Goal: Task Accomplishment & Management: Use online tool/utility

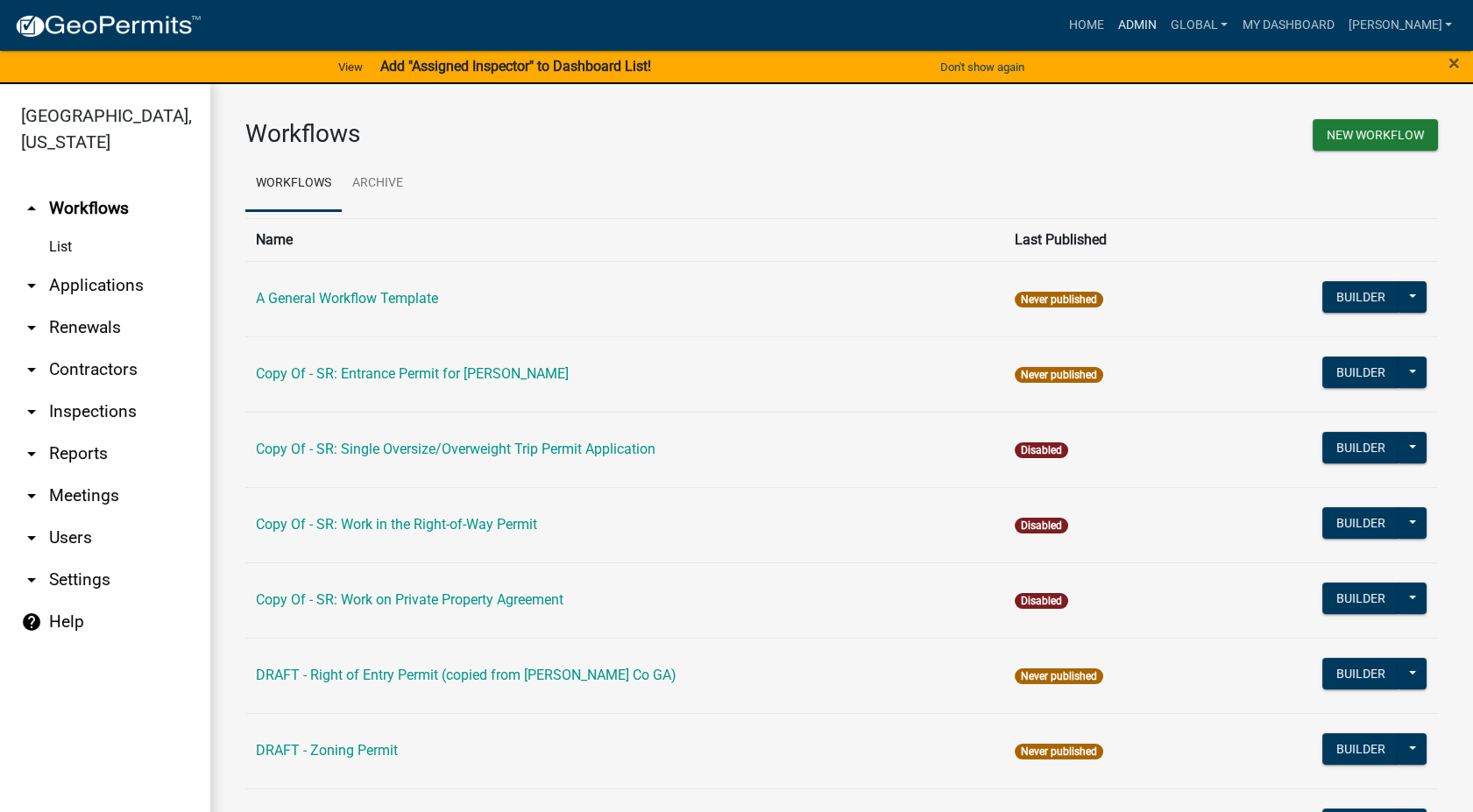
click at [1164, 23] on link "Admin" at bounding box center [1137, 25] width 53 height 34
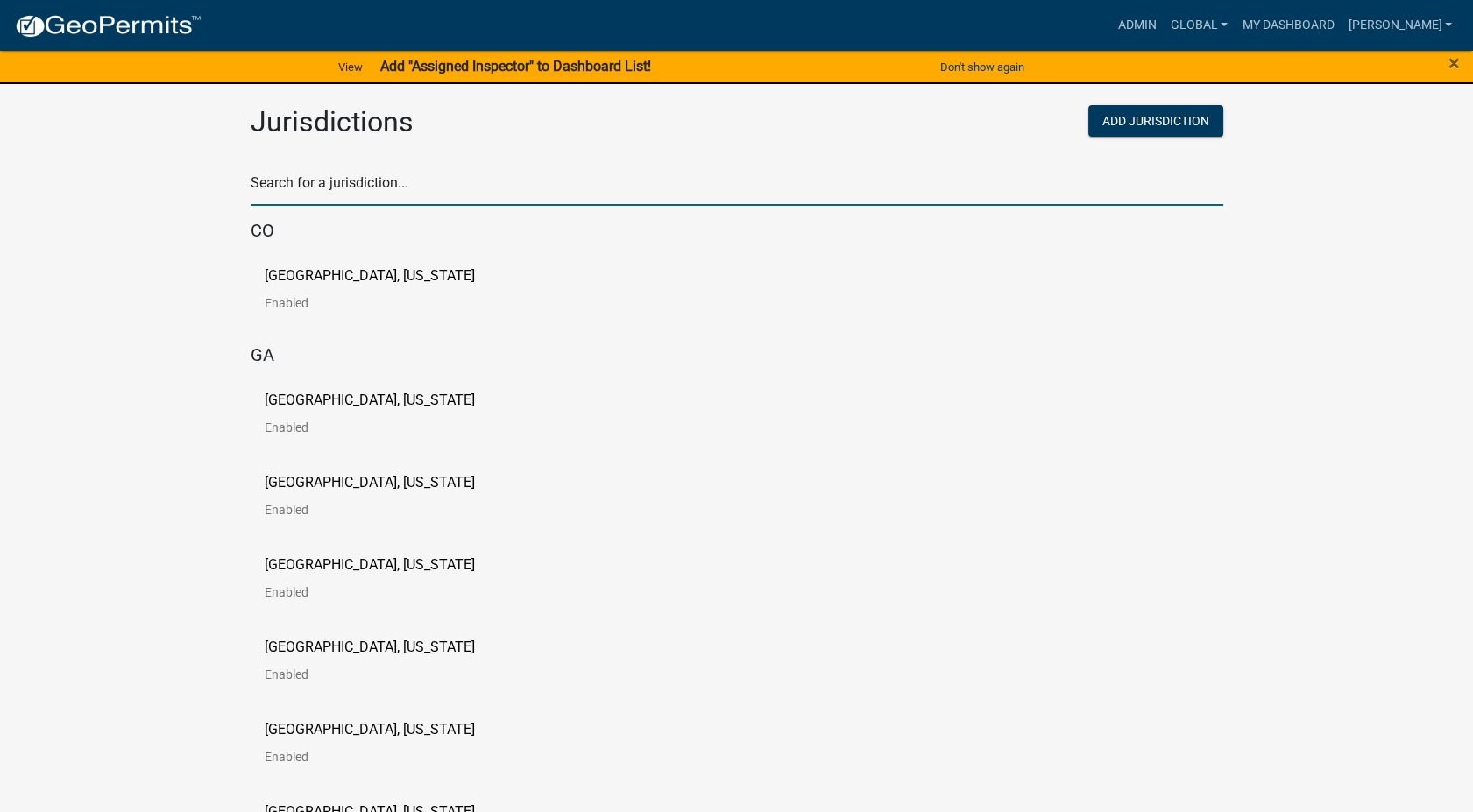
click at [369, 193] on input "text" at bounding box center [737, 187] width 973 height 36
type input "jackson"
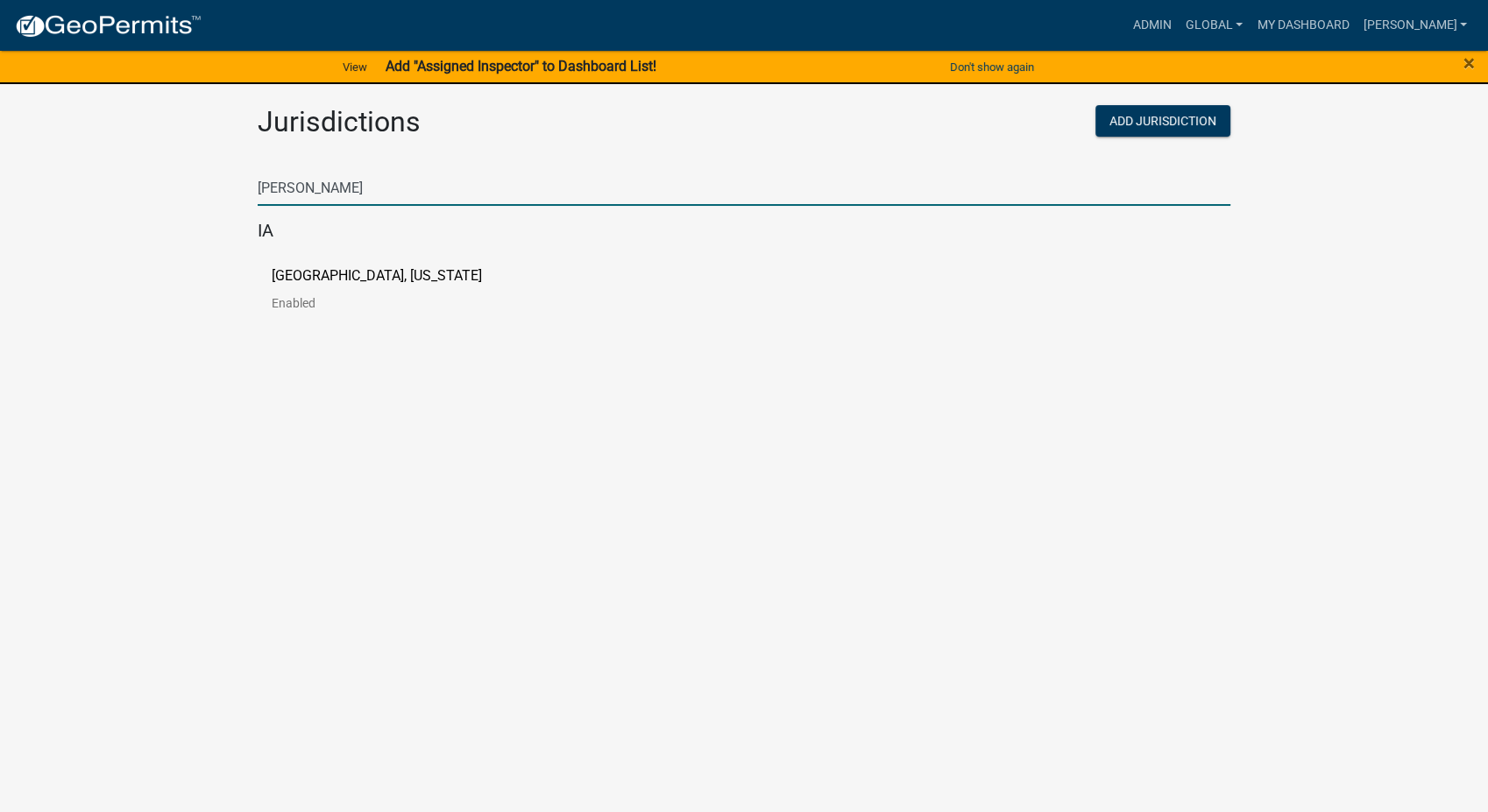
click at [313, 283] on p "[GEOGRAPHIC_DATA], [US_STATE]" at bounding box center [377, 276] width 210 height 14
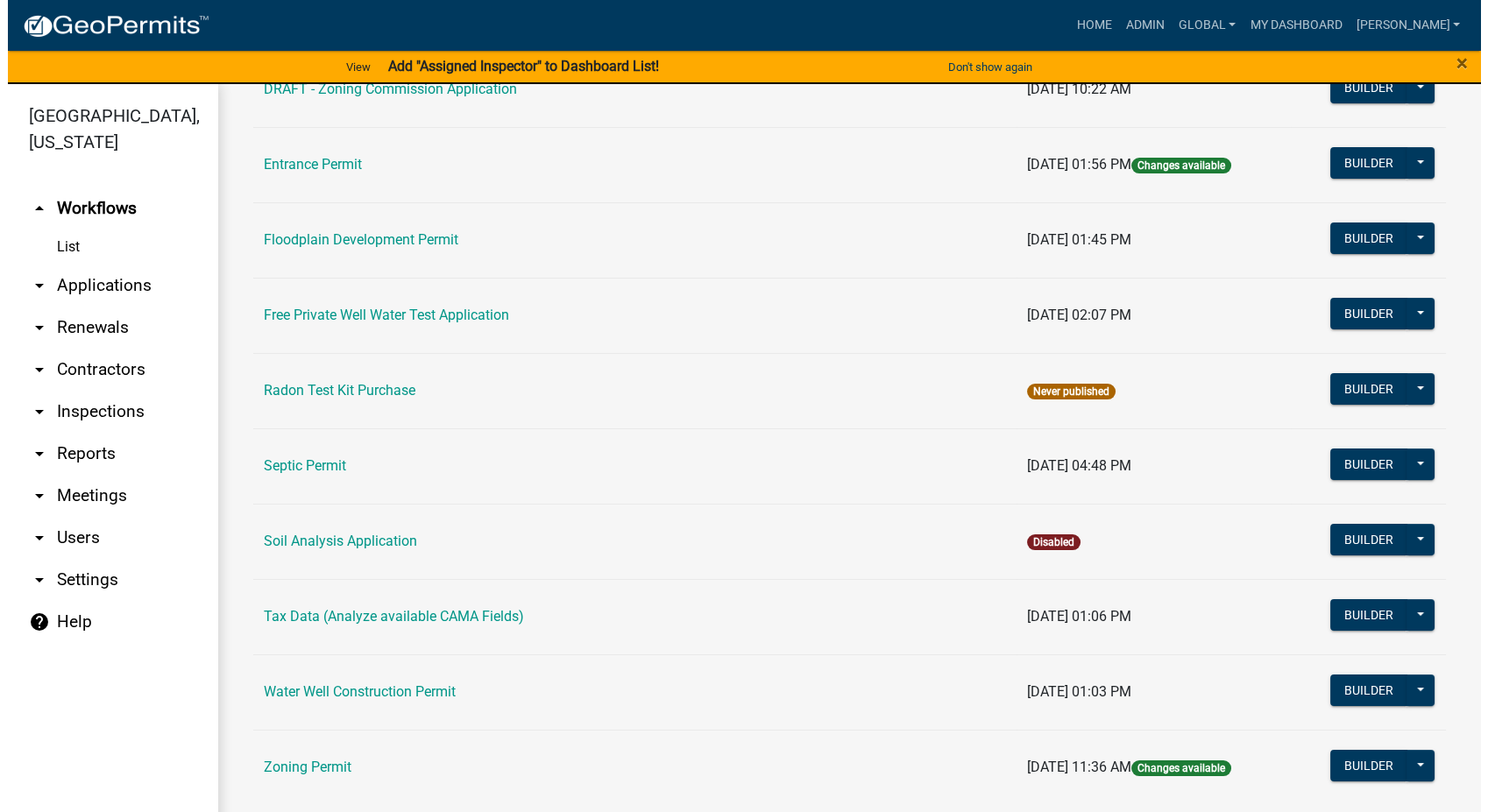
scroll to position [529, 0]
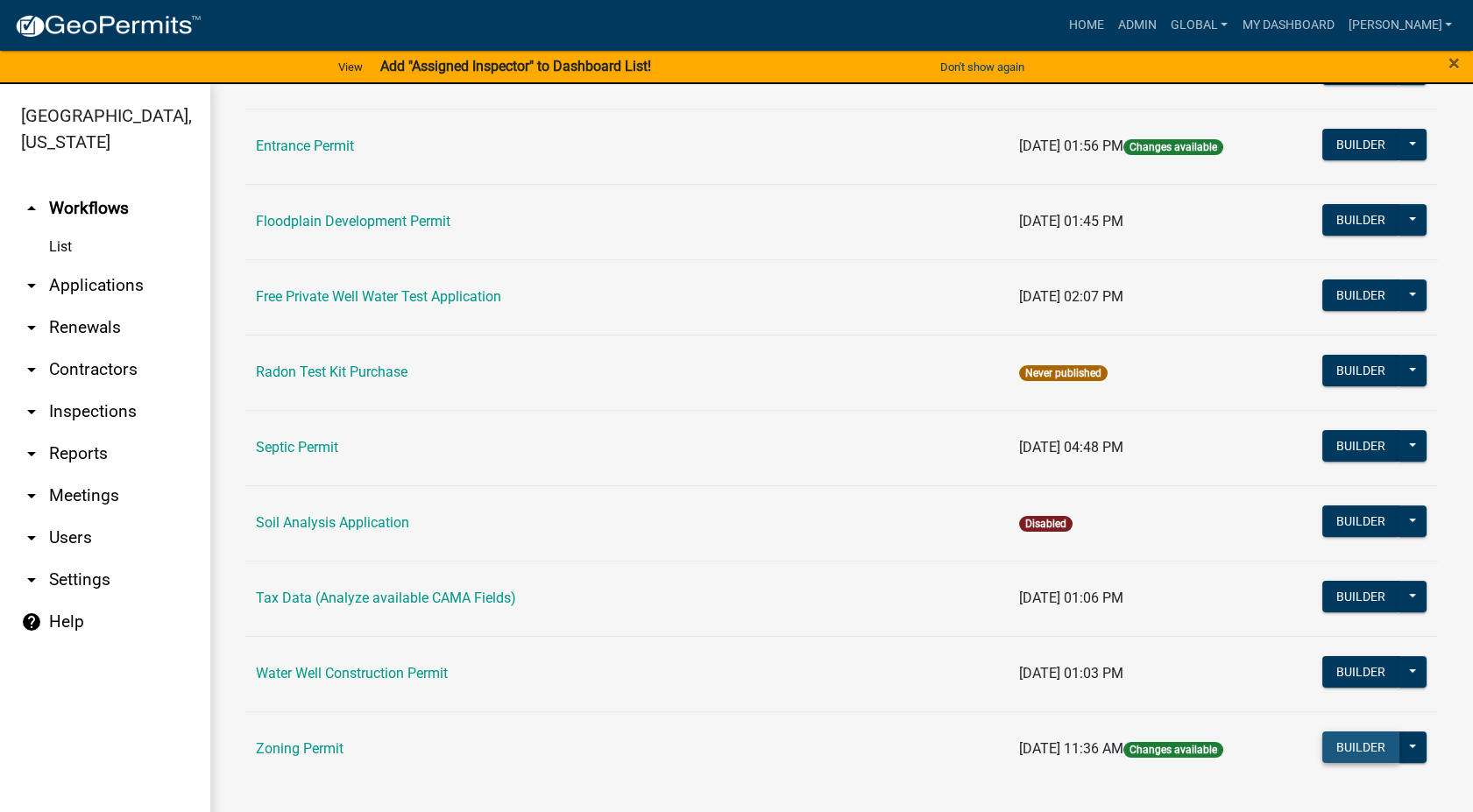
click at [1359, 751] on button "Builder" at bounding box center [1361, 747] width 77 height 32
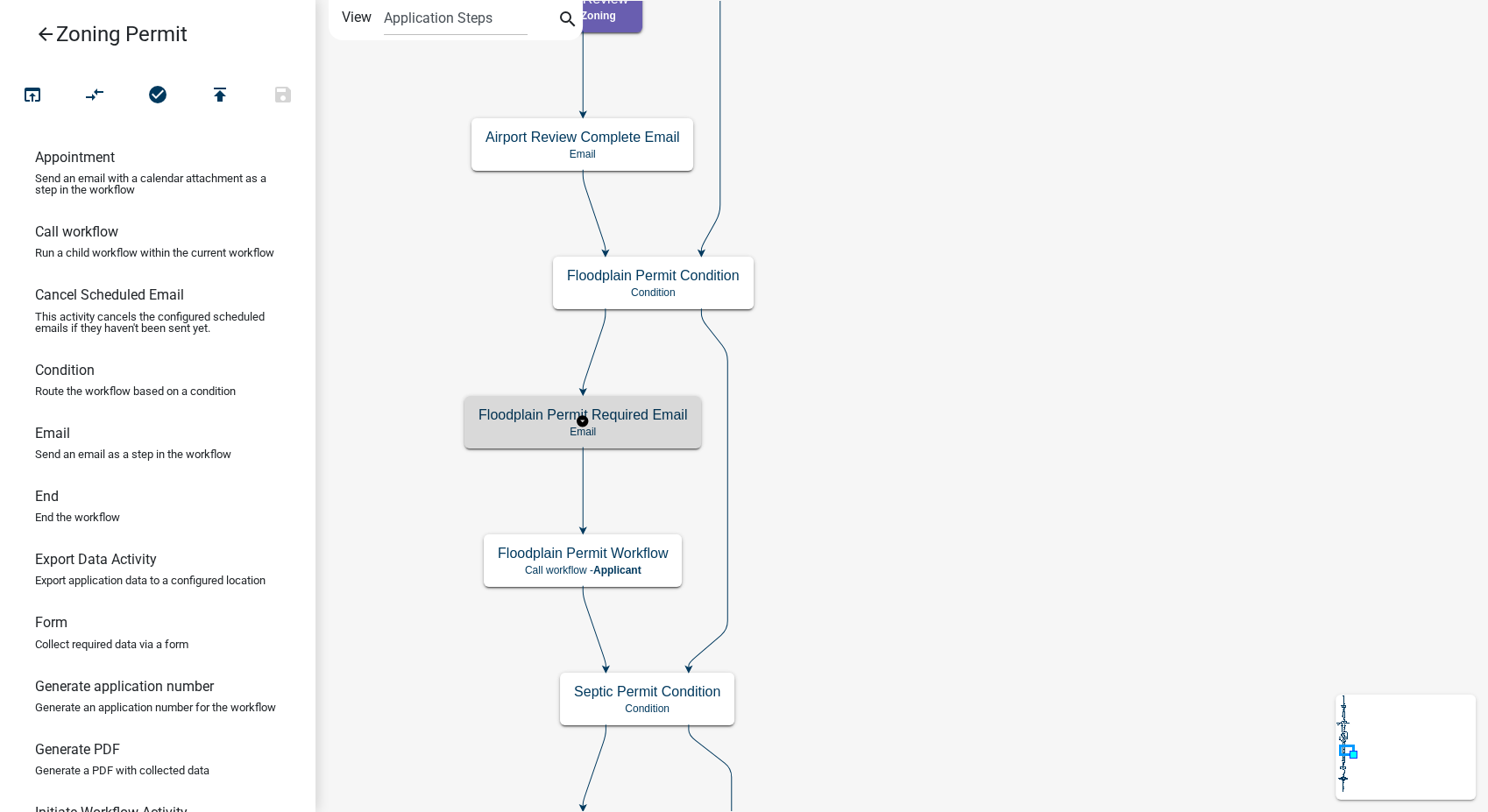
click at [690, 417] on div "Floodplain Permit Required Email Email" at bounding box center [582, 422] width 236 height 53
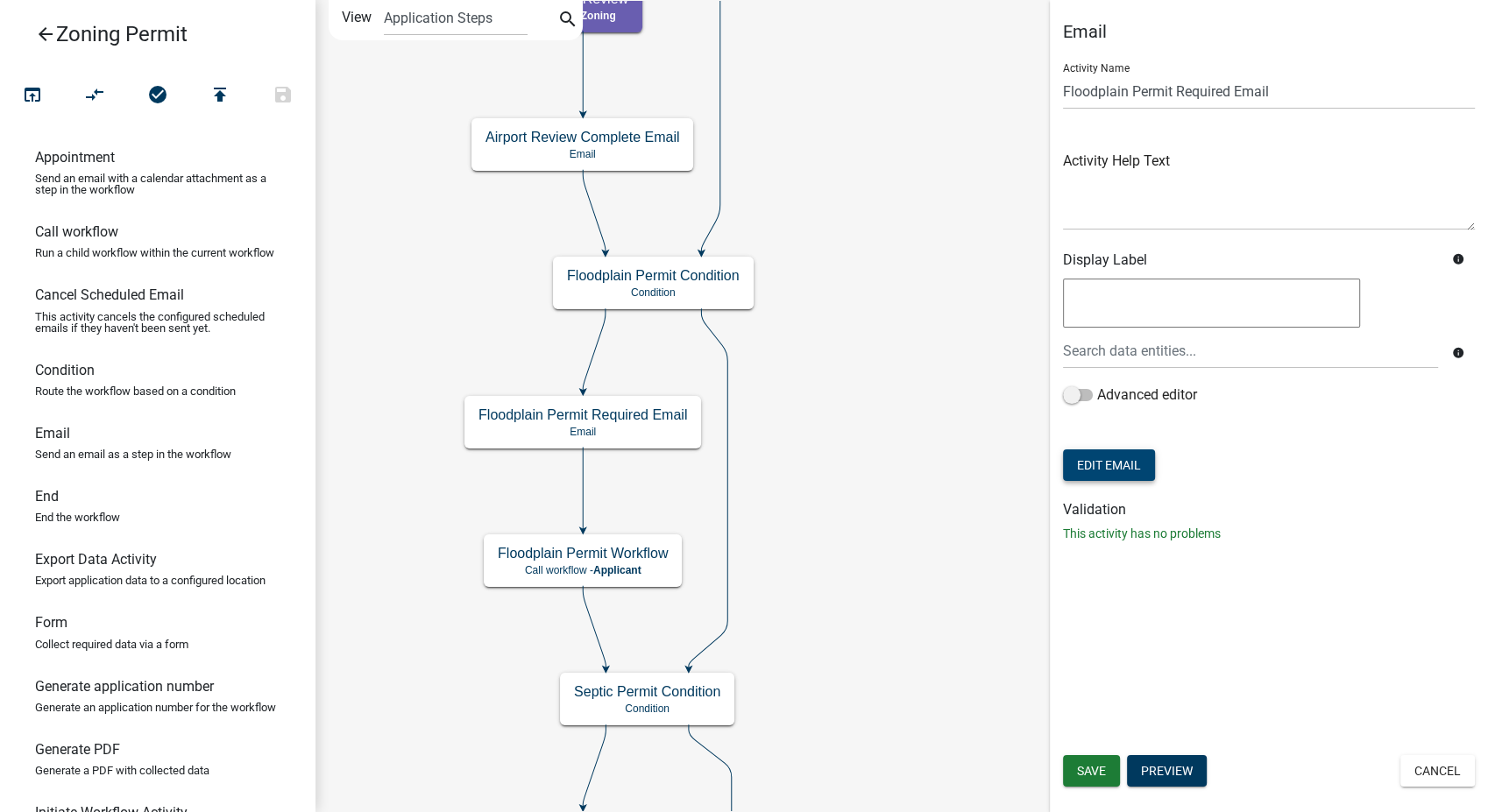
click at [1100, 478] on button "Edit Email" at bounding box center [1108, 465] width 92 height 32
select select "78e1197d-224a-4e0e-8b8e-5e672ce4c331"
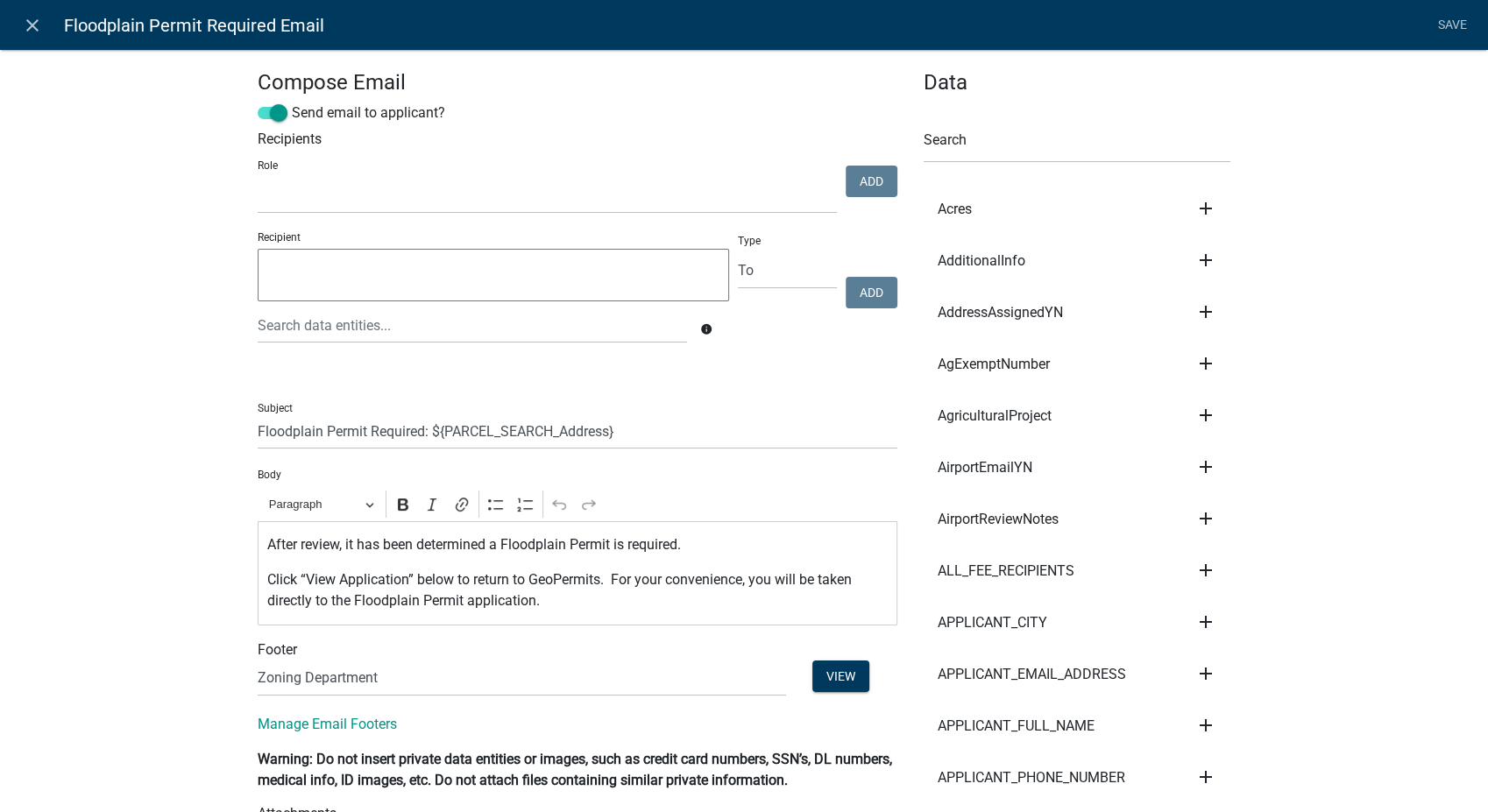
select select
click at [848, 686] on button "View" at bounding box center [840, 676] width 57 height 32
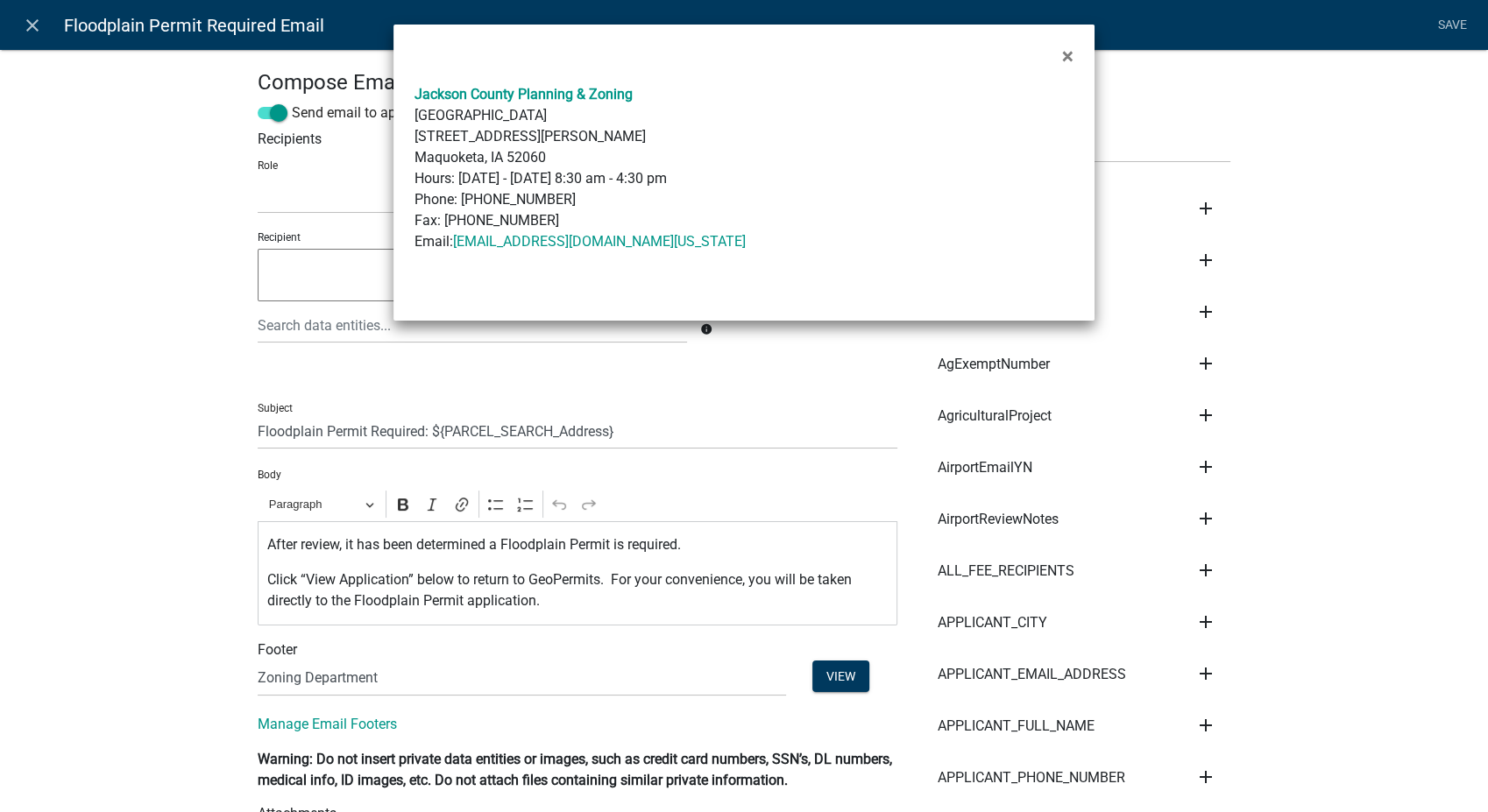
click at [147, 226] on ngb-modal-window "× Jackson County Planning & Zoning Jackson County Courthouse 201 West Platt Str…" at bounding box center [744, 406] width 1488 height 812
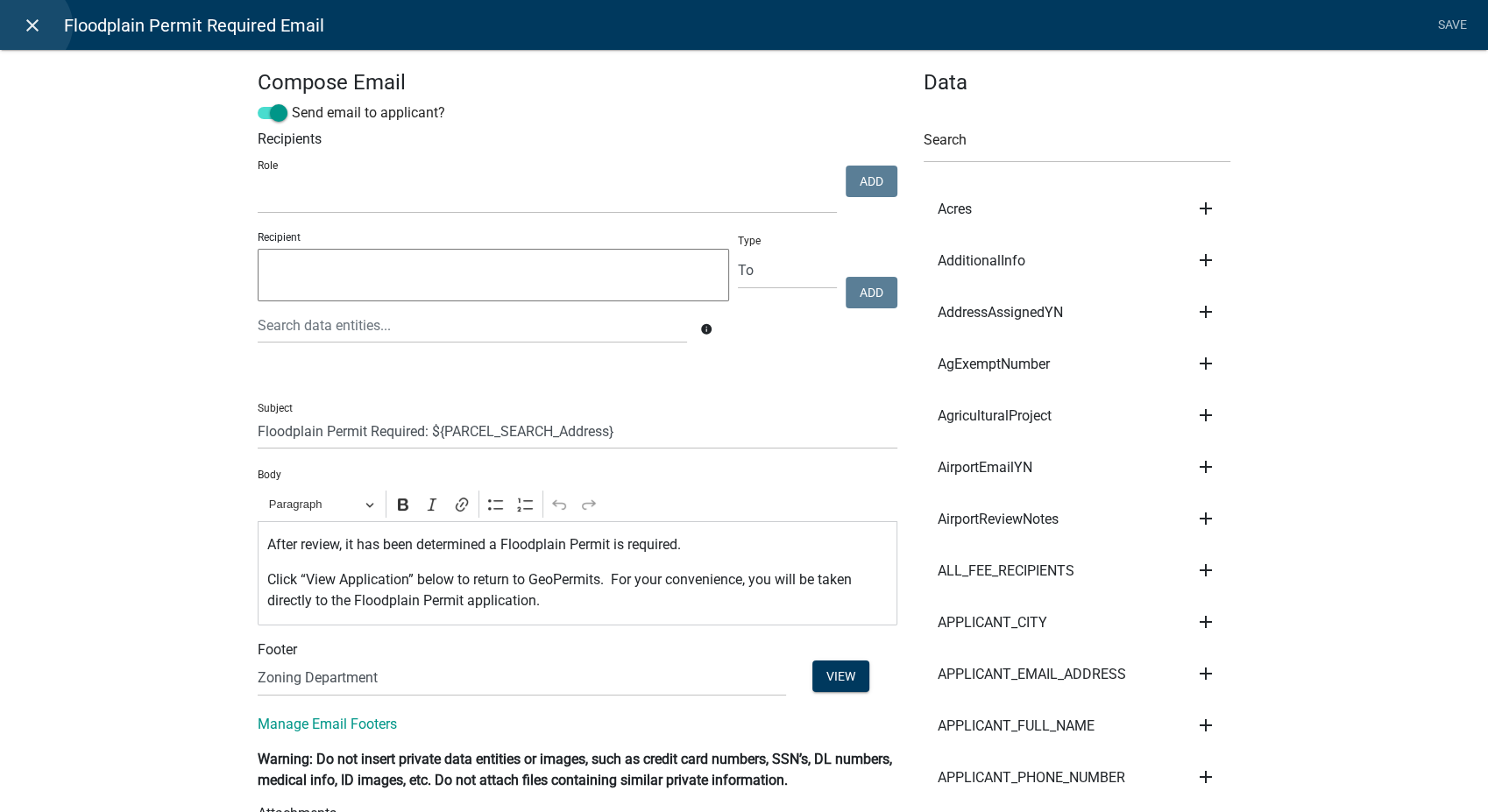
click at [28, 25] on icon "close" at bounding box center [33, 25] width 21 height 21
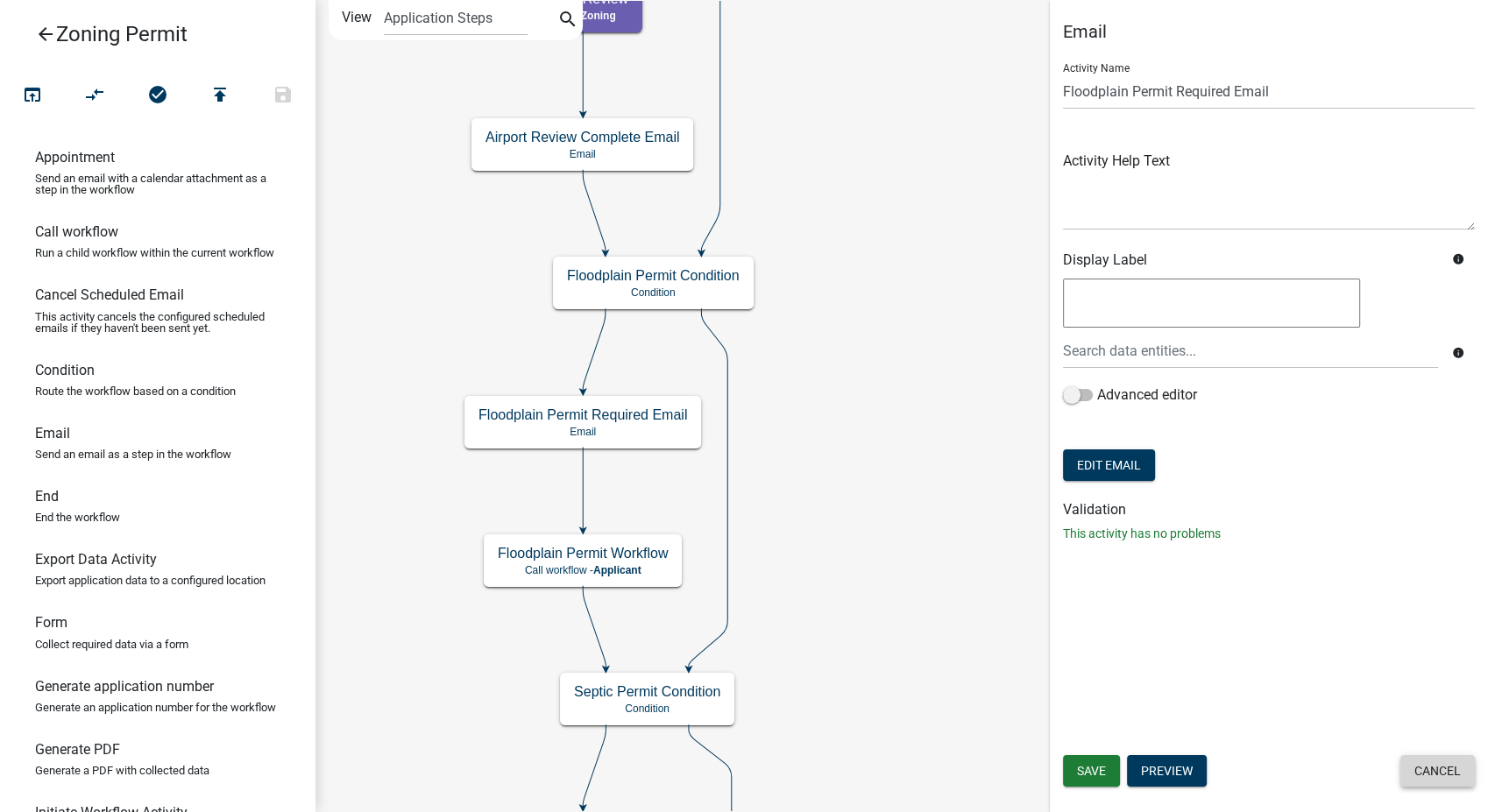
click at [1420, 768] on button "Cancel" at bounding box center [1437, 771] width 74 height 32
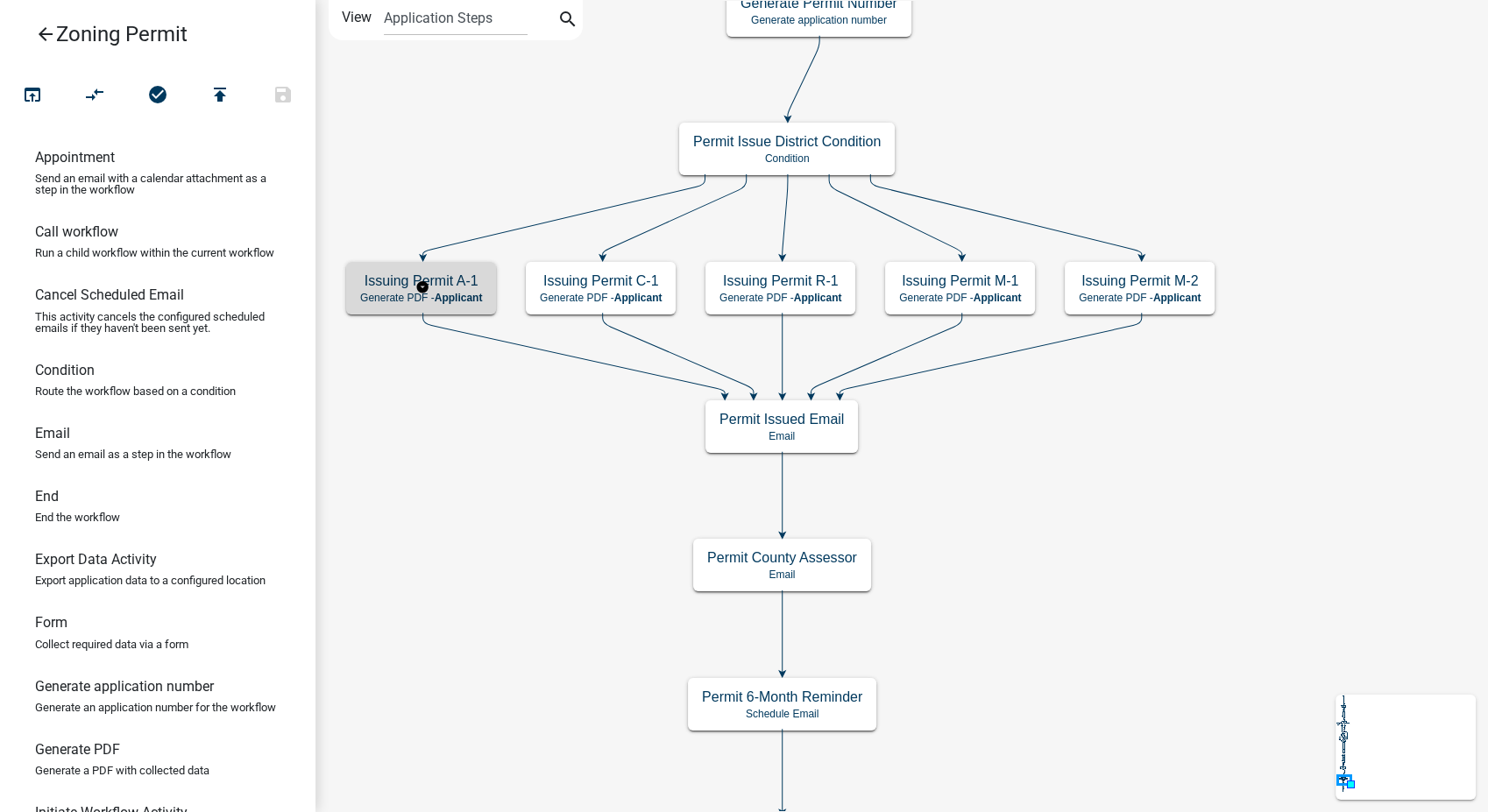
click at [443, 306] on div "Issuing Permit A-1 Generate PDF - Applicant" at bounding box center [420, 288] width 149 height 53
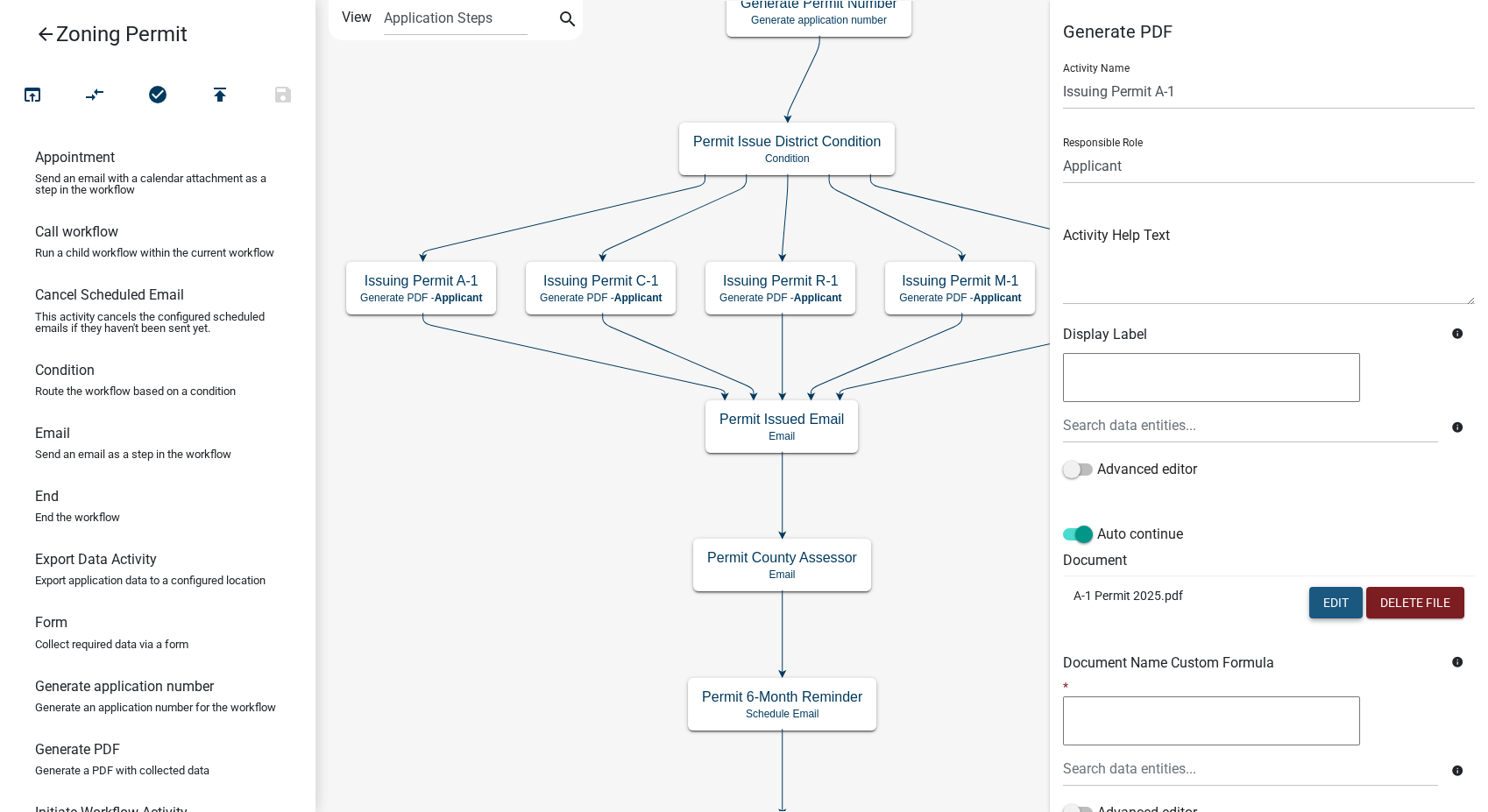
click at [1327, 591] on button "Edit" at bounding box center [1336, 603] width 53 height 32
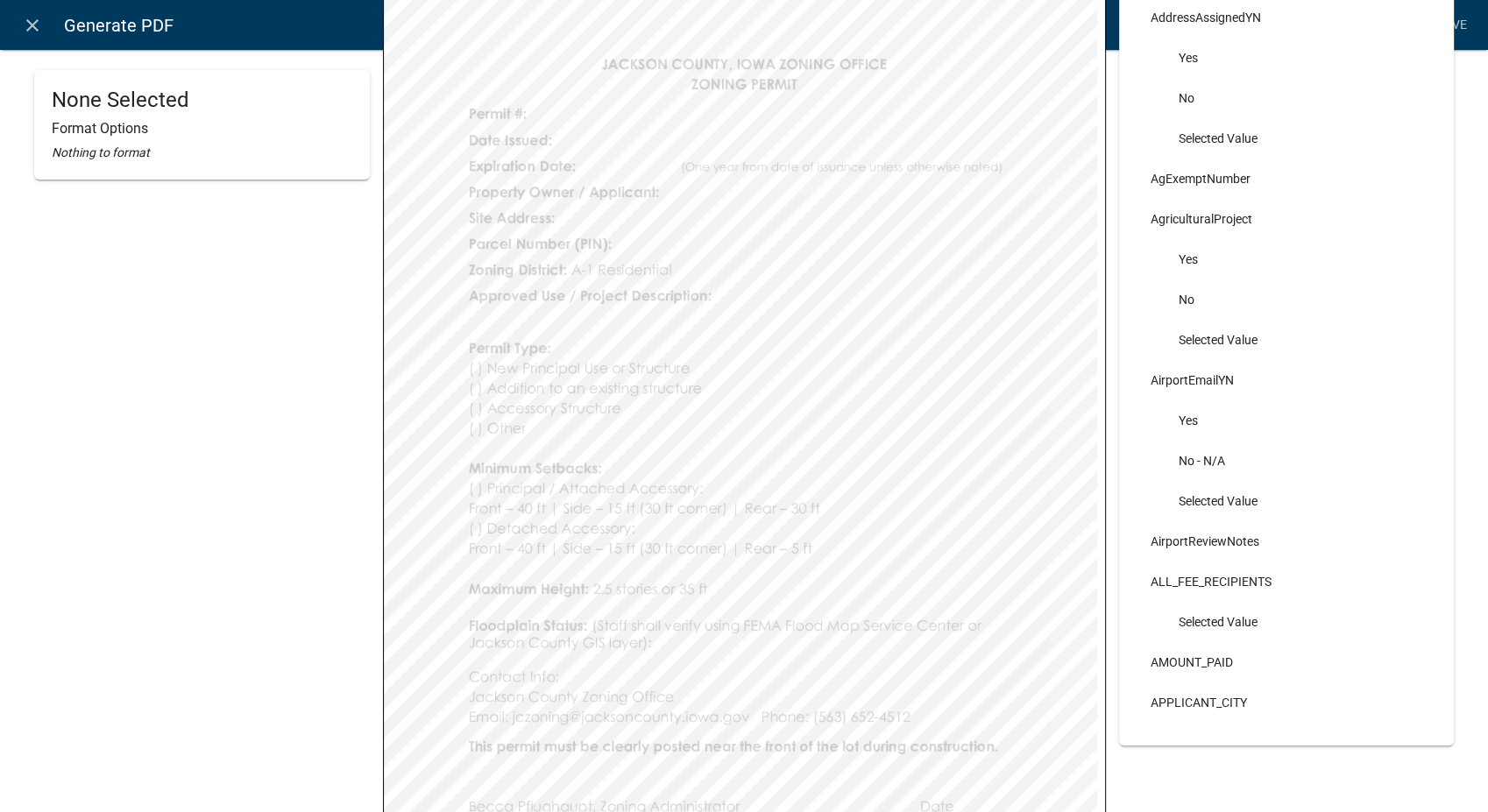
scroll to position [437, 0]
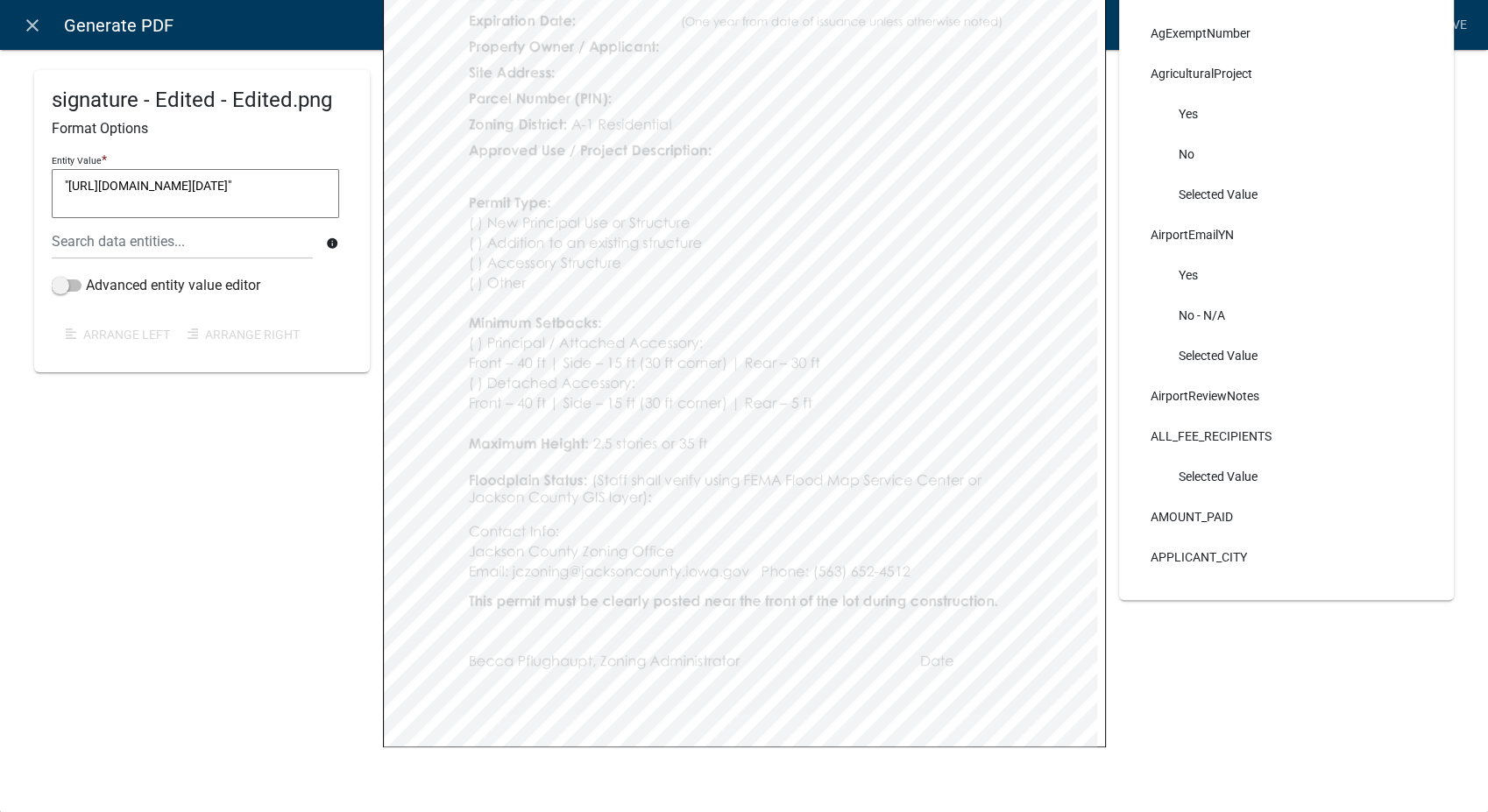
select select
click at [1447, 15] on link "Save" at bounding box center [1451, 25] width 43 height 34
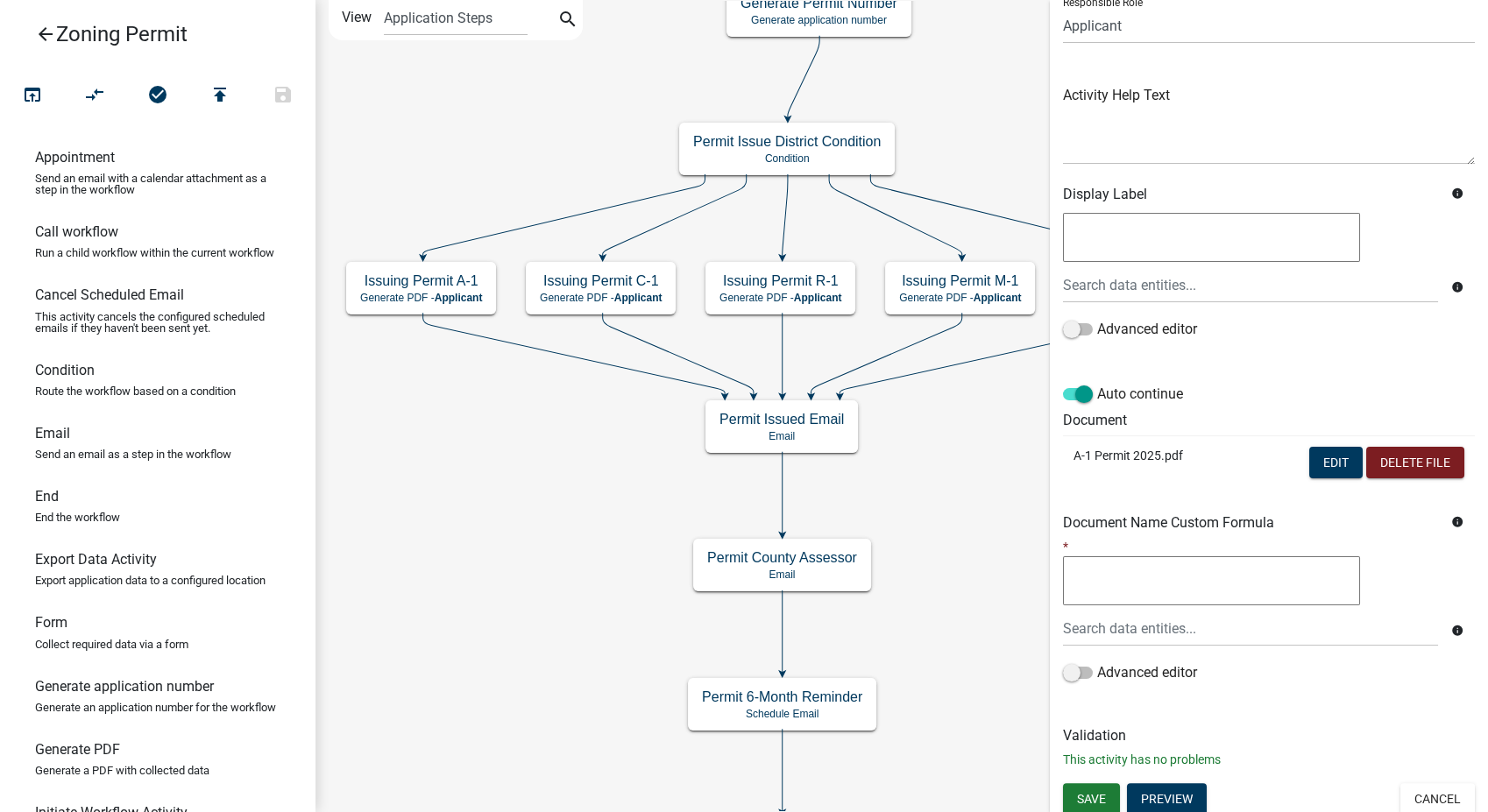
scroll to position [147, 0]
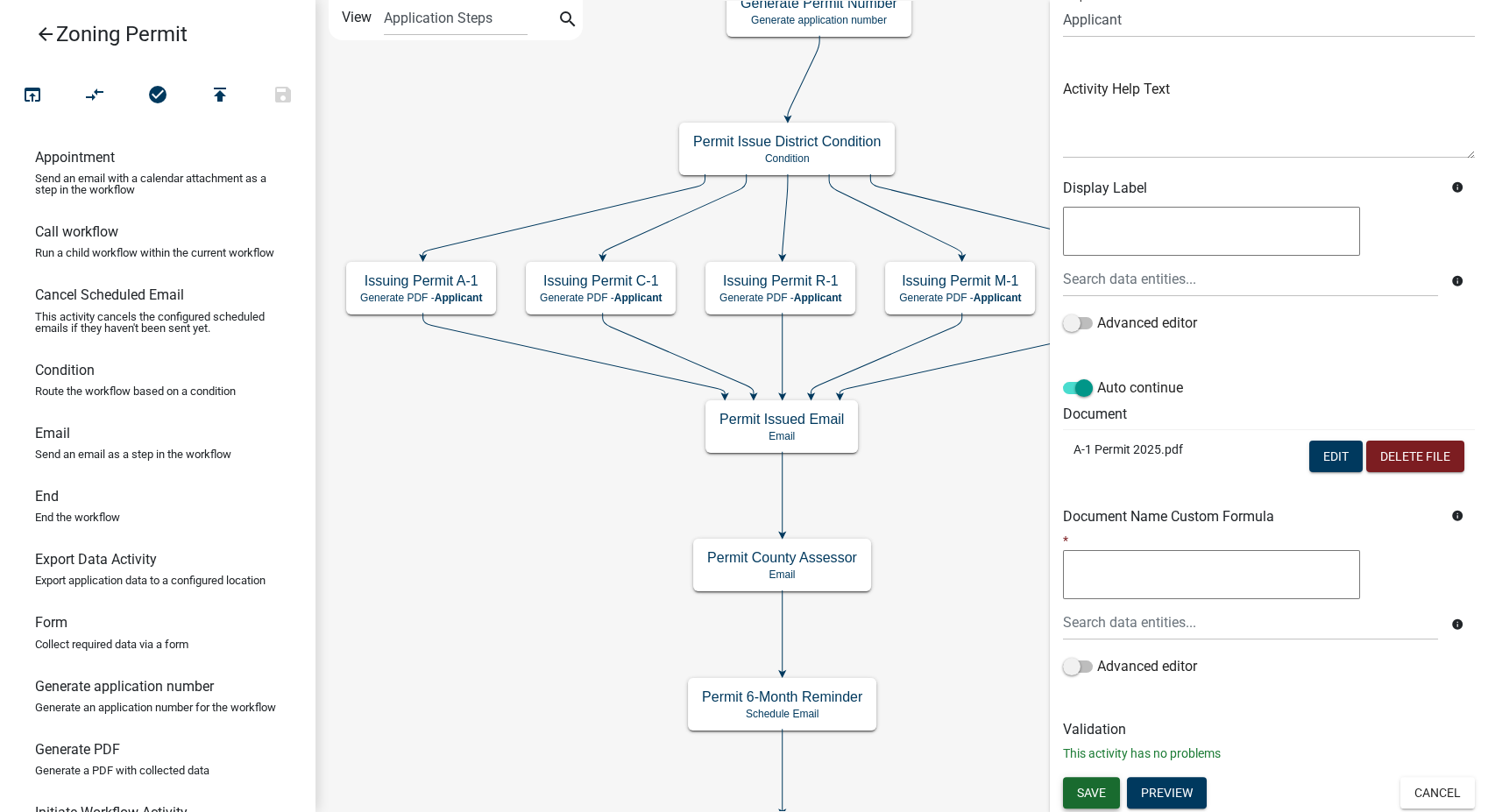
click at [1088, 789] on span "Save" at bounding box center [1092, 792] width 29 height 14
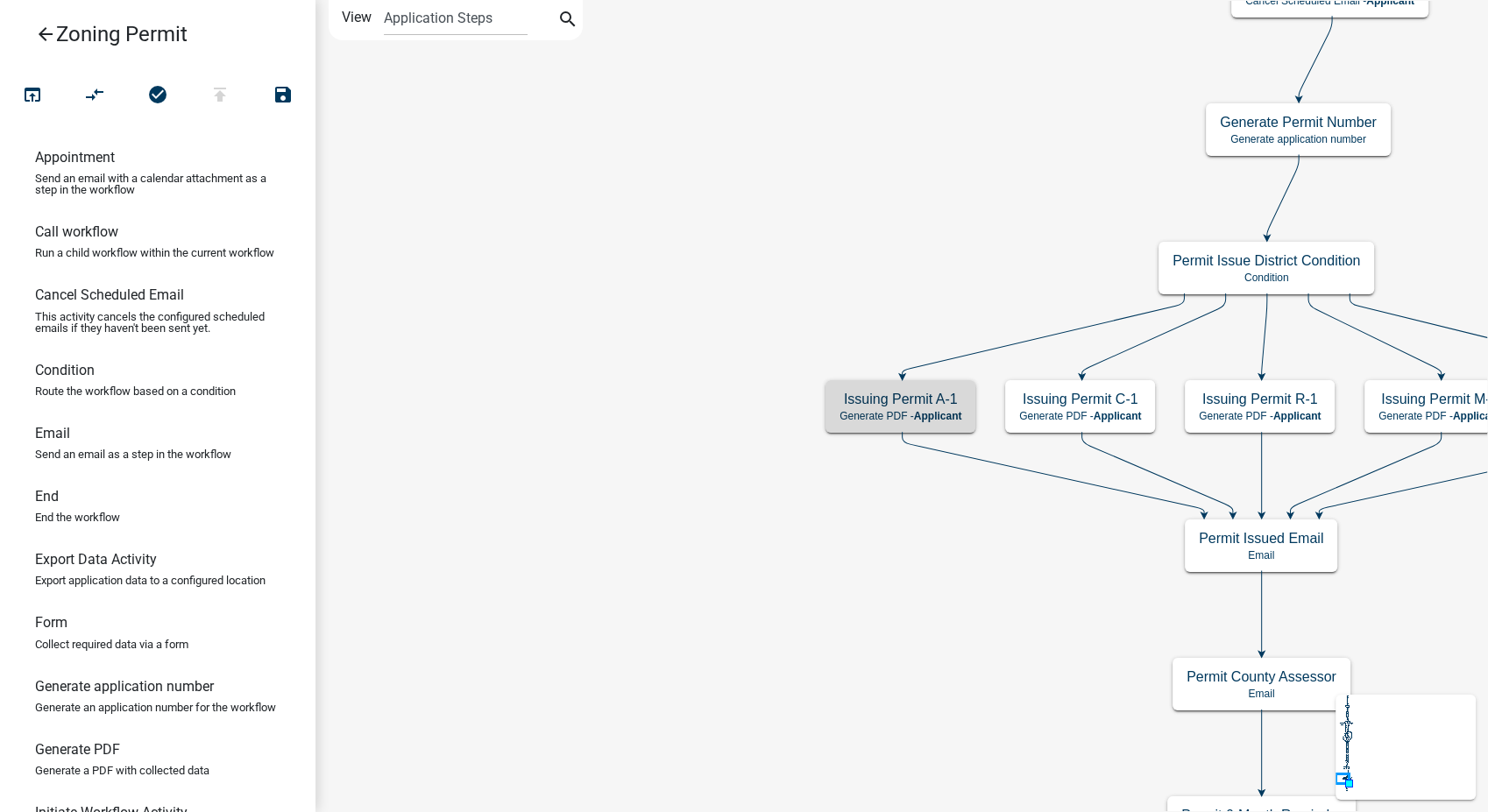
scroll to position [0, 0]
click at [943, 395] on h5 "Issuing Permit A-1" at bounding box center [900, 398] width 122 height 16
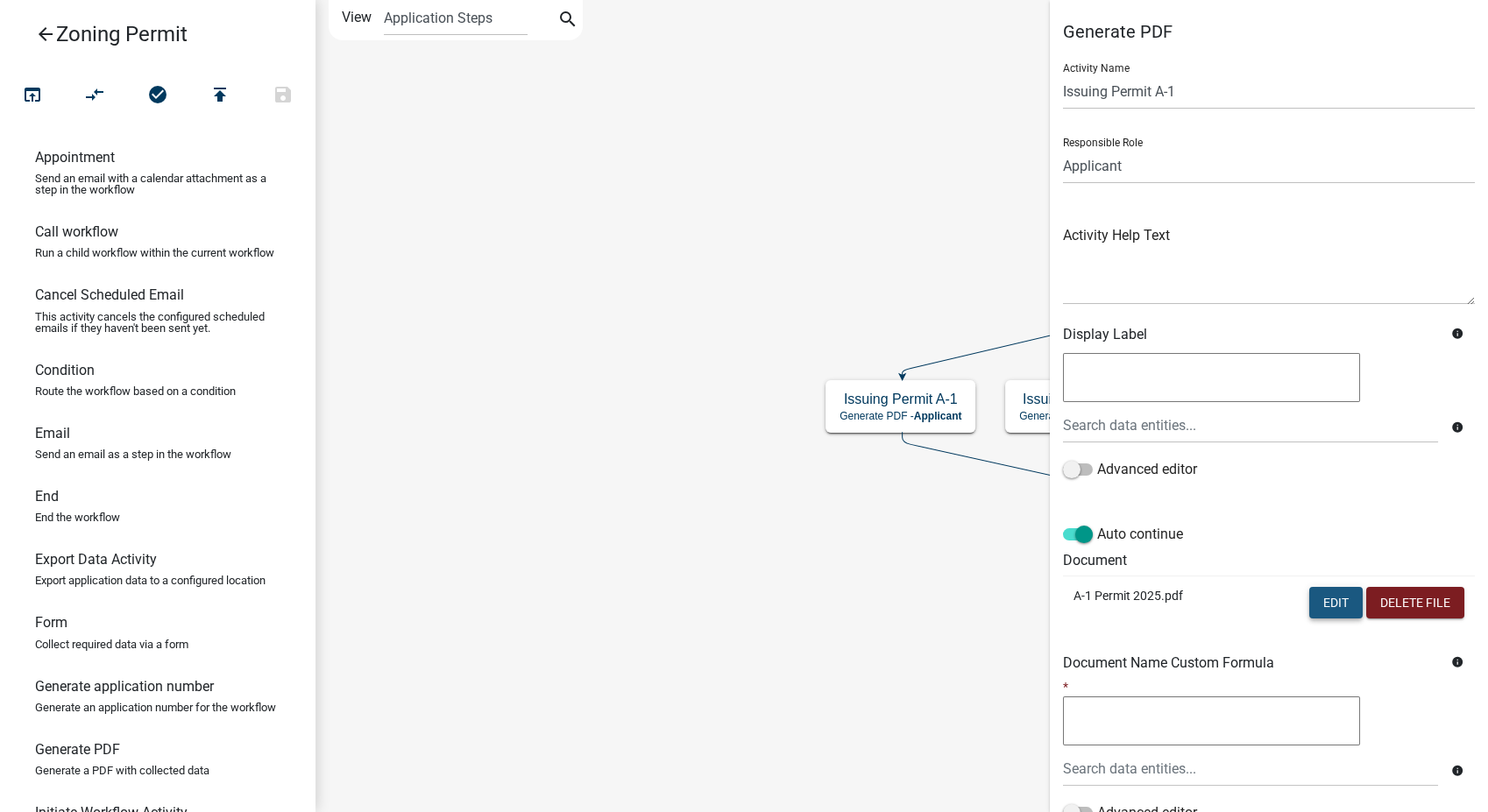
click at [1334, 613] on button "Edit" at bounding box center [1336, 603] width 53 height 32
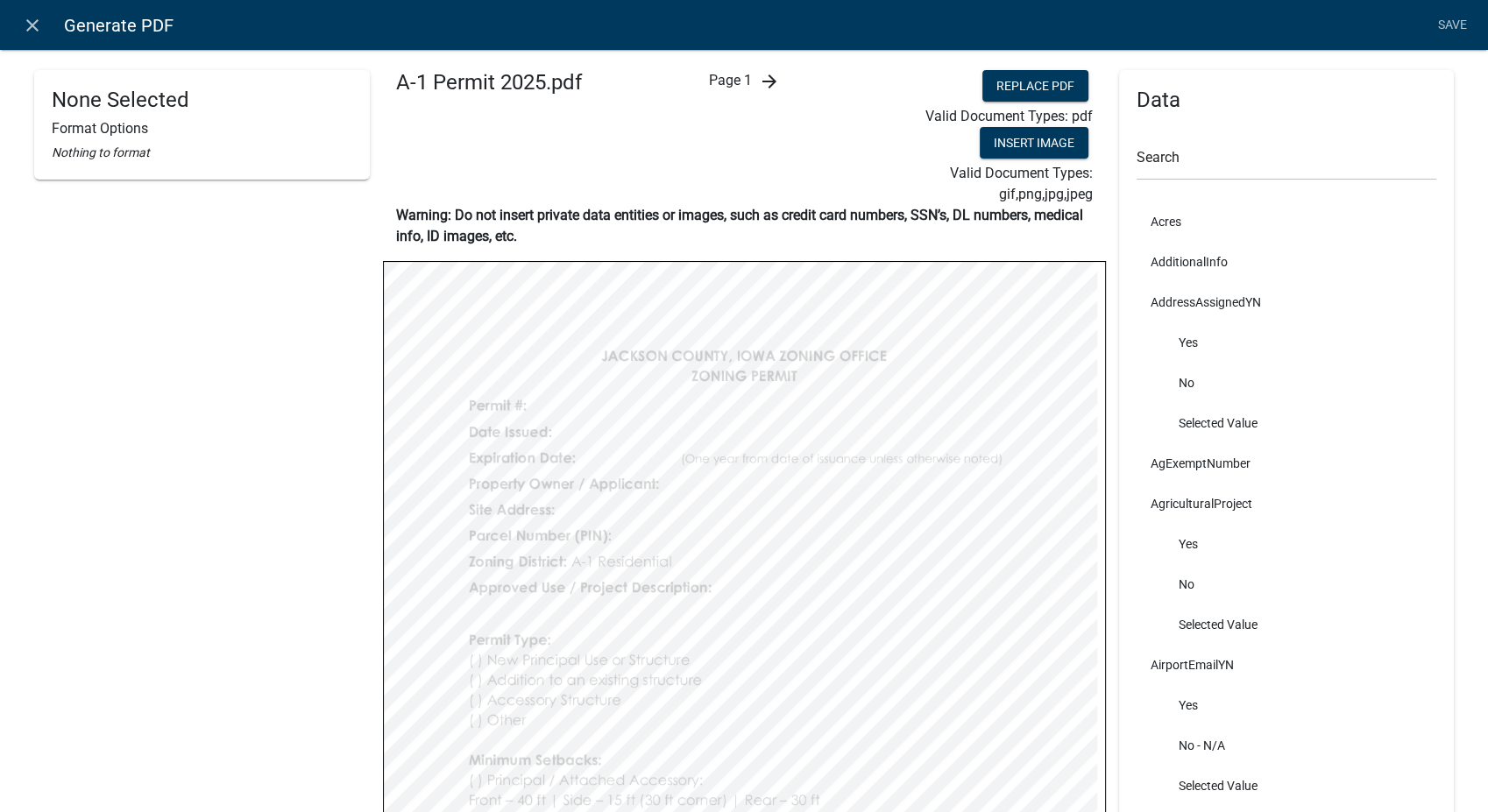
scroll to position [437, 0]
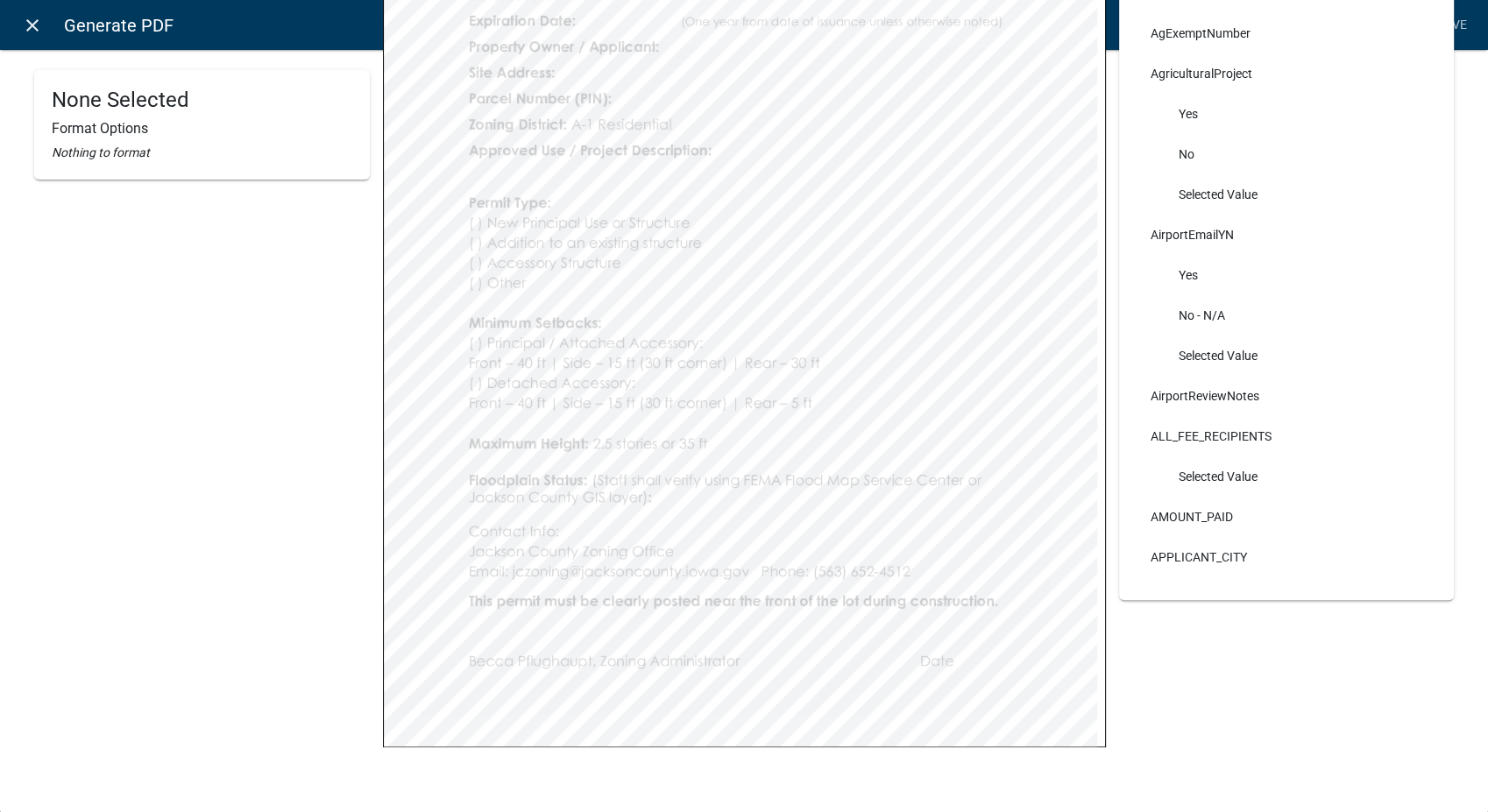
click at [32, 15] on icon "close" at bounding box center [33, 25] width 21 height 21
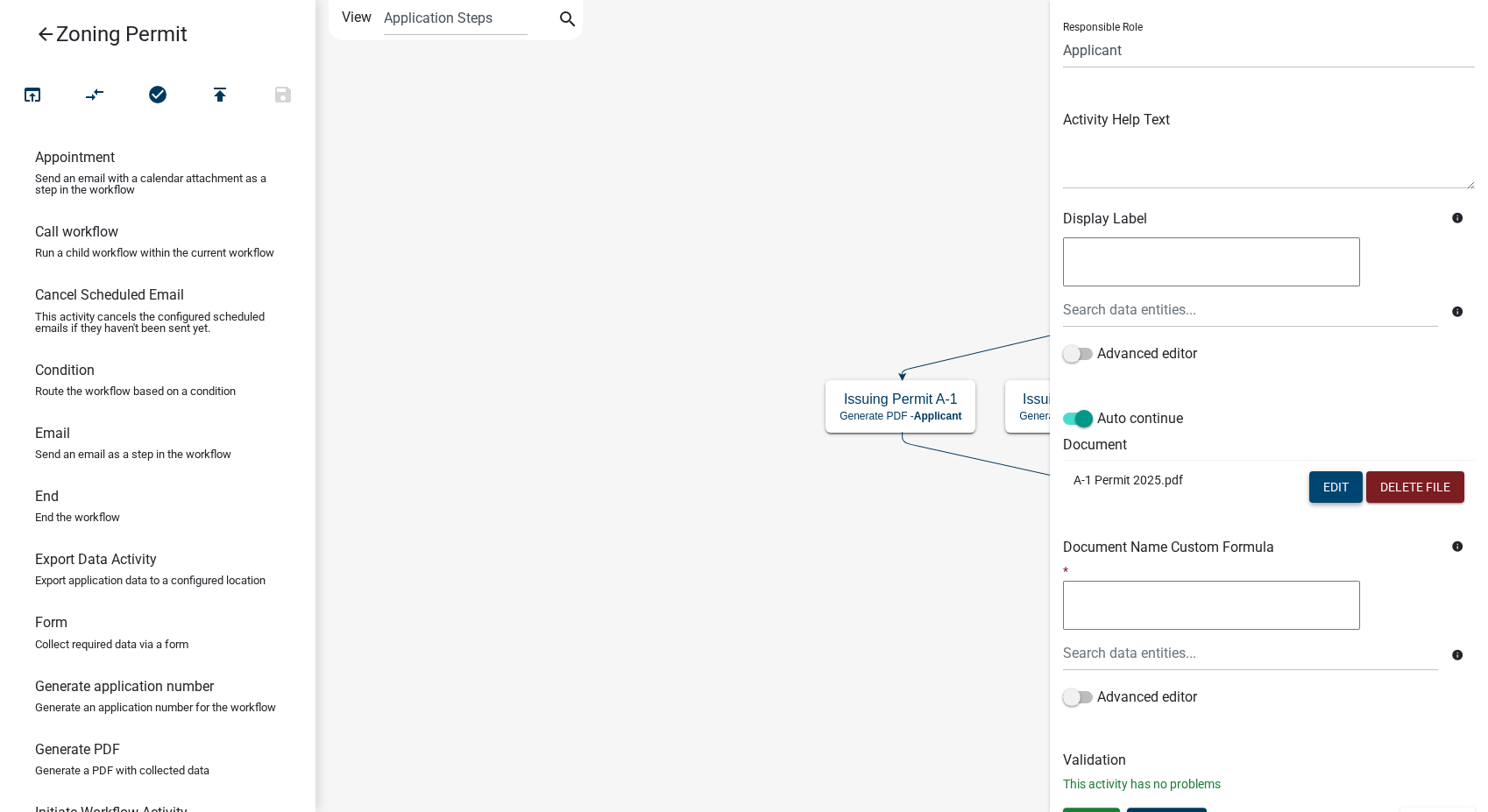
scroll to position [147, 0]
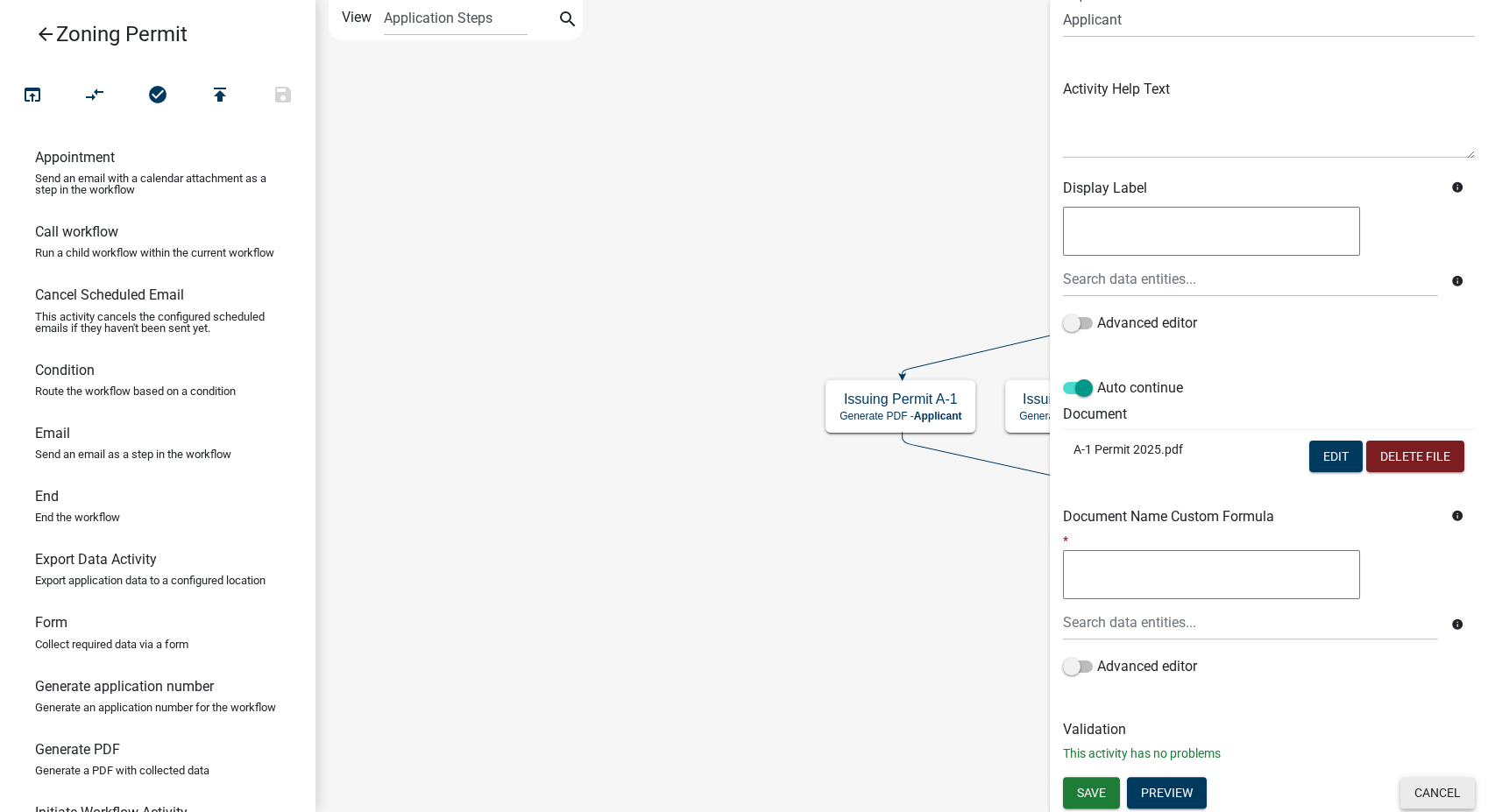
click at [1442, 794] on button "Cancel" at bounding box center [1437, 793] width 74 height 32
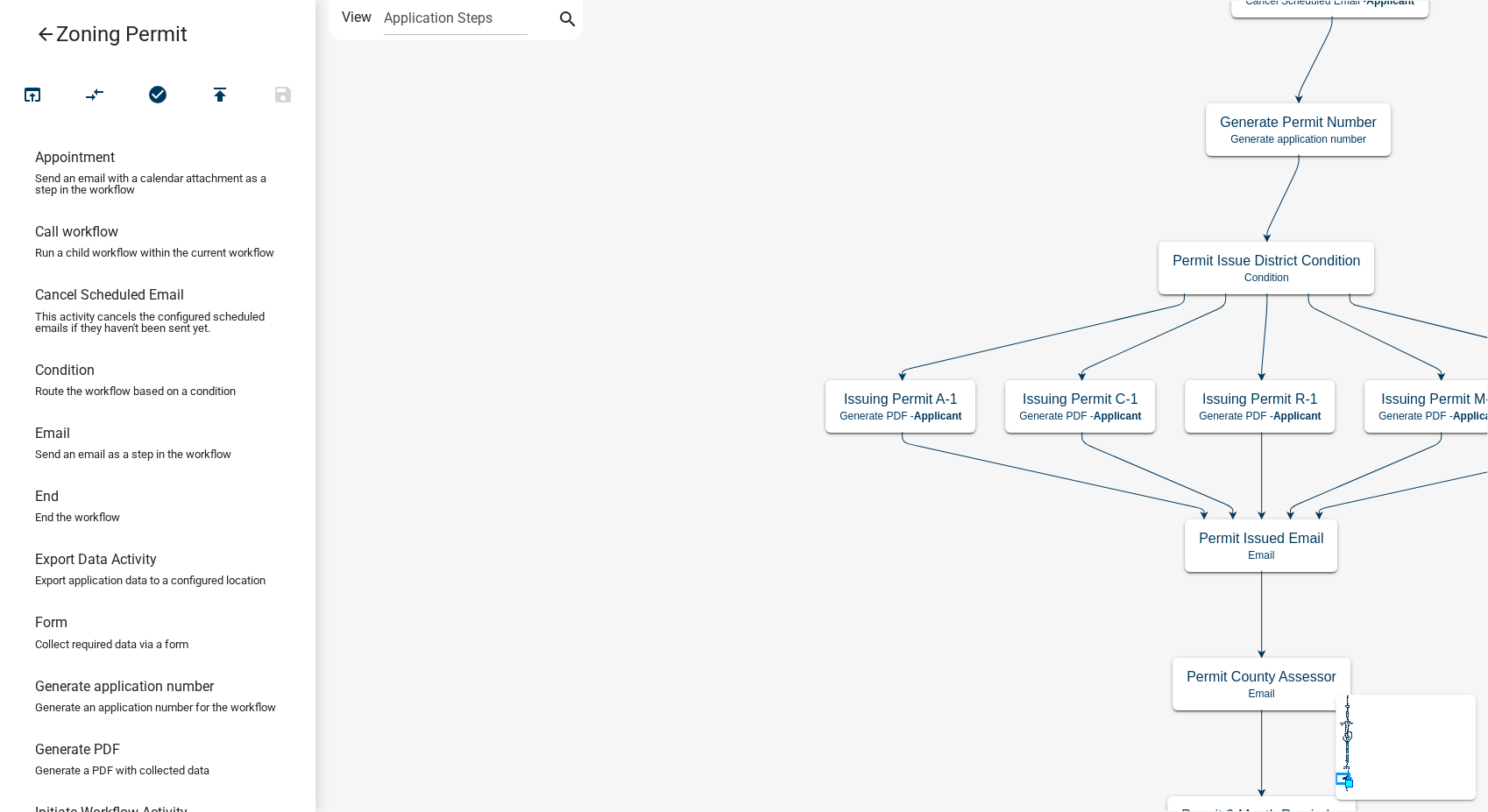
scroll to position [0, 0]
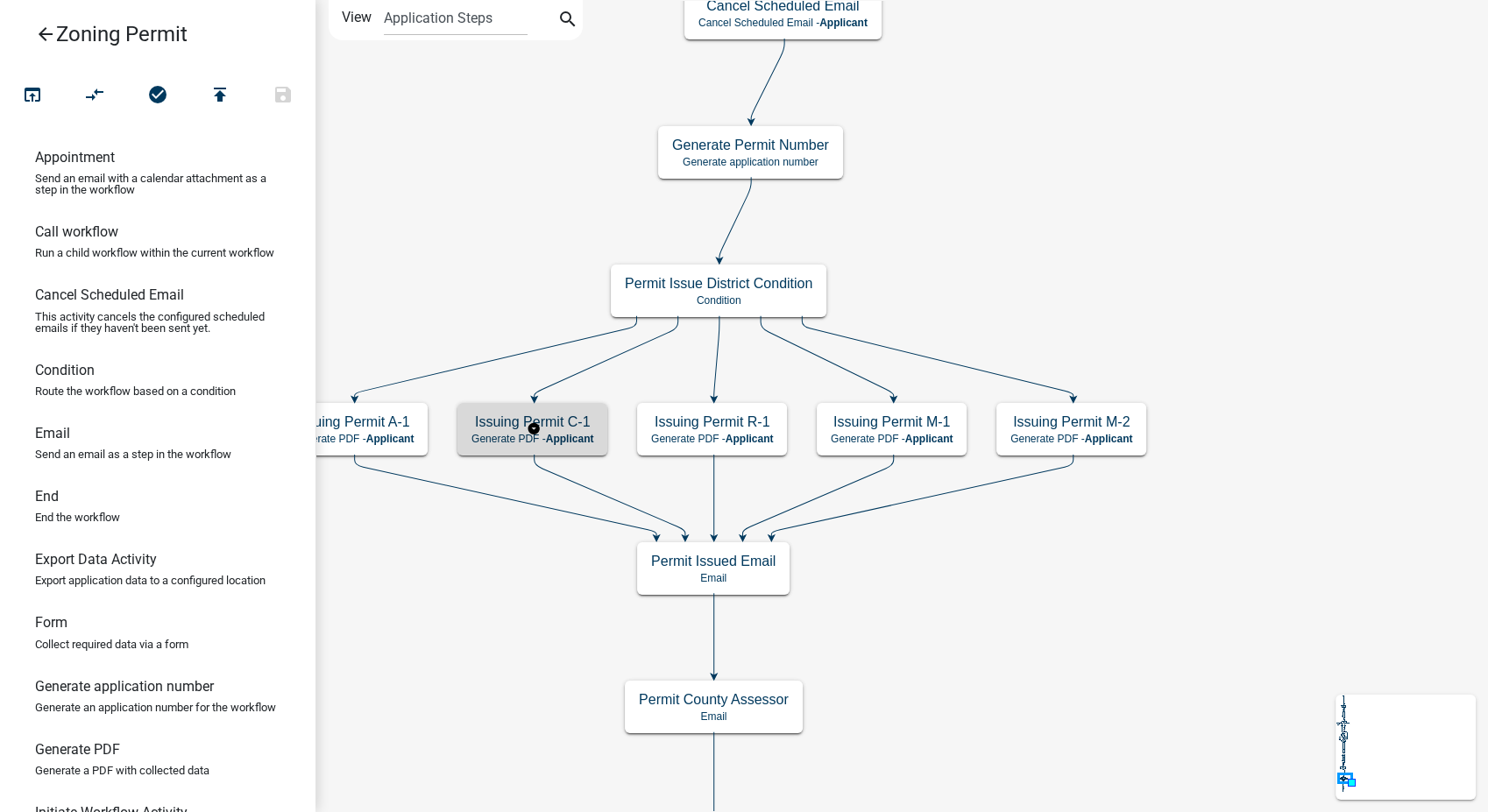
click at [563, 424] on h5 "Issuing Permit C-1" at bounding box center [532, 421] width 122 height 16
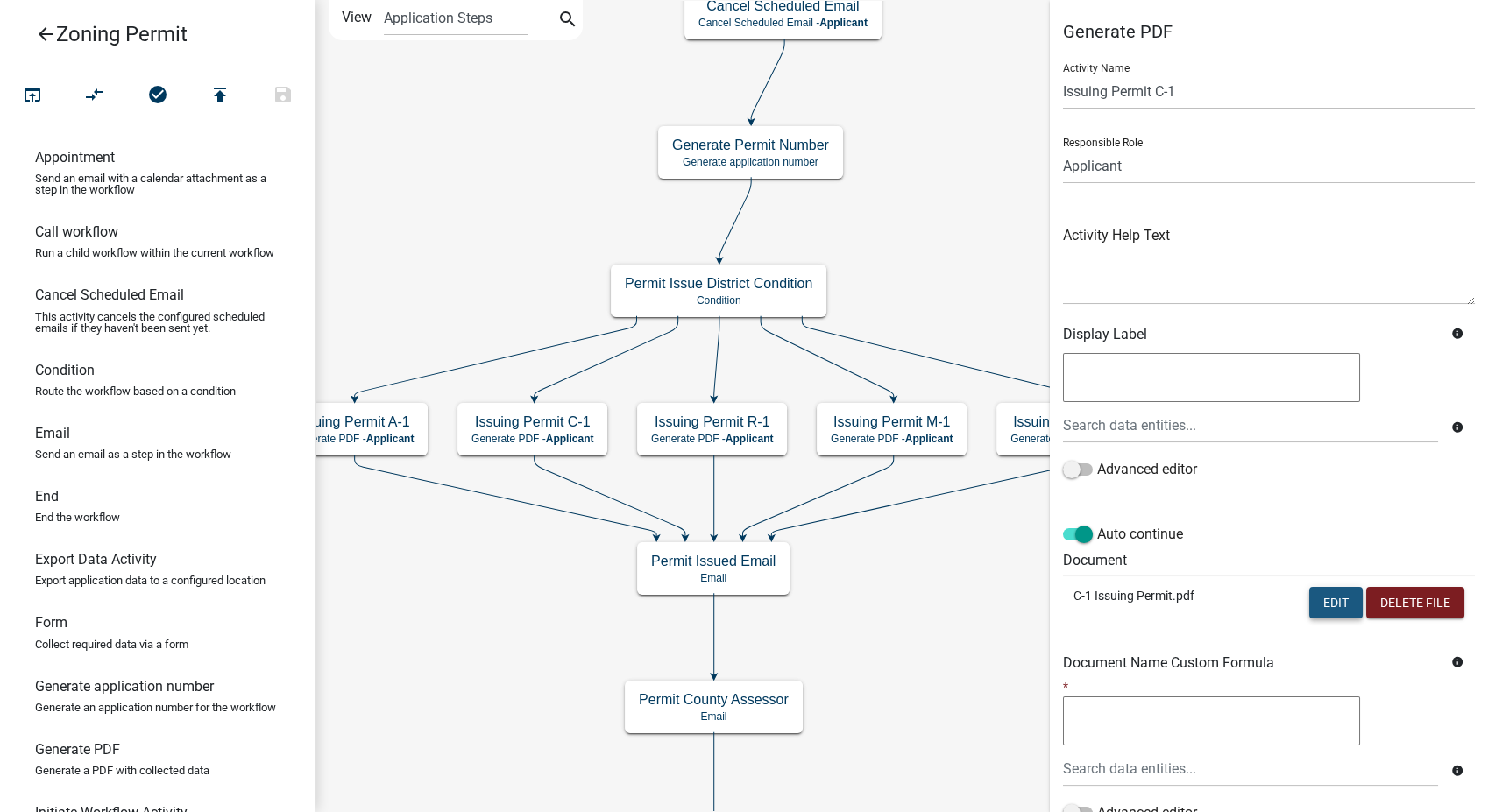
click at [1318, 613] on button "Edit" at bounding box center [1336, 603] width 53 height 32
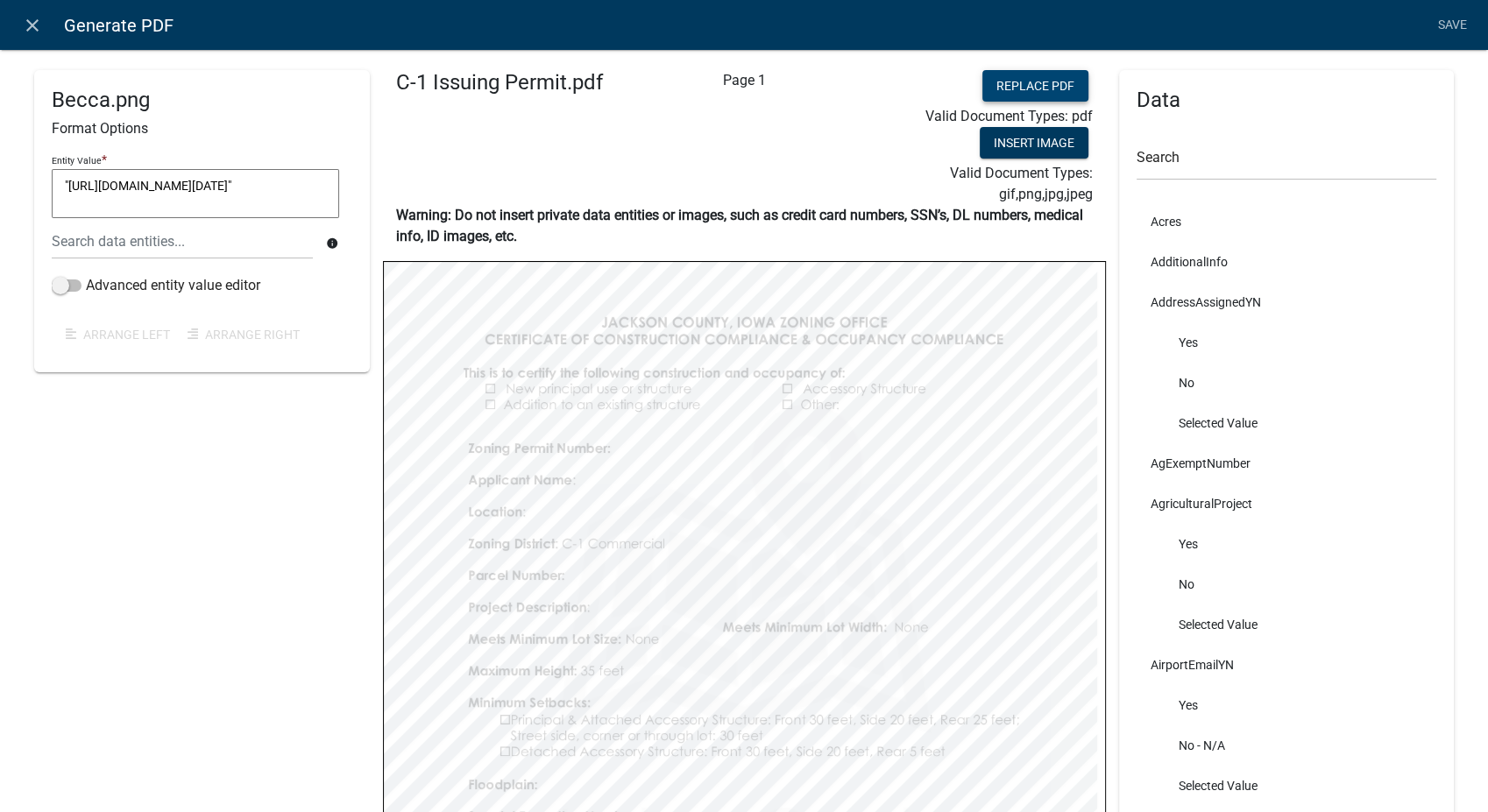
click at [997, 93] on button "Replace PDF" at bounding box center [1036, 86] width 106 height 32
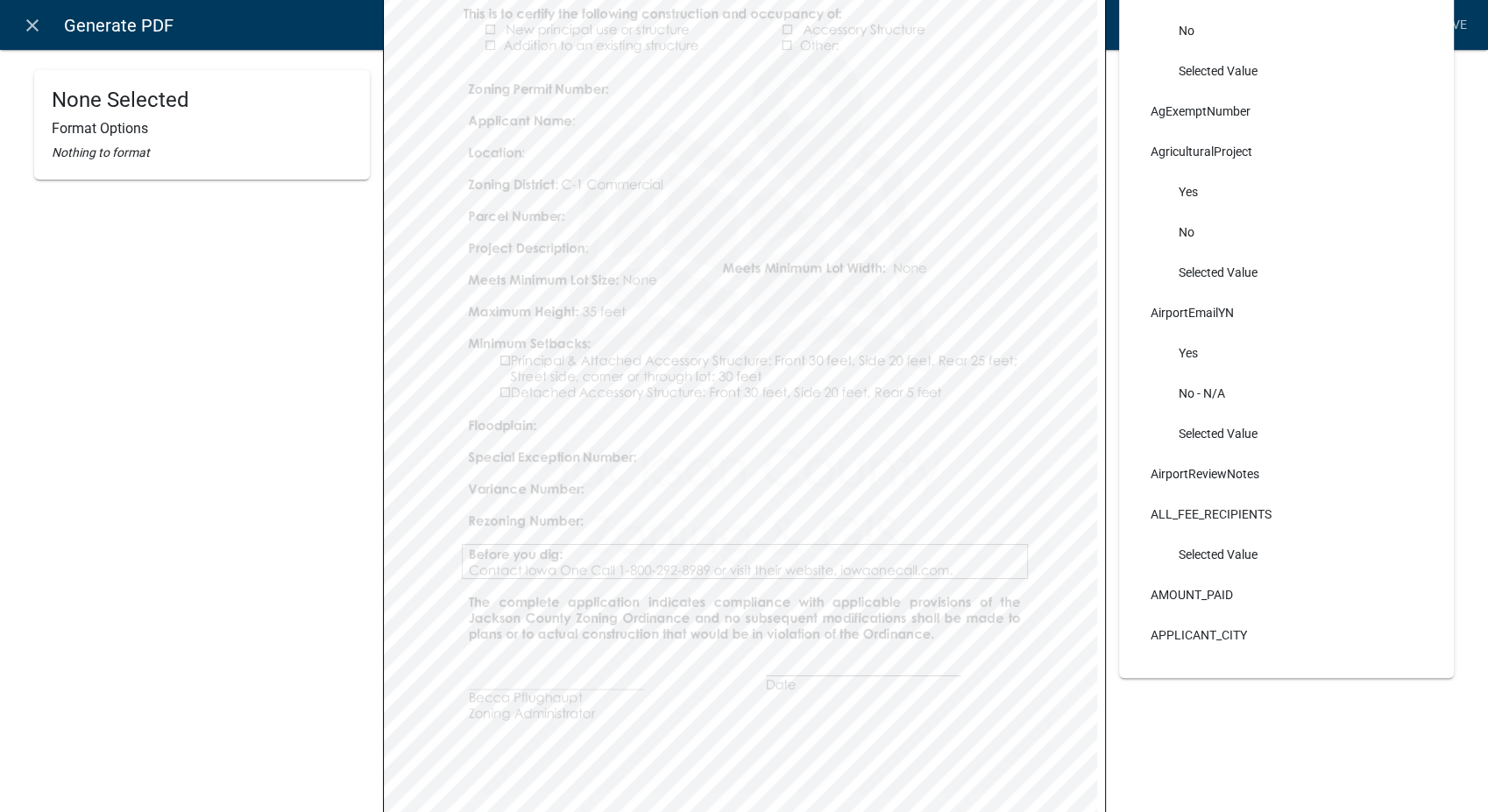
scroll to position [437, 0]
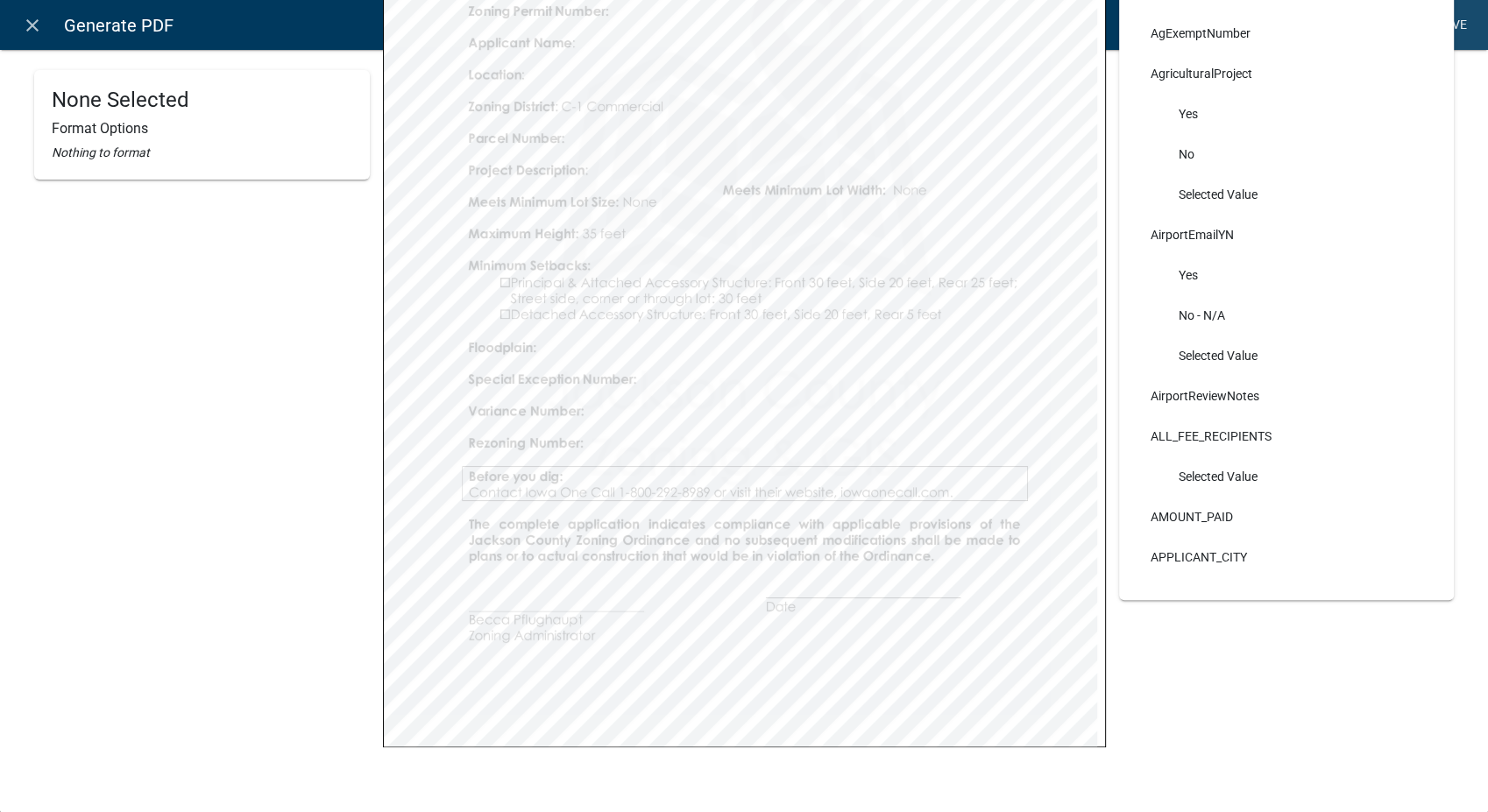
click at [1454, 19] on link "Save" at bounding box center [1451, 25] width 43 height 34
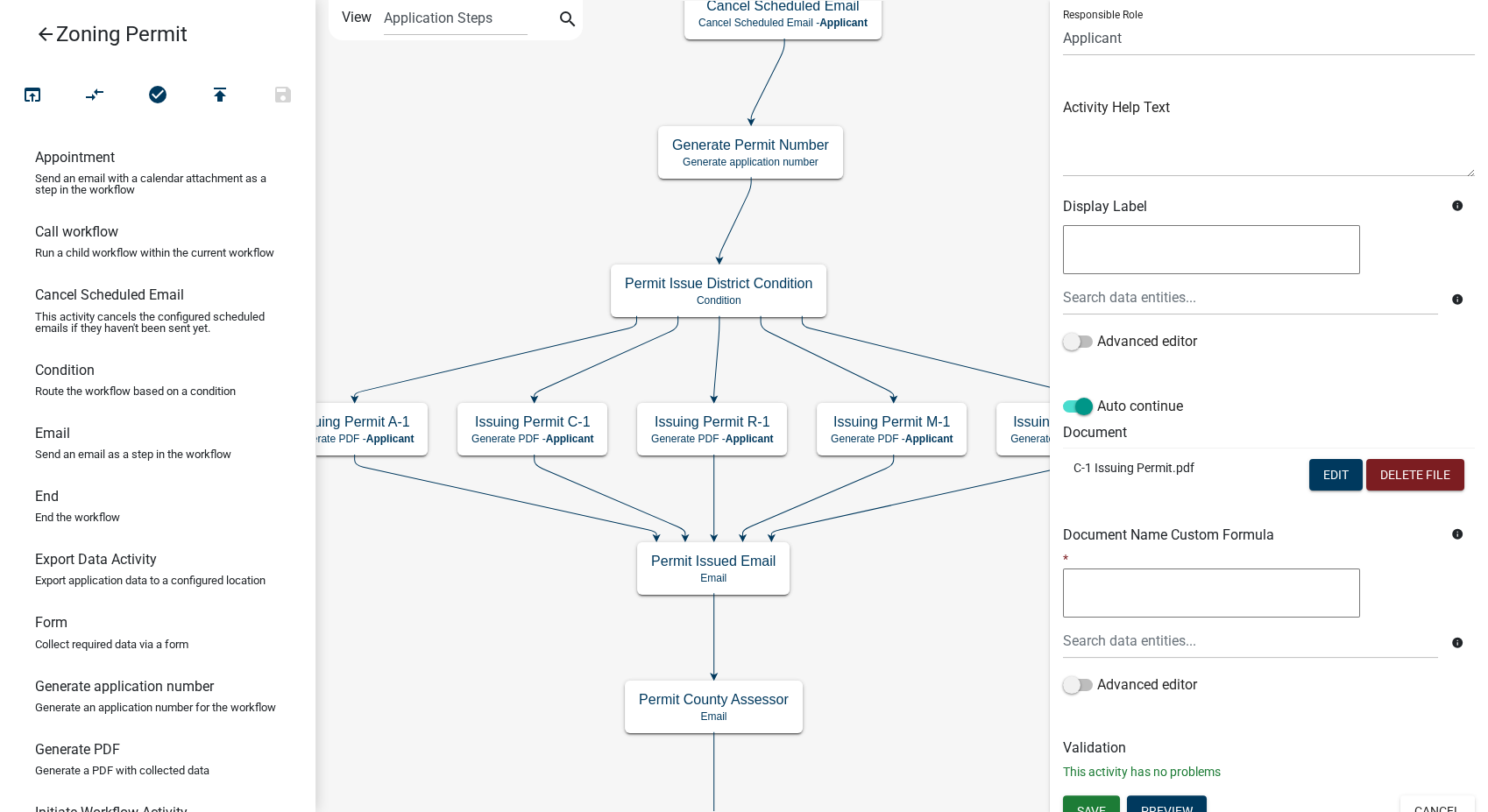
scroll to position [147, 0]
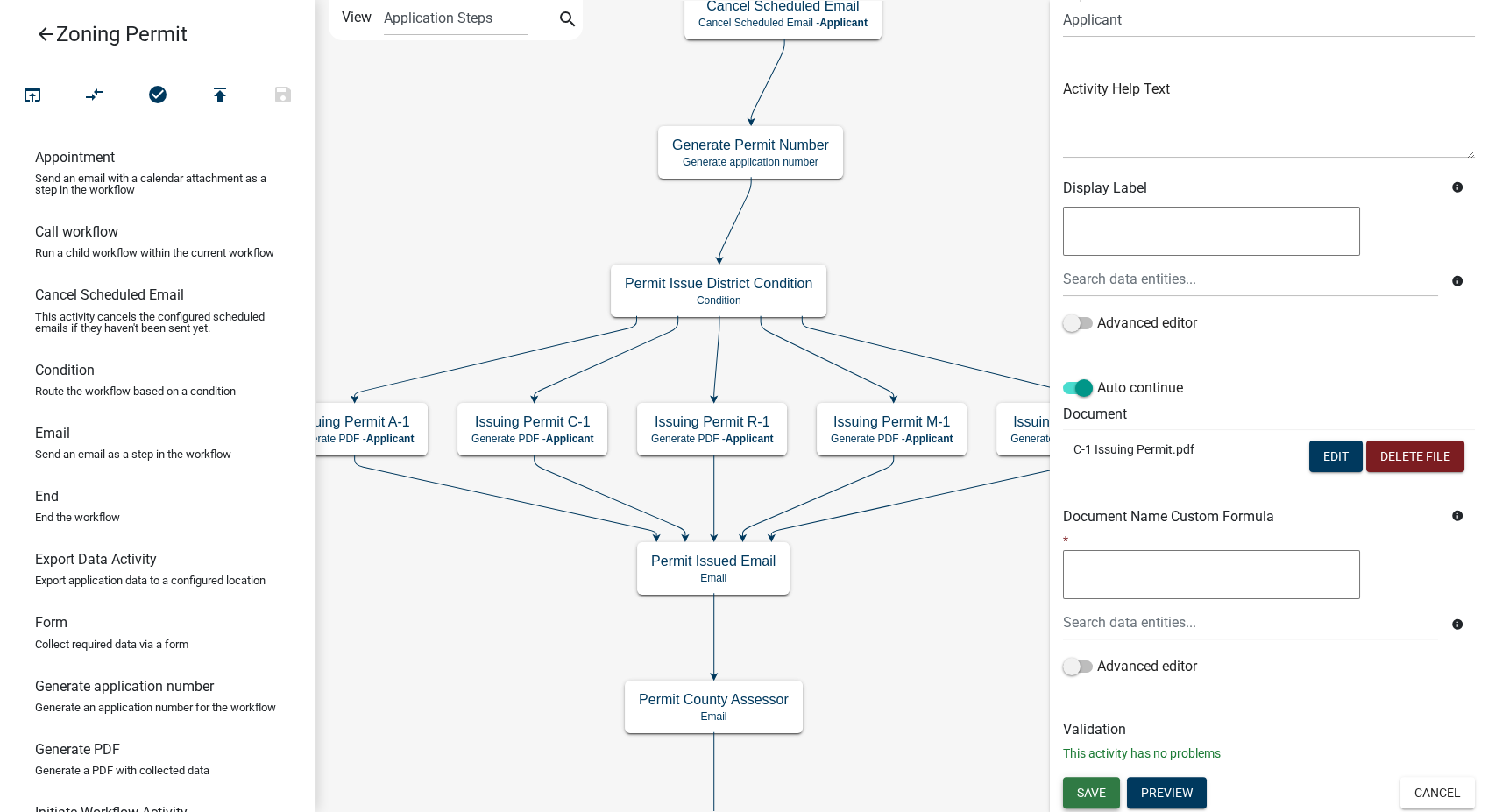
click at [1093, 789] on span "Save" at bounding box center [1092, 792] width 29 height 14
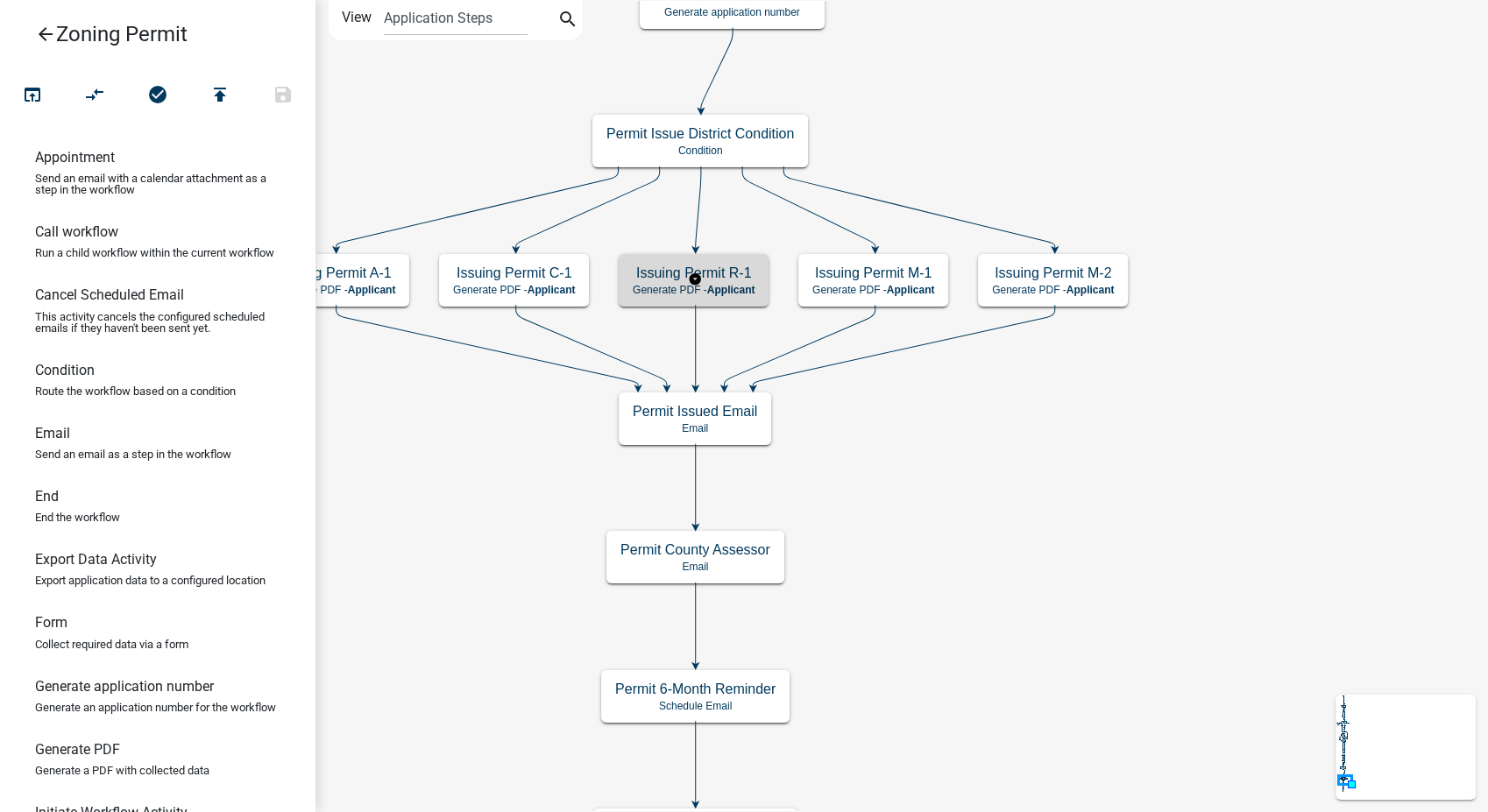
click at [701, 262] on div "Issuing Permit R-1 Generate PDF - Applicant" at bounding box center [693, 281] width 149 height 53
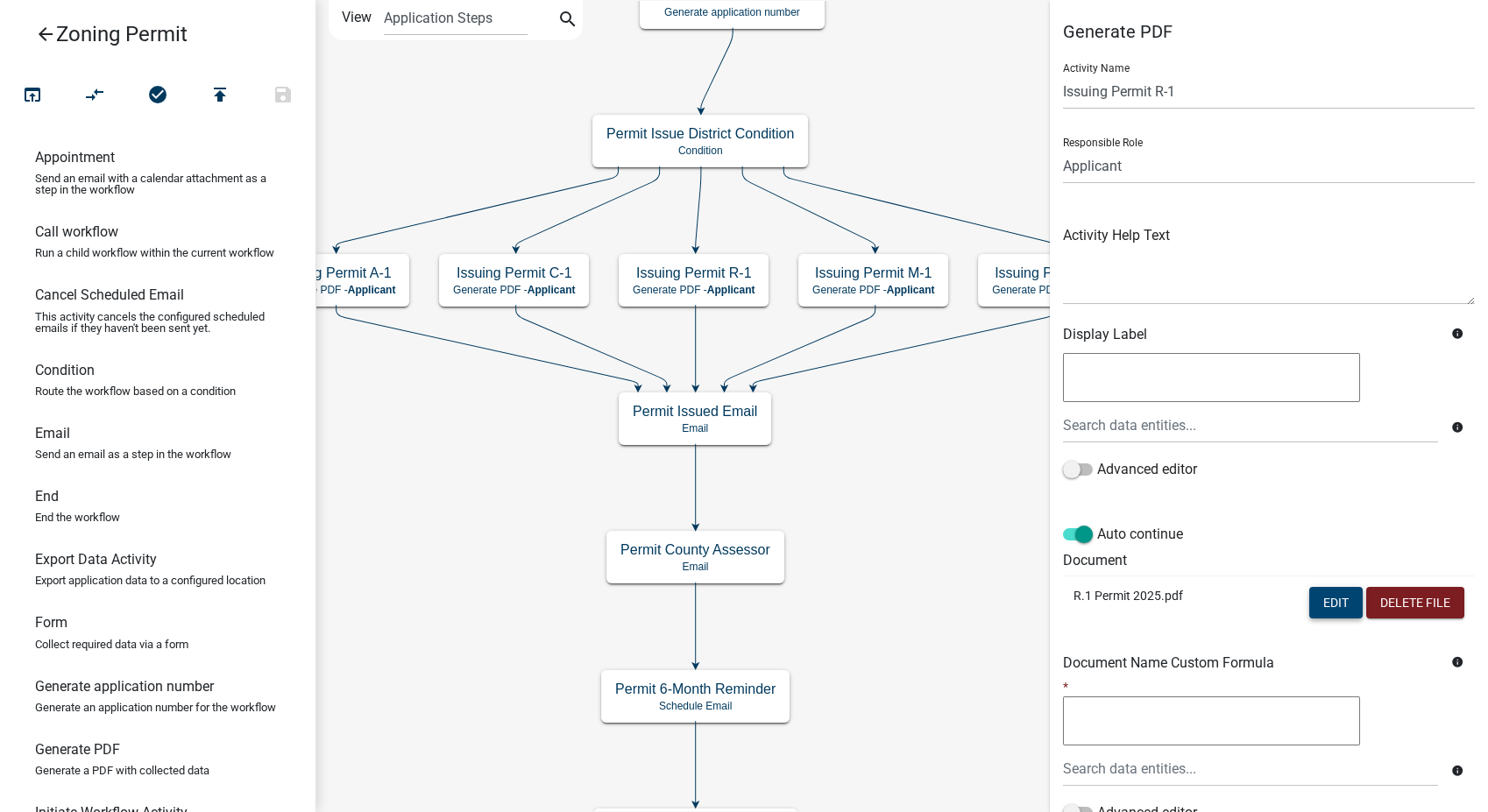
click at [1328, 592] on button "Edit" at bounding box center [1336, 603] width 53 height 32
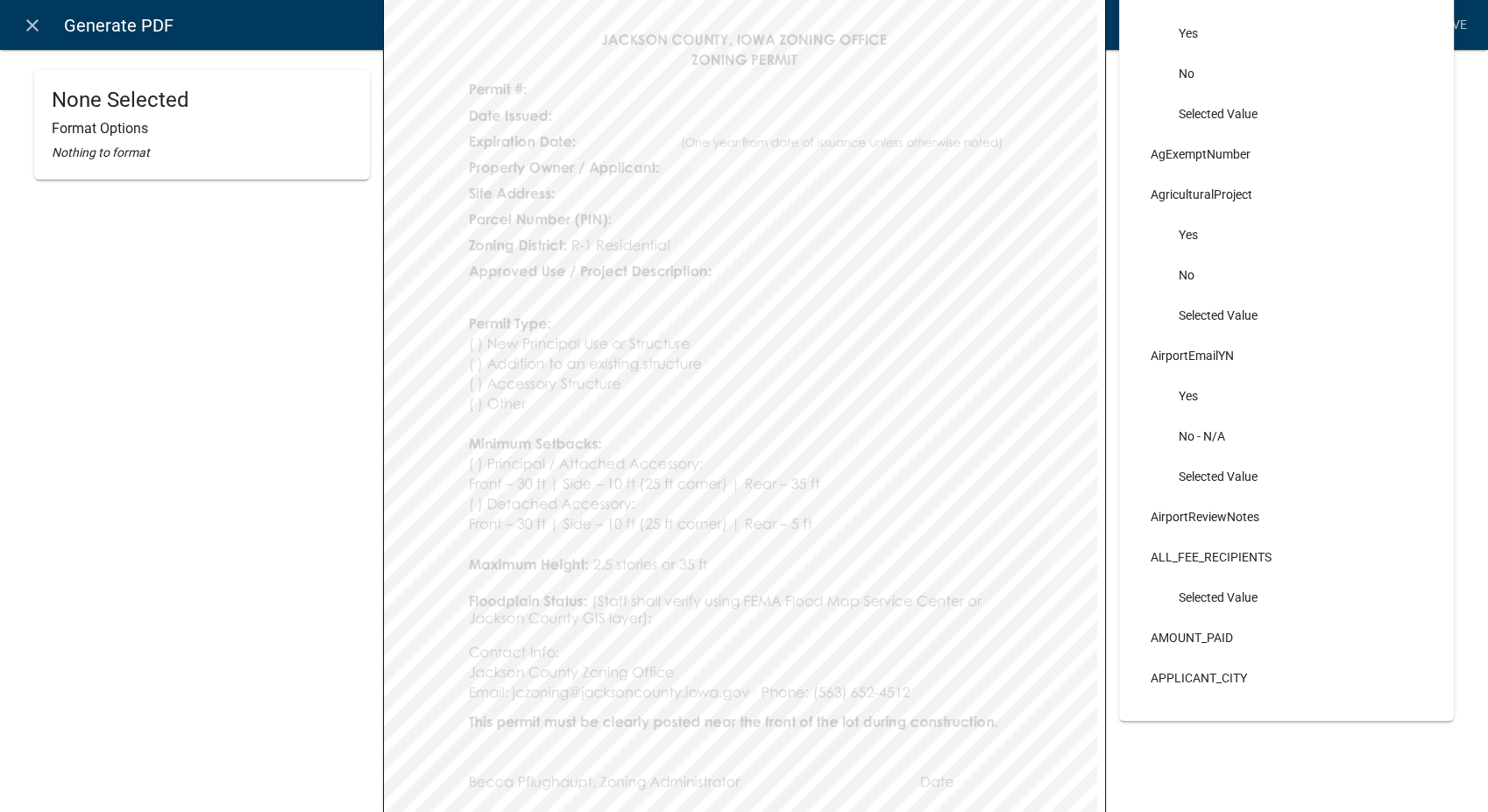
scroll to position [389, 0]
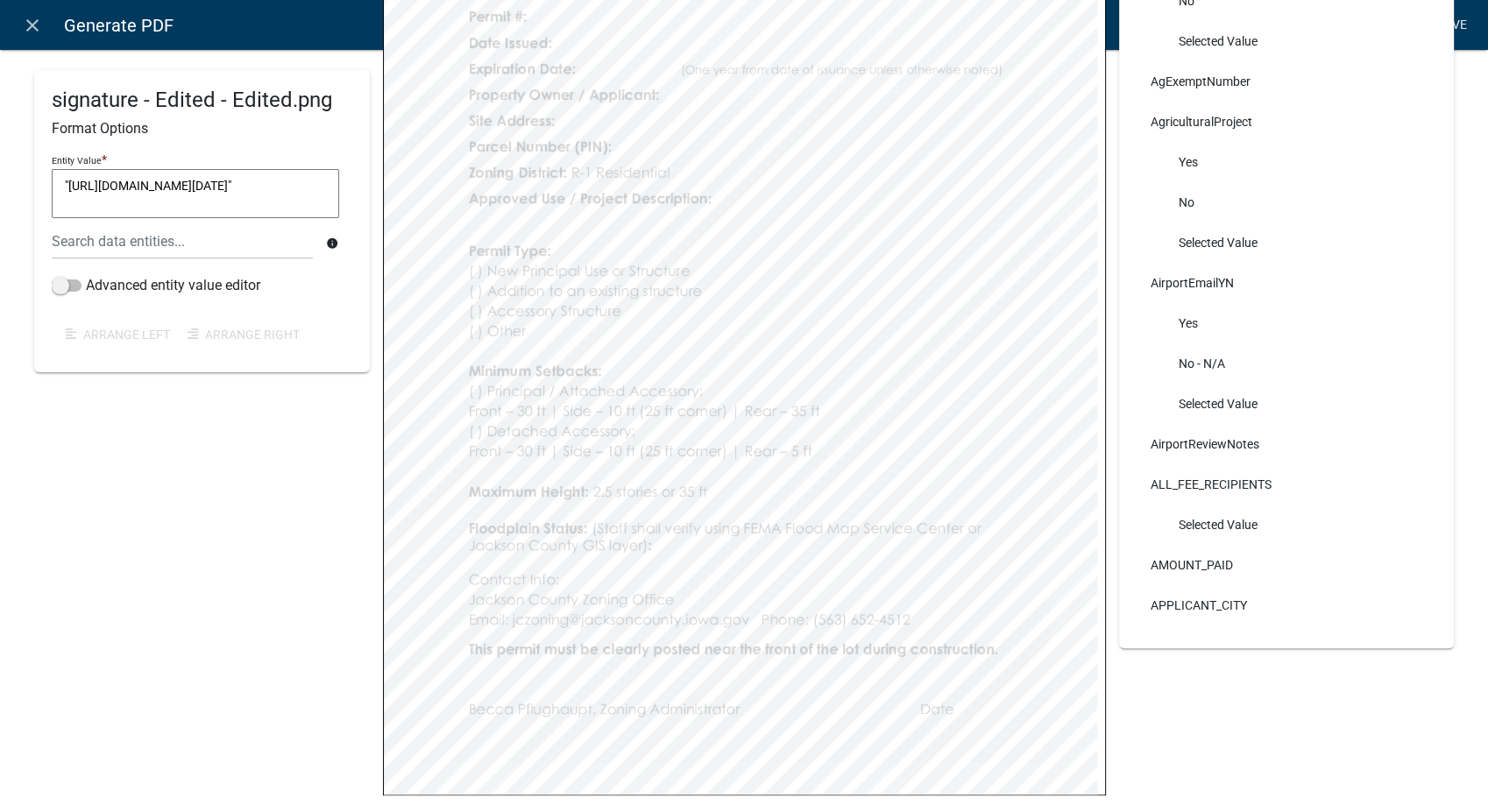
click at [1451, 23] on link "Save" at bounding box center [1451, 25] width 43 height 34
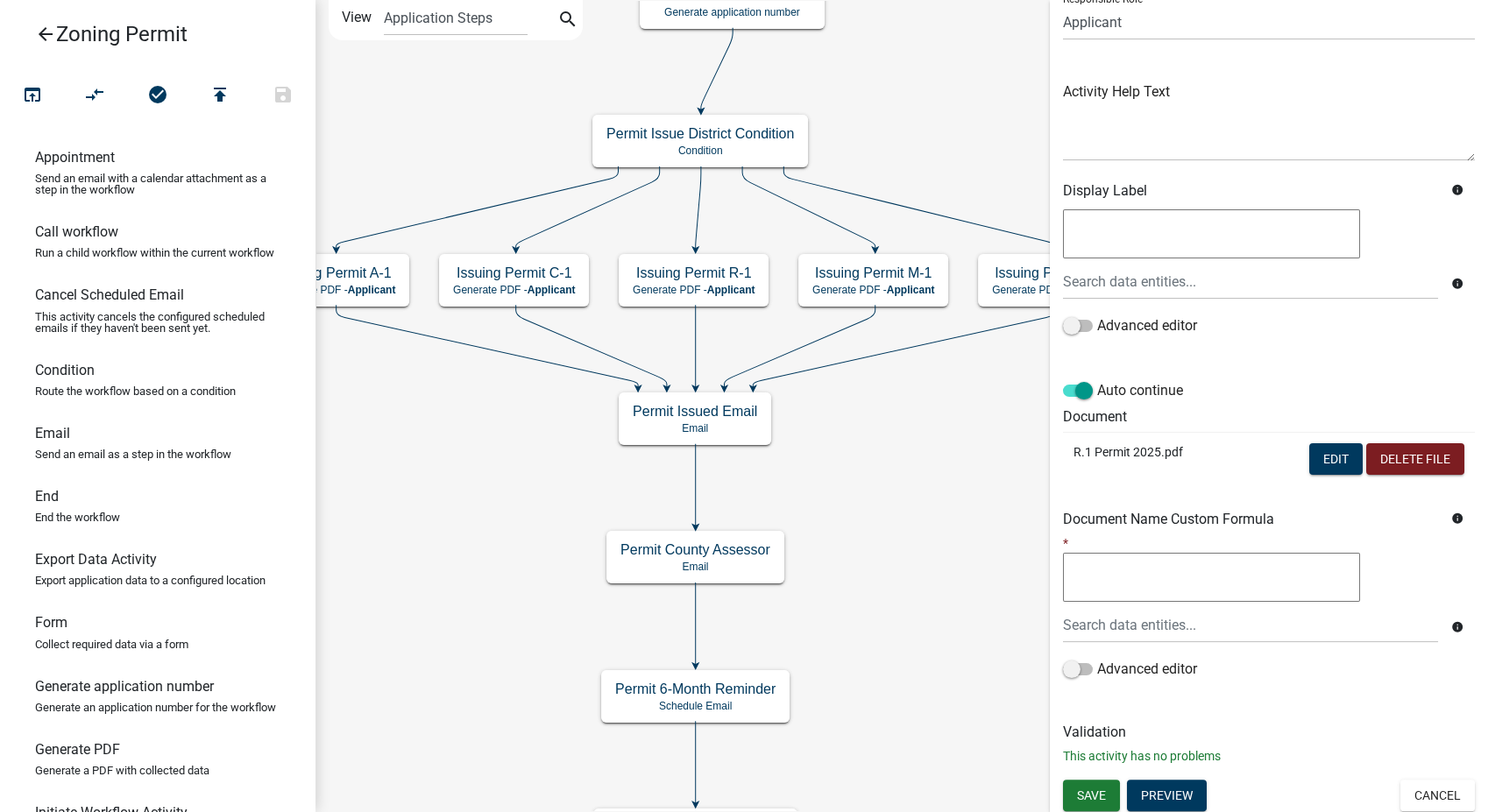
scroll to position [147, 0]
click at [1078, 796] on span "Save" at bounding box center [1092, 792] width 29 height 14
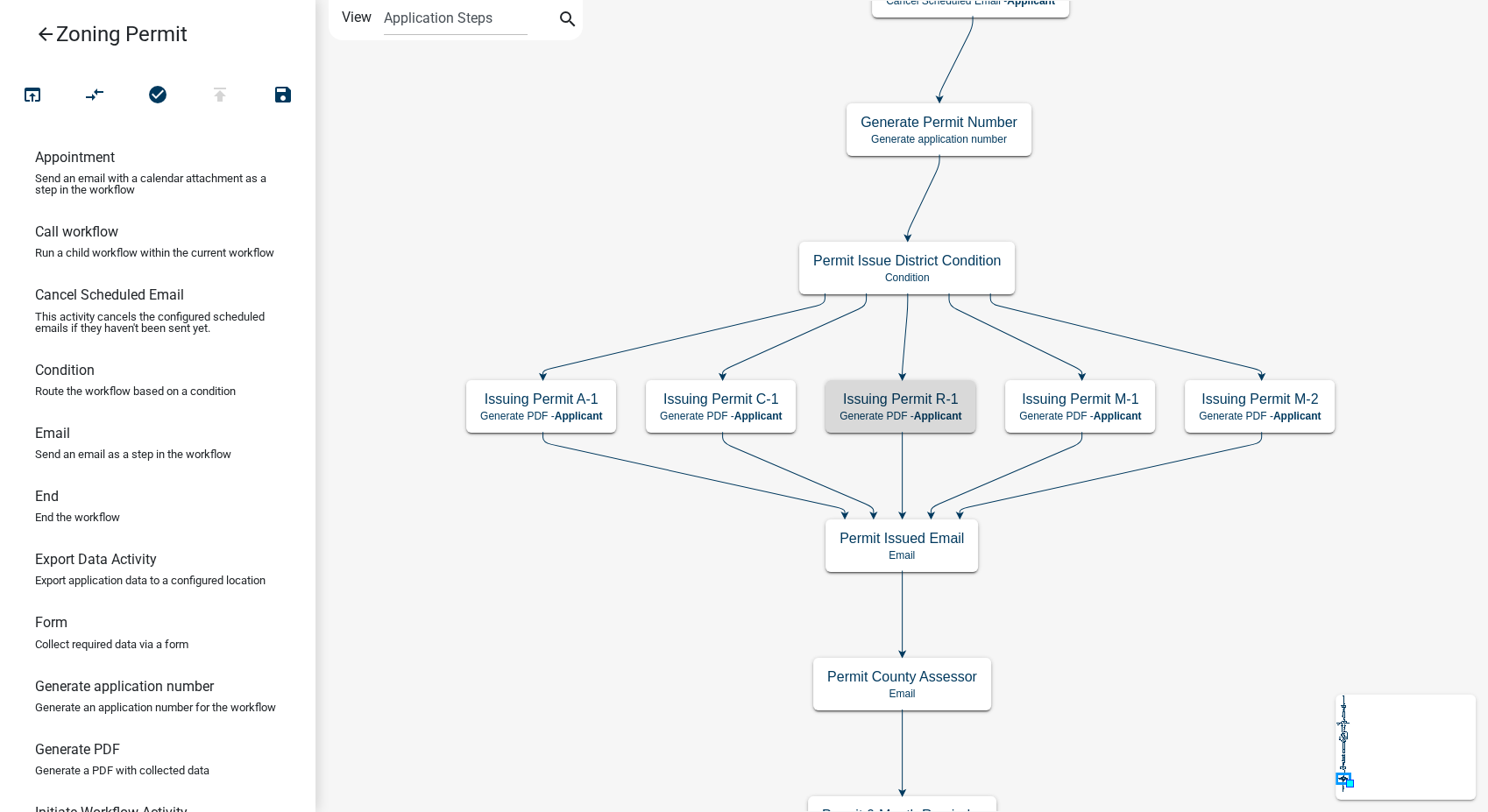
scroll to position [0, 0]
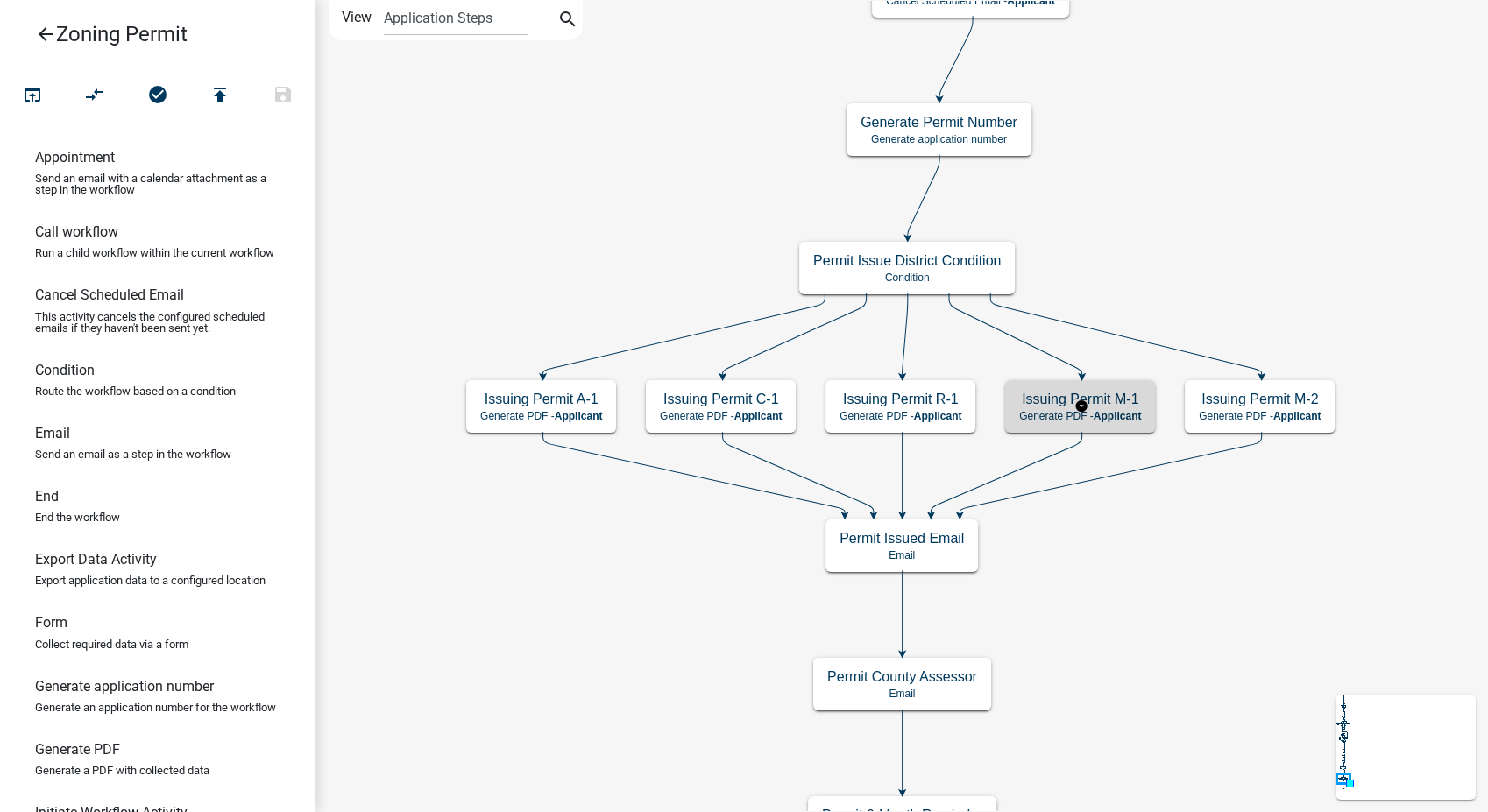
click at [1112, 420] on span "Applicant" at bounding box center [1118, 416] width 48 height 13
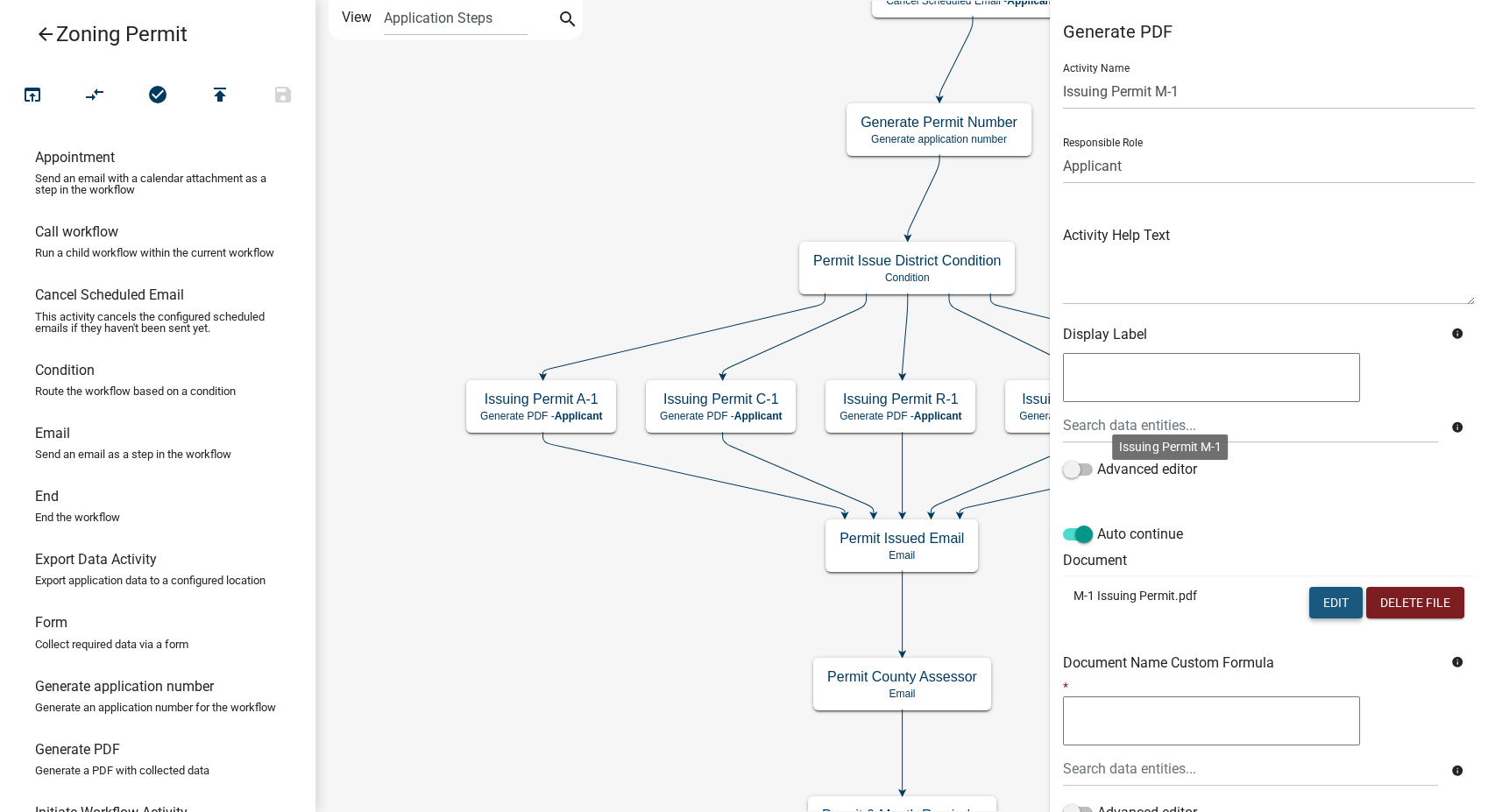
click at [1324, 614] on button "Edit" at bounding box center [1336, 603] width 53 height 32
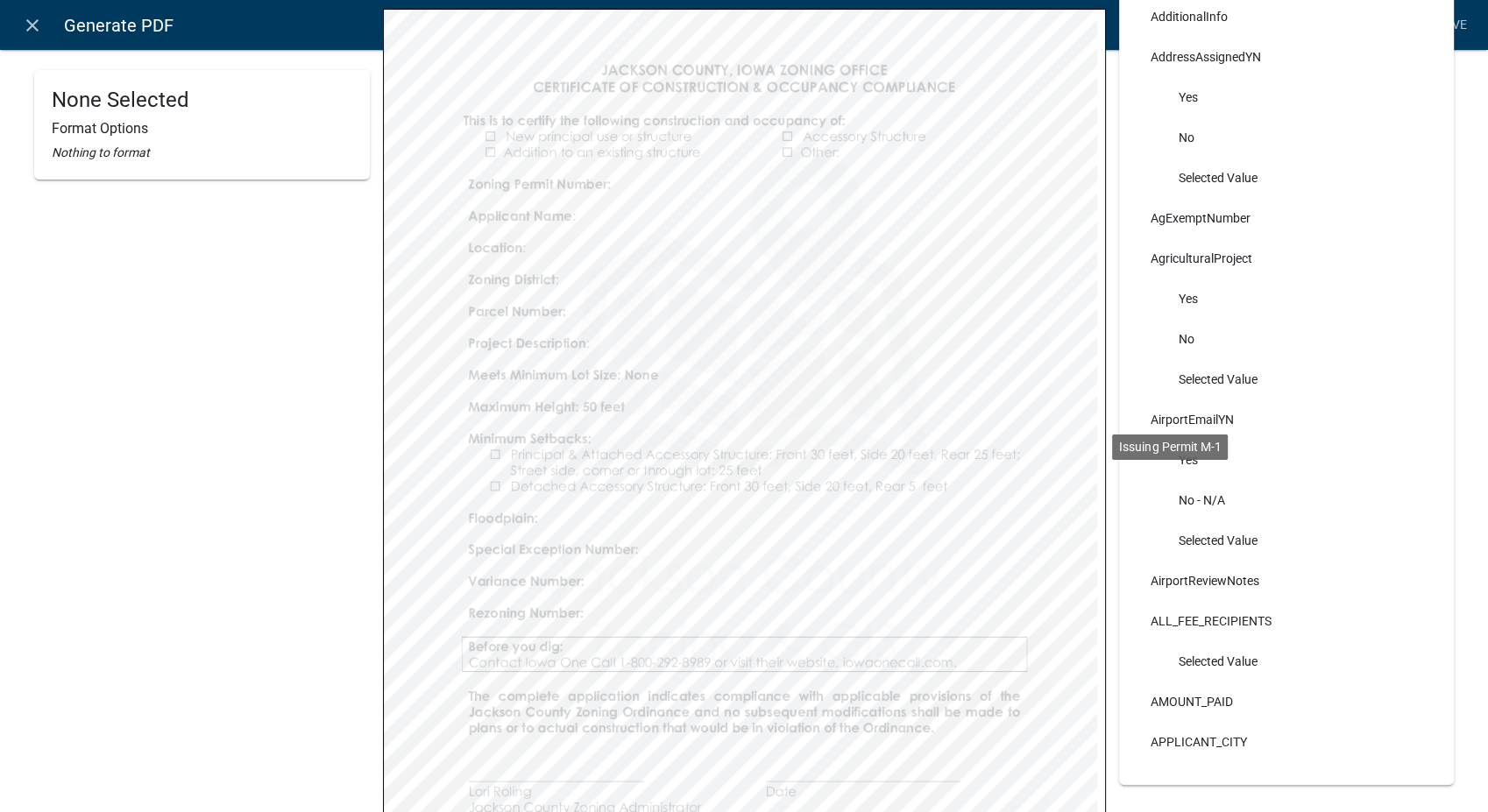
scroll to position [292, 0]
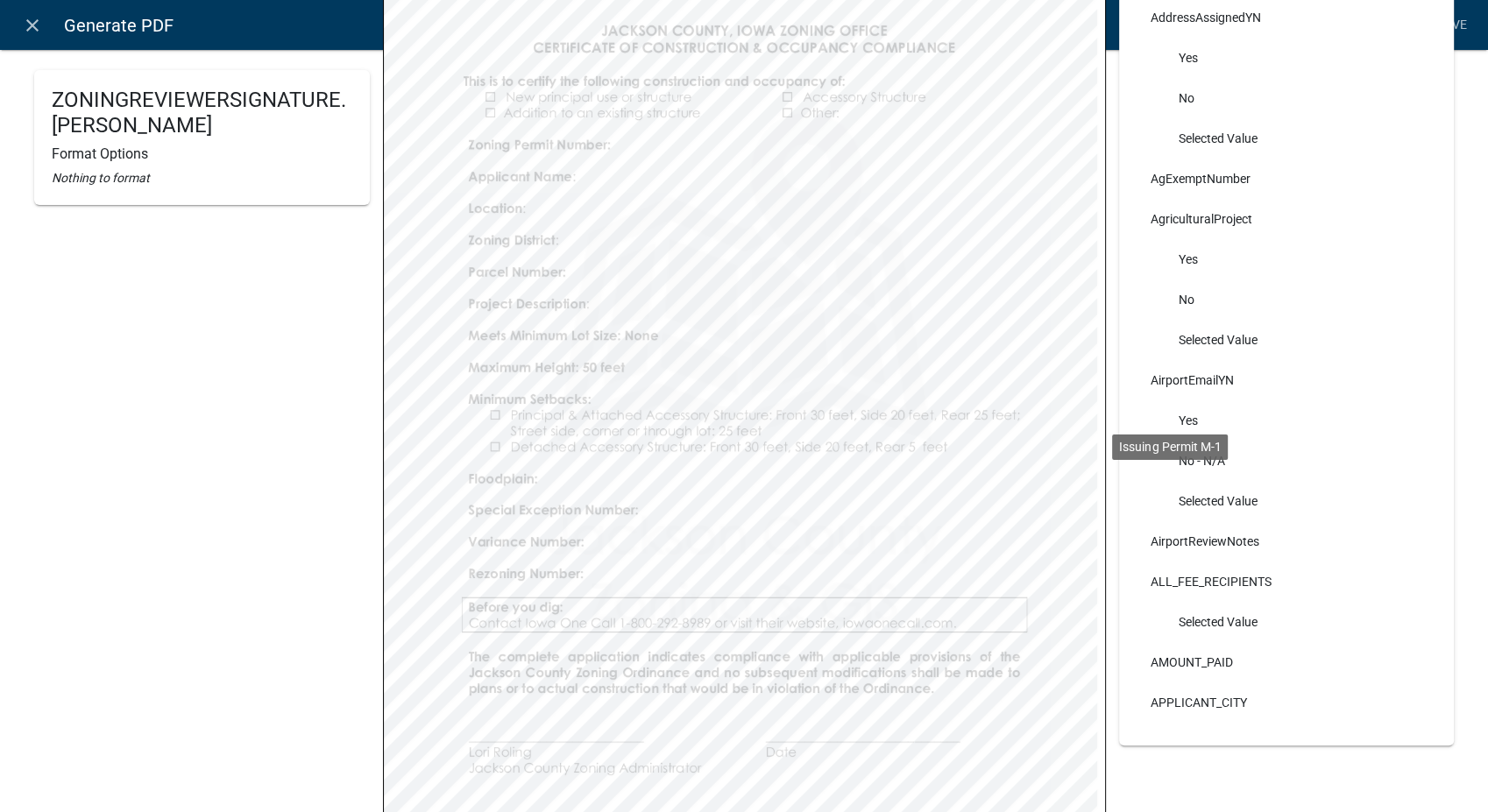
select select
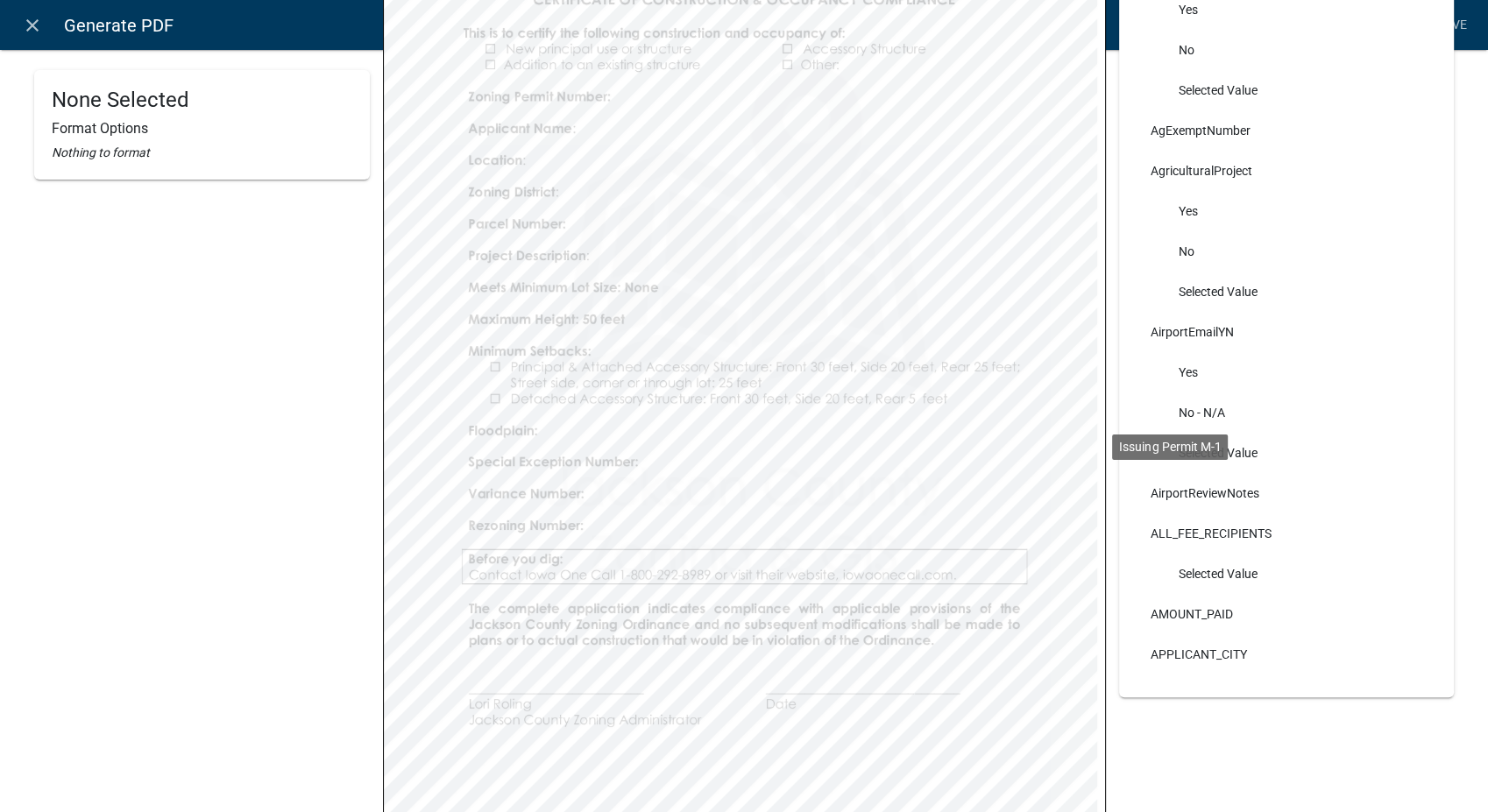
scroll to position [0, 0]
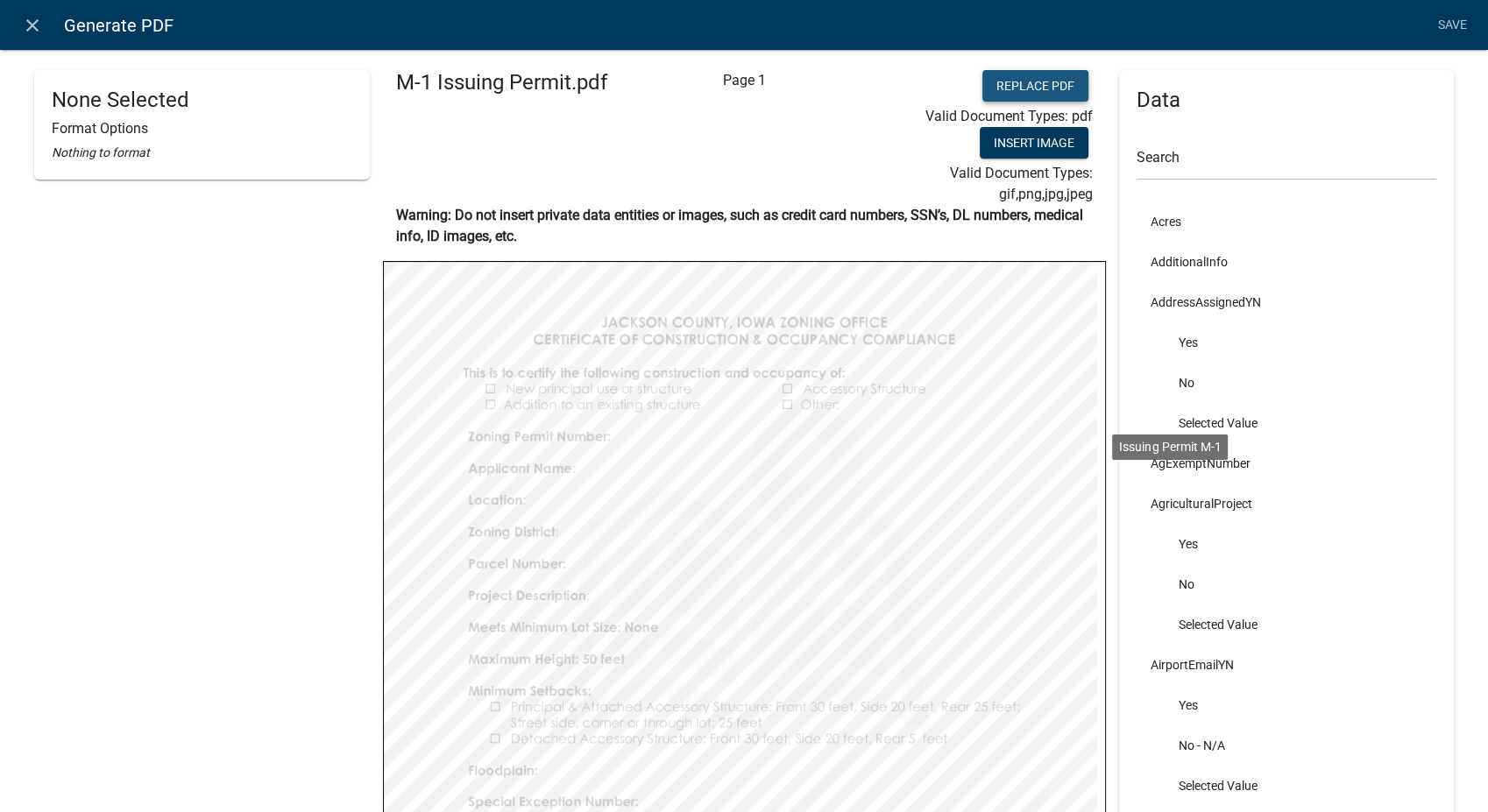
click at [989, 82] on button "Replace PDF" at bounding box center [1036, 86] width 106 height 32
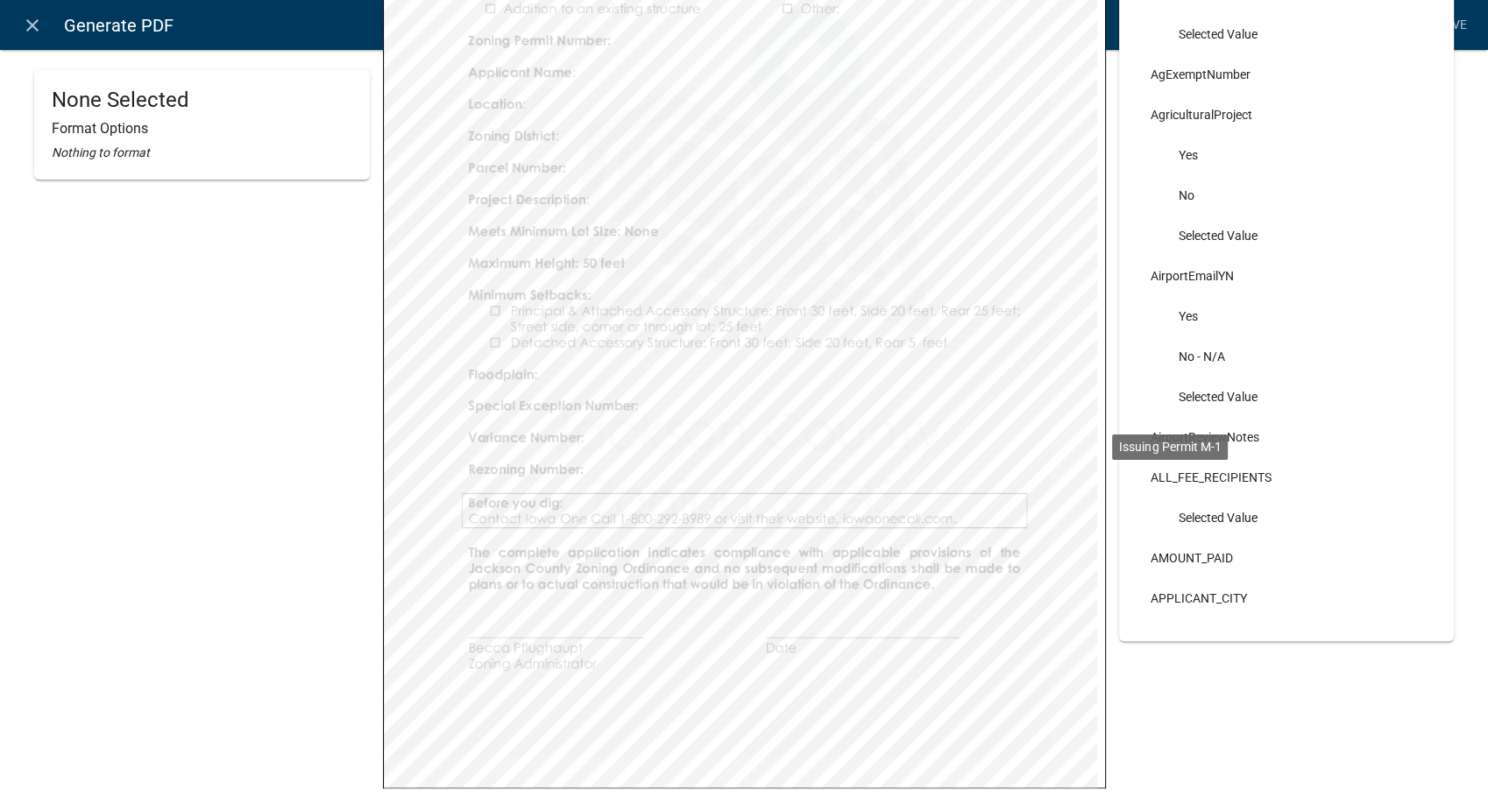
scroll to position [437, 0]
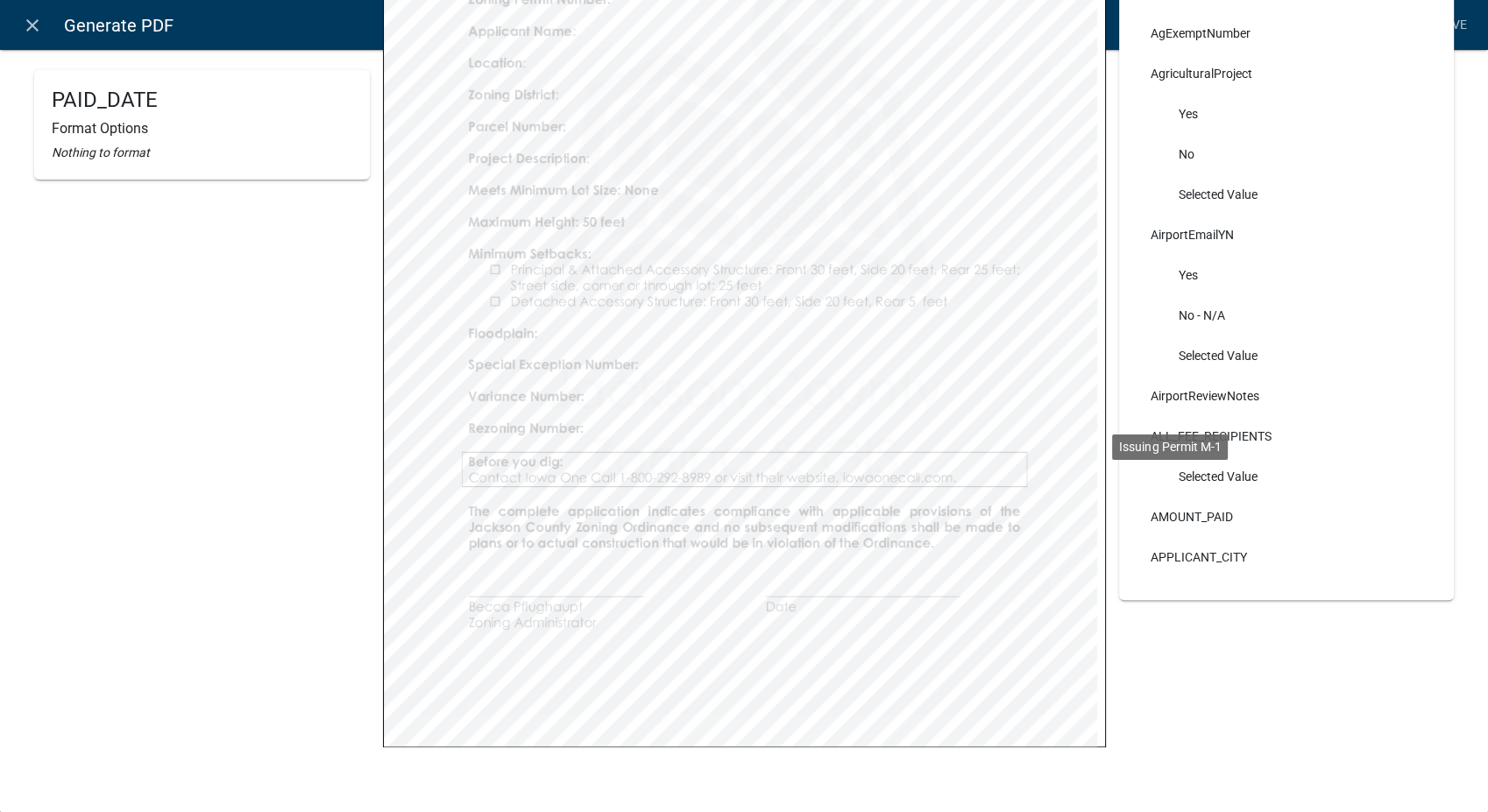
select select
select select "4"
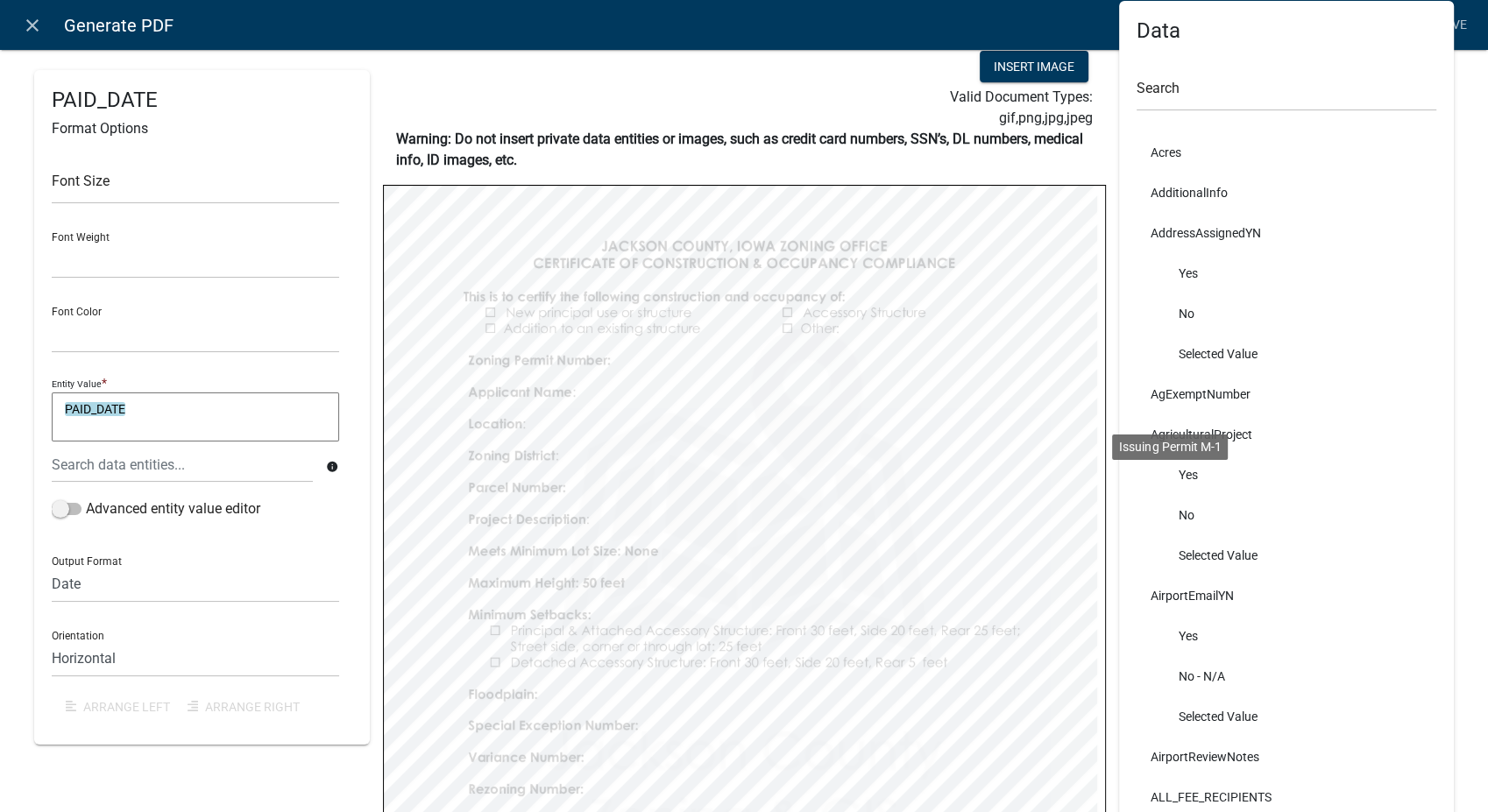
scroll to position [48, 0]
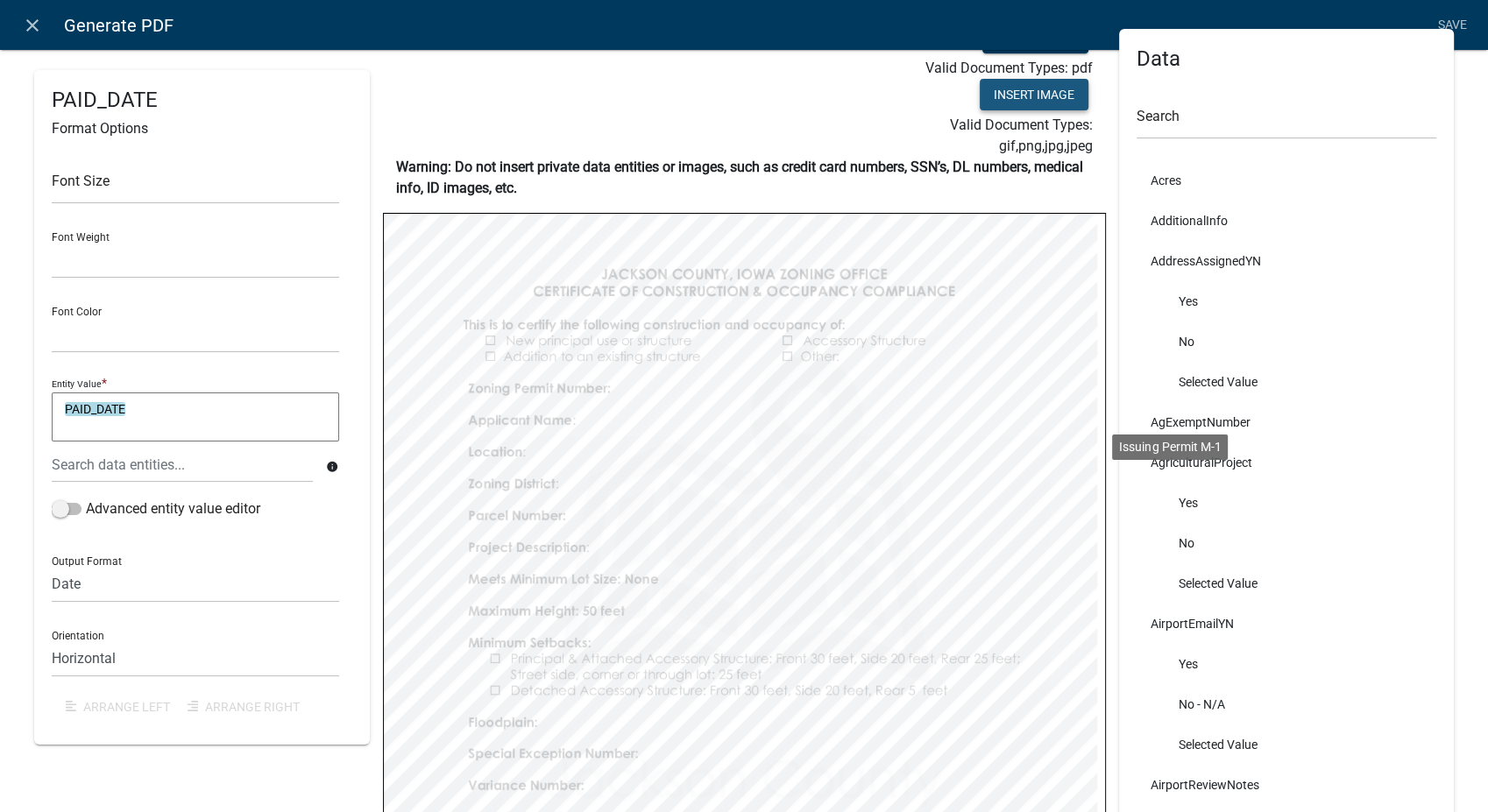
click at [1002, 87] on button "Insert Image" at bounding box center [1034, 95] width 109 height 32
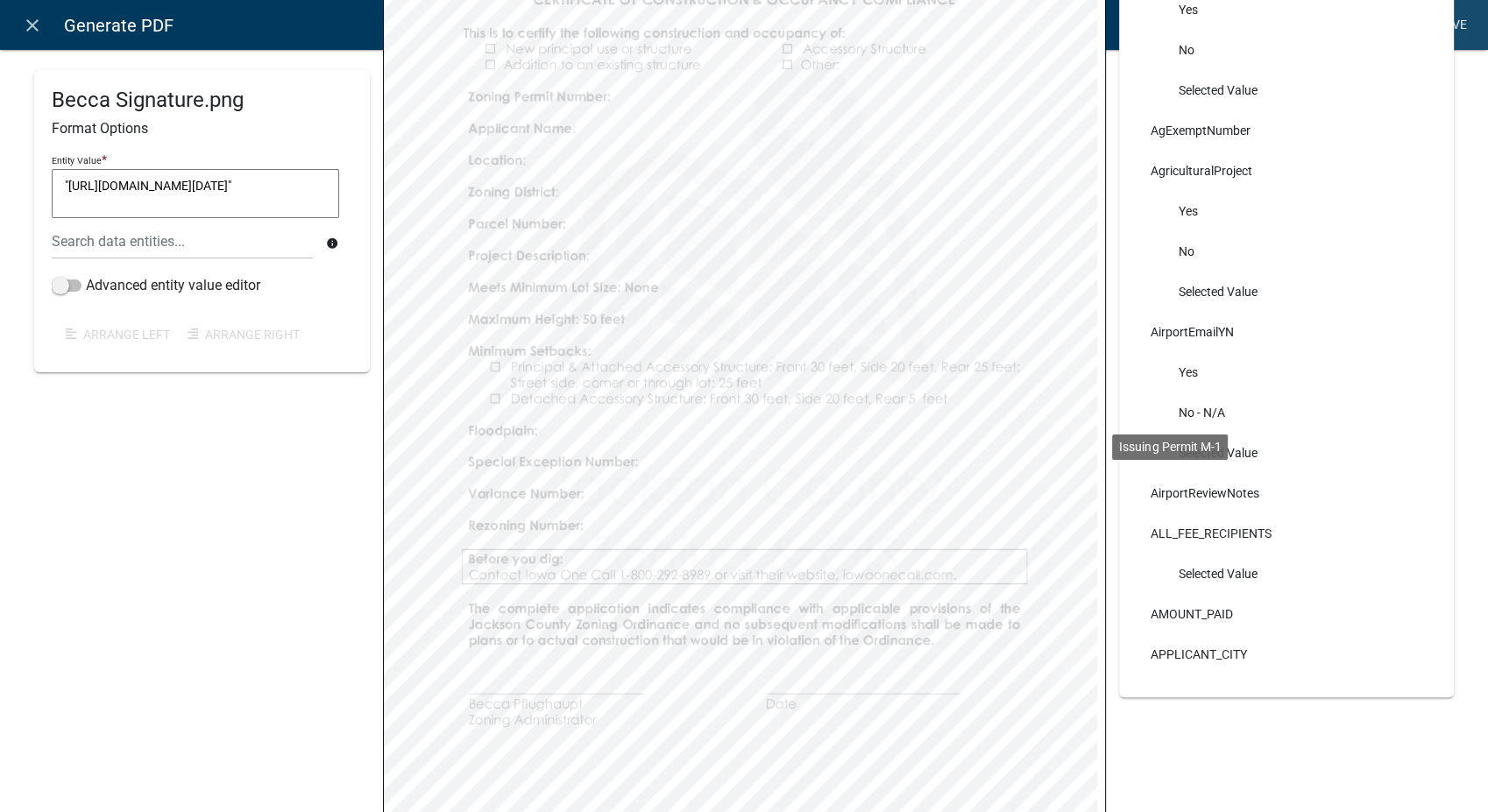
click at [1458, 24] on link "Save" at bounding box center [1451, 25] width 43 height 34
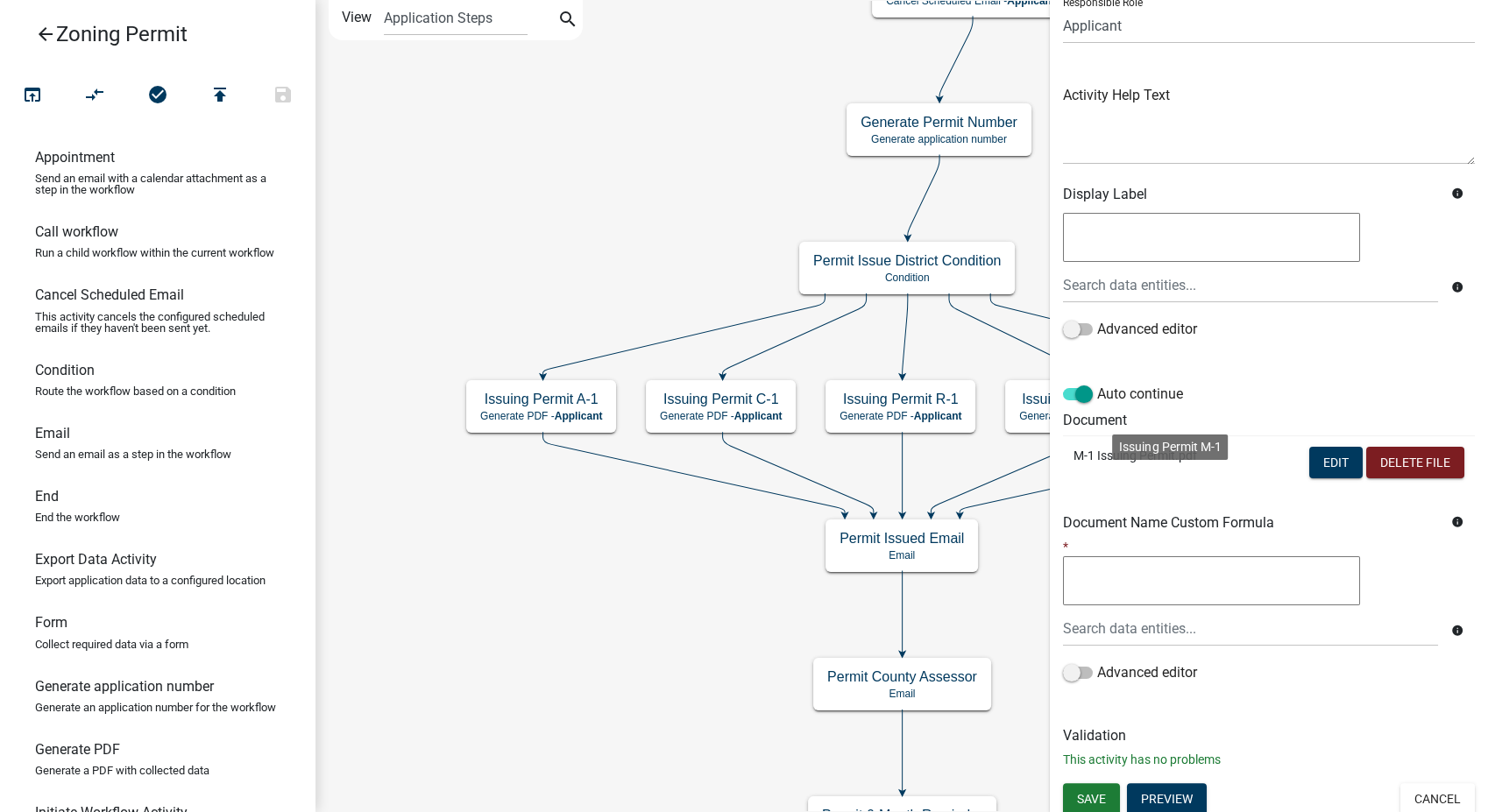
scroll to position [147, 0]
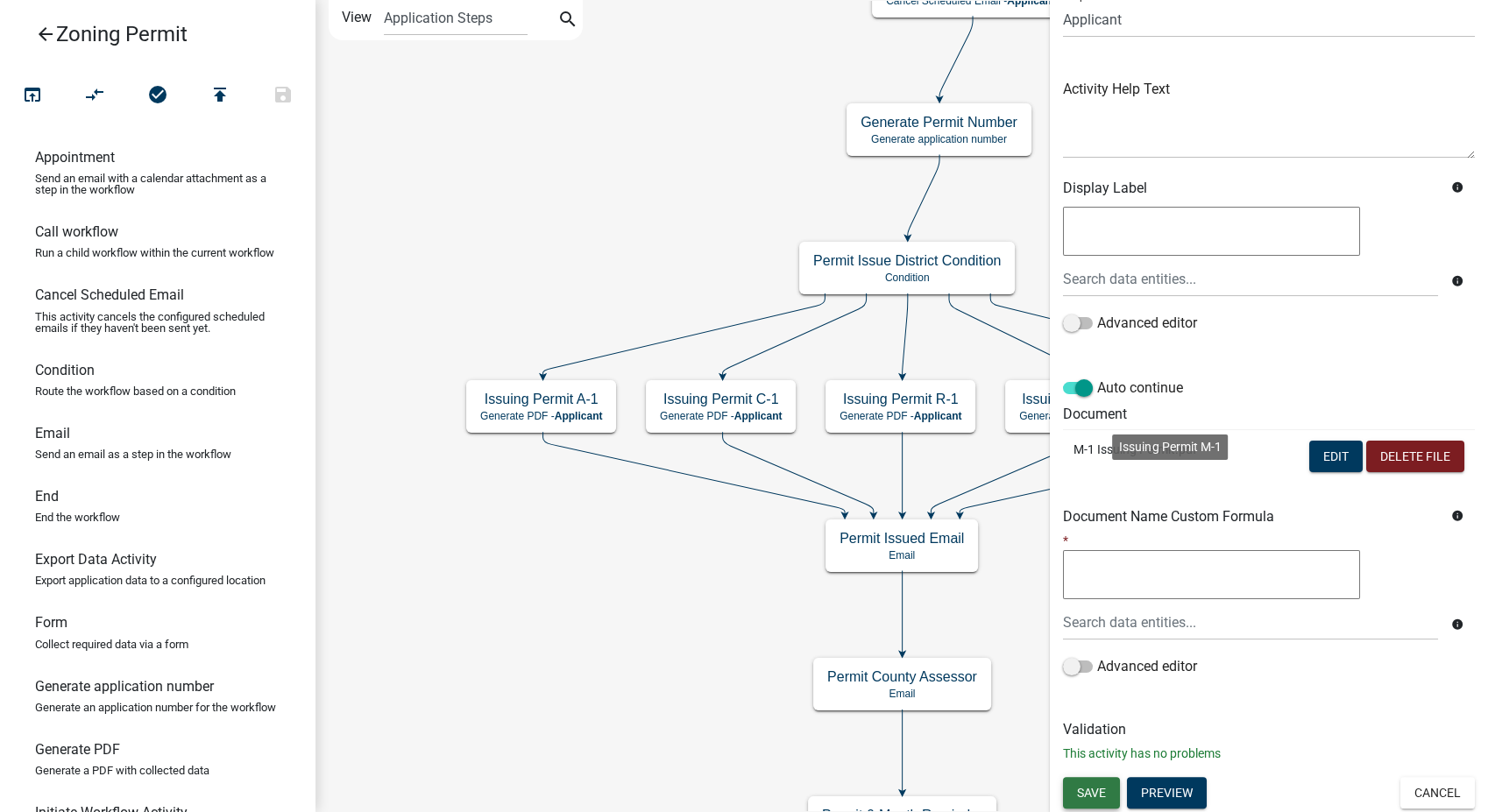
click at [1095, 793] on span "Save" at bounding box center [1092, 792] width 29 height 14
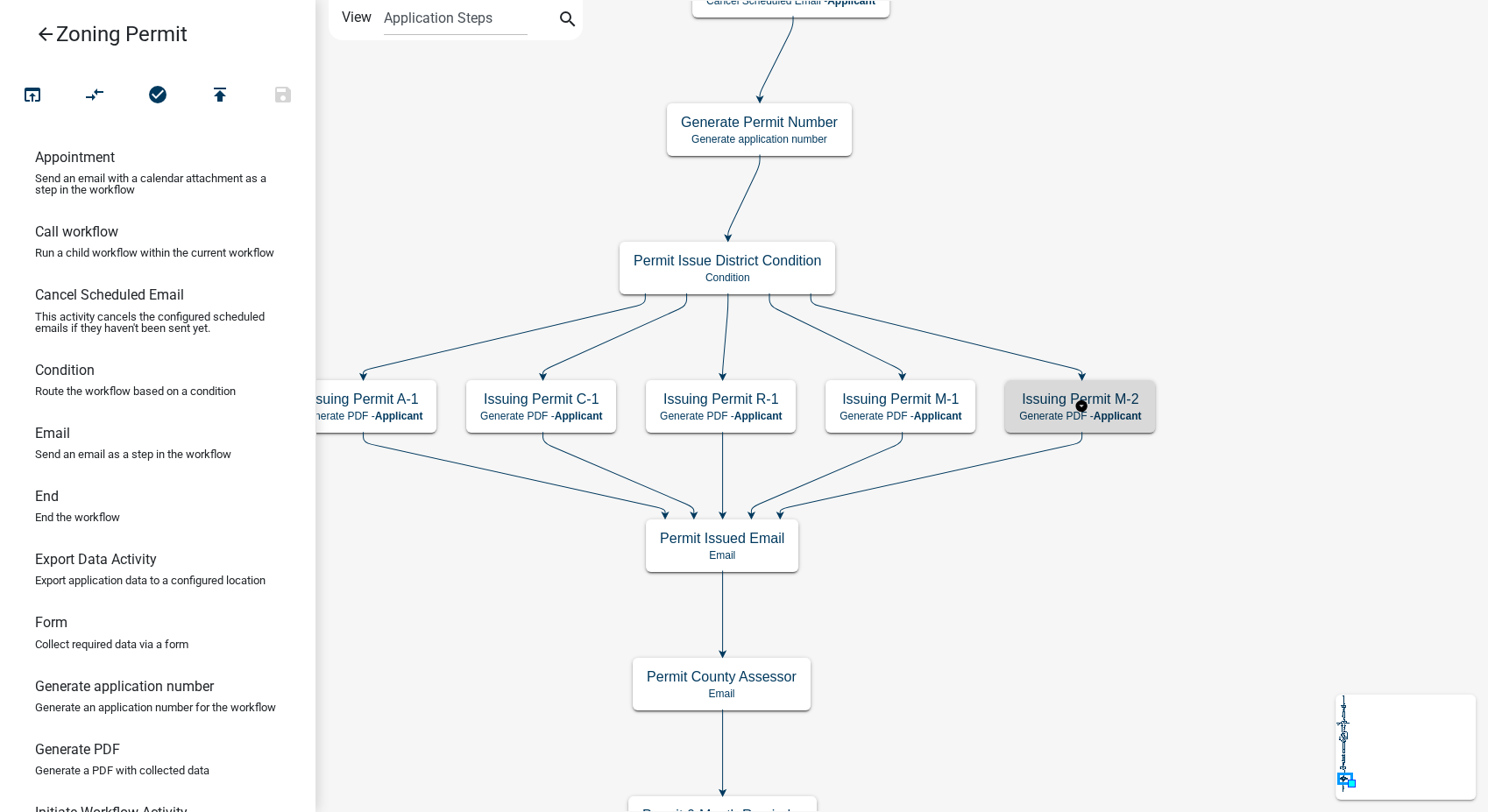
click at [1134, 421] on p "Generate PDF - Applicant" at bounding box center [1080, 416] width 122 height 13
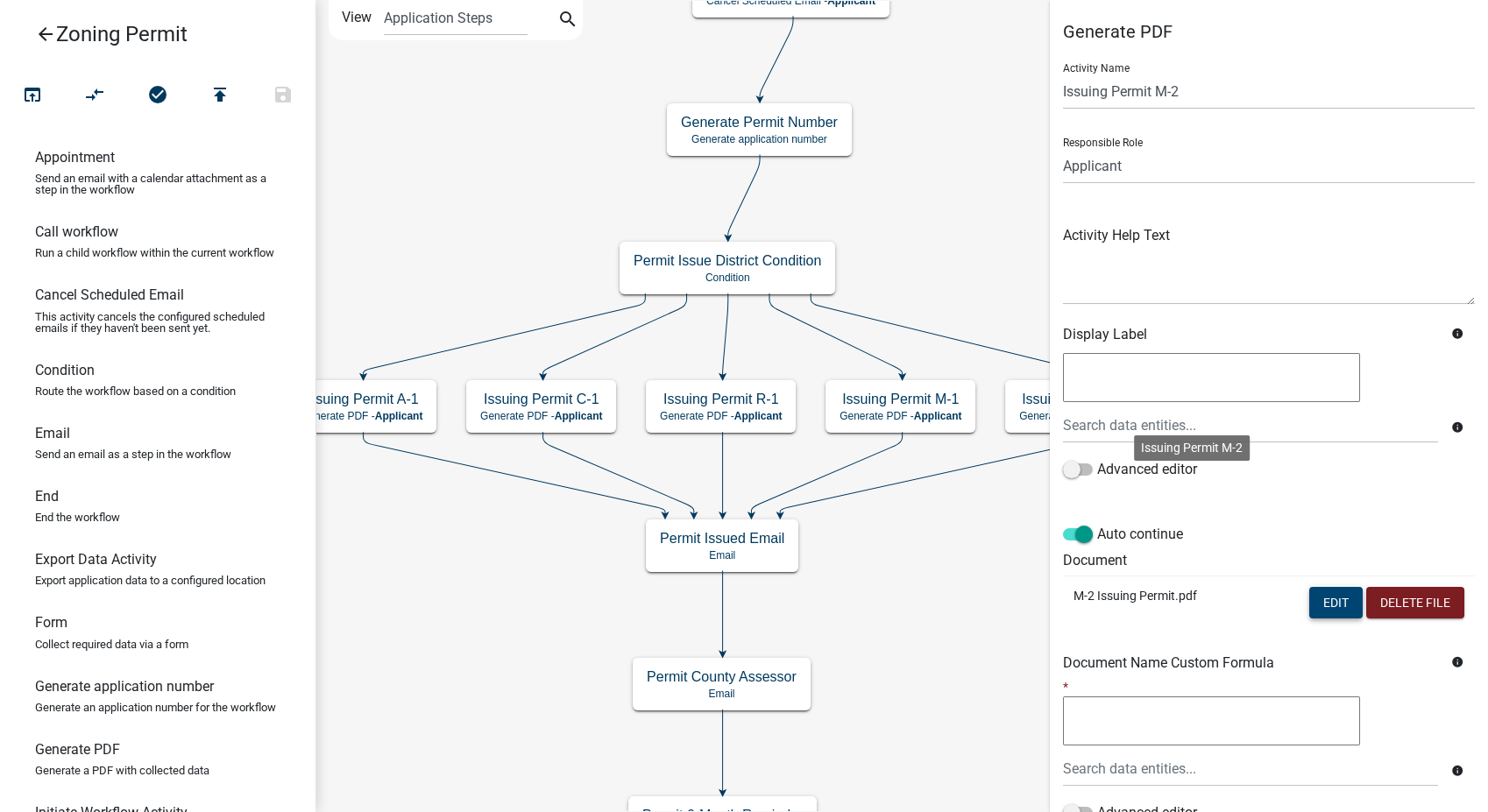
click at [1313, 596] on button "Edit" at bounding box center [1336, 603] width 53 height 32
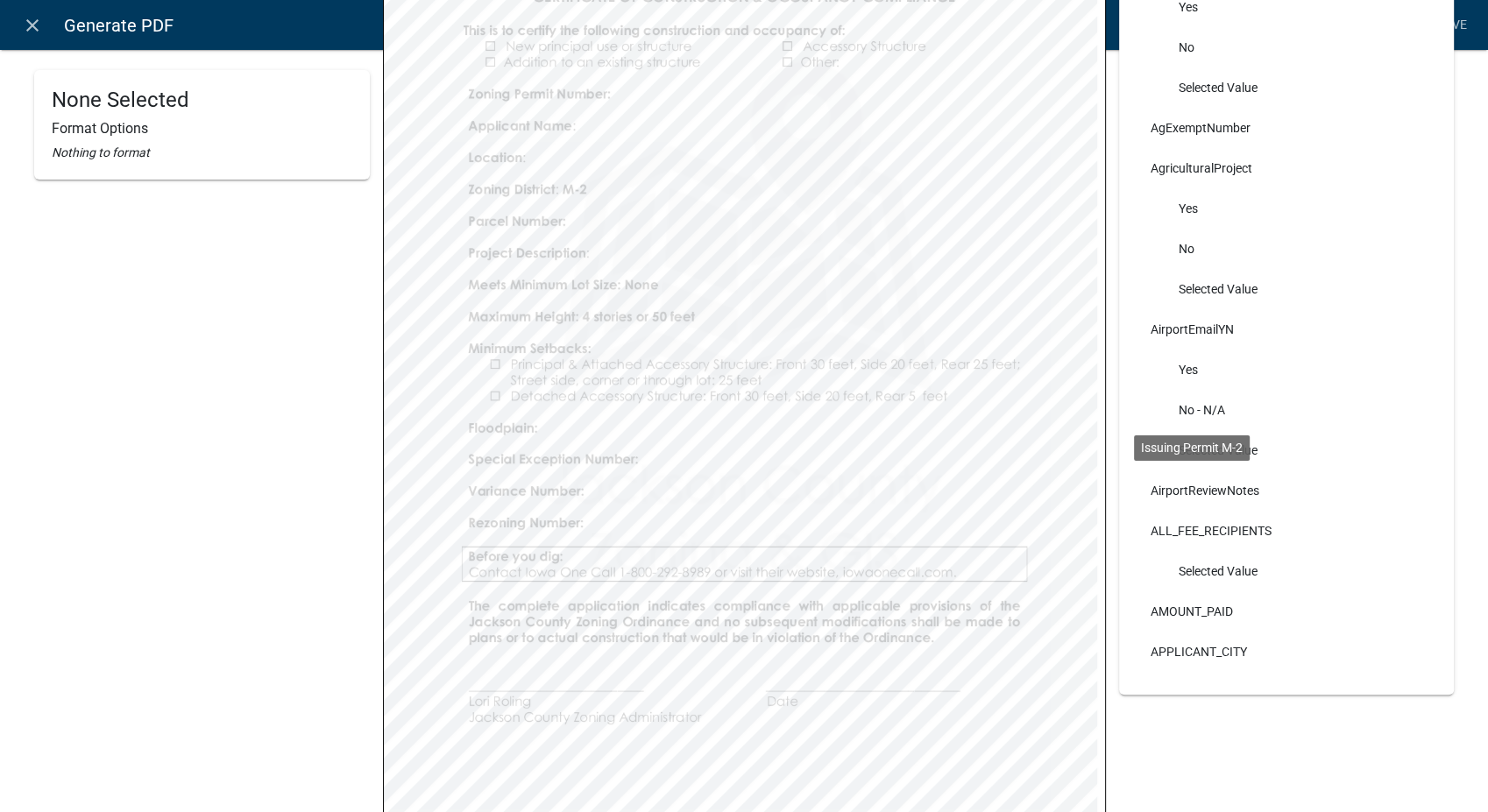
scroll to position [389, 0]
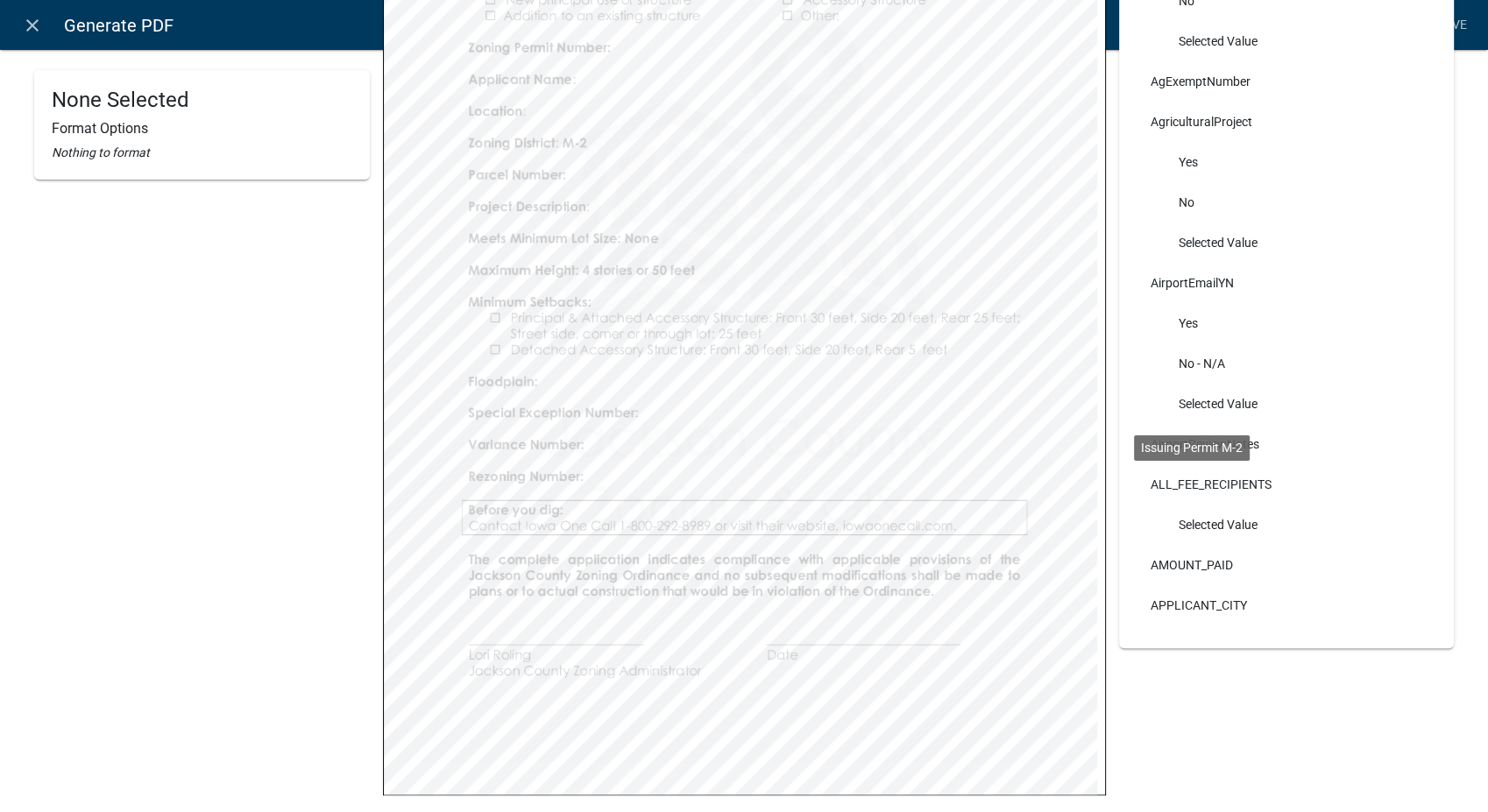
select select
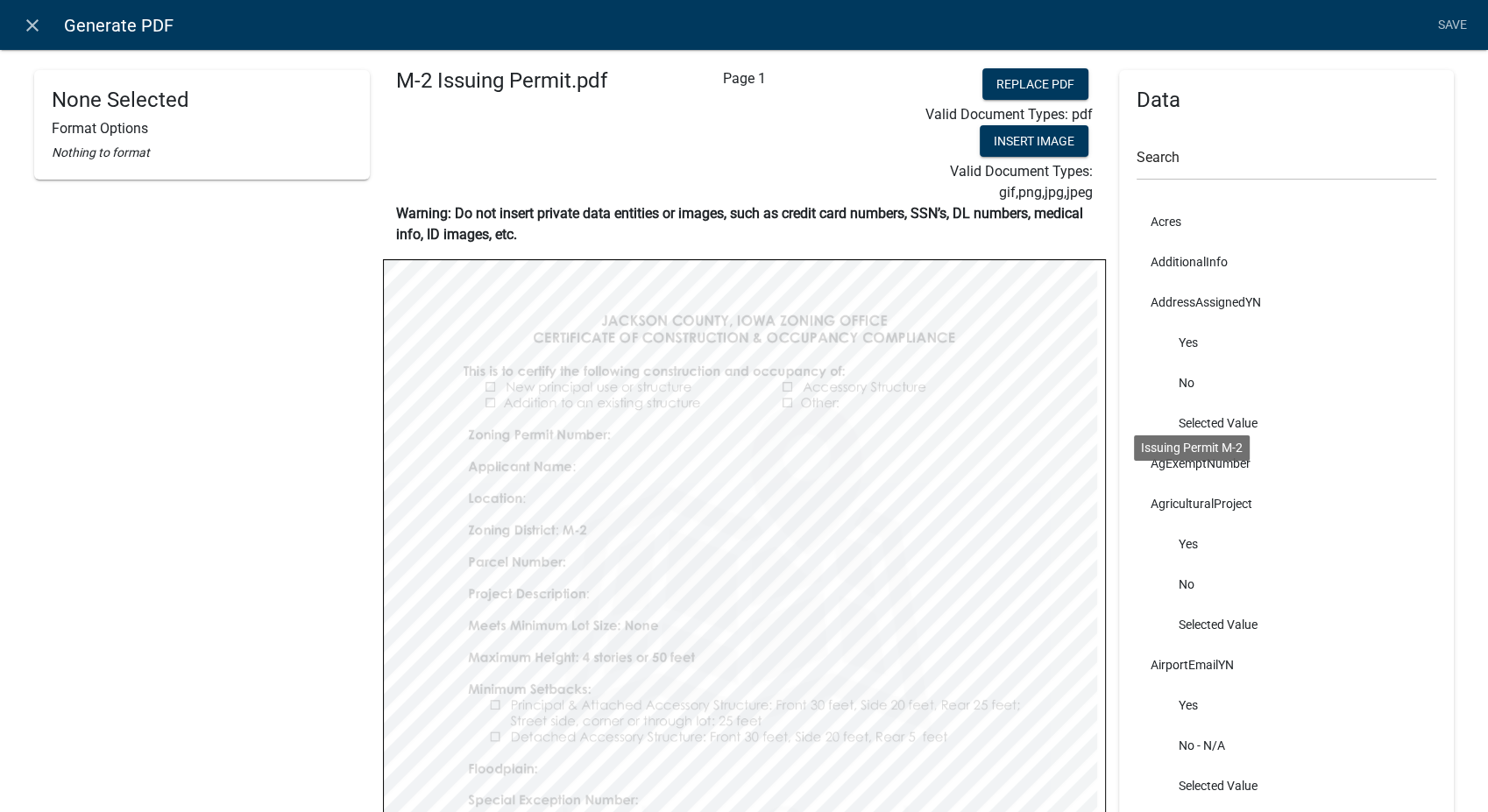
scroll to position [0, 0]
click at [1053, 76] on button "Replace PDF" at bounding box center [1036, 86] width 106 height 32
click at [1000, 141] on button "Insert Image" at bounding box center [1034, 143] width 109 height 32
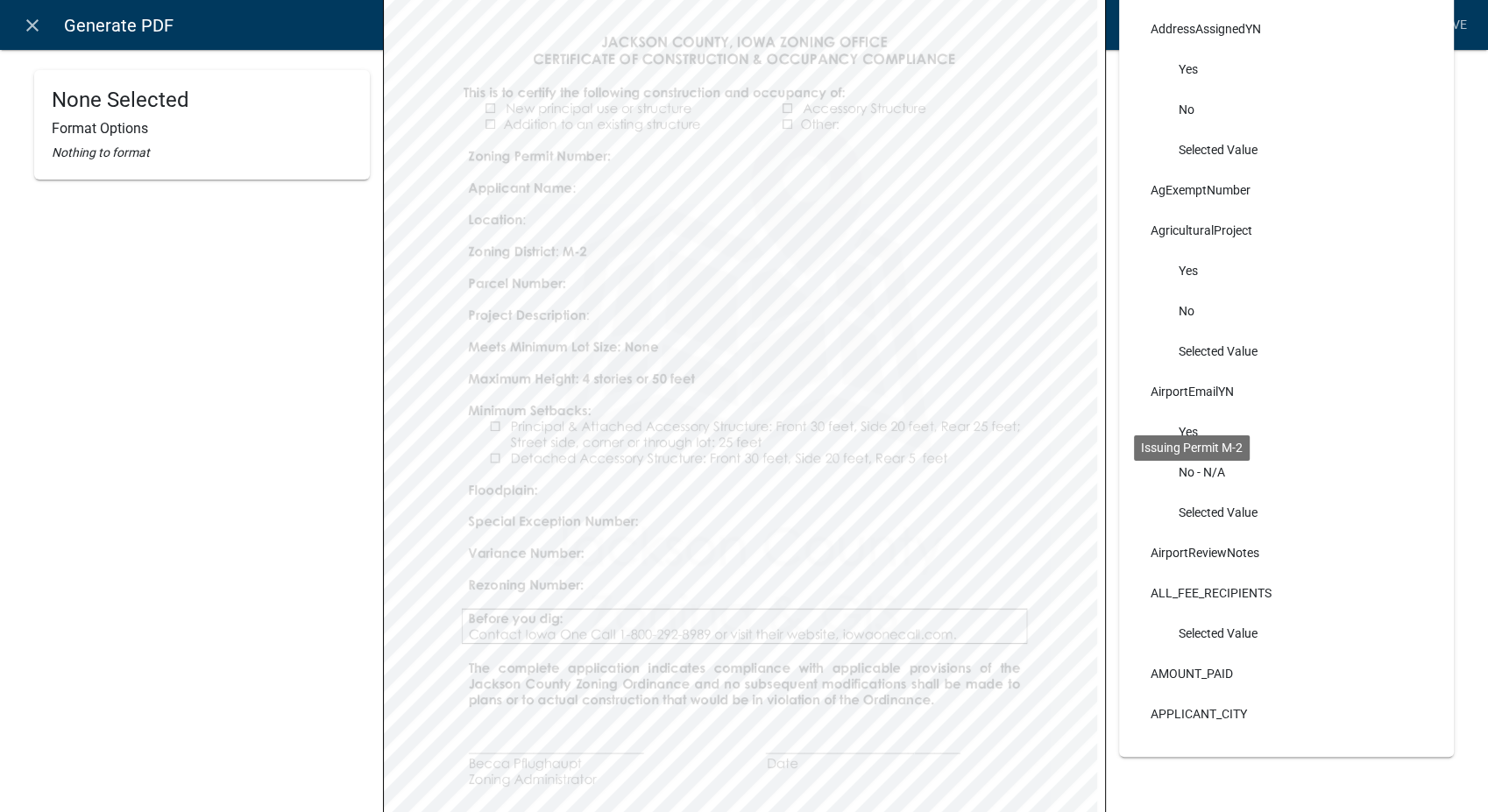
scroll to position [292, 0]
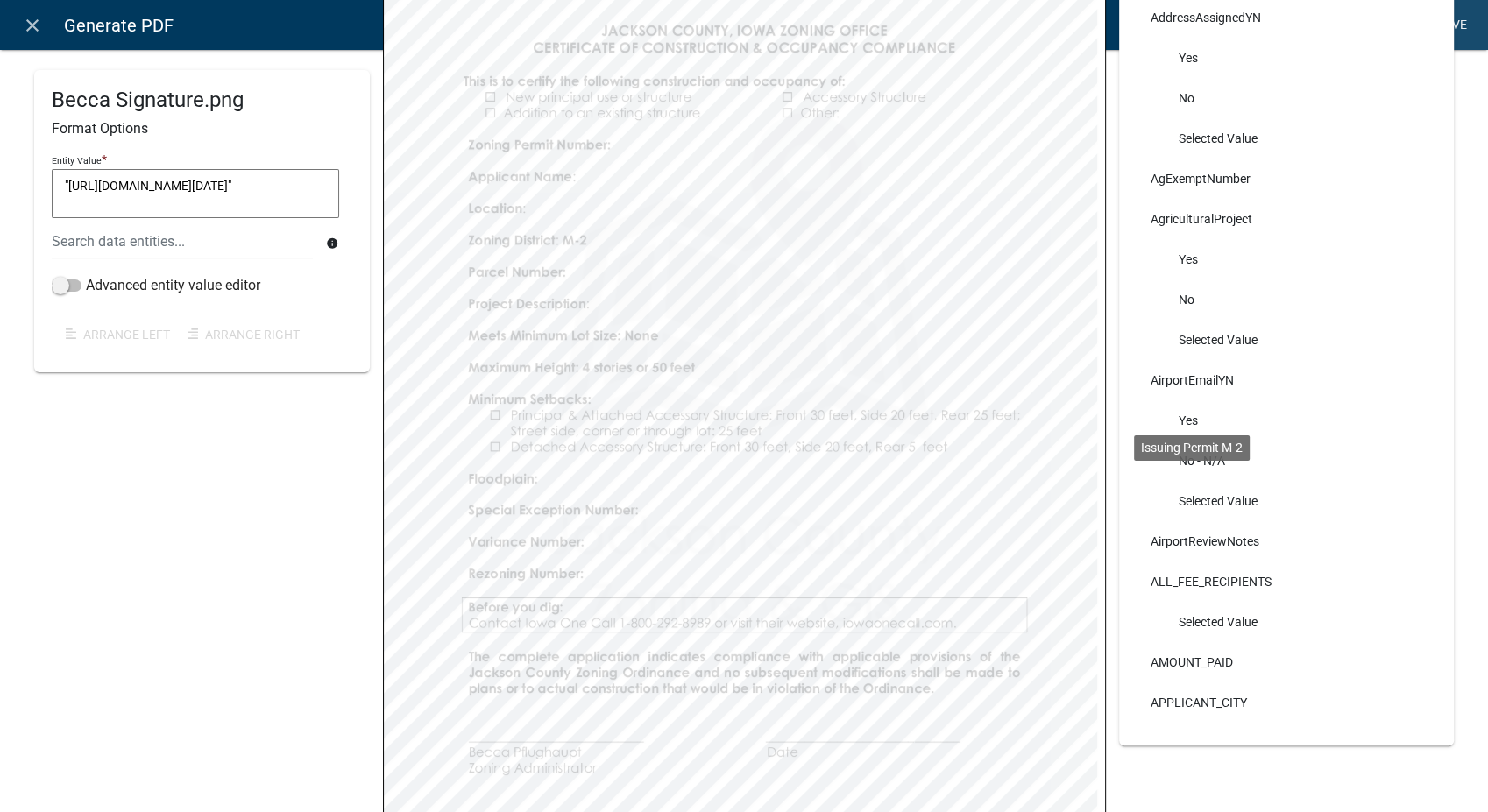
click at [1462, 27] on link "Save" at bounding box center [1451, 25] width 43 height 34
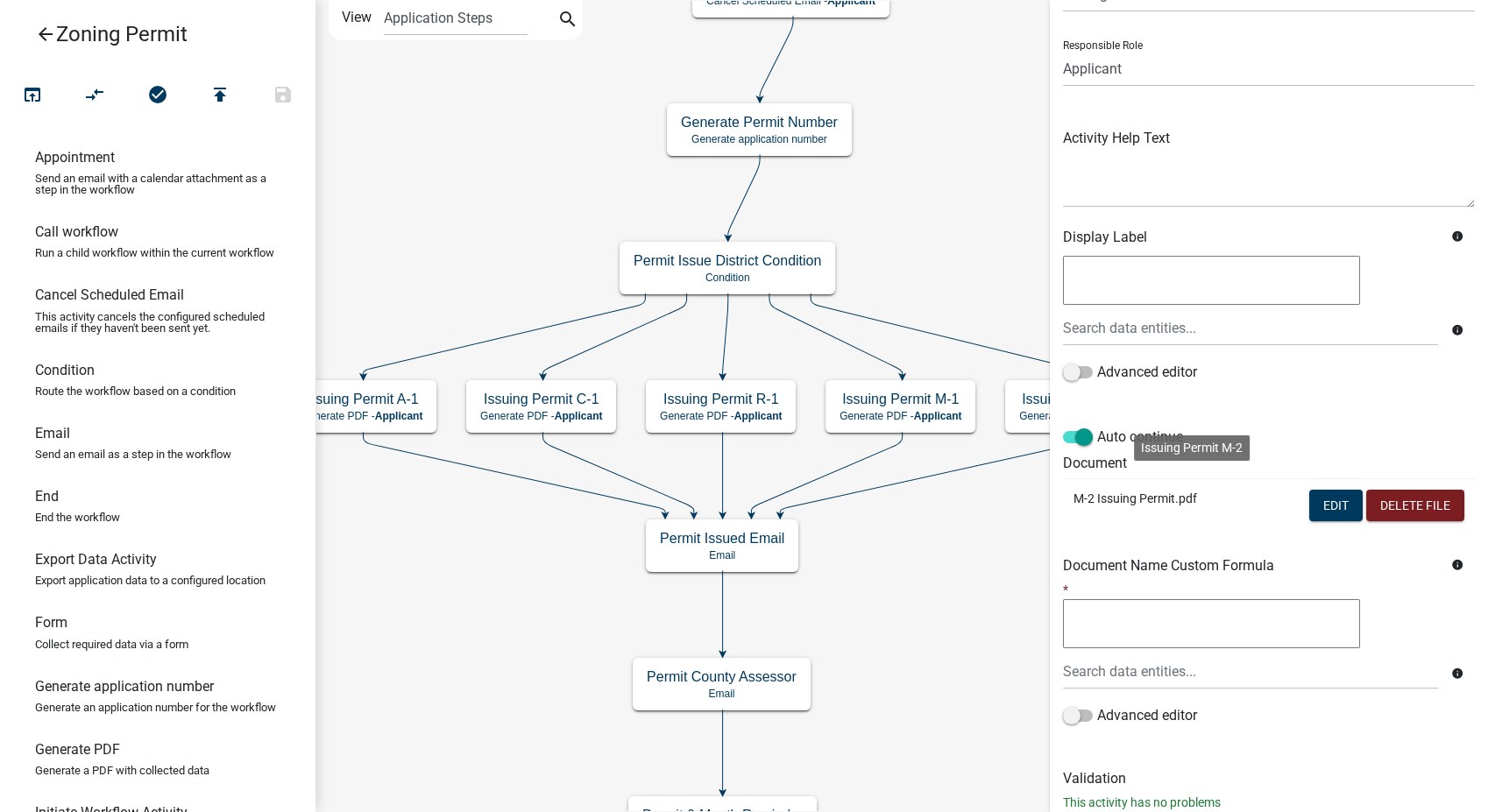
scroll to position [147, 0]
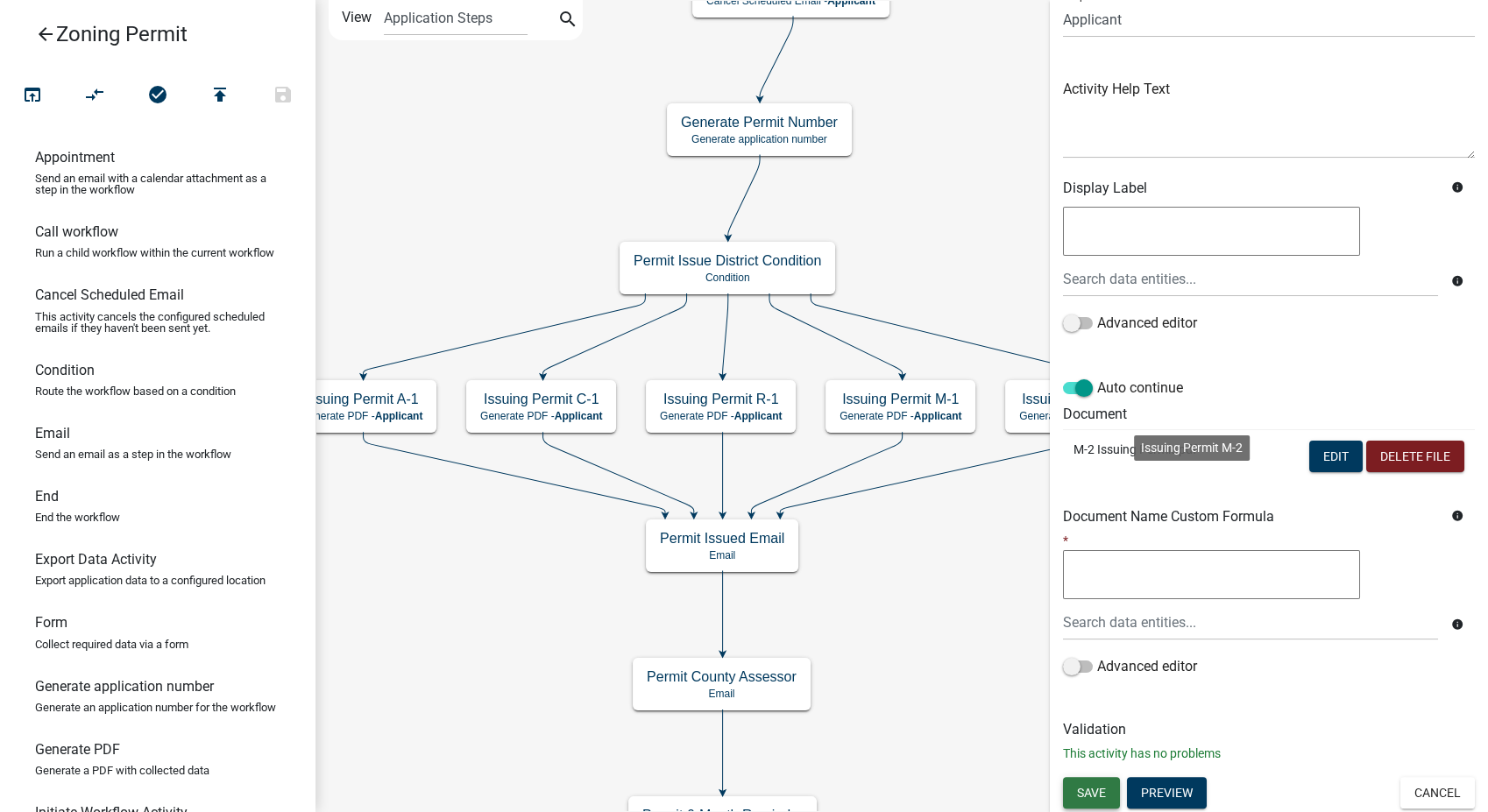
click at [1094, 785] on span "Save" at bounding box center [1092, 792] width 29 height 14
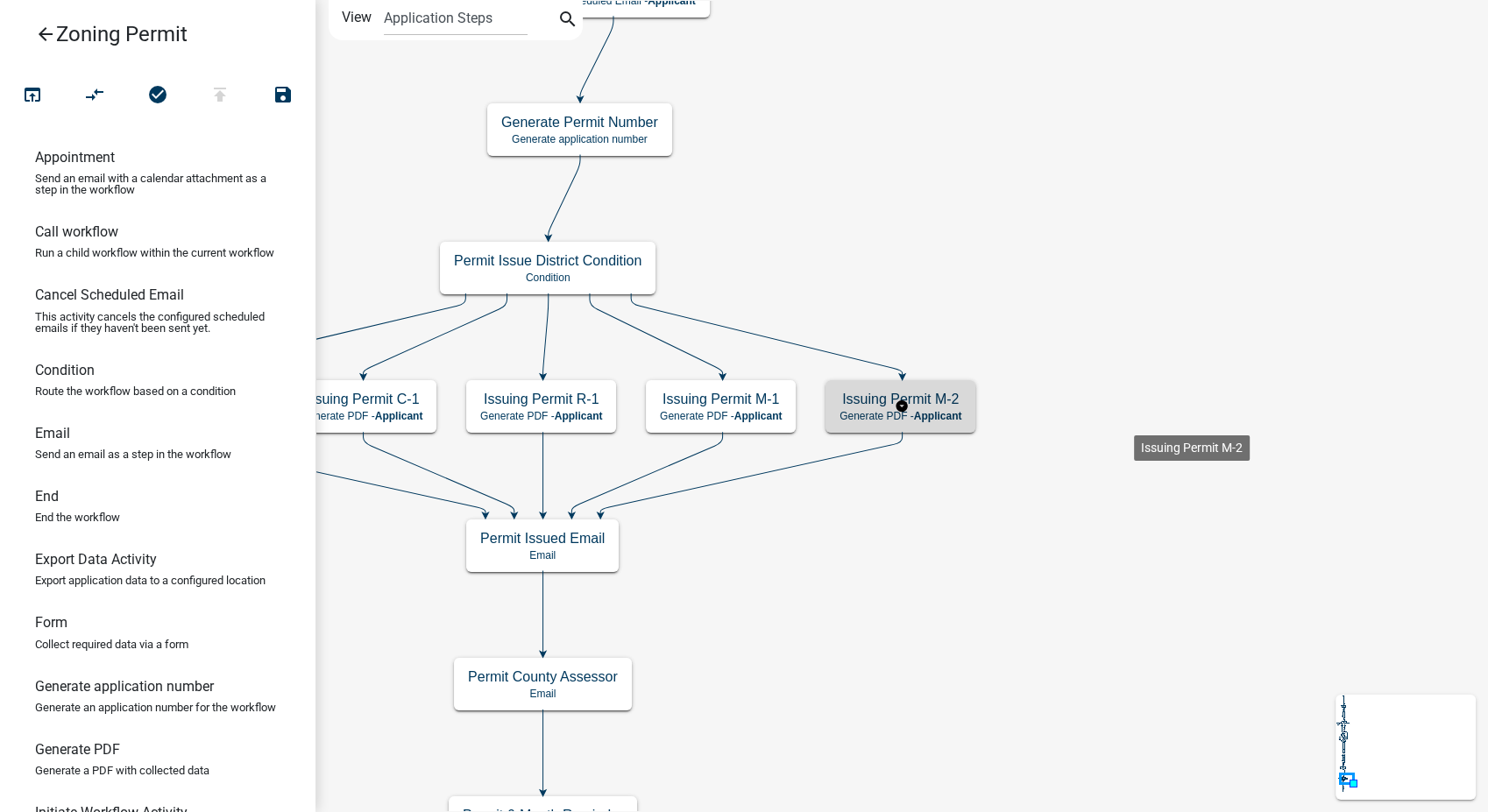
scroll to position [0, 0]
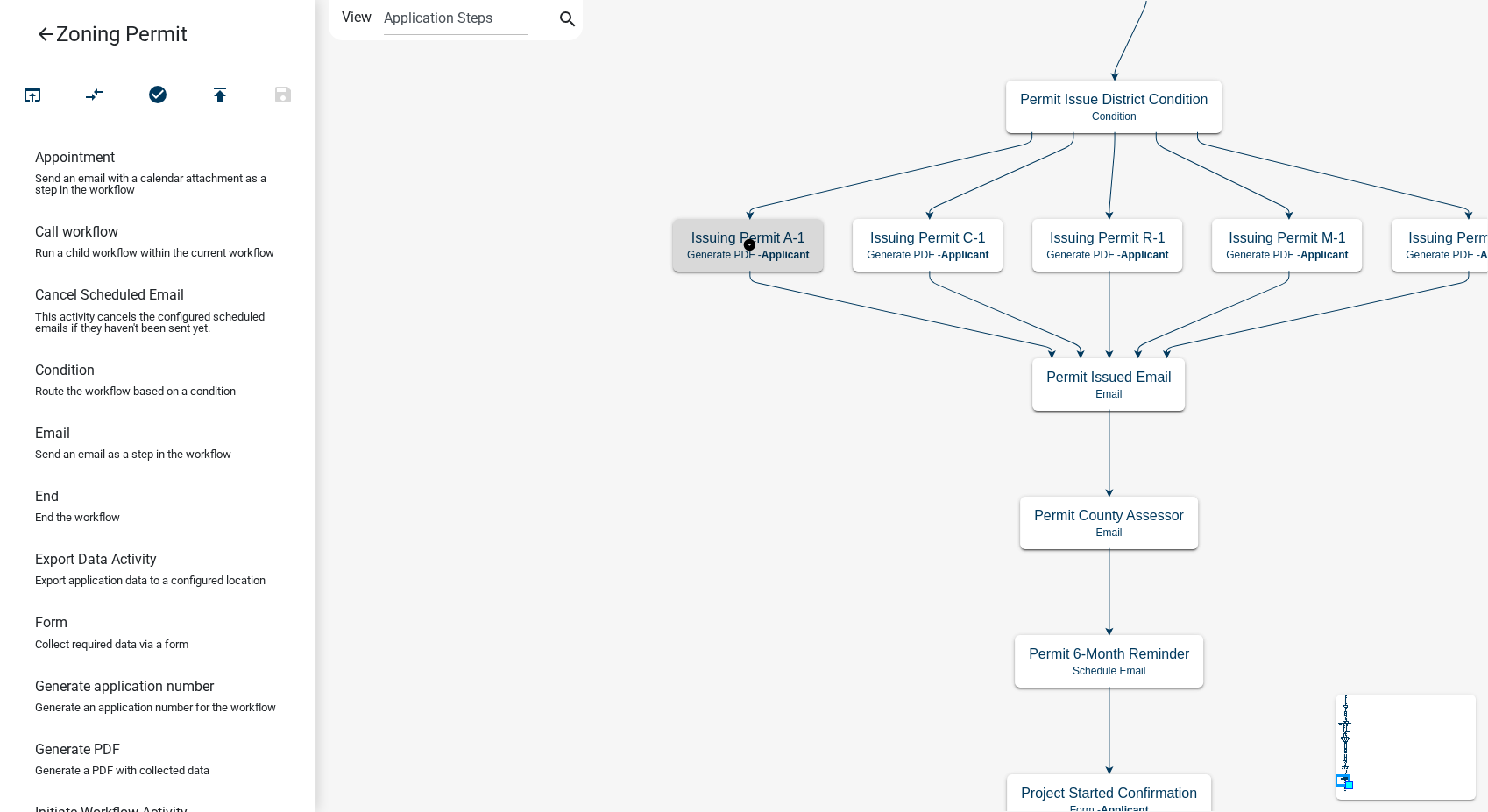
click at [798, 226] on div "Issuing Permit A-1 Generate PDF - Applicant" at bounding box center [747, 245] width 149 height 53
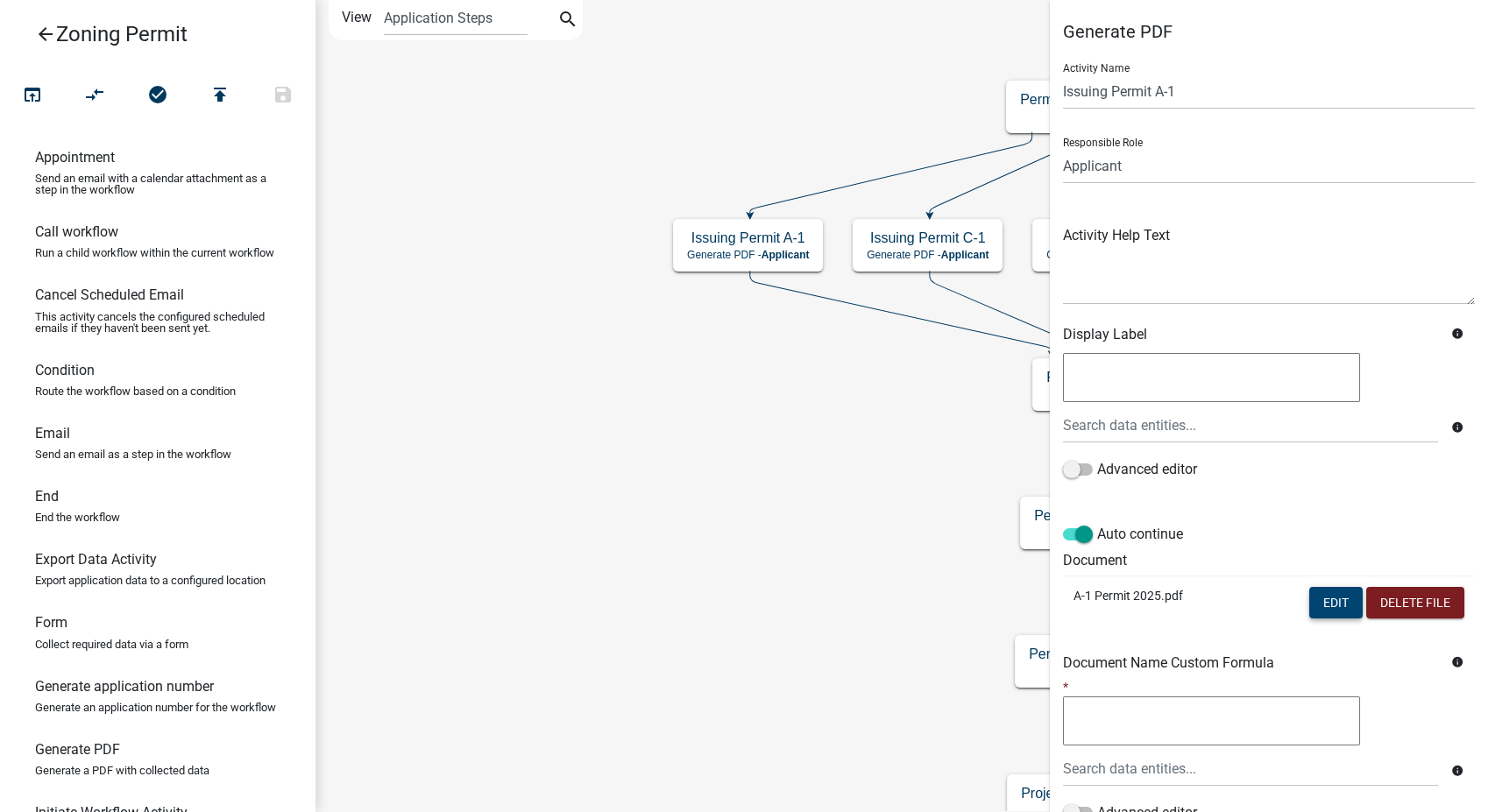
click at [1313, 587] on button "Edit" at bounding box center [1336, 603] width 53 height 32
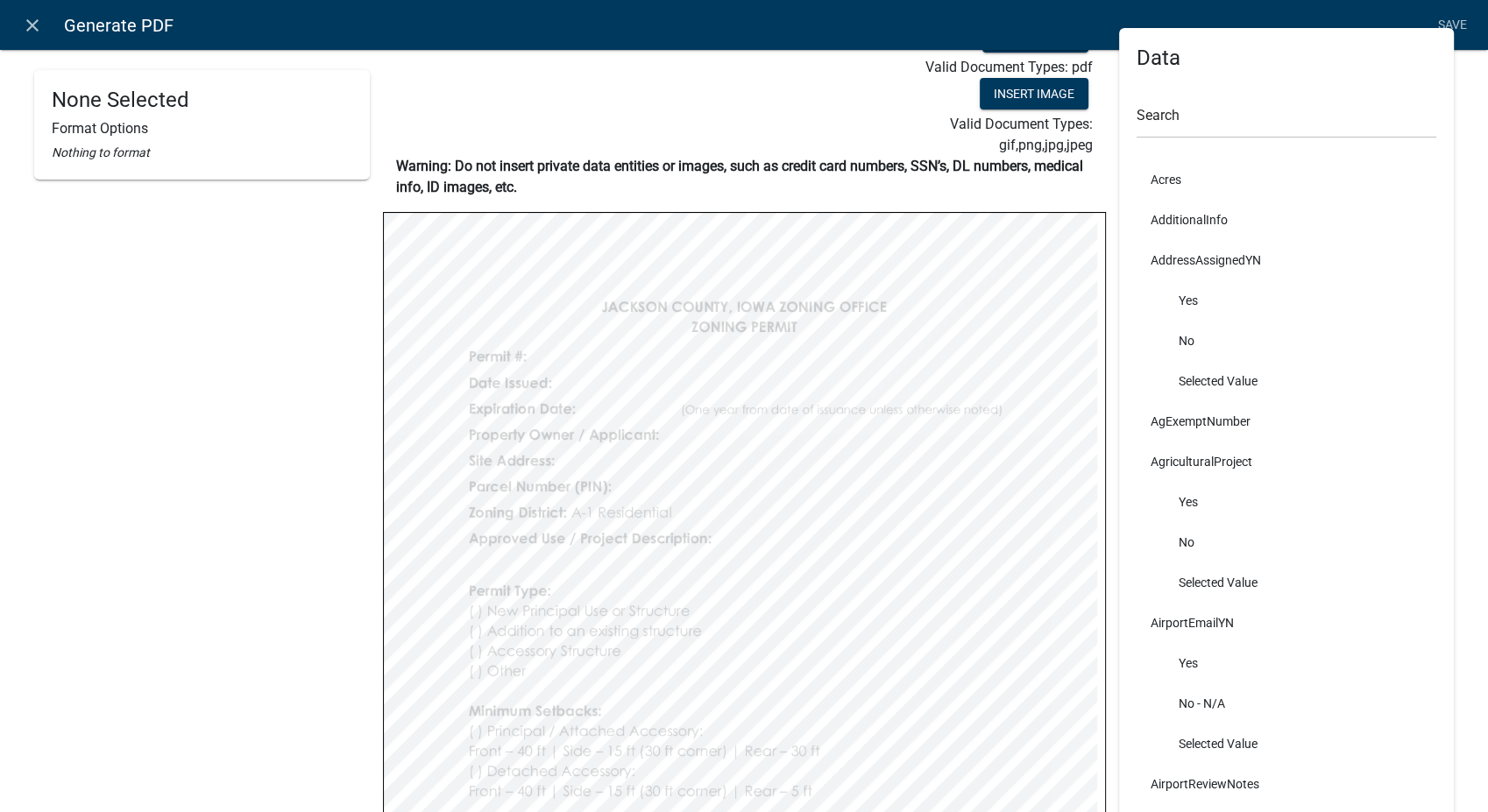
scroll to position [389, 0]
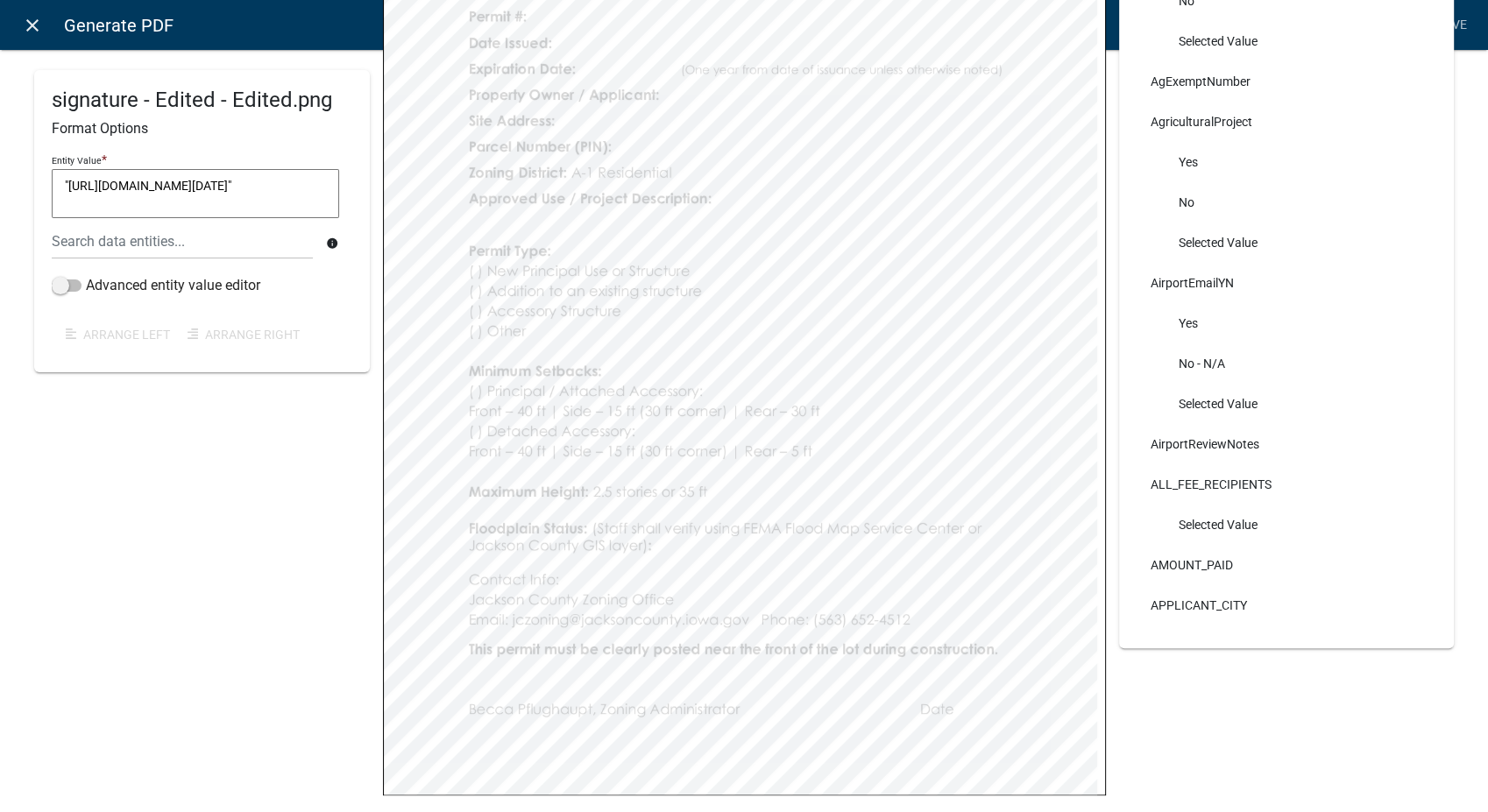
click at [36, 26] on icon "close" at bounding box center [33, 25] width 21 height 21
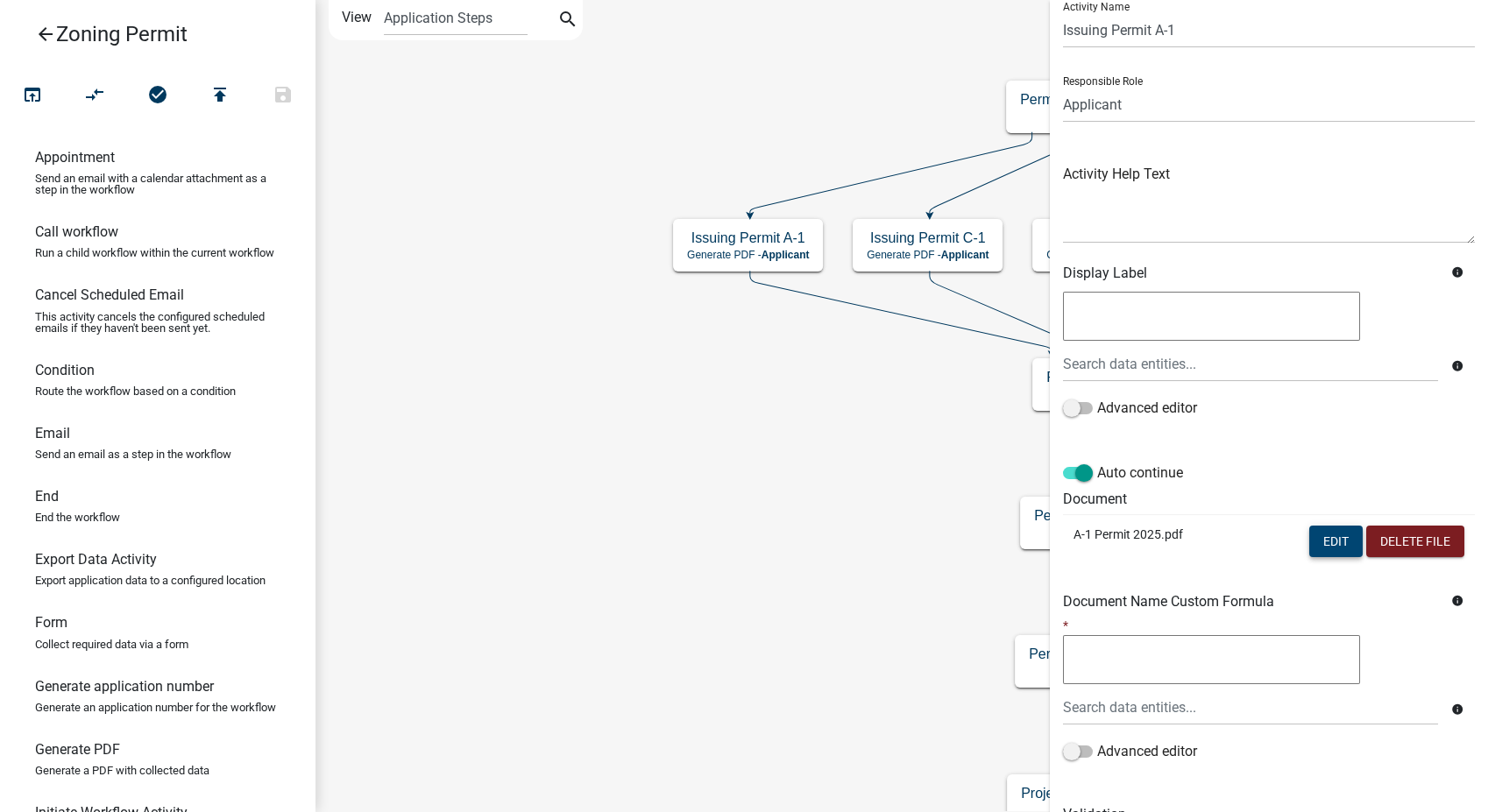
scroll to position [147, 0]
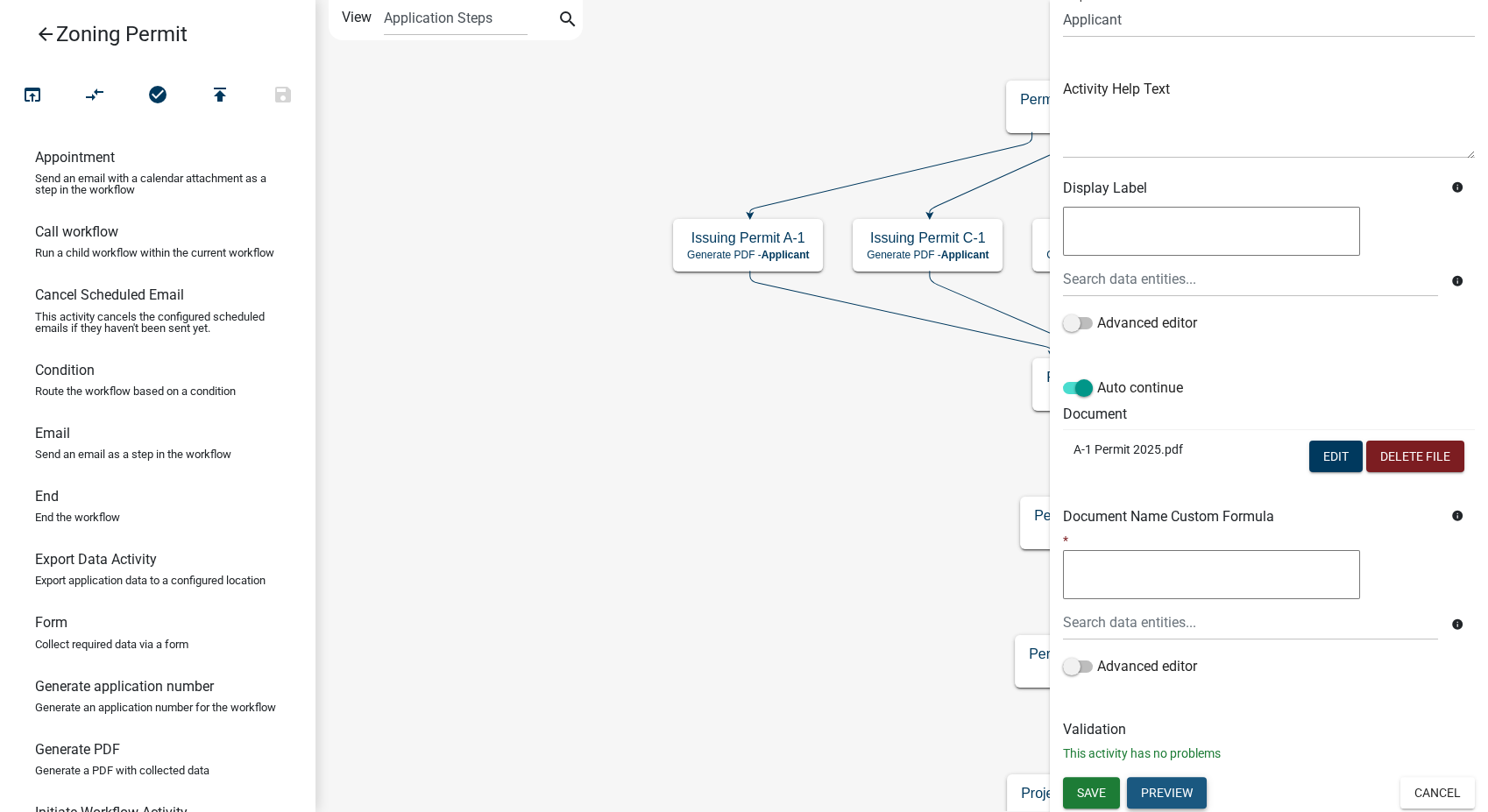
click at [1159, 791] on button "Preview" at bounding box center [1167, 793] width 80 height 32
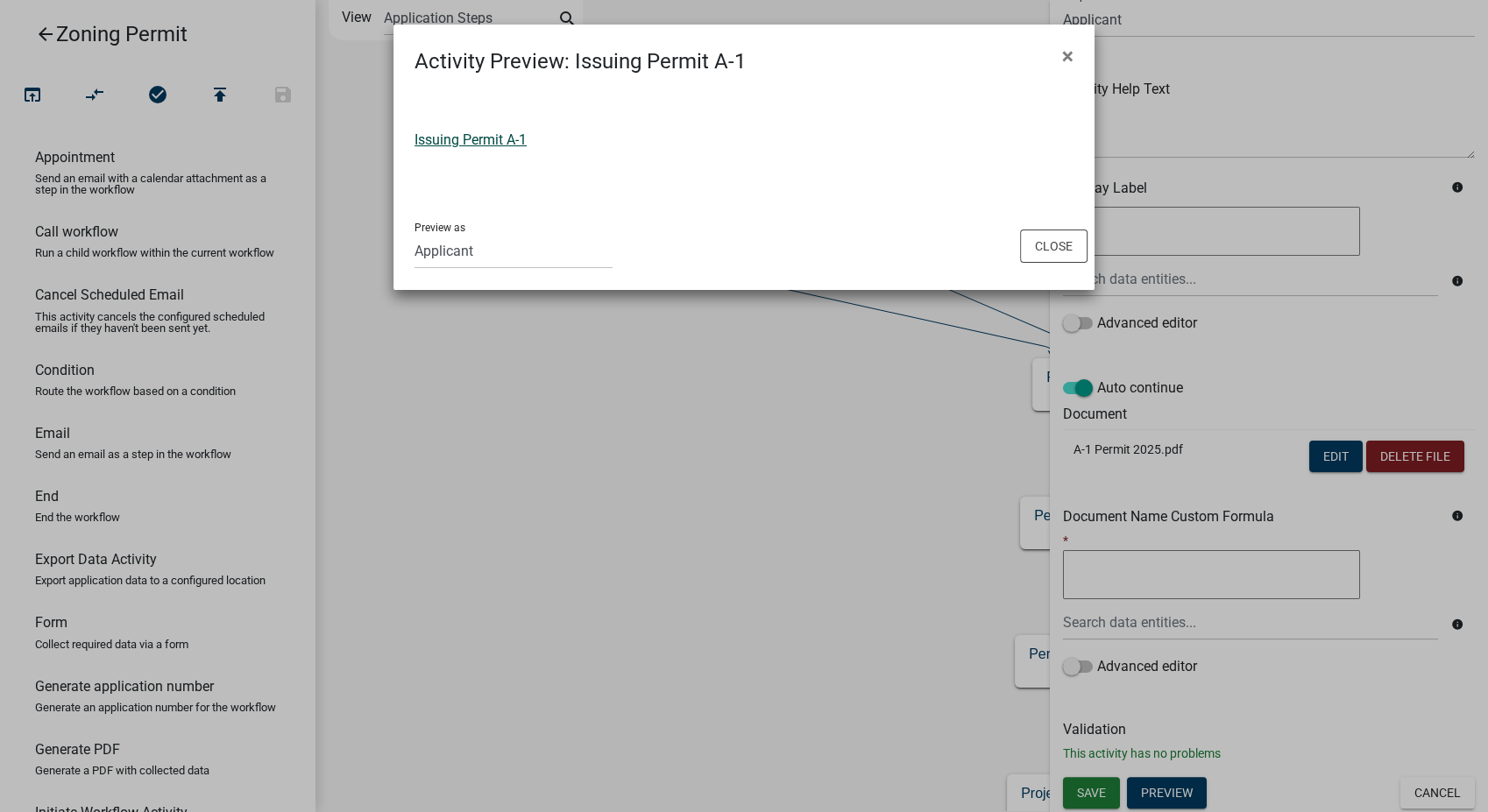
click at [519, 141] on link "Issuing Permit A-1" at bounding box center [471, 139] width 112 height 16
click at [1050, 226] on div "Preview as Applicant Board of Supervisors - Secretary Treasurer Auditor IT Dept…" at bounding box center [744, 246] width 701 height 89
click at [1044, 232] on button "Close" at bounding box center [1054, 246] width 68 height 34
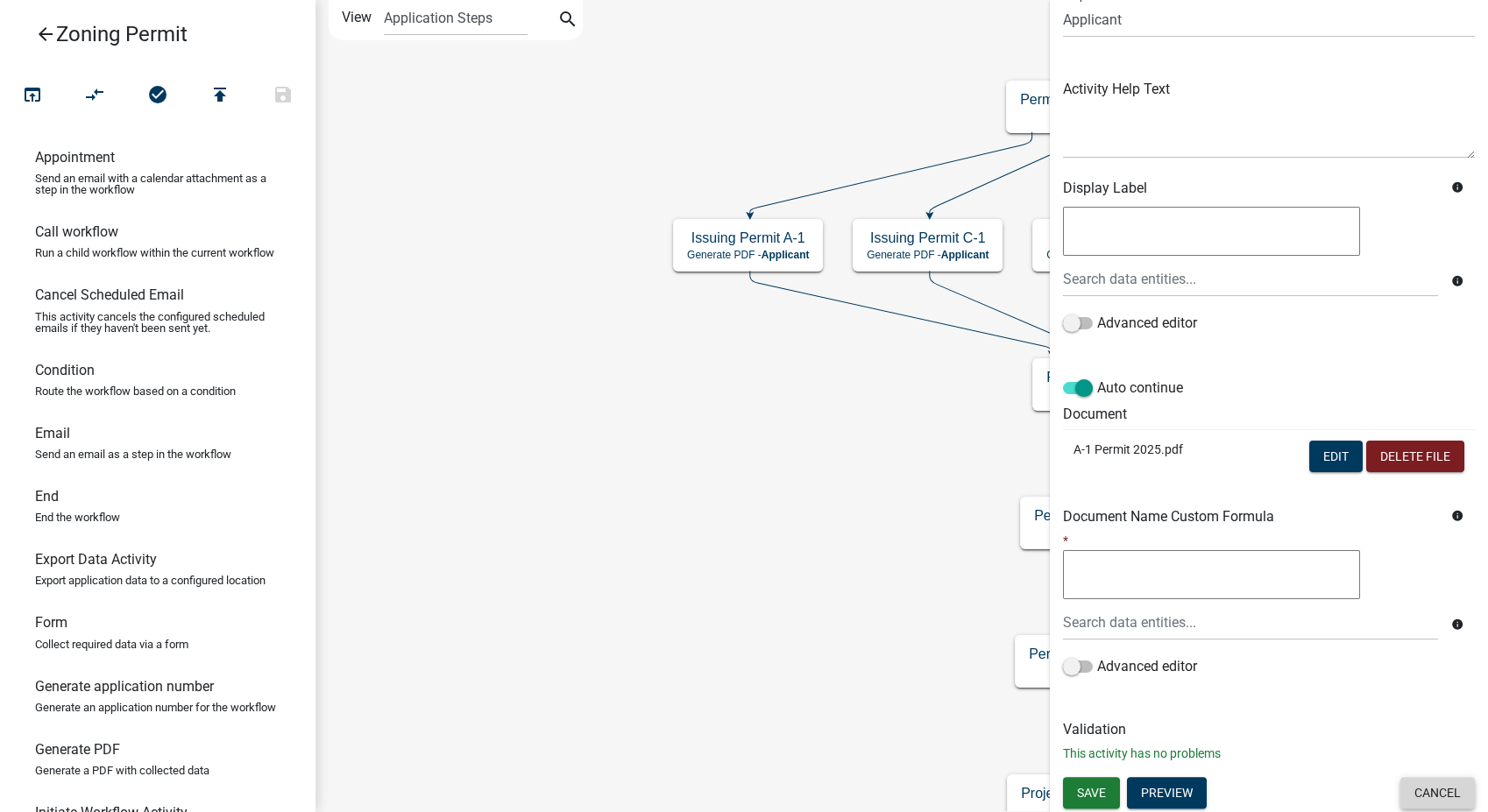
click at [1435, 780] on button "Cancel" at bounding box center [1437, 793] width 74 height 32
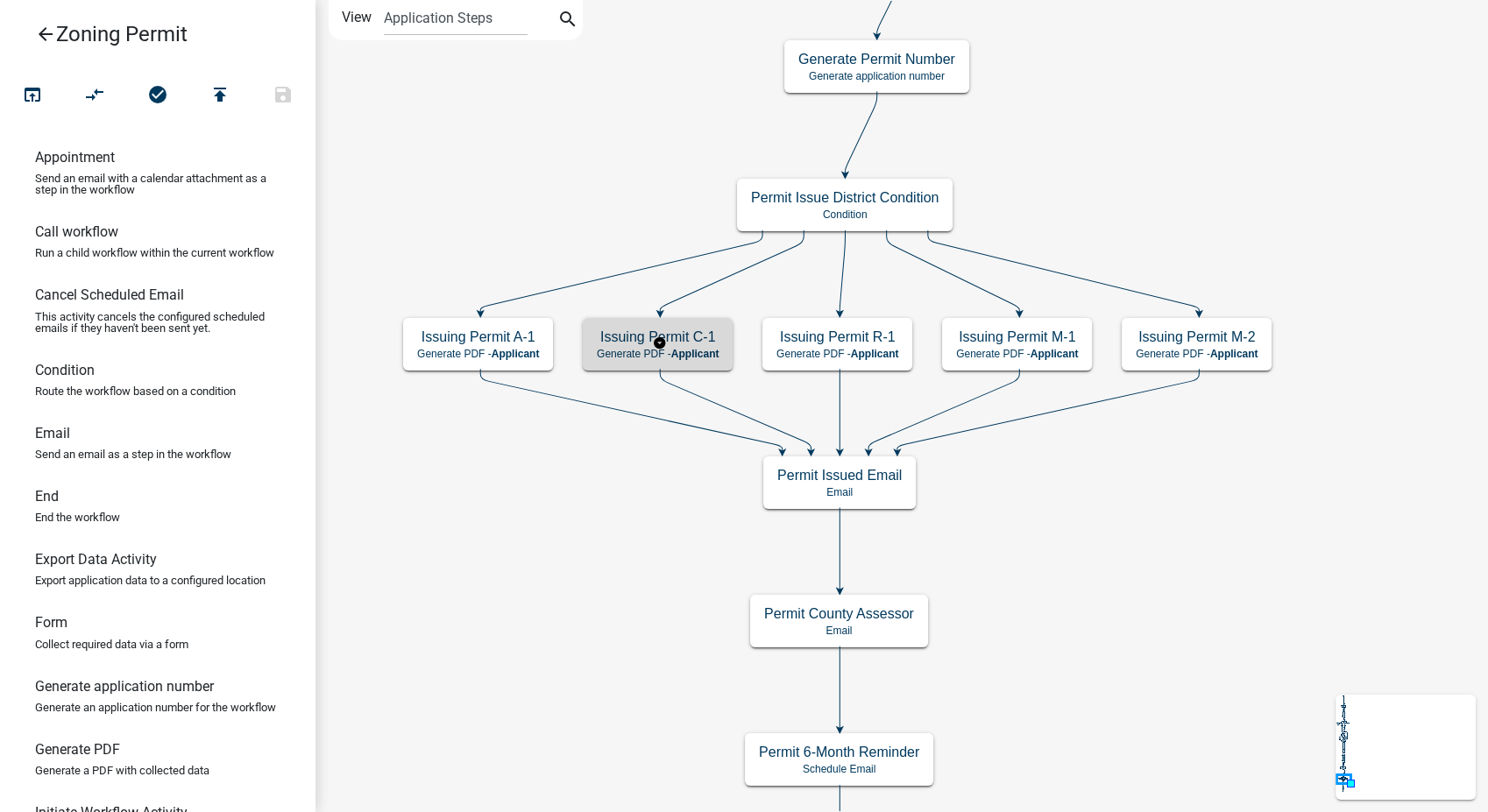
click at [697, 332] on h5 "Issuing Permit C-1" at bounding box center [658, 337] width 122 height 16
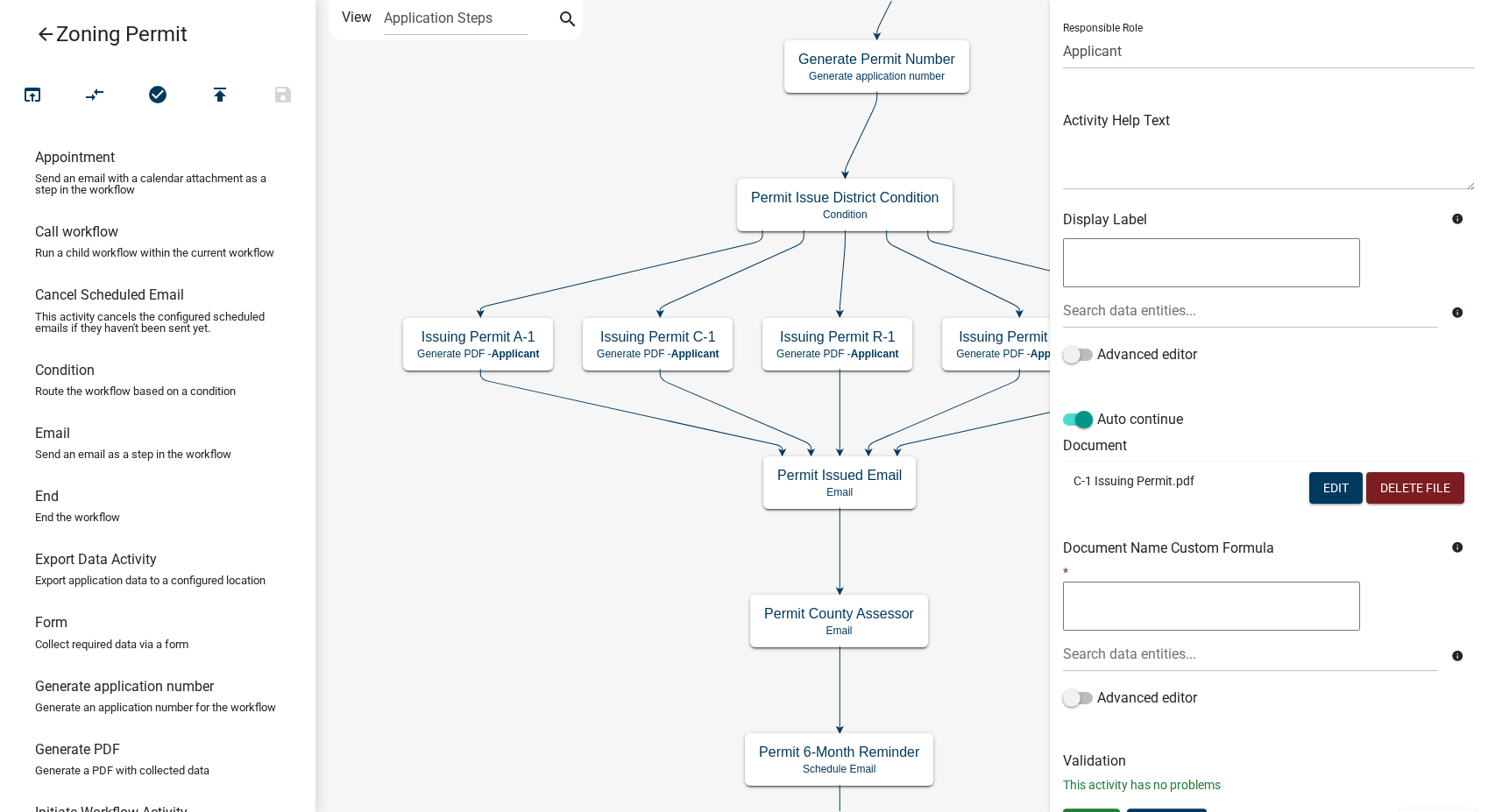
scroll to position [147, 0]
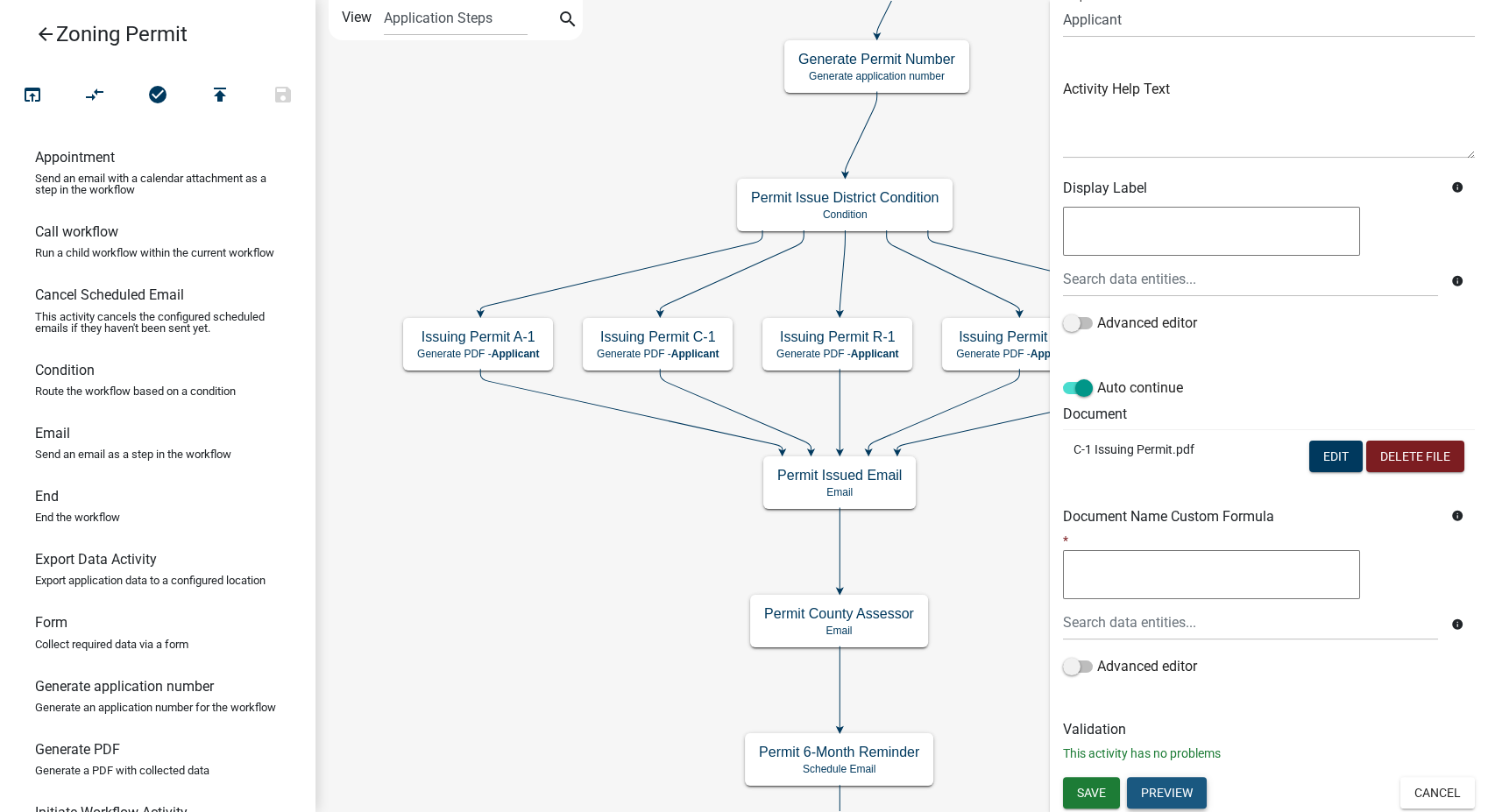
click at [1165, 800] on button "Preview" at bounding box center [1167, 793] width 80 height 32
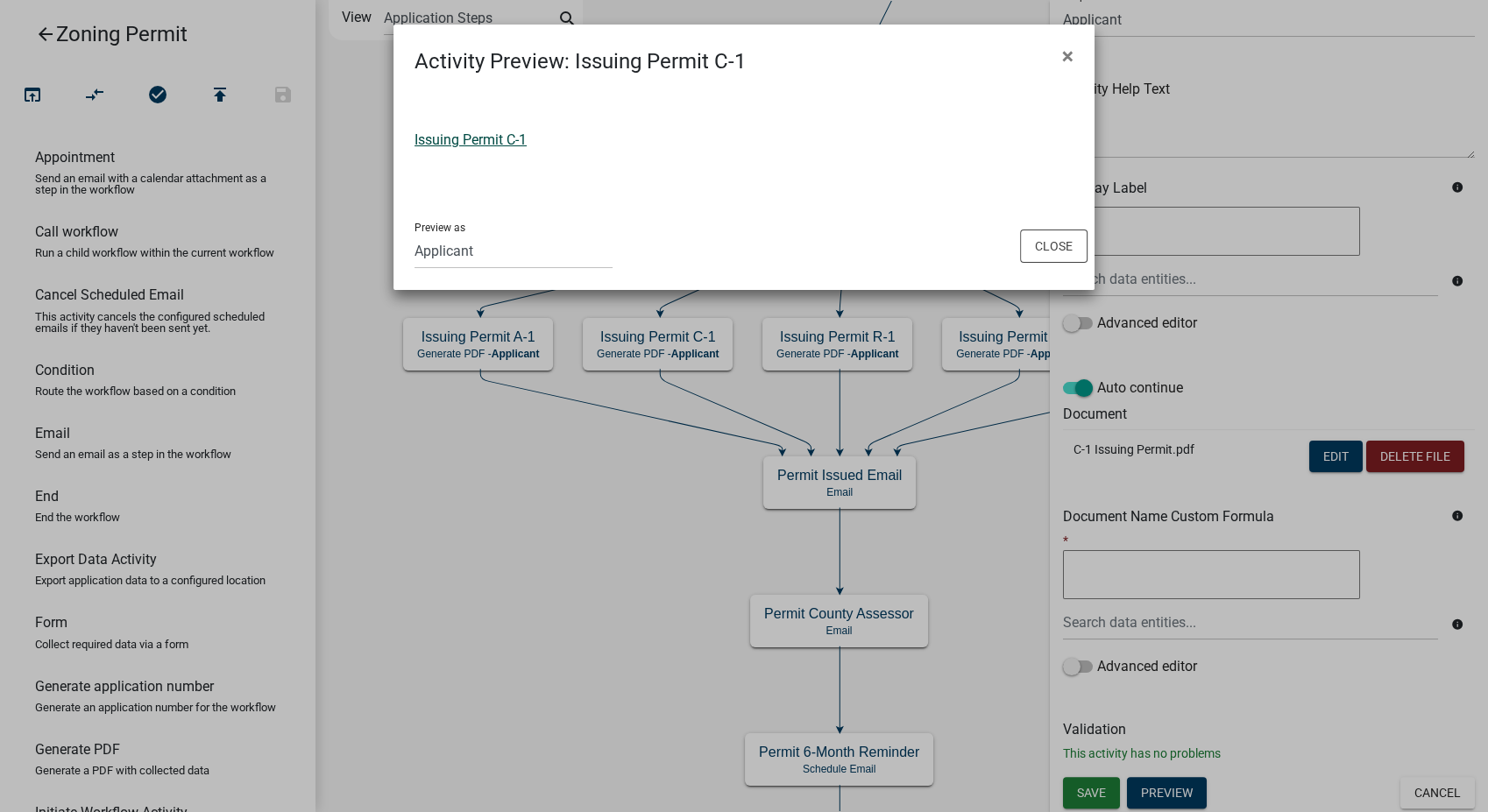
click at [499, 139] on link "Issuing Permit C-1" at bounding box center [471, 139] width 112 height 16
click at [1043, 234] on button "Close" at bounding box center [1054, 246] width 68 height 34
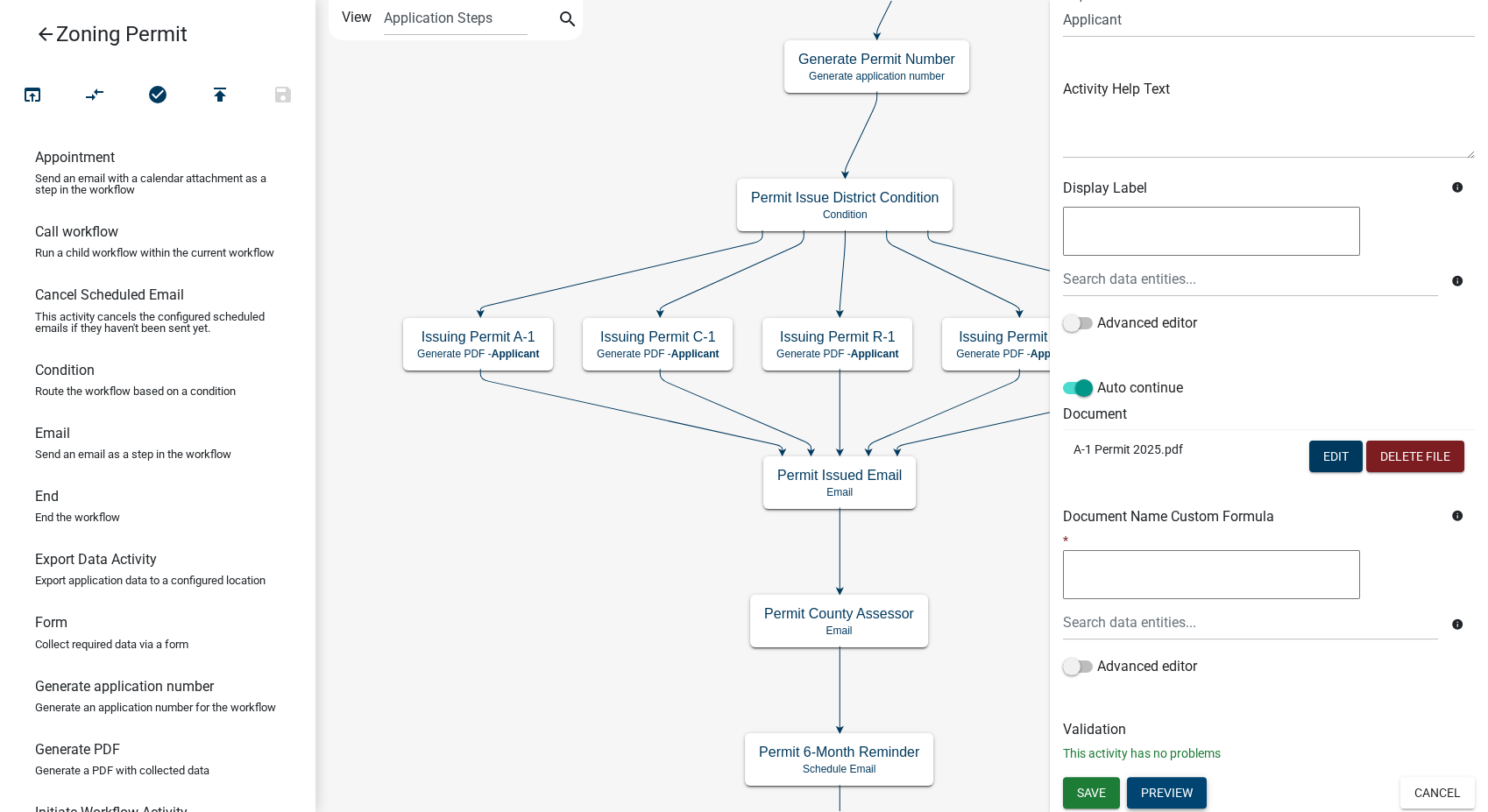
click at [1171, 800] on button "Preview" at bounding box center [1167, 793] width 80 height 32
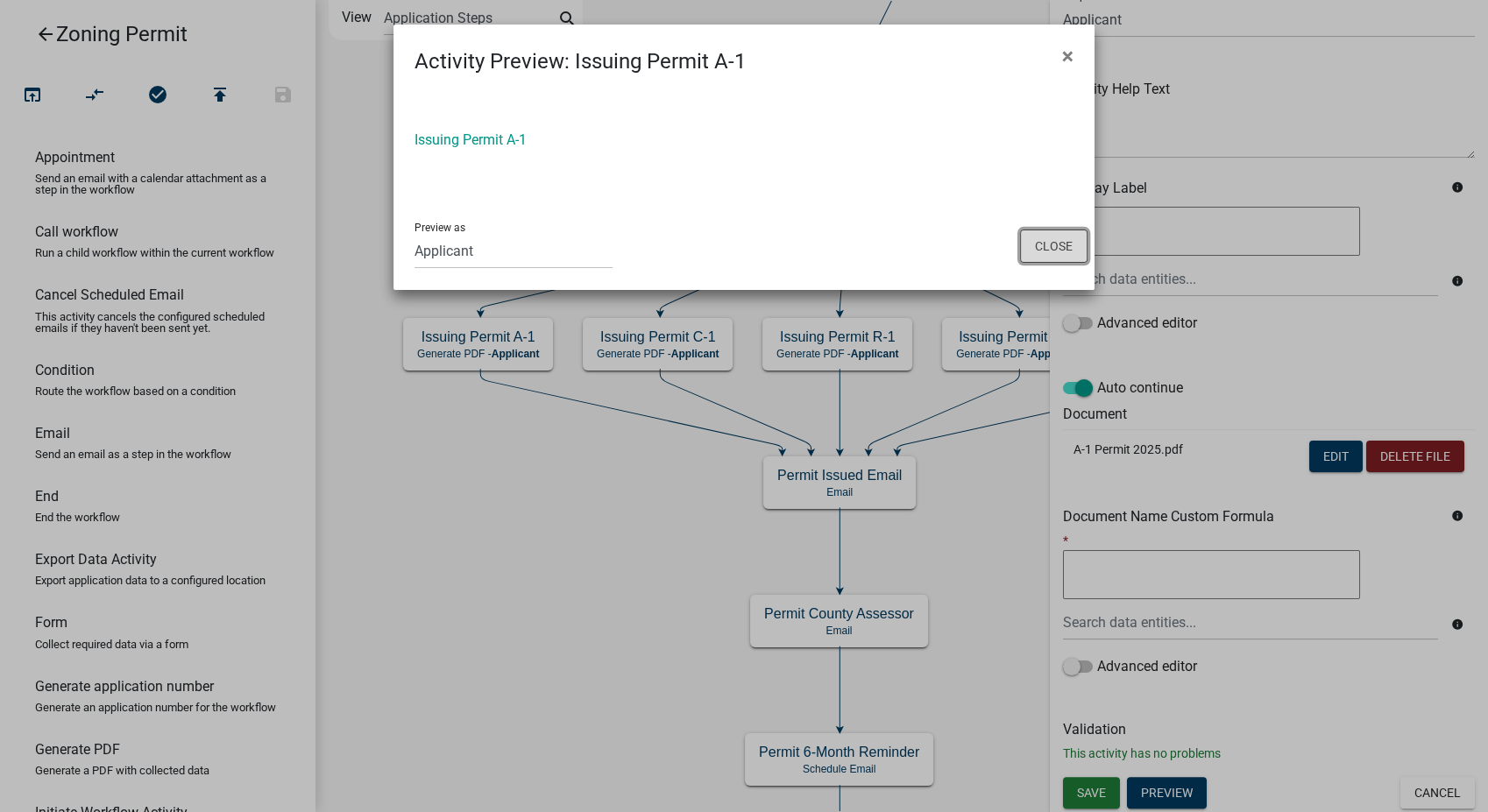
click at [1035, 234] on button "Close" at bounding box center [1054, 246] width 68 height 34
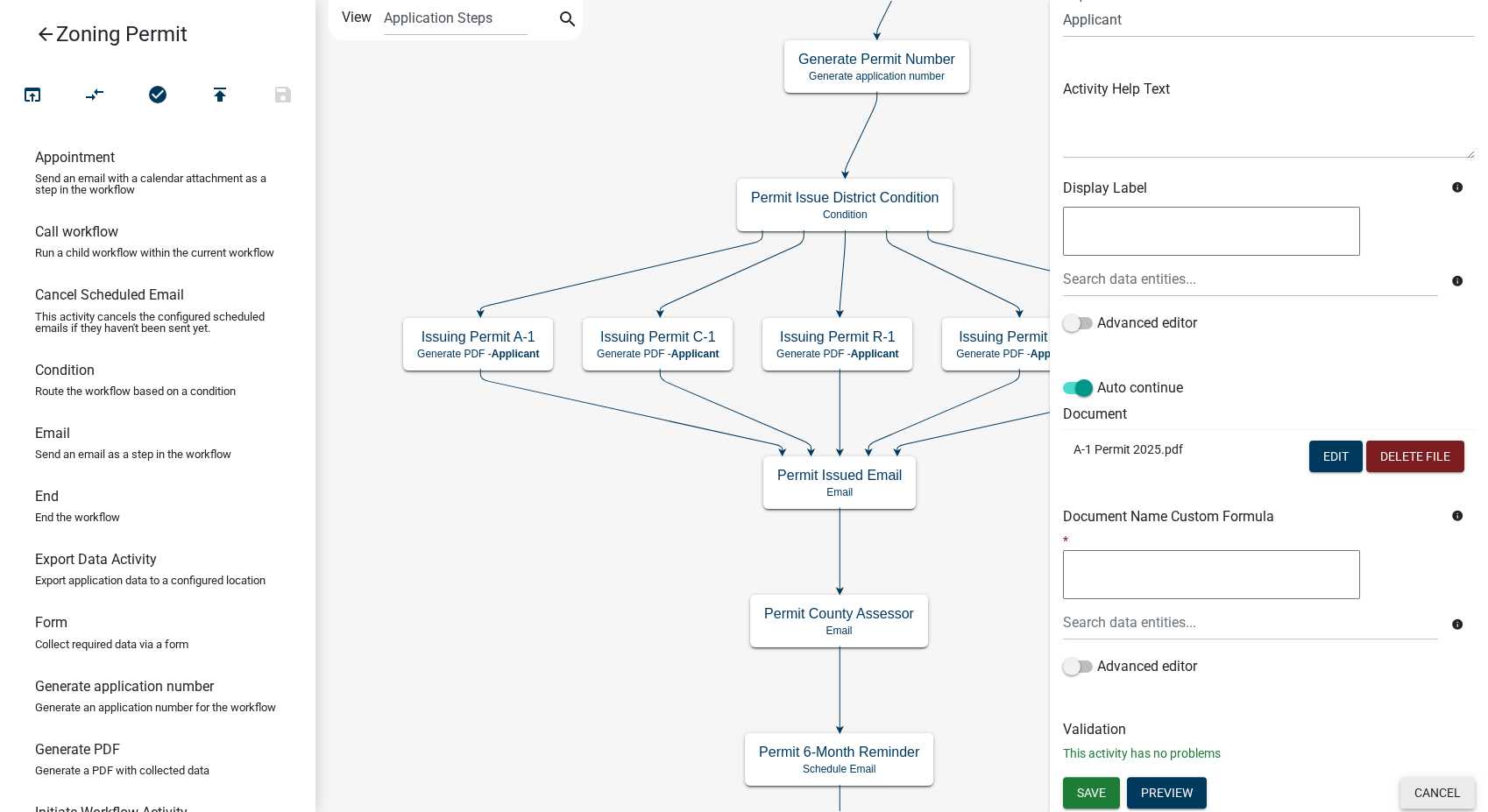
click at [1419, 801] on button "Cancel" at bounding box center [1437, 793] width 74 height 32
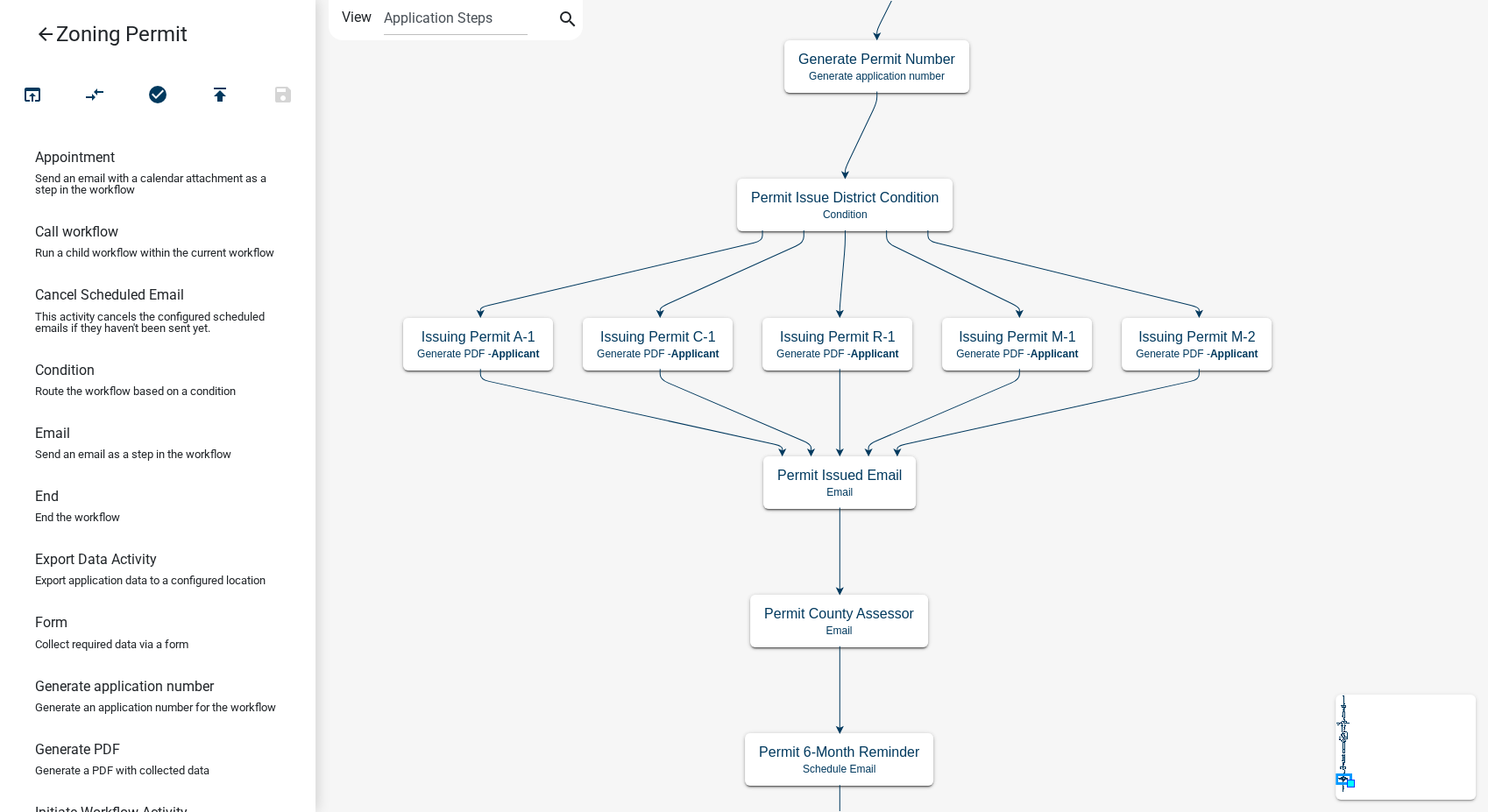
scroll to position [0, 0]
click at [708, 352] on span "Applicant" at bounding box center [695, 354] width 48 height 13
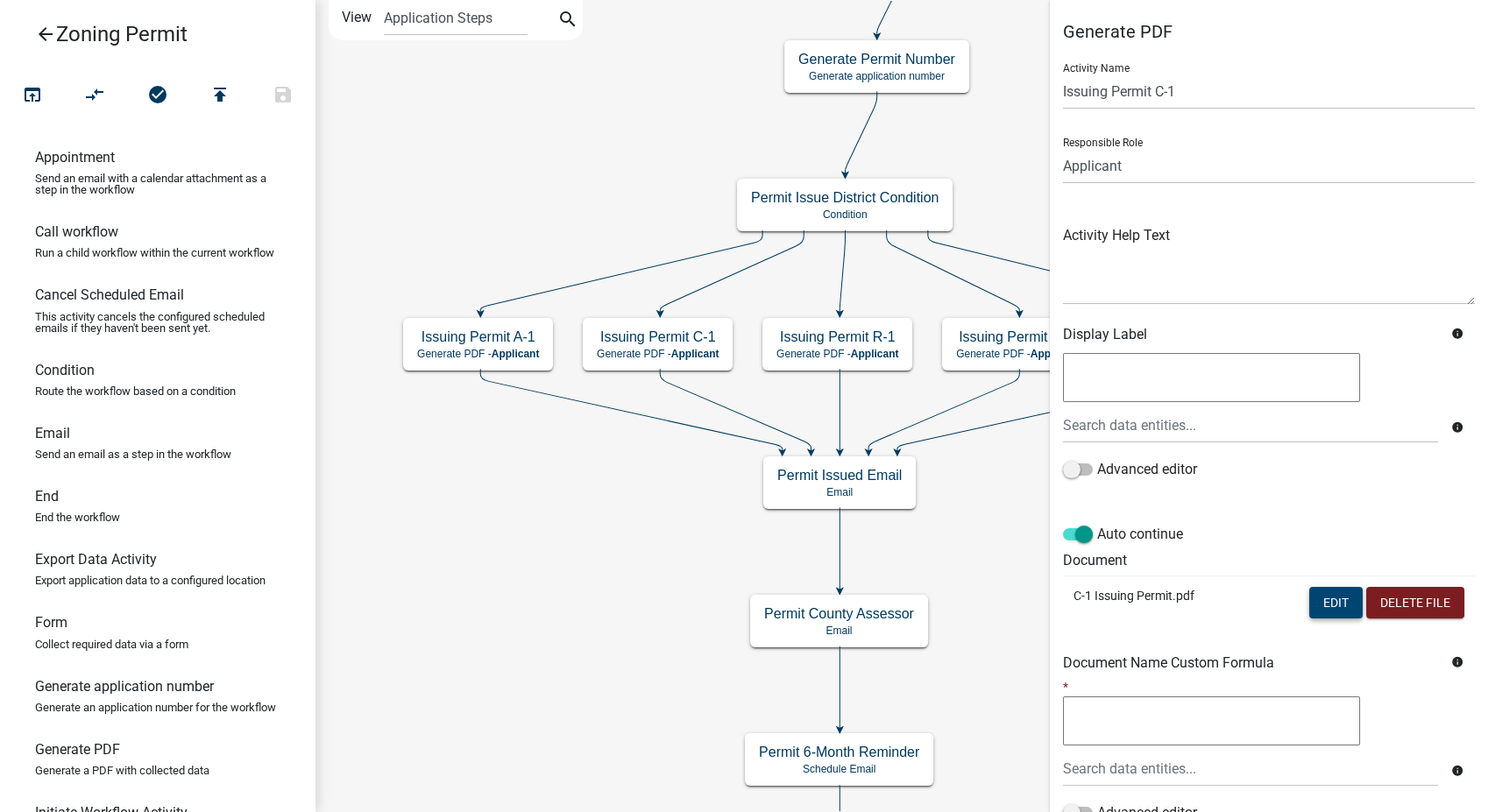
click at [1311, 599] on button "Edit" at bounding box center [1336, 603] width 53 height 32
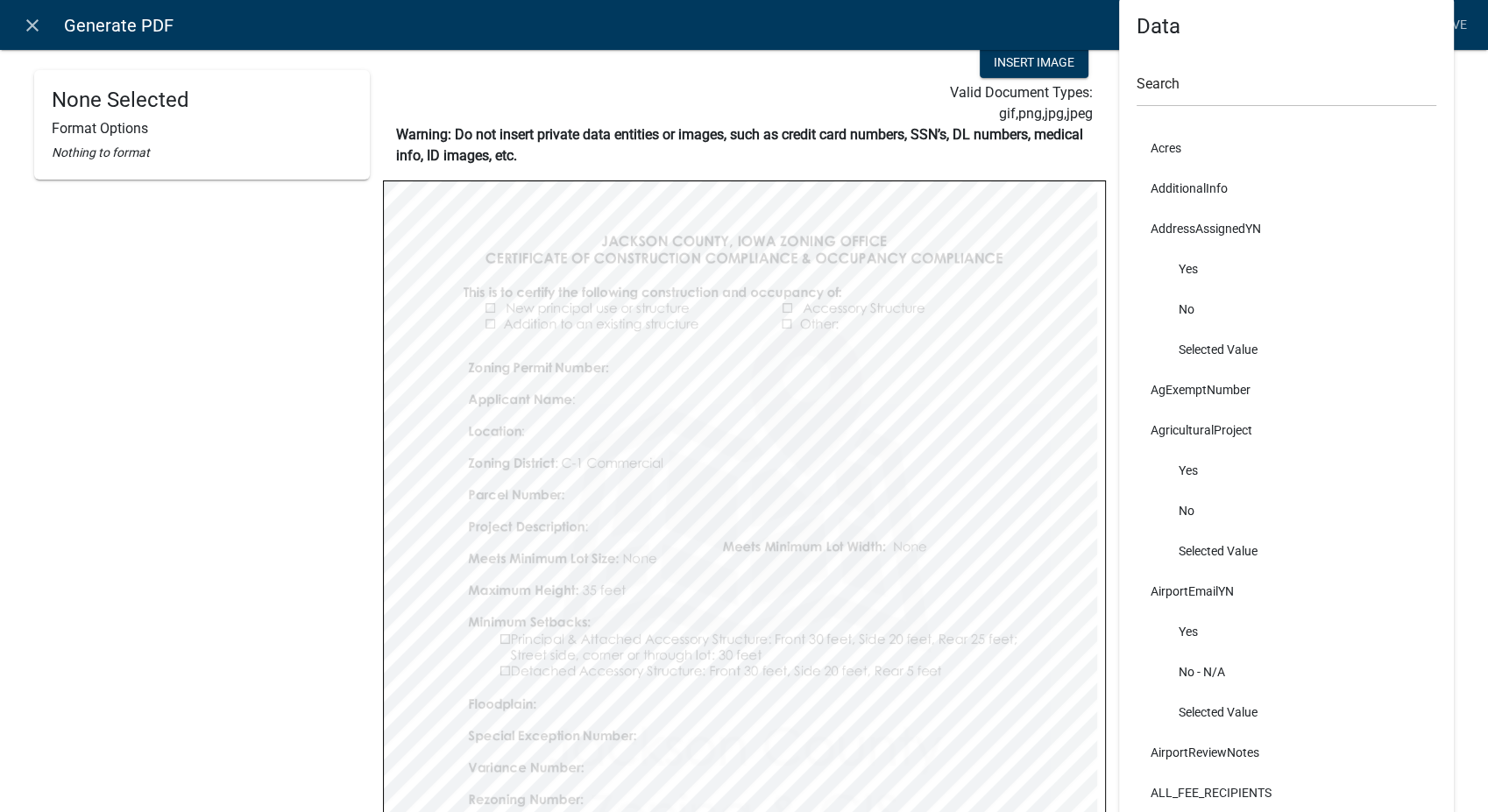
scroll to position [48, 0]
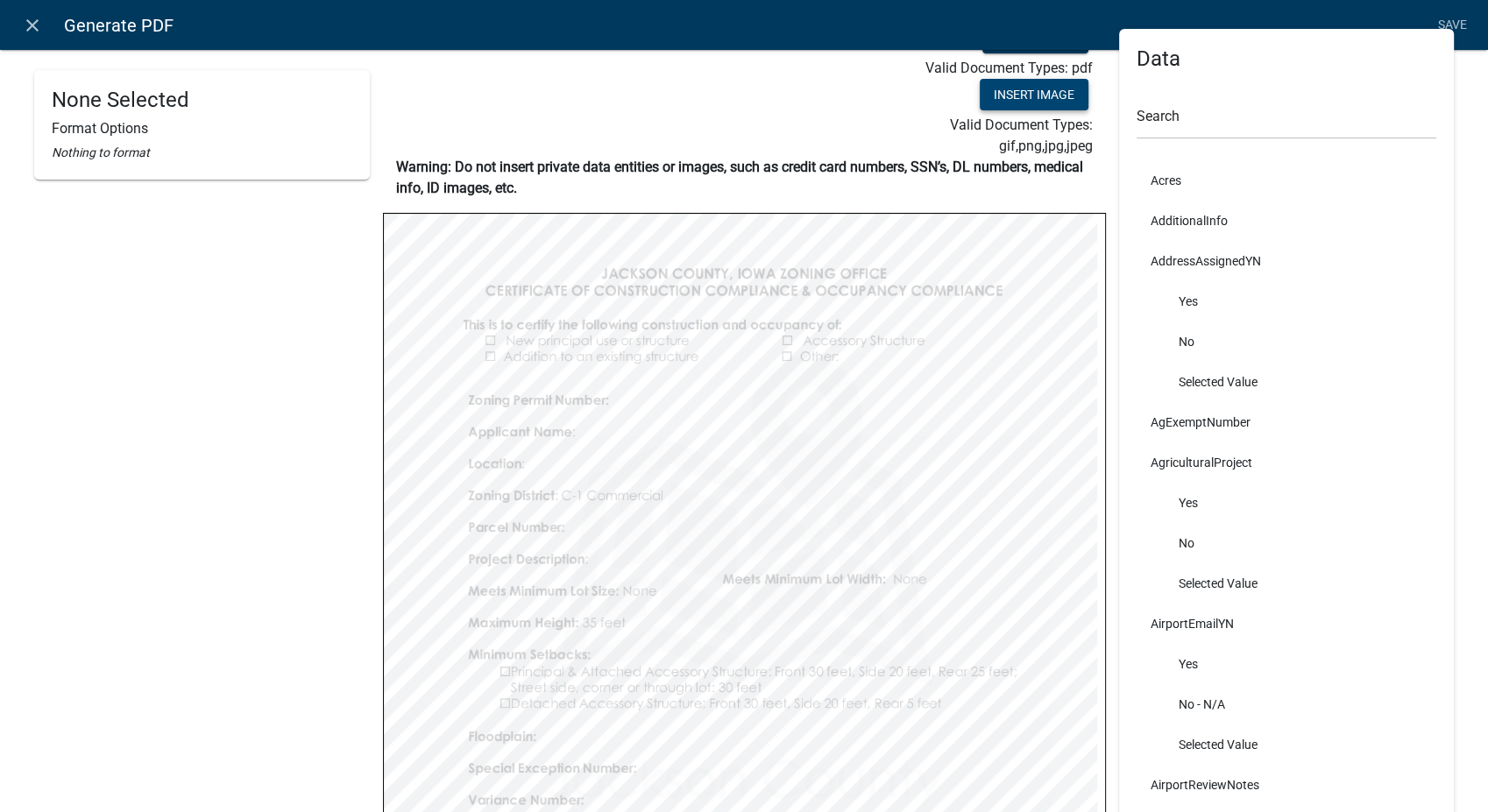
click at [1039, 95] on button "Insert Image" at bounding box center [1034, 95] width 109 height 32
click at [1023, 172] on div "C-1 Issuing Permit.pdf Page 1 Replace PDF Valid Document Types: pdf Insert Imag…" at bounding box center [744, 593] width 723 height 1143
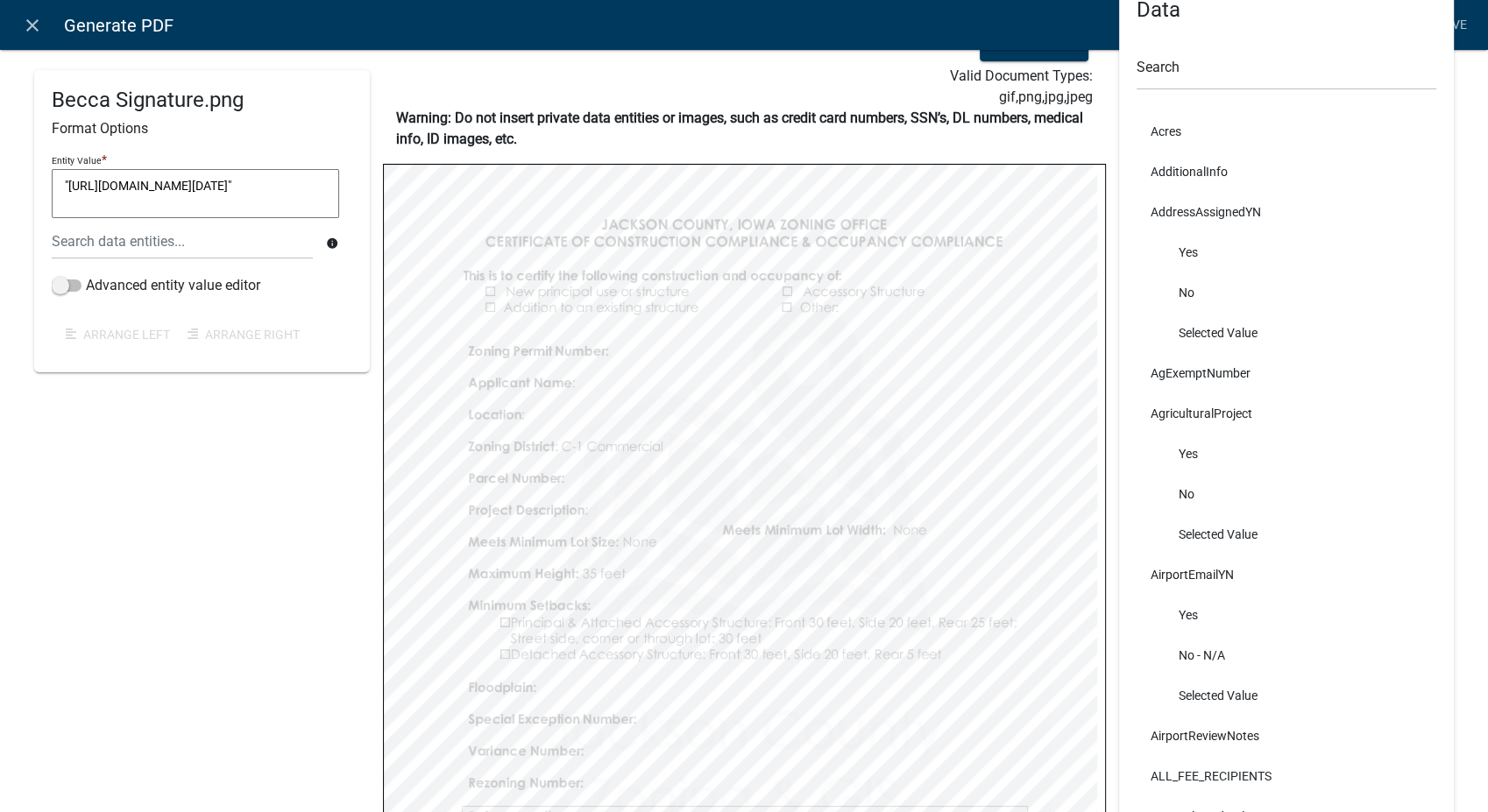
scroll to position [389, 0]
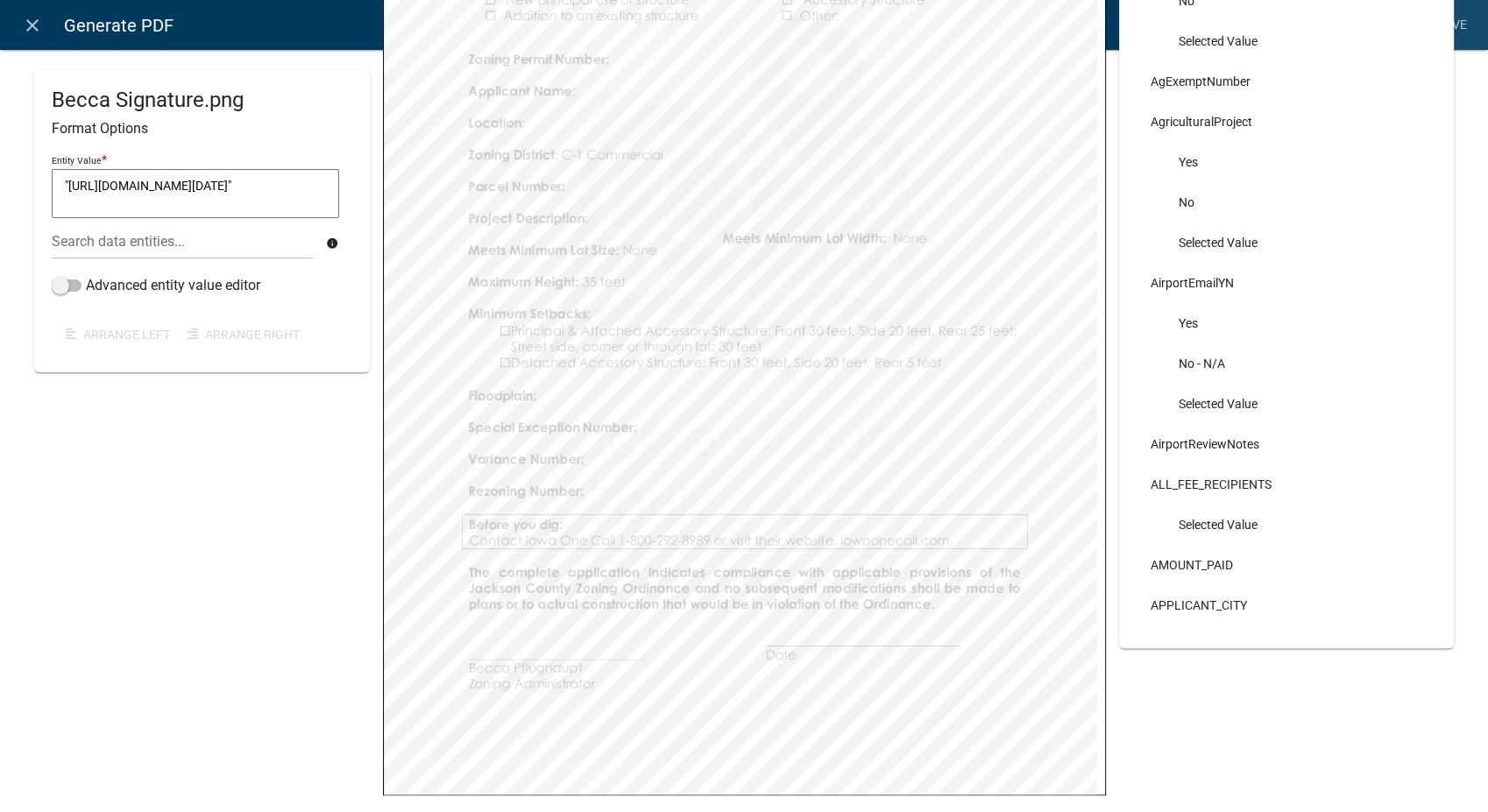
drag, startPoint x: 1456, startPoint y: 24, endPoint x: 1353, endPoint y: 202, distance: 205.7
click at [1455, 24] on link "Save" at bounding box center [1451, 25] width 43 height 34
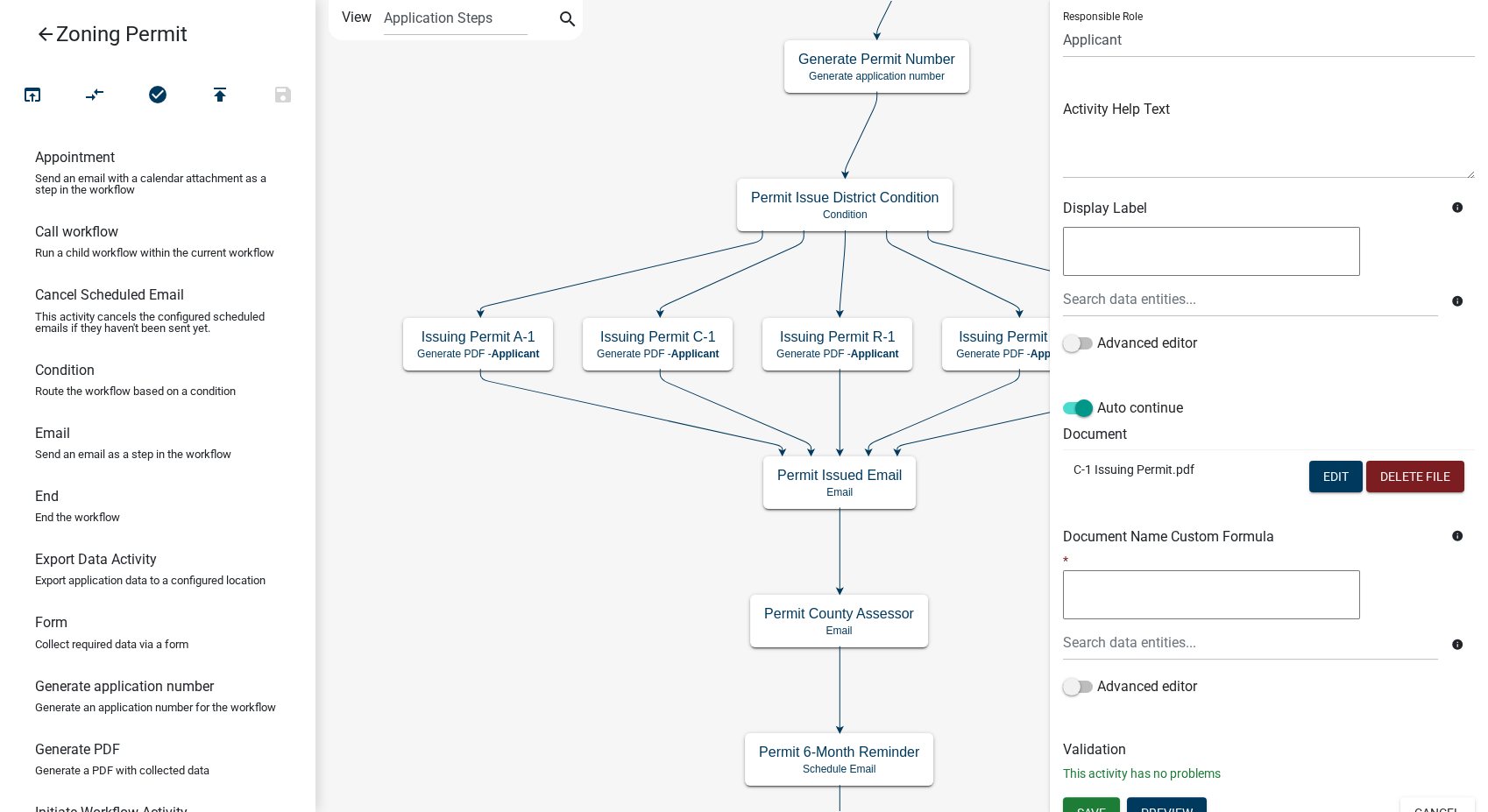
scroll to position [147, 0]
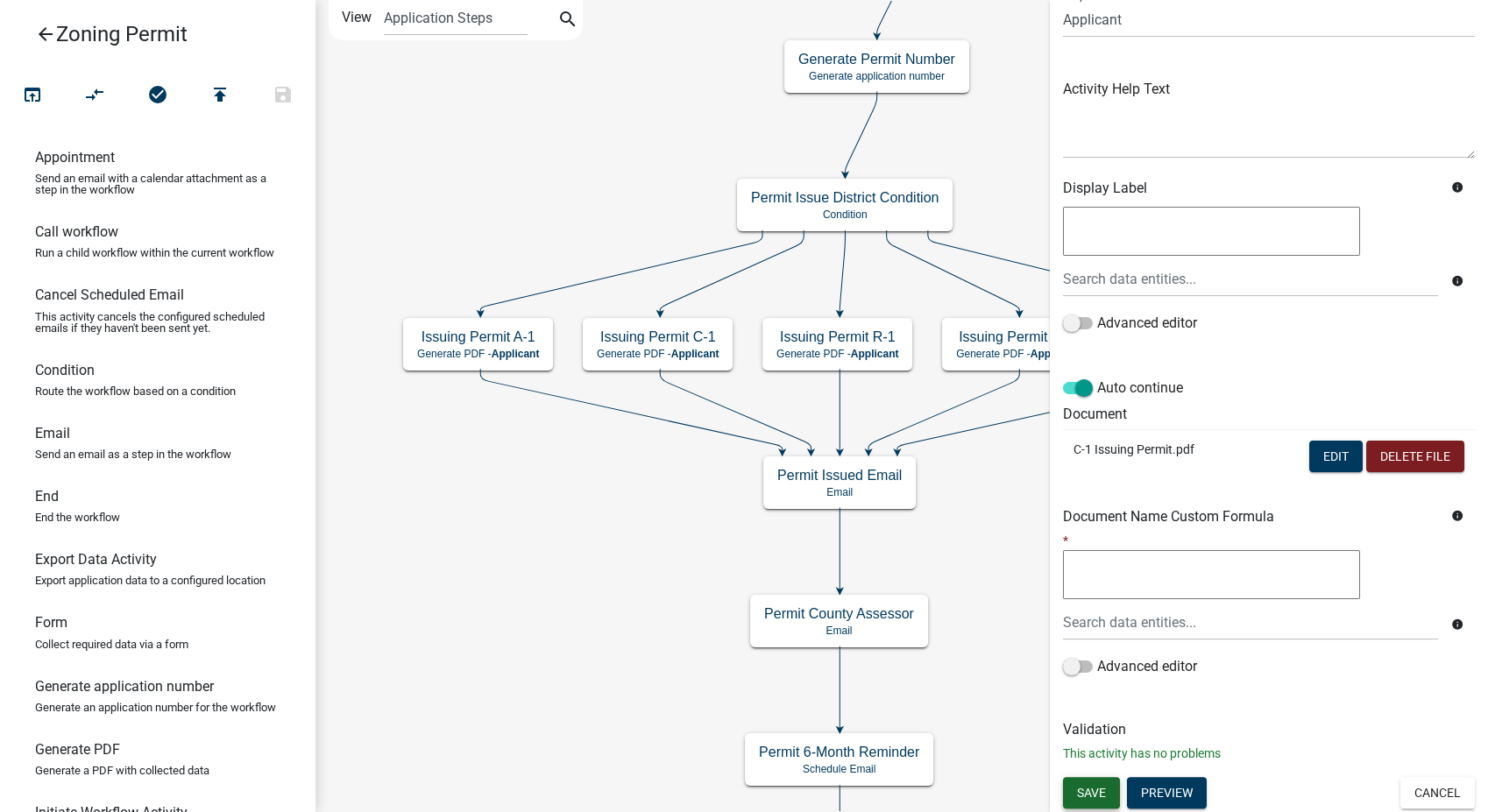
click at [1083, 800] on button "Save" at bounding box center [1091, 793] width 57 height 32
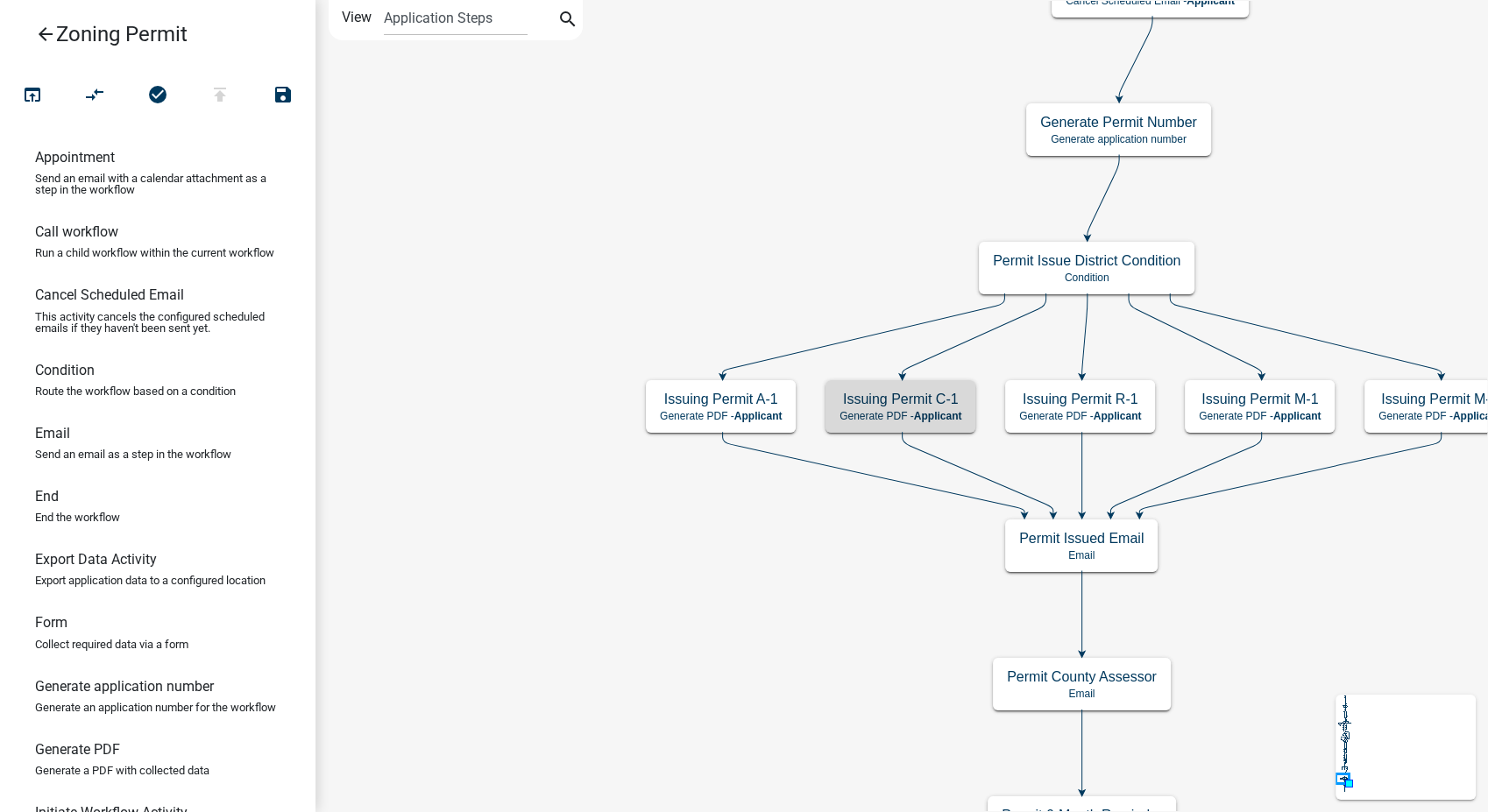
scroll to position [0, 0]
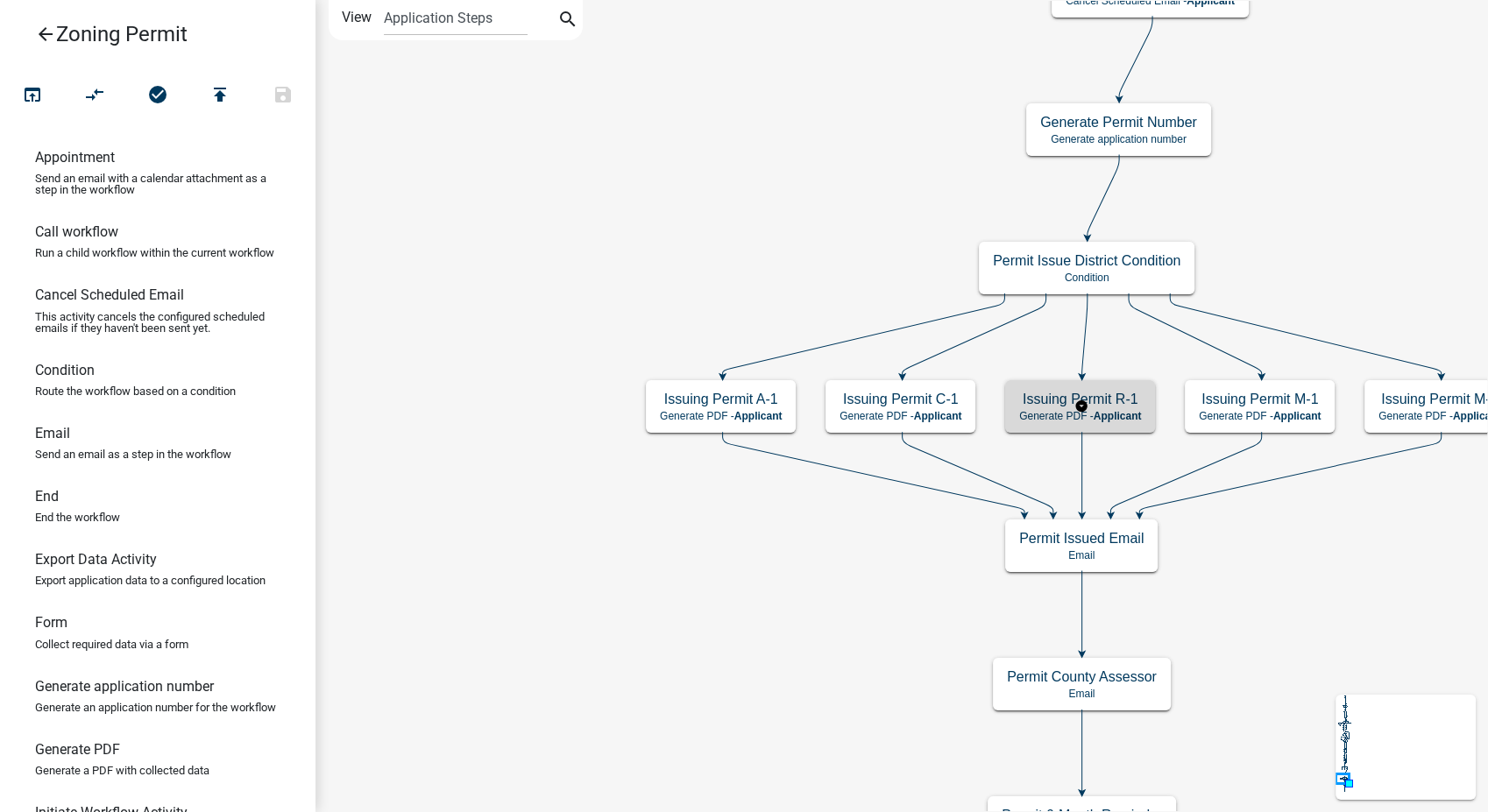
click at [1142, 419] on span "Applicant" at bounding box center [1118, 416] width 48 height 13
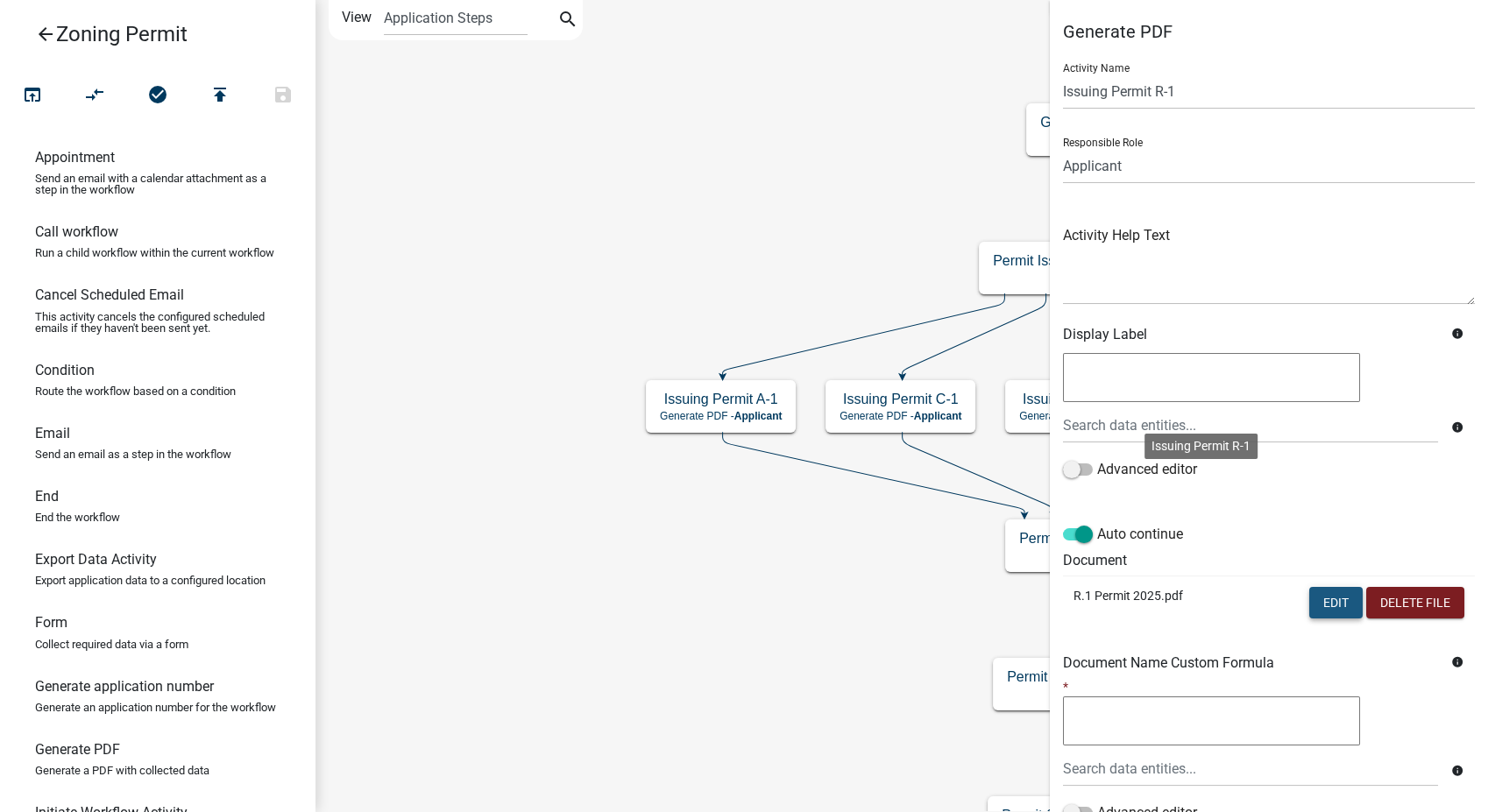
click at [1318, 606] on button "Edit" at bounding box center [1336, 603] width 53 height 32
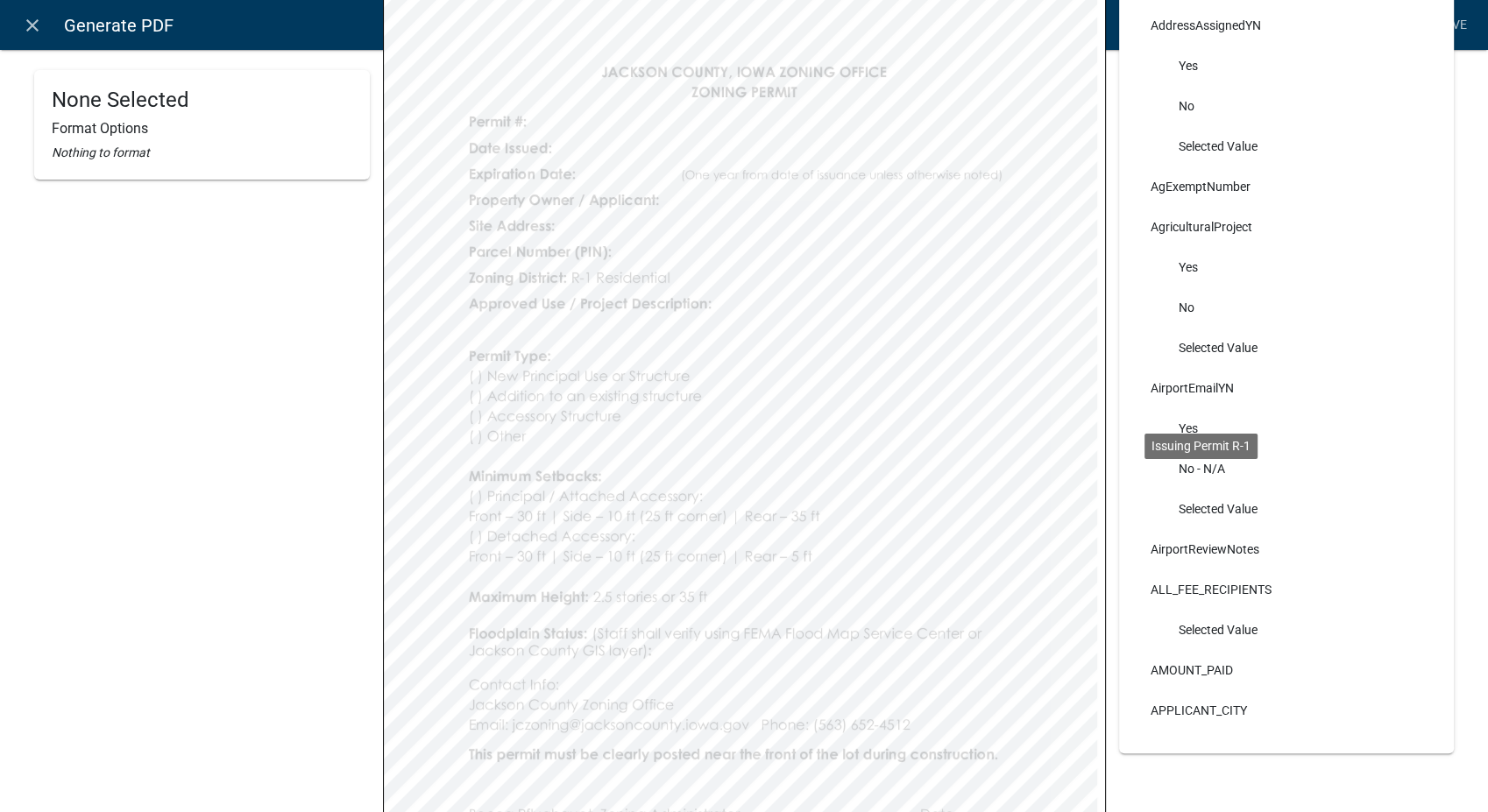
scroll to position [292, 0]
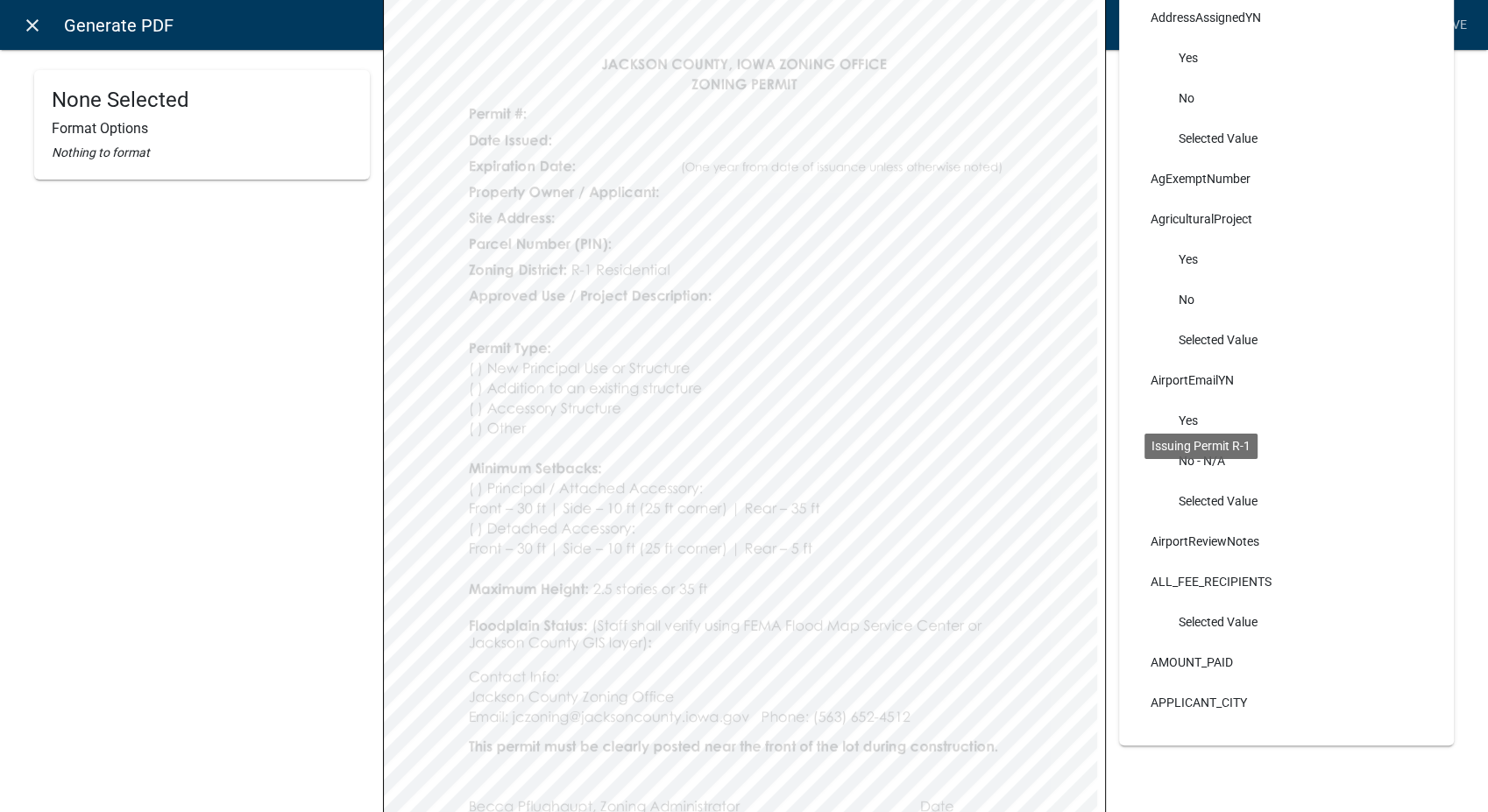
click at [31, 20] on icon "close" at bounding box center [33, 25] width 21 height 21
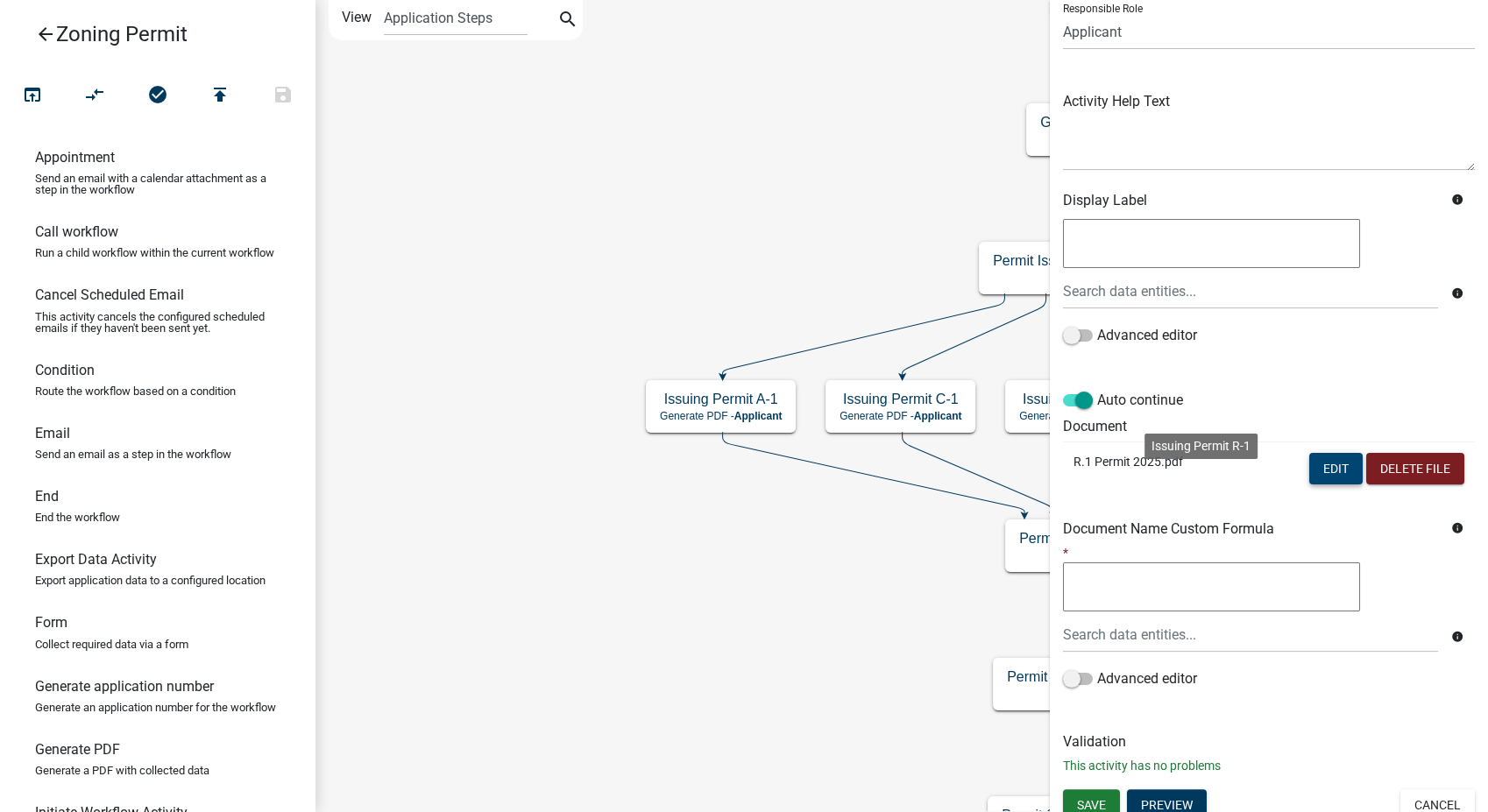
scroll to position [147, 0]
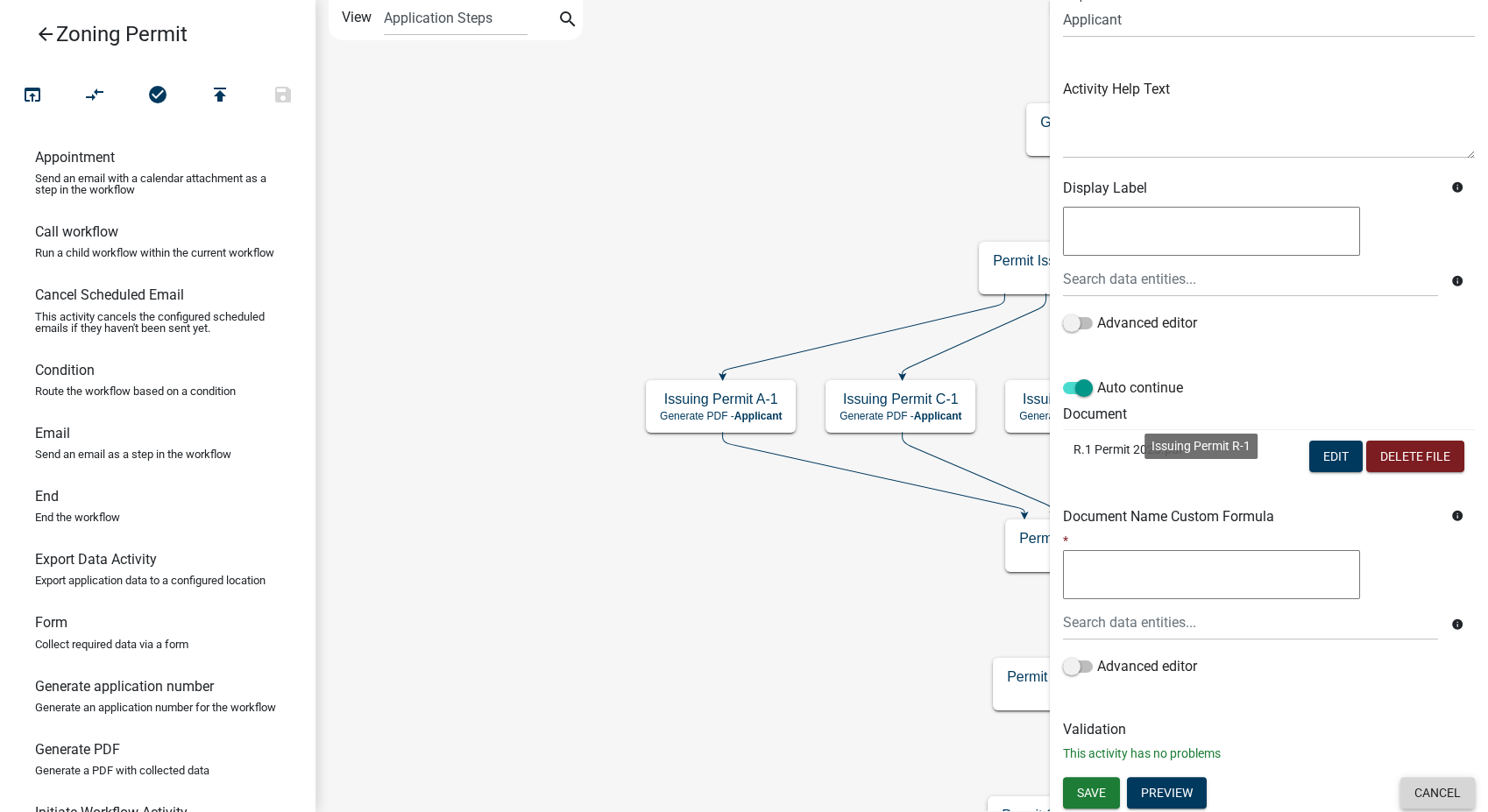
click at [1410, 780] on button "Cancel" at bounding box center [1437, 793] width 74 height 32
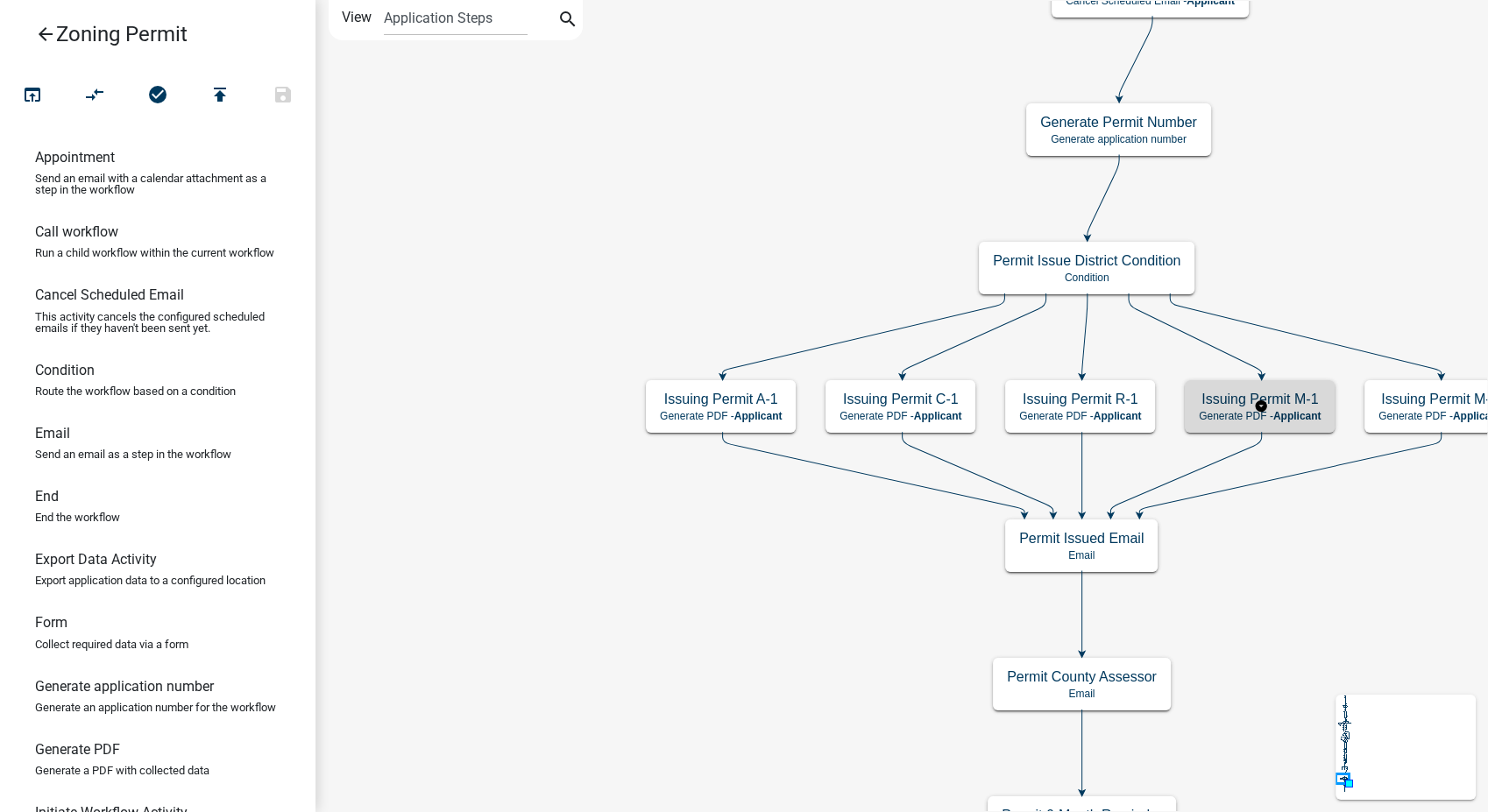
click at [1310, 404] on h5 "Issuing Permit M-1" at bounding box center [1259, 398] width 122 height 16
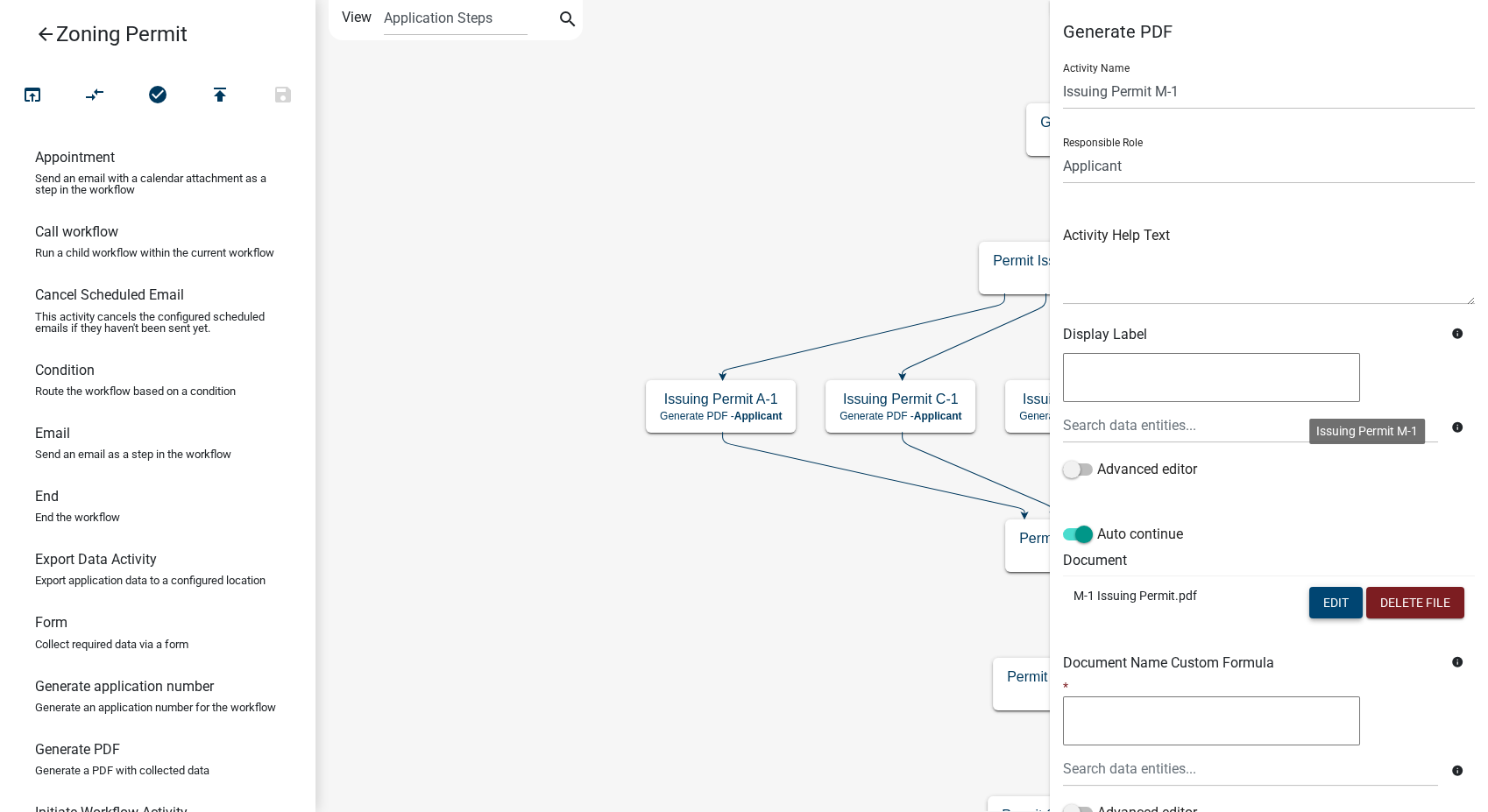
click at [1310, 605] on button "Edit" at bounding box center [1336, 603] width 53 height 32
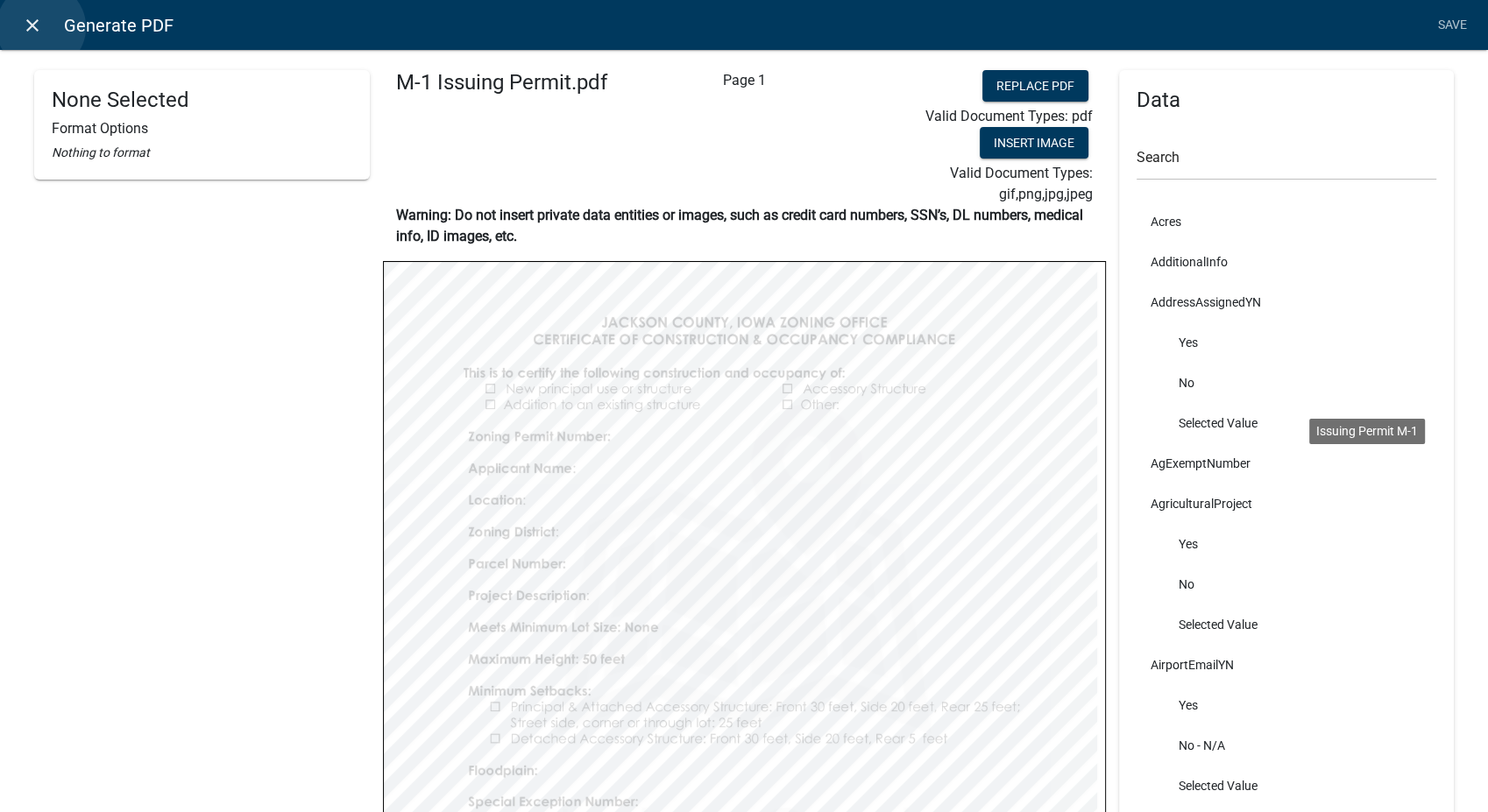
click at [41, 27] on icon "close" at bounding box center [33, 25] width 21 height 21
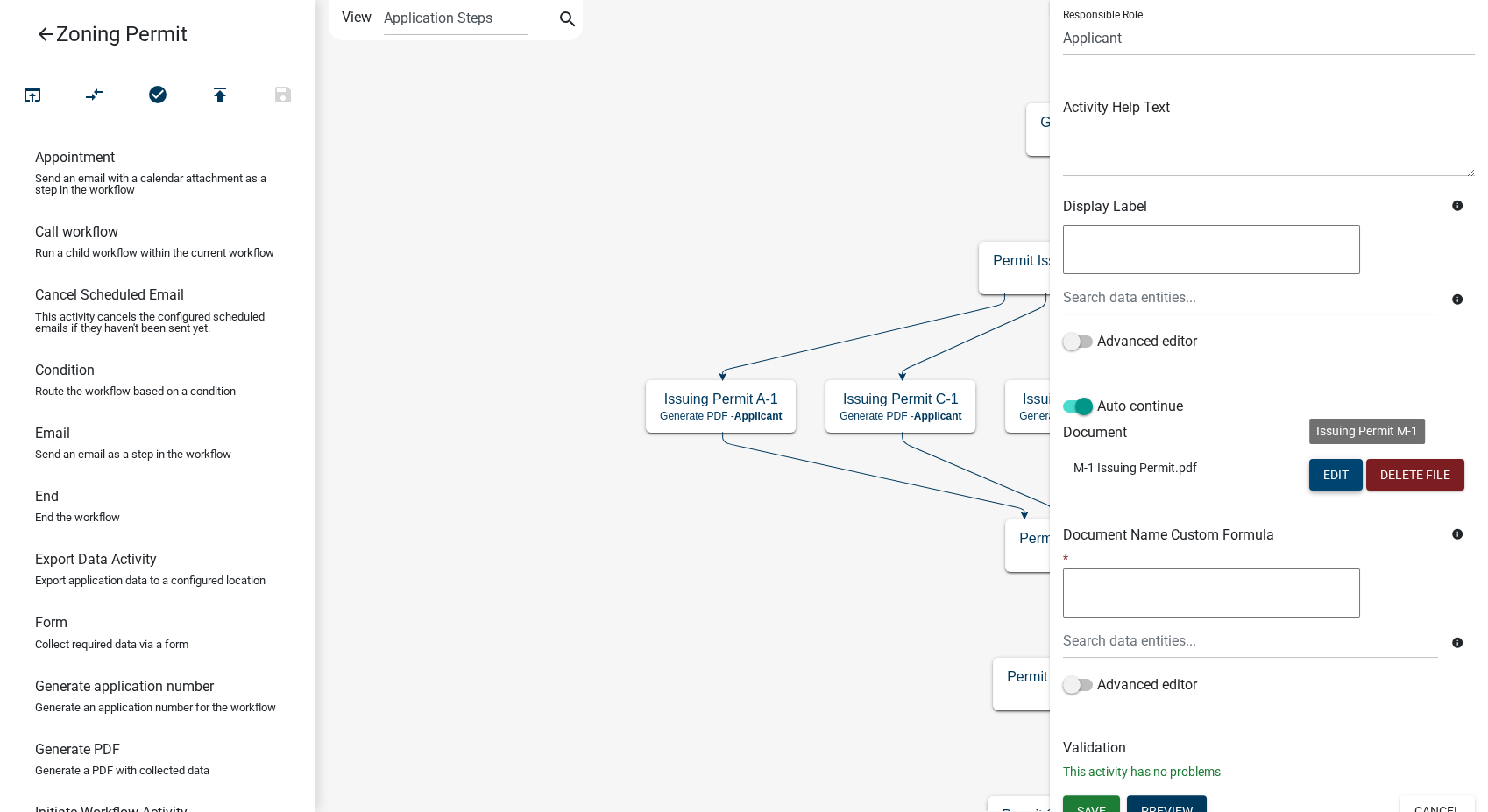
scroll to position [147, 0]
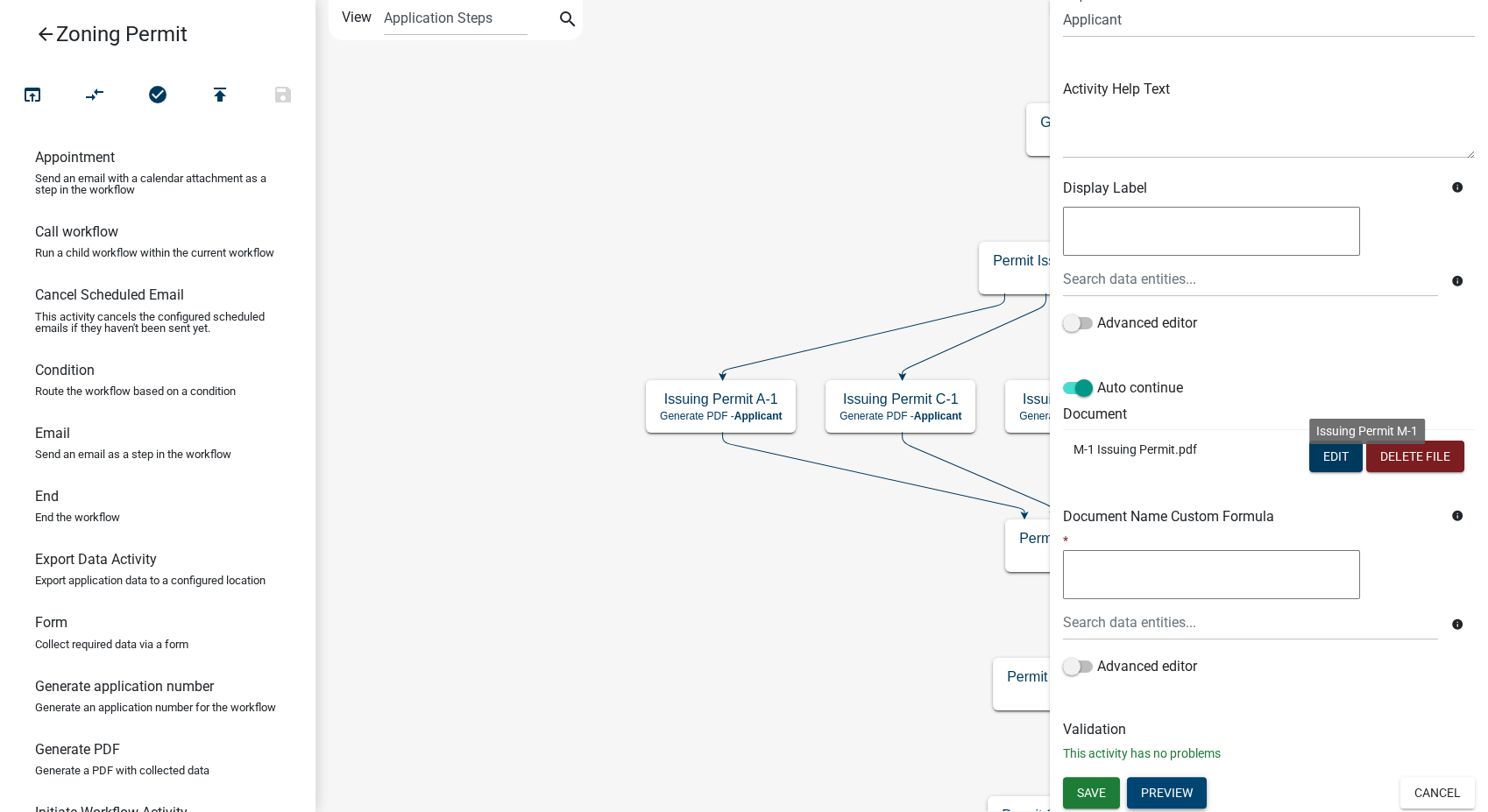
click at [1168, 789] on button "Preview" at bounding box center [1167, 793] width 80 height 32
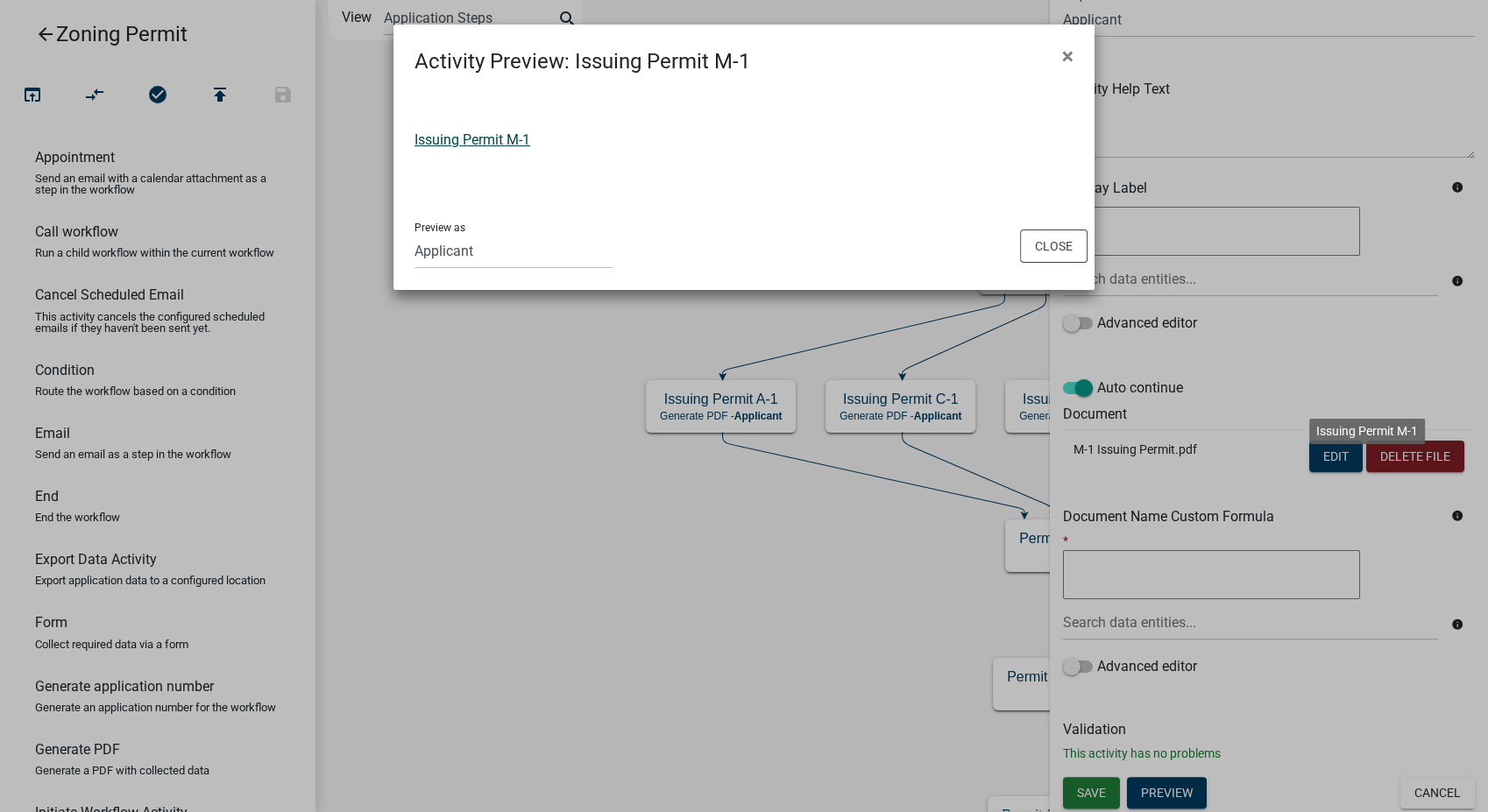
click at [445, 148] on link "Issuing Permit M-1" at bounding box center [473, 139] width 116 height 16
click at [1031, 246] on button "Close" at bounding box center [1054, 246] width 68 height 34
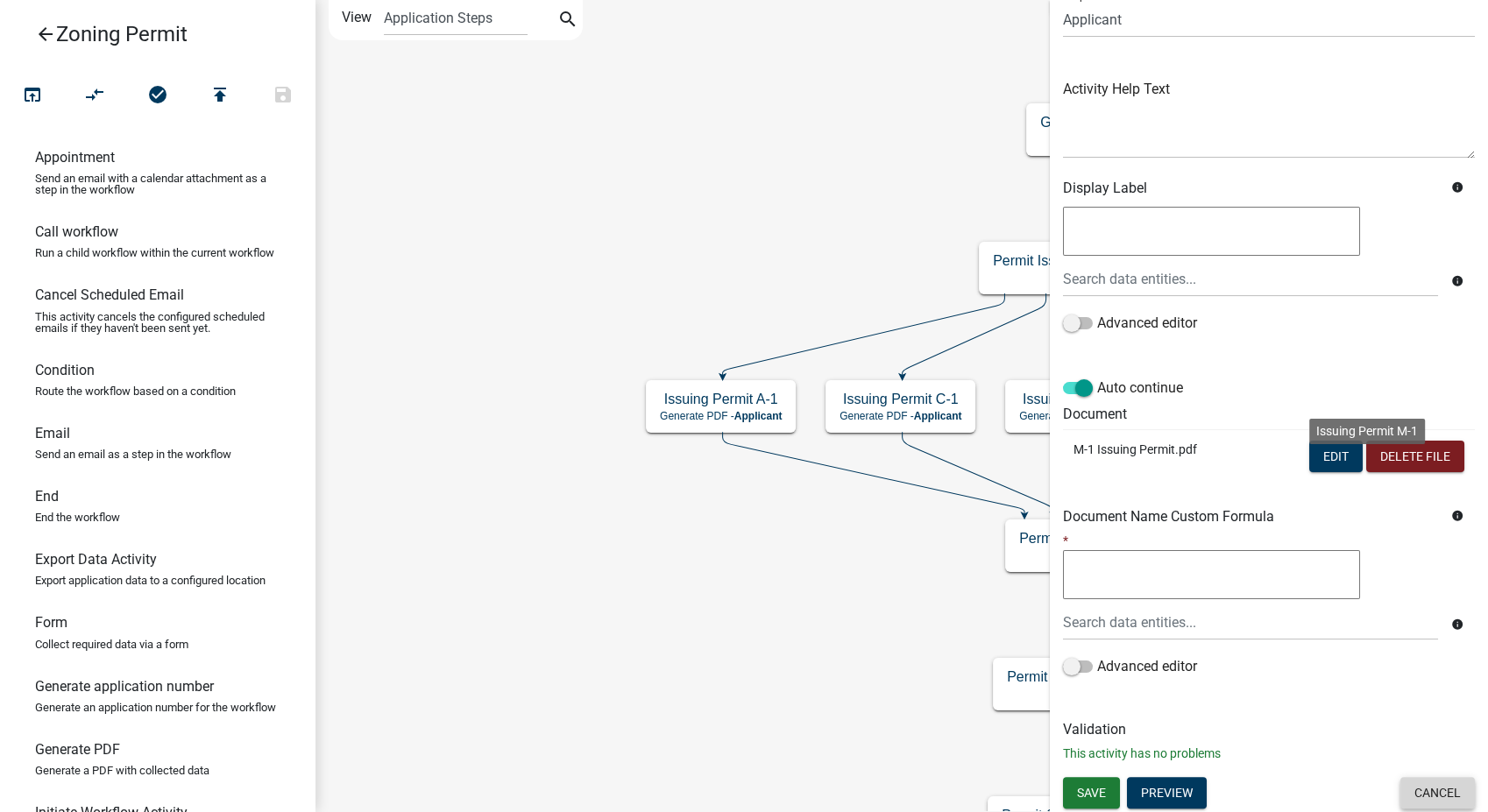
click at [1415, 792] on button "Cancel" at bounding box center [1437, 793] width 74 height 32
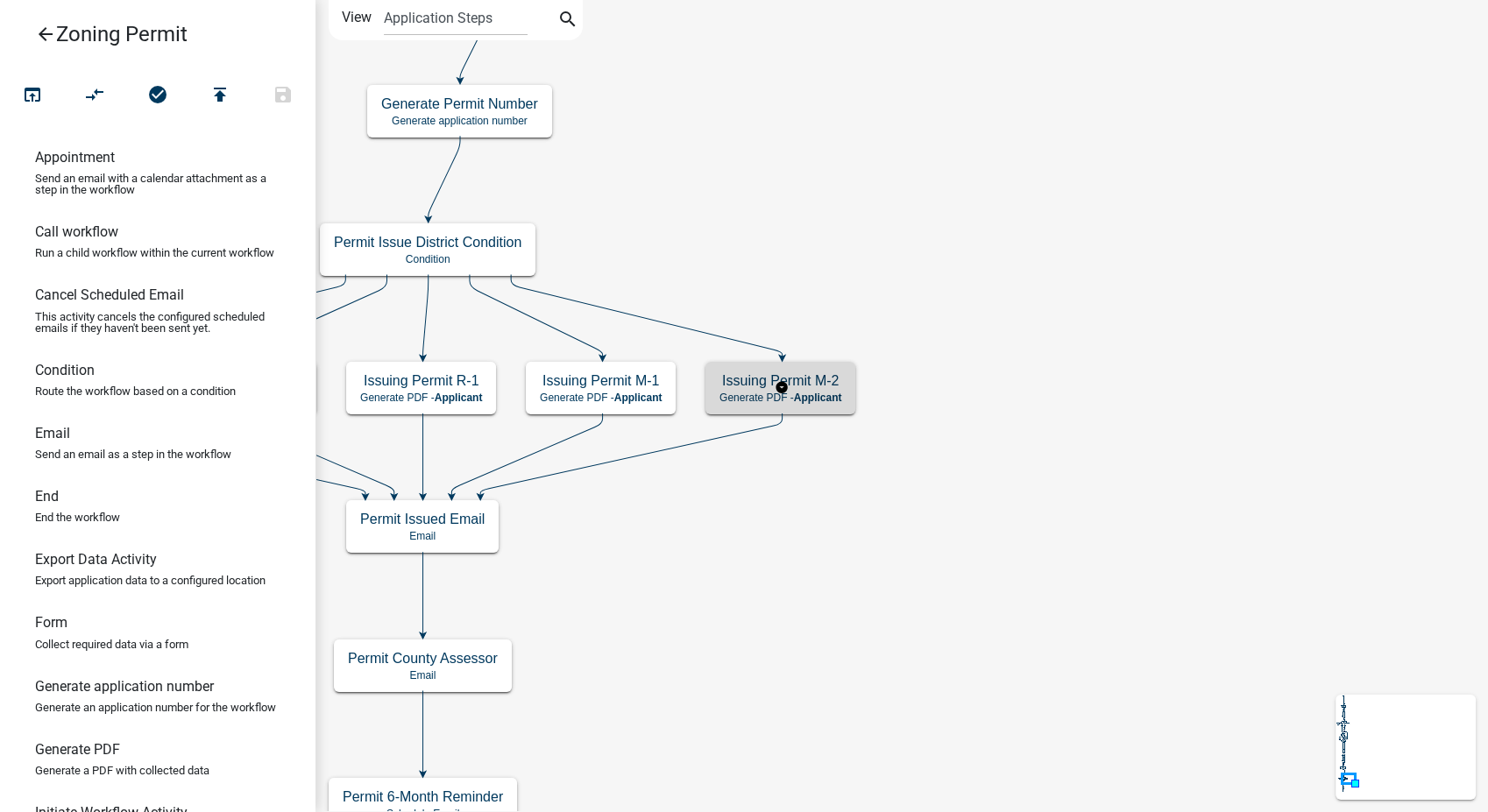
click at [828, 381] on h5 "Issuing Permit M-2" at bounding box center [780, 380] width 122 height 16
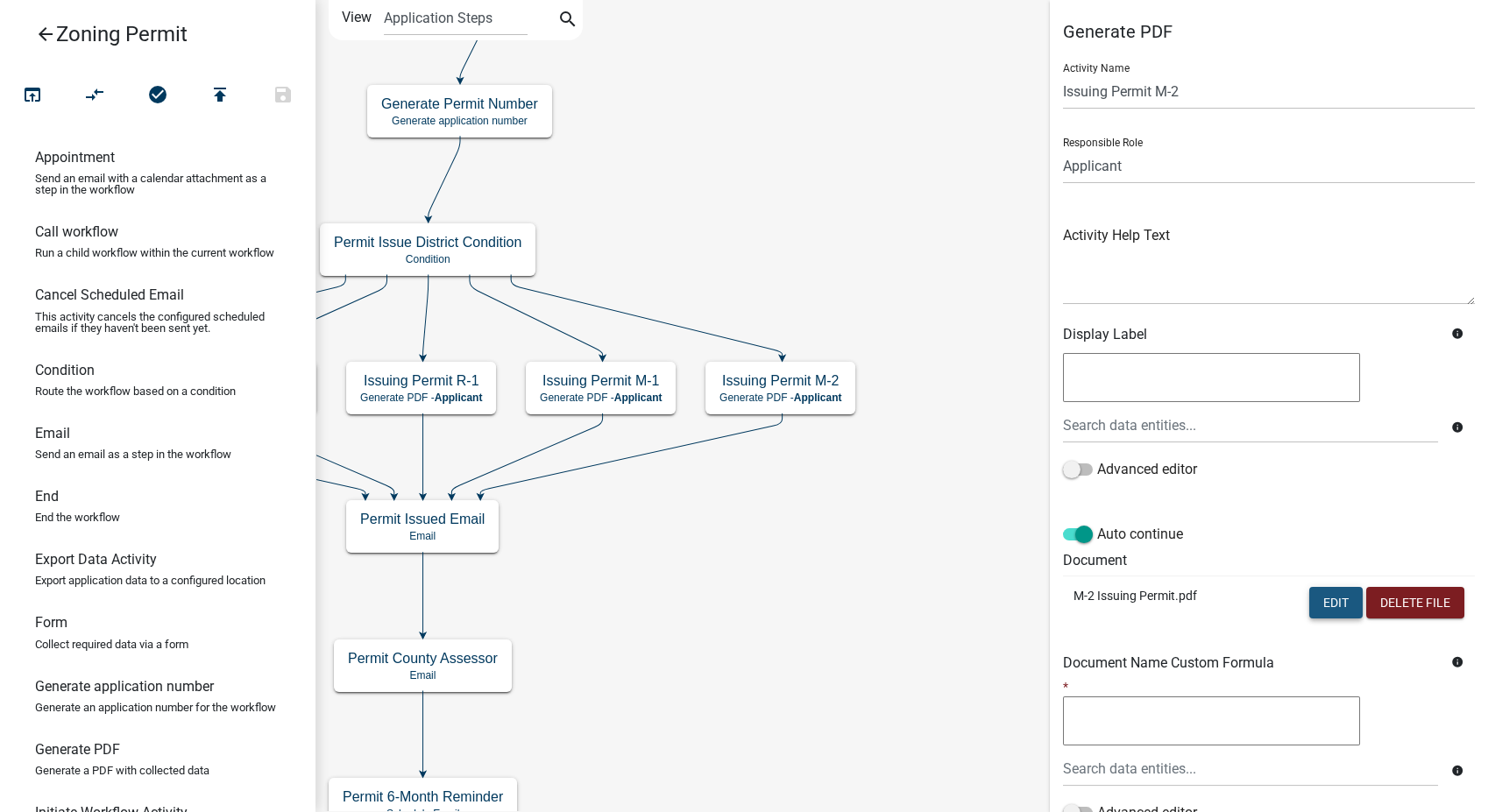
click at [1314, 600] on button "Edit" at bounding box center [1336, 603] width 53 height 32
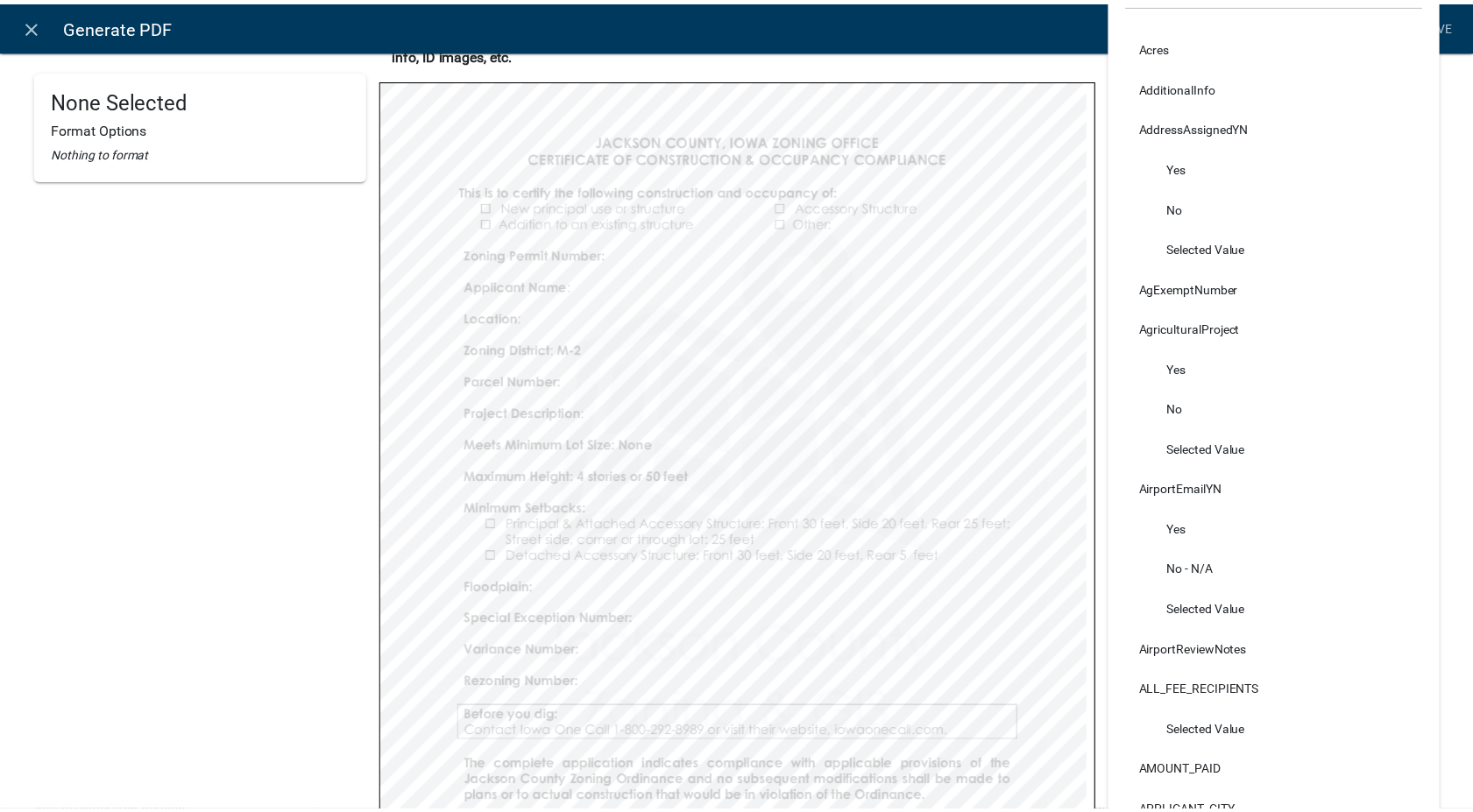
scroll to position [437, 0]
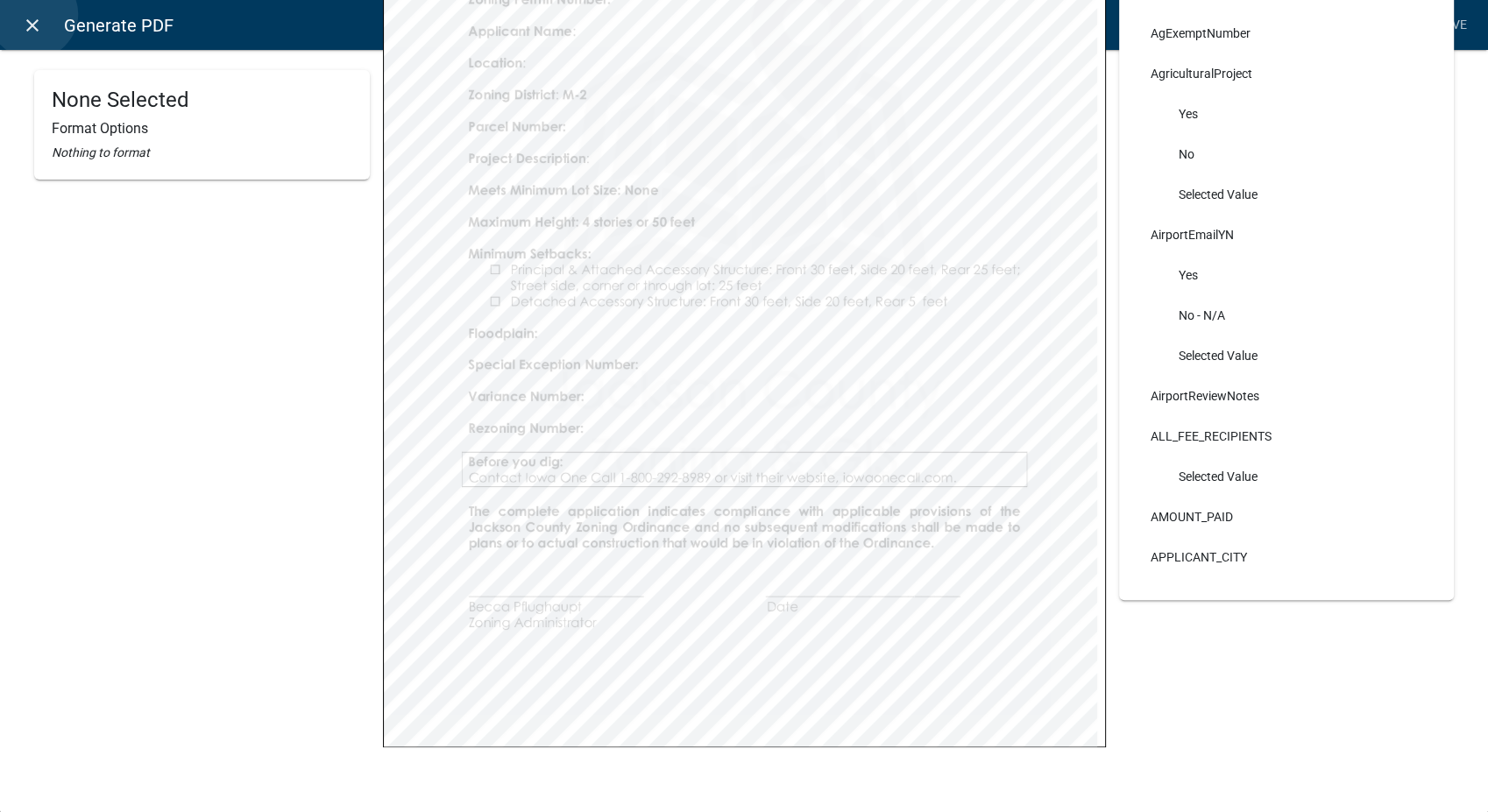
click at [34, 14] on icon "close" at bounding box center [33, 25] width 21 height 21
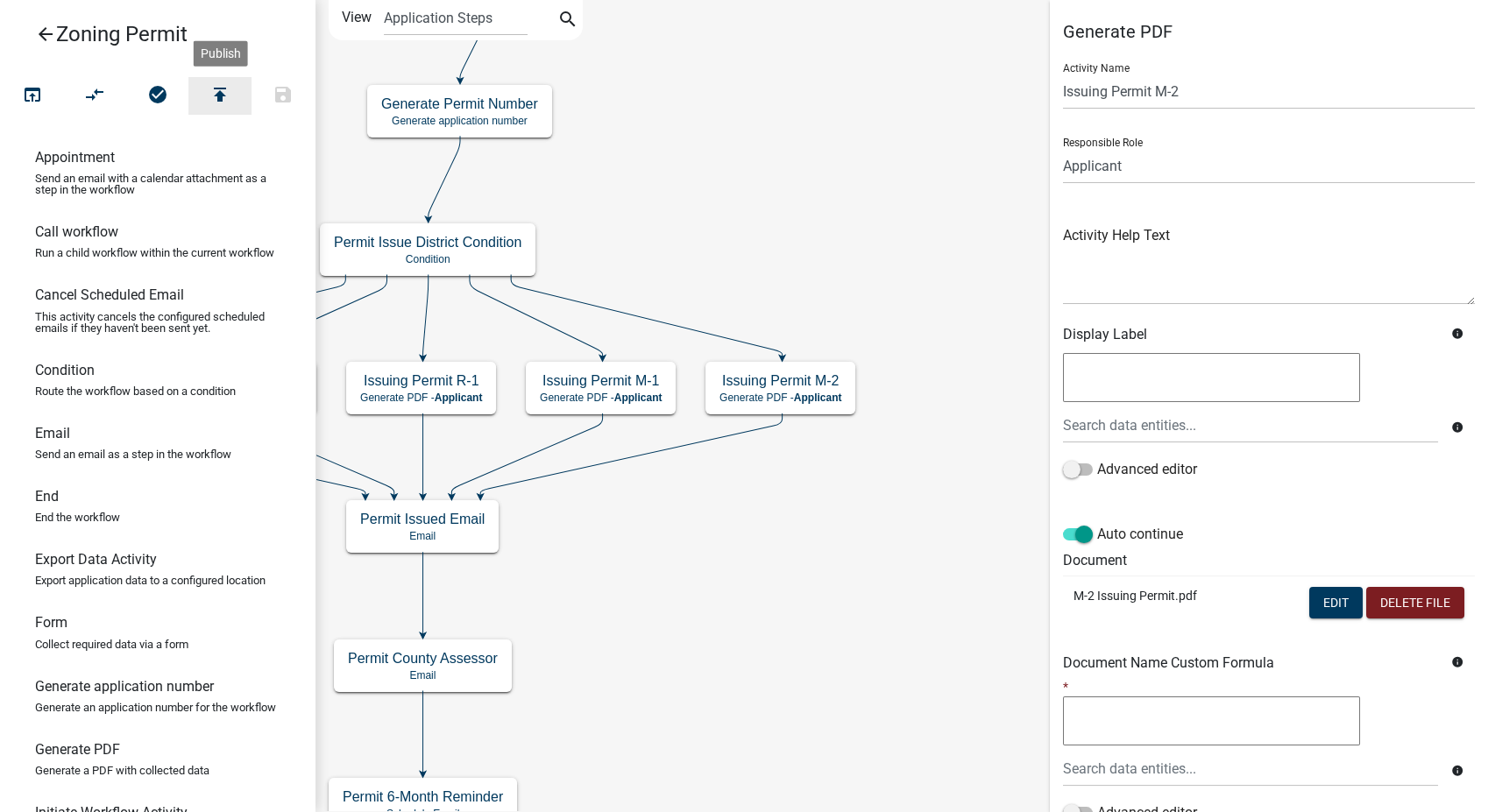
click at [206, 81] on button "publish" at bounding box center [219, 95] width 63 height 38
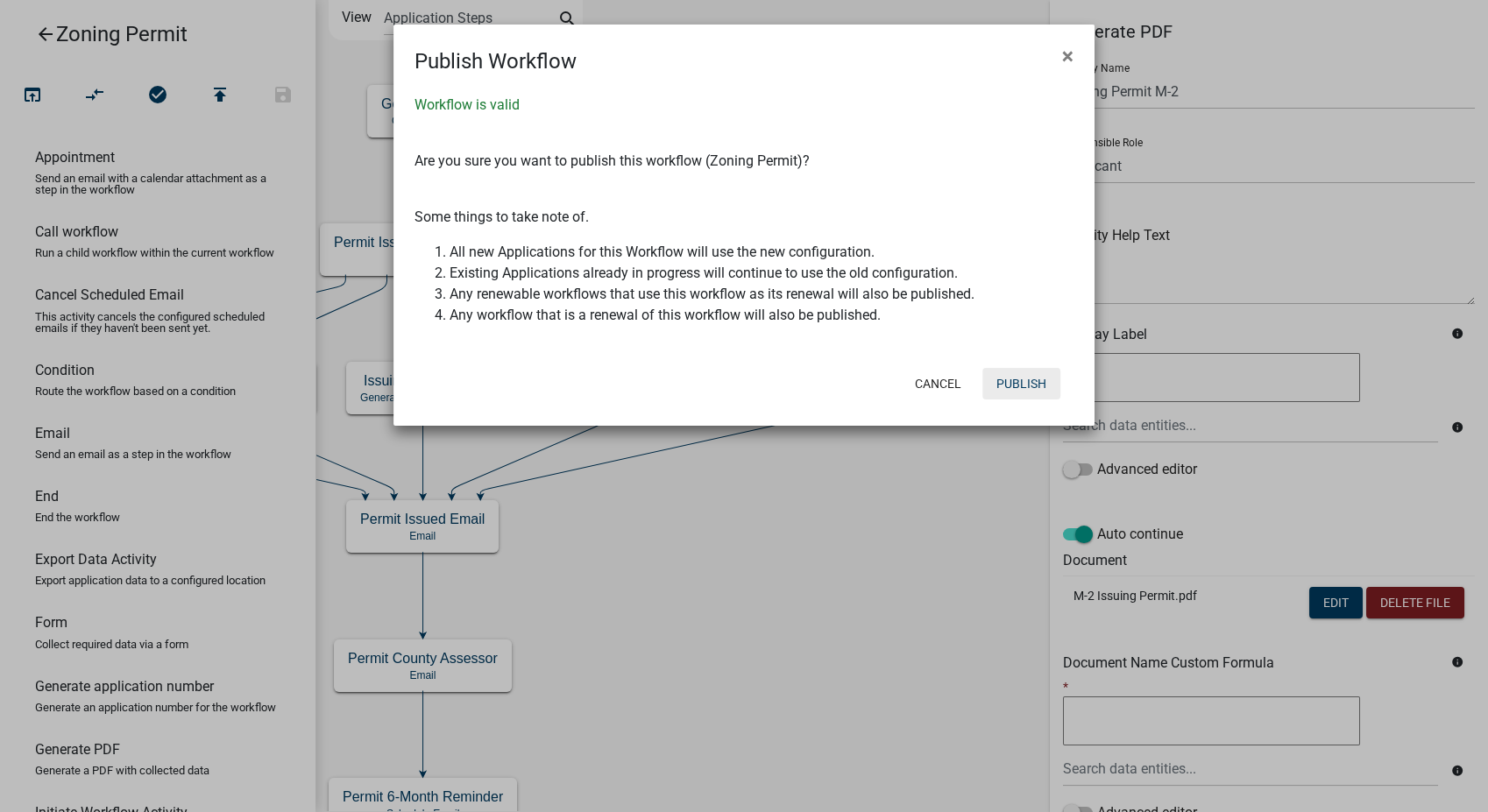
click at [1036, 382] on button "Publish" at bounding box center [1021, 384] width 78 height 32
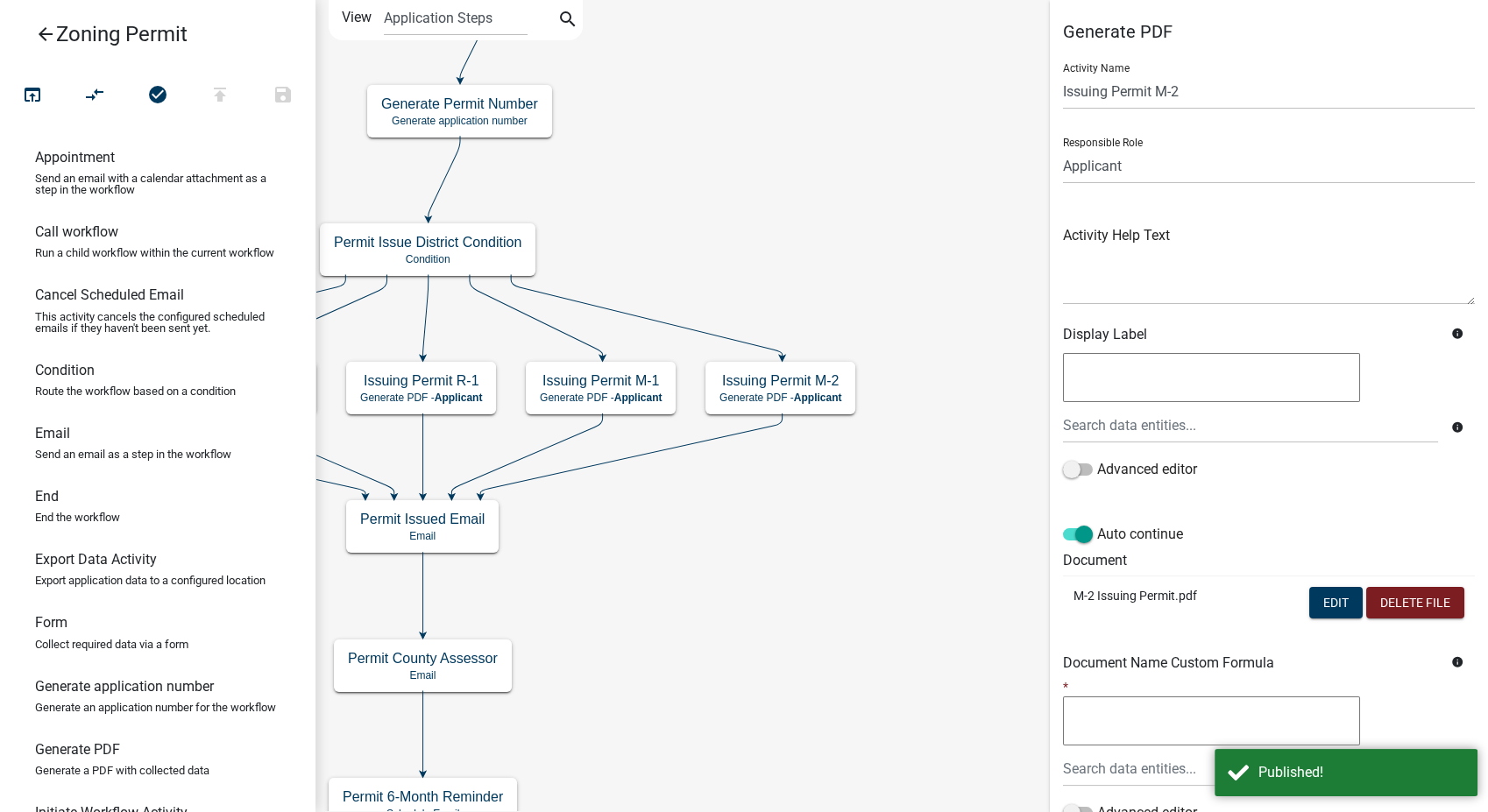
click at [33, 24] on link "arrow_back Zoning Permit" at bounding box center [150, 35] width 273 height 41
click at [43, 41] on icon "arrow_back" at bounding box center [45, 36] width 21 height 24
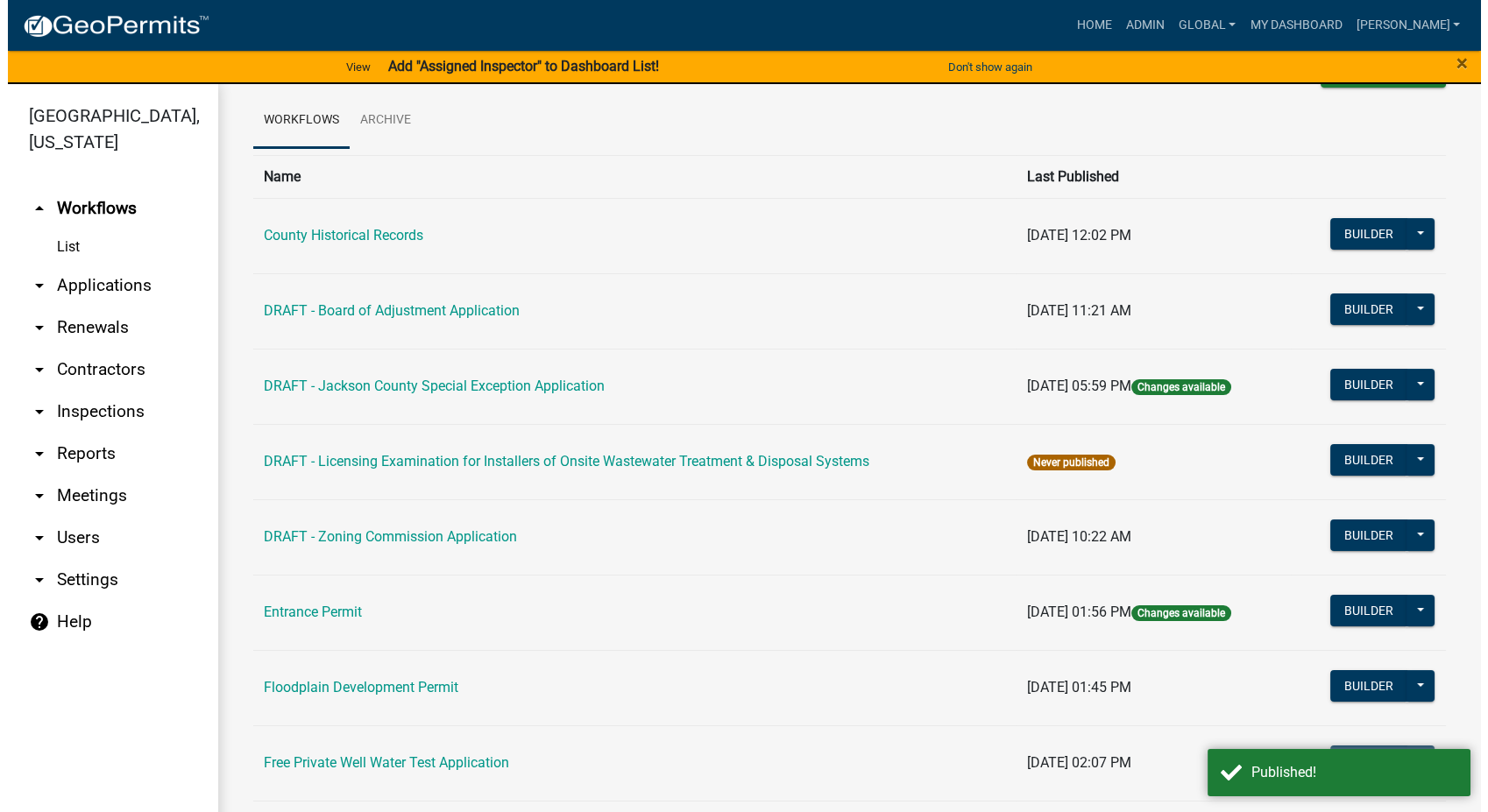
scroll to position [97, 0]
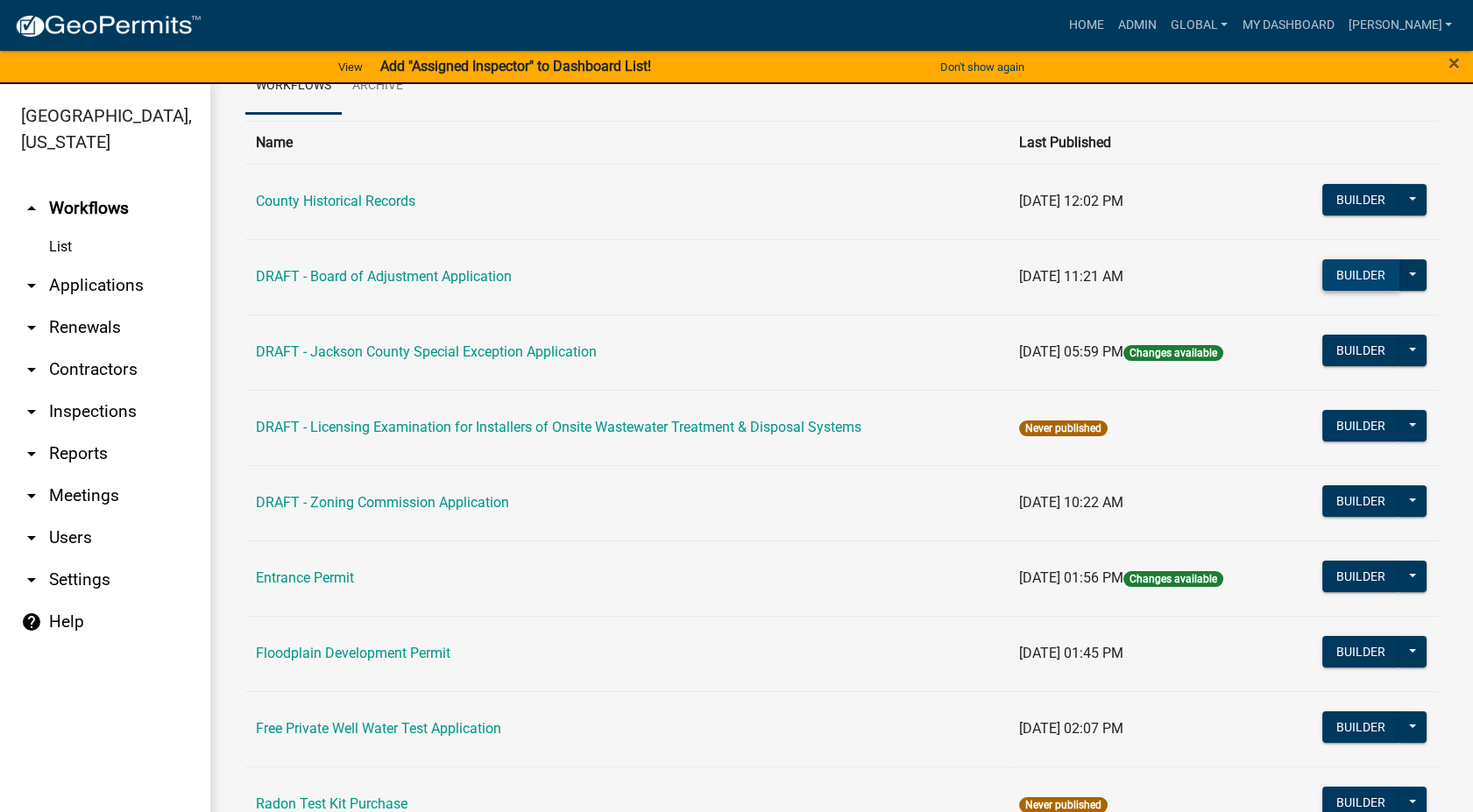
click at [1329, 272] on button "Builder" at bounding box center [1361, 275] width 77 height 32
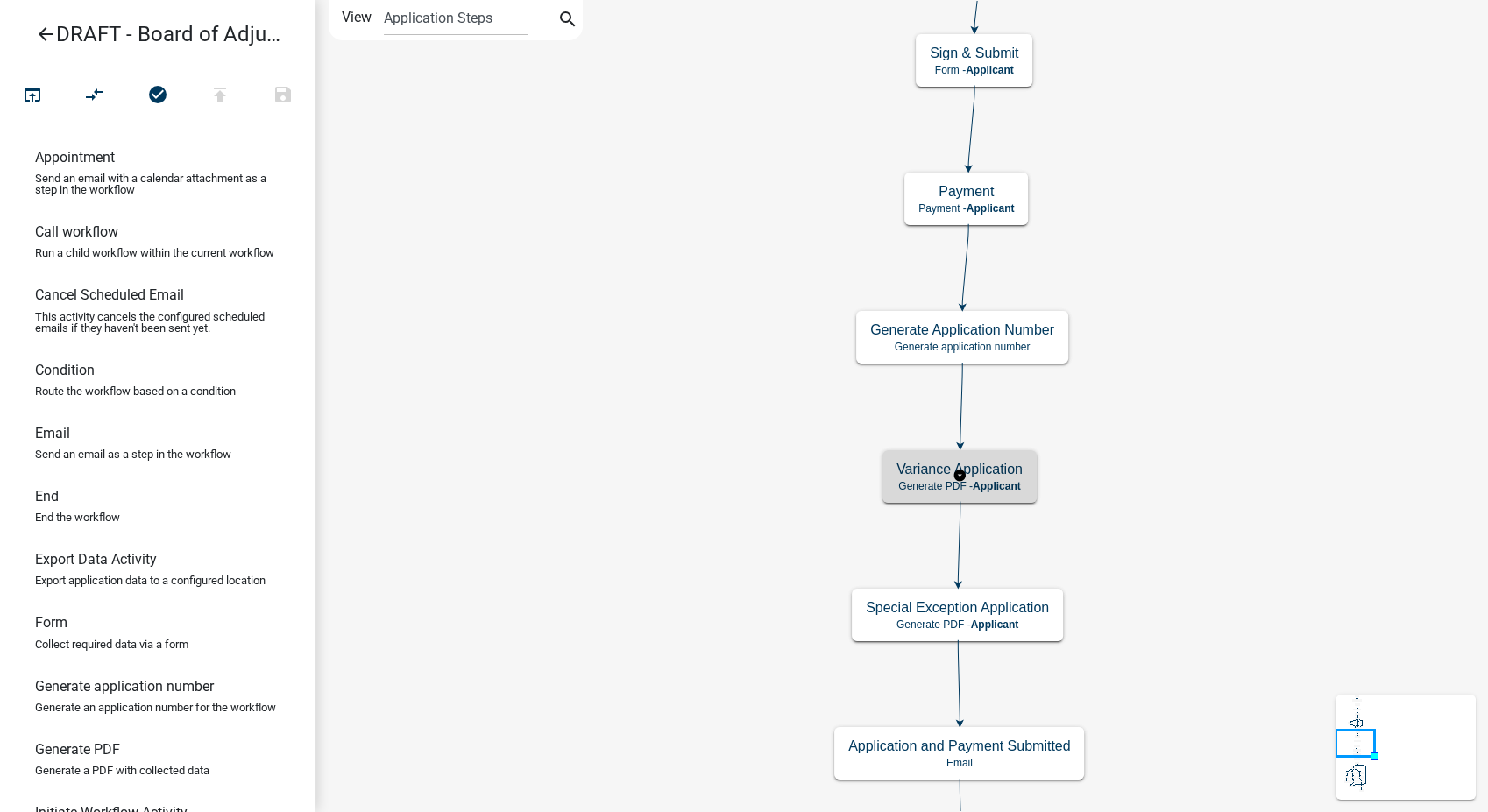
click at [1011, 475] on h5 "Variance Application" at bounding box center [960, 469] width 126 height 16
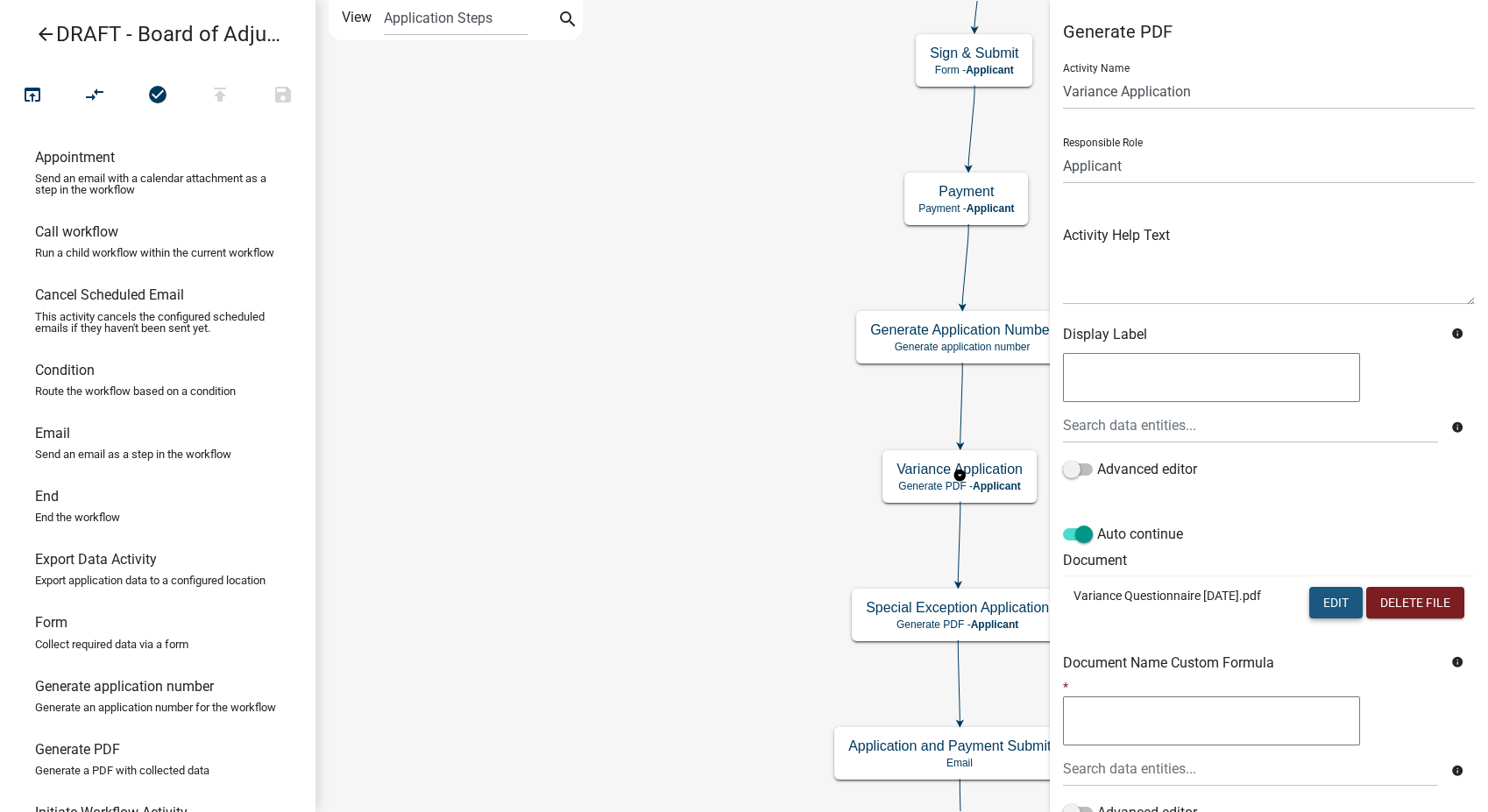
click at [1330, 605] on button "Edit" at bounding box center [1336, 603] width 53 height 32
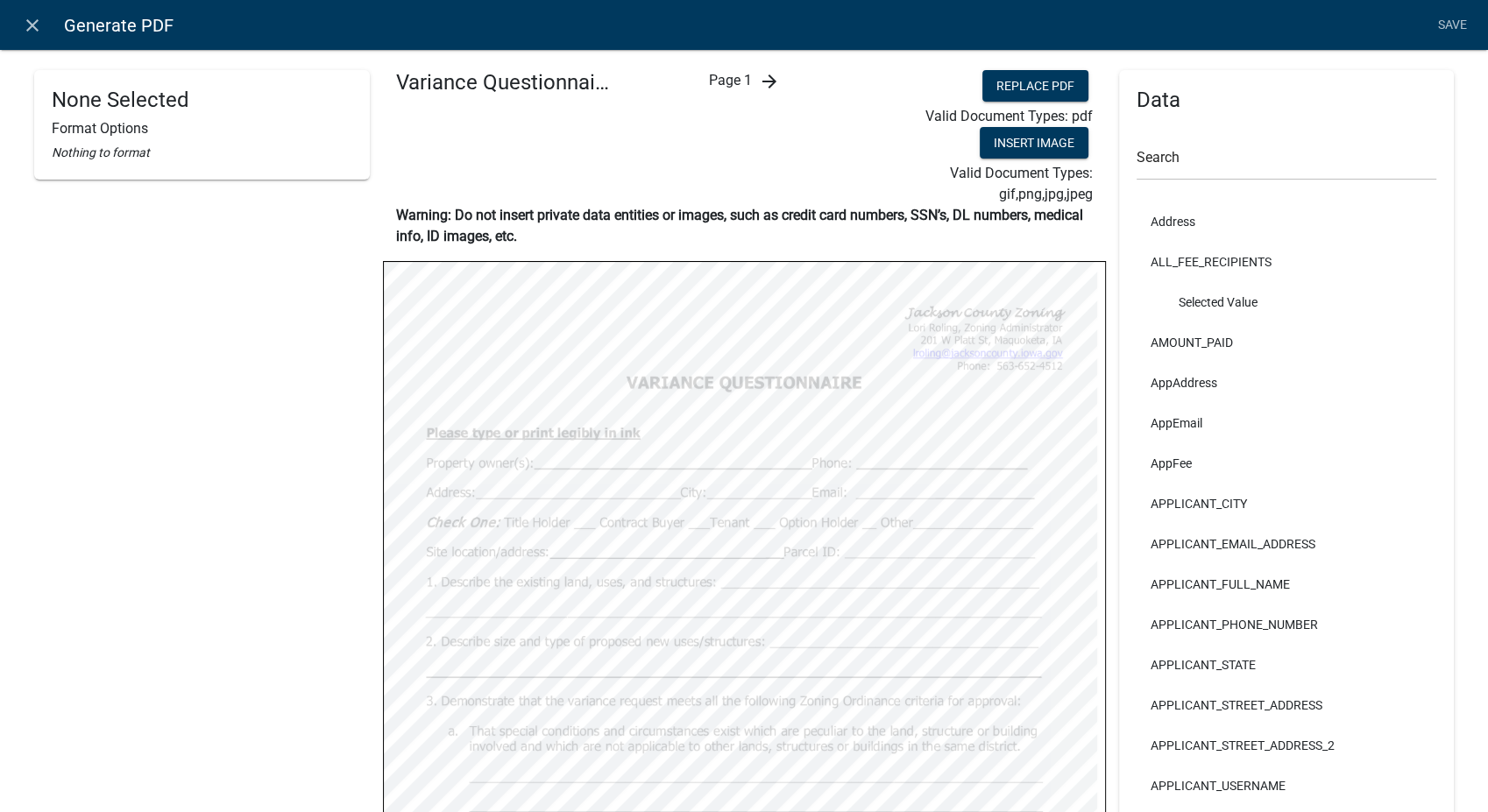
click at [763, 82] on icon "arrow_forward" at bounding box center [769, 82] width 21 height 21
click at [715, 85] on icon "arrow_back" at bounding box center [718, 82] width 21 height 21
click at [46, 25] on link "close" at bounding box center [32, 24] width 36 height 36
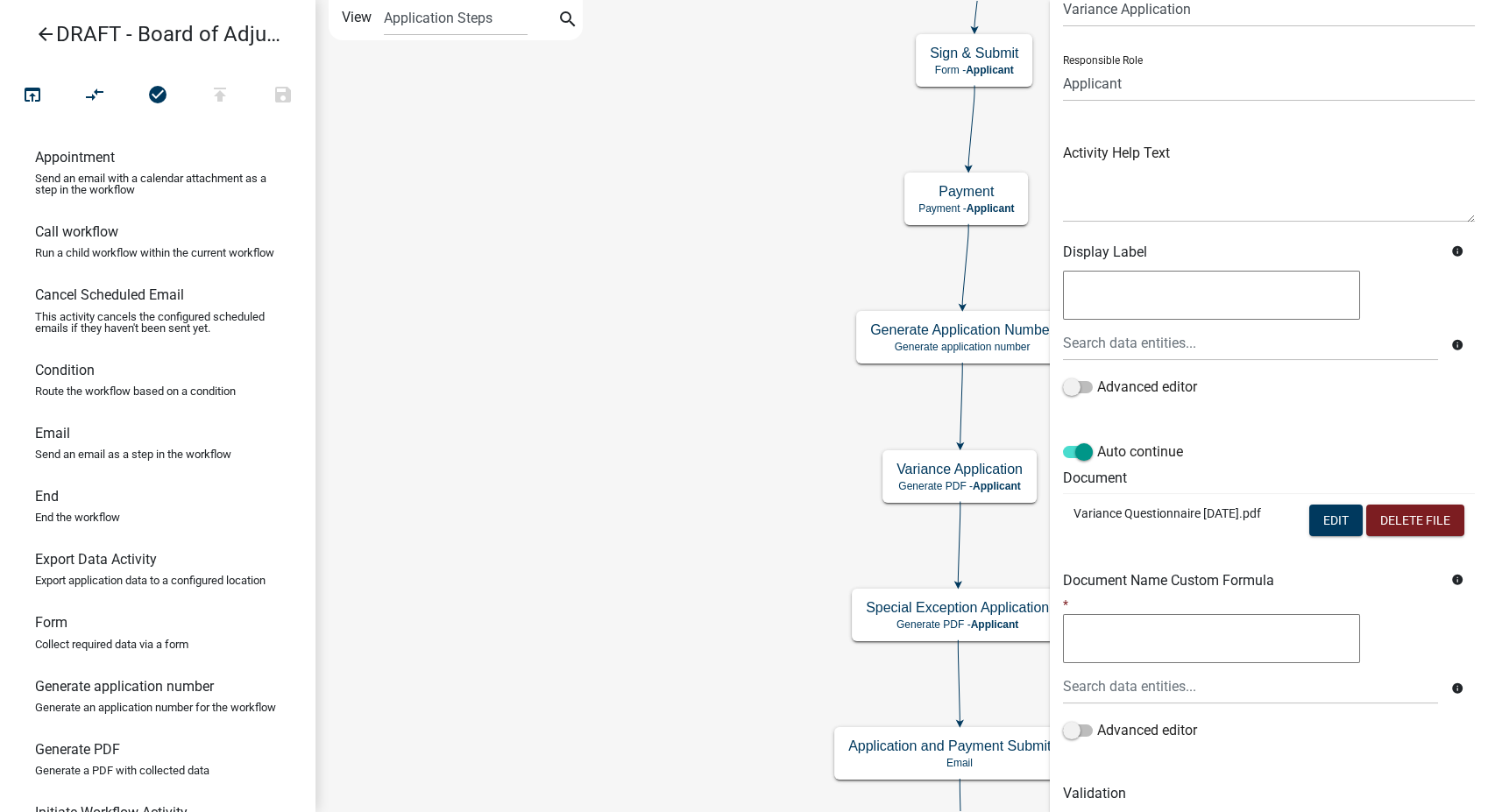
scroll to position [147, 0]
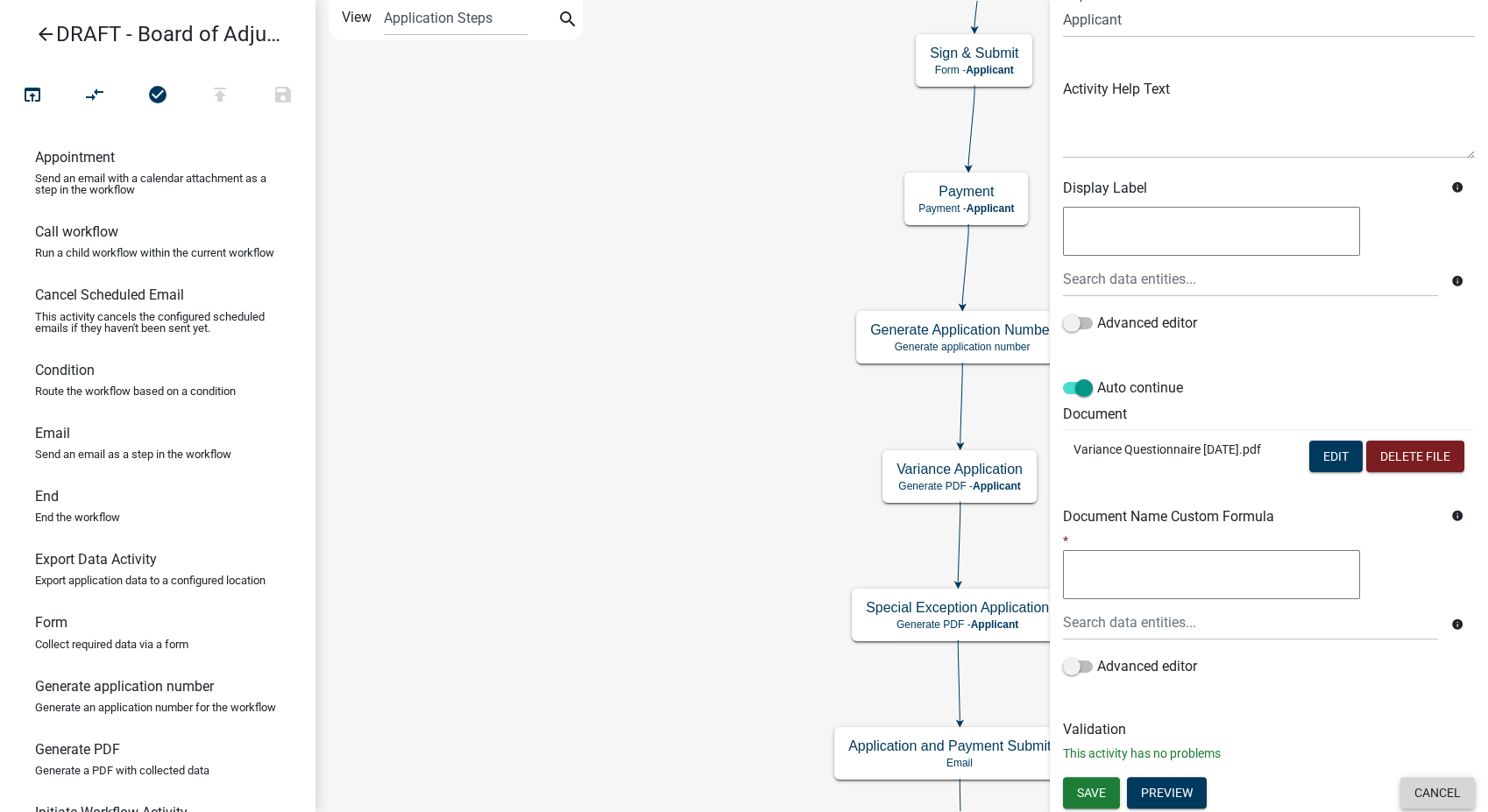
click at [1444, 793] on button "Cancel" at bounding box center [1437, 793] width 74 height 32
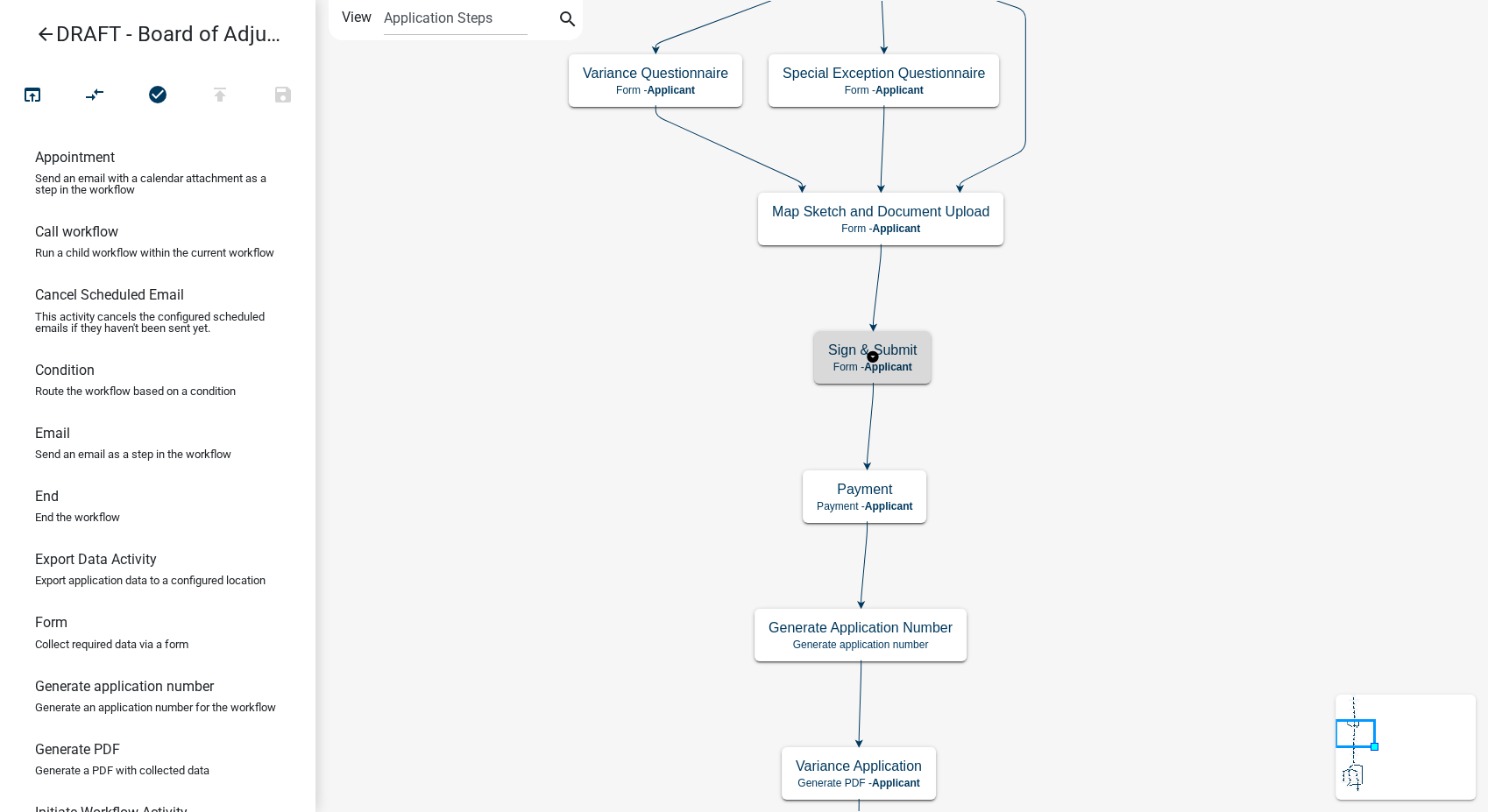
click at [899, 380] on div "Sign & Submit Form - Applicant" at bounding box center [872, 357] width 117 height 53
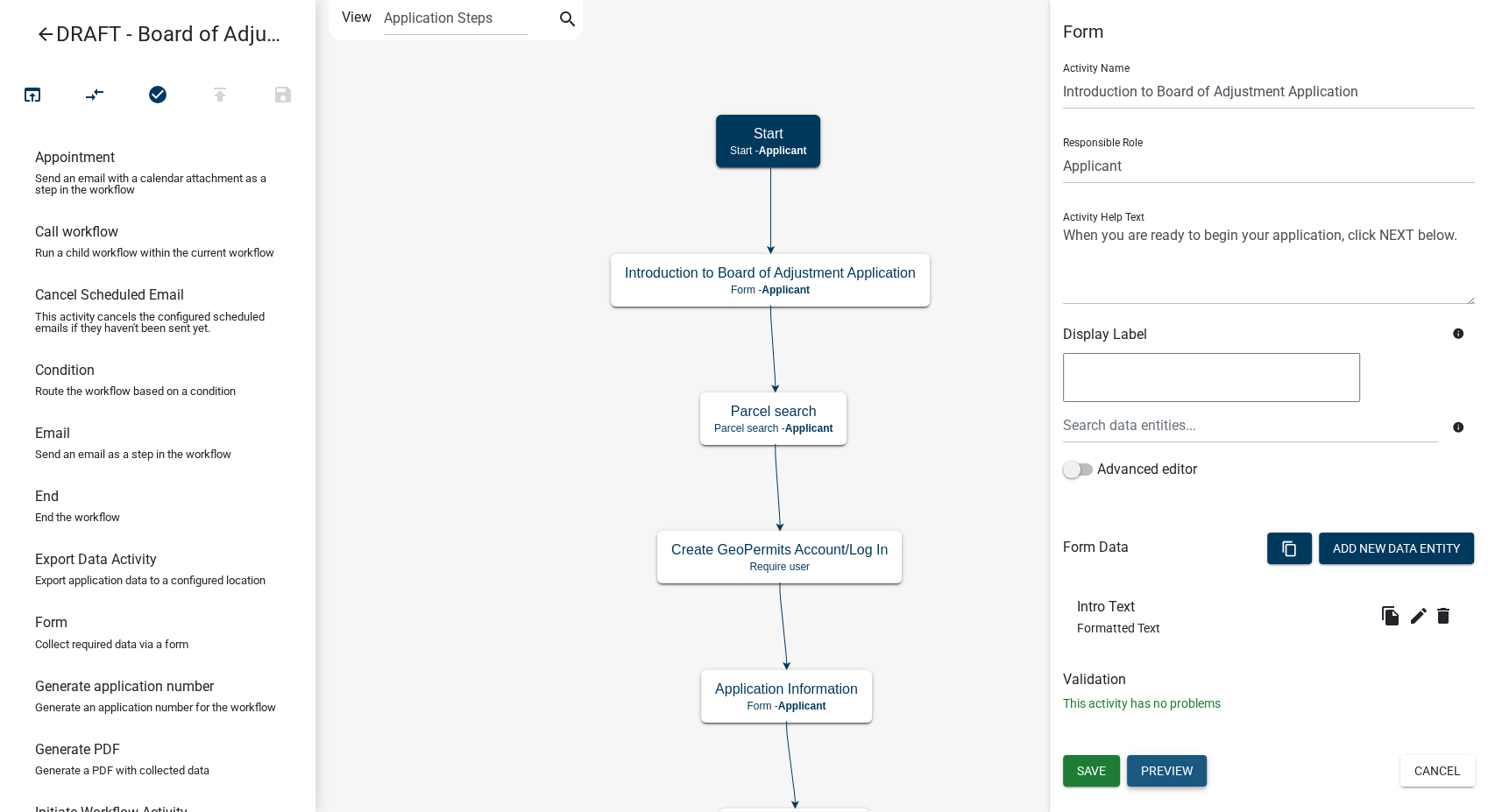
click at [1161, 771] on button "Preview" at bounding box center [1167, 771] width 80 height 32
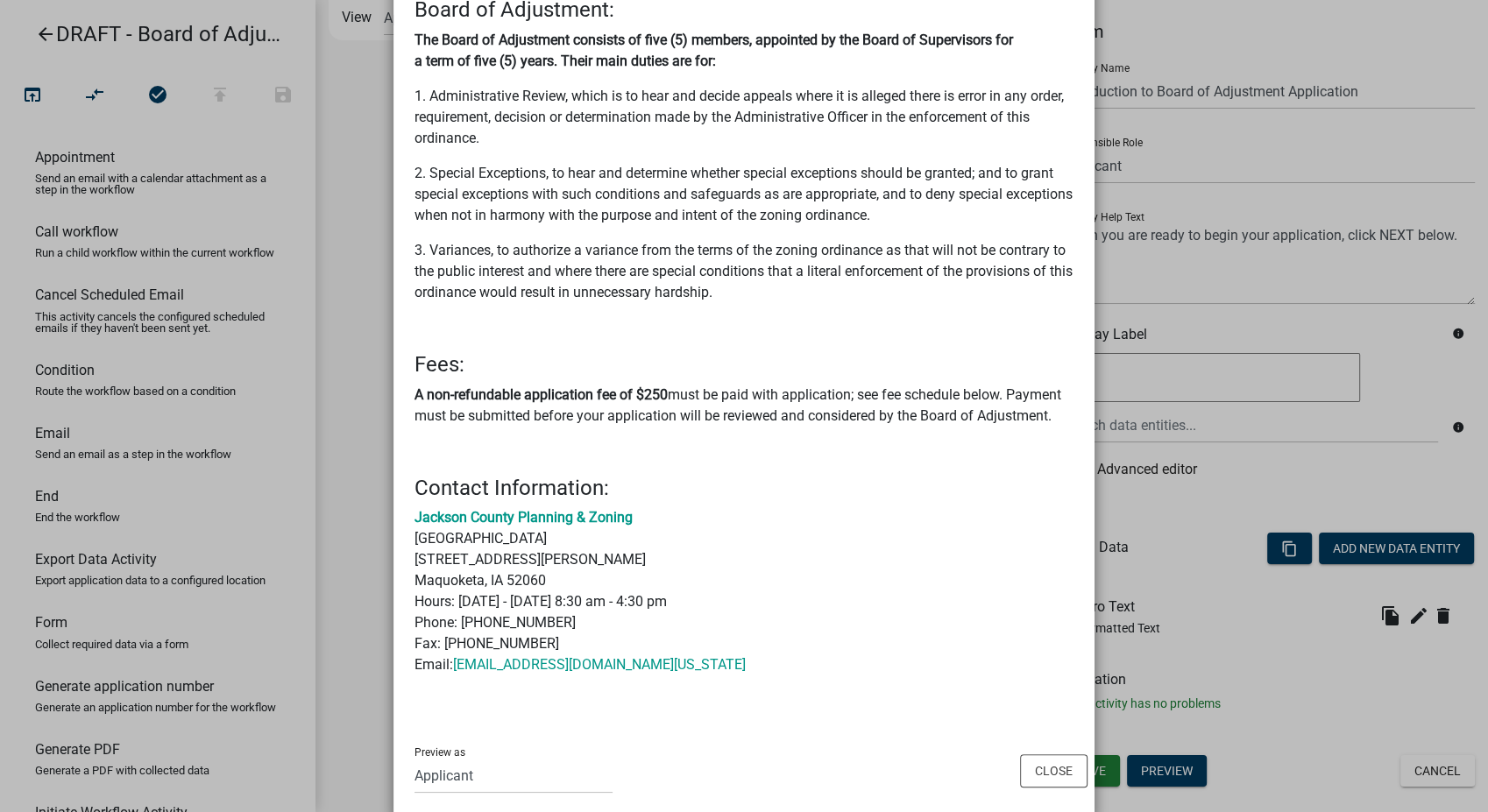
scroll to position [657, 0]
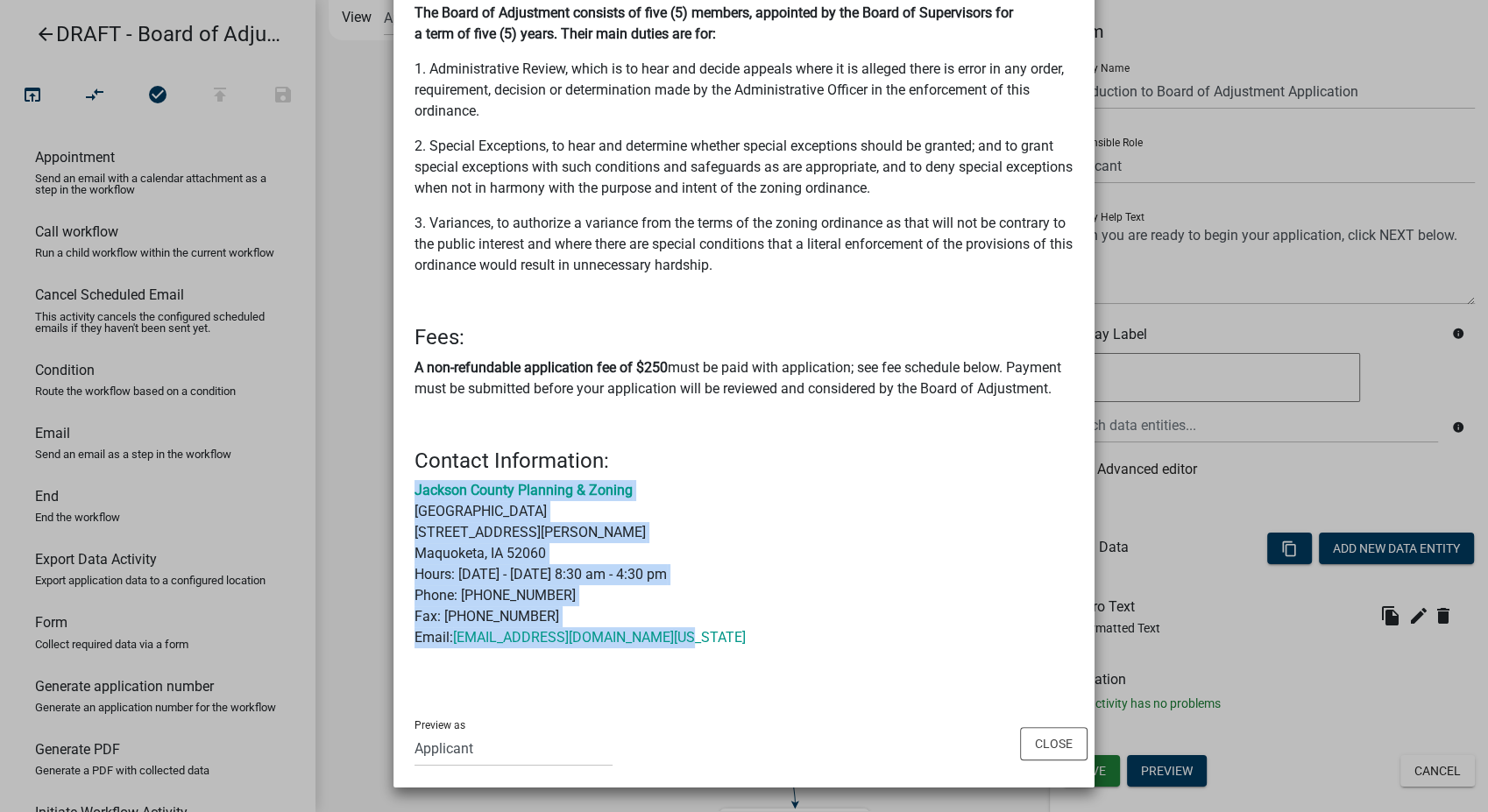
drag, startPoint x: 405, startPoint y: 487, endPoint x: 672, endPoint y: 637, distance: 306.2
click at [672, 637] on div "Jackson County Zoning Board of Adjustment Appeal Application If you're unfamili…" at bounding box center [744, 71] width 686 height 1155
copy p "Jackson County Planning & Zoning Jackson County Courthouse 201 West Platt Stree…"
click at [1068, 734] on button "Close" at bounding box center [1054, 744] width 68 height 34
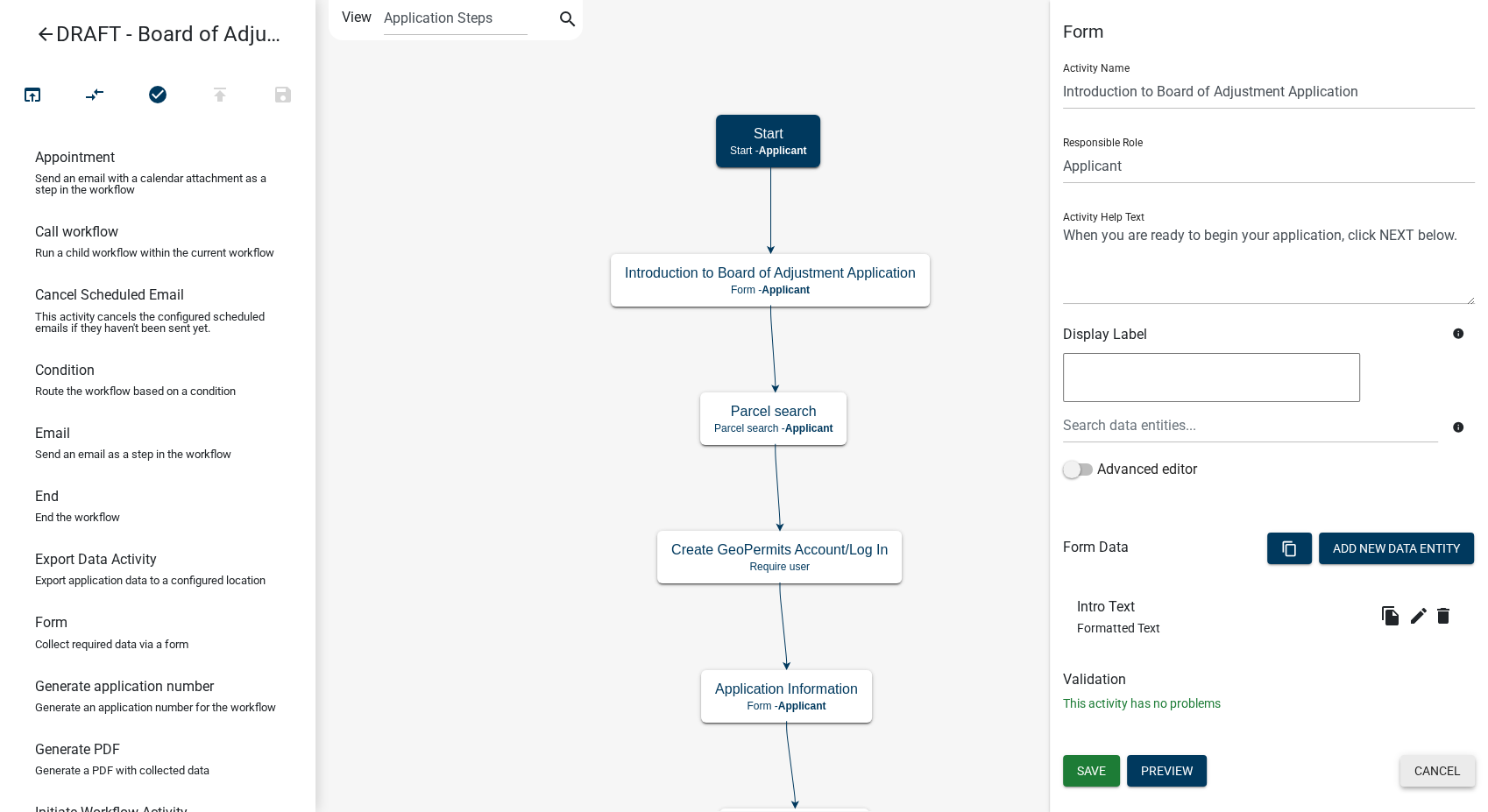
click at [1434, 769] on button "Cancel" at bounding box center [1437, 771] width 74 height 32
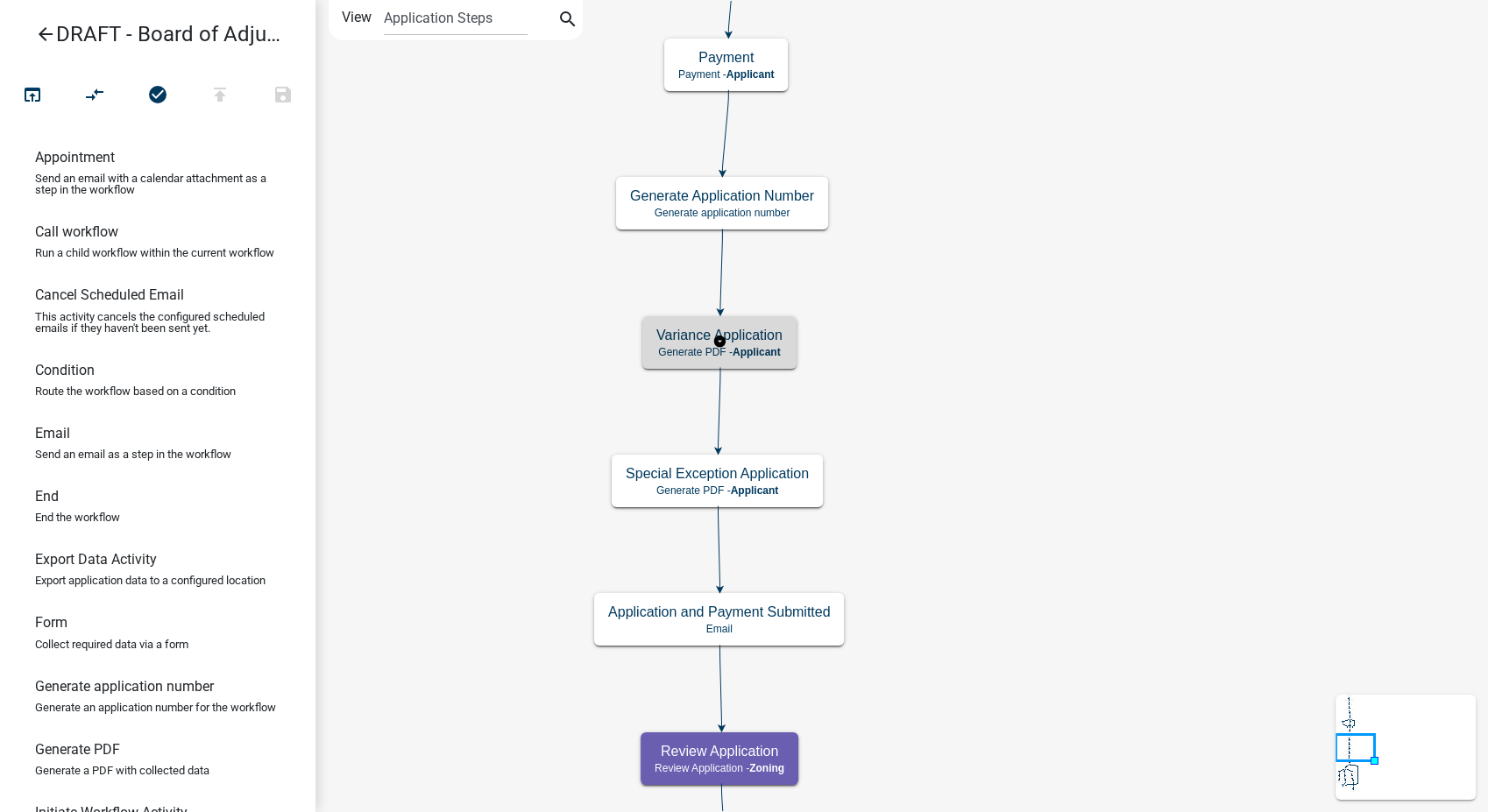
click at [761, 333] on h5 "Variance Application" at bounding box center [719, 335] width 126 height 16
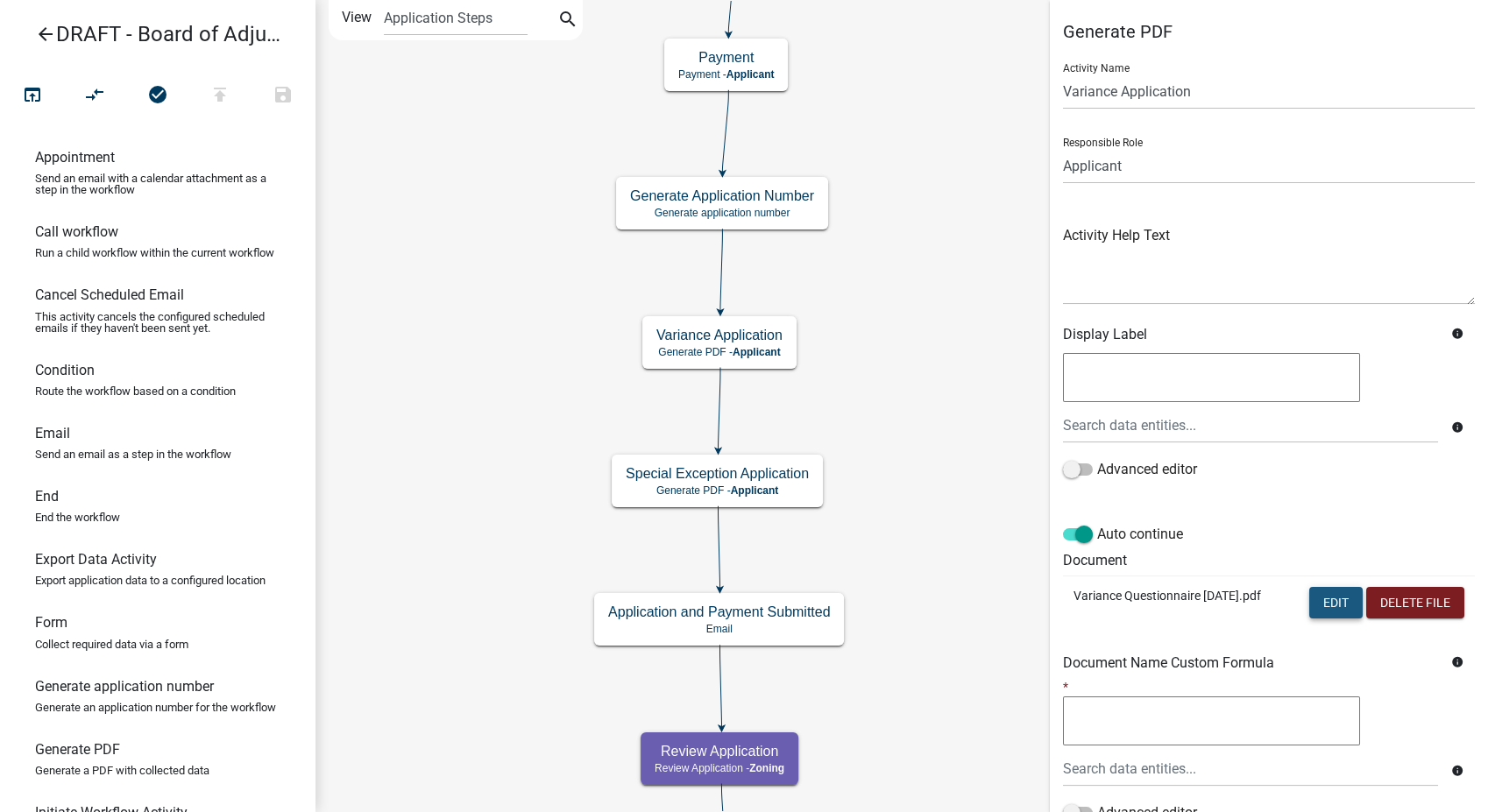
click at [1317, 601] on button "Edit" at bounding box center [1336, 603] width 53 height 32
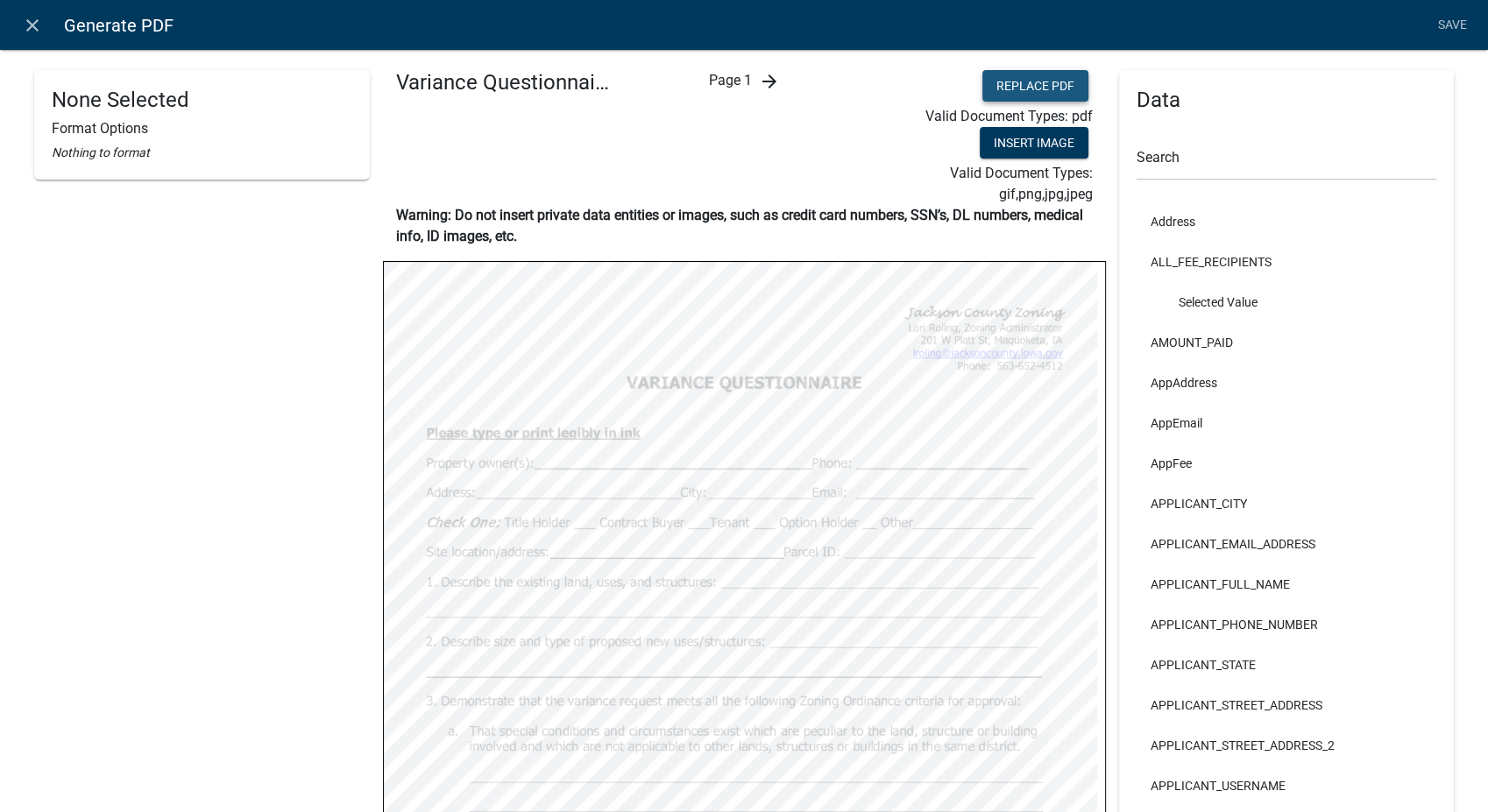
click at [1056, 81] on button "Replace PDF" at bounding box center [1036, 86] width 106 height 32
click at [762, 72] on icon "arrow_forward" at bounding box center [769, 82] width 21 height 21
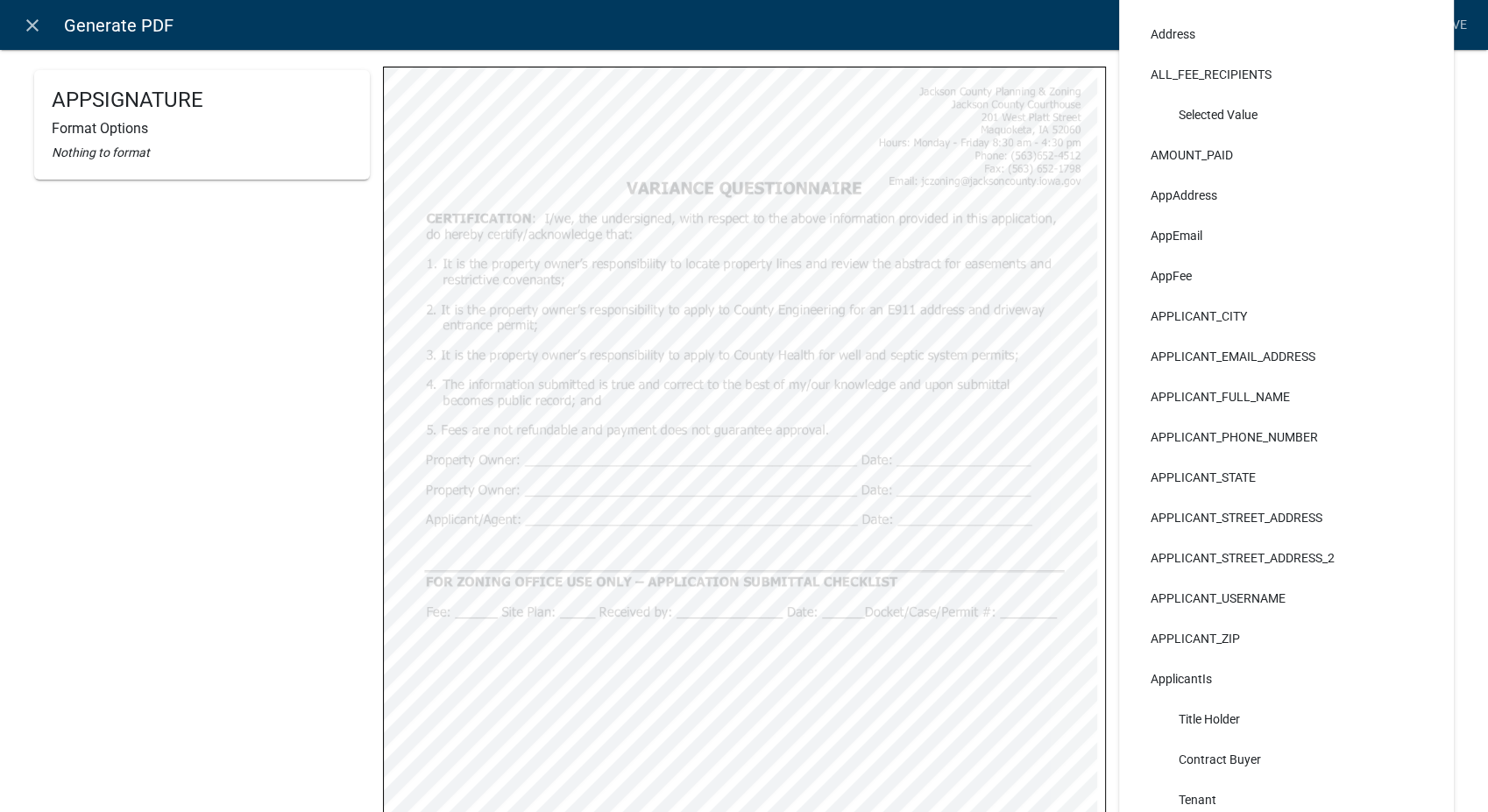
scroll to position [0, 0]
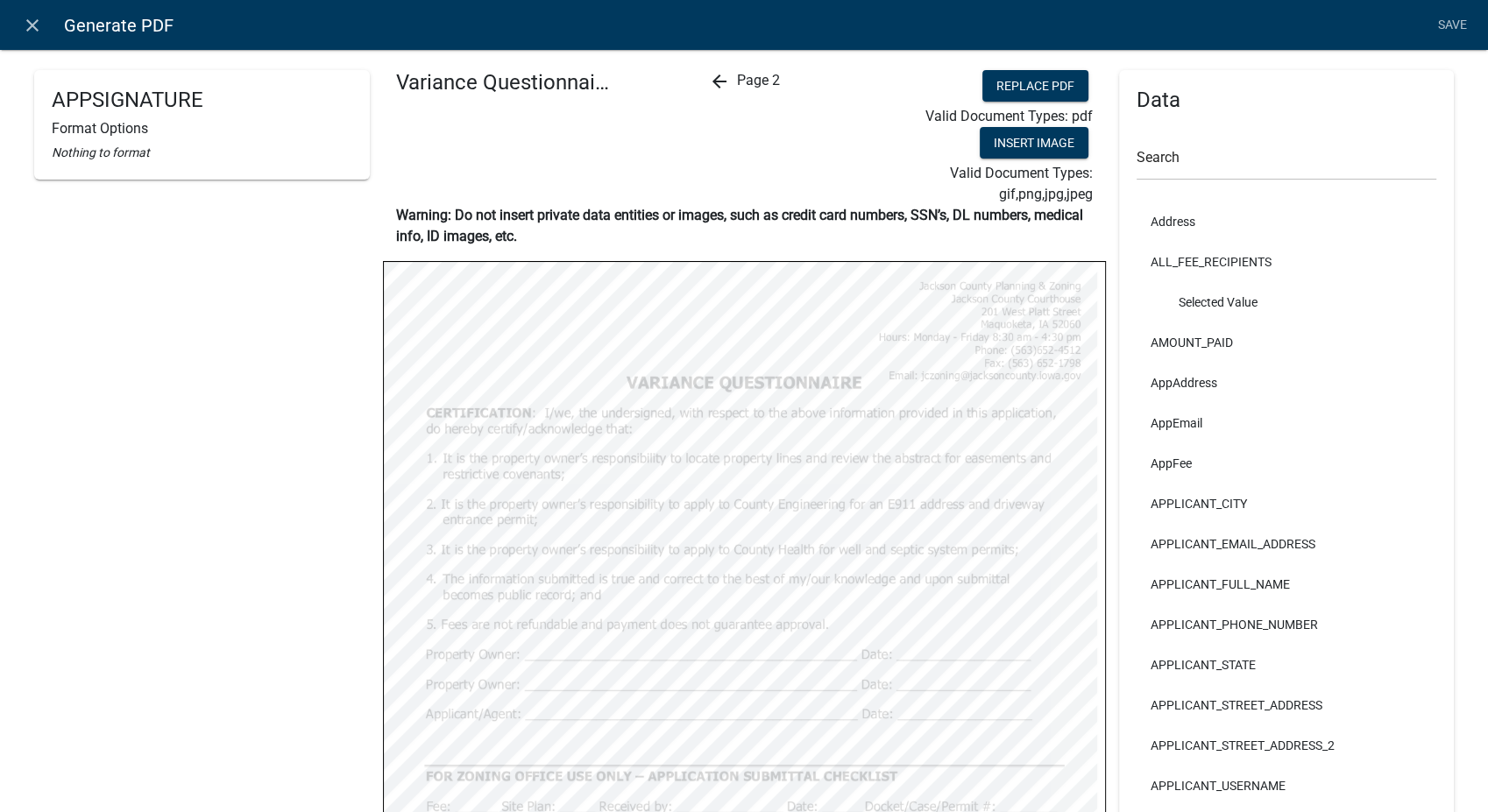
click at [714, 78] on icon "arrow_back" at bounding box center [718, 82] width 21 height 21
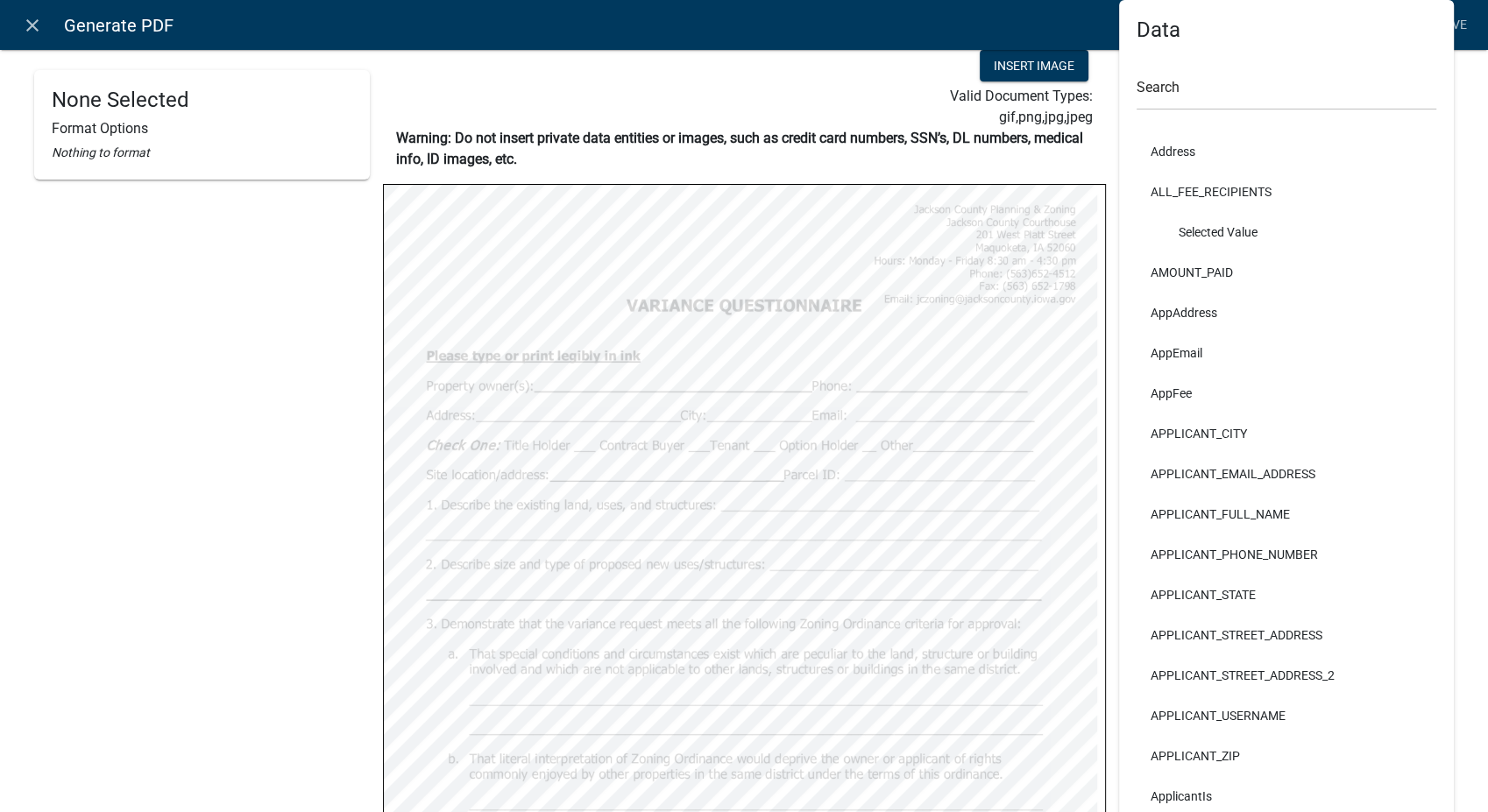
scroll to position [48, 0]
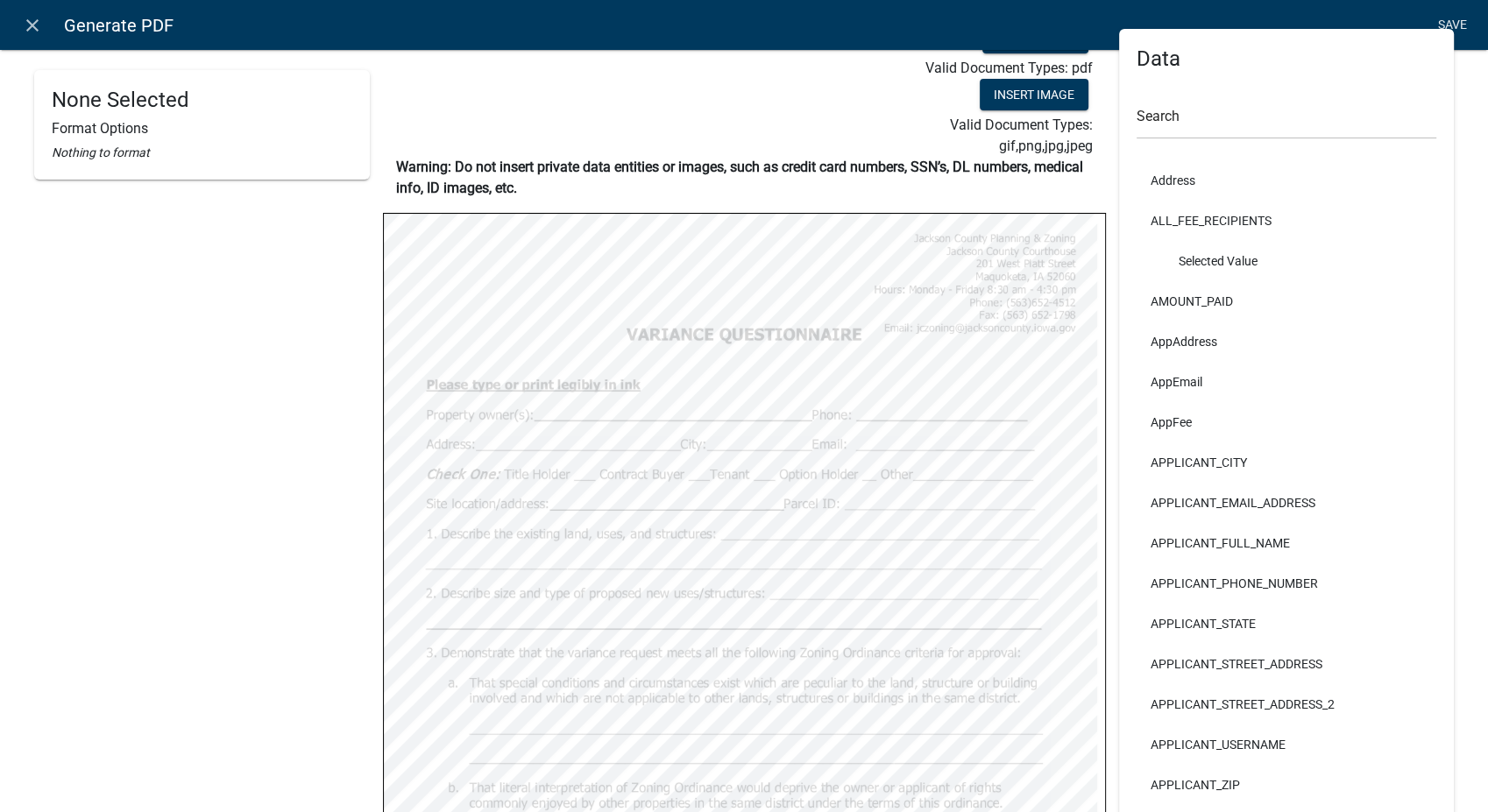
click at [1456, 20] on link "Save" at bounding box center [1451, 25] width 43 height 34
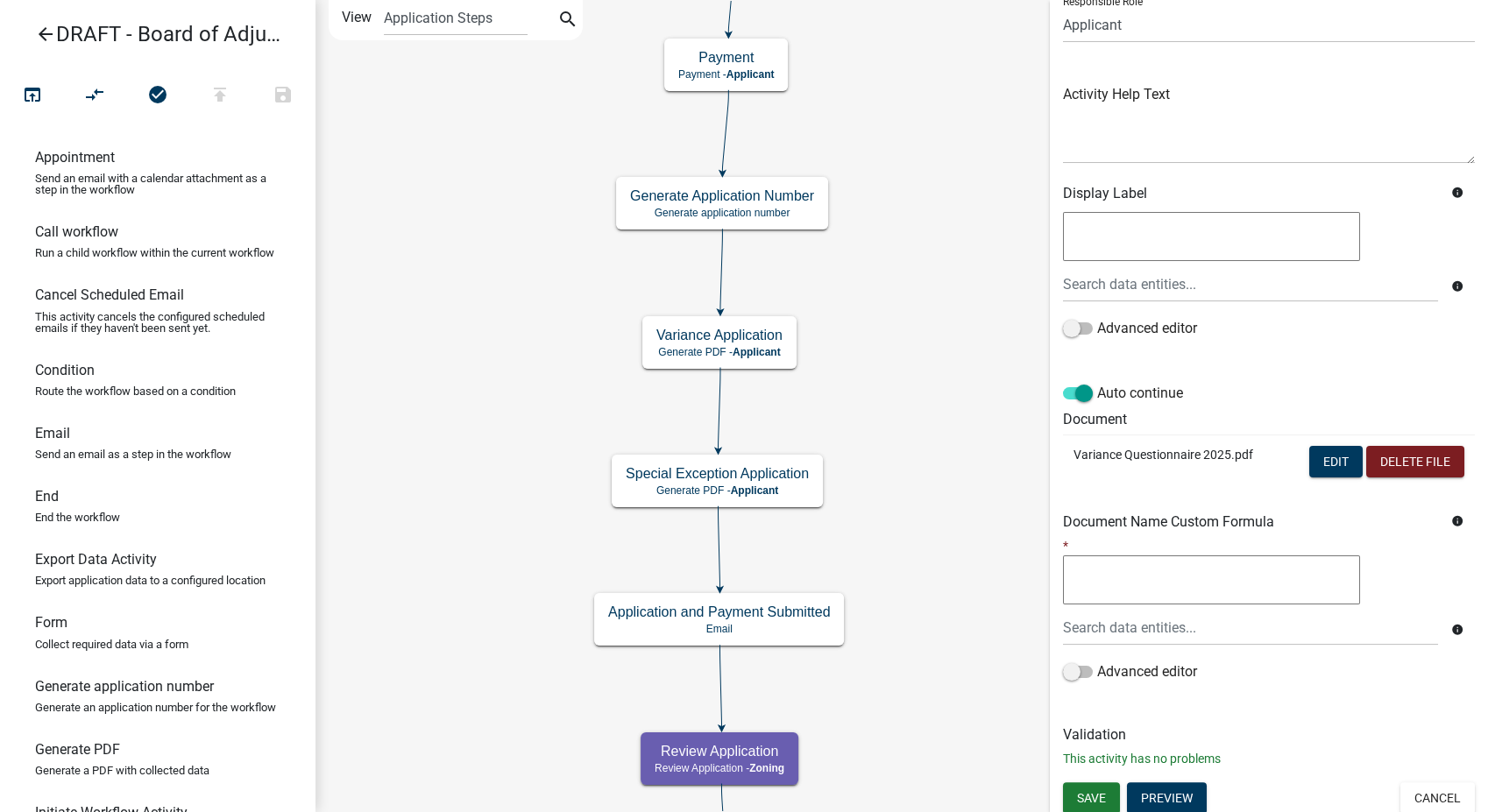
scroll to position [147, 0]
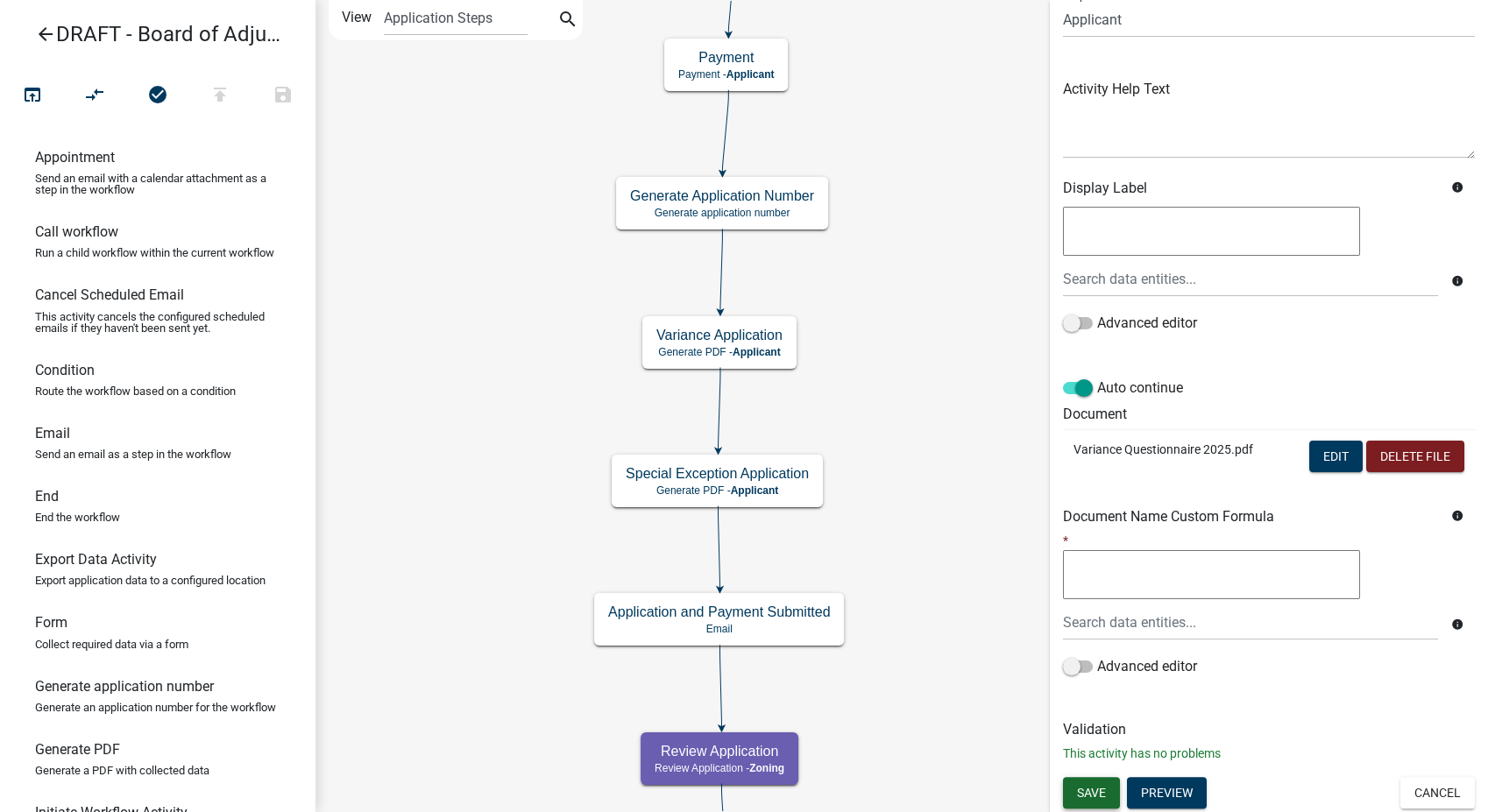
click at [1095, 788] on span "Save" at bounding box center [1092, 792] width 29 height 14
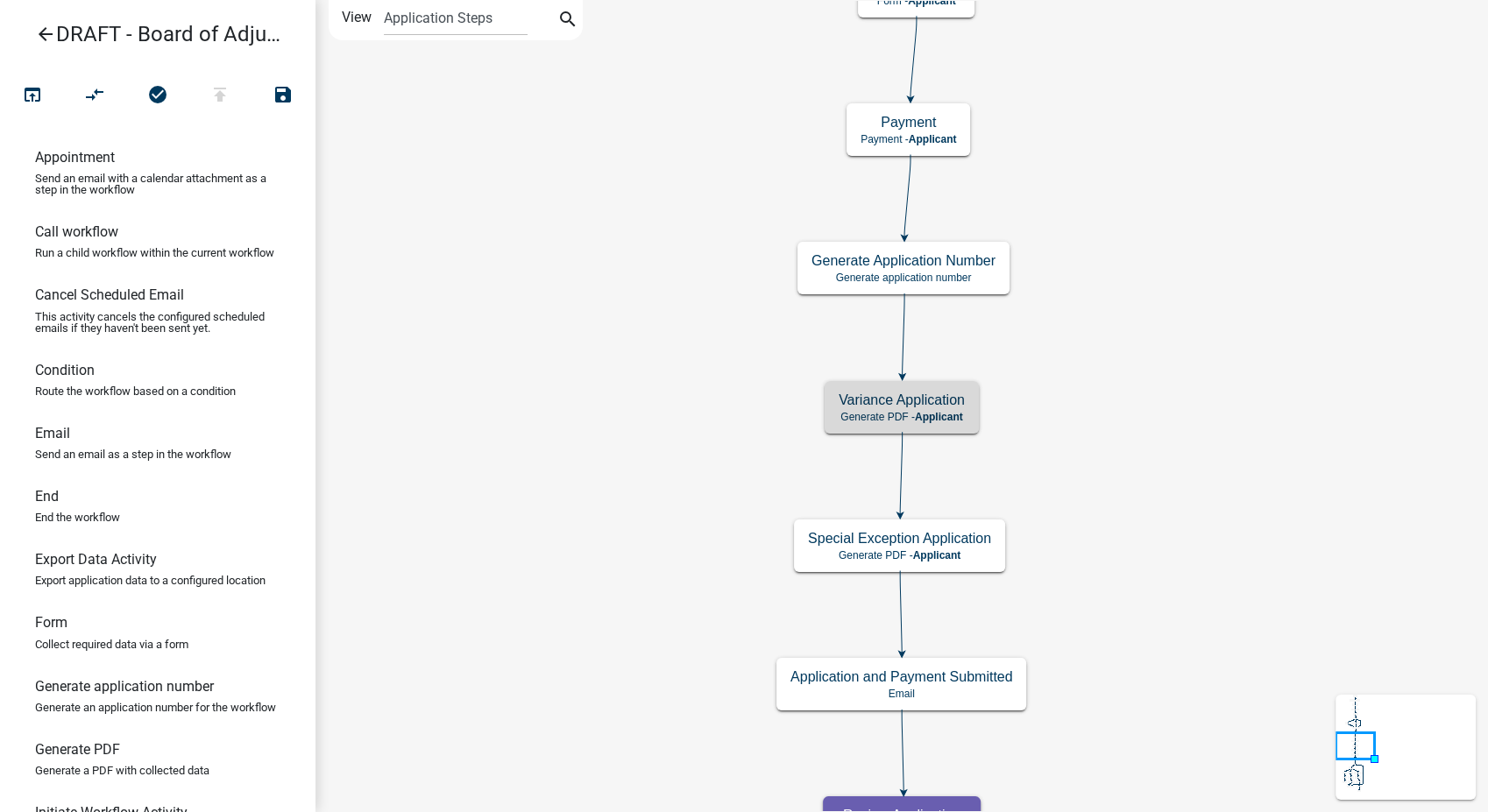
scroll to position [0, 0]
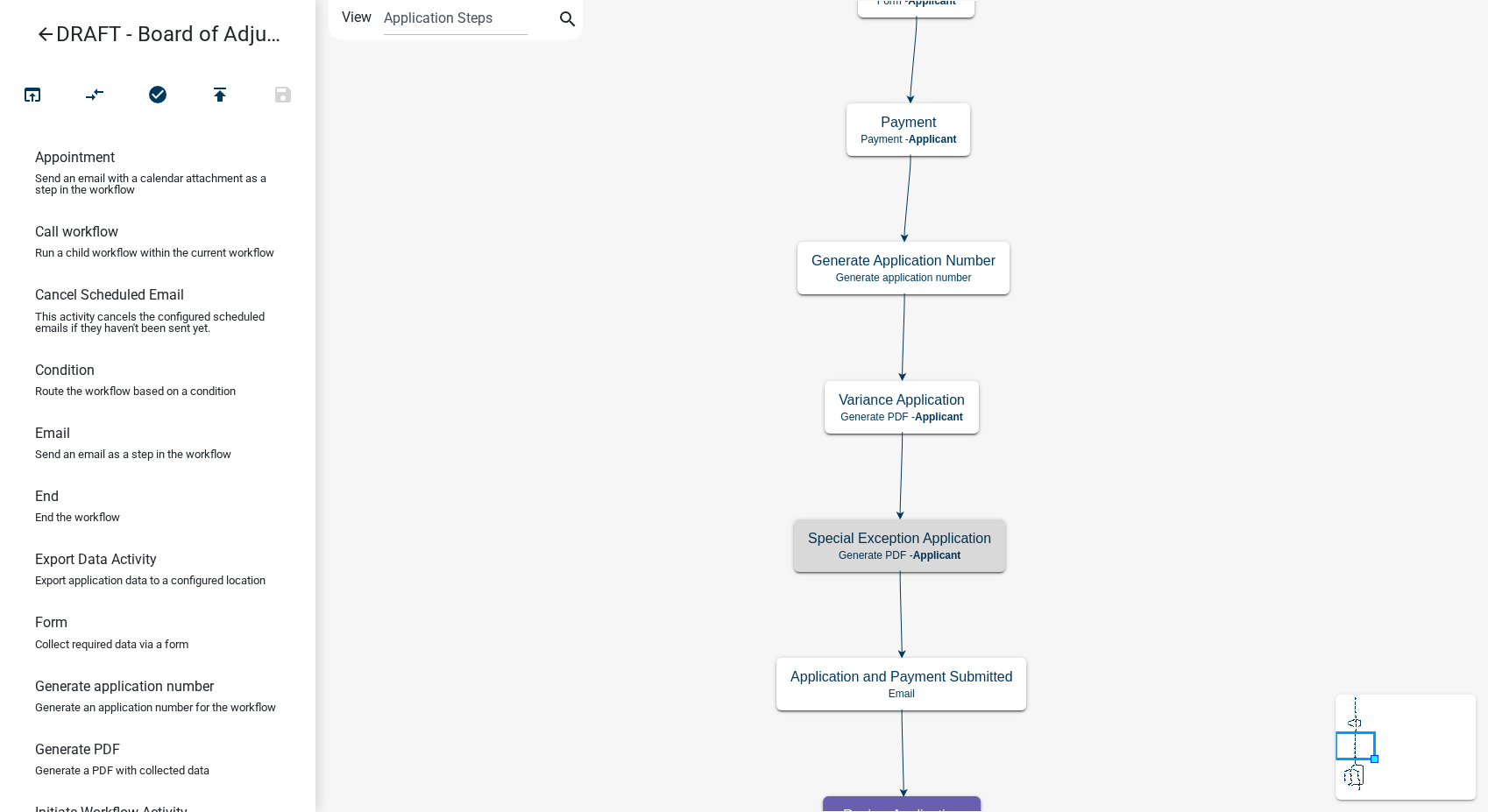
click at [895, 547] on div "Special Exception Application Generate PDF - Applicant" at bounding box center [899, 546] width 211 height 53
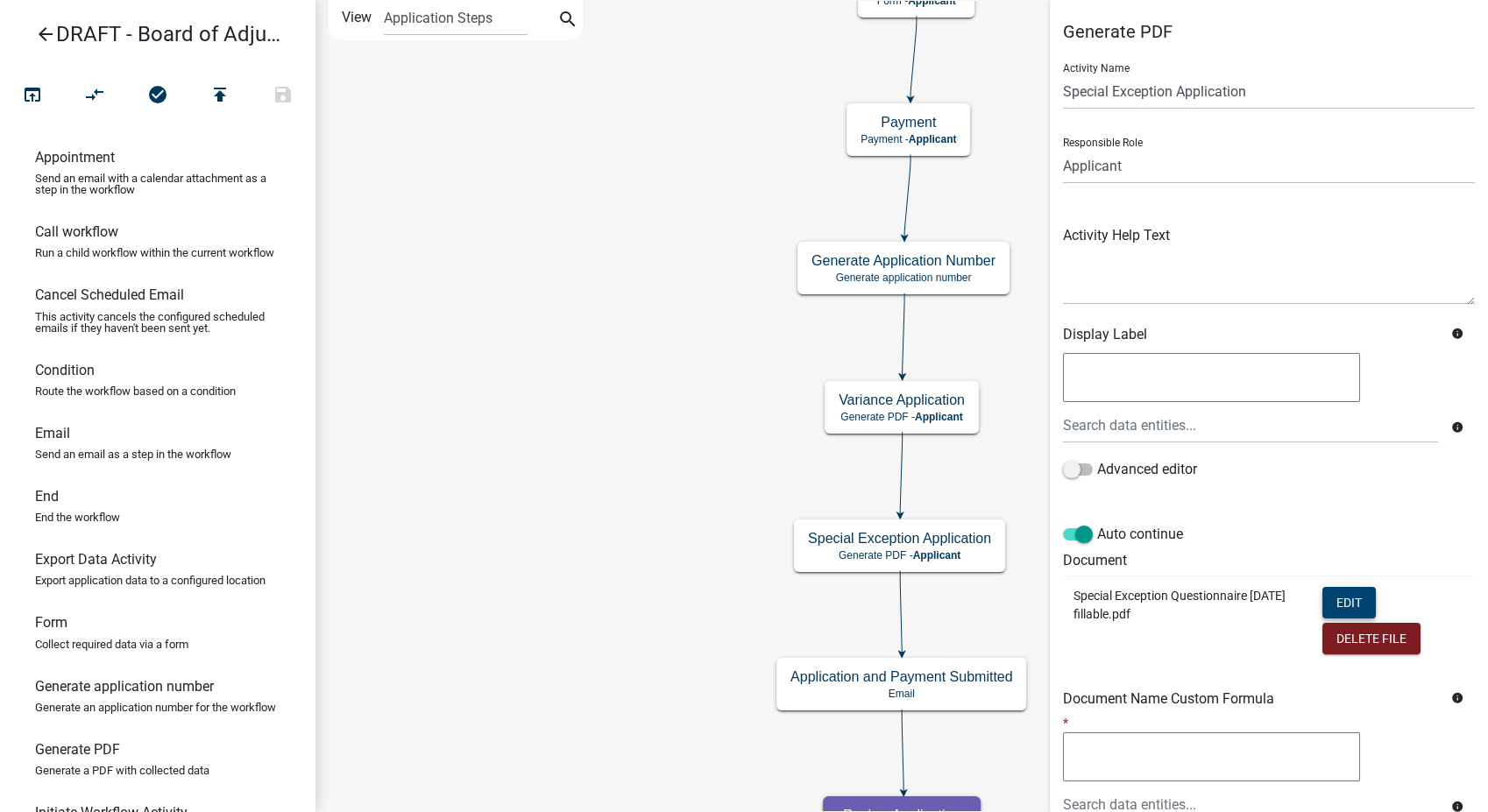
click at [1338, 604] on button "Edit" at bounding box center [1348, 603] width 53 height 32
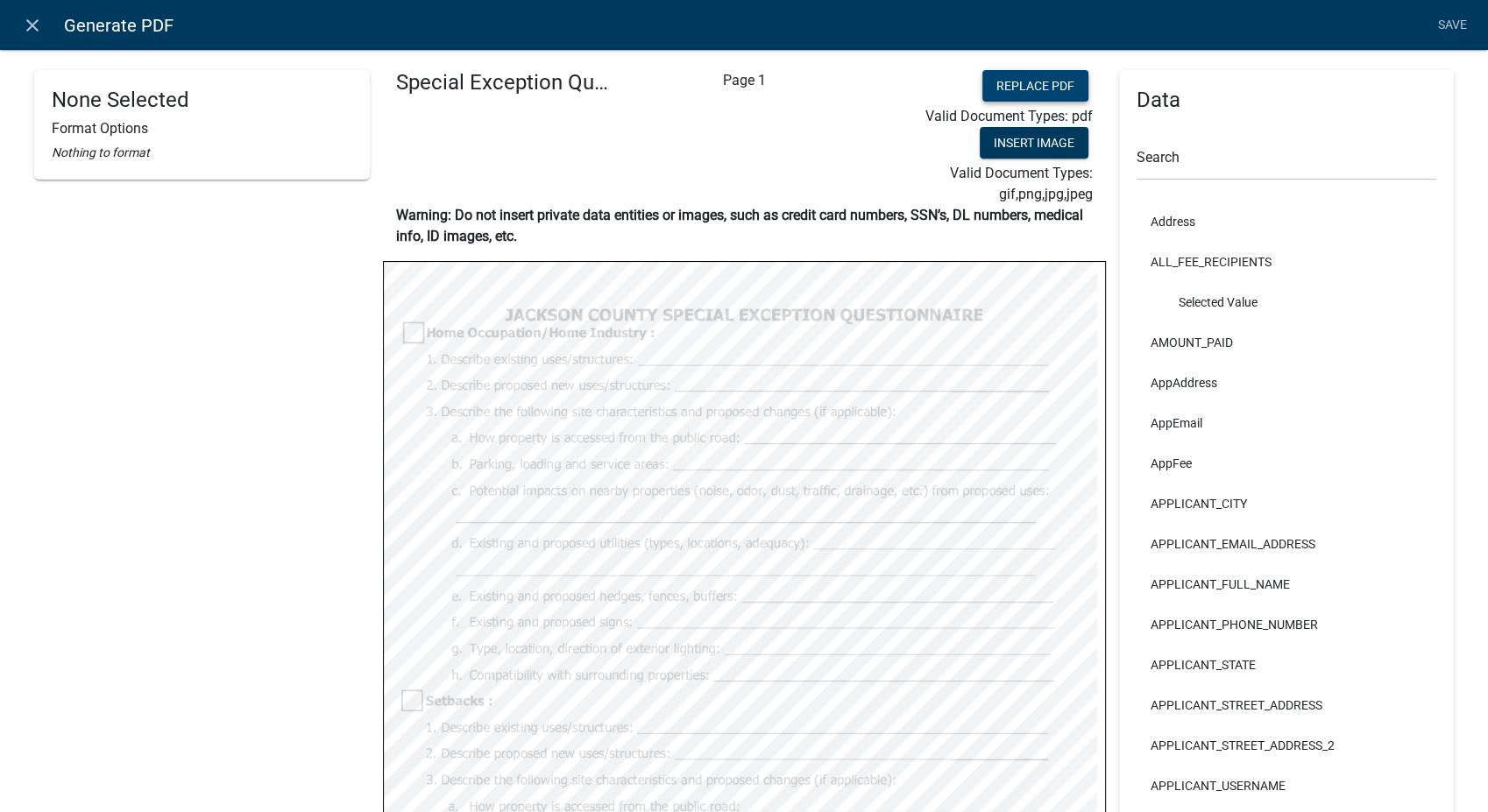
click at [1021, 71] on button "Replace PDF" at bounding box center [1036, 86] width 106 height 32
click at [1455, 25] on link "Save" at bounding box center [1451, 25] width 43 height 34
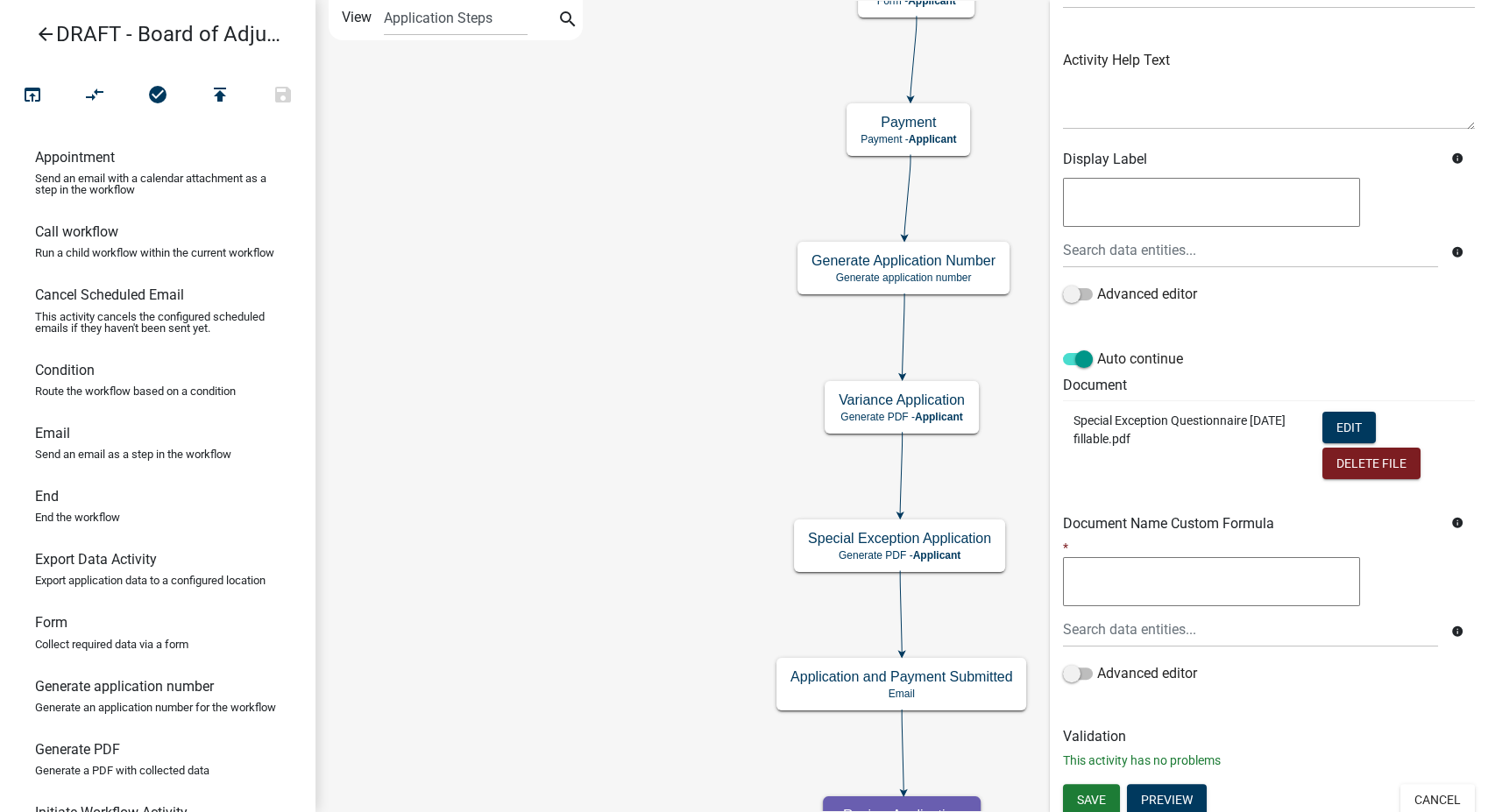
scroll to position [182, 0]
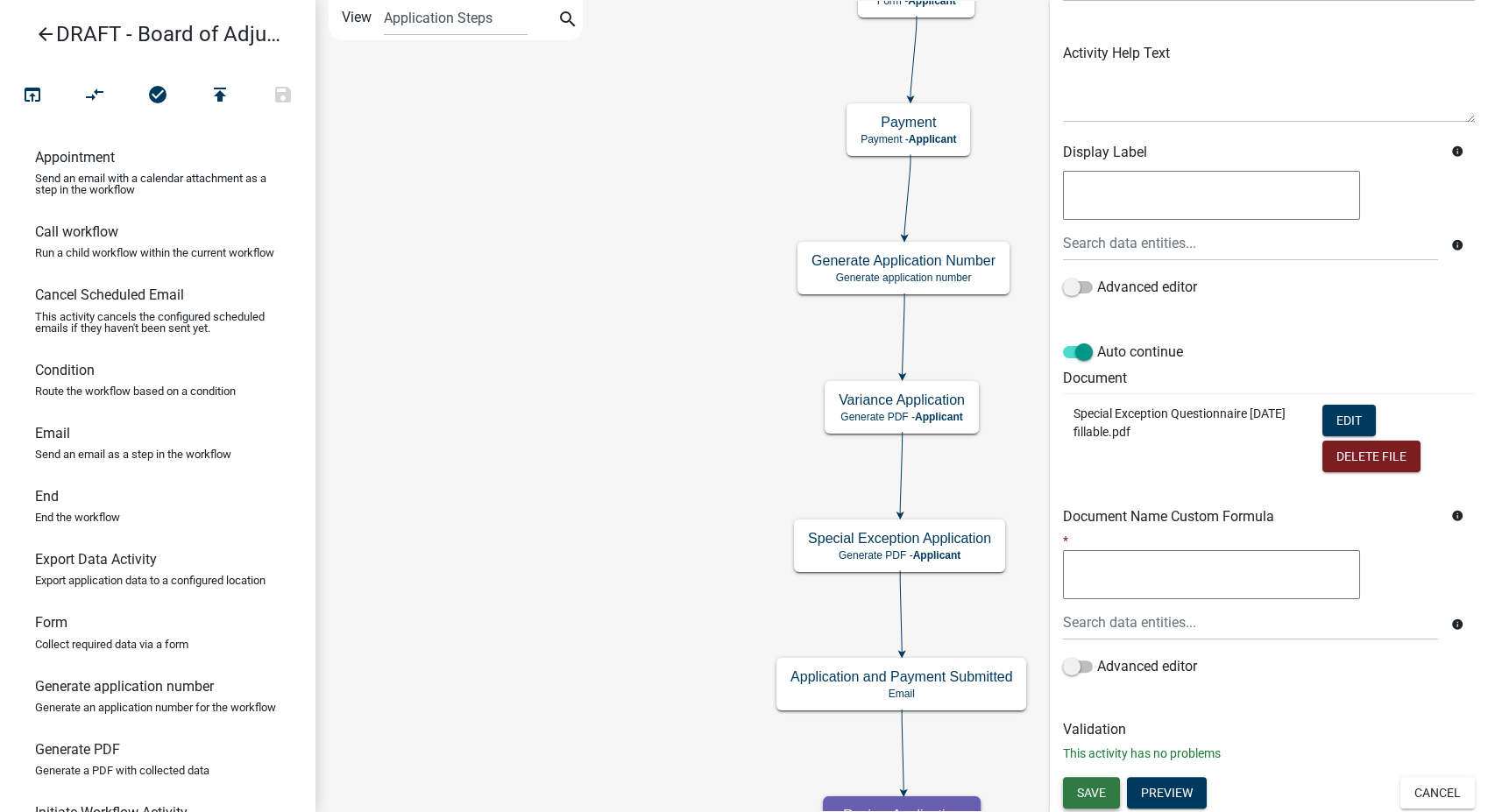
click at [1089, 788] on span "Save" at bounding box center [1092, 792] width 29 height 14
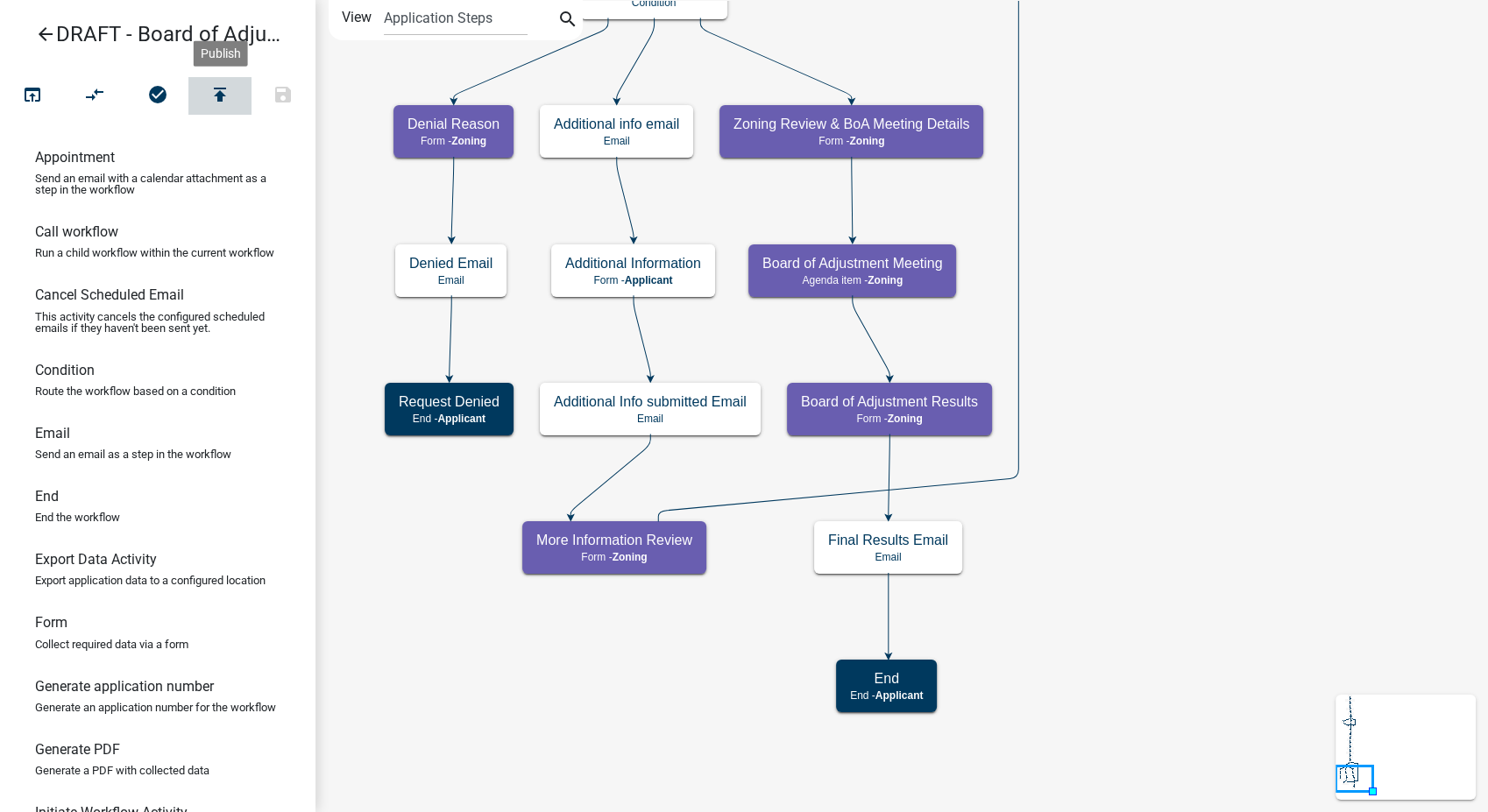
click at [226, 89] on icon "publish" at bounding box center [220, 95] width 21 height 24
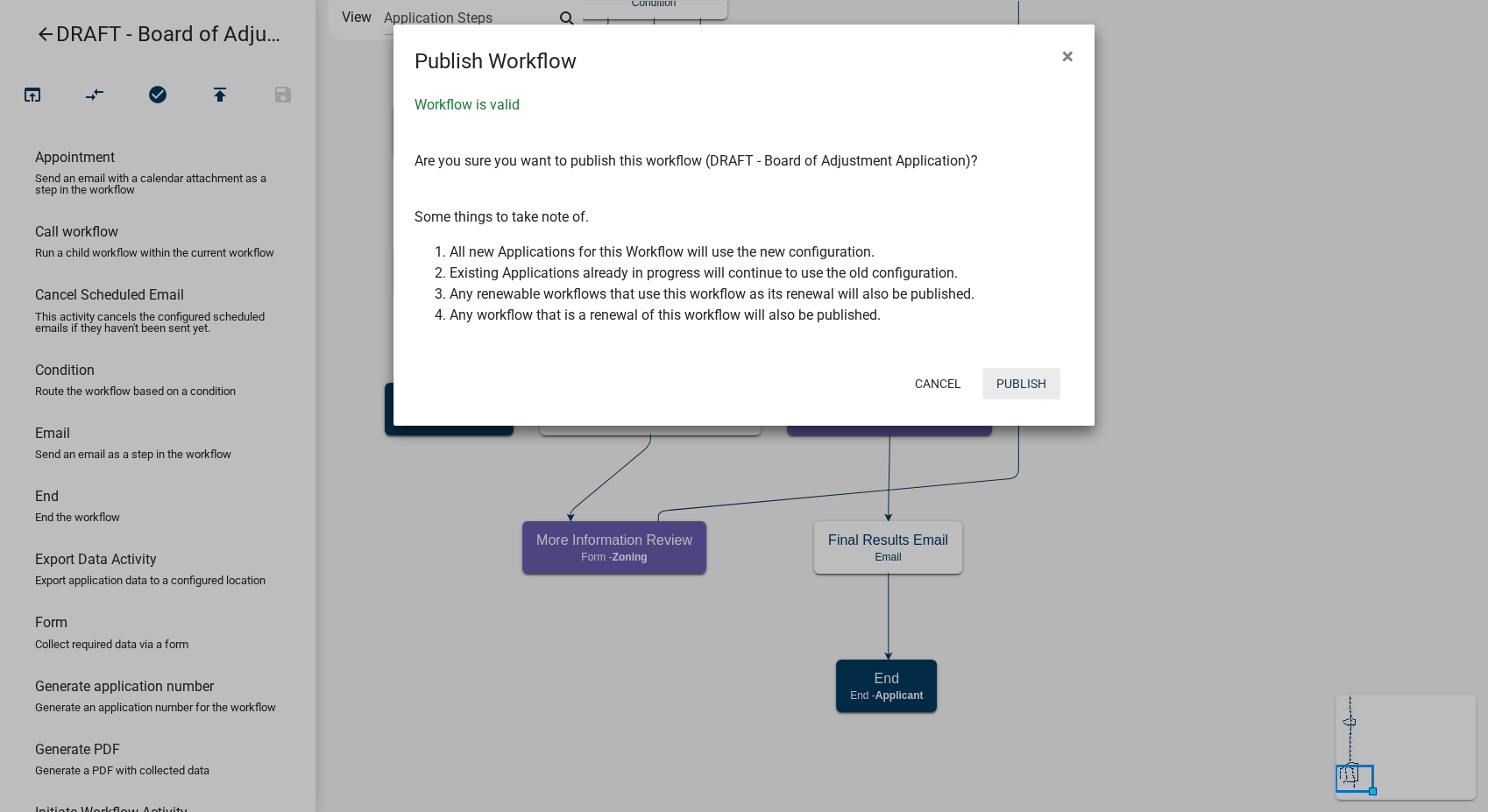
click at [1012, 375] on button "Publish" at bounding box center [1021, 384] width 78 height 32
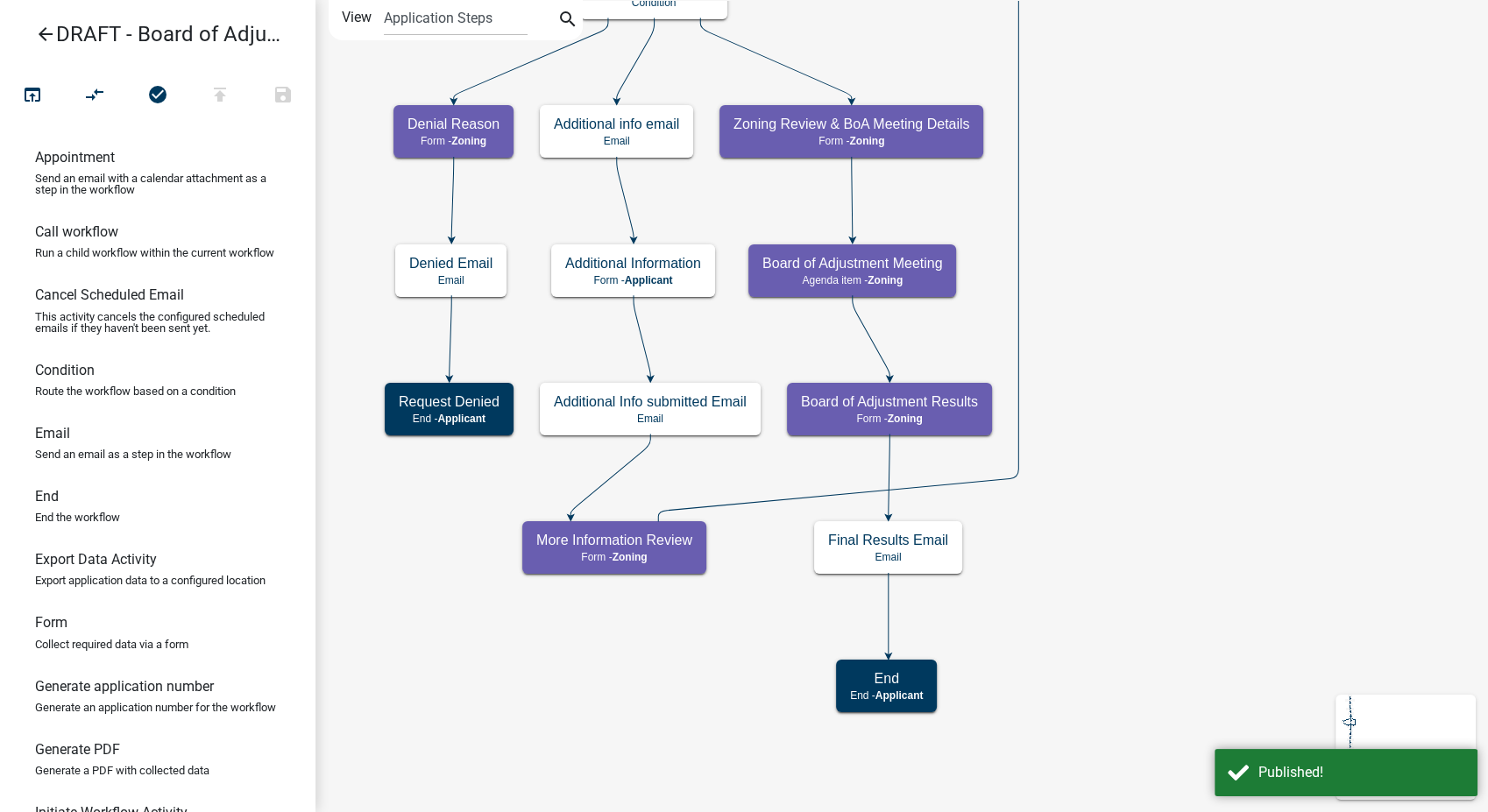
click at [51, 32] on icon "arrow_back" at bounding box center [45, 36] width 21 height 24
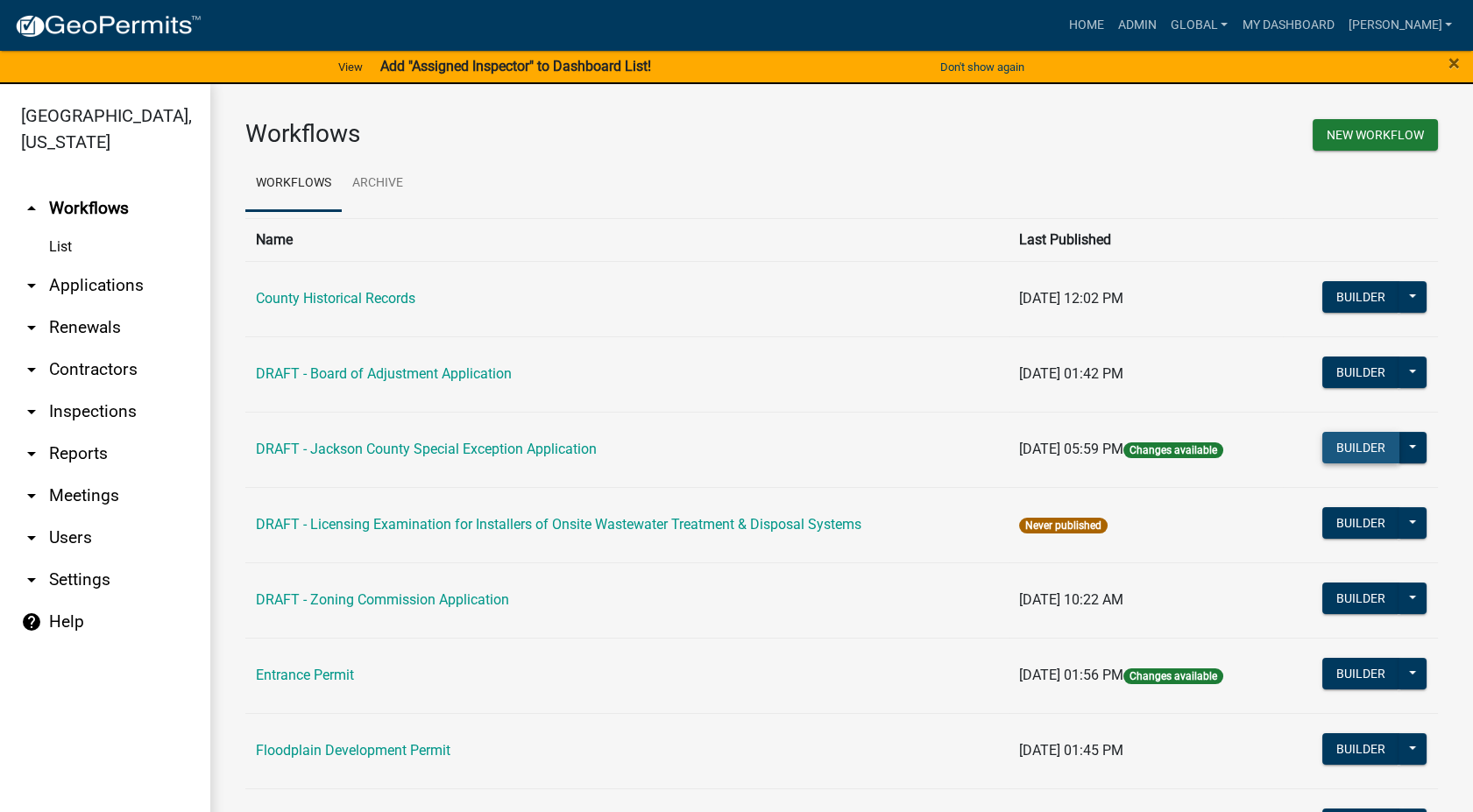
click at [1358, 451] on button "Builder" at bounding box center [1361, 447] width 77 height 32
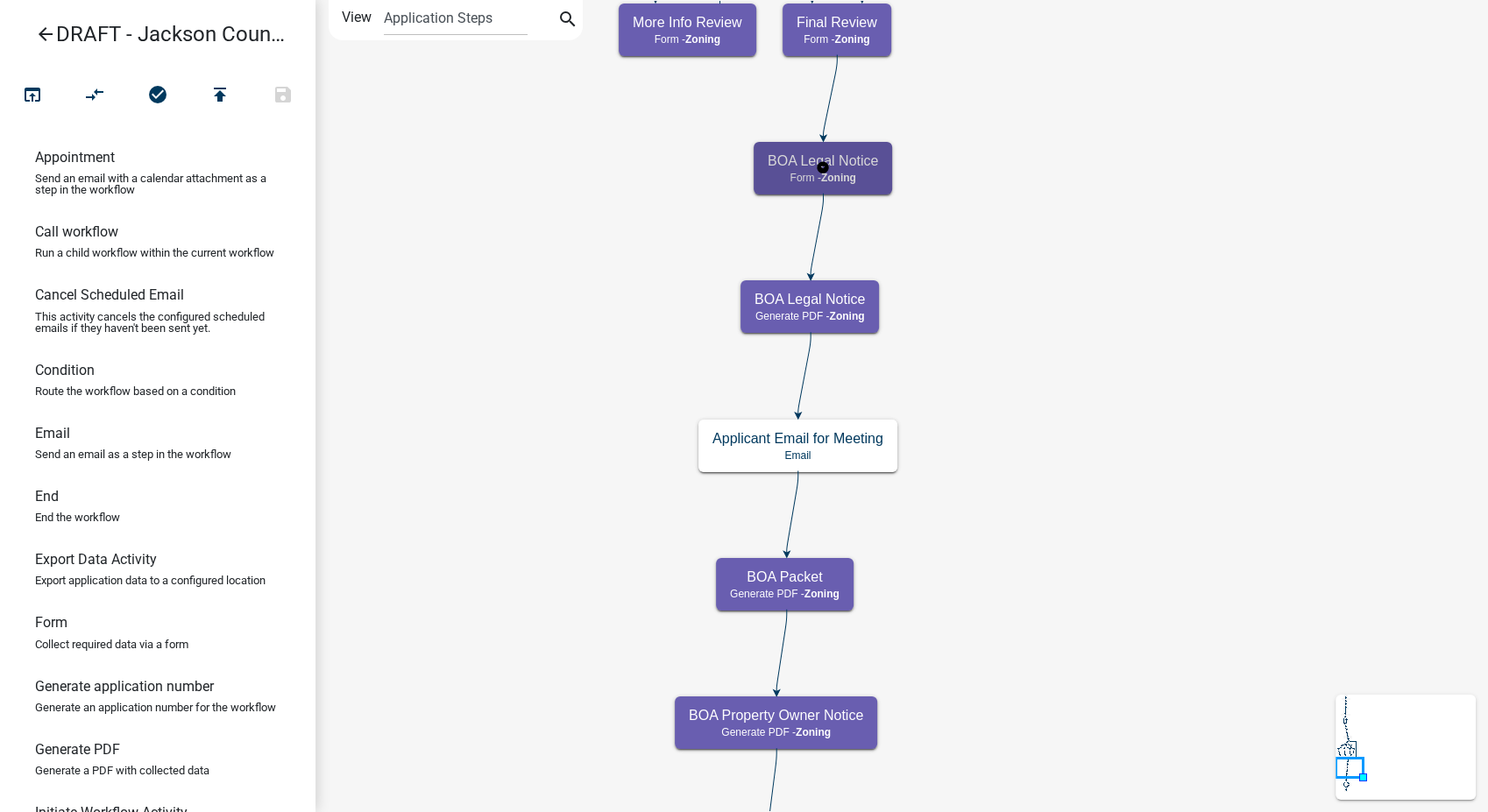
click at [858, 187] on div "BOA Legal Notice Form - Zoning" at bounding box center [823, 168] width 139 height 53
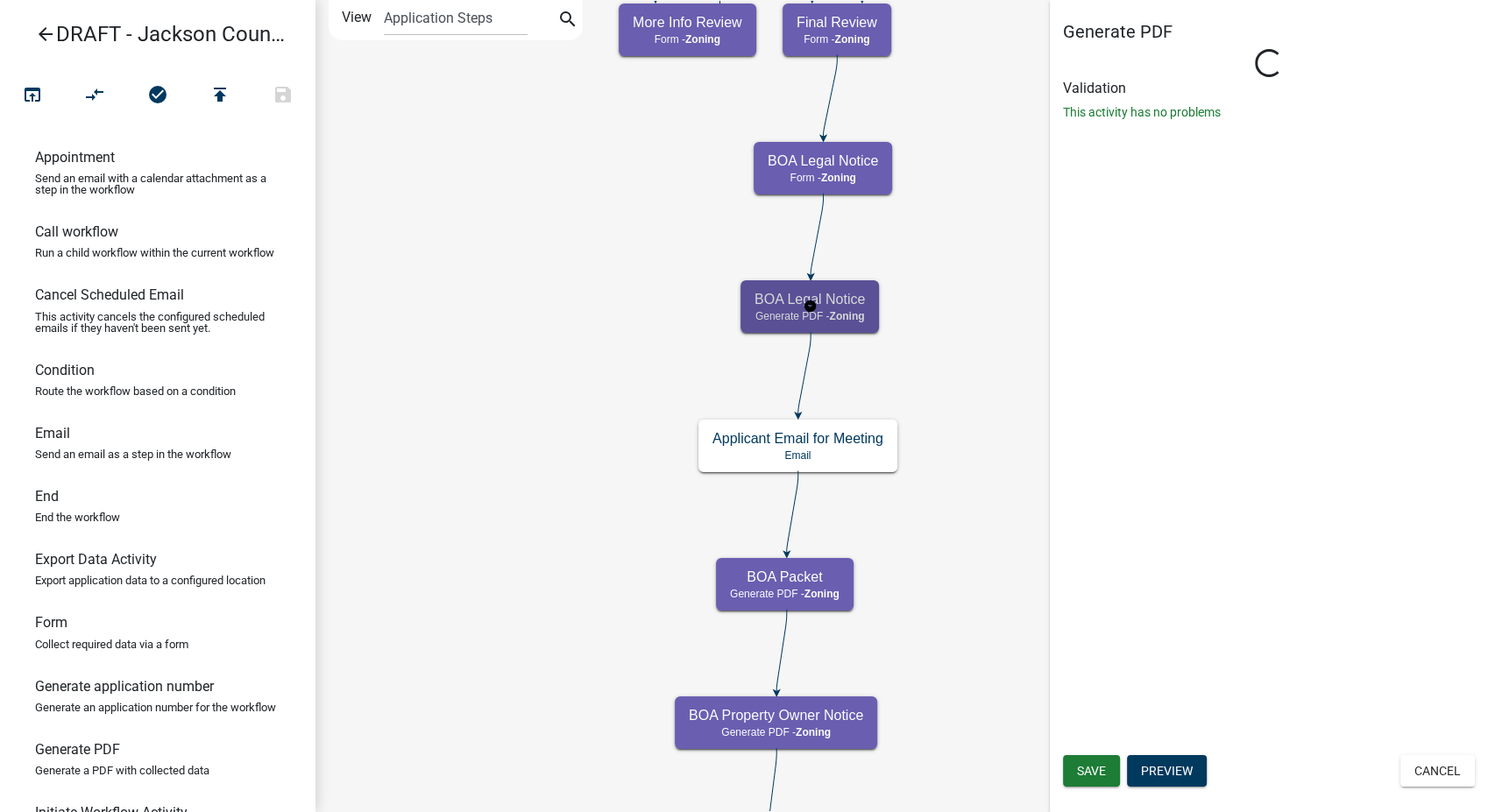
select select "A8148ACC-5858-49B2-8A59-EA54C070B024"
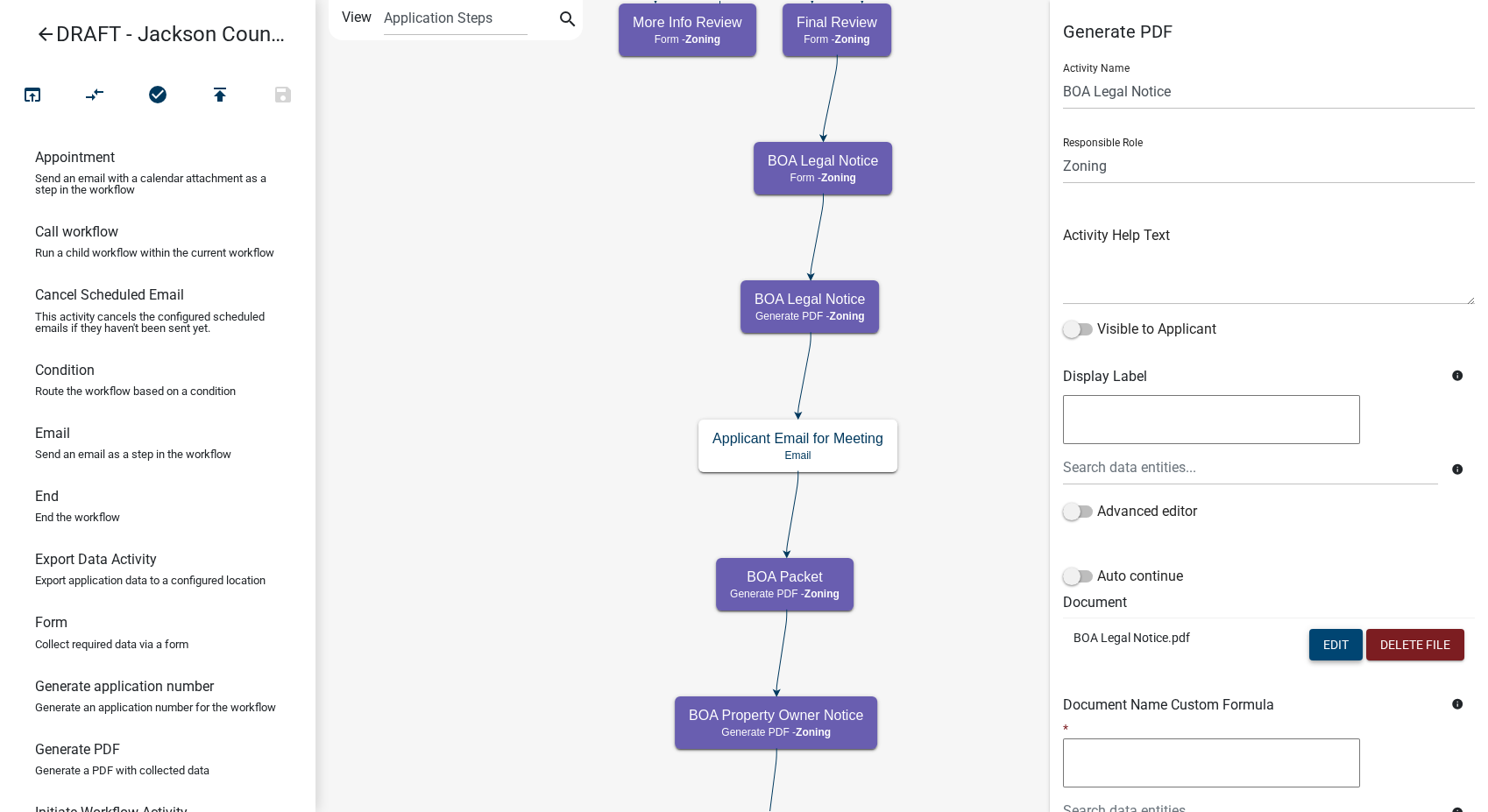
click at [1323, 641] on button "Edit" at bounding box center [1336, 644] width 53 height 32
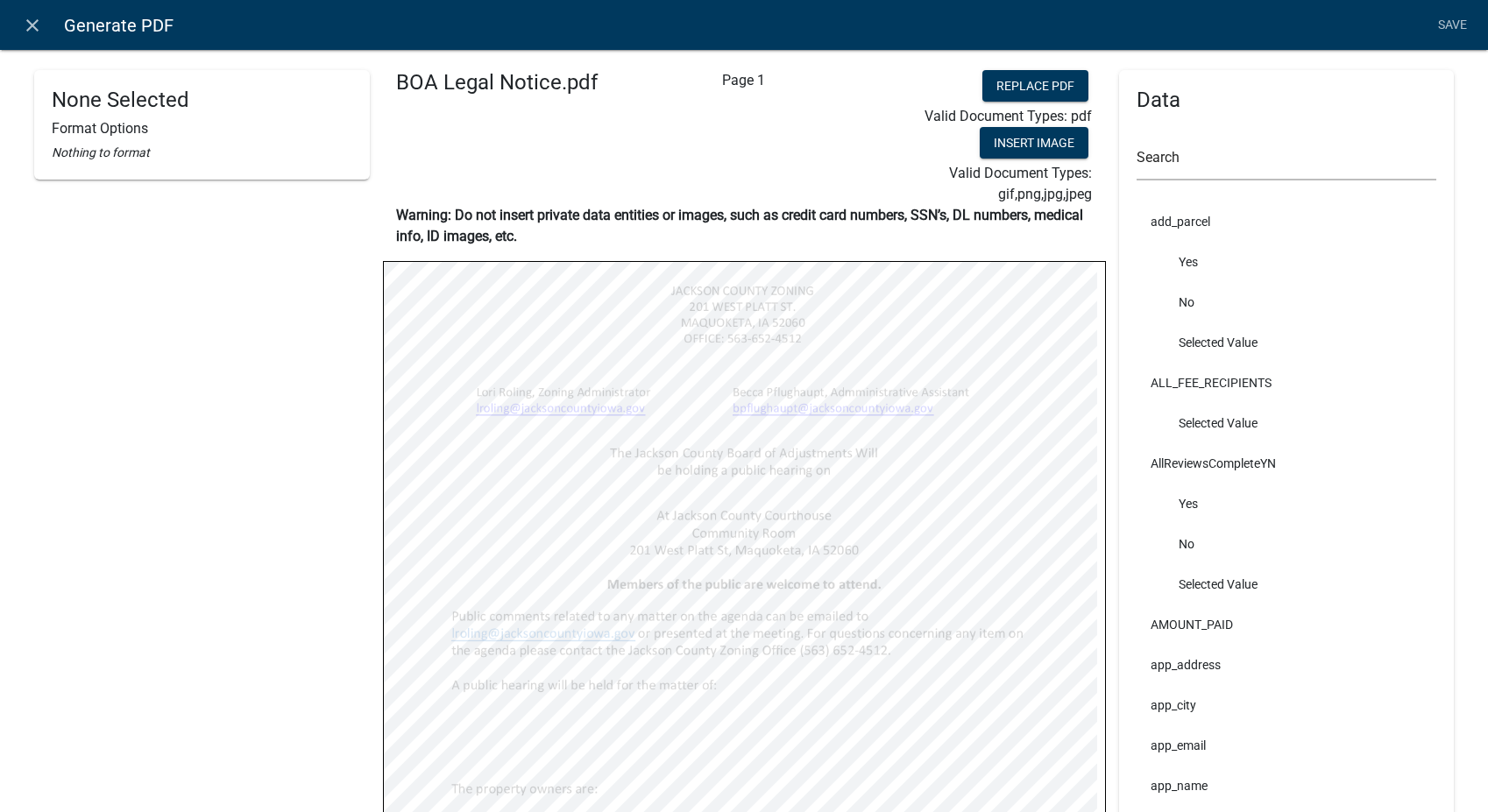
select select "A8148ACC-5858-49B2-8A59-EA54C070B024"
click at [993, 82] on button "Replace PDF" at bounding box center [1036, 86] width 106 height 32
click at [1466, 21] on link "Save" at bounding box center [1451, 25] width 43 height 34
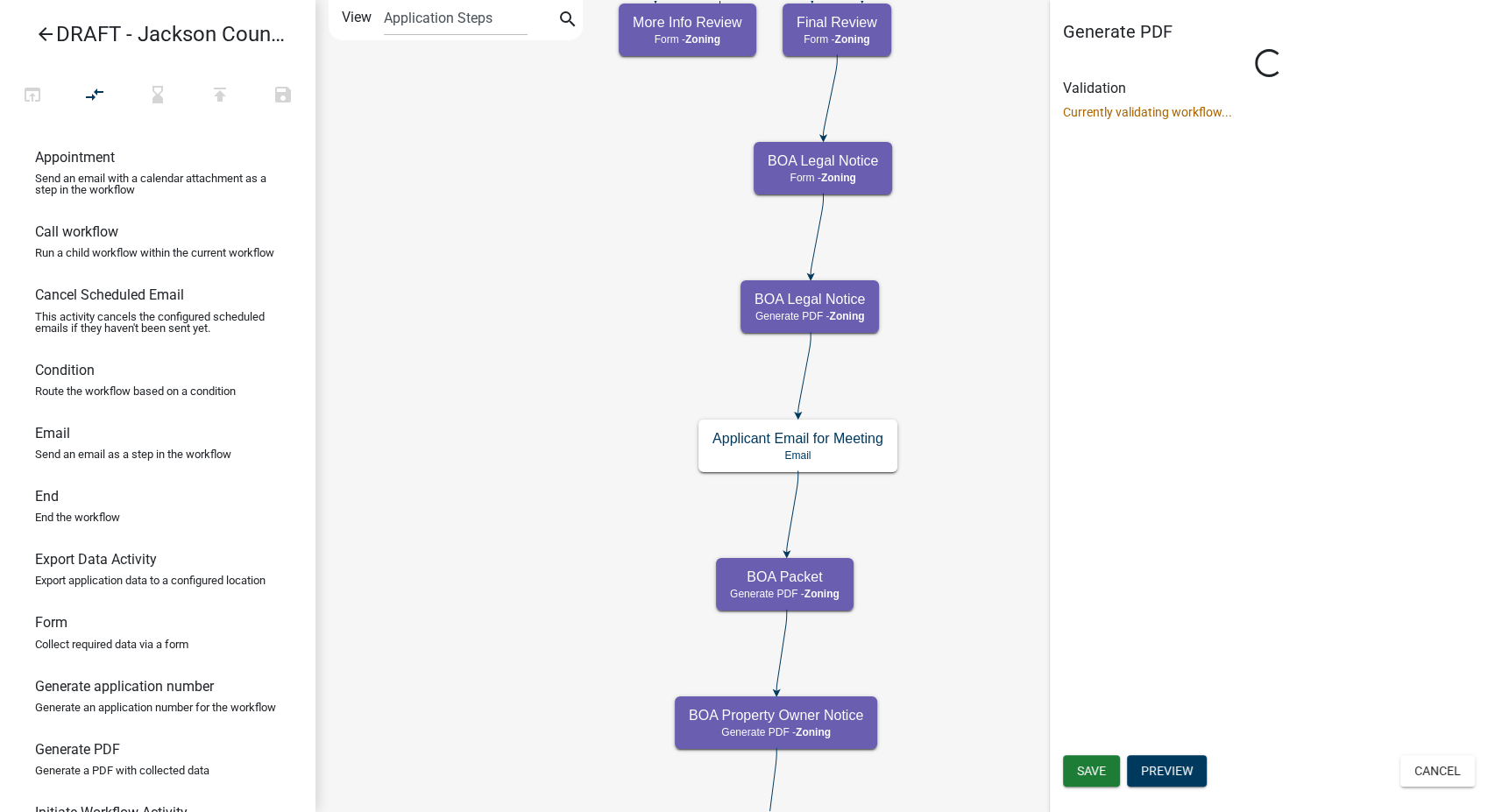
select select "A8148ACC-5858-49B2-8A59-EA54C070B024"
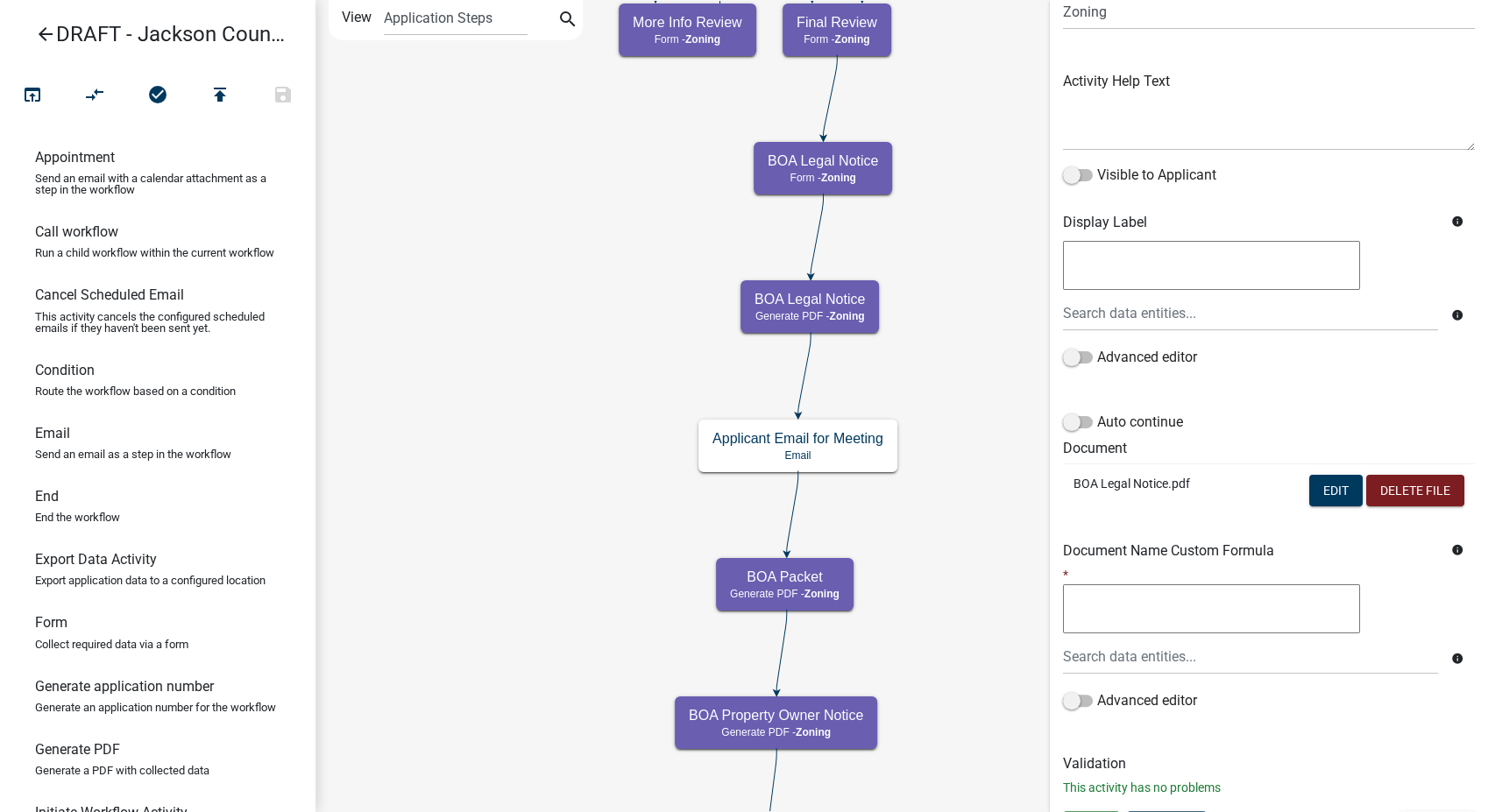
scroll to position [188, 0]
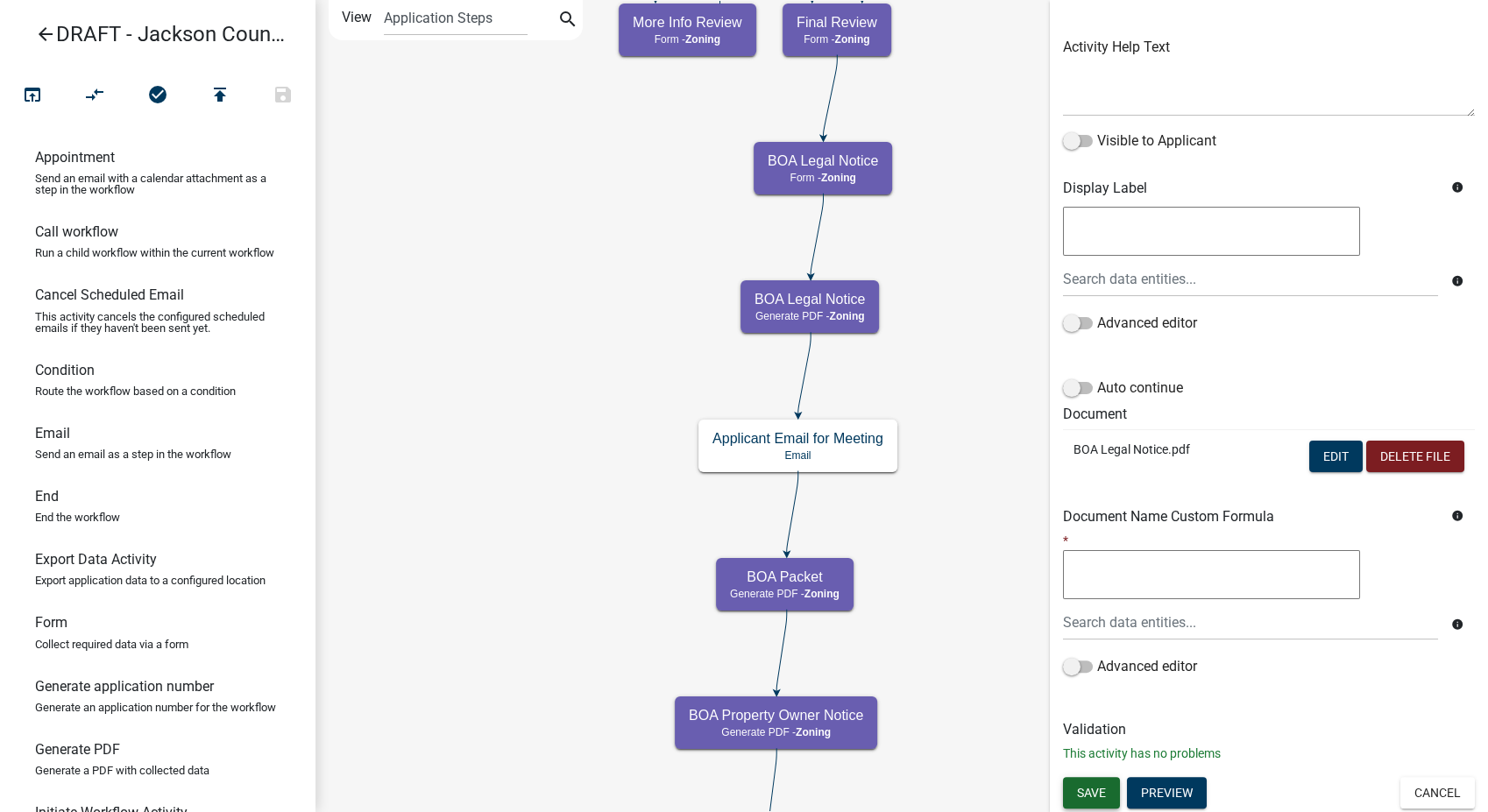
click at [1072, 783] on button "Save" at bounding box center [1091, 793] width 57 height 32
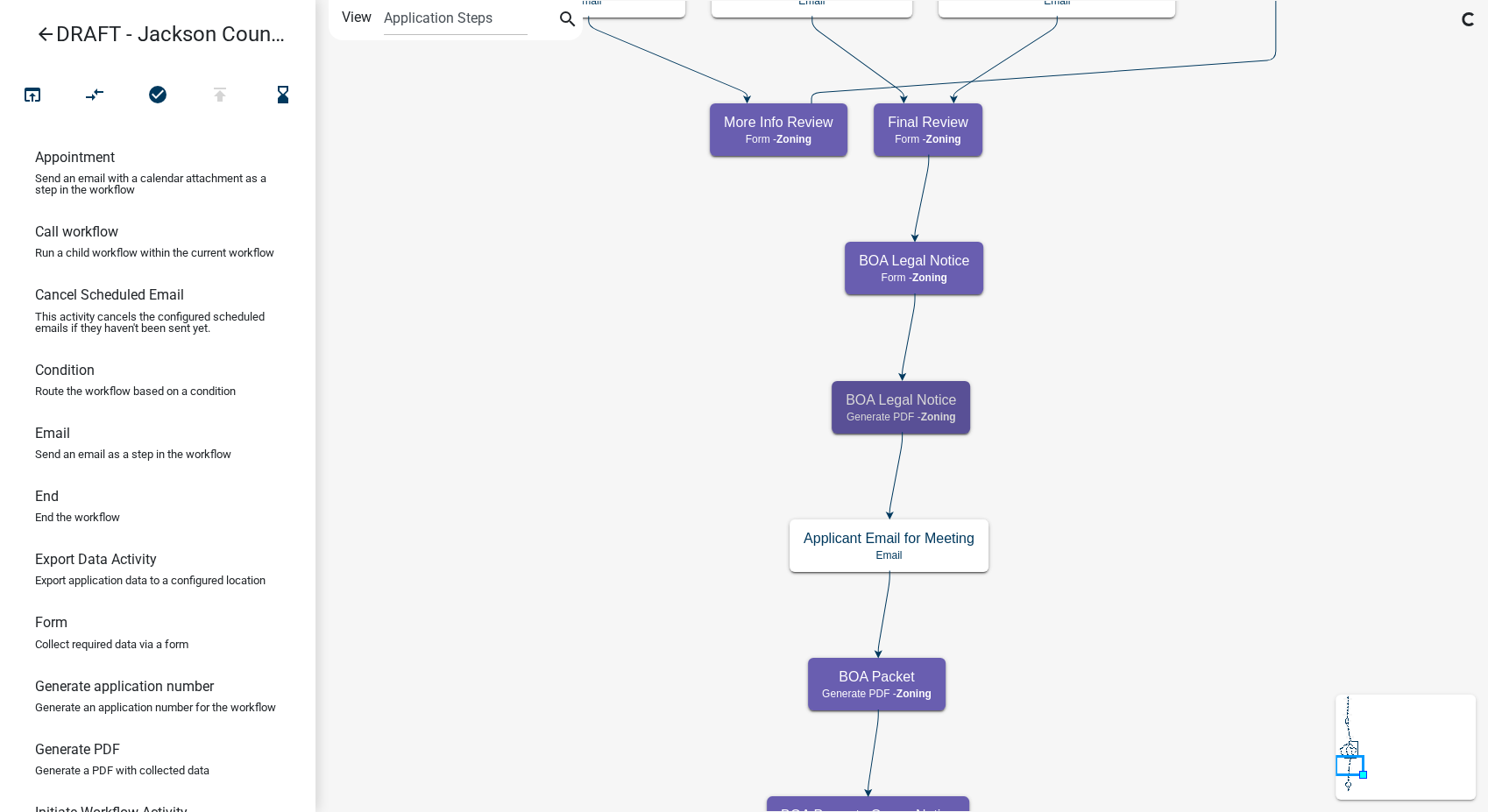
scroll to position [0, 0]
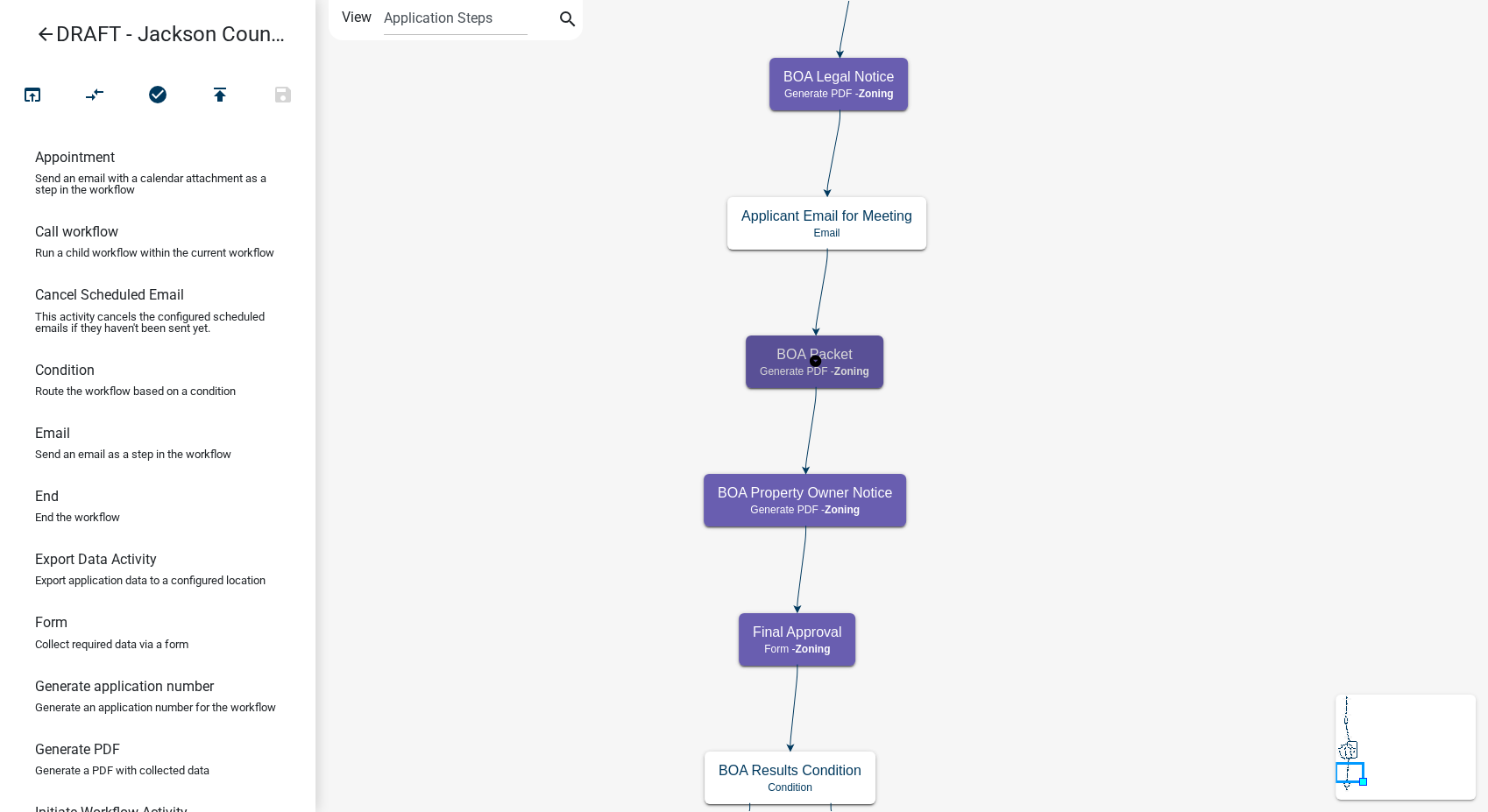
click at [836, 368] on span "Zoning" at bounding box center [852, 371] width 35 height 13
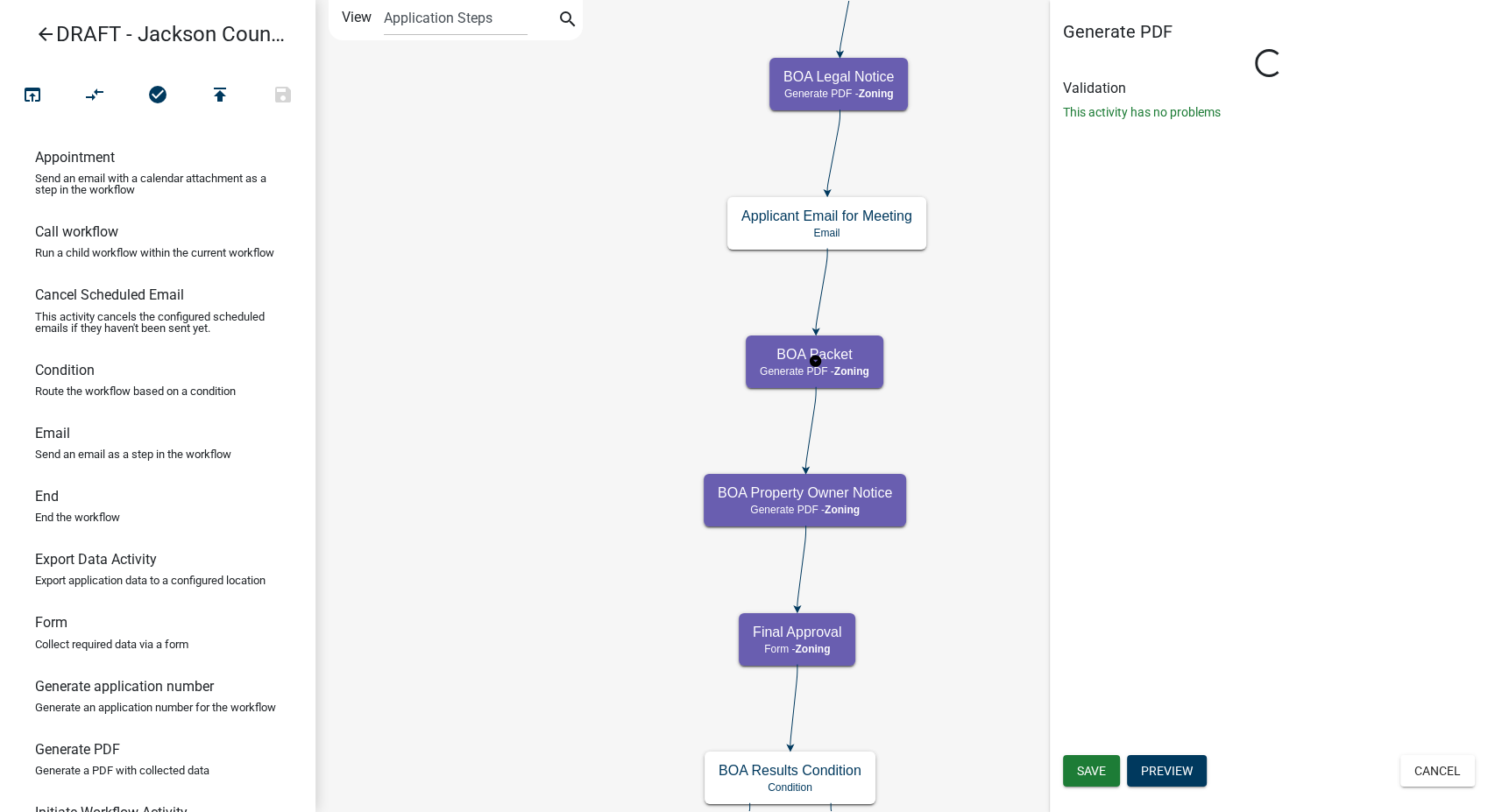
select select "A8148ACC-5858-49B2-8A59-EA54C070B024"
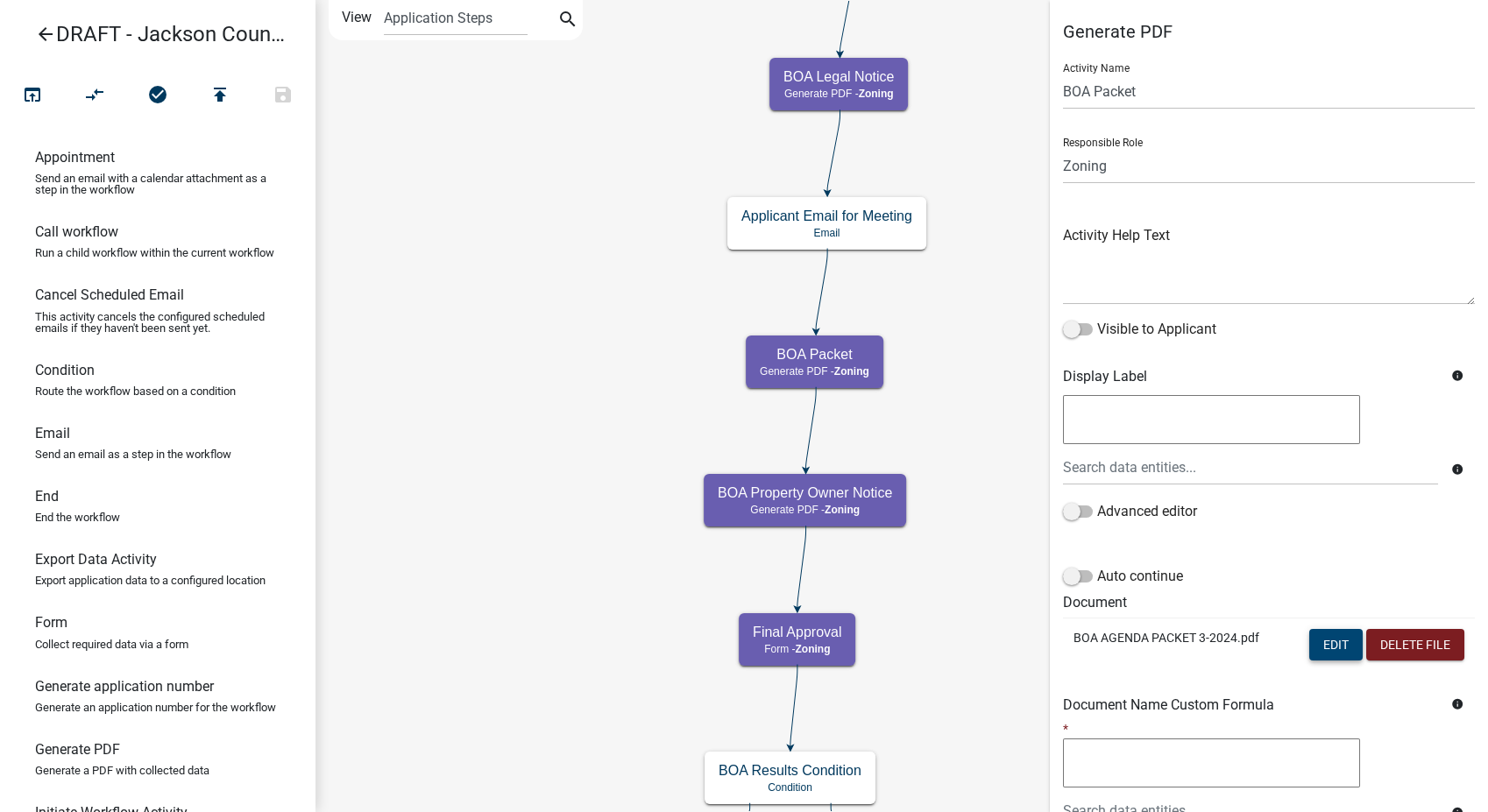
click at [1311, 643] on button "Edit" at bounding box center [1336, 644] width 53 height 32
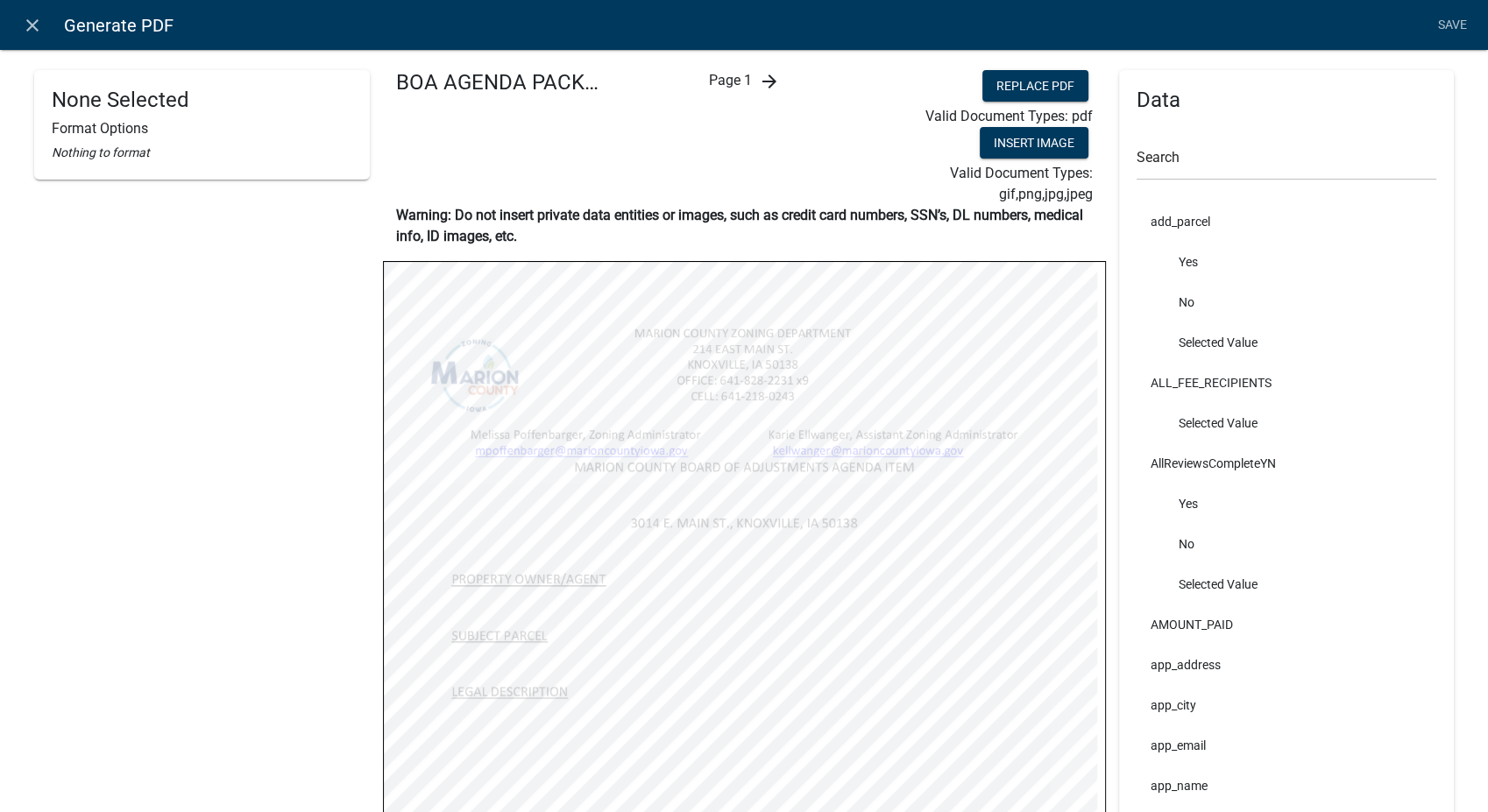
click at [758, 75] on icon "arrow_forward" at bounding box center [769, 82] width 21 height 21
click at [772, 80] on icon "arrow_forward" at bounding box center [783, 82] width 21 height 21
click at [780, 88] on icon "arrow_forward" at bounding box center [783, 82] width 21 height 21
click at [780, 88] on div "arrow_back Page 4" at bounding box center [744, 138] width 241 height 135
click at [715, 75] on icon "arrow_back" at bounding box center [718, 82] width 21 height 21
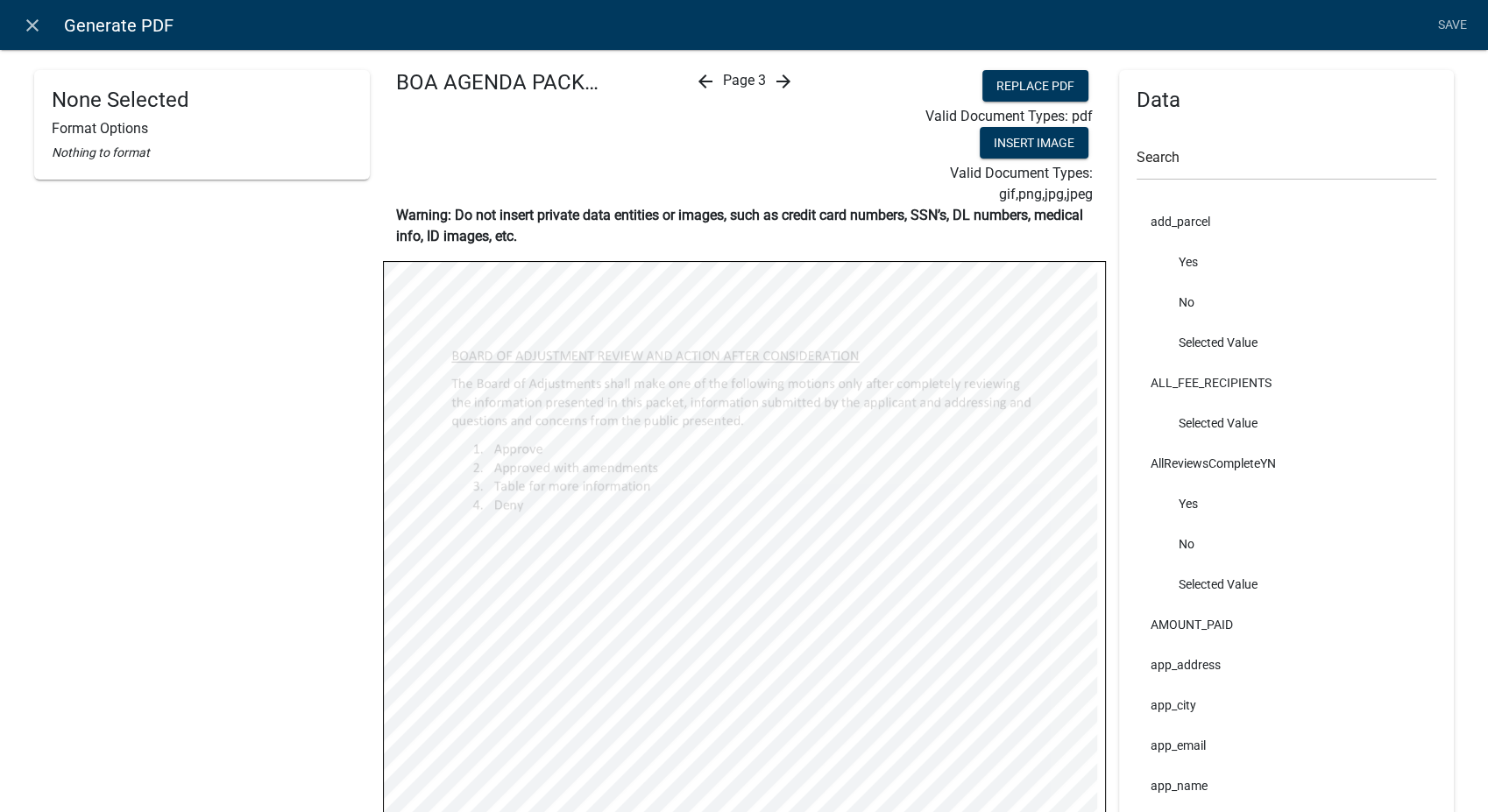
click at [722, 75] on span "Page 3" at bounding box center [744, 80] width 43 height 16
click at [32, 24] on icon "close" at bounding box center [33, 25] width 21 height 21
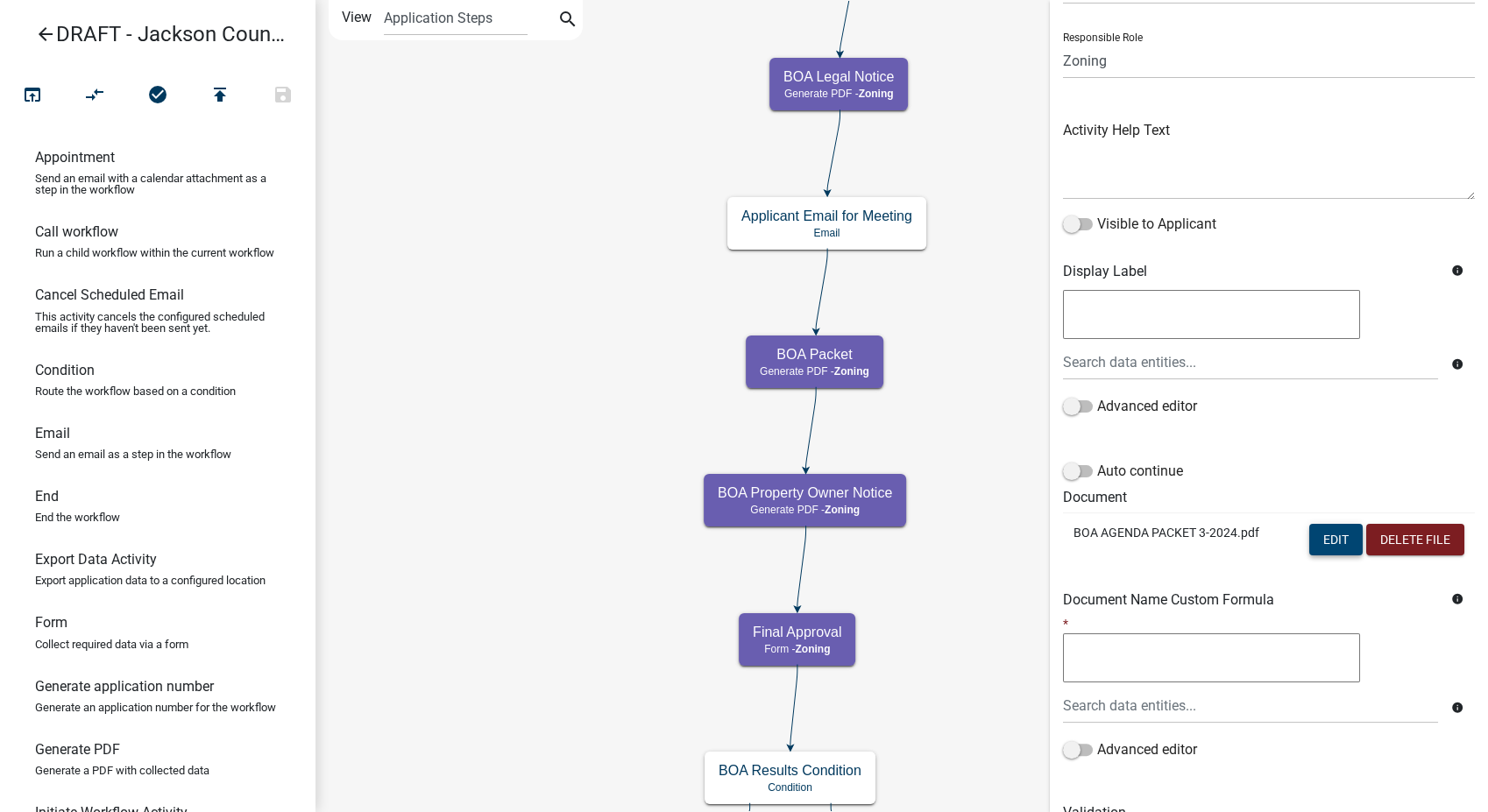
scroll to position [188, 0]
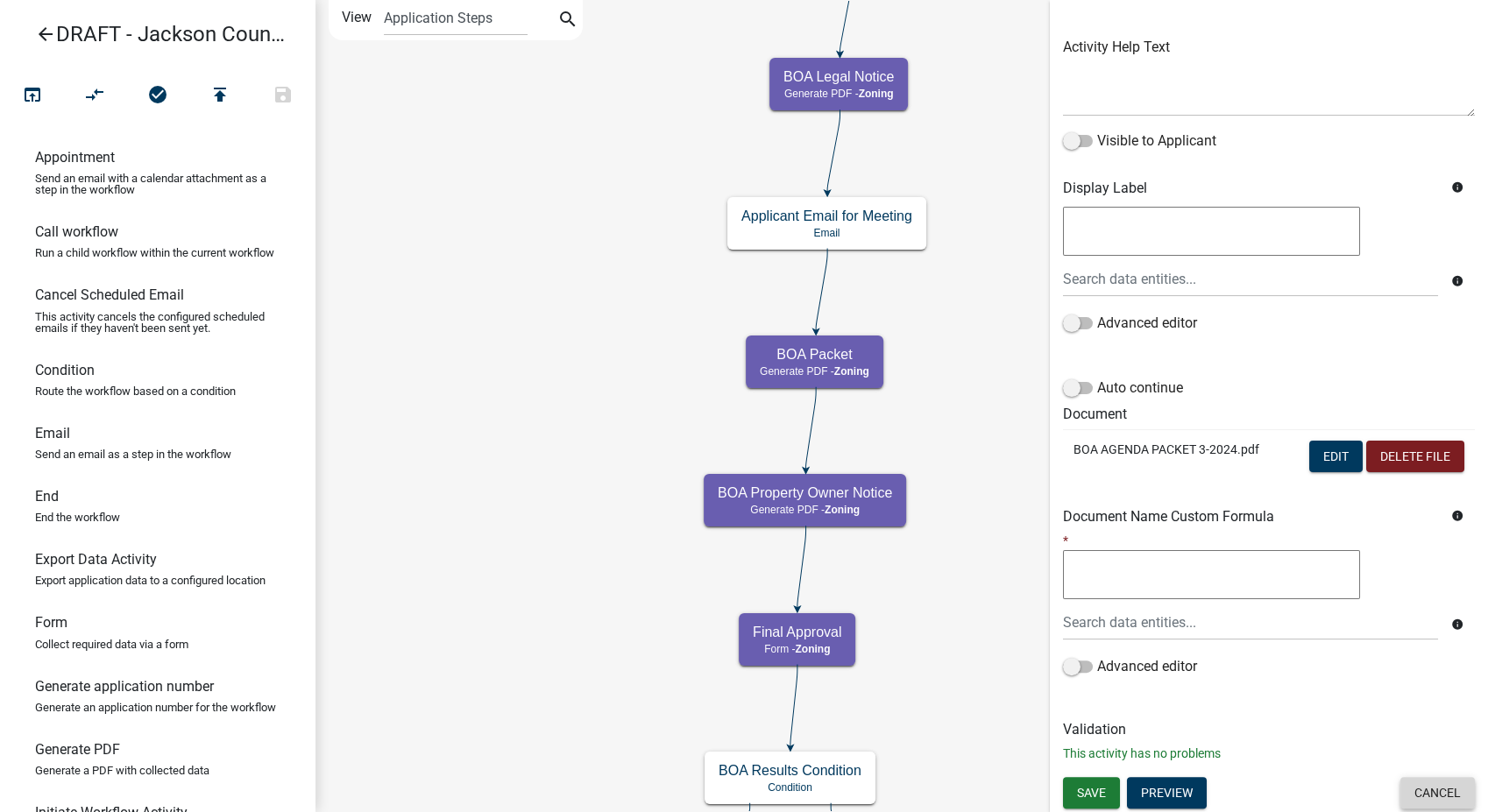
click at [1406, 790] on button "Cancel" at bounding box center [1437, 793] width 74 height 32
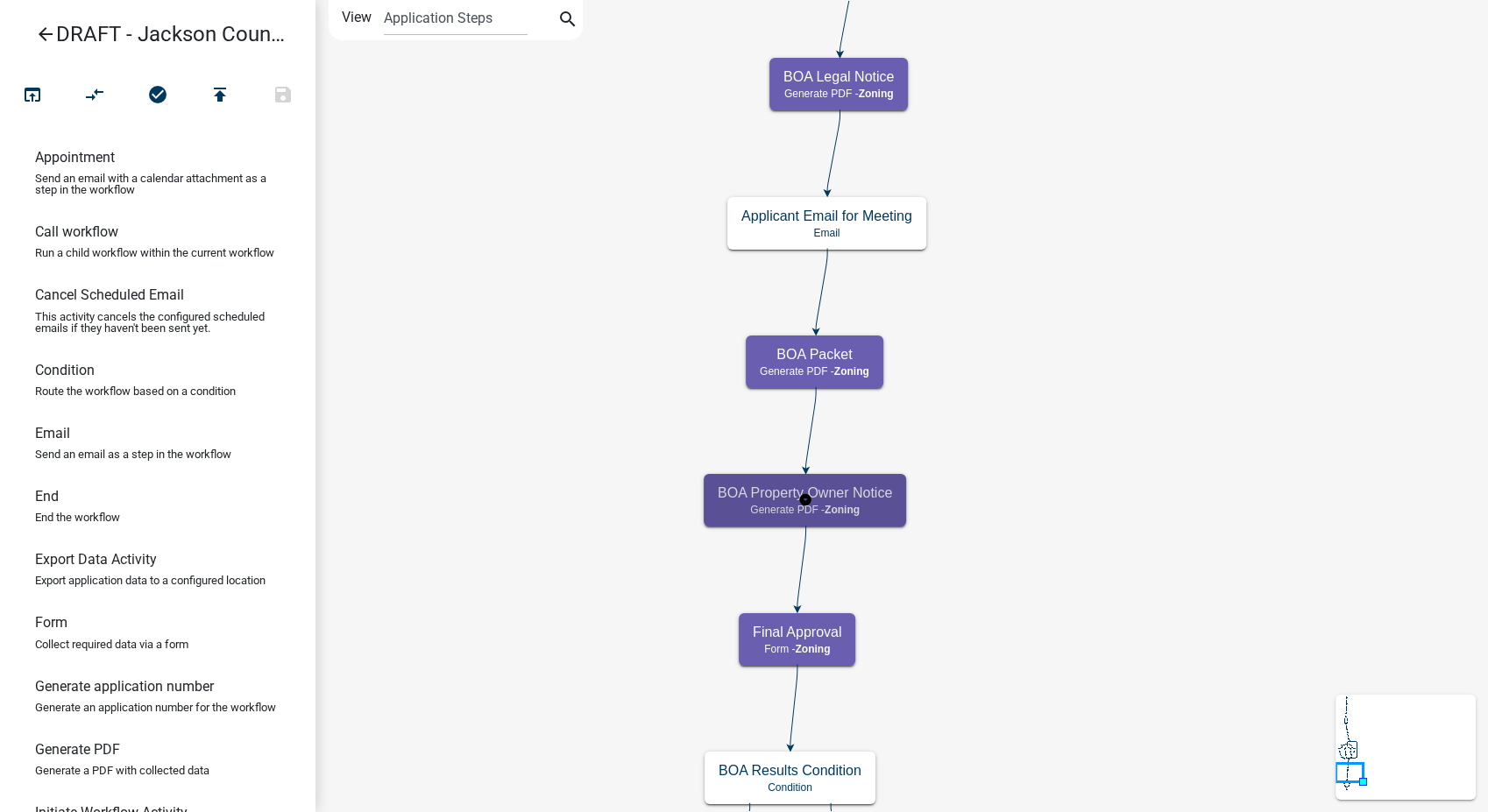
click at [850, 499] on h5 "BOA Property Owner Notice" at bounding box center [804, 492] width 175 height 16
select select "A8148ACC-5858-49B2-8A59-EA54C070B024"
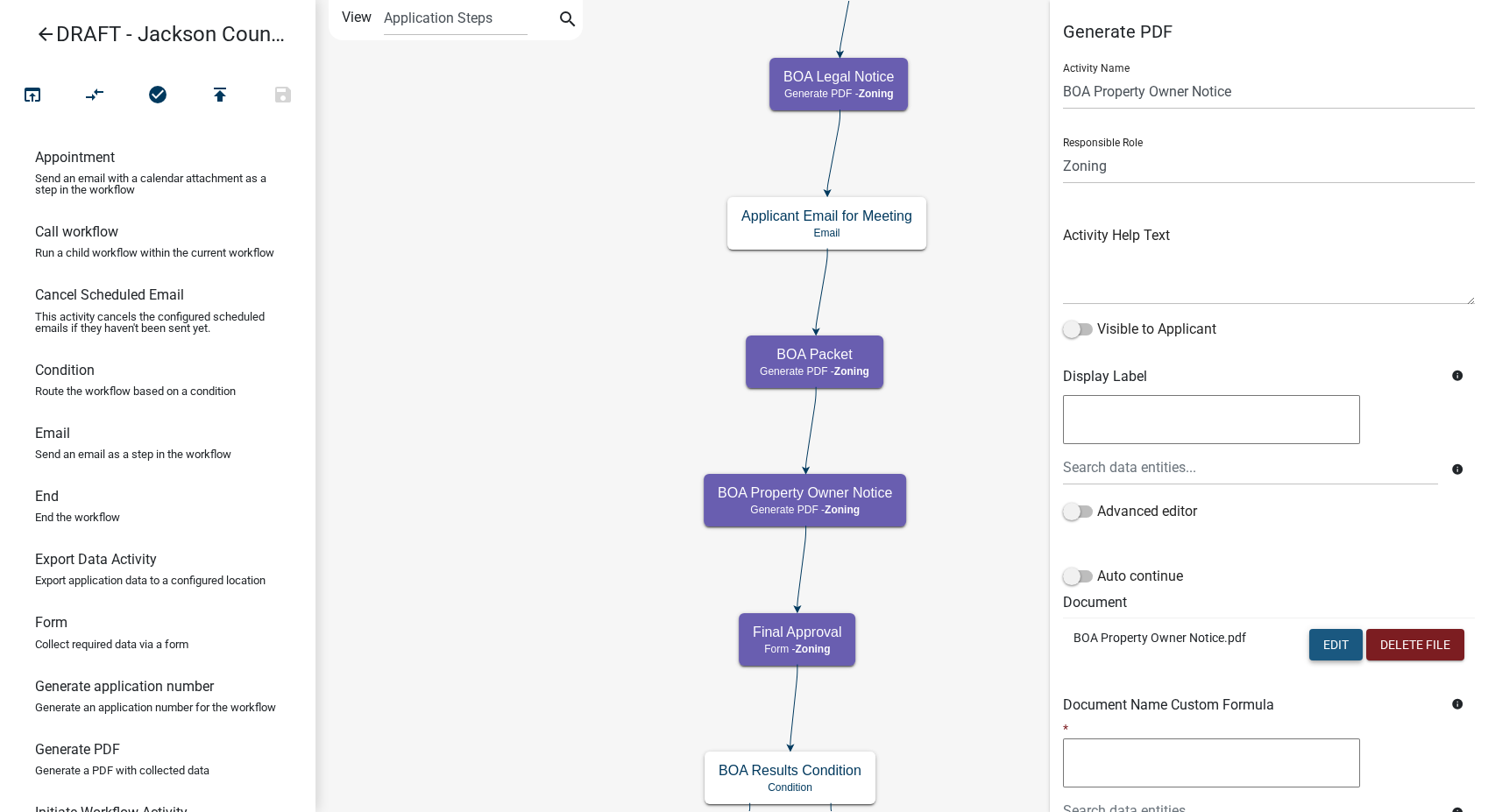
click at [1310, 643] on button "Edit" at bounding box center [1336, 644] width 53 height 32
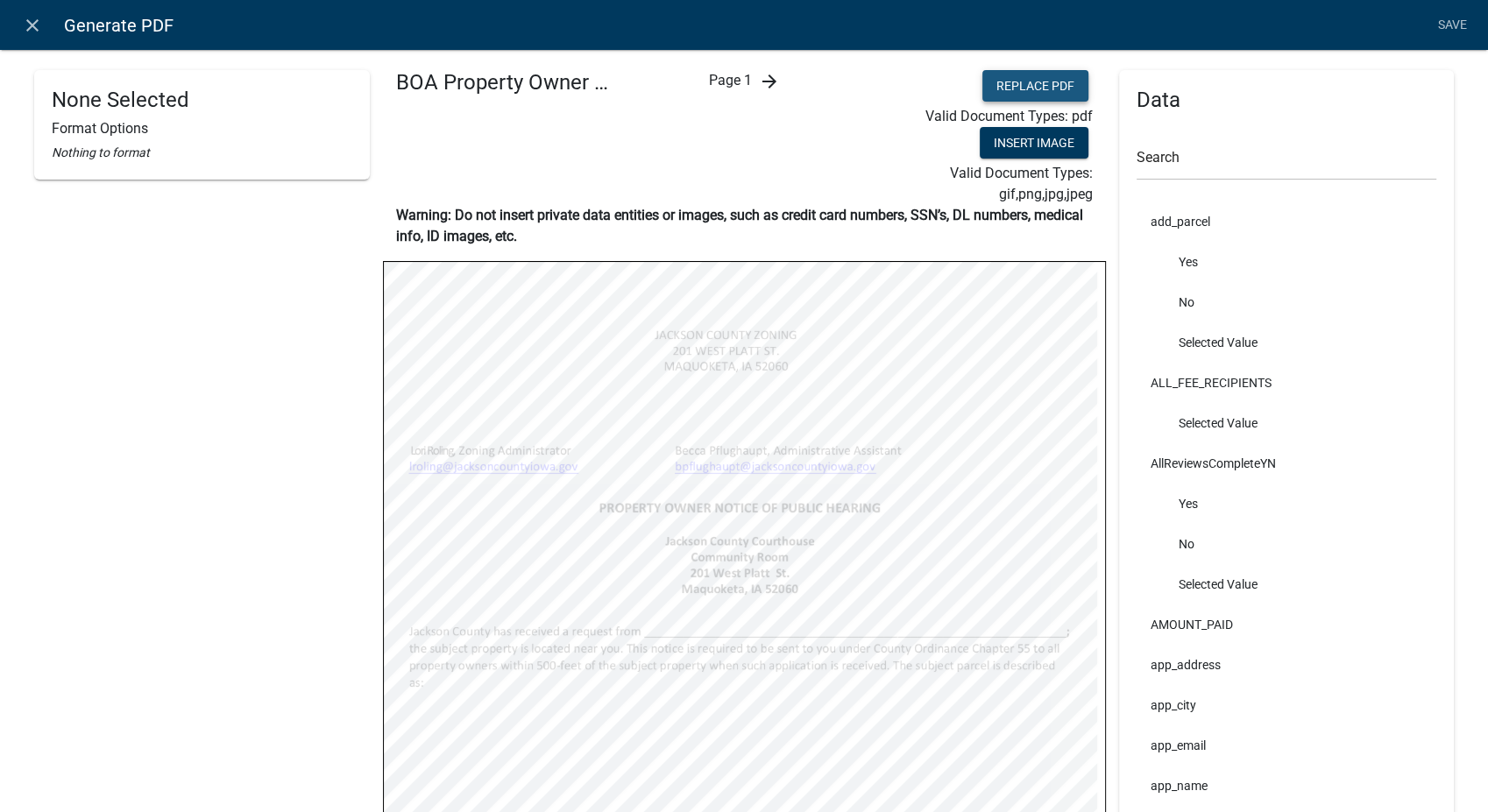
click at [995, 88] on button "Replace PDF" at bounding box center [1036, 86] width 106 height 32
click at [762, 82] on icon "arrow_forward" at bounding box center [769, 82] width 21 height 21
click at [714, 71] on icon "arrow_back" at bounding box center [718, 82] width 21 height 21
click at [1036, 87] on button "Replace PDF" at bounding box center [1036, 86] width 106 height 32
click at [1440, 18] on link "Save" at bounding box center [1451, 25] width 43 height 34
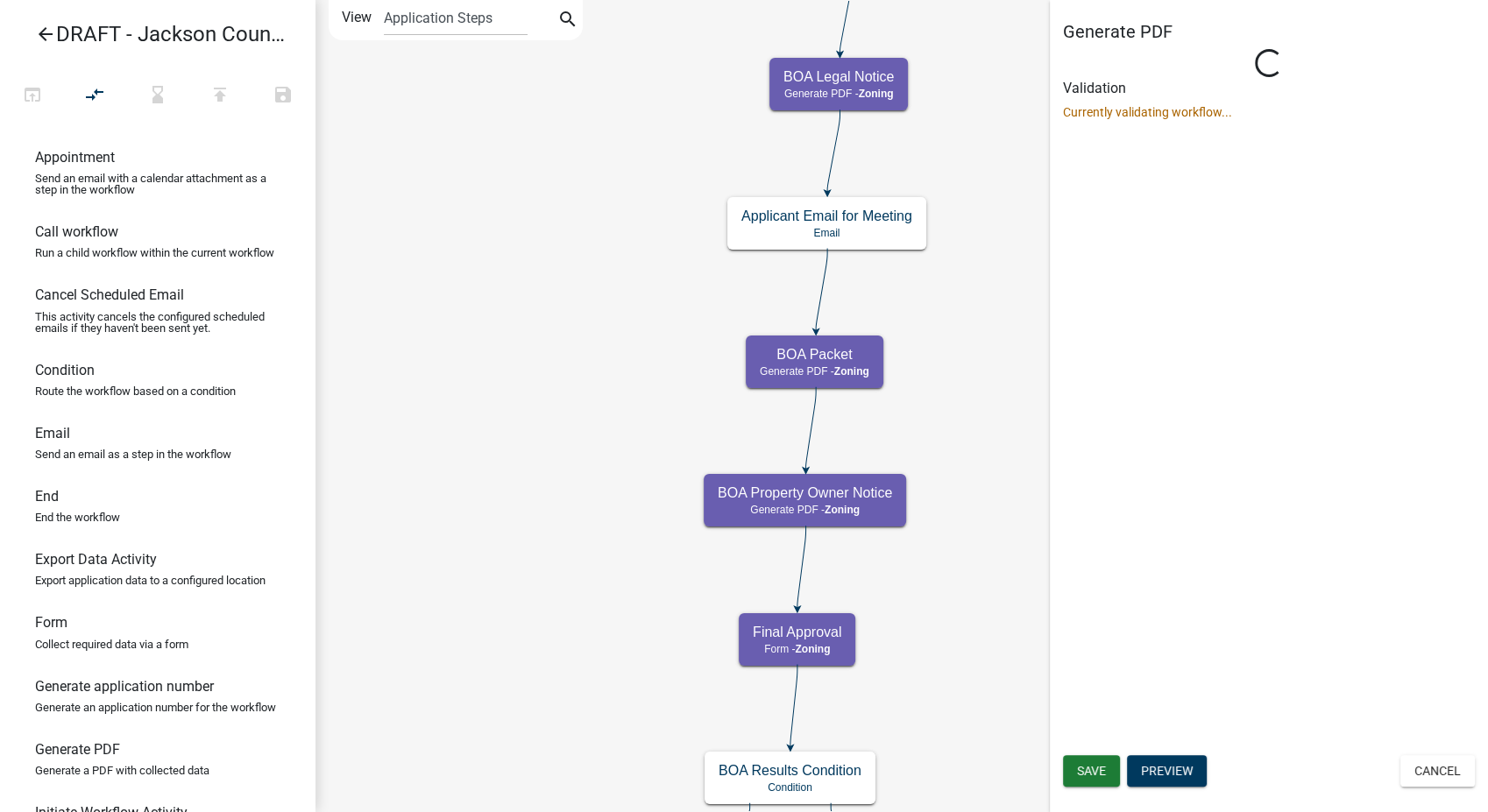
select select "A8148ACC-5858-49B2-8A59-EA54C070B024"
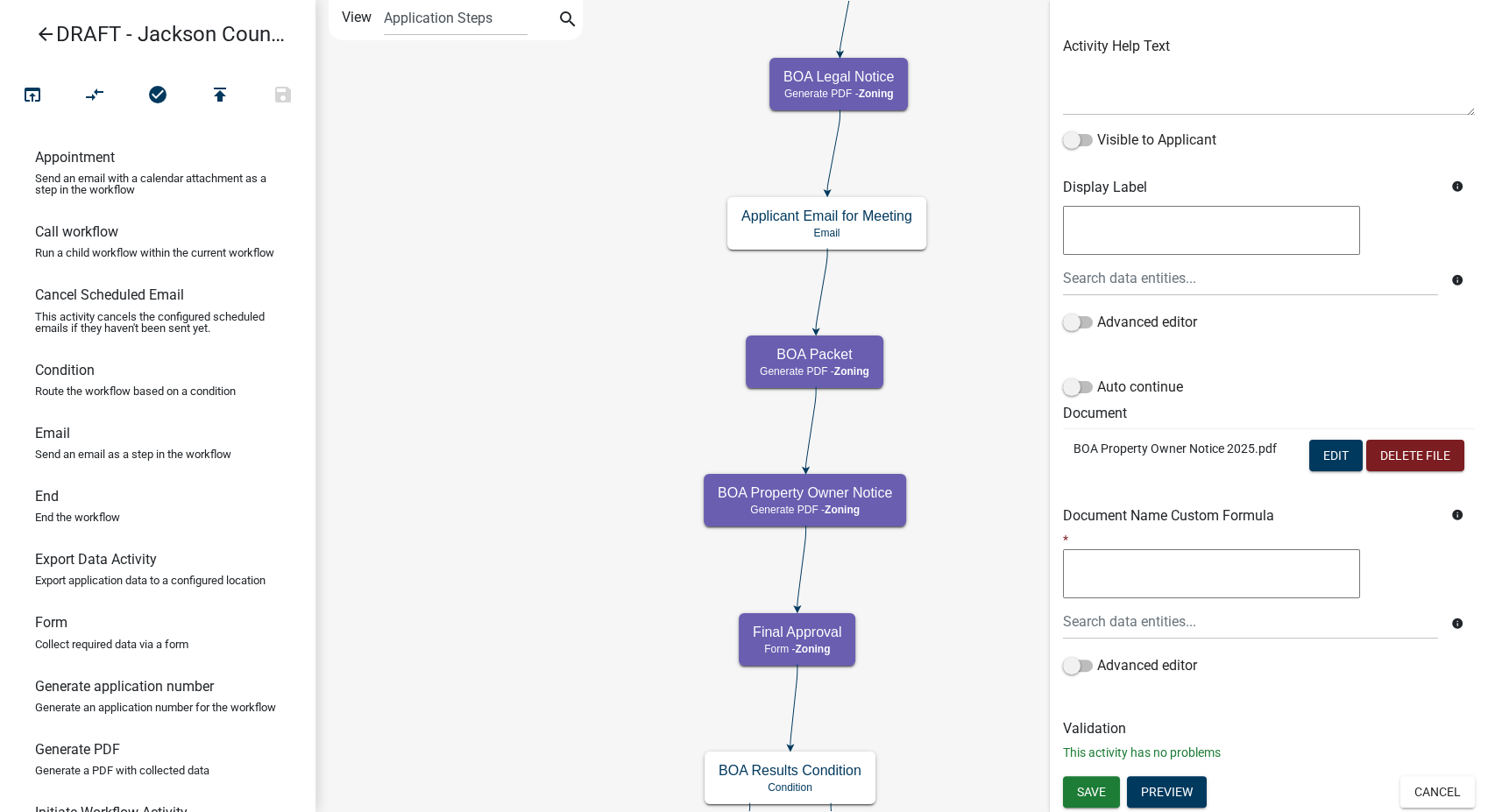
scroll to position [225, 0]
click at [1082, 774] on div "Generate PDF Activity Name BOA Property Owner Notice Responsible Role Applicant…" at bounding box center [1269, 305] width 438 height 945
click at [1310, 440] on button "Edit" at bounding box center [1336, 455] width 53 height 32
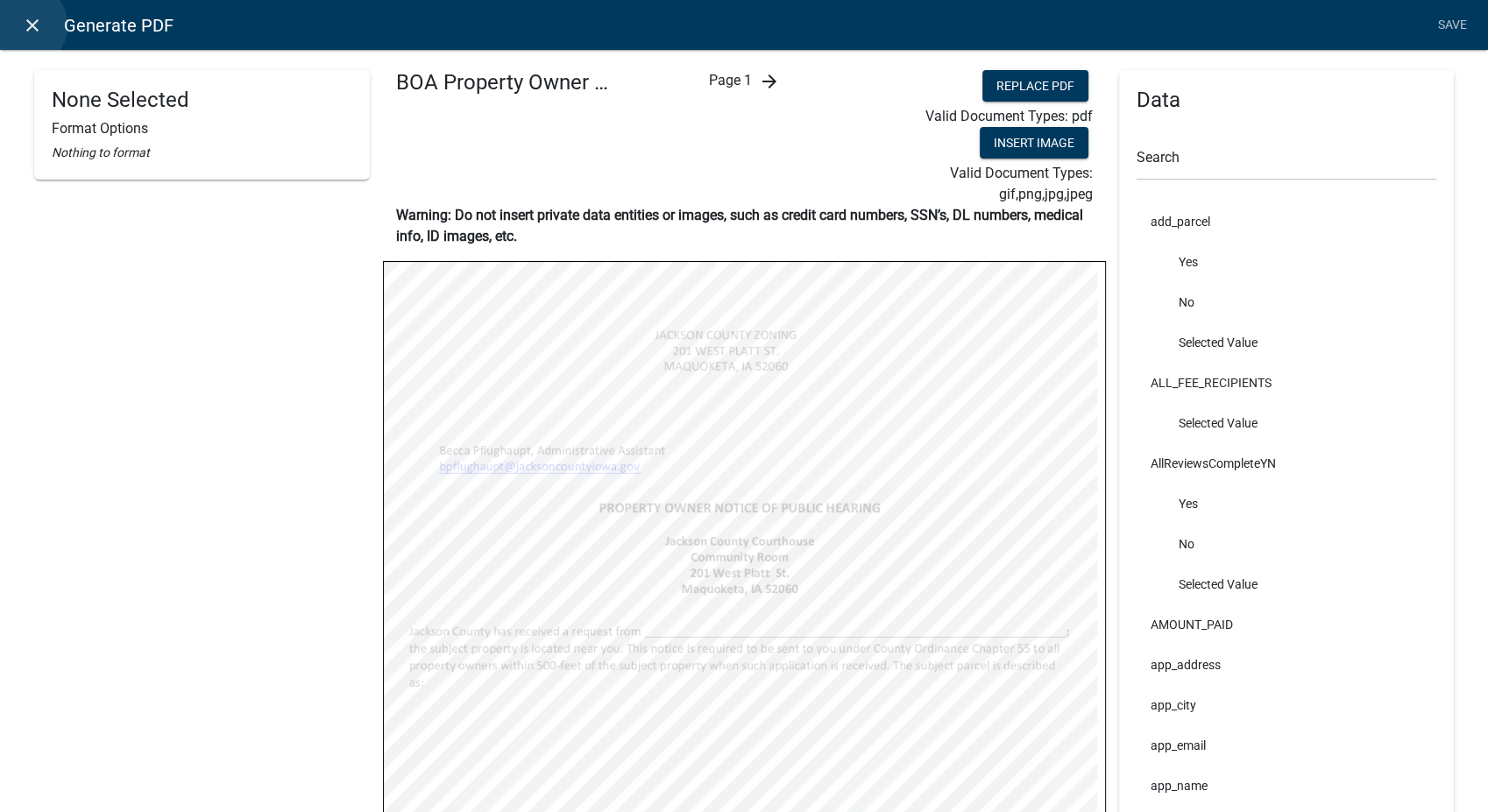
click at [23, 25] on icon "close" at bounding box center [33, 25] width 21 height 21
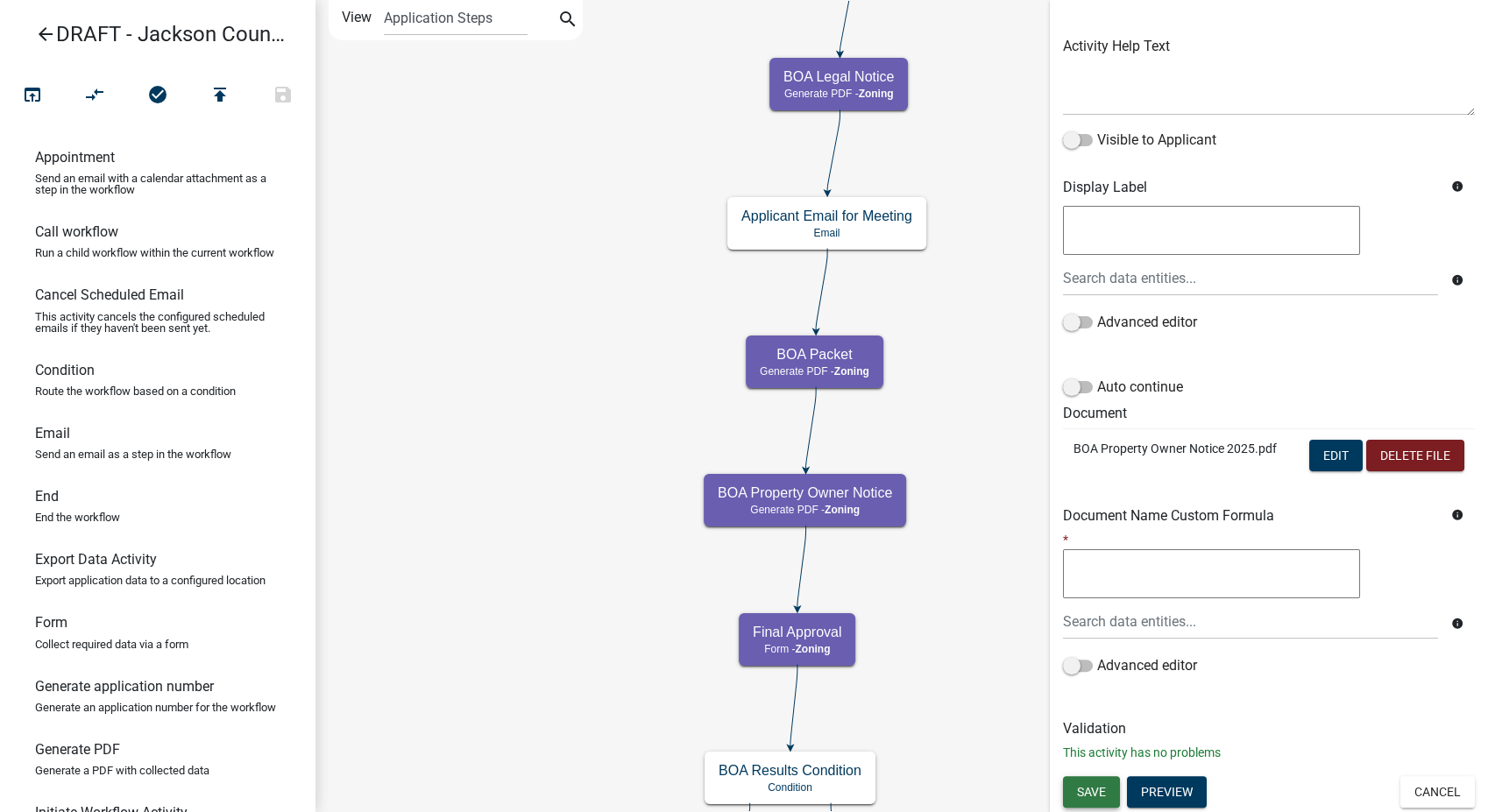
click at [1096, 796] on span "Save" at bounding box center [1092, 791] width 29 height 14
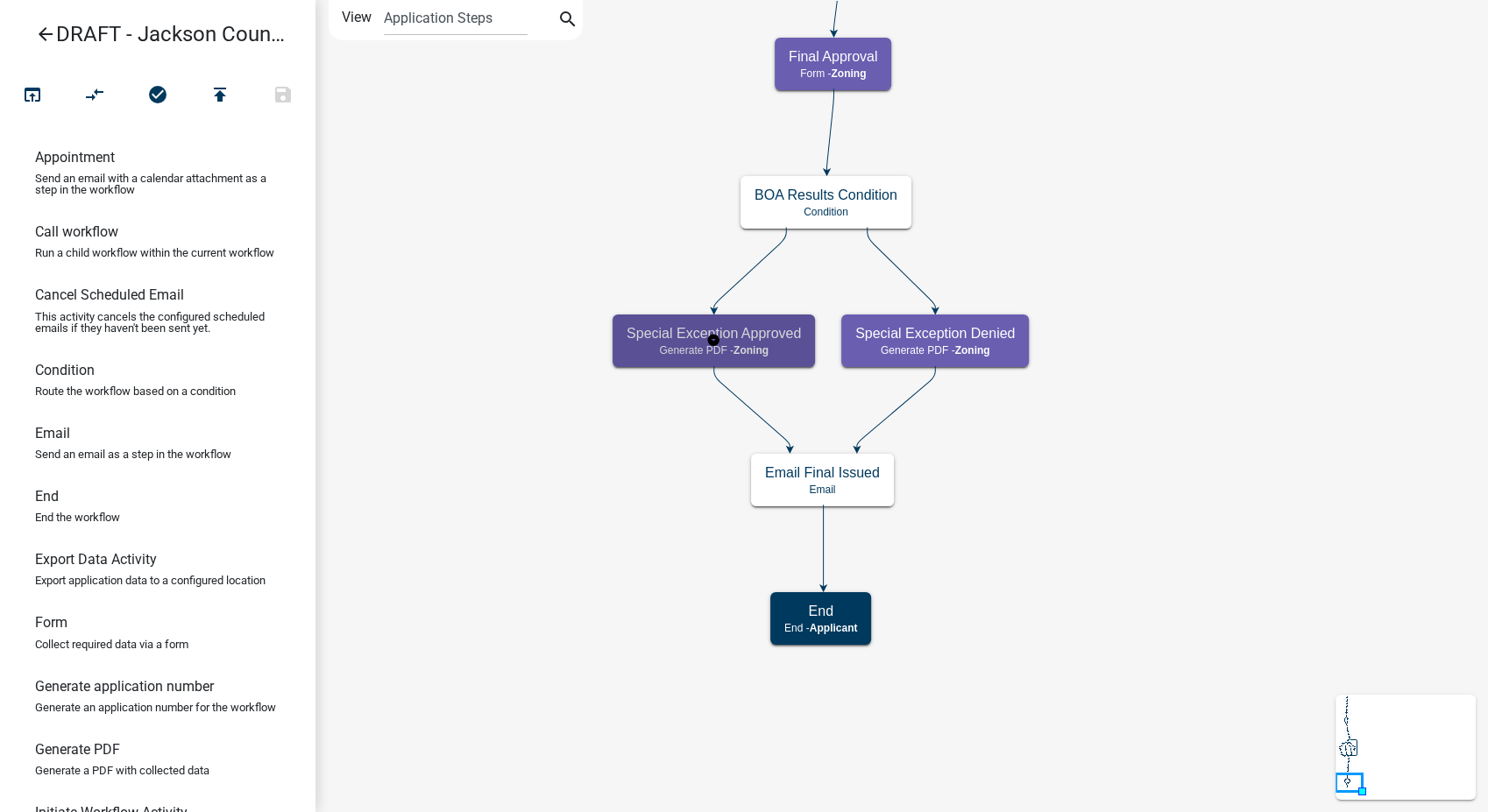
click at [777, 340] on h5 "Special Exception Approved" at bounding box center [714, 333] width 175 height 16
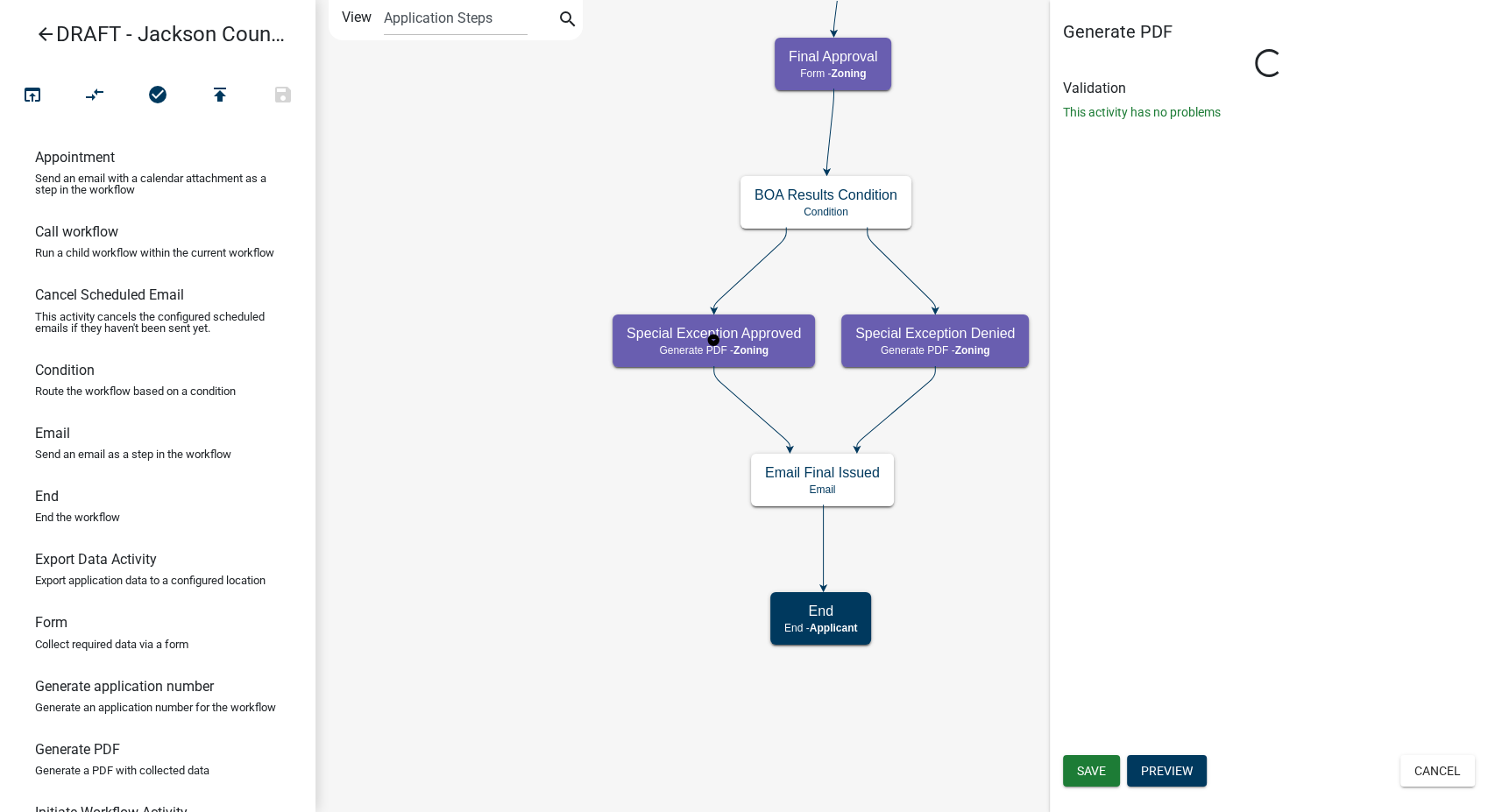
select select "A8148ACC-5858-49B2-8A59-EA54C070B024"
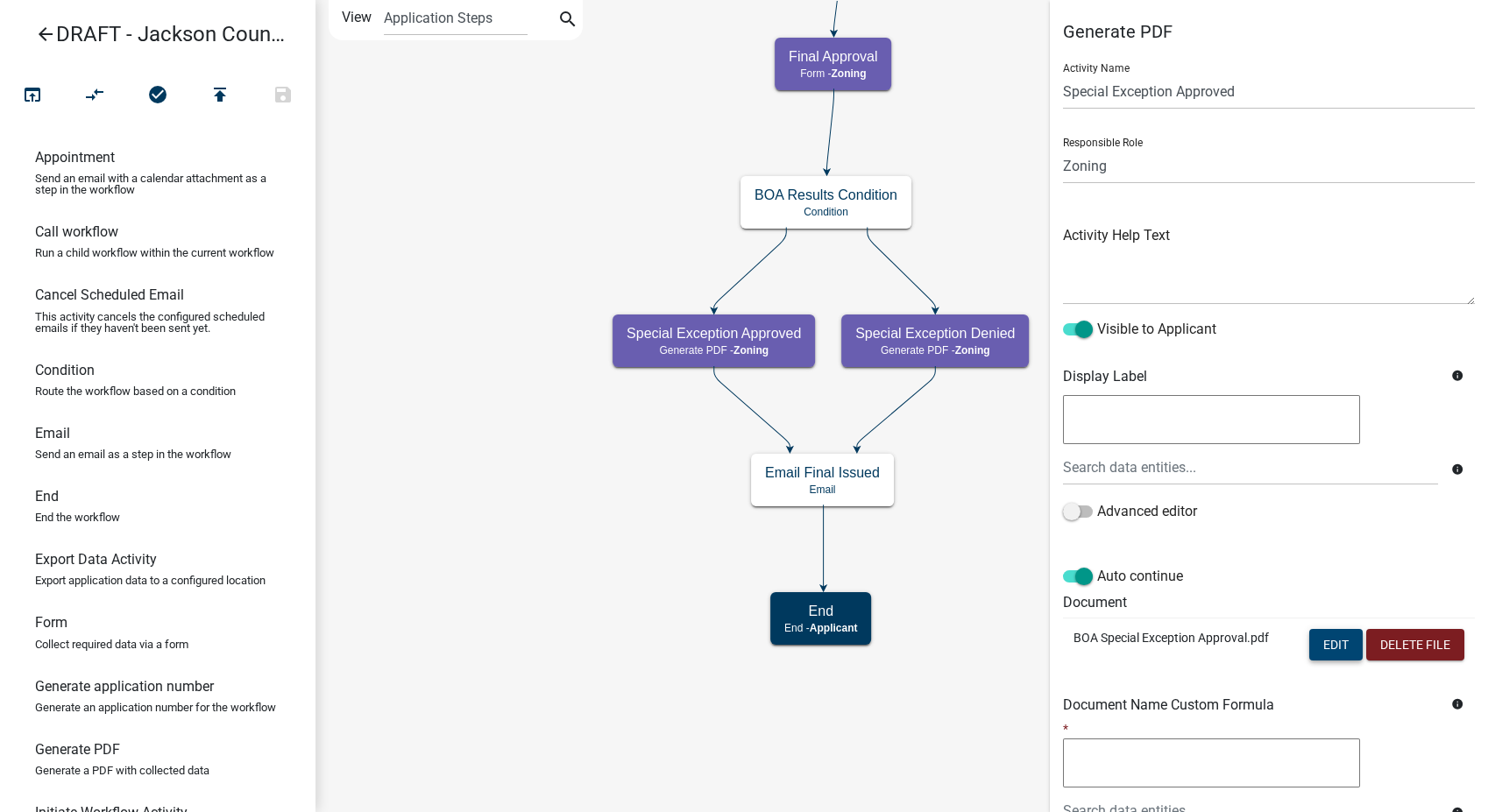
click at [1310, 634] on button "Edit" at bounding box center [1336, 644] width 53 height 32
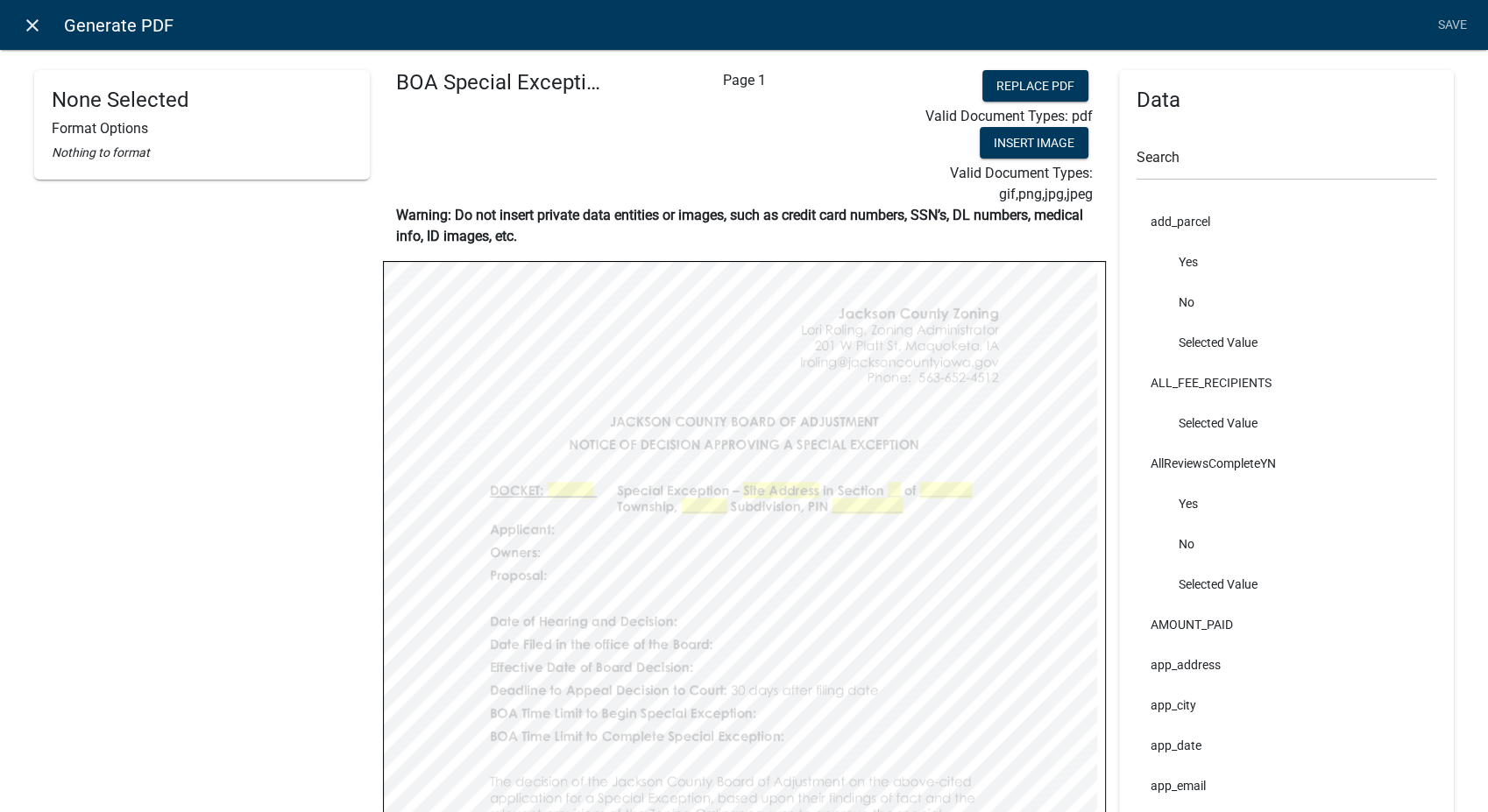
click at [23, 18] on icon "close" at bounding box center [33, 25] width 21 height 21
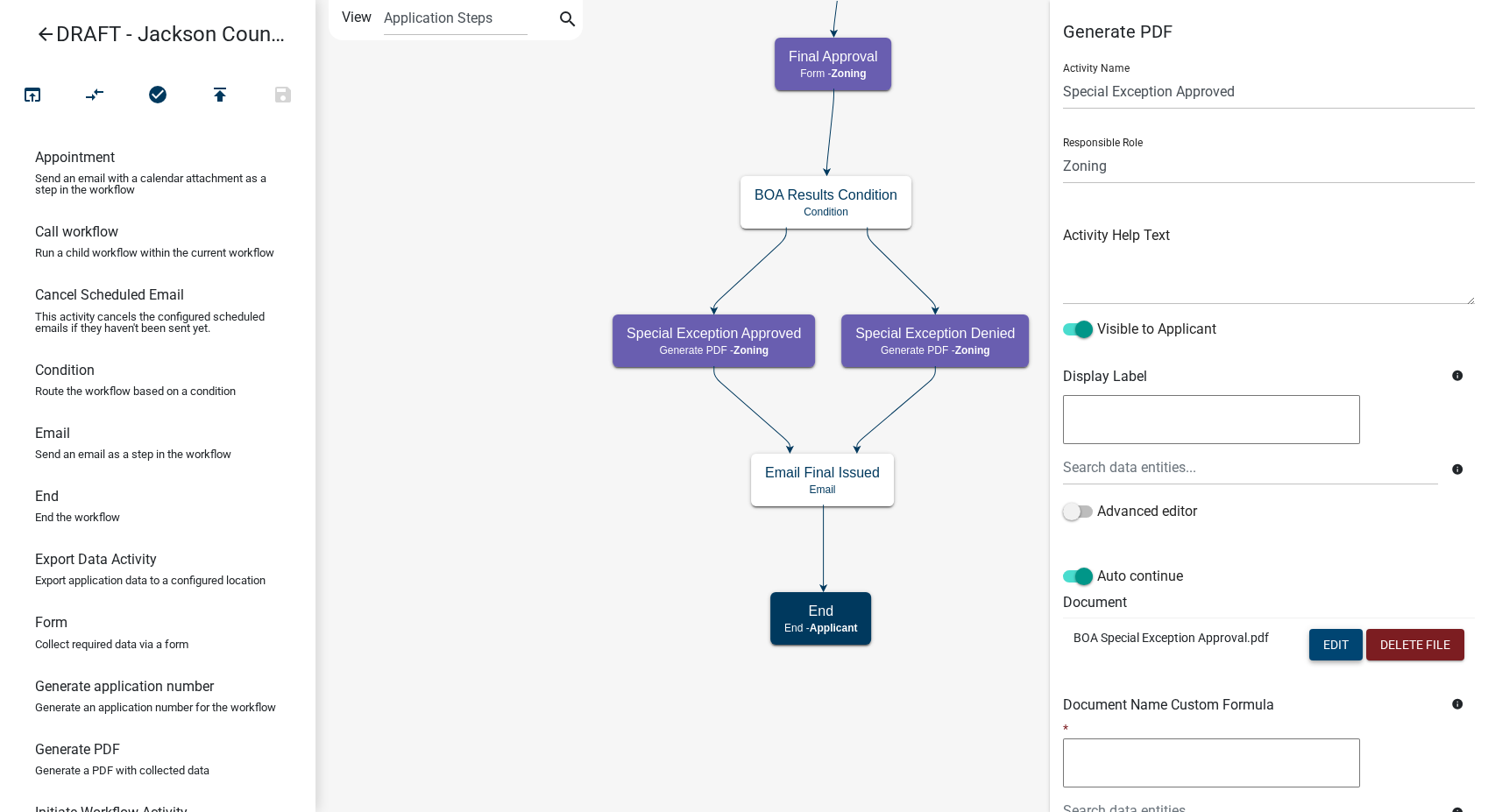
click at [1314, 647] on button "Edit" at bounding box center [1336, 644] width 53 height 32
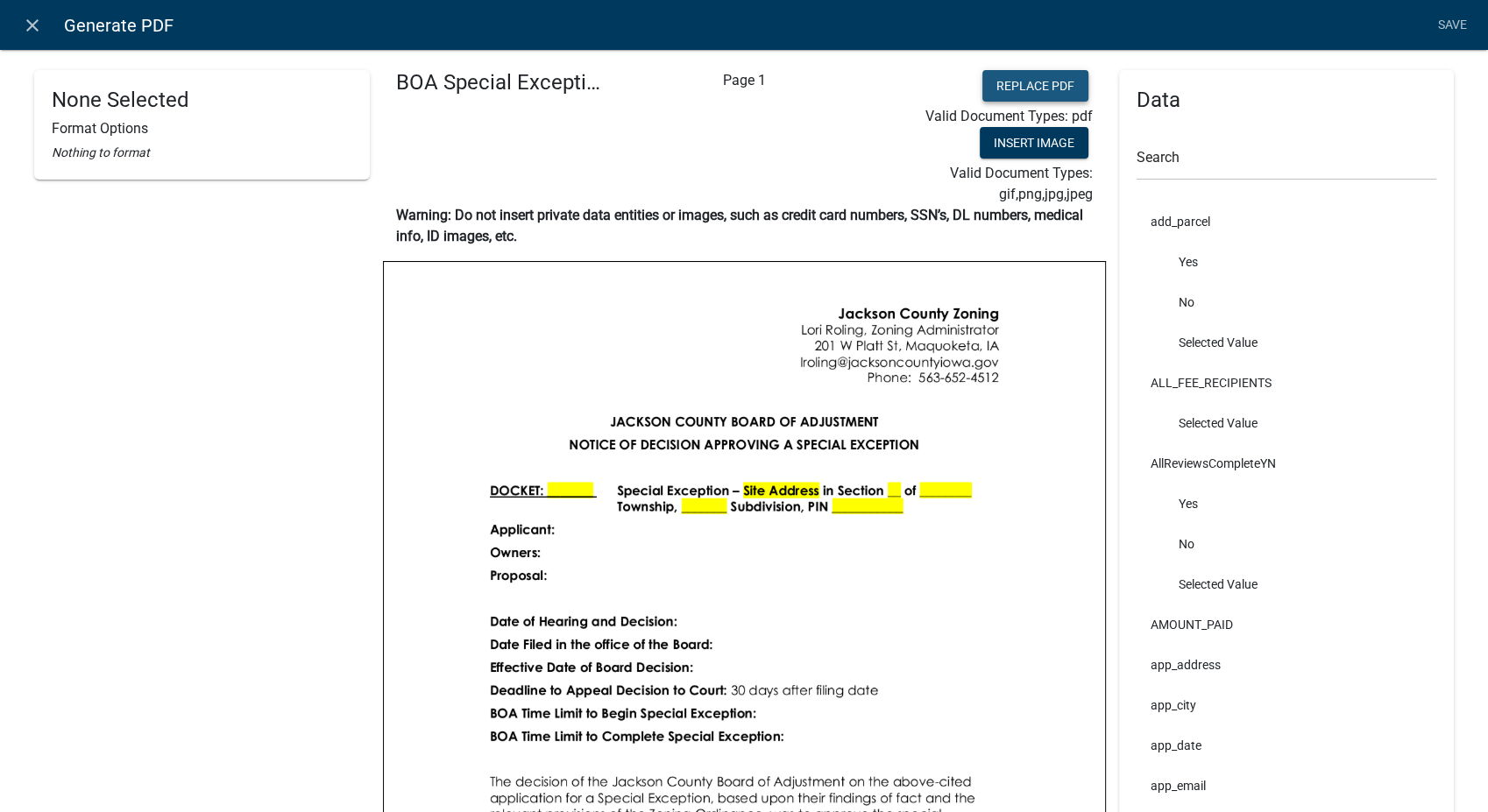
click at [1029, 85] on button "Replace PDF" at bounding box center [1036, 86] width 106 height 32
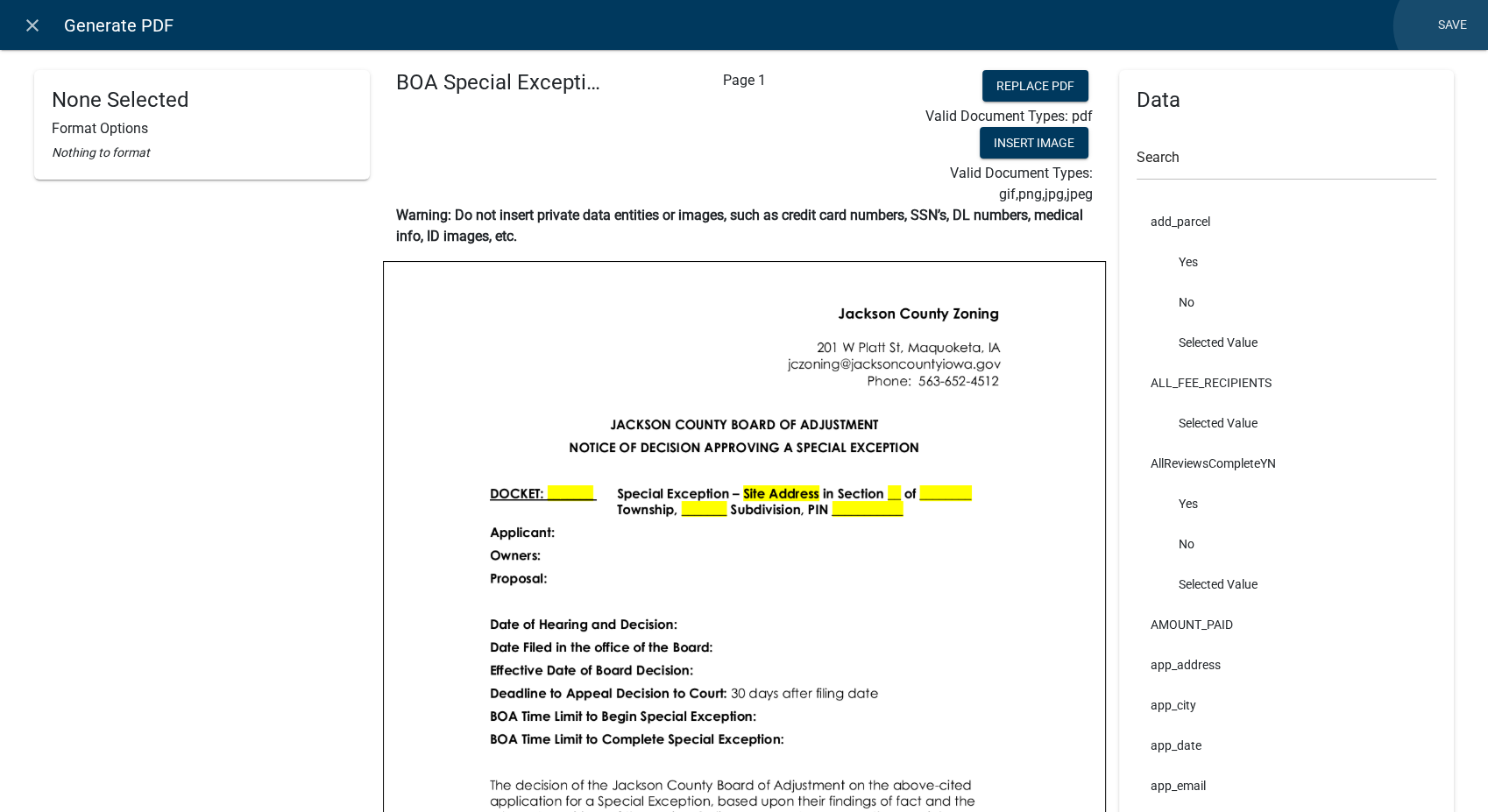
click at [1448, 26] on link "Save" at bounding box center [1451, 25] width 43 height 34
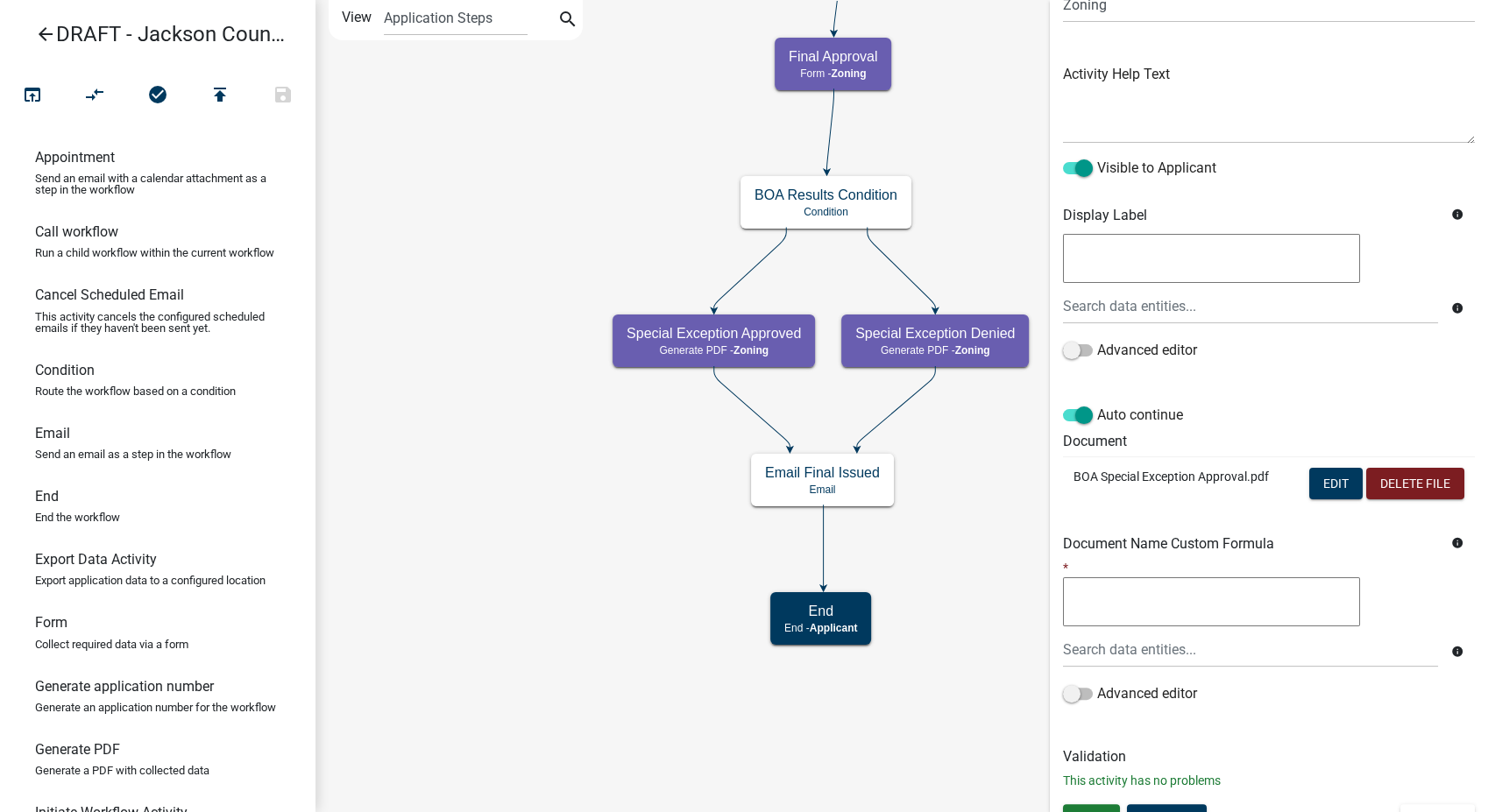
scroll to position [188, 0]
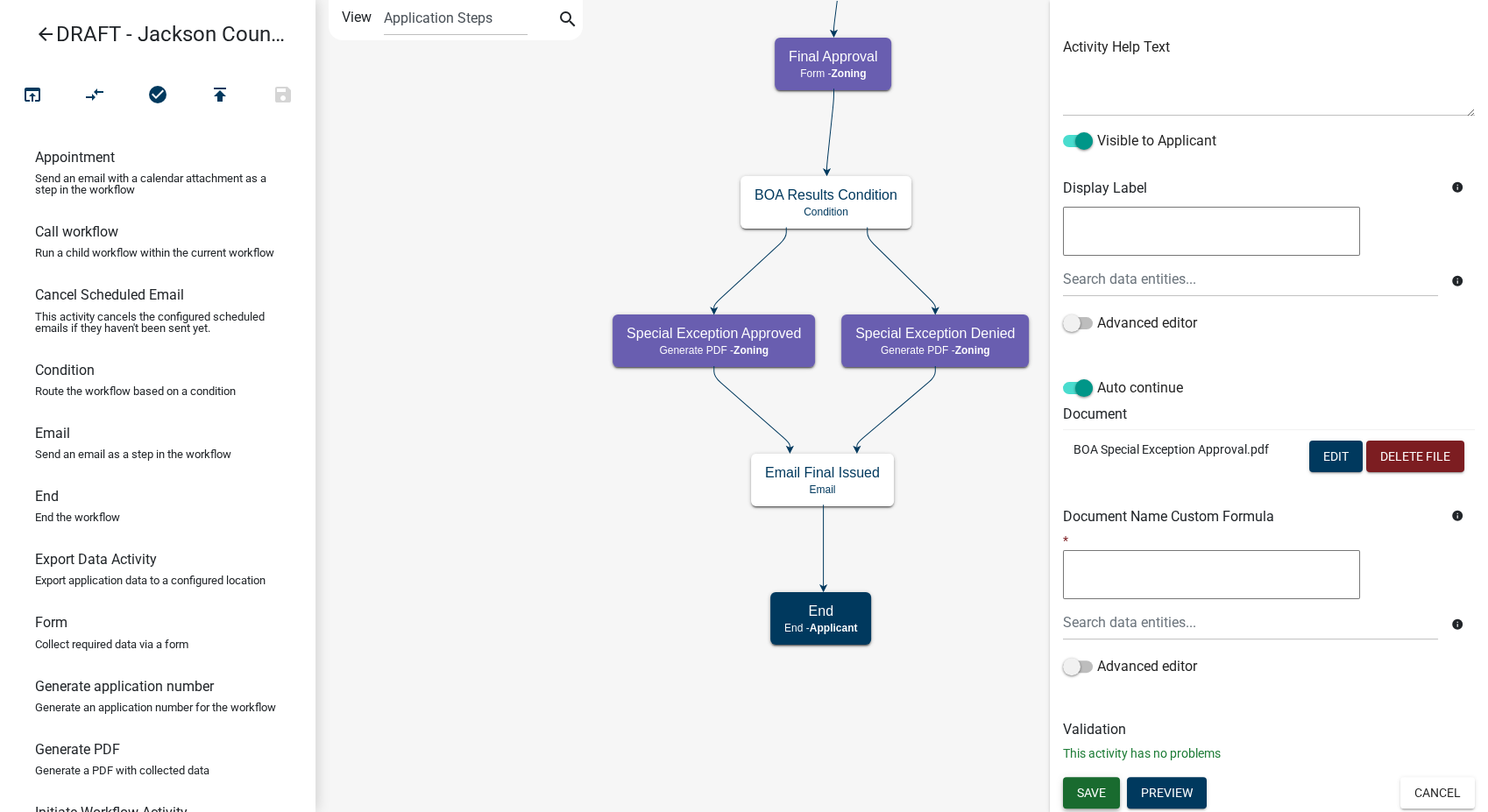
click at [1078, 794] on span "Save" at bounding box center [1092, 792] width 29 height 14
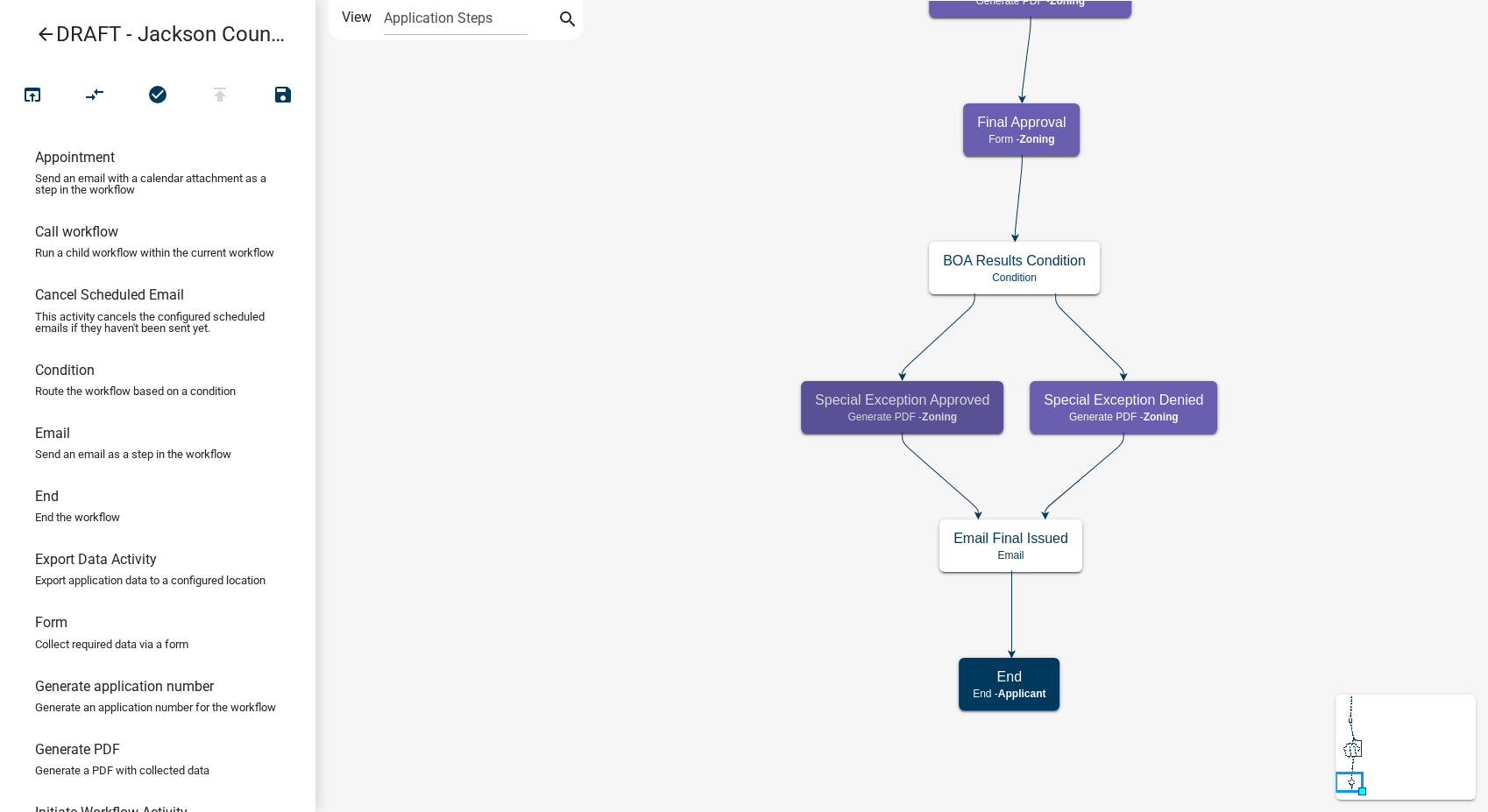
scroll to position [0, 0]
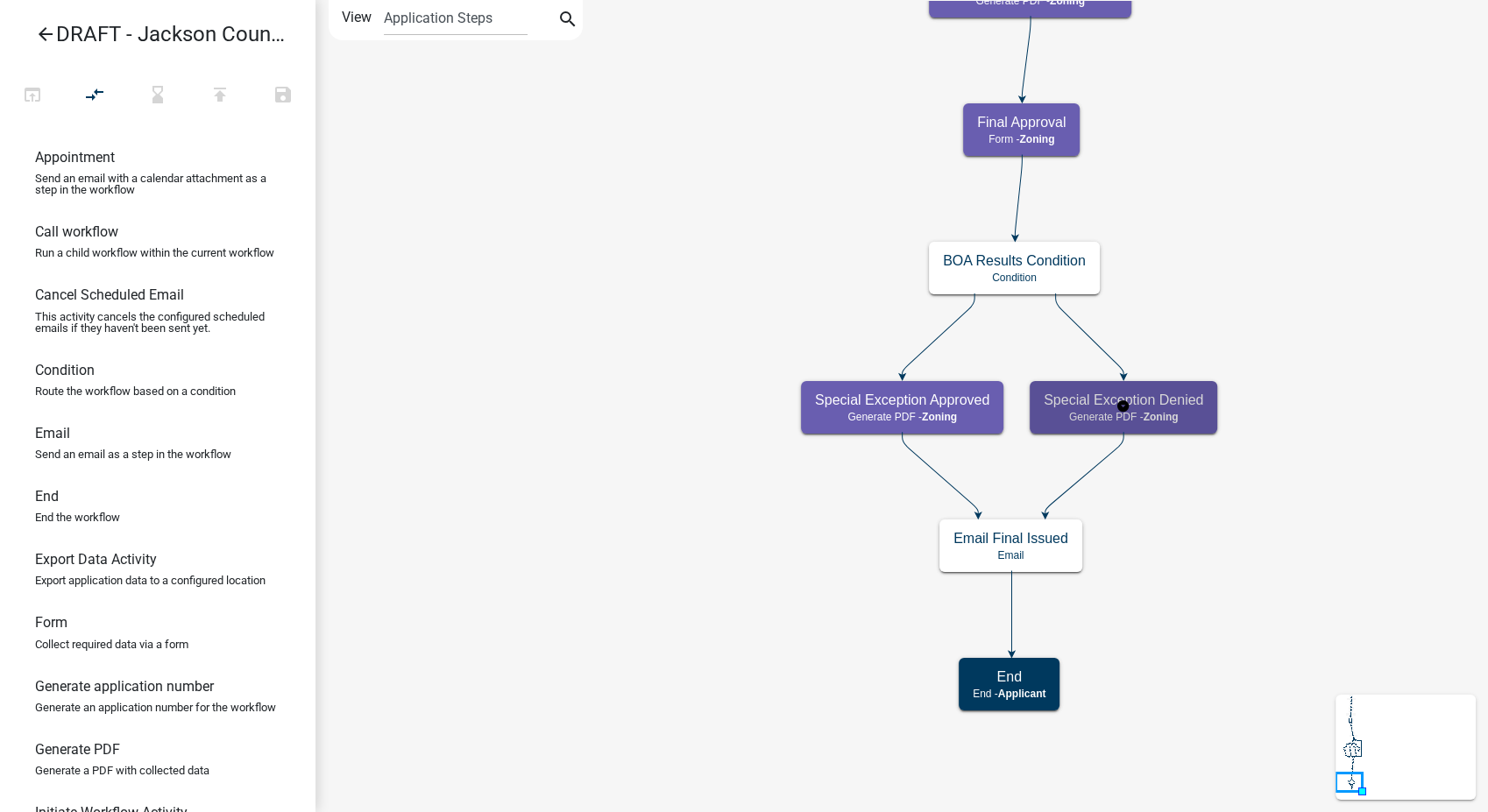
click at [1175, 422] on p "Generate PDF - Zoning" at bounding box center [1123, 417] width 159 height 13
select select "A8148ACC-5858-49B2-8A59-EA54C070B024"
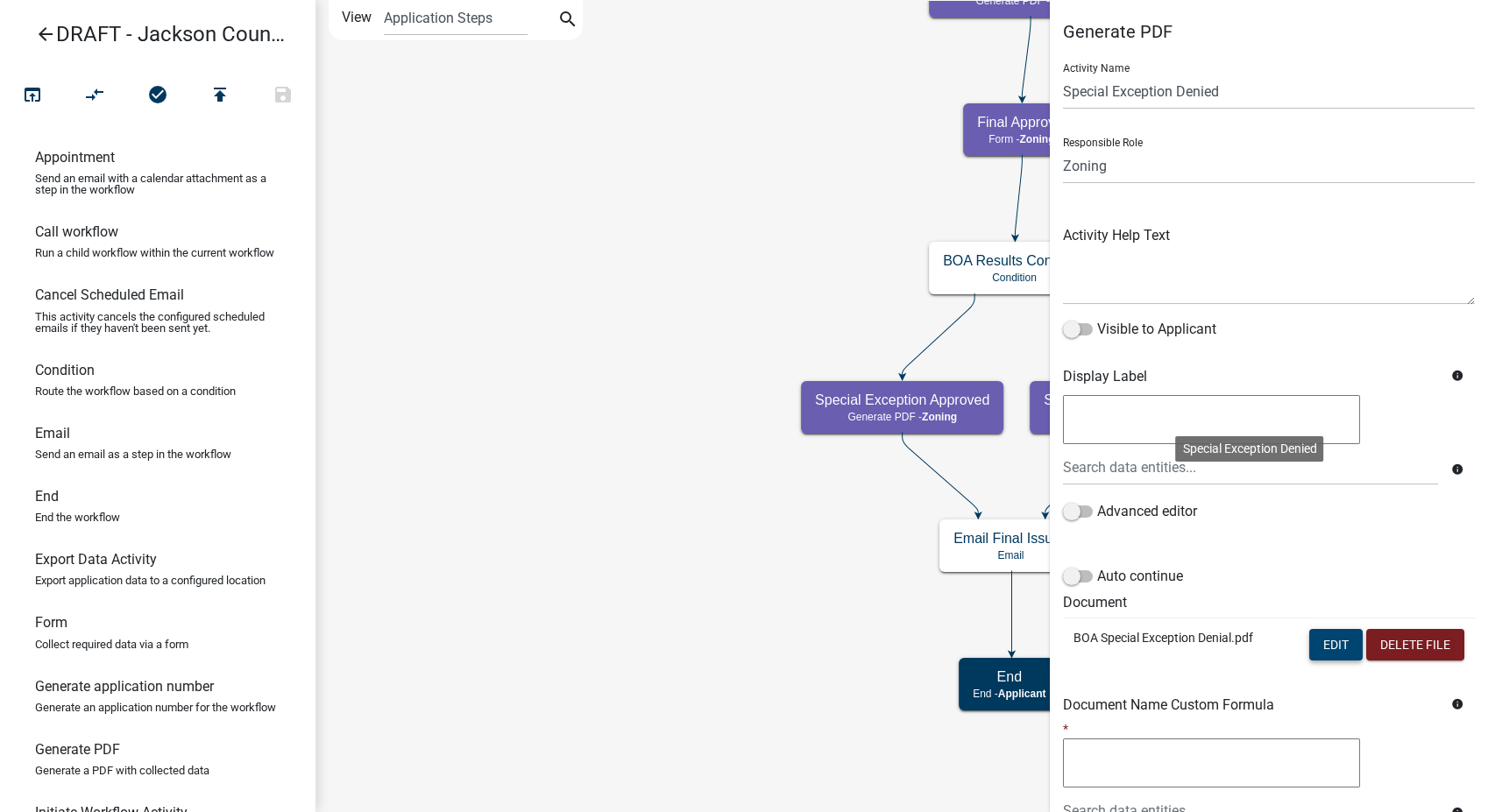
click at [1337, 649] on button "Edit" at bounding box center [1336, 644] width 53 height 32
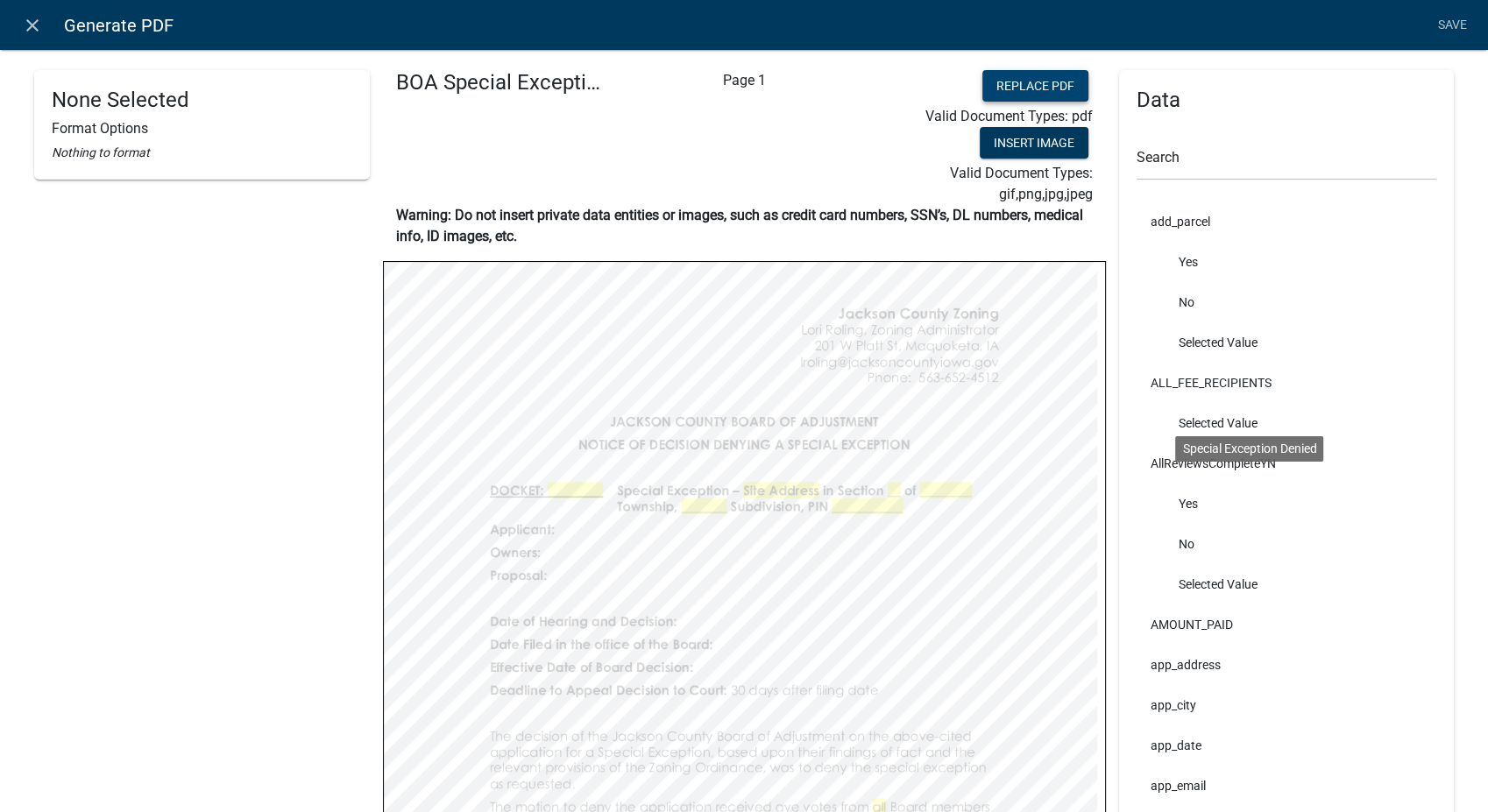
click at [1006, 91] on button "Replace PDF" at bounding box center [1036, 86] width 106 height 32
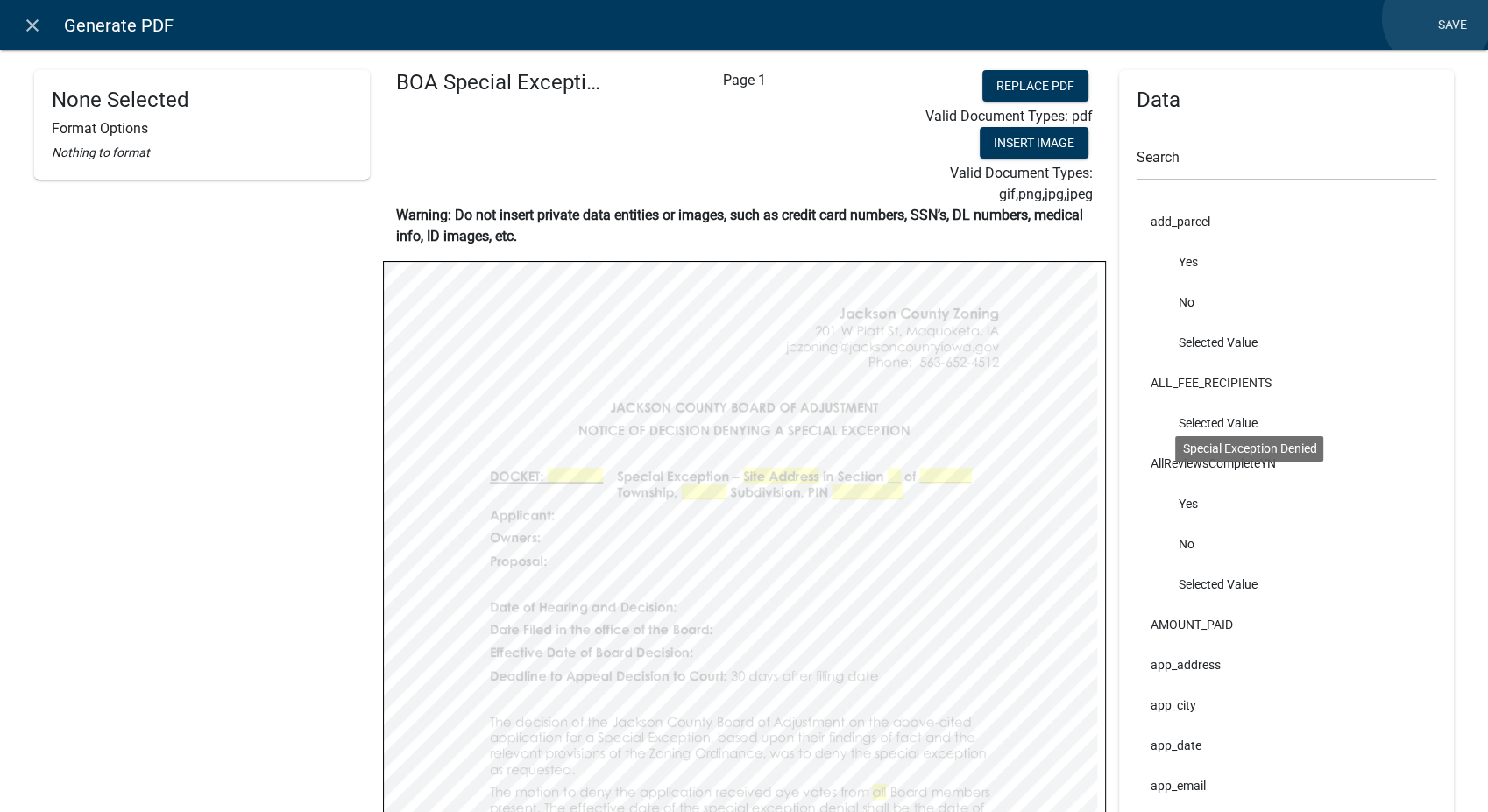
click at [1437, 17] on link "Save" at bounding box center [1451, 25] width 43 height 34
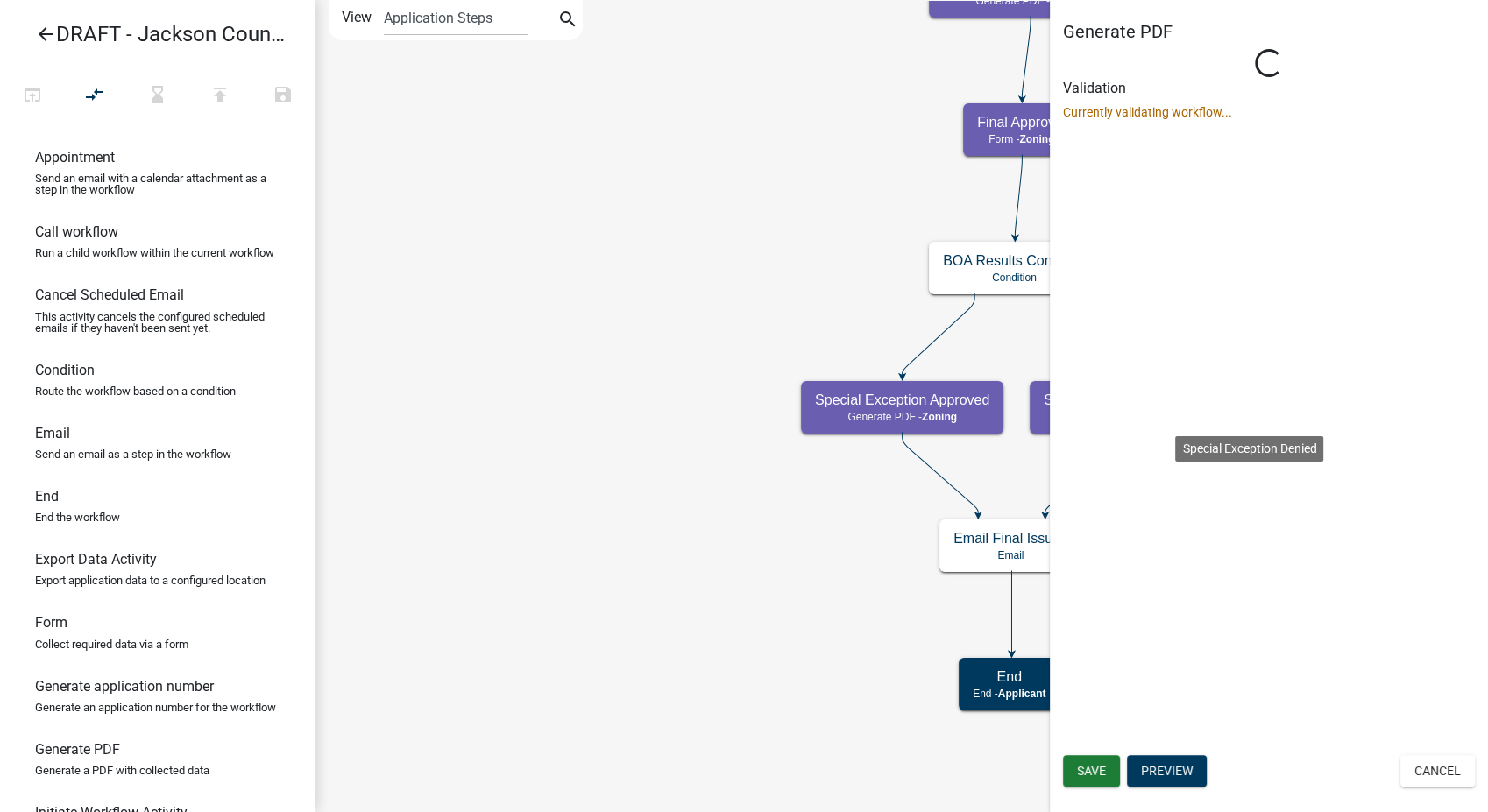
select select "A8148ACC-5858-49B2-8A59-EA54C070B024"
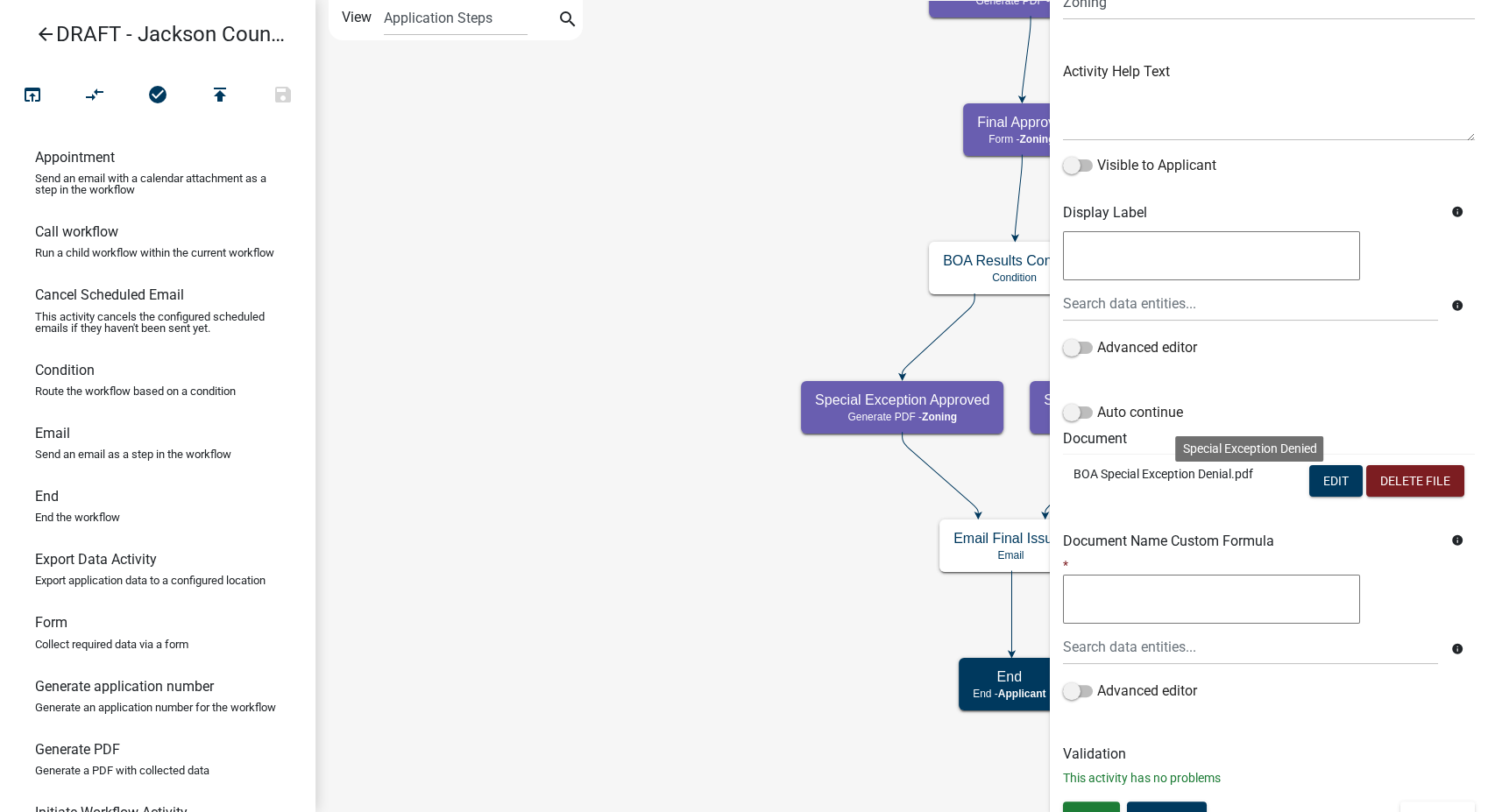
scroll to position [188, 0]
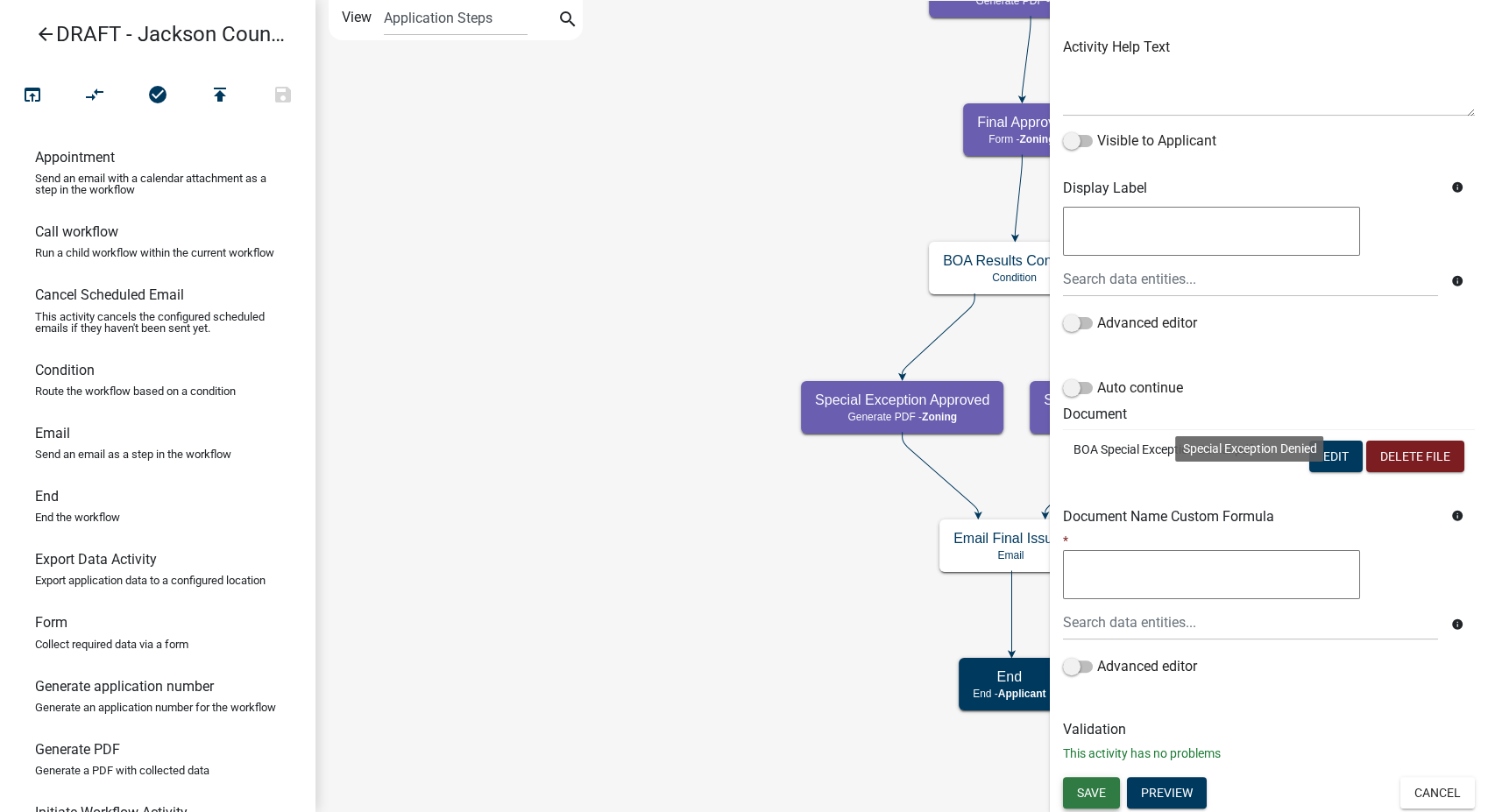
click at [1100, 777] on button "Save" at bounding box center [1091, 793] width 57 height 32
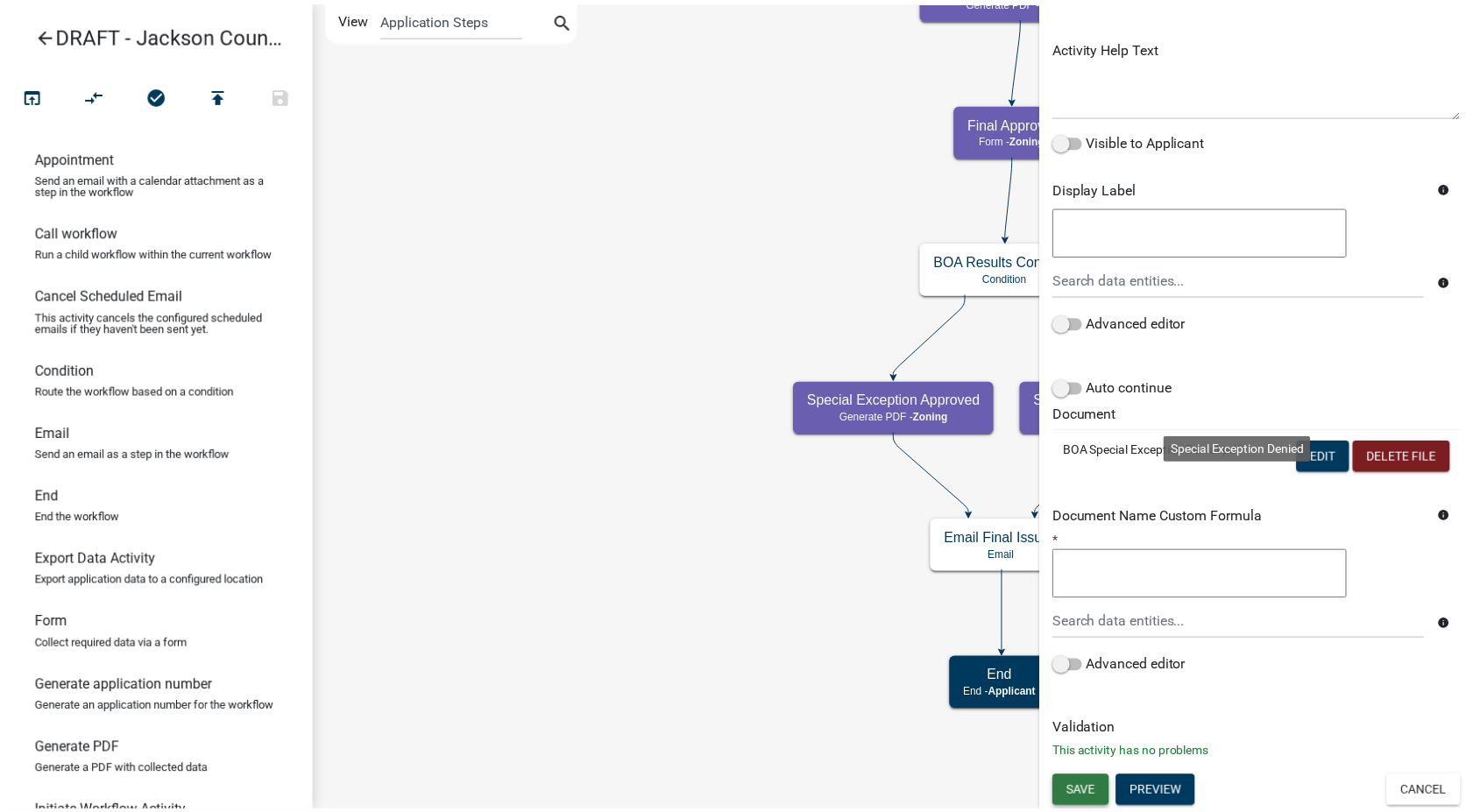
scroll to position [0, 0]
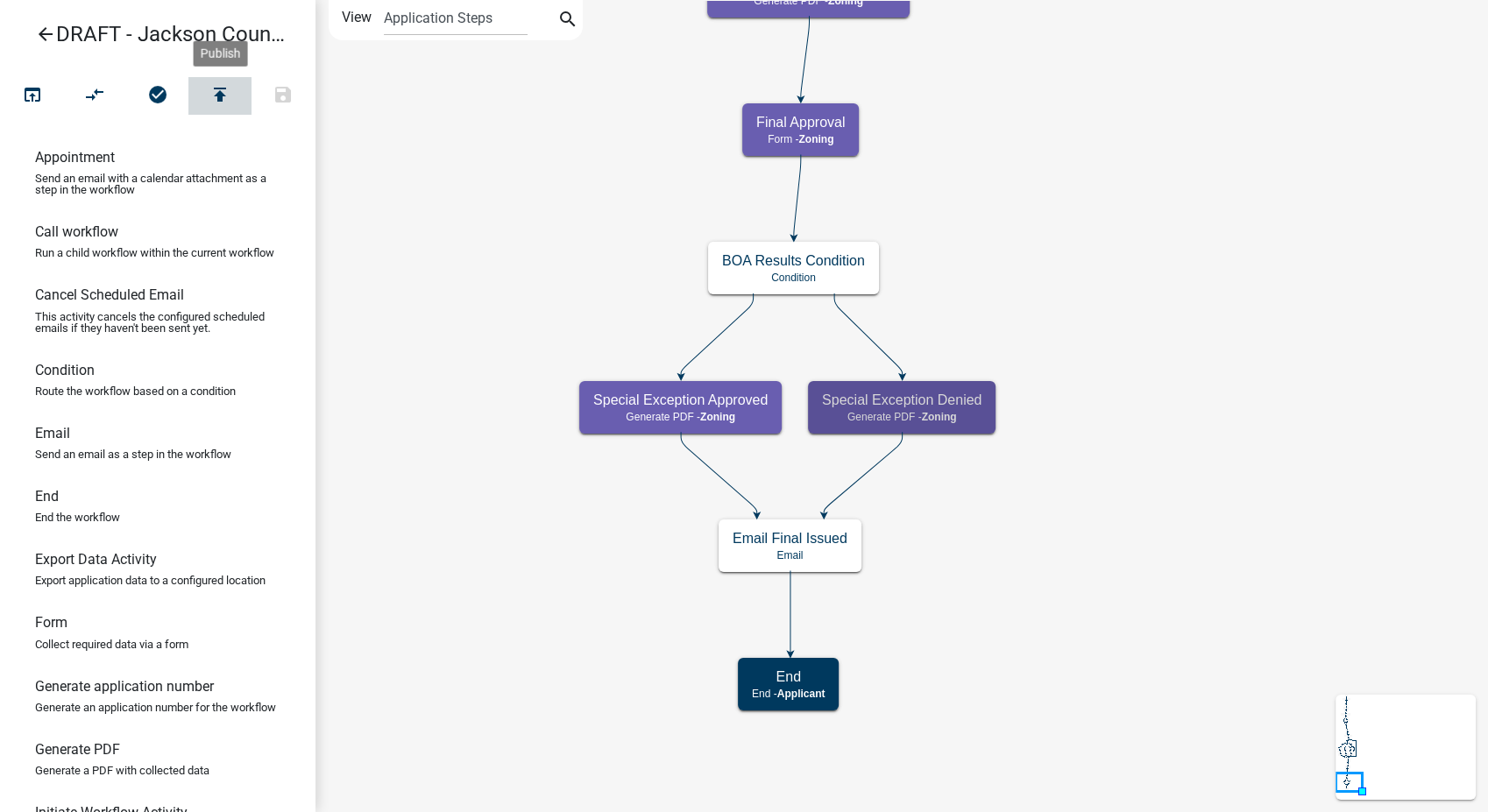
click at [207, 88] on button "publish" at bounding box center [219, 95] width 63 height 38
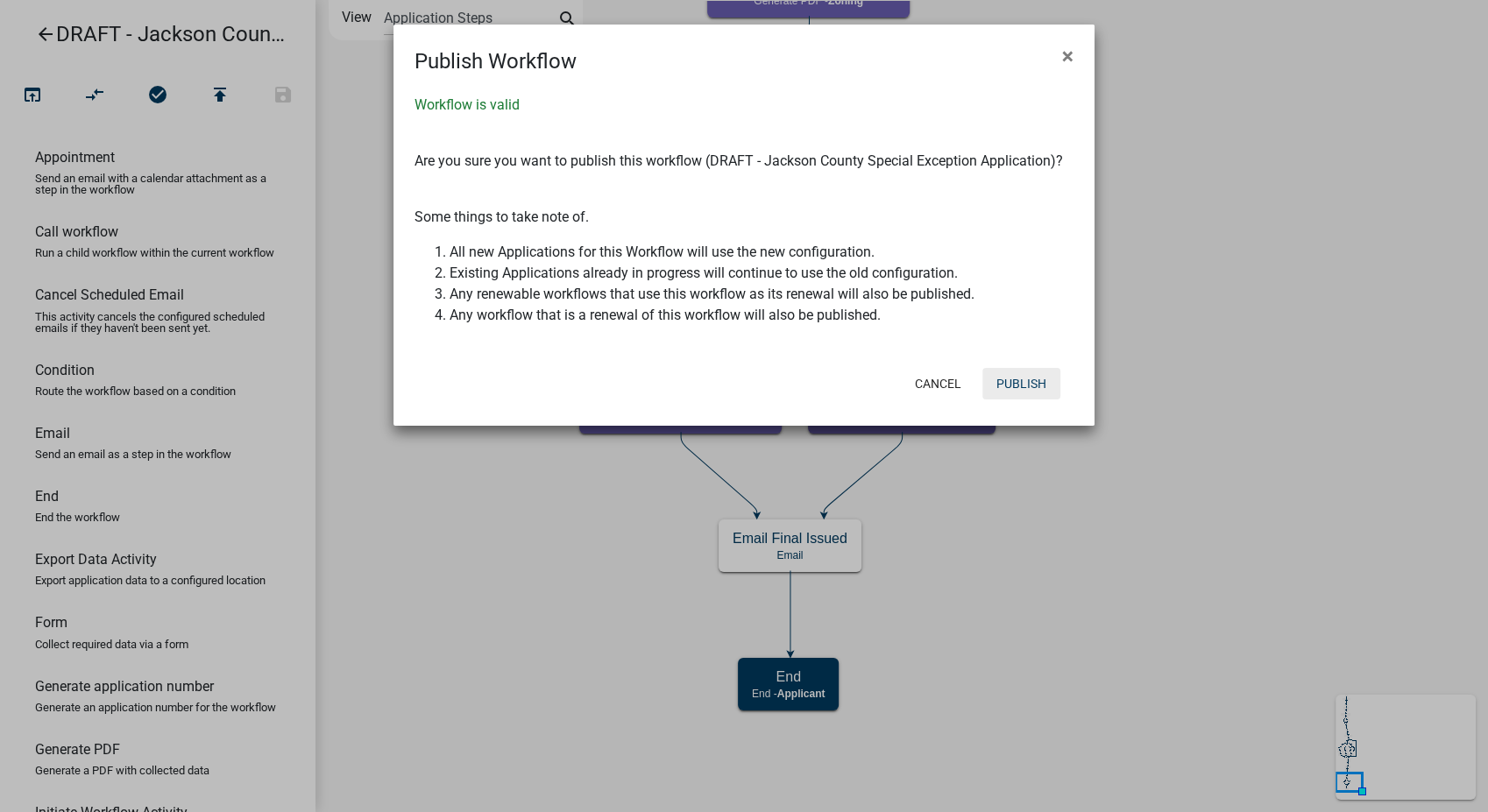
click at [1012, 382] on button "Publish" at bounding box center [1021, 384] width 78 height 32
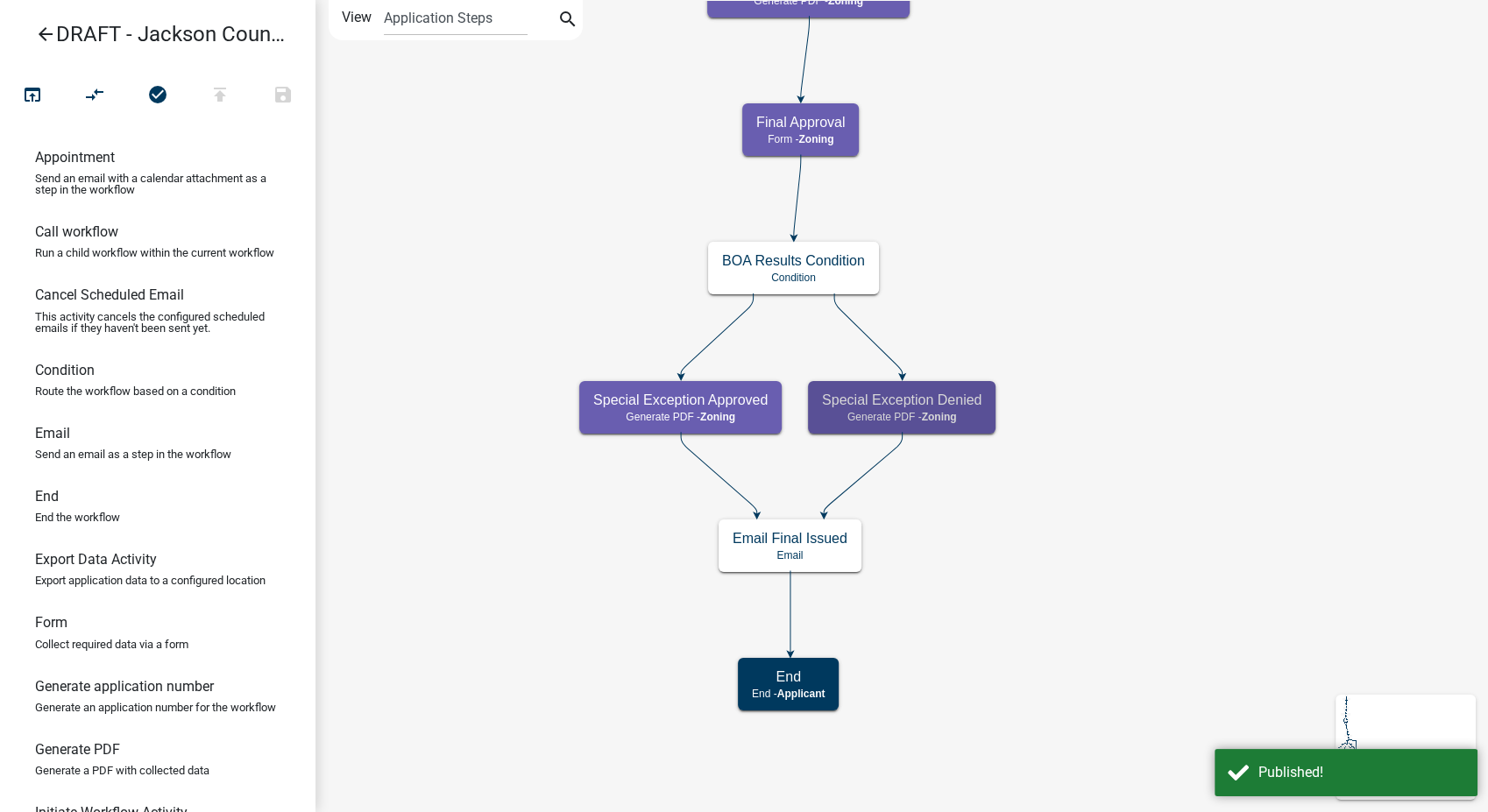
click at [37, 35] on icon "arrow_back" at bounding box center [45, 36] width 21 height 24
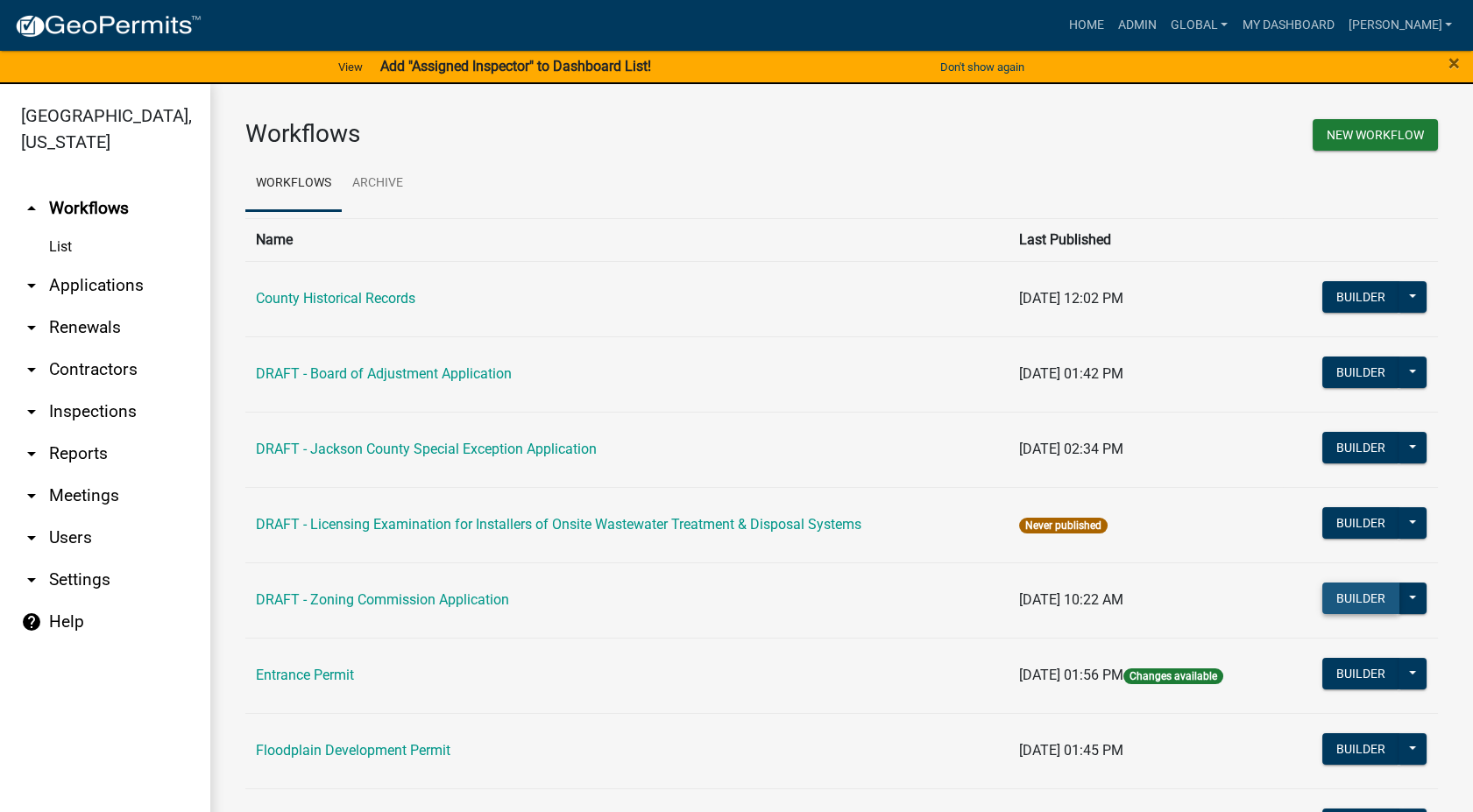
click at [1360, 595] on button "Builder" at bounding box center [1361, 598] width 77 height 32
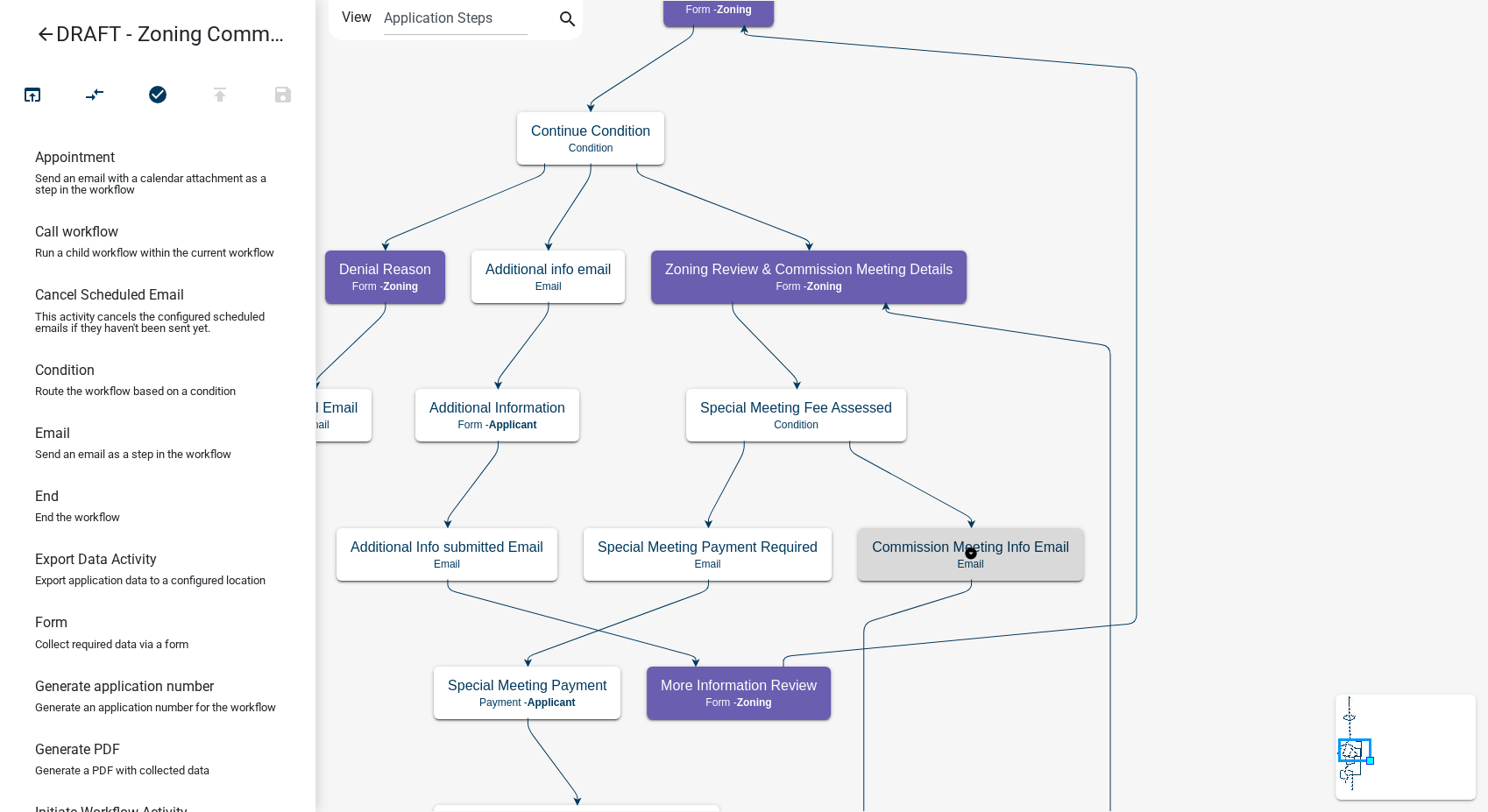
click at [935, 561] on p "Email" at bounding box center [970, 564] width 197 height 13
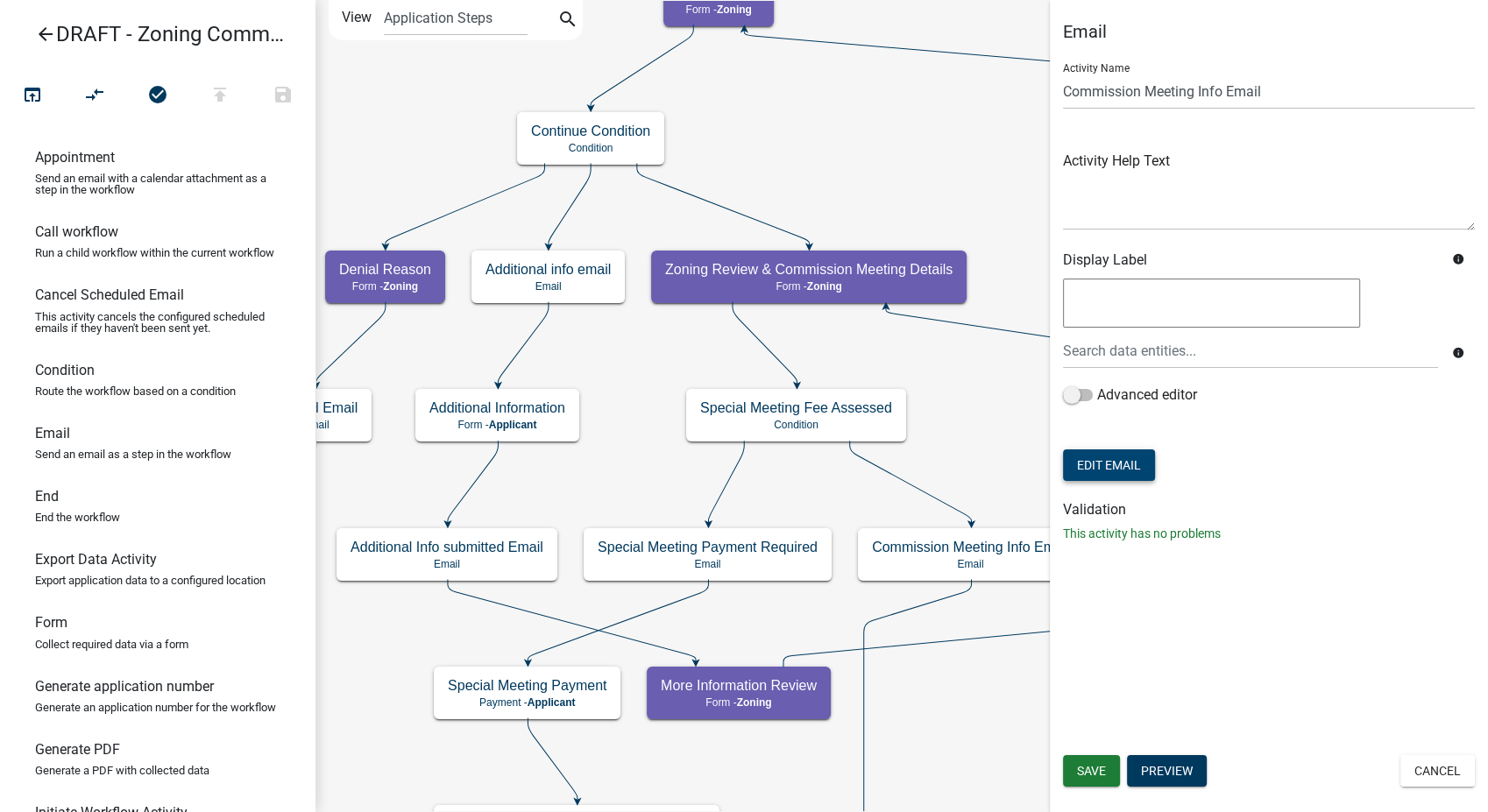
click at [1086, 465] on button "Edit Email" at bounding box center [1108, 465] width 92 height 32
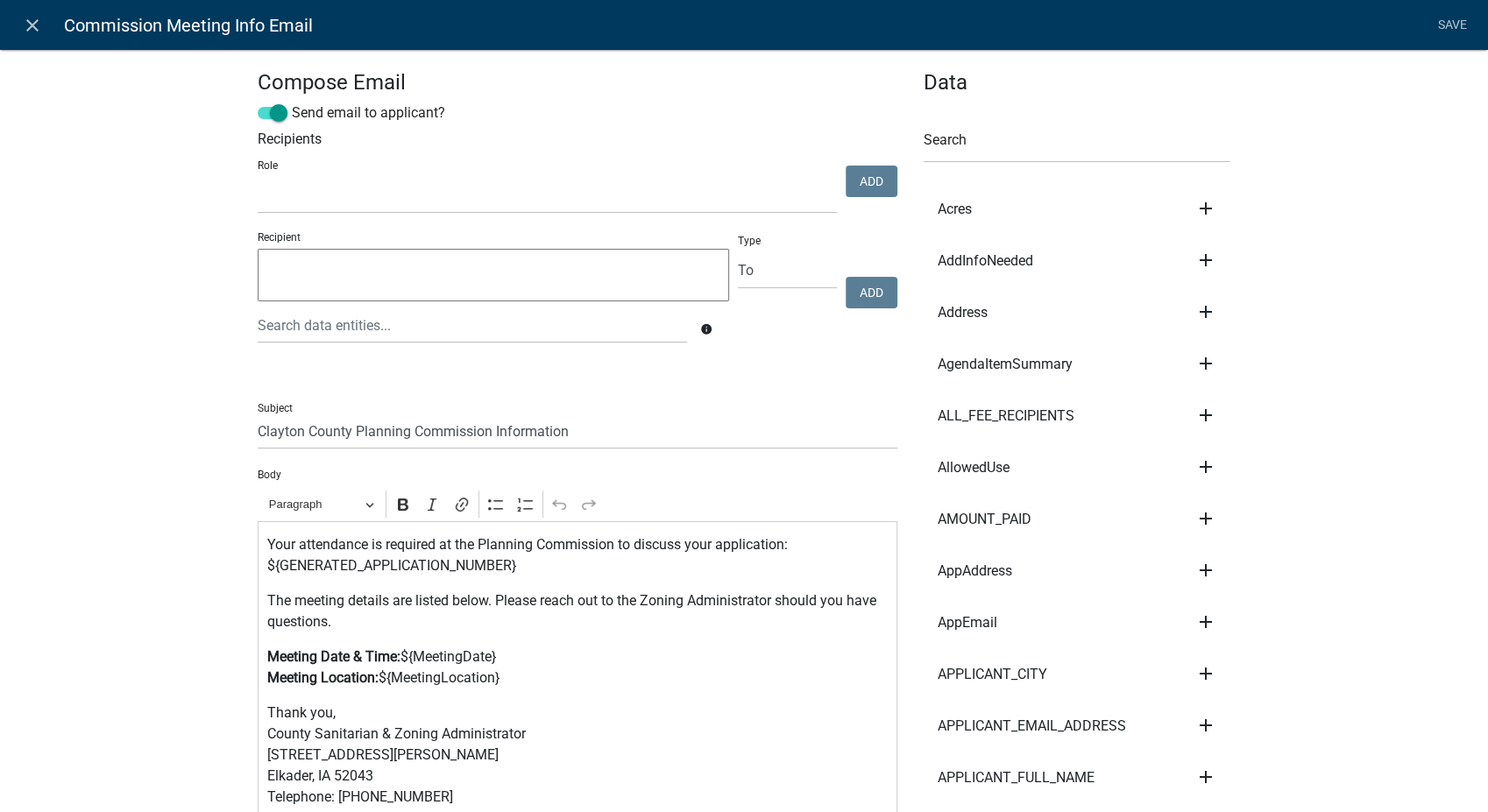
select select
click at [35, 22] on icon "close" at bounding box center [33, 25] width 21 height 21
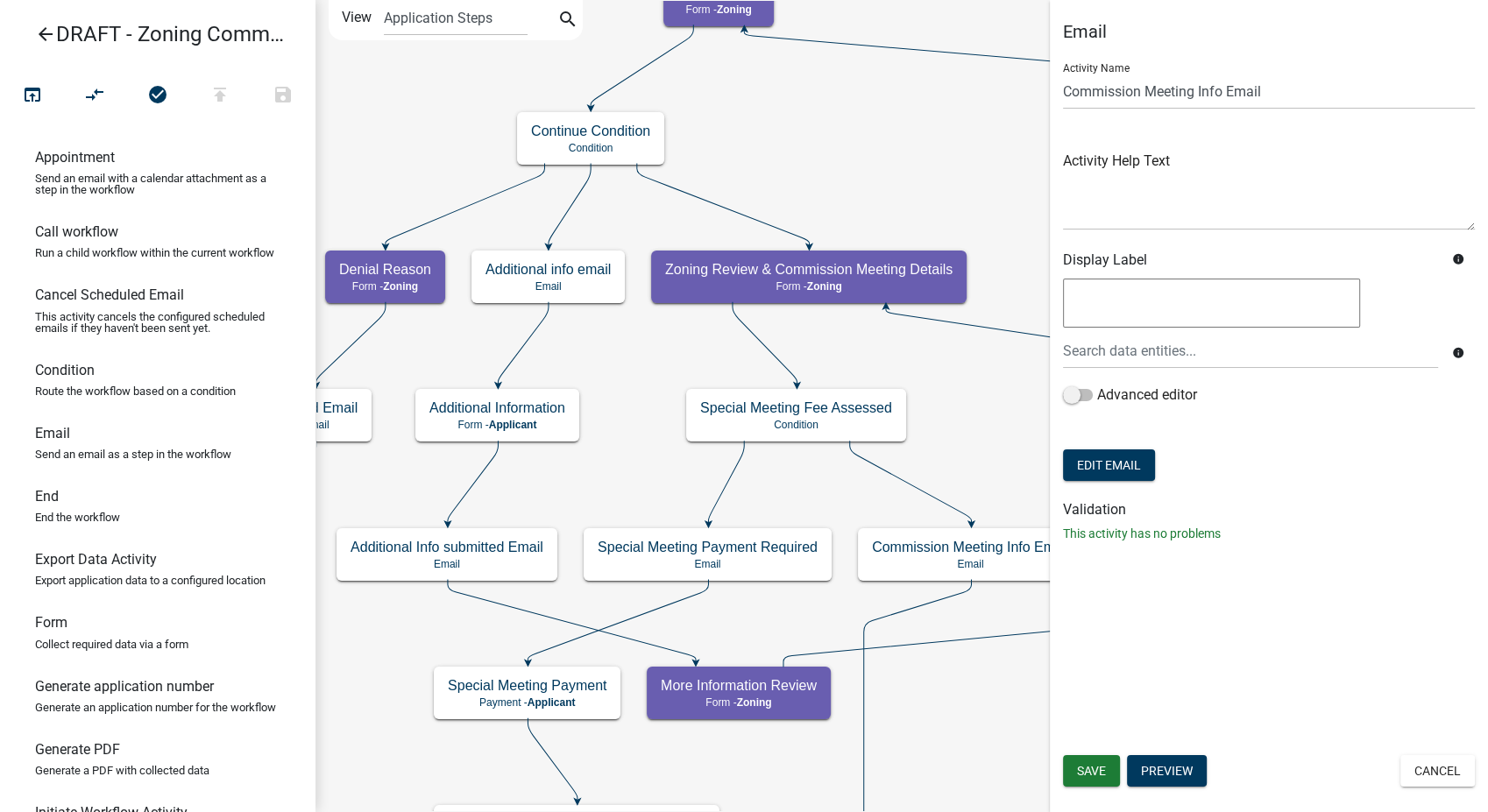
click at [41, 28] on icon "arrow_back" at bounding box center [45, 36] width 21 height 24
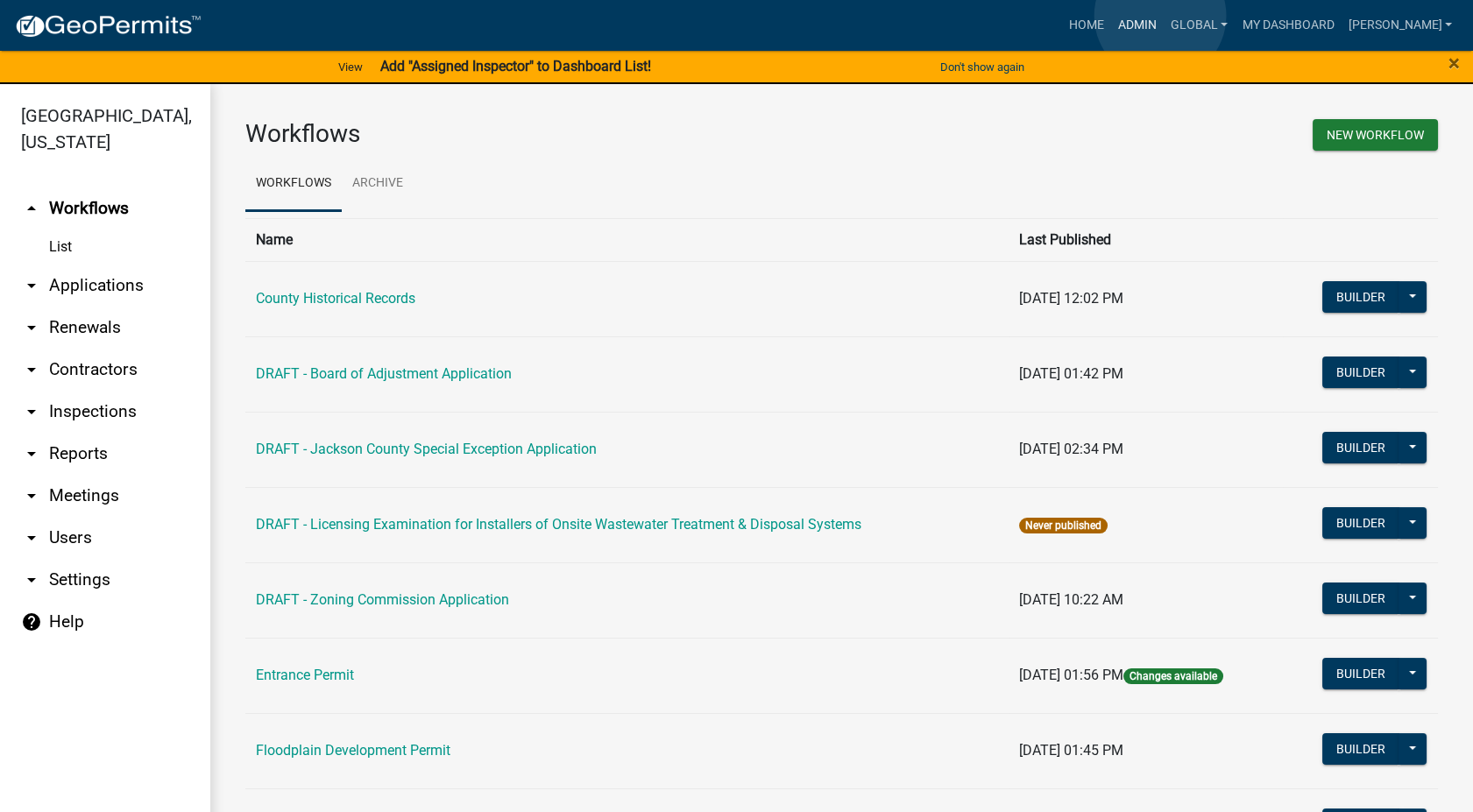
click at [1160, 15] on link "Admin" at bounding box center [1137, 25] width 53 height 34
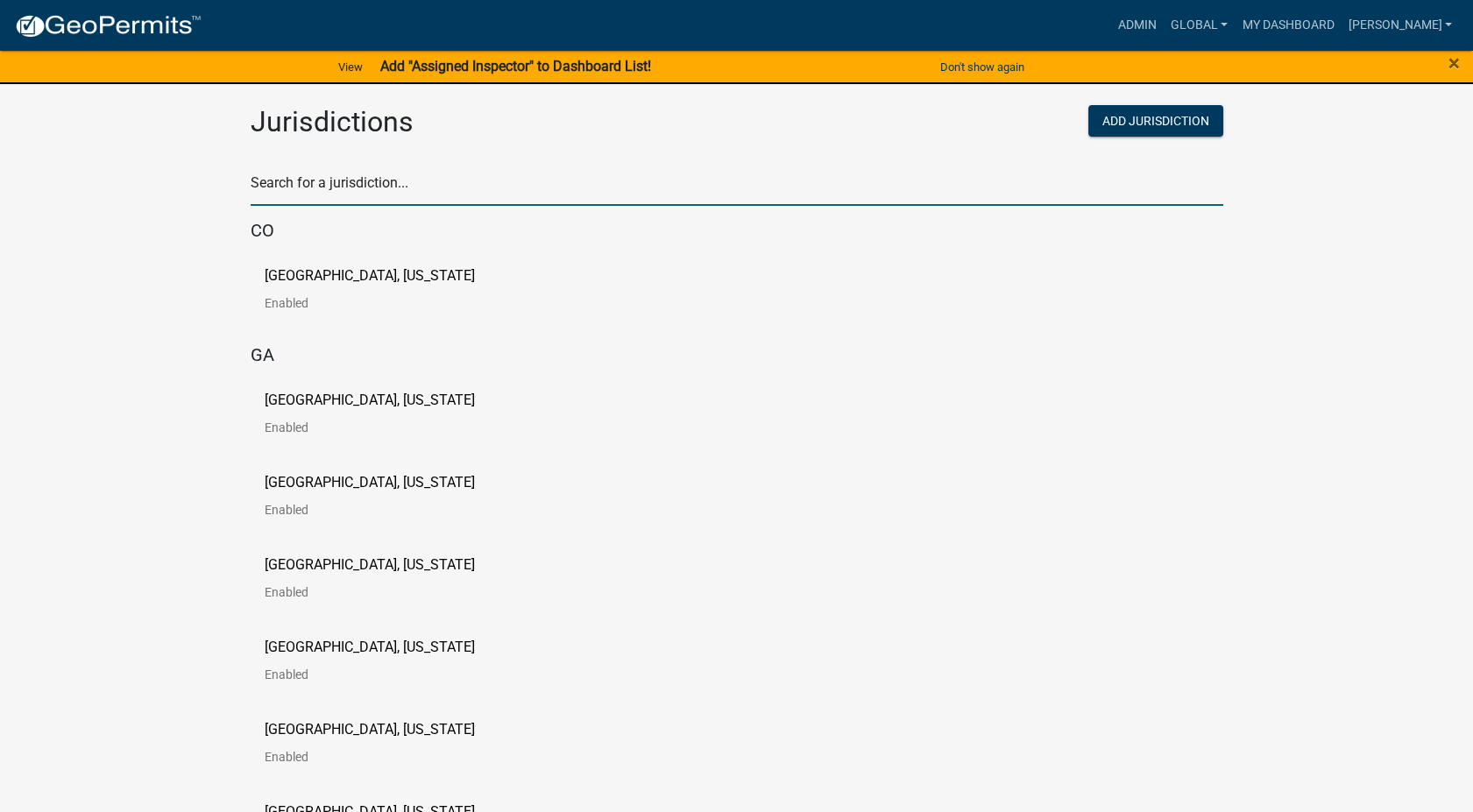
click at [368, 186] on input "text" at bounding box center [737, 187] width 973 height 36
type input "story"
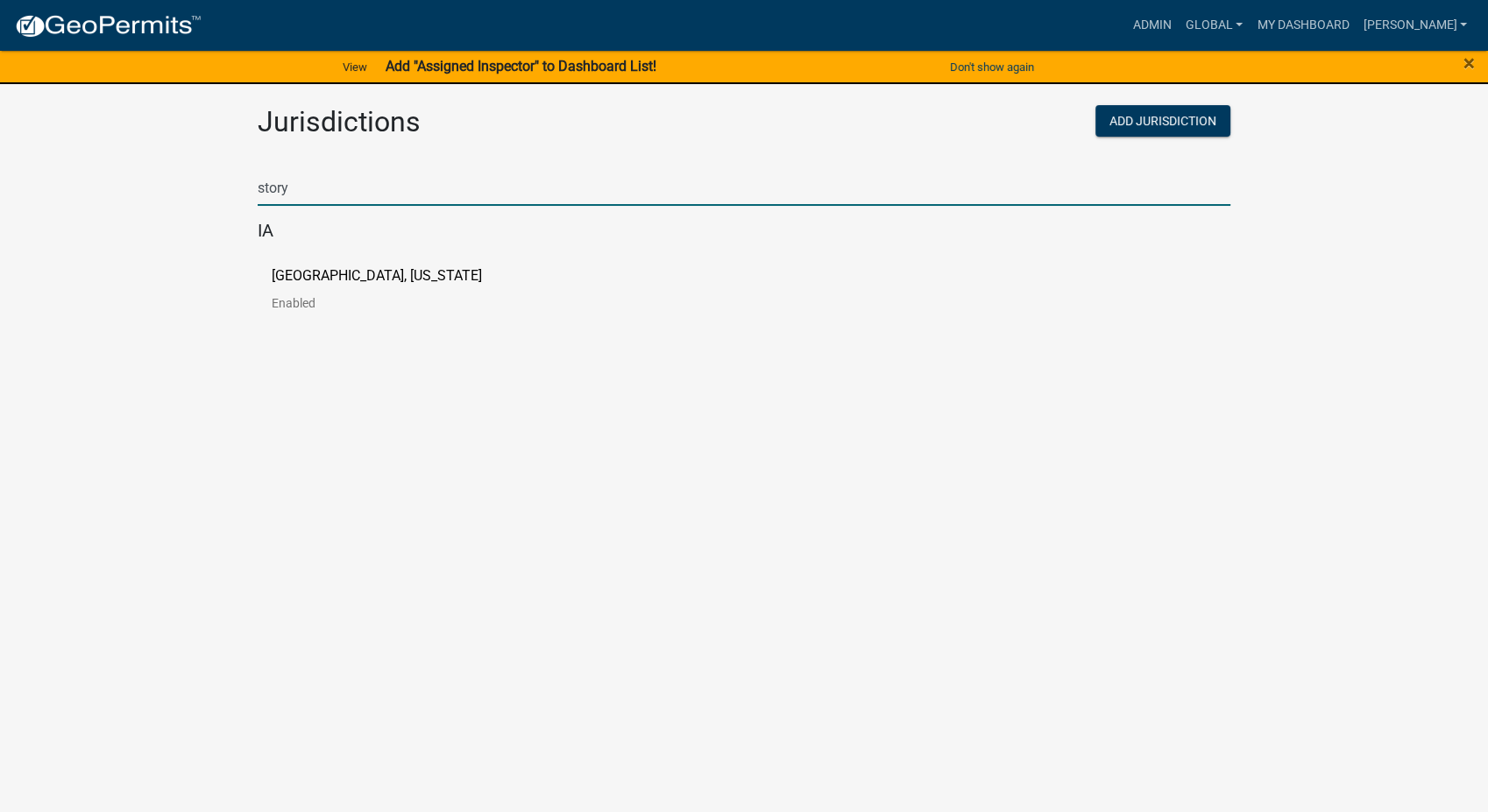
click at [334, 266] on div "Story County, Iowa Enabled" at bounding box center [744, 295] width 973 height 82
click at [324, 264] on div "Story County, Iowa Enabled" at bounding box center [744, 295] width 973 height 82
click at [321, 283] on p "Story County, Iowa" at bounding box center [377, 276] width 210 height 14
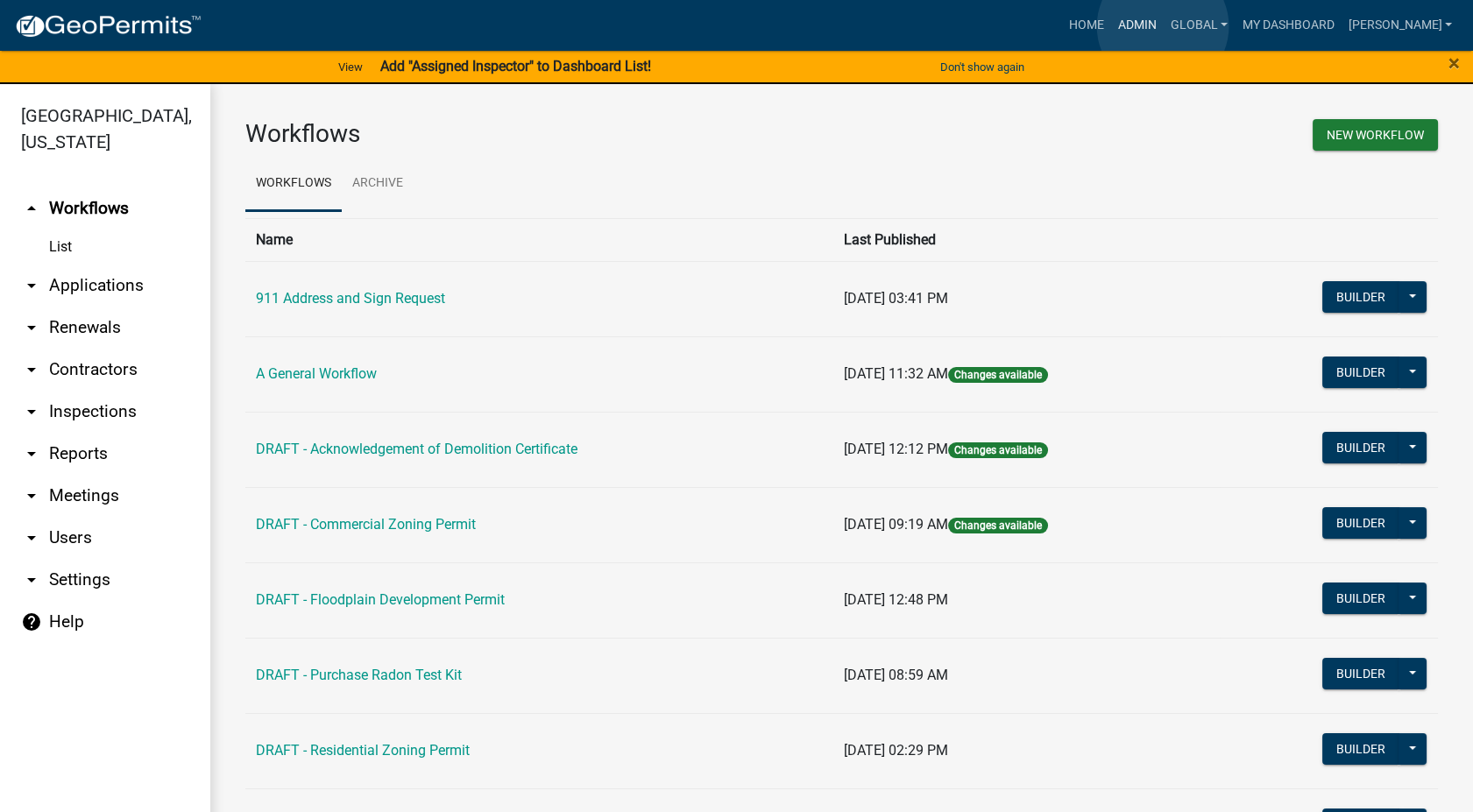
click at [1163, 26] on link "Admin" at bounding box center [1137, 25] width 53 height 34
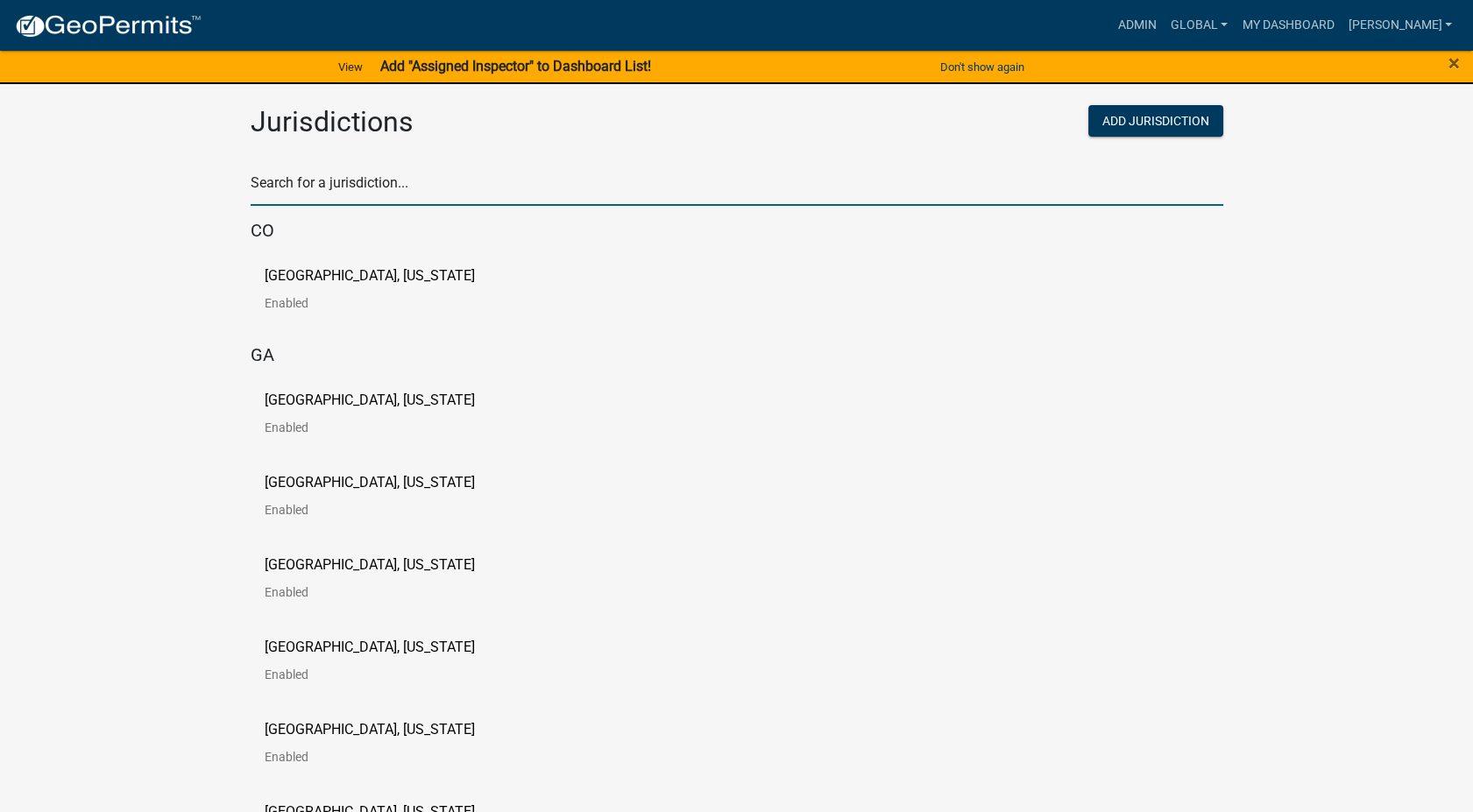
click at [348, 187] on input "text" at bounding box center [737, 187] width 973 height 36
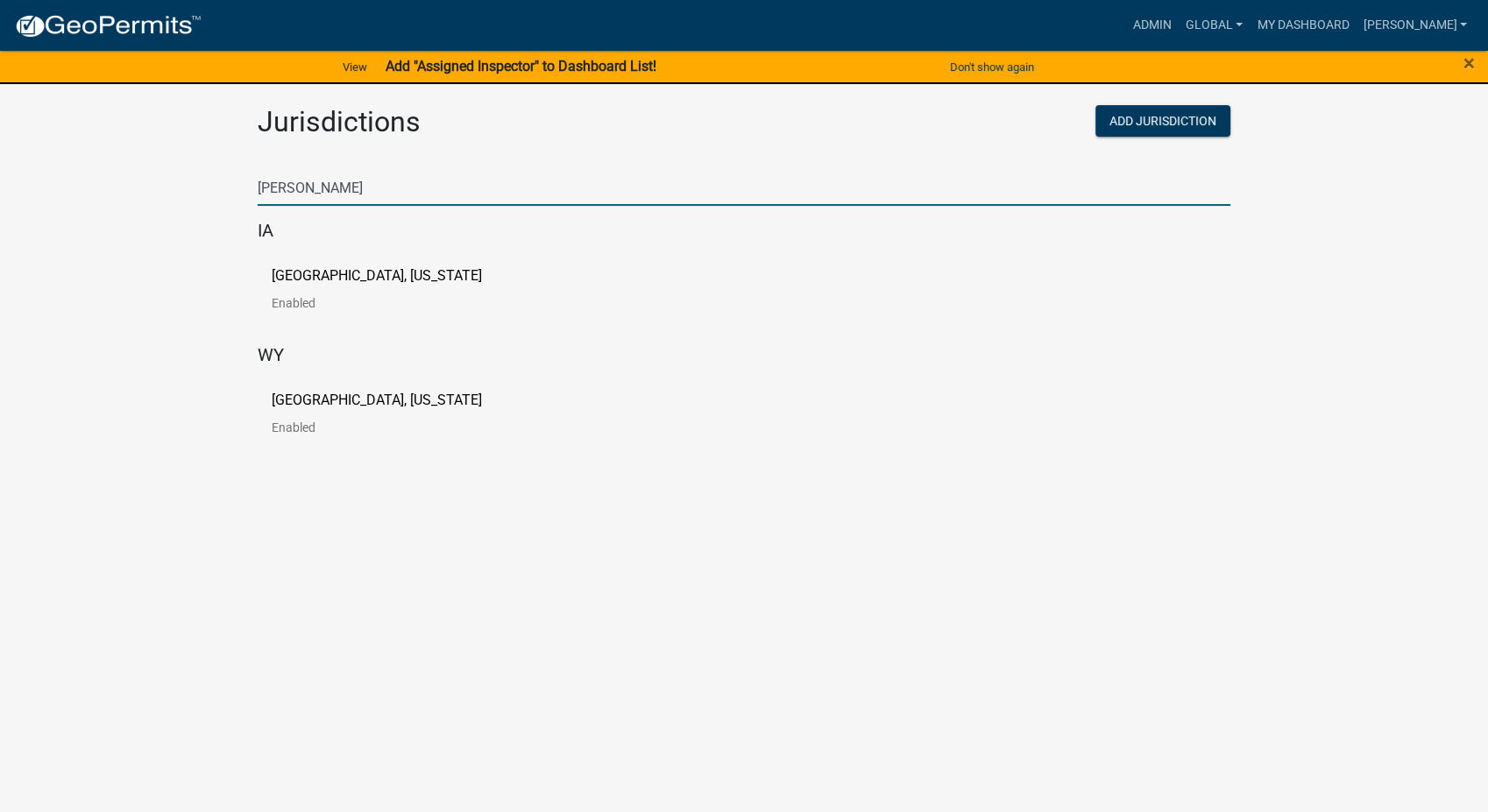
type input "buchanan"
click at [335, 272] on p "Buchanan County, Iowa" at bounding box center [377, 276] width 210 height 14
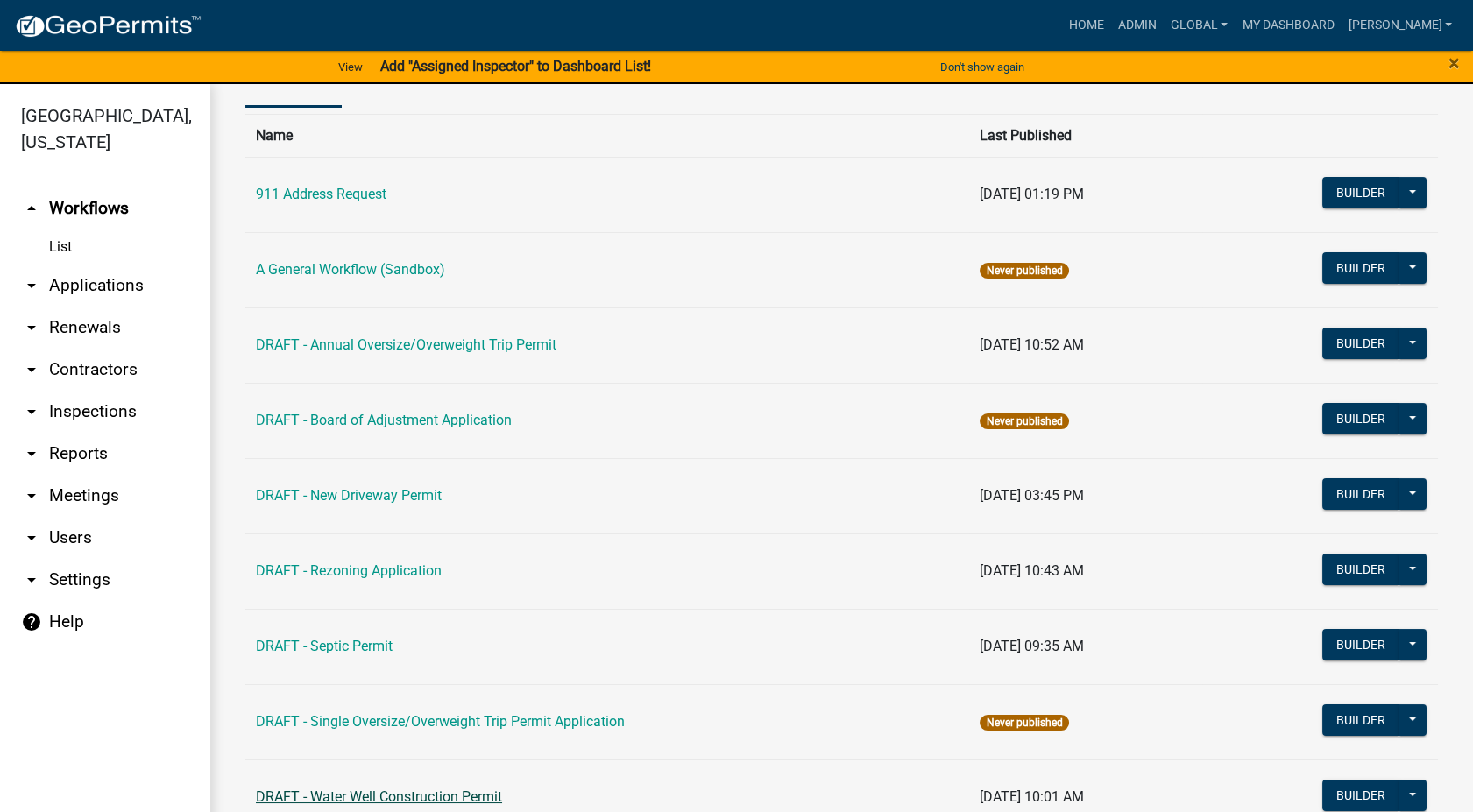
scroll to position [97, 0]
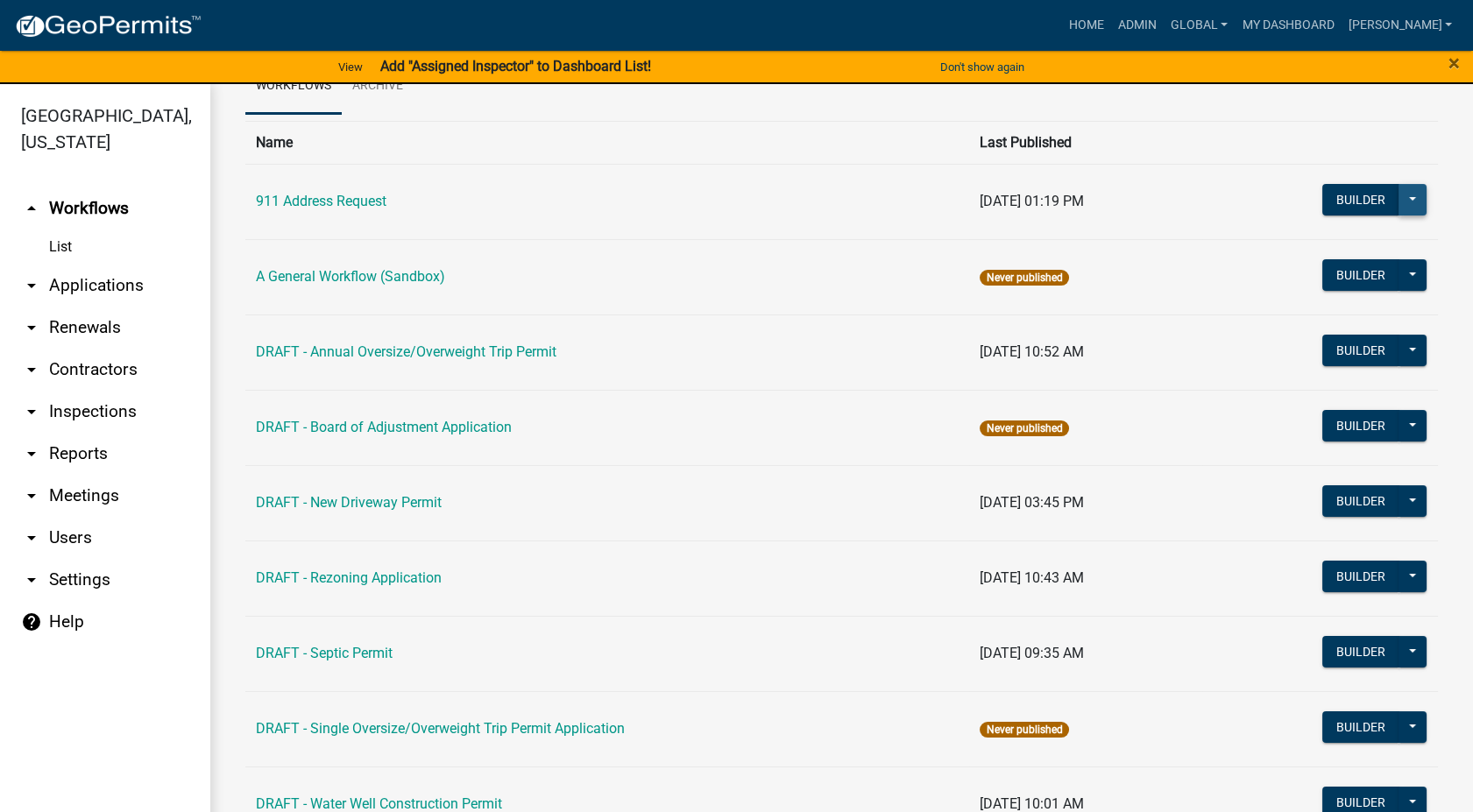
click at [1399, 192] on button at bounding box center [1412, 200] width 28 height 32
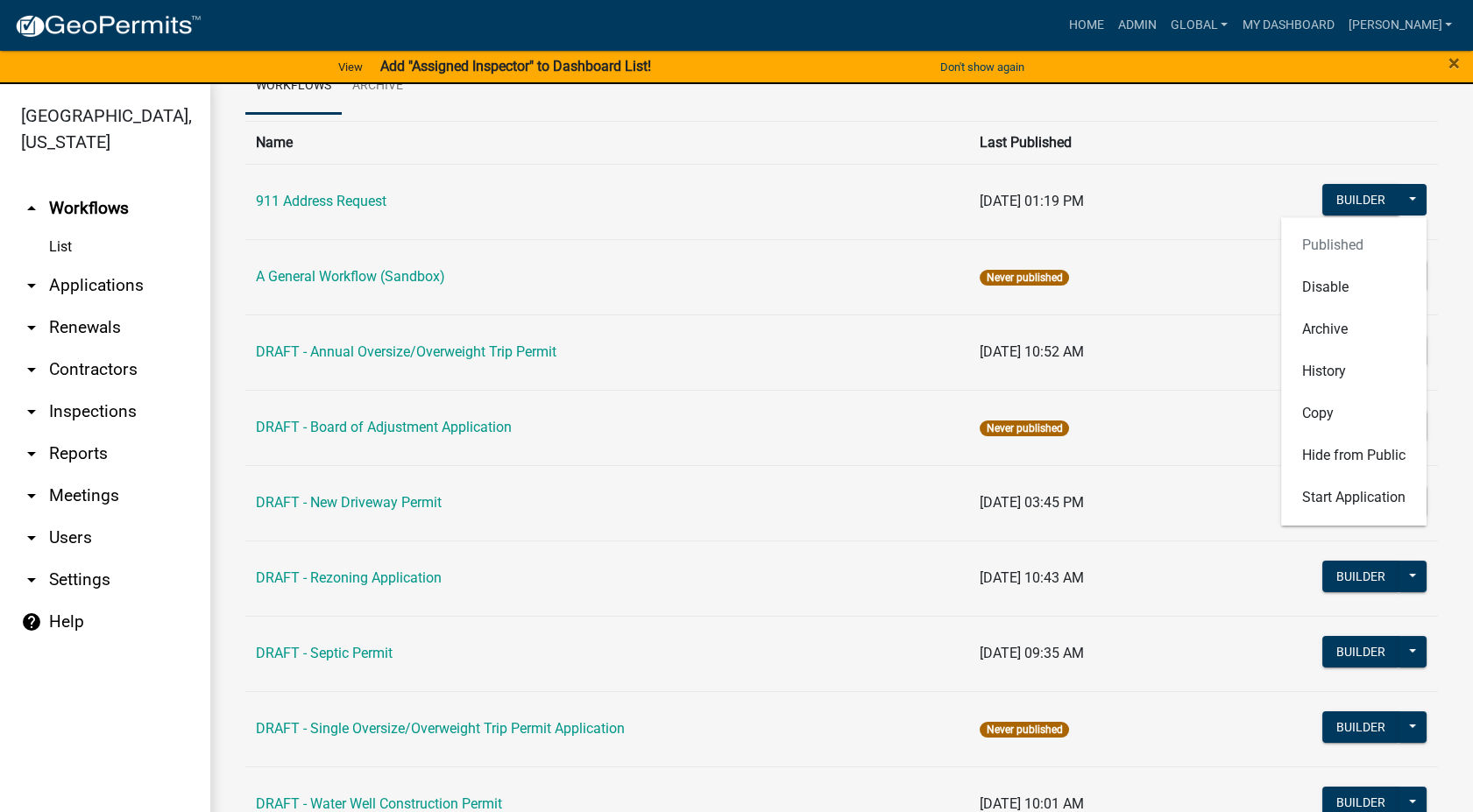
click at [1187, 192] on td "08/11/2025, 01:19 PM" at bounding box center [1086, 202] width 233 height 75
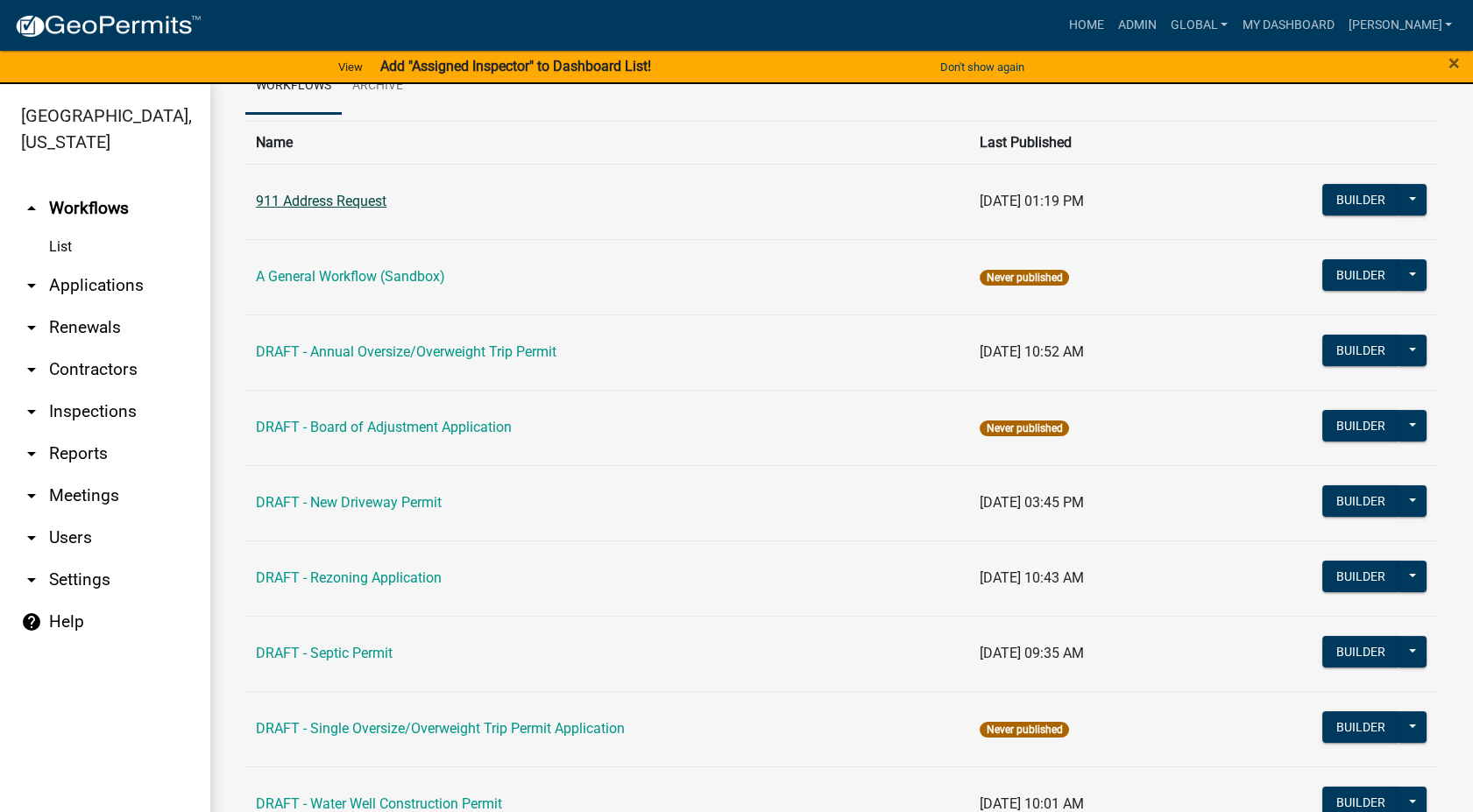
click at [273, 203] on link "911 Address Request" at bounding box center [320, 201] width 130 height 16
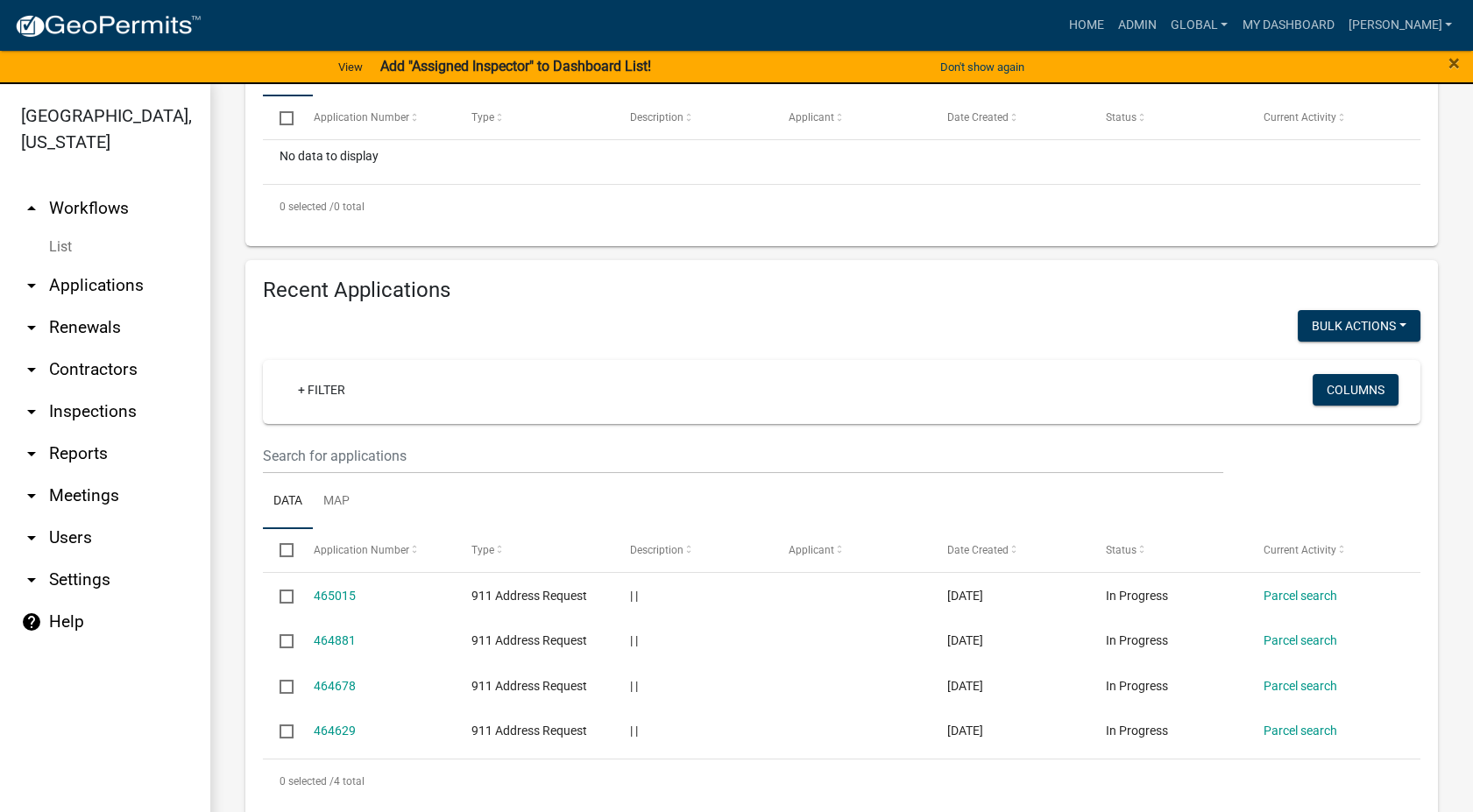
scroll to position [486, 0]
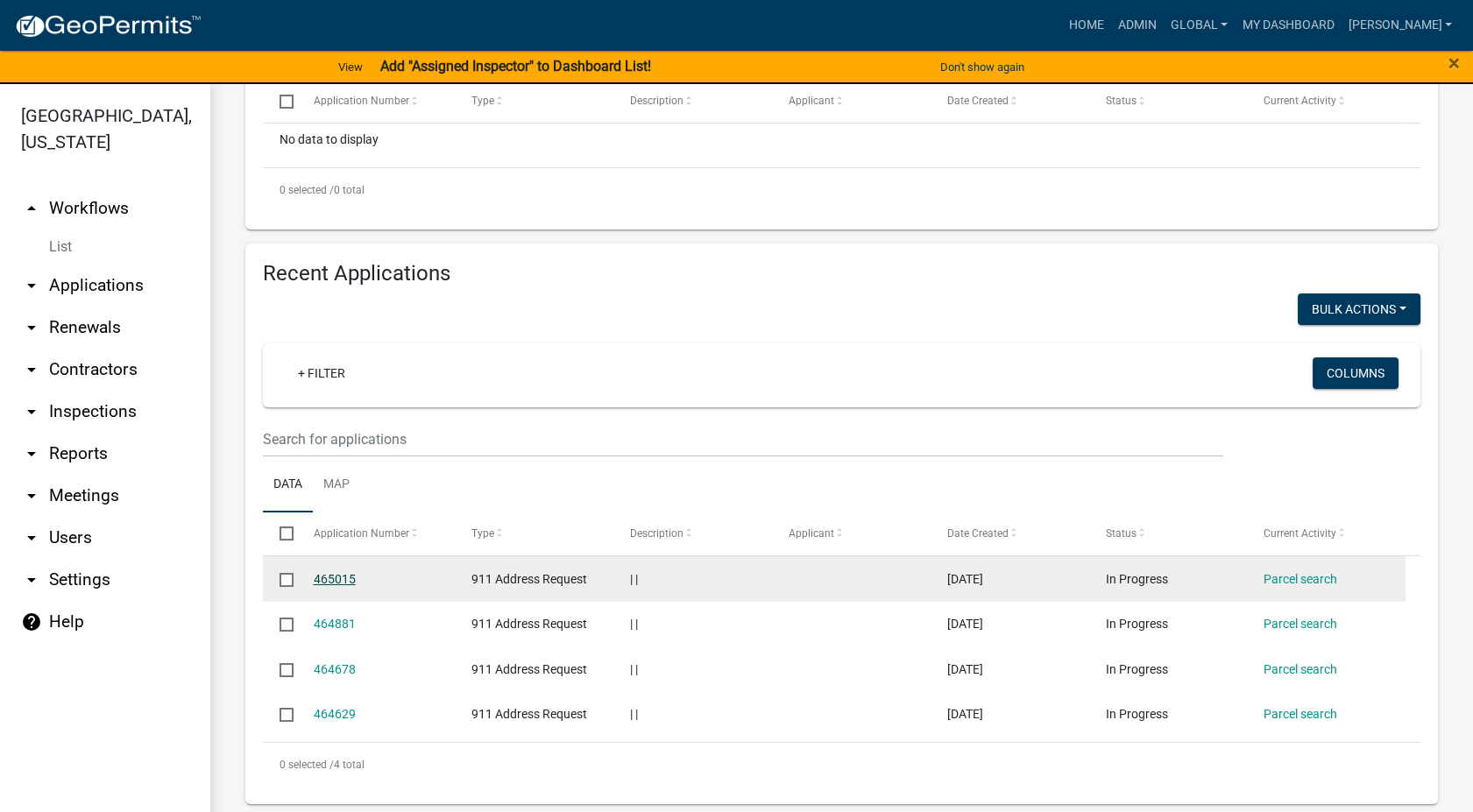
click at [330, 579] on link "465015" at bounding box center [335, 579] width 42 height 14
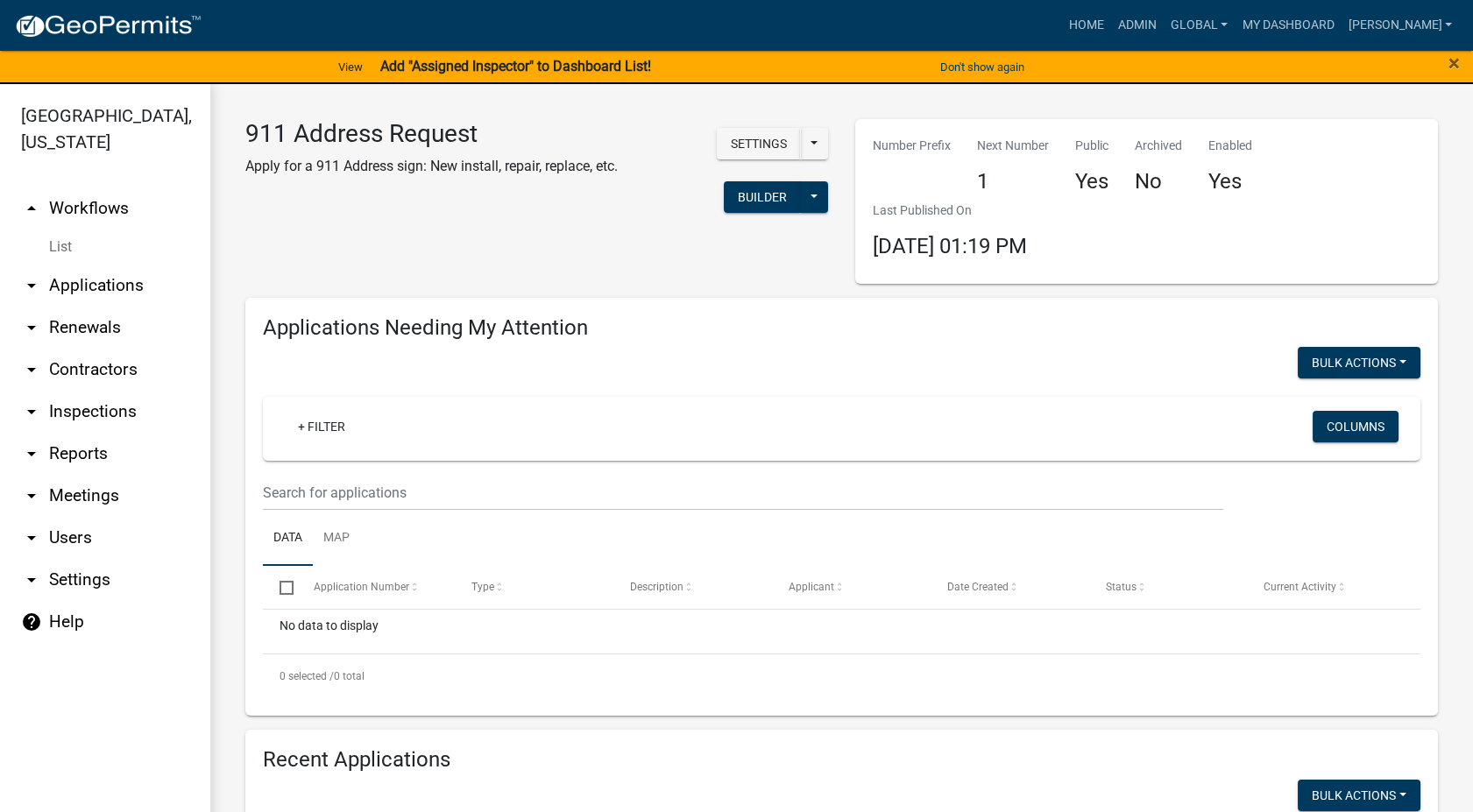
click at [75, 242] on link "List" at bounding box center [105, 247] width 210 height 35
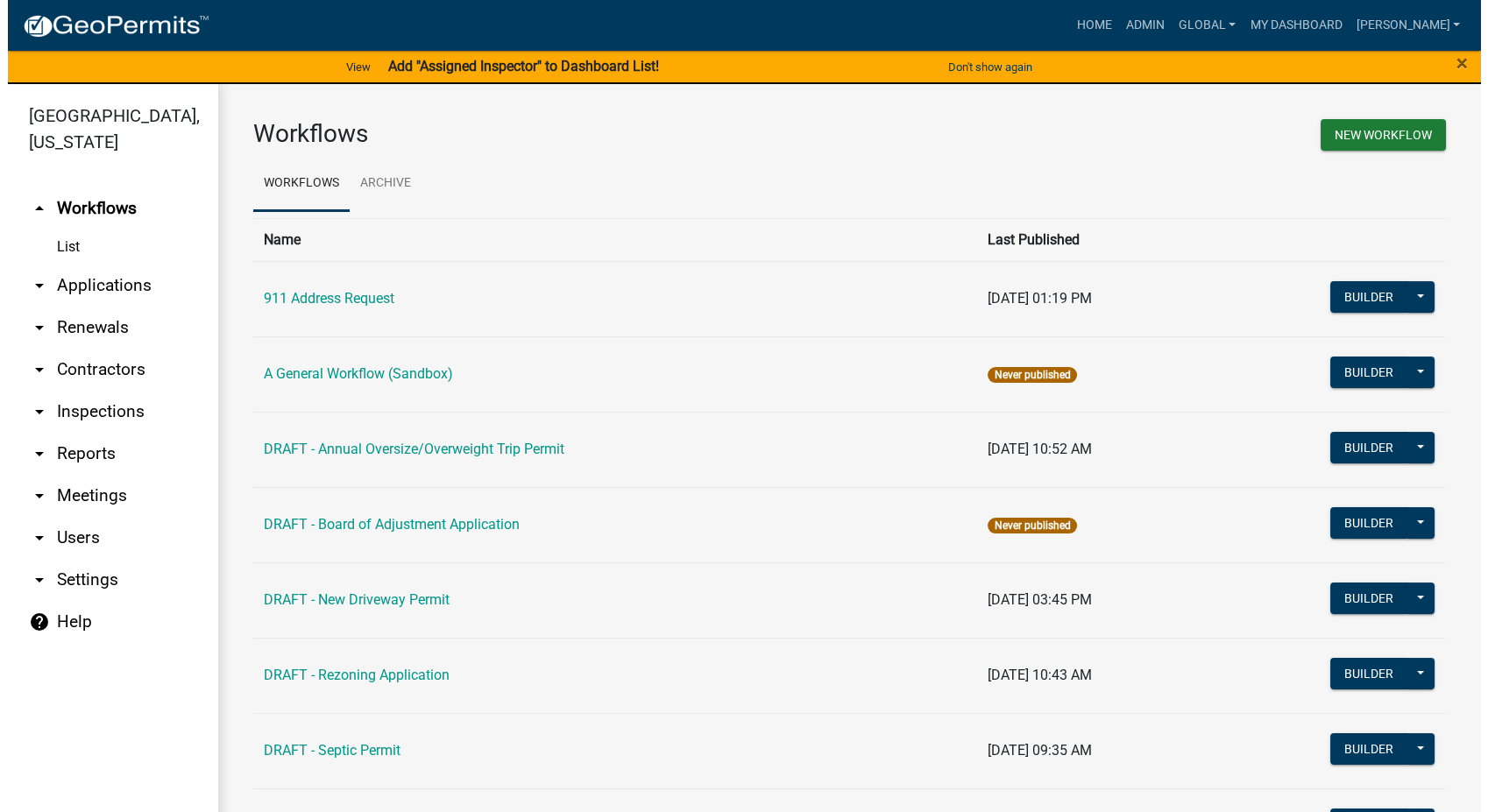
scroll to position [195, 0]
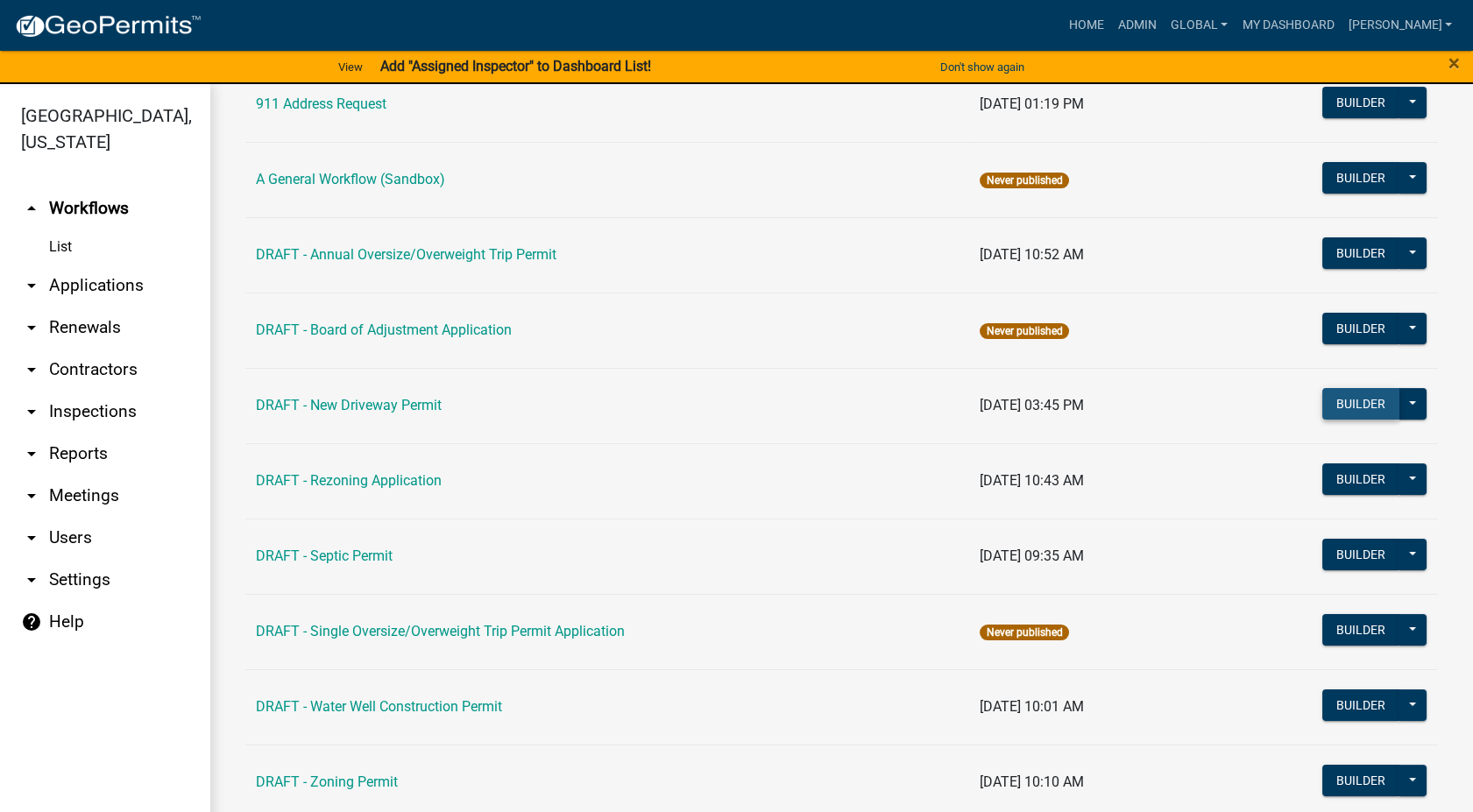
click at [1323, 412] on button "Builder" at bounding box center [1361, 404] width 77 height 32
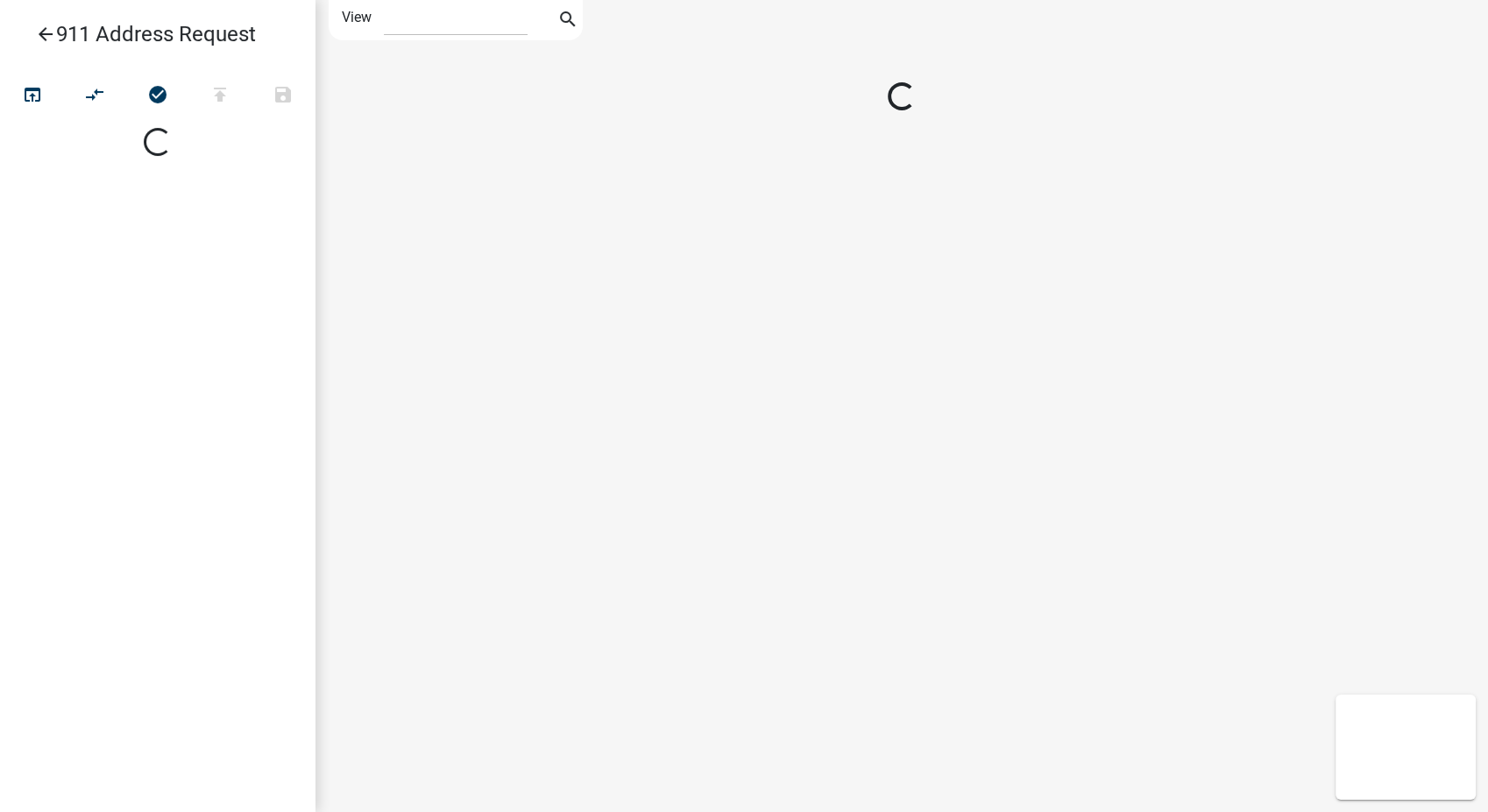
select select "1"
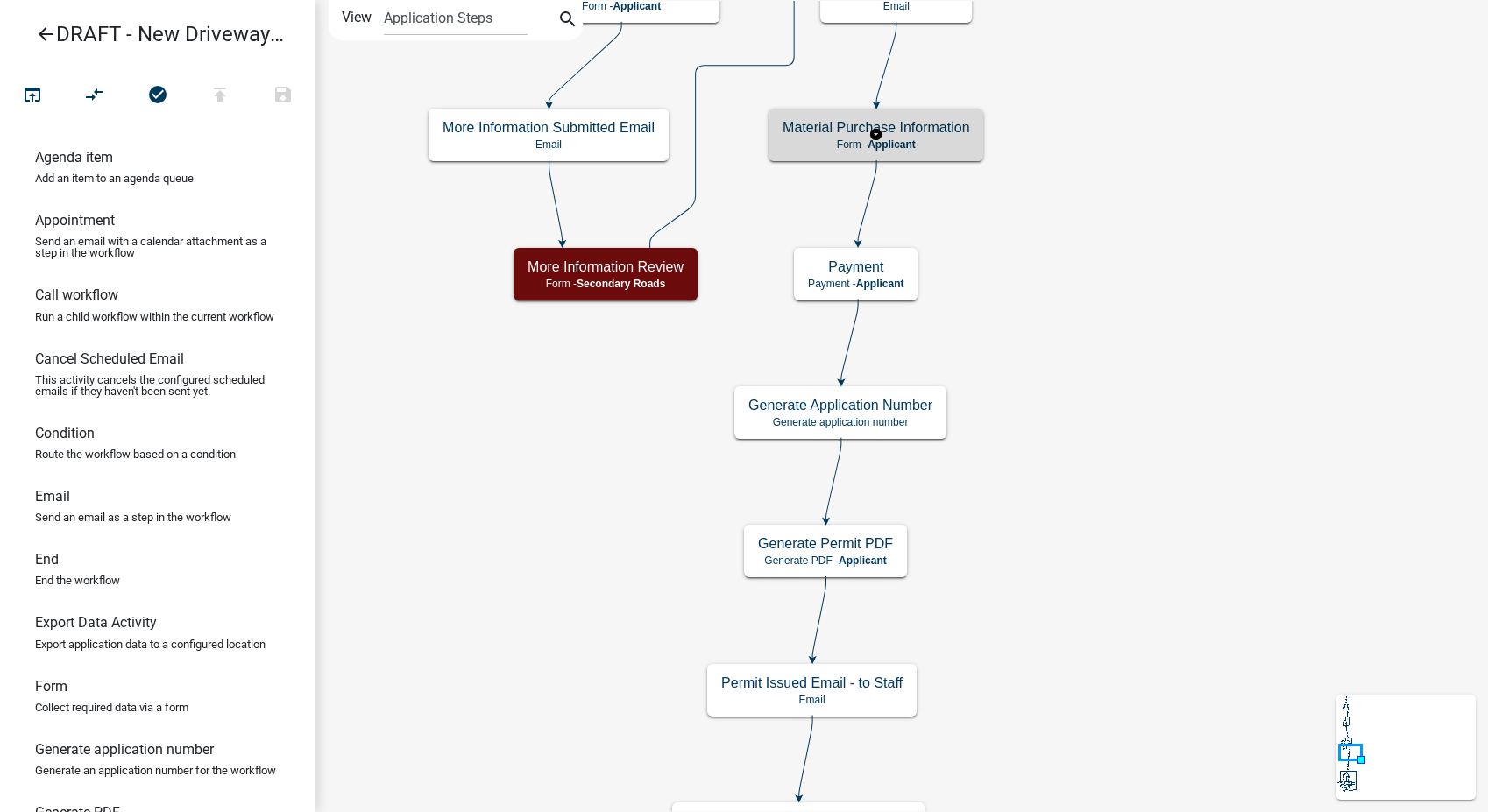
click at [955, 149] on p "Form - Applicant" at bounding box center [876, 145] width 187 height 13
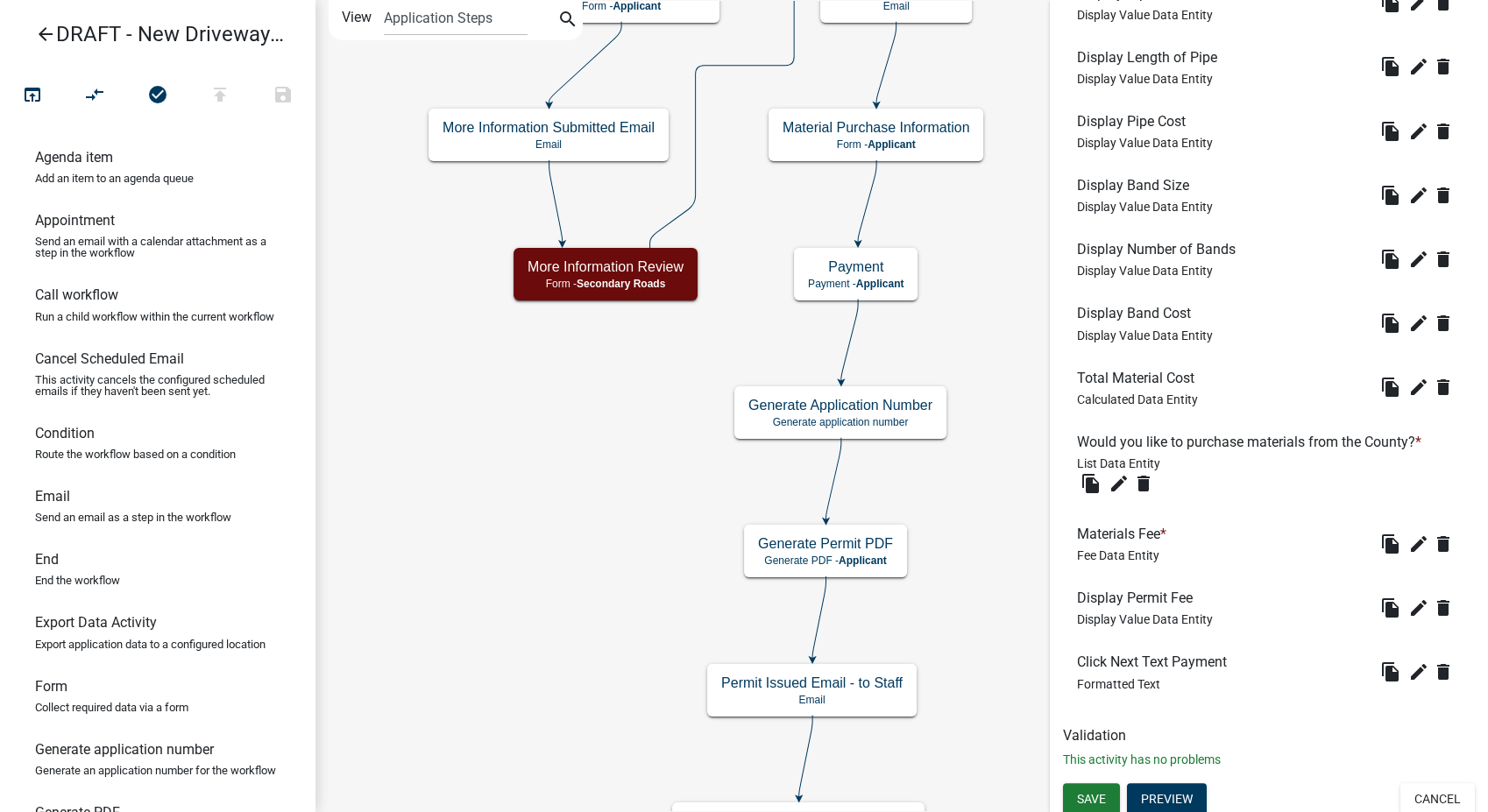
scroll to position [877, 0]
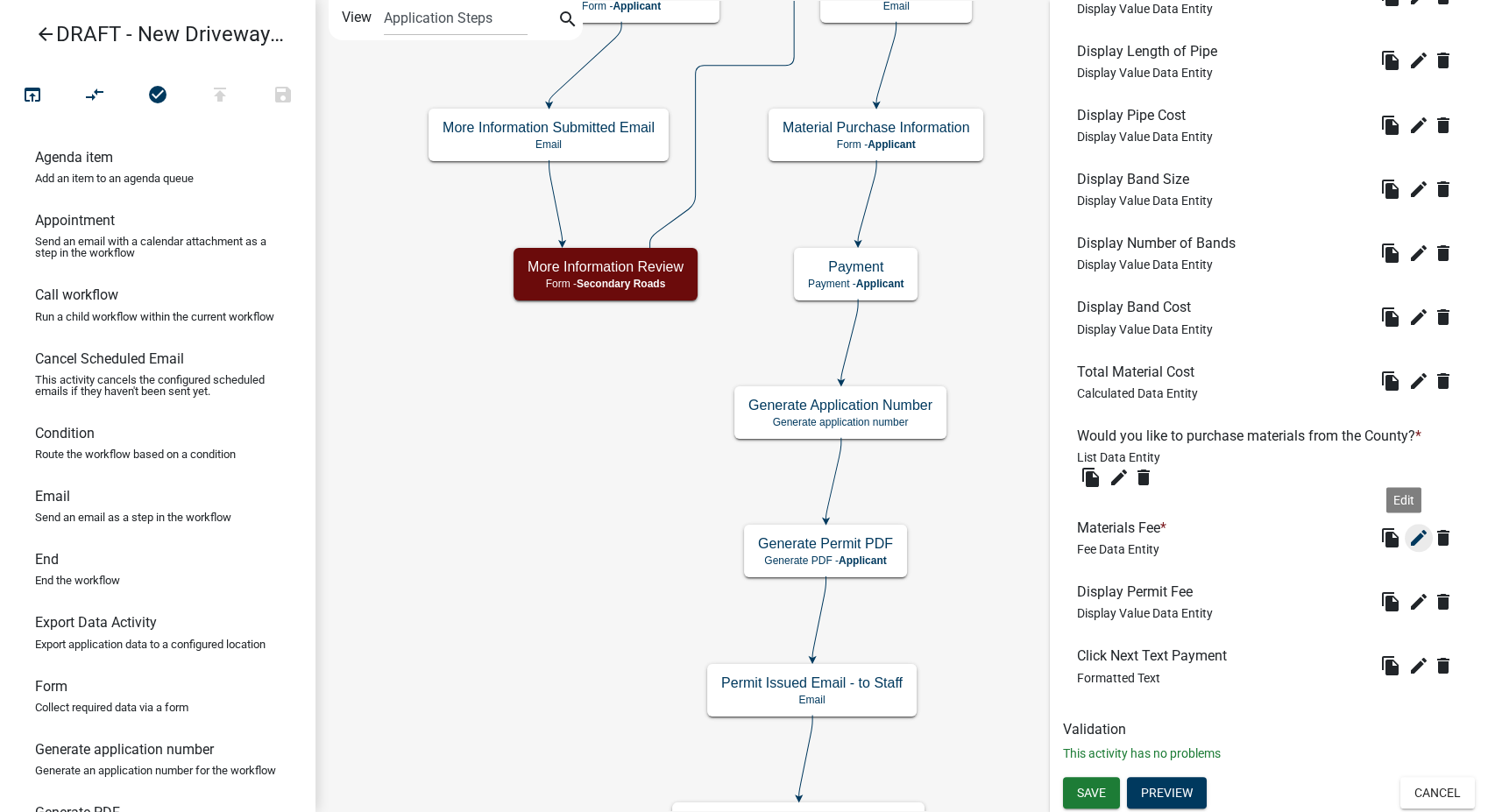
click at [1408, 528] on icon "edit" at bounding box center [1419, 538] width 21 height 21
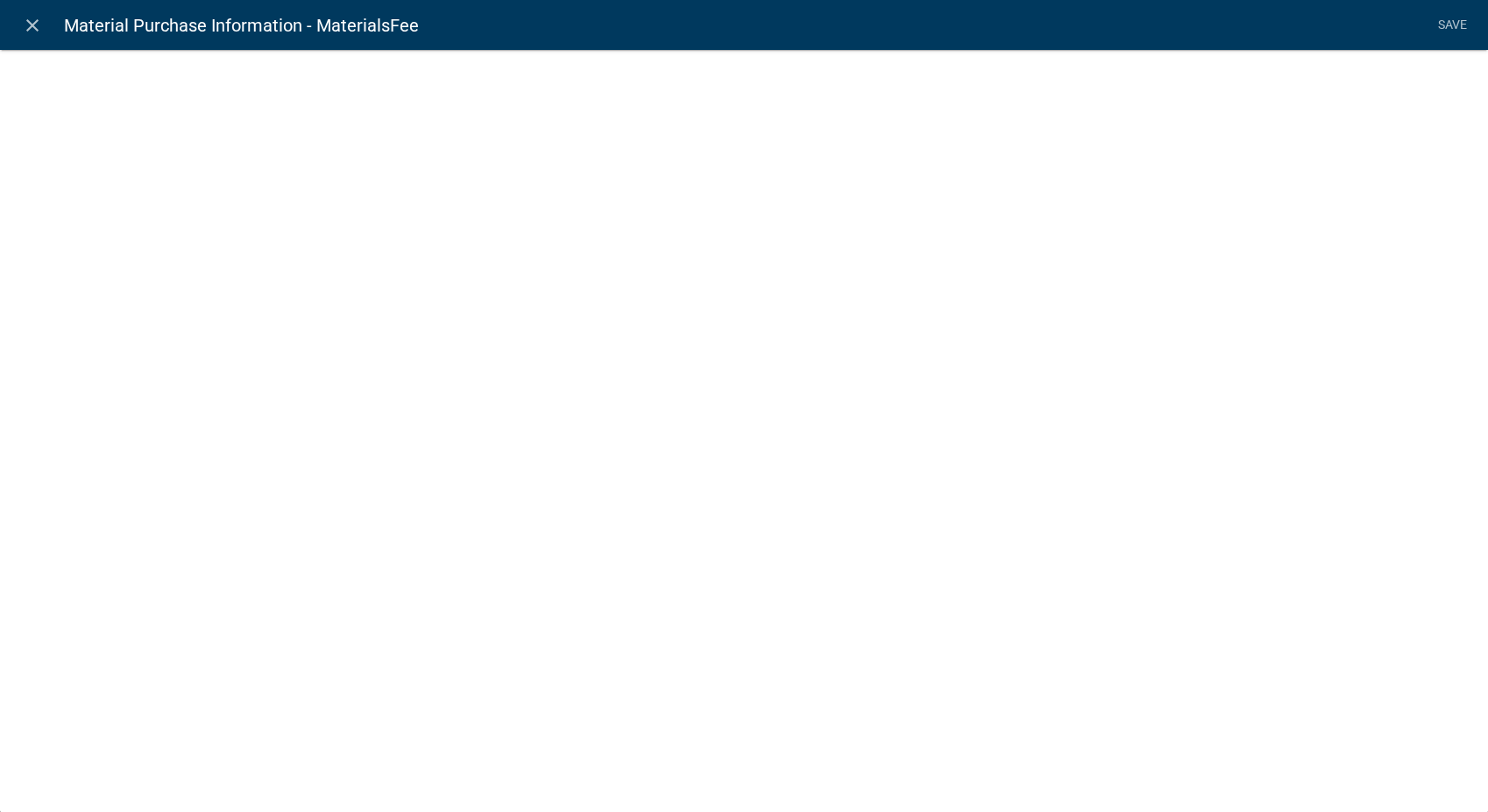
select select "fee"
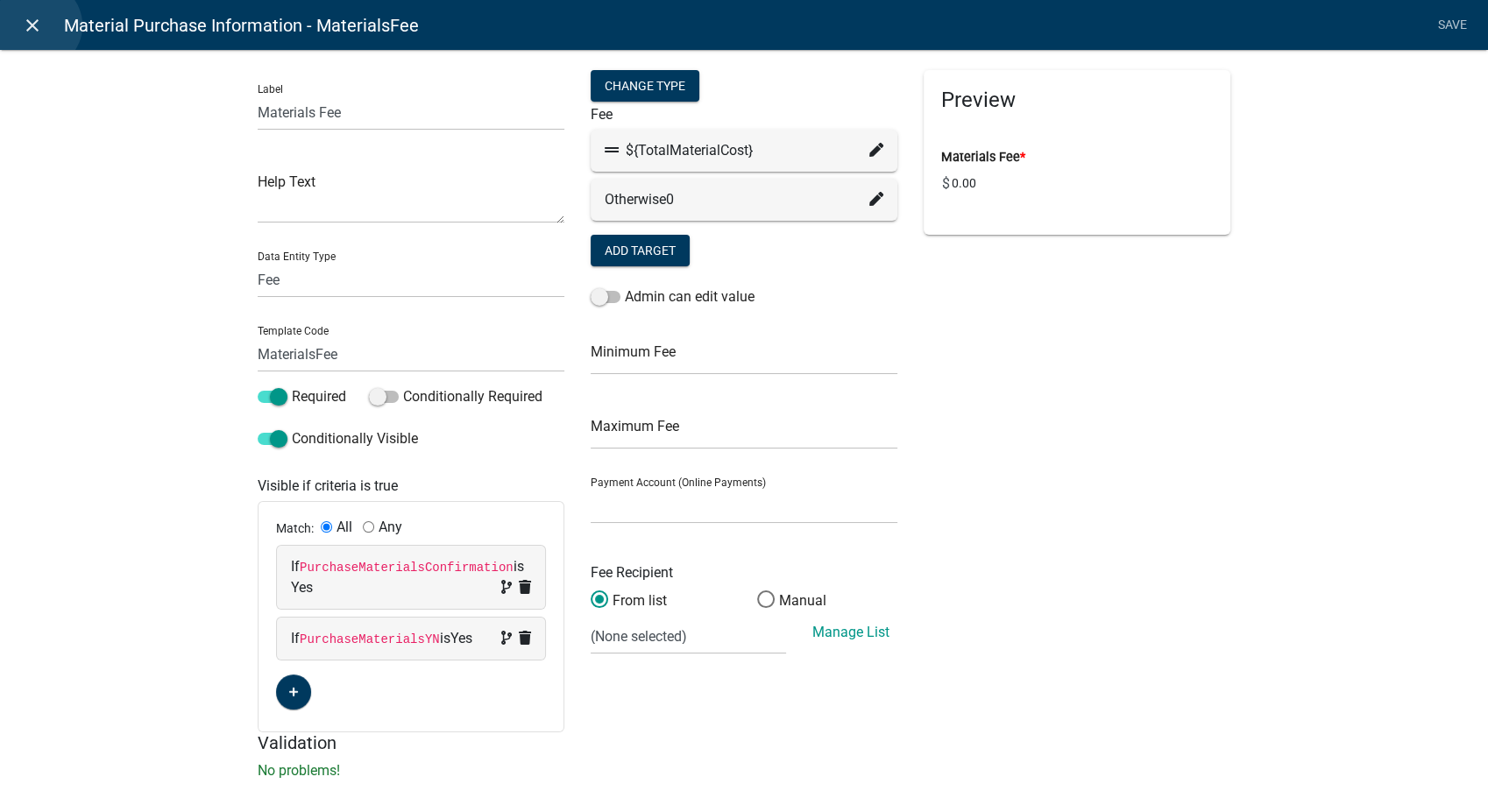
click at [38, 25] on icon "close" at bounding box center [33, 25] width 21 height 21
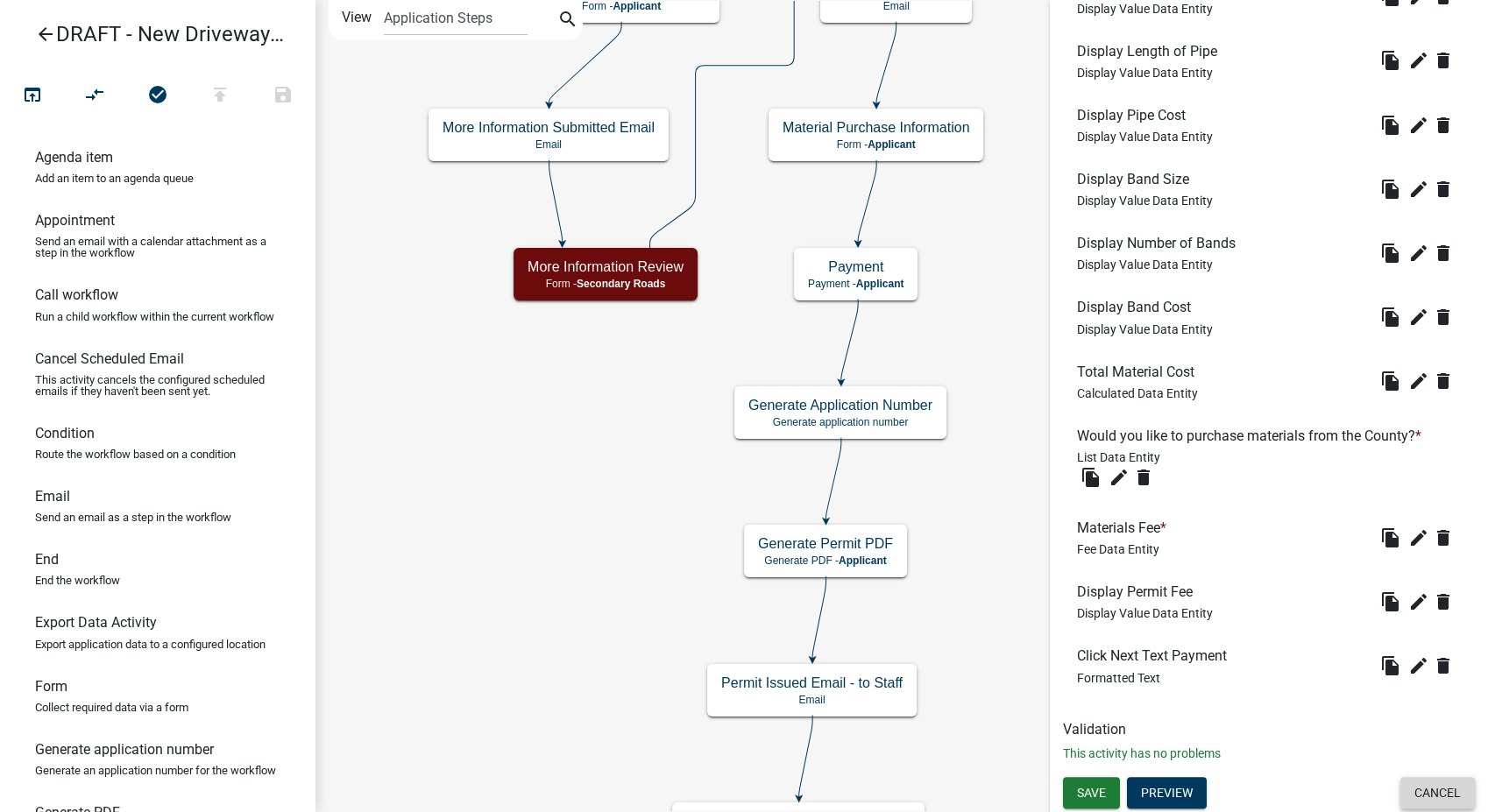
click at [1434, 791] on button "Cancel" at bounding box center [1437, 793] width 74 height 32
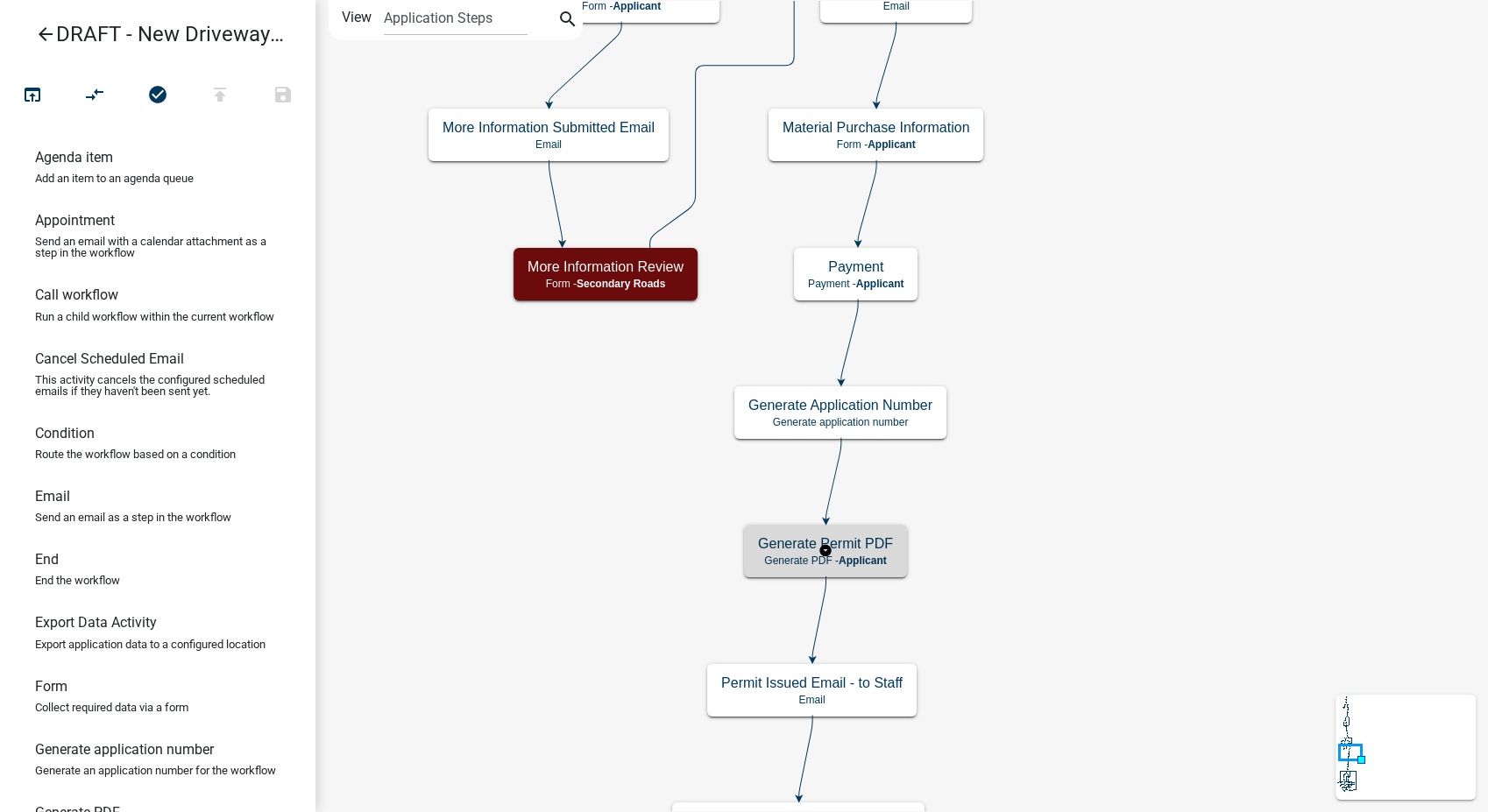
click at [902, 559] on div "Generate Permit PDF Generate PDF - Applicant" at bounding box center [825, 551] width 163 height 53
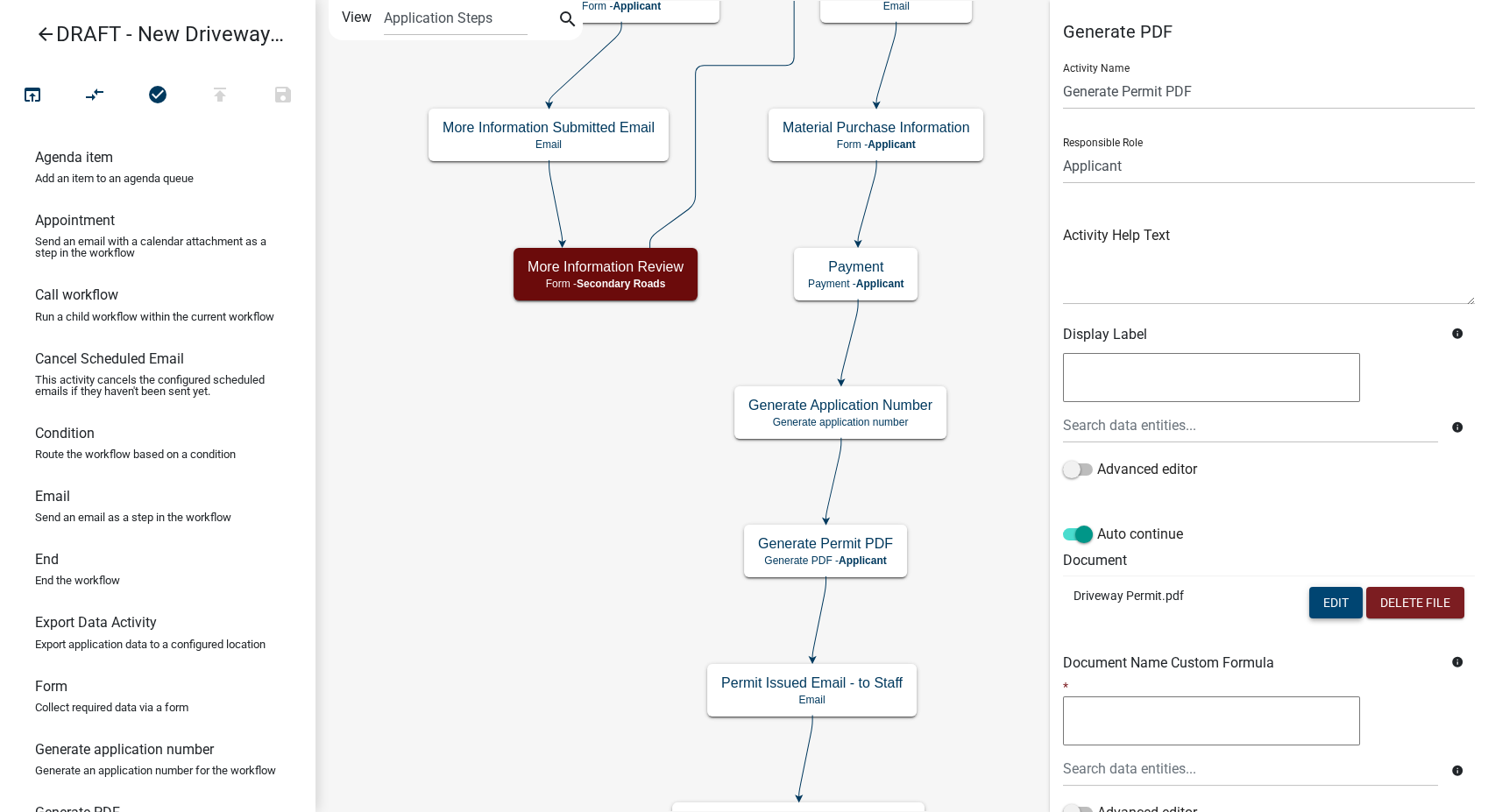
click at [1317, 611] on button "Edit" at bounding box center [1336, 603] width 53 height 32
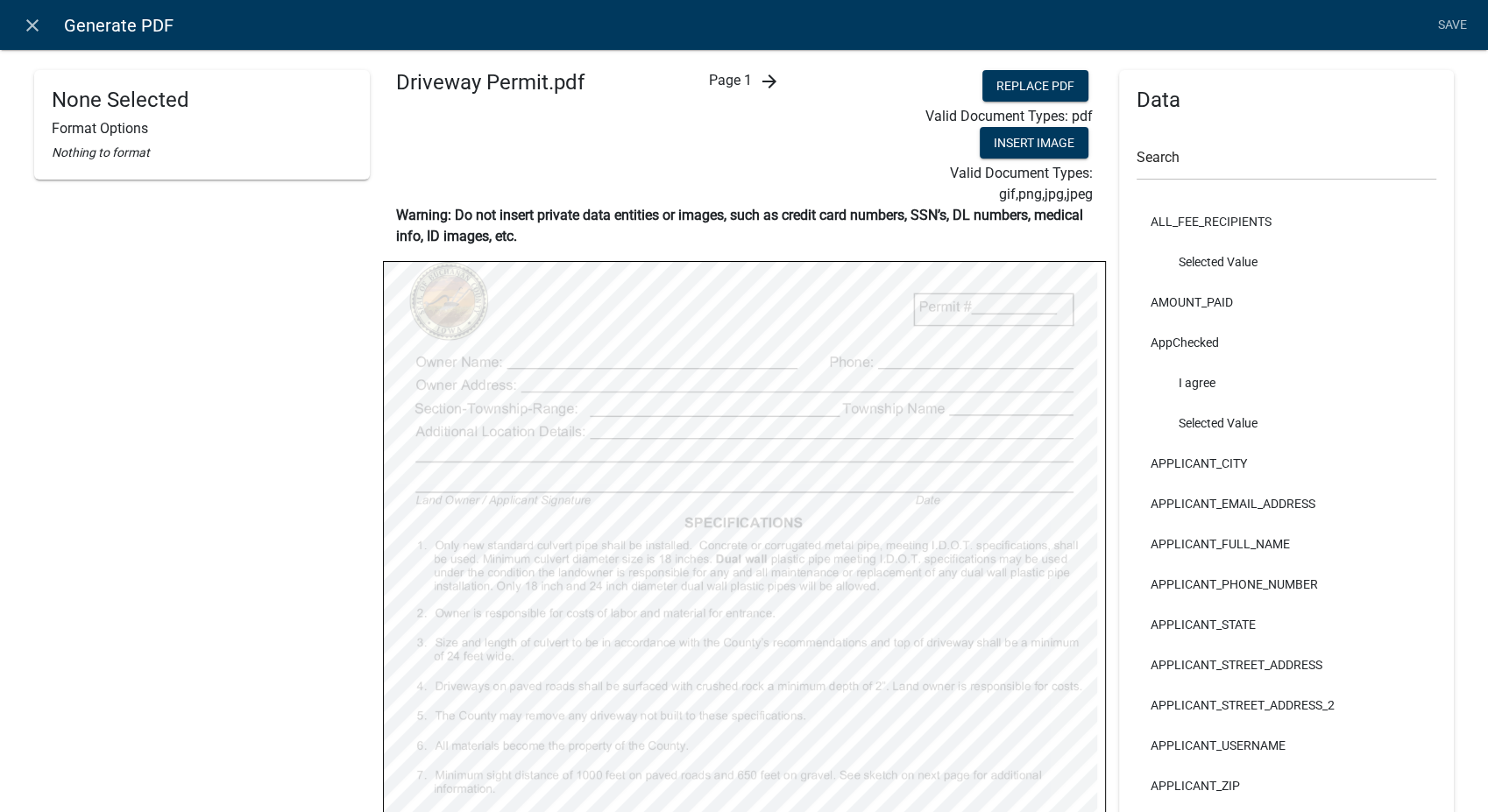
click at [766, 79] on icon "arrow_forward" at bounding box center [769, 82] width 21 height 21
click at [26, 25] on icon "close" at bounding box center [33, 25] width 21 height 21
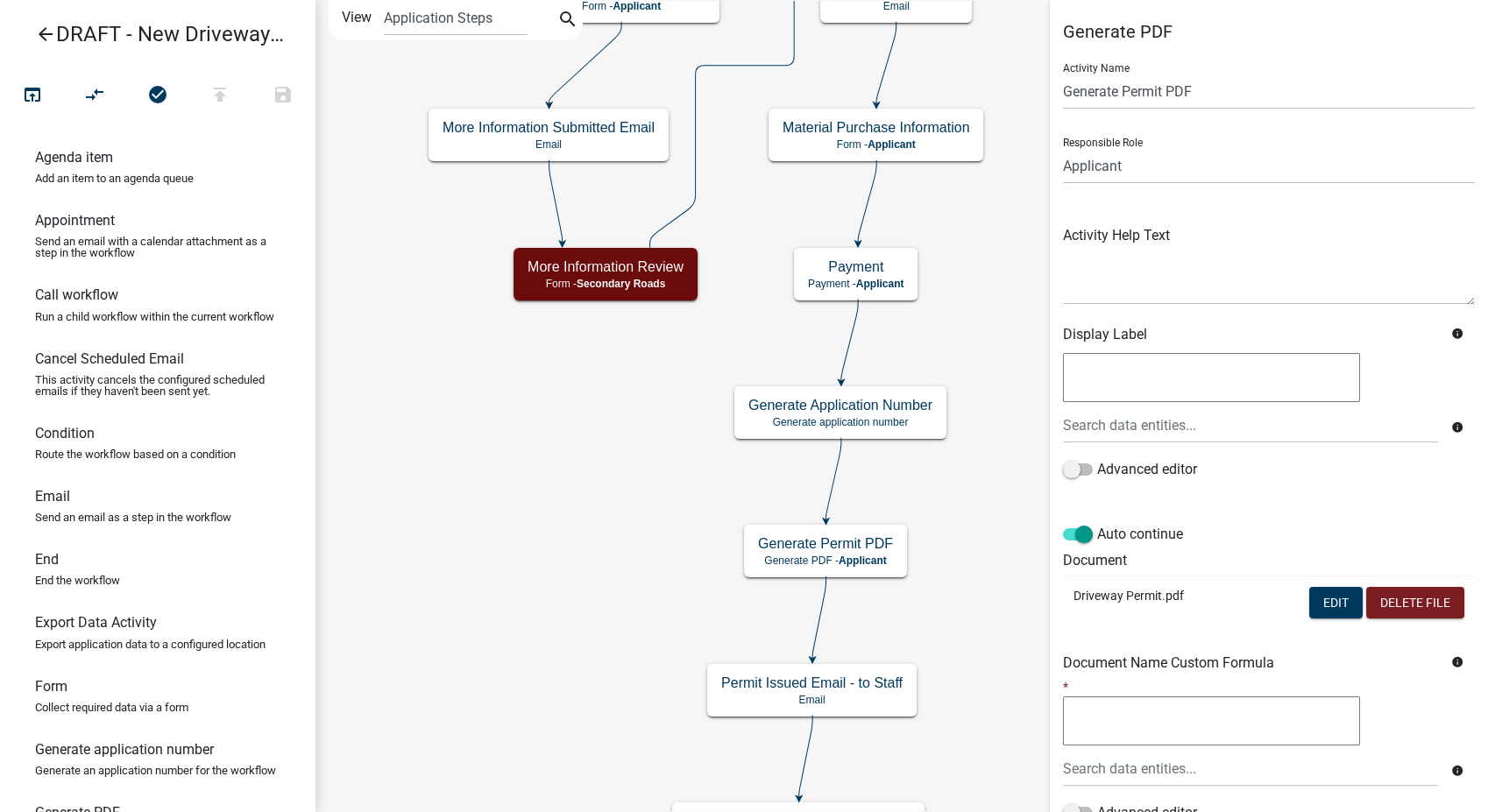
click at [36, 34] on icon "arrow_back" at bounding box center [45, 36] width 21 height 24
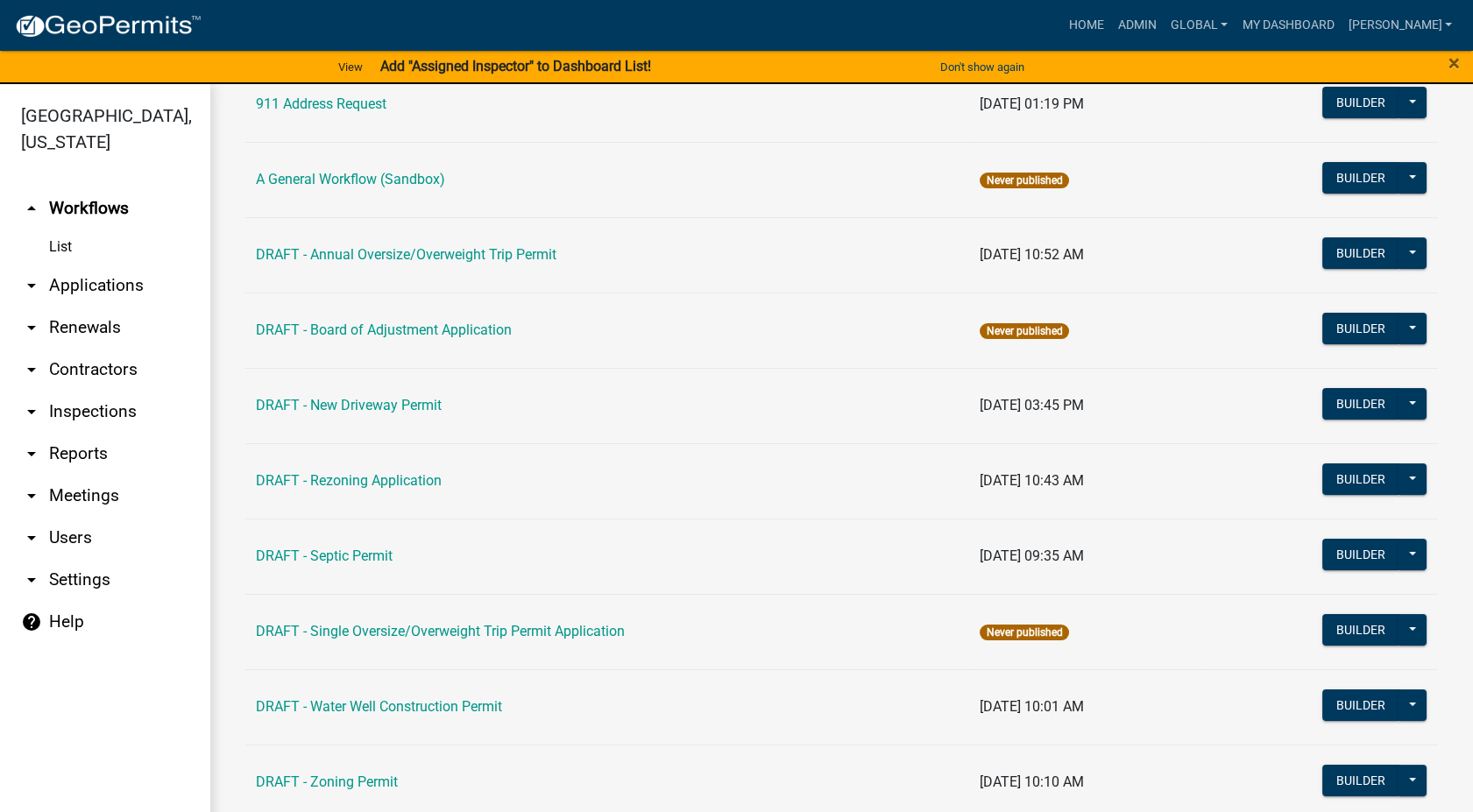
scroll to position [282, 0]
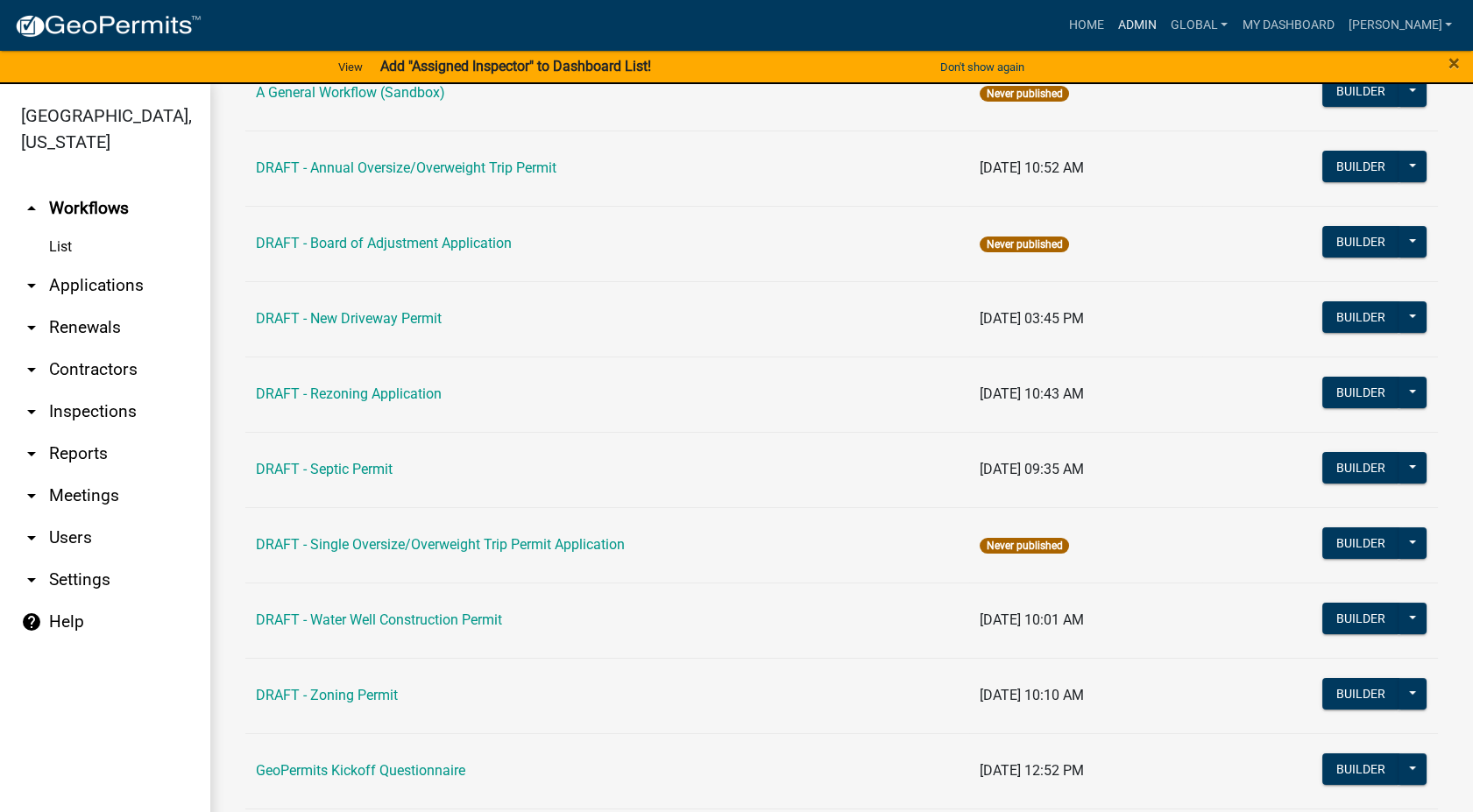
click at [1143, 30] on link "Admin" at bounding box center [1137, 25] width 53 height 34
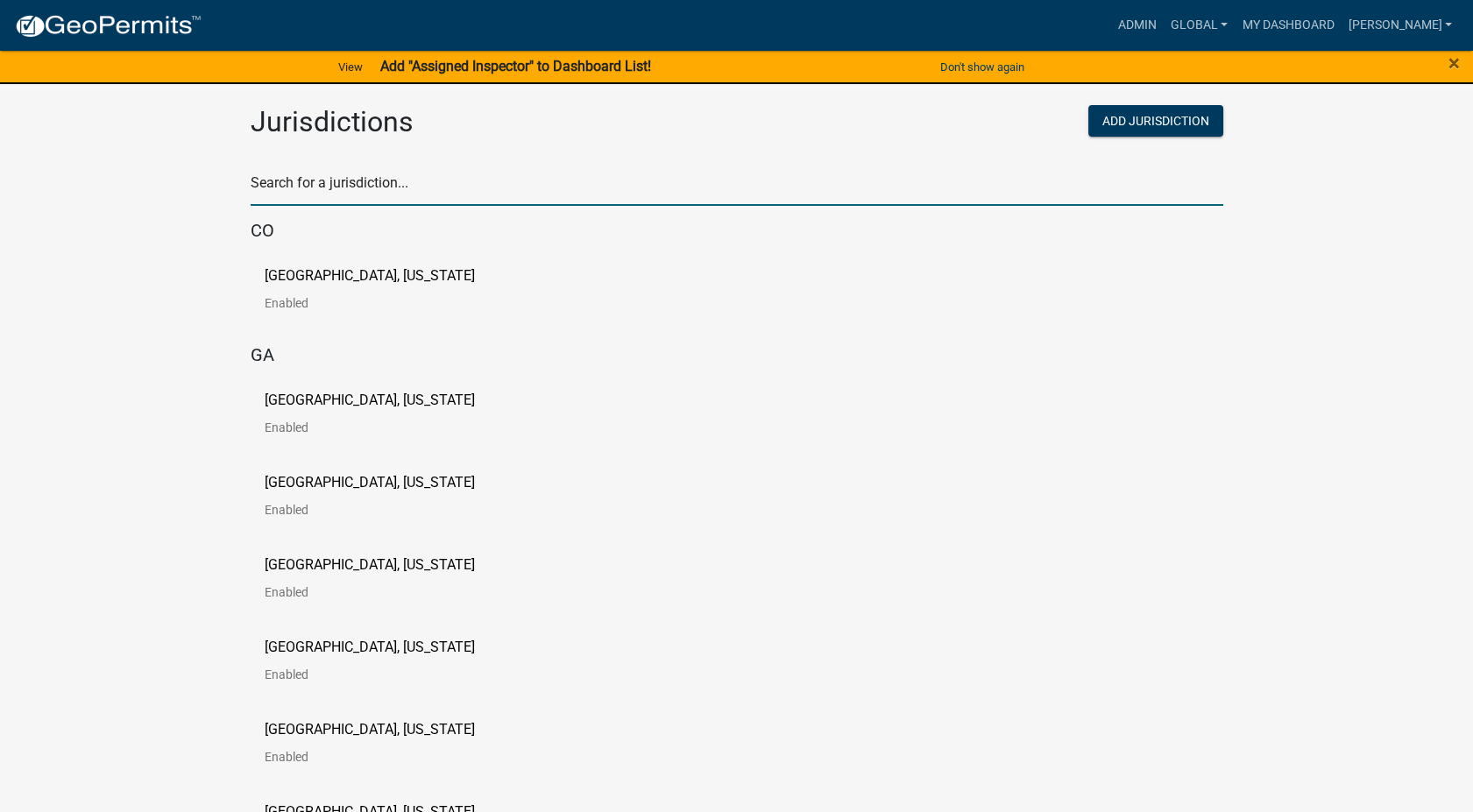
click at [327, 181] on input "text" at bounding box center [737, 187] width 973 height 36
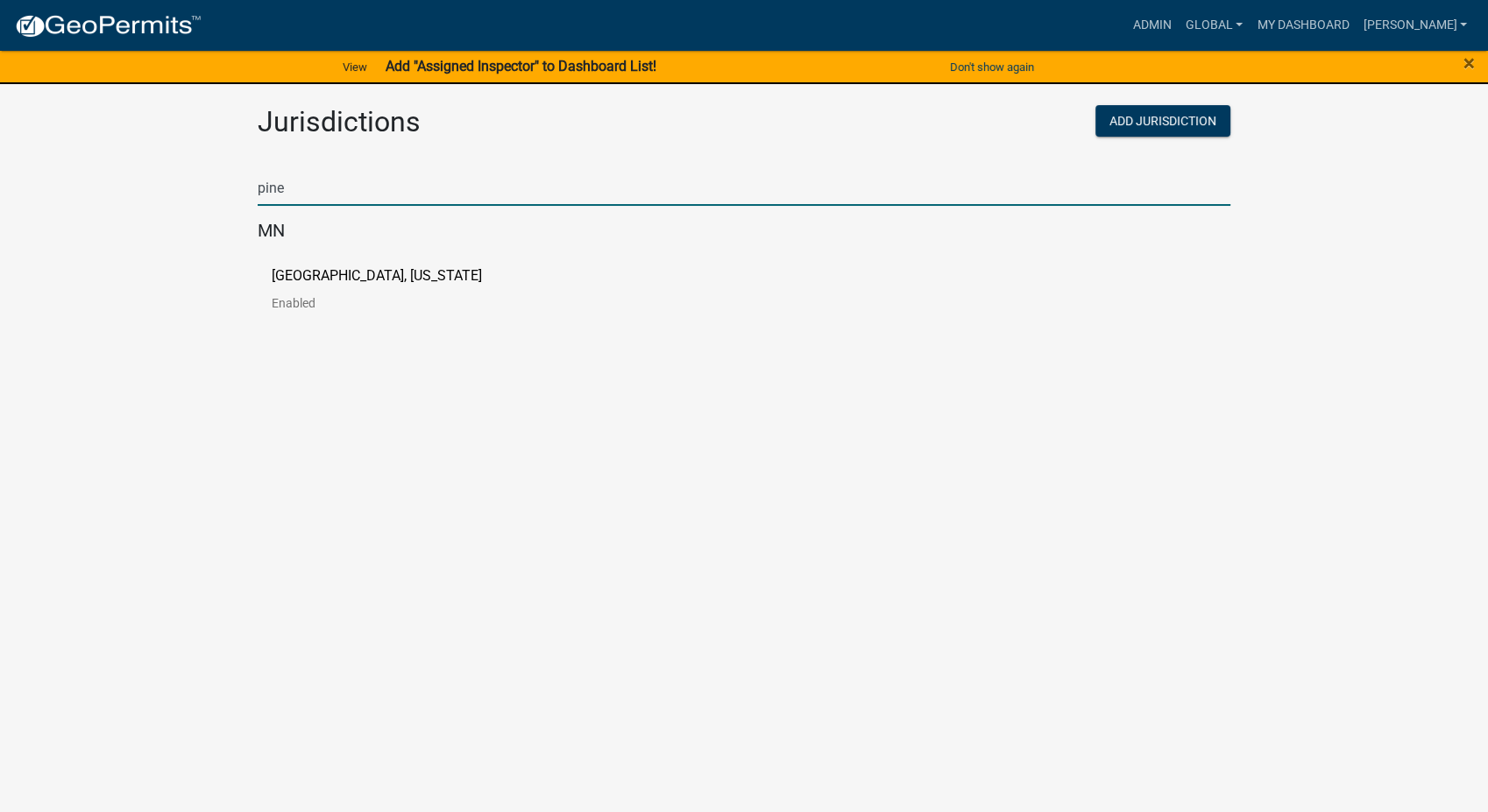
type input "pine"
click at [283, 274] on p "Pine County, Minnesota" at bounding box center [377, 276] width 210 height 14
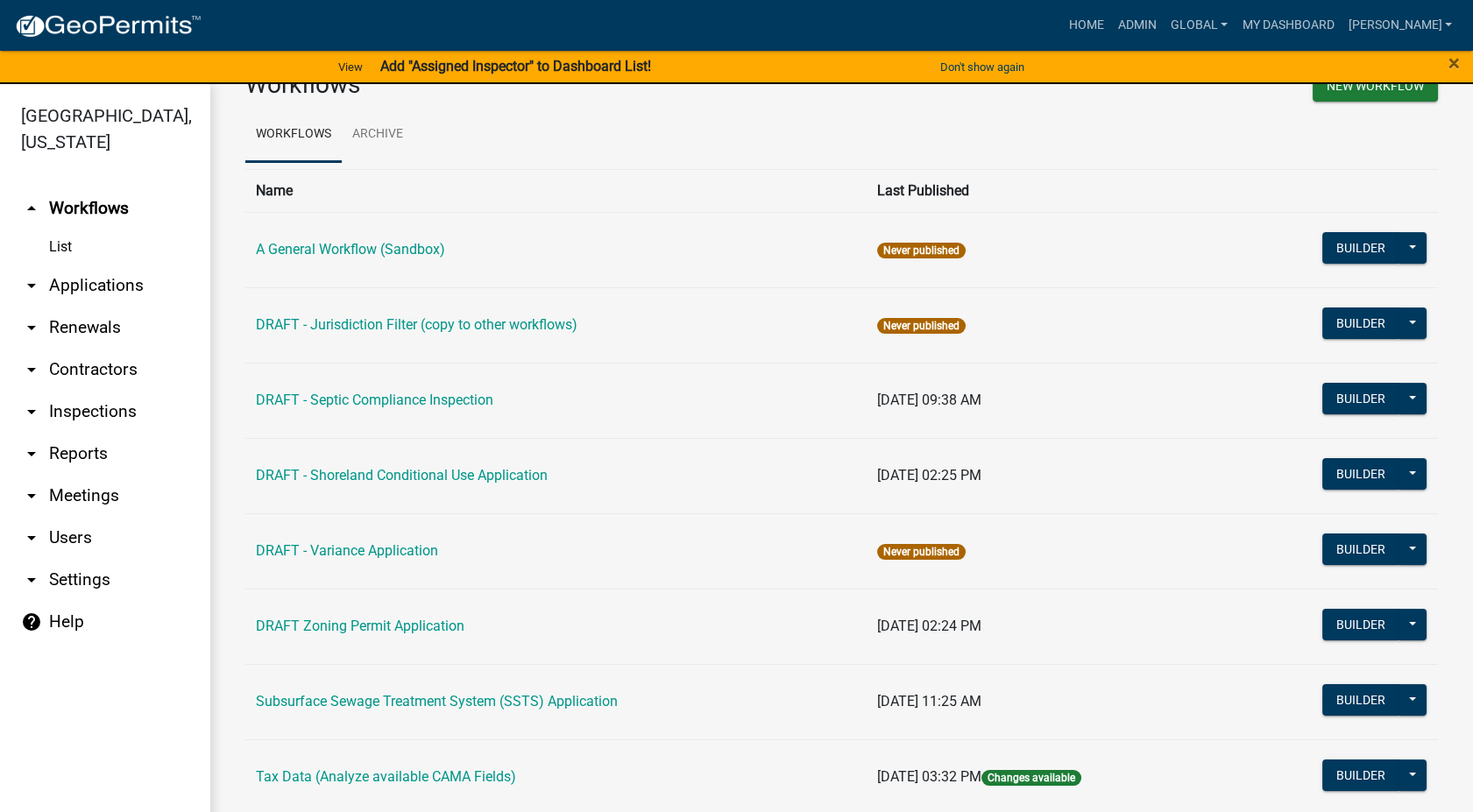
scroll to position [77, 0]
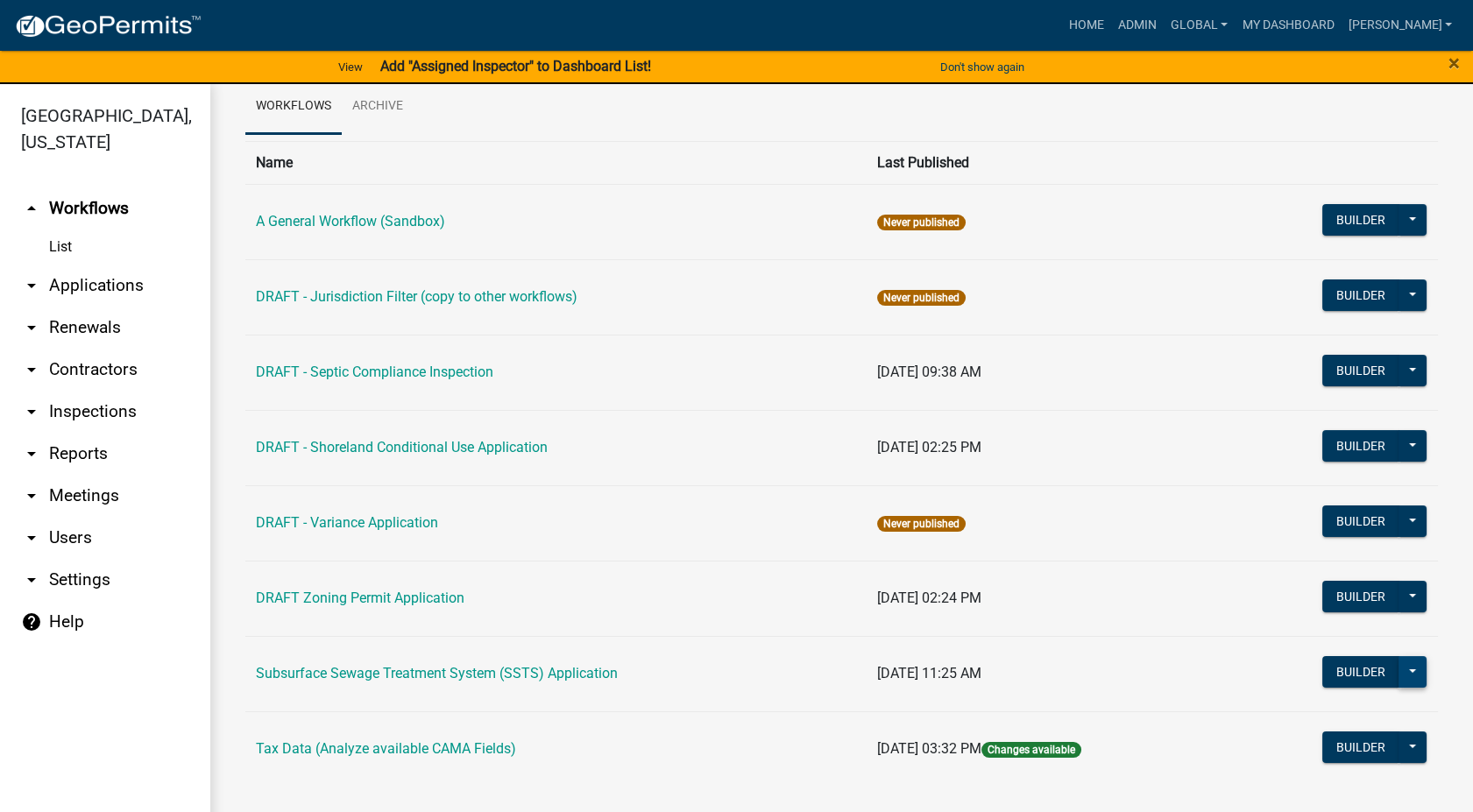
click at [1401, 657] on button at bounding box center [1412, 672] width 28 height 32
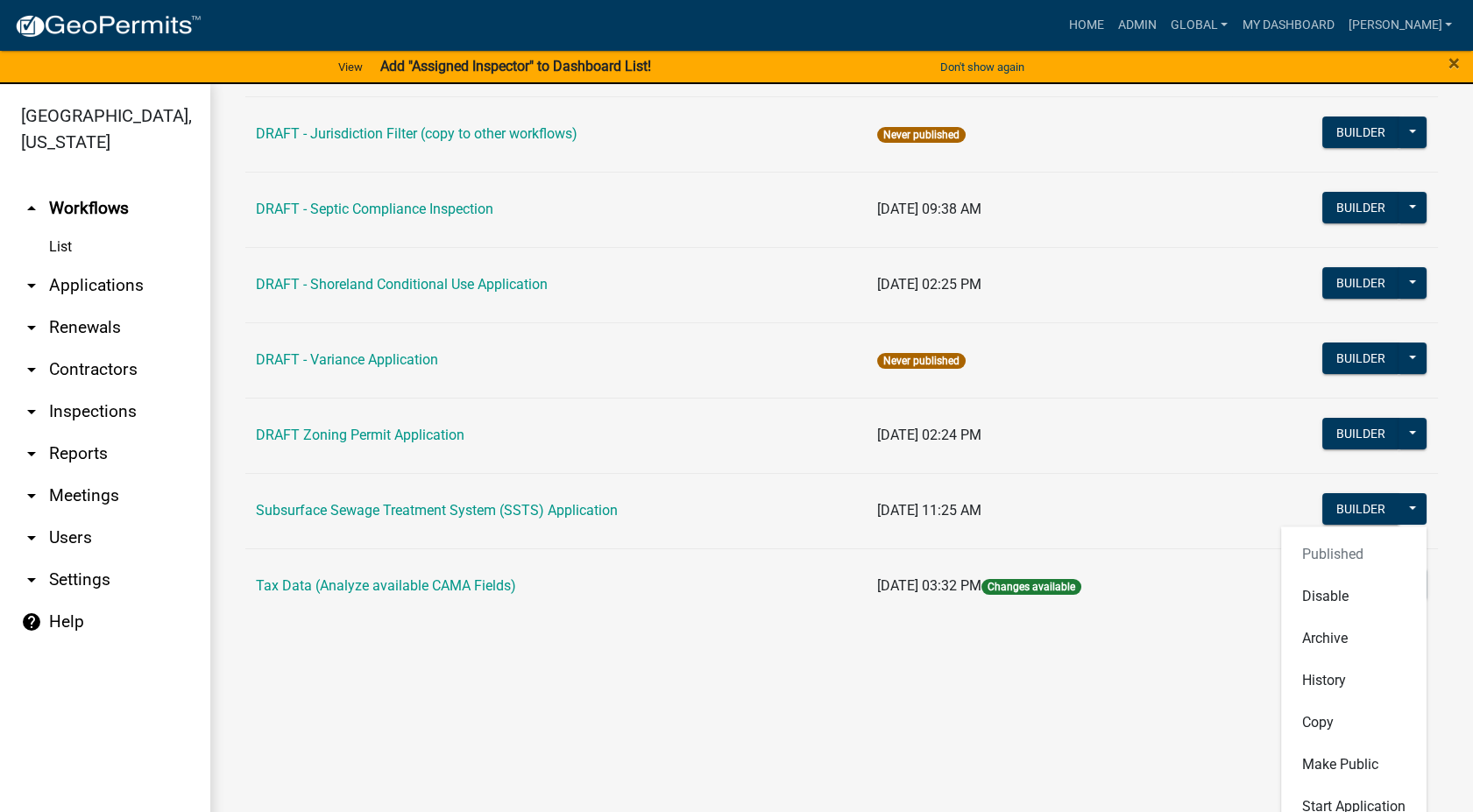
click at [1110, 810] on main "Workflows New Workflow Workflows Archive Name Last Published A General Workflow…" at bounding box center [841, 458] width 1263 height 749
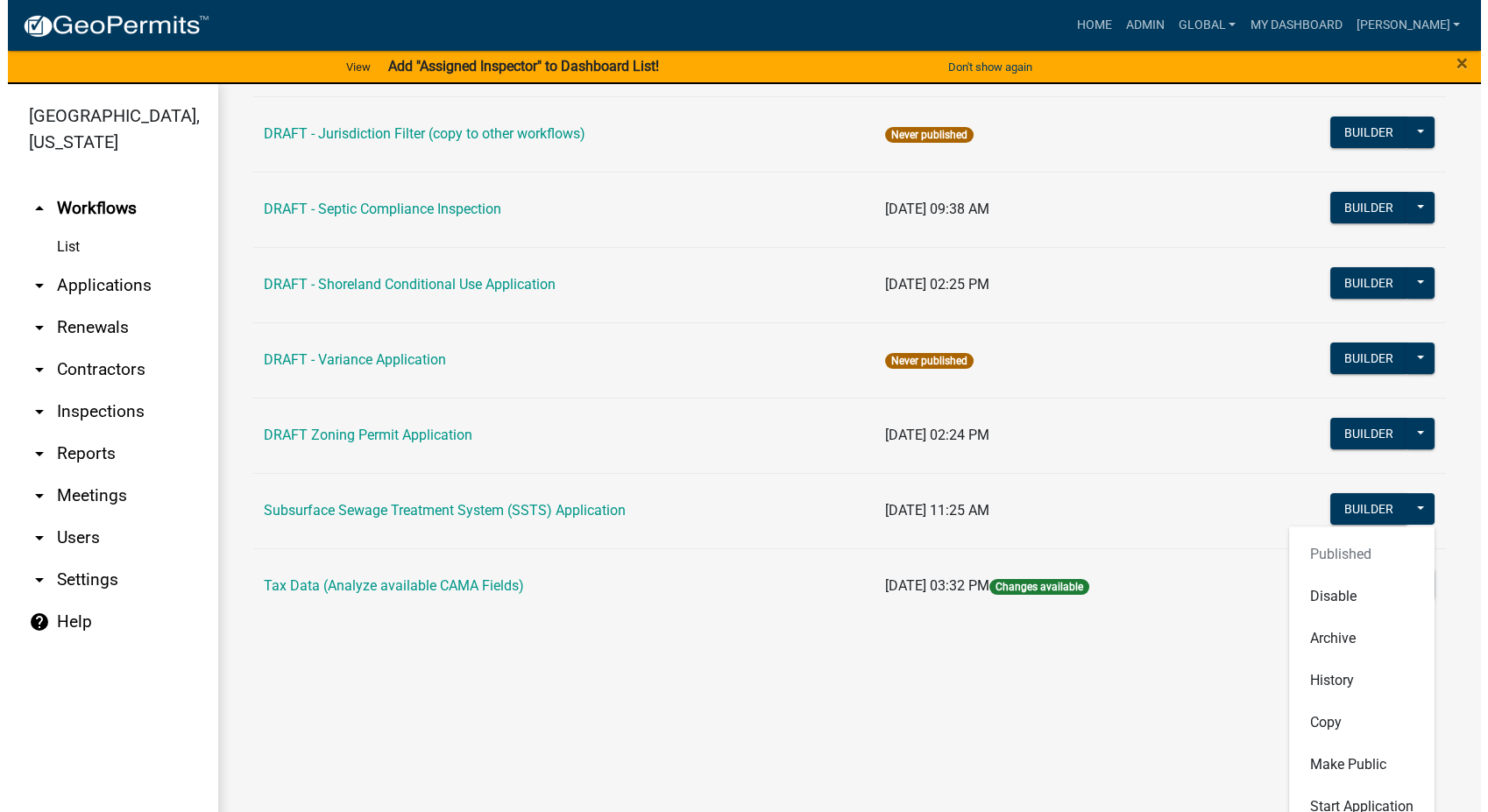
scroll to position [77, 0]
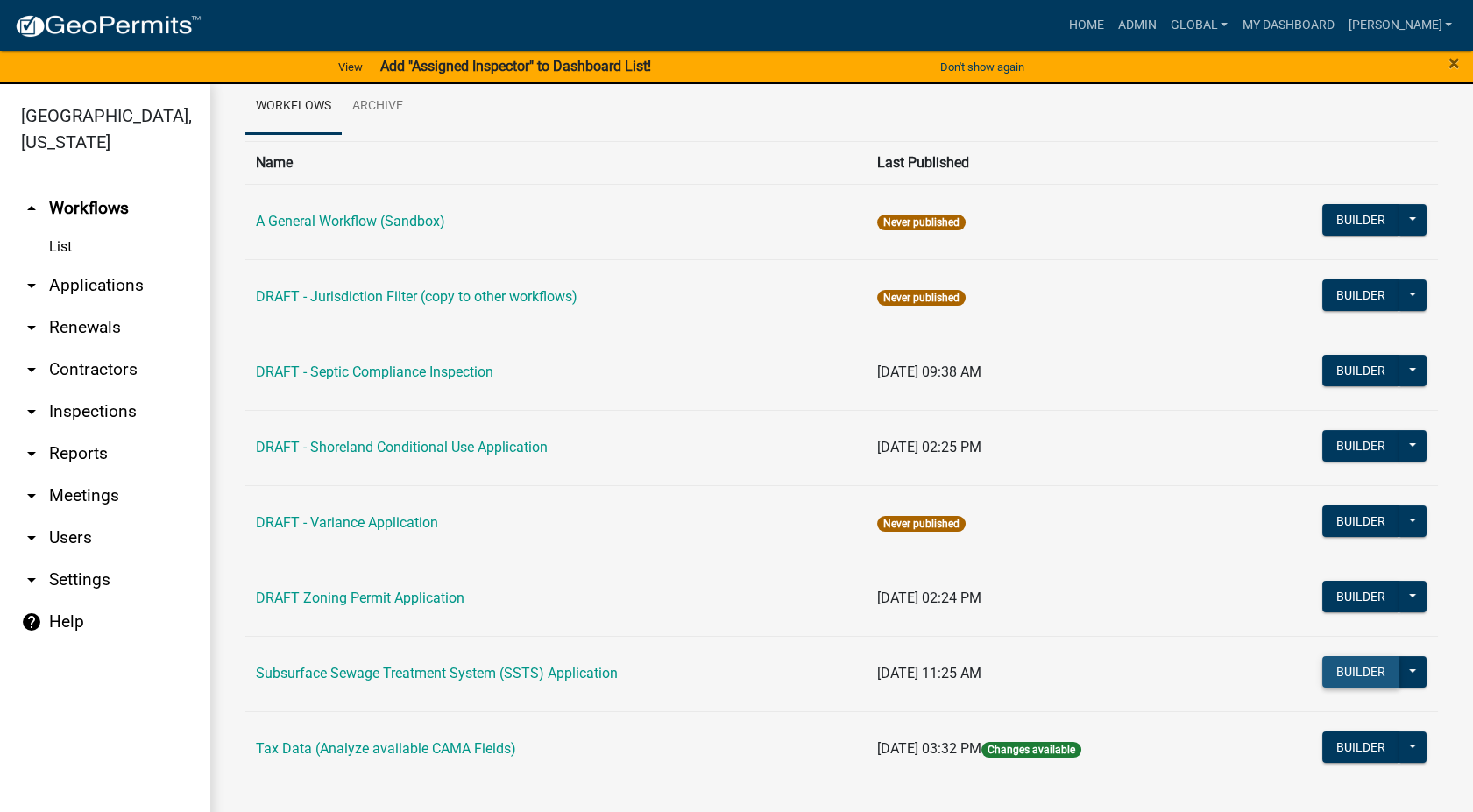
click at [1346, 662] on button "Builder" at bounding box center [1361, 672] width 77 height 32
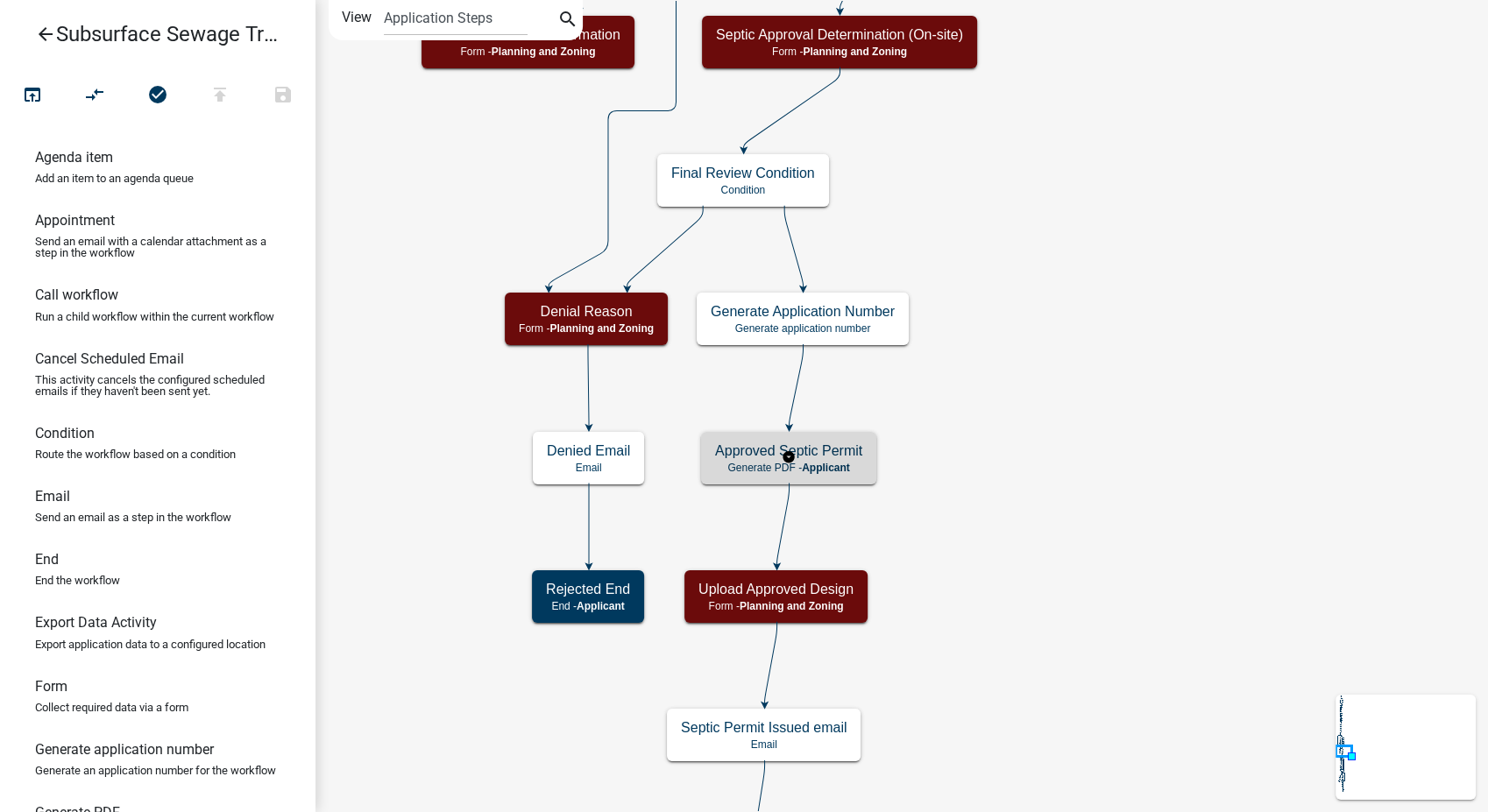
click at [767, 452] on h5 "Approved Septic Permit" at bounding box center [788, 450] width 148 height 16
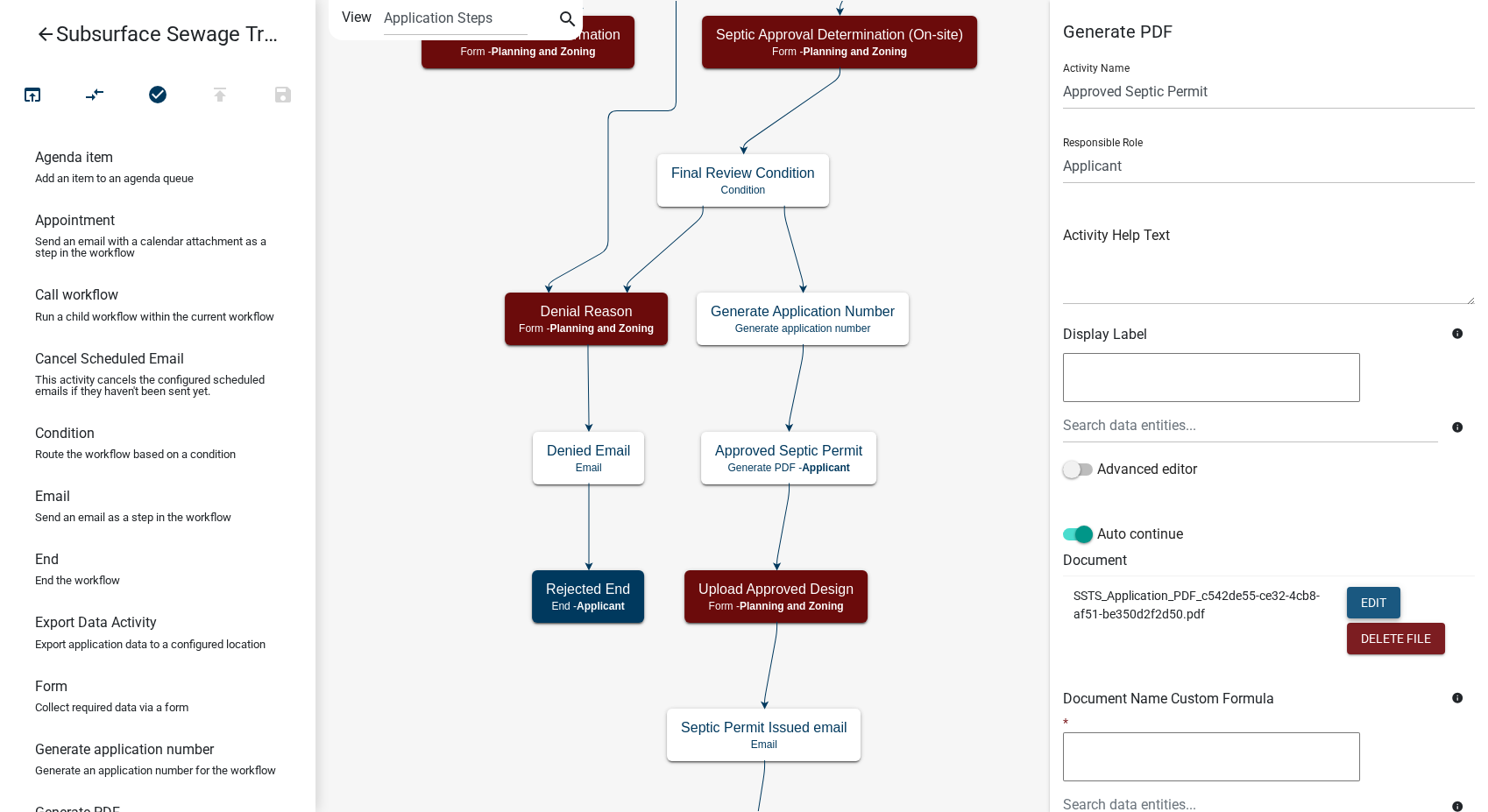
click at [1376, 607] on button "Edit" at bounding box center [1373, 603] width 53 height 32
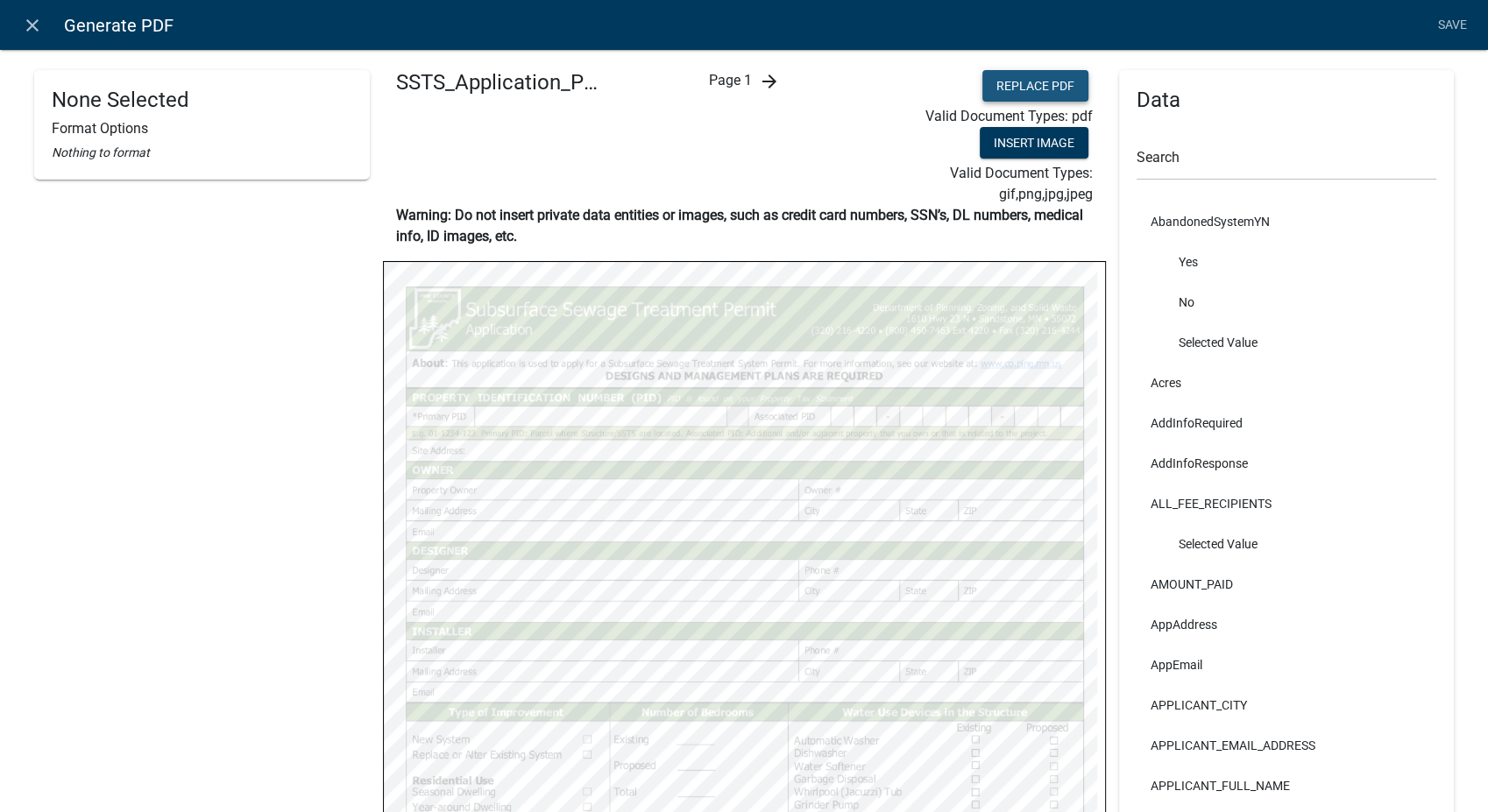
click at [987, 82] on button "Replace PDF" at bounding box center [1036, 86] width 106 height 32
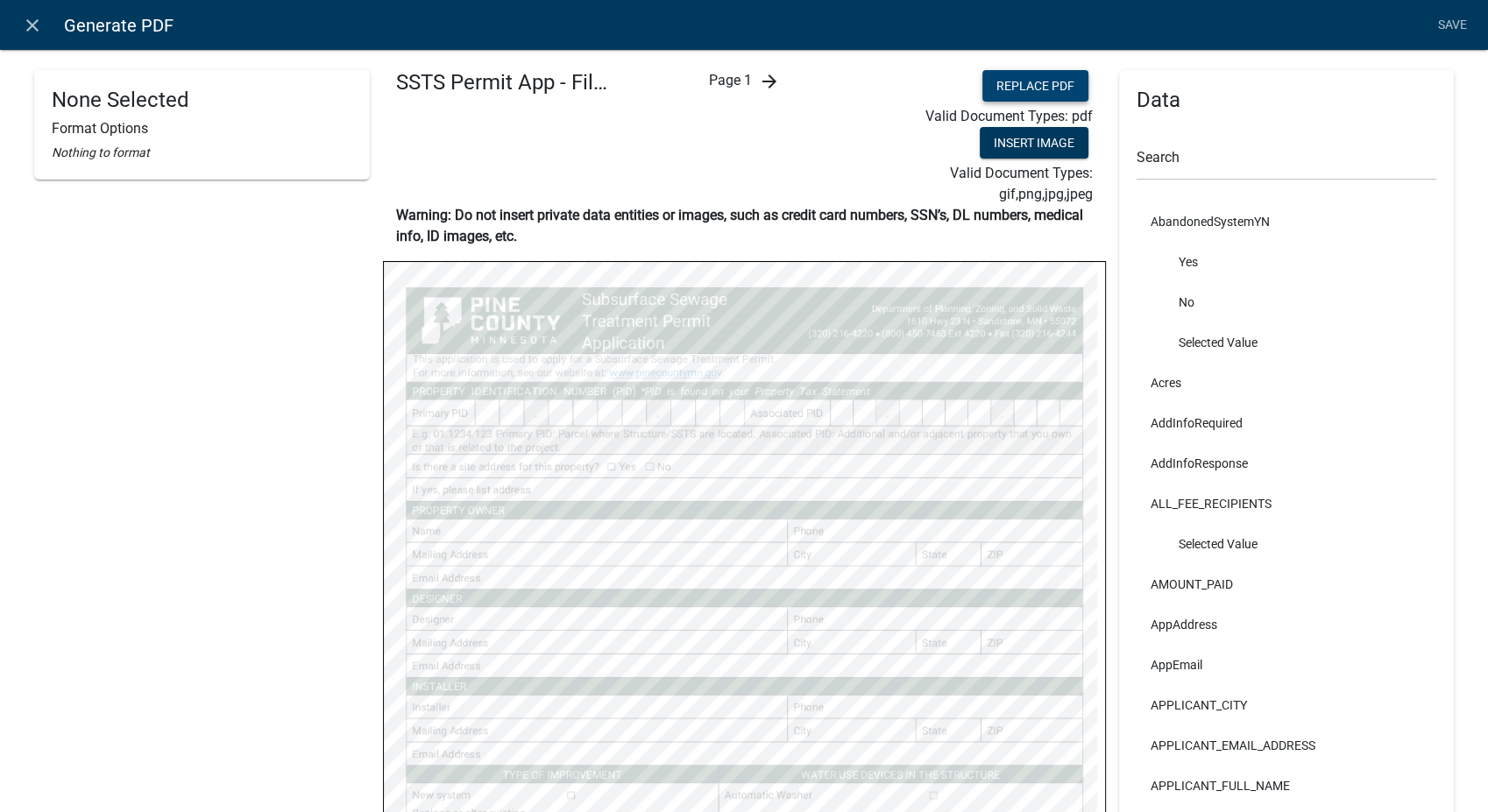
select select
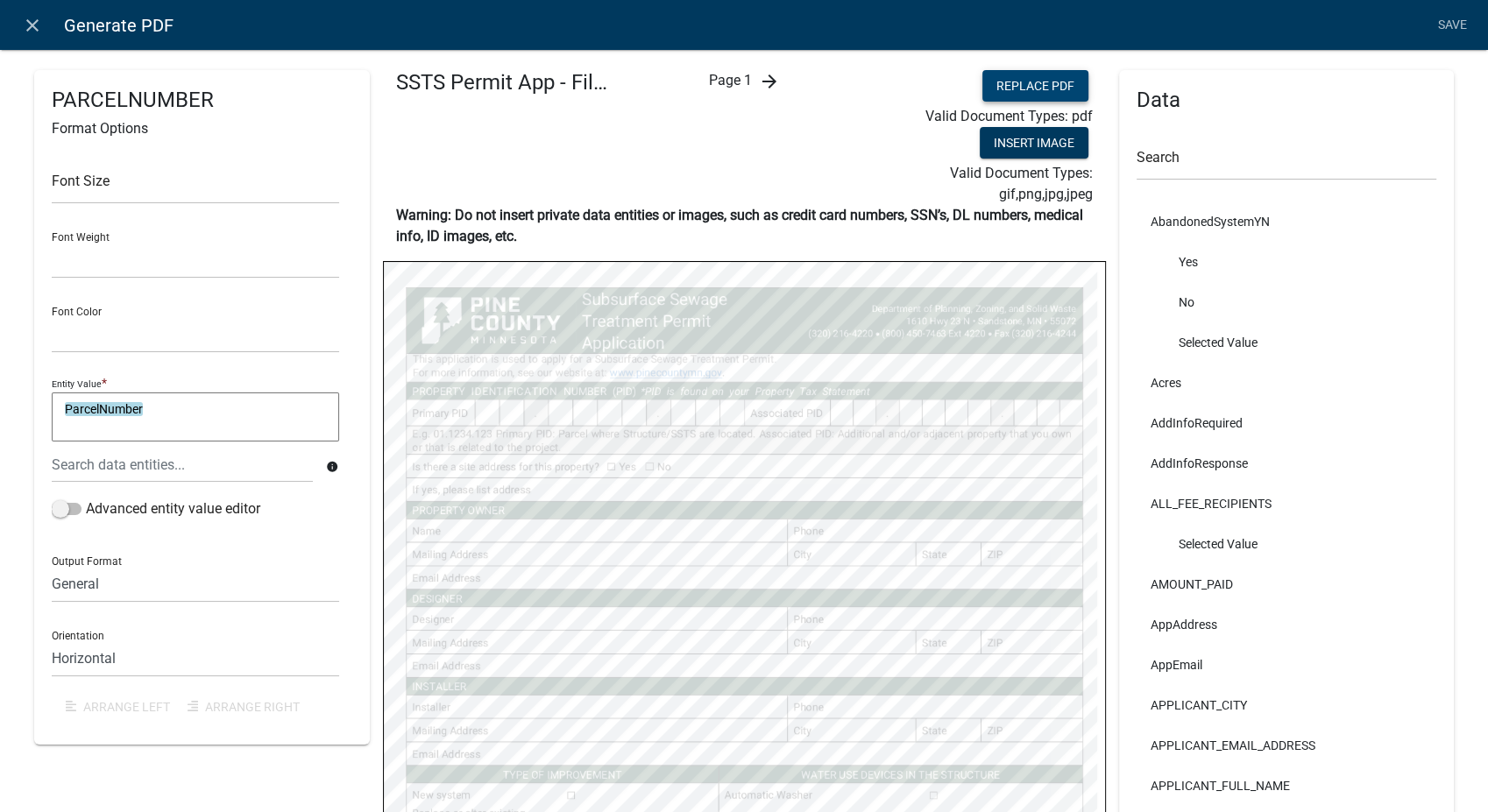
select select
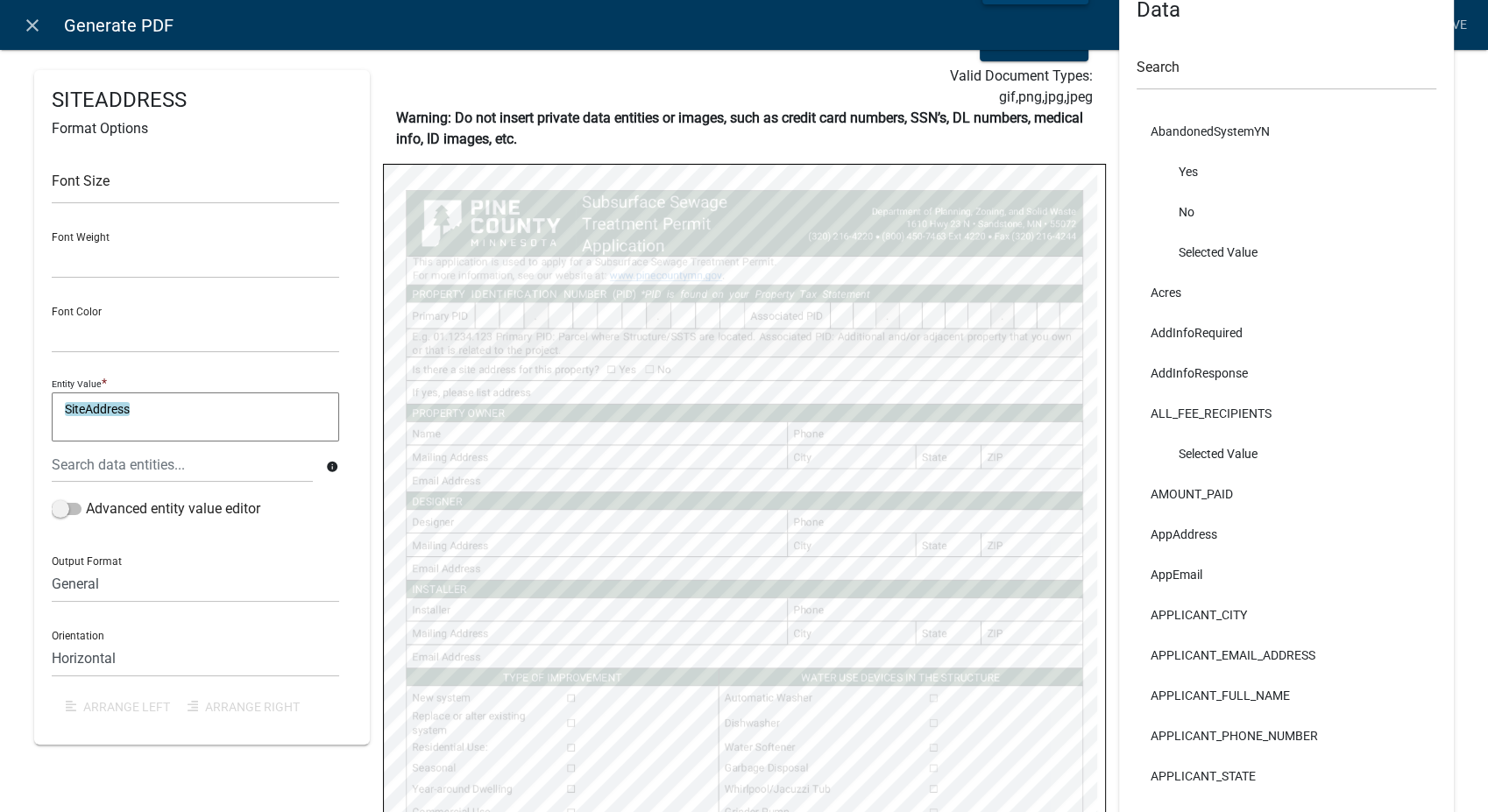
scroll to position [437, 0]
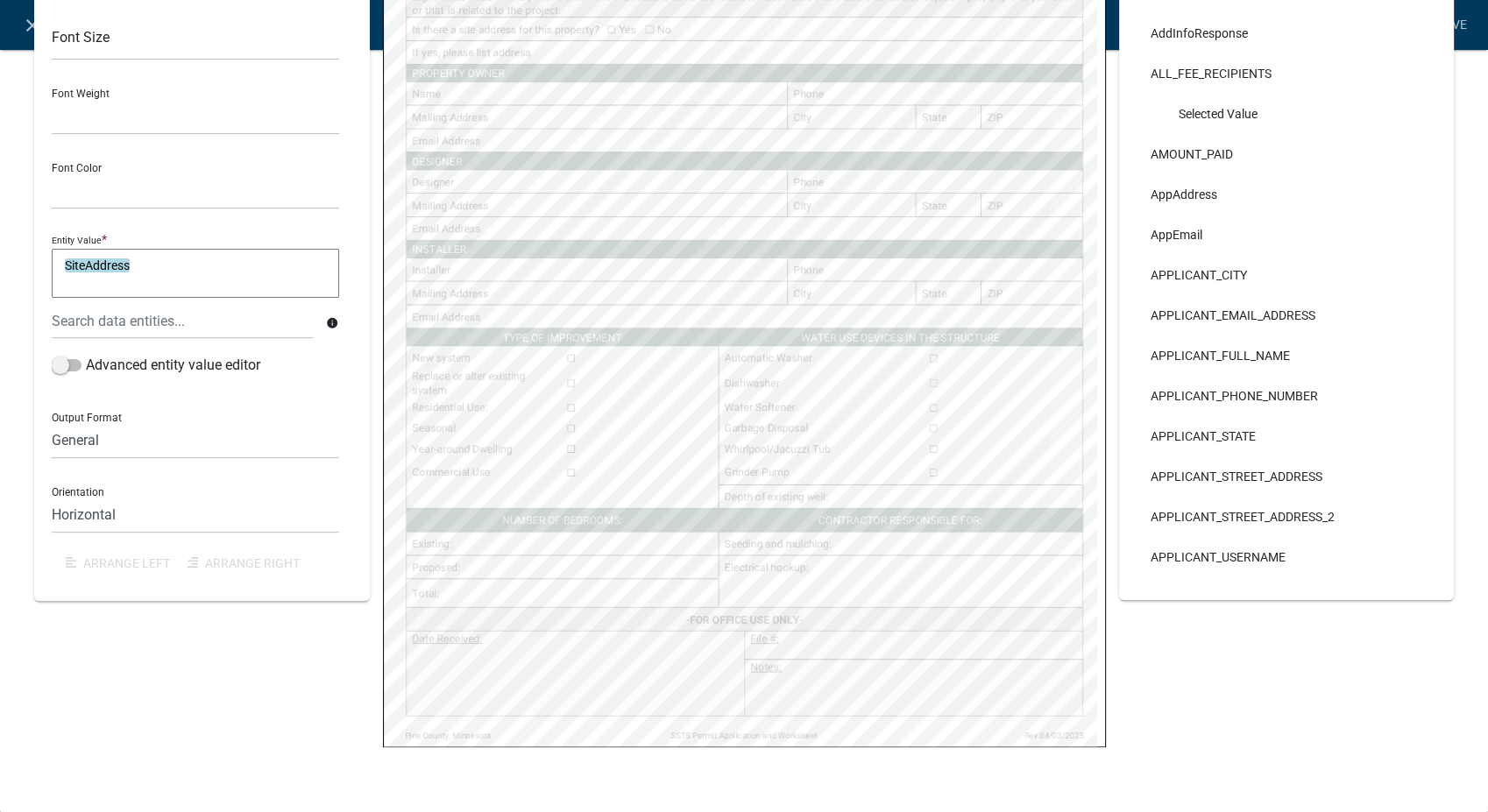
select select
select select "4"
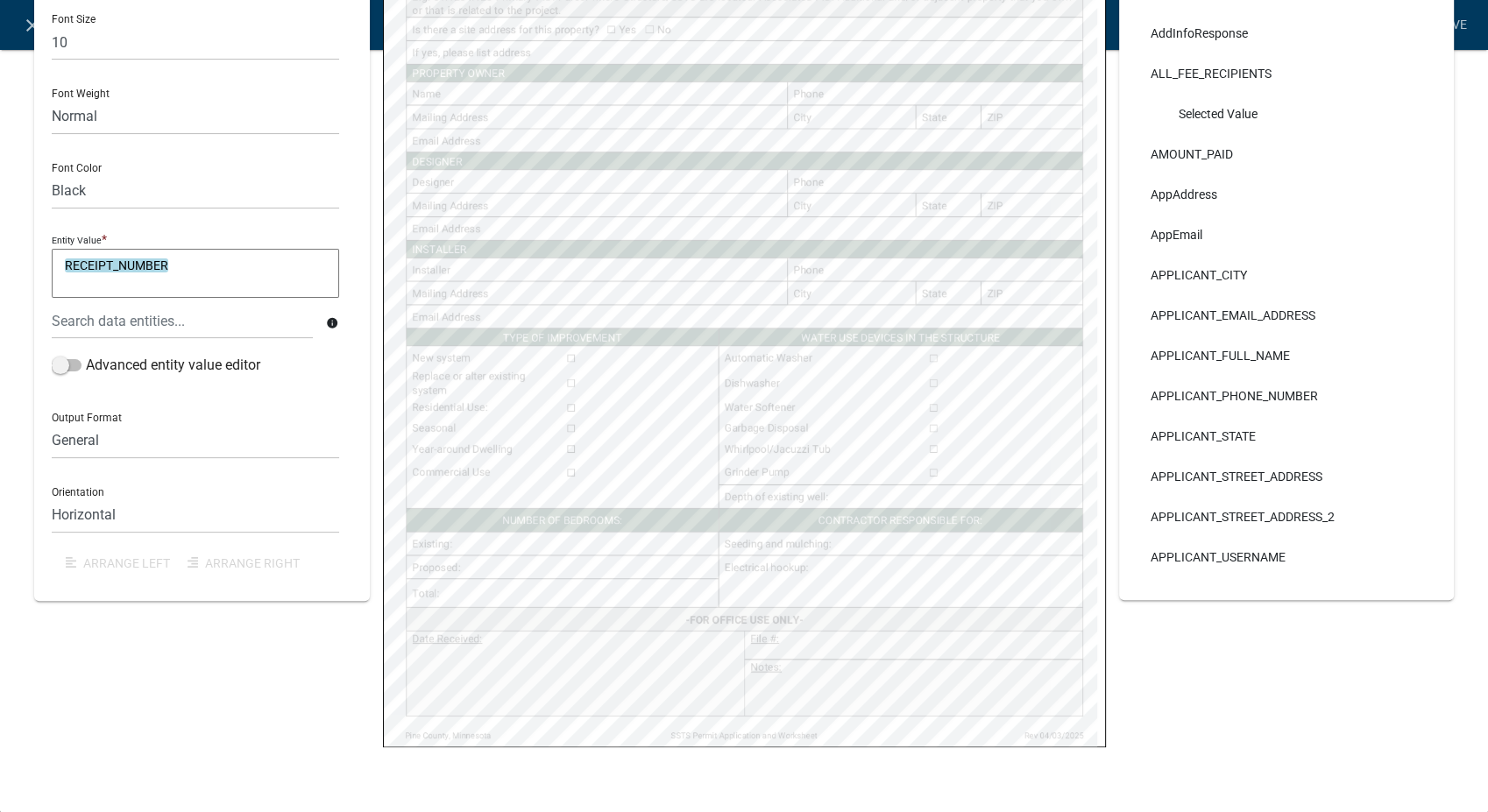
select select
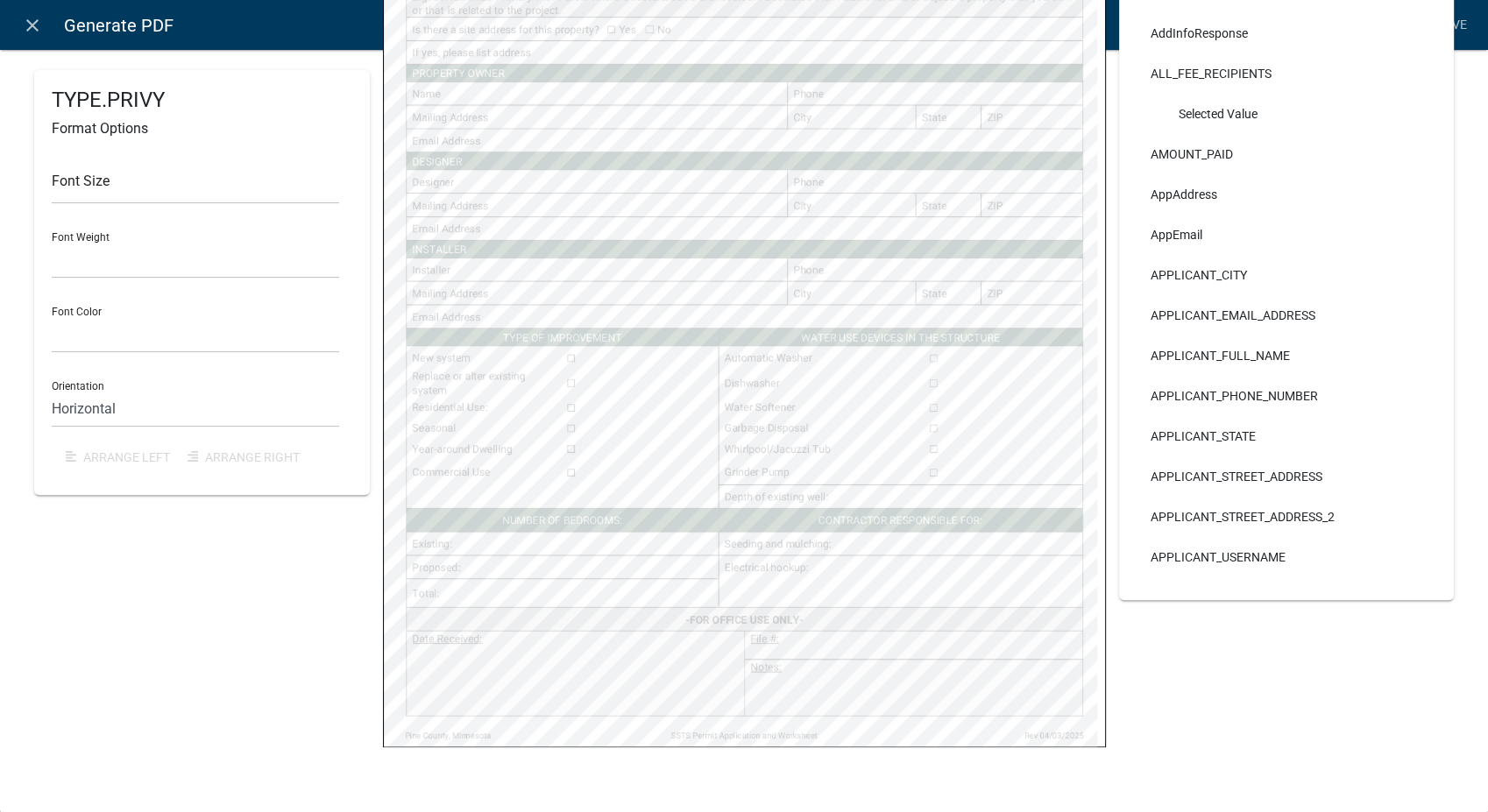
select select
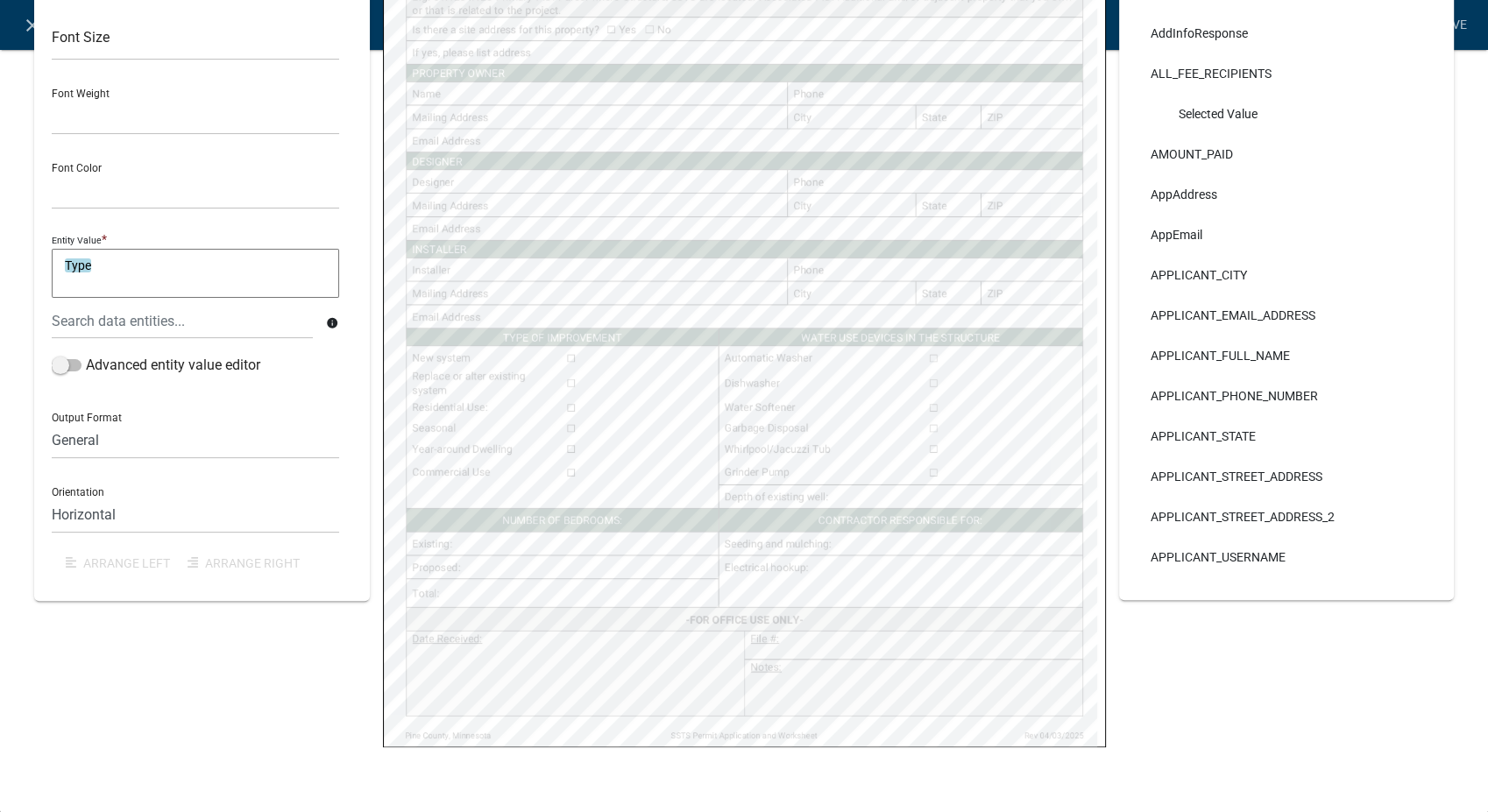
select select
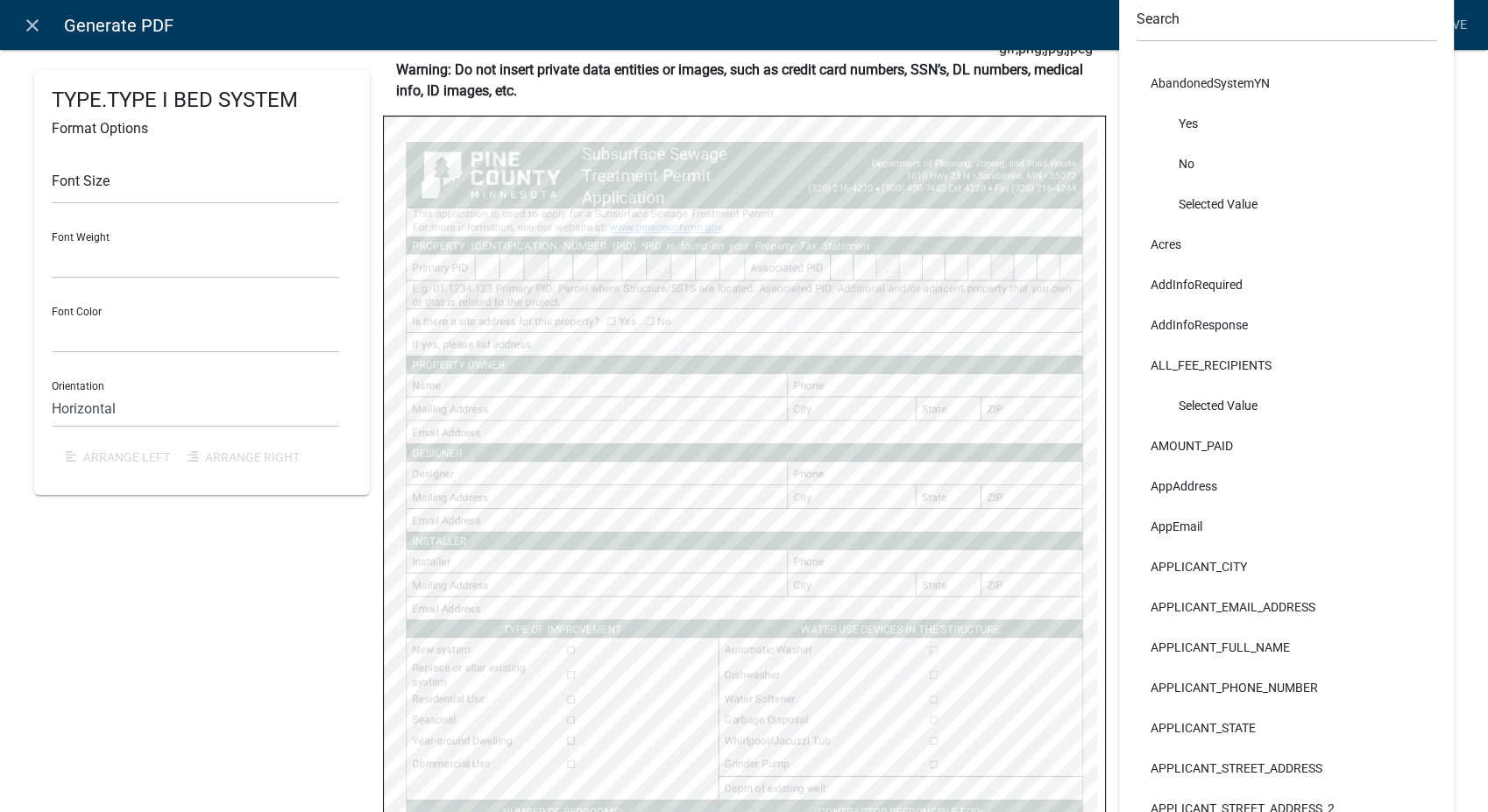
scroll to position [243, 0]
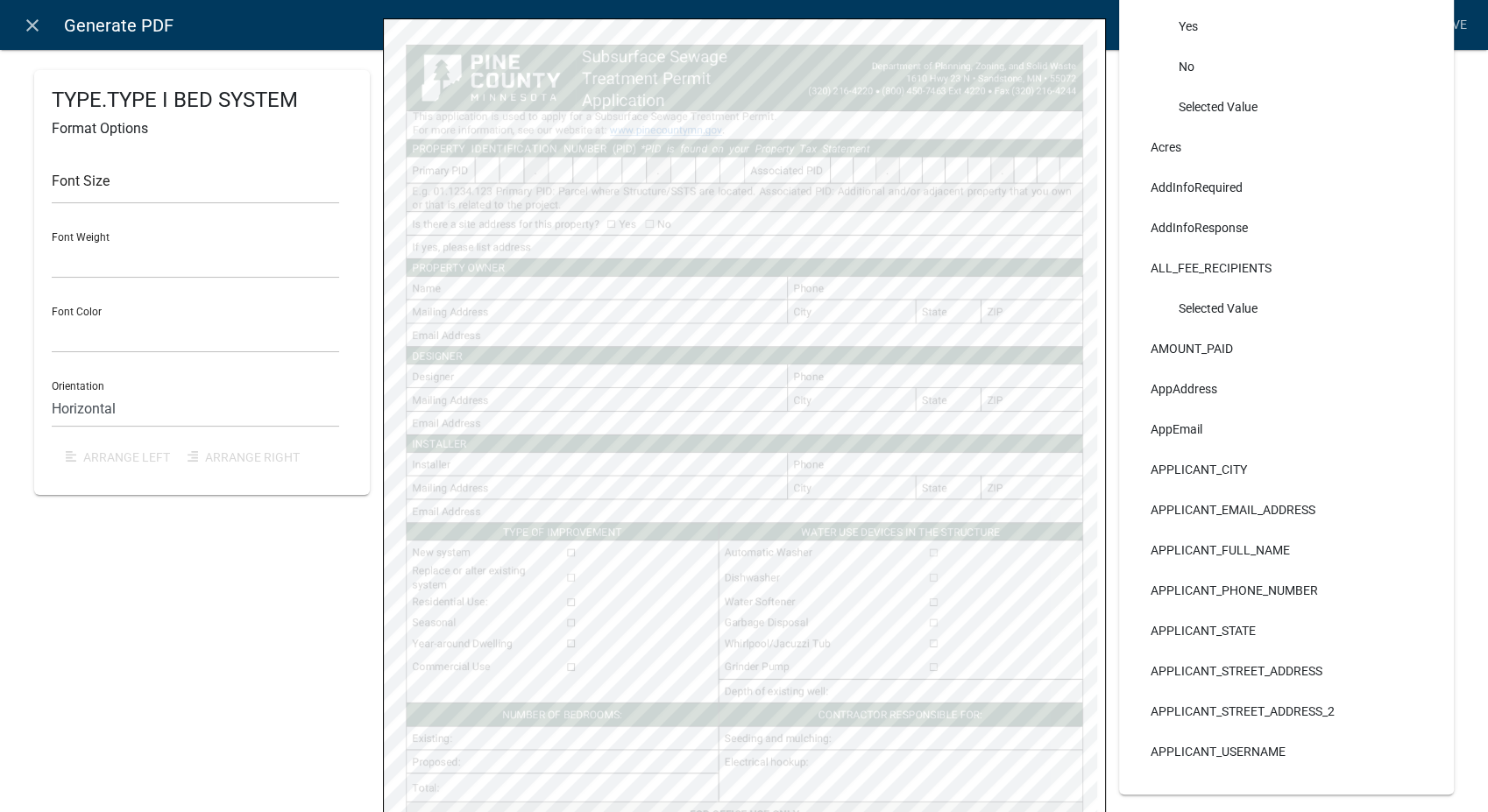
select select
select select "2"
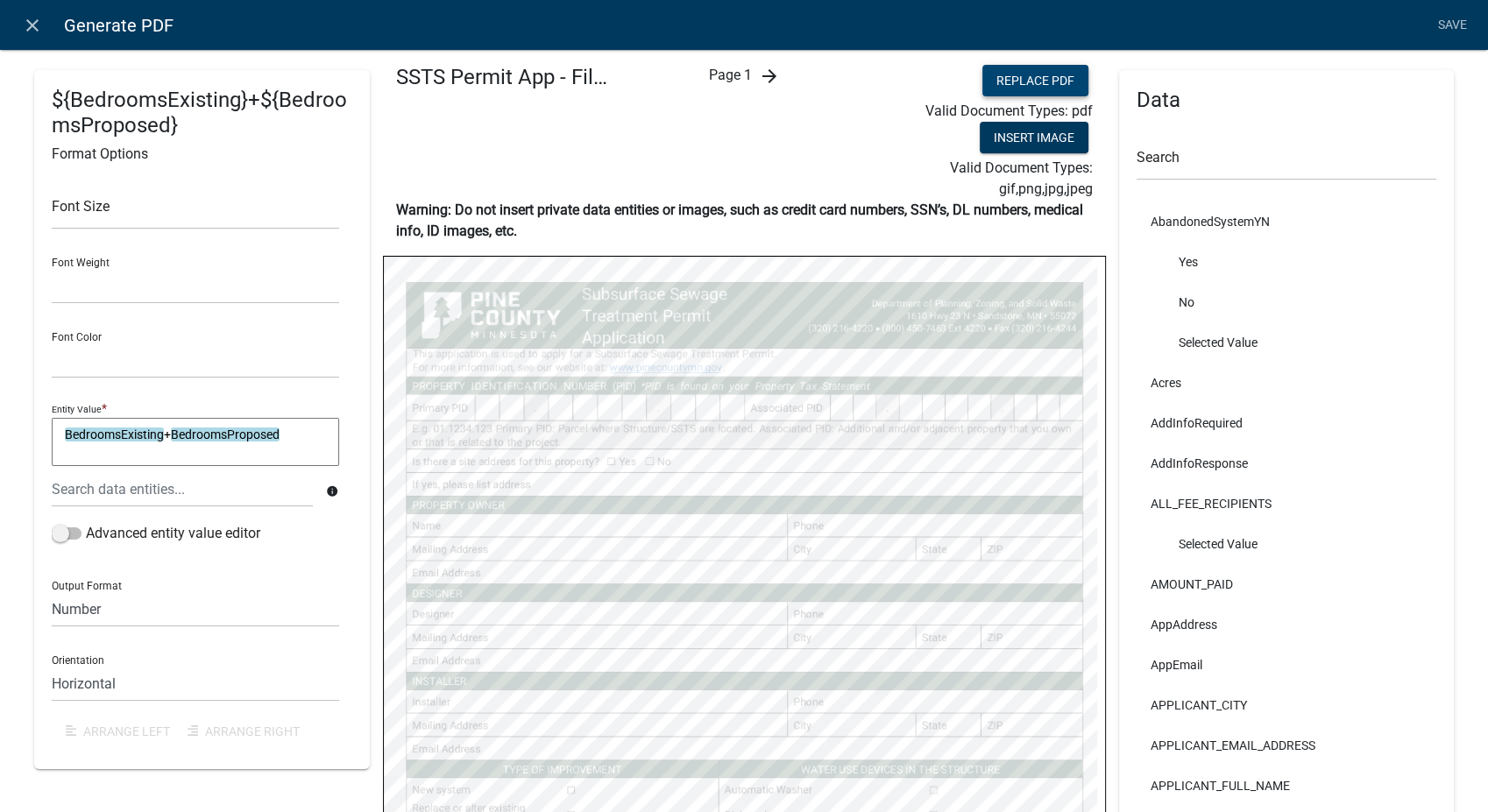
scroll to position [0, 0]
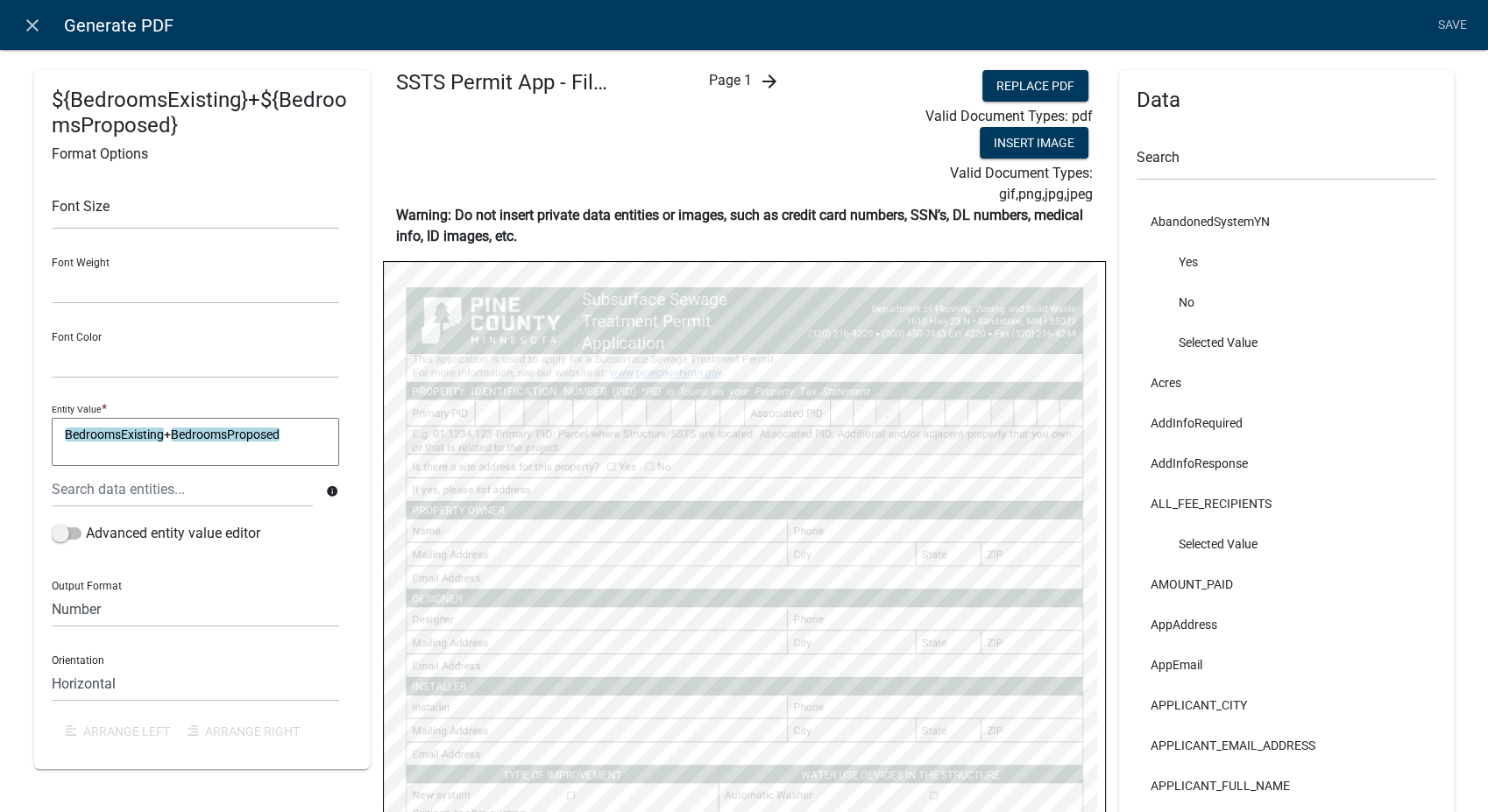
click at [767, 80] on icon "arrow_forward" at bounding box center [769, 82] width 21 height 21
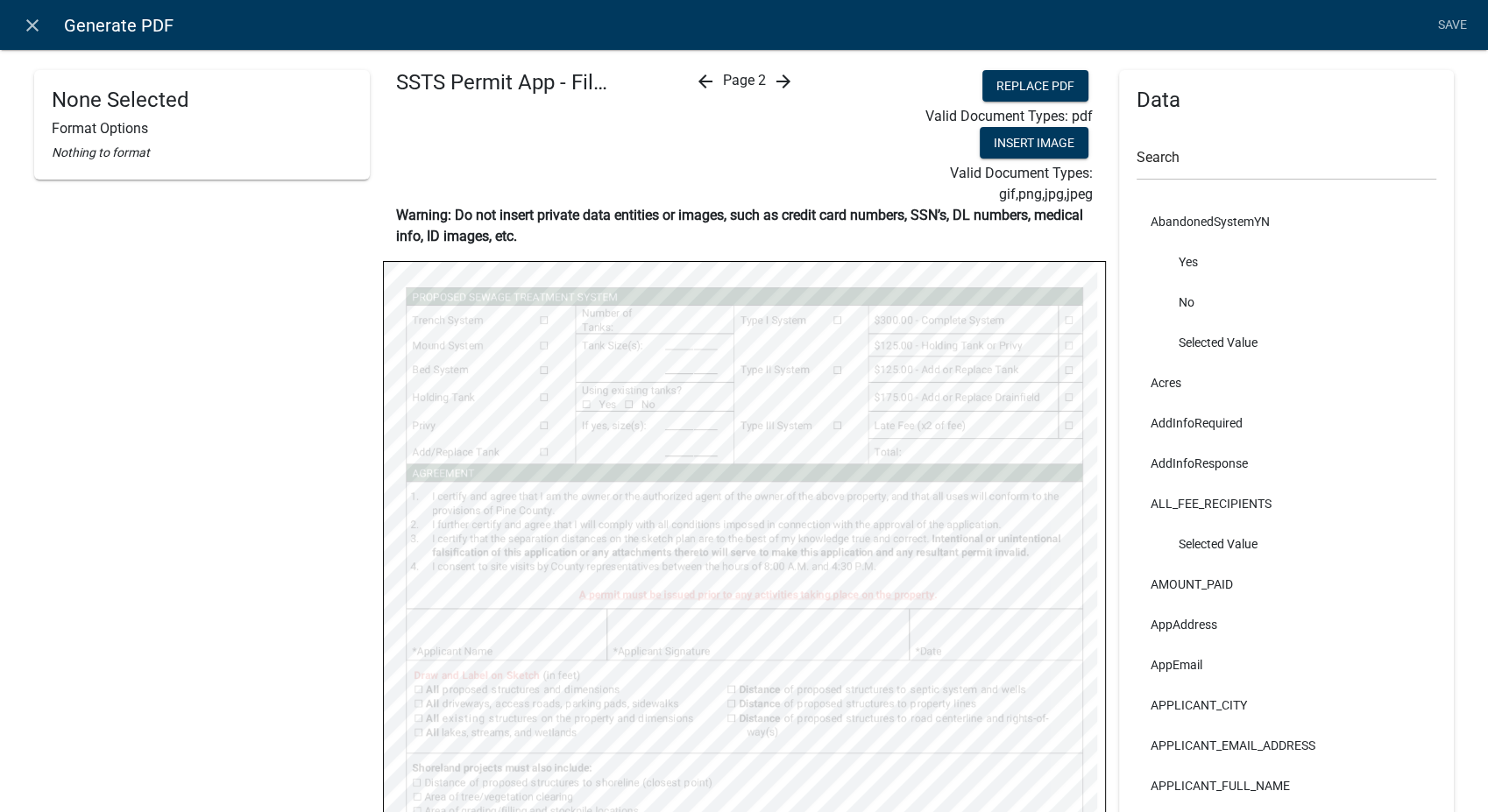
click at [772, 80] on icon "arrow_forward" at bounding box center [783, 82] width 21 height 21
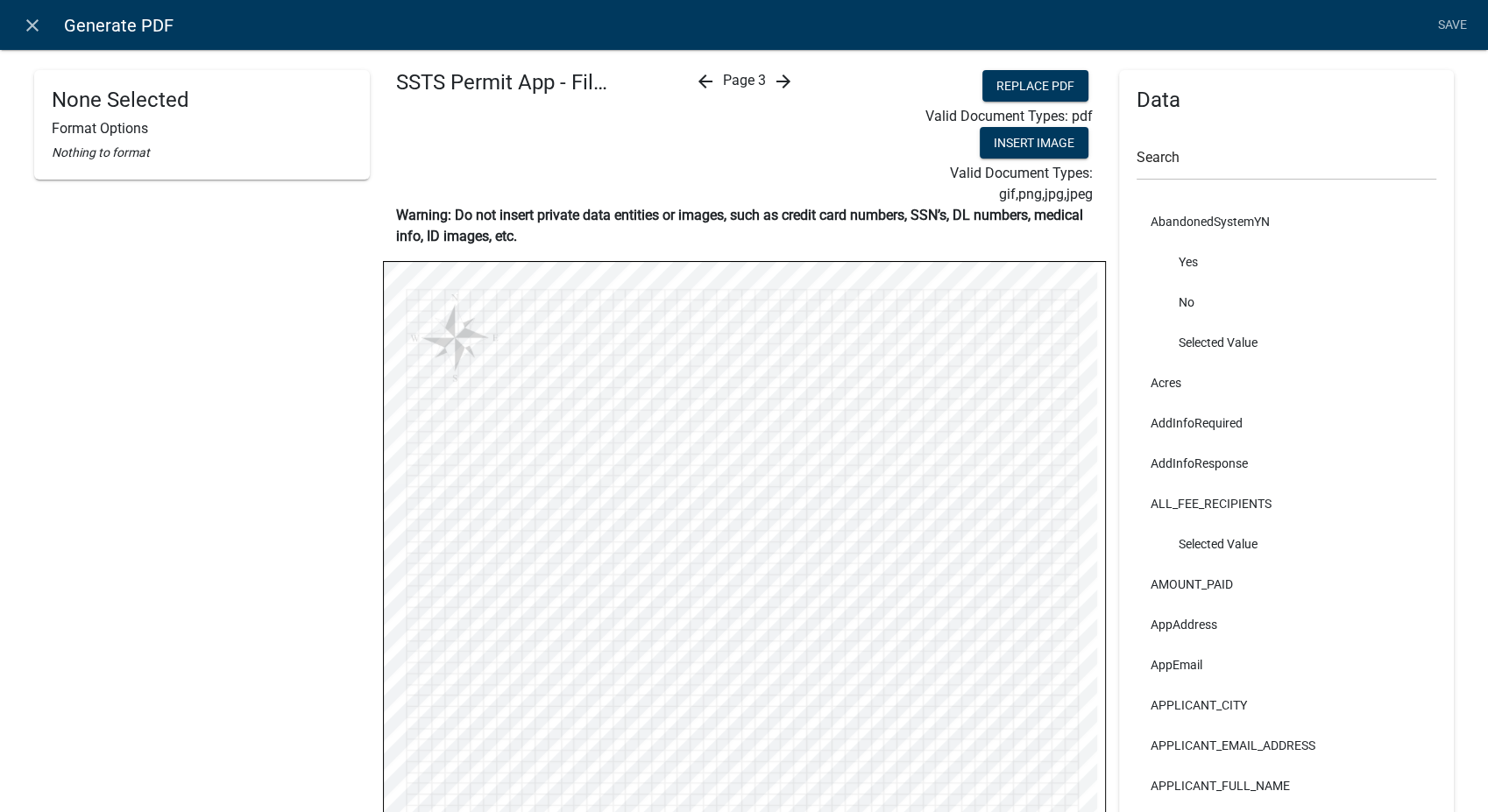
click at [694, 76] on icon "arrow_back" at bounding box center [705, 82] width 21 height 21
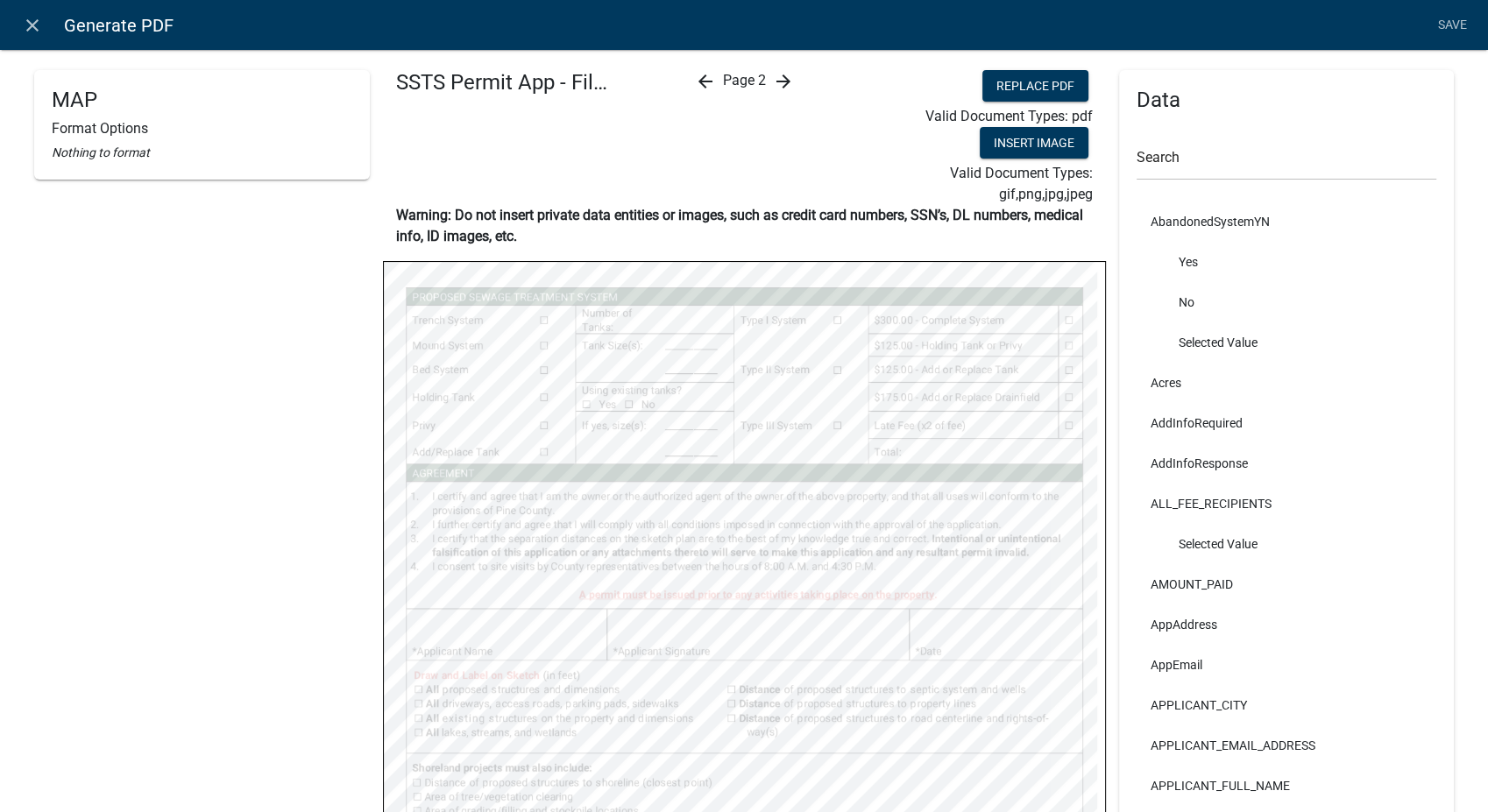
click at [694, 76] on icon "arrow_back" at bounding box center [705, 82] width 21 height 21
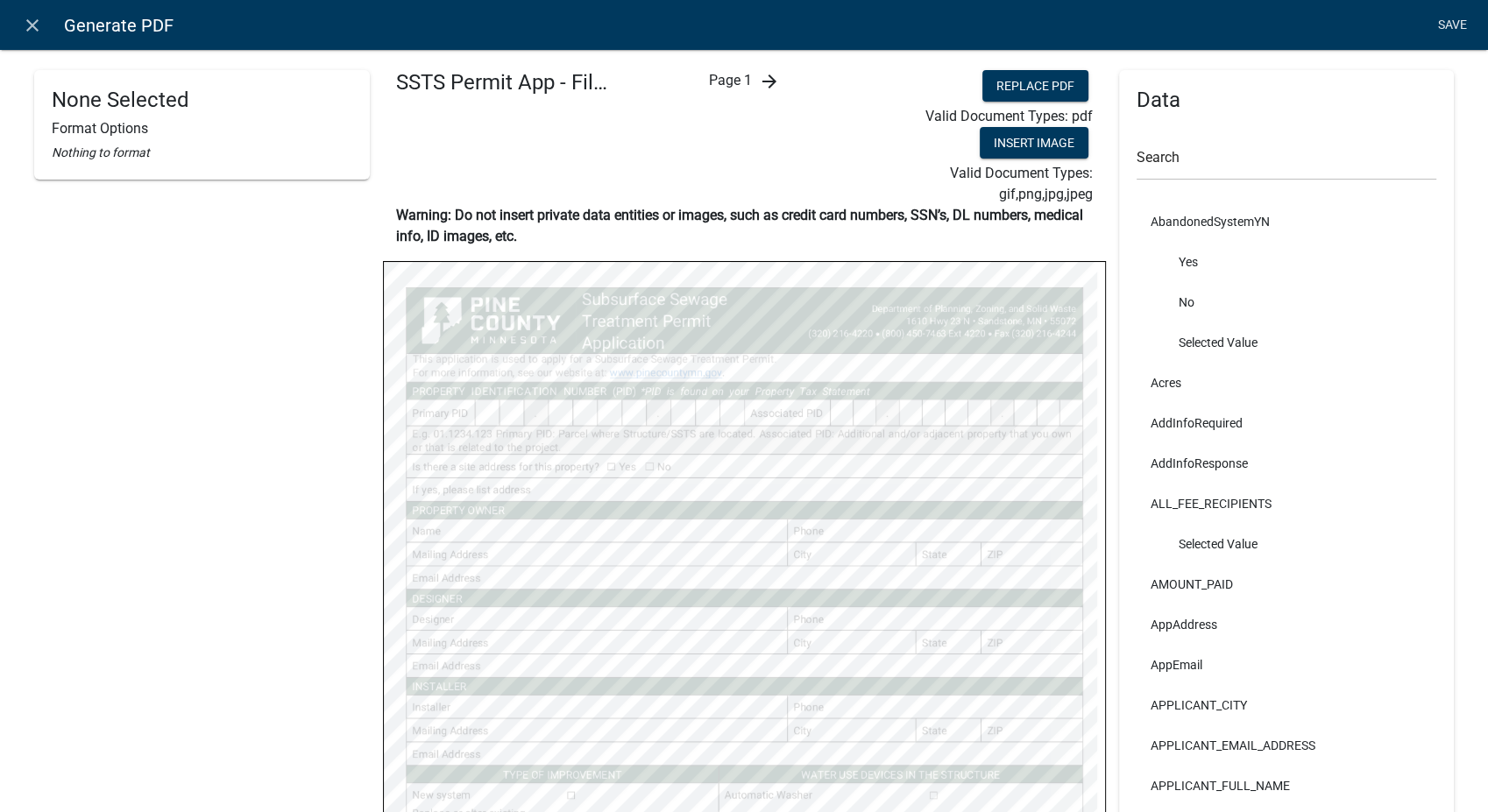
click at [1457, 20] on link "Save" at bounding box center [1451, 25] width 43 height 34
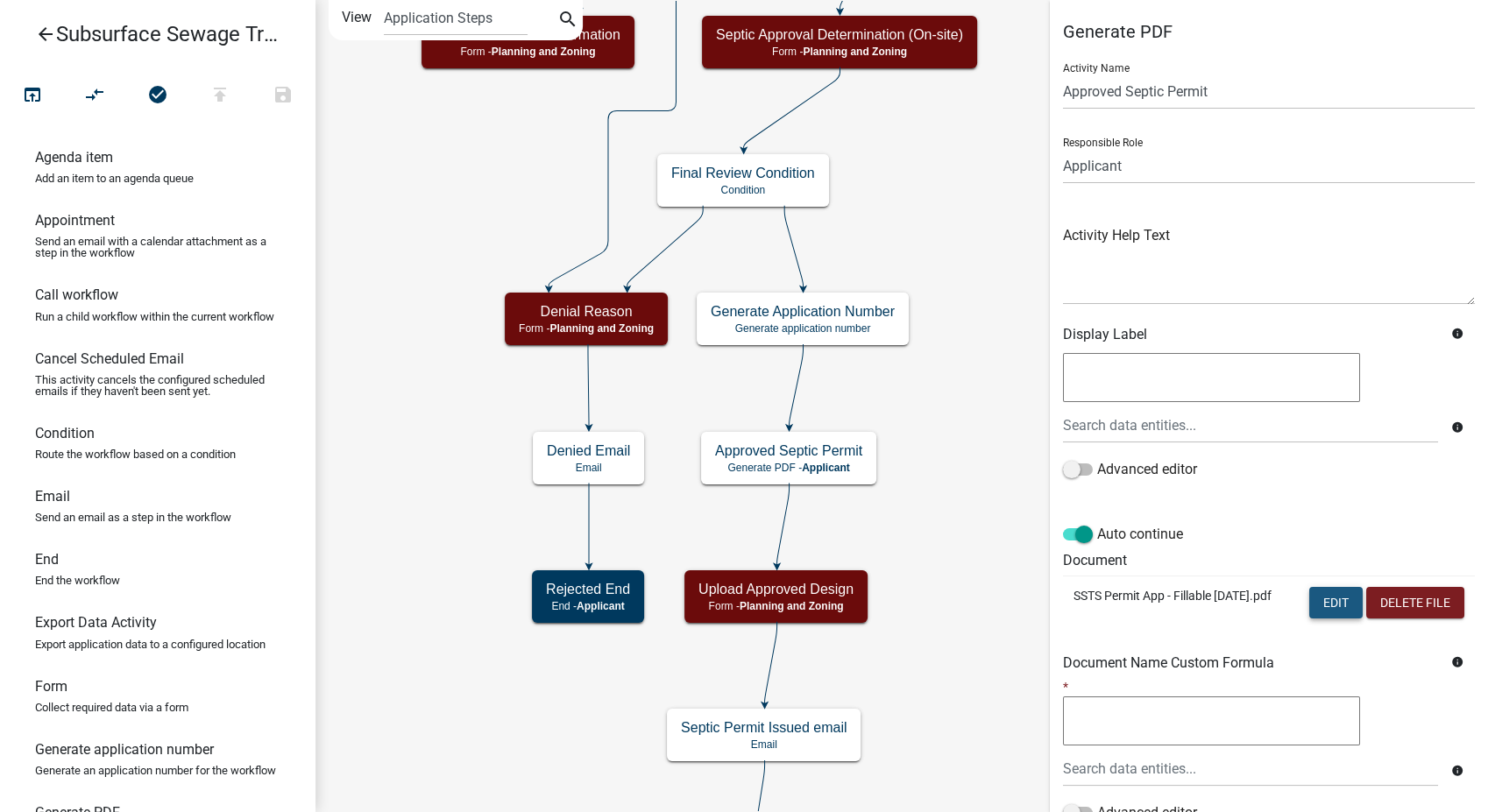
click at [1310, 608] on button "Edit" at bounding box center [1336, 603] width 53 height 32
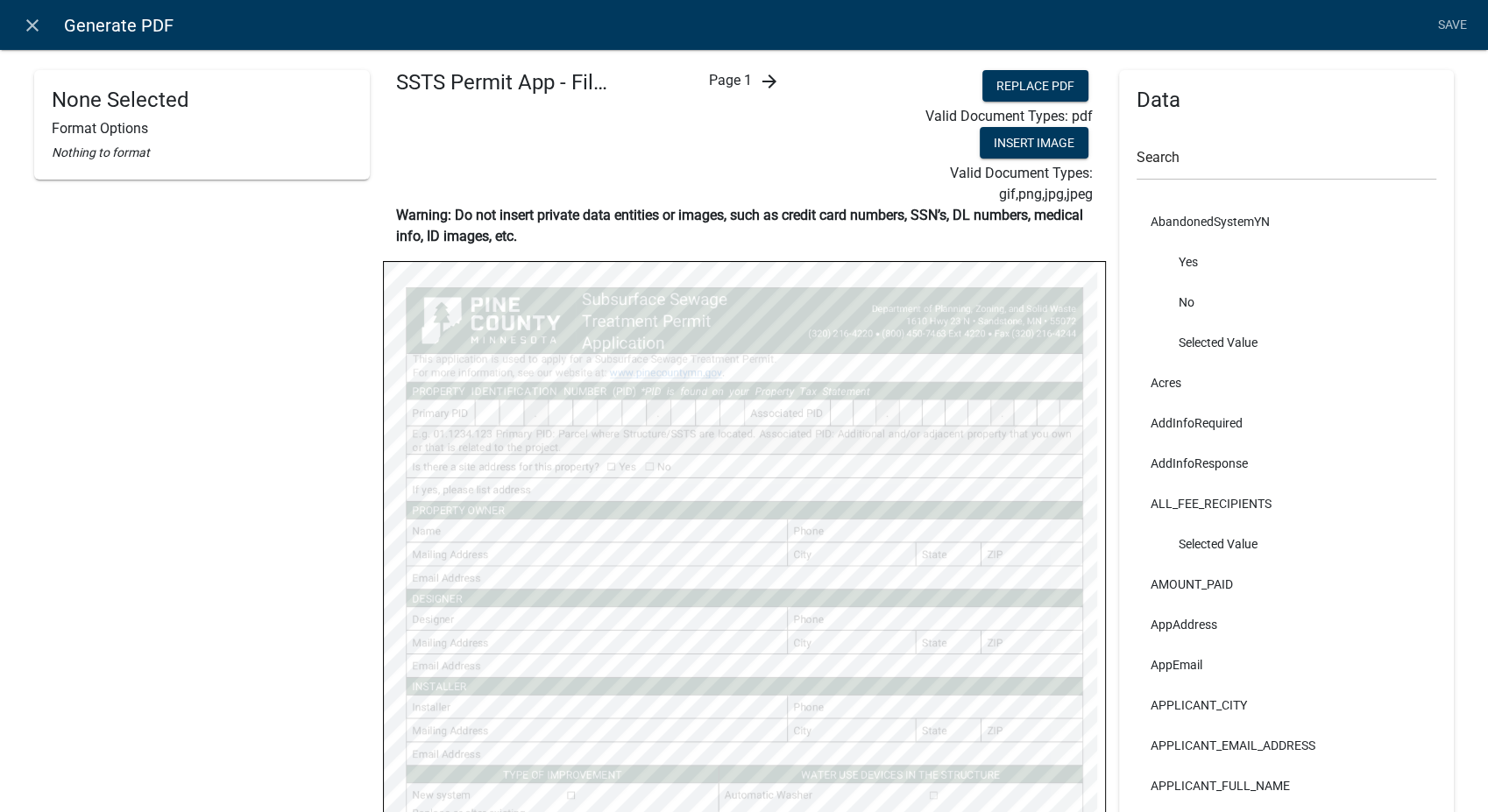
click at [758, 76] on icon "arrow_forward" at bounding box center [769, 82] width 21 height 21
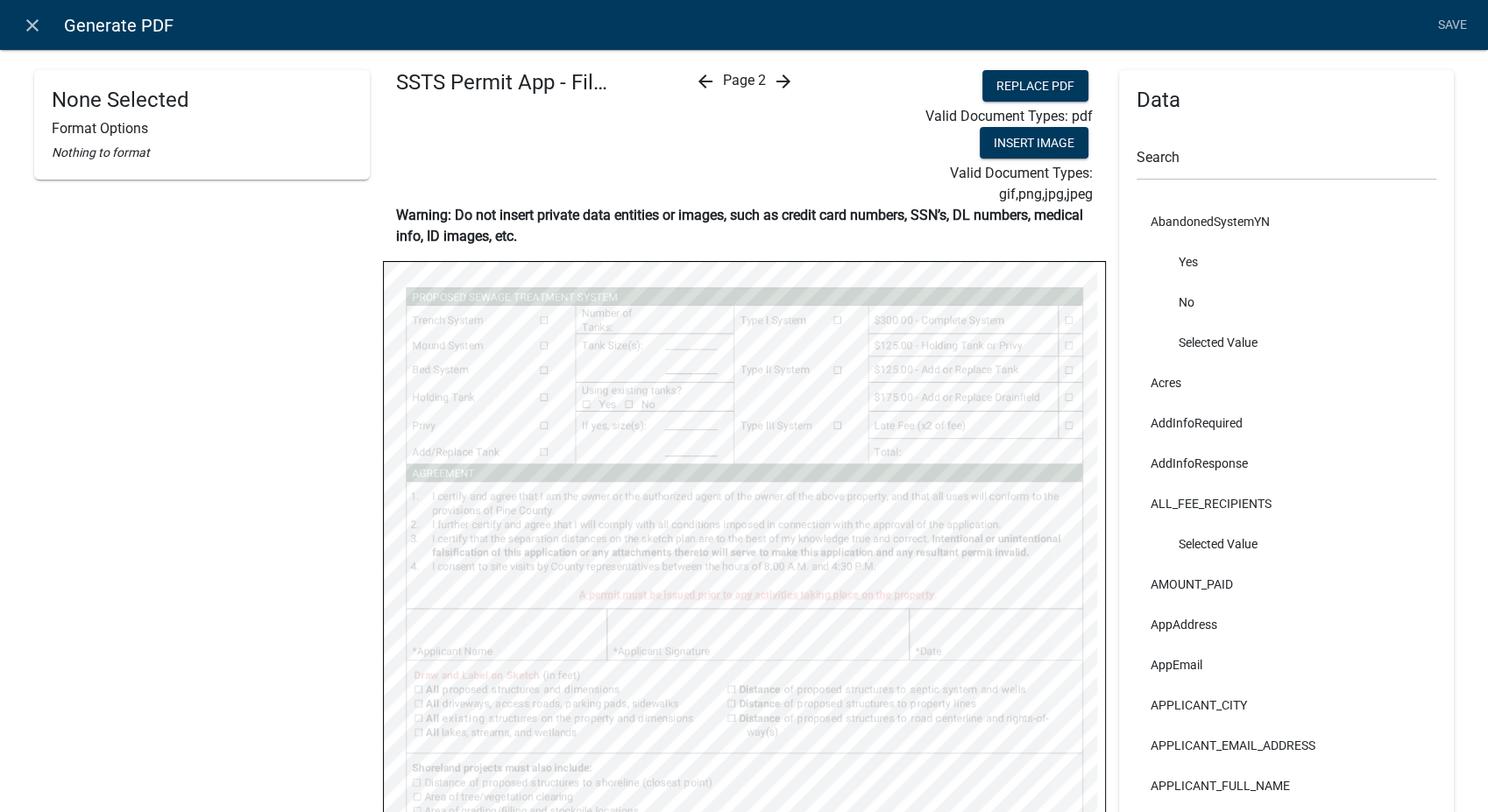
click at [774, 72] on icon "arrow_forward" at bounding box center [783, 82] width 21 height 21
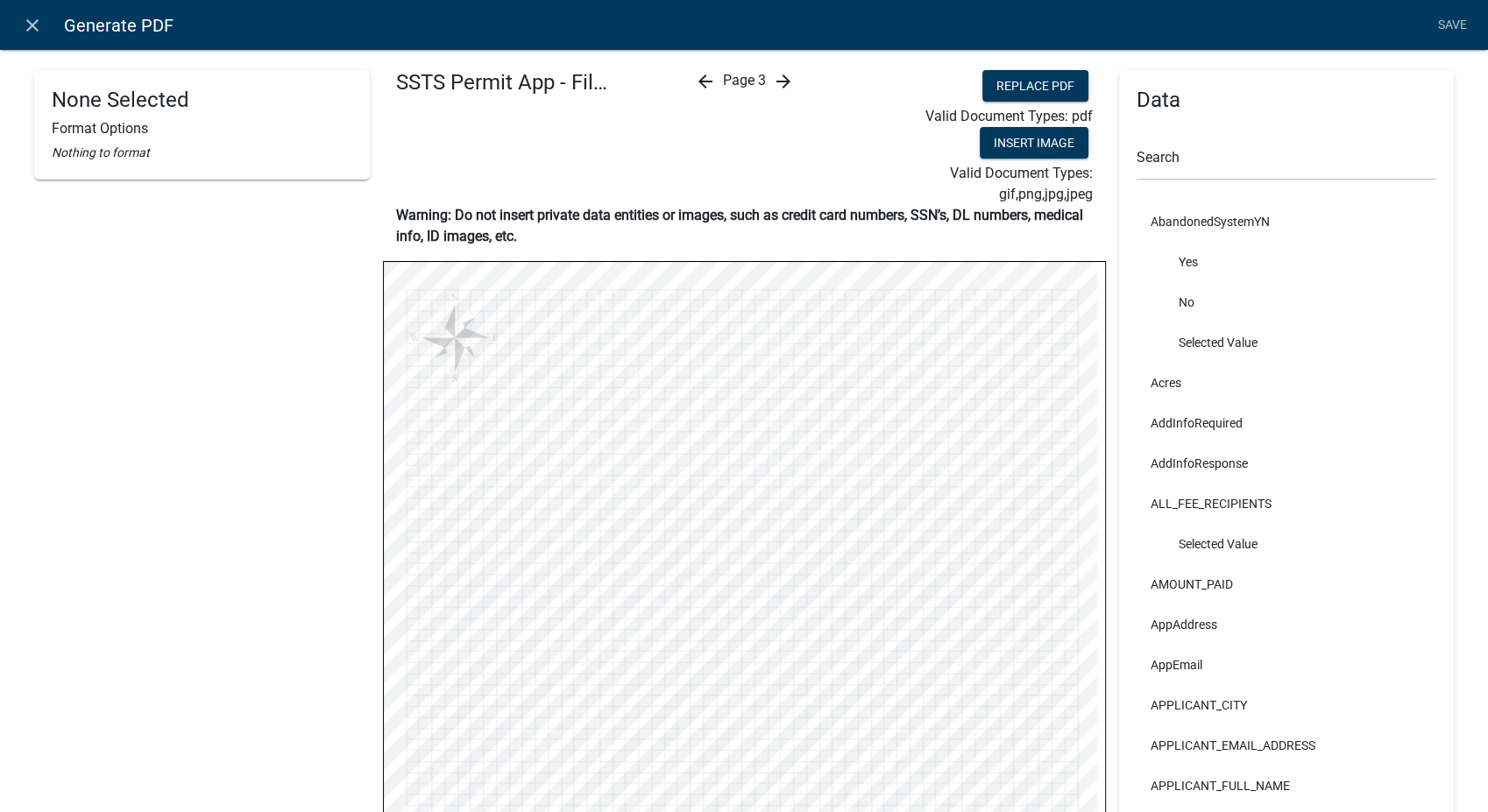
click at [772, 76] on icon "arrow_forward" at bounding box center [783, 82] width 21 height 21
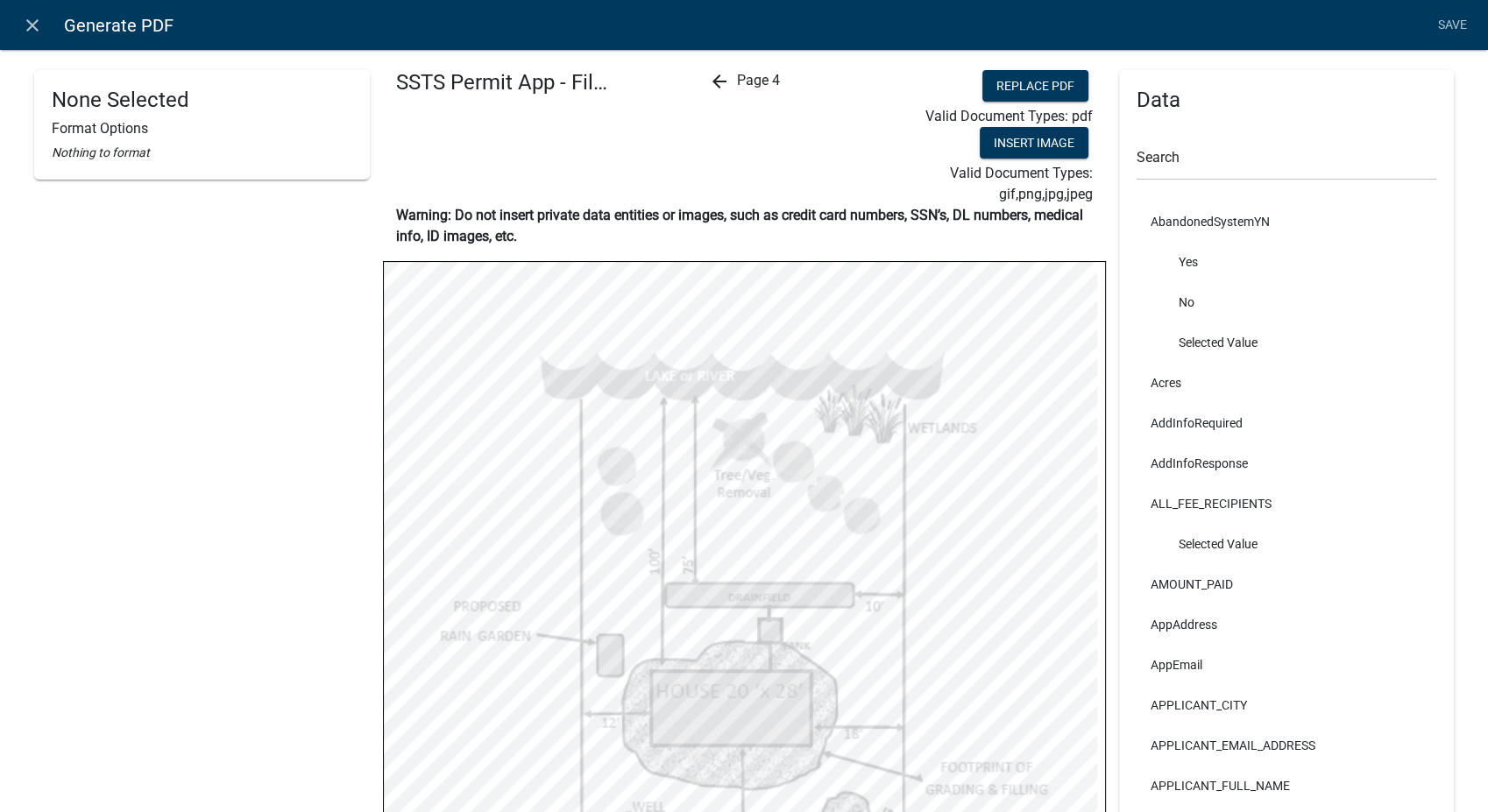
click at [709, 76] on icon "arrow_back" at bounding box center [718, 82] width 21 height 21
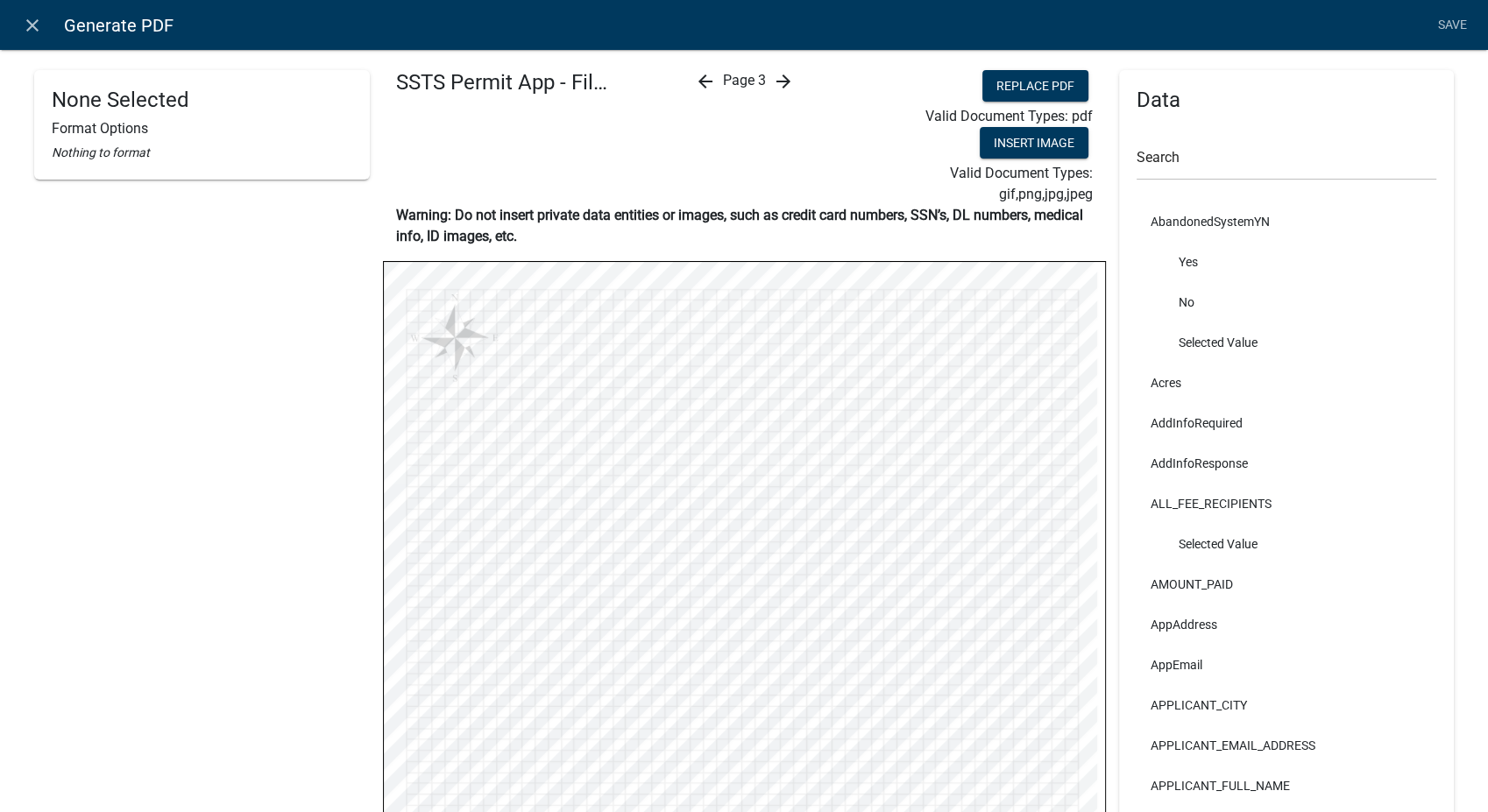
click at [697, 71] on icon "arrow_back" at bounding box center [705, 82] width 21 height 21
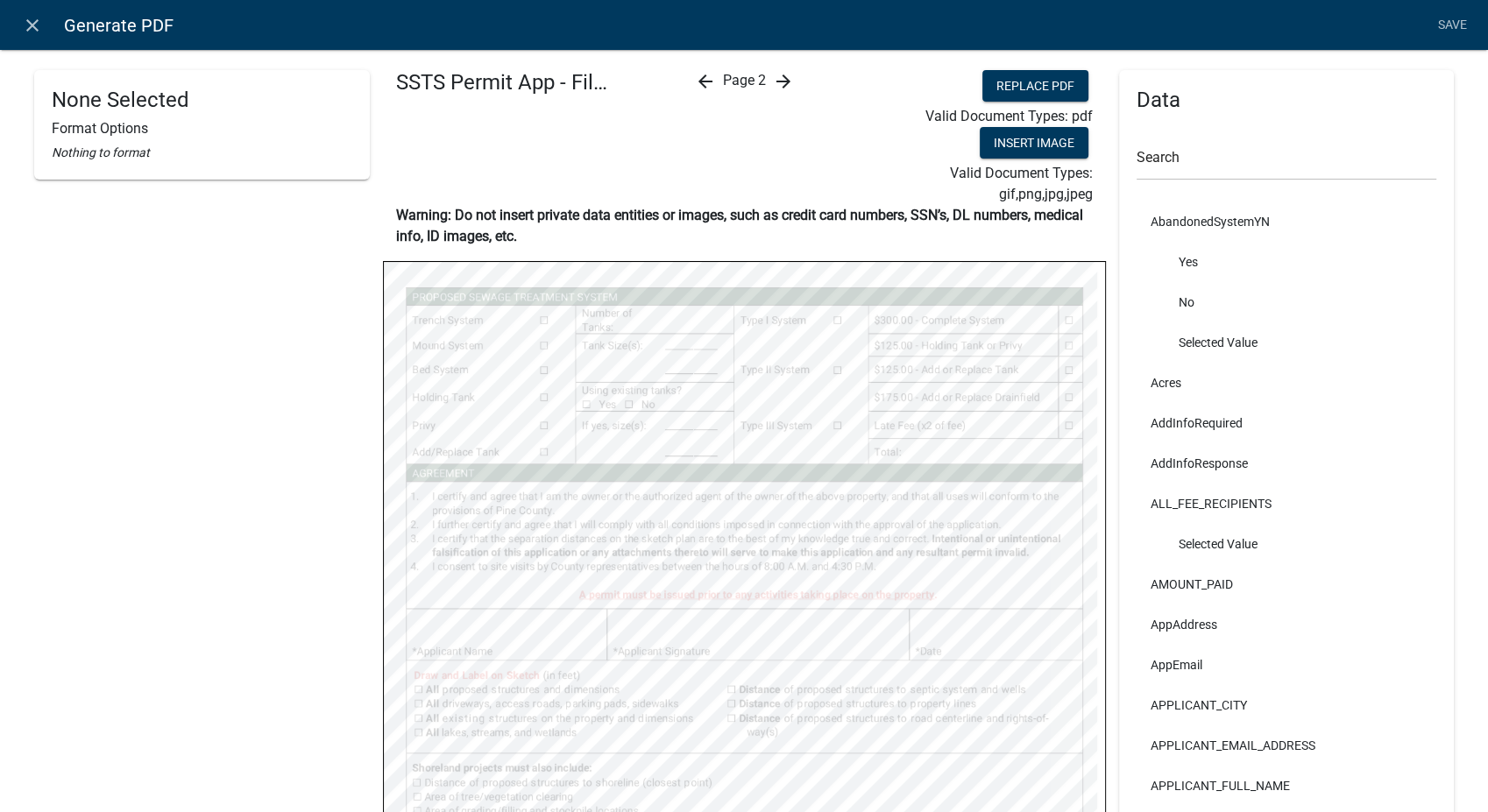
click at [695, 85] on icon "arrow_back" at bounding box center [705, 82] width 21 height 21
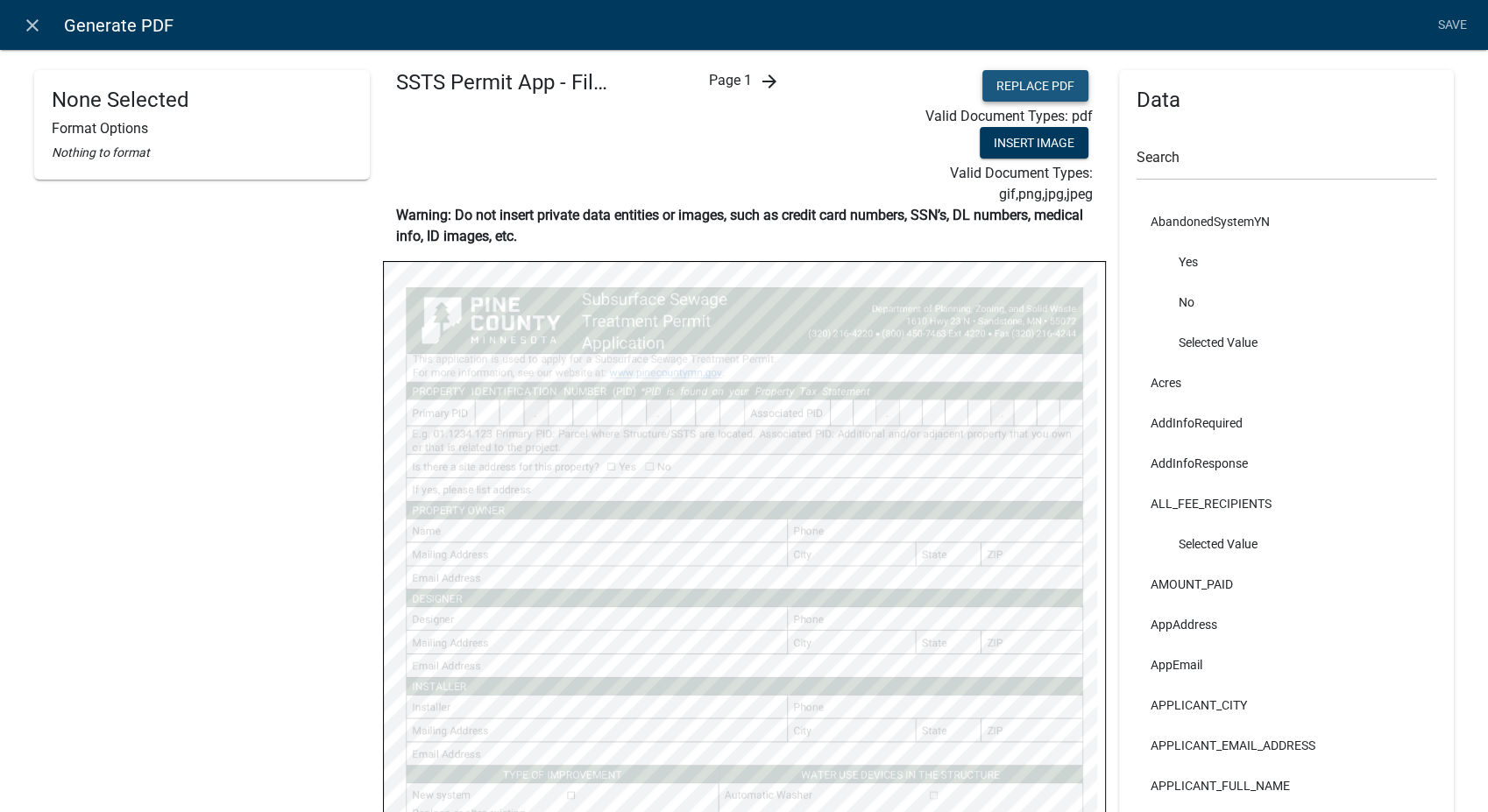
click at [1016, 88] on button "Replace PDF" at bounding box center [1036, 86] width 106 height 32
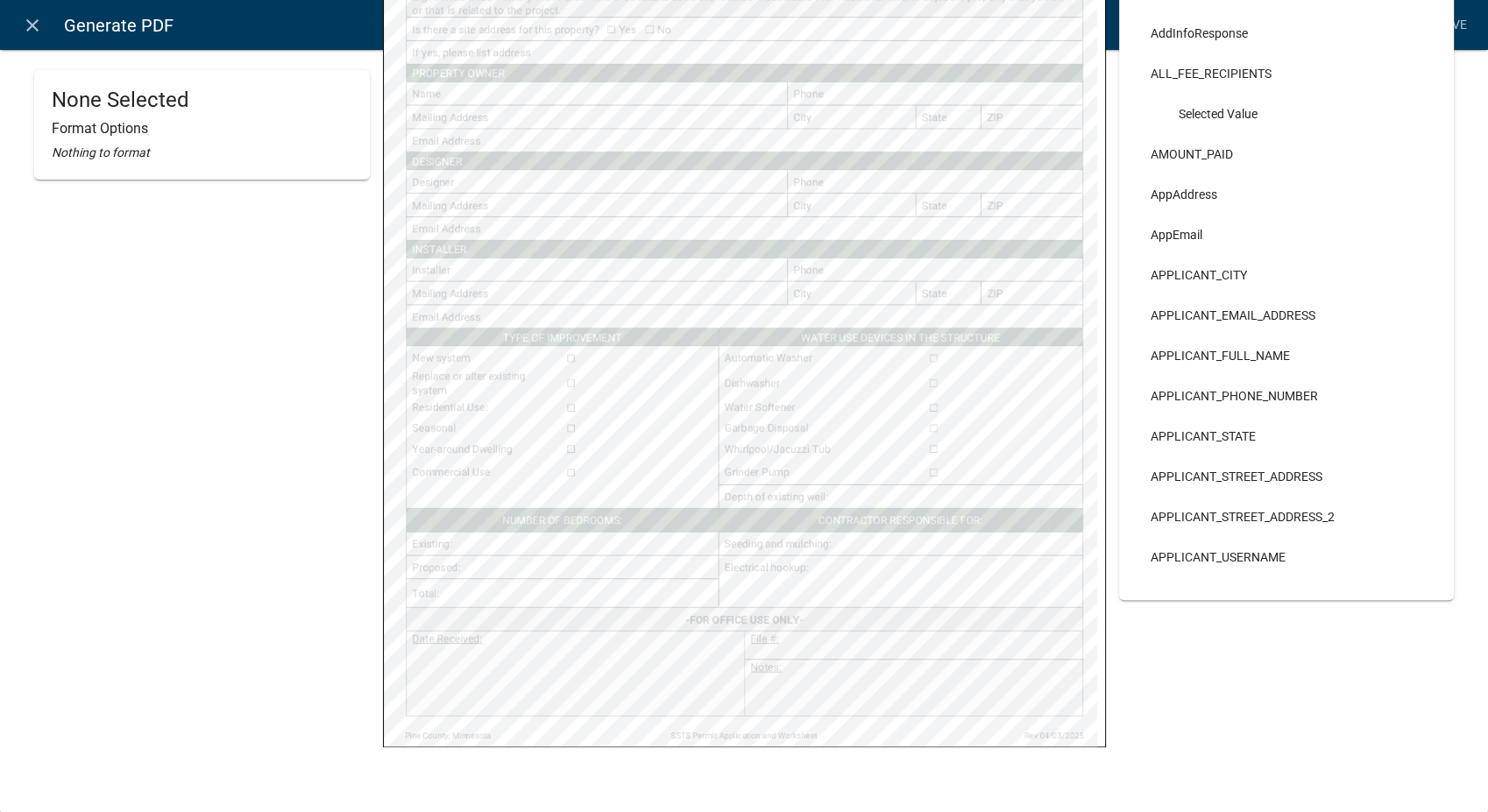
select select
click at [1466, 23] on link "Save" at bounding box center [1451, 25] width 43 height 34
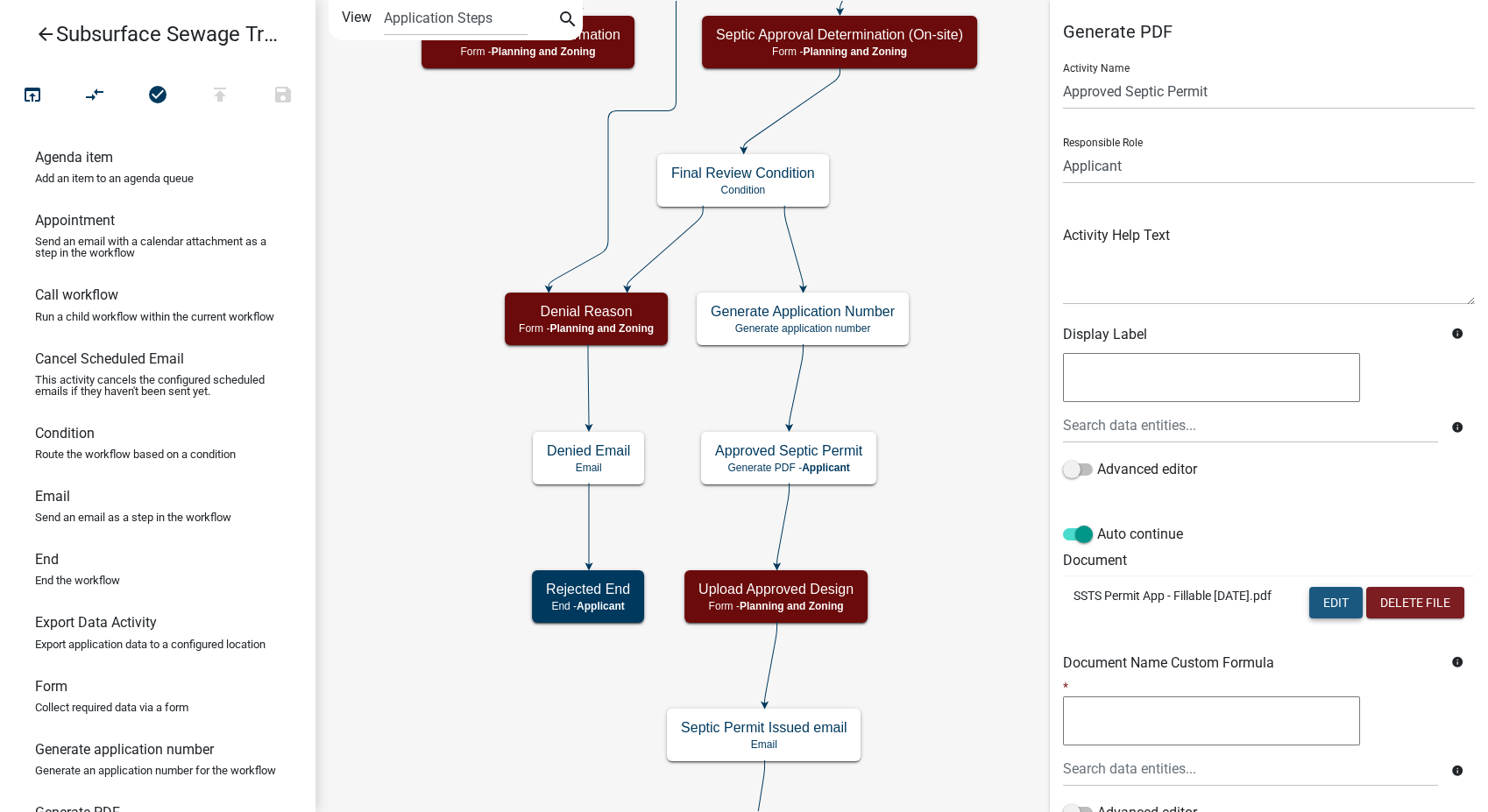
click at [1320, 605] on button "Edit" at bounding box center [1336, 603] width 53 height 32
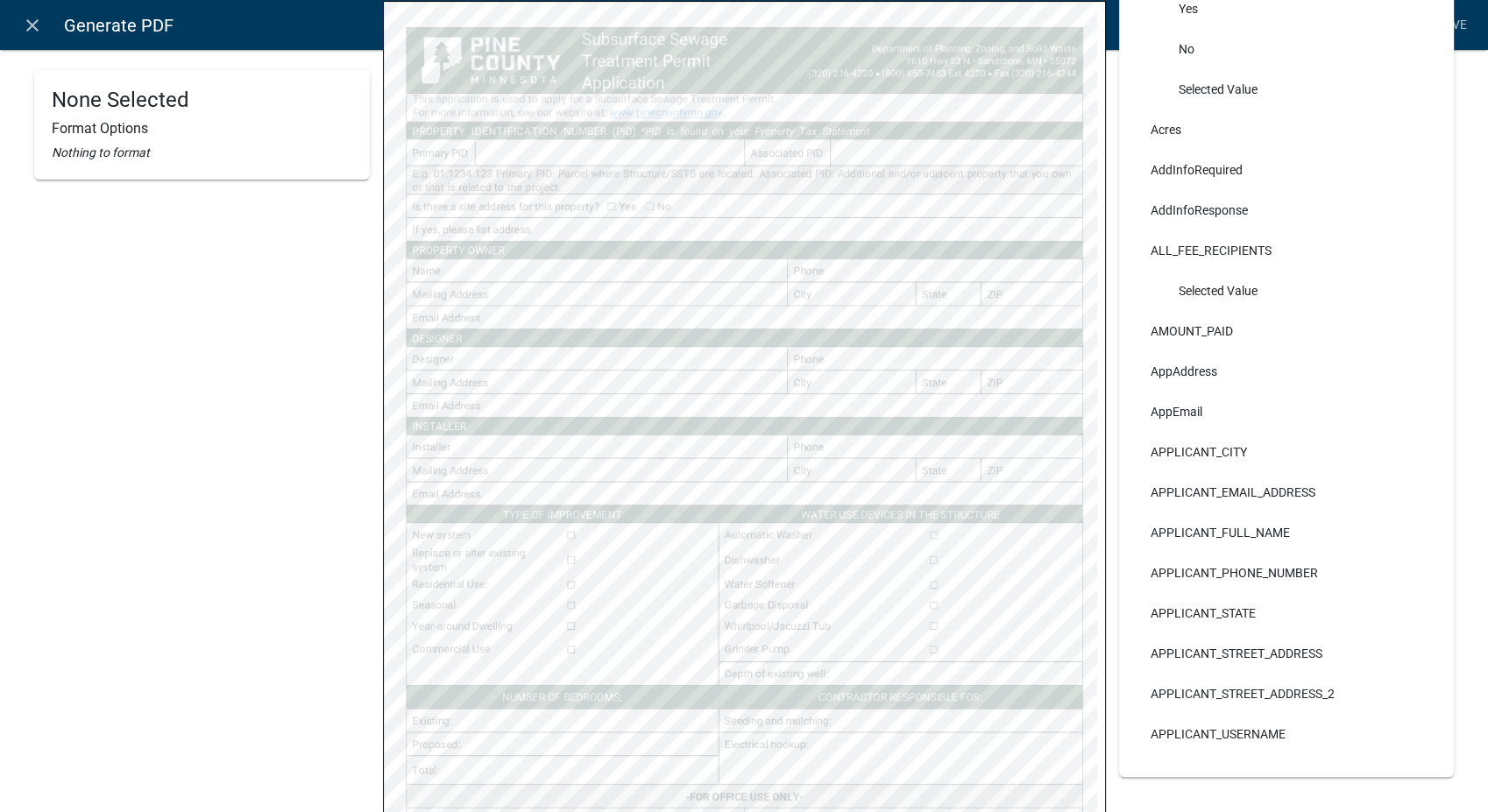
scroll to position [292, 0]
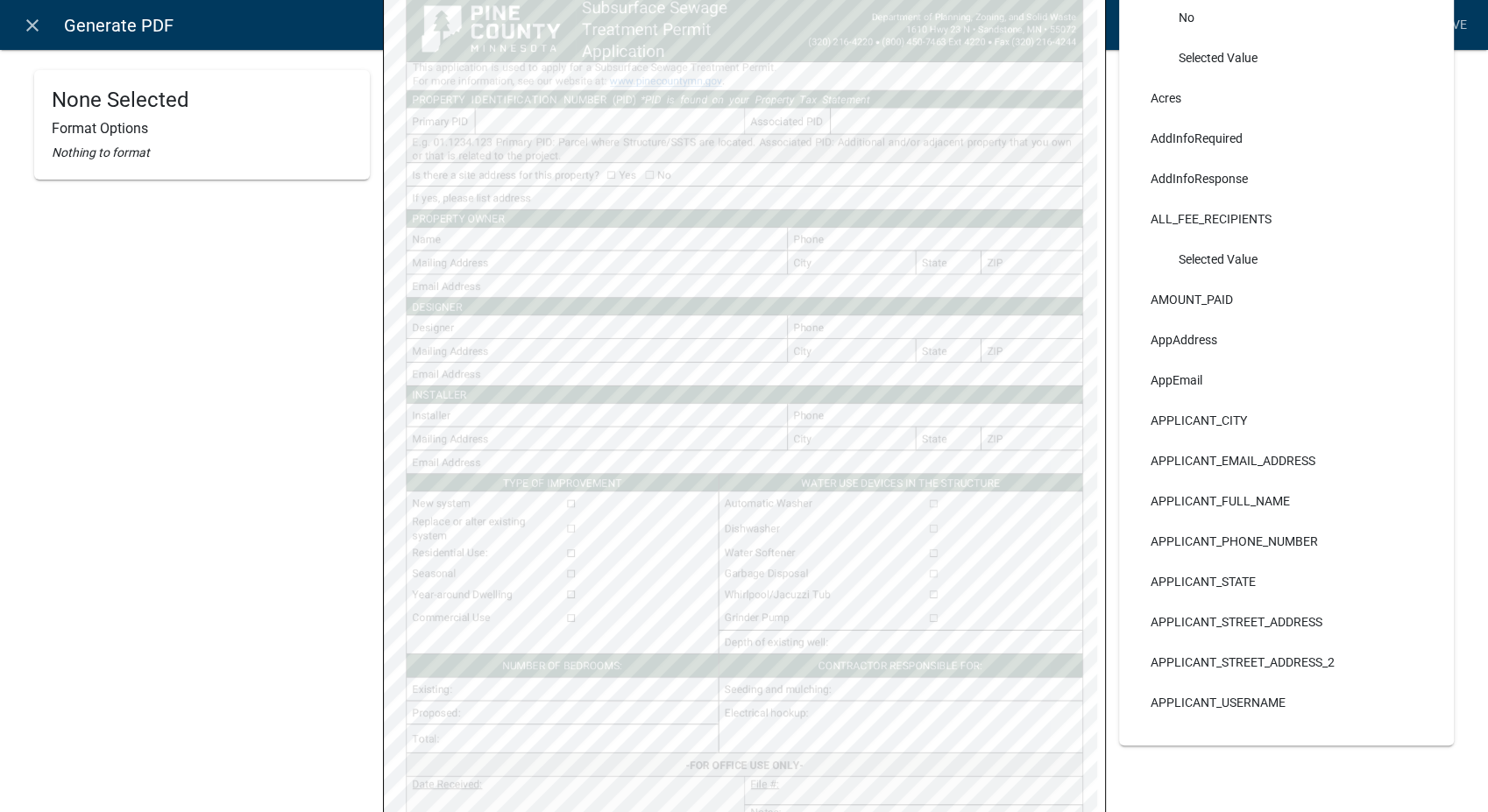
select select
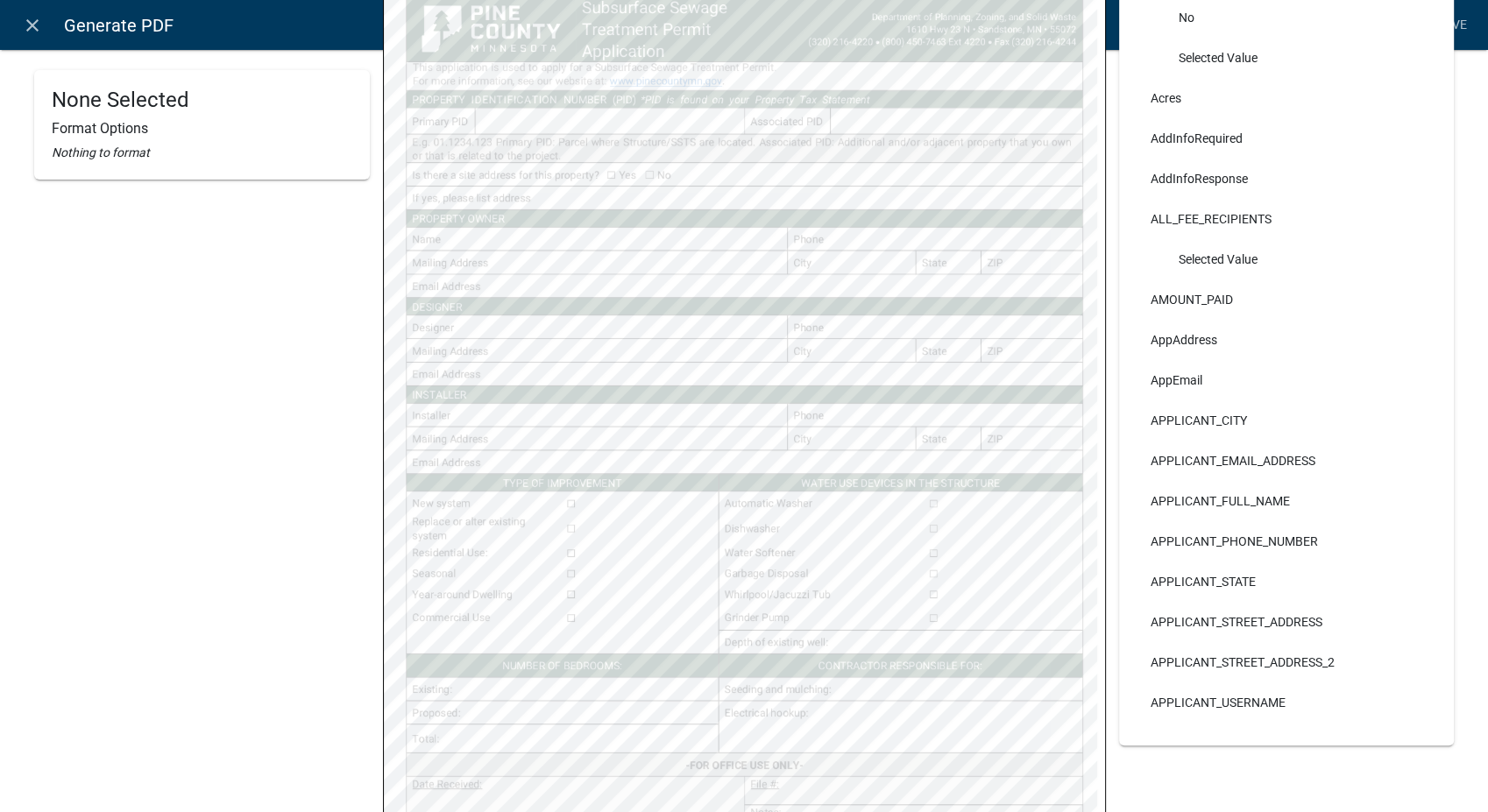
select select
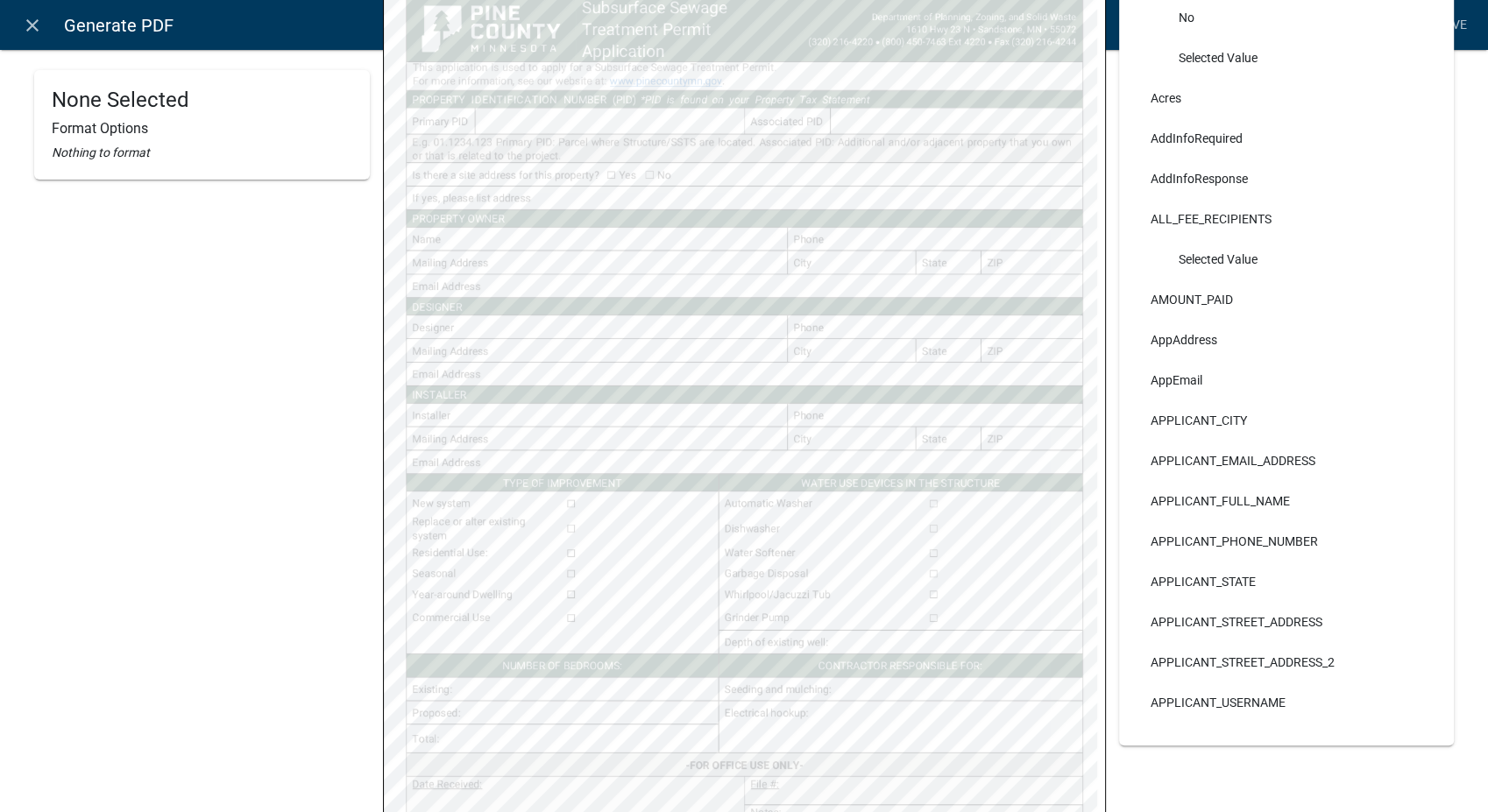
select select
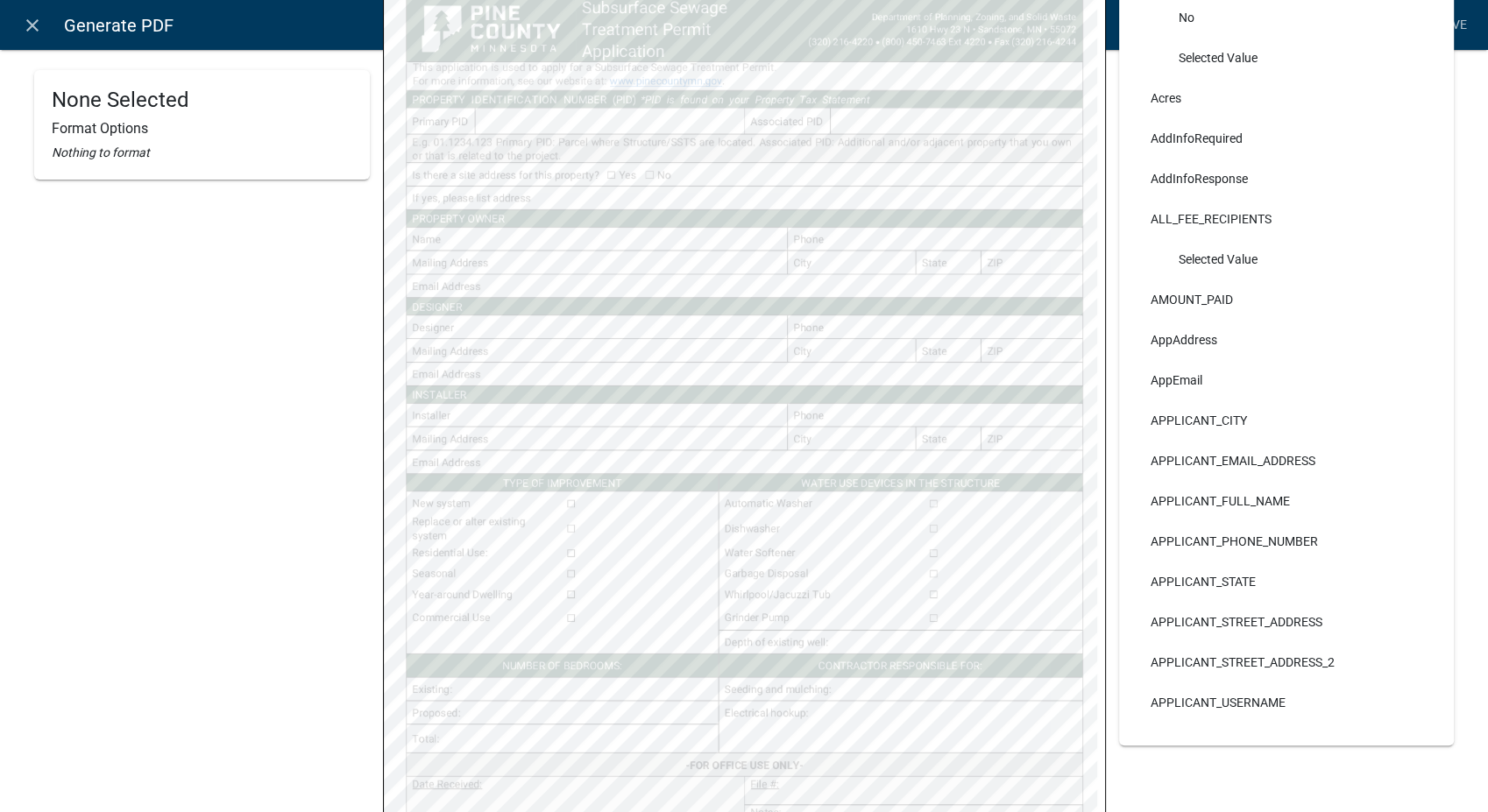
select select
select select "2"
select select
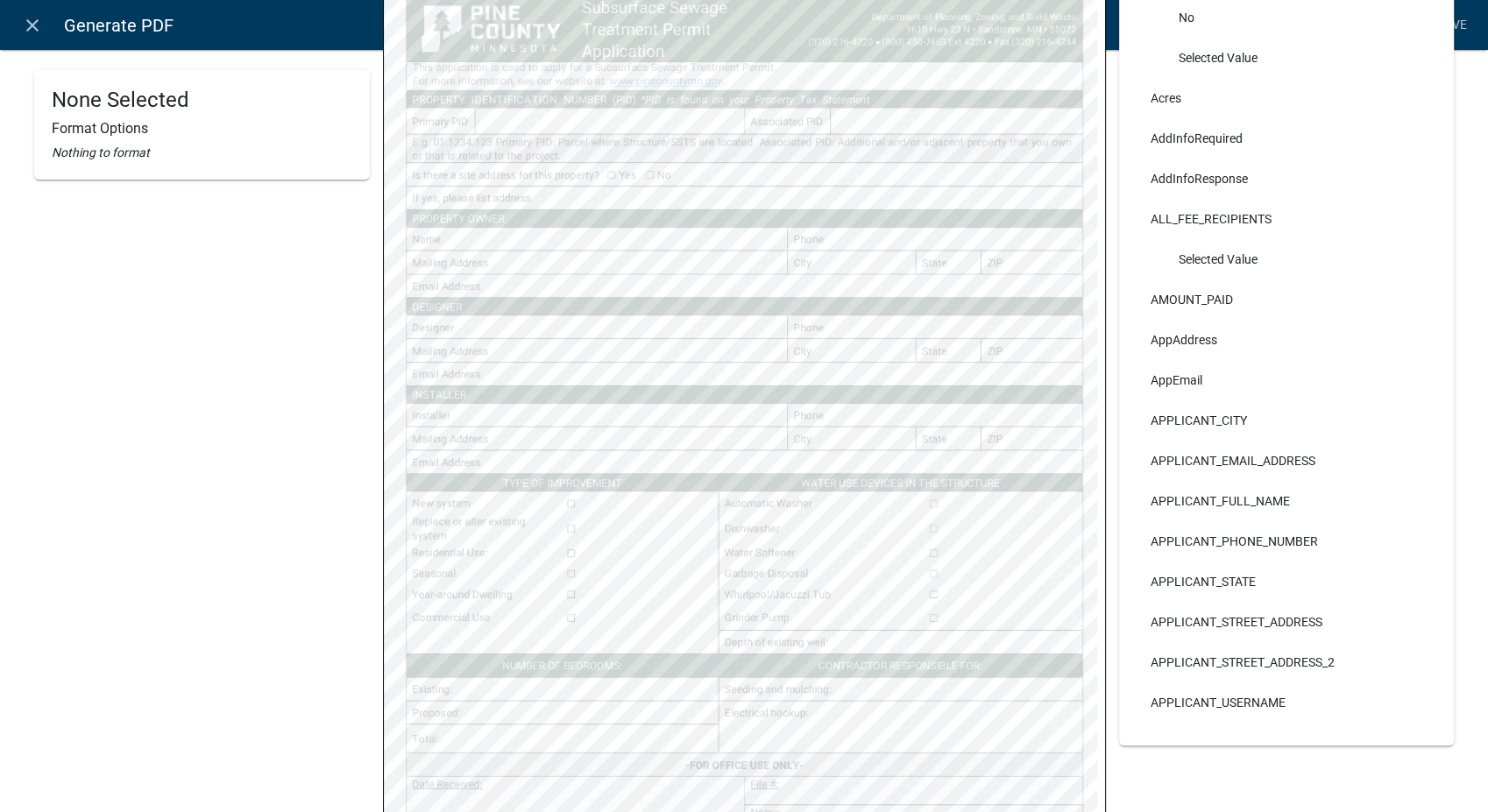
select select
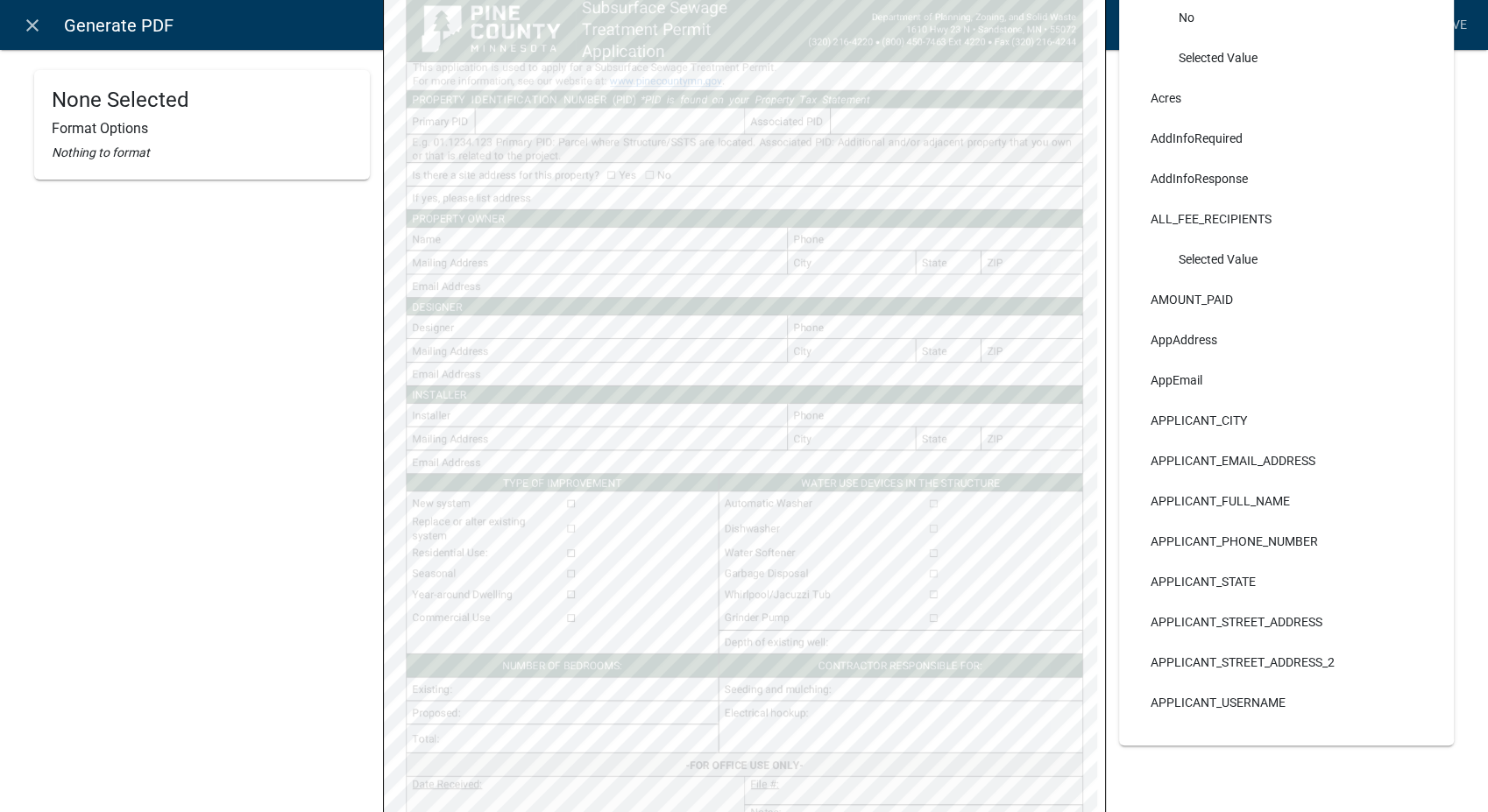
select select
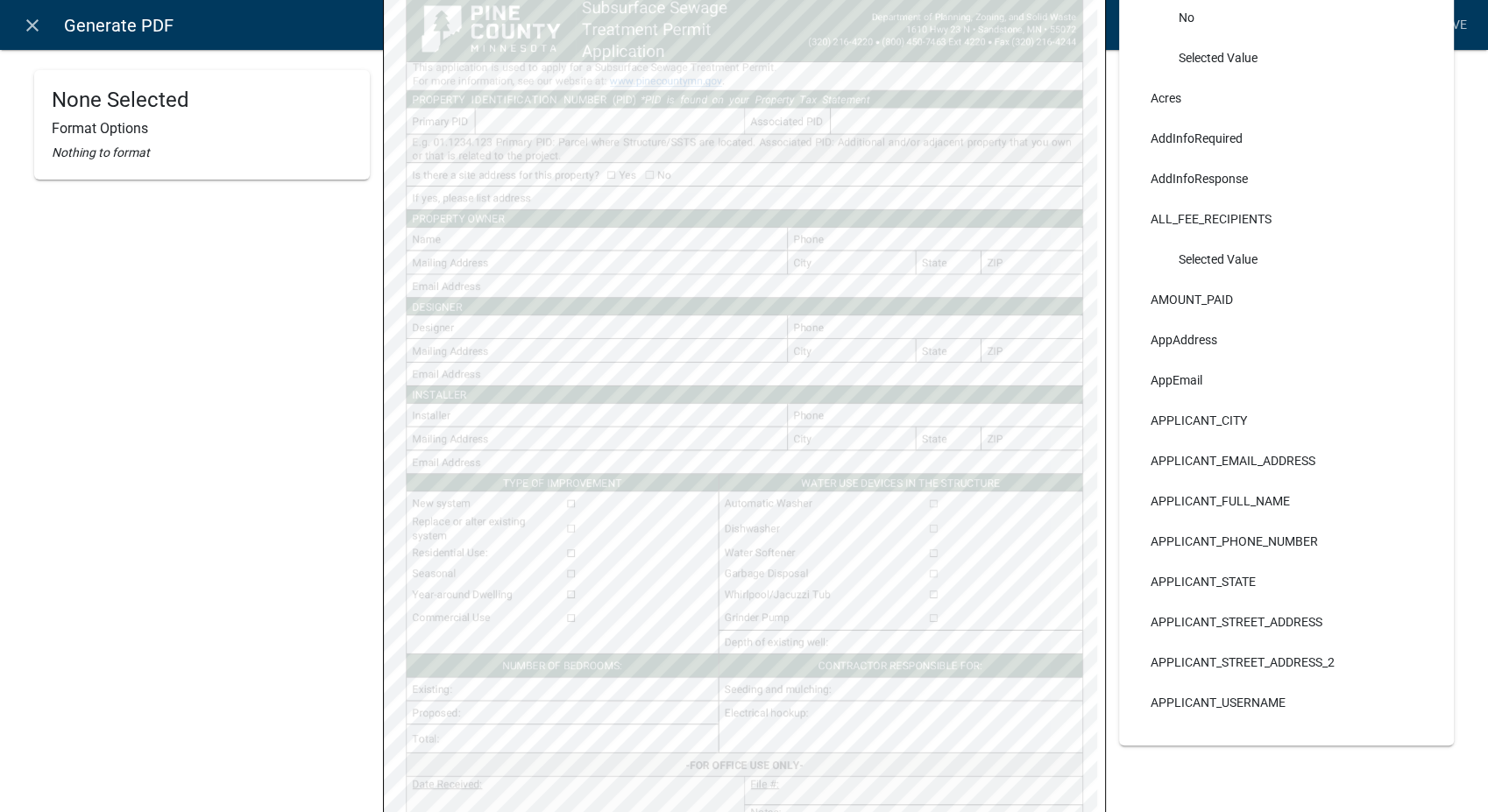
select select
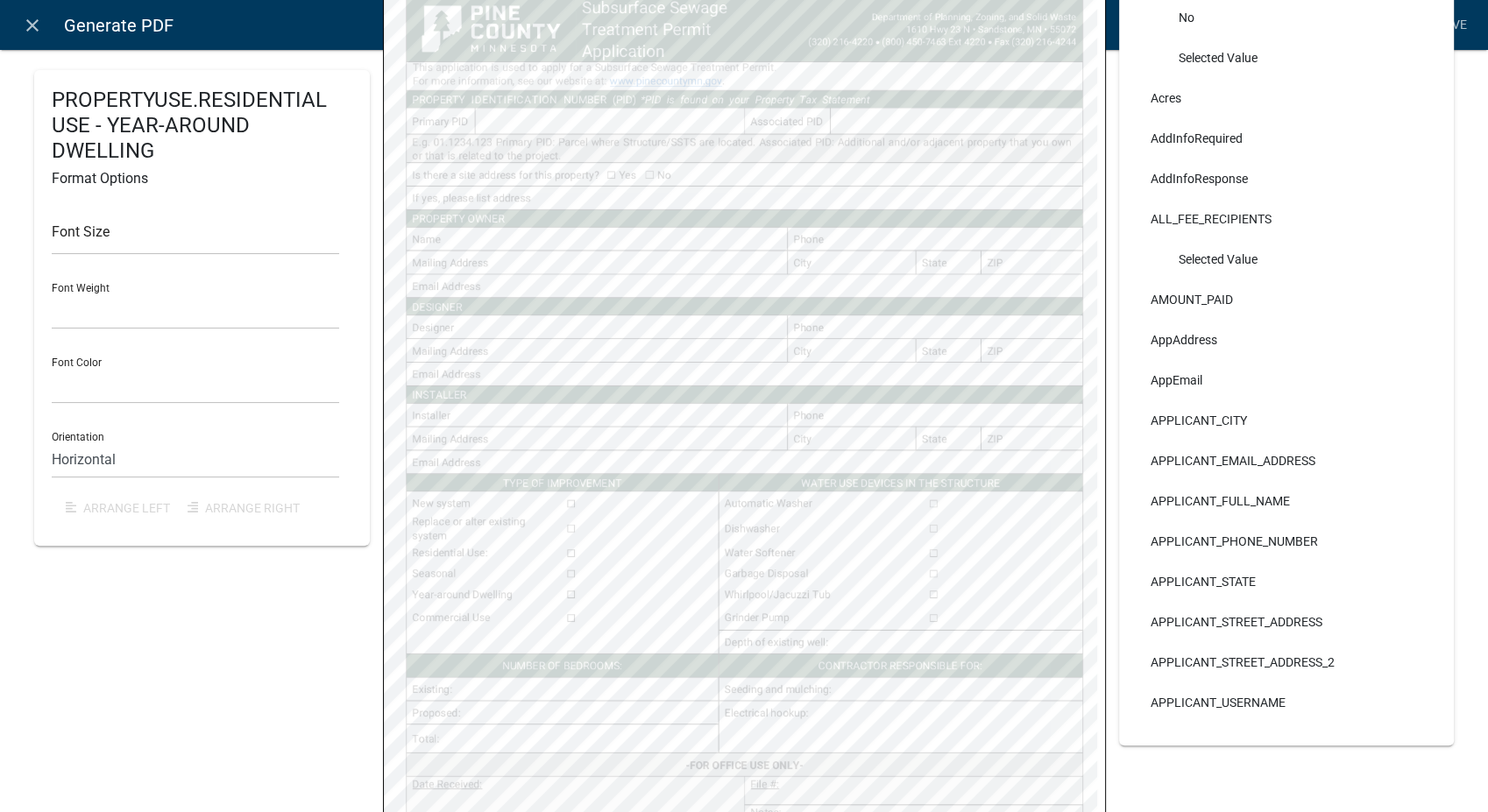
select select
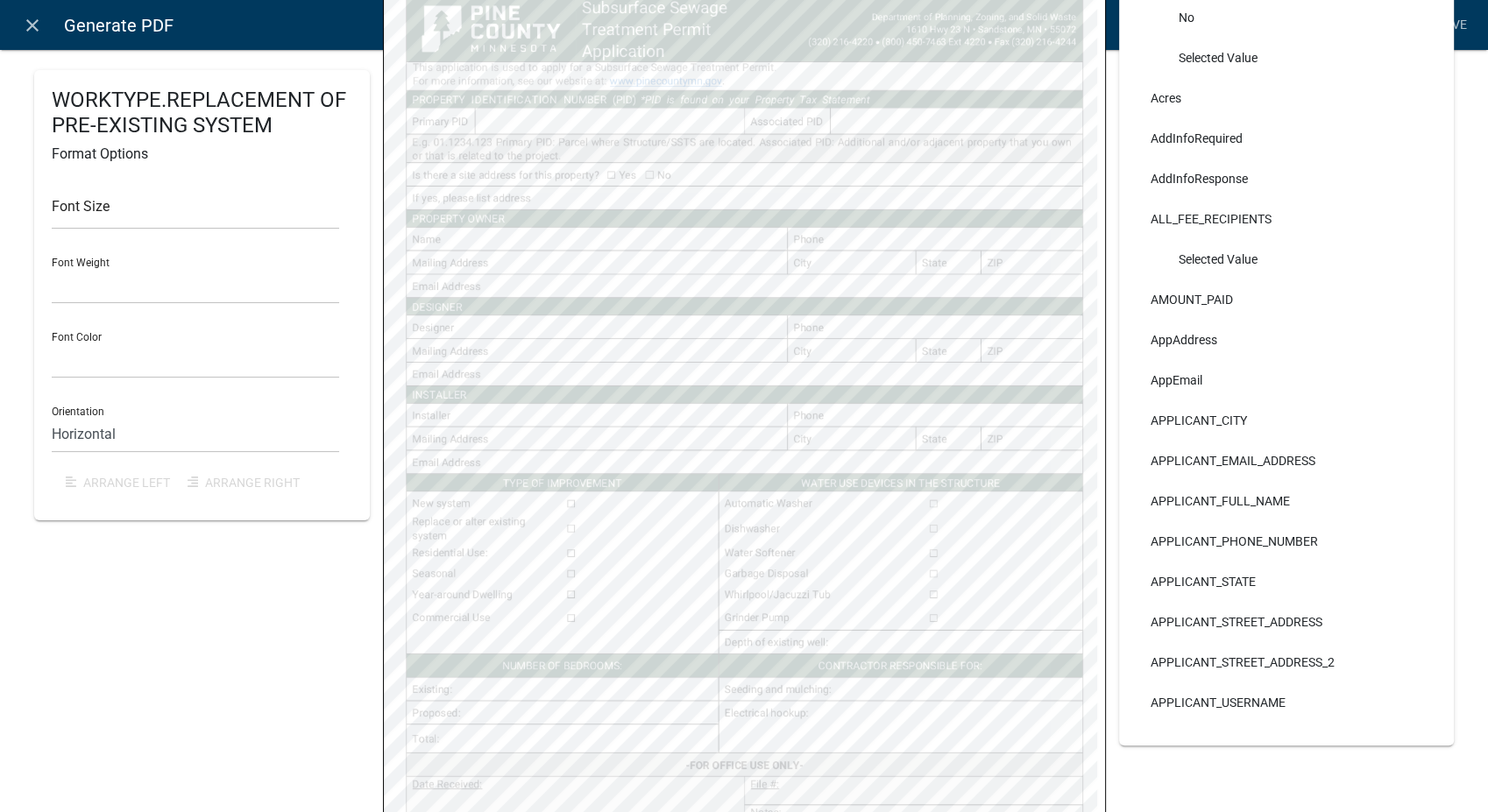
select select
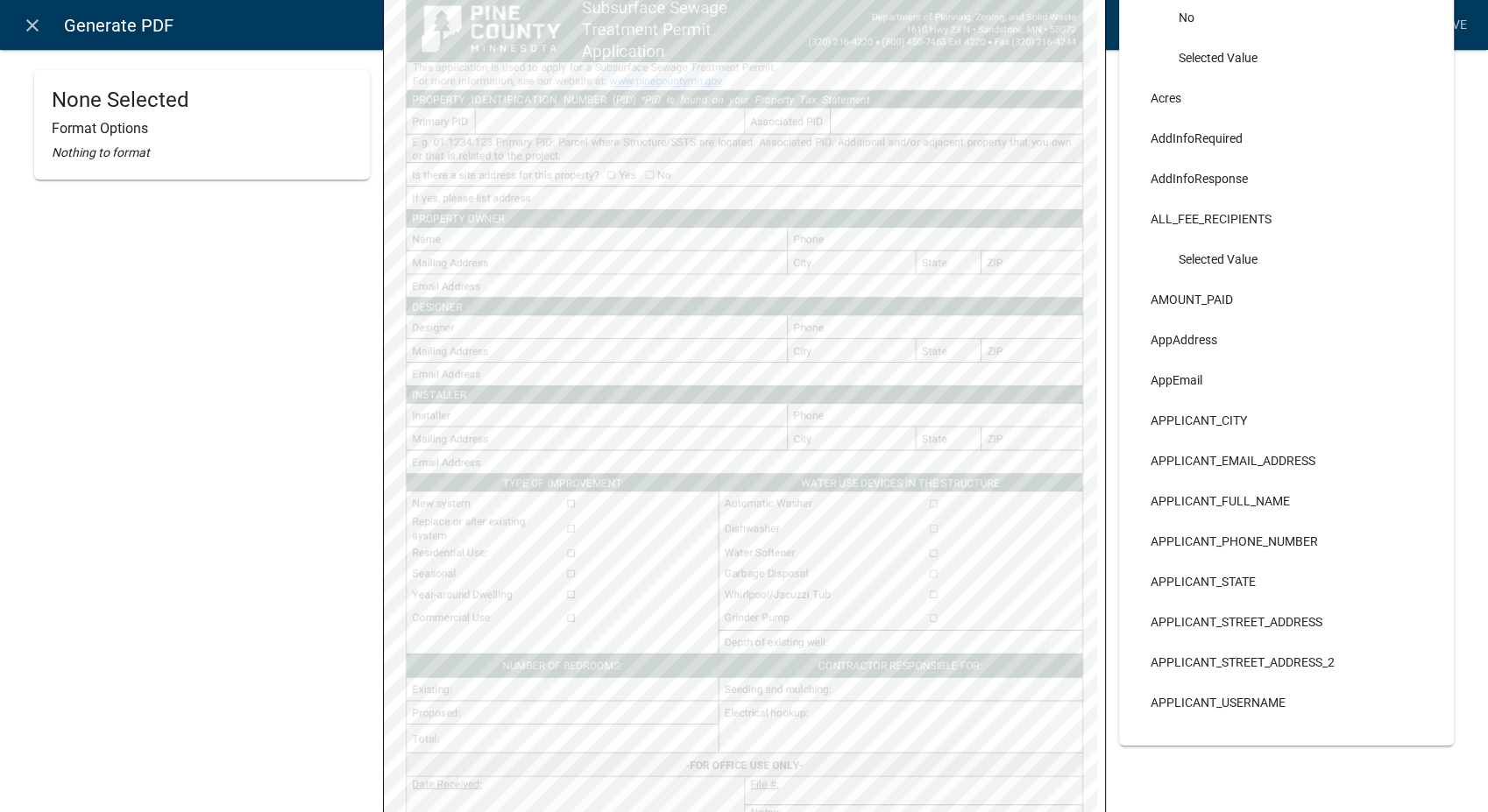
select select
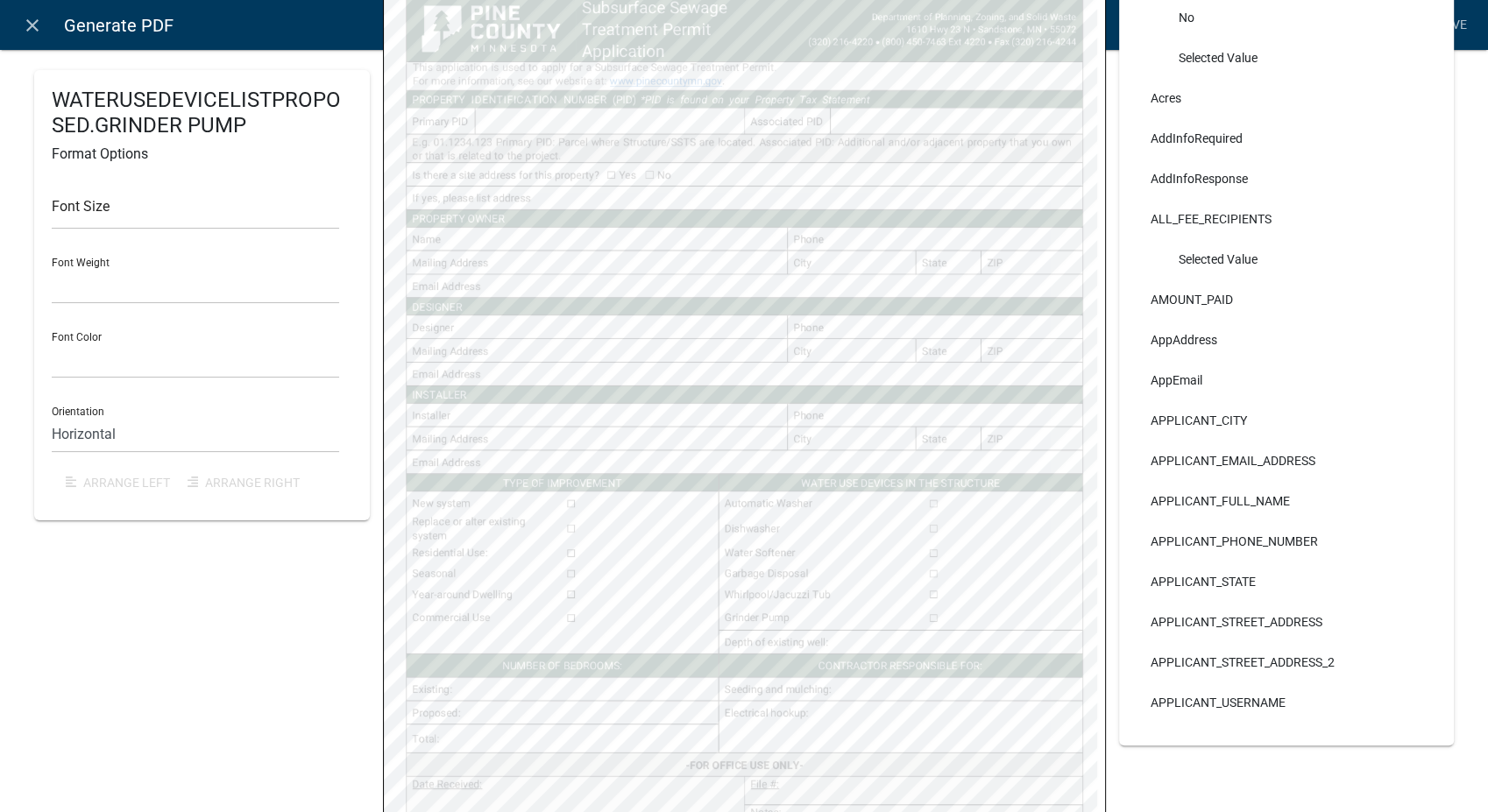
select select
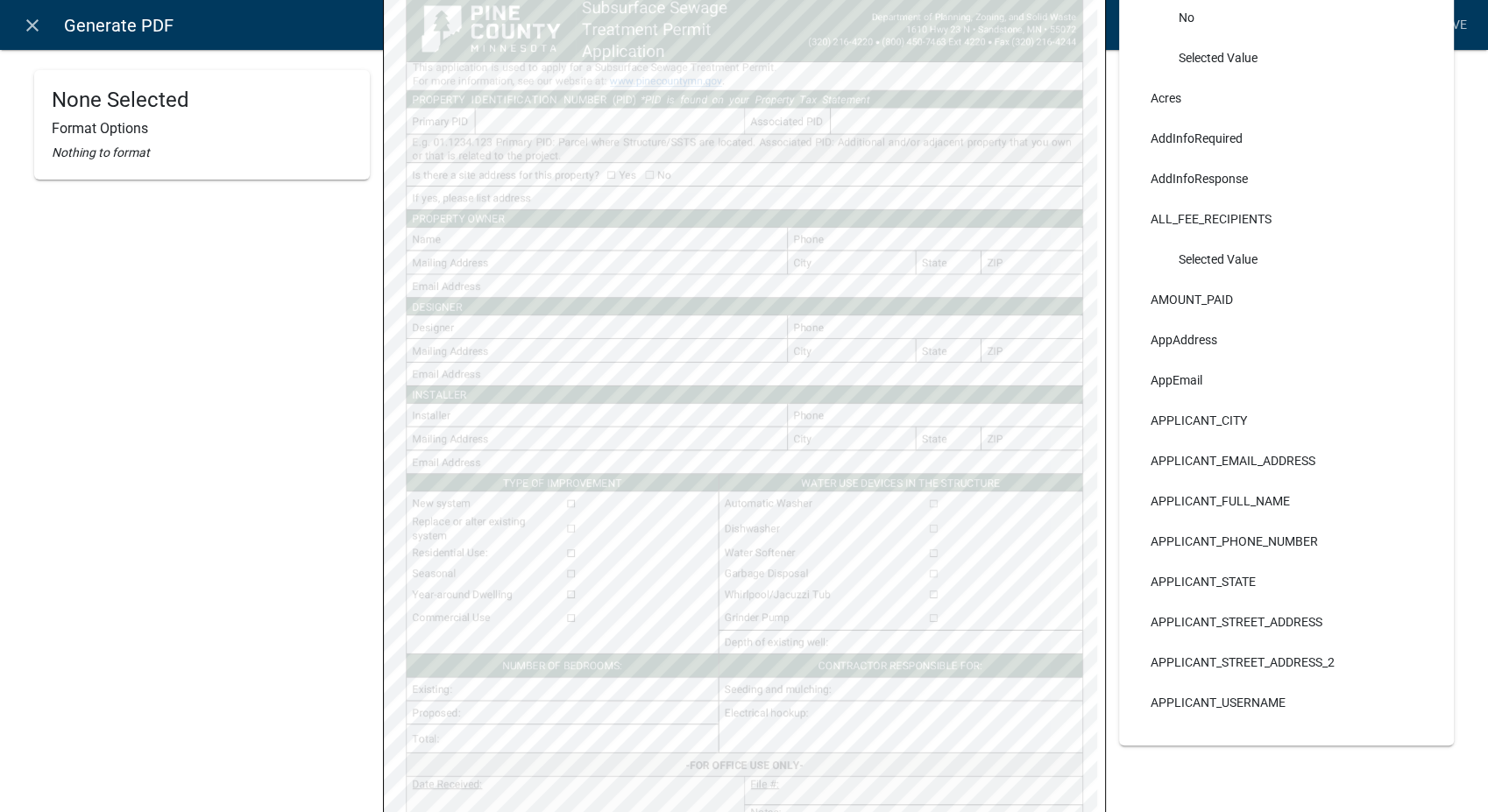
select select
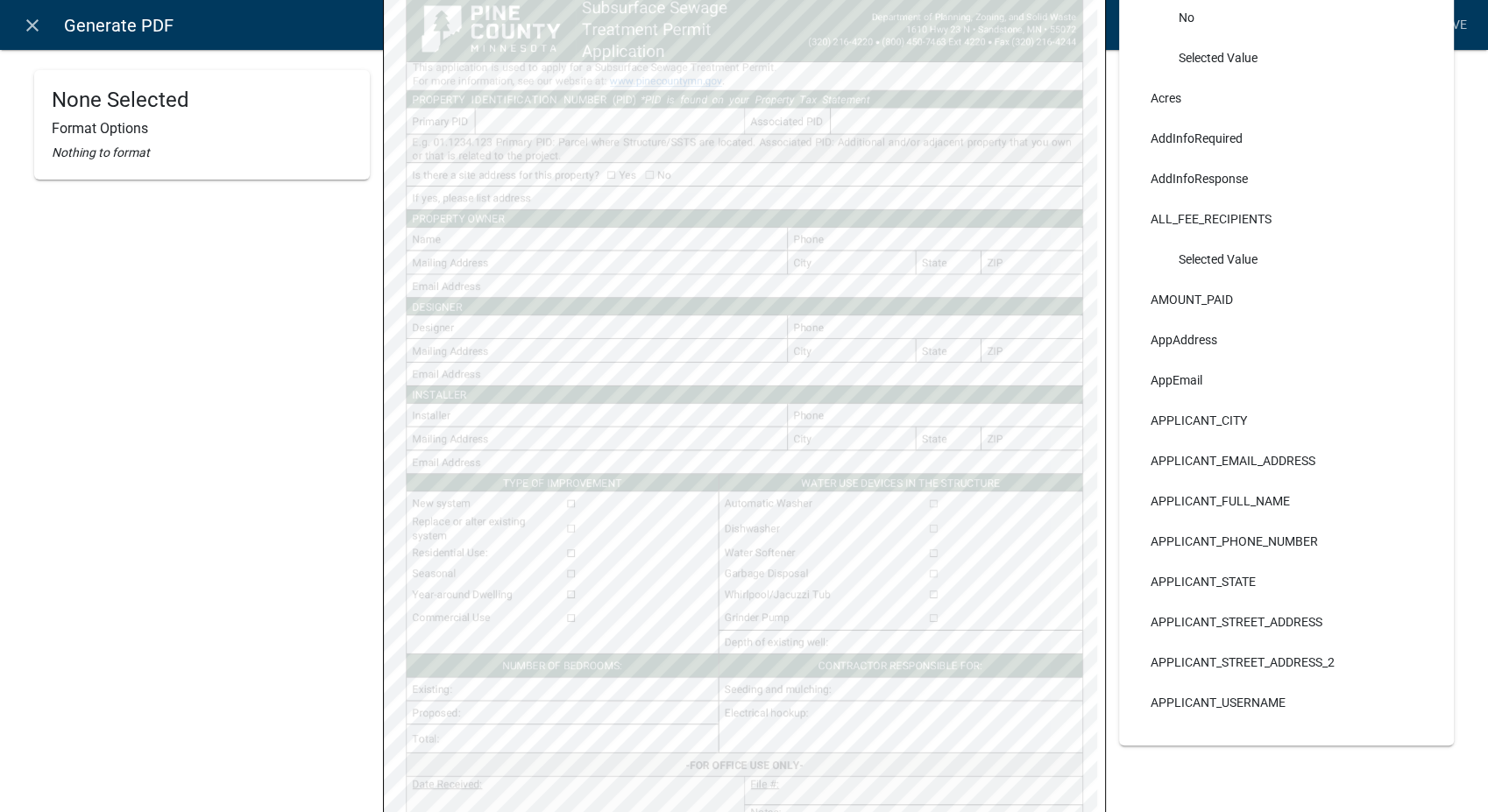
select select
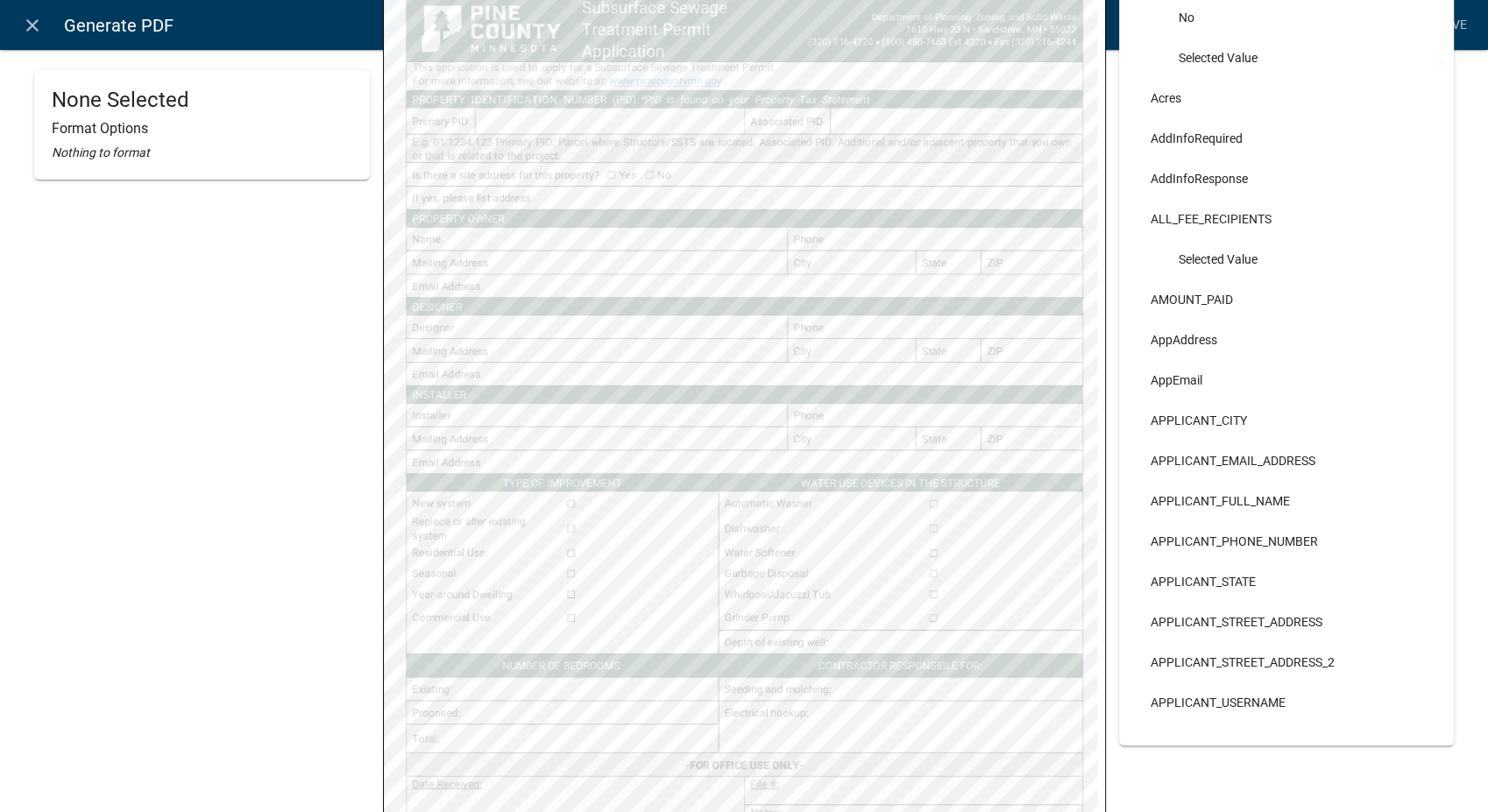
select select
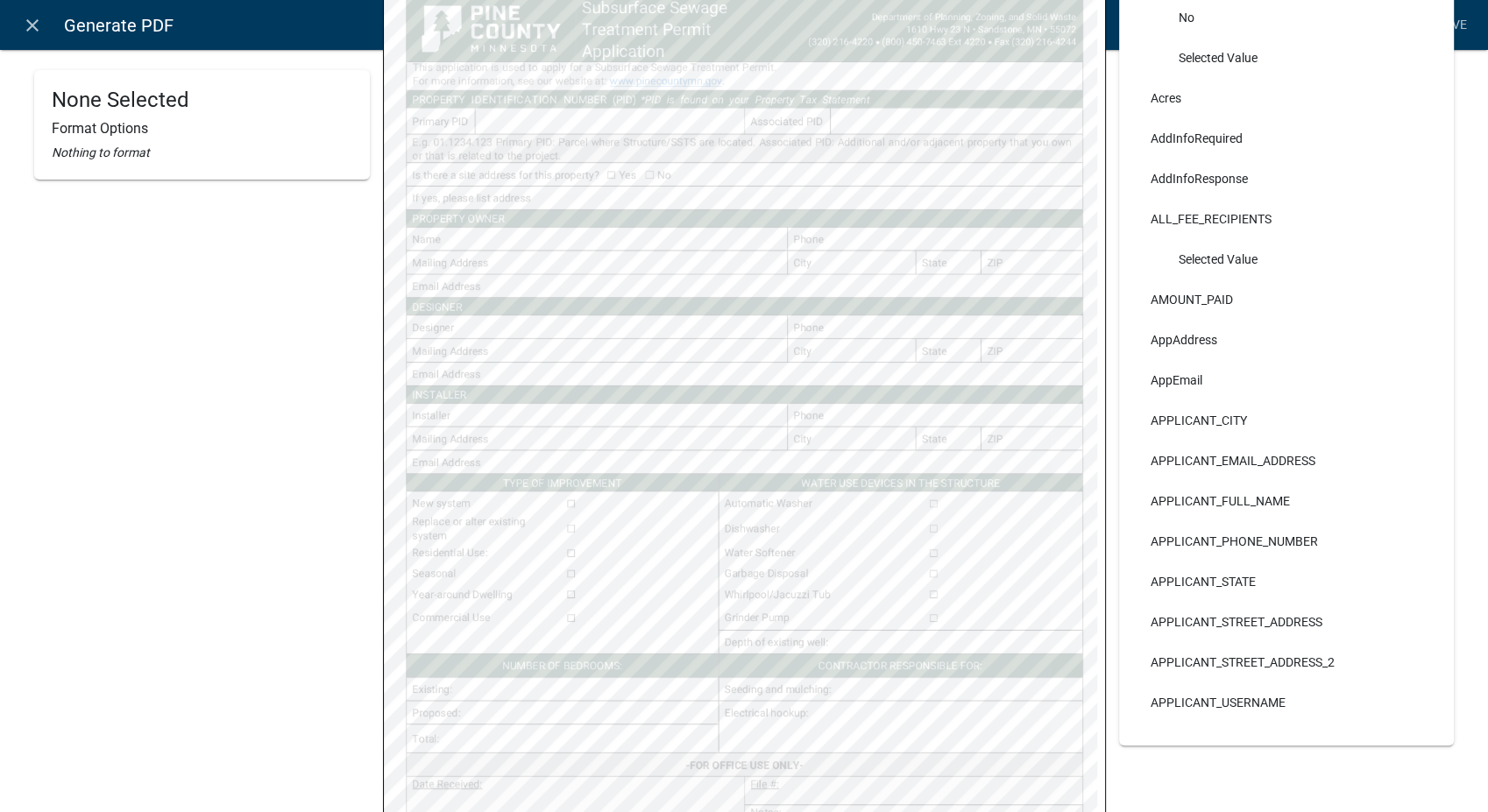
select select
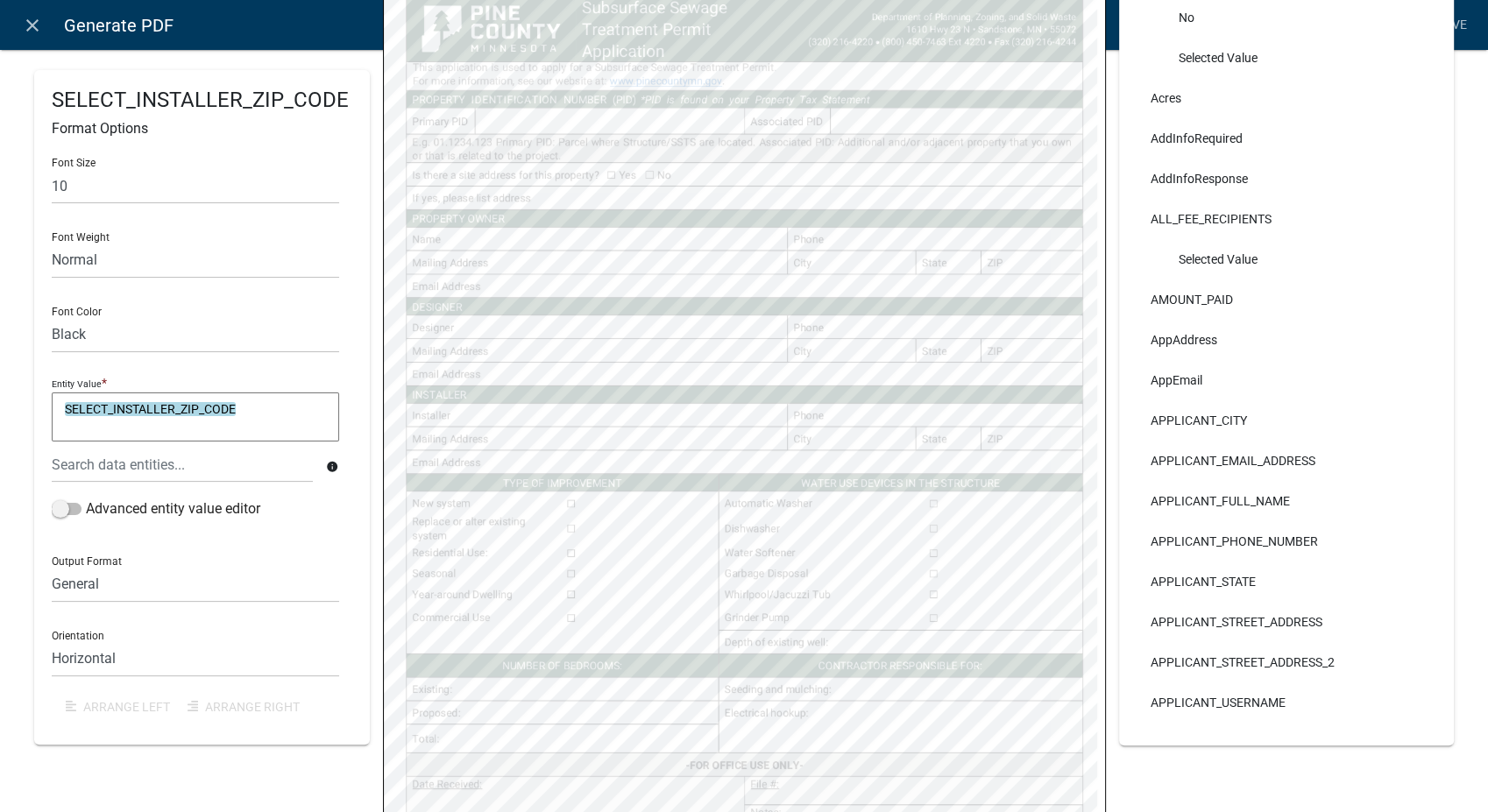
select select
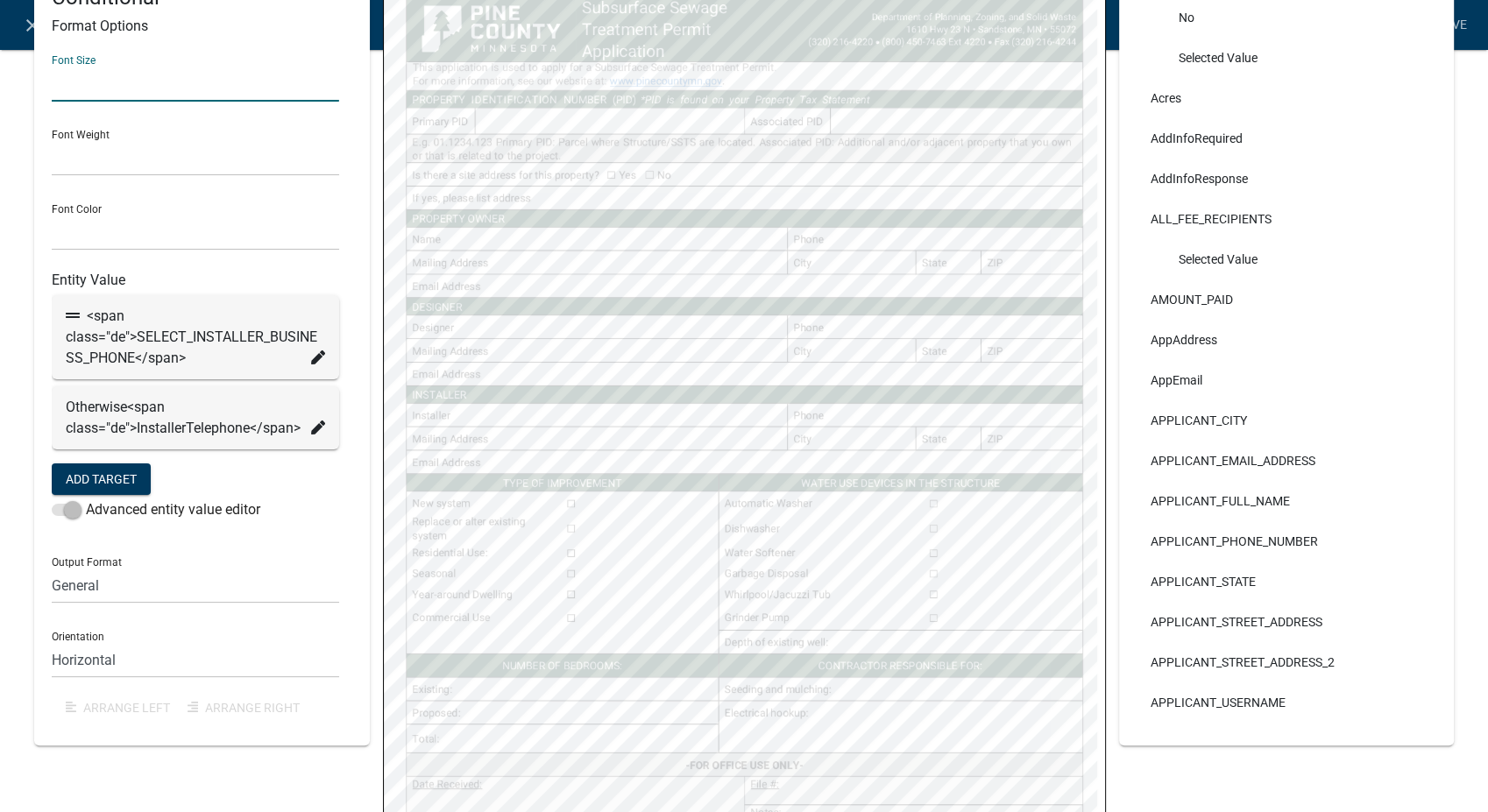
click at [124, 74] on input "text" at bounding box center [196, 83] width 287 height 36
type input "10"
click at [100, 154] on select "Normal Bold" at bounding box center [196, 157] width 287 height 36
select select "normal"
click at [52, 140] on select "Normal Bold" at bounding box center [196, 157] width 287 height 36
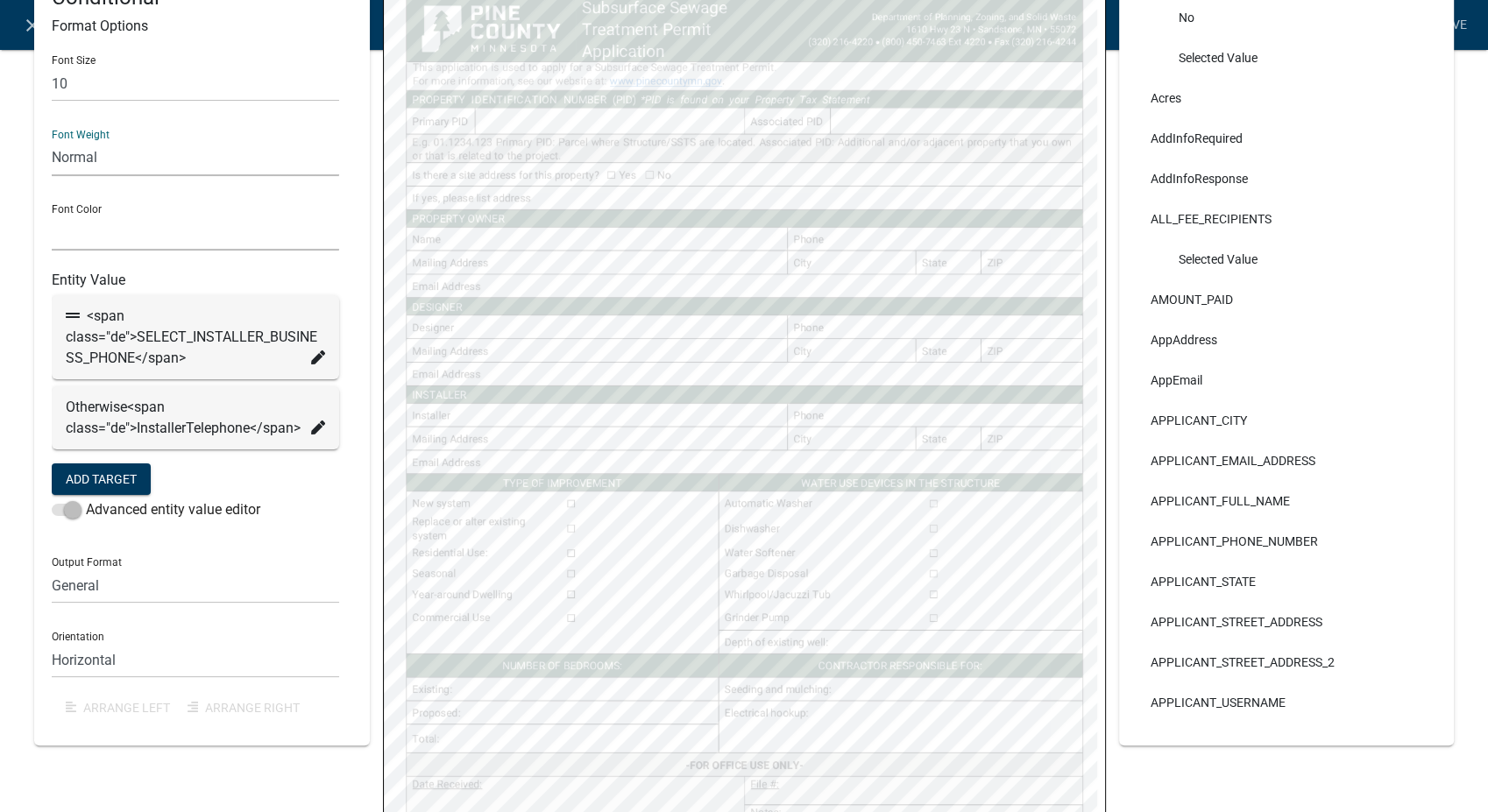
click at [84, 231] on select "Black Red" at bounding box center [196, 232] width 287 height 36
select select "0,0,0"
click at [52, 215] on select "Black Red" at bounding box center [196, 232] width 287 height 36
select select
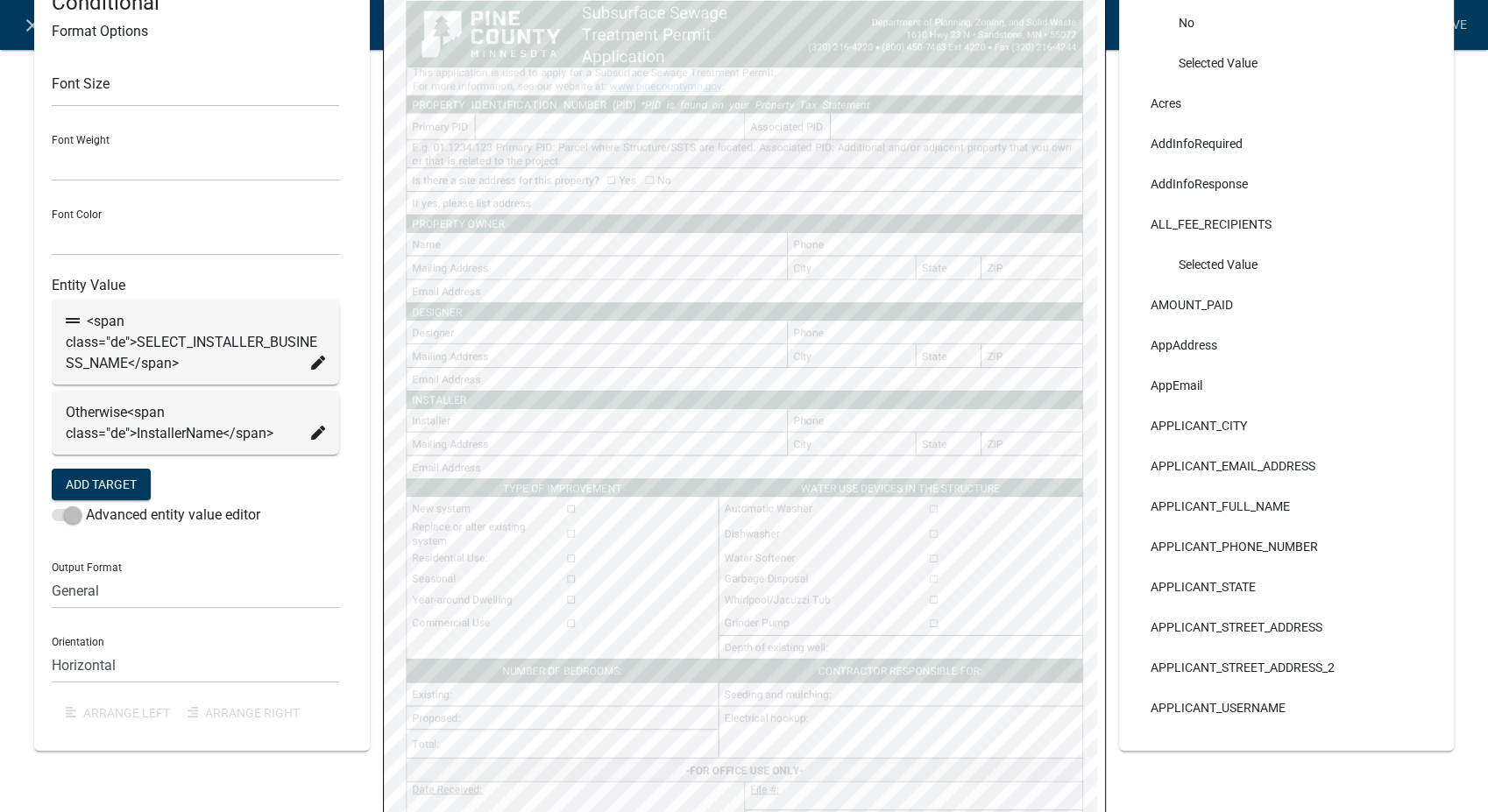
scroll to position [243, 0]
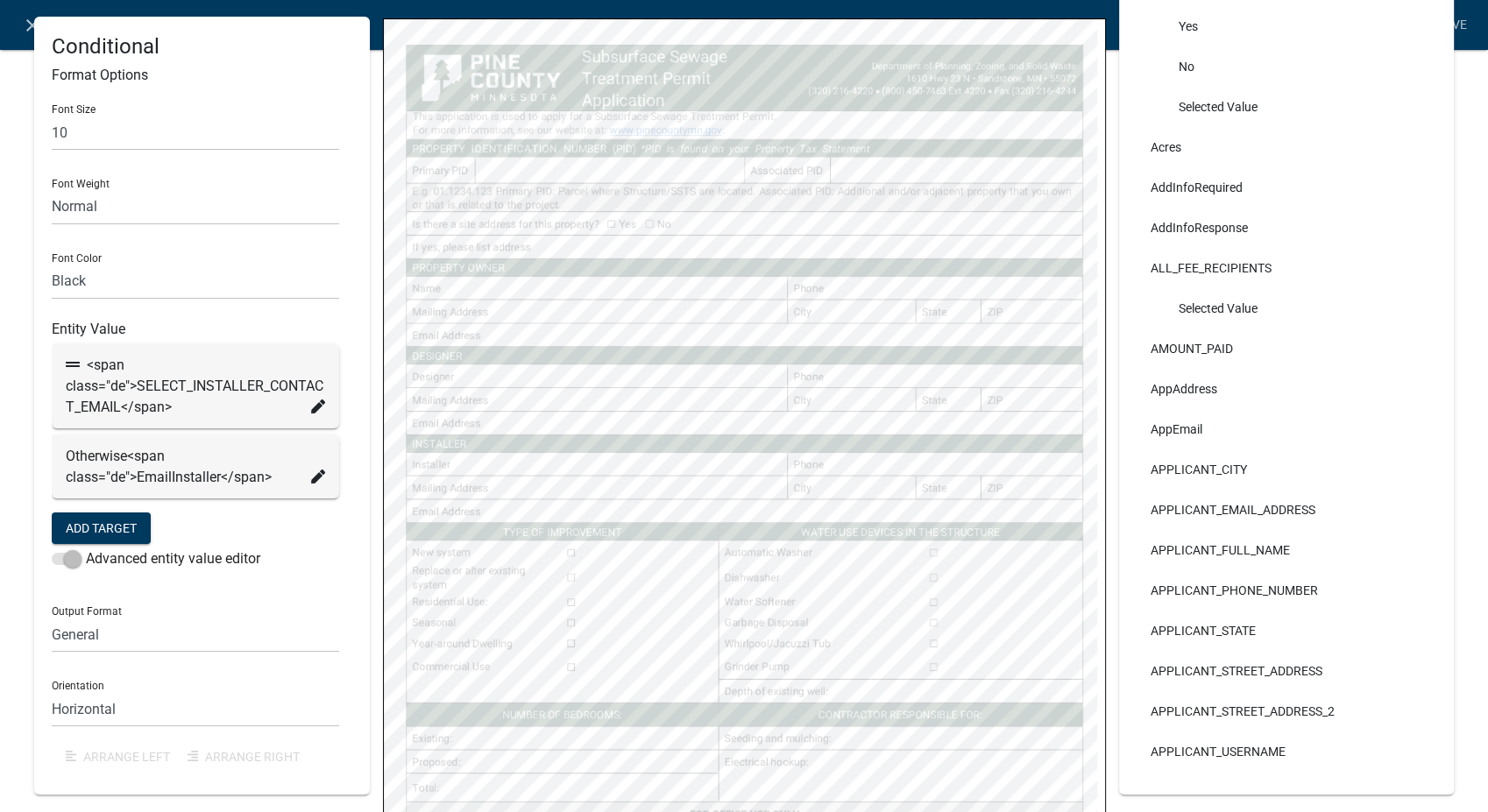
select select
click at [79, 137] on input "text" at bounding box center [196, 132] width 287 height 36
type input "10"
click at [85, 208] on select "Normal Bold" at bounding box center [196, 206] width 287 height 36
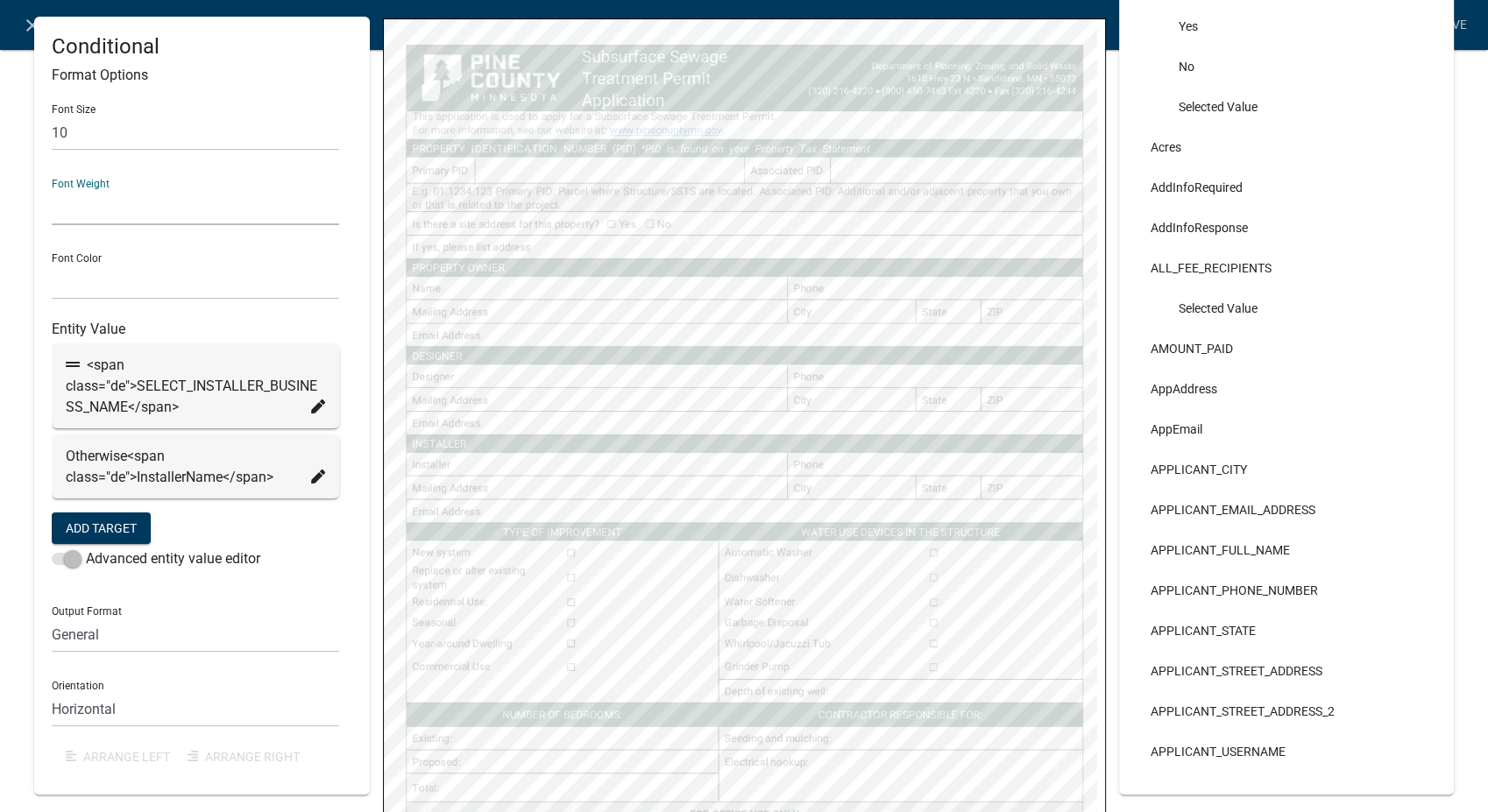
select select "normal"
click at [52, 189] on select "Normal Bold" at bounding box center [196, 206] width 287 height 36
click at [105, 267] on select "Black Red" at bounding box center [196, 282] width 287 height 36
select select "0,0,0"
click at [52, 264] on select "Black Red" at bounding box center [196, 282] width 287 height 36
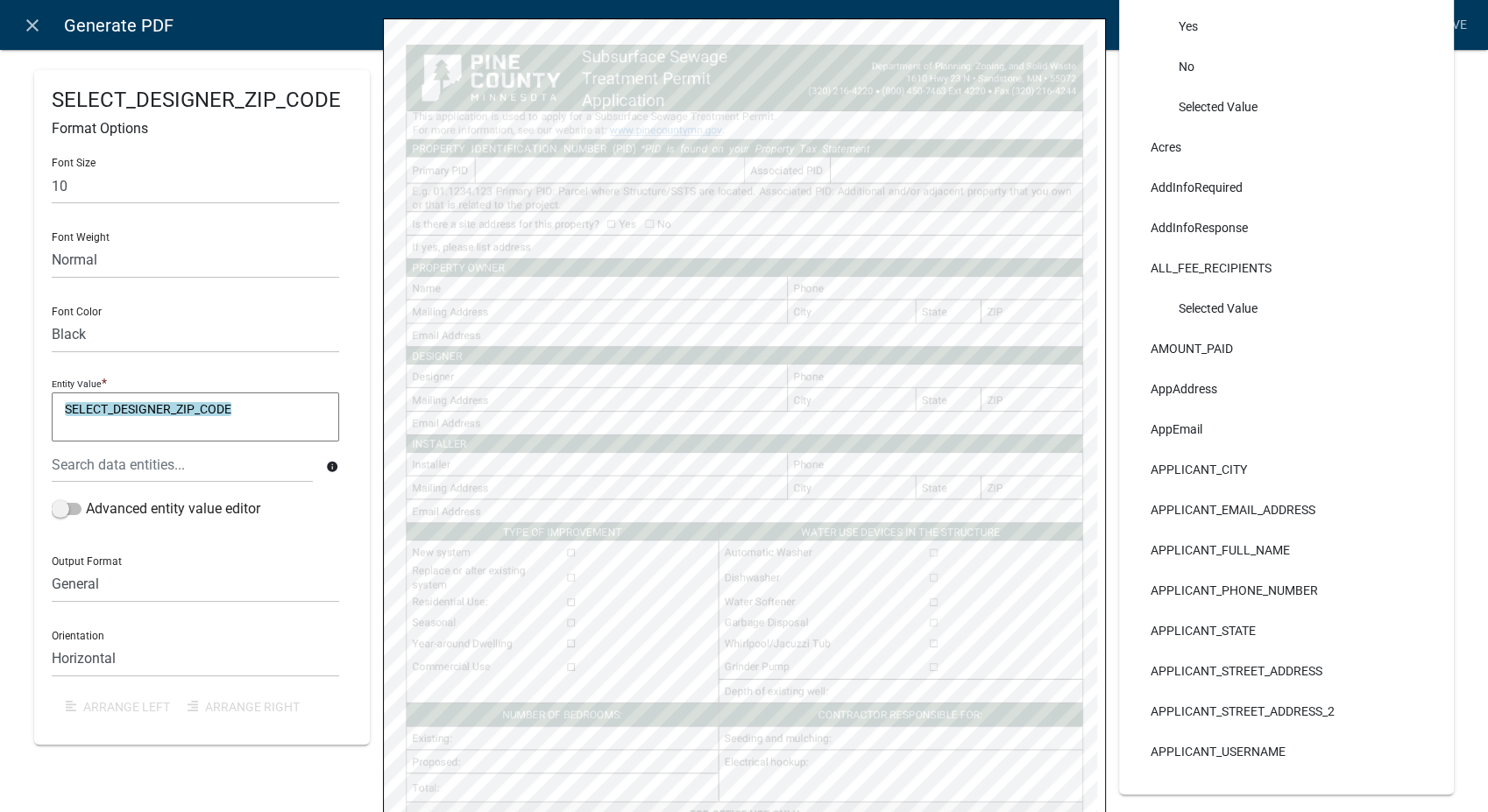
select select
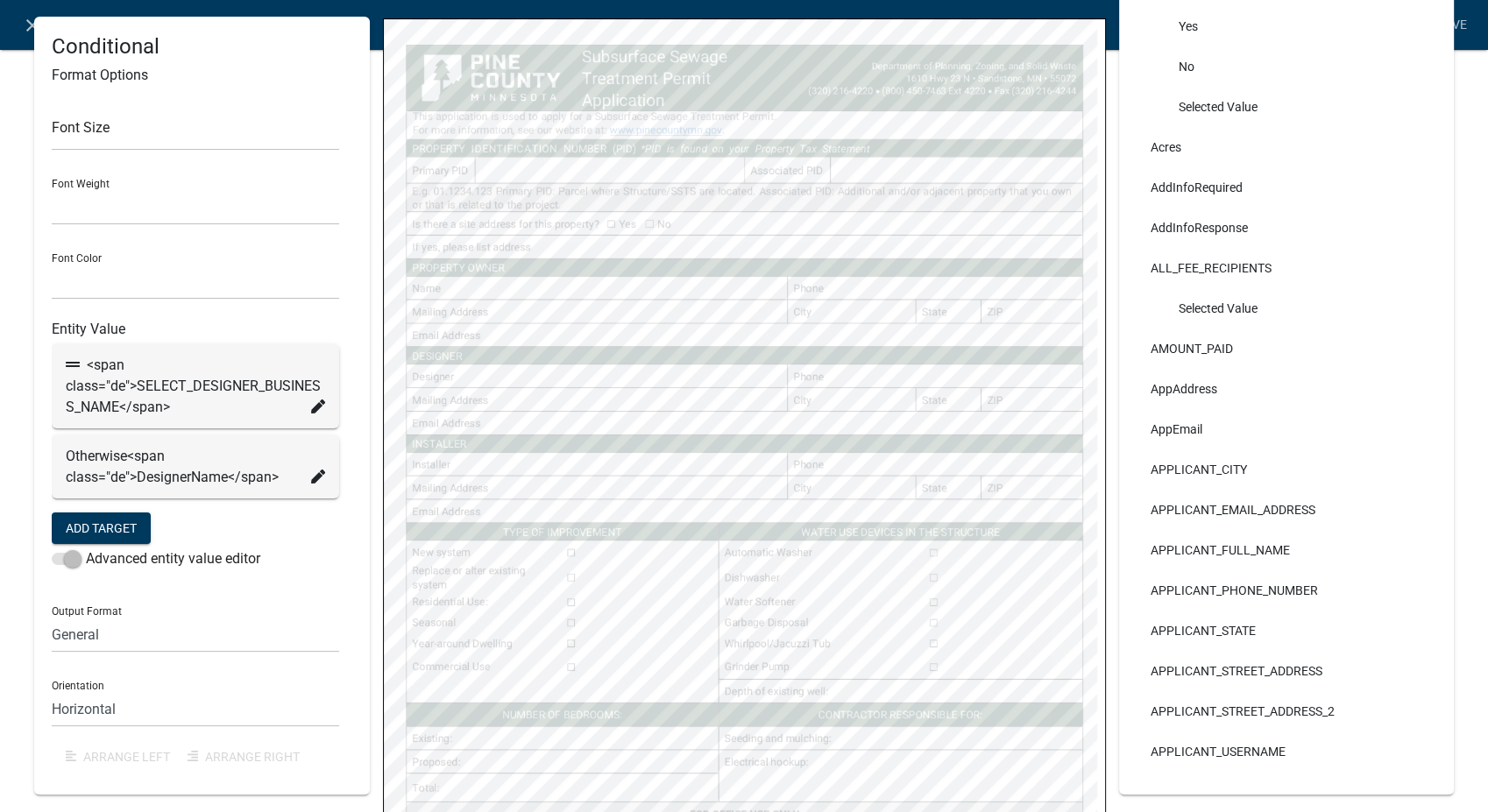
click at [45, 125] on div "Conditional Format Options Font Size Font Weight Normal Bold Font Color Black R…" at bounding box center [202, 405] width 336 height 778
click at [133, 126] on input "text" at bounding box center [196, 132] width 287 height 36
type input "10"
click at [100, 198] on select "Normal Bold" at bounding box center [196, 206] width 287 height 36
select select "normal"
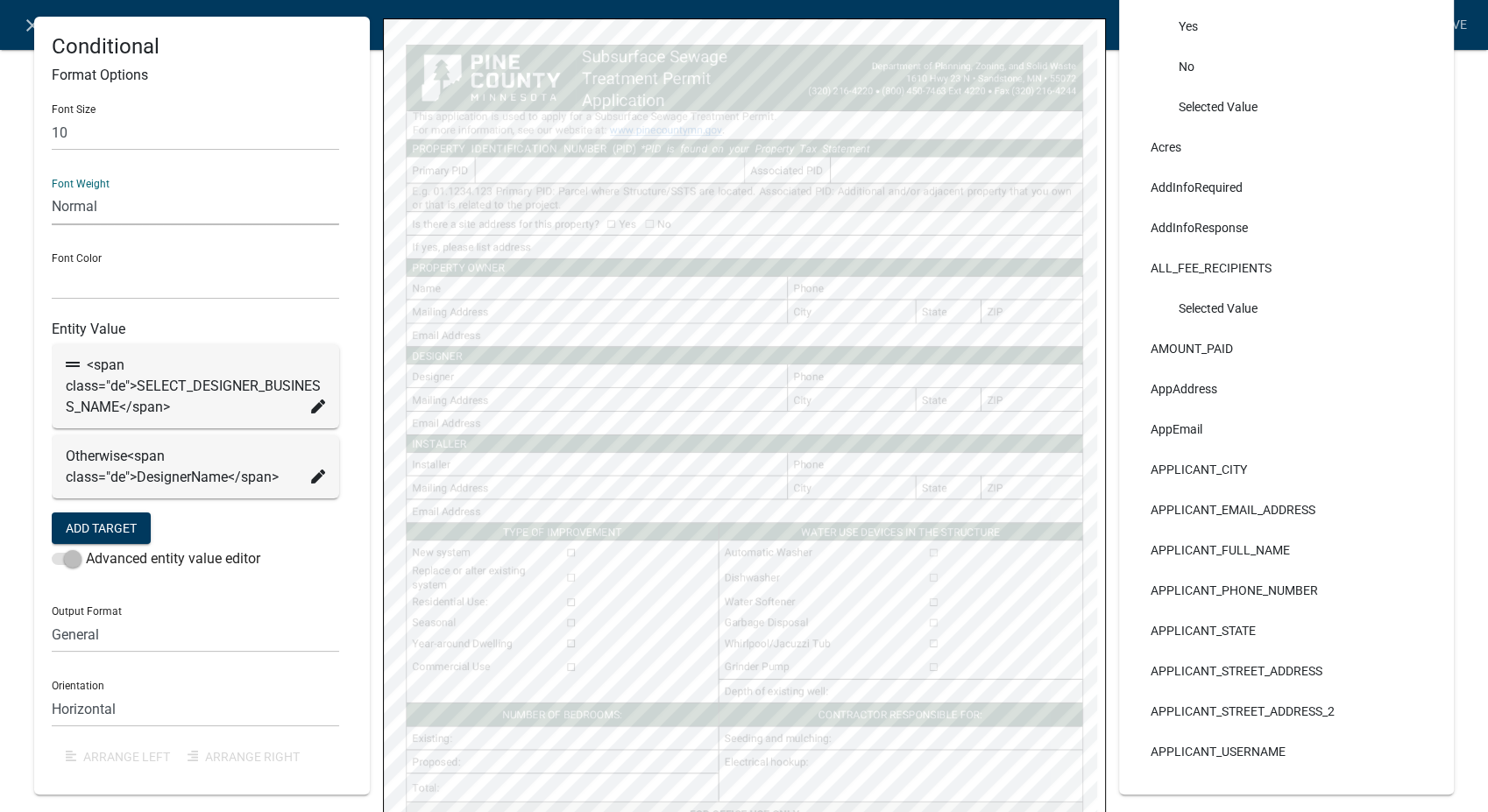
click at [52, 189] on select "Normal Bold" at bounding box center [196, 206] width 287 height 36
click at [96, 277] on select "Black Red" at bounding box center [196, 282] width 287 height 36
select select "0,0,0"
click at [52, 264] on select "Black Red" at bounding box center [196, 282] width 287 height 36
select select
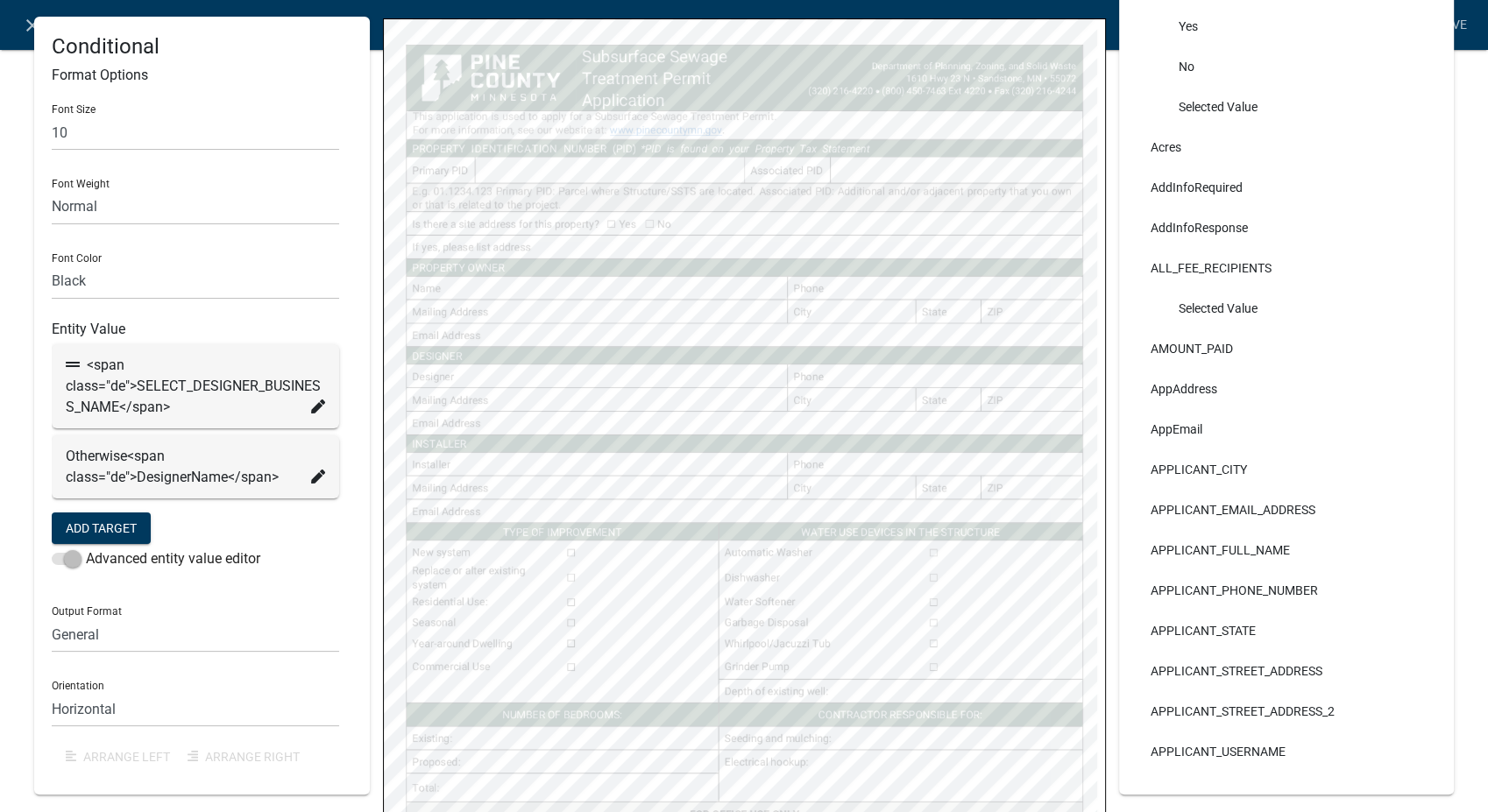
select select
click at [126, 120] on input "text" at bounding box center [196, 132] width 287 height 36
type input "10"
click at [80, 189] on select "Normal Bold" at bounding box center [196, 206] width 287 height 36
select select "normal"
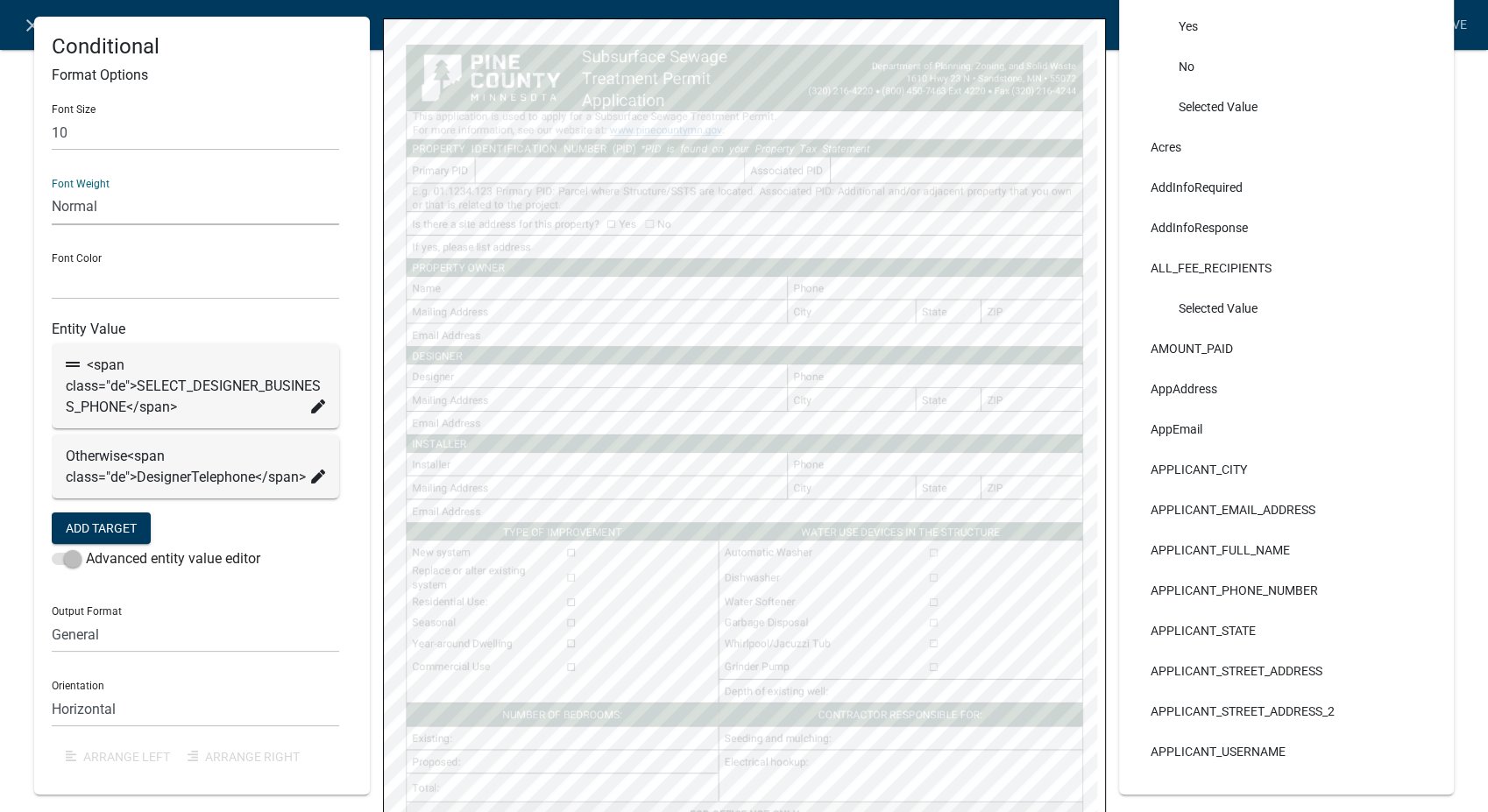
click at [52, 189] on select "Normal Bold" at bounding box center [196, 206] width 287 height 36
click at [68, 264] on select "Black Red" at bounding box center [196, 282] width 287 height 36
select select "0,0,0"
click at [52, 264] on select "Black Red" at bounding box center [196, 282] width 287 height 36
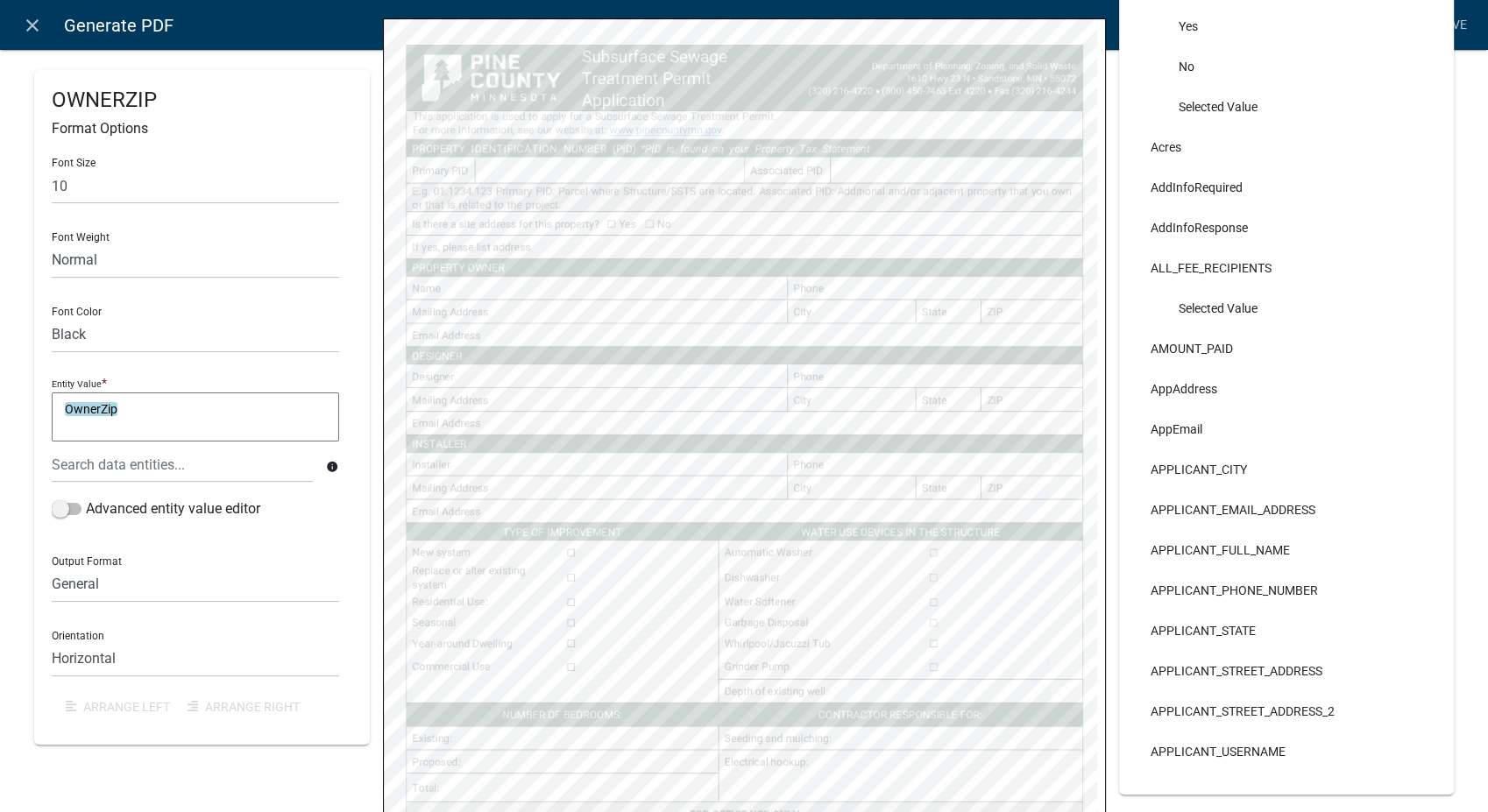
select select
click at [118, 166] on div "Font Size" at bounding box center [196, 174] width 287 height 61
click at [87, 189] on input "text" at bounding box center [196, 185] width 287 height 36
type input "10"
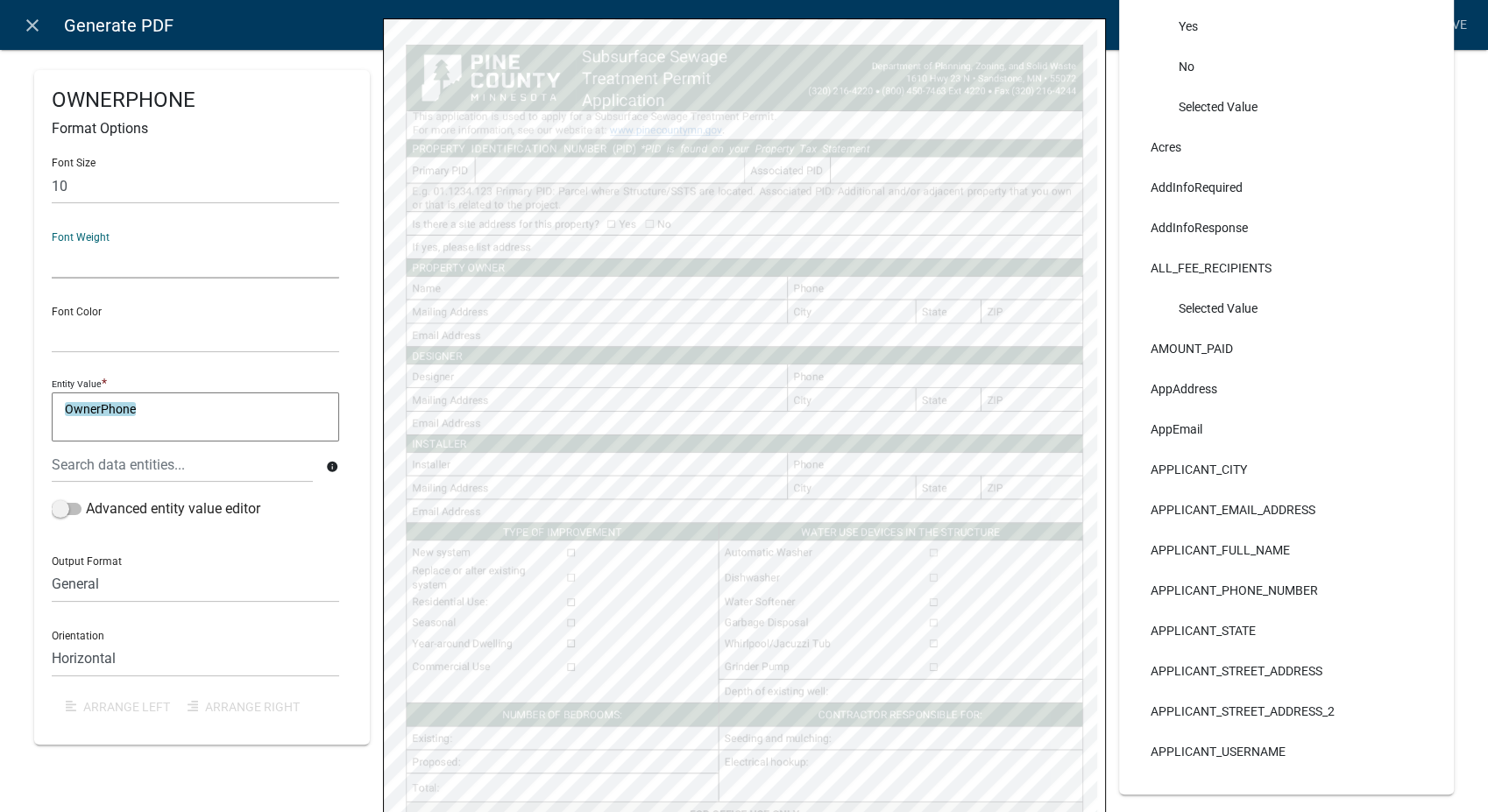
click at [96, 254] on select "Normal Bold" at bounding box center [196, 260] width 287 height 36
select select "normal"
click at [52, 243] on select "Normal Bold" at bounding box center [196, 260] width 287 height 36
click at [114, 333] on select "Black Red" at bounding box center [196, 335] width 287 height 36
select select "0,0,0"
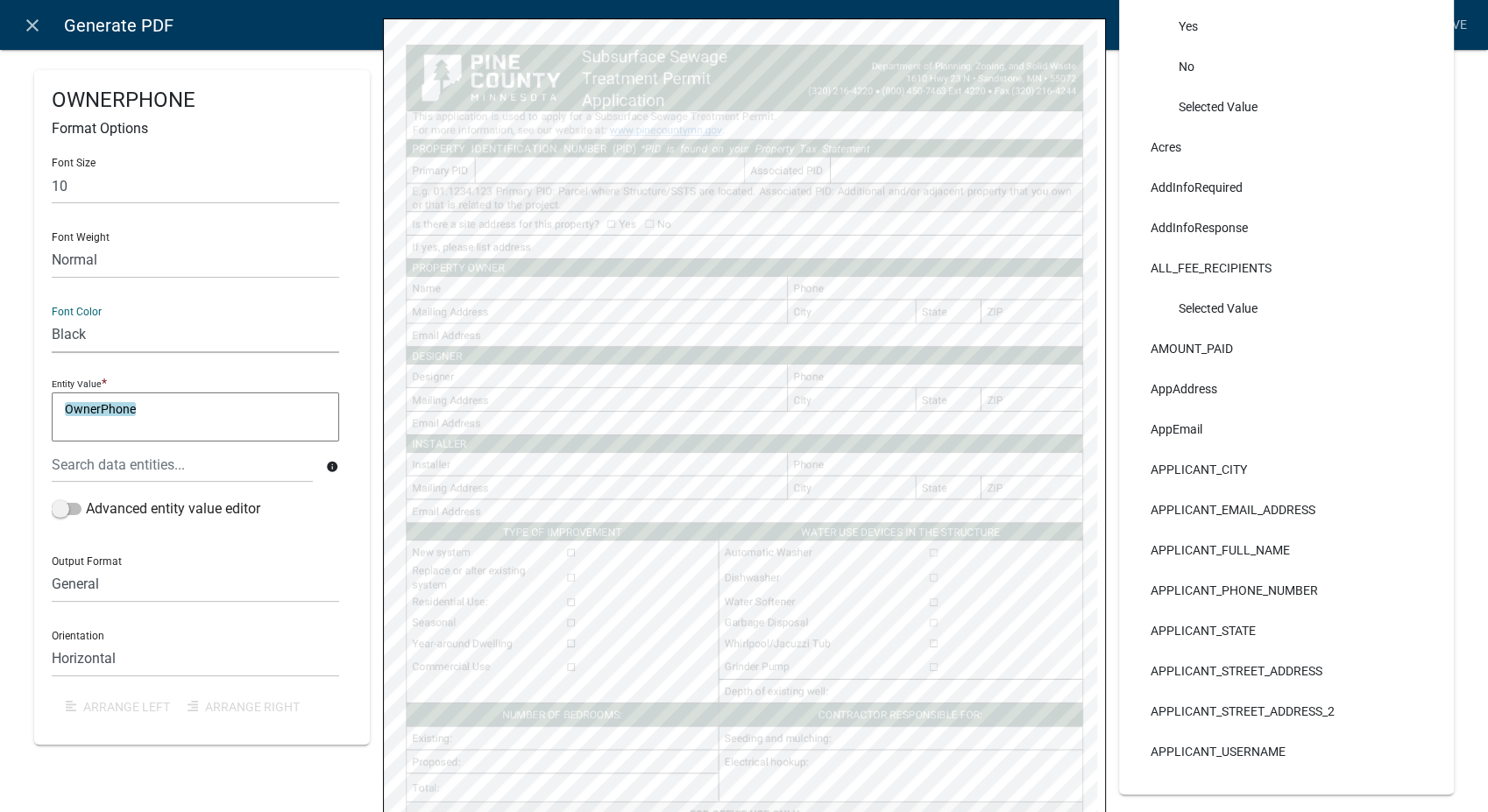
click at [52, 317] on select "Black Red" at bounding box center [196, 335] width 287 height 36
select select
click at [157, 179] on input "text" at bounding box center [196, 185] width 287 height 36
type input "10"
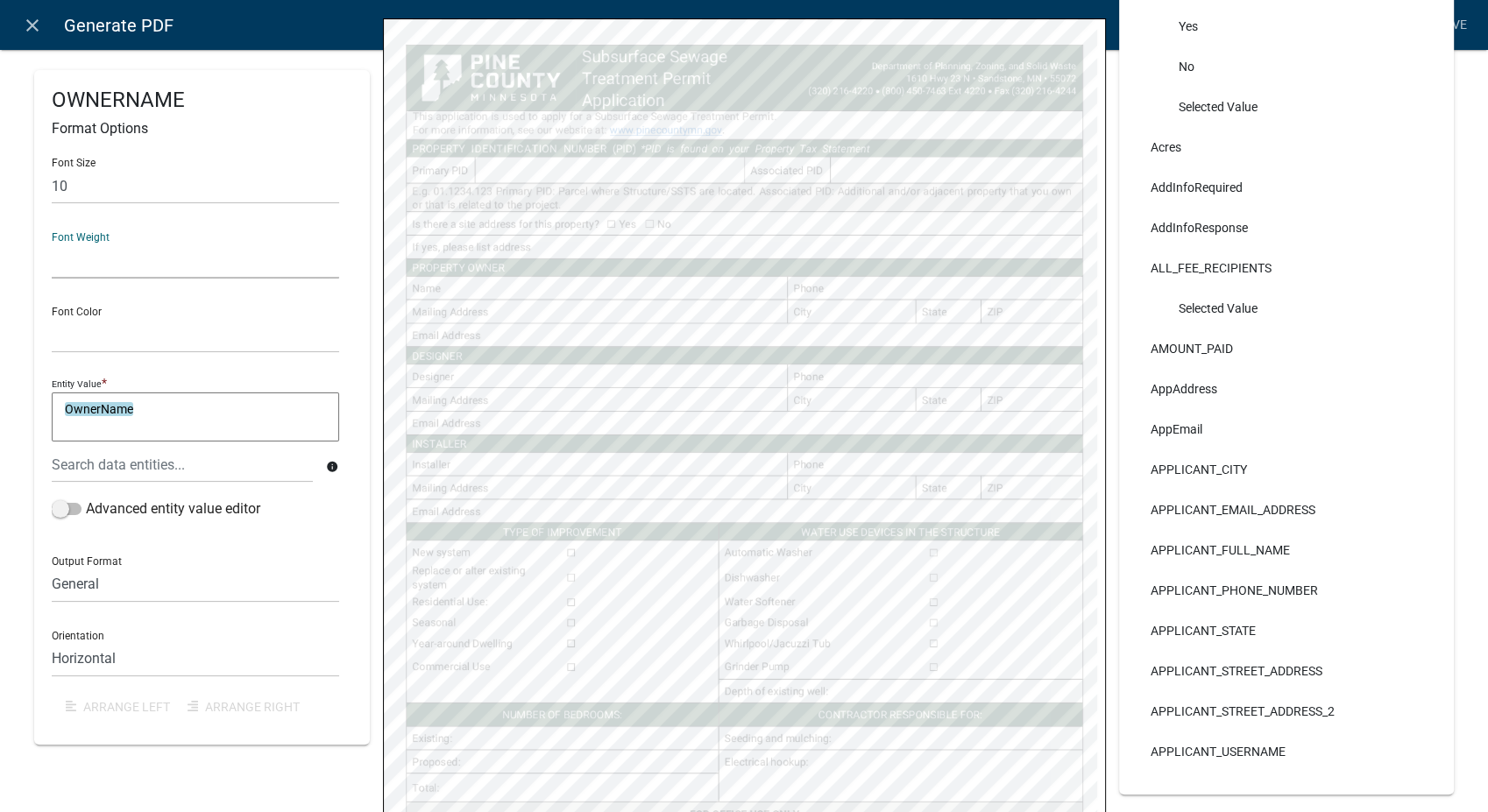
click at [113, 259] on select "Normal Bold" at bounding box center [196, 260] width 287 height 36
select select "normal"
click at [52, 243] on select "Normal Bold" at bounding box center [196, 260] width 287 height 36
click at [120, 338] on select "Black Red" at bounding box center [196, 335] width 287 height 36
select select "0,0,0"
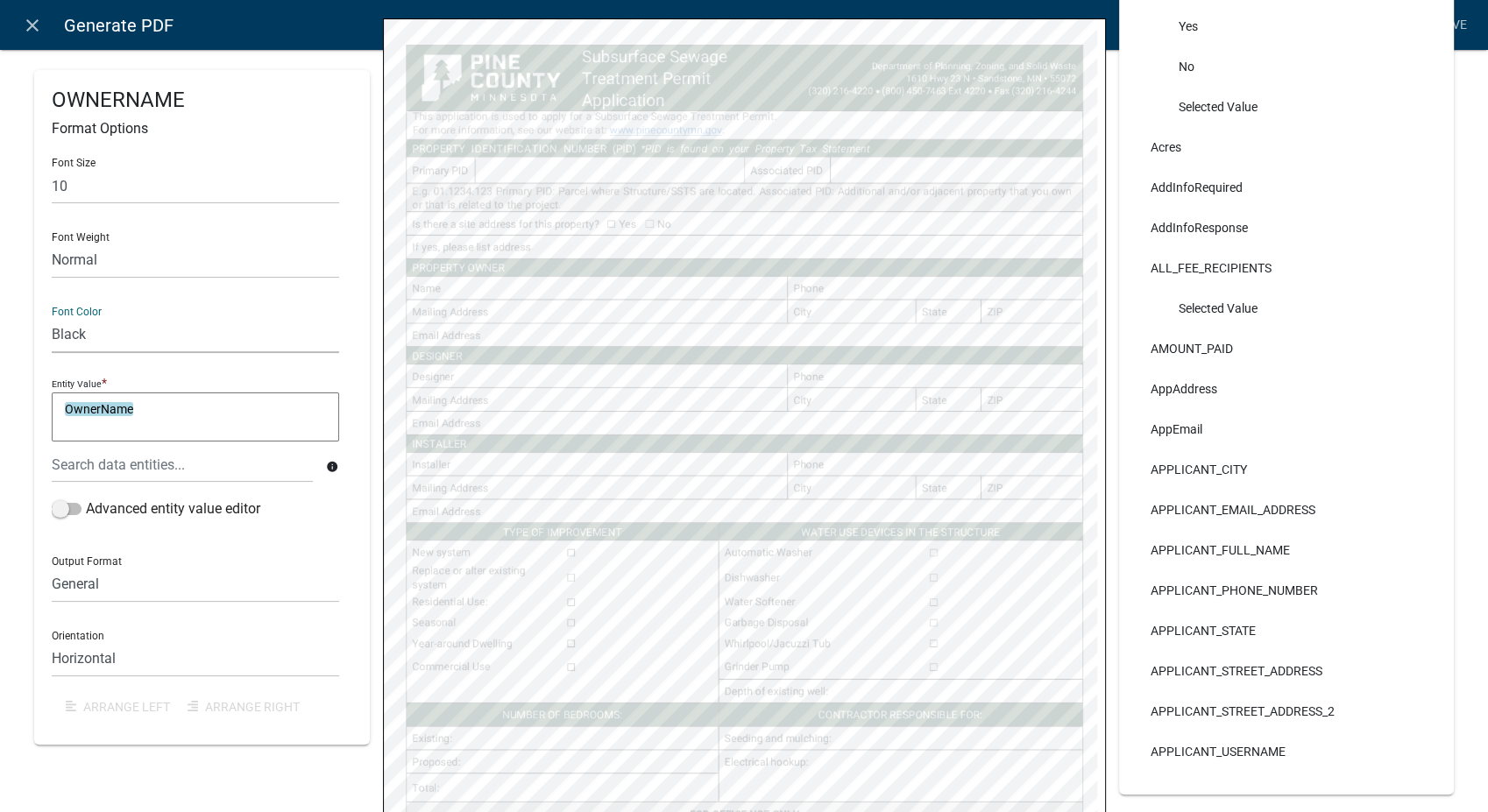
click at [52, 317] on select "Black Red" at bounding box center [196, 335] width 287 height 36
select select
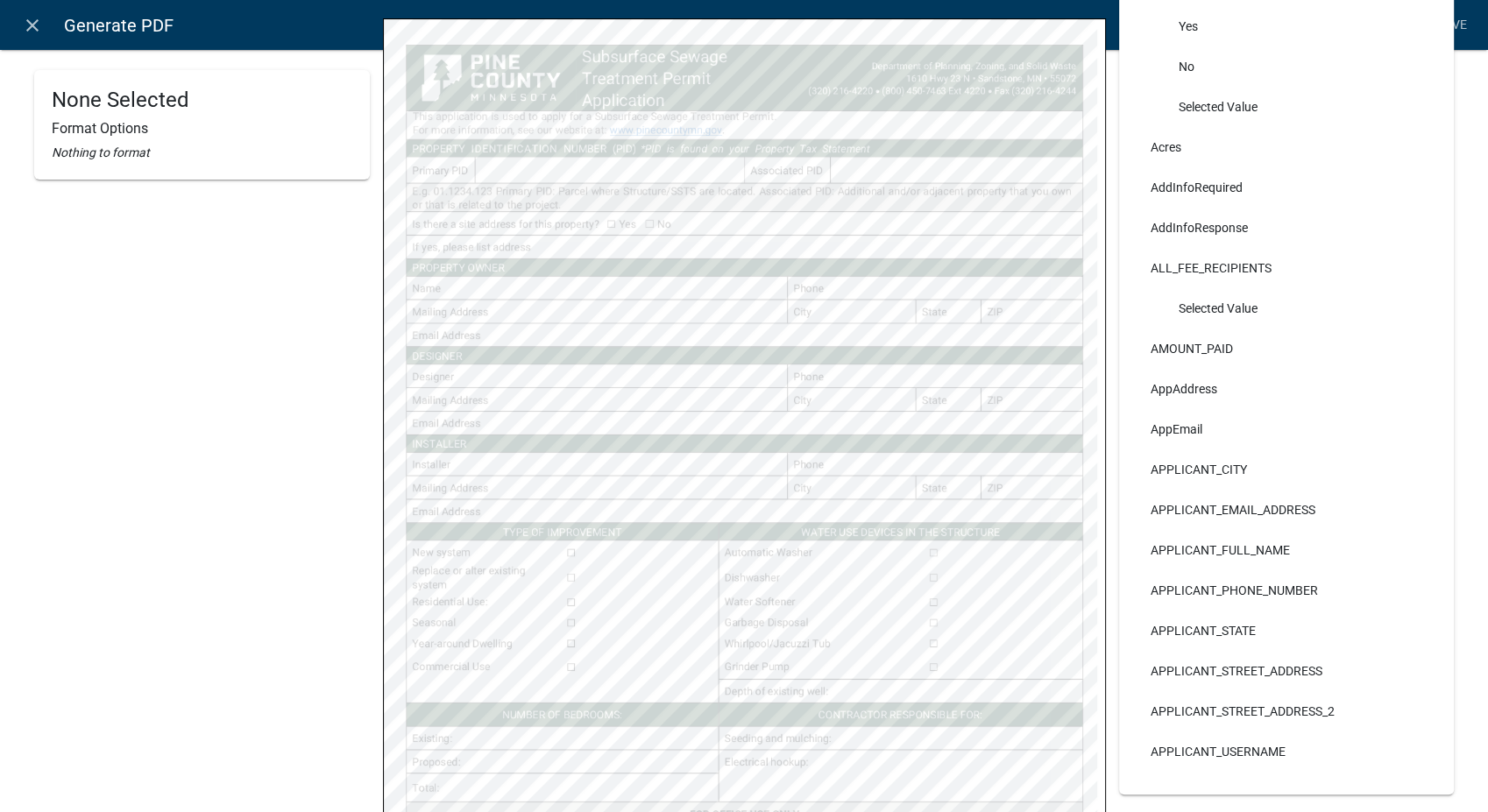
select select
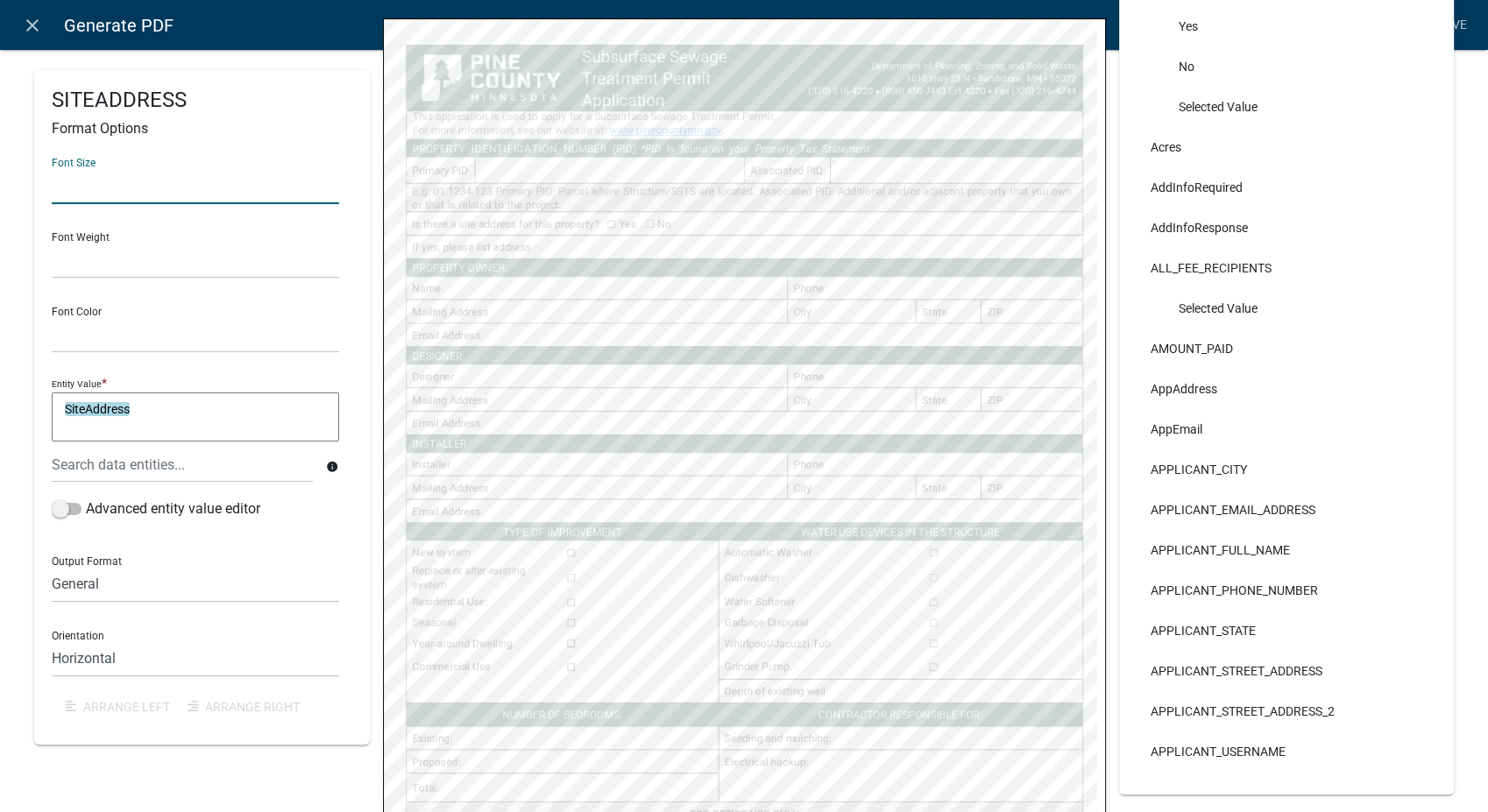
click at [106, 186] on input "text" at bounding box center [196, 185] width 287 height 36
type input "10"
click at [88, 262] on select "Normal Bold" at bounding box center [196, 260] width 287 height 36
select select "normal"
click at [52, 243] on select "Normal Bold" at bounding box center [196, 260] width 287 height 36
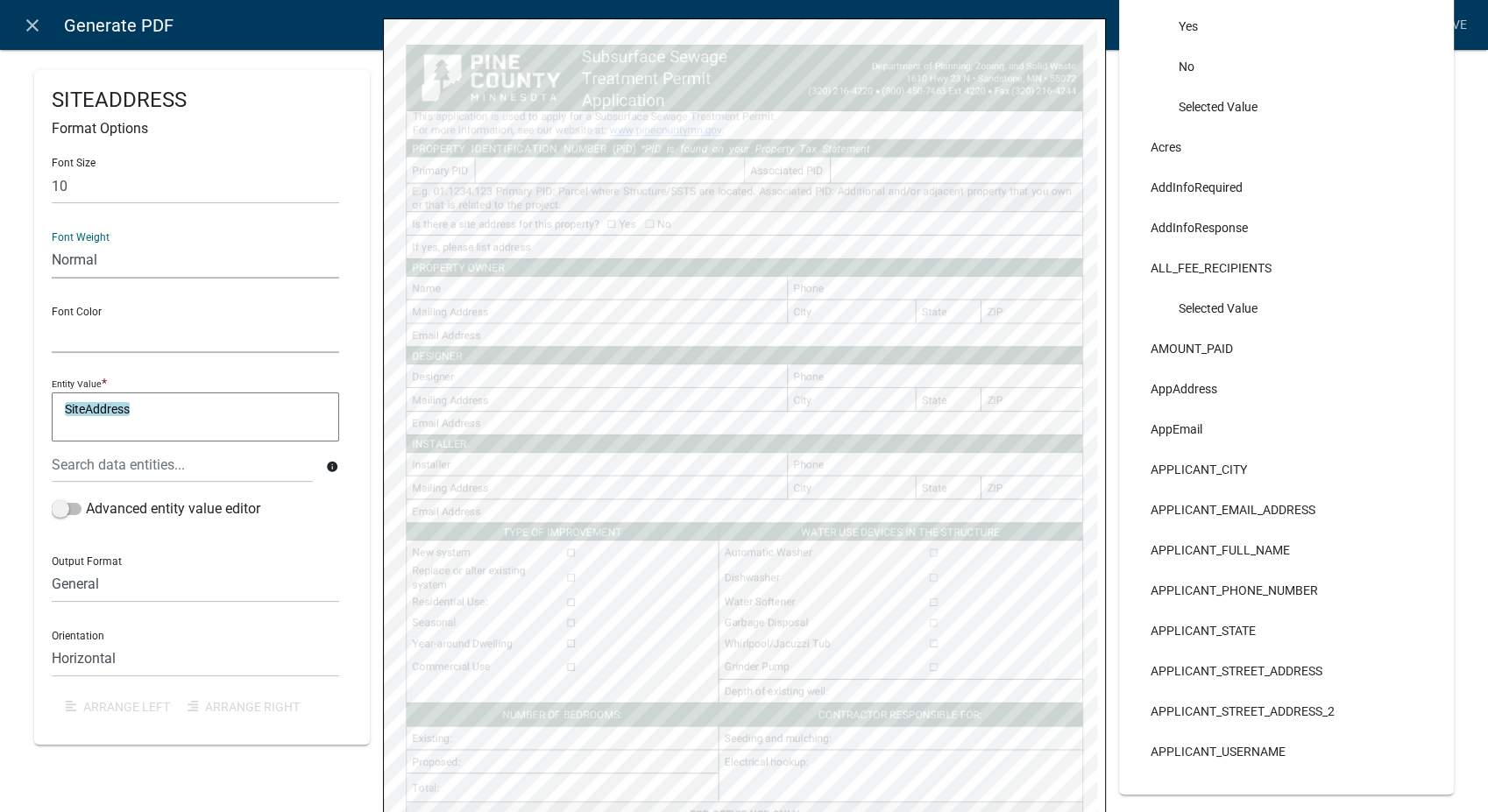
click at [69, 333] on select "Black Red" at bounding box center [196, 335] width 287 height 36
select select "0,0,0"
click at [52, 317] on select "Black Red" at bounding box center [196, 335] width 287 height 36
select select
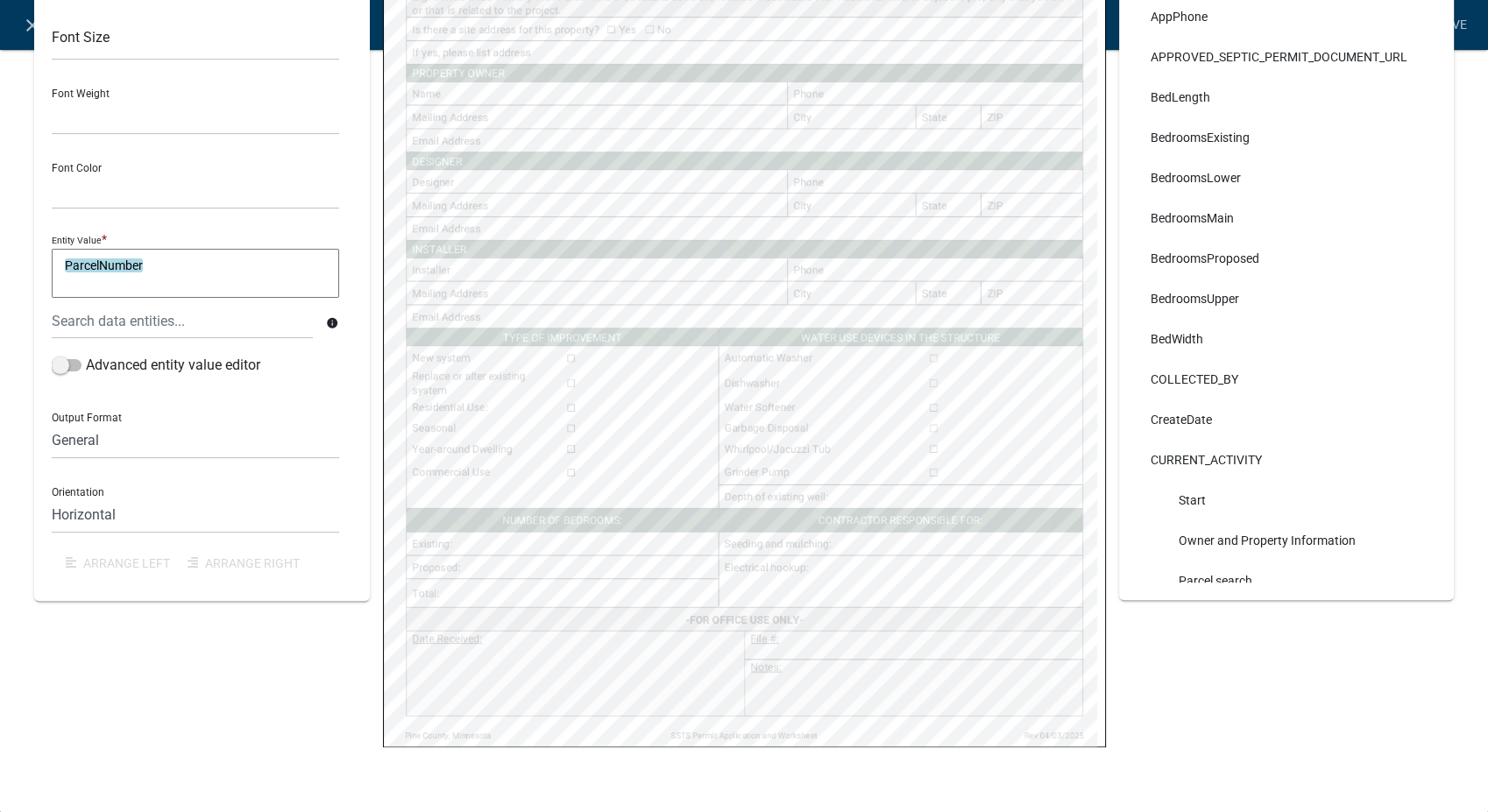
scroll to position [1070, 0]
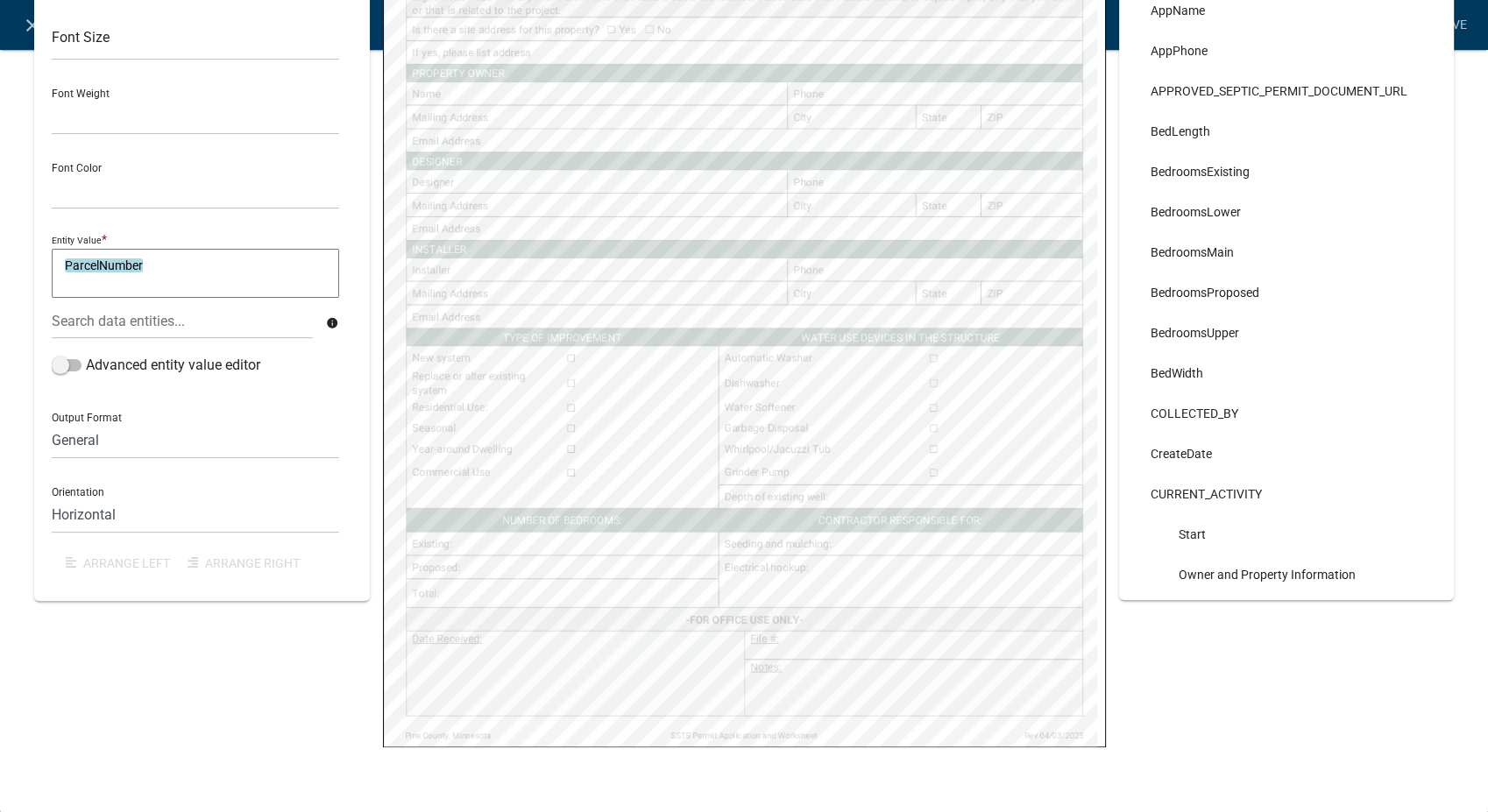
select select
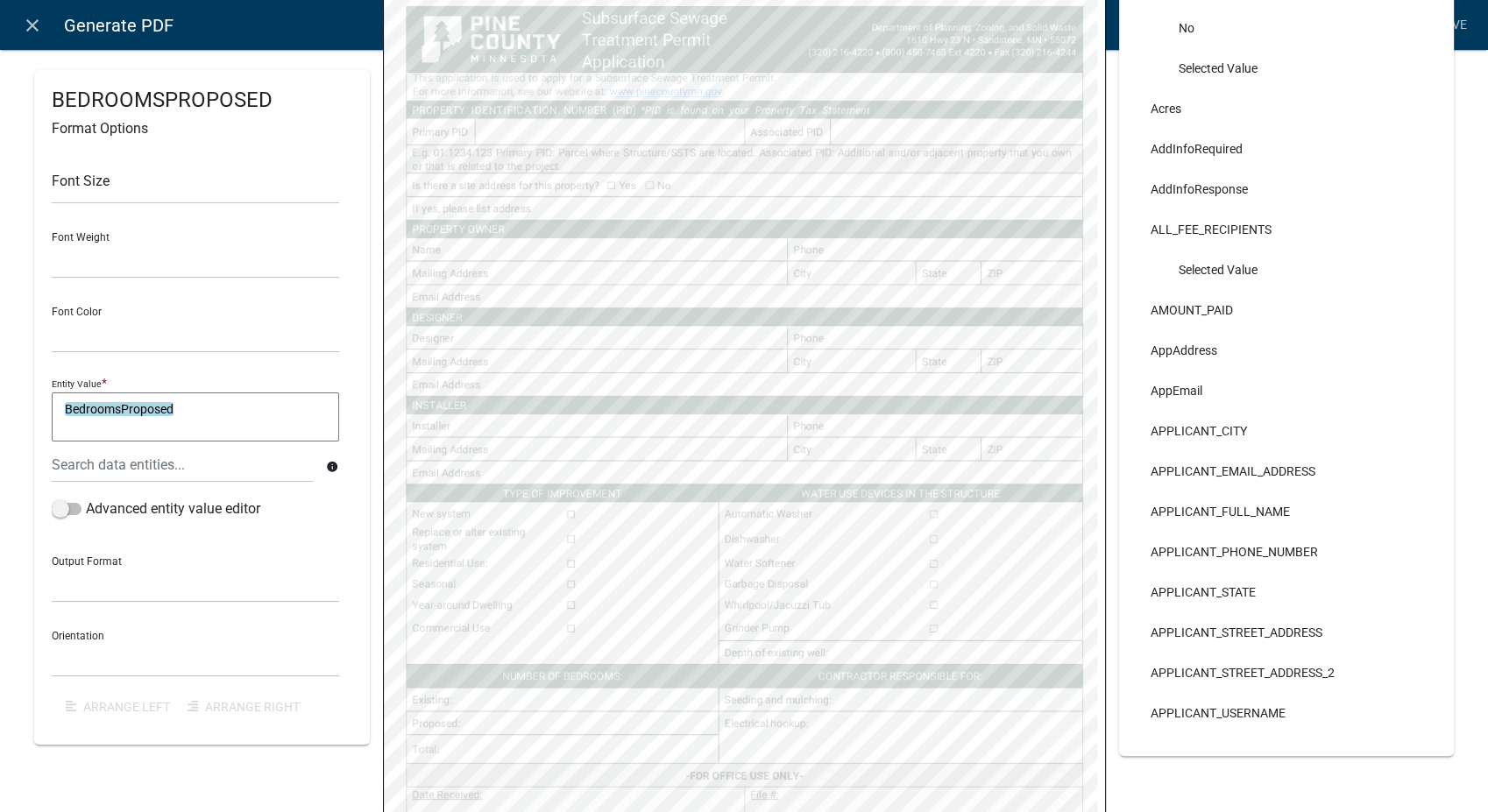
scroll to position [0, 0]
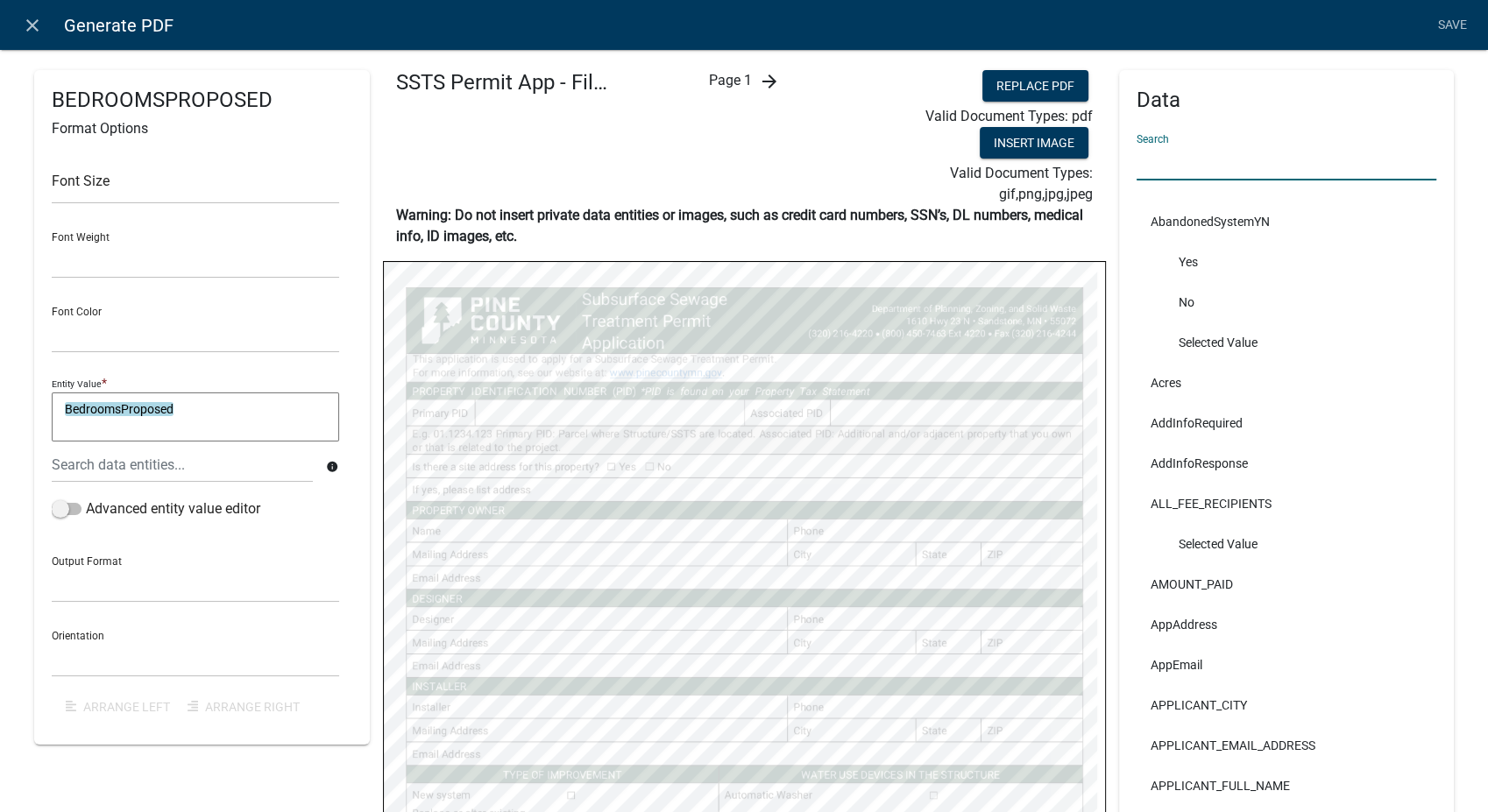
click at [1184, 163] on input "text" at bounding box center [1287, 162] width 301 height 36
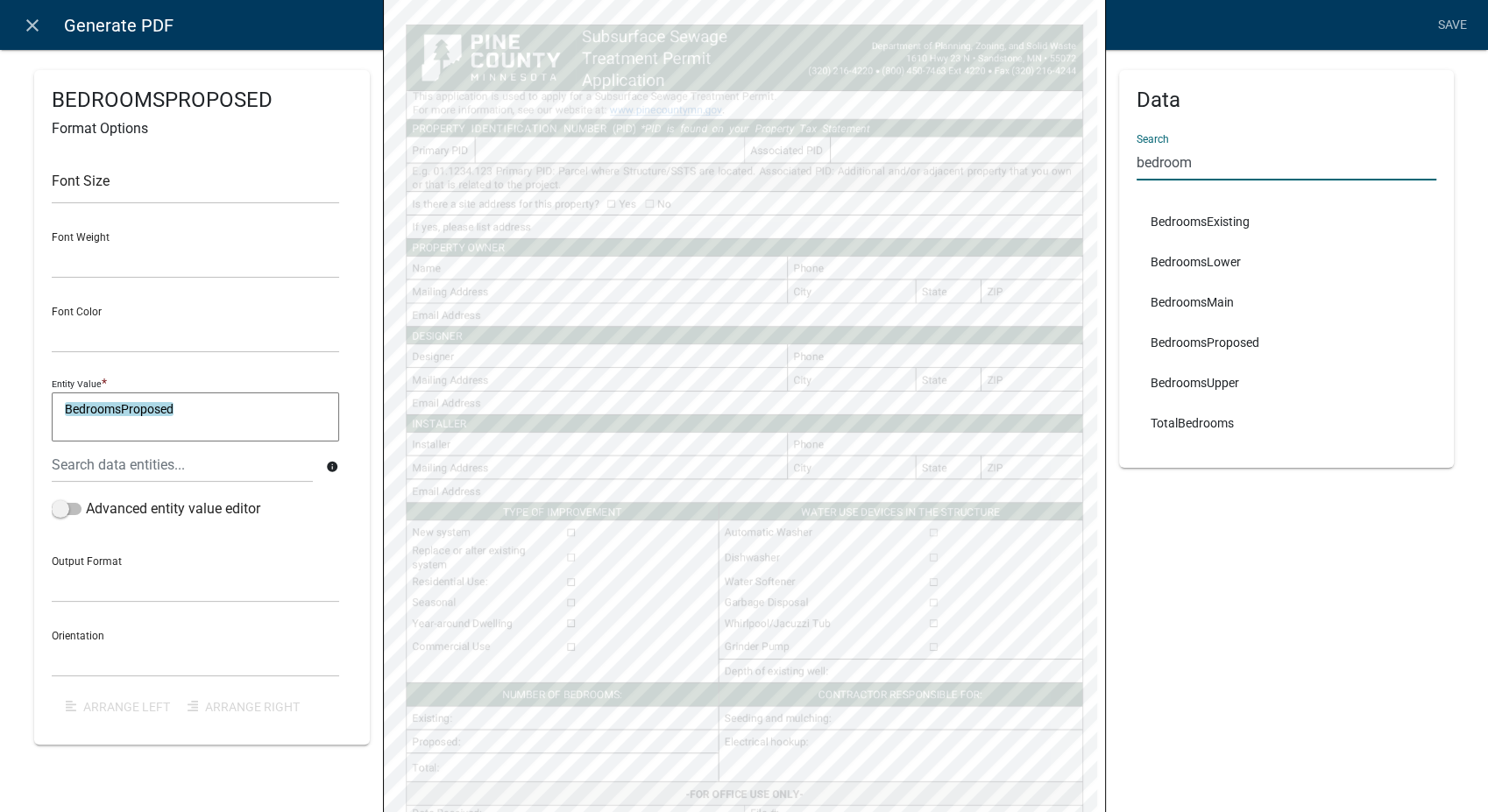
scroll to position [292, 0]
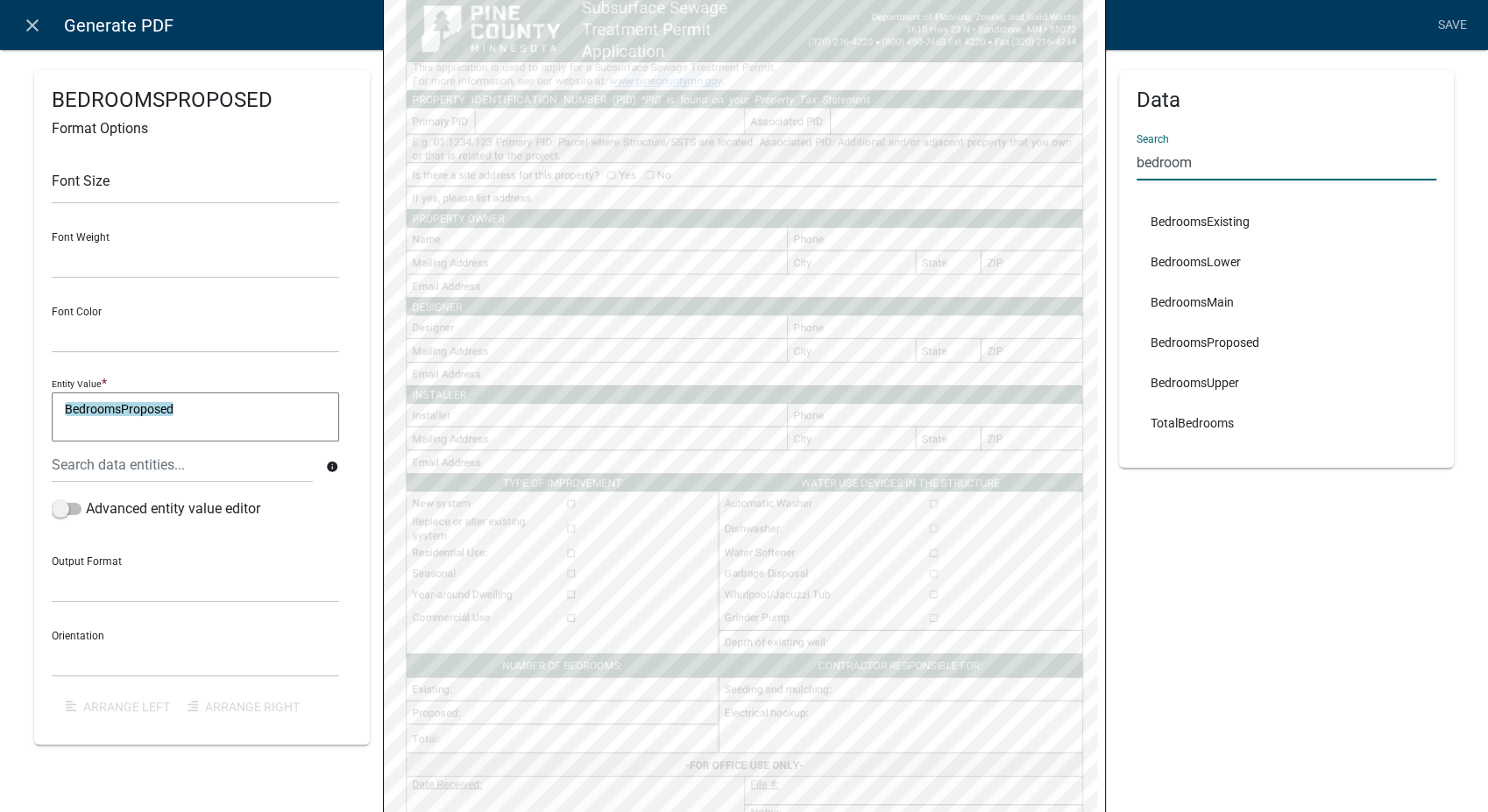
type input "bedroom"
select select
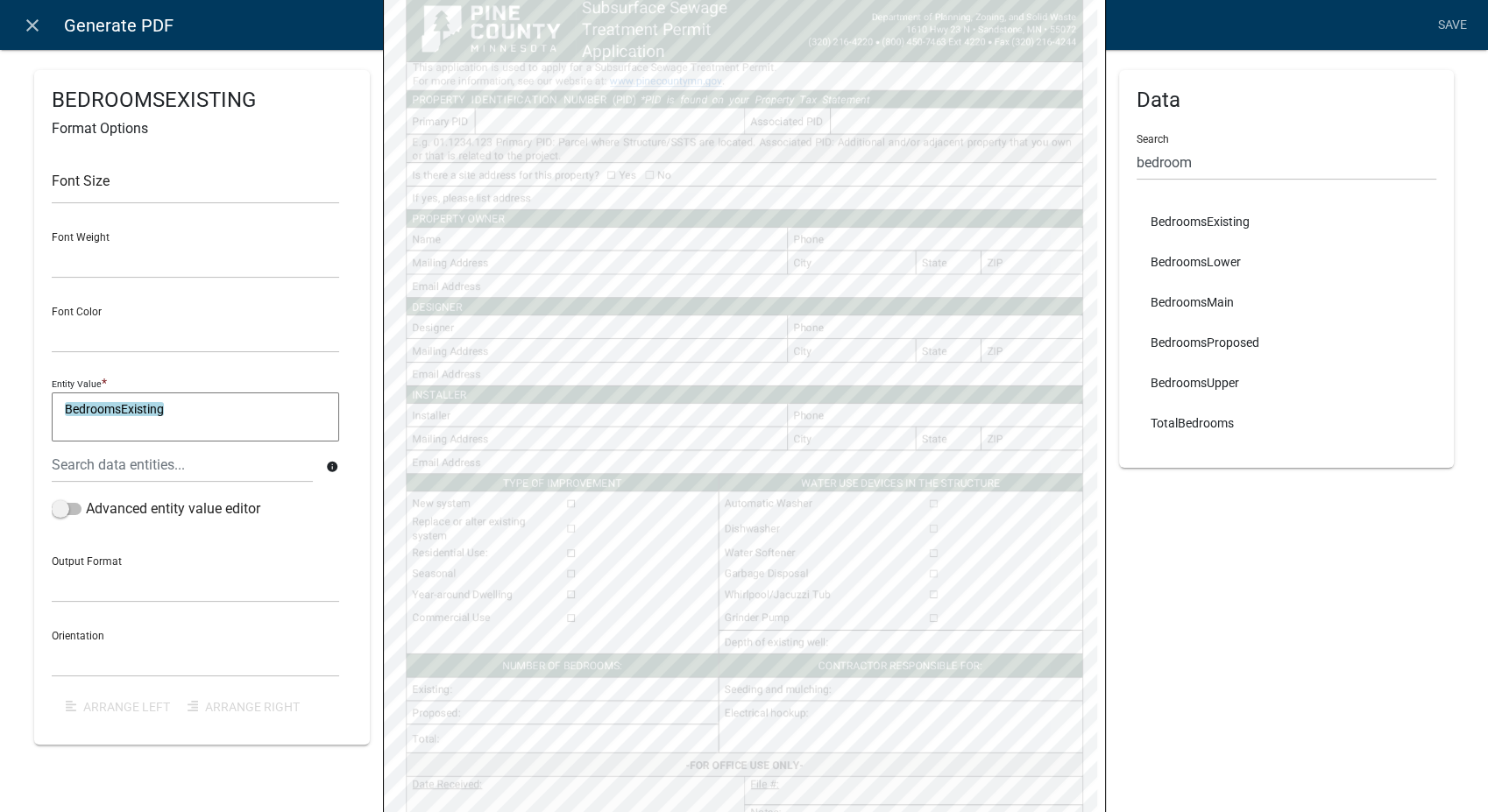
select select
click at [1205, 167] on input "bedroom" at bounding box center [1287, 162] width 301 height 36
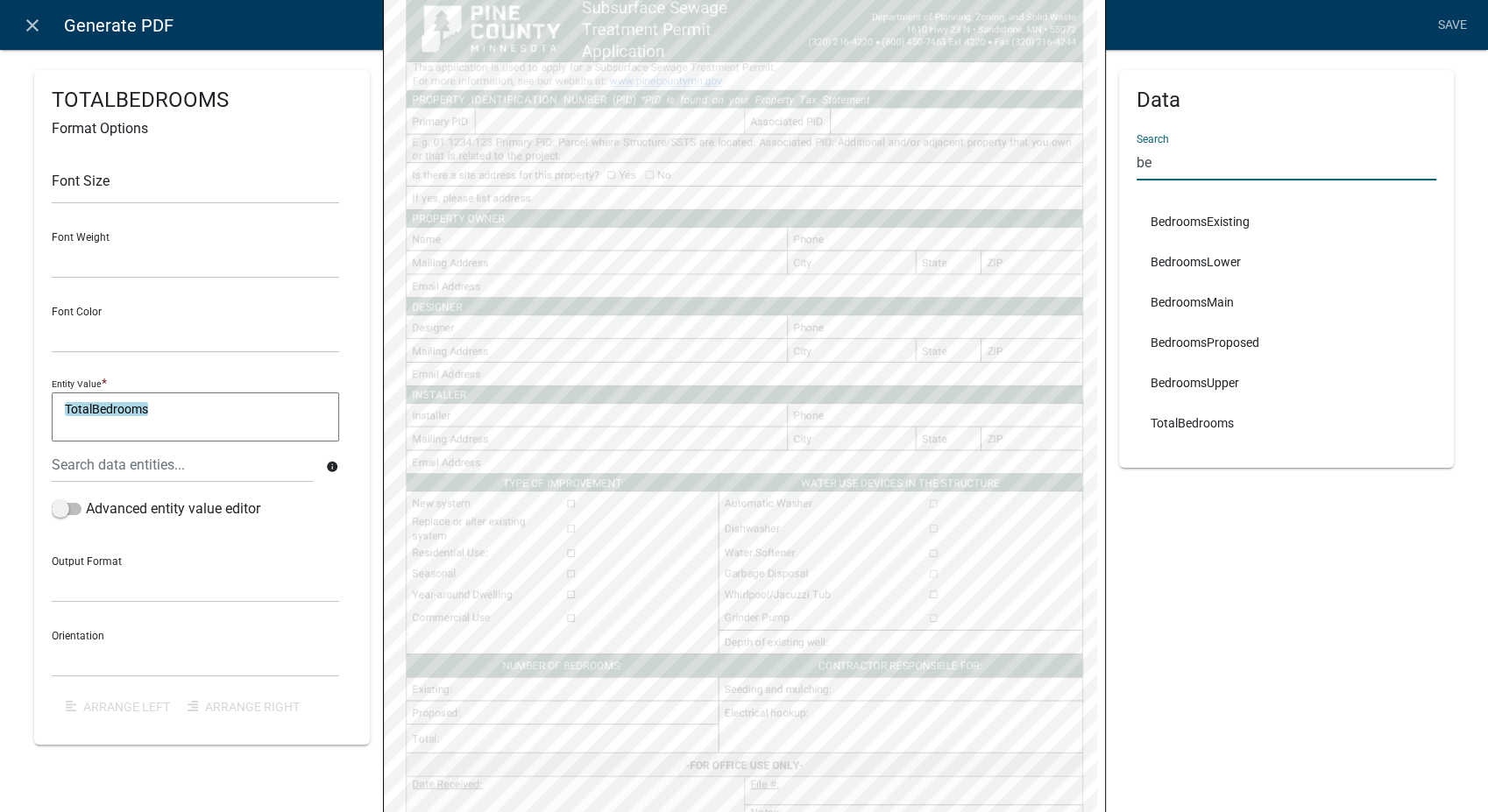
type input "b"
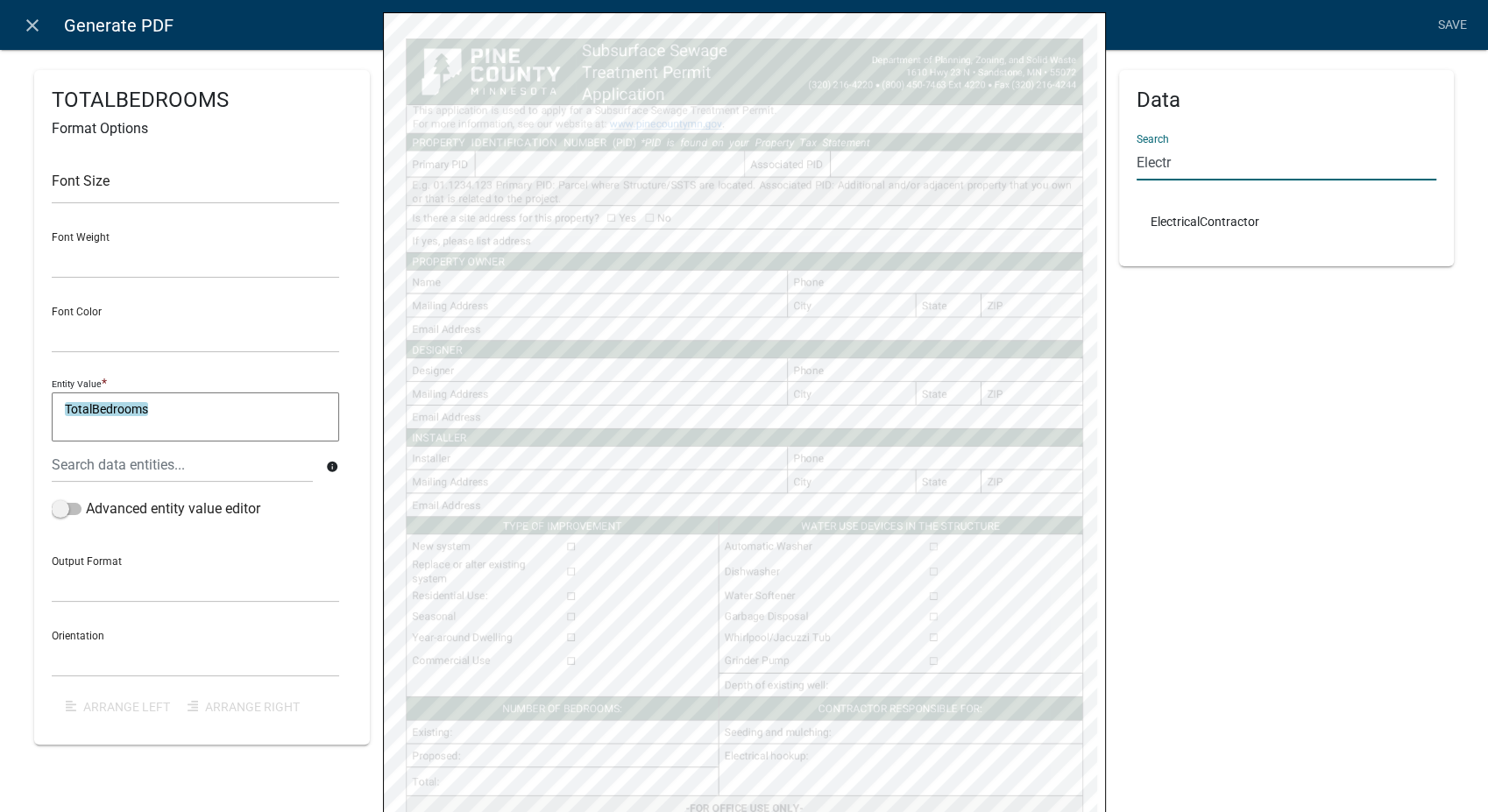
scroll to position [258, 0]
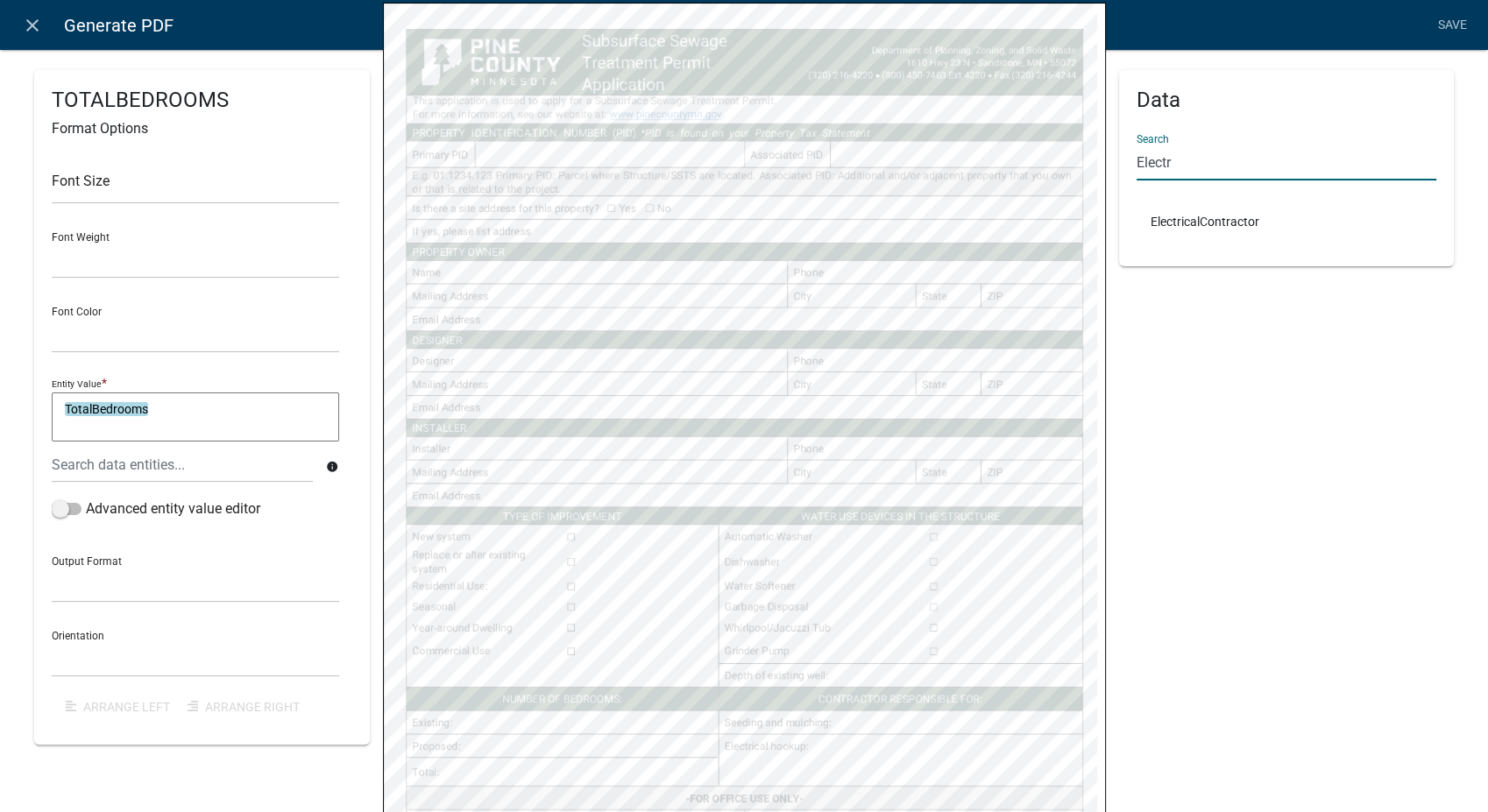
type input "Electr"
select select
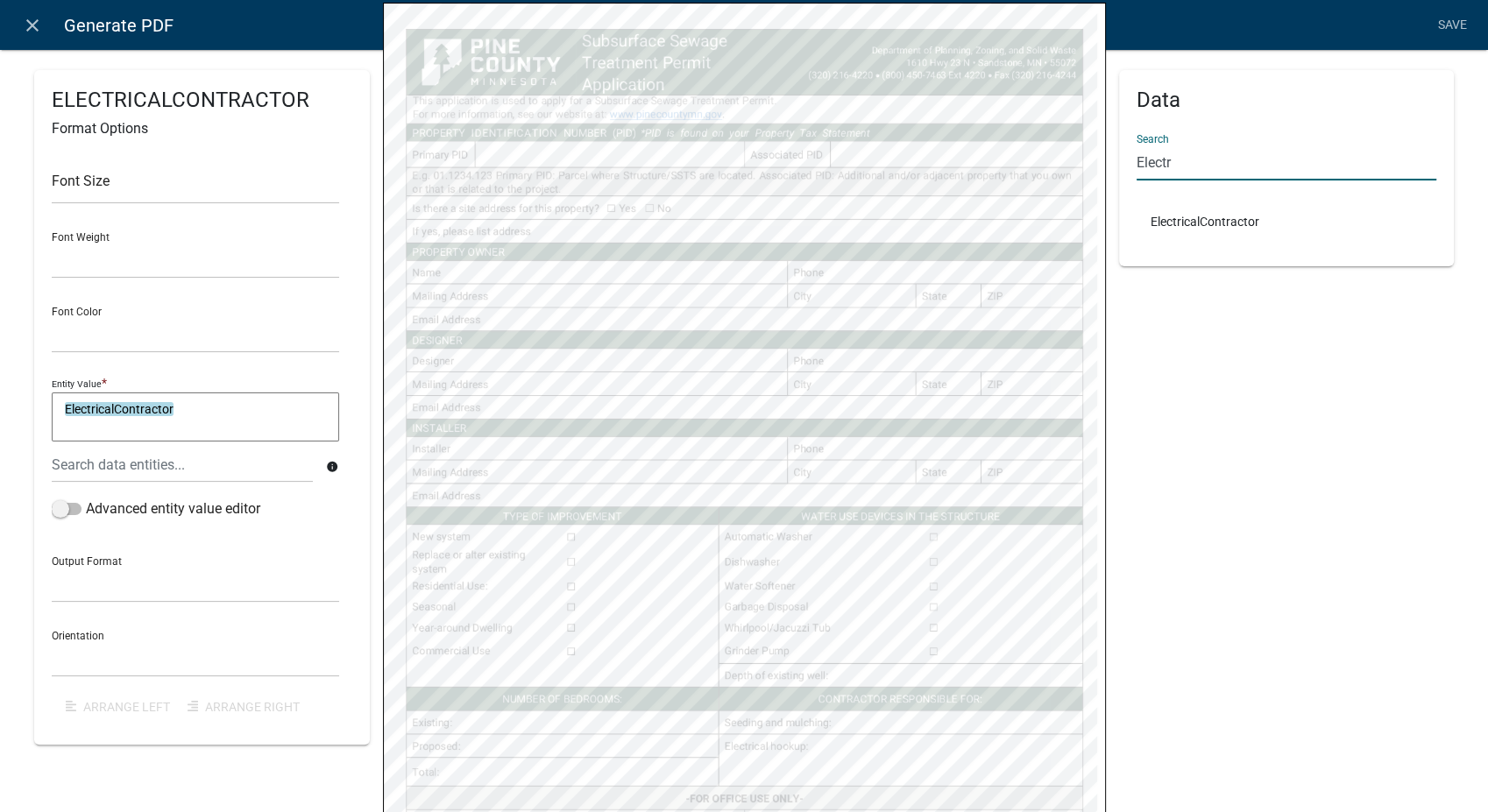
click at [1197, 160] on input "Electr" at bounding box center [1287, 162] width 301 height 36
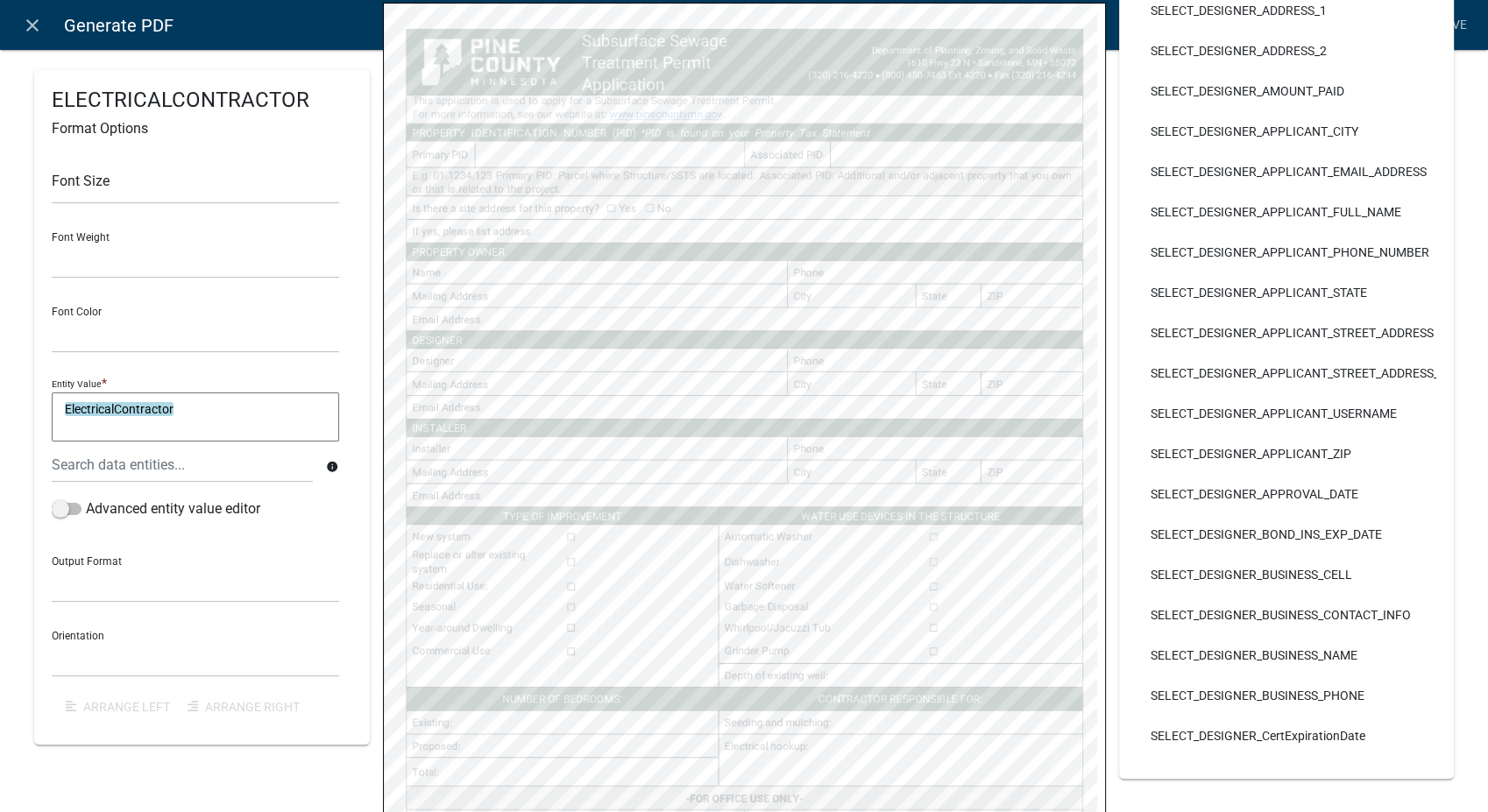
scroll to position [161, 0]
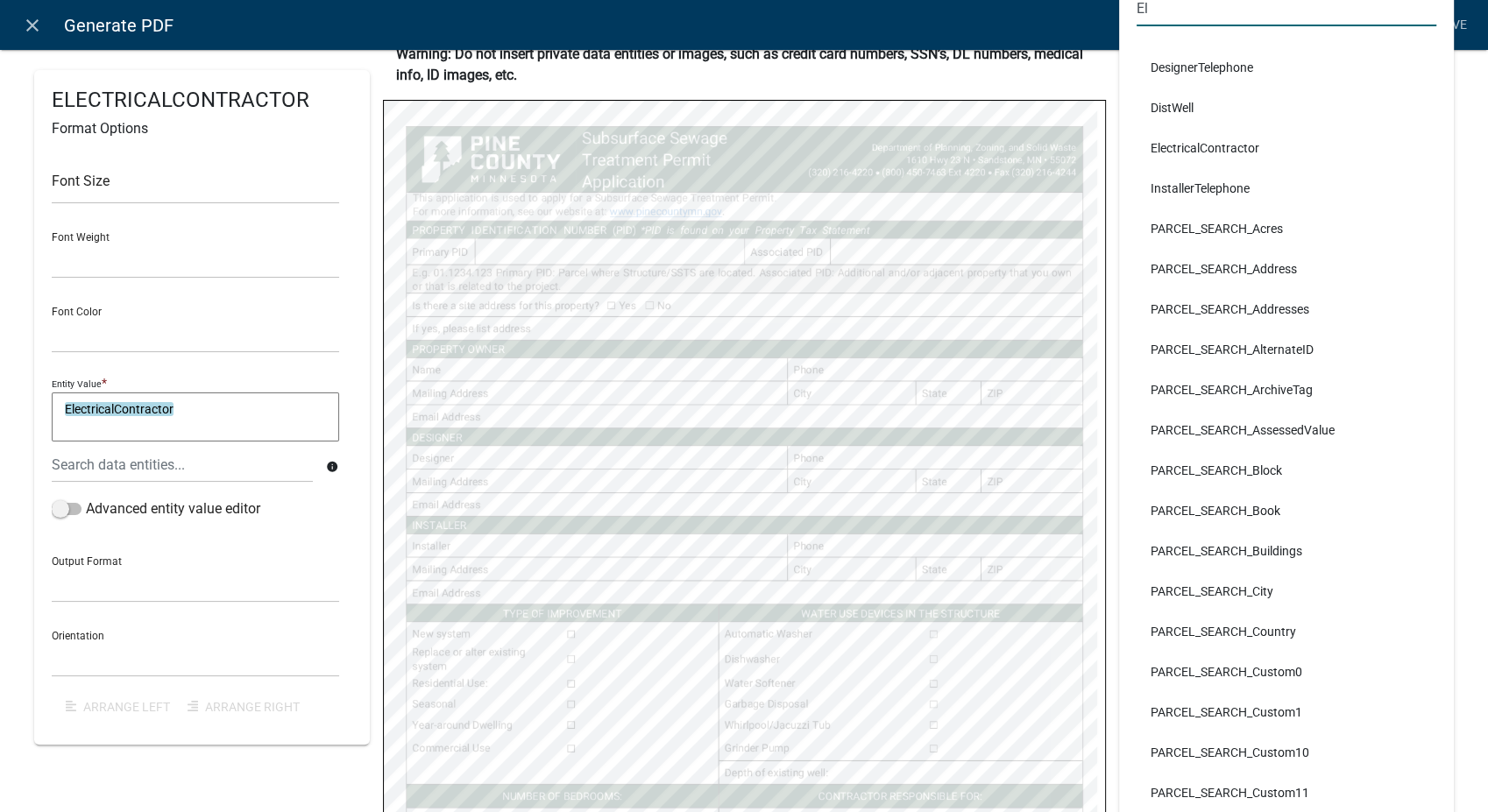
type input "E"
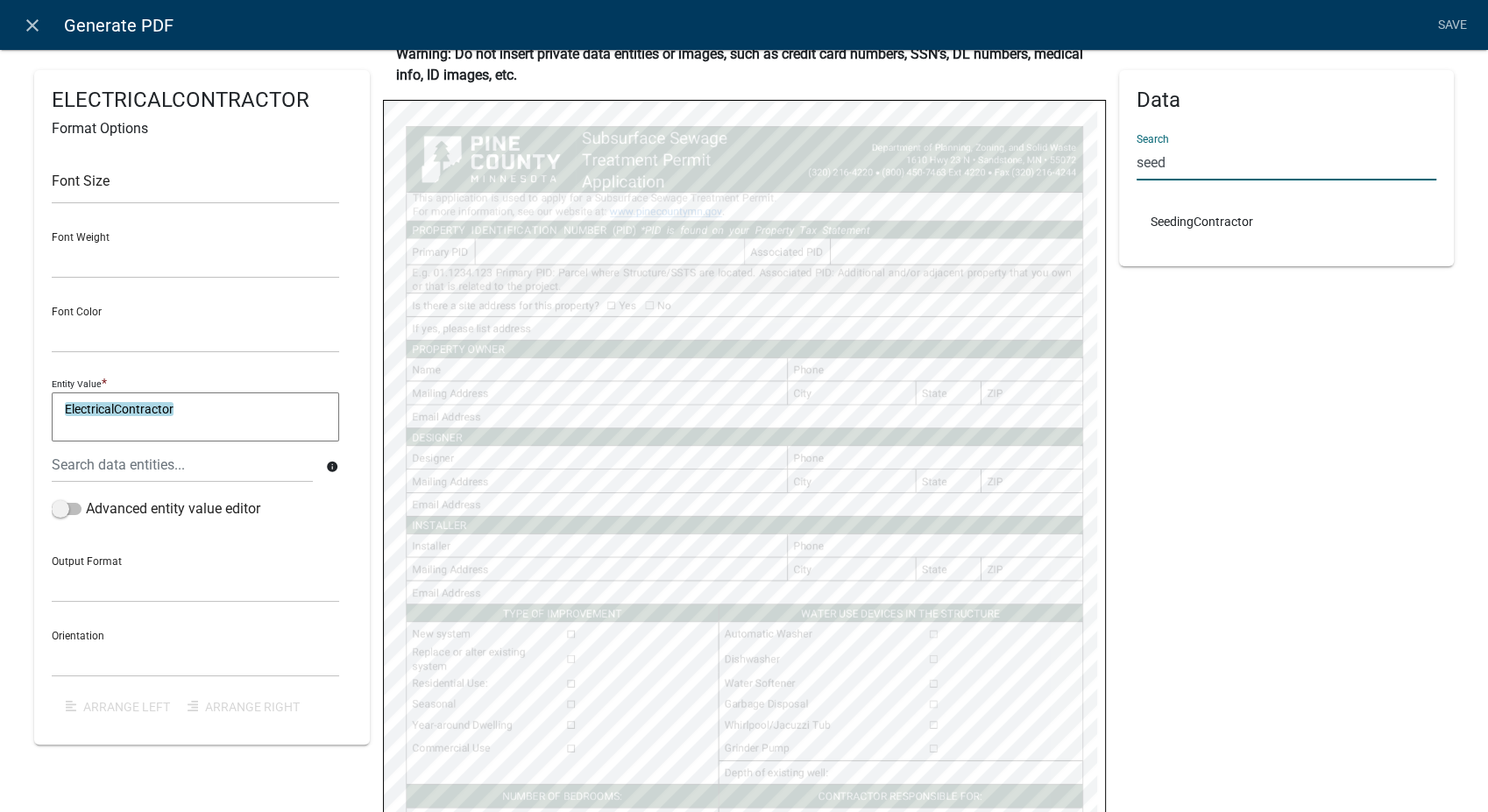
type input "seed"
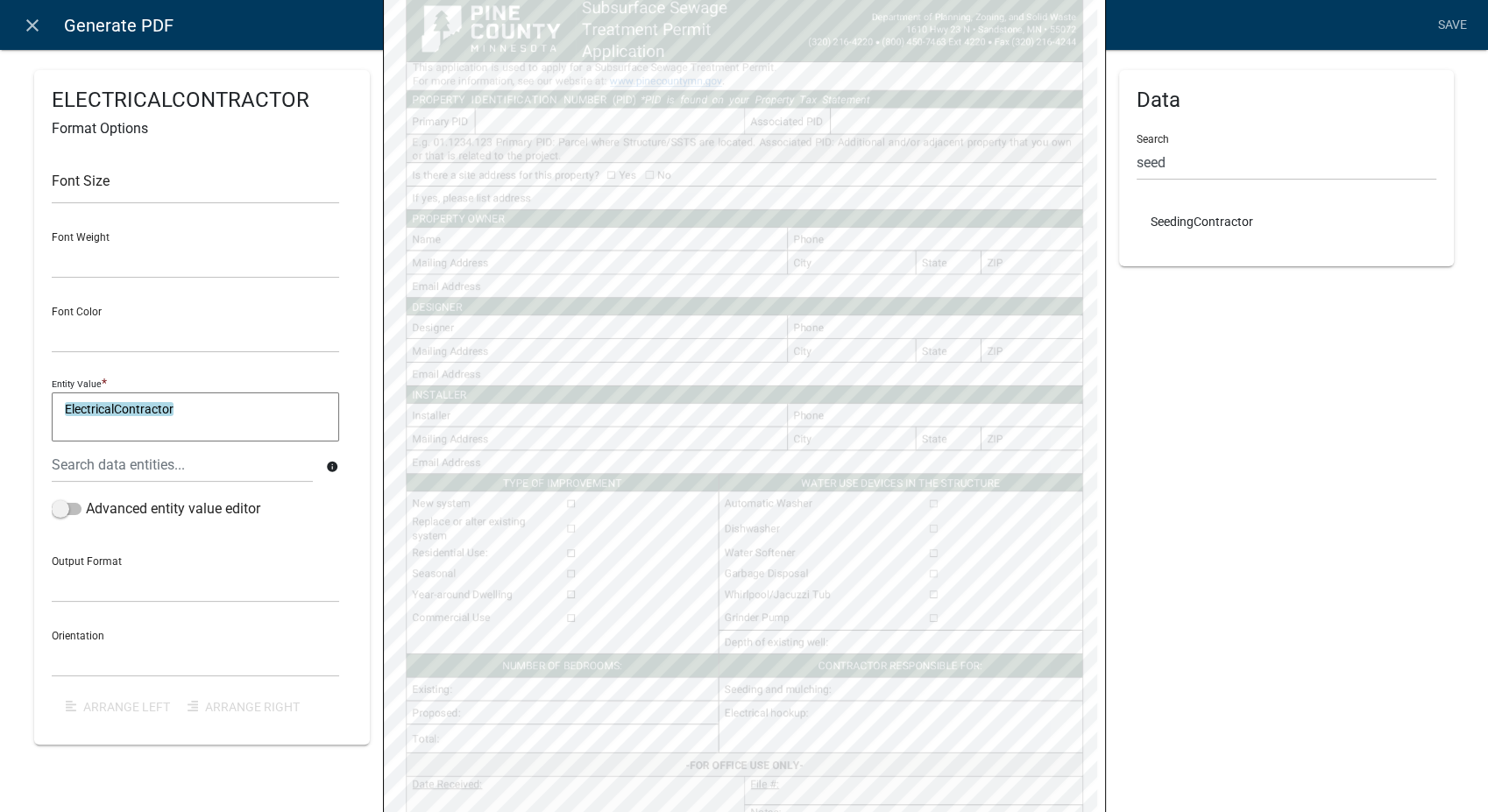
scroll to position [340, 0]
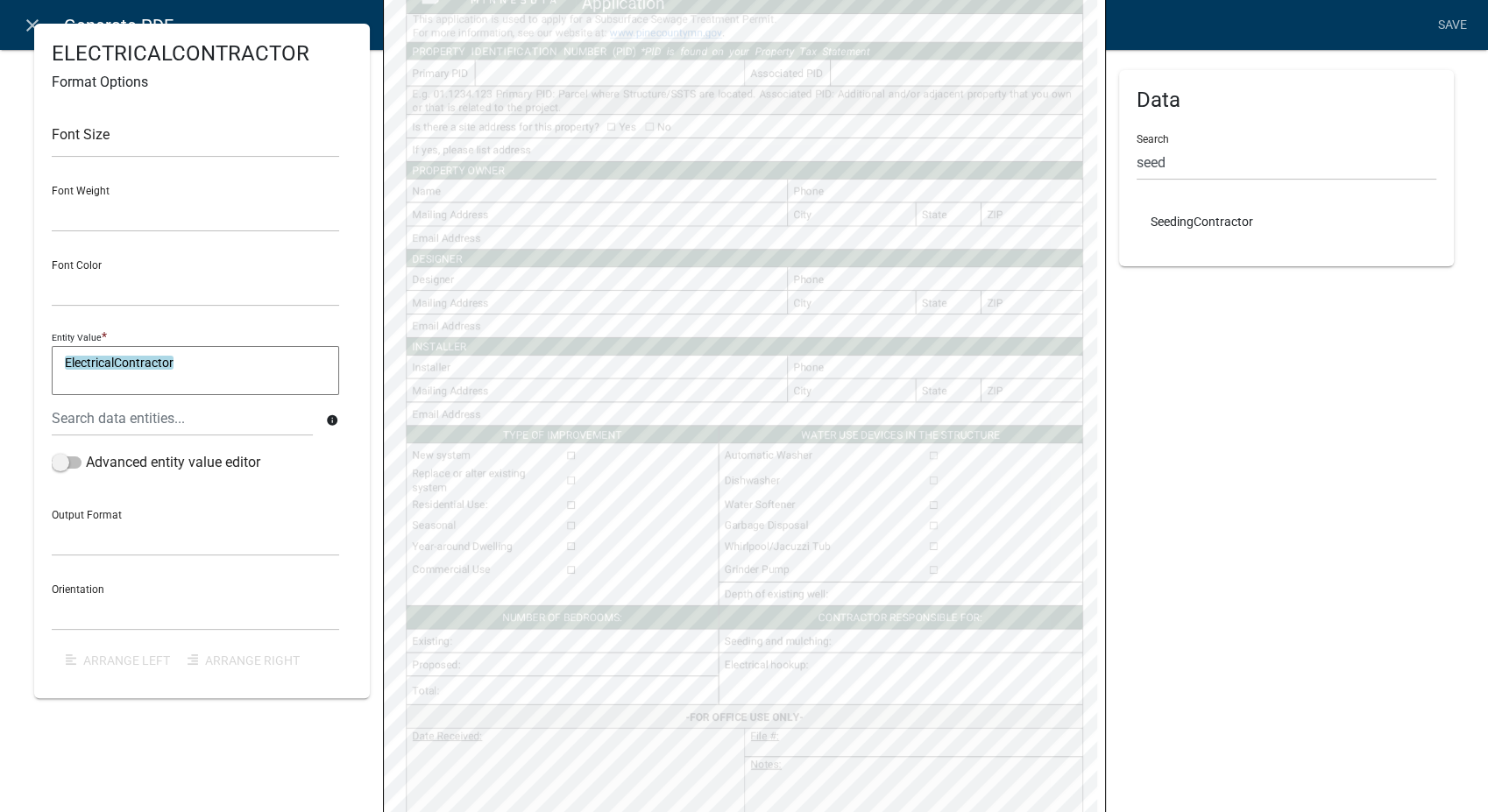
select select
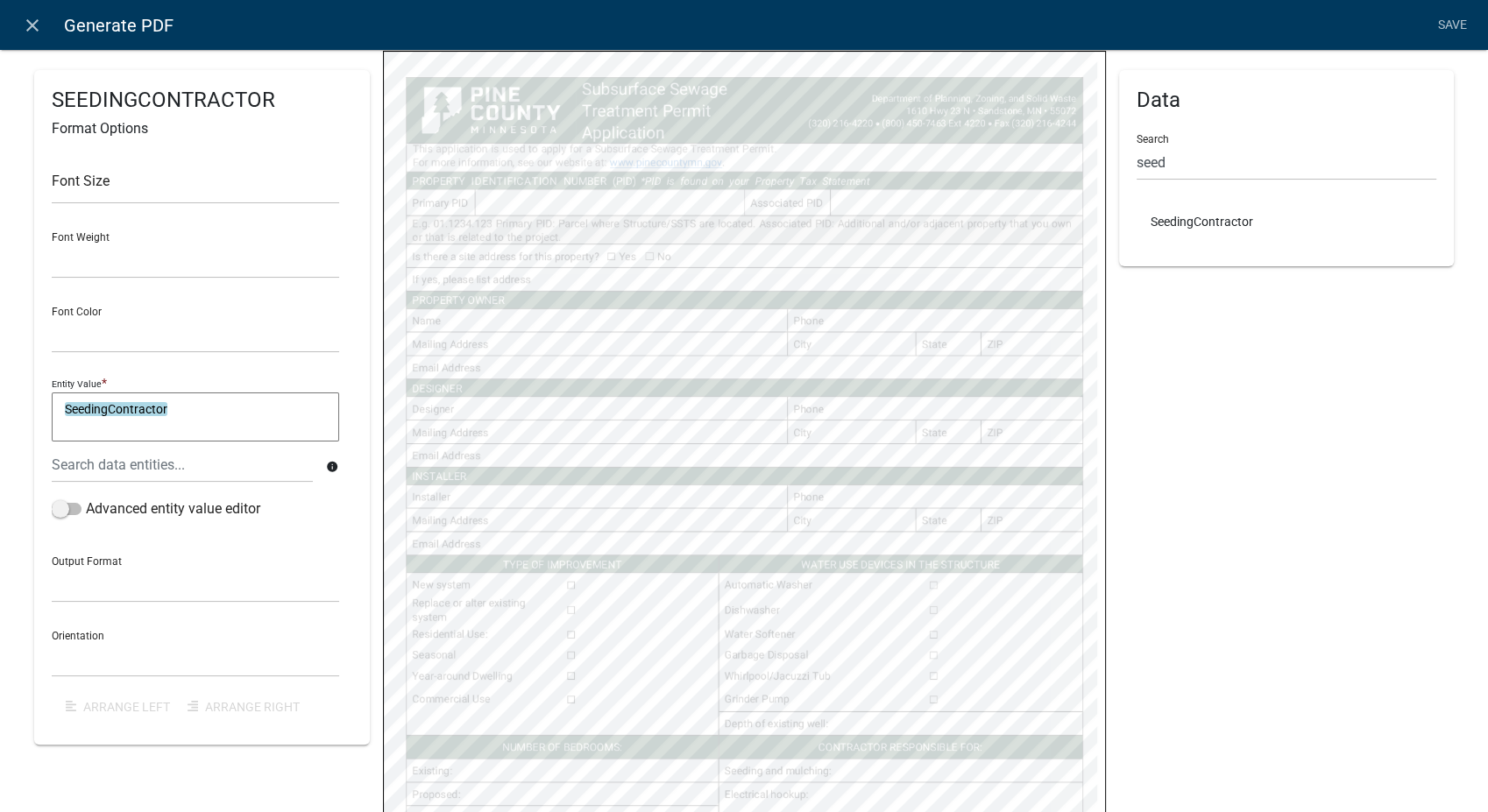
scroll to position [243, 0]
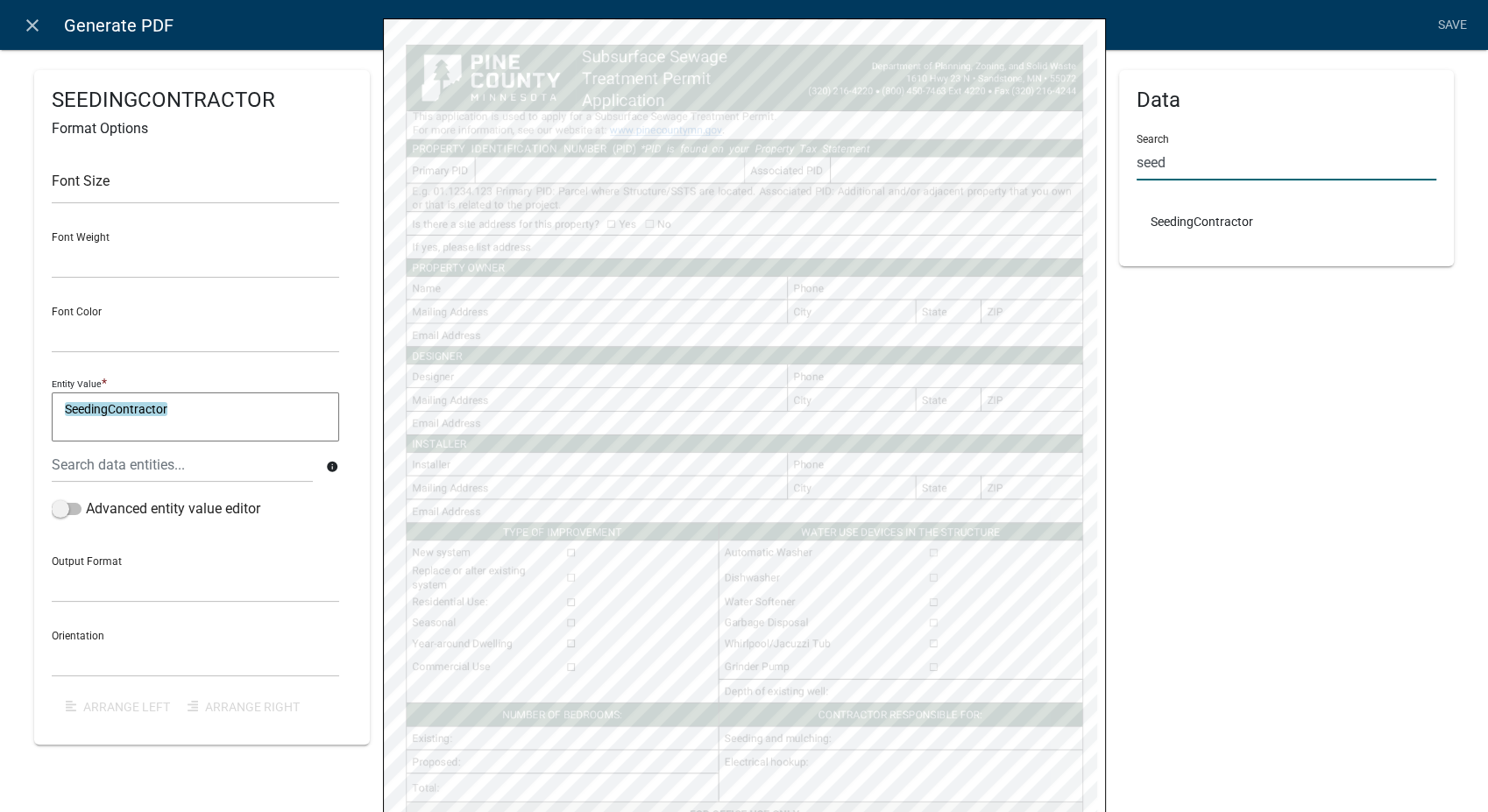
click at [1159, 163] on input "seed" at bounding box center [1287, 162] width 301 height 36
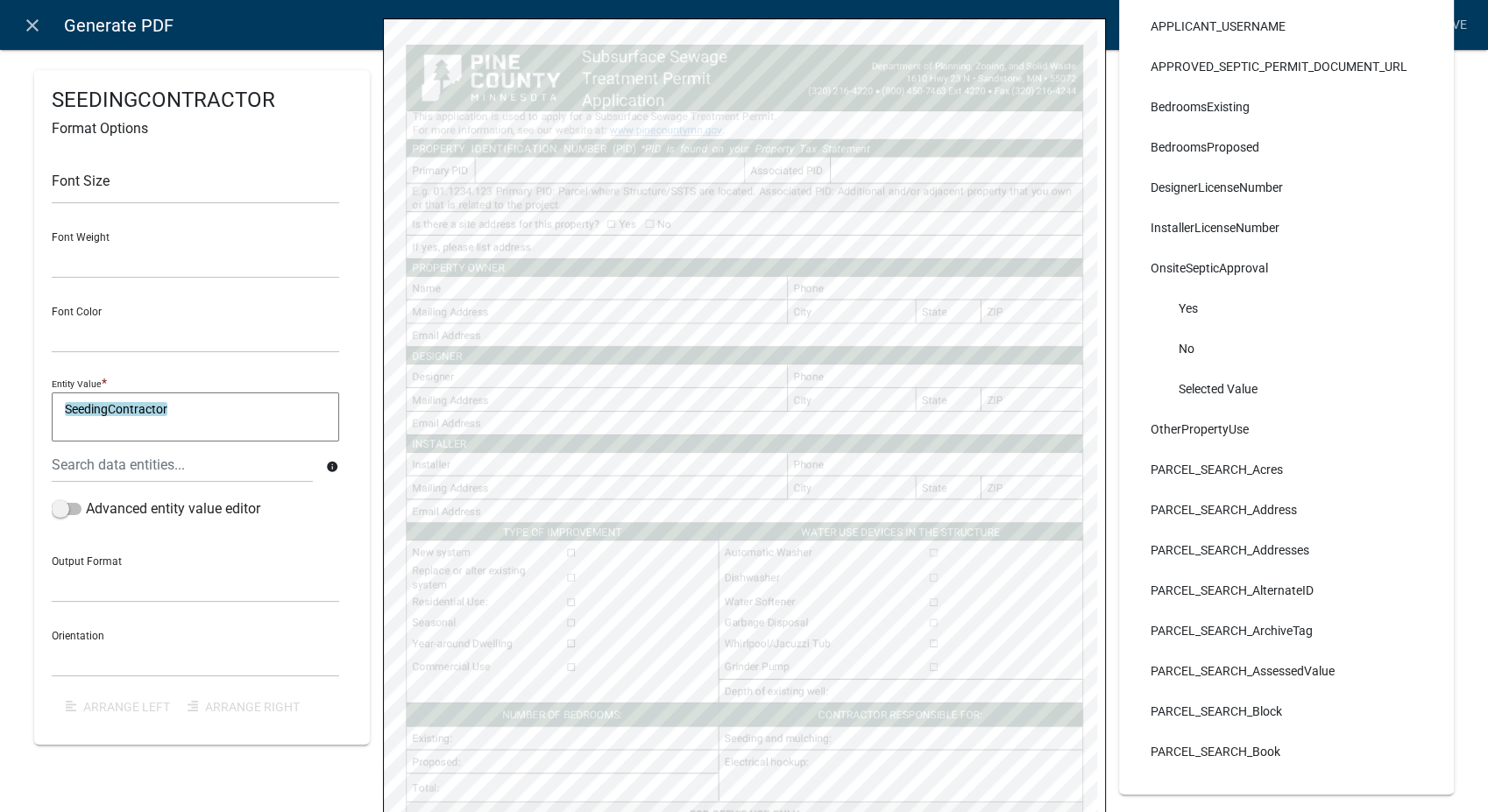
scroll to position [161, 0]
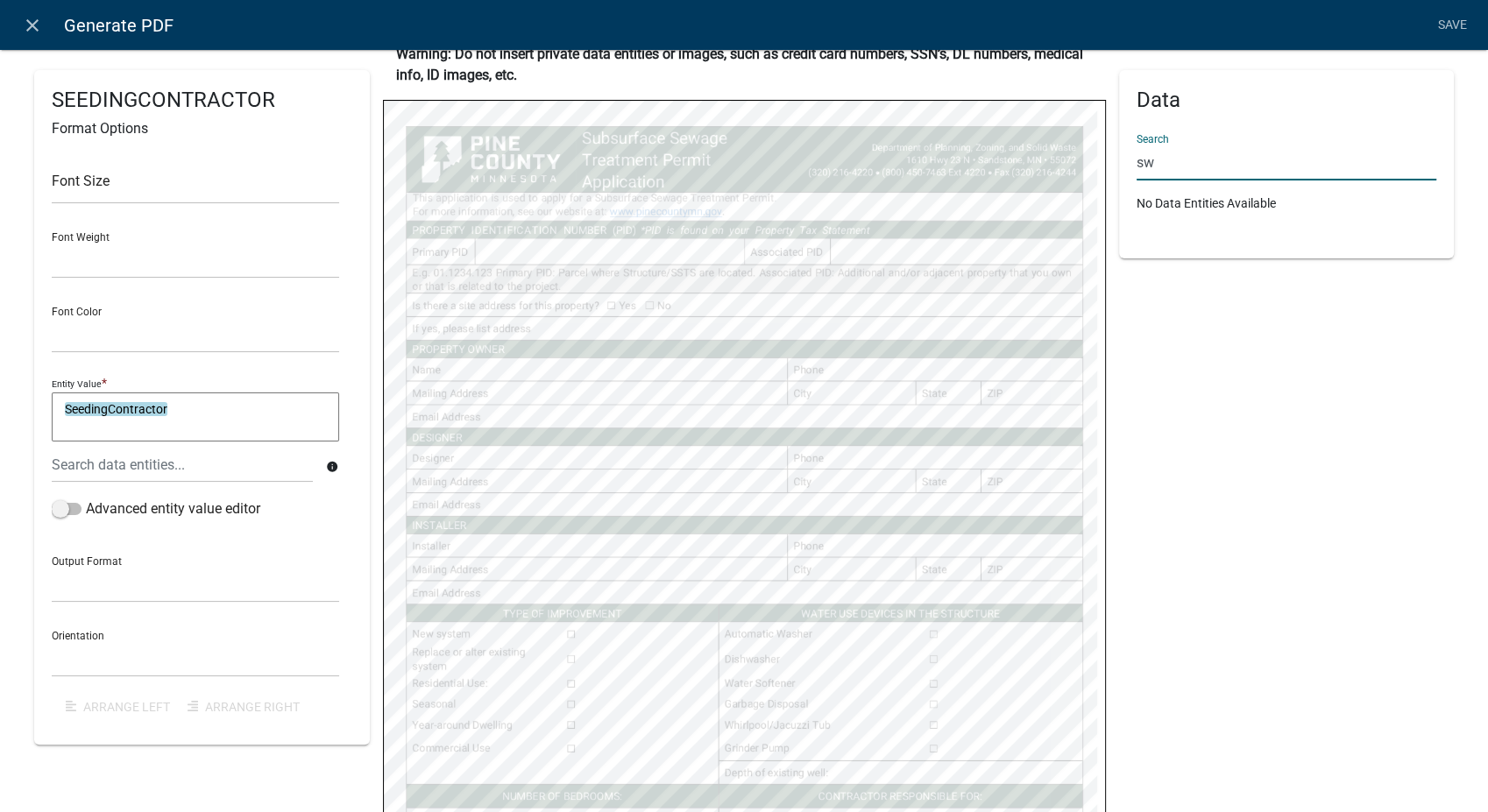
type input "s"
type input "well"
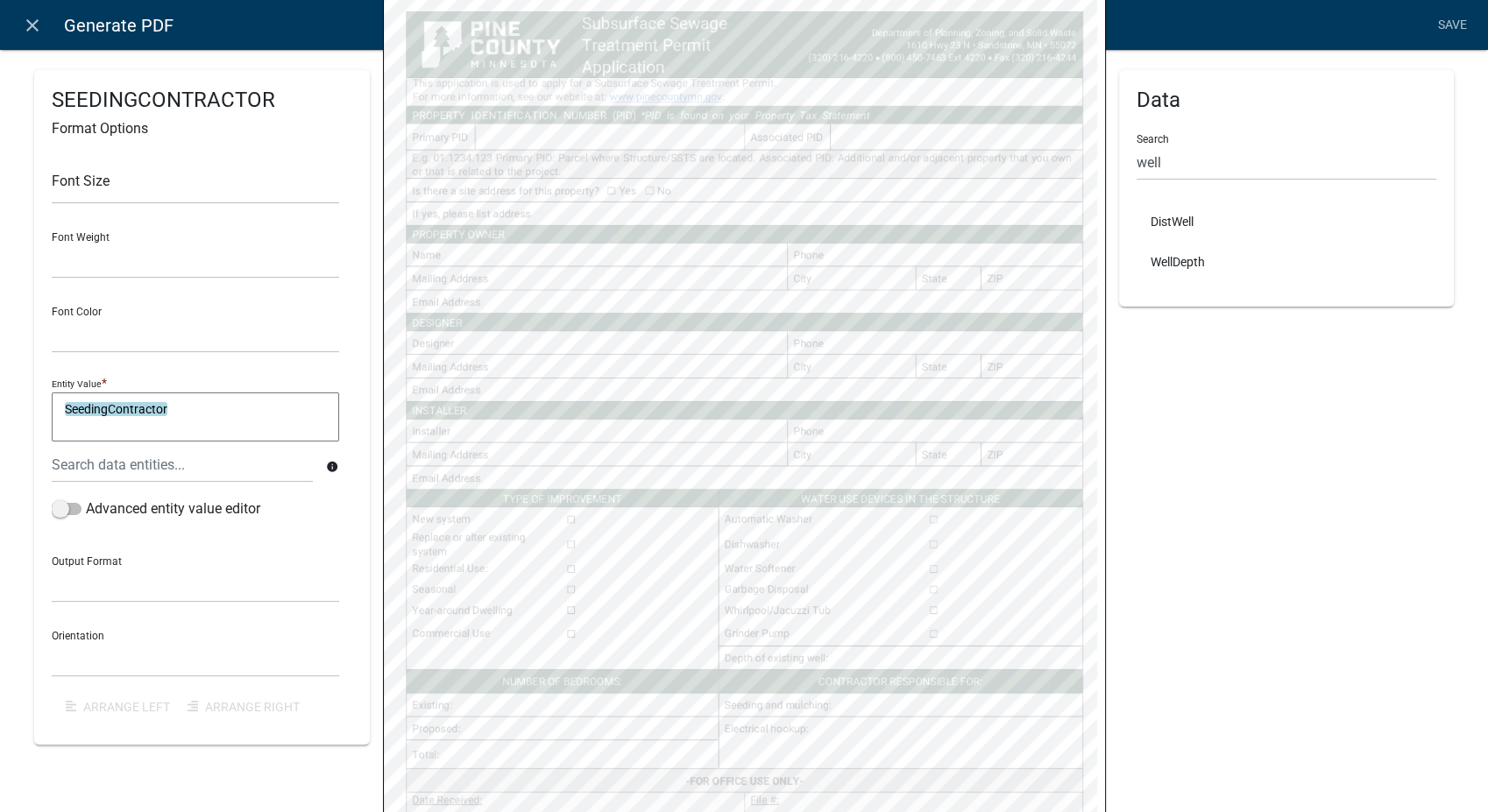
scroll to position [356, 0]
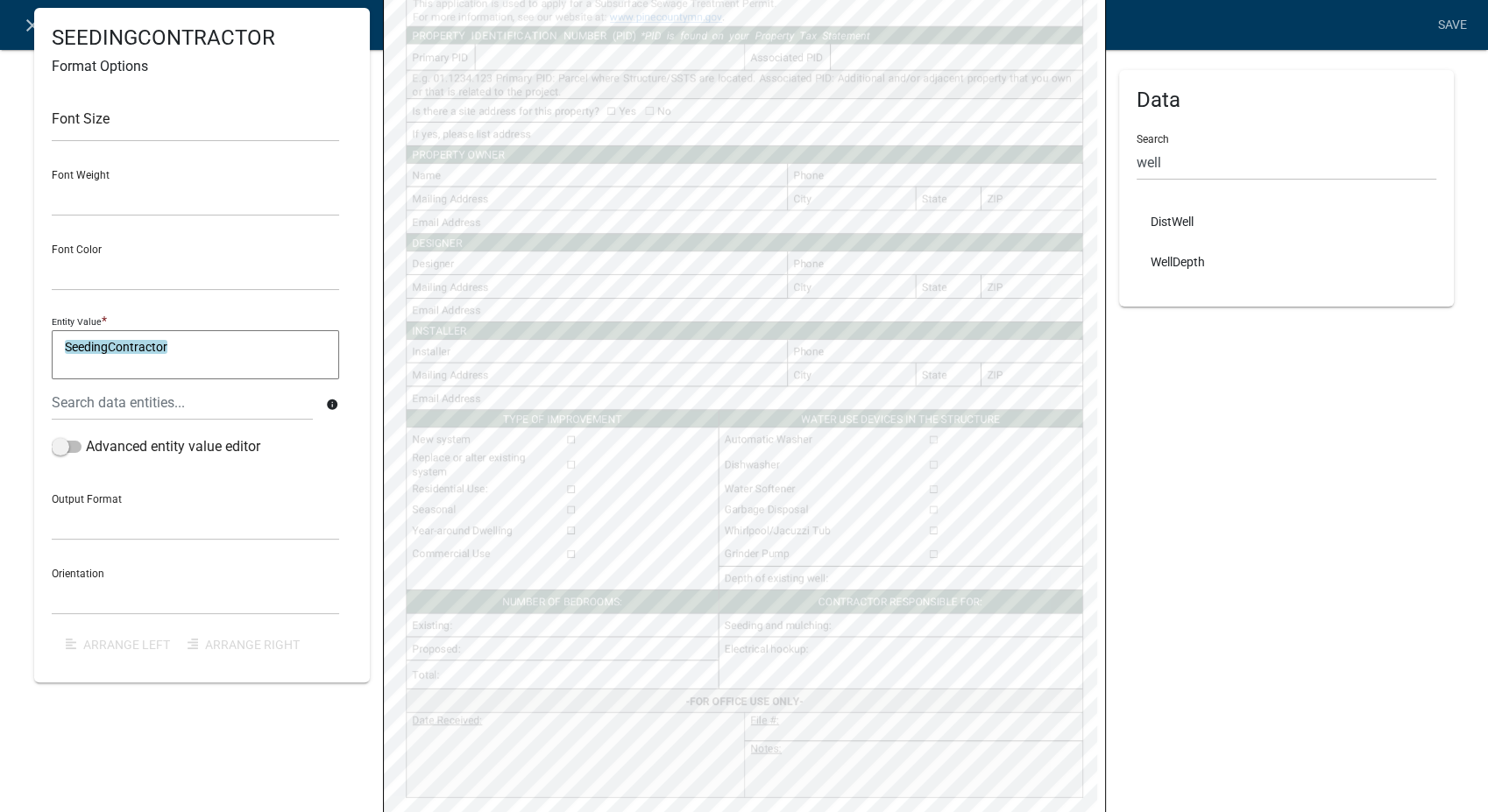
select select
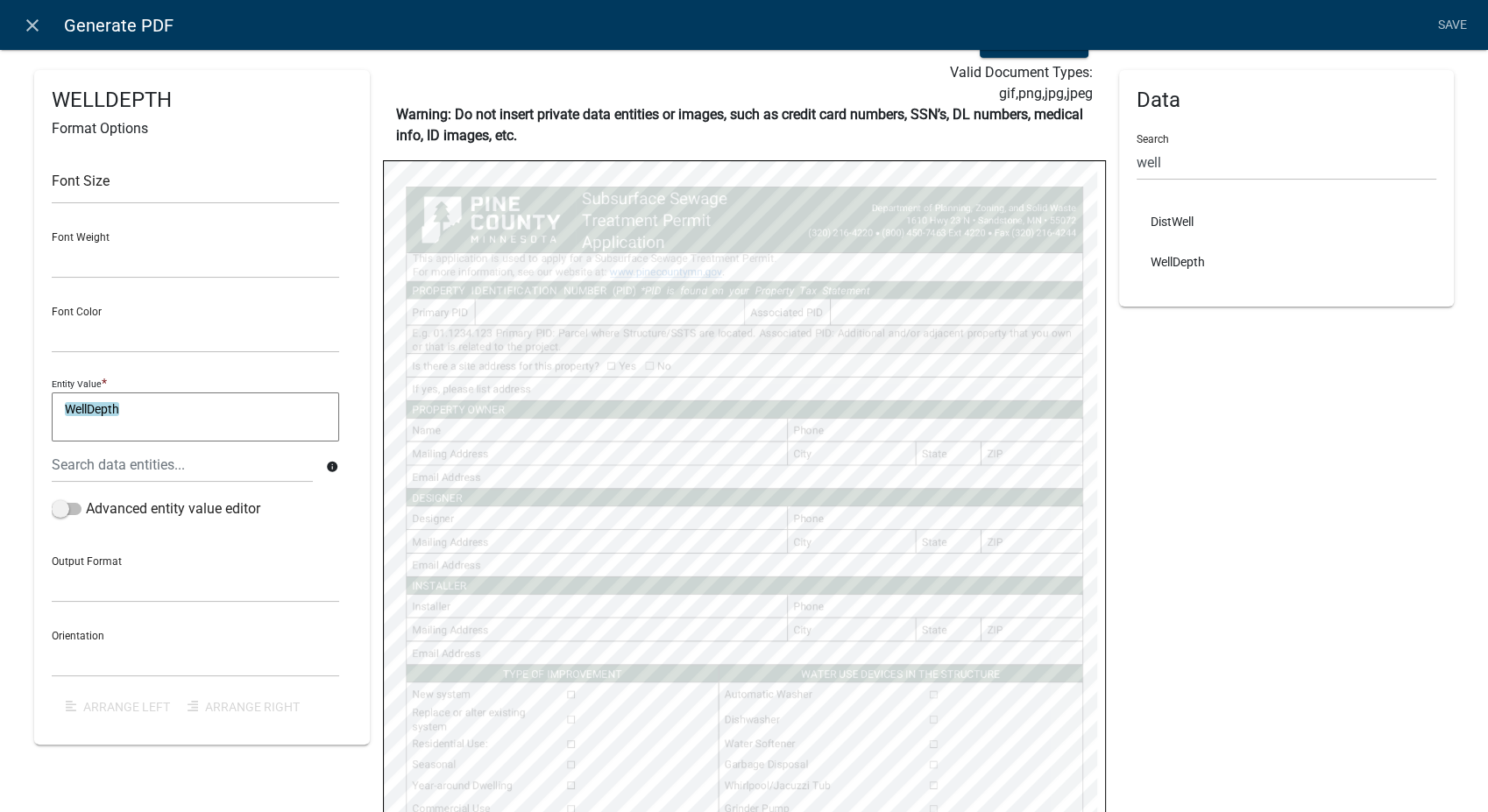
scroll to position [0, 0]
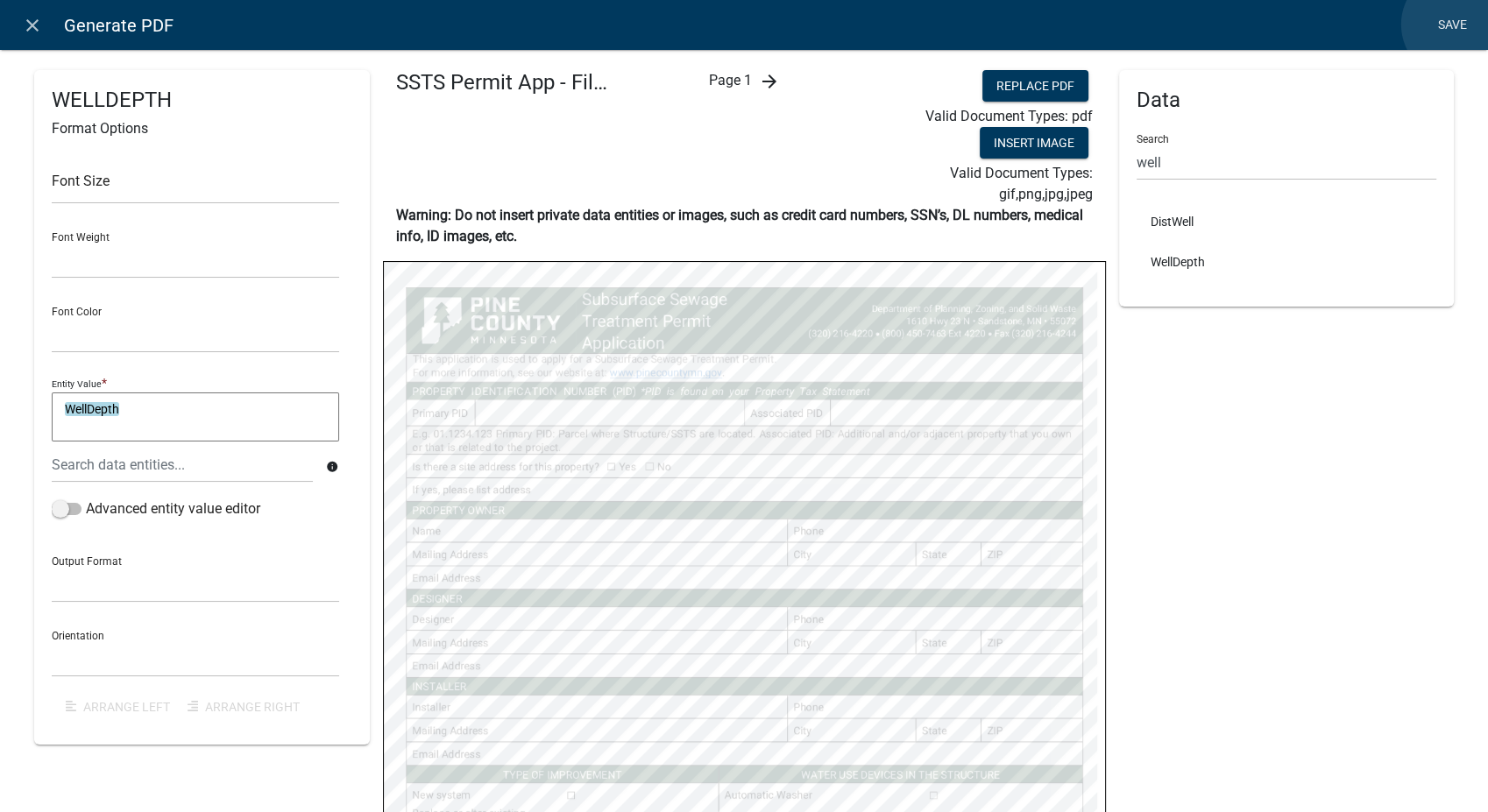
click at [1456, 24] on link "Save" at bounding box center [1451, 25] width 43 height 34
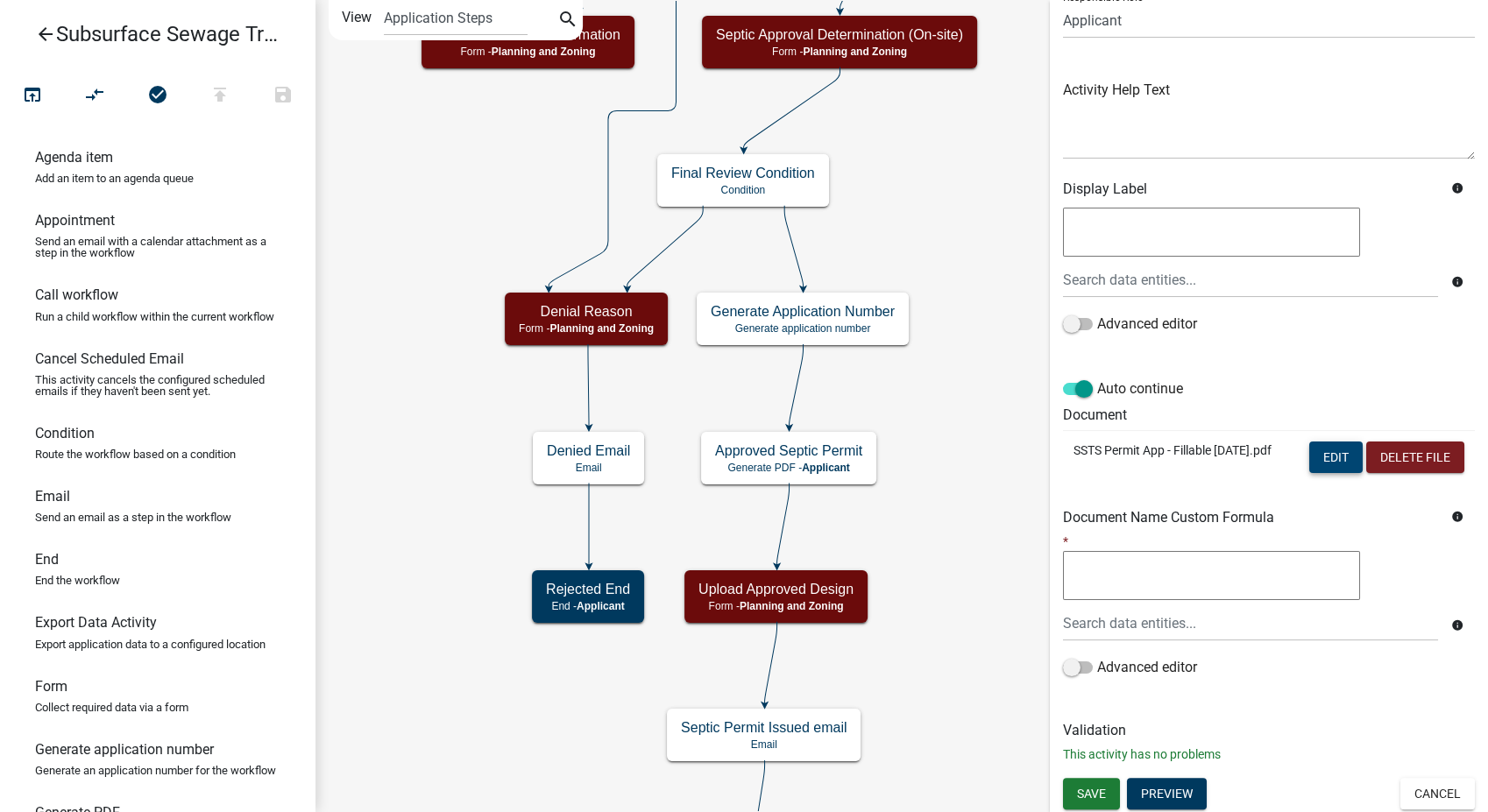
scroll to position [147, 0]
click at [1089, 799] on button "Save" at bounding box center [1091, 793] width 57 height 32
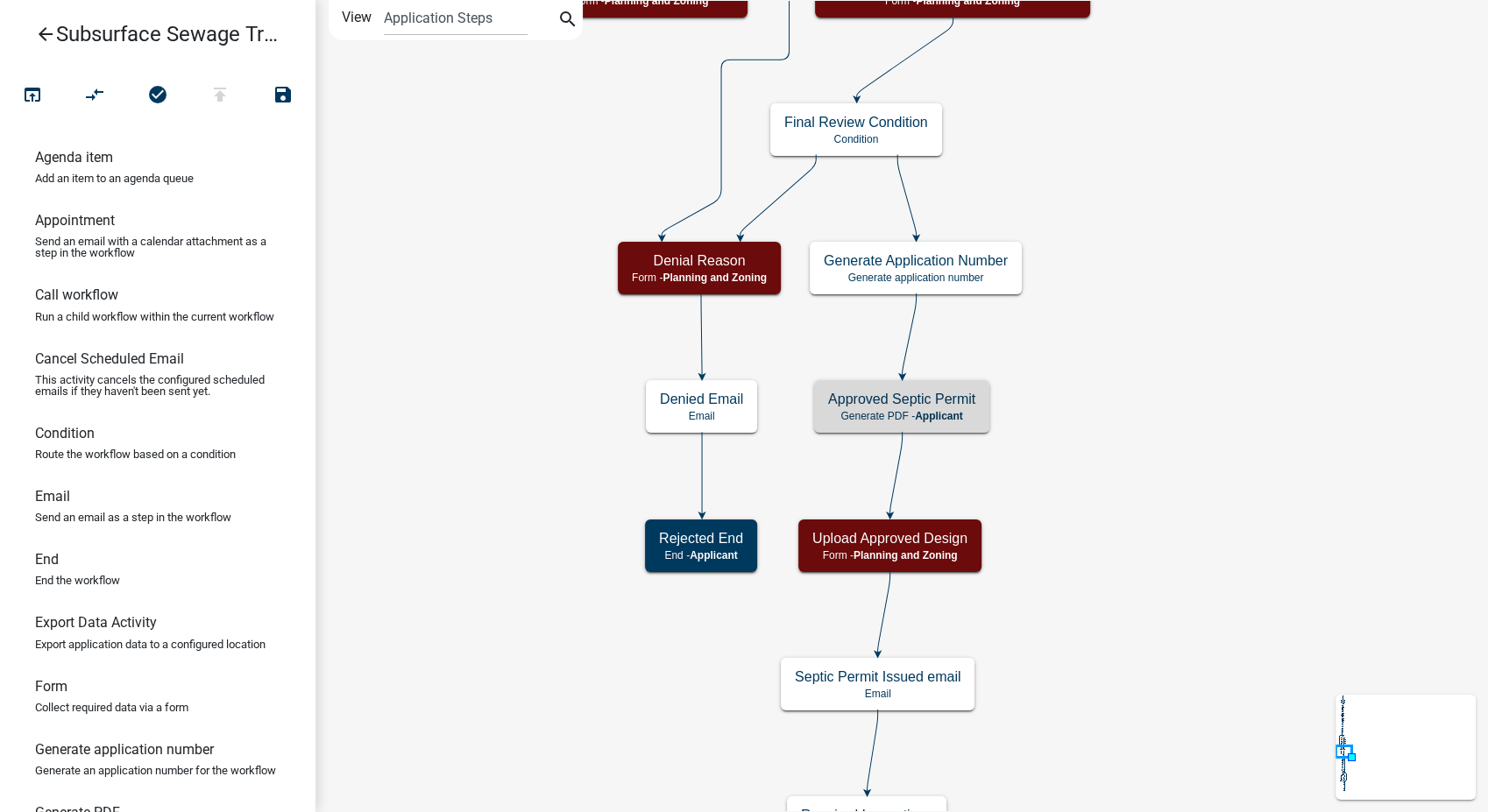
scroll to position [0, 0]
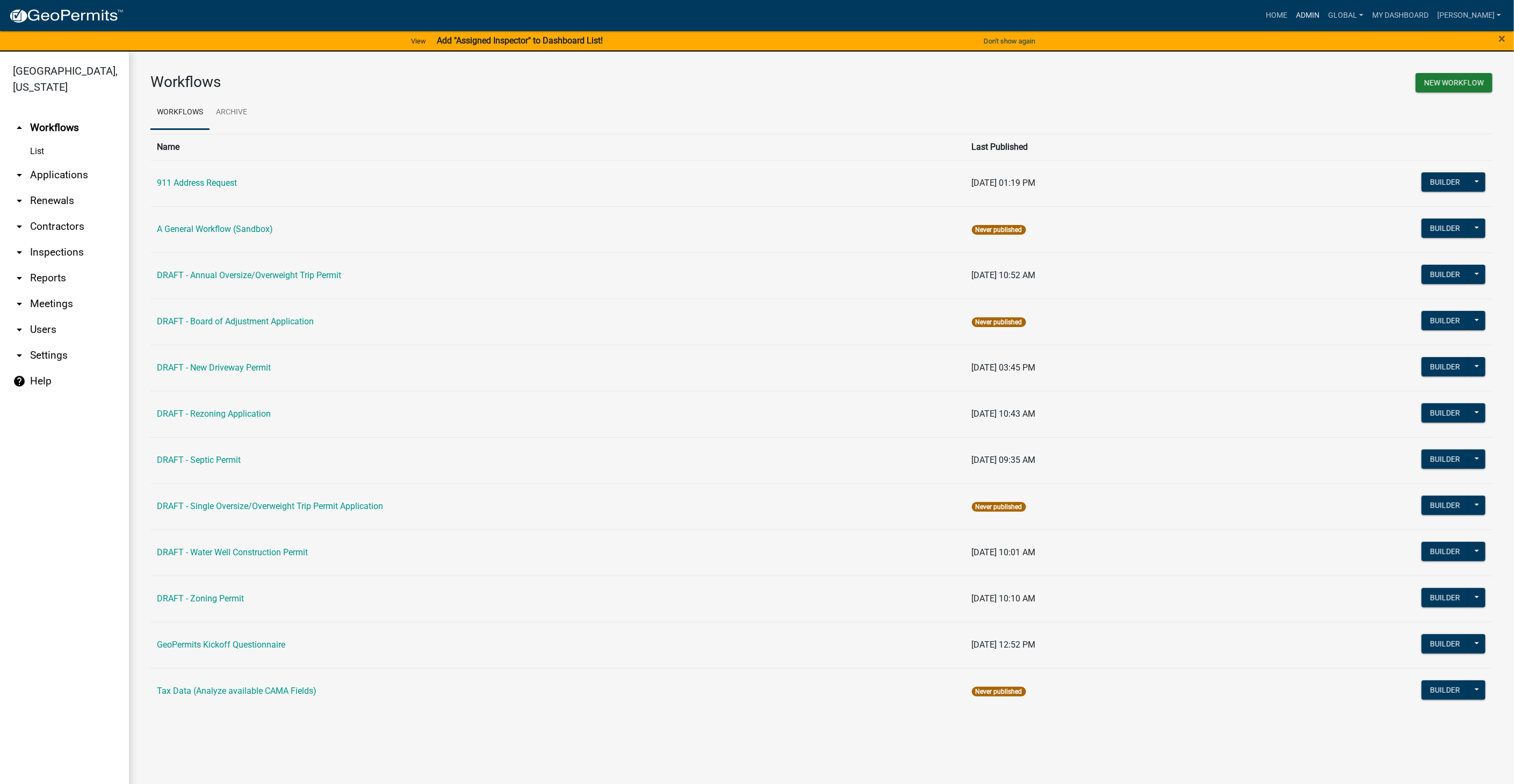
click at [1324, 8] on link "Admin" at bounding box center [1308, 15] width 33 height 21
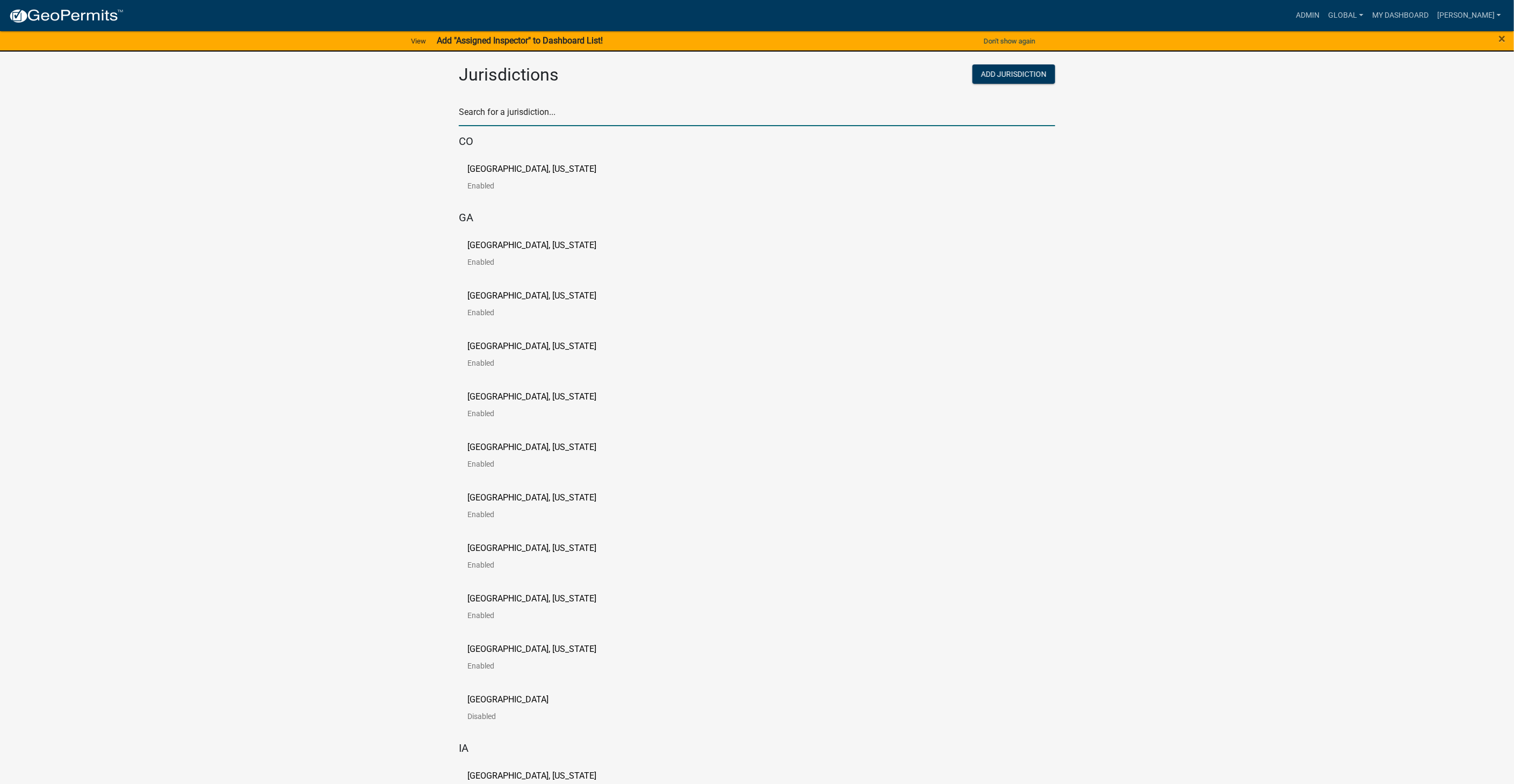
click at [536, 119] on input "text" at bounding box center [757, 115] width 596 height 22
type input "pine"
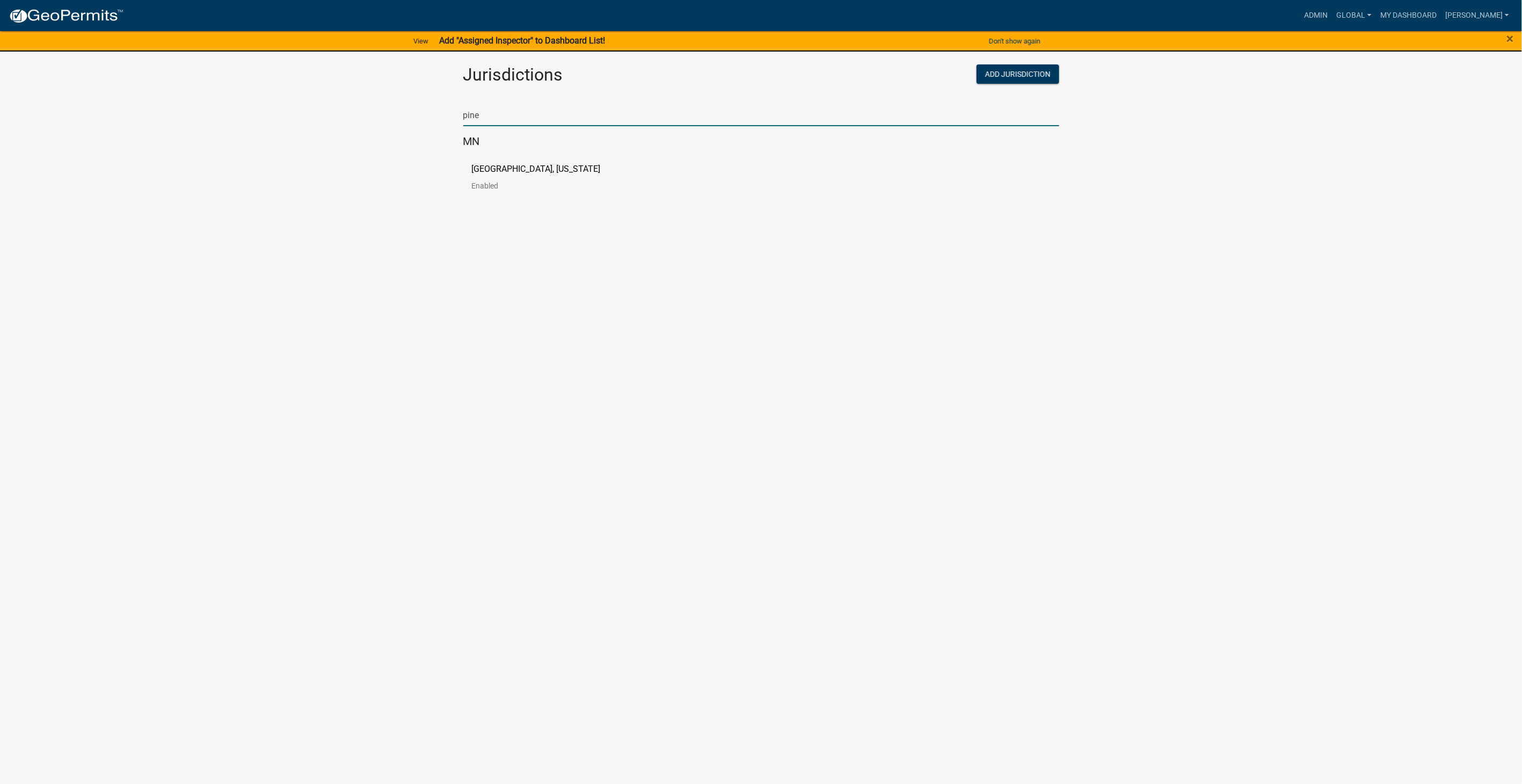
click at [499, 162] on div "Pine County, Minnesota Enabled" at bounding box center [761, 181] width 596 height 50
click at [480, 165] on p "Pine County, Minnesota" at bounding box center [536, 169] width 129 height 9
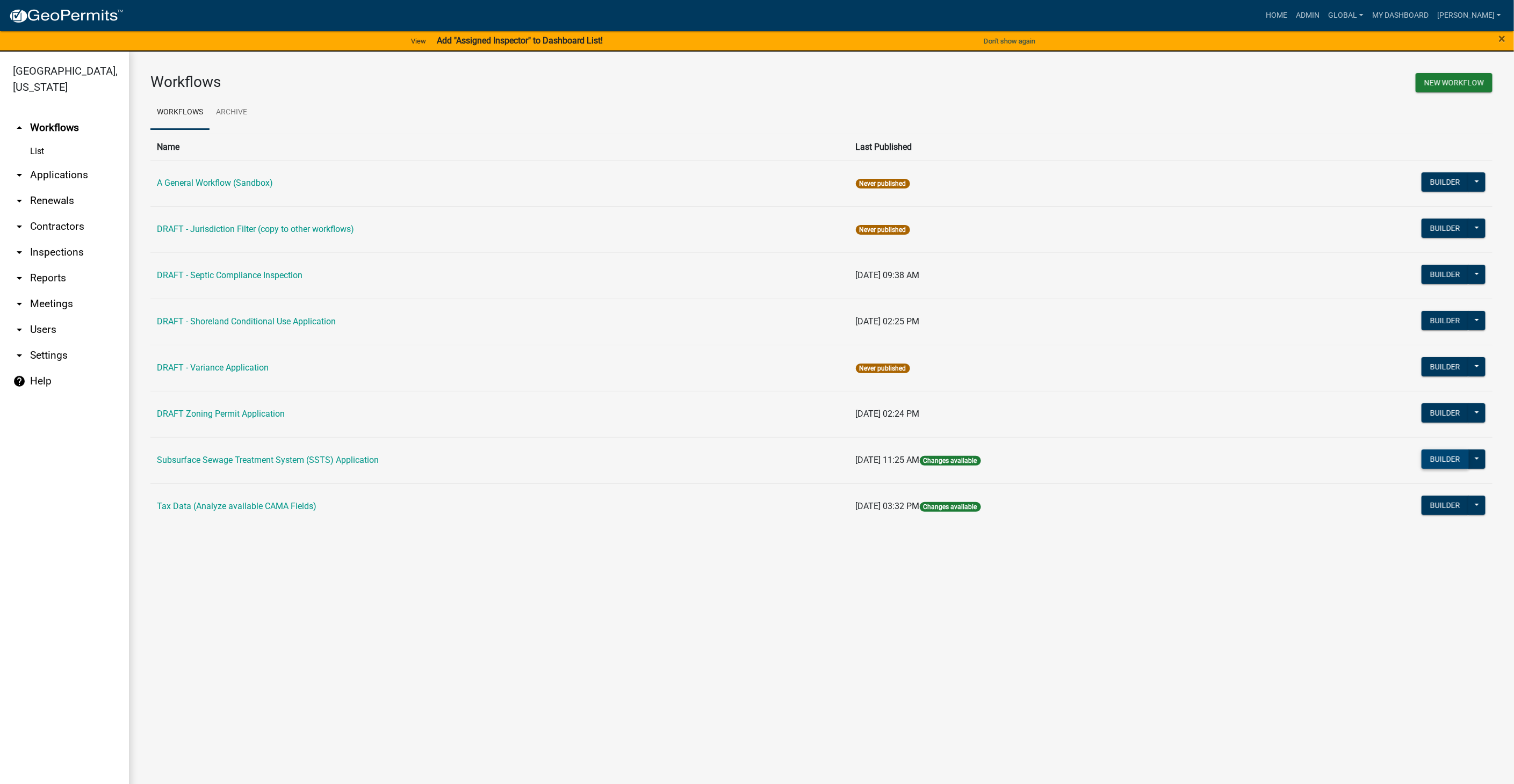
click at [1437, 453] on button "Builder" at bounding box center [1445, 459] width 47 height 19
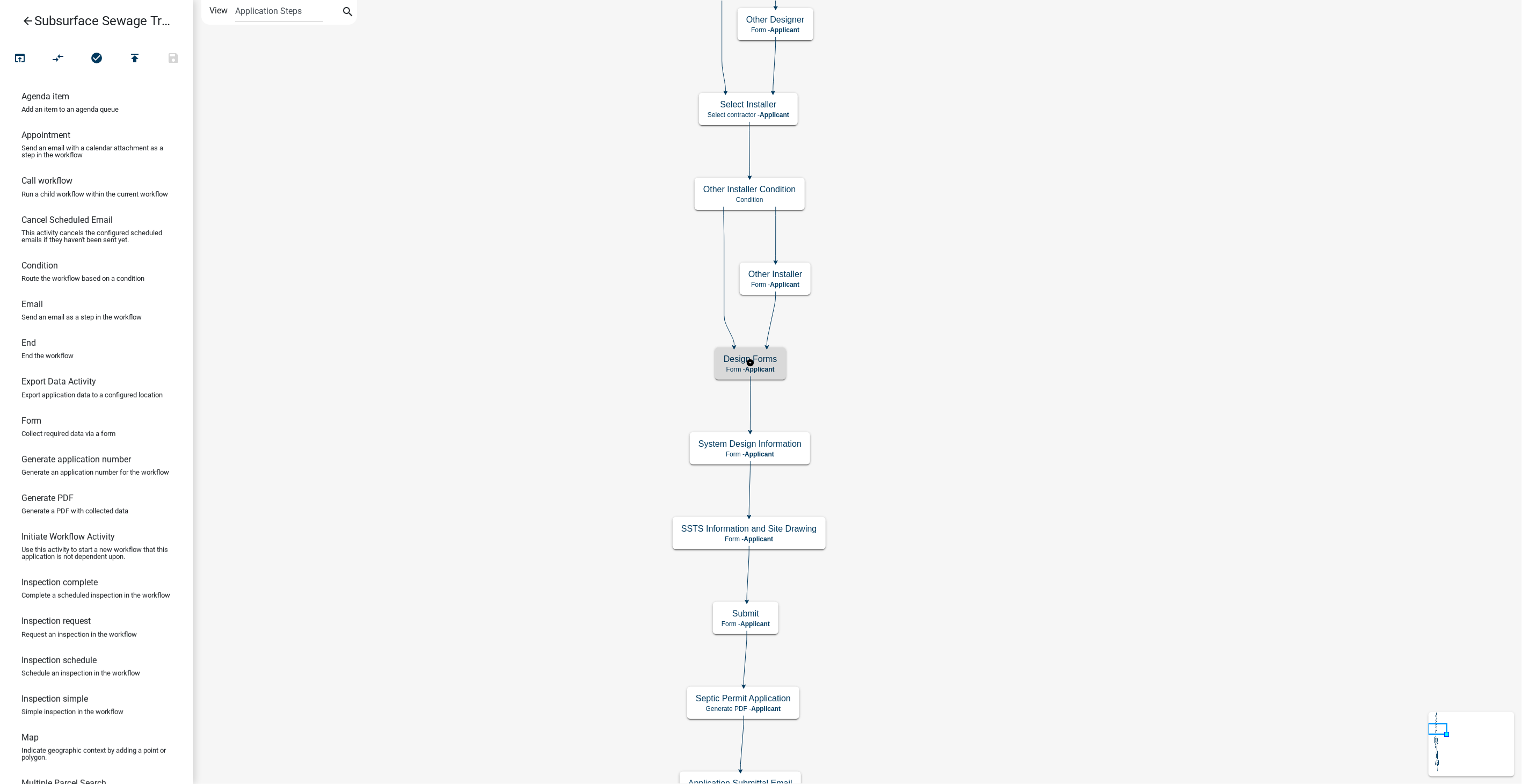
click at [771, 365] on div "Design Forms Form - Applicant" at bounding box center [750, 363] width 71 height 32
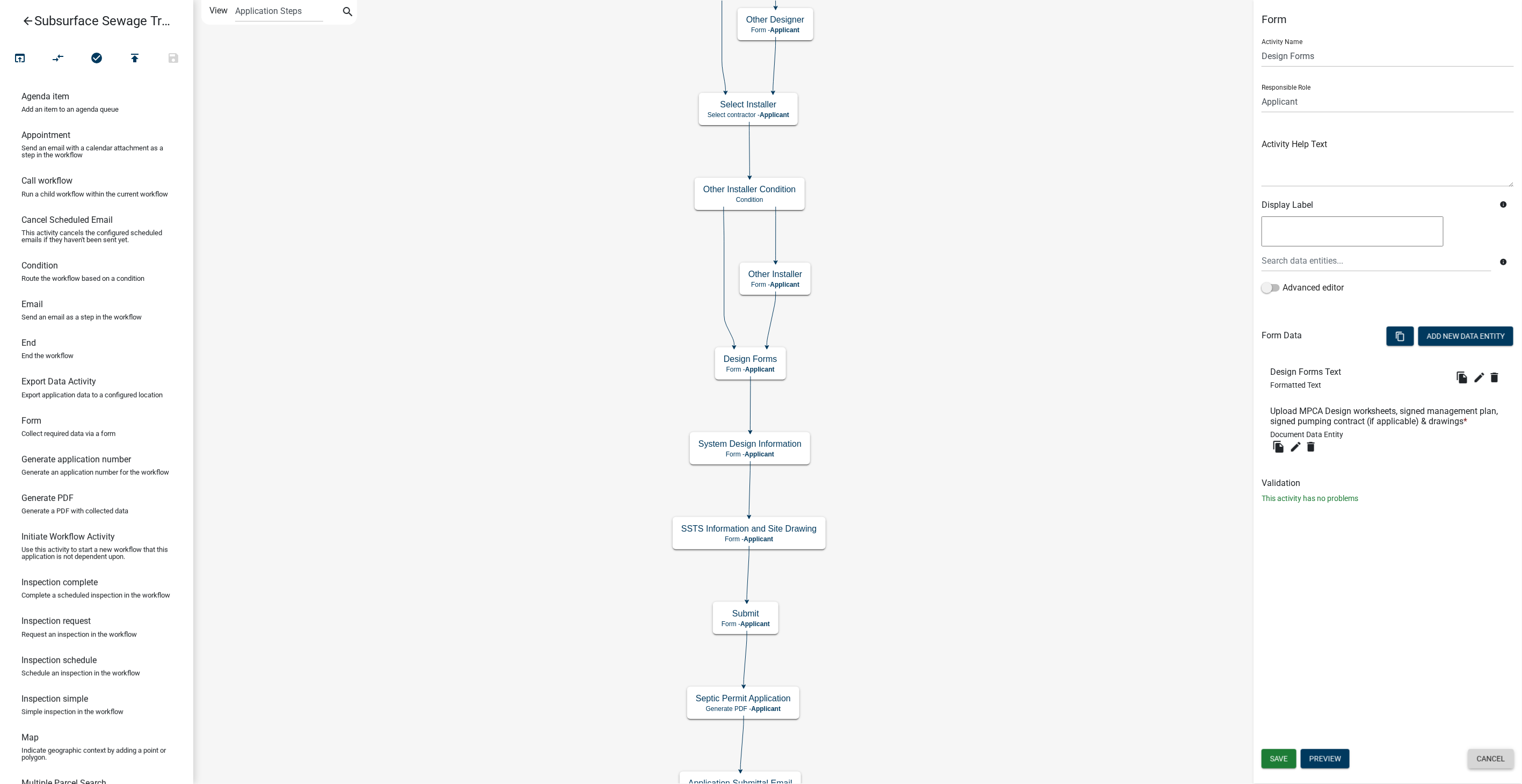
click at [1480, 757] on button "Cancel" at bounding box center [1491, 759] width 45 height 19
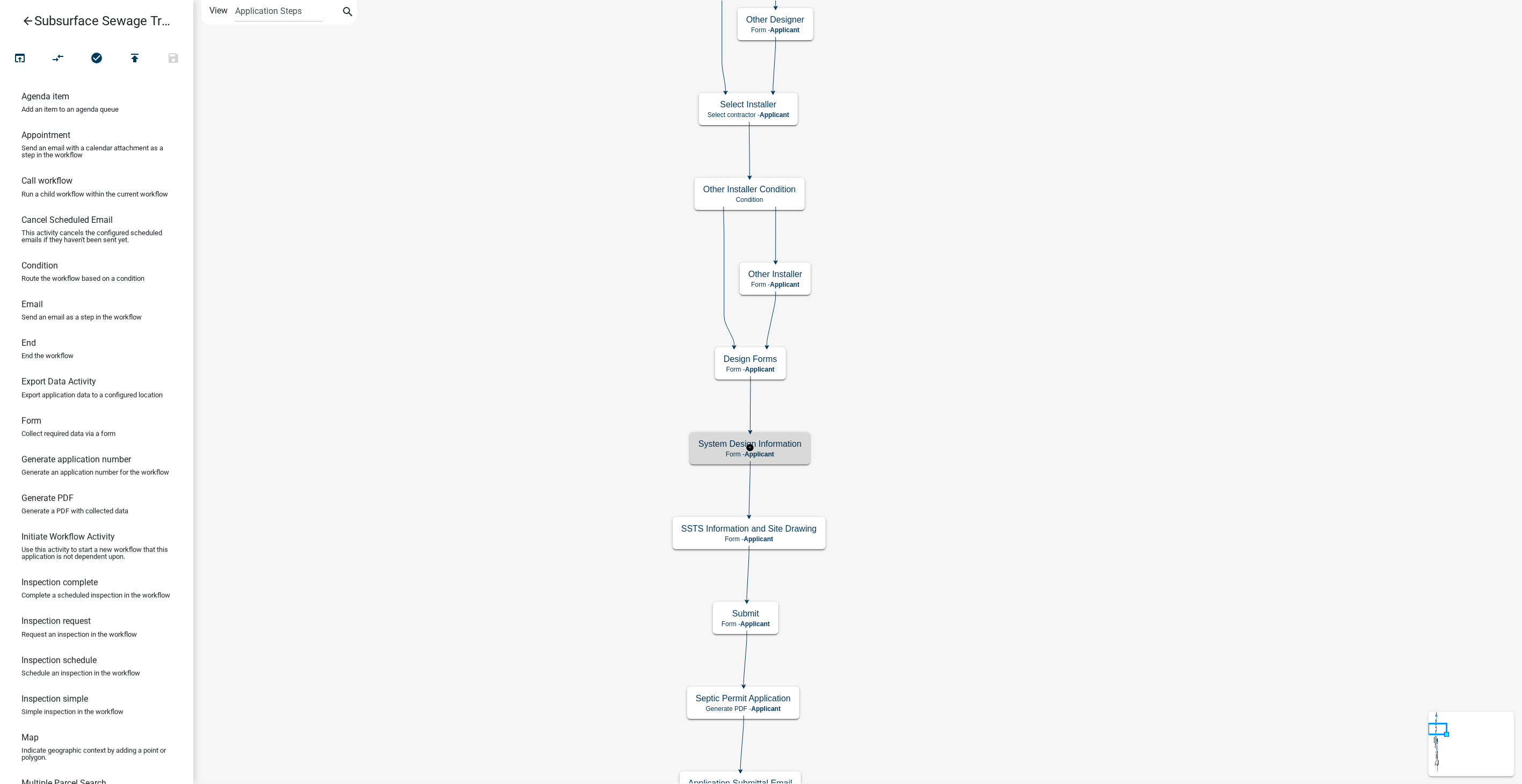
click at [766, 450] on span "Applicant" at bounding box center [759, 454] width 30 height 8
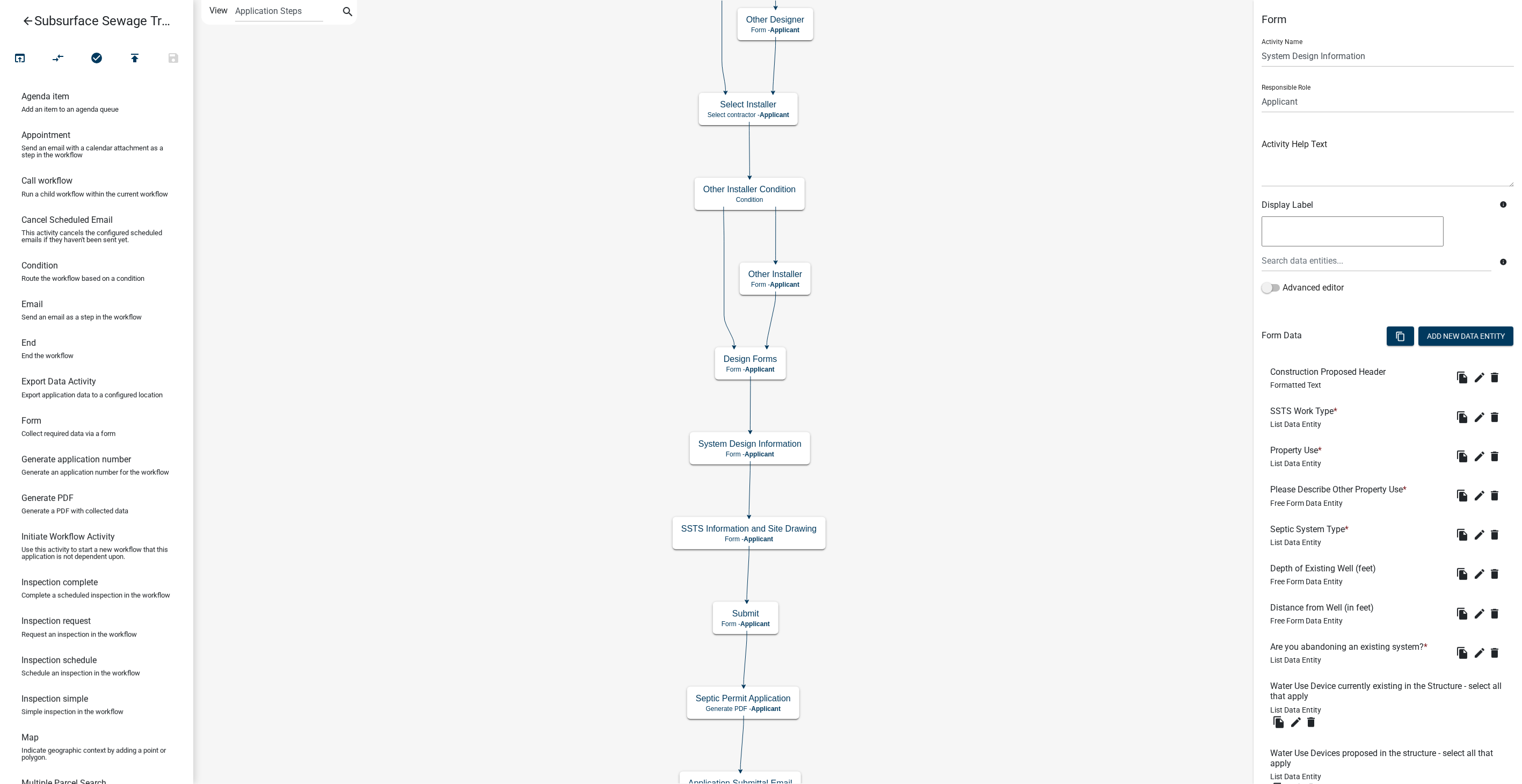
scroll to position [60, 0]
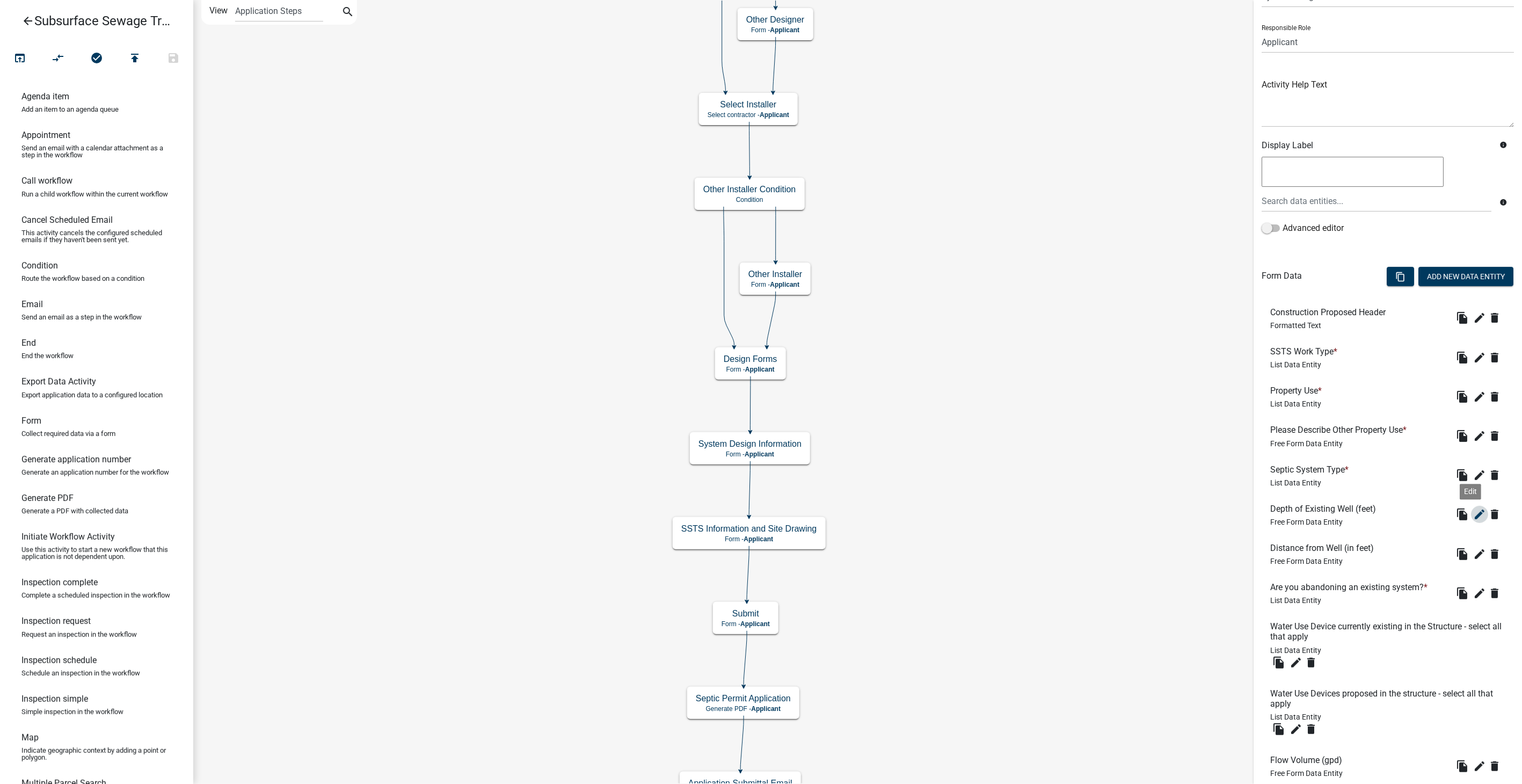
click at [1473, 509] on icon "edit" at bounding box center [1479, 515] width 13 height 13
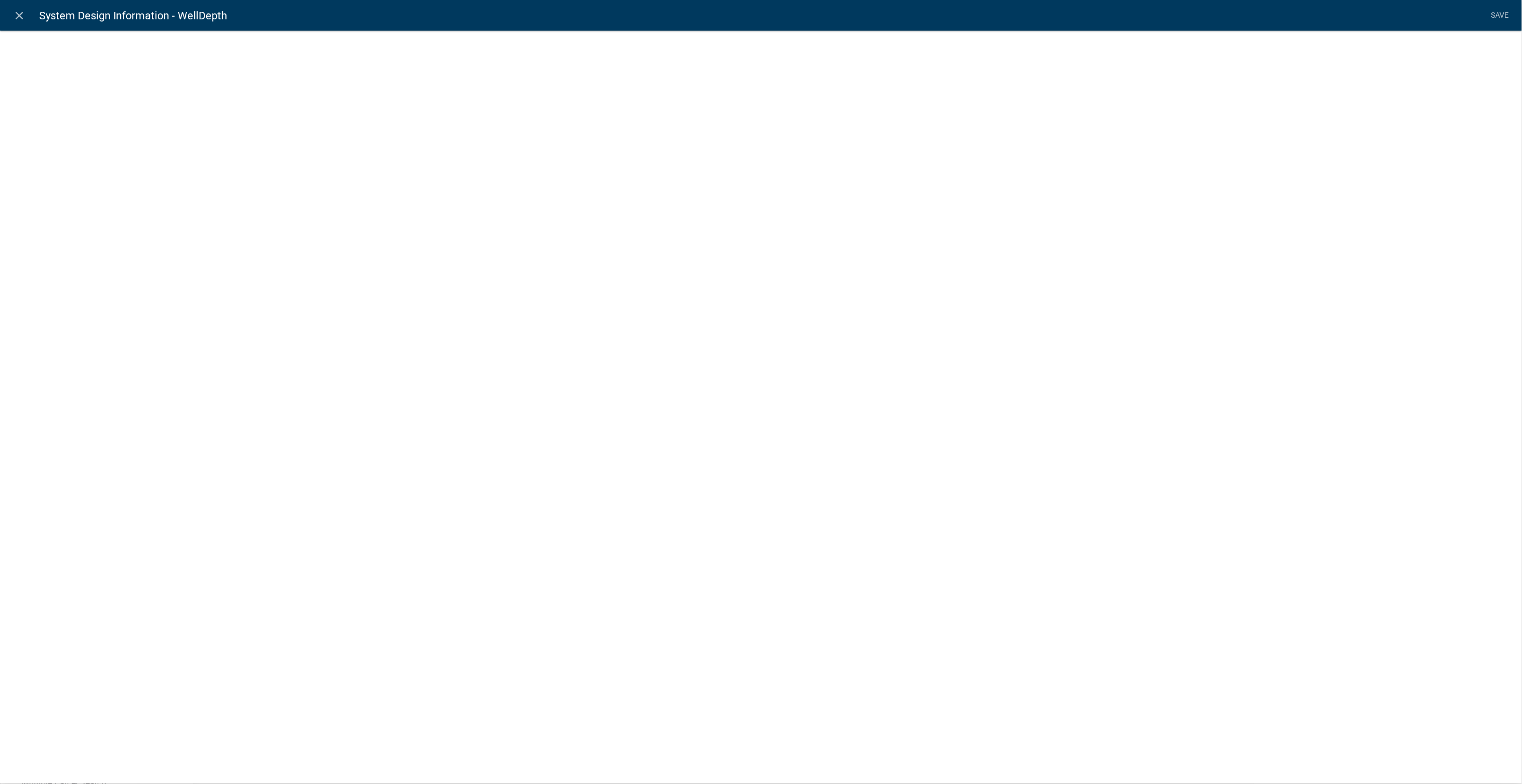
select select
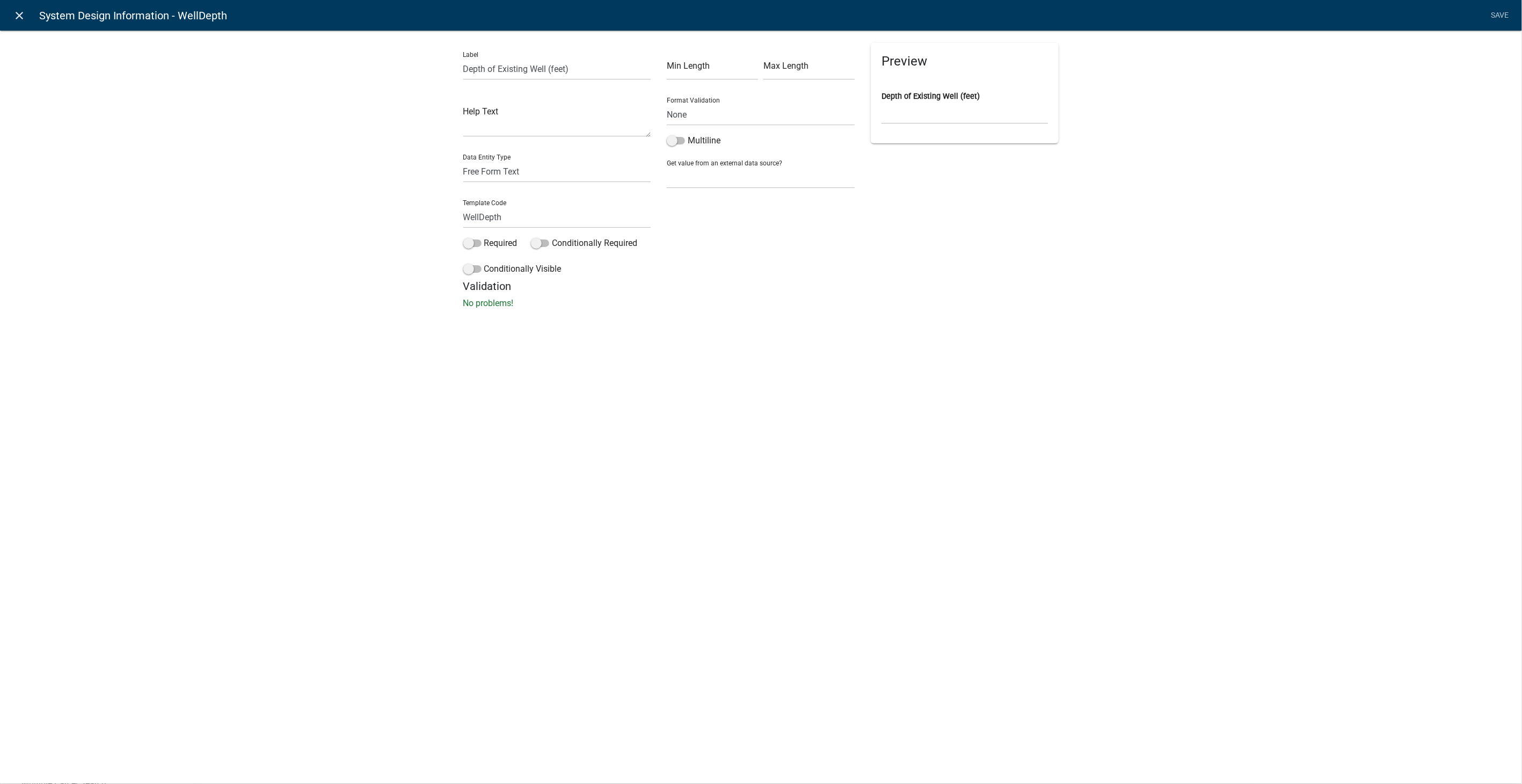
click at [18, 15] on icon "close" at bounding box center [20, 15] width 13 height 13
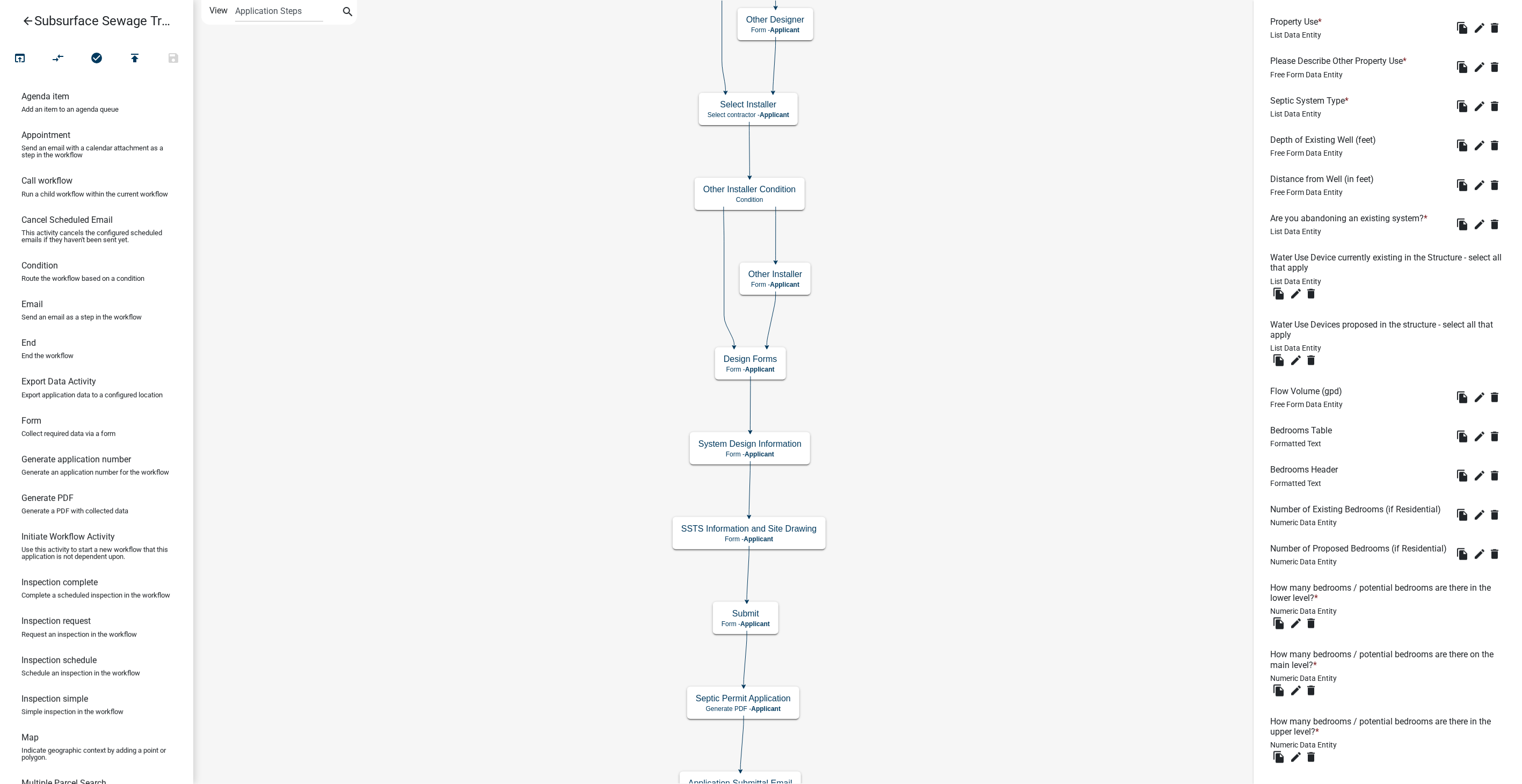
scroll to position [537, 0]
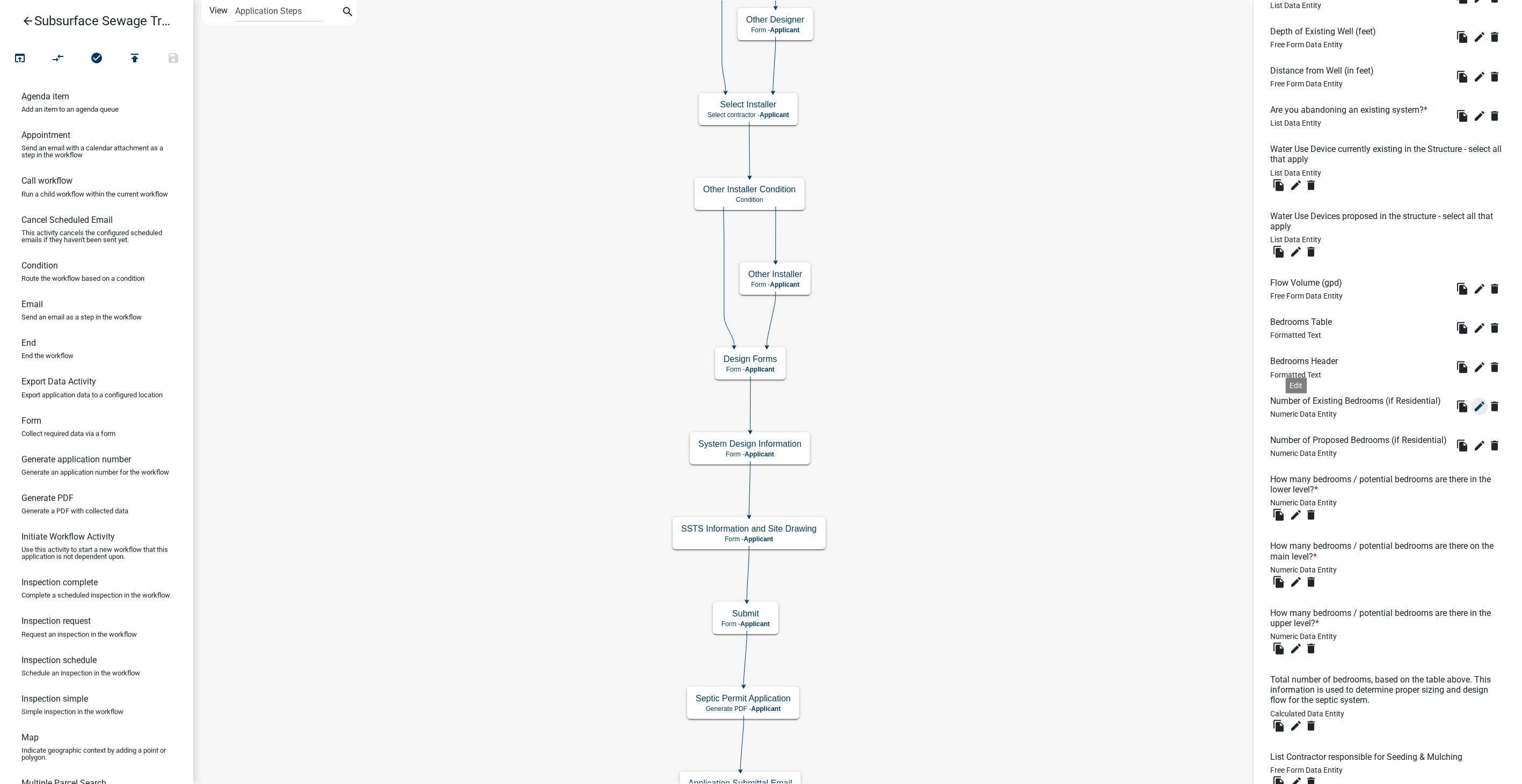
click at [1473, 413] on icon "edit" at bounding box center [1479, 406] width 13 height 13
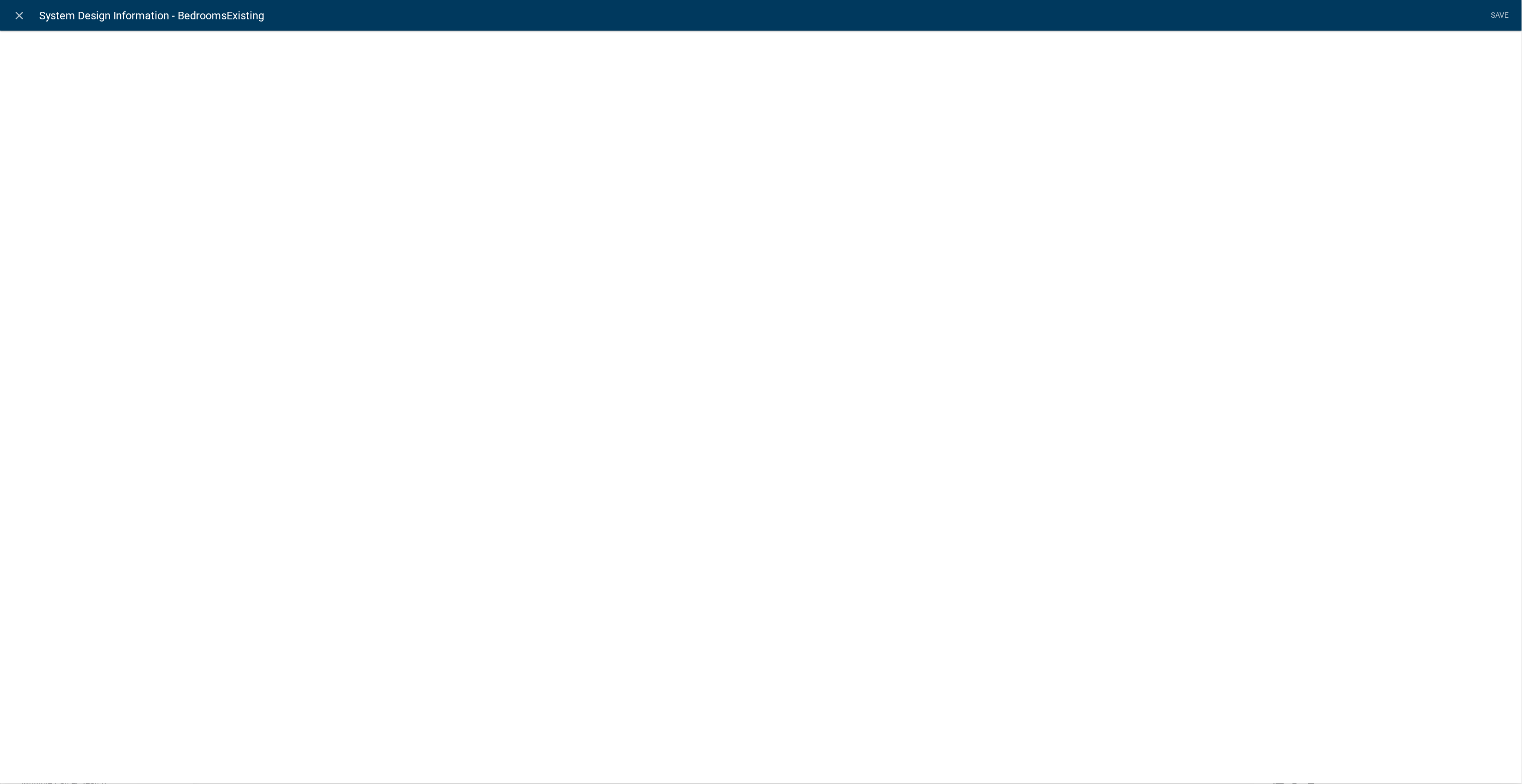
select select "numeric-data"
select select
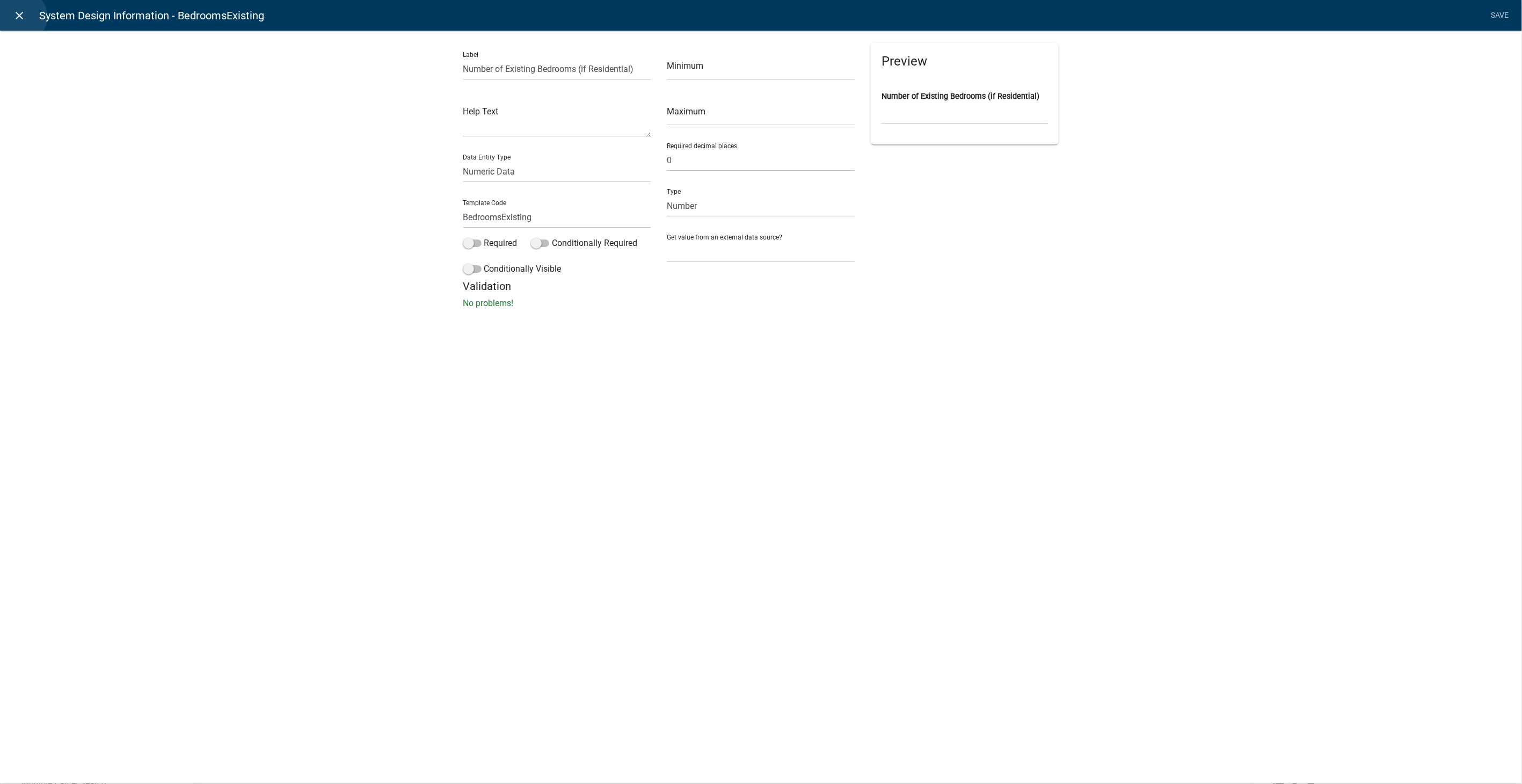
click at [20, 17] on icon "close" at bounding box center [20, 15] width 13 height 13
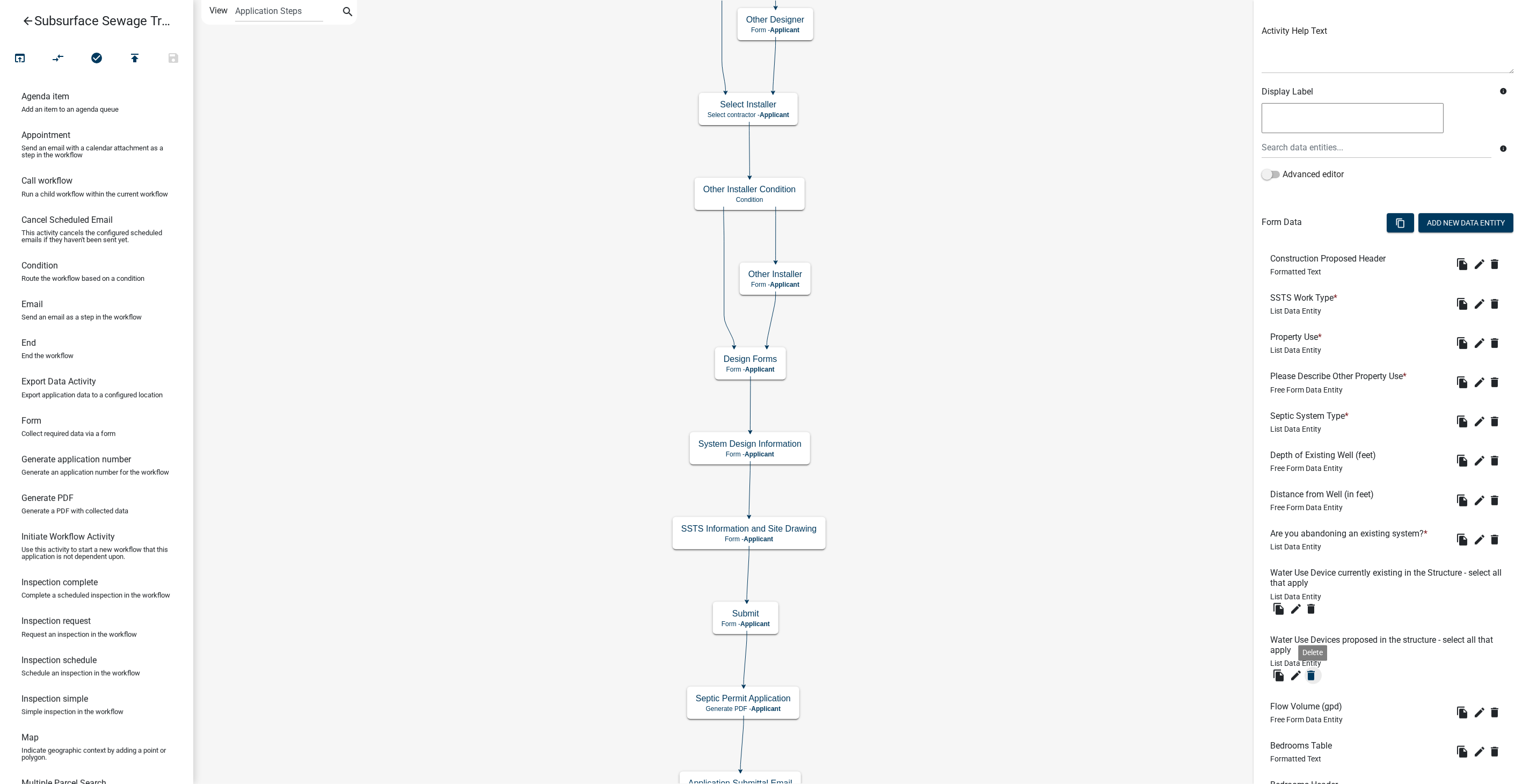
scroll to position [233, 0]
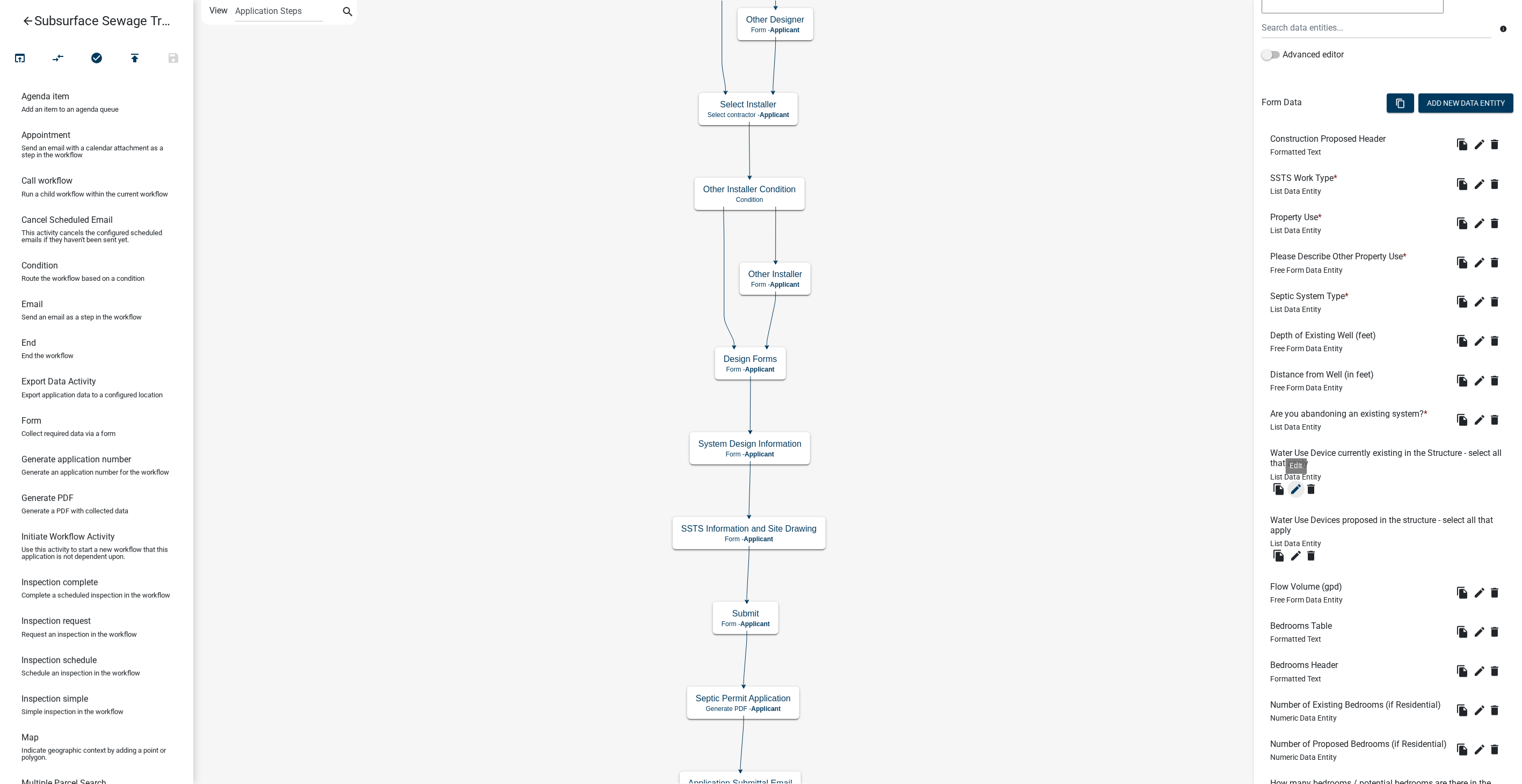
click at [1295, 489] on icon "edit" at bounding box center [1296, 489] width 13 height 13
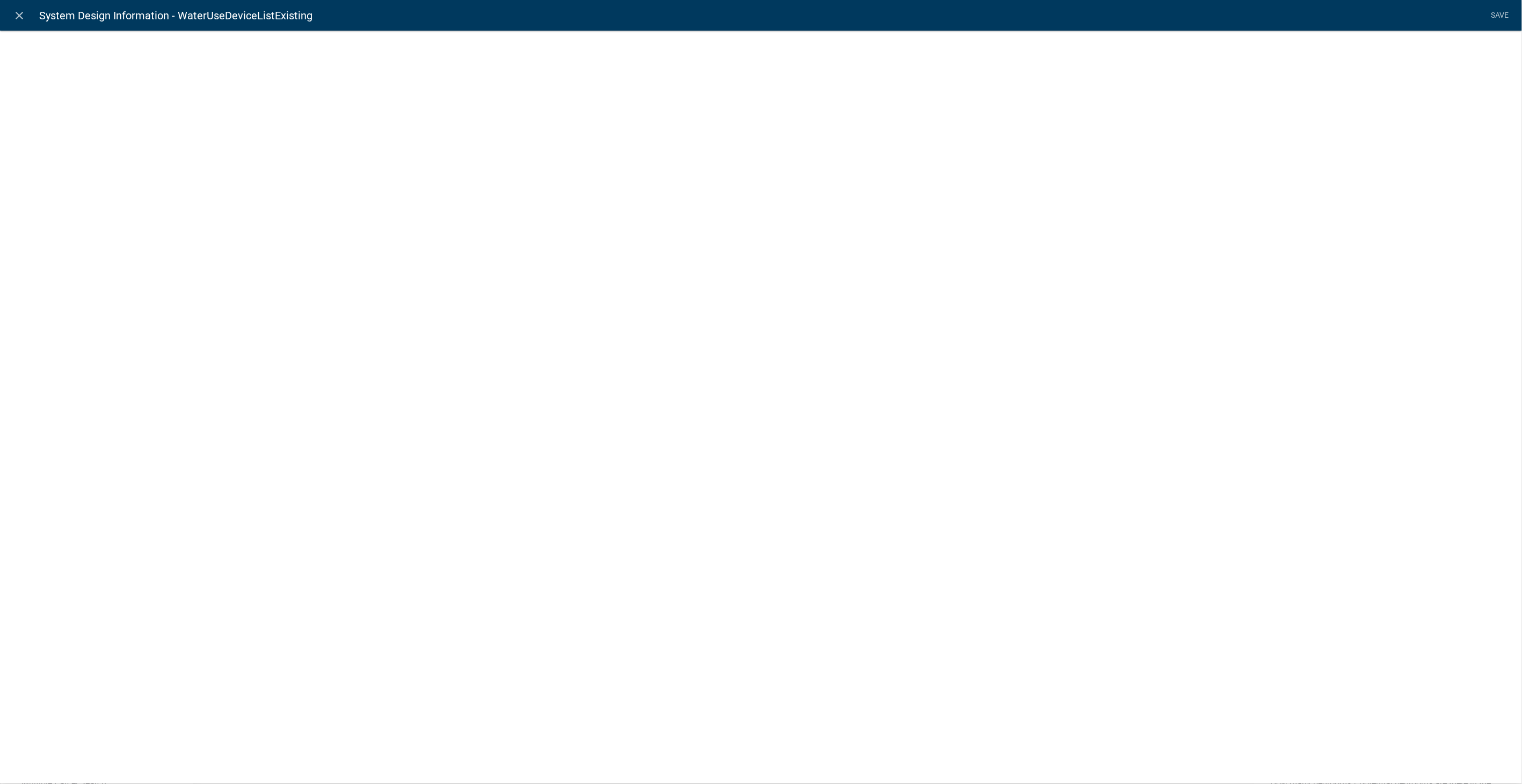
select select "list-data"
select select
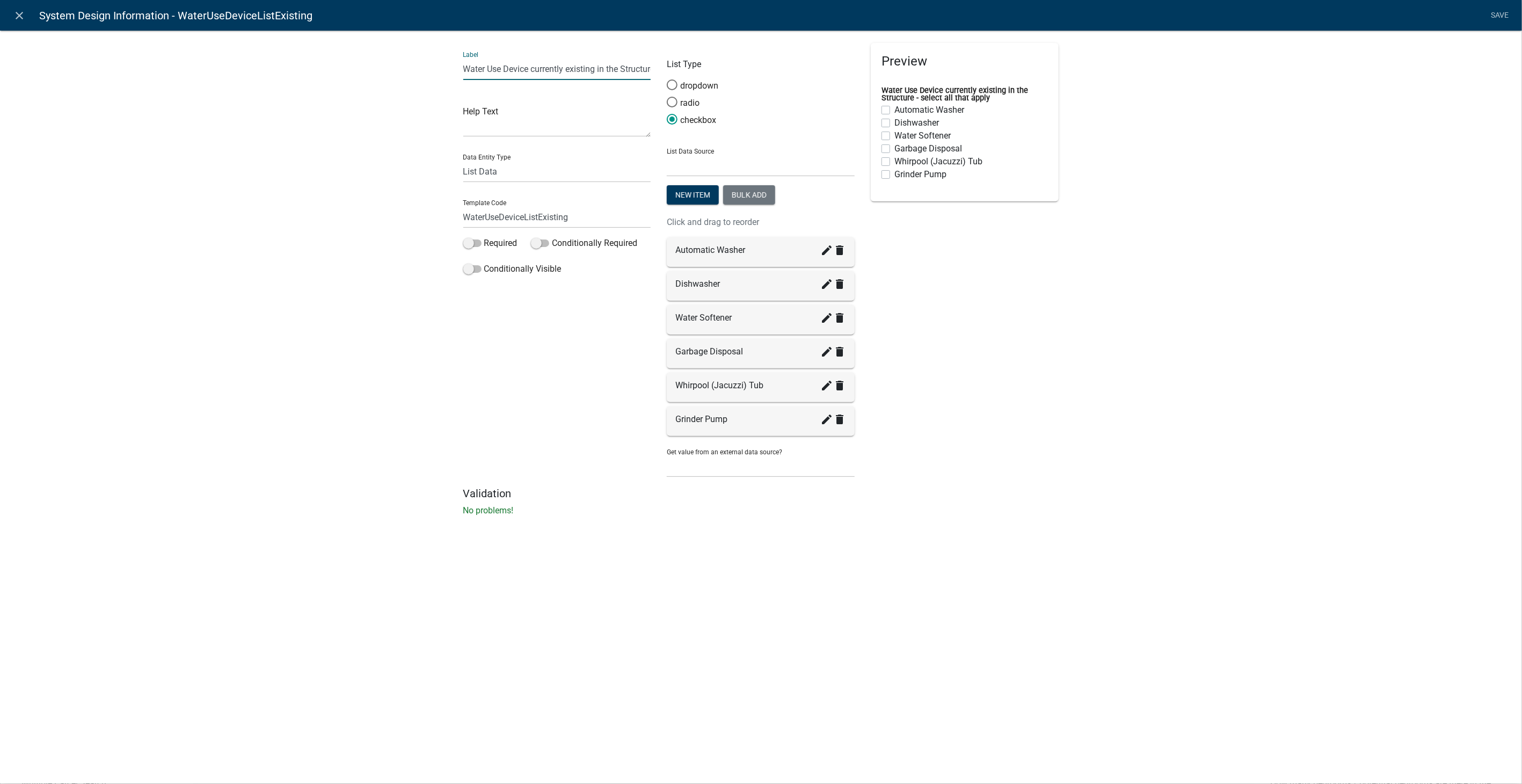
click at [597, 71] on input "Water Use Device currently existing in the Structure - select all that apply" at bounding box center [557, 69] width 188 height 22
type input "Water Use Devices in the Structure - select all that apply"
click at [471, 242] on span at bounding box center [472, 243] width 18 height 8
click at [484, 237] on input "Required" at bounding box center [484, 237] width 0 height 0
click at [575, 224] on input "WaterUseDeviceListExisting" at bounding box center [557, 217] width 188 height 22
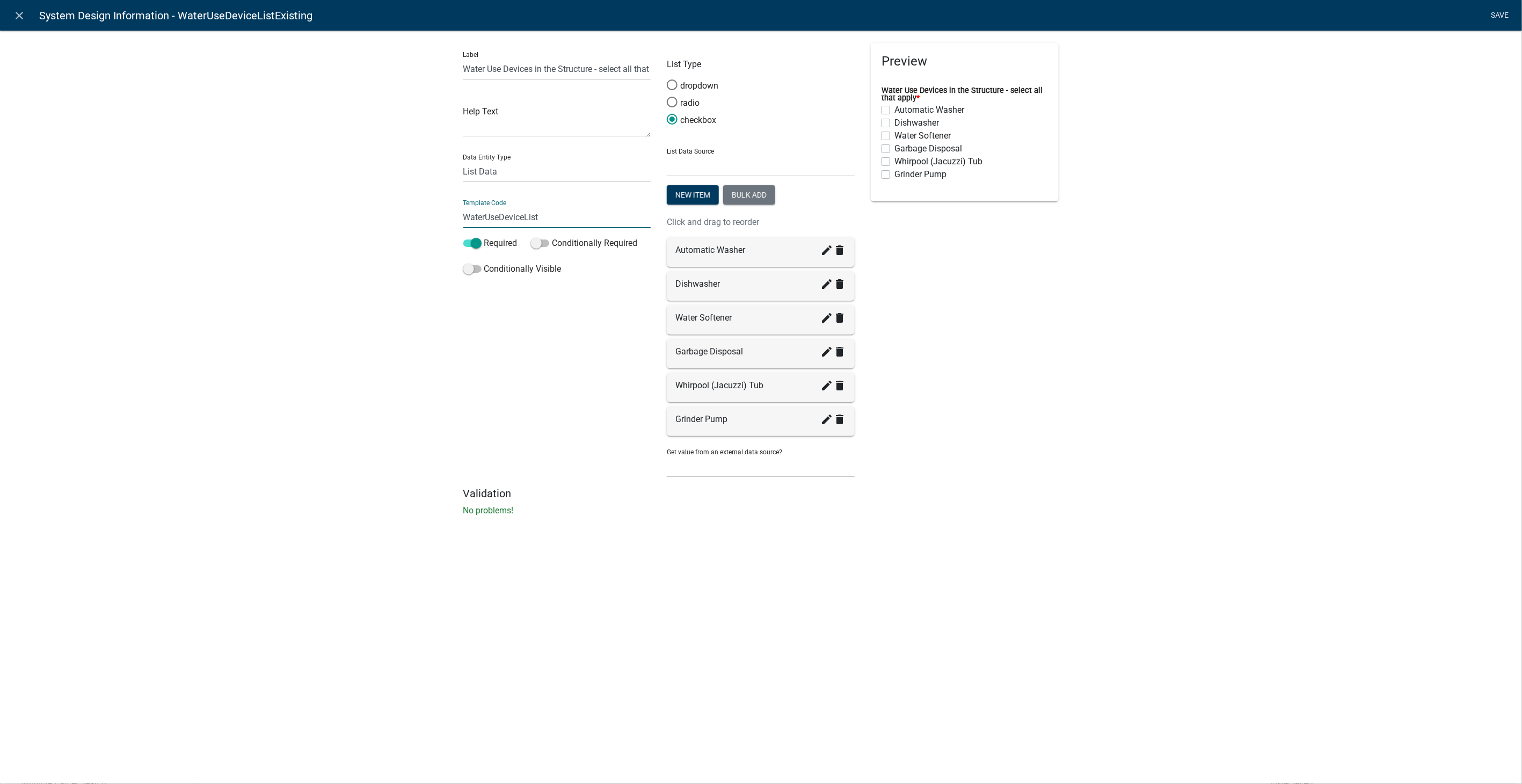
type input "WaterUseDeviceList"
click at [1491, 11] on li "Save" at bounding box center [1500, 15] width 27 height 21
click at [1492, 11] on link "Save" at bounding box center [1500, 15] width 27 height 21
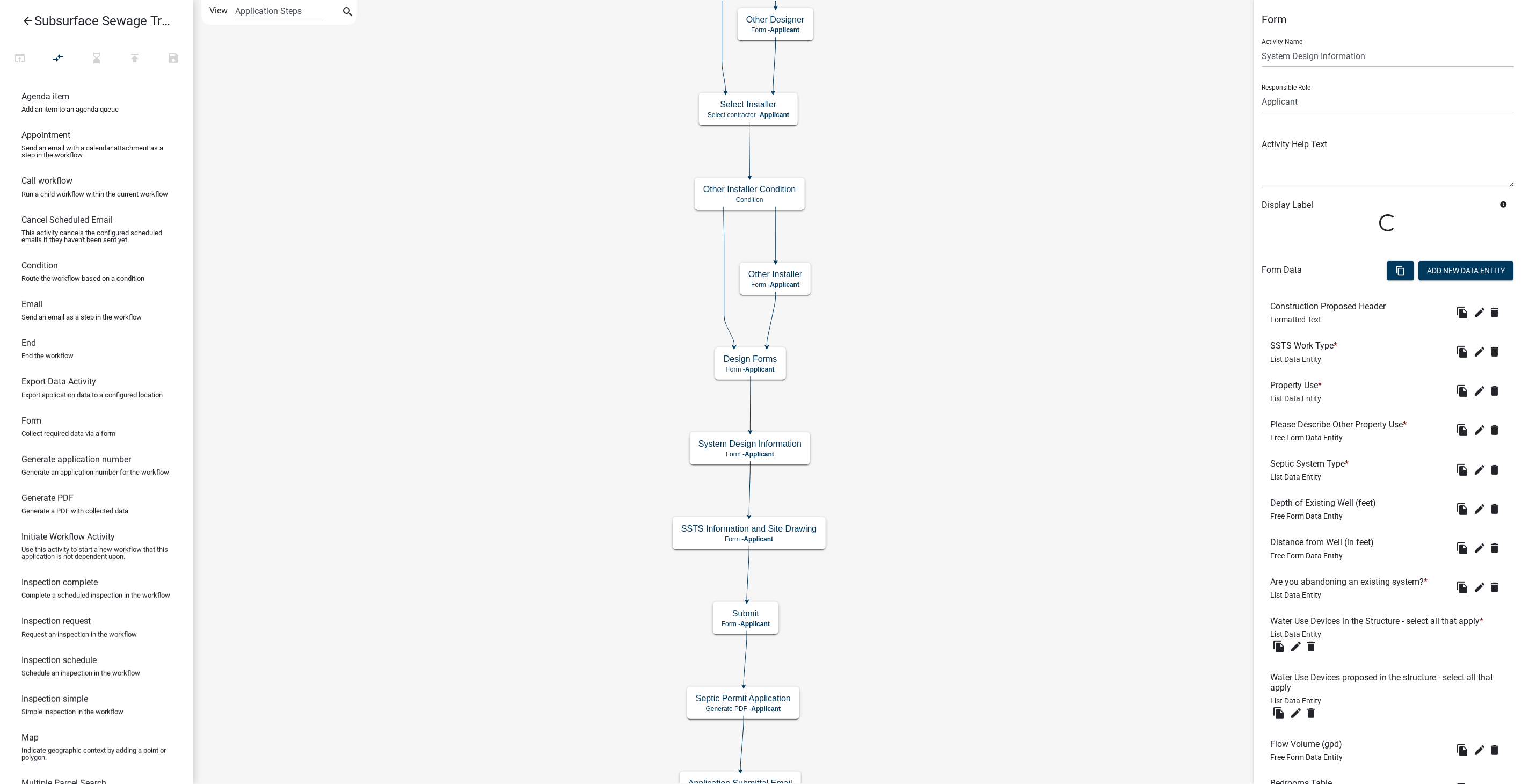
scroll to position [179, 0]
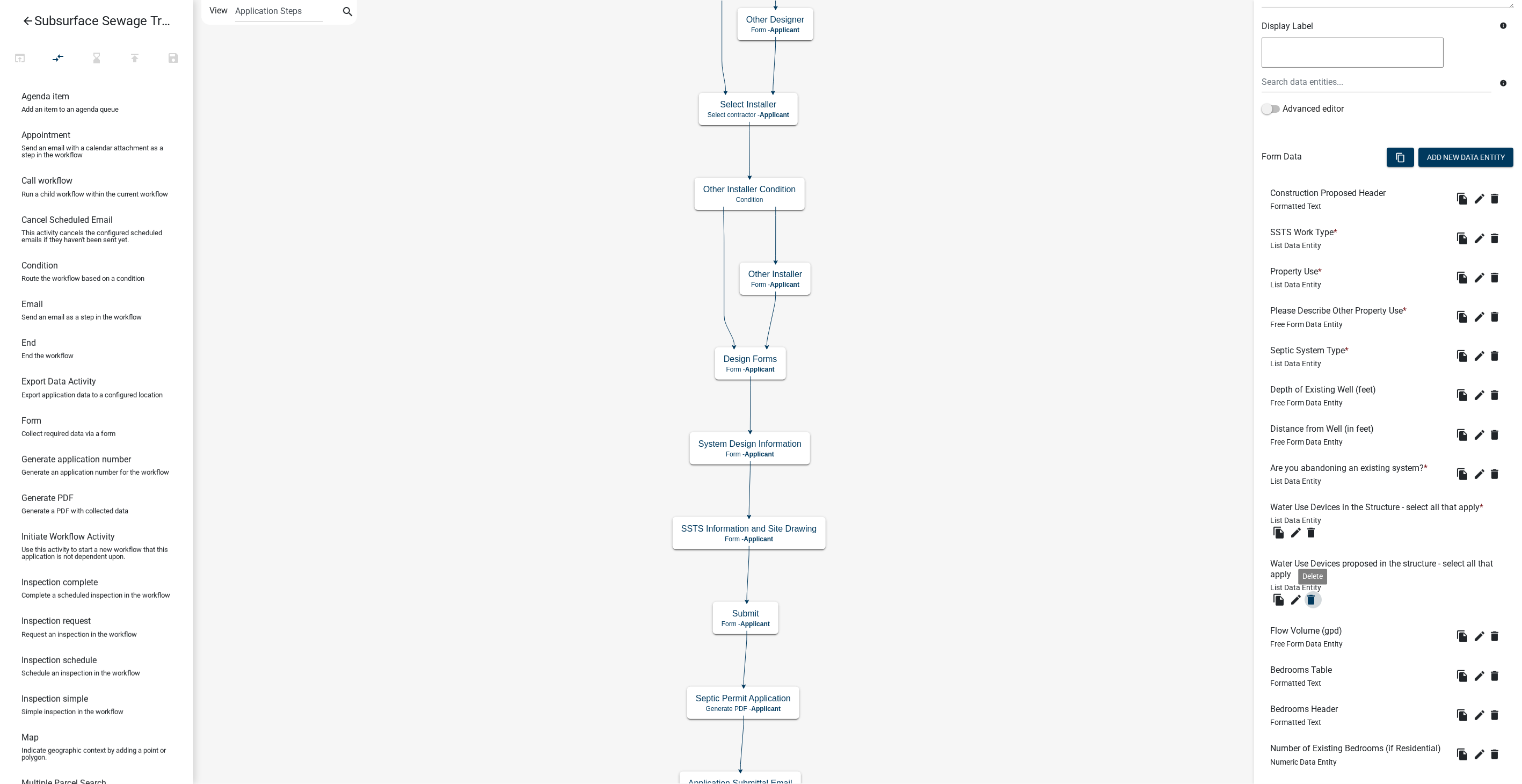
click at [1310, 600] on icon "delete" at bounding box center [1311, 600] width 13 height 13
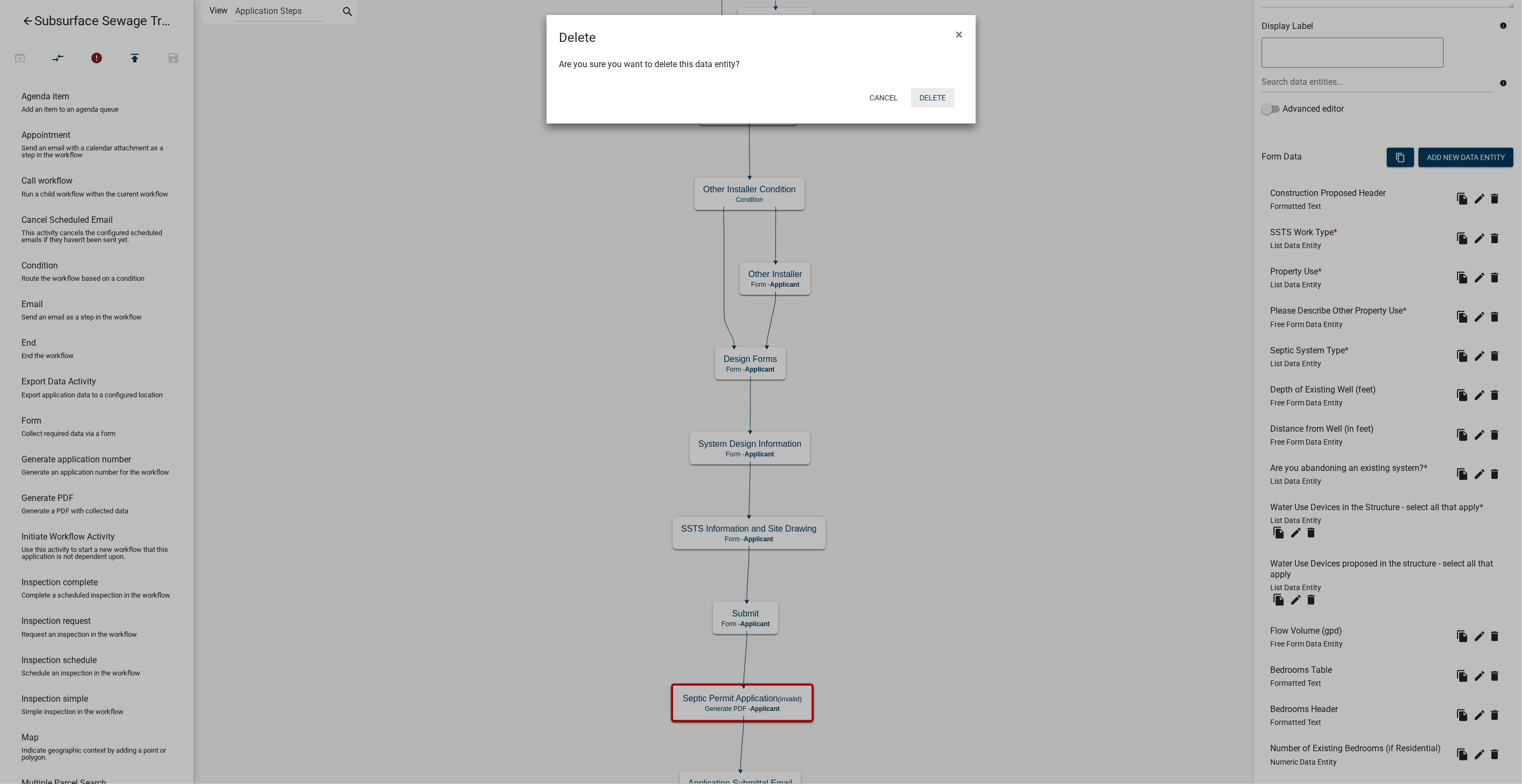
click at [928, 95] on button "Delete" at bounding box center [933, 97] width 44 height 19
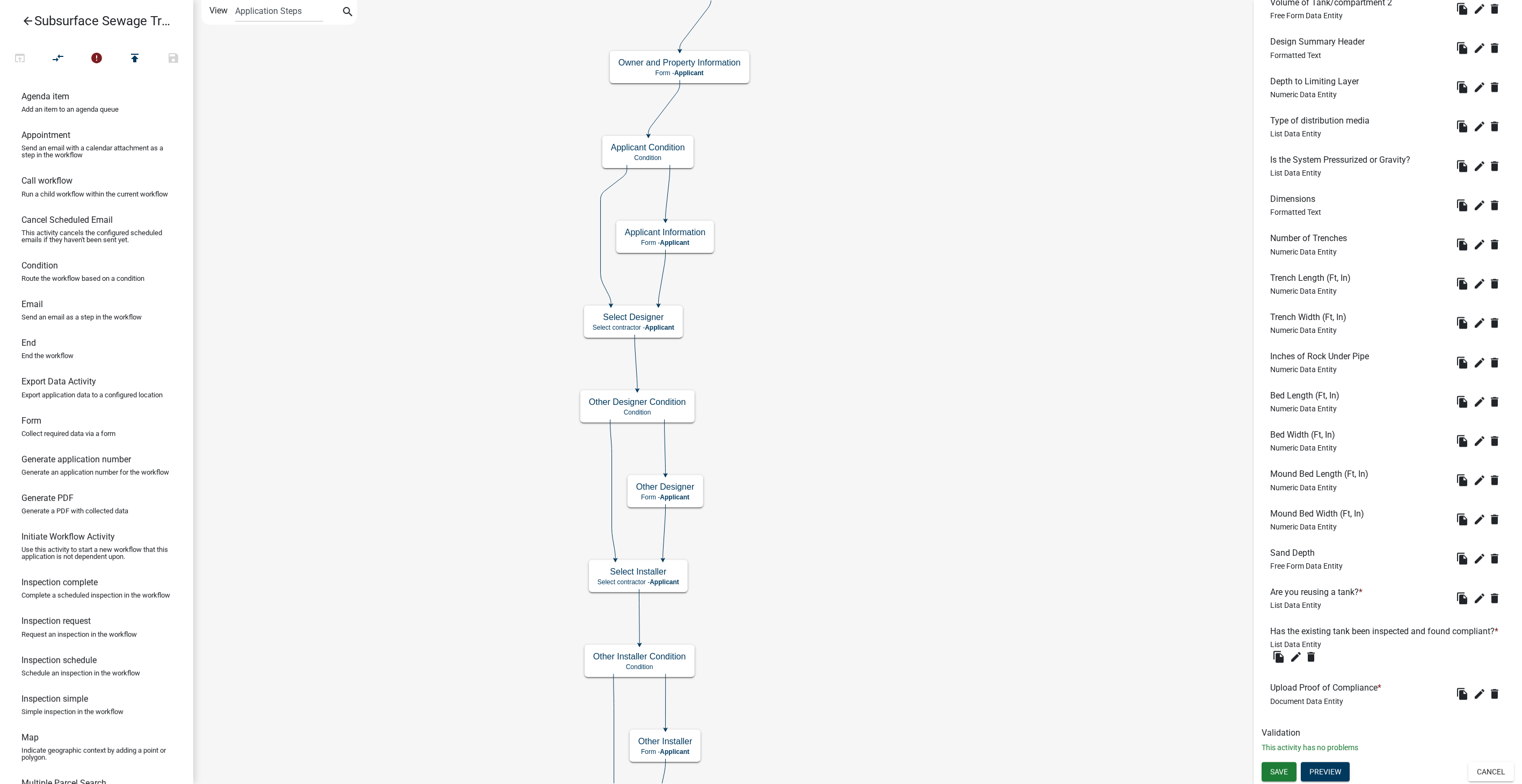
scroll to position [1527, 0]
click at [1280, 773] on span "Save" at bounding box center [1279, 771] width 18 height 9
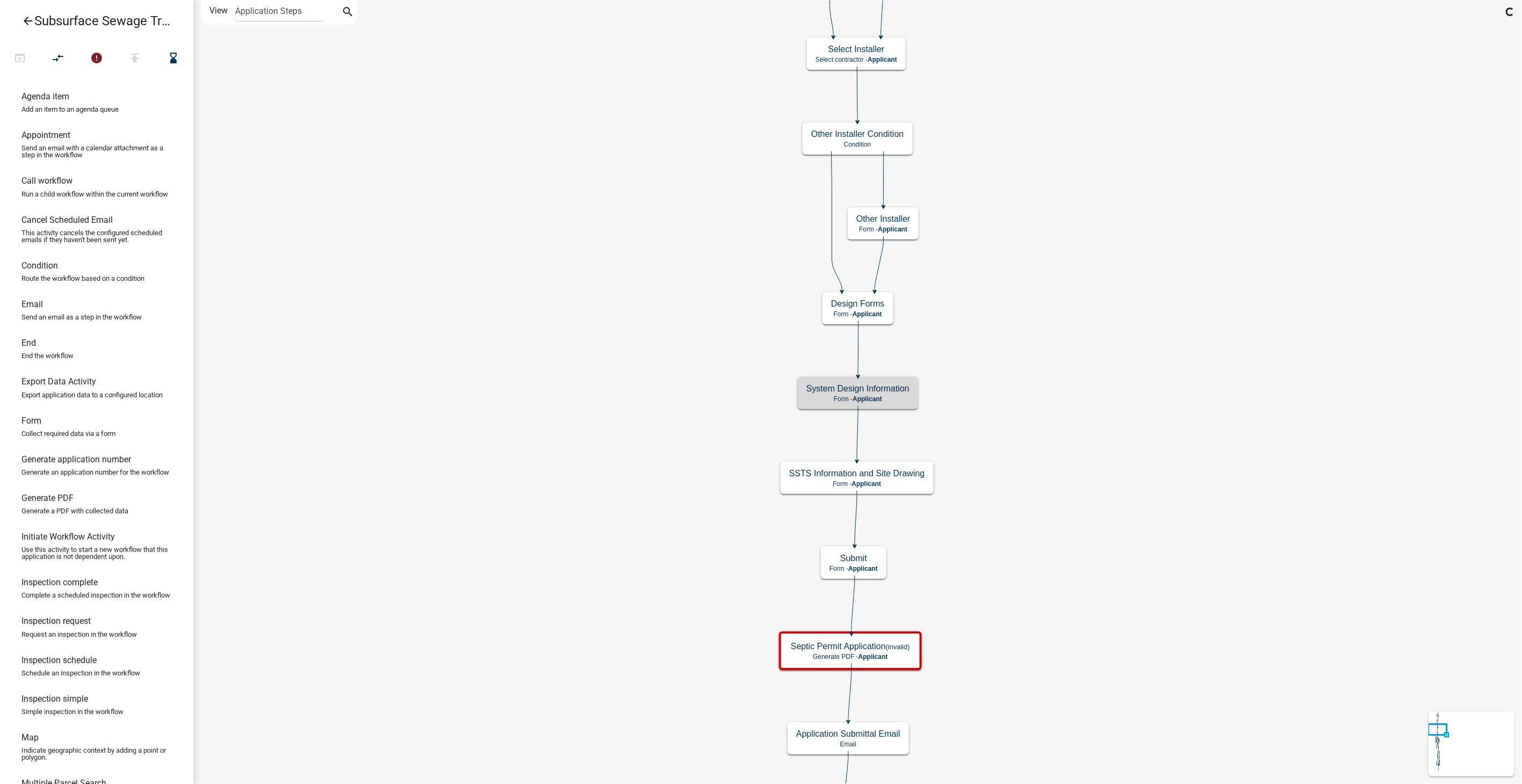
scroll to position [0, 0]
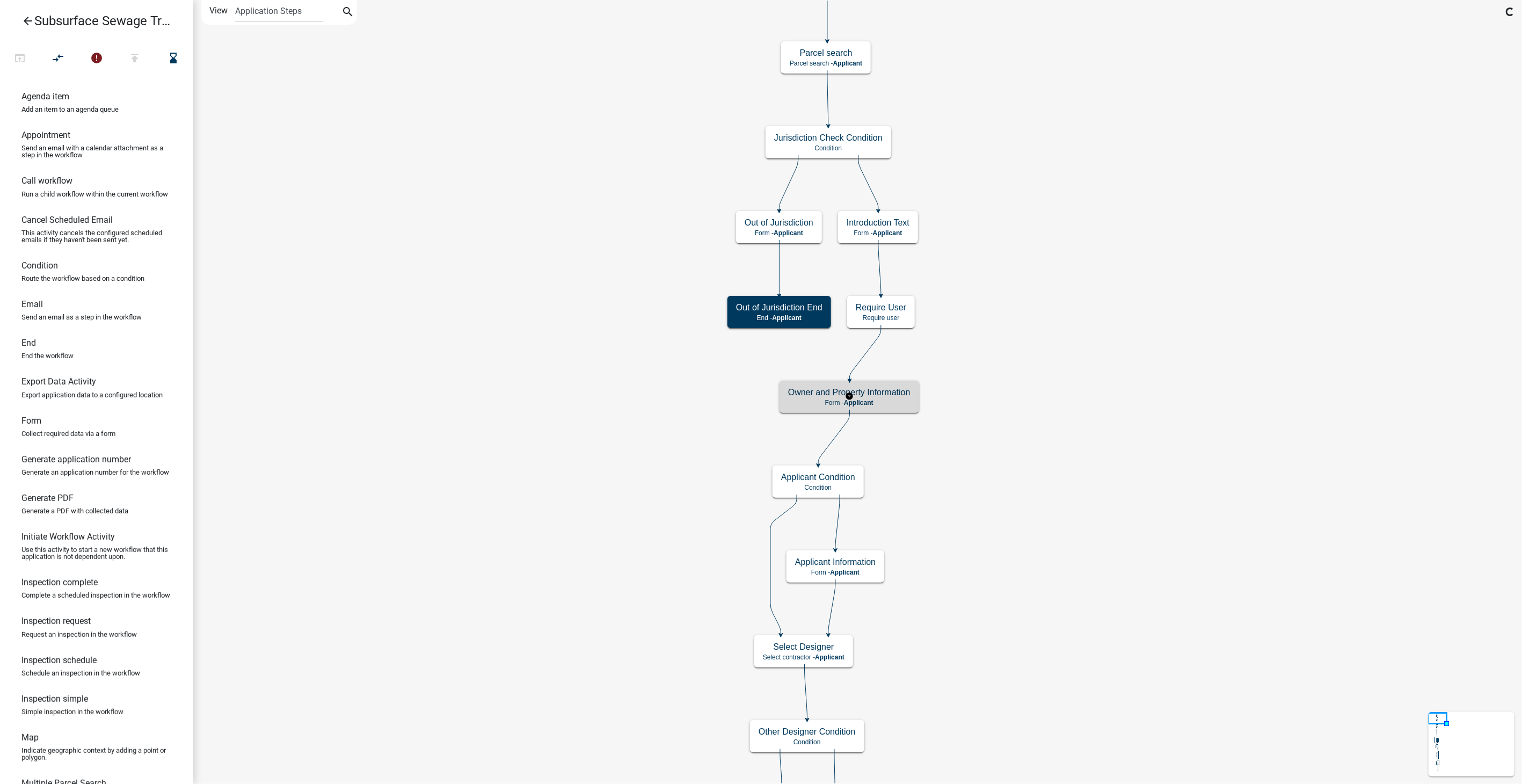
click at [895, 395] on h5 "Owner and Property Information" at bounding box center [849, 392] width 122 height 10
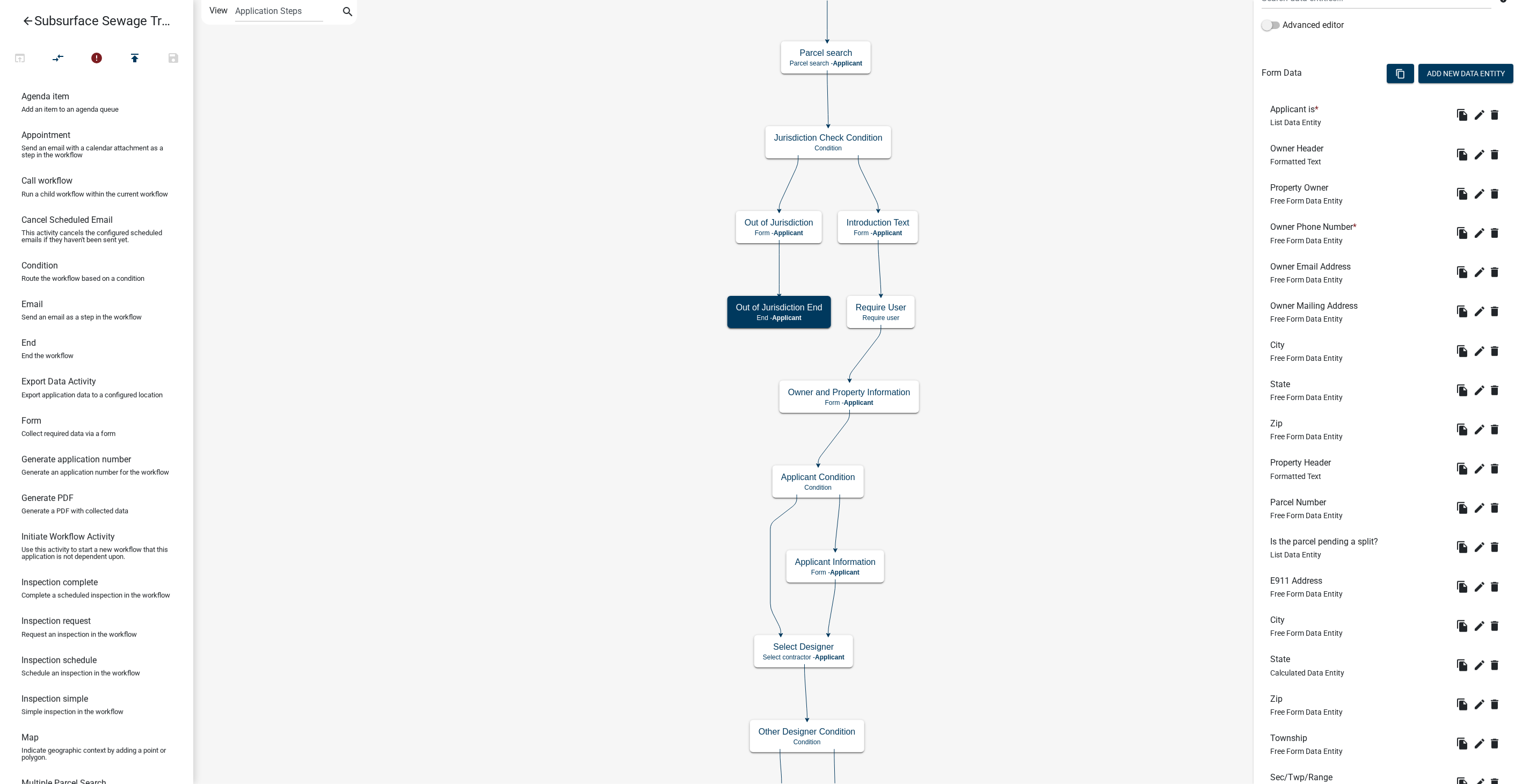
scroll to position [298, 0]
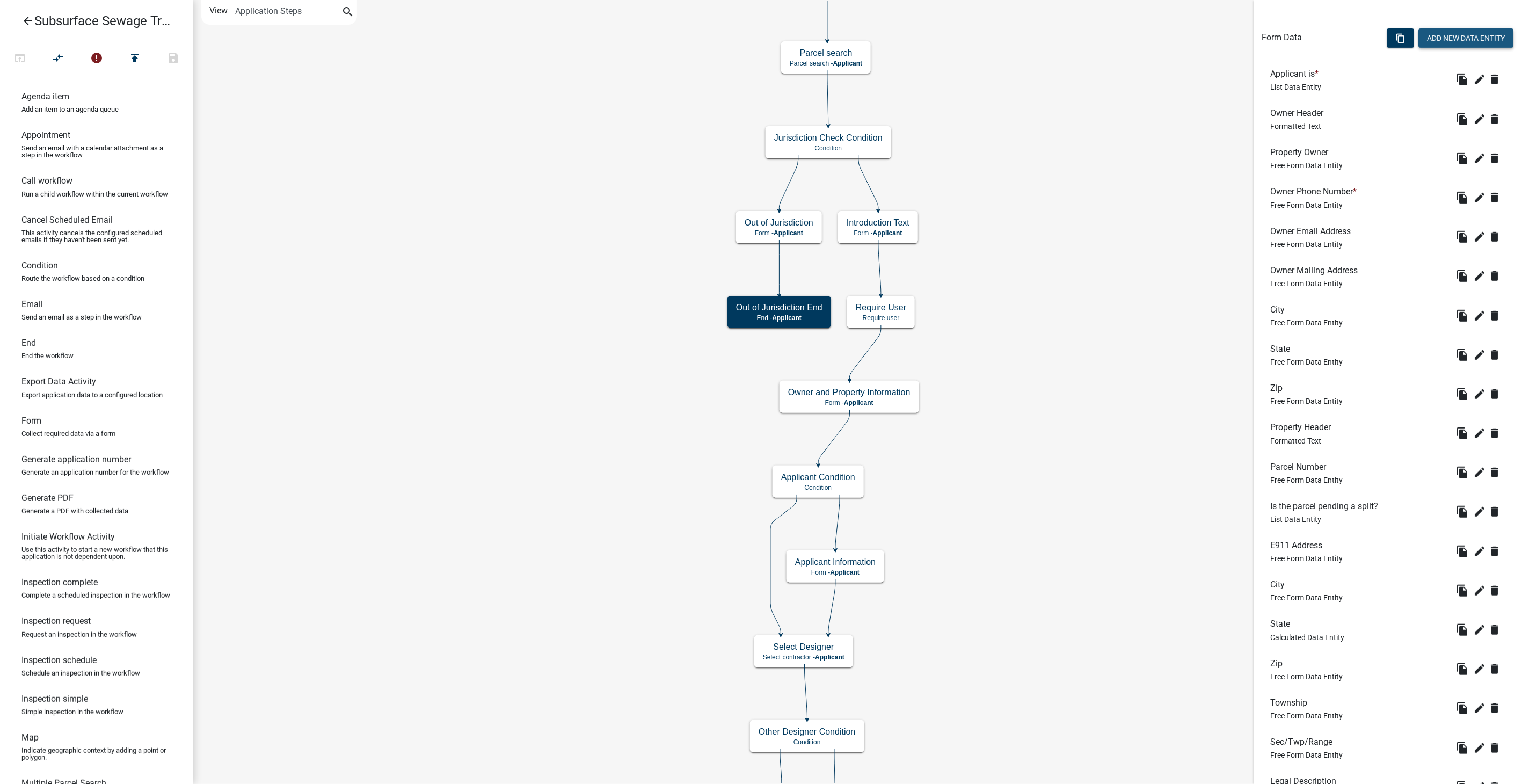
click at [1448, 37] on button "Add New Data Entity" at bounding box center [1466, 38] width 95 height 19
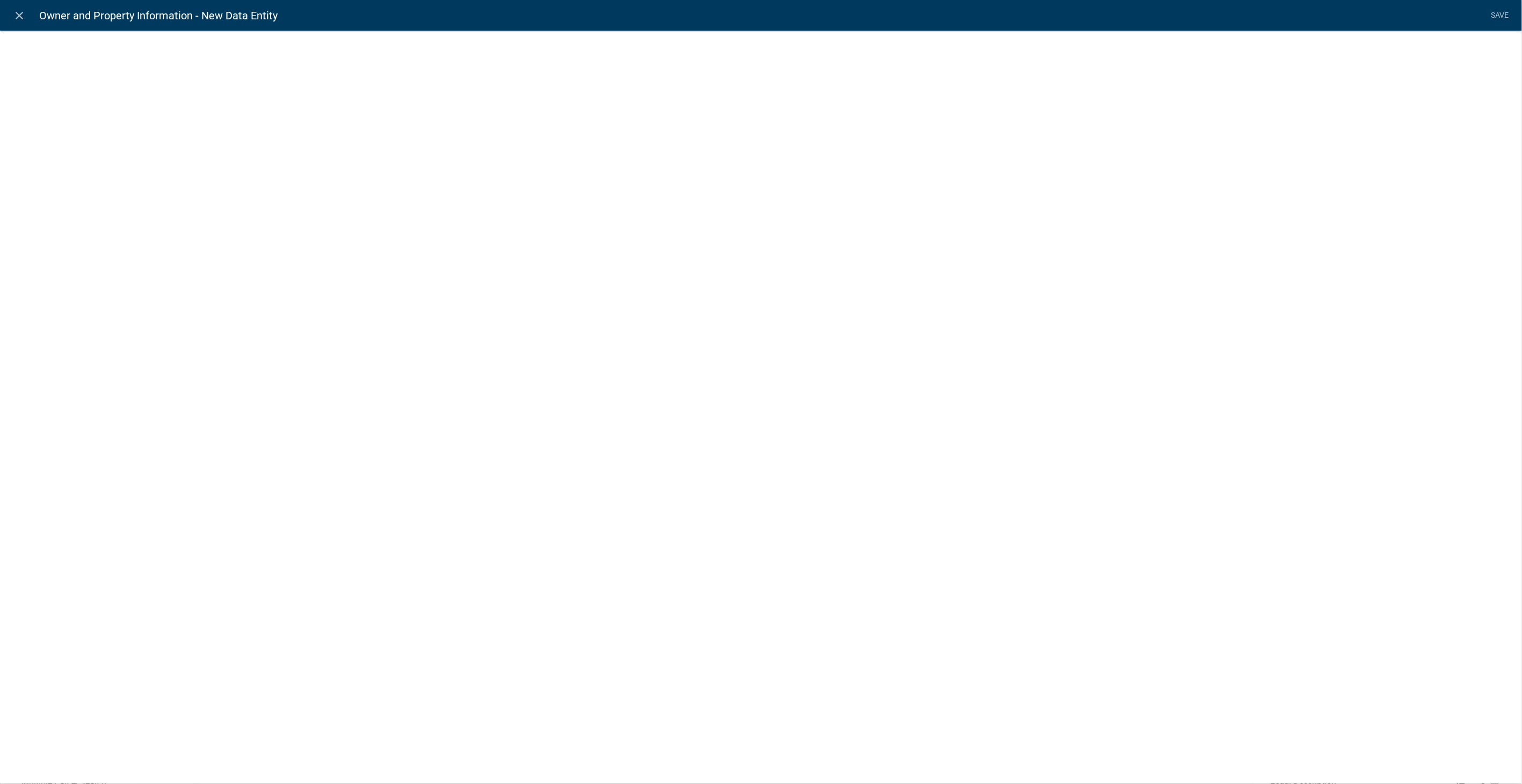
select select
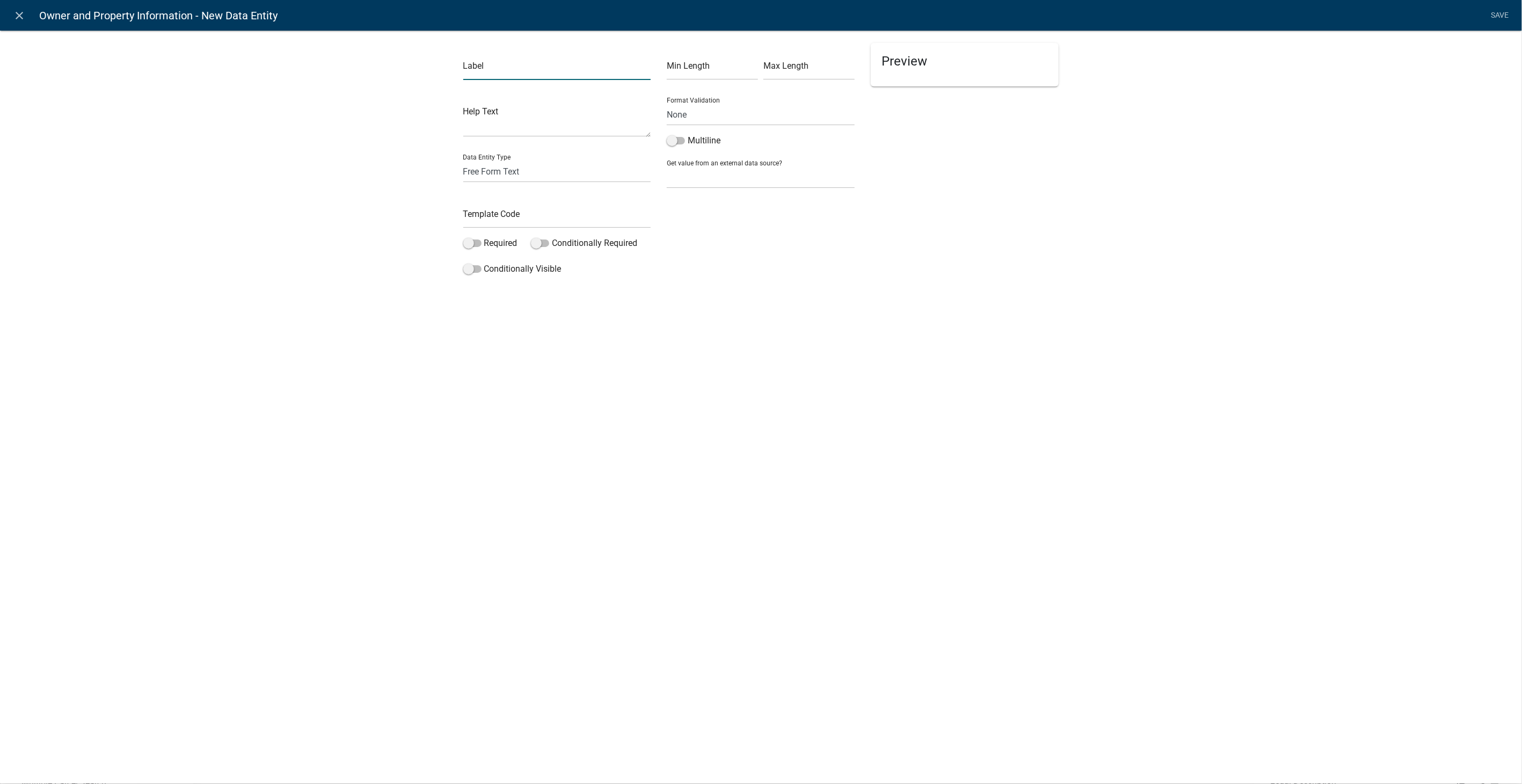
click at [523, 73] on input "text" at bounding box center [557, 69] width 188 height 22
type input "Is there a site address for this property?"
click at [497, 177] on select "Free Form Text Document Display Entity Value Fee Numeric Data Date Map Sketch D…" at bounding box center [557, 171] width 188 height 22
select select "list-data"
click at [463, 161] on select "Free Form Text Document Display Entity Value Fee Numeric Data Date Map Sketch D…" at bounding box center [557, 171] width 188 height 22
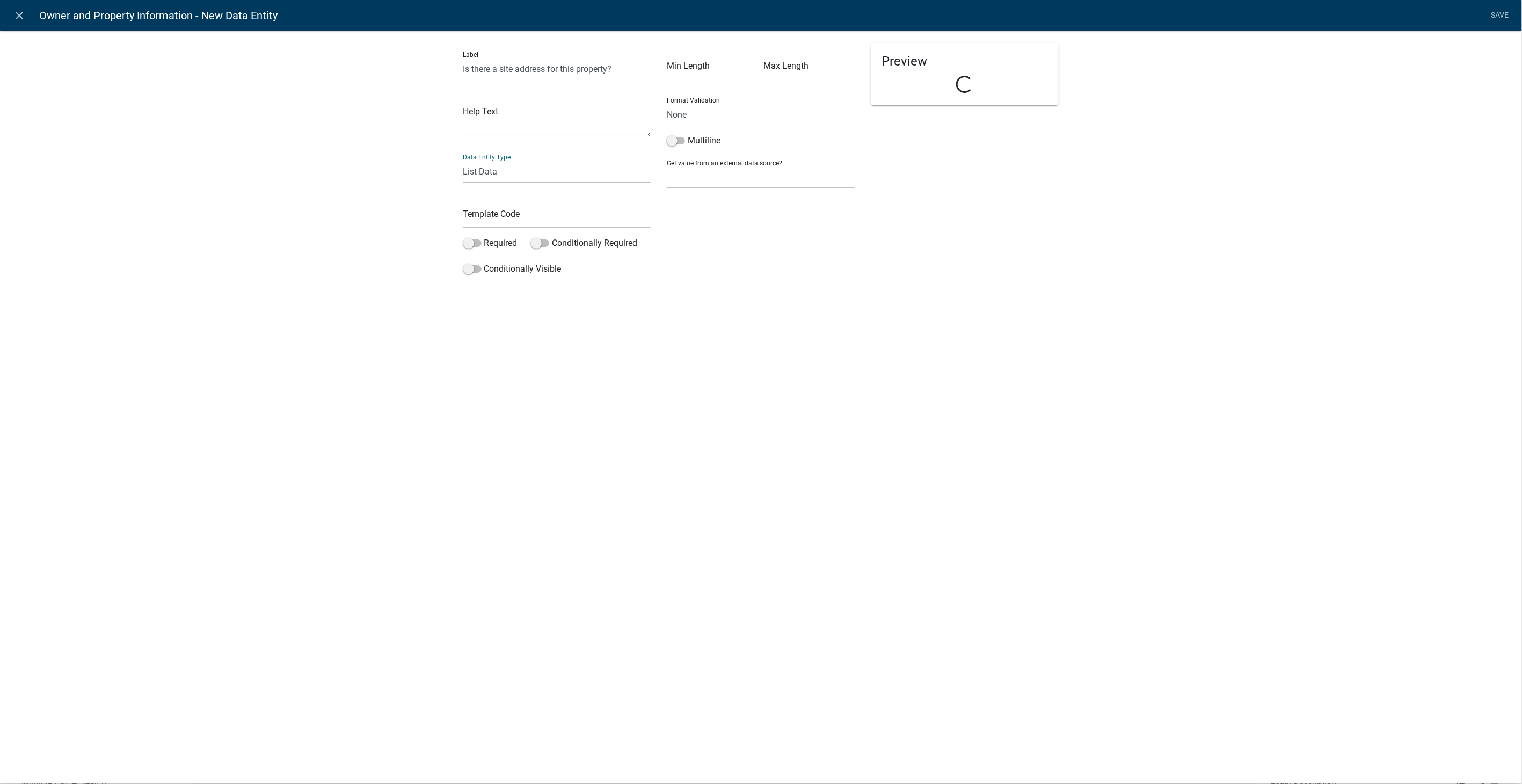
select select "list-data"
select select
click at [474, 222] on input "text" at bounding box center [557, 217] width 188 height 22
type input "911AddressYN"
click at [729, 164] on select "State List Municipality Septic Fee Types Structure Types Townships Zoning Appro…" at bounding box center [761, 165] width 188 height 22
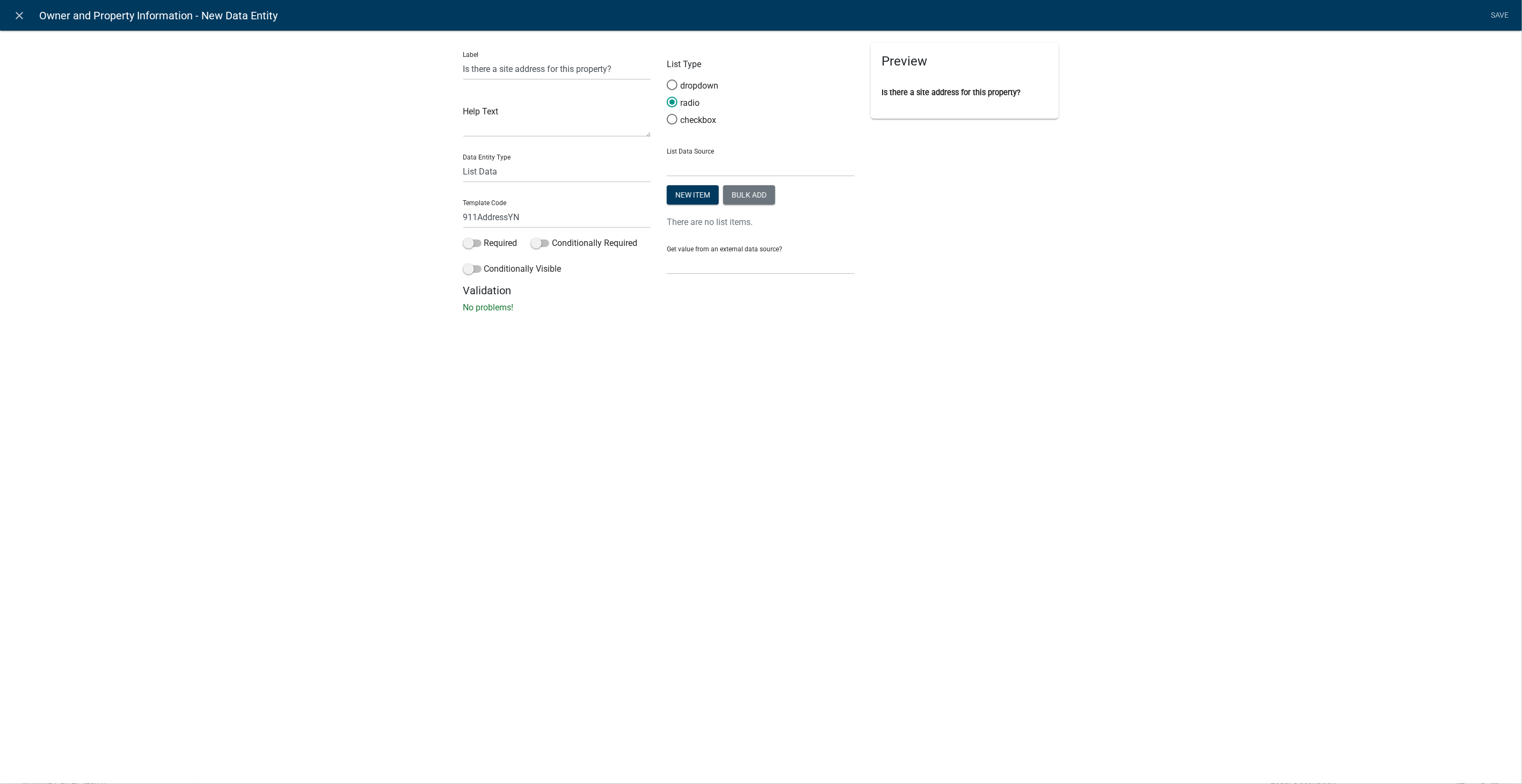
drag, startPoint x: 994, startPoint y: 285, endPoint x: 975, endPoint y: 282, distance: 19.2
click at [993, 285] on h5 "Validation" at bounding box center [761, 291] width 596 height 13
click at [753, 199] on button "Bulk add" at bounding box center [749, 194] width 52 height 19
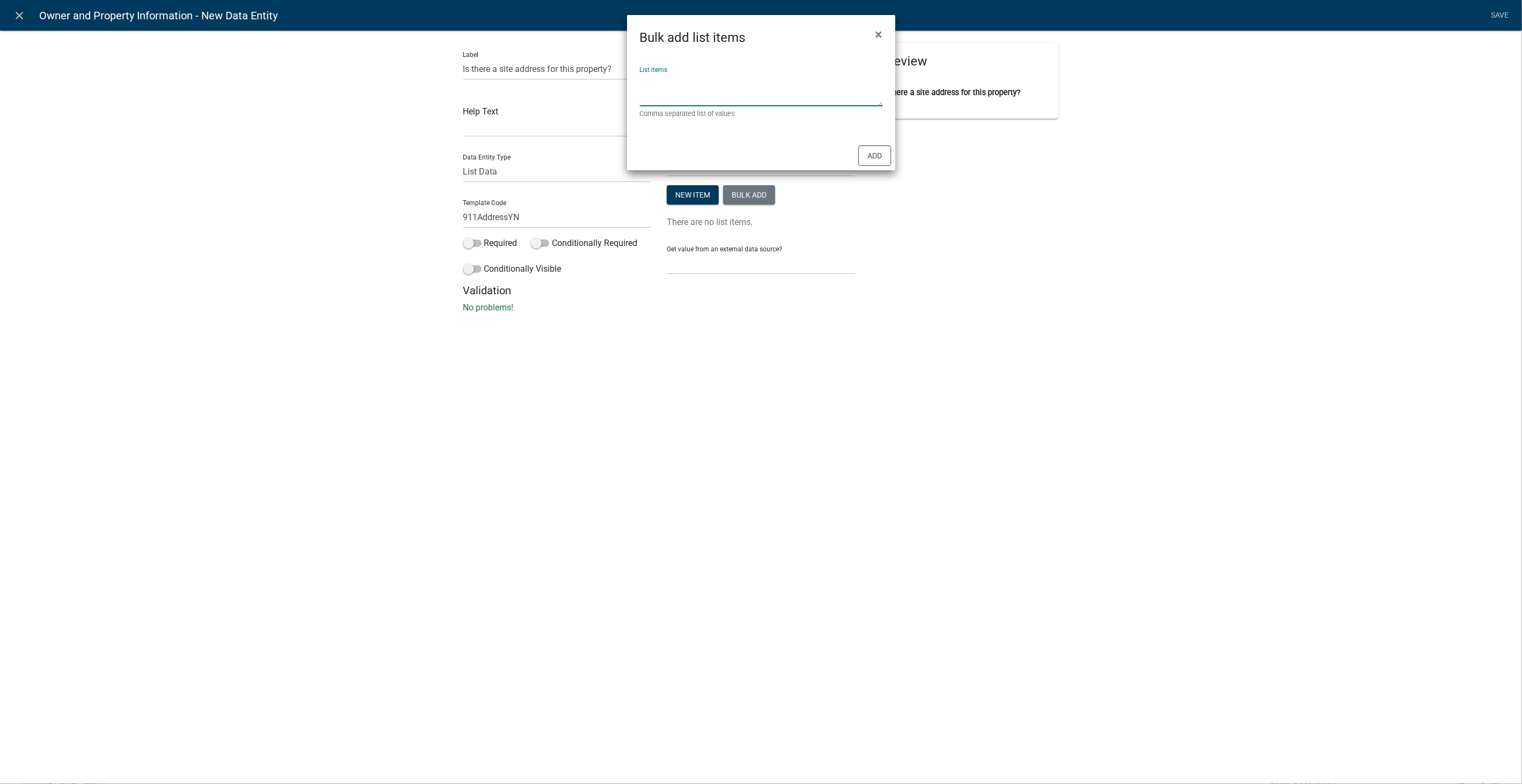
click at [673, 89] on textarea "List items" at bounding box center [761, 90] width 243 height 33
type textarea "Yes,No"
click at [876, 158] on button "Add" at bounding box center [874, 155] width 32 height 21
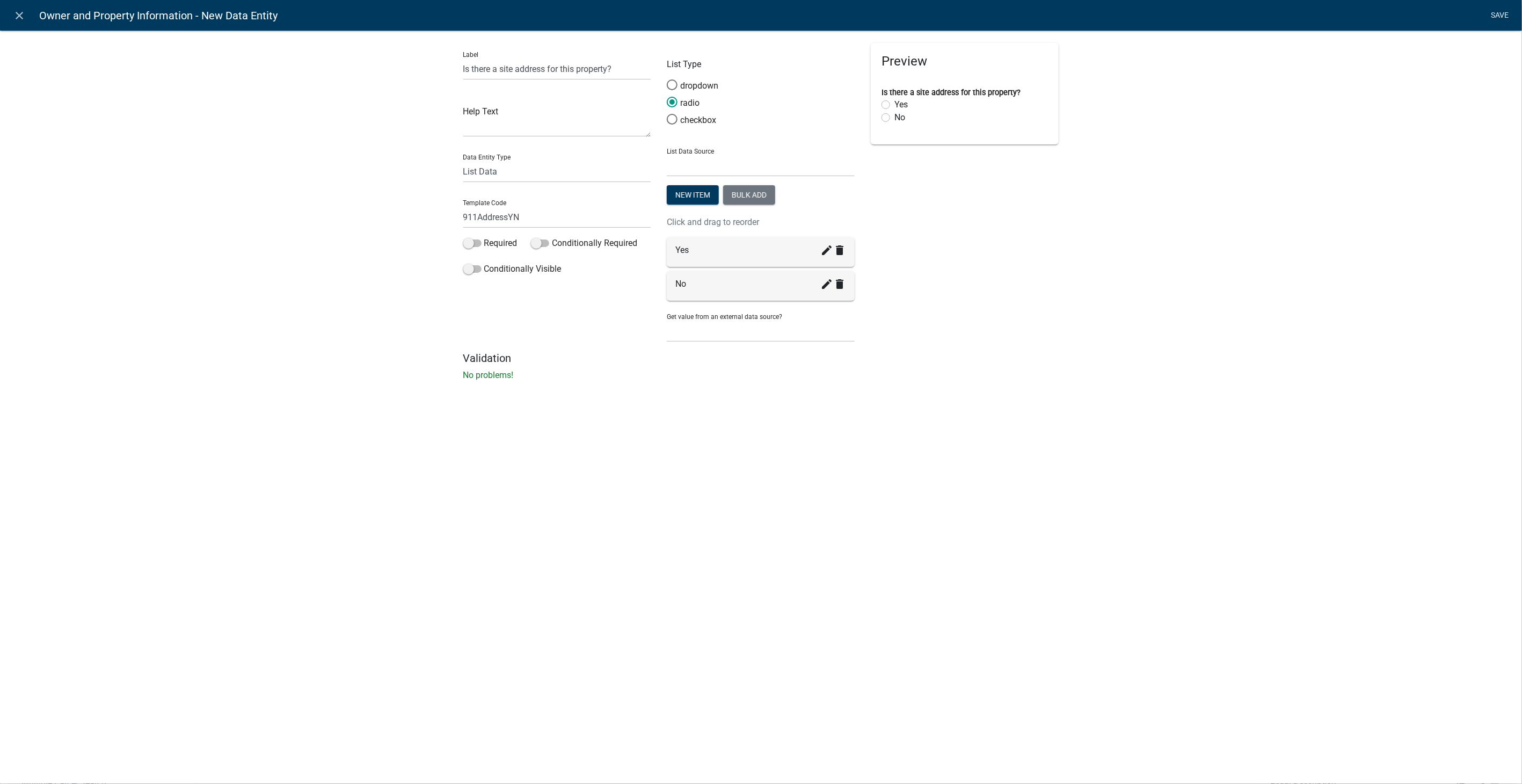
click at [1495, 11] on link "Save" at bounding box center [1500, 15] width 27 height 21
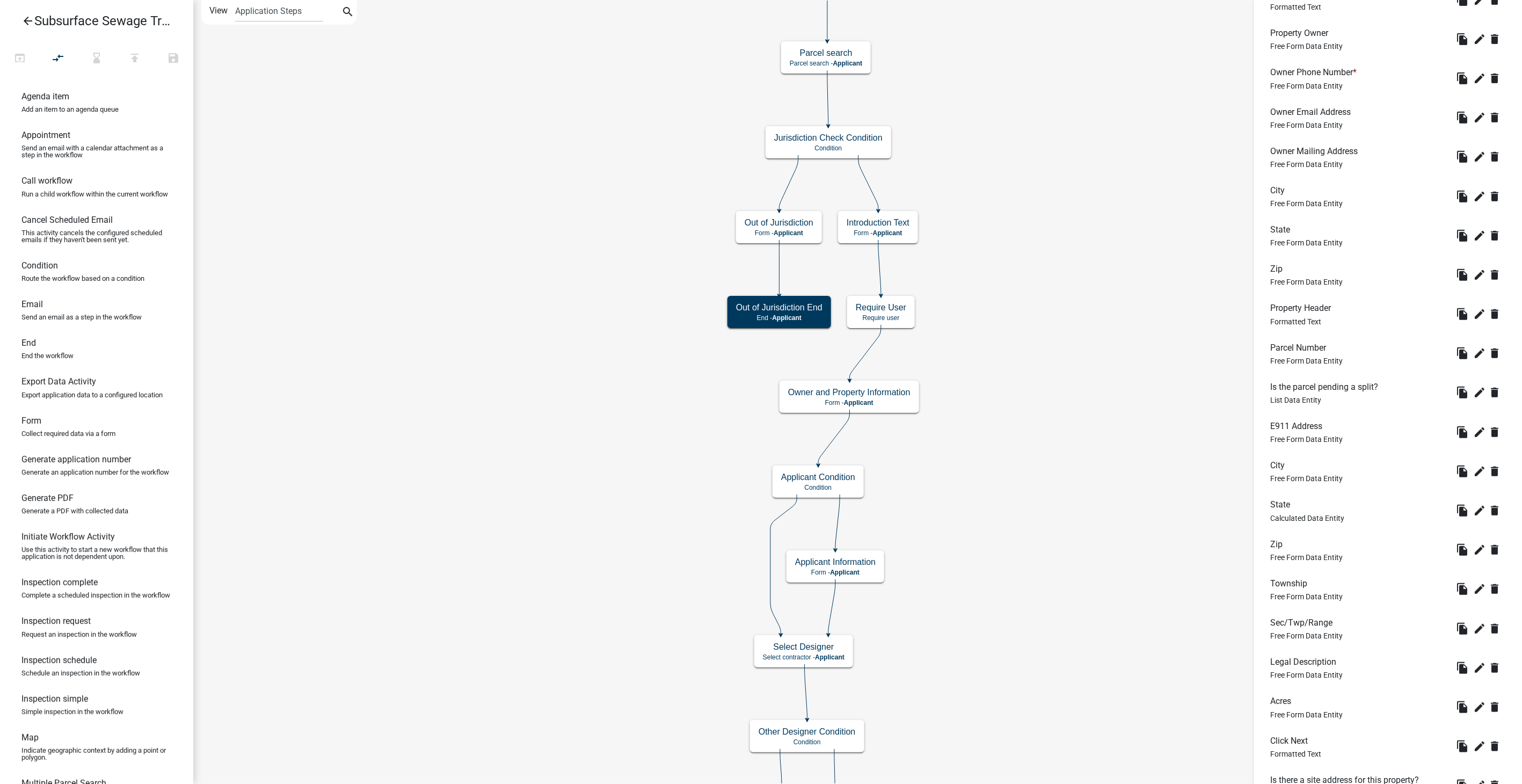
scroll to position [508, 0]
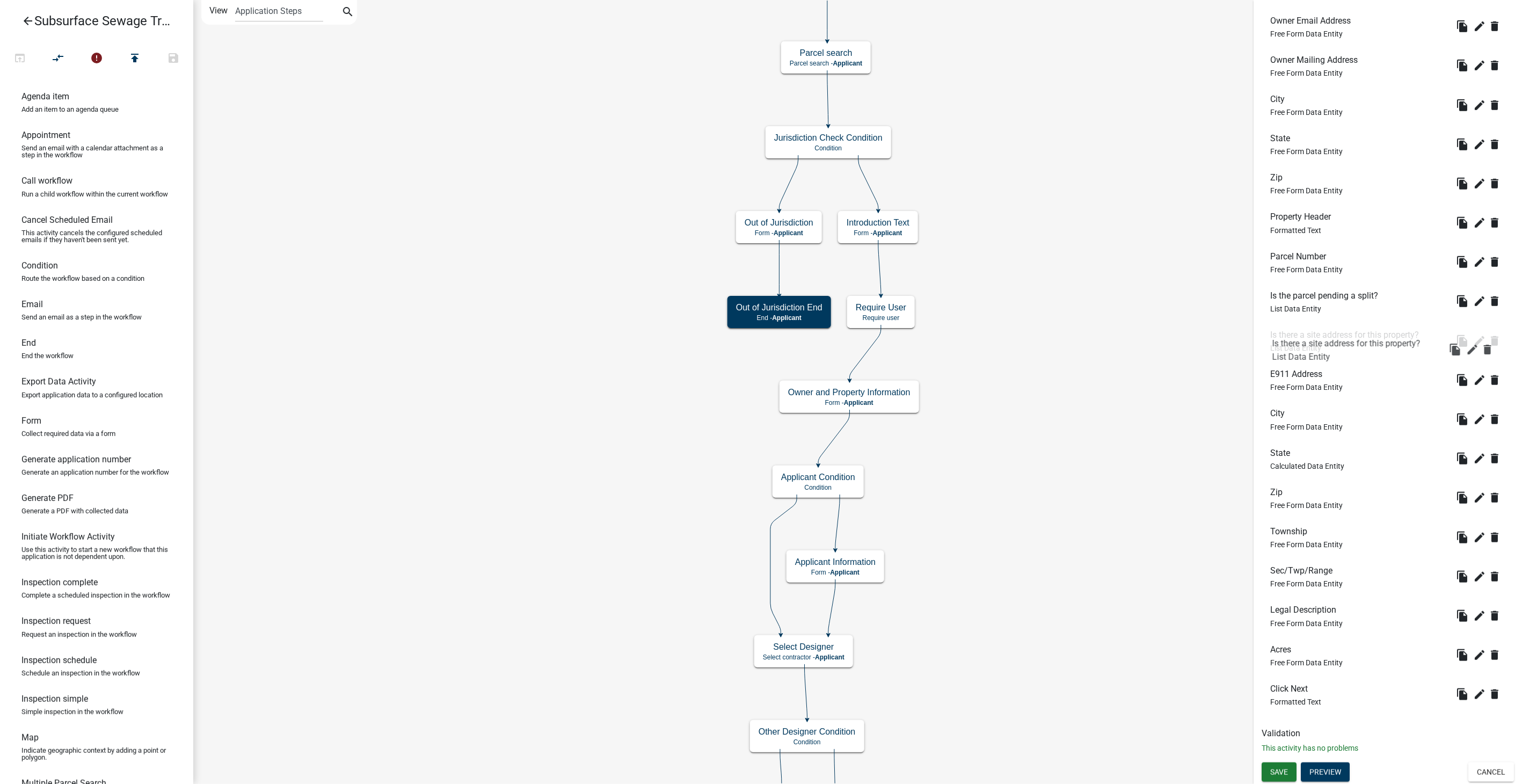
drag, startPoint x: 1365, startPoint y: 685, endPoint x: 1366, endPoint y: 333, distance: 352.0
click at [1473, 377] on icon "edit" at bounding box center [1479, 380] width 13 height 13
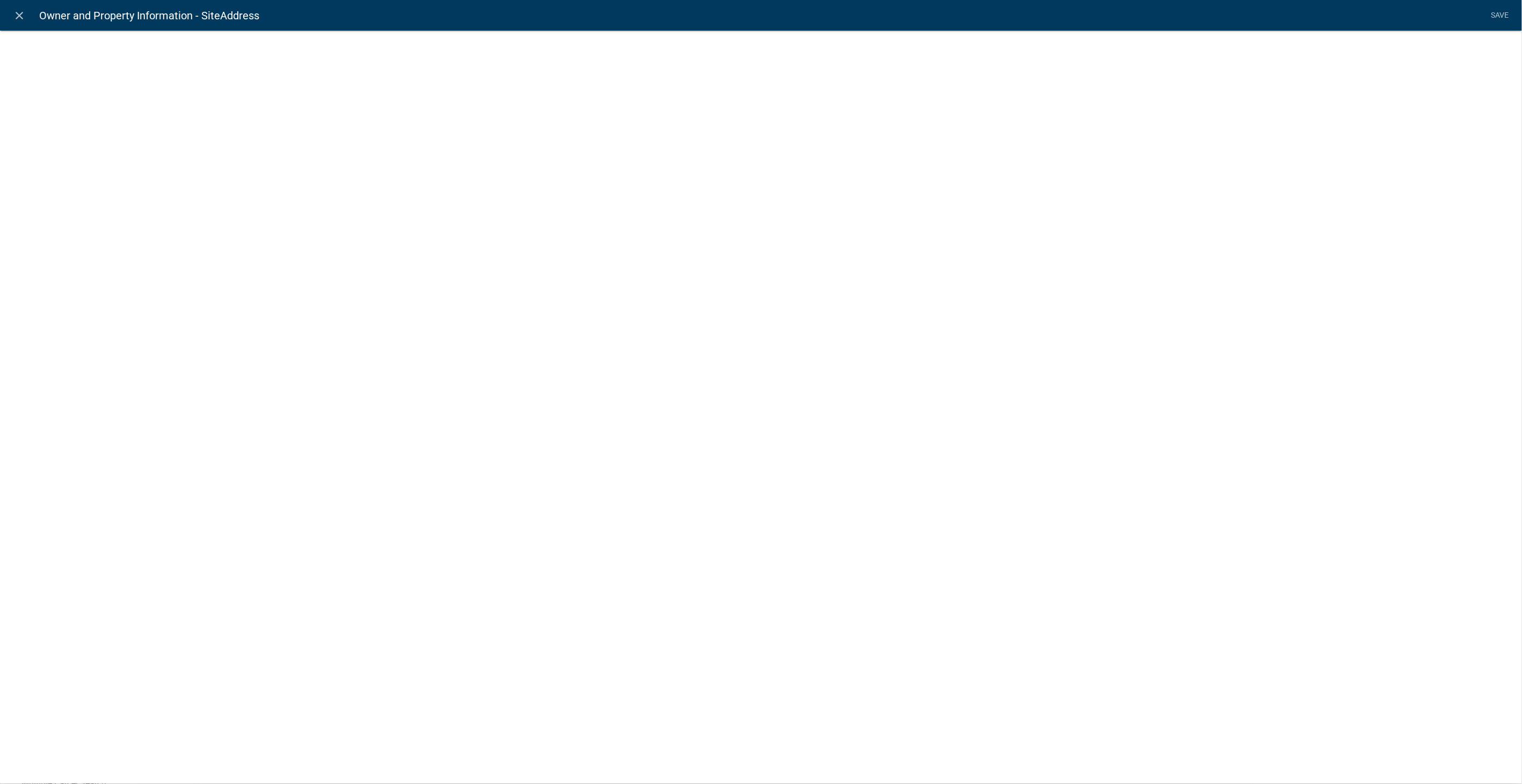
select select "1: Object"
select select "15: Object"
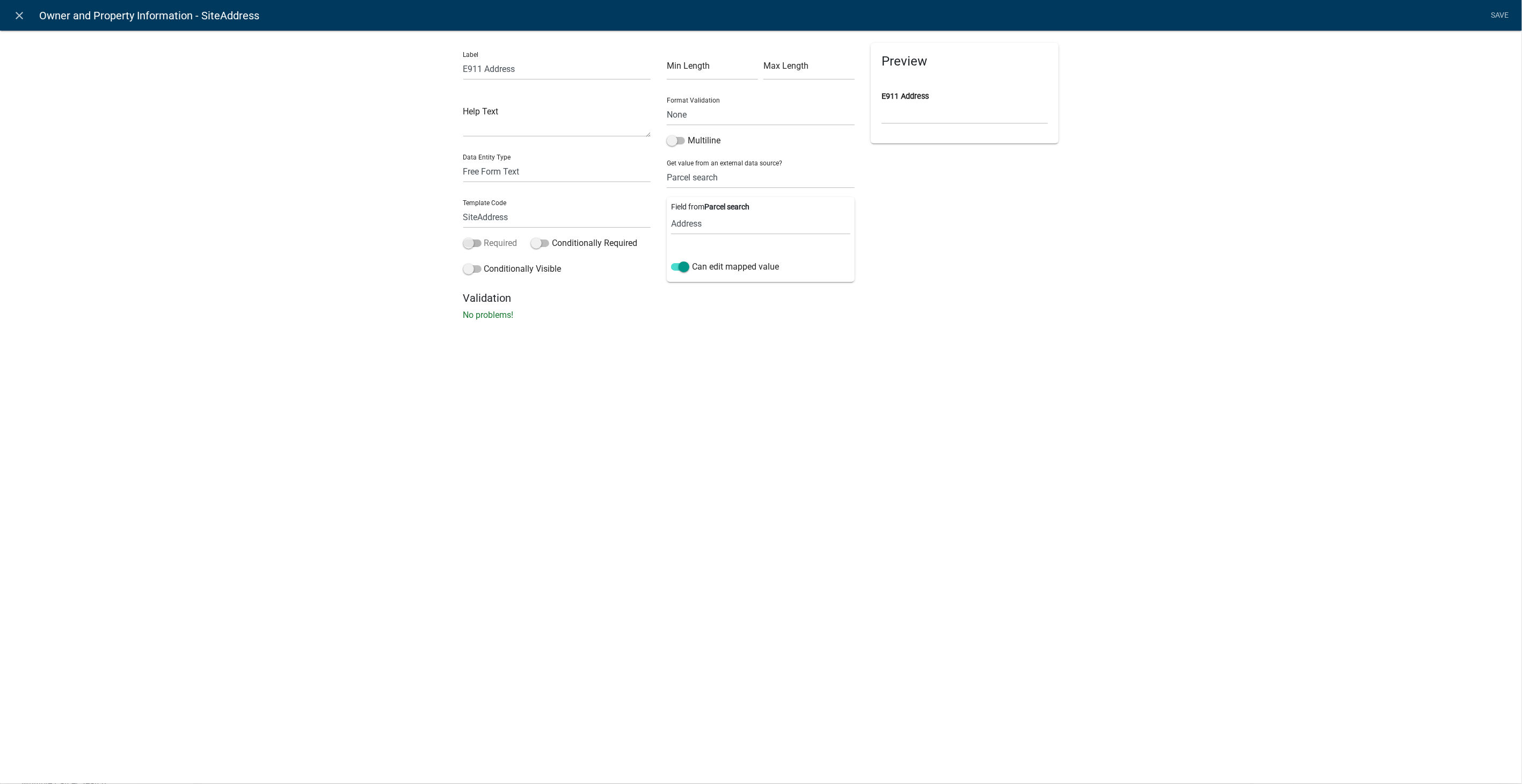
click at [473, 242] on span at bounding box center [472, 243] width 18 height 8
click at [484, 237] on input "Required" at bounding box center [484, 237] width 0 height 0
click at [467, 269] on span at bounding box center [472, 269] width 18 height 8
click at [484, 262] on input "Conditionally Visible" at bounding box center [484, 262] width 0 height 0
click at [483, 341] on button "button" at bounding box center [485, 349] width 21 height 21
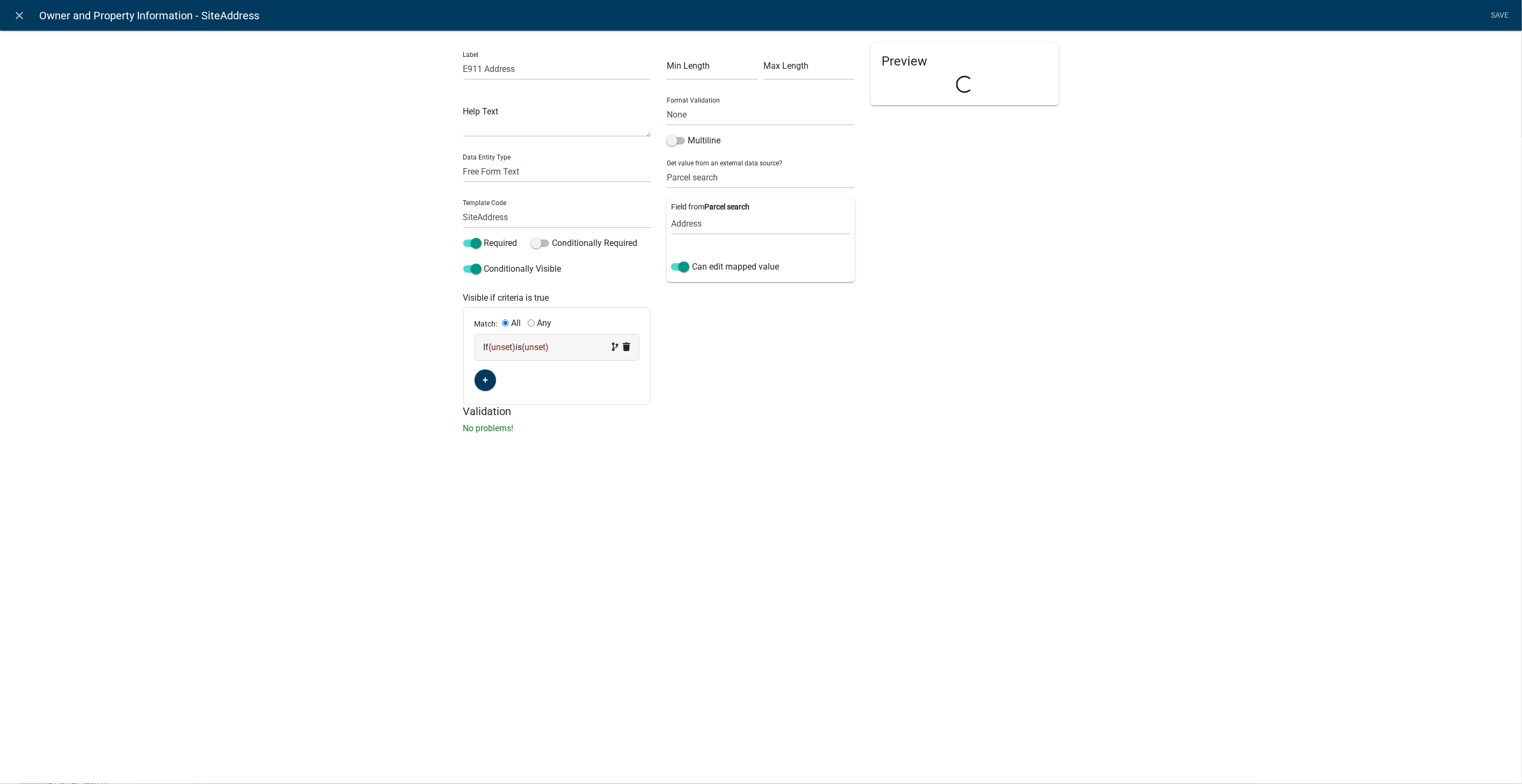
click at [580, 343] on div "If (unset) is (unset)" at bounding box center [557, 347] width 147 height 13
click at [489, 369] on select "Choose... 911AddressYN Acres ALL_FEE_RECIPIENTS APPLICANT_CITY APPLICANT_EMAIL_…" at bounding box center [508, 367] width 44 height 22
select select "1: 911AddressYN"
click at [486, 356] on select "Choose... 911AddressYN Acres ALL_FEE_RECIPIENTS APPLICANT_CITY APPLICANT_EMAIL_…" at bounding box center [508, 367] width 44 height 22
click at [599, 363] on select "Choose... No Yes" at bounding box center [606, 367] width 44 height 22
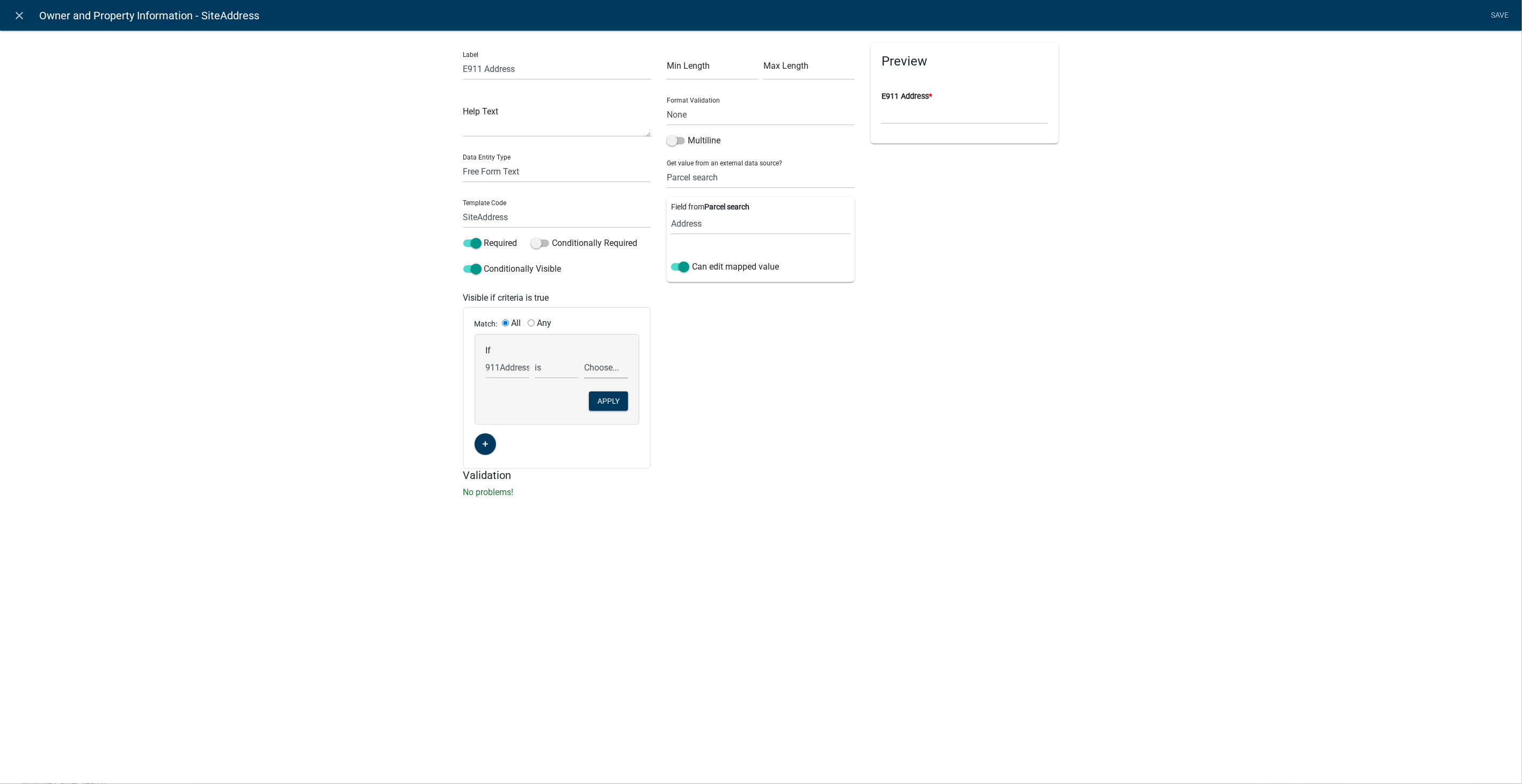
select select "2: Yes"
click at [584, 356] on select "Choose... No Yes" at bounding box center [606, 367] width 44 height 22
click at [606, 398] on button "Apply" at bounding box center [609, 401] width 39 height 19
click at [1494, 15] on link "Save" at bounding box center [1500, 15] width 27 height 21
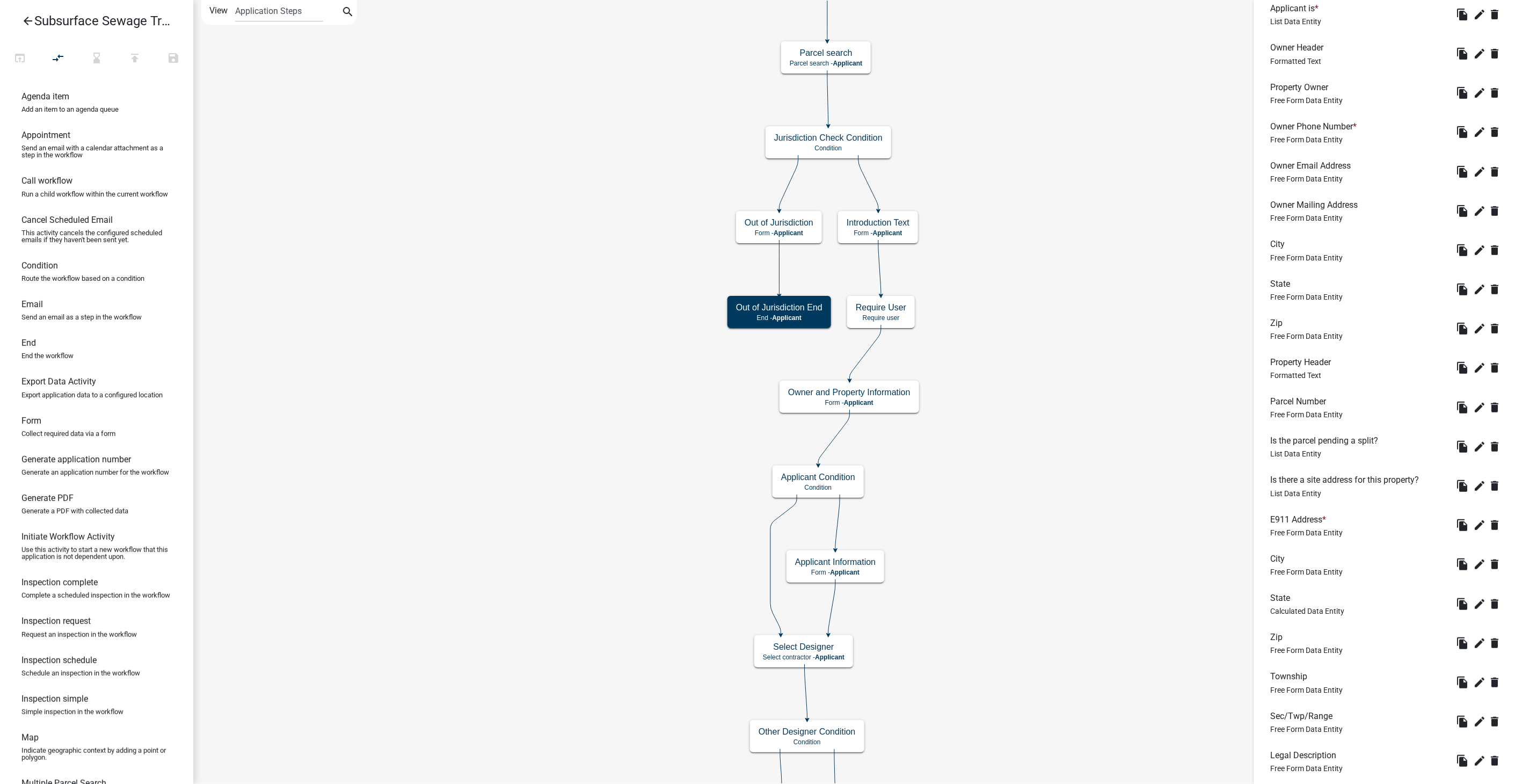
scroll to position [363, 0]
click at [1473, 255] on icon "edit" at bounding box center [1479, 251] width 13 height 13
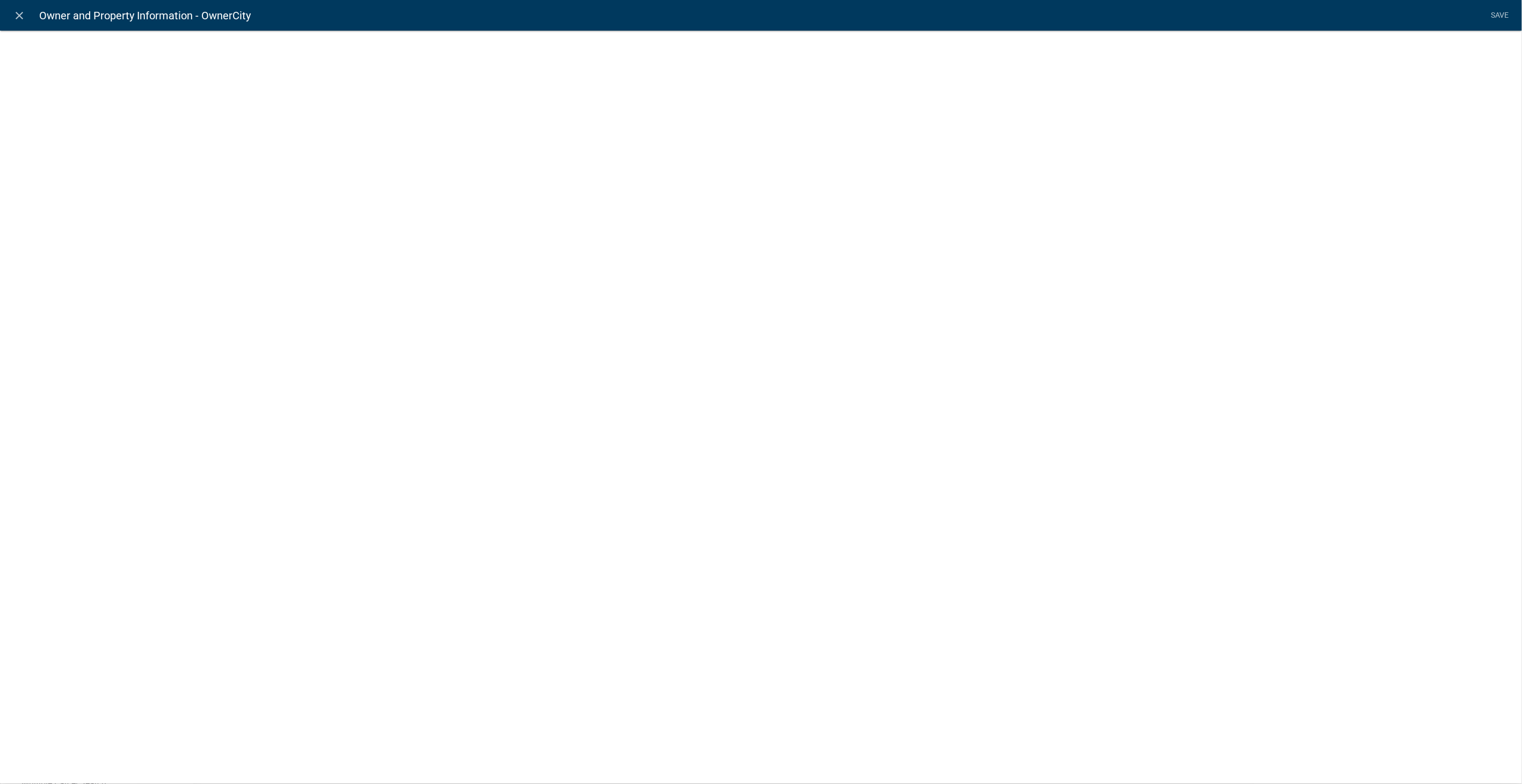
select select "1: Object"
select select "2: Object"
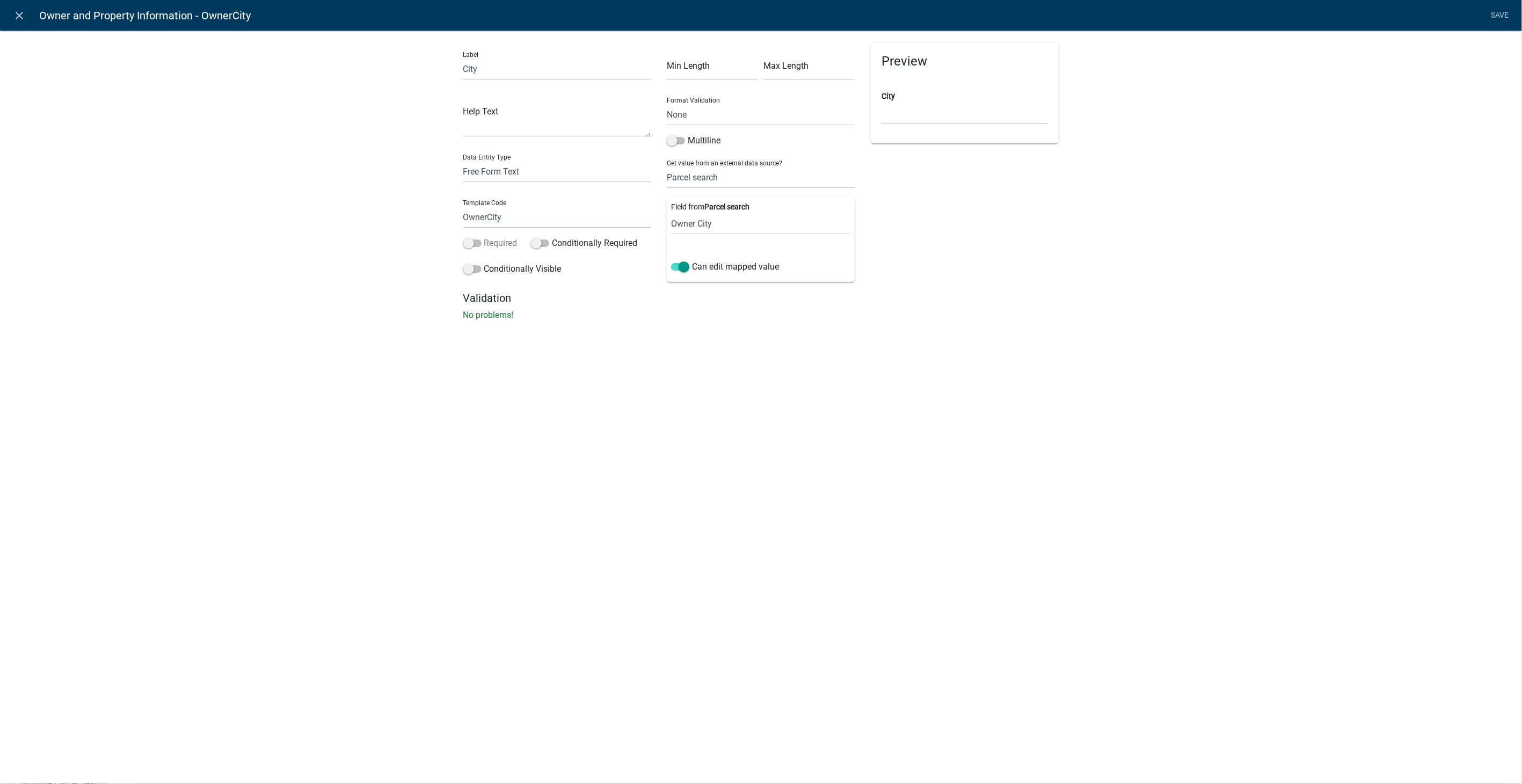
click at [465, 242] on span at bounding box center [472, 243] width 18 height 8
click at [484, 237] on input "Required" at bounding box center [484, 237] width 0 height 0
click at [471, 273] on label "Conditionally Visible" at bounding box center [512, 269] width 98 height 13
click at [484, 262] on input "Conditionally Visible" at bounding box center [484, 262] width 0 height 0
click at [489, 353] on button "button" at bounding box center [485, 349] width 21 height 21
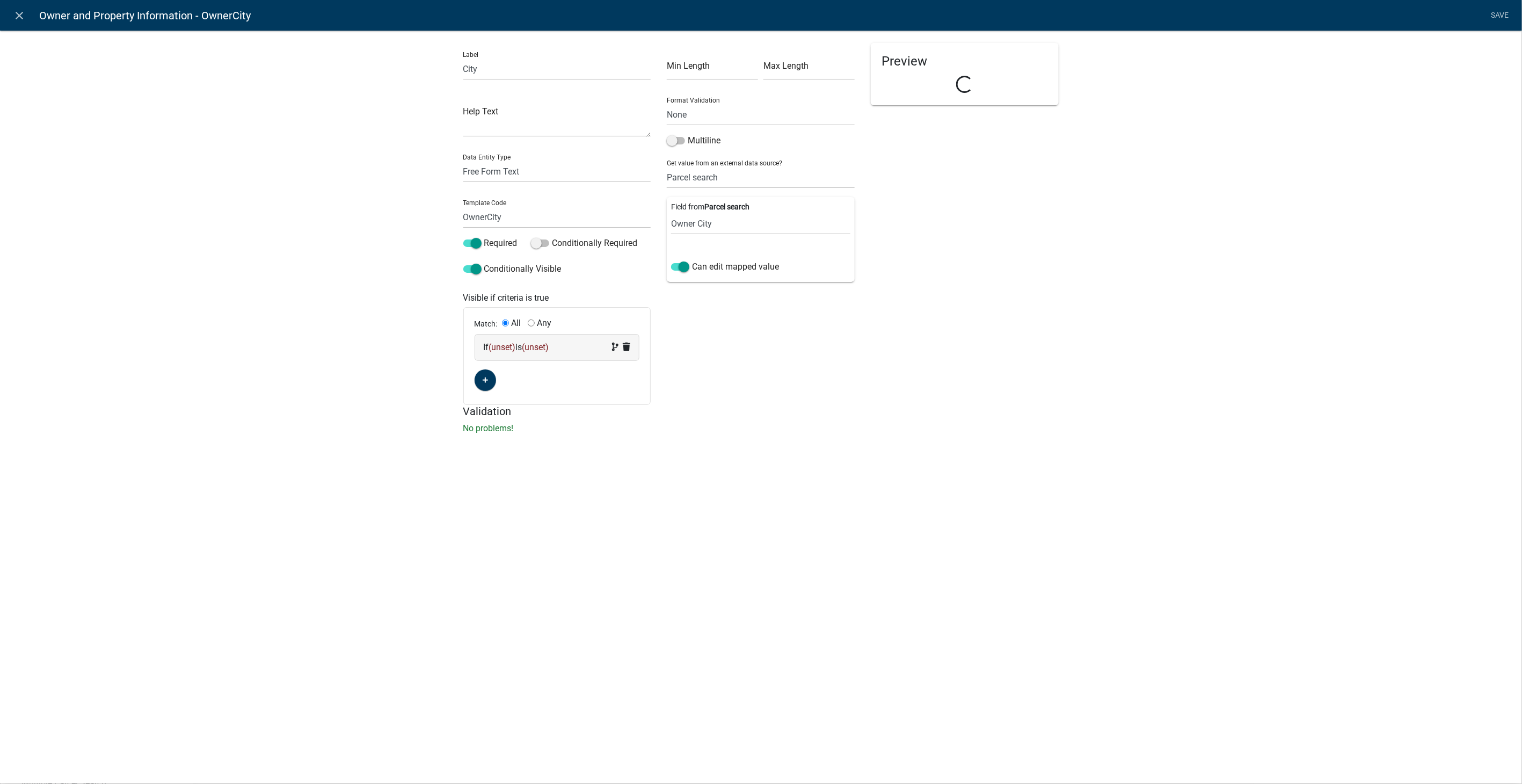
click at [573, 349] on div "If (unset) is (unset)" at bounding box center [557, 347] width 147 height 13
click at [490, 376] on select "Choose... 911AddressYN Acres ALL_FEE_RECIPIENTS APPLICANT_CITY APPLICANT_EMAIL_…" at bounding box center [508, 367] width 44 height 22
select select "1: 911AddressYN"
click at [486, 356] on select "Choose... 911AddressYN Acres ALL_FEE_RECIPIENTS APPLICANT_CITY APPLICANT_EMAIL_…" at bounding box center [508, 367] width 44 height 22
click at [593, 367] on select "Choose... No Yes" at bounding box center [606, 367] width 44 height 22
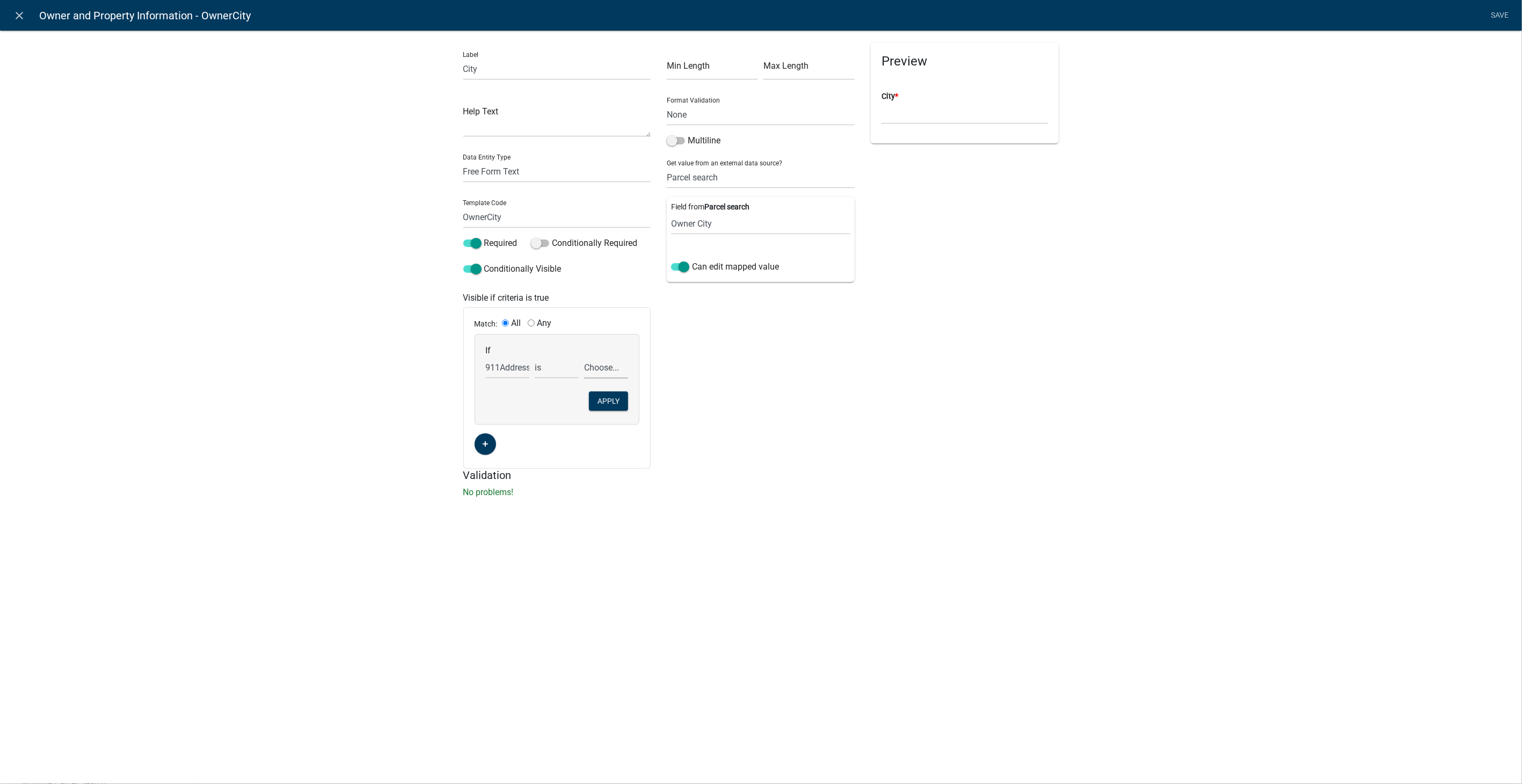
select select "2: Yes"
click at [584, 356] on select "Choose... No Yes" at bounding box center [606, 367] width 44 height 22
click at [606, 401] on button "Apply" at bounding box center [609, 401] width 39 height 19
click at [1499, 4] on nav "close Owner and Property Information - OwnerCity Save" at bounding box center [761, 15] width 1522 height 31
click at [1500, 15] on link "Save" at bounding box center [1500, 15] width 27 height 21
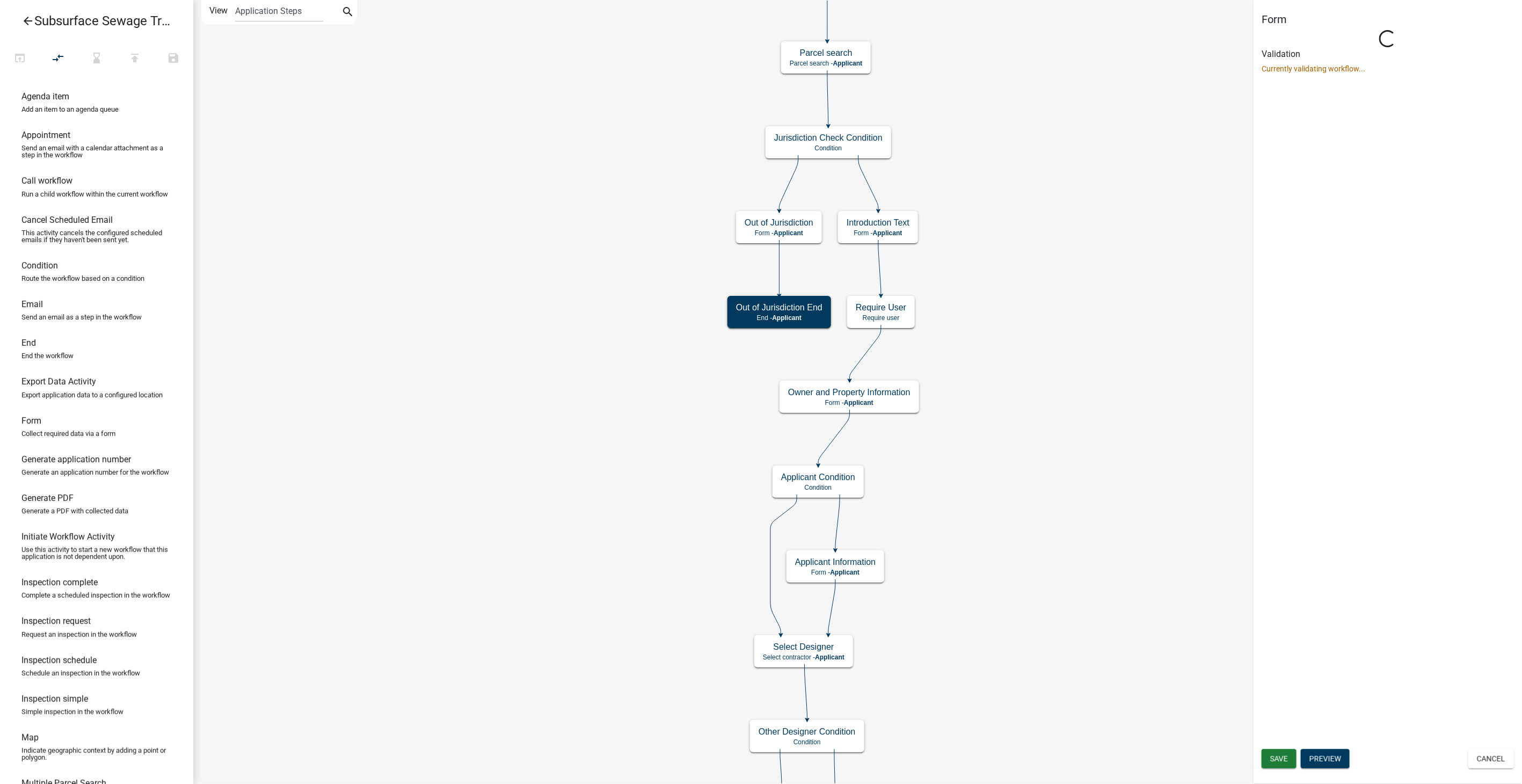
scroll to position [0, 0]
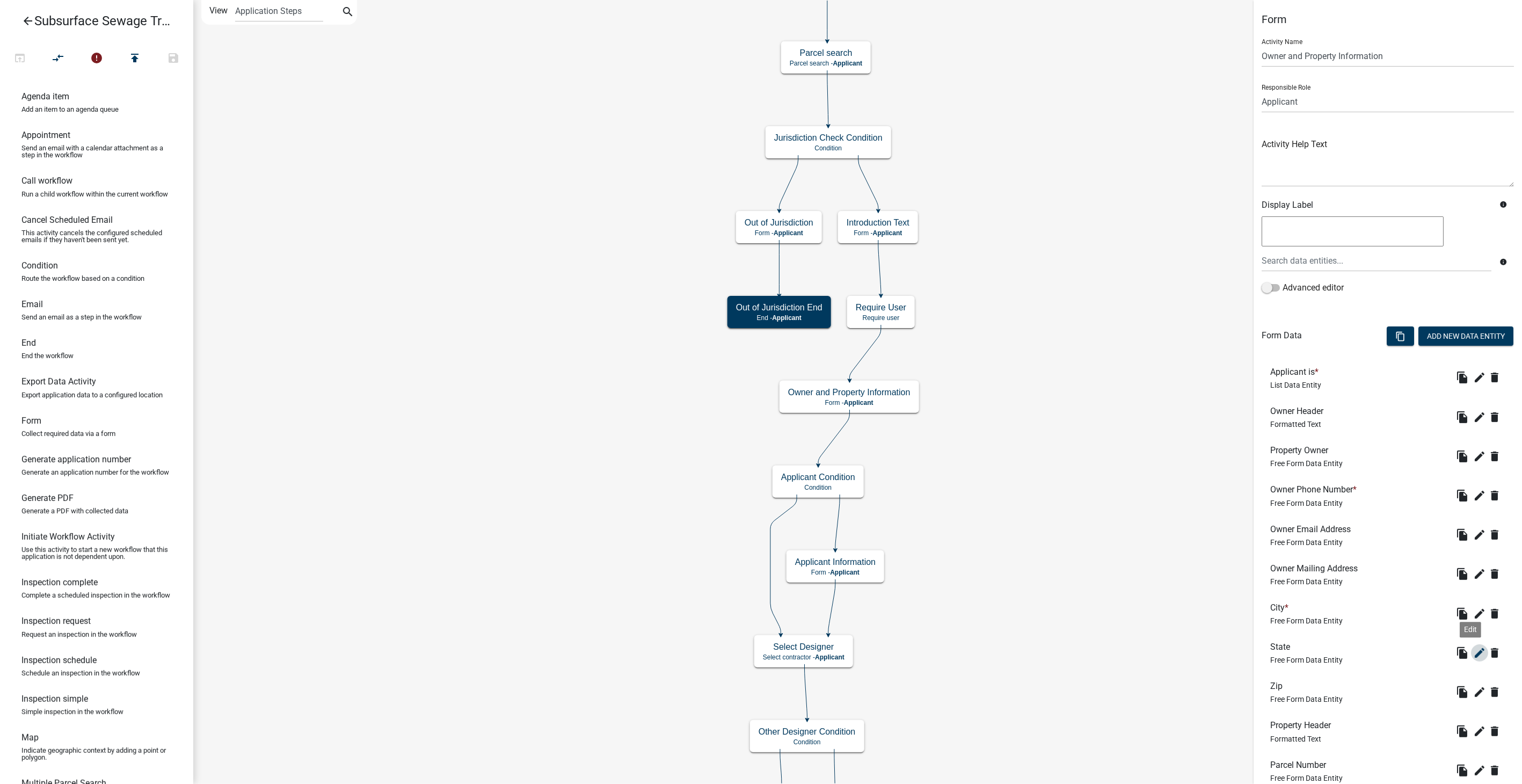
click at [1473, 649] on icon "edit" at bounding box center [1479, 653] width 13 height 13
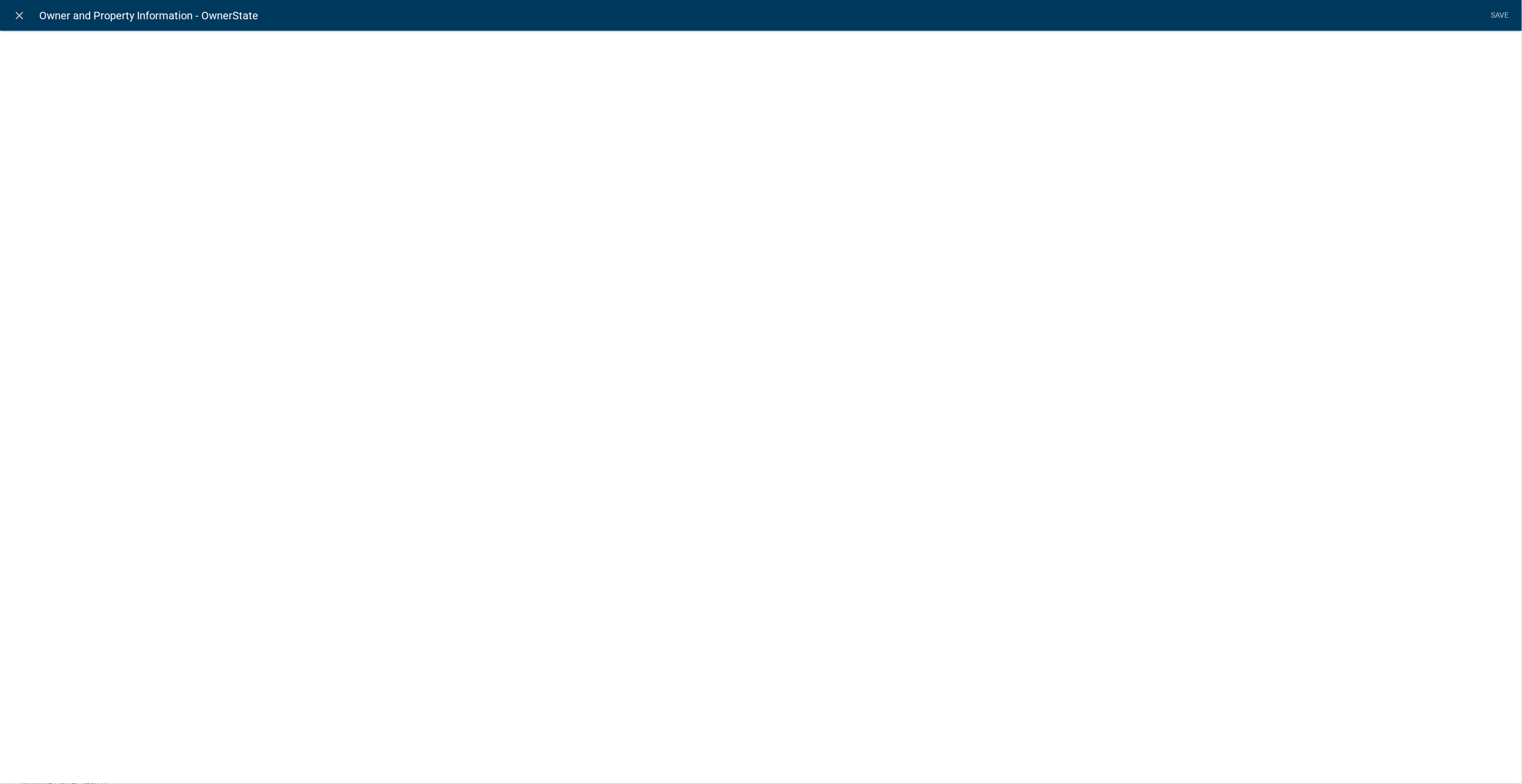
select select "1: Object"
select select "3: Object"
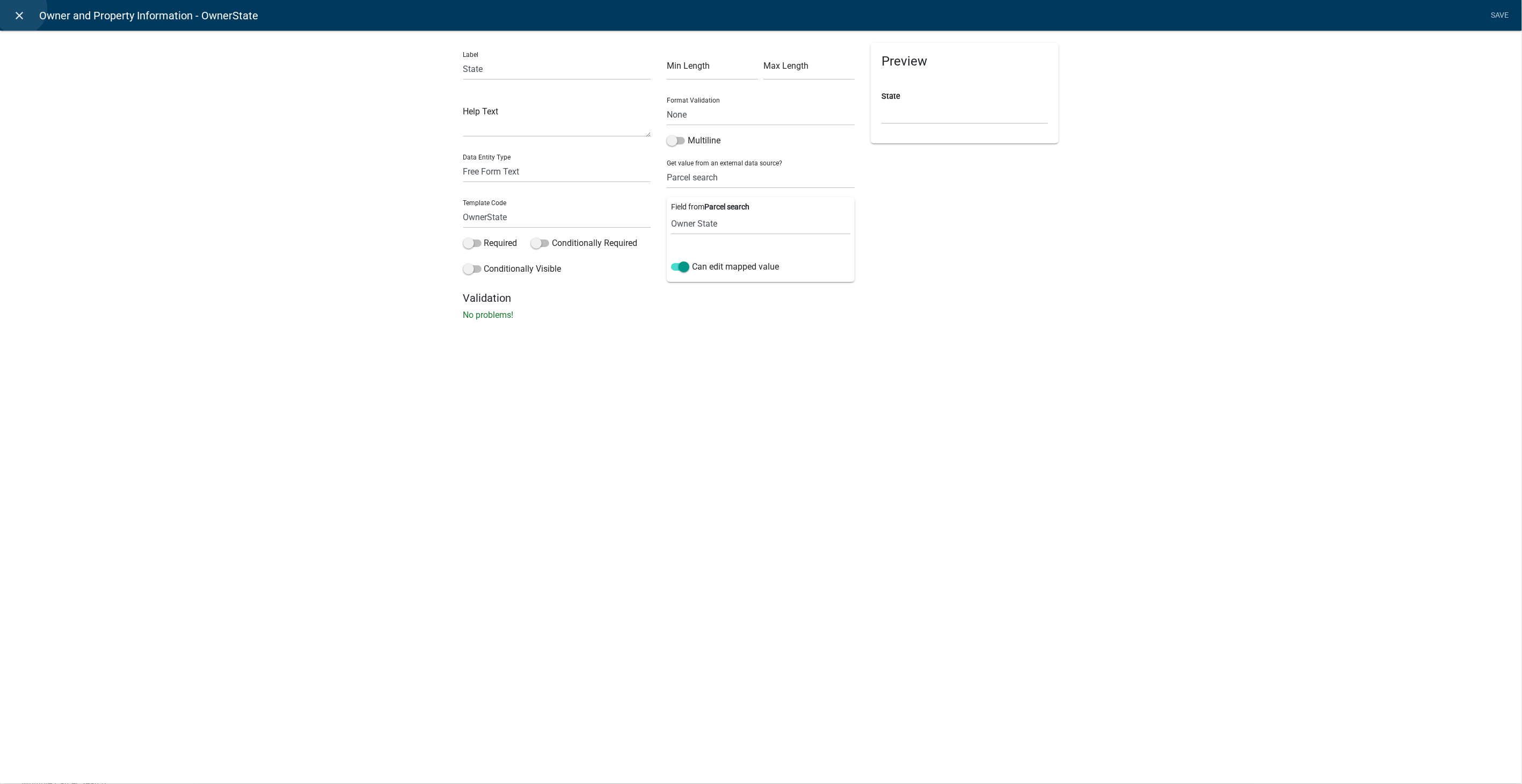
click at [20, 8] on link "close" at bounding box center [19, 15] width 22 height 22
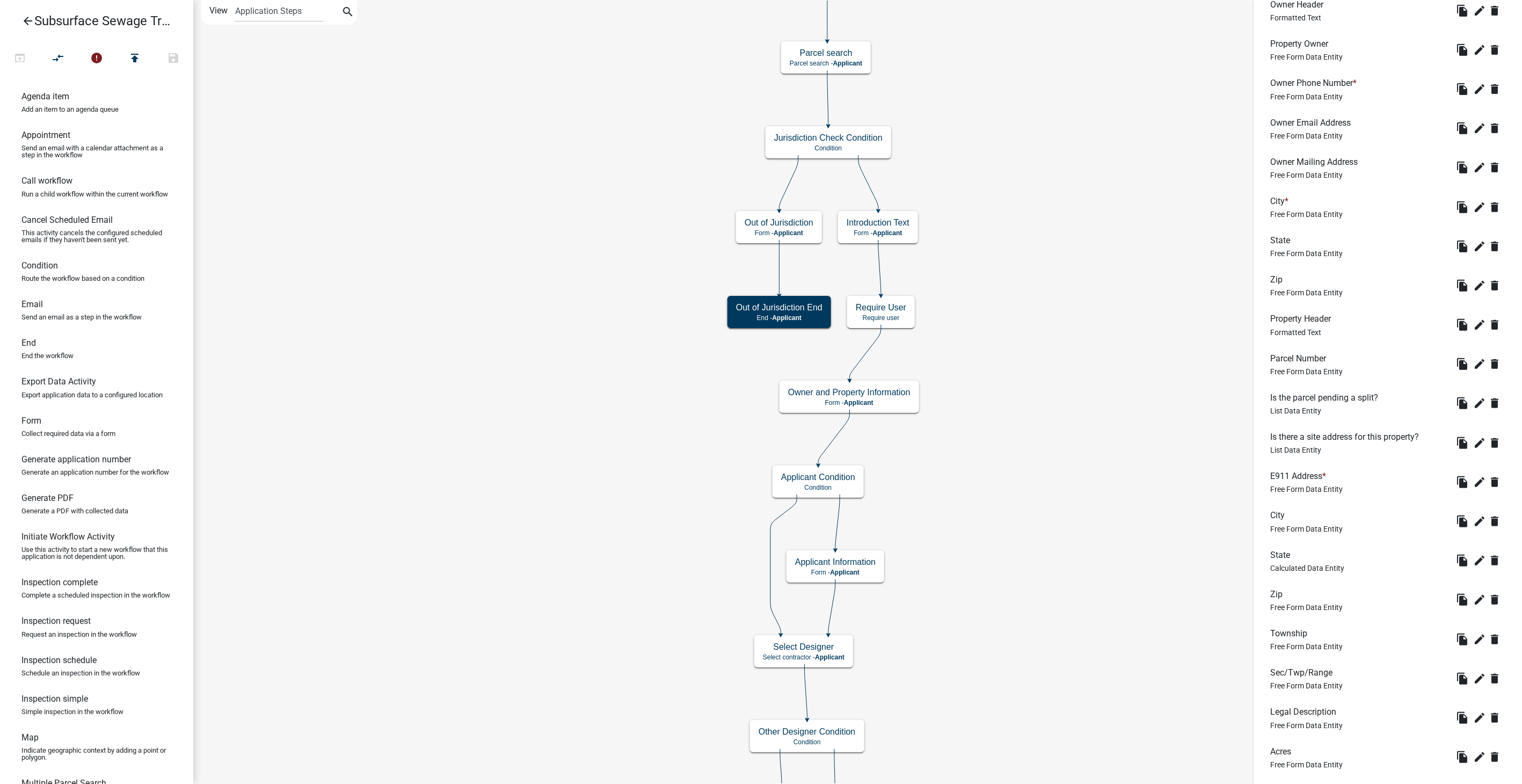
scroll to position [417, 0]
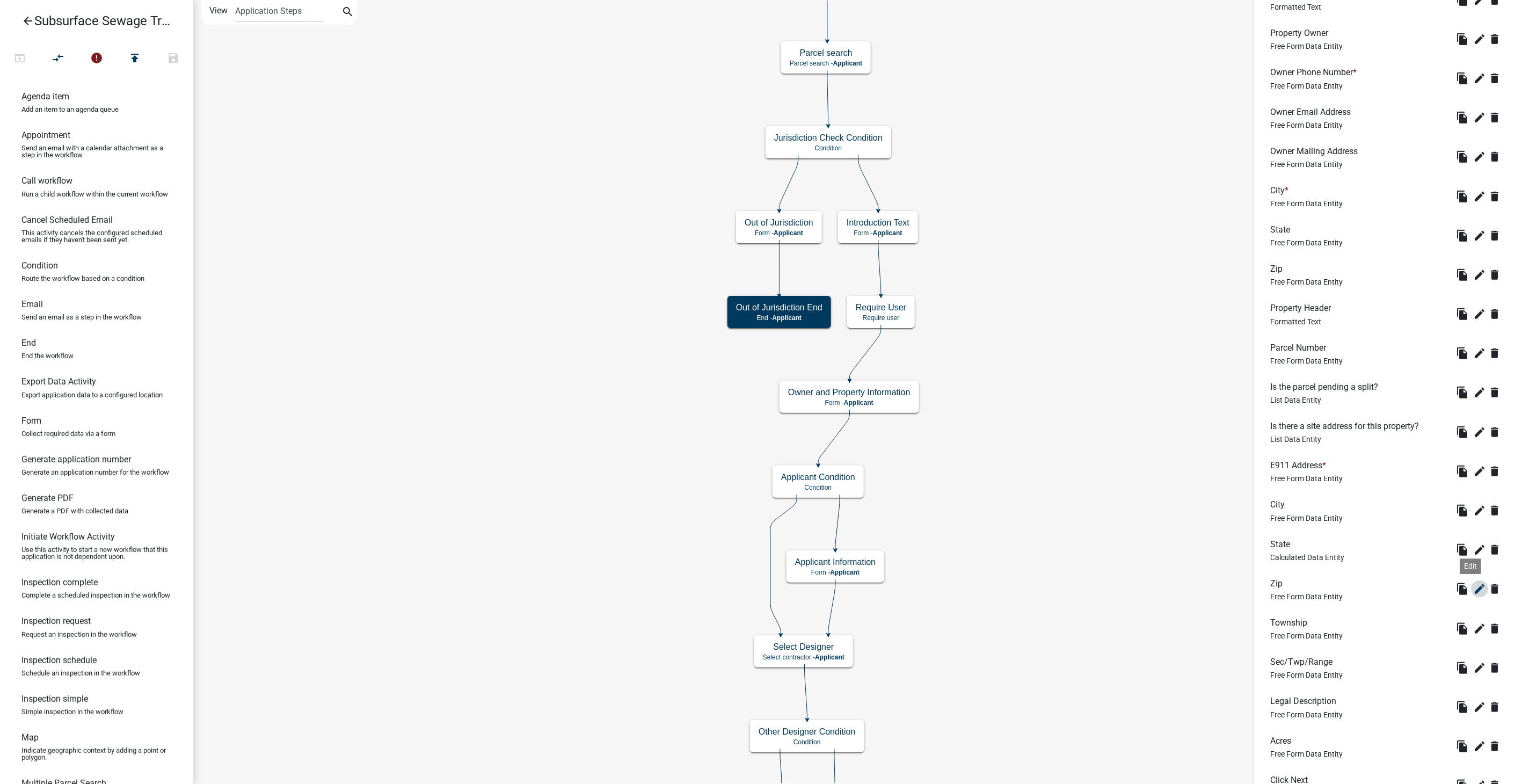
click at [1473, 588] on icon "edit" at bounding box center [1479, 589] width 13 height 13
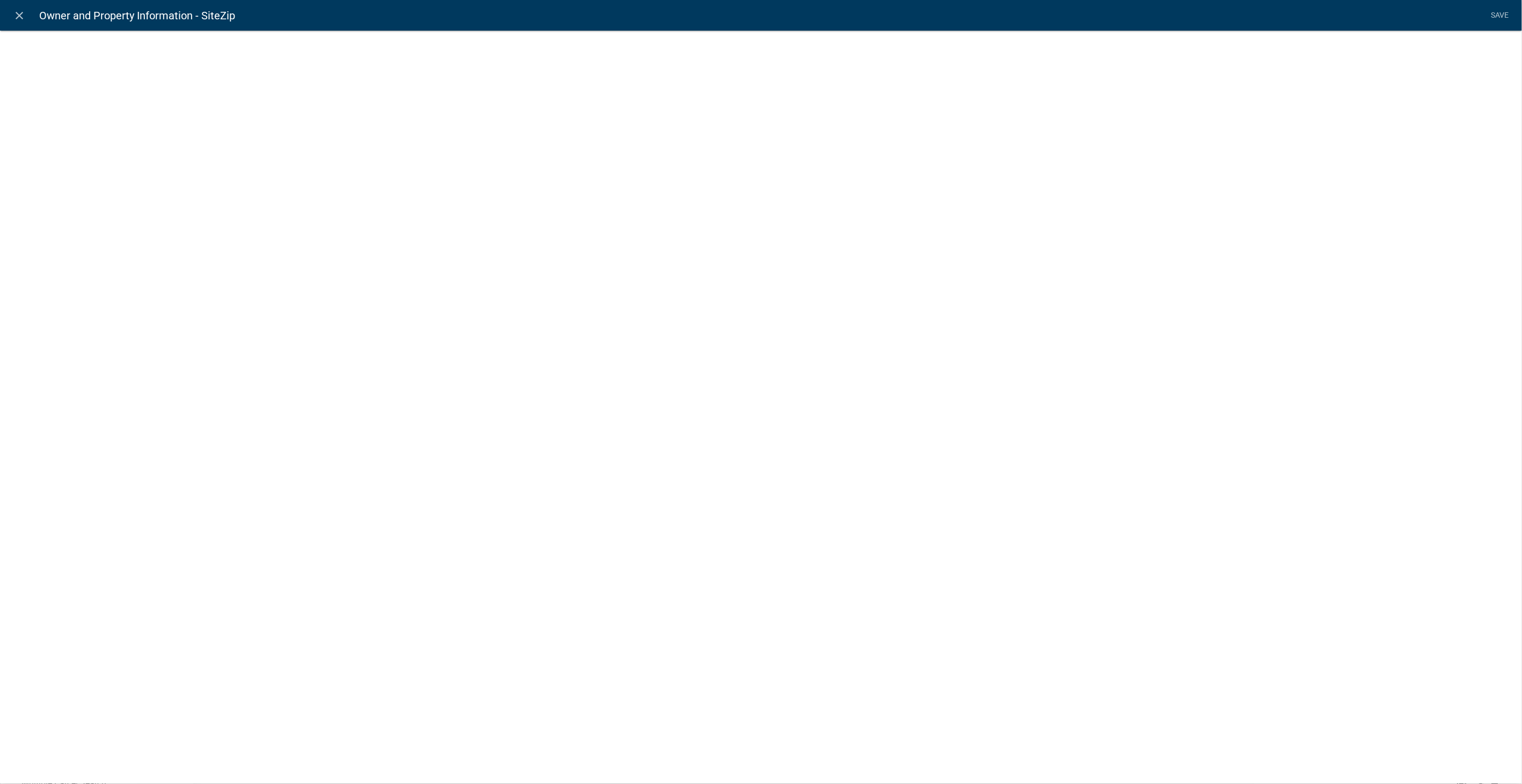
select select "1: Object"
select select "59: Object"
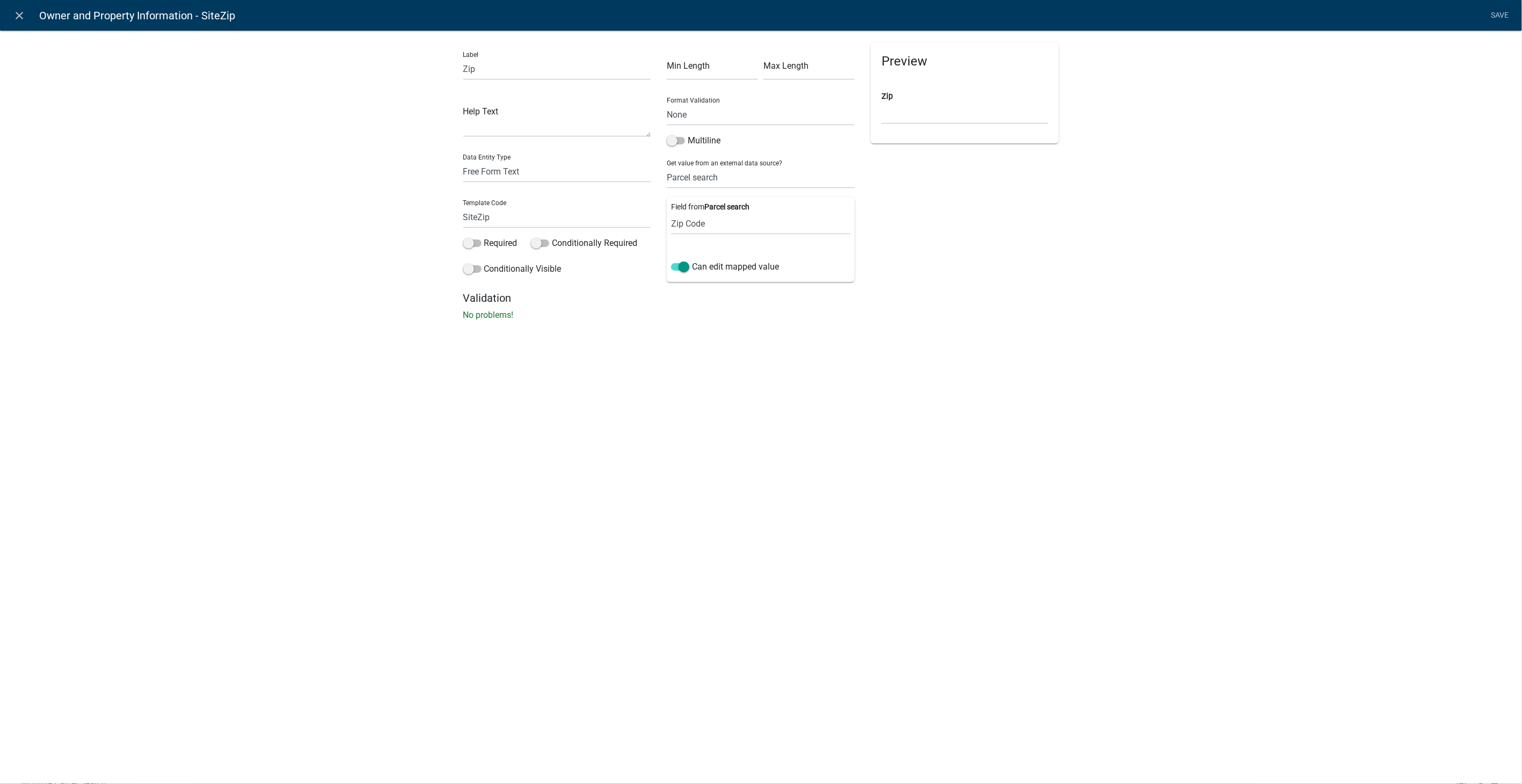
click at [462, 244] on div "Required" at bounding box center [489, 245] width 68 height 17
click at [467, 239] on span at bounding box center [472, 243] width 18 height 8
click at [484, 237] on input "Required" at bounding box center [484, 237] width 0 height 0
click at [467, 270] on span at bounding box center [472, 269] width 18 height 8
click at [484, 262] on input "Conditionally Visible" at bounding box center [484, 262] width 0 height 0
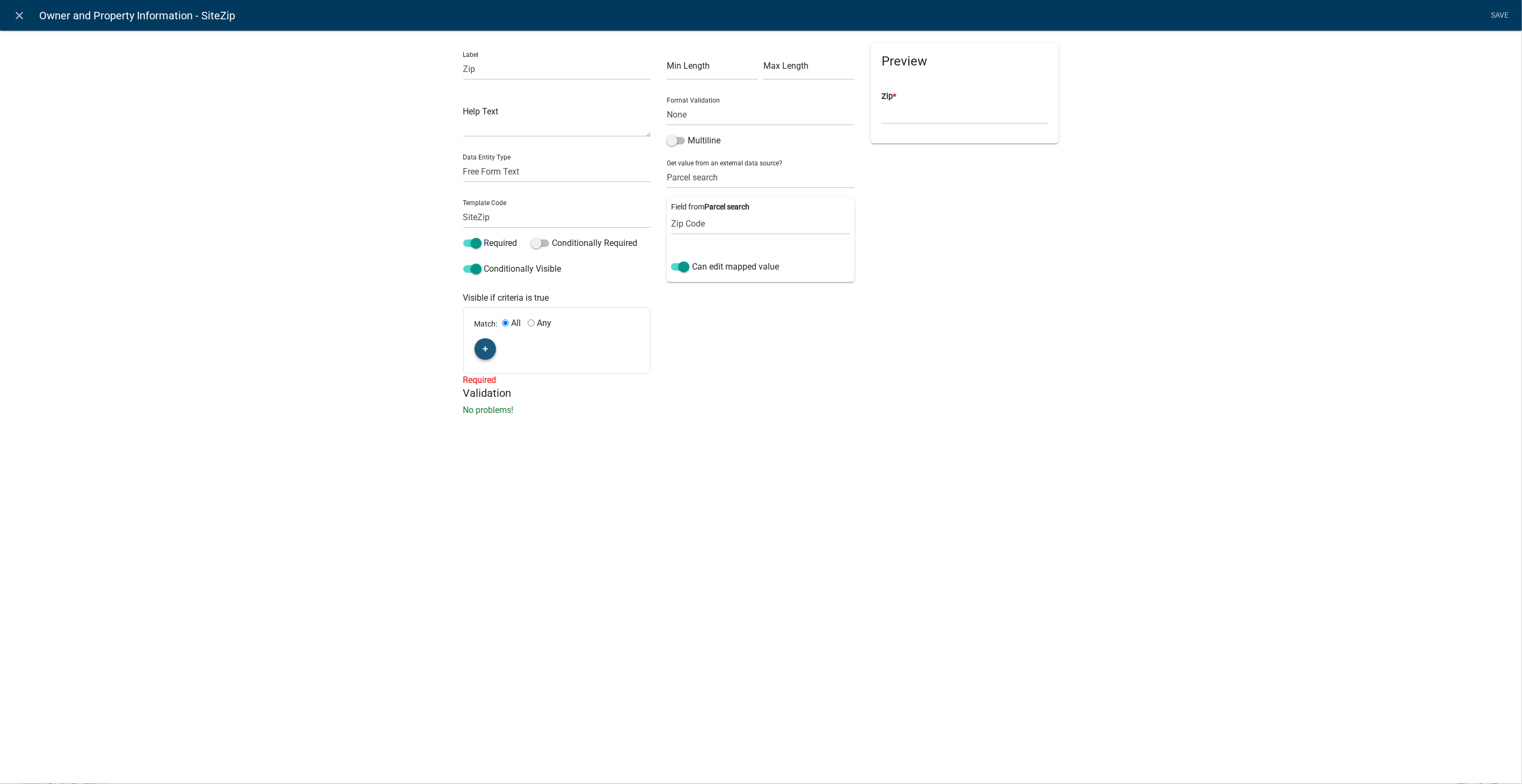
click at [480, 343] on button "button" at bounding box center [485, 349] width 21 height 21
click at [594, 343] on div "If (unset) is (unset)" at bounding box center [557, 347] width 147 height 13
click at [525, 368] on select "Choose... 911AddressYN Acres ALL_FEE_RECIPIENTS APPLICANT_CITY APPLICANT_EMAIL_…" at bounding box center [508, 367] width 44 height 22
select select "1: 911AddressYN"
click at [486, 356] on select "Choose... 911AddressYN Acres ALL_FEE_RECIPIENTS APPLICANT_CITY APPLICANT_EMAIL_…" at bounding box center [508, 367] width 44 height 22
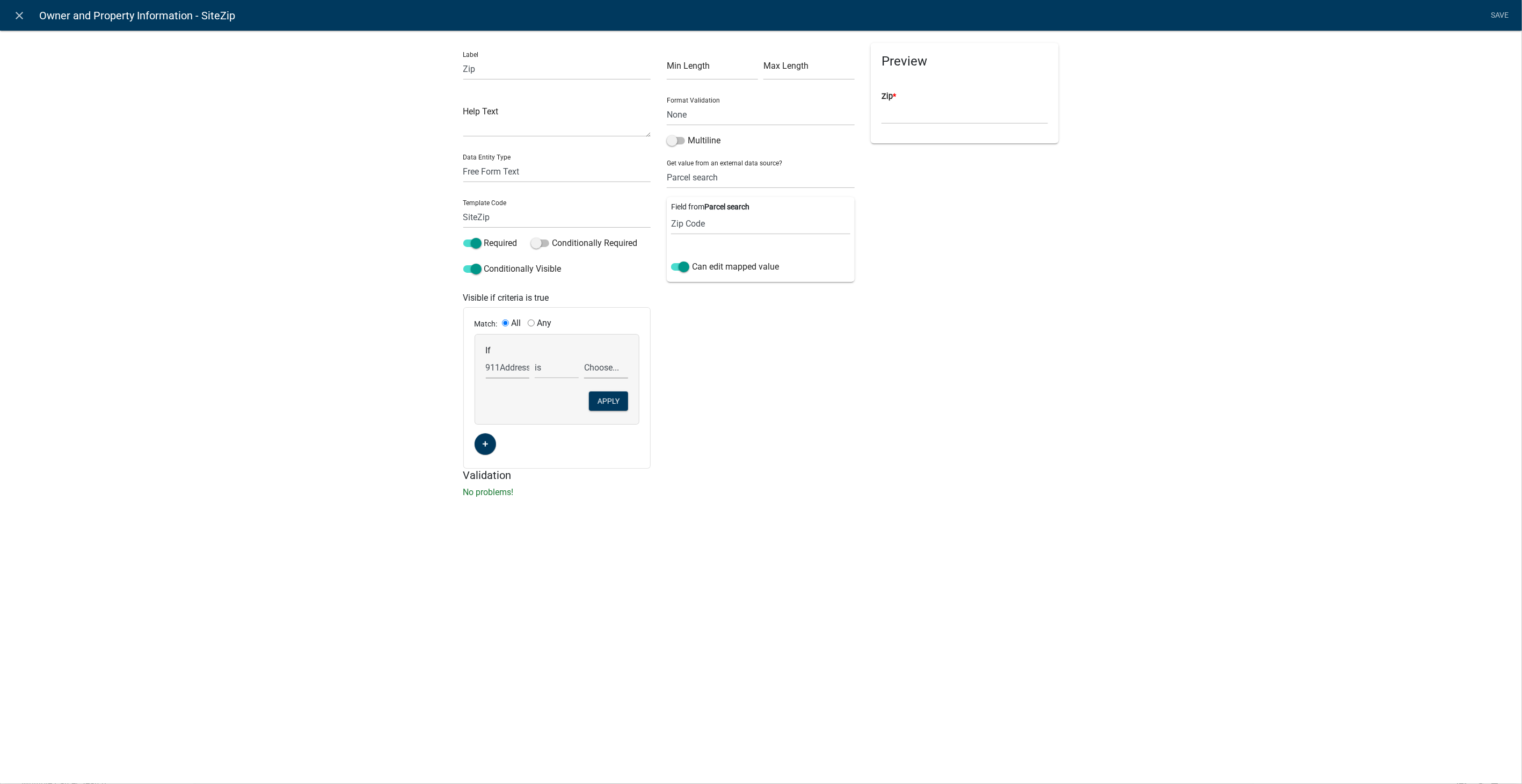
click at [599, 362] on select "Choose... No Yes" at bounding box center [606, 367] width 44 height 22
select select "2: Yes"
click at [584, 356] on select "Choose... No Yes" at bounding box center [606, 367] width 44 height 22
click at [619, 402] on button "Apply" at bounding box center [609, 401] width 39 height 19
click at [1493, 11] on link "Save" at bounding box center [1500, 15] width 27 height 21
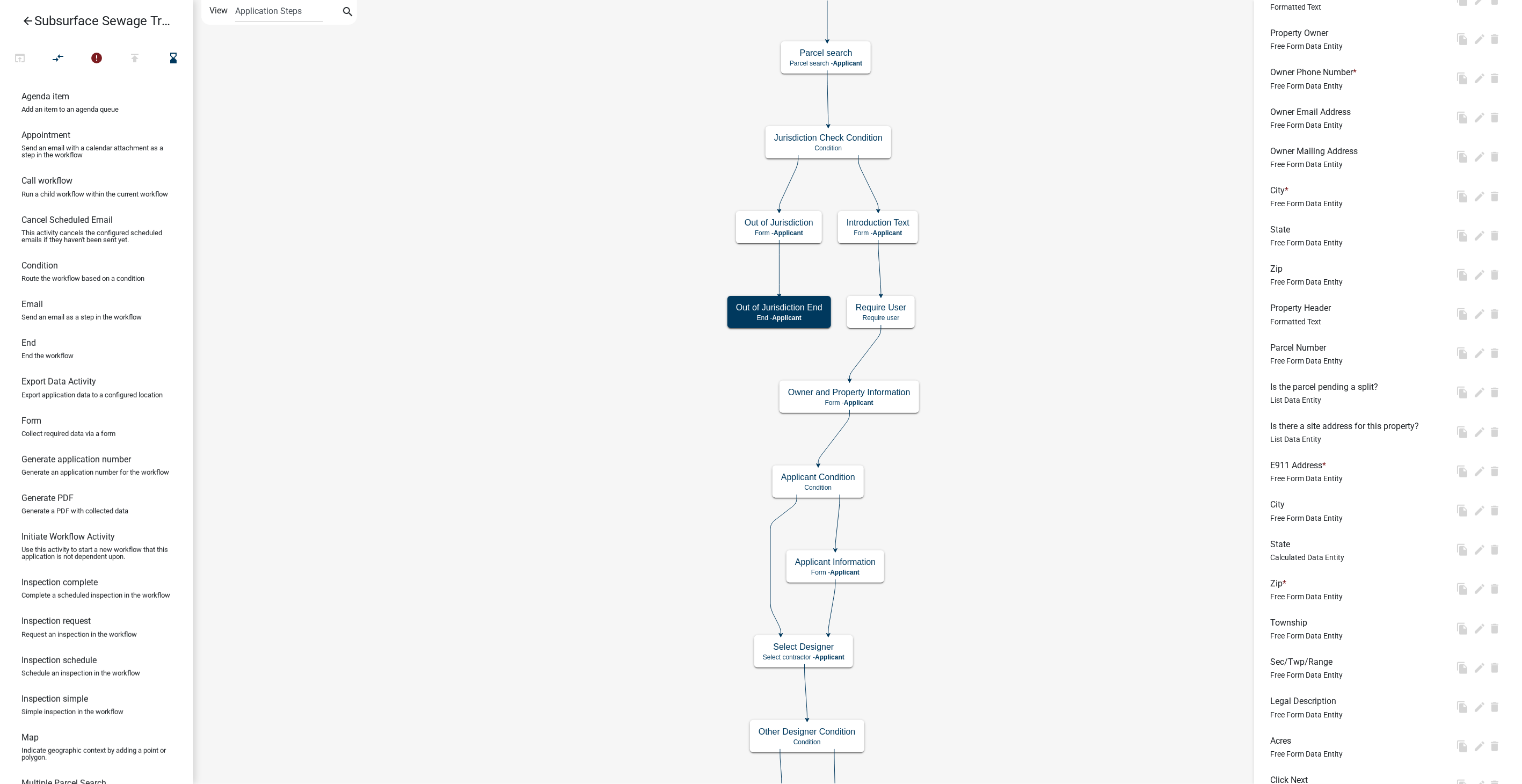
scroll to position [0, 0]
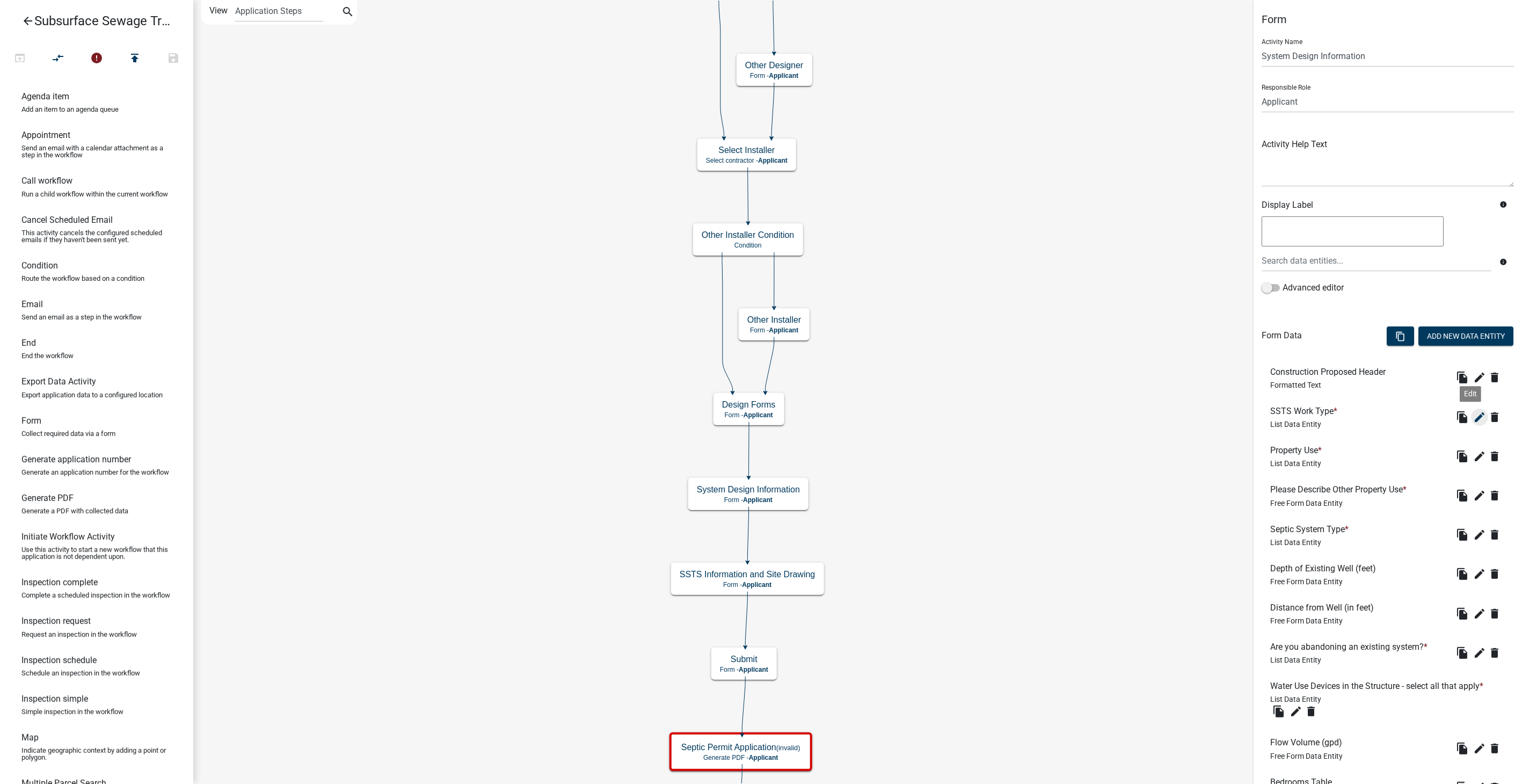
click at [1473, 413] on icon "edit" at bounding box center [1479, 417] width 13 height 13
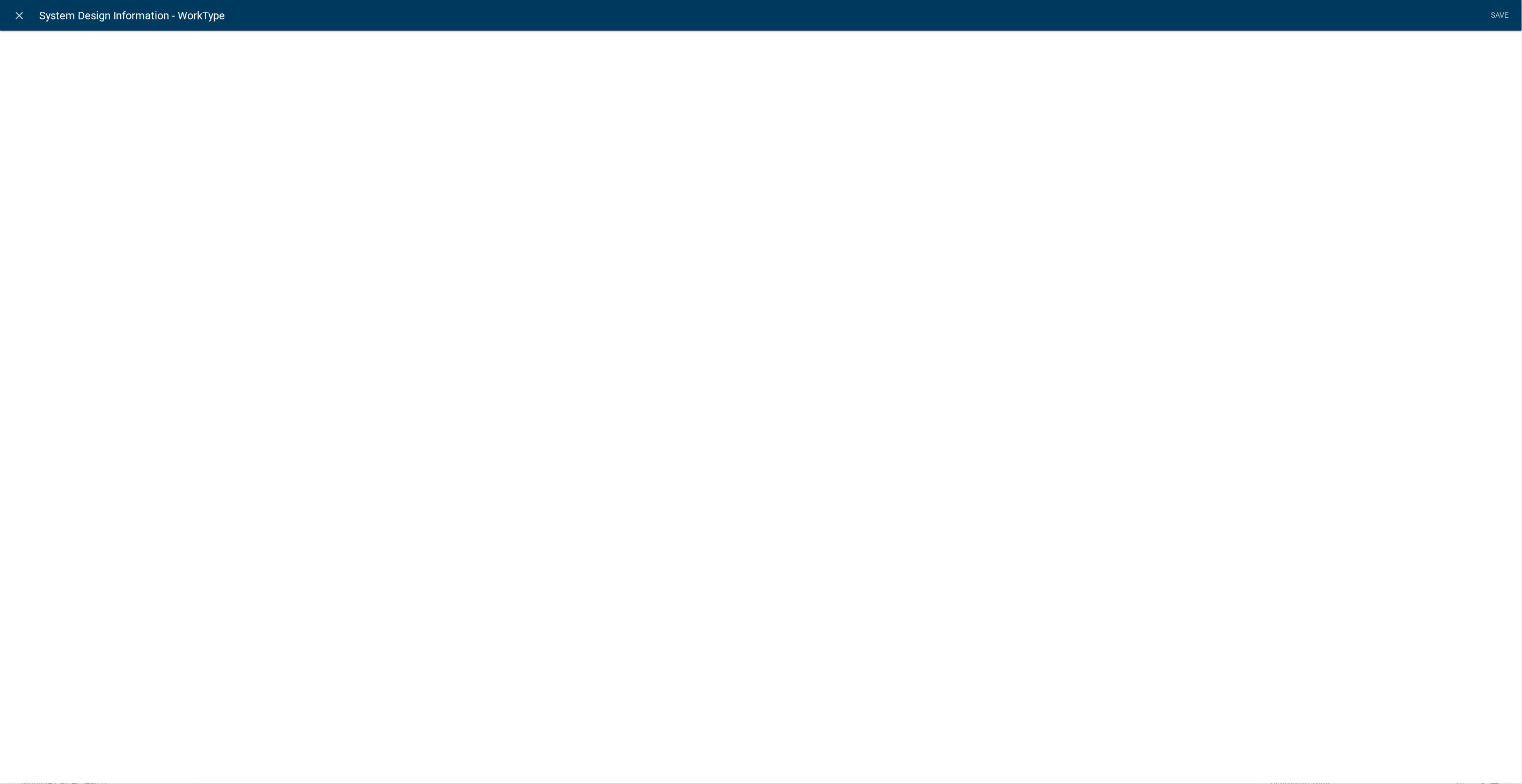
select select "list-data"
select select
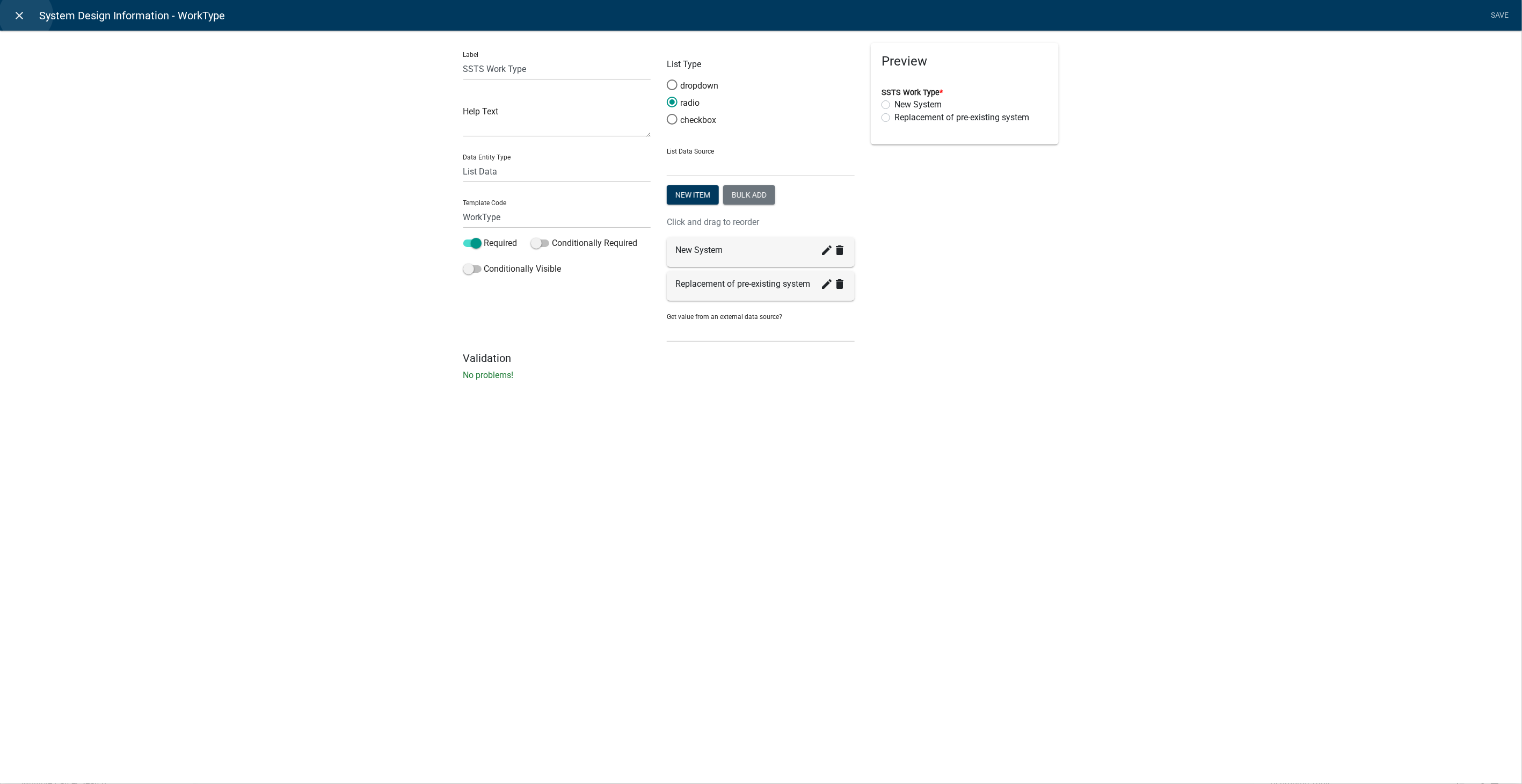
click at [26, 15] on link "close" at bounding box center [19, 15] width 22 height 22
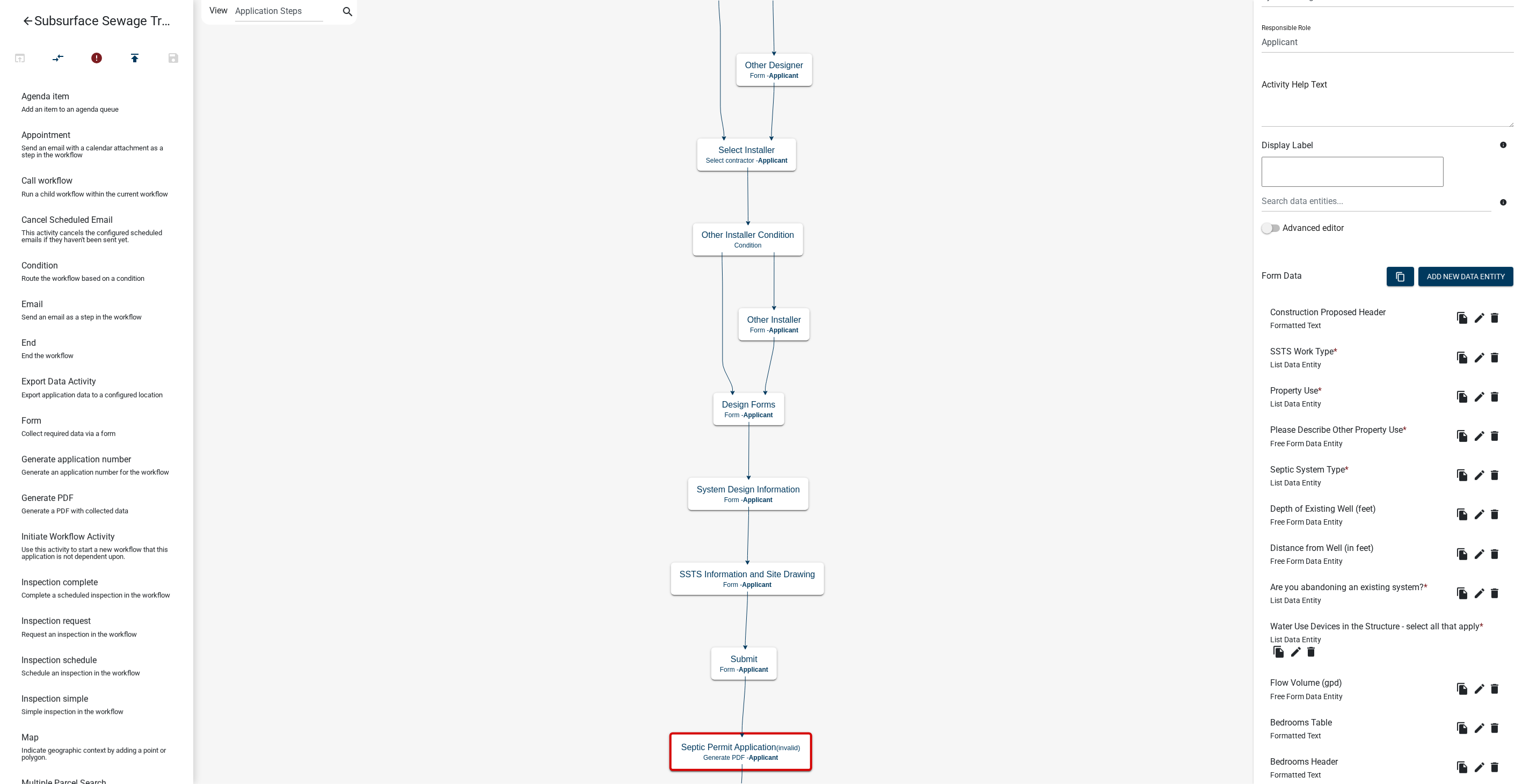
scroll to position [119, 0]
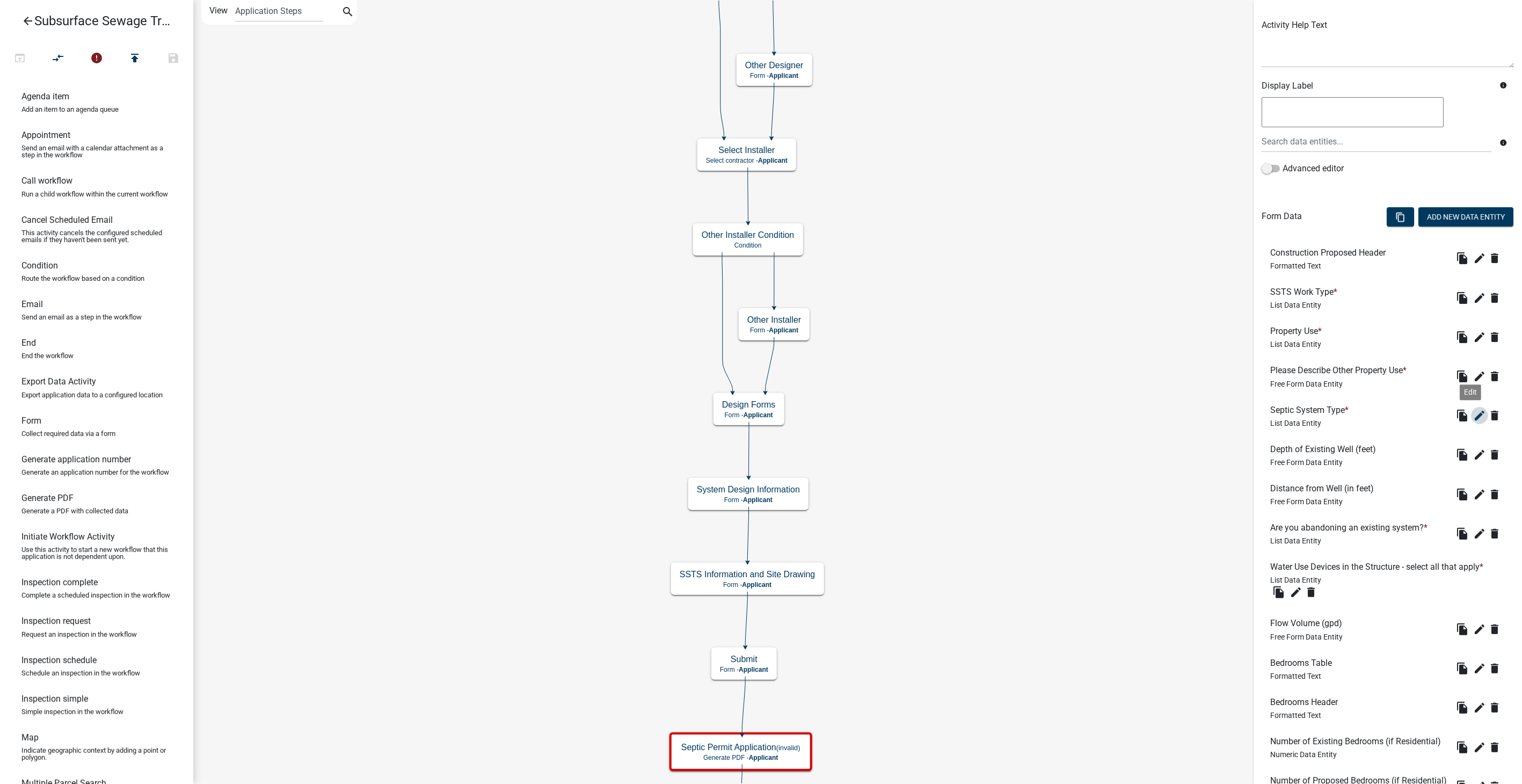
click at [1477, 411] on icon "edit" at bounding box center [1479, 415] width 13 height 13
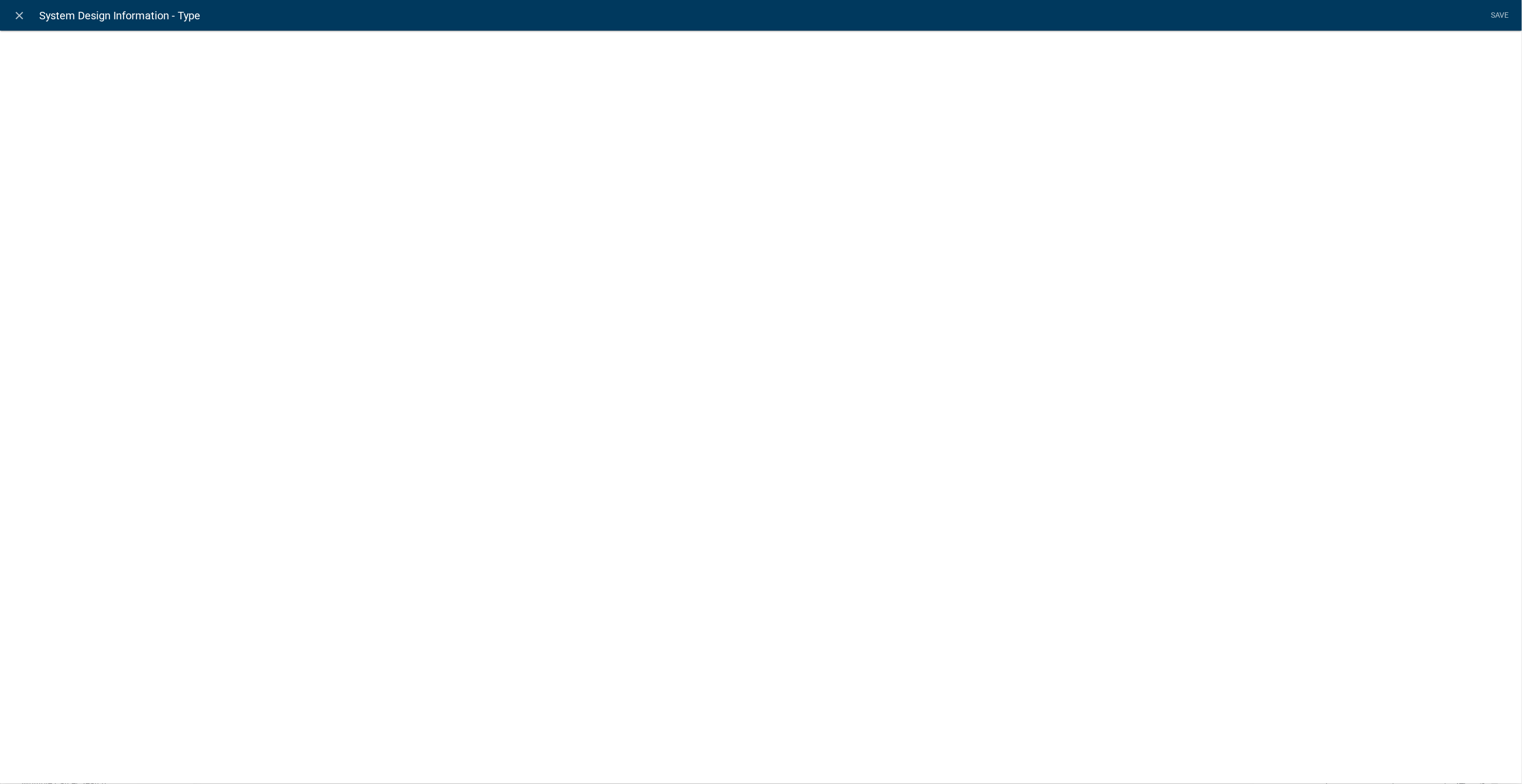
select select "list-data"
select select
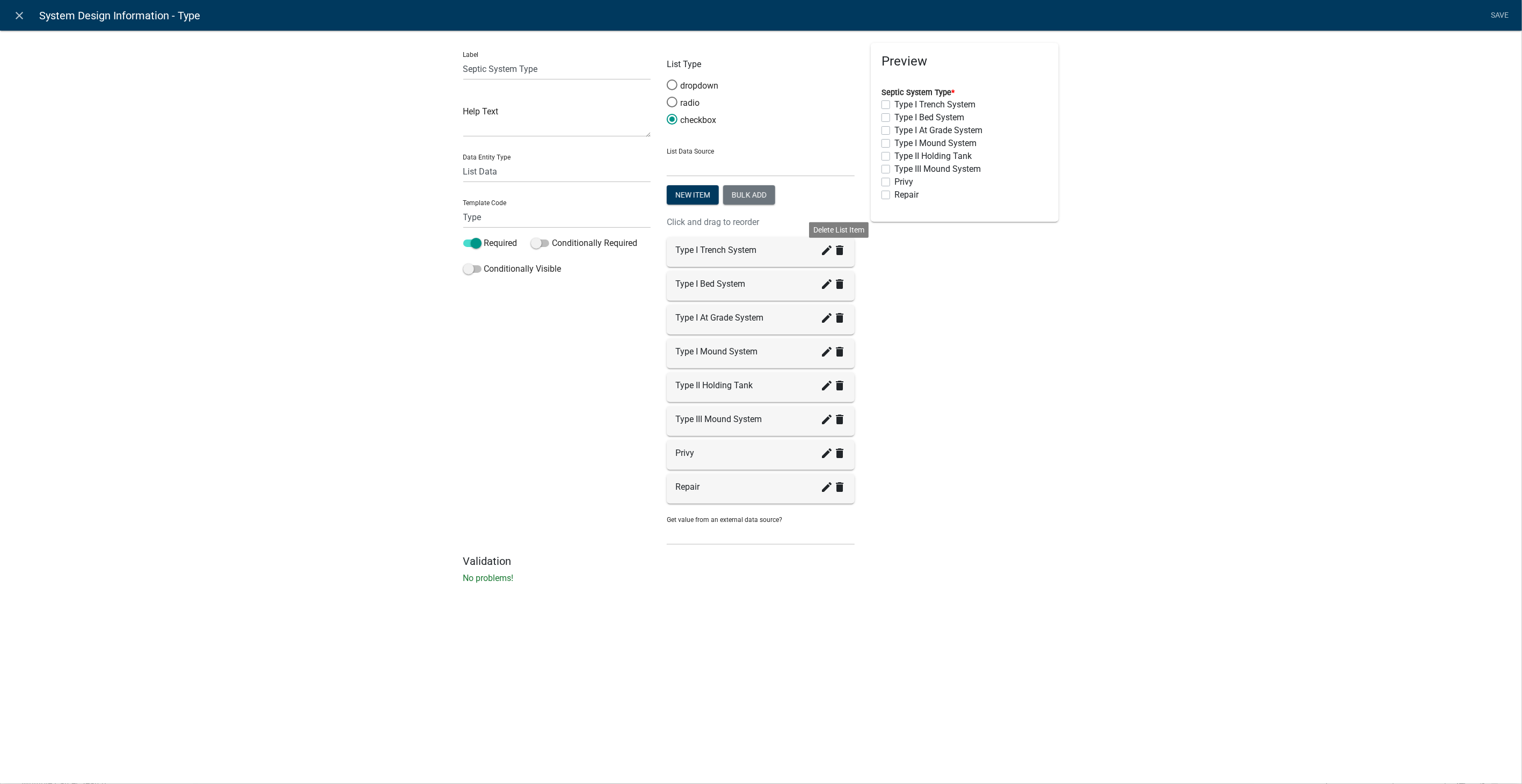
click at [842, 253] on icon "delete" at bounding box center [840, 251] width 13 height 13
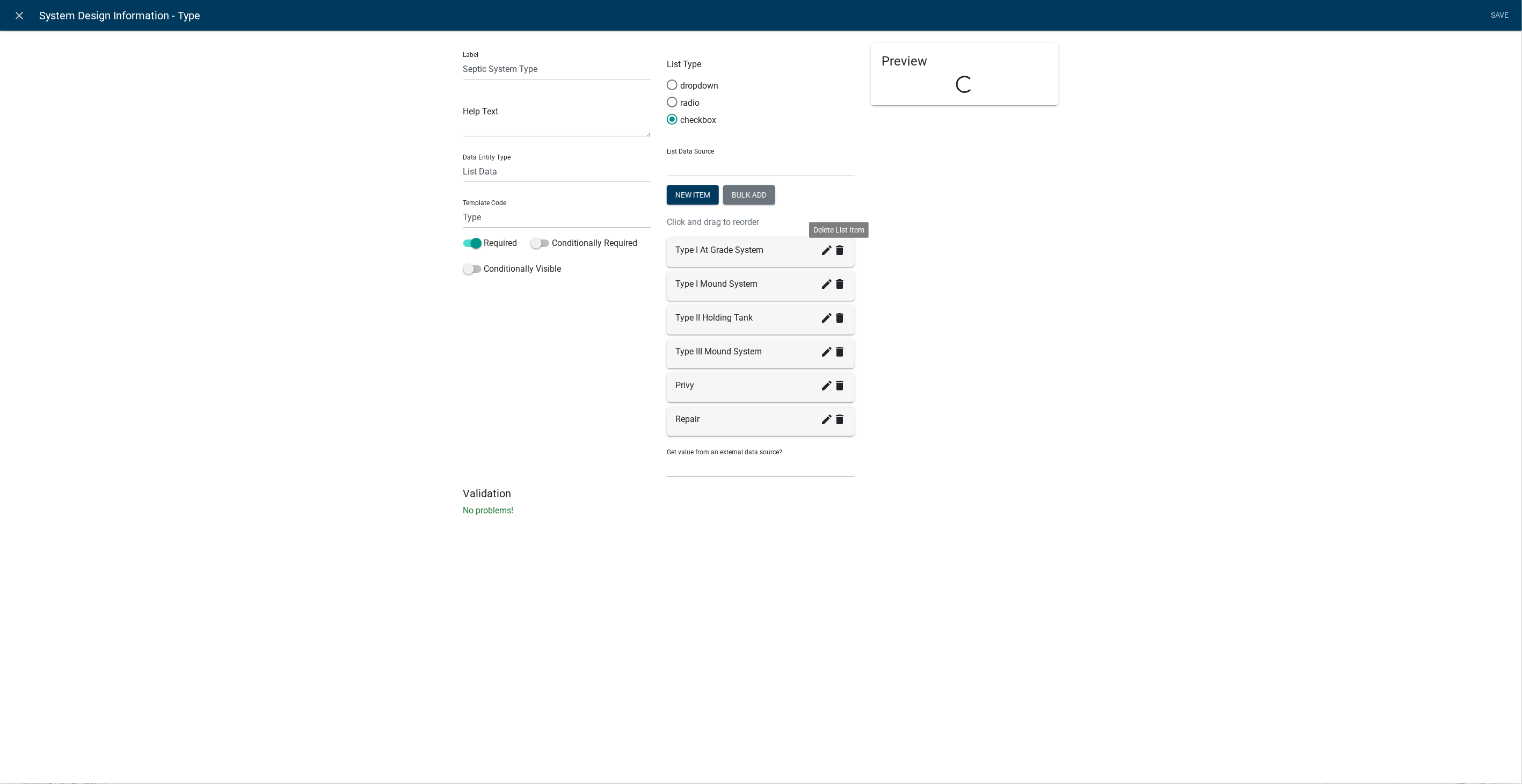
click at [842, 253] on icon "delete" at bounding box center [840, 251] width 13 height 13
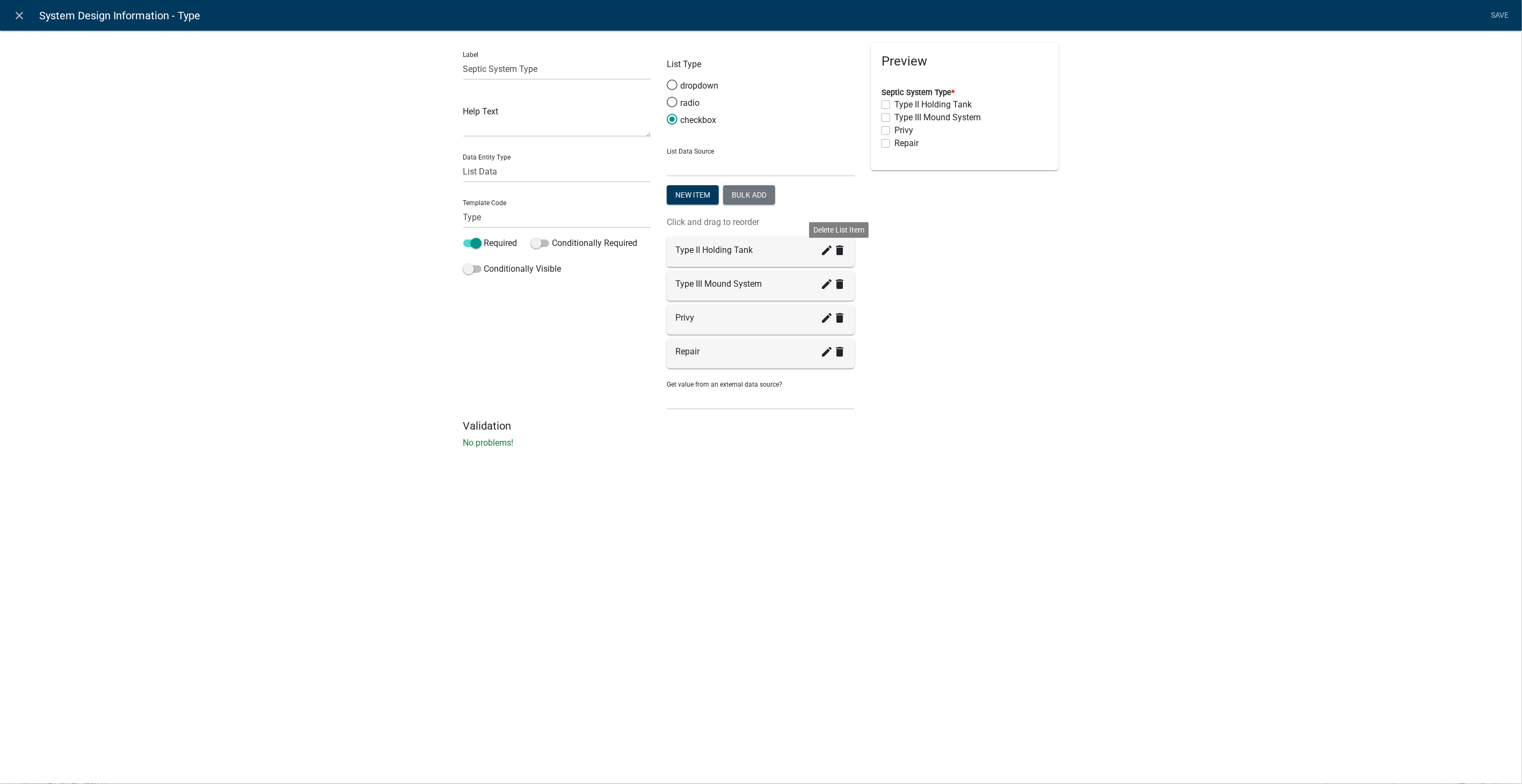
click at [842, 253] on icon "delete" at bounding box center [840, 251] width 13 height 13
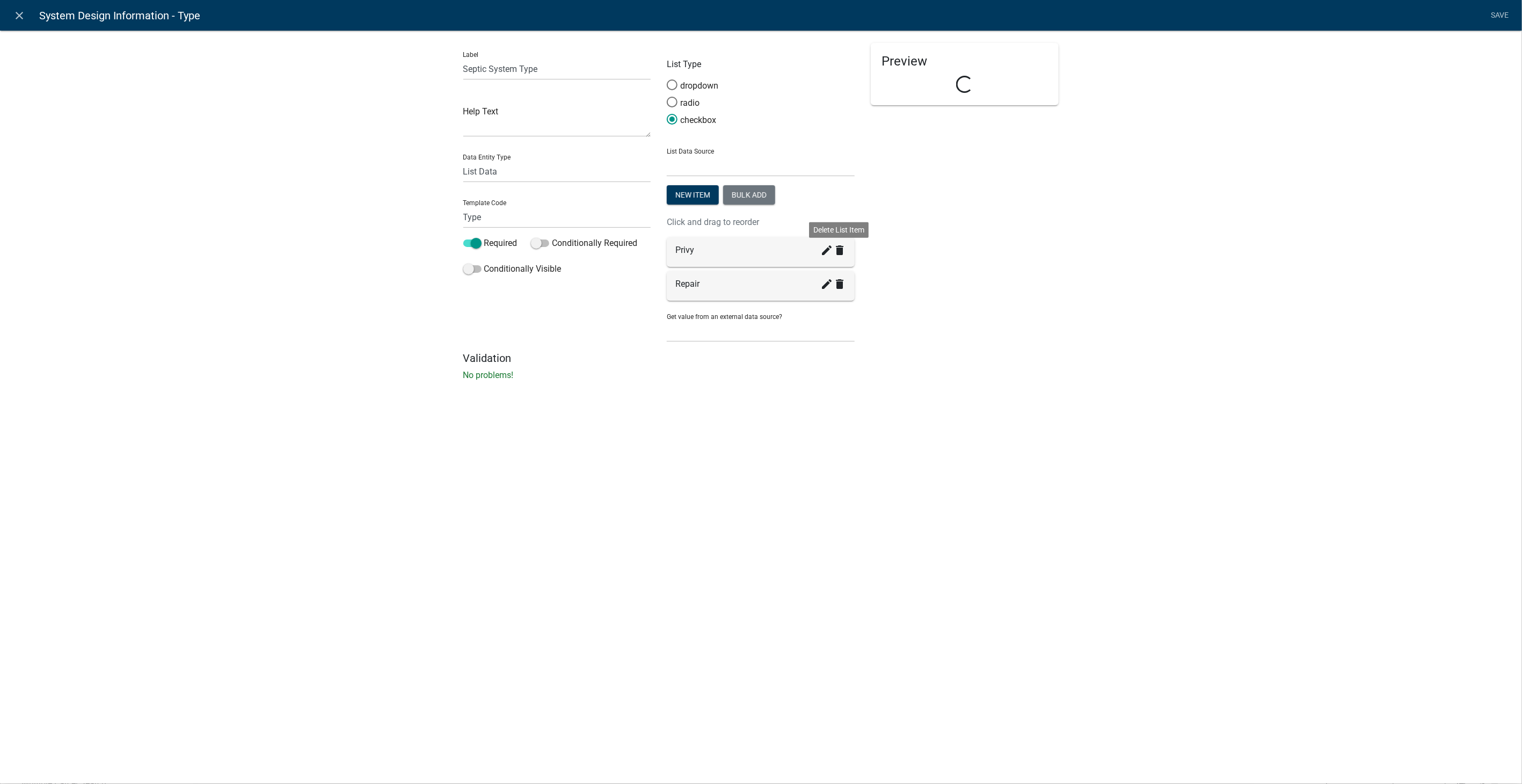
click at [842, 253] on icon "delete" at bounding box center [840, 251] width 13 height 13
click at [466, 68] on input "Septic System Type" at bounding box center [557, 69] width 188 height 22
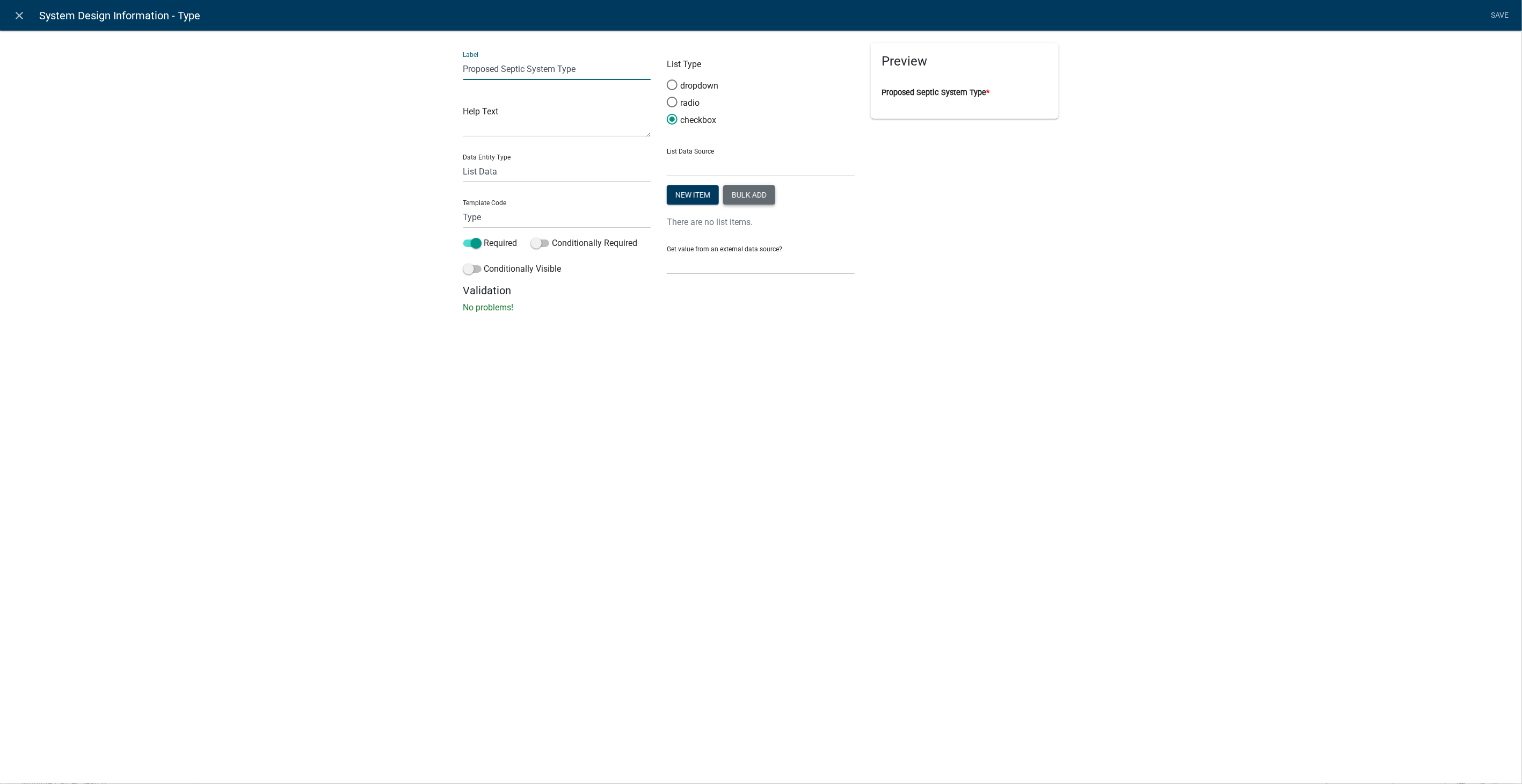
type input "Proposed Septic System Type"
click at [761, 196] on button "Bulk add" at bounding box center [749, 194] width 52 height 19
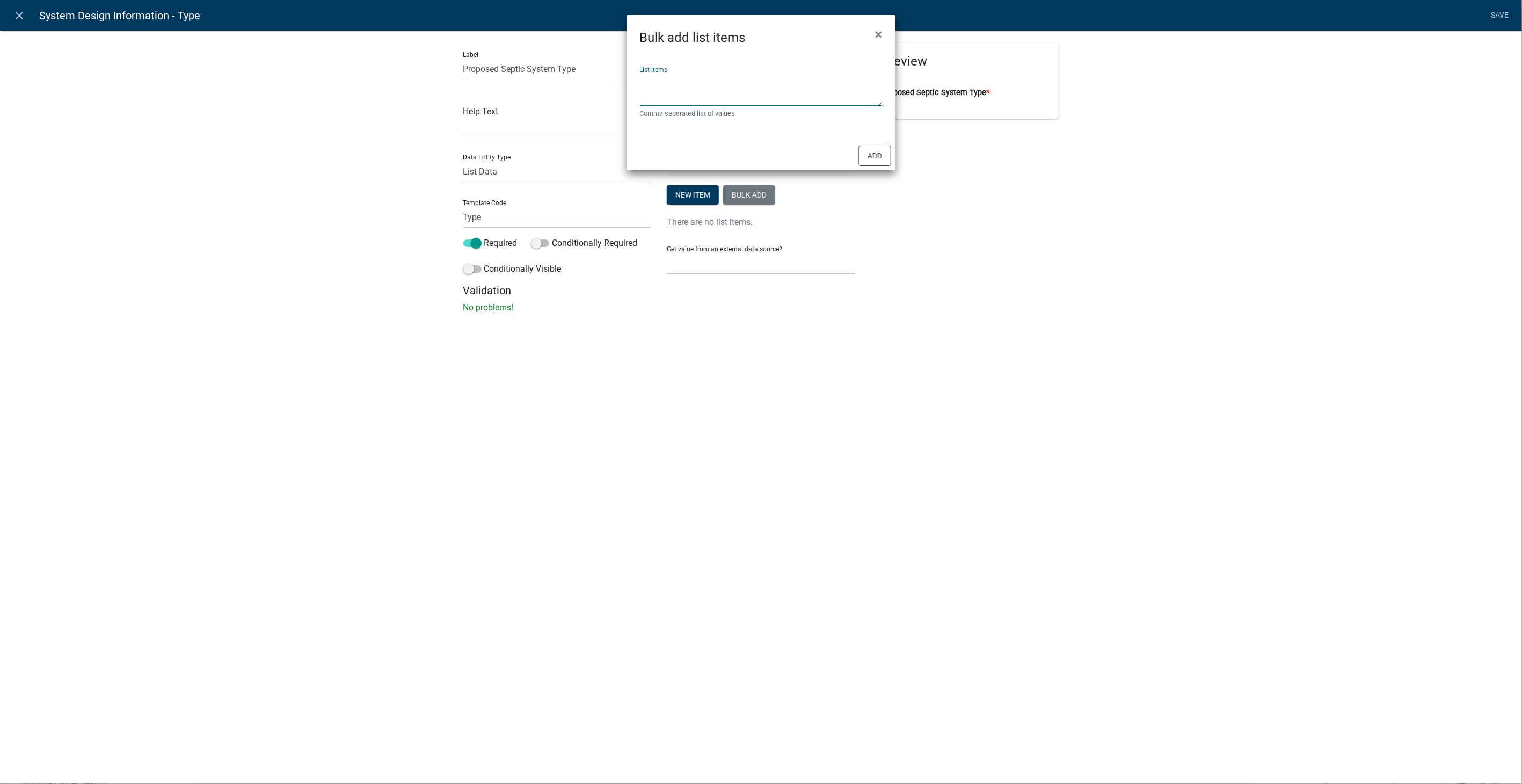
click at [659, 93] on textarea "List items" at bounding box center [761, 90] width 243 height 33
type textarea "Tranch,Mound,Bed,Holding Tank,Privy,Add/Replace Tank"
click at [882, 157] on button "Add" at bounding box center [874, 155] width 32 height 21
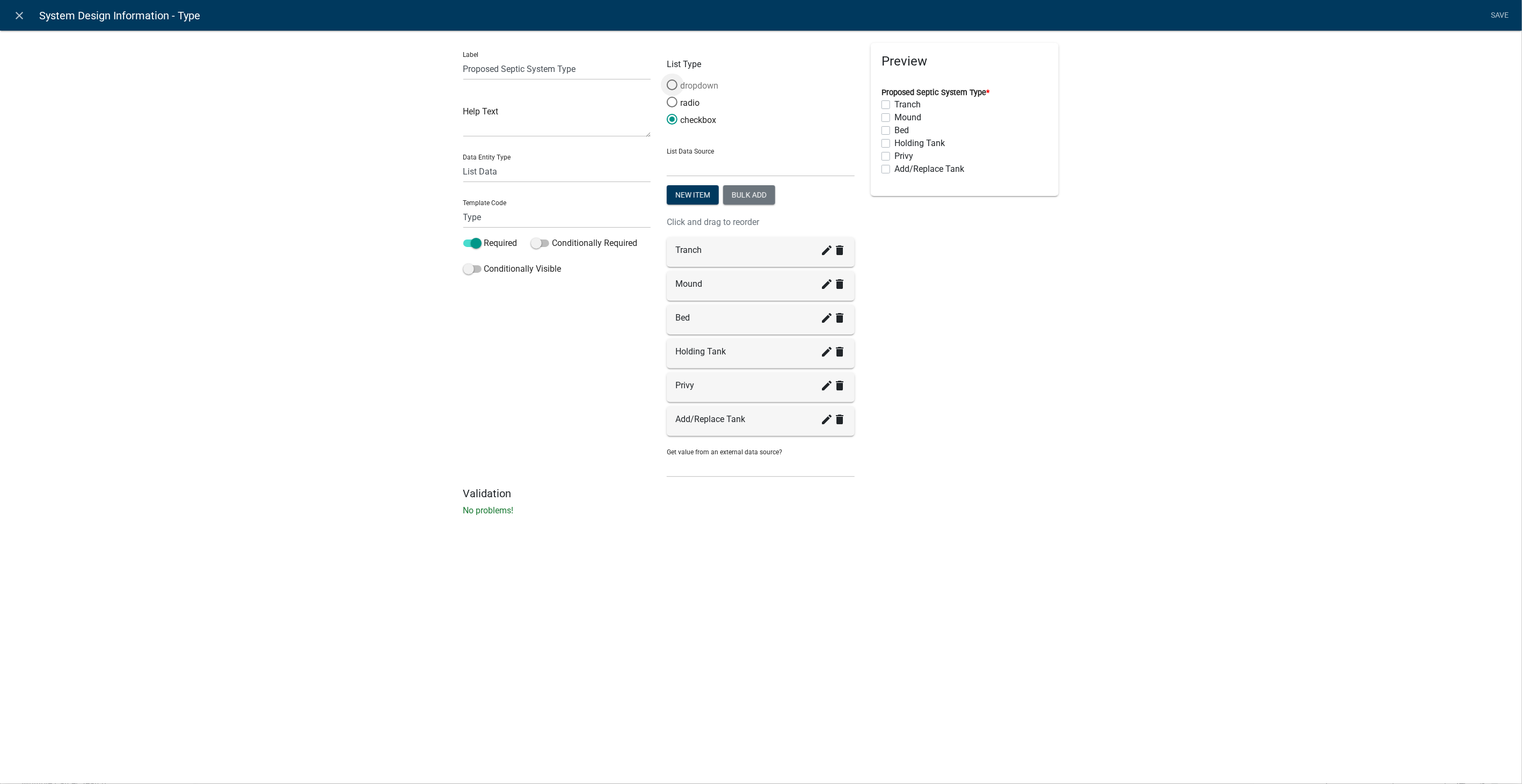
click at [673, 83] on span at bounding box center [672, 84] width 22 height 23
click at [667, 79] on input "dropdown" at bounding box center [667, 79] width 0 height 0
click at [824, 250] on icon "create" at bounding box center [827, 251] width 13 height 13
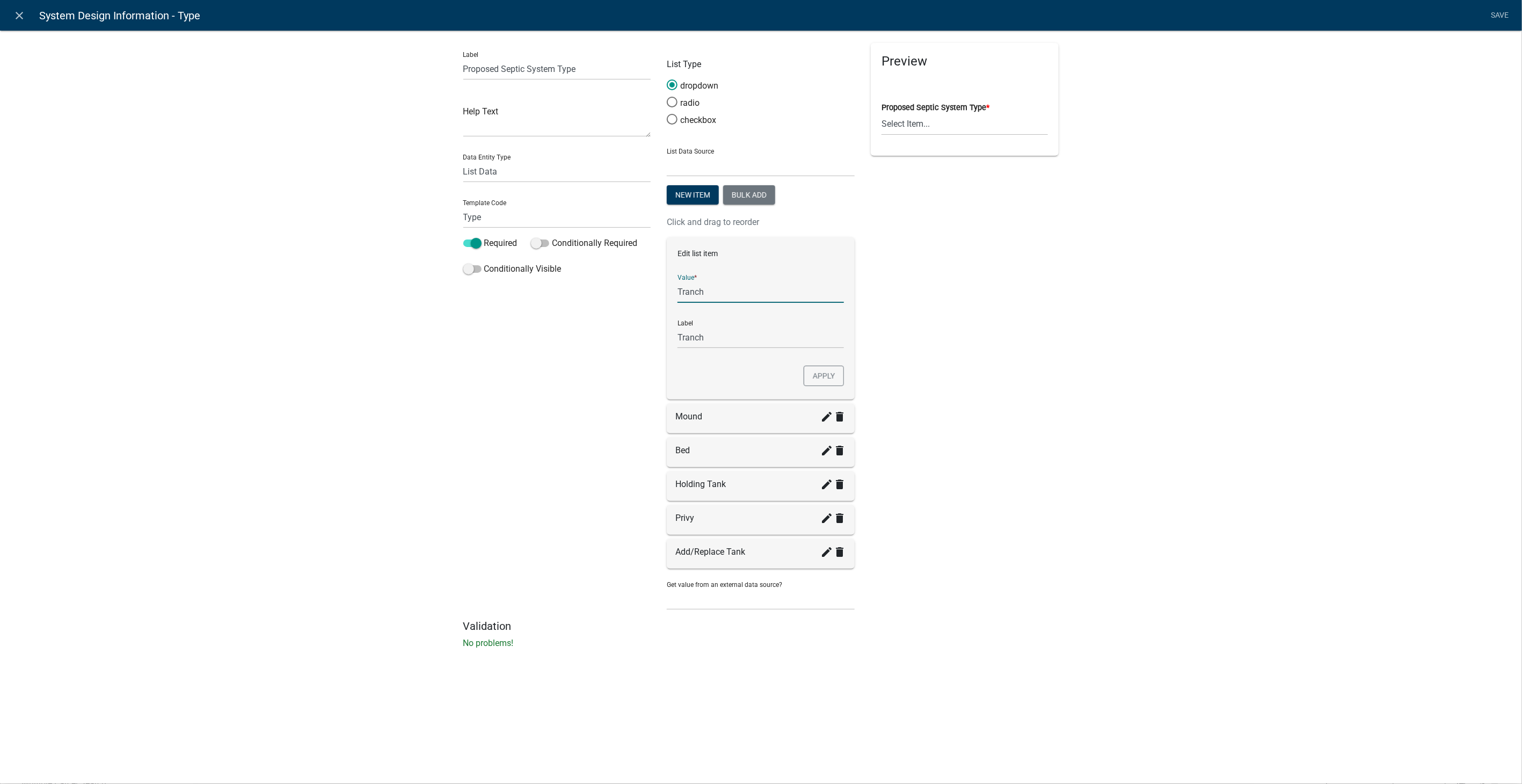
click at [687, 291] on input "Tranch" at bounding box center [761, 291] width 167 height 22
type input "Trench"
click at [720, 338] on input "Trench" at bounding box center [761, 337] width 167 height 22
click at [974, 352] on div "Preview Proposed Septic System Type * Select Item... Trench Mound Bed Holding T…" at bounding box center [964, 331] width 204 height 577
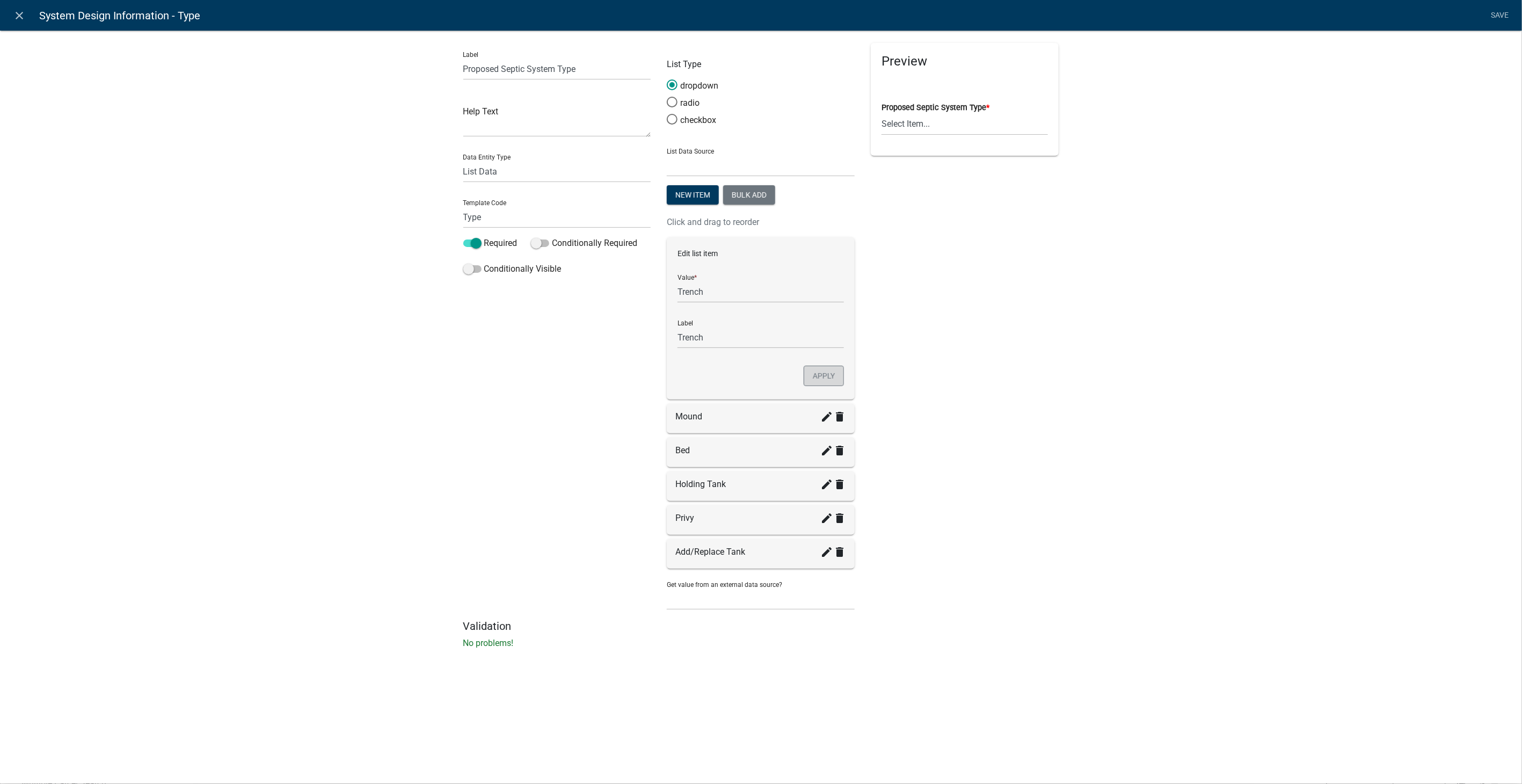
click at [819, 379] on button "Apply" at bounding box center [824, 376] width 40 height 21
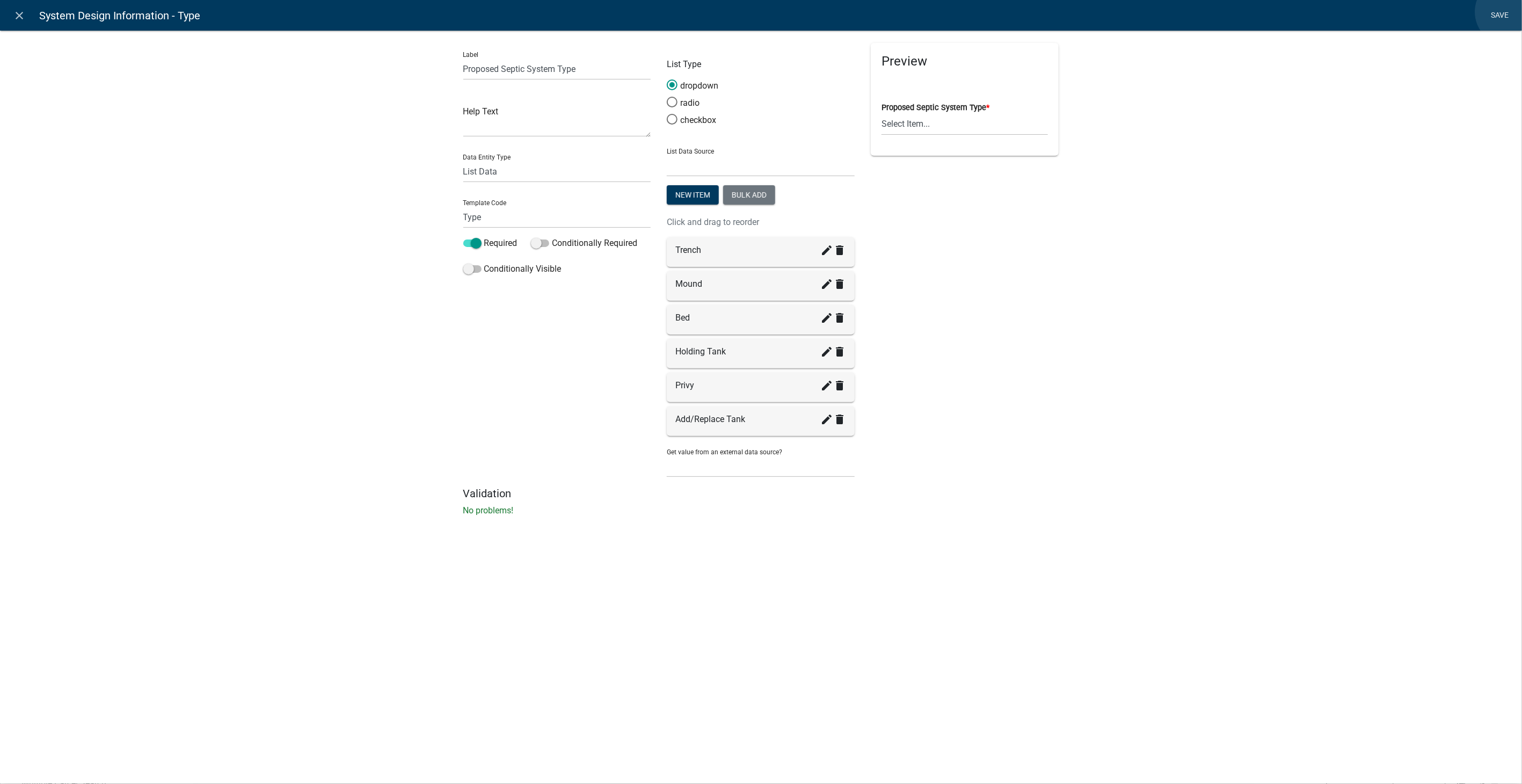
click at [1509, 12] on link "Save" at bounding box center [1500, 15] width 27 height 21
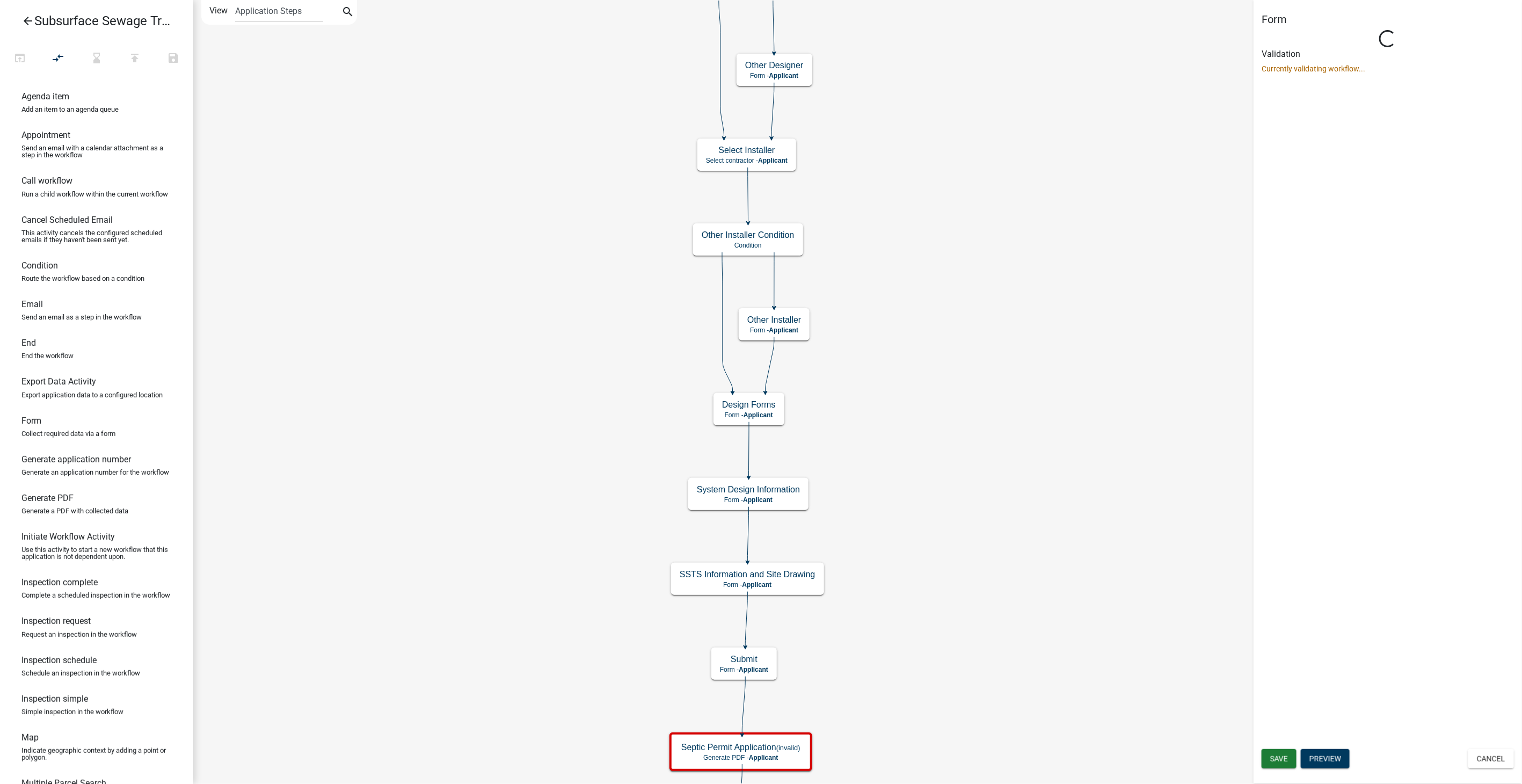
scroll to position [0, 0]
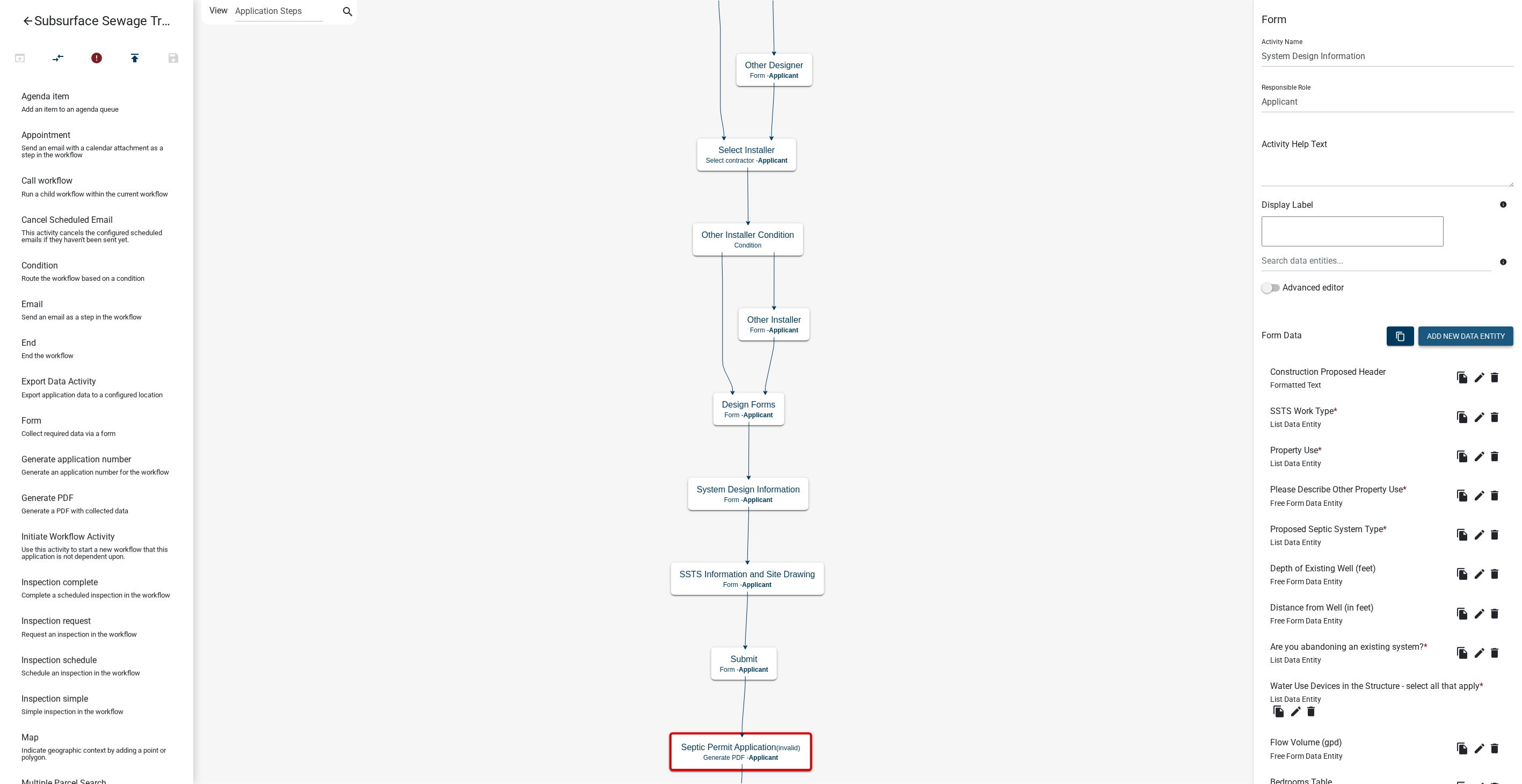
click at [1426, 337] on button "Add New Data Entity" at bounding box center [1466, 336] width 95 height 19
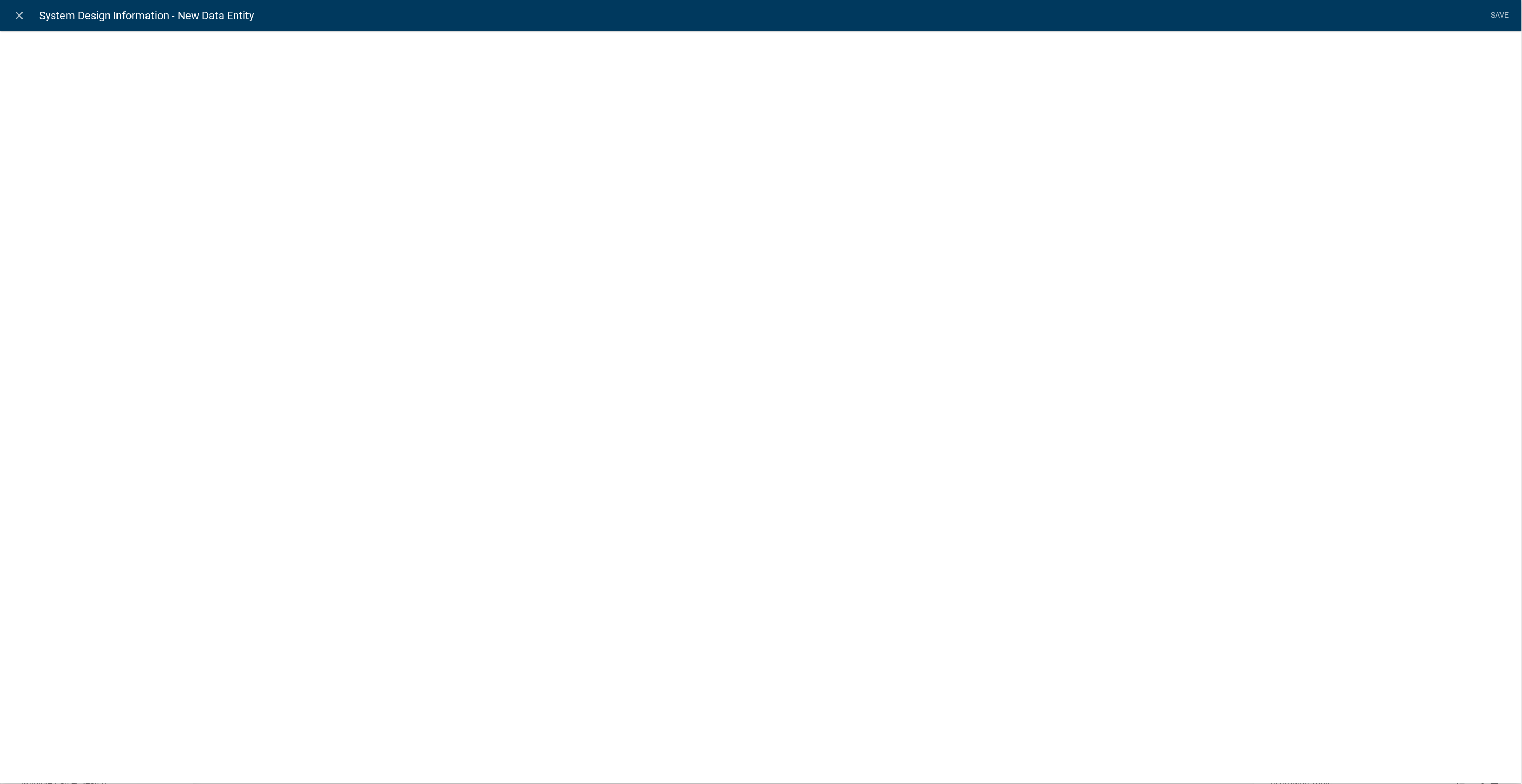
select select
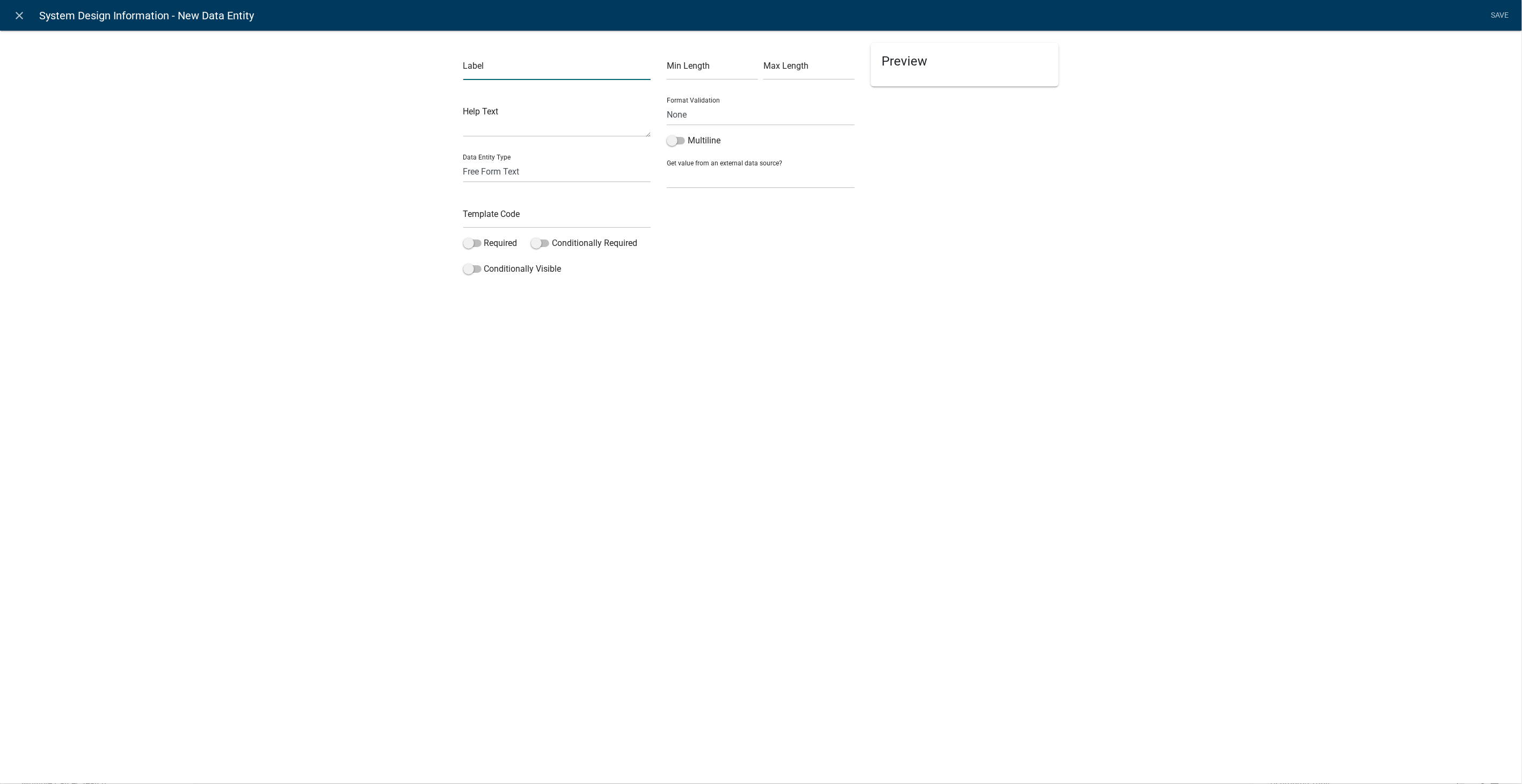
click at [487, 67] on input "text" at bounding box center [557, 69] width 188 height 22
type input "Proposed System Number Type"
click at [486, 171] on select "Free Form Text Document Display Entity Value Fee Numeric Data Date Map Sketch D…" at bounding box center [557, 171] width 188 height 22
select select "list-data"
click at [463, 161] on select "Free Form Text Document Display Entity Value Fee Numeric Data Date Map Sketch D…" at bounding box center [557, 171] width 188 height 22
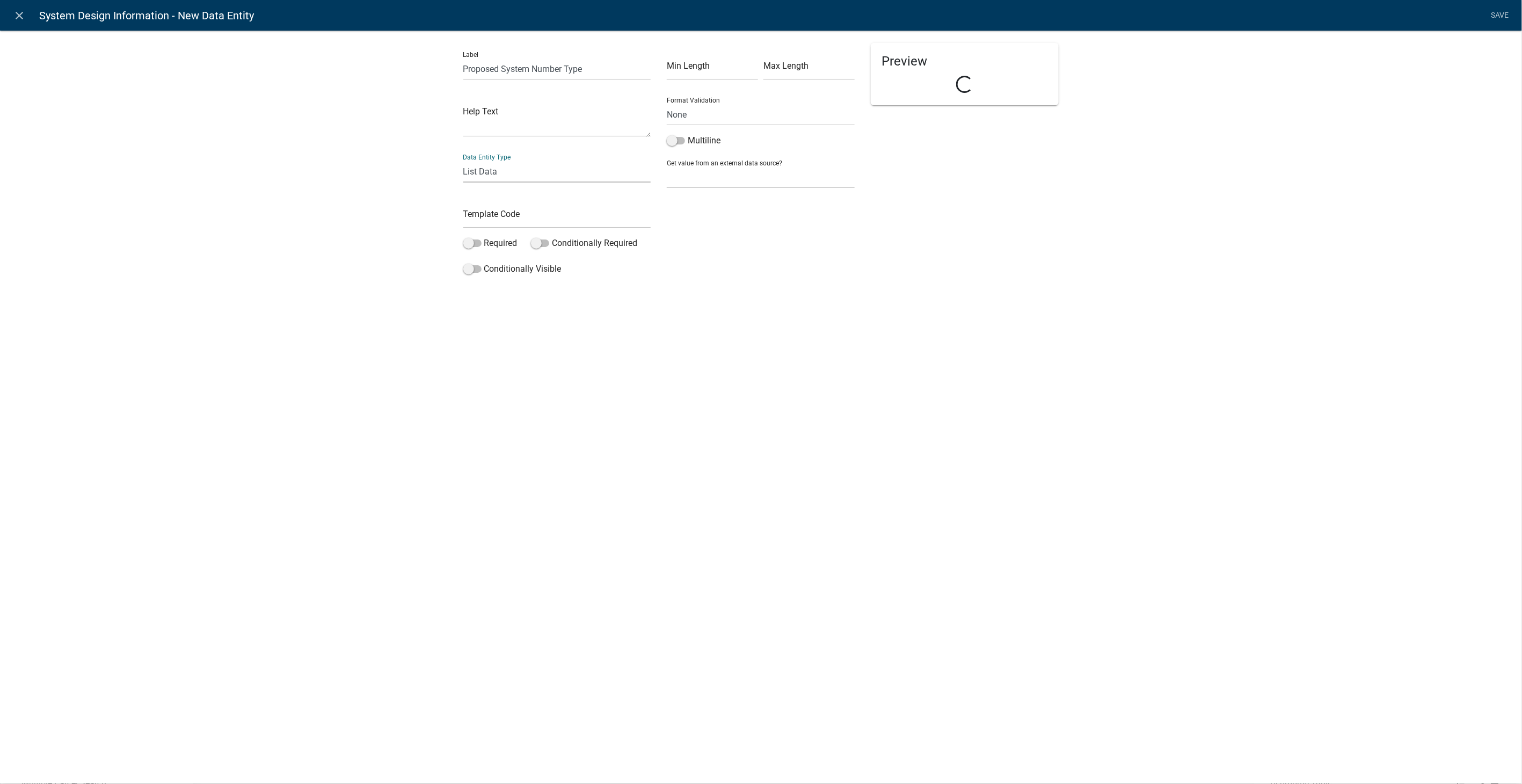
select select "list-data"
select select
click at [482, 209] on input "text" at bounding box center [557, 217] width 188 height 22
type input "SystemNumber"
click at [744, 188] on button "Bulk add" at bounding box center [749, 194] width 52 height 19
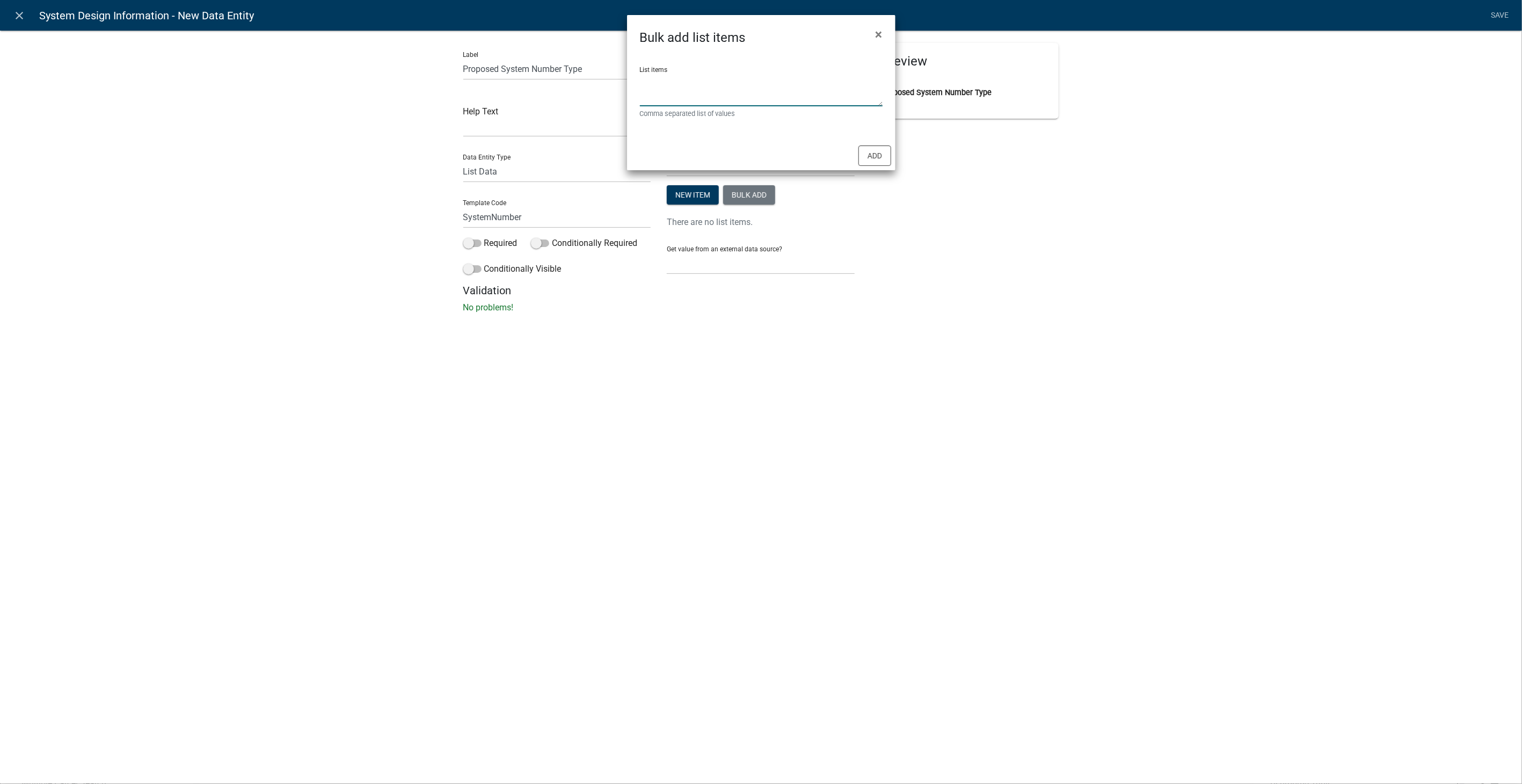
click at [673, 80] on textarea "List items" at bounding box center [761, 90] width 243 height 33
type textarea "Type 1 System,Type II System, Type III System"
click at [887, 154] on button "Add" at bounding box center [874, 155] width 32 height 21
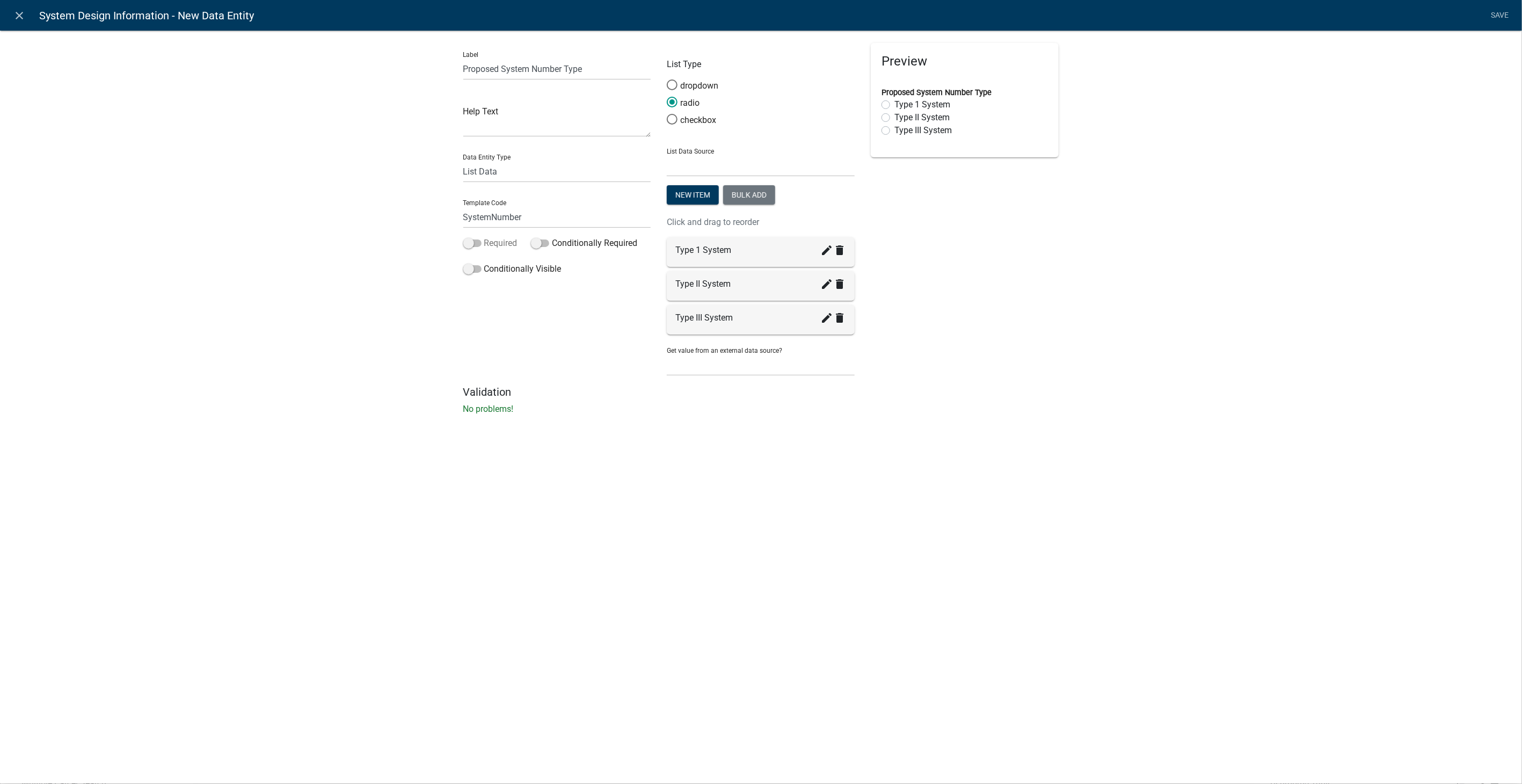
click at [463, 239] on label "Required" at bounding box center [490, 243] width 54 height 13
click at [484, 237] on input "Required" at bounding box center [484, 237] width 0 height 0
click at [1495, 9] on link "Save" at bounding box center [1500, 15] width 27 height 21
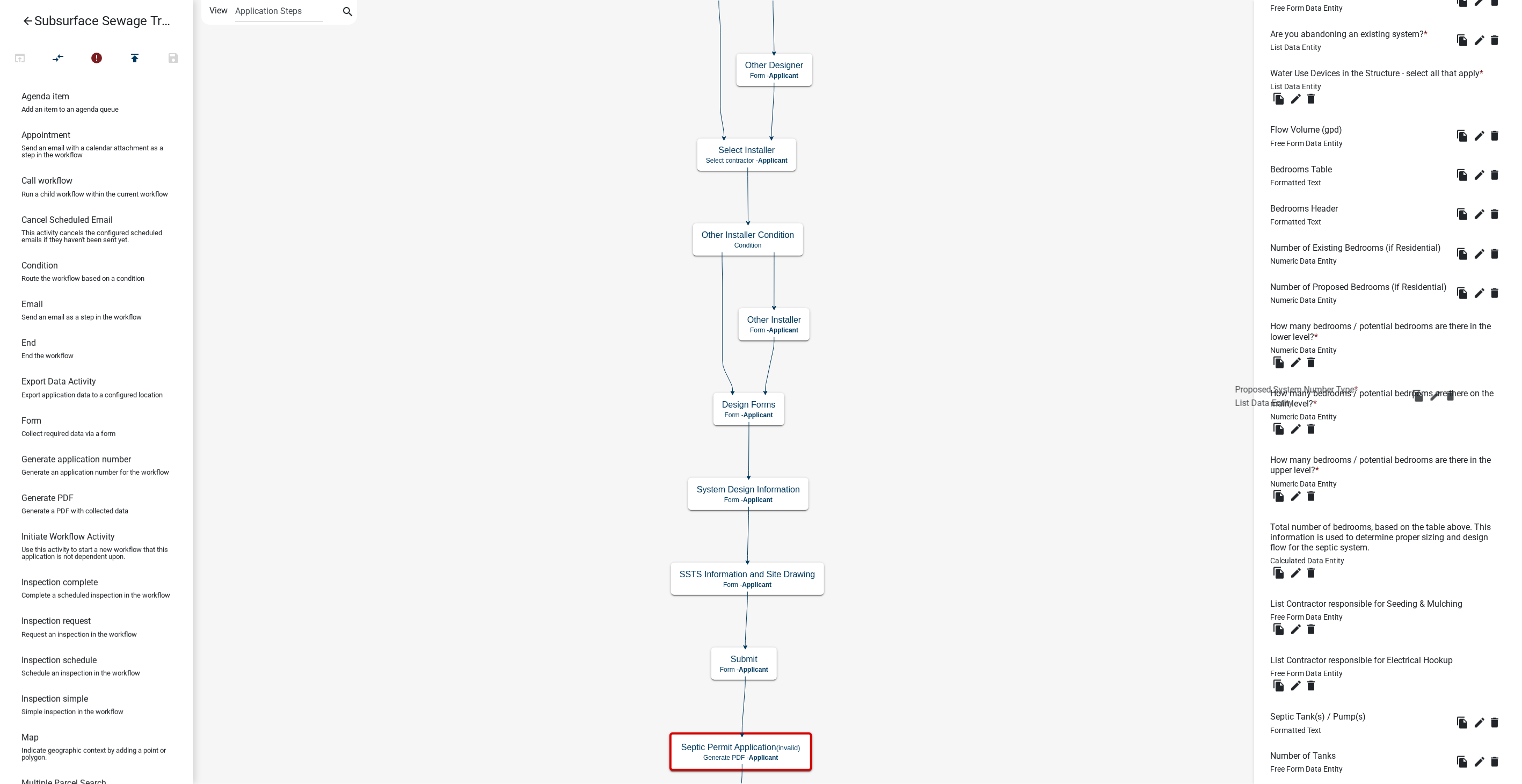
scroll to position [434, 0]
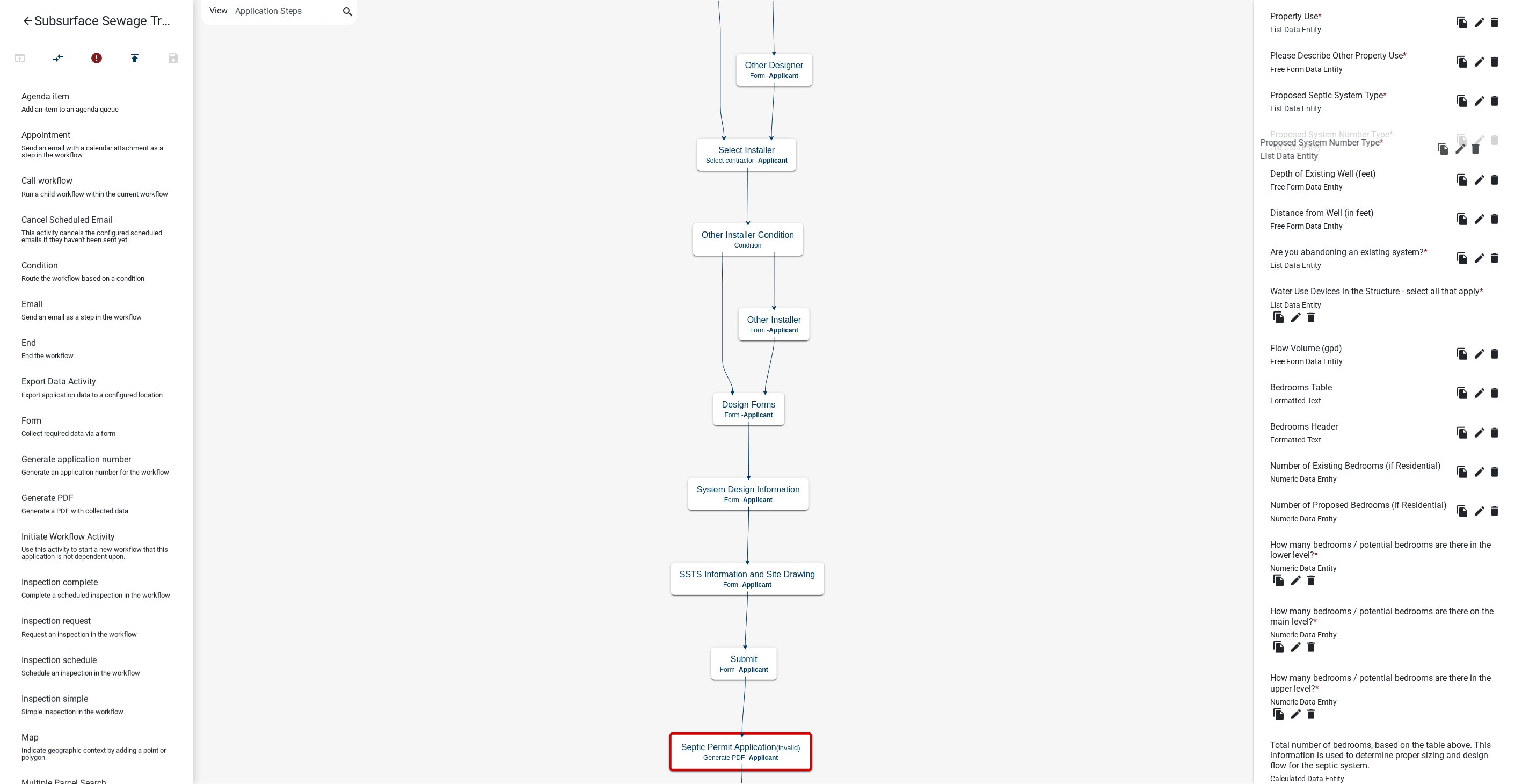
drag, startPoint x: 1321, startPoint y: 647, endPoint x: 1310, endPoint y: 141, distance: 506.1
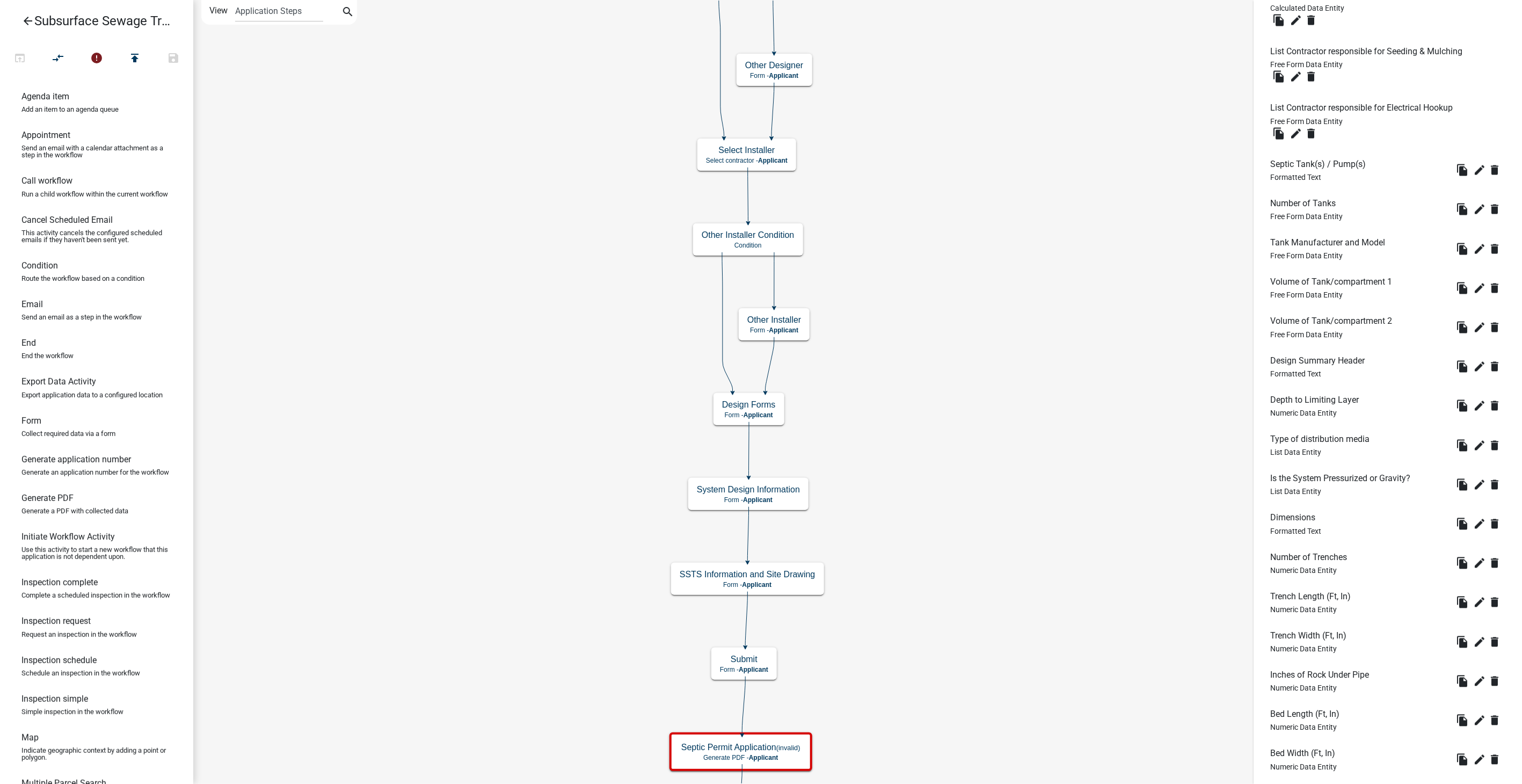
scroll to position [1209, 0]
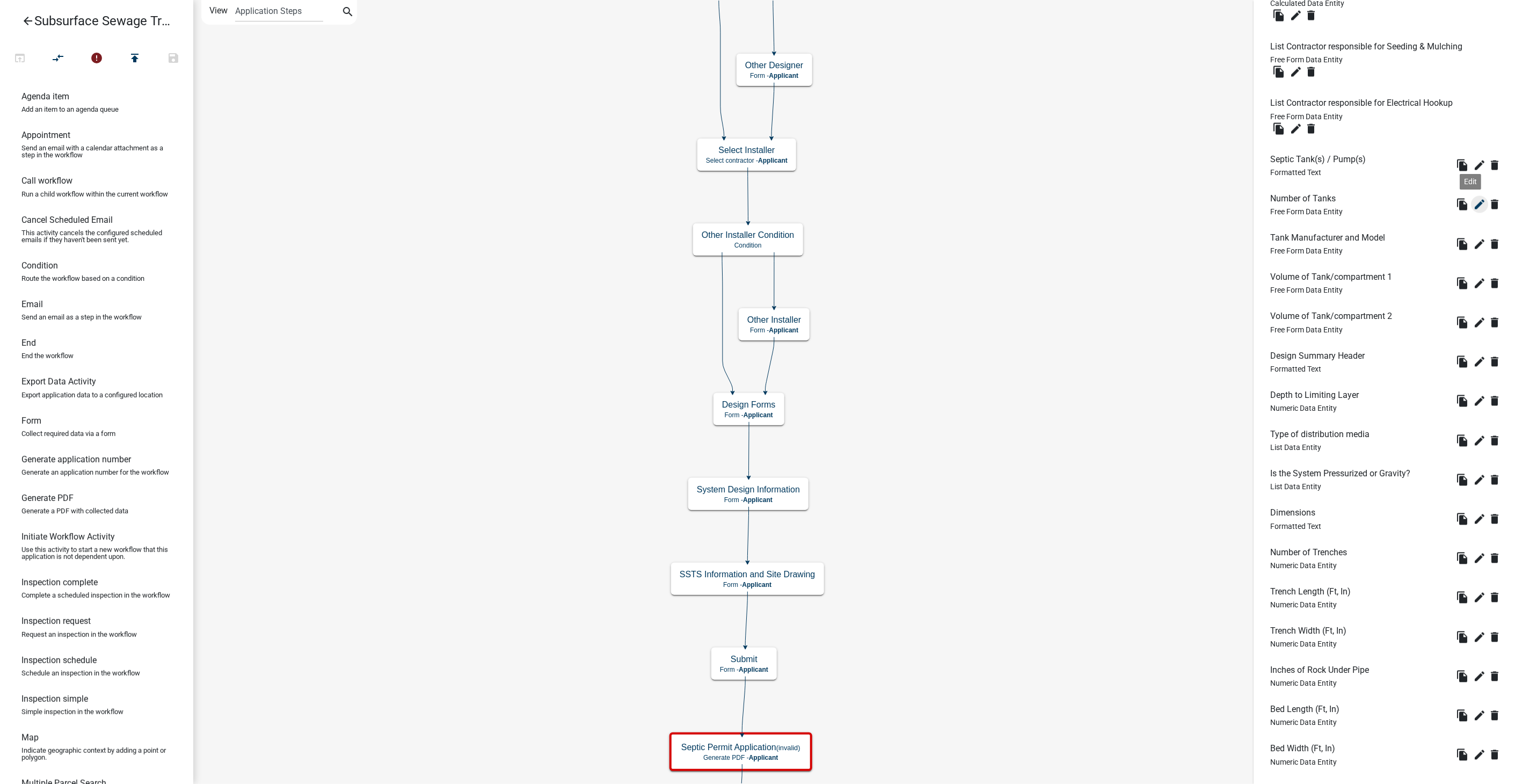
click at [1473, 211] on icon "edit" at bounding box center [1479, 204] width 13 height 13
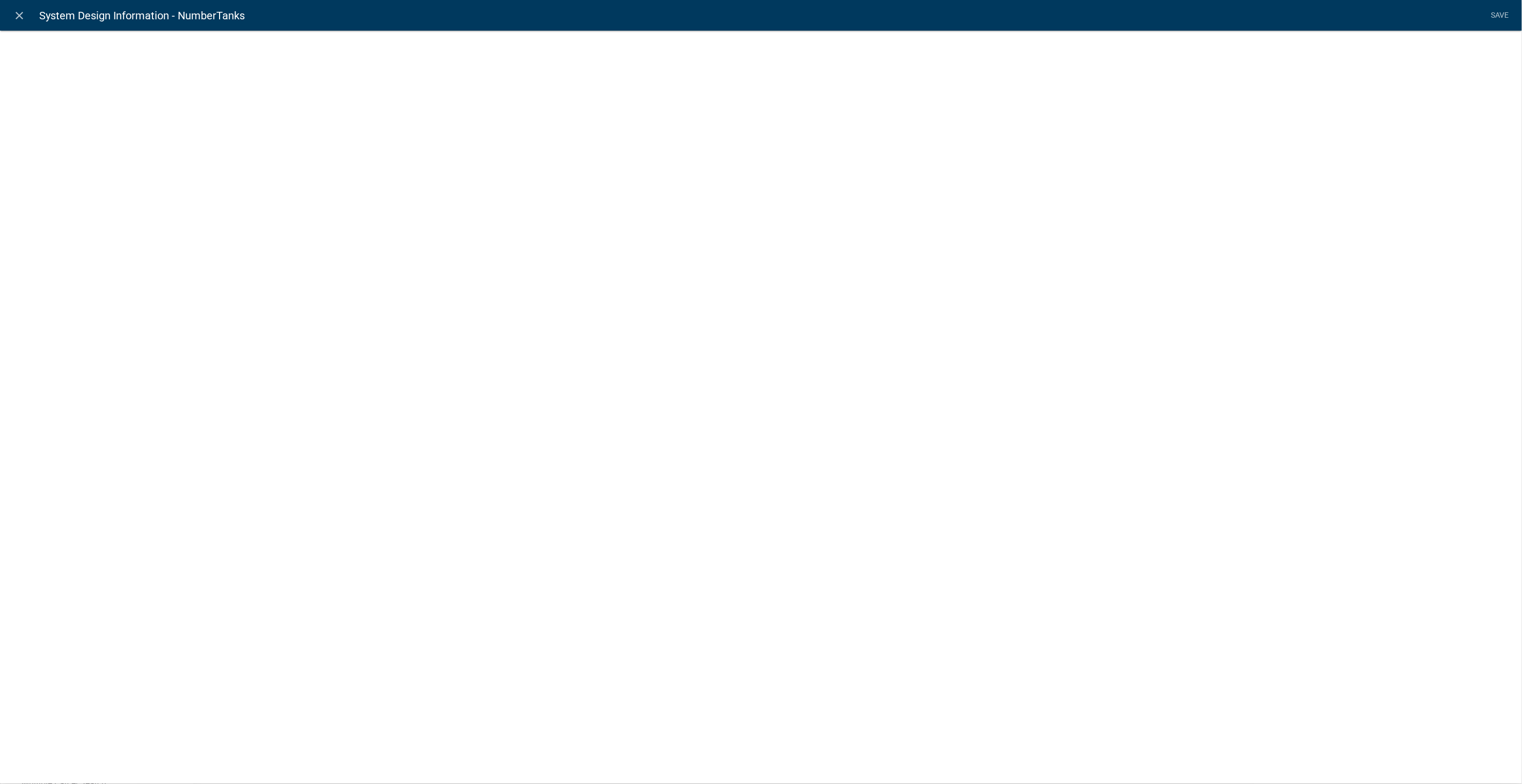
select select
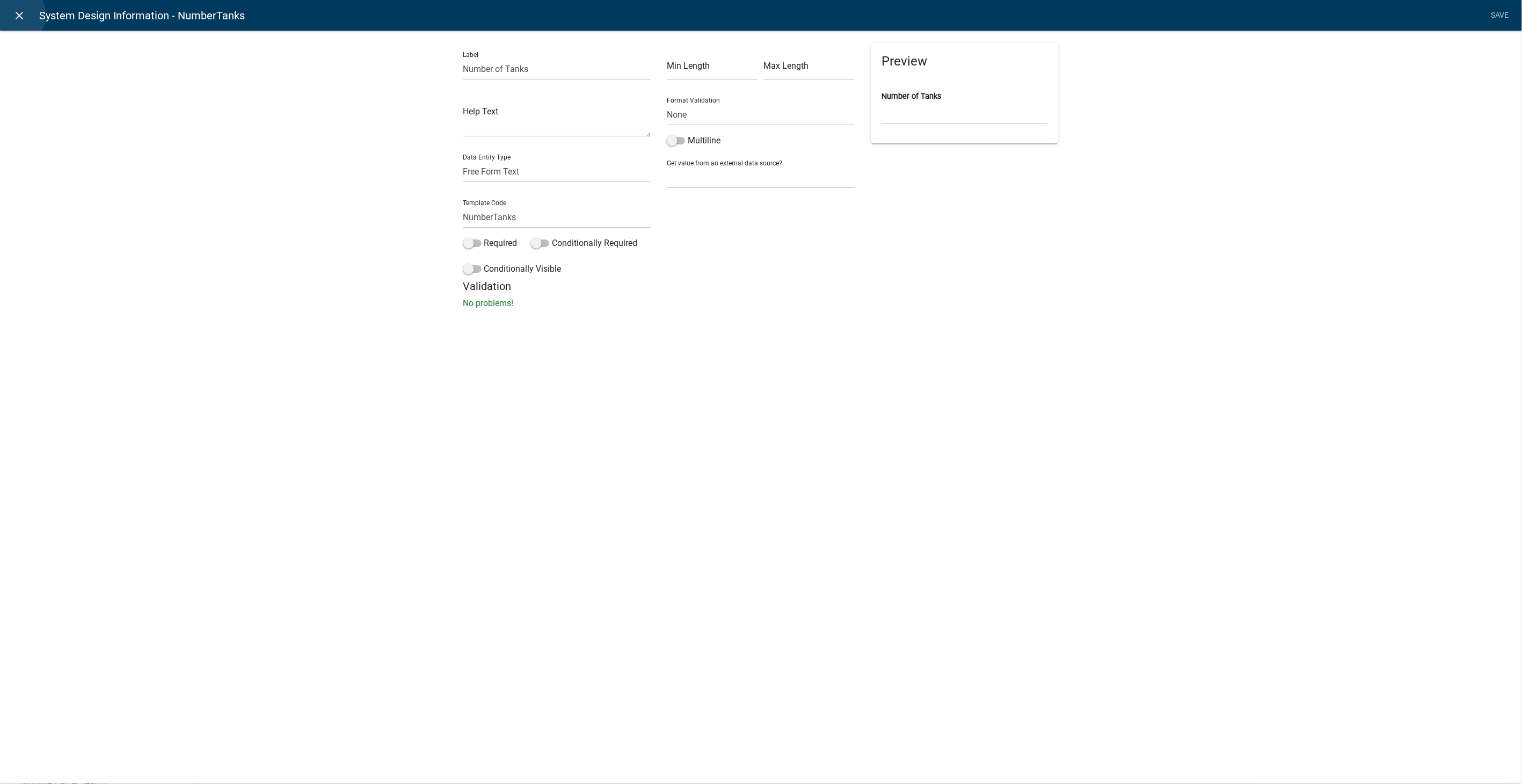
click at [19, 15] on icon "close" at bounding box center [20, 15] width 13 height 13
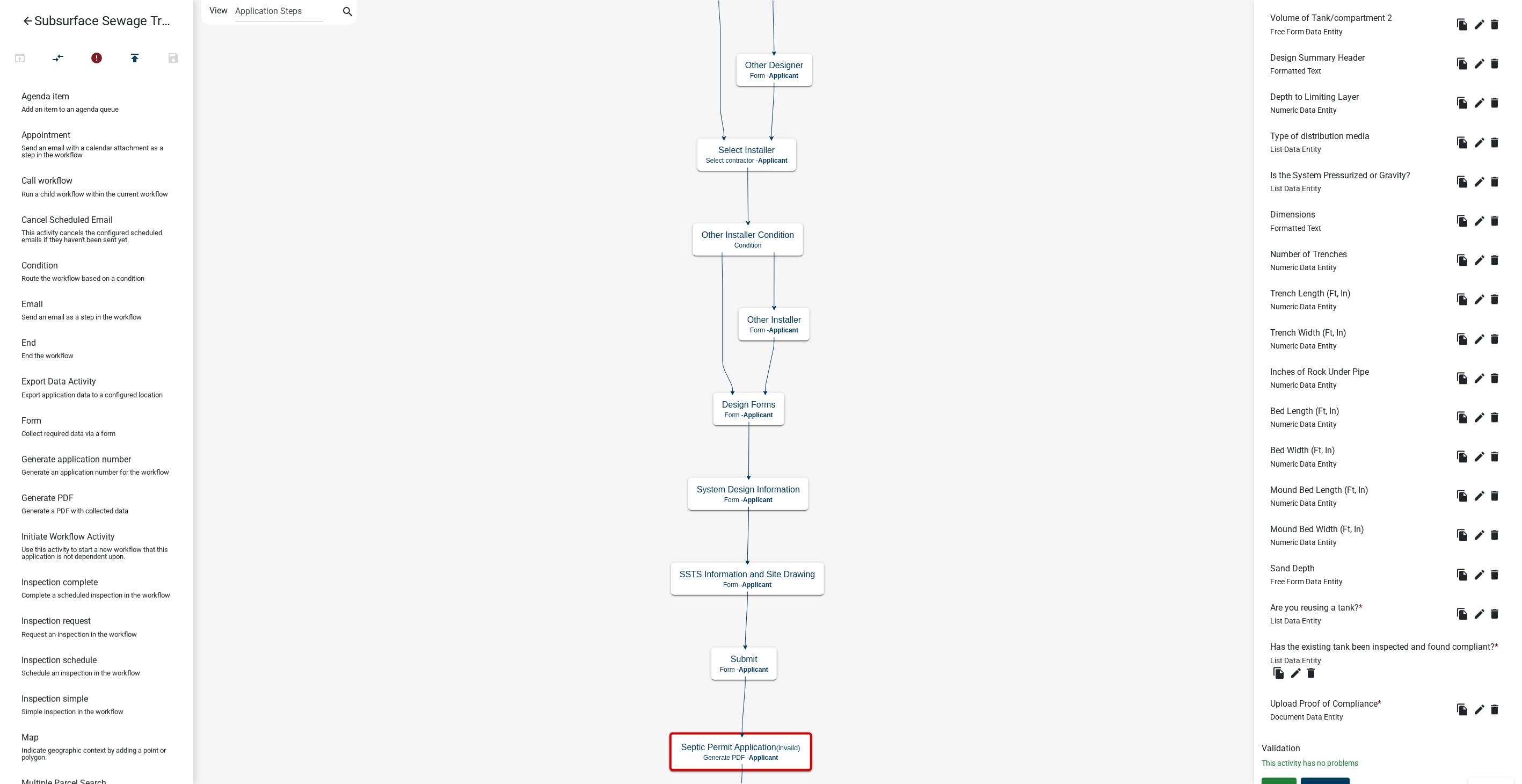
scroll to position [1567, 0]
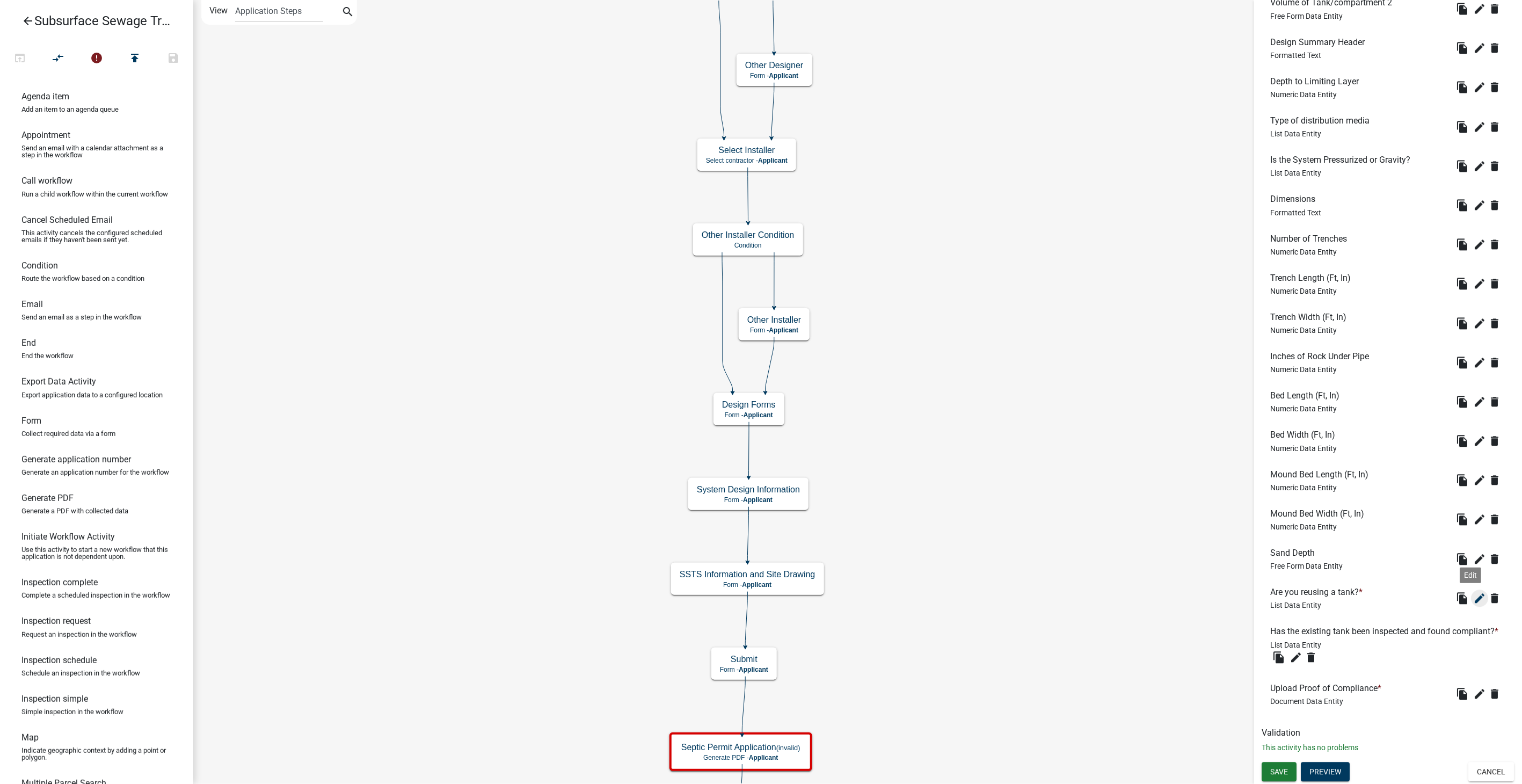
click at [1473, 591] on icon "edit" at bounding box center [1479, 598] width 13 height 13
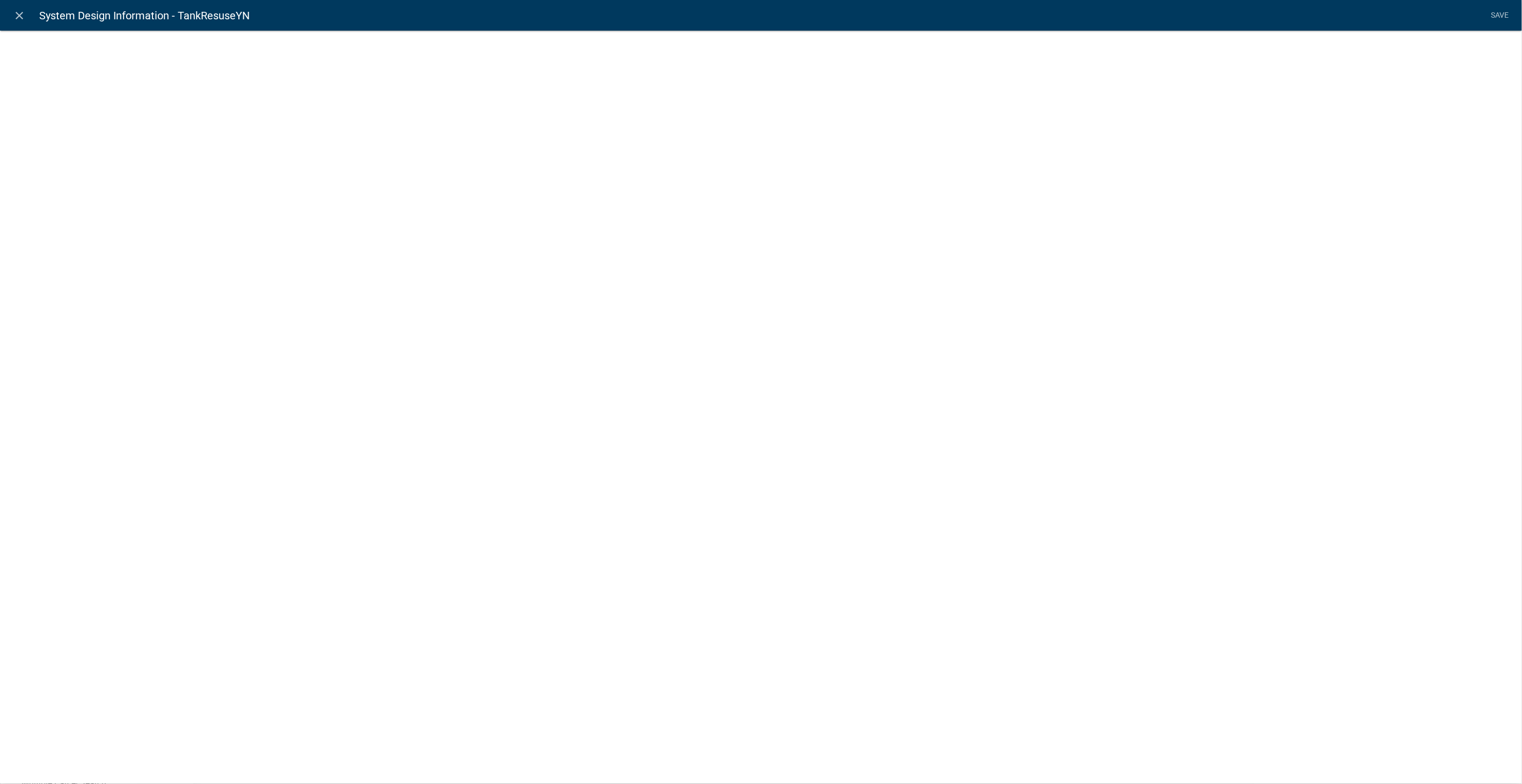
select select "list-data"
select select
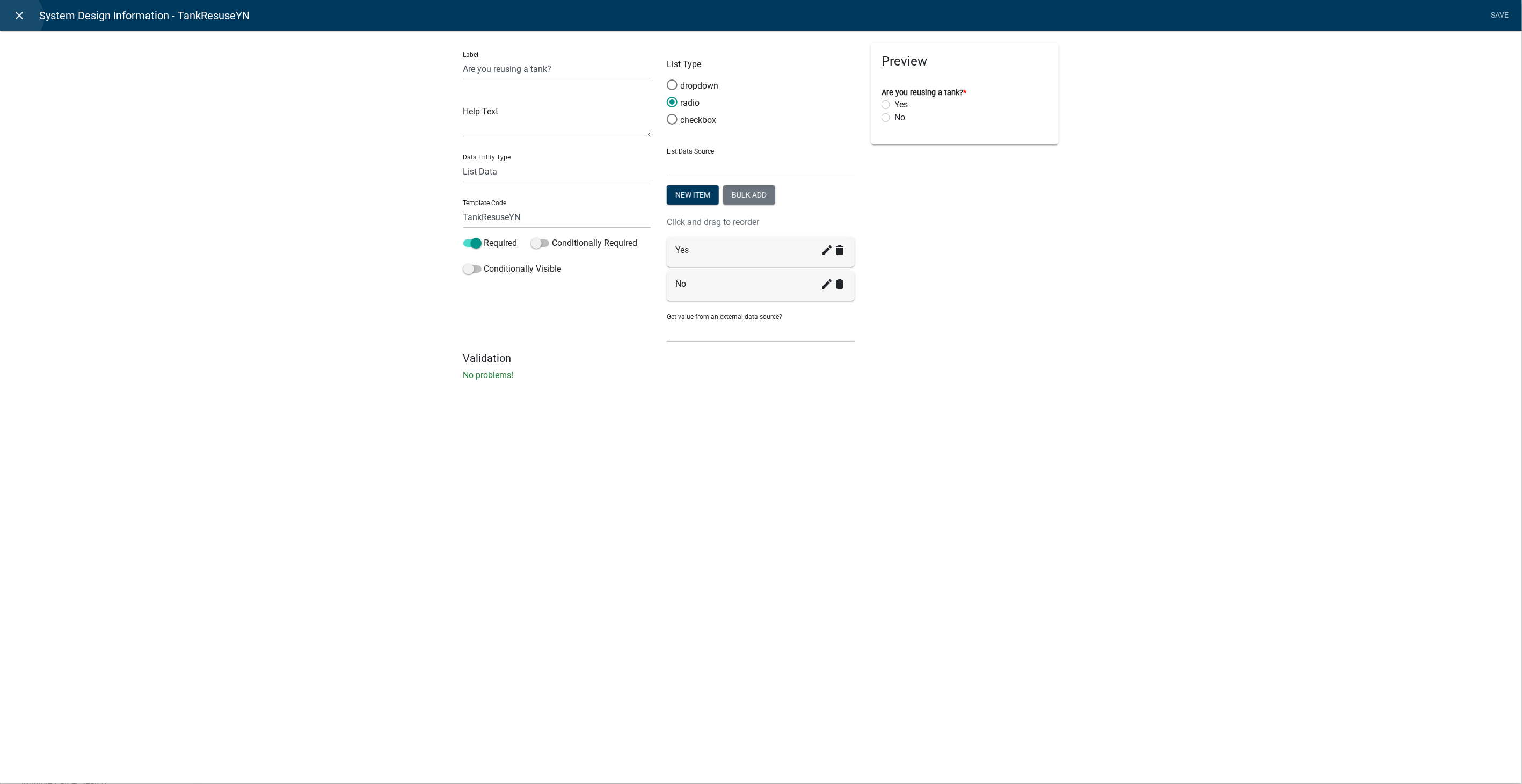
click at [17, 17] on icon "close" at bounding box center [20, 15] width 13 height 13
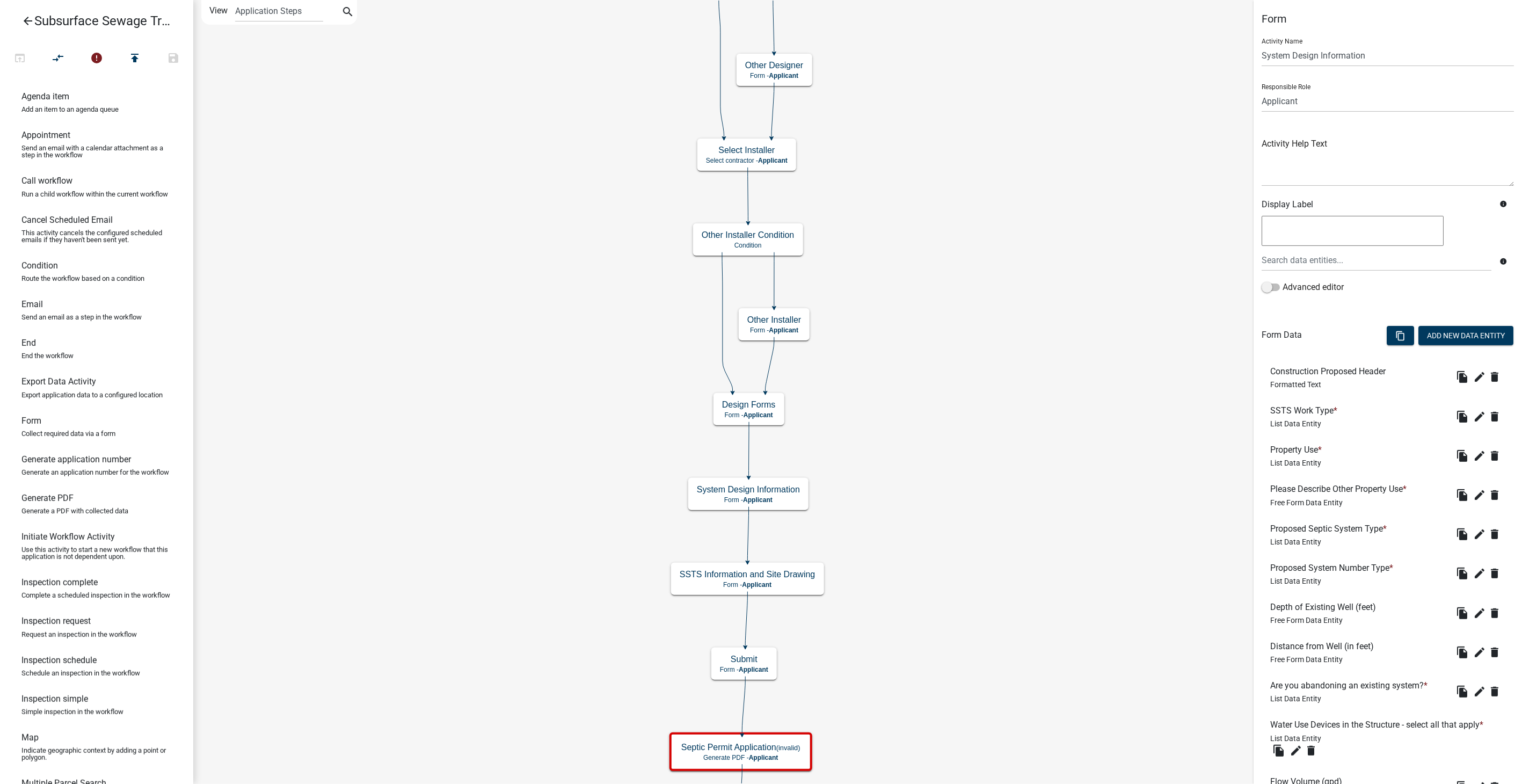
scroll to position [0, 0]
click at [1455, 339] on button "Add New Data Entity" at bounding box center [1466, 336] width 95 height 19
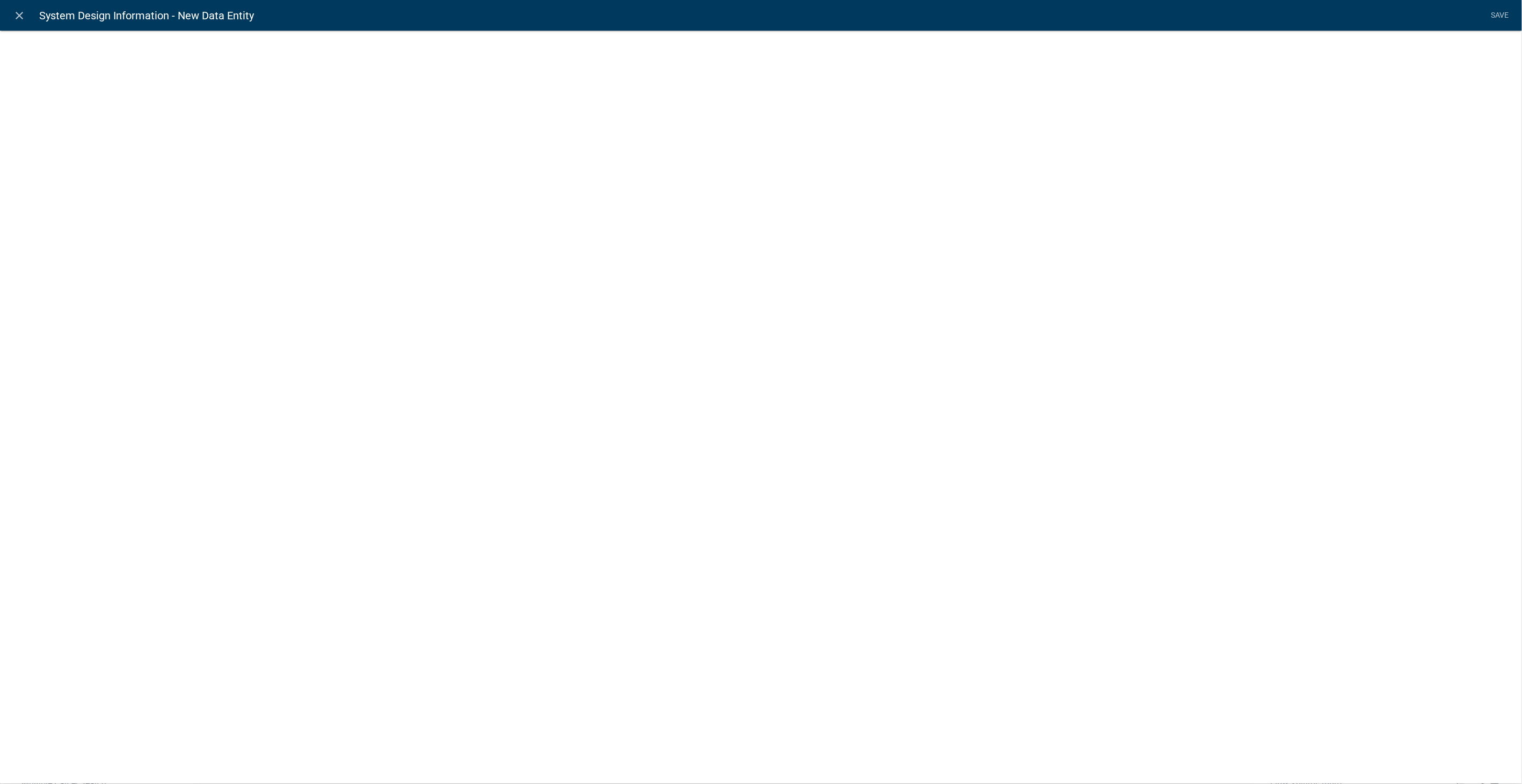
select select
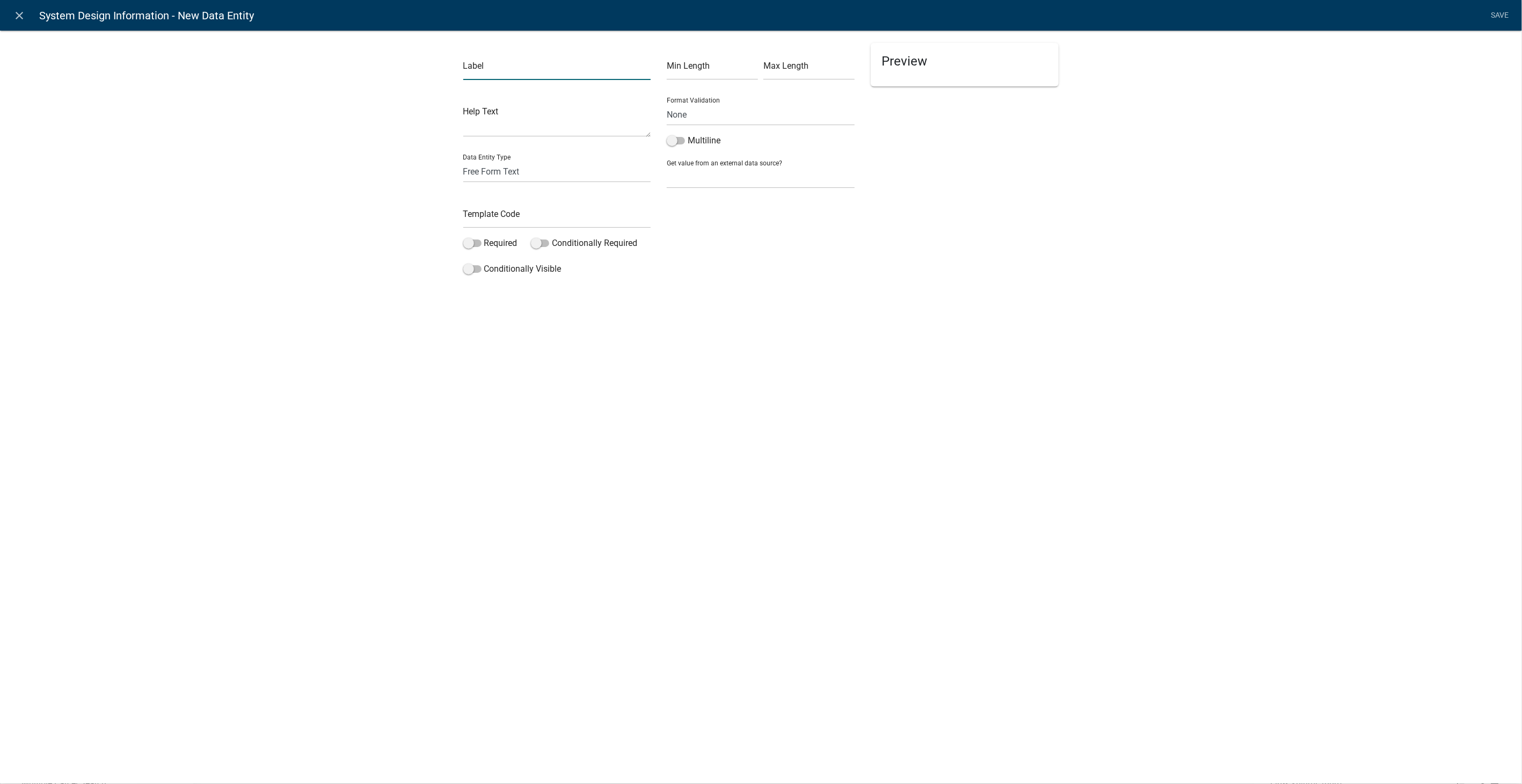
click at [485, 70] on input "text" at bounding box center [557, 69] width 188 height 22
type input "W"
type input "List the size(s):"
click at [490, 217] on input "text" at bounding box center [557, 217] width 188 height 22
type input "ReusedTankSize"
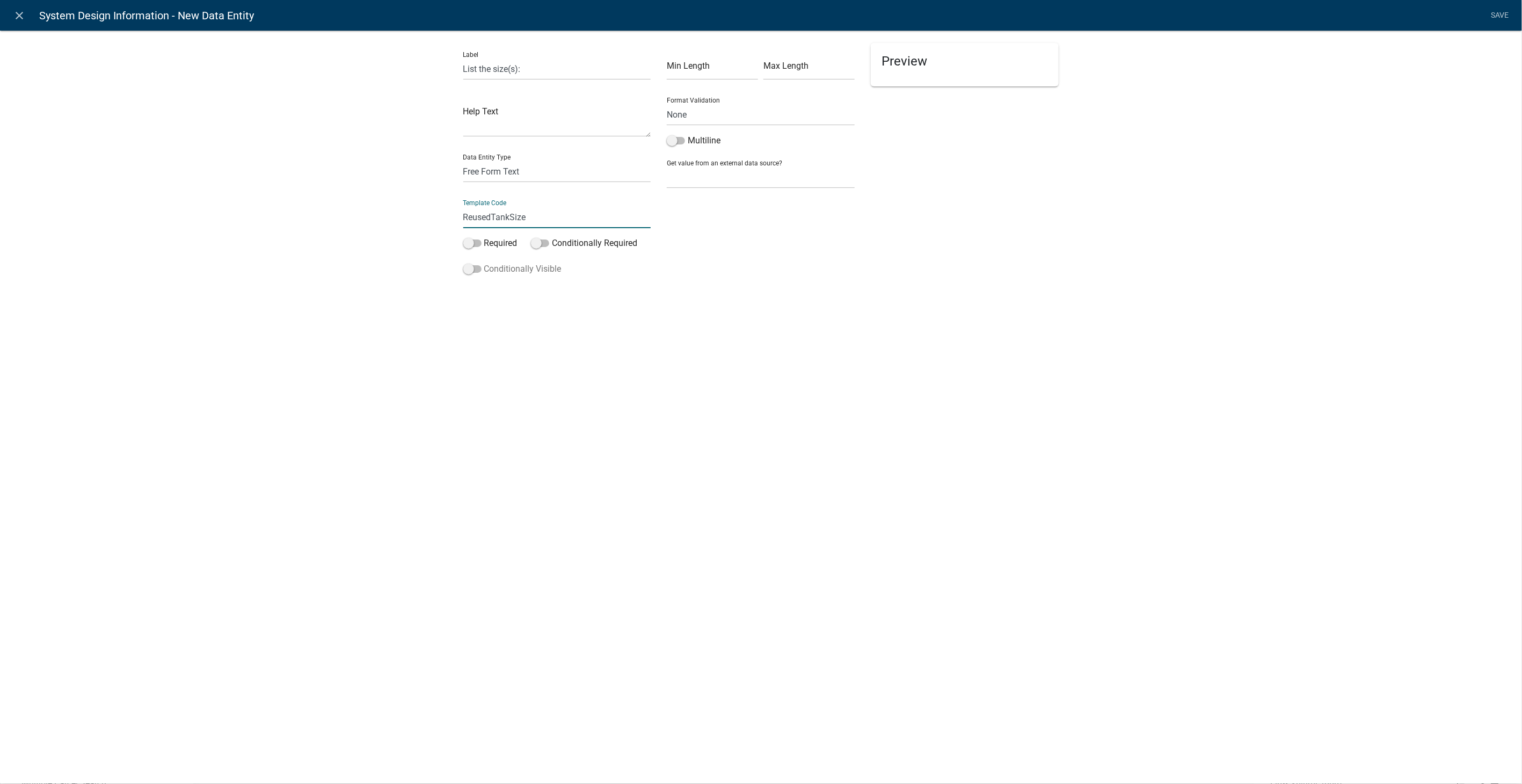
click at [474, 269] on span at bounding box center [472, 269] width 18 height 8
click at [484, 262] on input "Conditionally Visible" at bounding box center [484, 262] width 0 height 0
click at [487, 356] on button "button" at bounding box center [485, 349] width 21 height 21
click at [569, 352] on div "If (unset) is (unset)" at bounding box center [557, 347] width 147 height 13
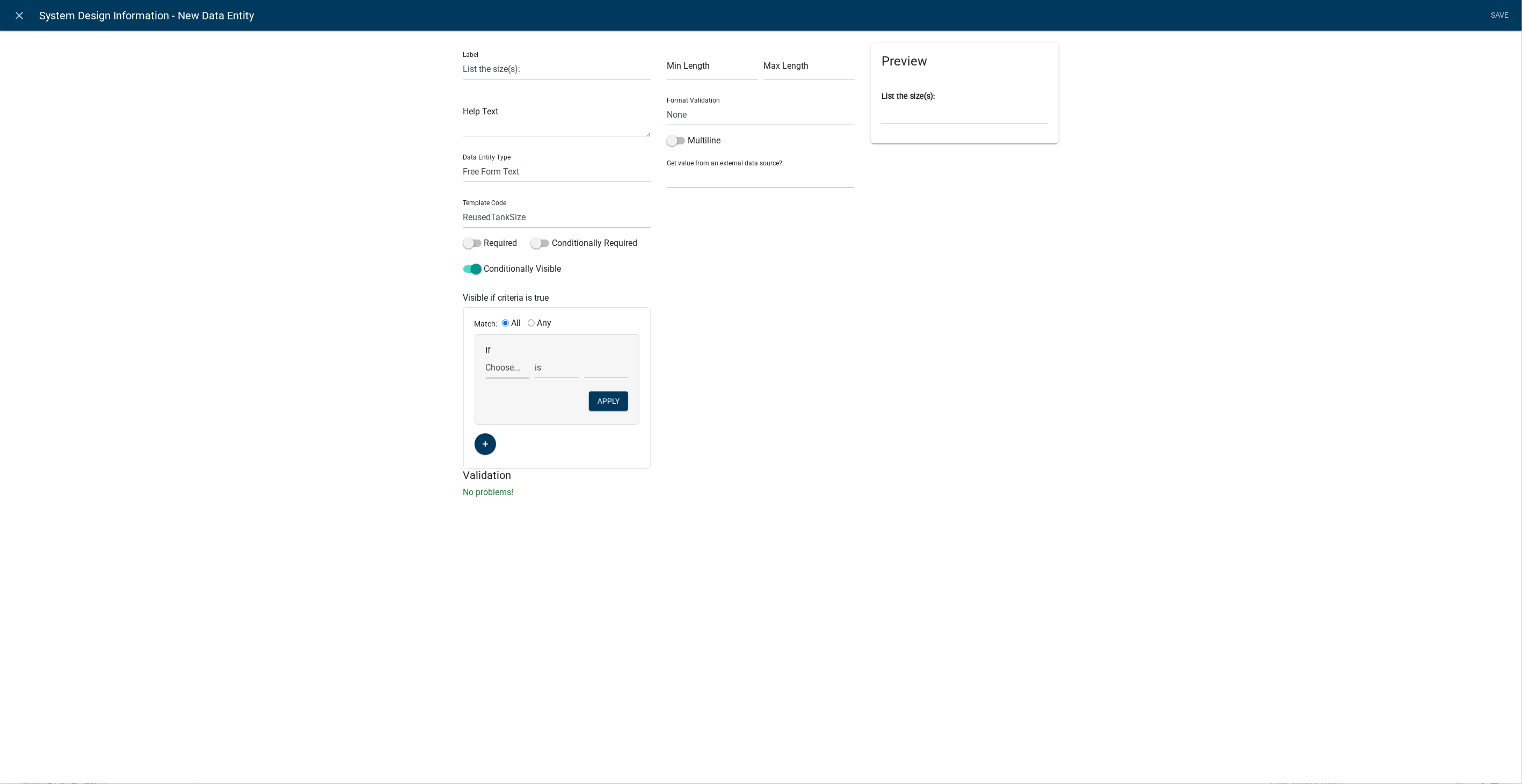
click at [496, 373] on select "Choose... 911AddressYN AbandonedSystemYN Acres ALL_FEE_RECIPIENTS AppAddress Ap…" at bounding box center [508, 367] width 44 height 22
select select "291: TankResuseYN"
click at [486, 356] on select "Choose... 911AddressYN AbandonedSystemYN Acres ALL_FEE_RECIPIENTS AppAddress Ap…" at bounding box center [508, 367] width 44 height 22
click at [609, 367] on select "Choose... No Yes" at bounding box center [606, 367] width 44 height 22
select select "2: Yes"
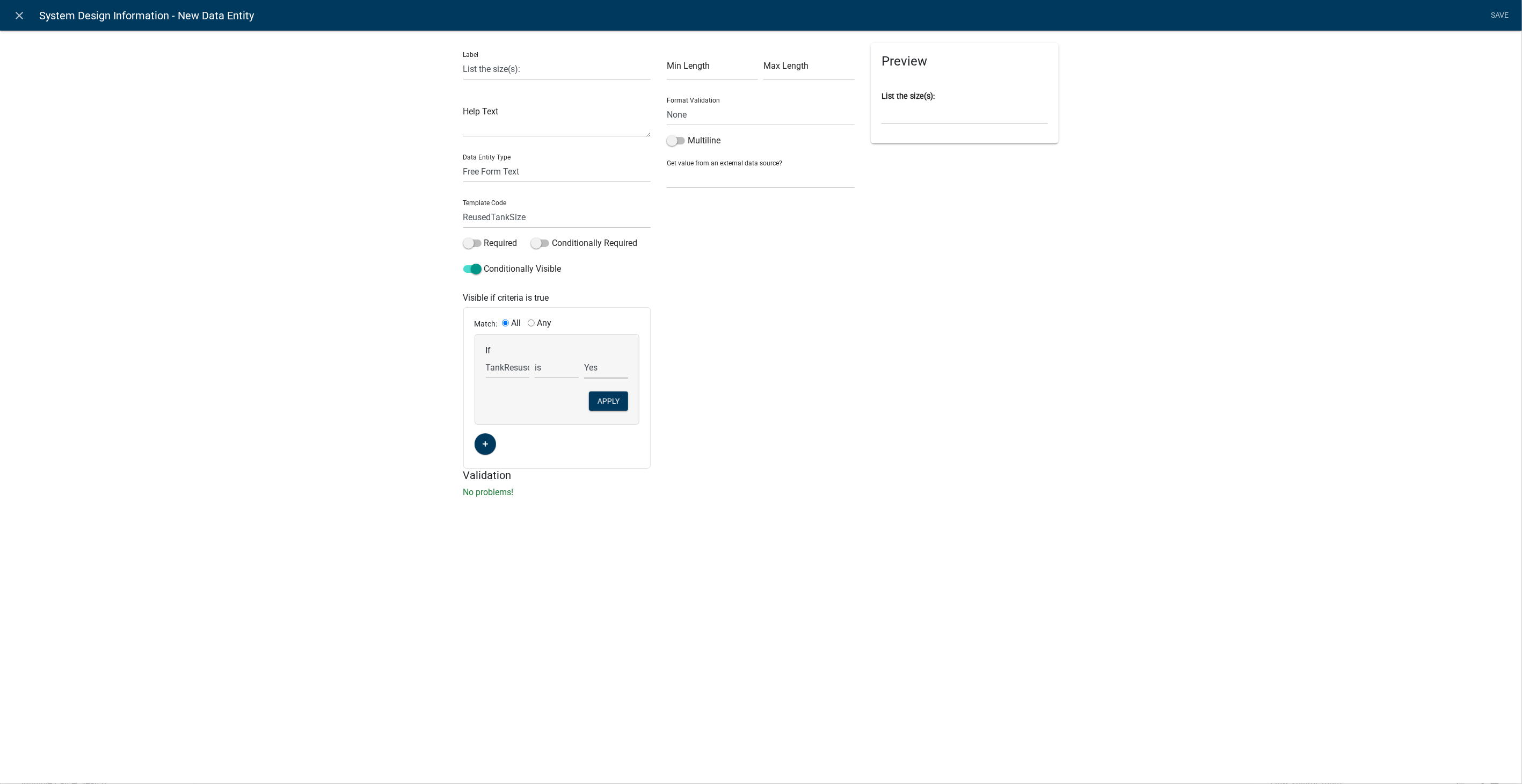
click at [584, 356] on select "Choose... No Yes" at bounding box center [606, 367] width 44 height 22
click at [601, 396] on button "Apply" at bounding box center [609, 401] width 39 height 19
click at [1496, 17] on link "Save" at bounding box center [1500, 15] width 27 height 21
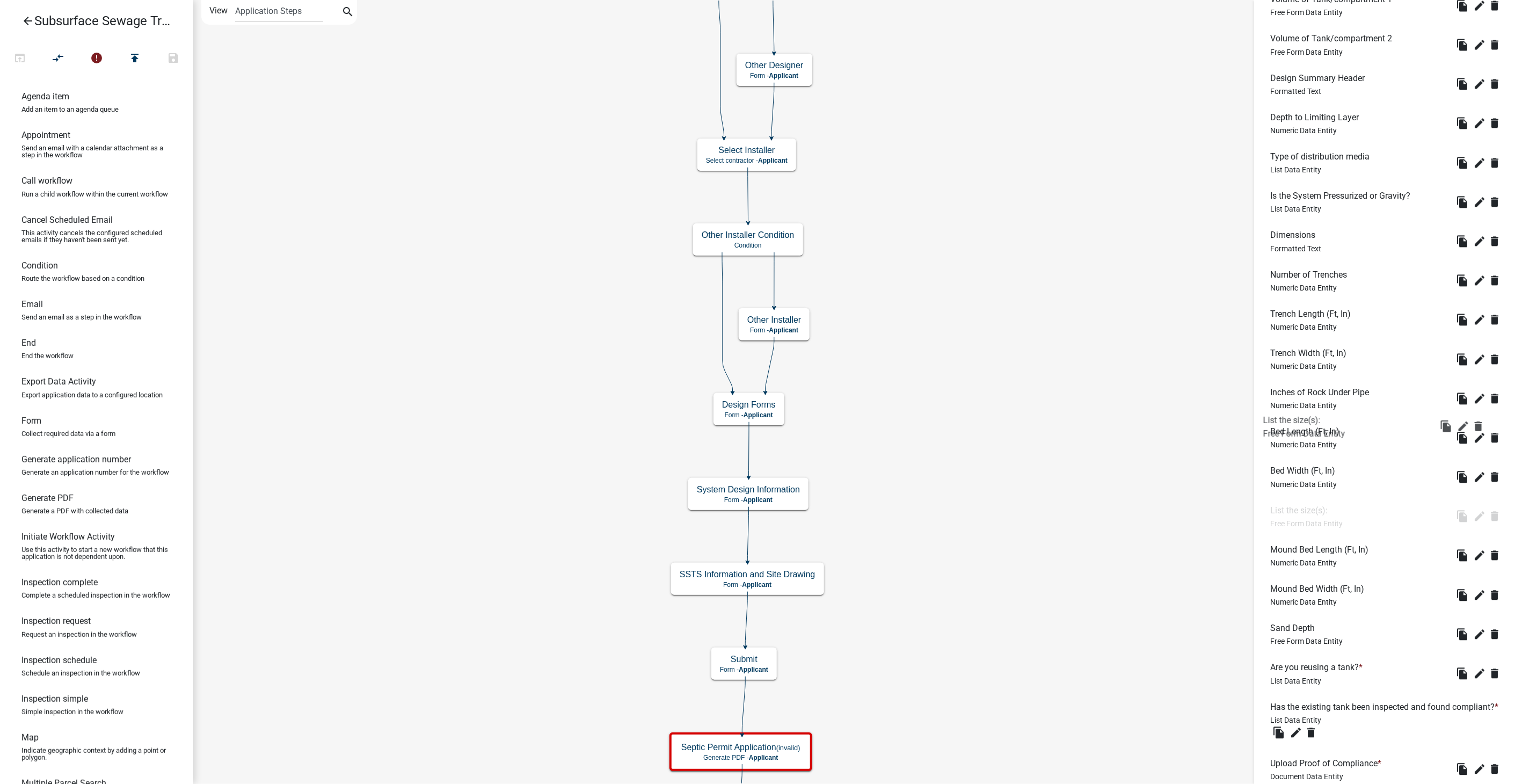
scroll to position [1606, 0]
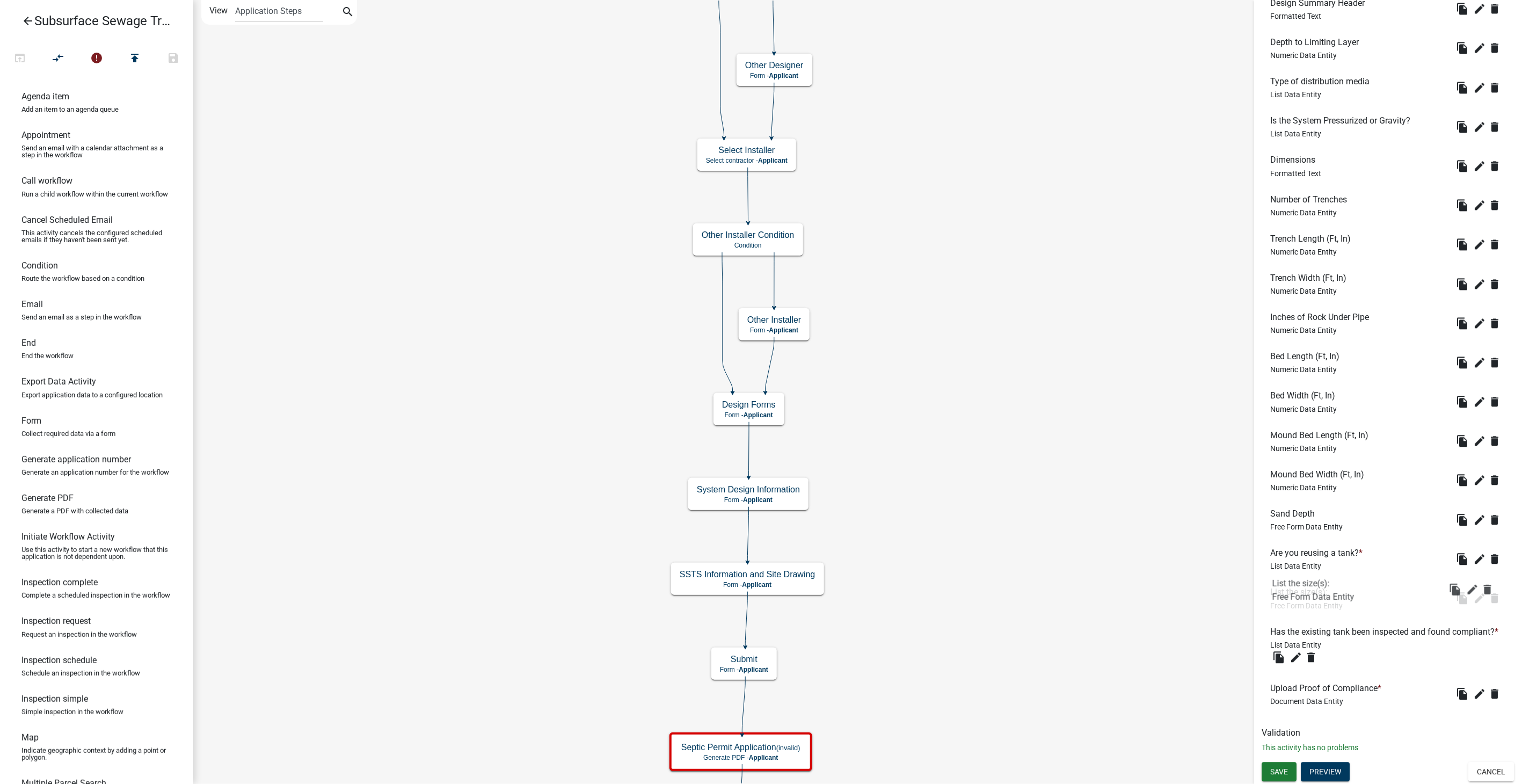
drag, startPoint x: 1288, startPoint y: 691, endPoint x: 1291, endPoint y: 584, distance: 107.0
click at [1293, 654] on icon "edit" at bounding box center [1296, 657] width 13 height 13
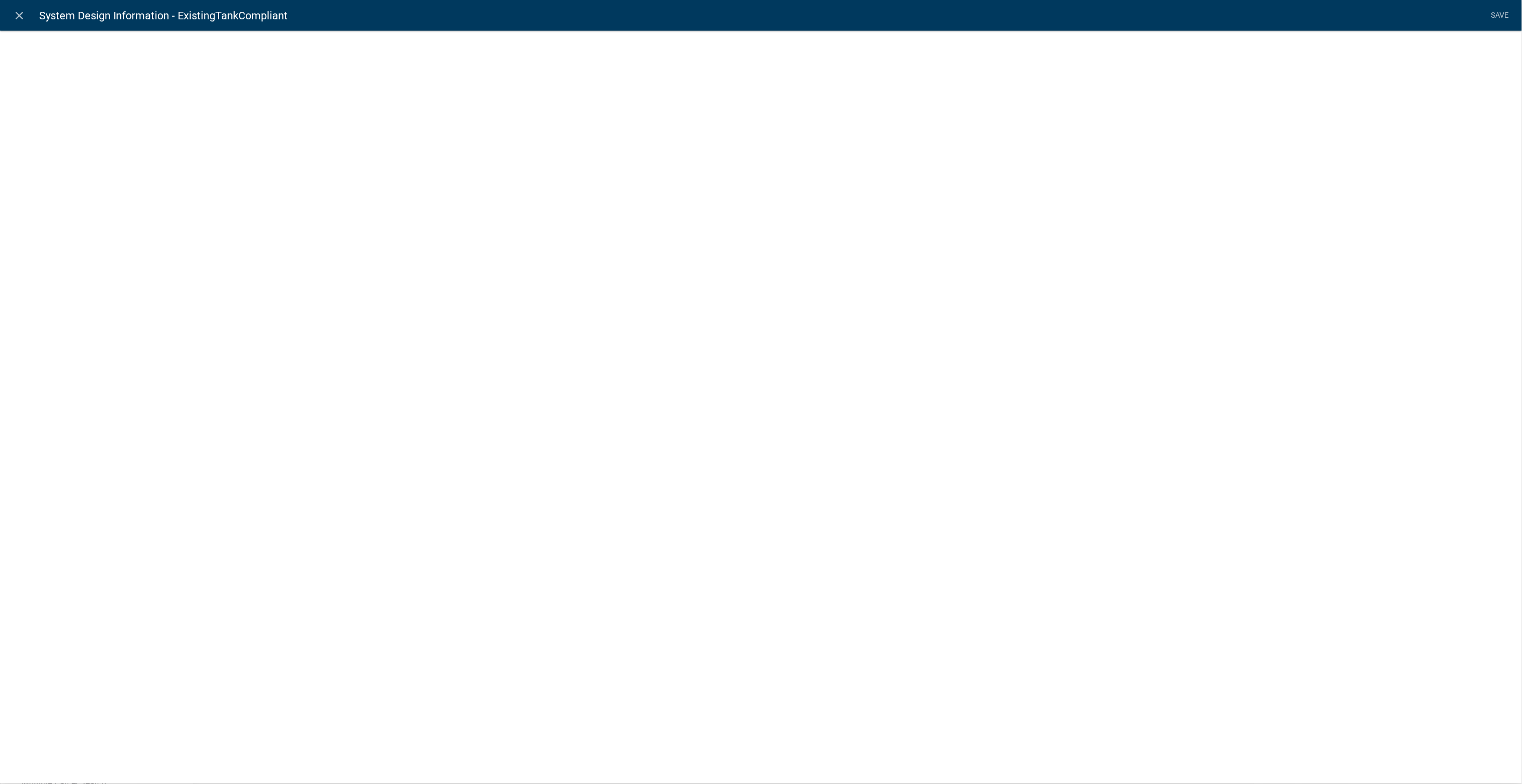
select select "list-data"
select select
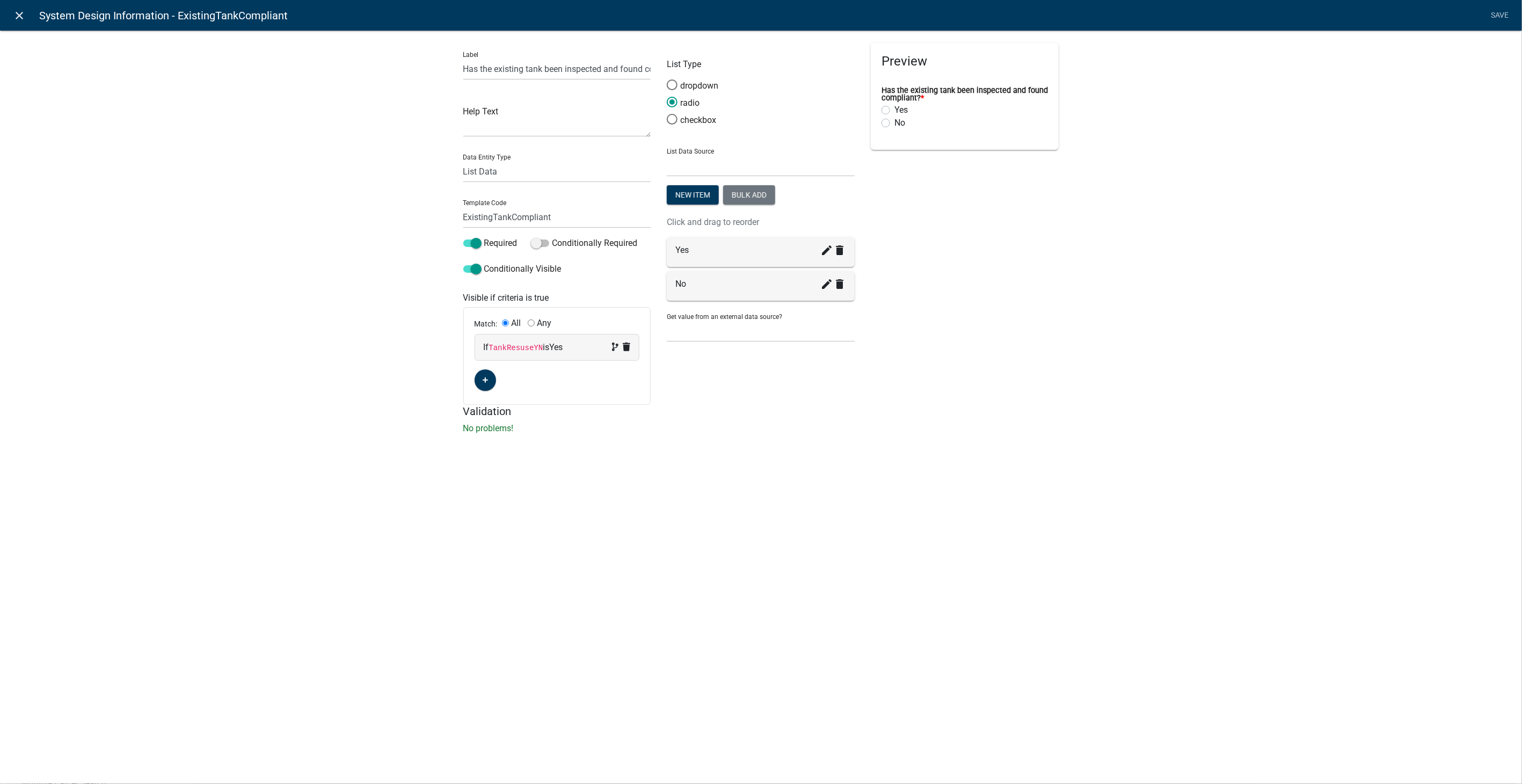
click at [14, 9] on icon "close" at bounding box center [20, 15] width 13 height 13
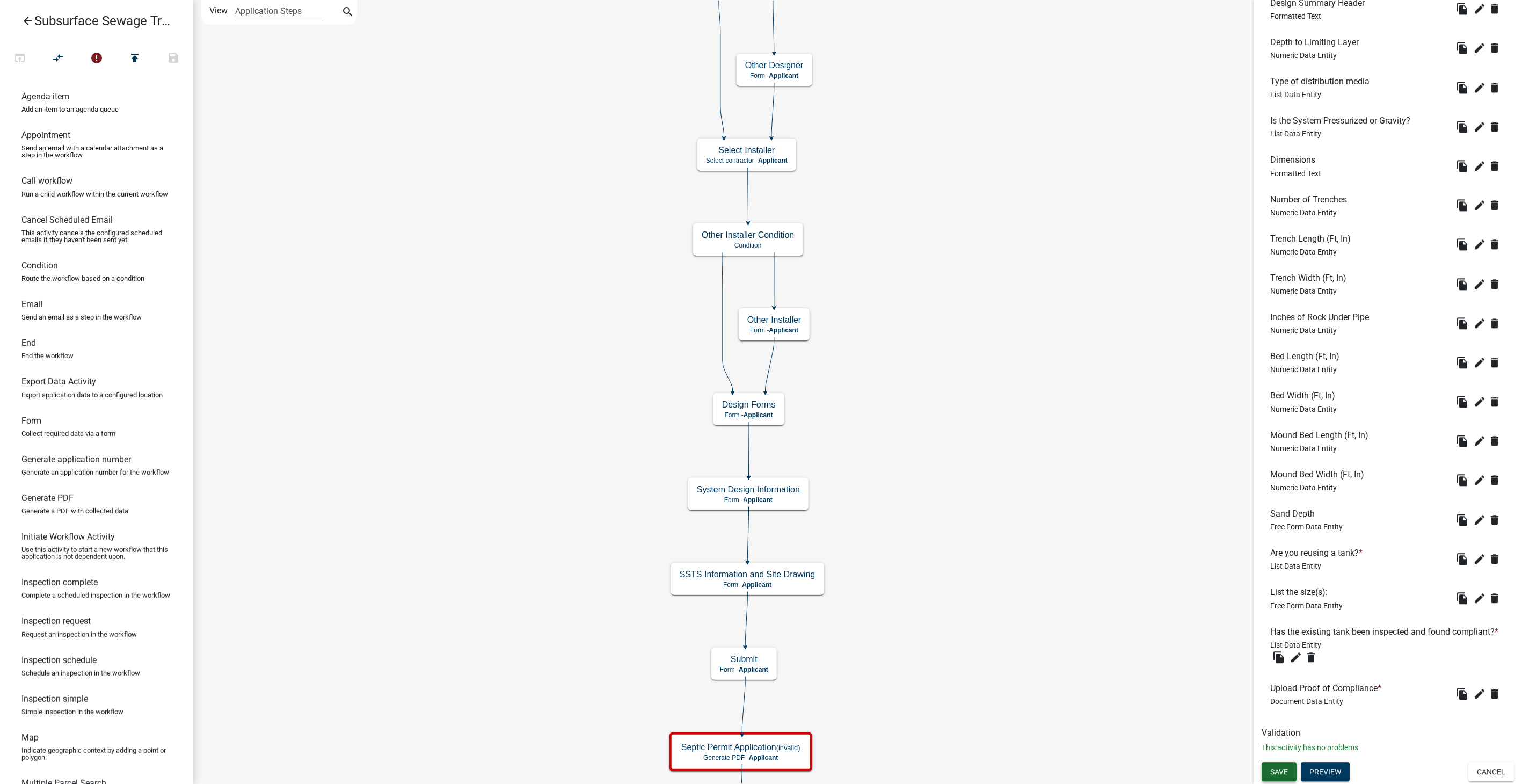
click at [1274, 770] on span "Save" at bounding box center [1279, 771] width 18 height 9
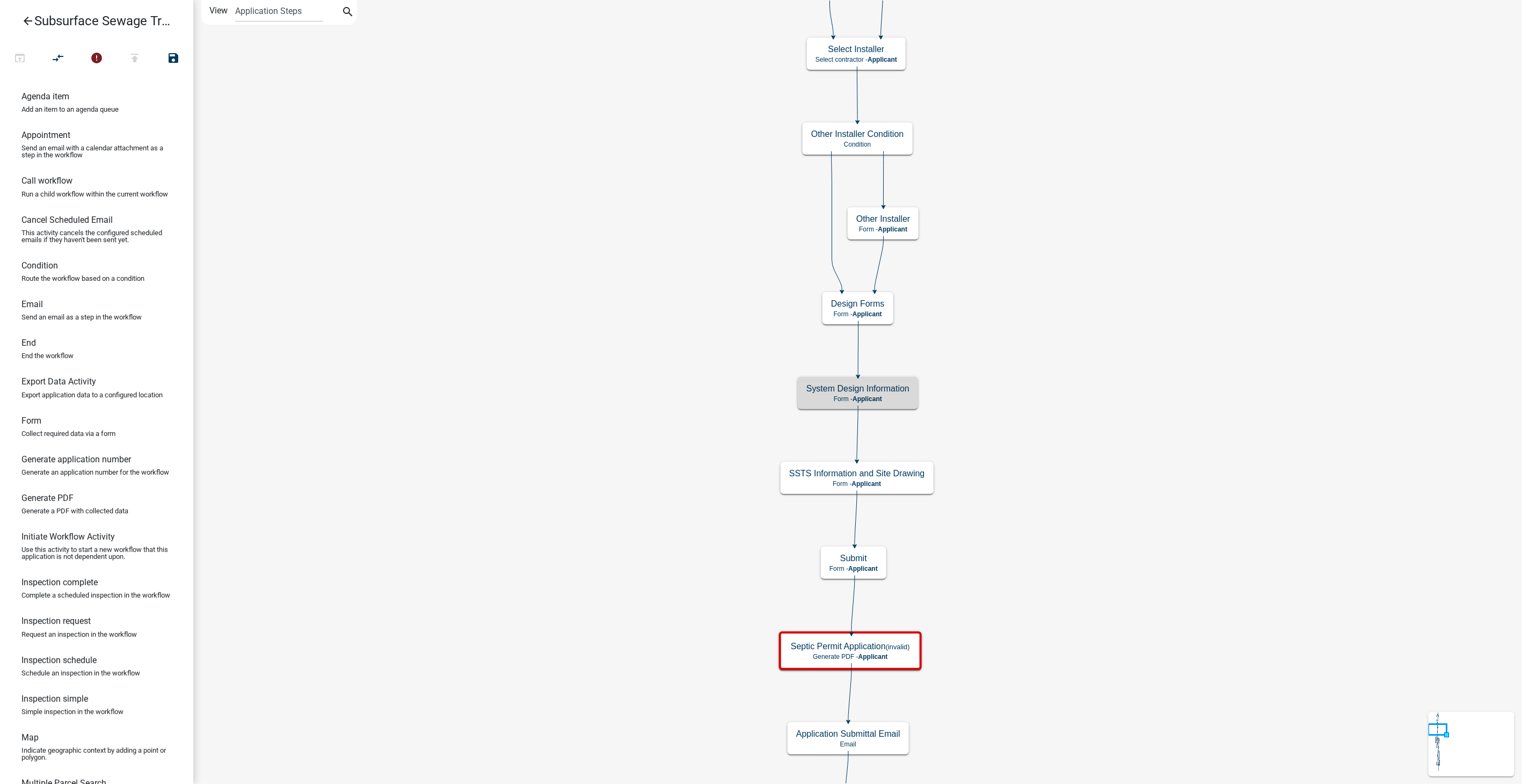
scroll to position [0, 0]
click at [910, 399] on div "System Design Information Form - Applicant" at bounding box center [858, 393] width 121 height 32
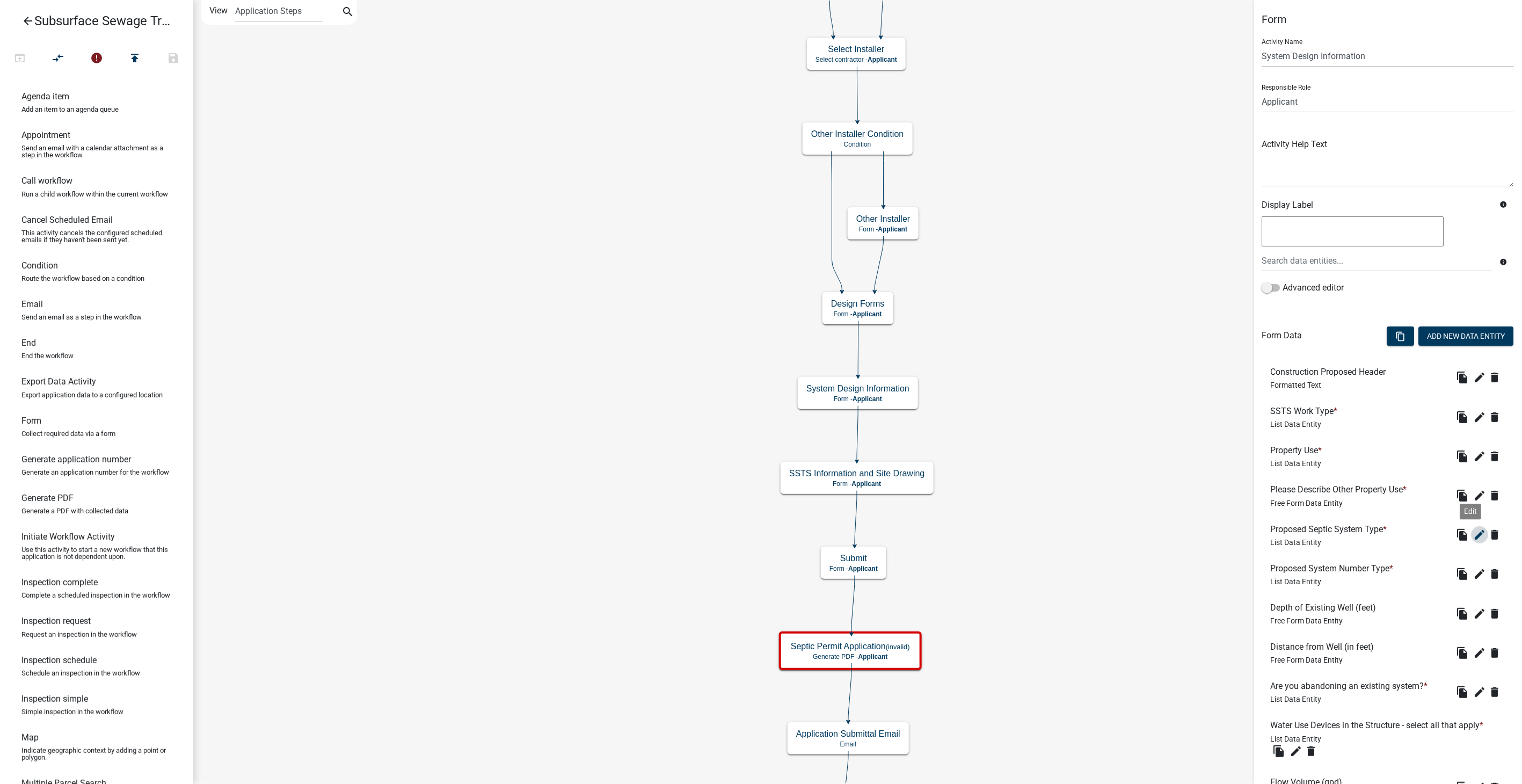
click at [1473, 536] on icon "edit" at bounding box center [1479, 535] width 13 height 13
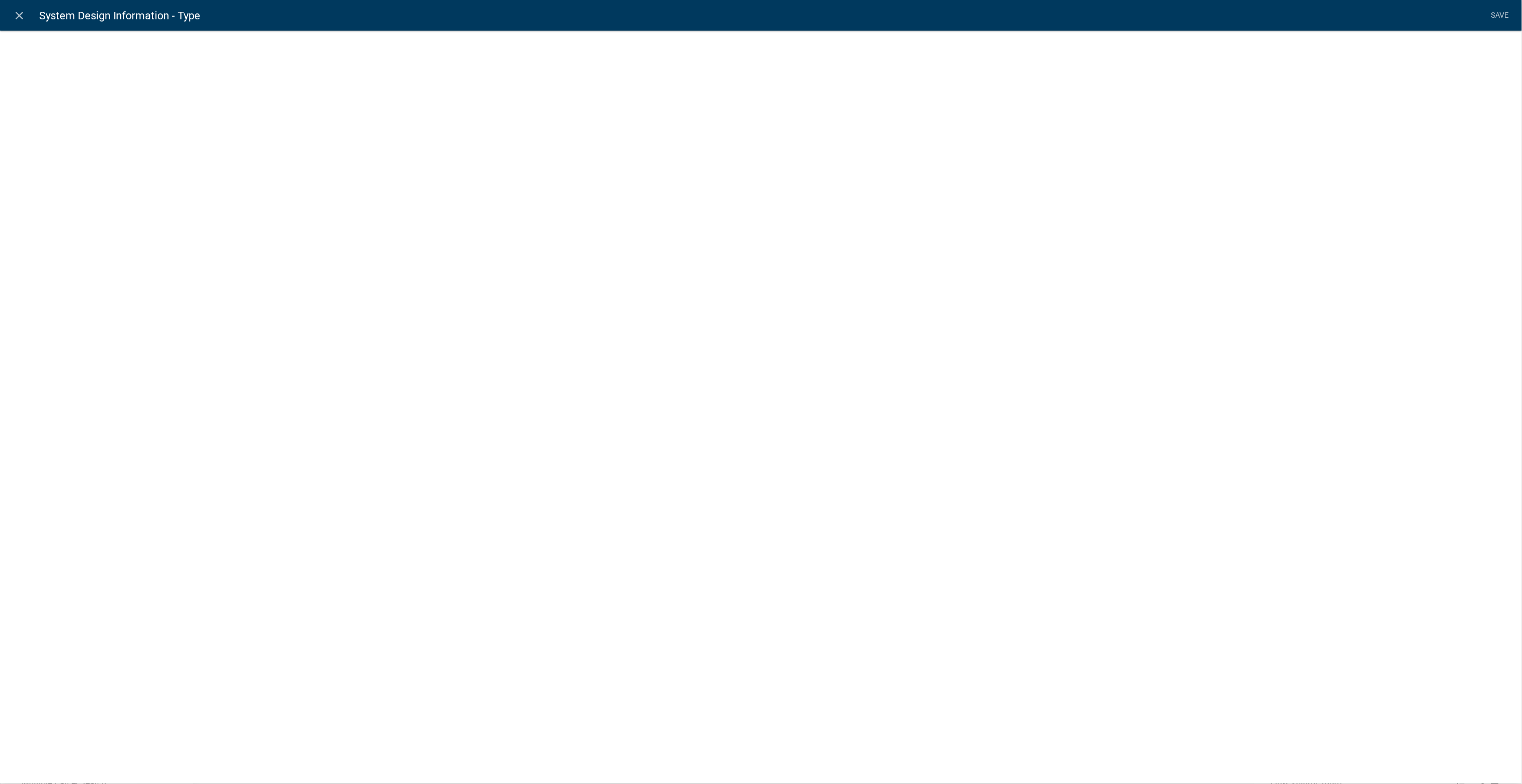
select select
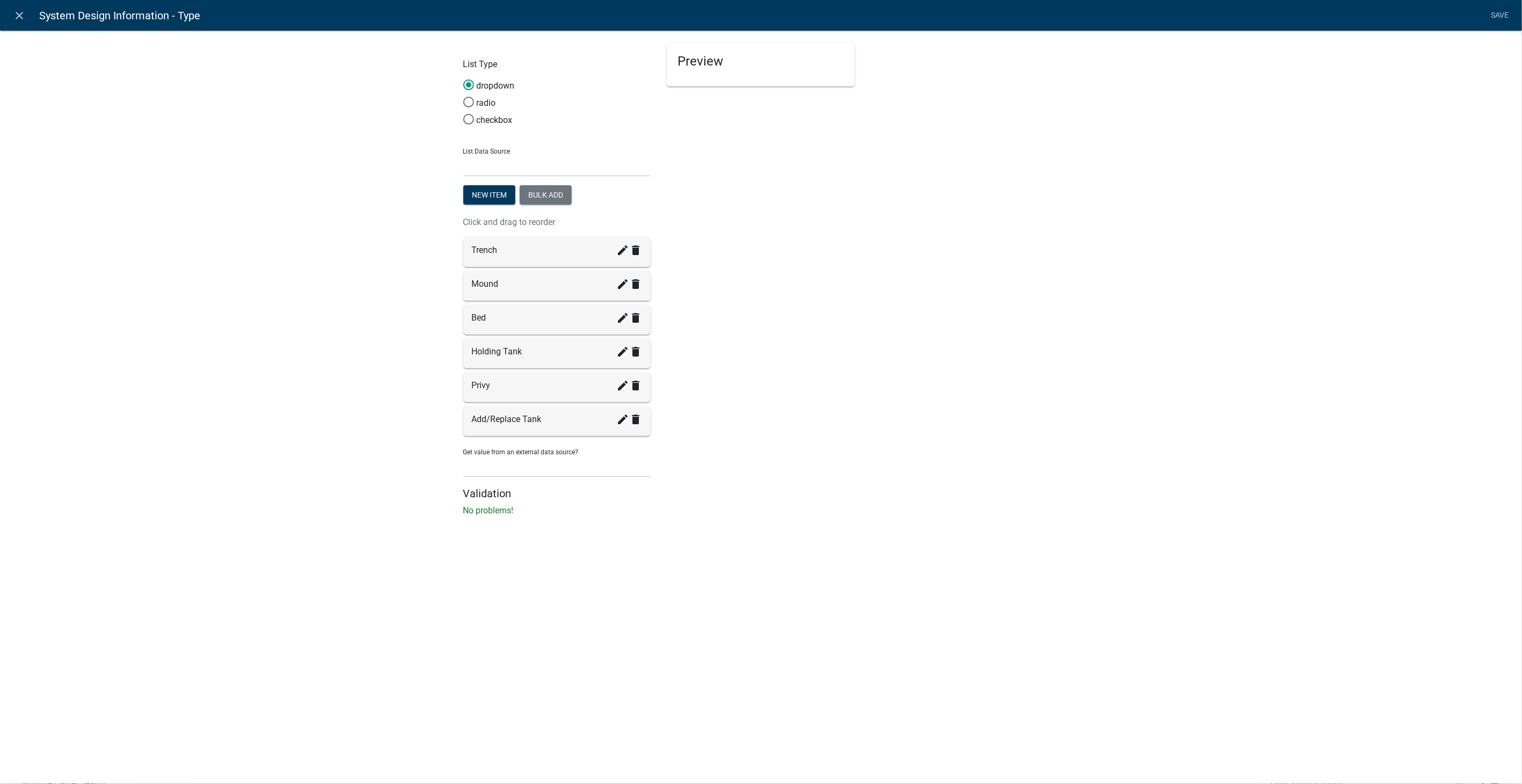
select select "list-data"
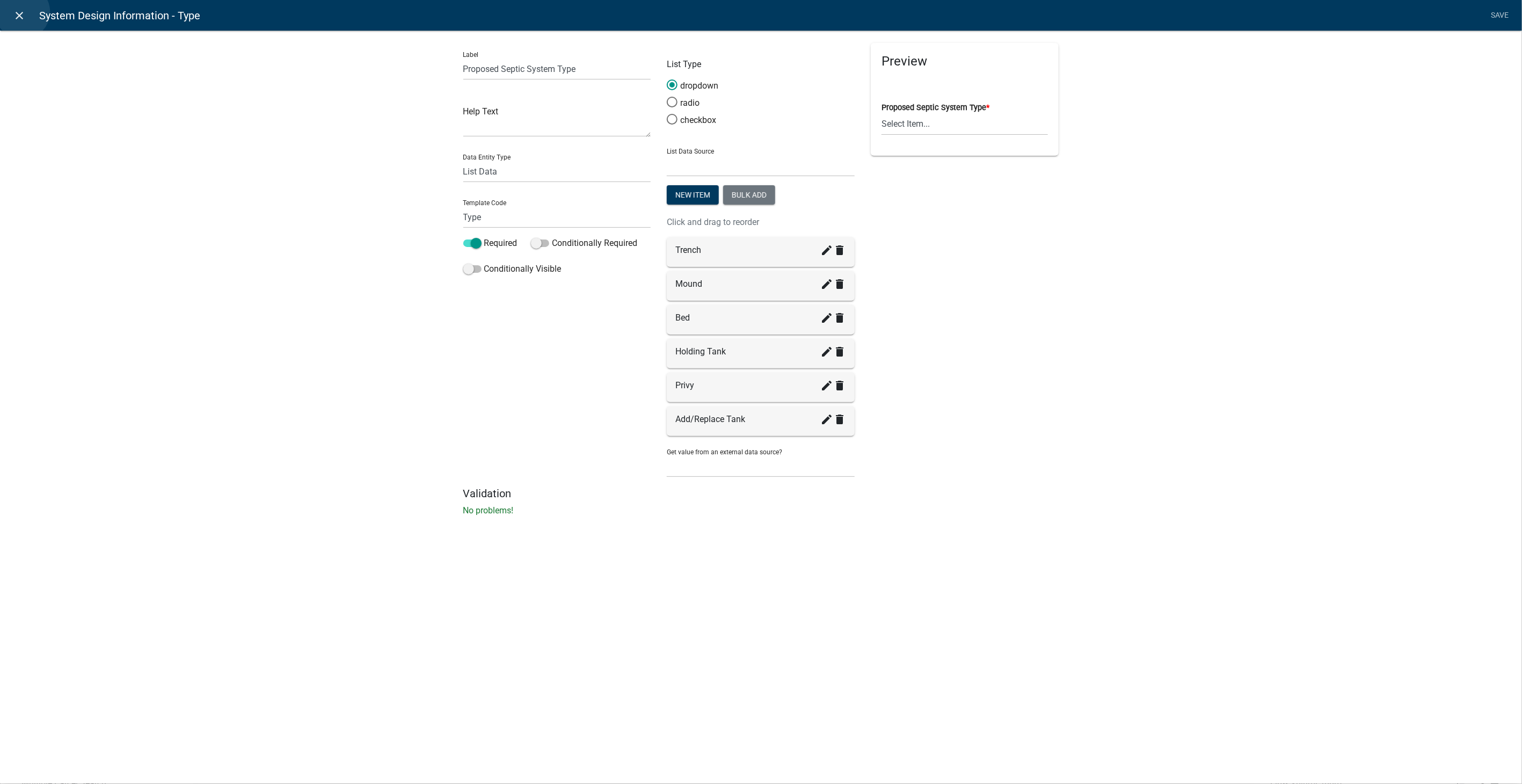
click at [22, 12] on icon "close" at bounding box center [20, 15] width 13 height 13
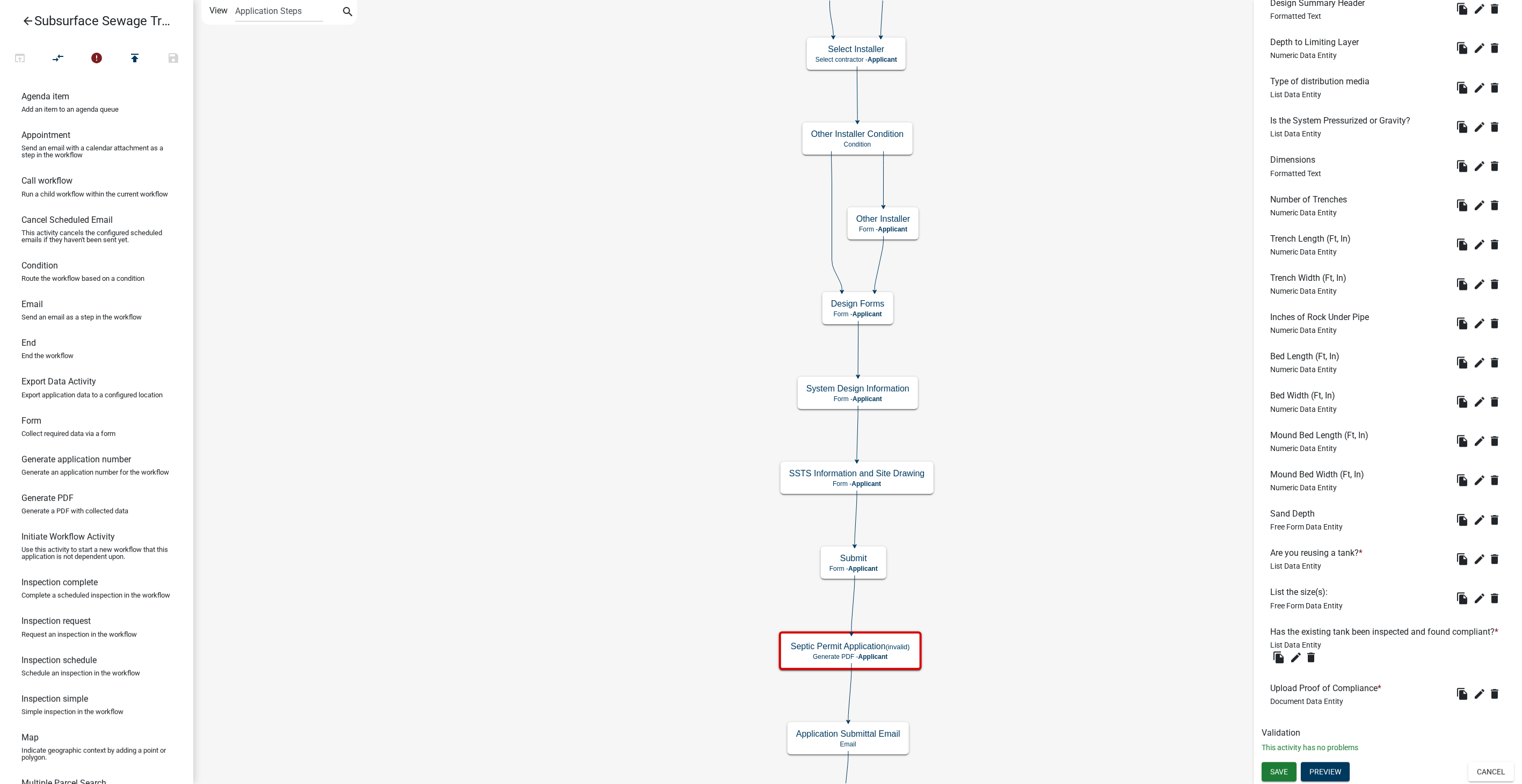
scroll to position [1606, 0]
click at [1473, 552] on icon "edit" at bounding box center [1479, 559] width 13 height 13
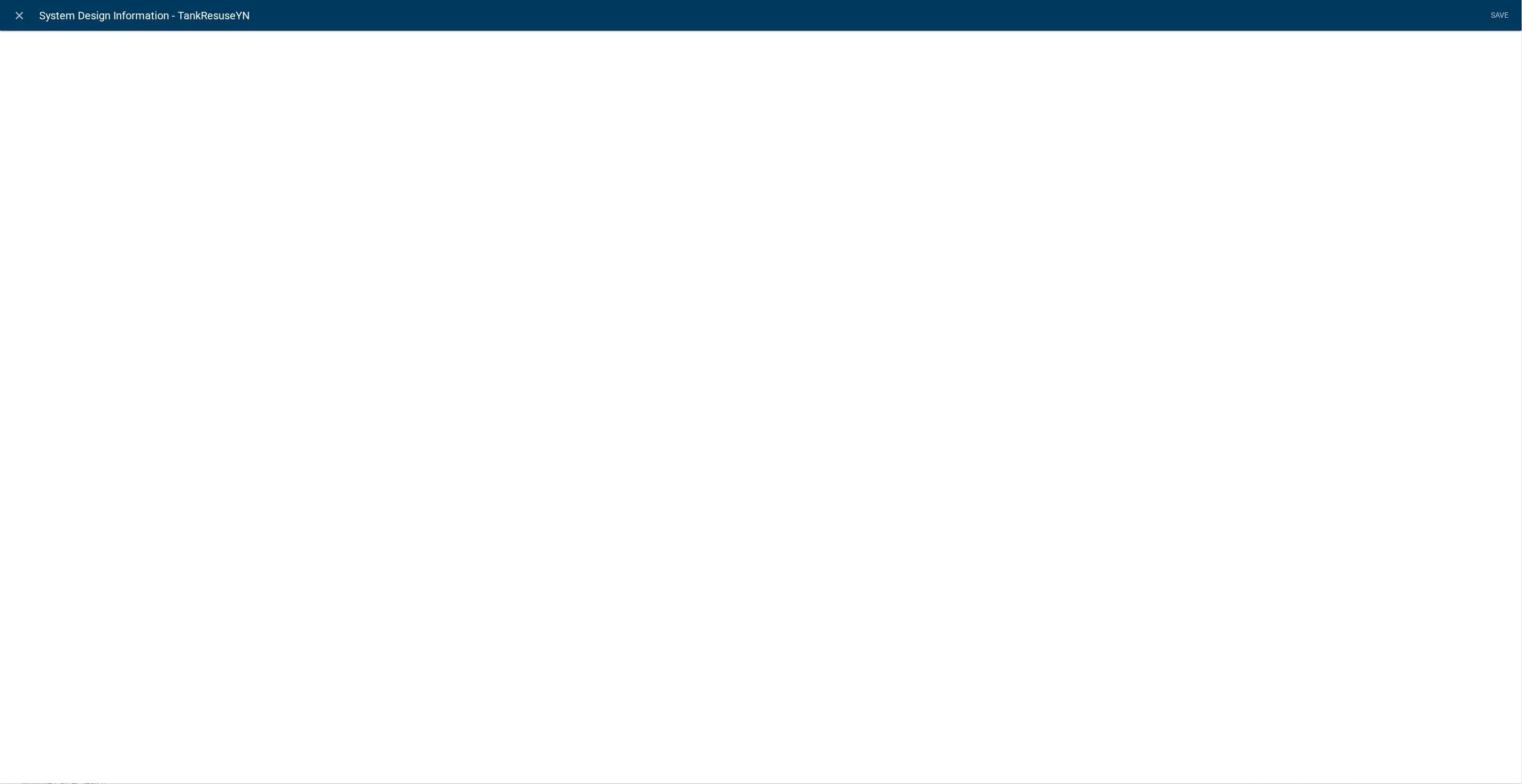
select select "list-data"
select select
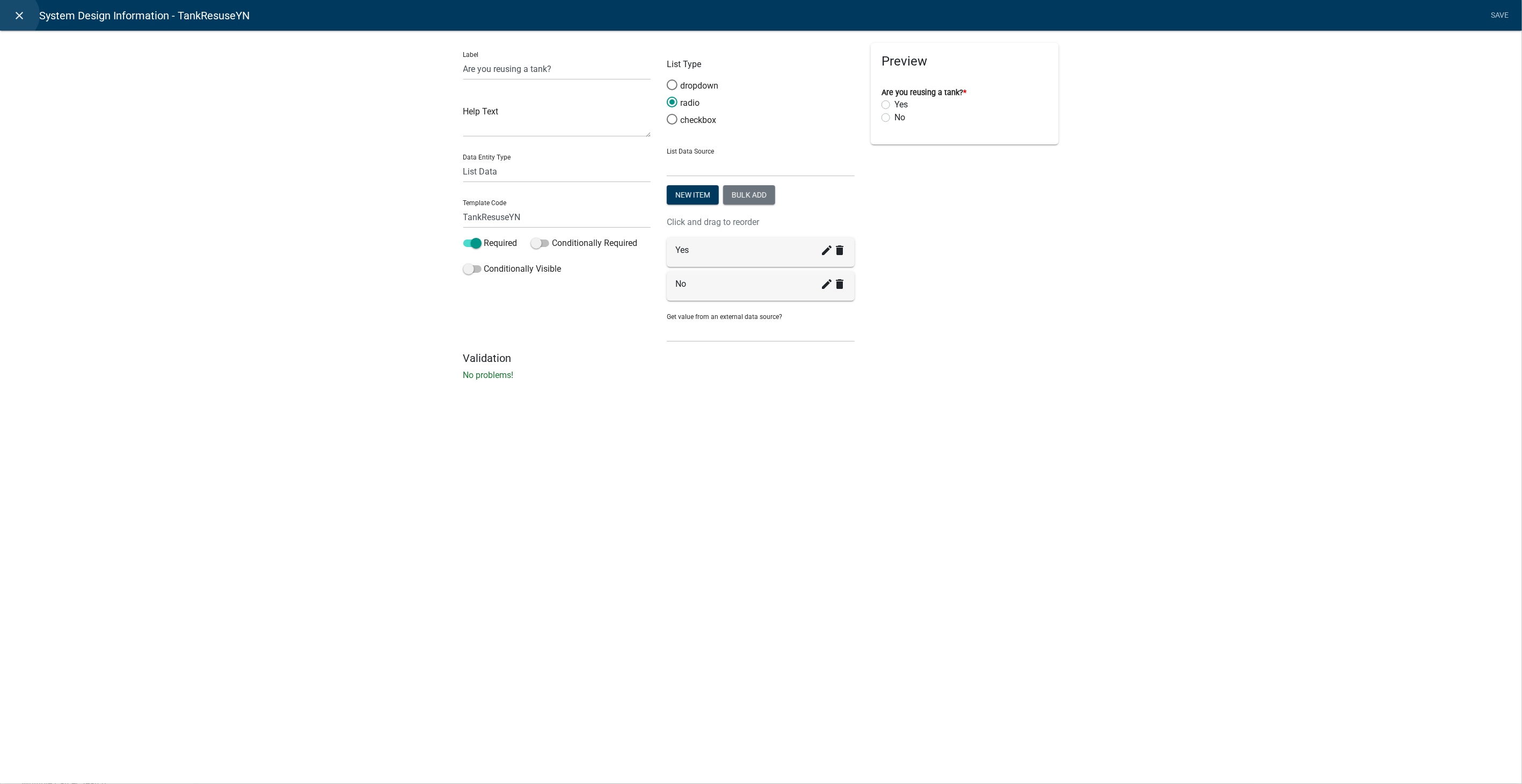
click at [12, 15] on link "close" at bounding box center [19, 15] width 22 height 22
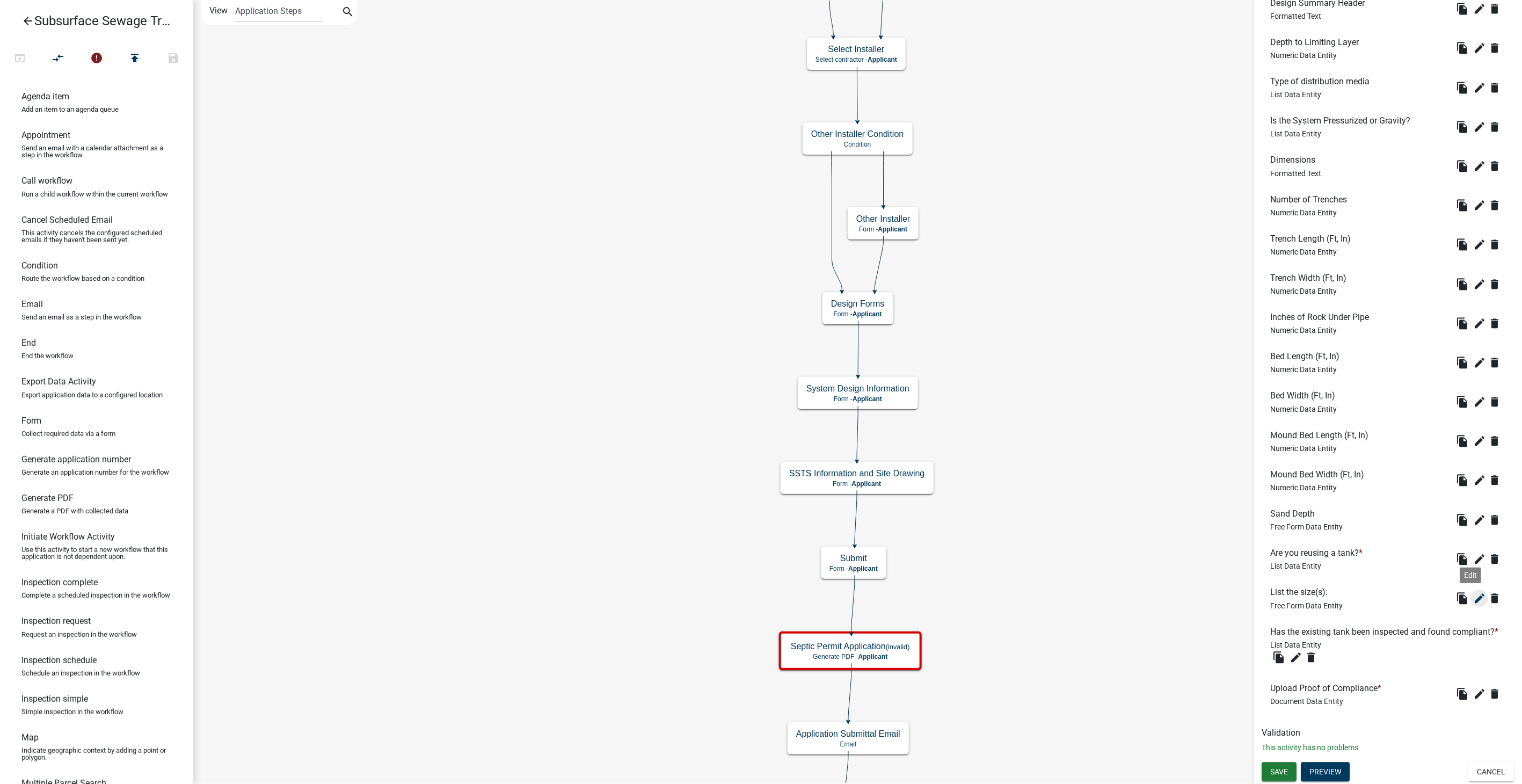
click at [1473, 591] on icon "edit" at bounding box center [1479, 598] width 13 height 13
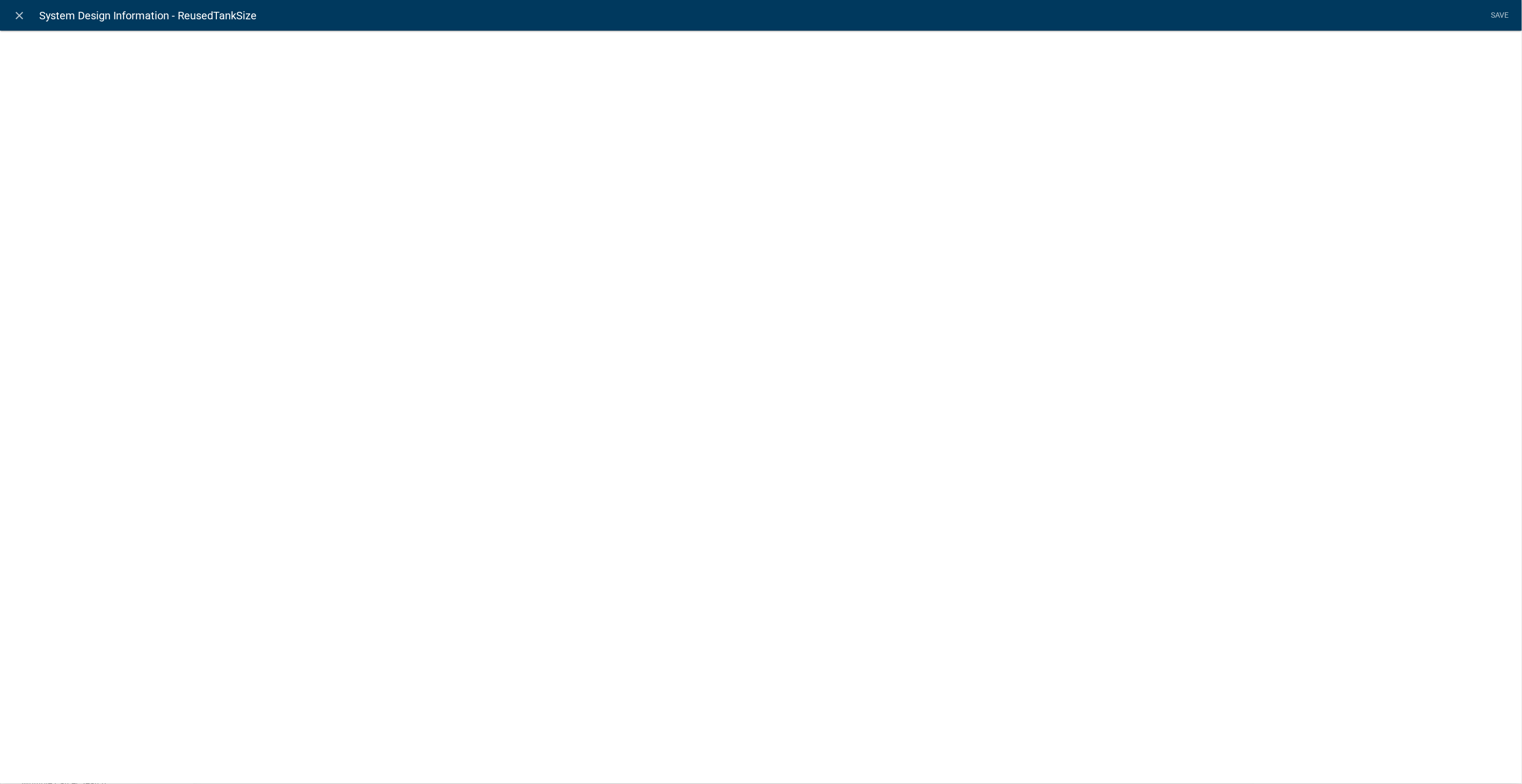
select select
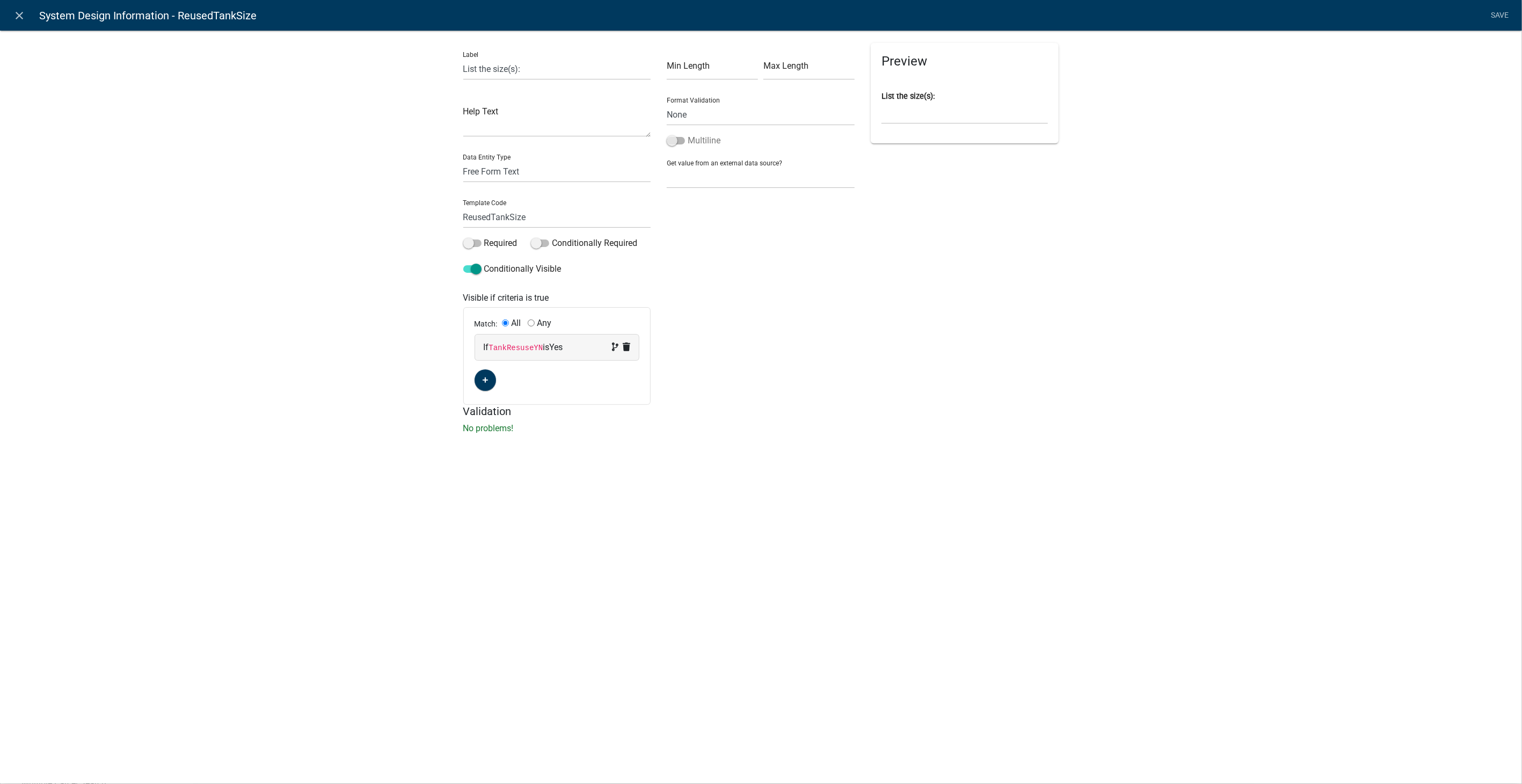
click at [674, 140] on span at bounding box center [676, 141] width 18 height 8
click at [688, 134] on input "Multiline" at bounding box center [688, 134] width 0 height 0
click at [1495, 14] on link "Save" at bounding box center [1500, 15] width 27 height 21
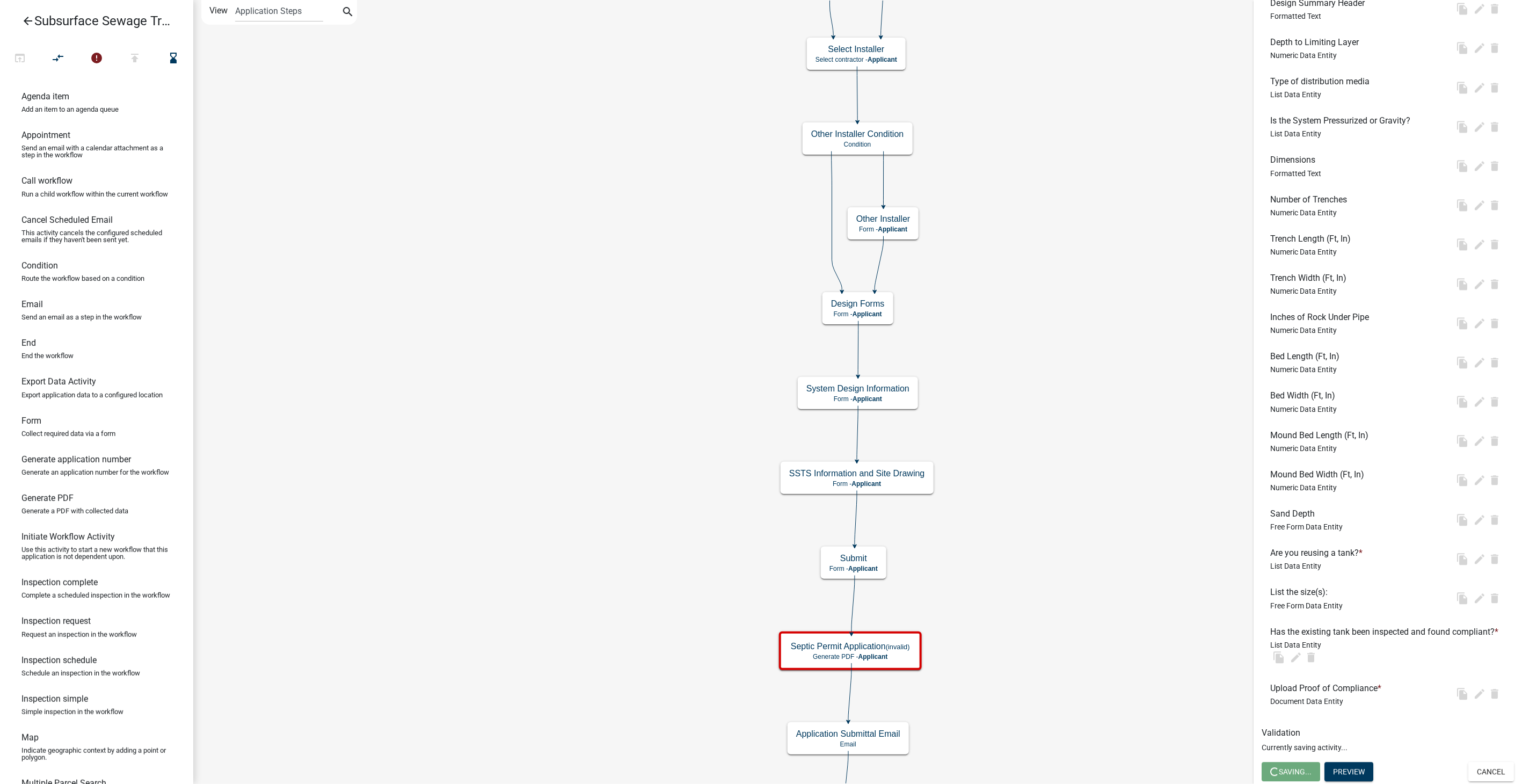
scroll to position [0, 0]
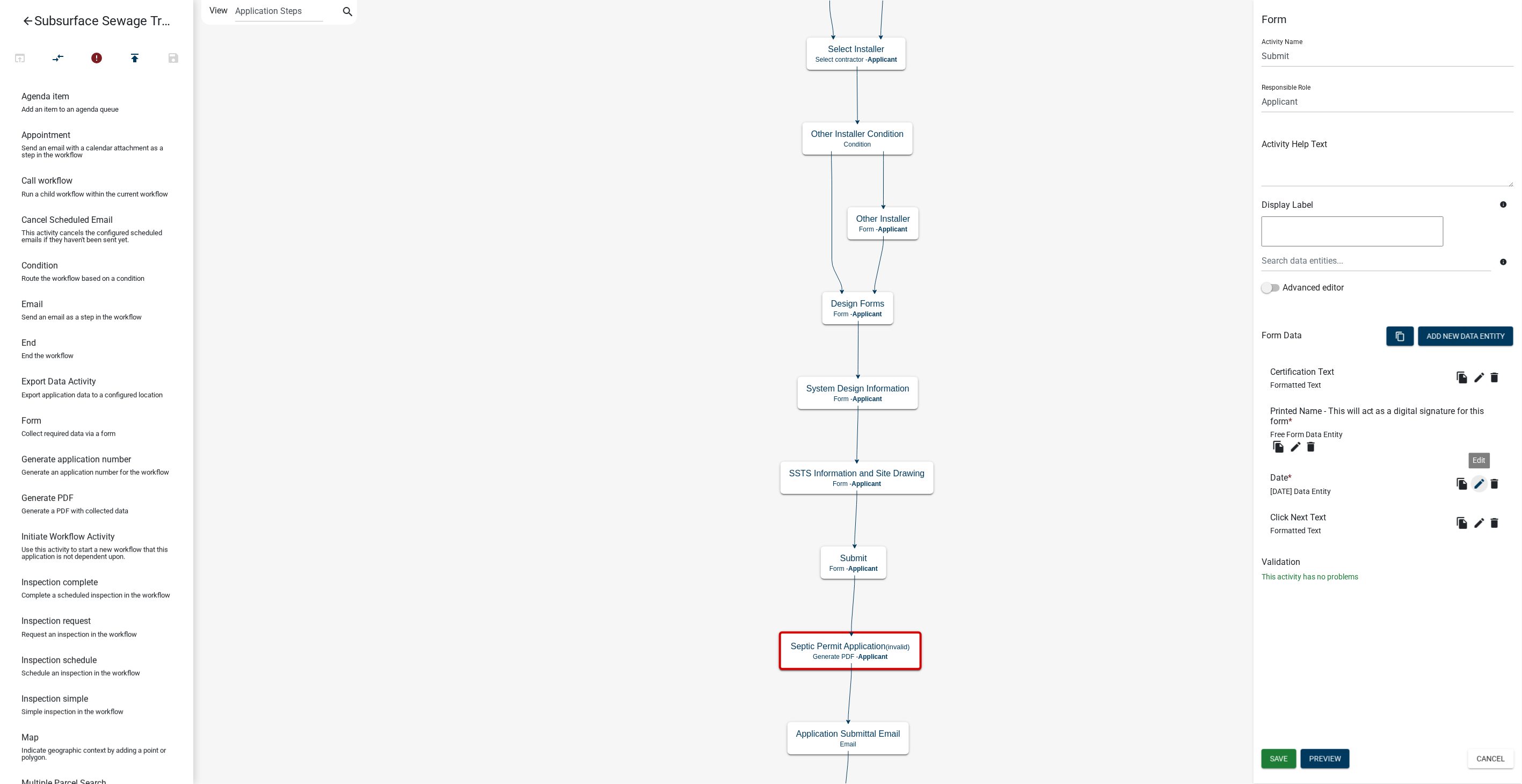
click at [1484, 483] on icon "edit" at bounding box center [1479, 484] width 13 height 13
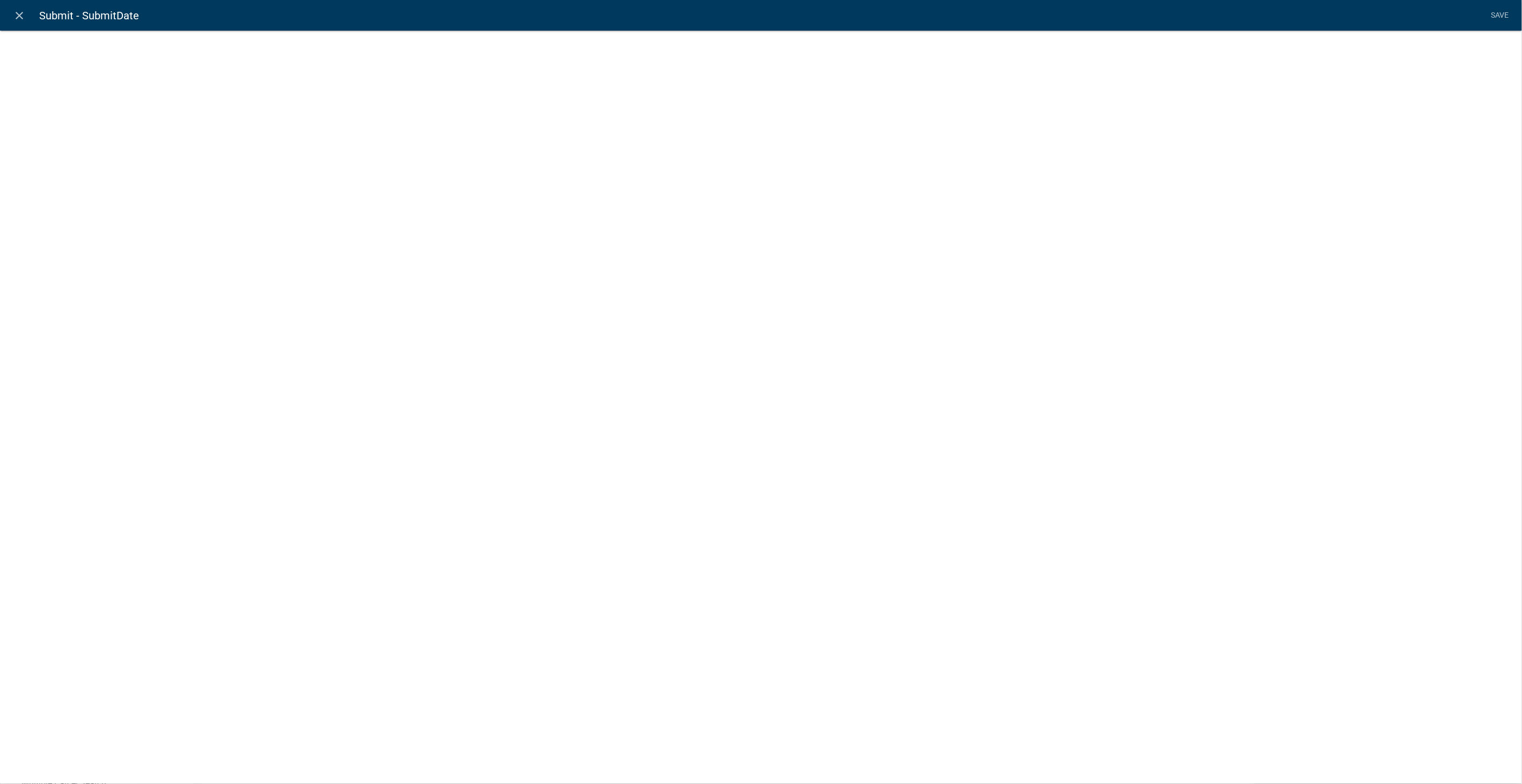
select select "today"
click at [19, 14] on icon "close" at bounding box center [20, 15] width 13 height 13
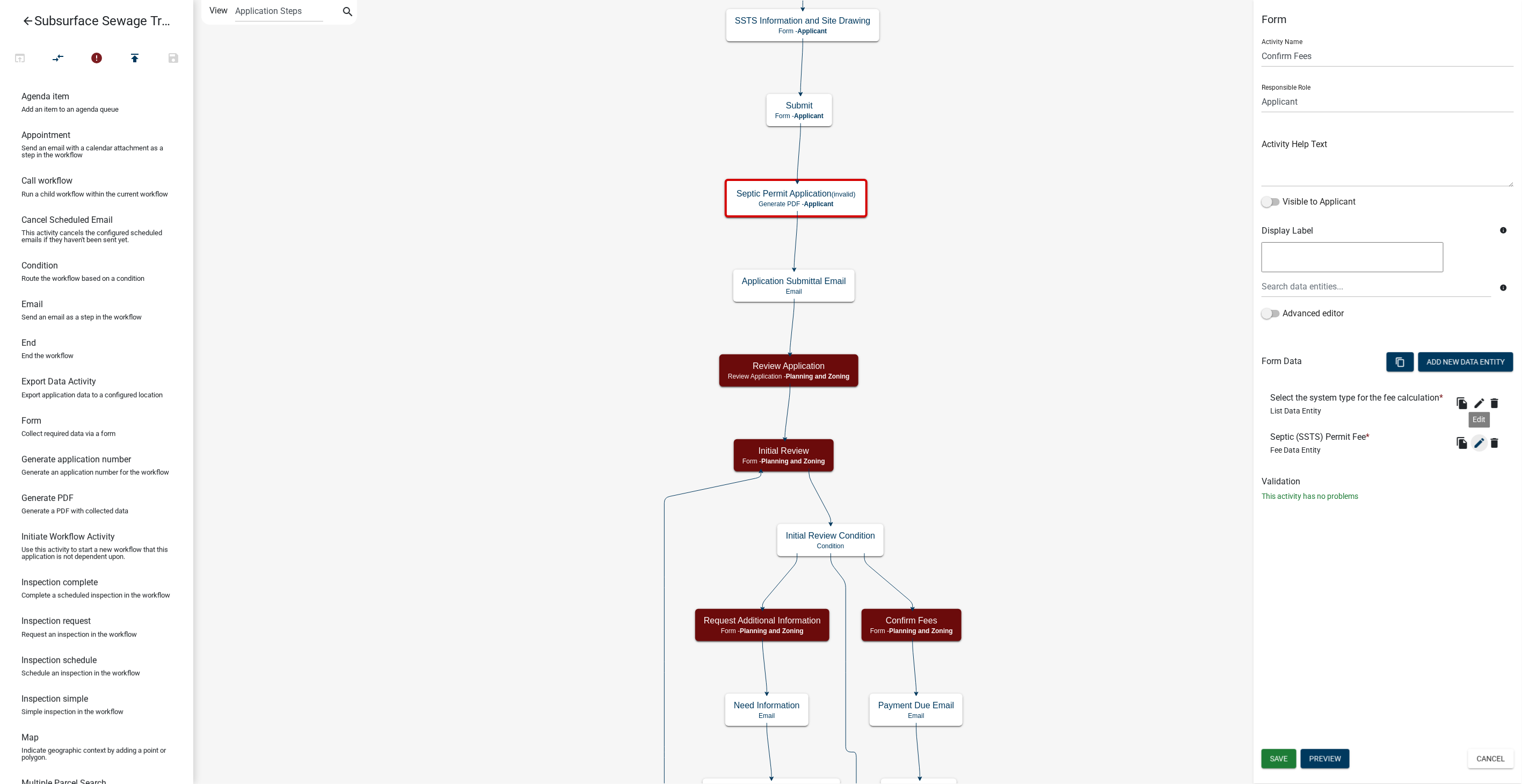
click at [1478, 440] on icon "edit" at bounding box center [1479, 443] width 13 height 13
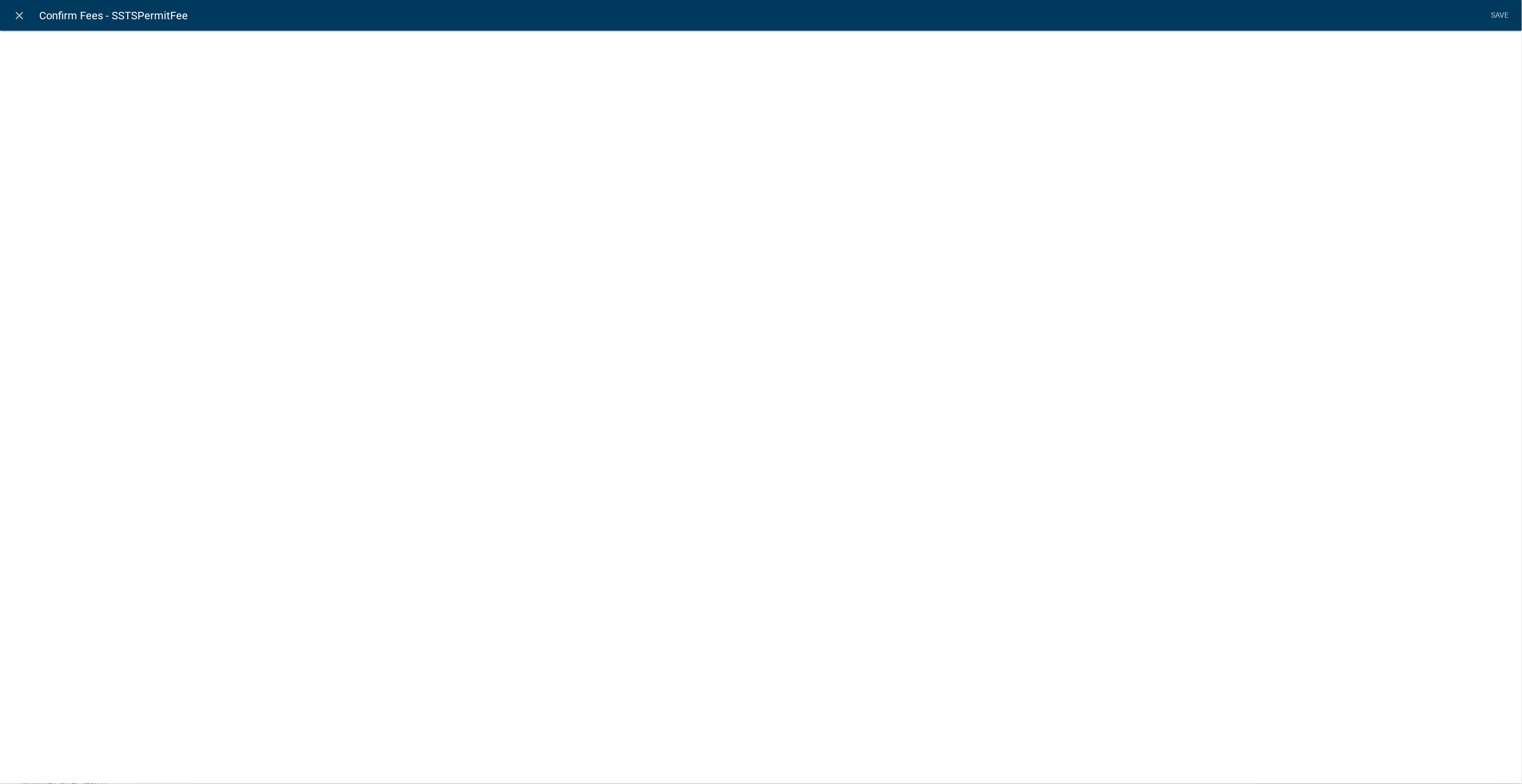
select select "fee"
select select "FeeType"
select select "a7d054f0-a35c-4ab8-9b49-303dc1332456"
select select "1: fb148b1a-ba3b-47c8-b150-d2022026d669"
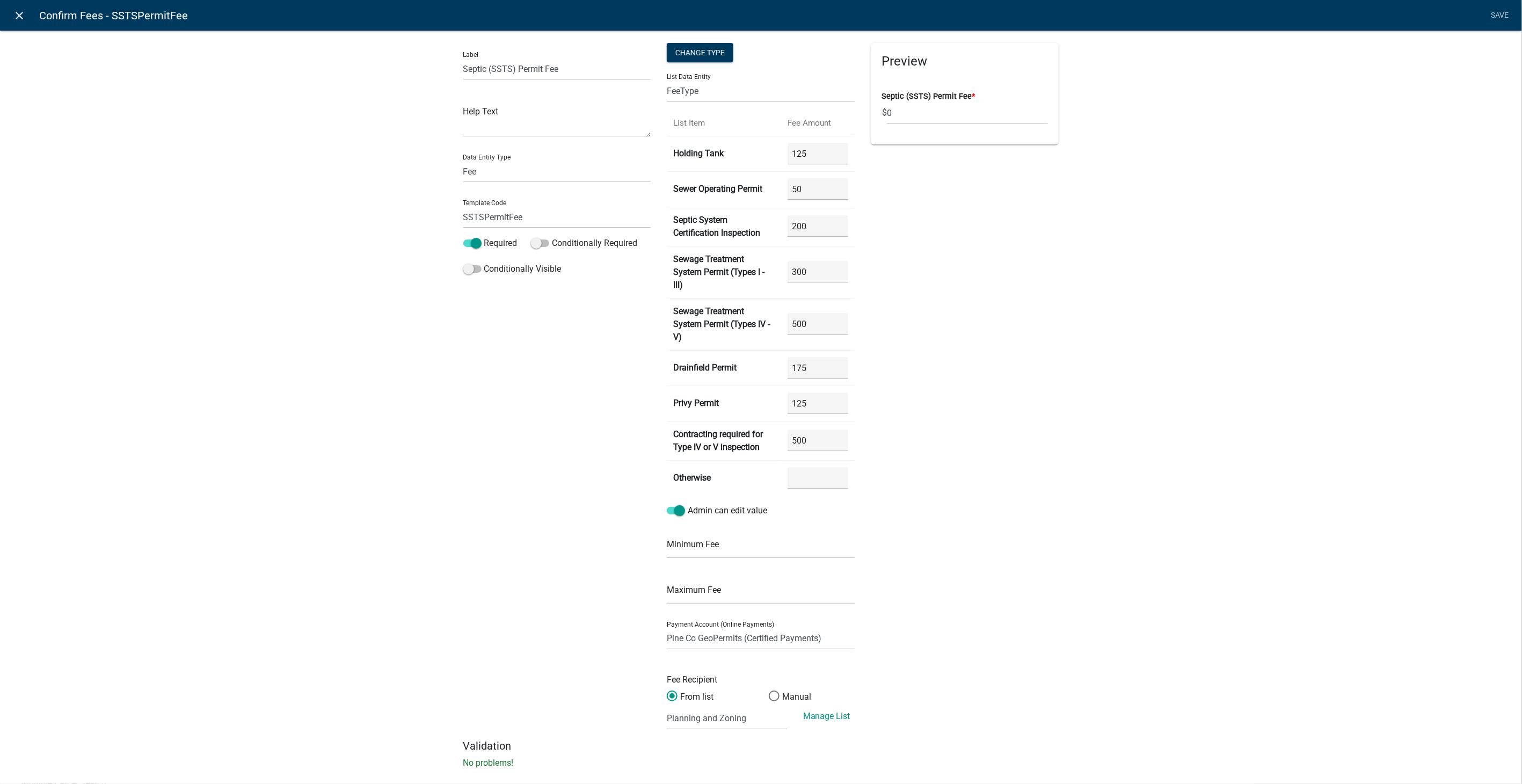
click at [21, 14] on icon "close" at bounding box center [20, 15] width 13 height 13
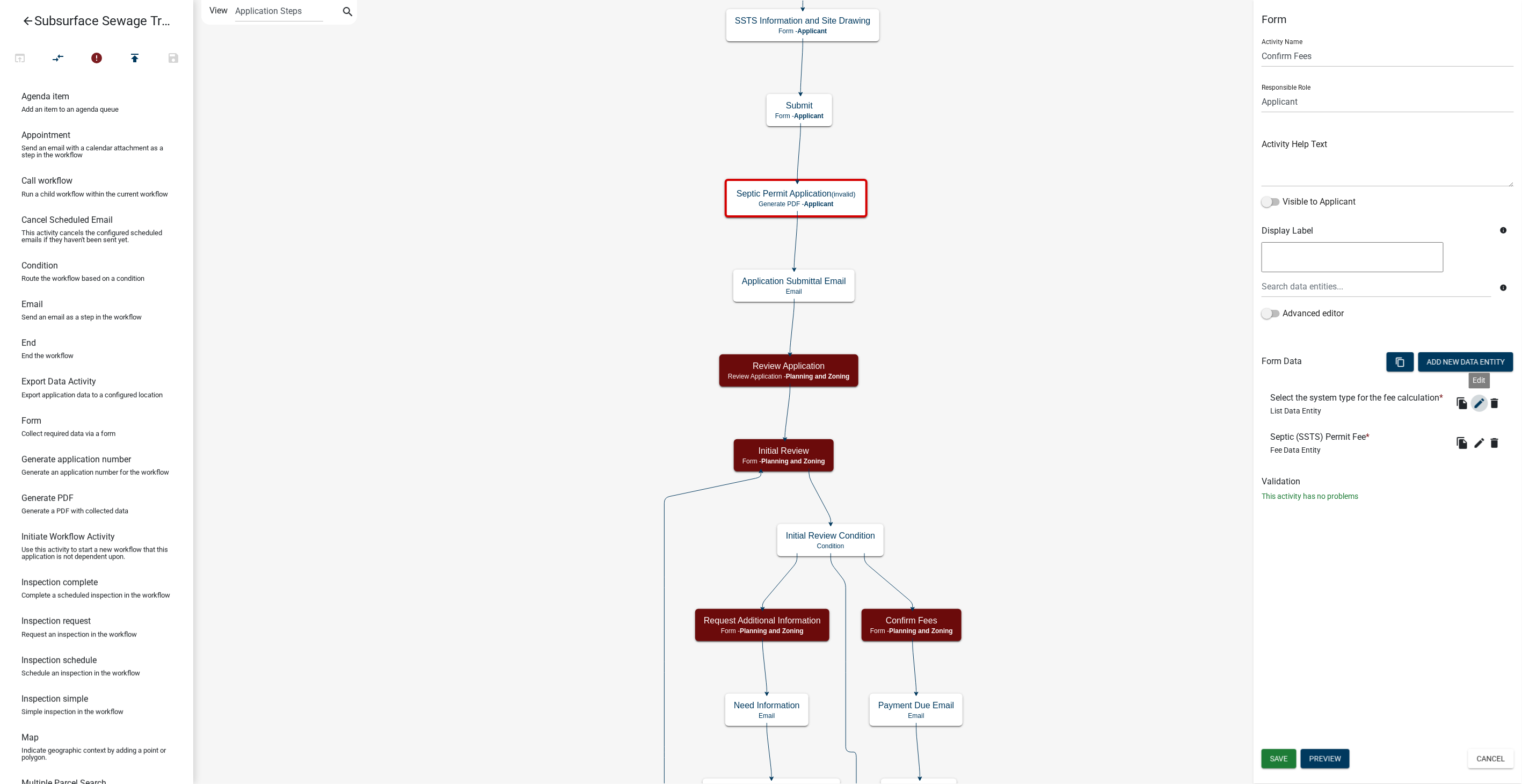
click at [1480, 396] on icon "edit" at bounding box center [1479, 403] width 13 height 13
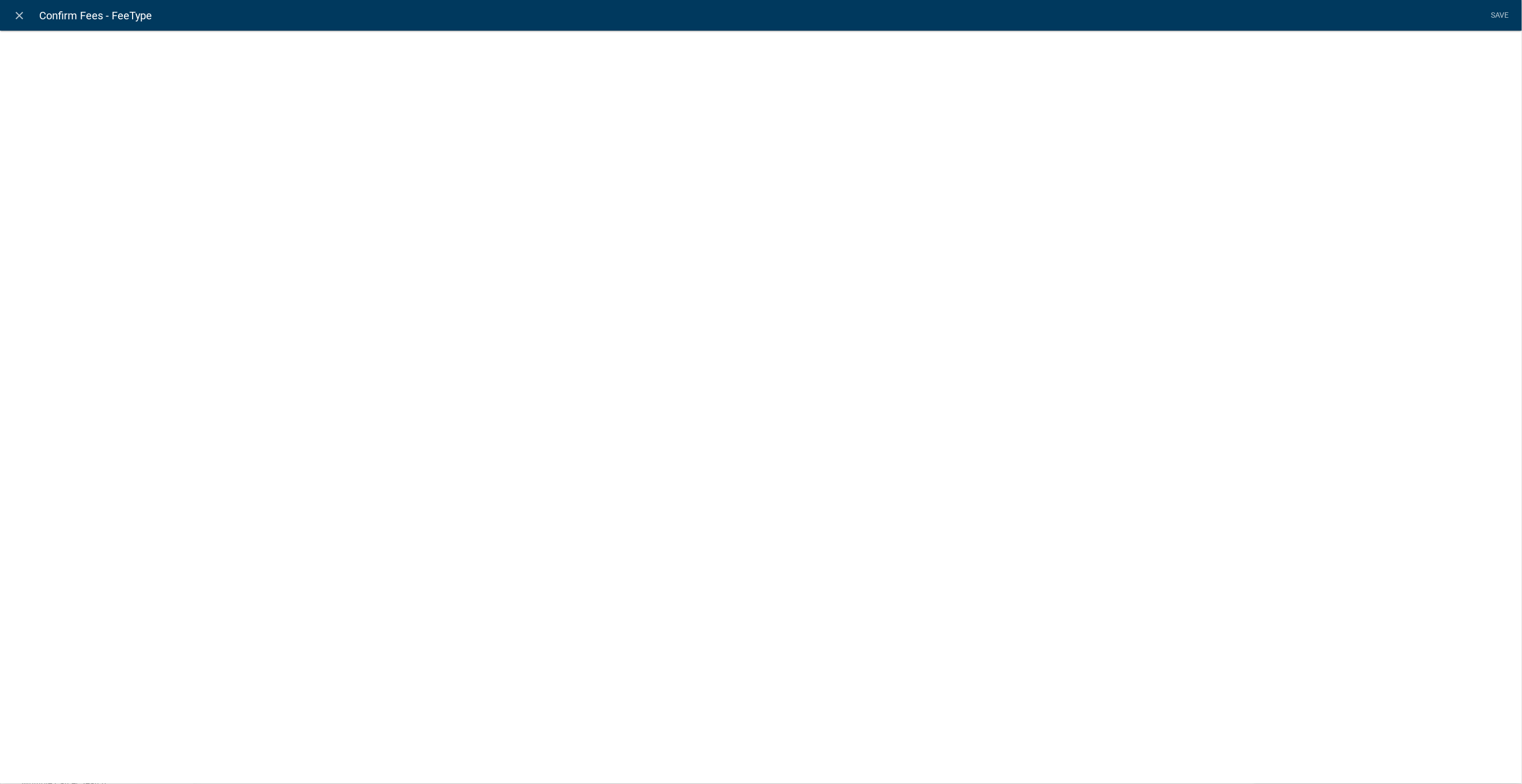
select select "list-data"
select select "custom-list-96520877-c8b7-43e1-9655-f5dccb6a41e7"
select select
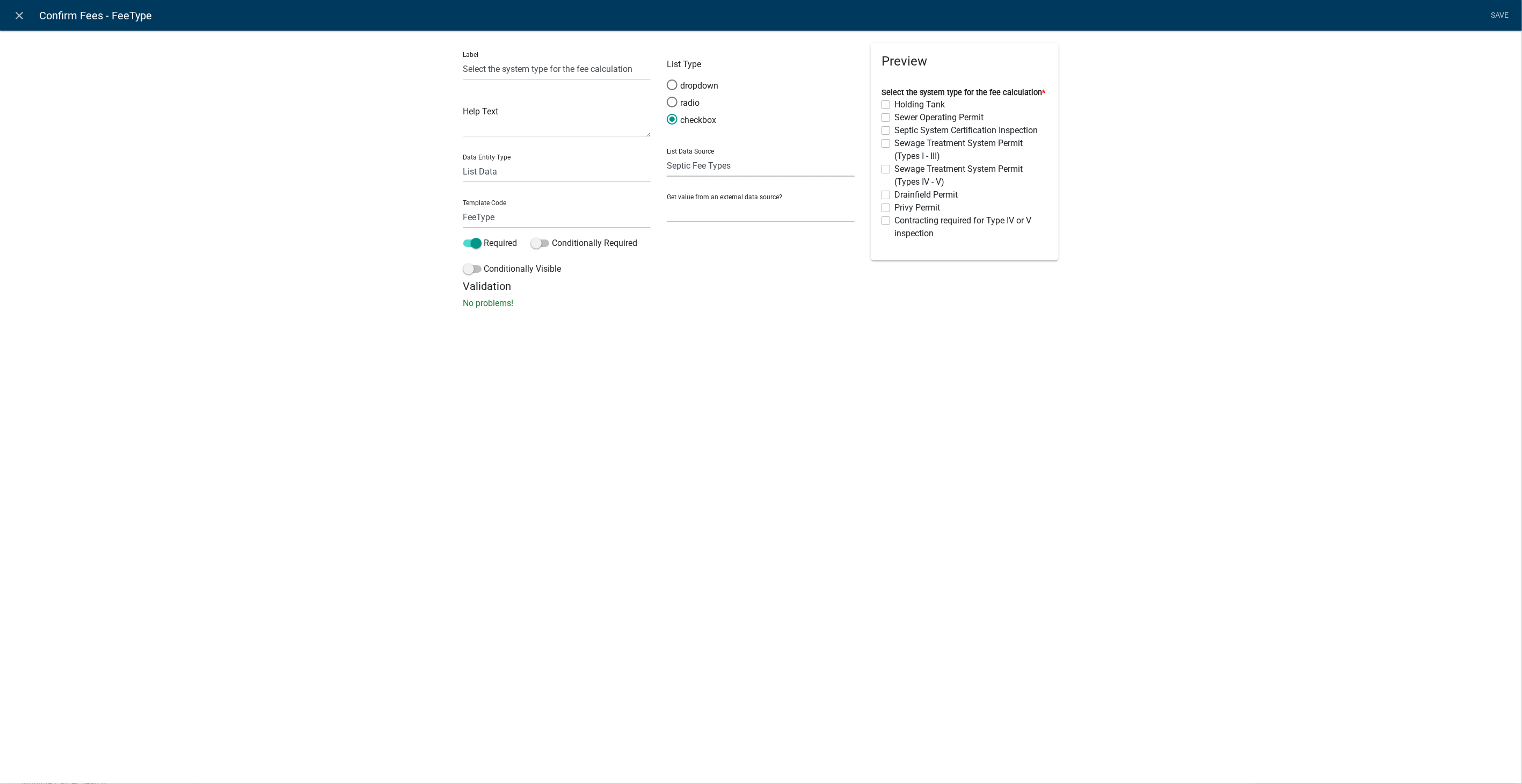
click at [753, 160] on select "State List Municipality Septic Fee Types Structure Types Townships Zoning Appro…" at bounding box center [761, 165] width 188 height 22
click at [19, 14] on icon "close" at bounding box center [20, 15] width 13 height 13
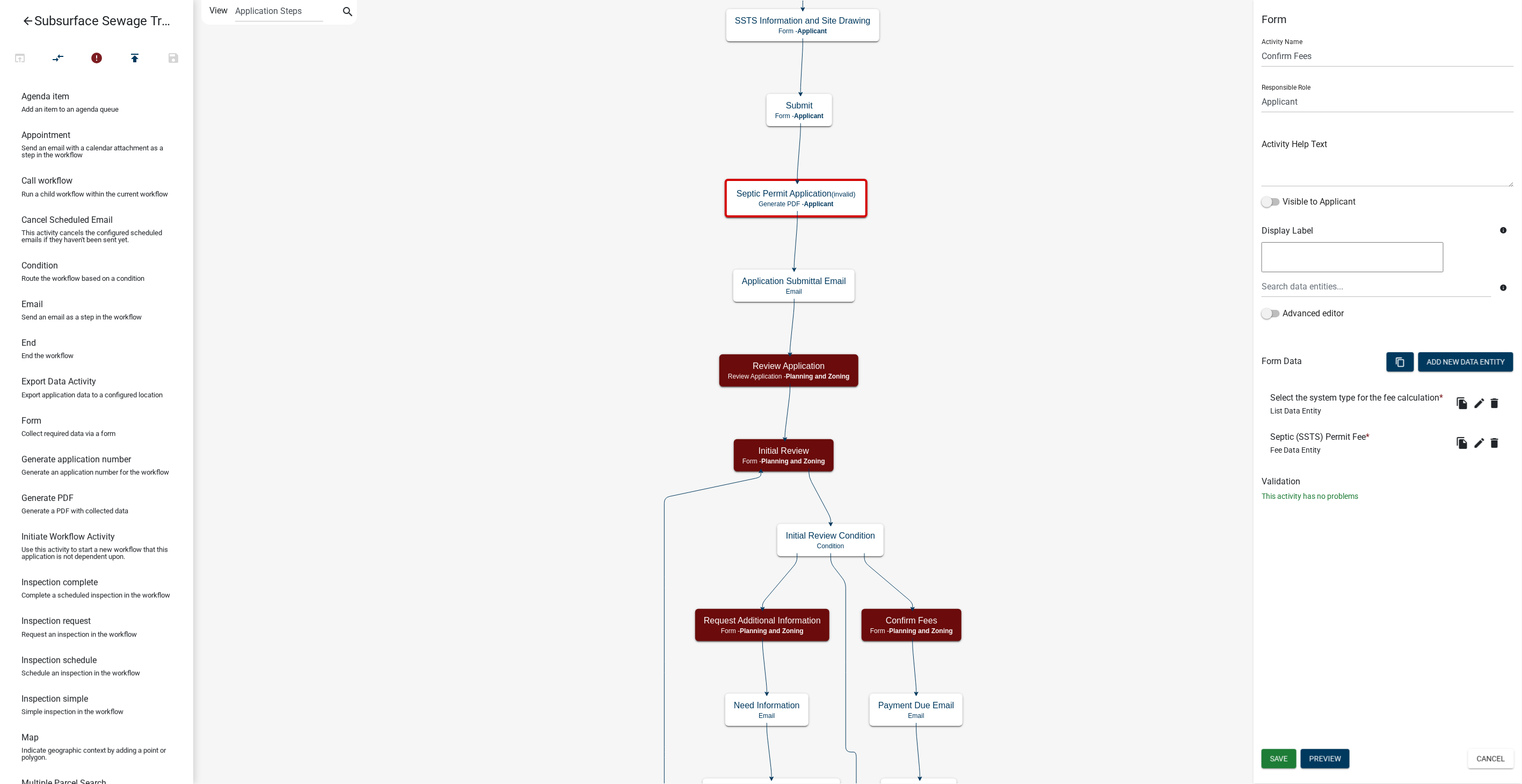
click at [24, 21] on icon "arrow_back" at bounding box center [28, 22] width 13 height 15
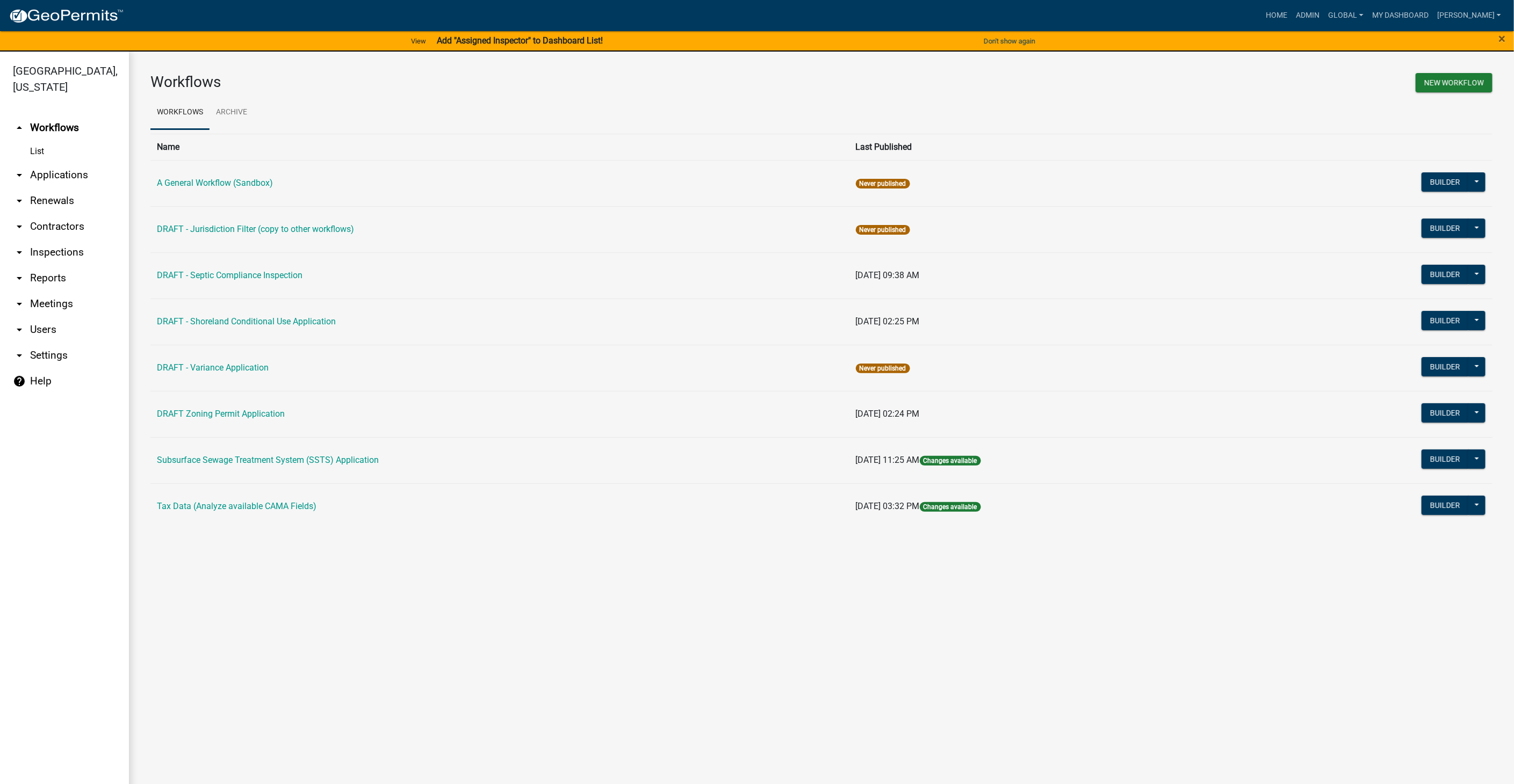
click at [50, 357] on link "arrow_drop_down Settings" at bounding box center [64, 356] width 129 height 26
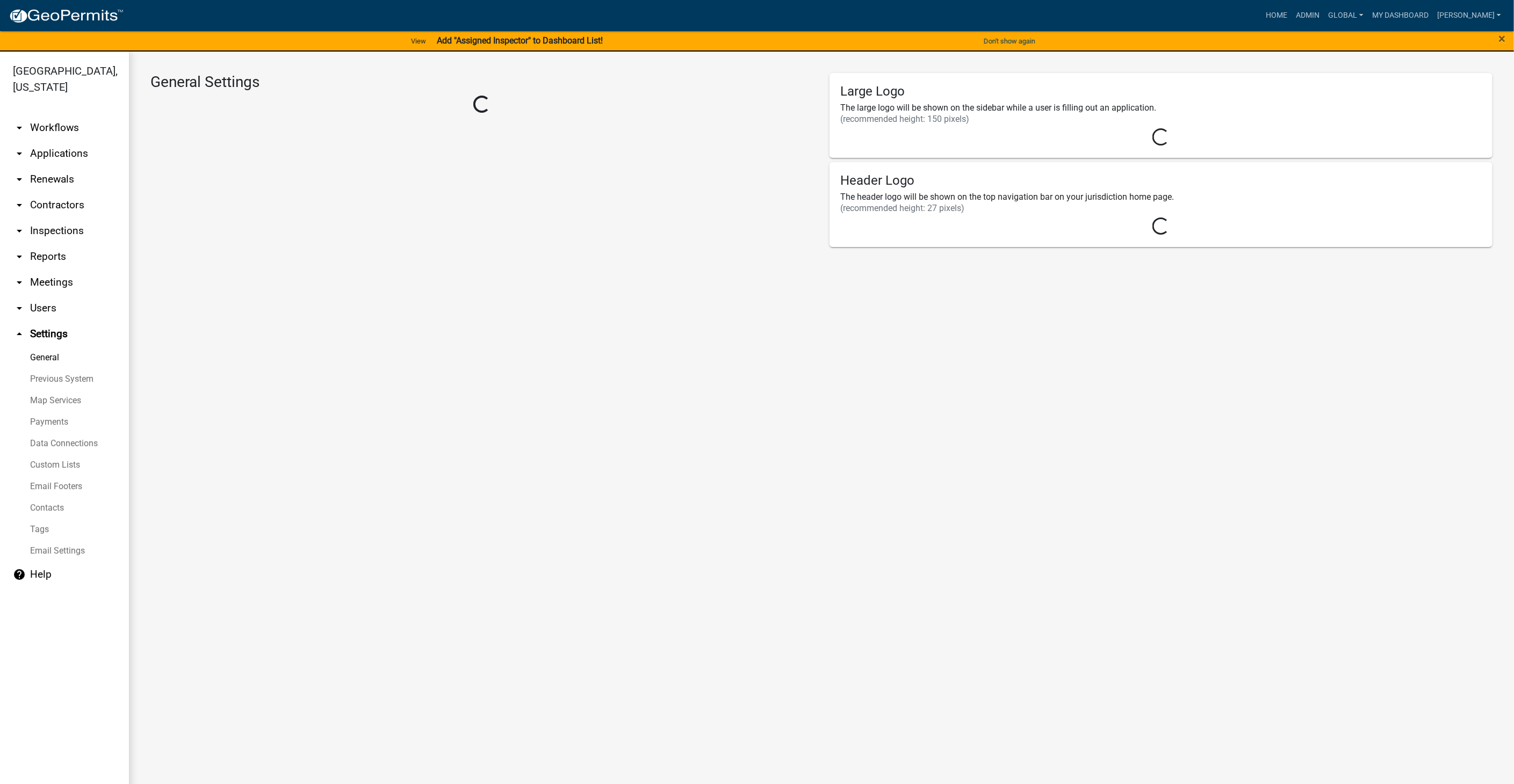
select select "4d1f0f0f-4dd0-4cbc-902f-f4244c8cc517"
select select "MN"
select select "Central Standard Time"
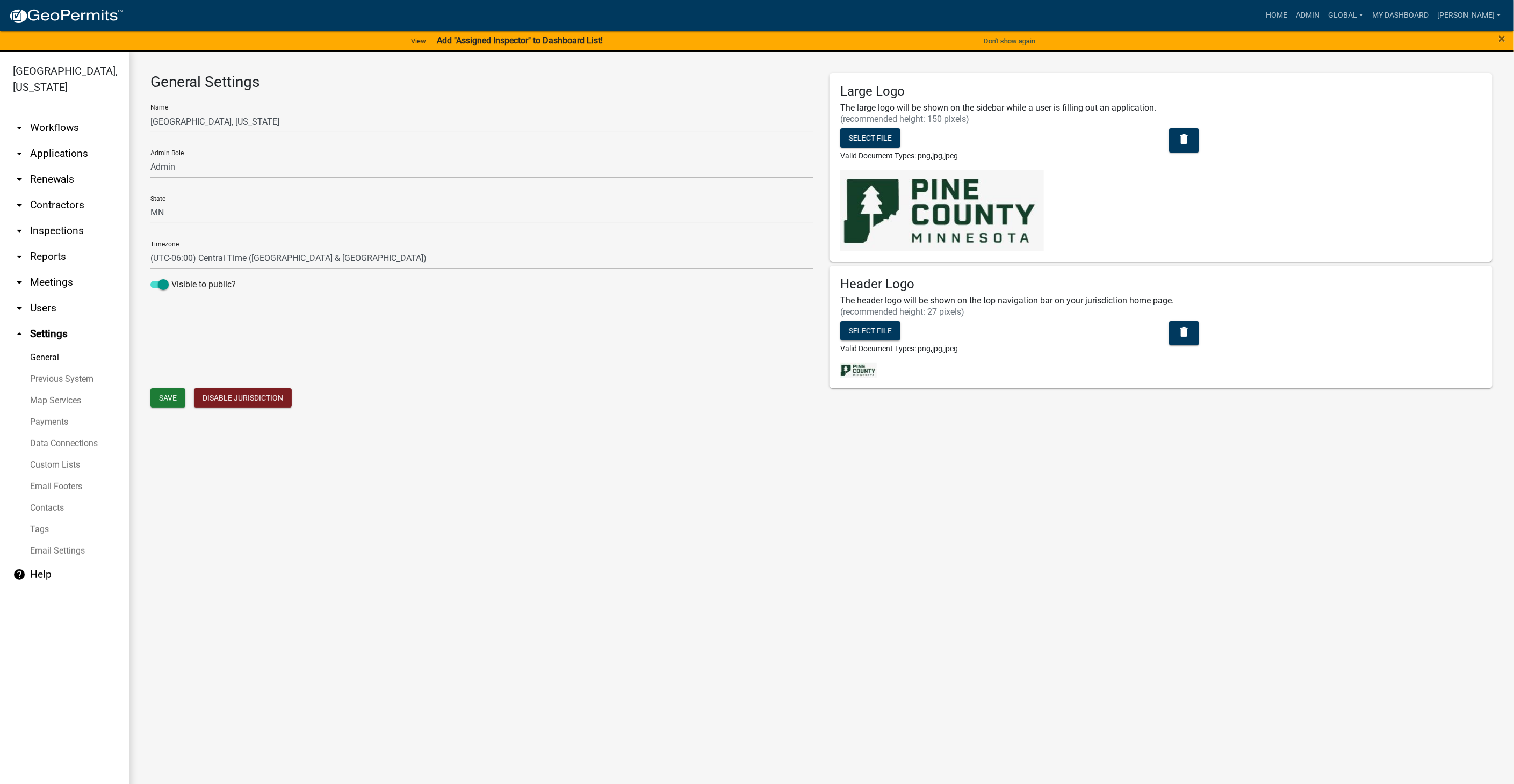
click at [40, 461] on link "Custom Lists" at bounding box center [64, 465] width 129 height 21
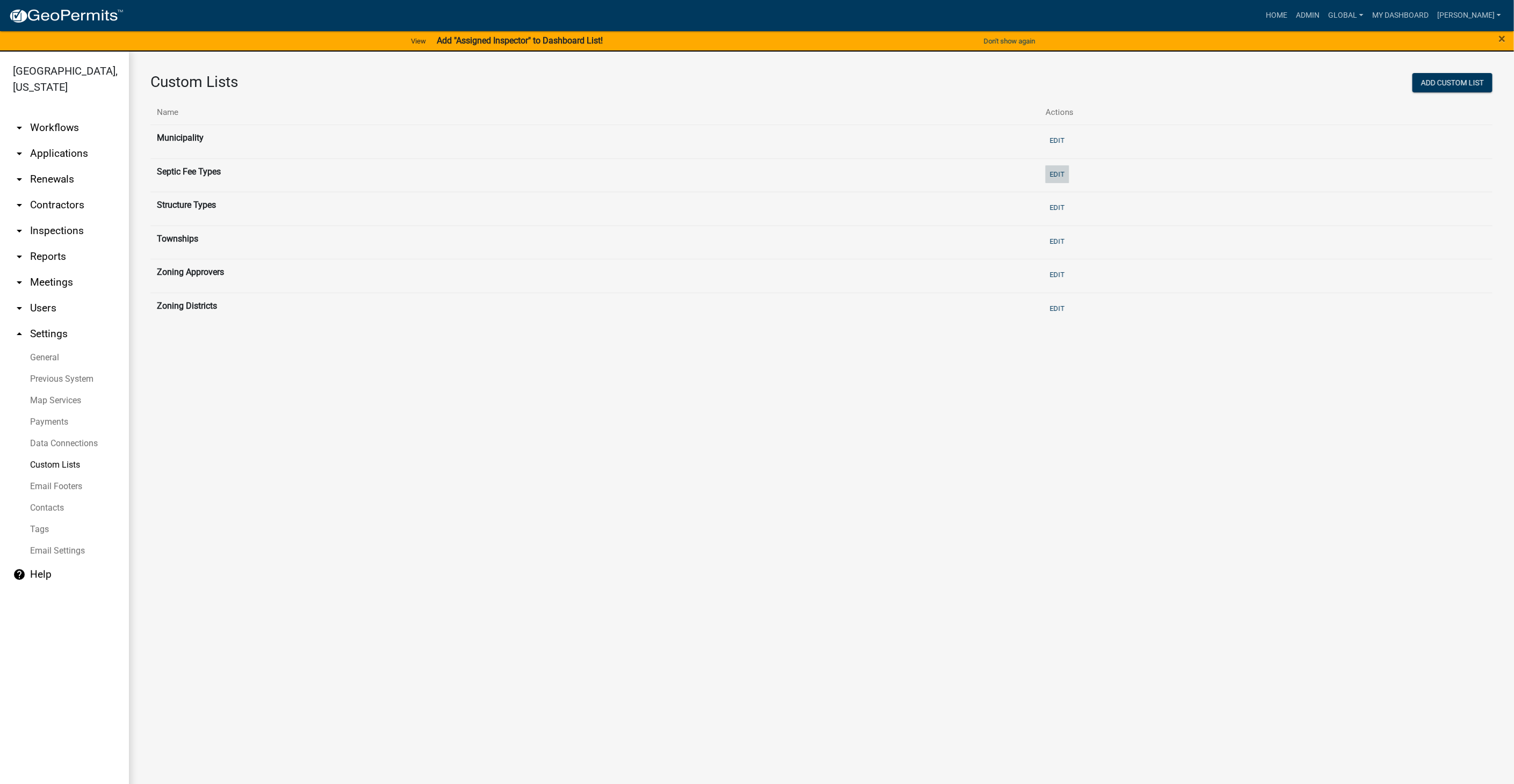
click at [1055, 172] on button "Edit" at bounding box center [1057, 174] width 24 height 18
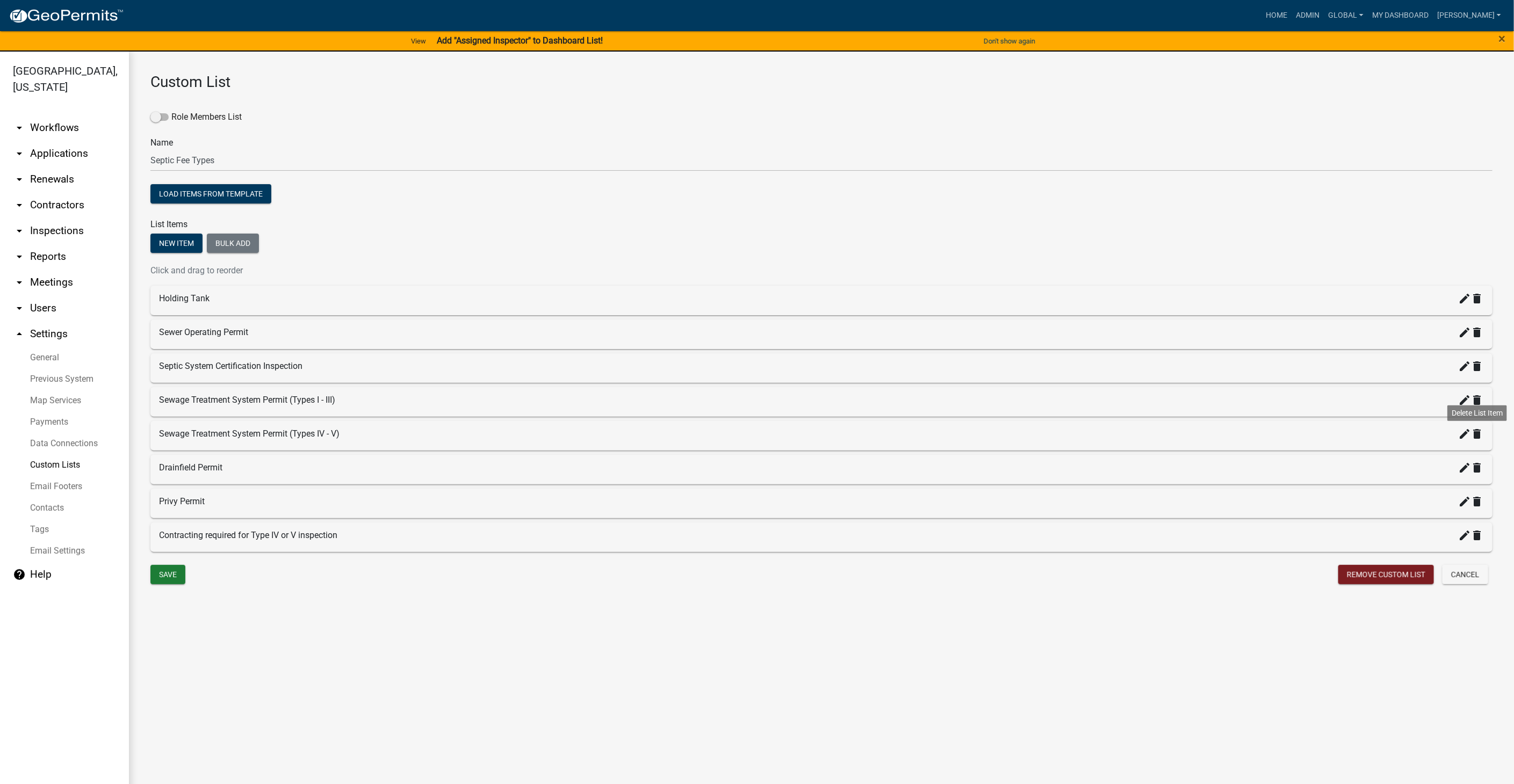
click at [1479, 428] on icon "delete" at bounding box center [1477, 434] width 13 height 13
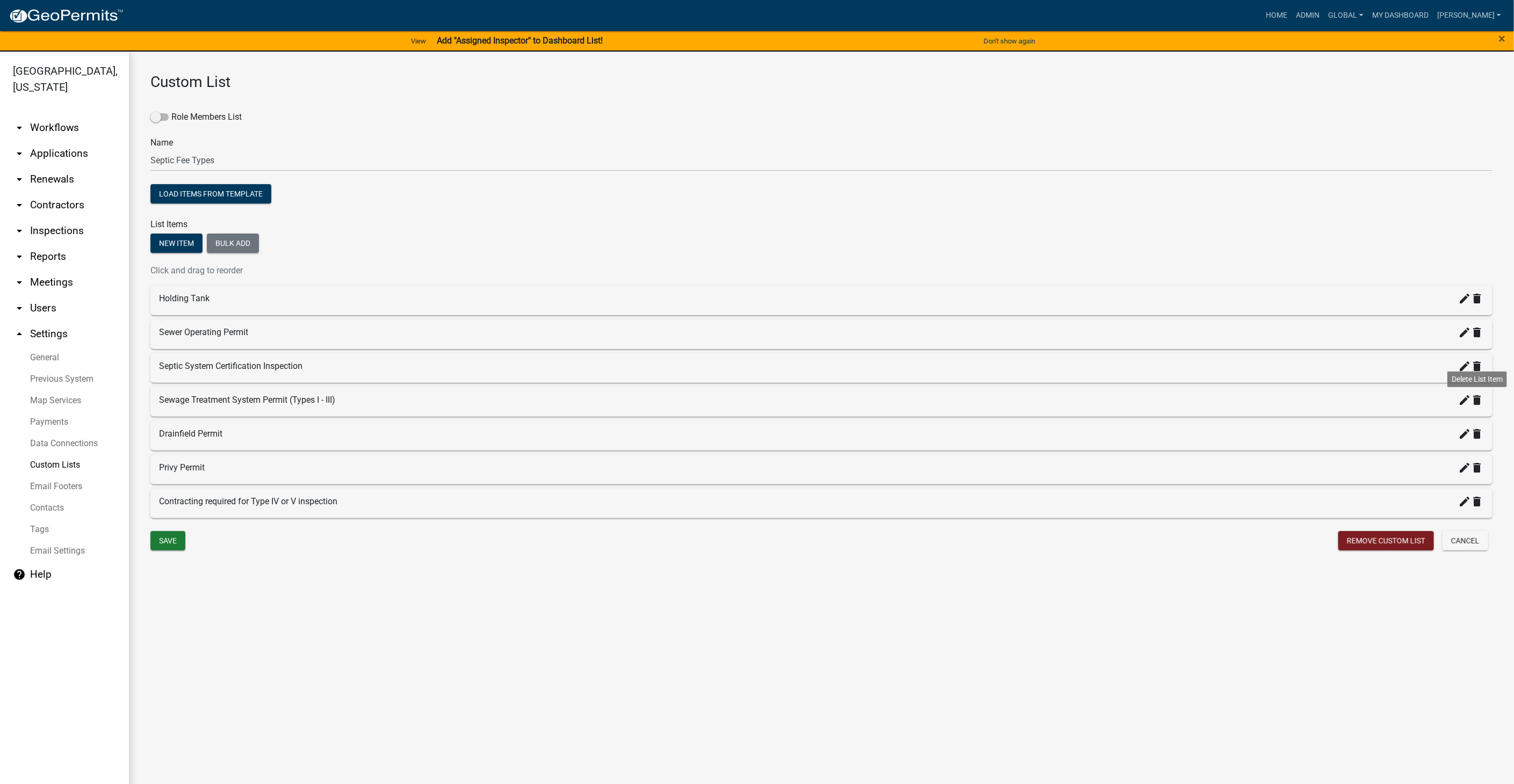
click at [1478, 399] on icon "delete" at bounding box center [1477, 400] width 13 height 13
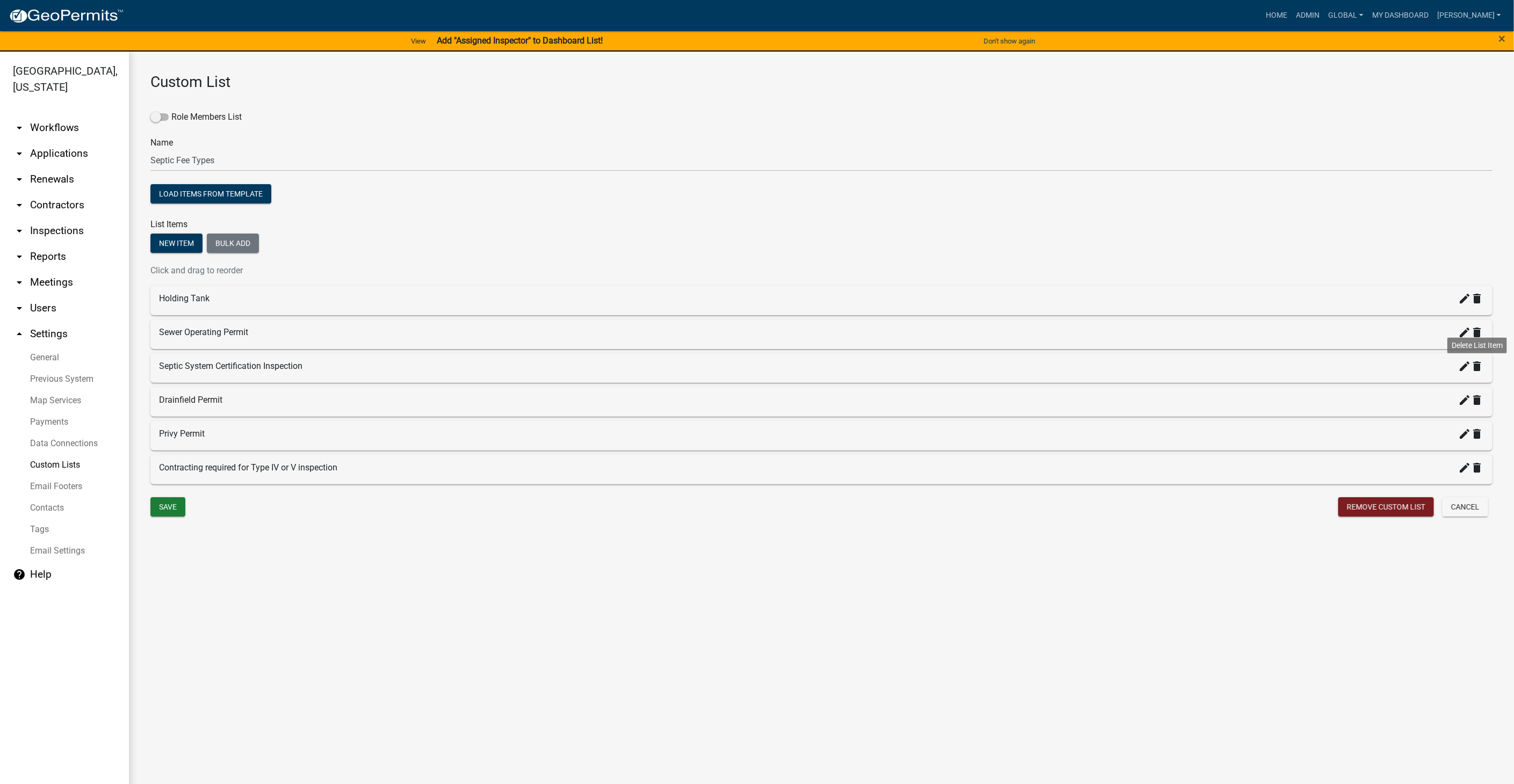
click at [1476, 362] on icon "delete" at bounding box center [1477, 366] width 13 height 13
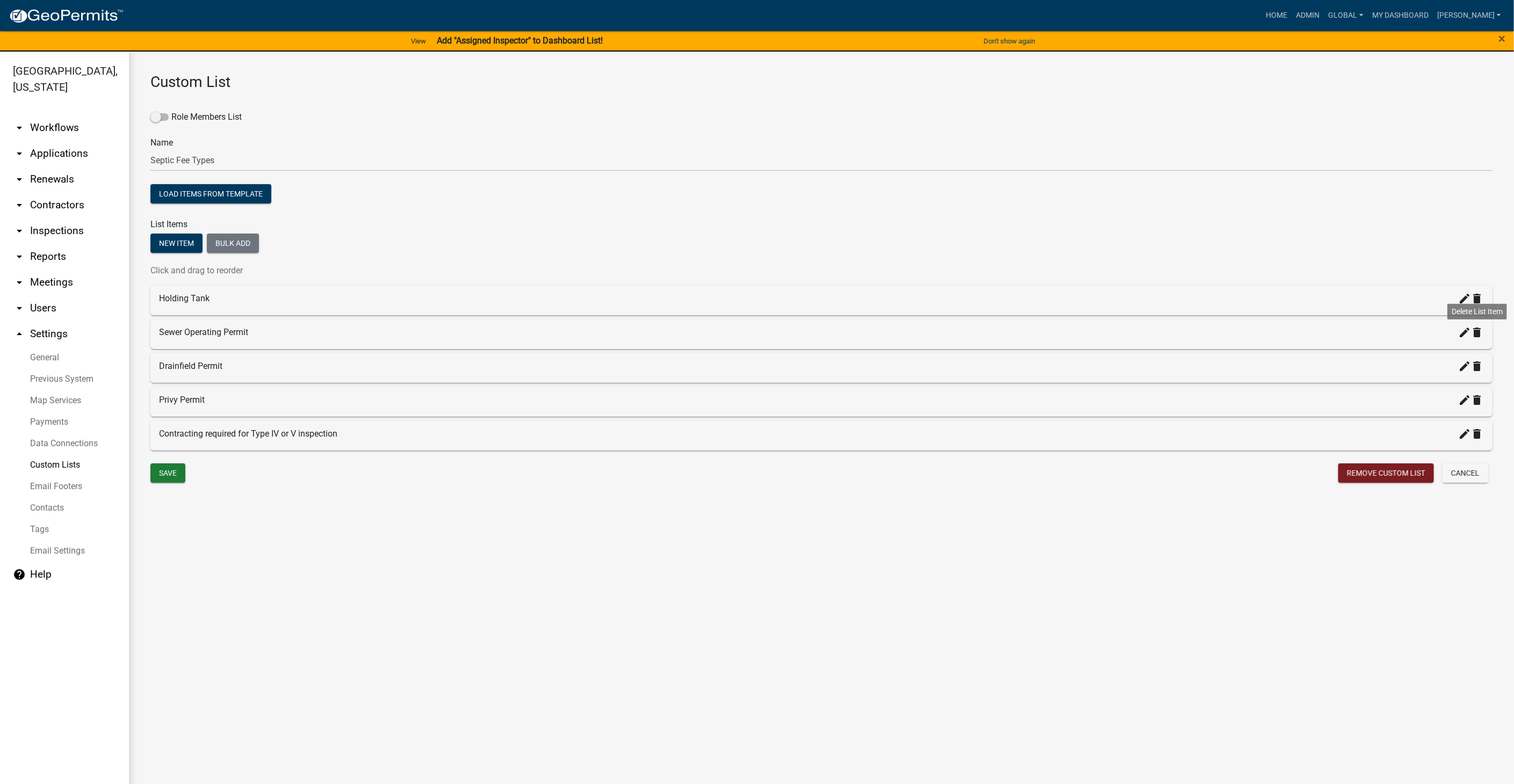
click at [1478, 333] on icon "delete" at bounding box center [1477, 333] width 13 height 13
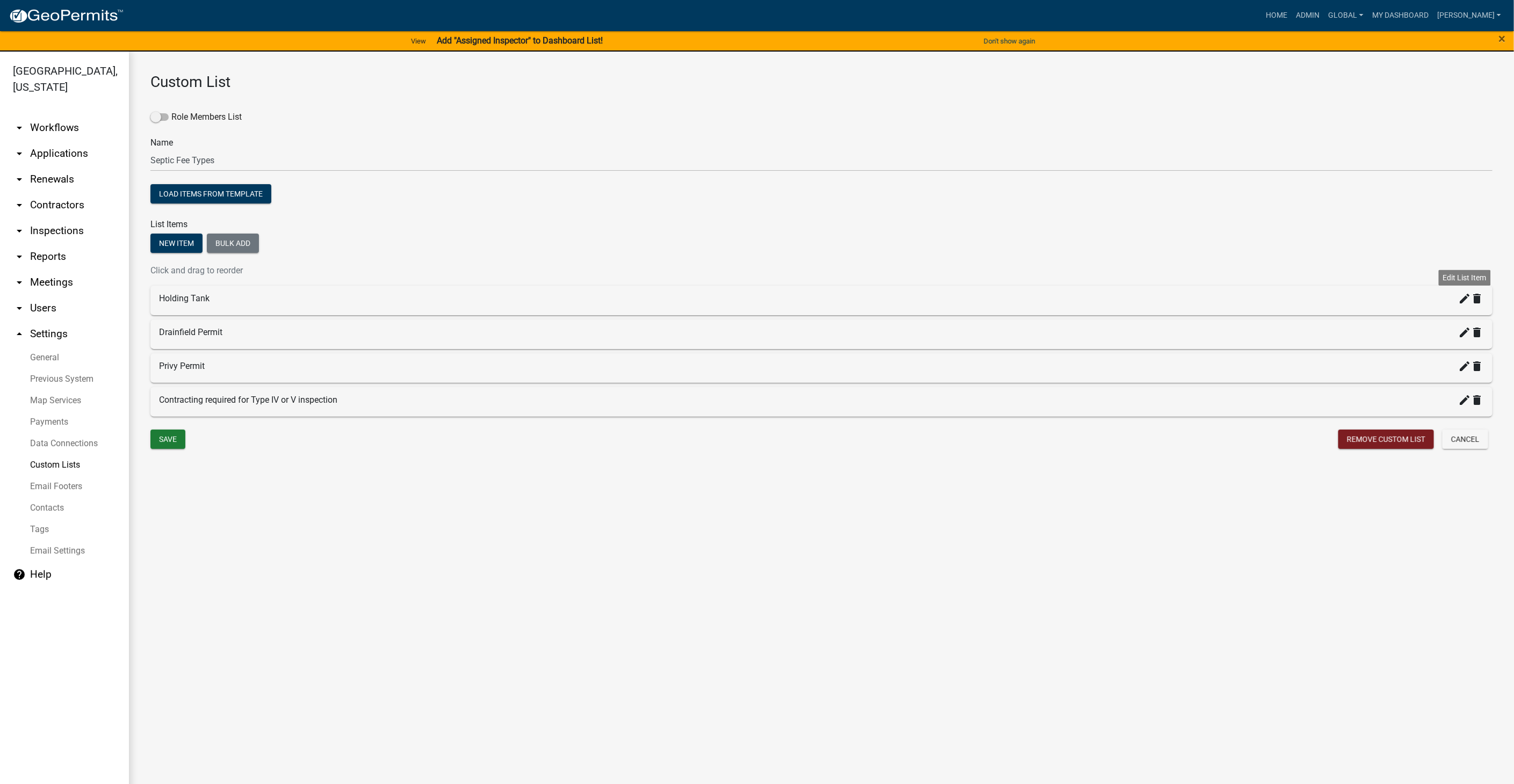
click at [1461, 295] on icon "create" at bounding box center [1464, 298] width 13 height 13
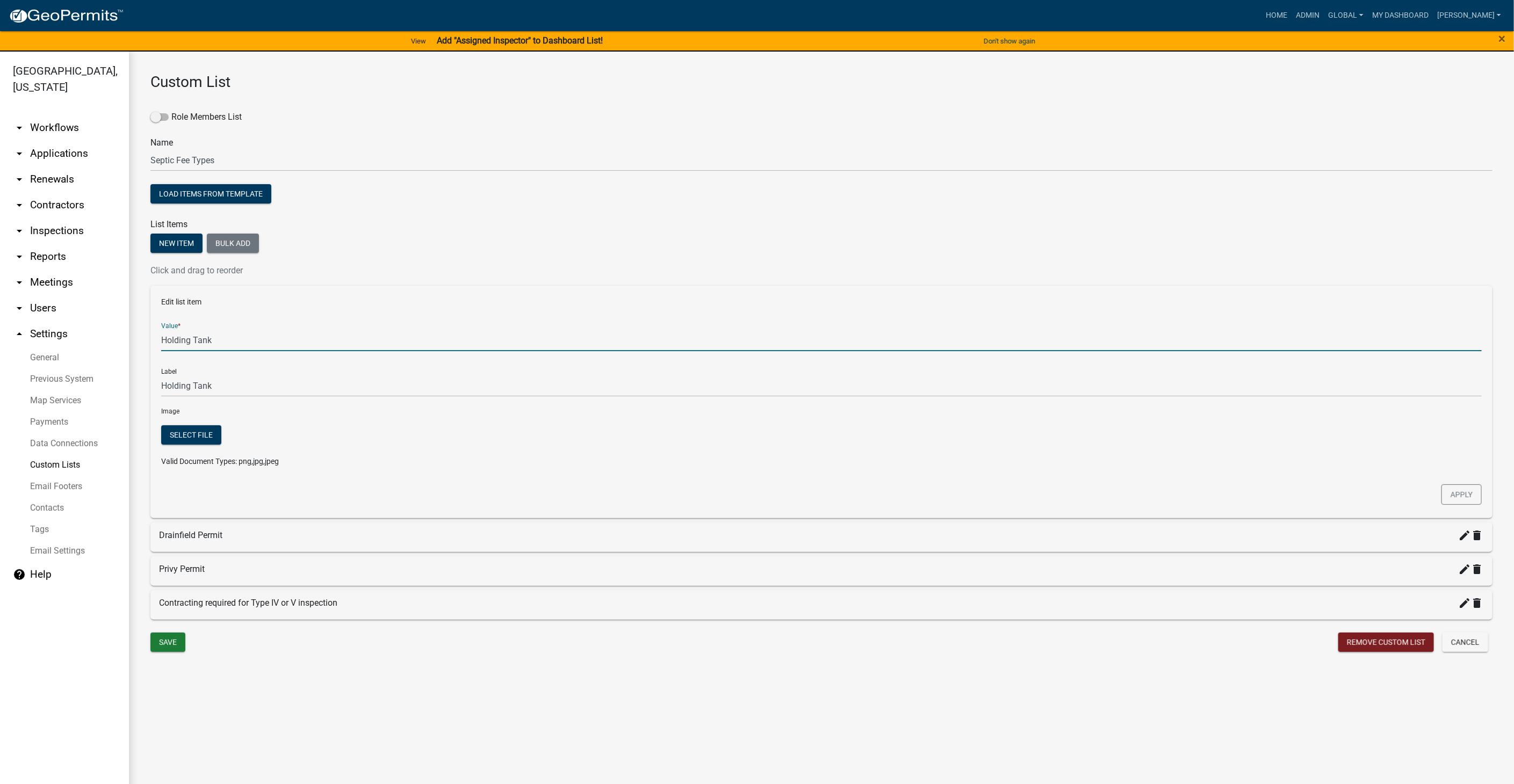
click at [268, 343] on input "Holding Tank" at bounding box center [821, 340] width 1320 height 22
type input "Holding Tank or Privy"
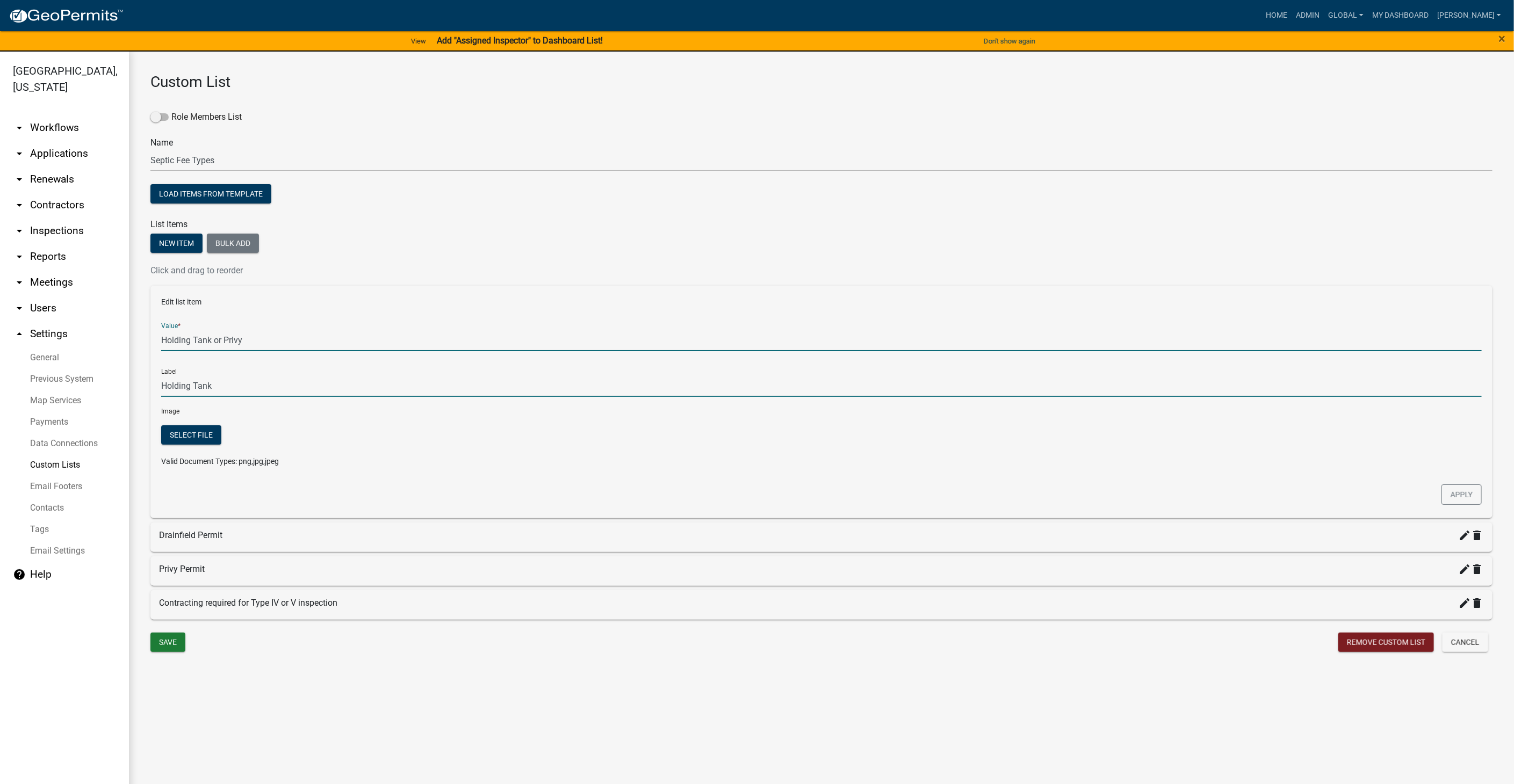
type input "Holding Tank or Privy"
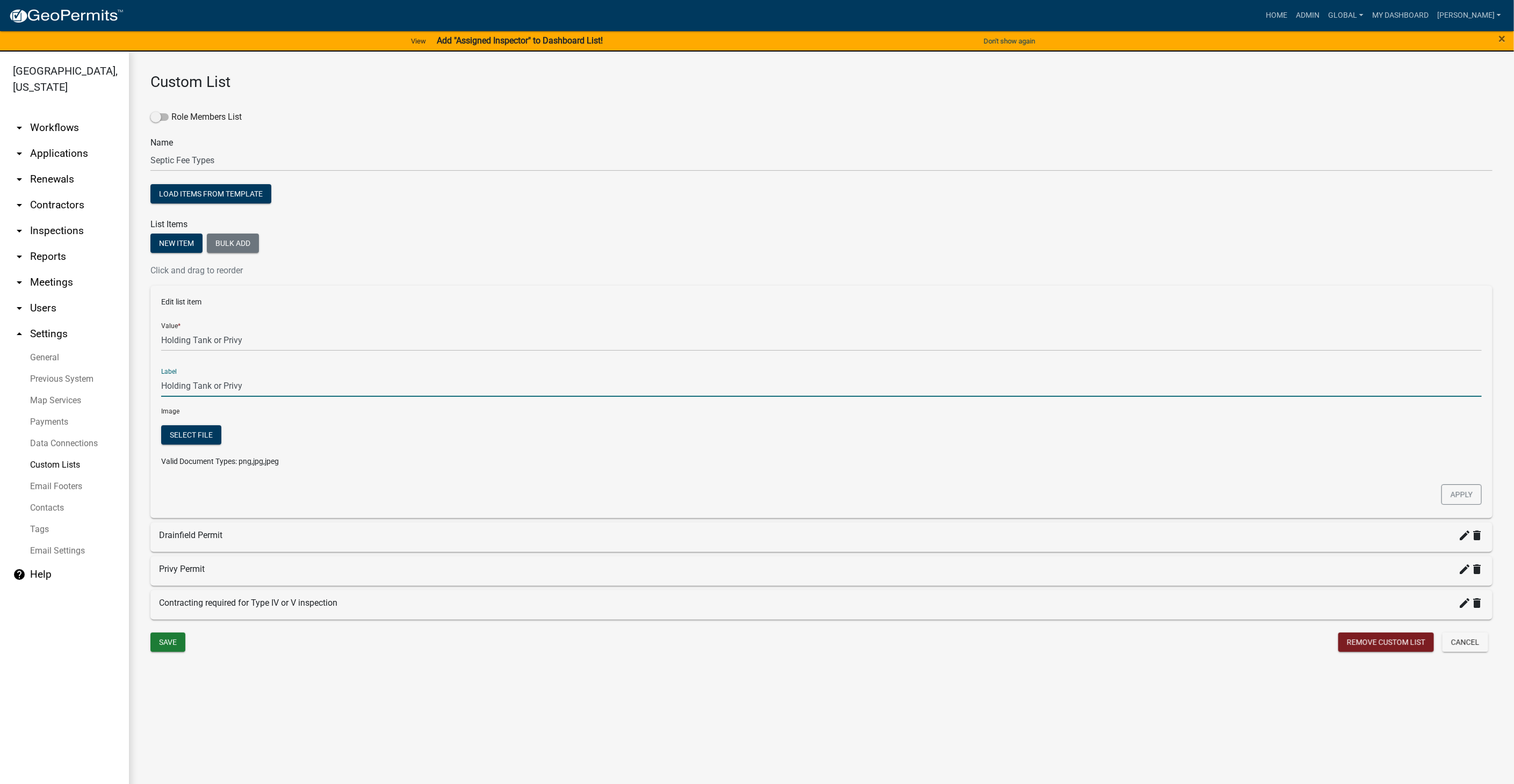
click at [261, 379] on input "Holding Tank or Privy" at bounding box center [821, 385] width 1320 height 22
click at [1460, 490] on button "Apply" at bounding box center [1461, 495] width 40 height 21
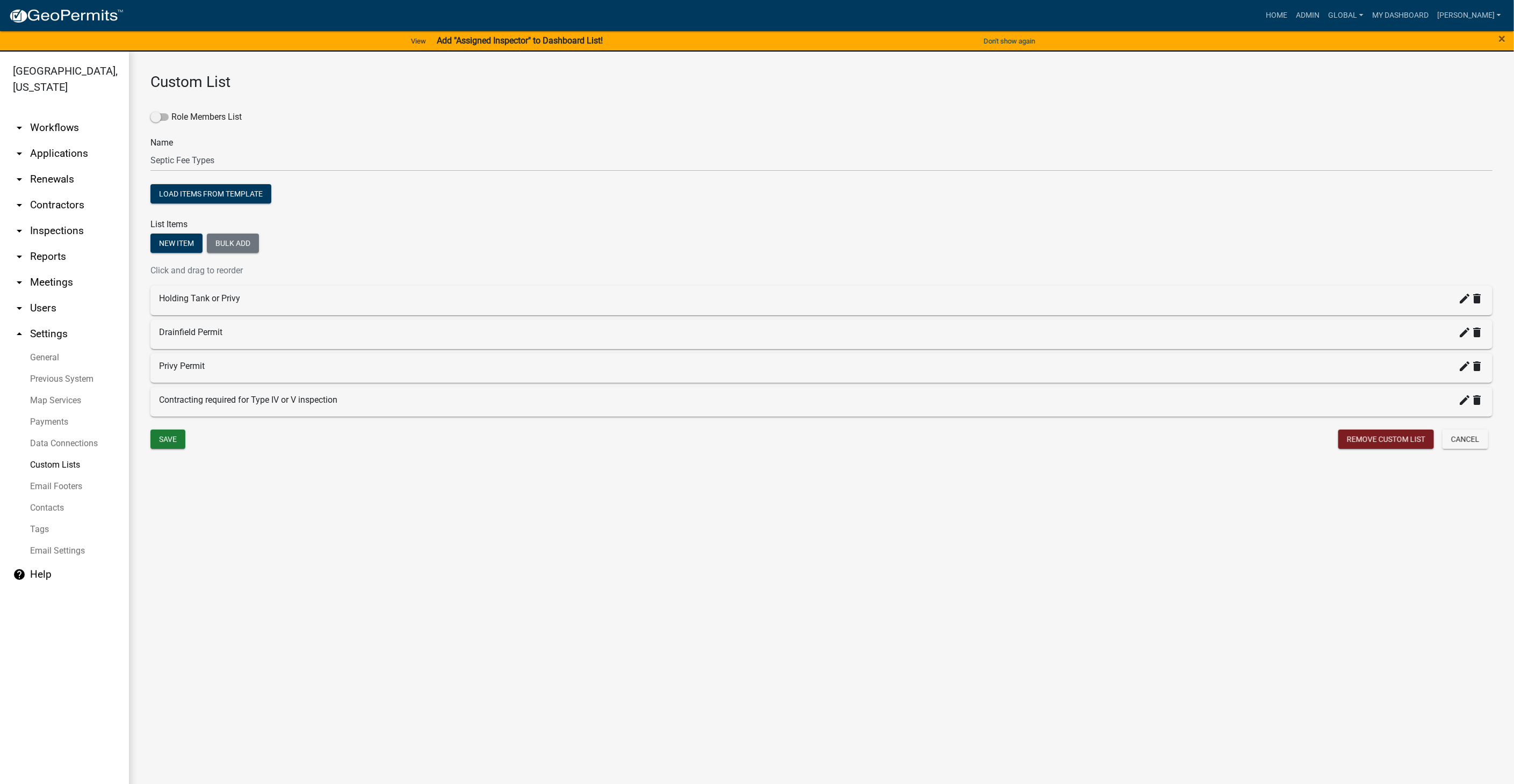
click at [1484, 364] on div "Privy Permit create delete" at bounding box center [821, 368] width 1342 height 30
click at [1478, 365] on icon "delete" at bounding box center [1477, 366] width 13 height 13
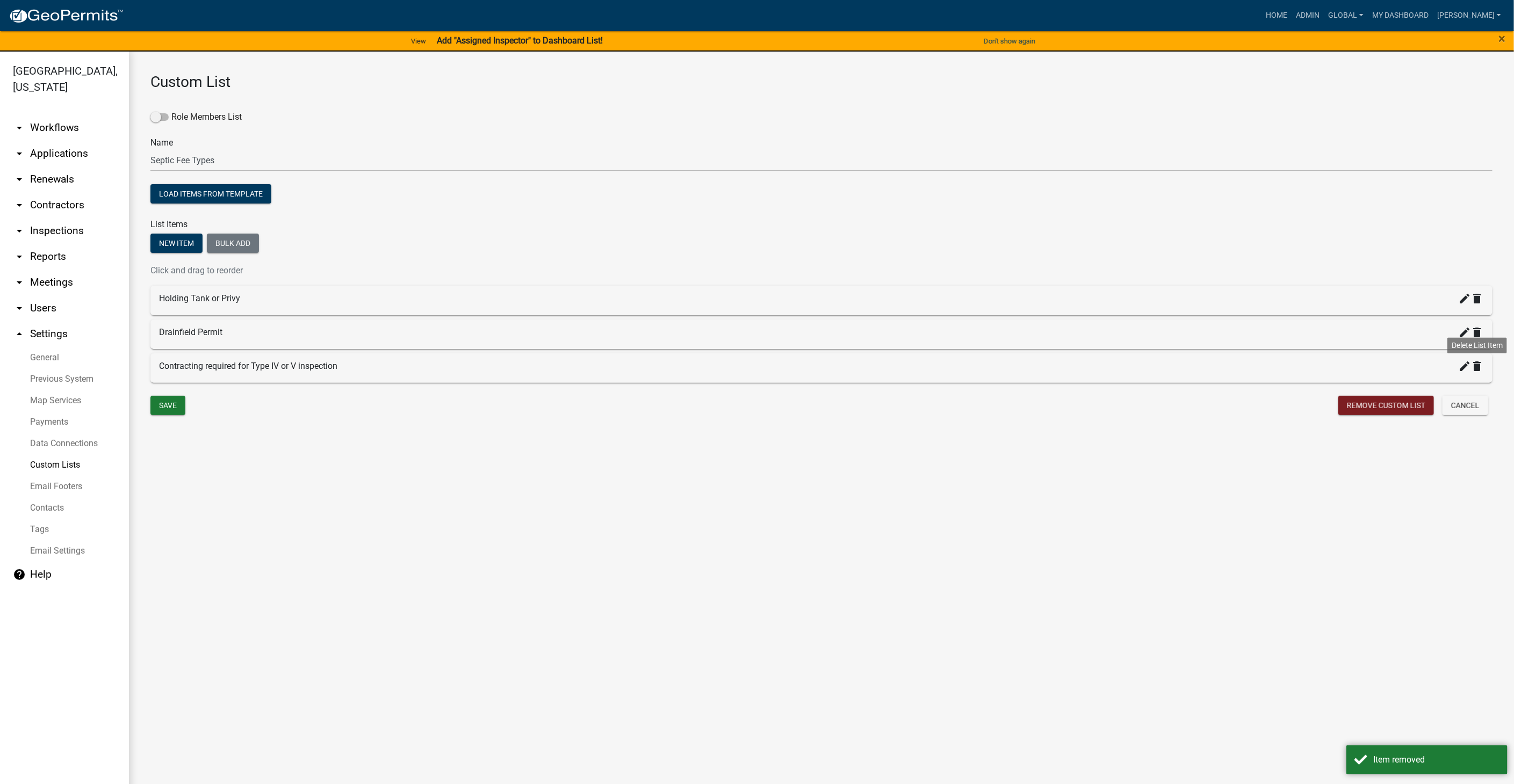
click at [1479, 366] on icon "delete" at bounding box center [1477, 366] width 13 height 13
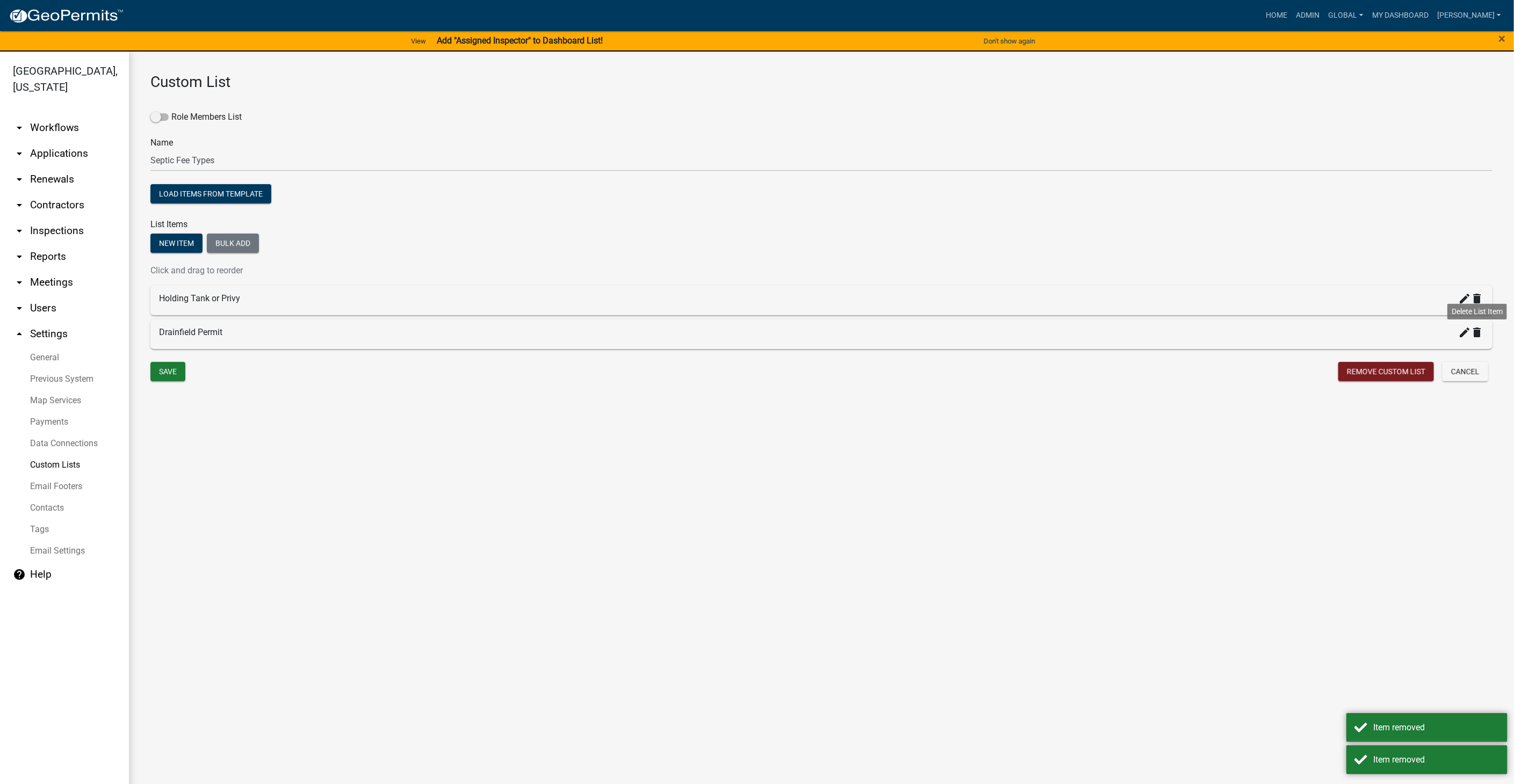
click at [1477, 333] on icon "delete" at bounding box center [1477, 333] width 13 height 13
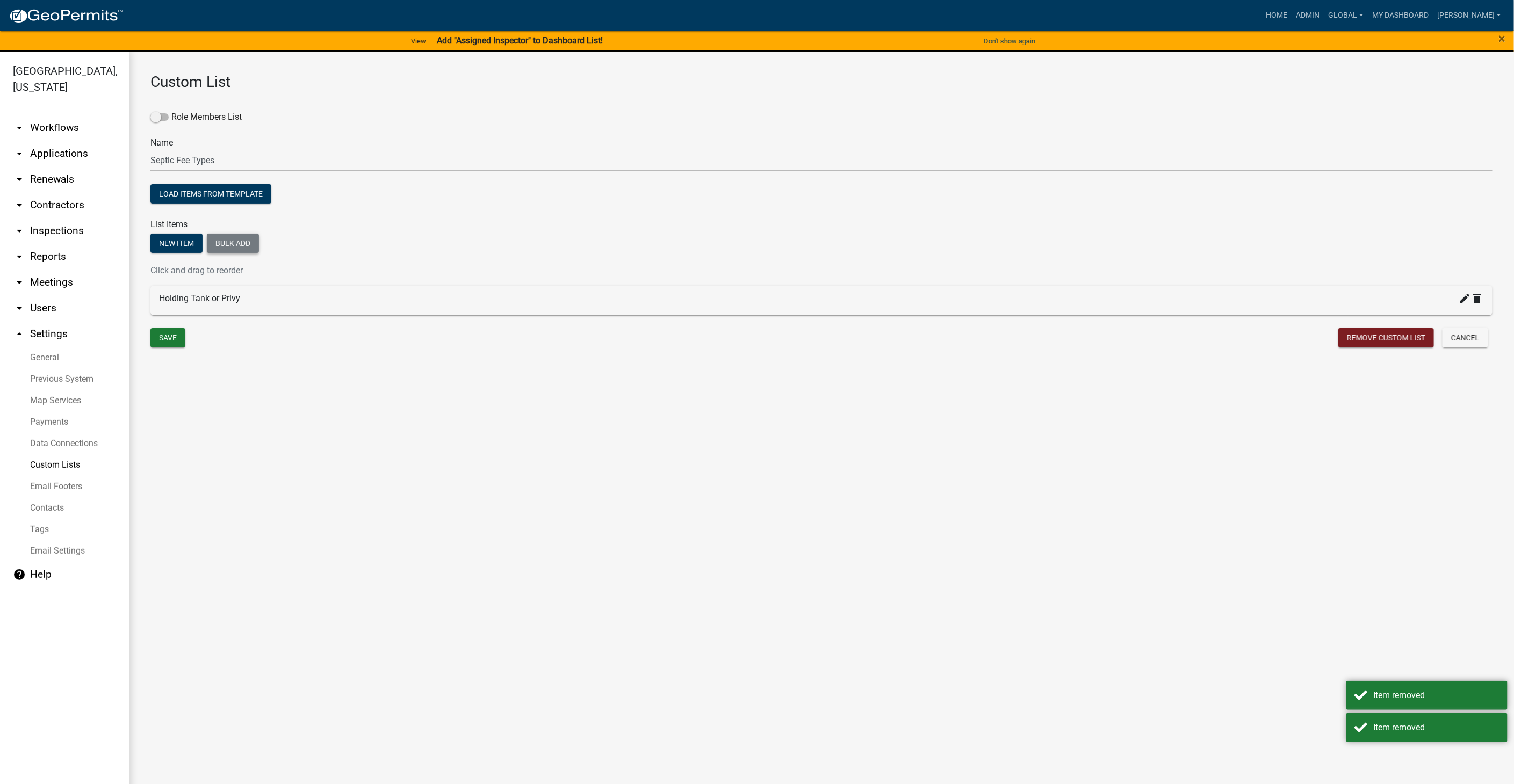
click at [232, 242] on button "Bulk add" at bounding box center [233, 243] width 52 height 19
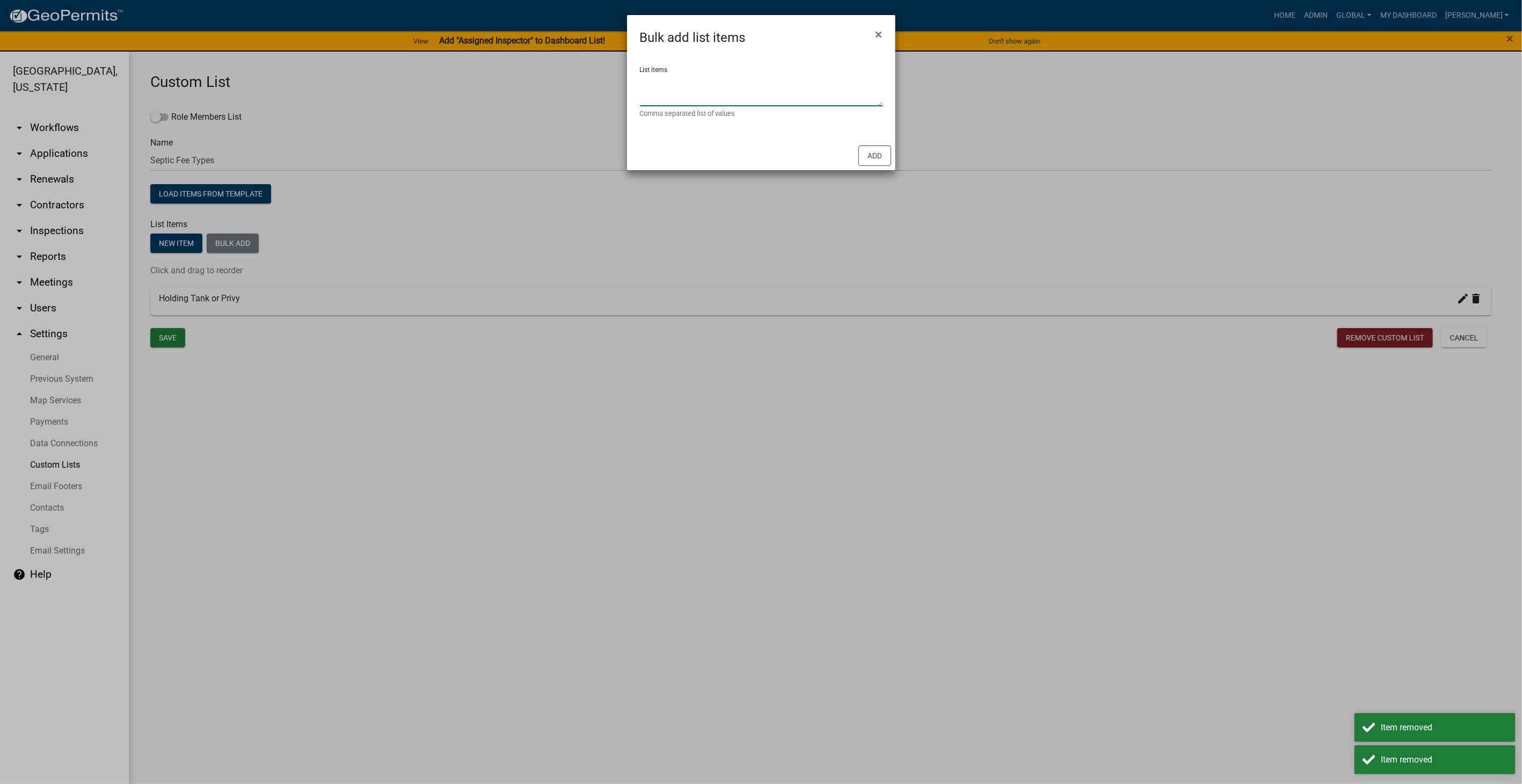
click at [655, 89] on textarea "List items" at bounding box center [761, 90] width 243 height 33
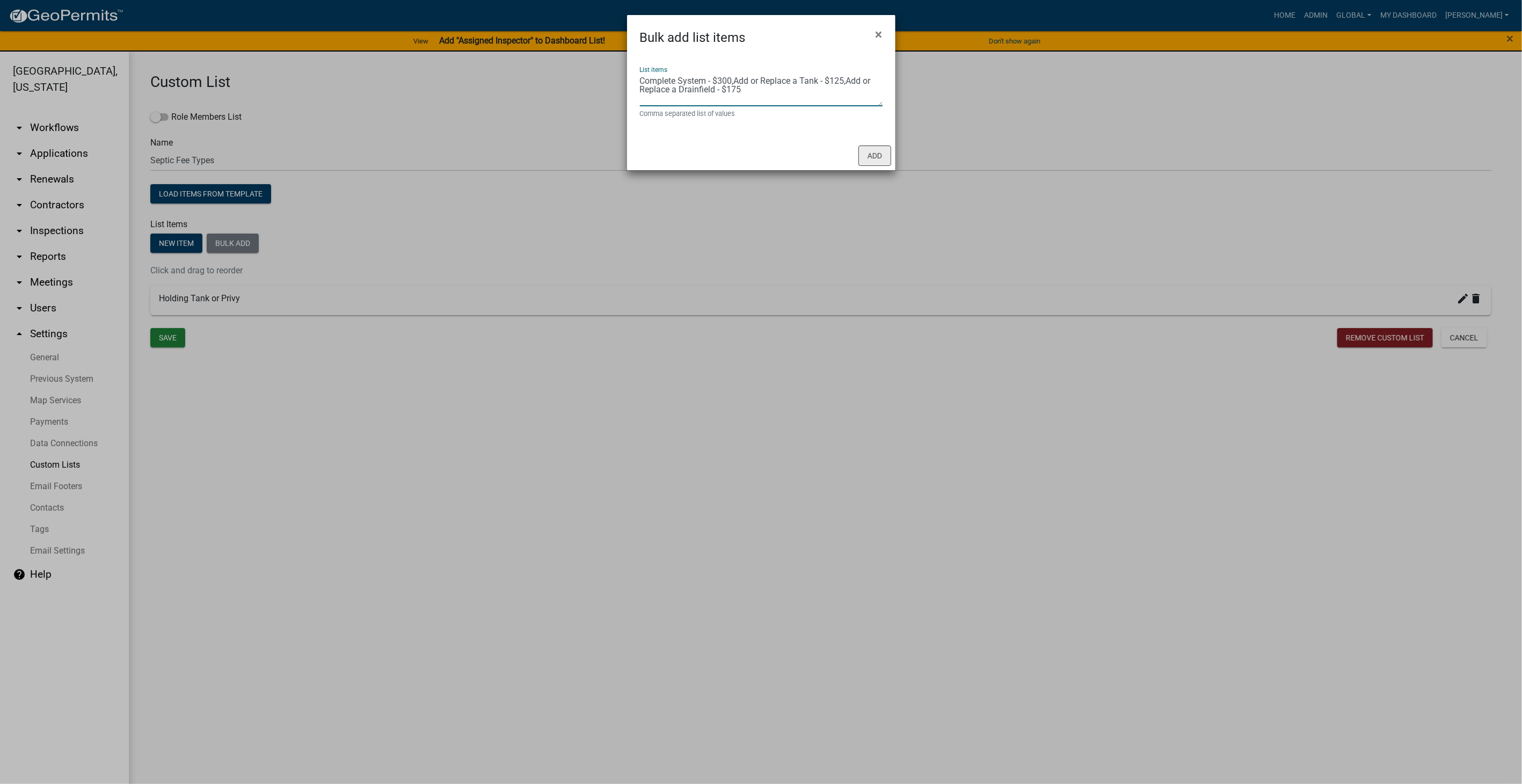
type textarea "Complete System - $300,Add or Replace a Tank - $125,Add or Replace a Drainfield…"
click at [882, 161] on button "Add" at bounding box center [874, 155] width 32 height 21
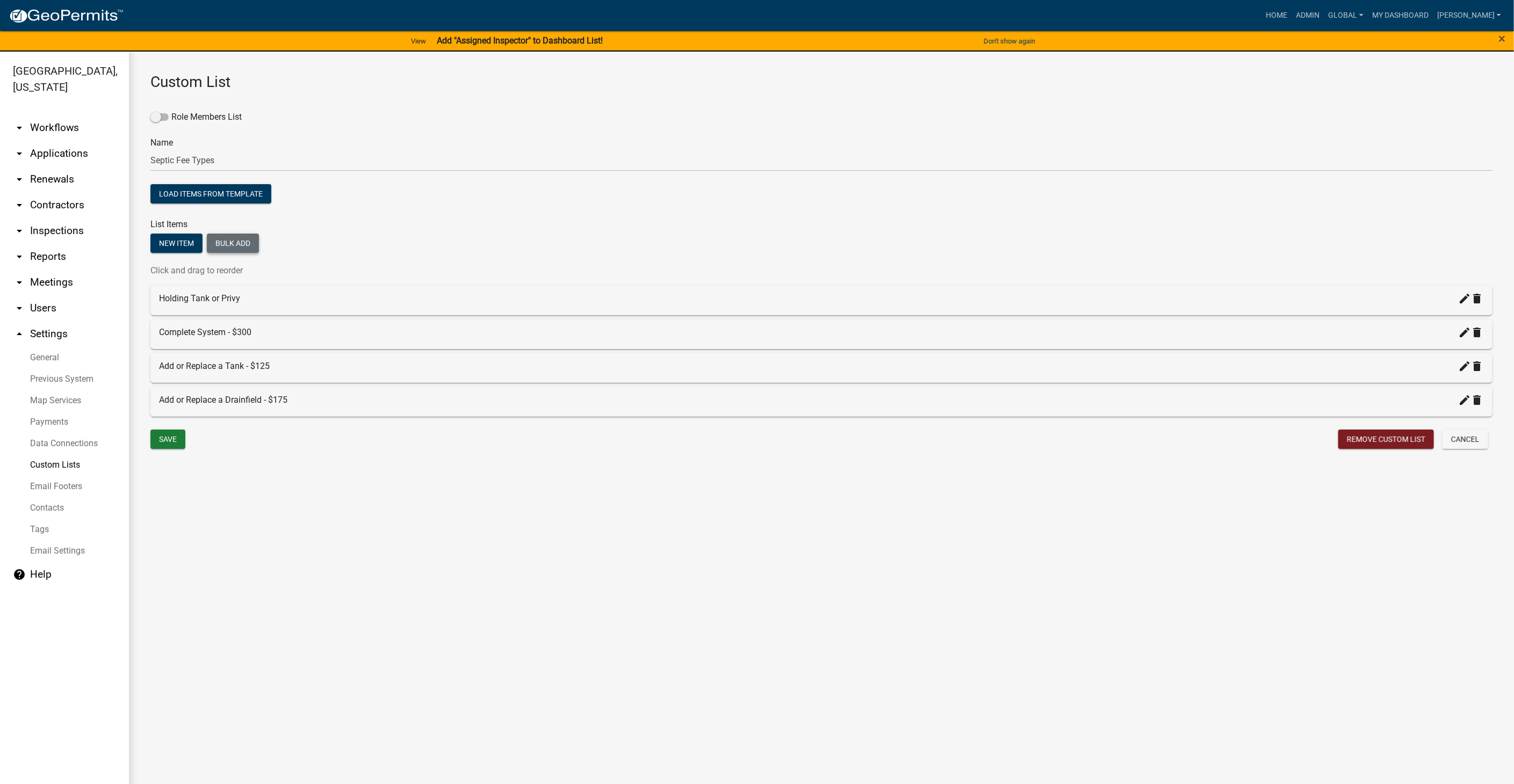
click at [301, 301] on div "Holding Tank or Privy create delete" at bounding box center [821, 298] width 1325 height 13
click at [1462, 297] on icon "create" at bounding box center [1464, 298] width 13 height 13
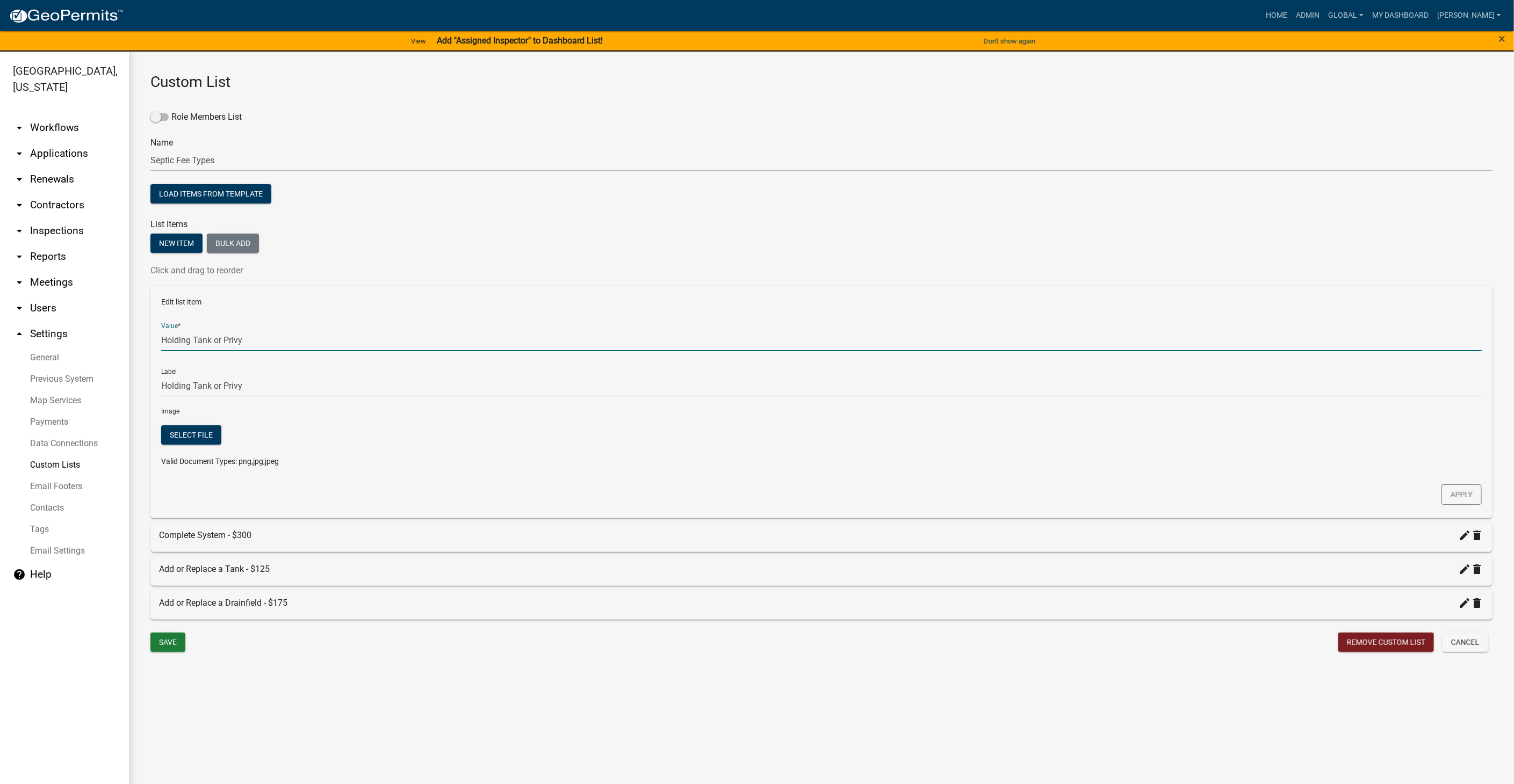
click at [264, 344] on input "Holding Tank or Privy" at bounding box center [821, 340] width 1320 height 22
type input "Holding Tank or Privy - $125"
click at [1453, 498] on button "Apply" at bounding box center [1461, 495] width 40 height 21
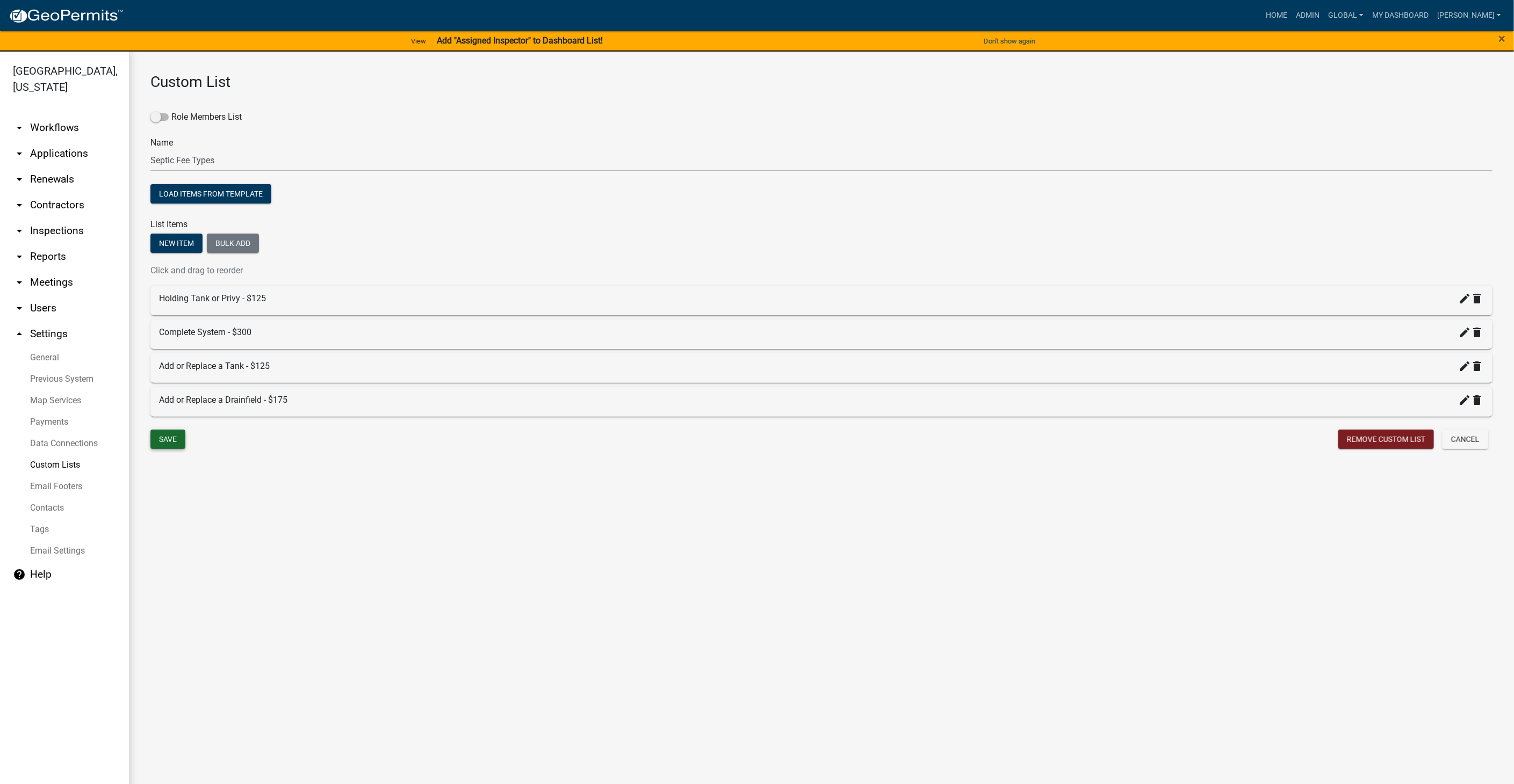
click at [172, 431] on button "Save" at bounding box center [167, 439] width 35 height 19
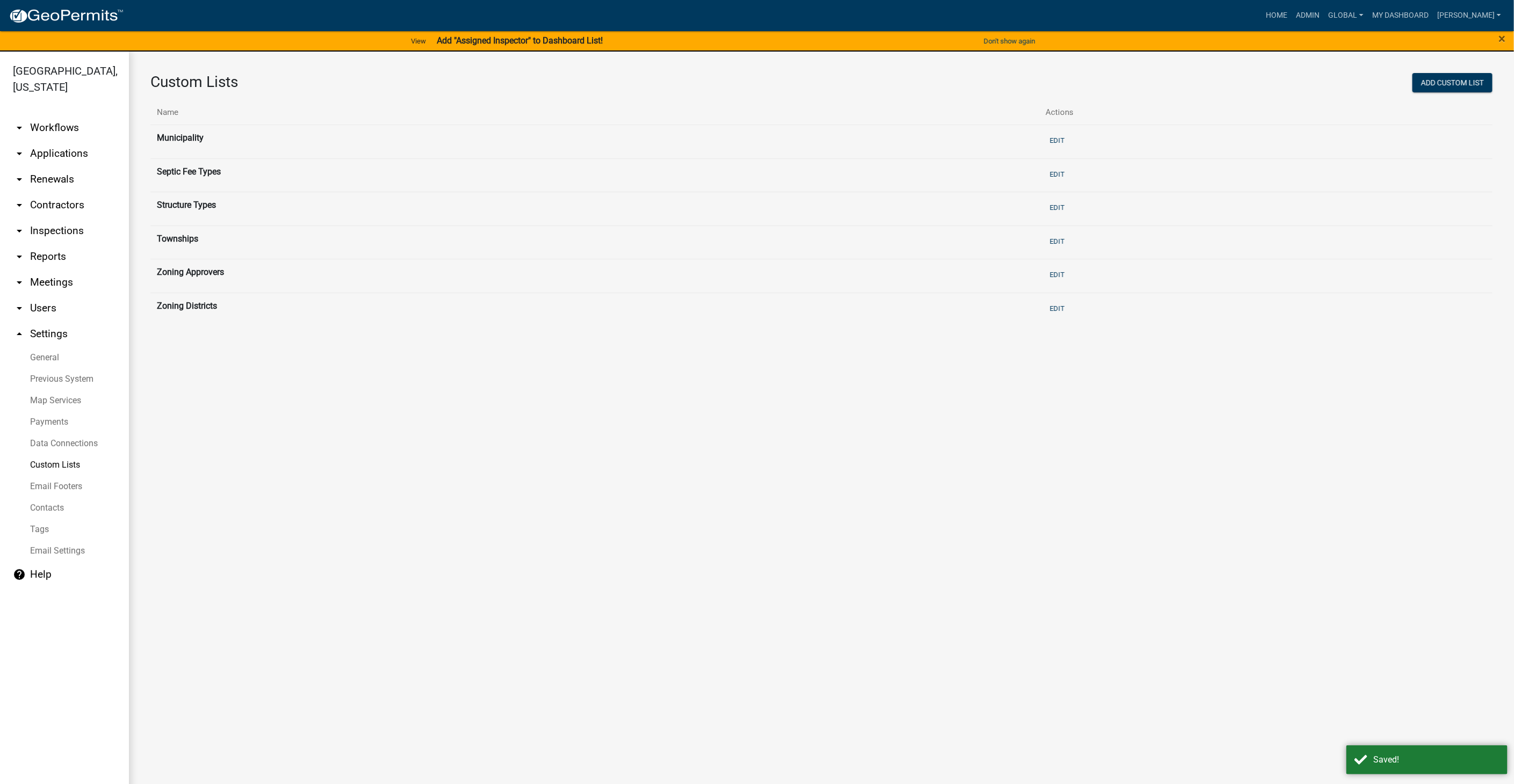
click at [43, 124] on link "arrow_drop_down Workflows" at bounding box center [64, 128] width 129 height 26
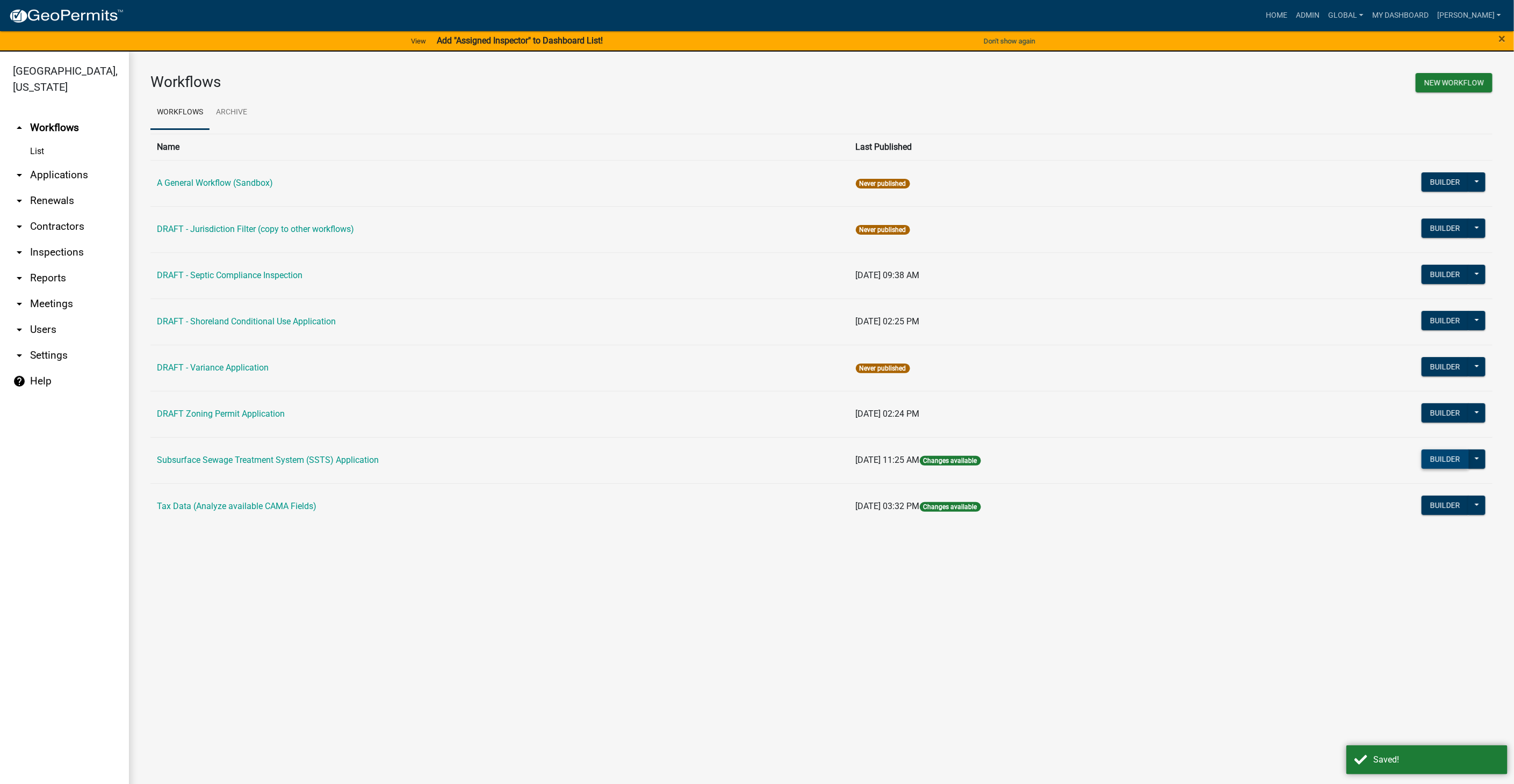
drag, startPoint x: 1493, startPoint y: 450, endPoint x: 1436, endPoint y: 456, distance: 57.3
click at [1465, 456] on div "Workflows New Workflow Workflows Archive Name Last Published A General Workflow…" at bounding box center [821, 305] width 1385 height 508
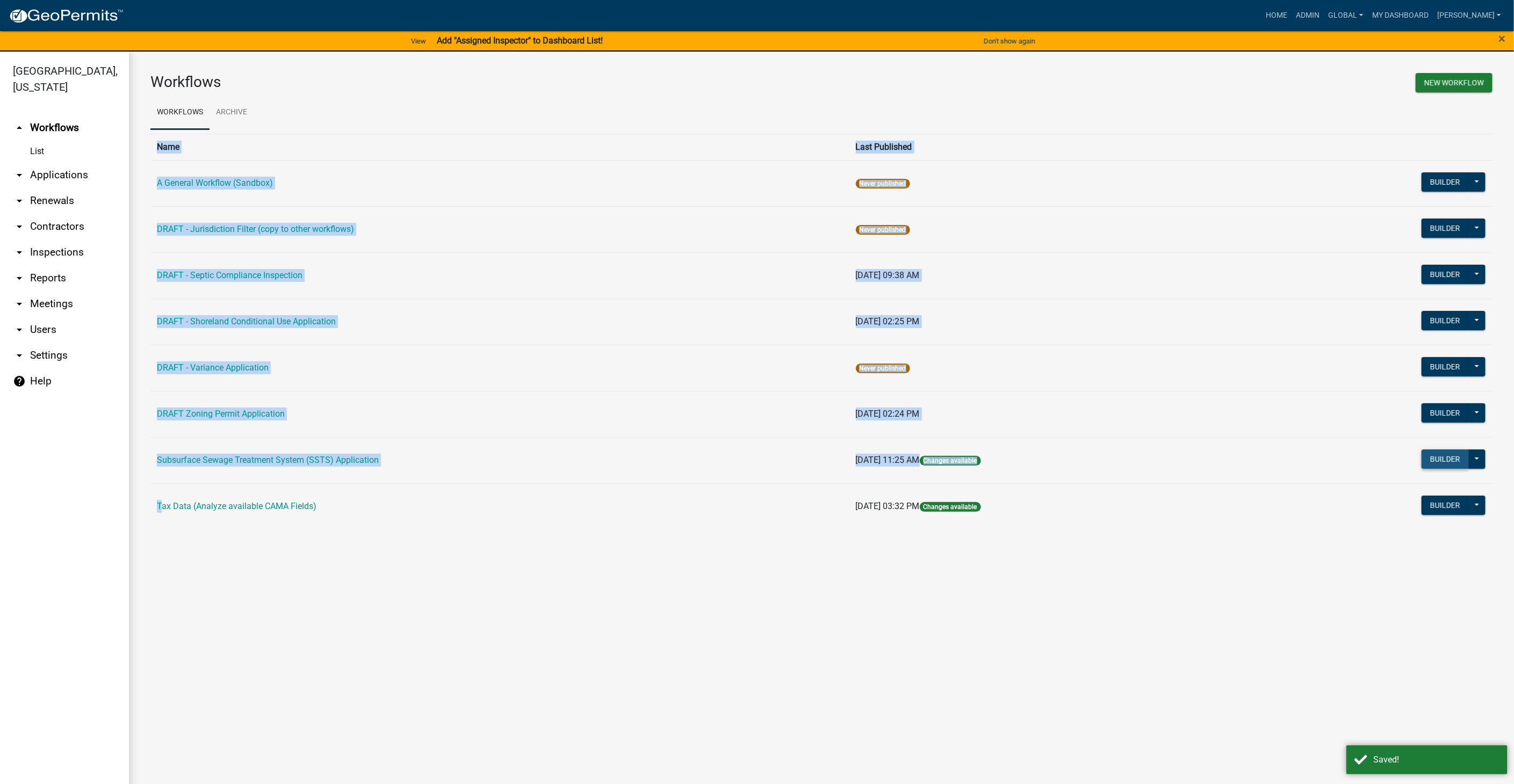
click at [1425, 456] on button "Builder" at bounding box center [1445, 459] width 47 height 19
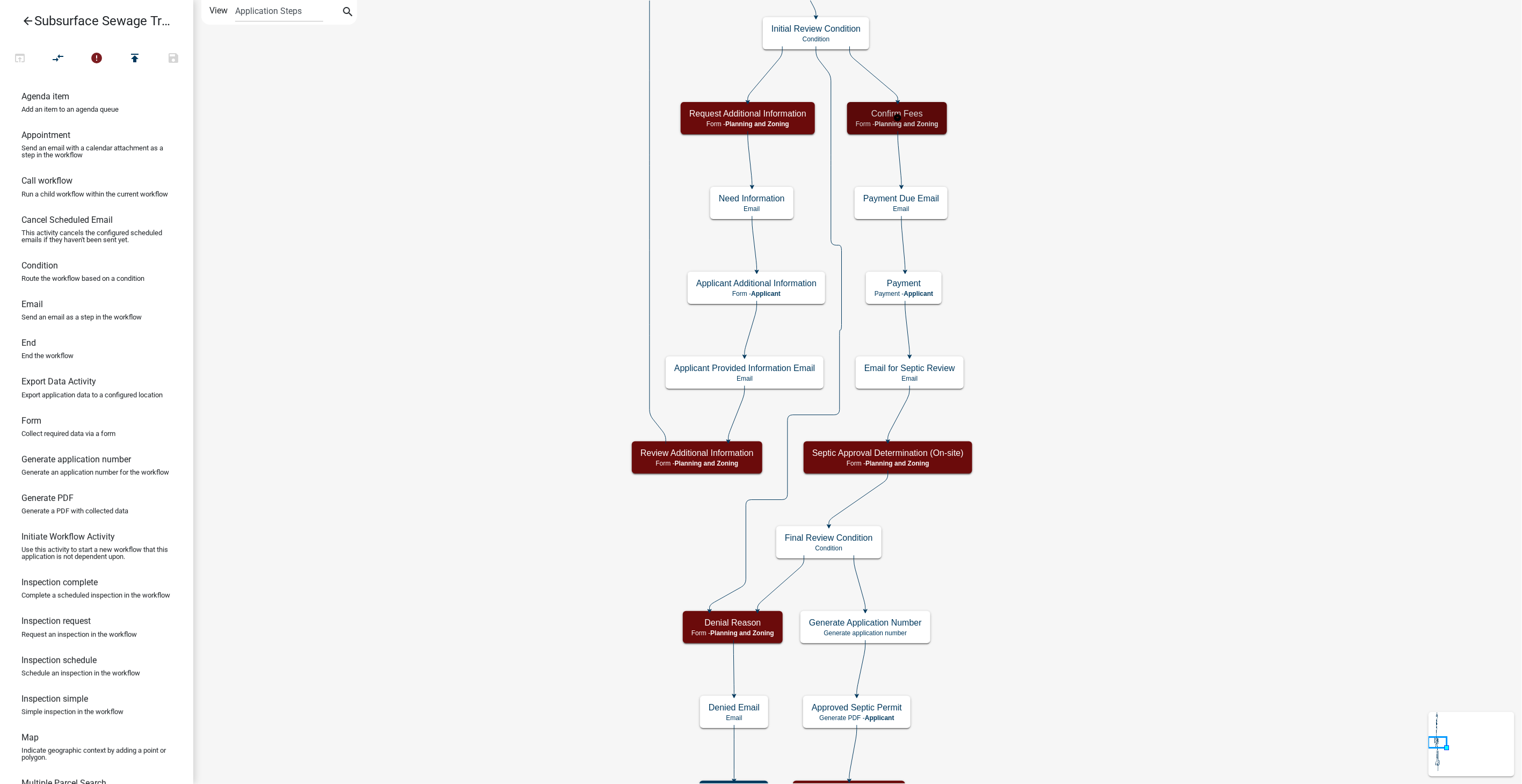
click at [921, 113] on h5 "Confirm Fees" at bounding box center [897, 113] width 83 height 10
select select "D58BA222-38EB-46EB-A3AC-B20C2EB01C9B"
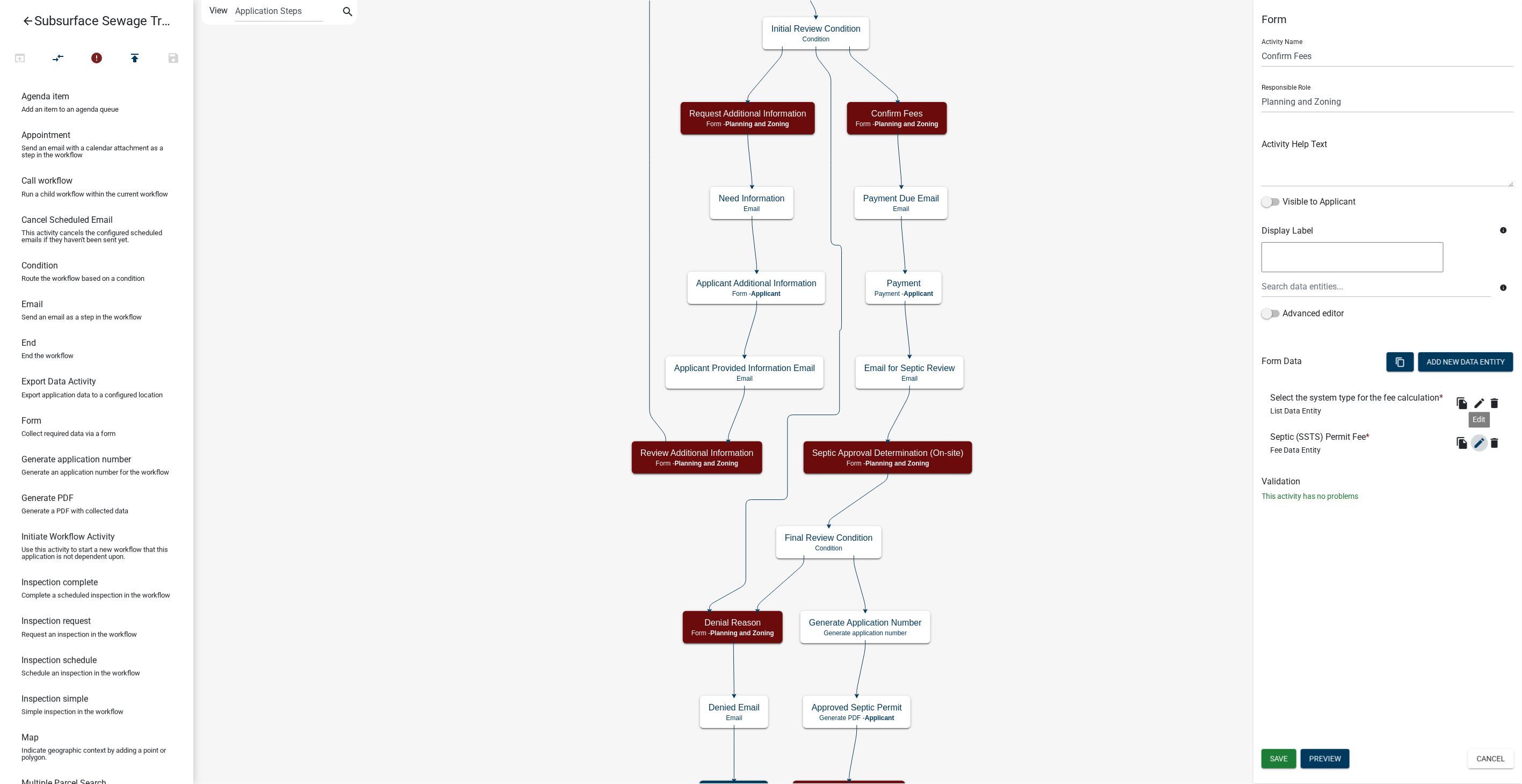
click at [1480, 439] on icon "edit" at bounding box center [1479, 443] width 13 height 13
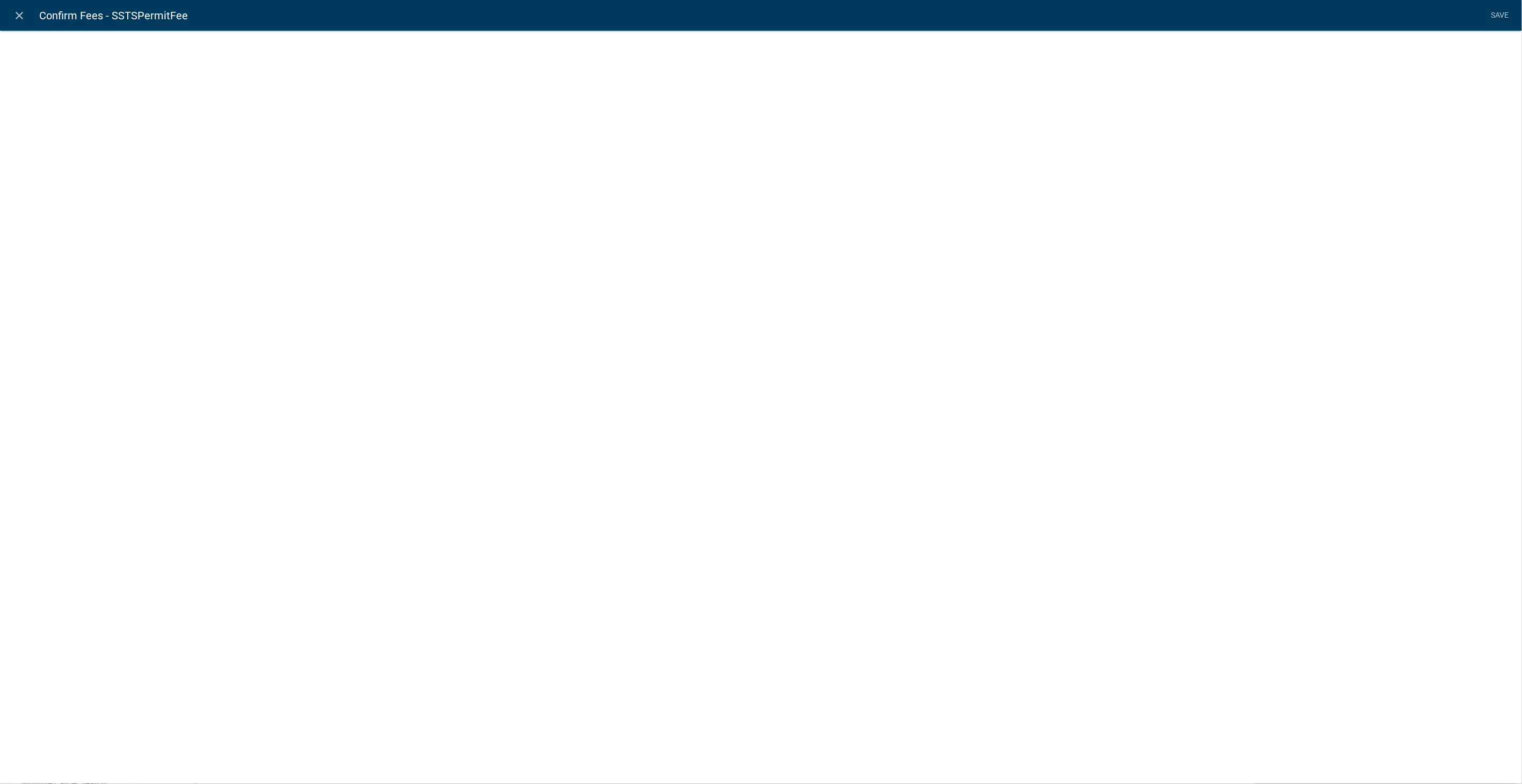
select select "fee"
select select "FeeType"
select select "1: fb148b1a-ba3b-47c8-b150-d2022026d669"
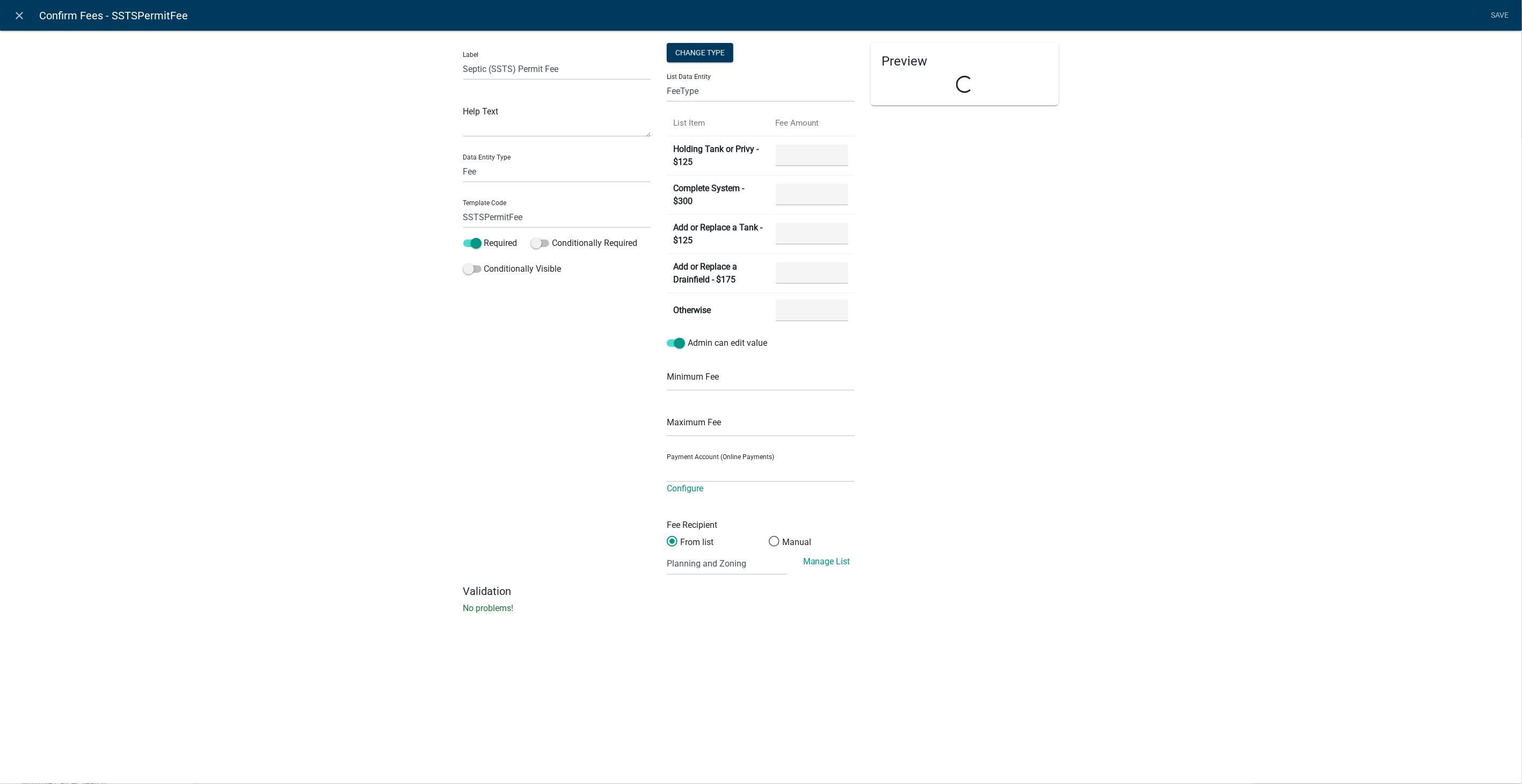
select select "a7d054f0-a35c-4ab8-9b49-303dc1332456"
click at [789, 156] on \$125 "number" at bounding box center [812, 155] width 73 height 22
type \$125 "125"
click at [801, 207] on td at bounding box center [812, 194] width 86 height 39
click at [798, 195] on \$300 "number" at bounding box center [812, 194] width 73 height 22
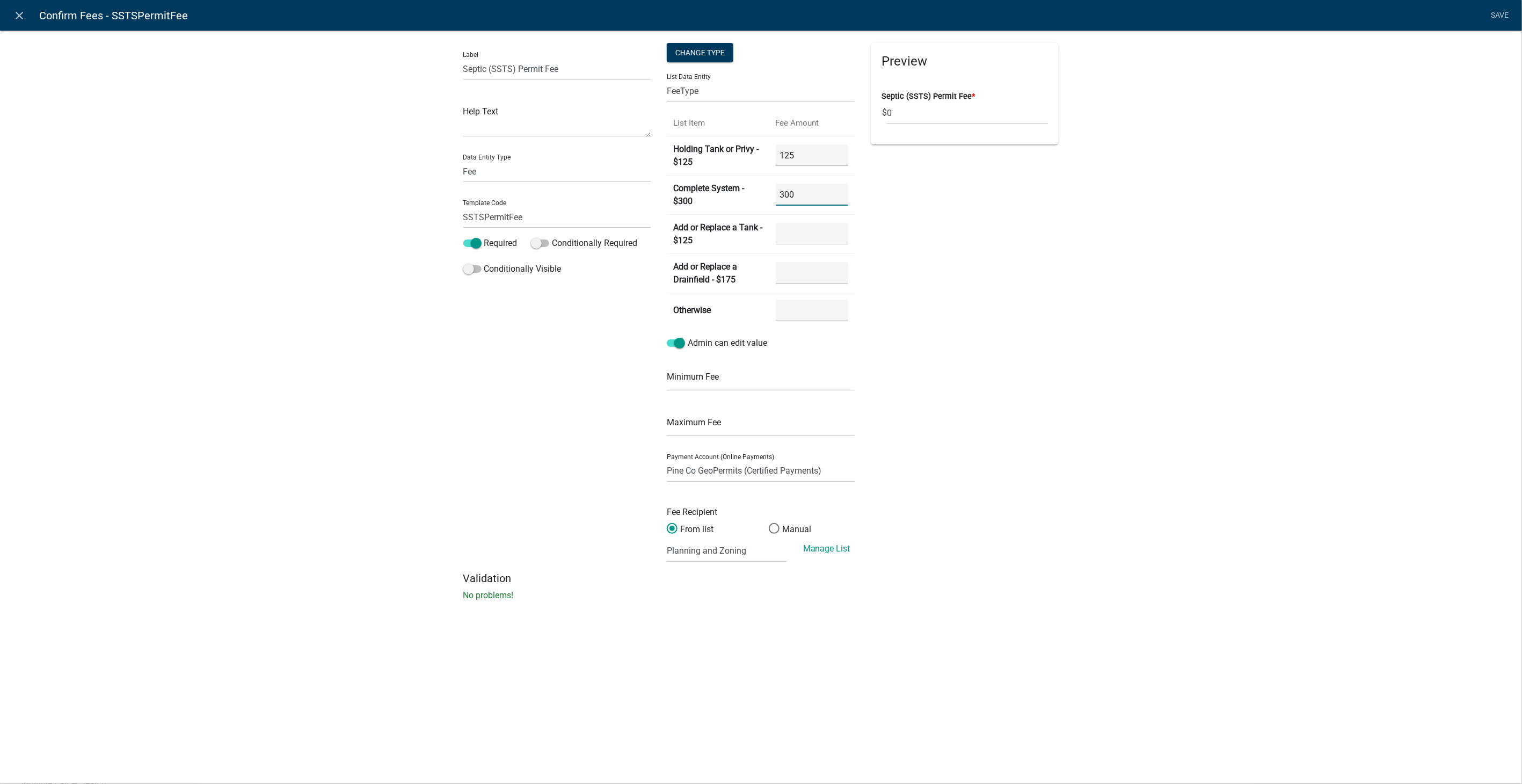
type \$300 "300"
click at [804, 229] on \$125 "number" at bounding box center [812, 233] width 73 height 22
type \$125 "125"
click at [799, 273] on \$175 "number" at bounding box center [812, 272] width 73 height 22
type \$175 "175"
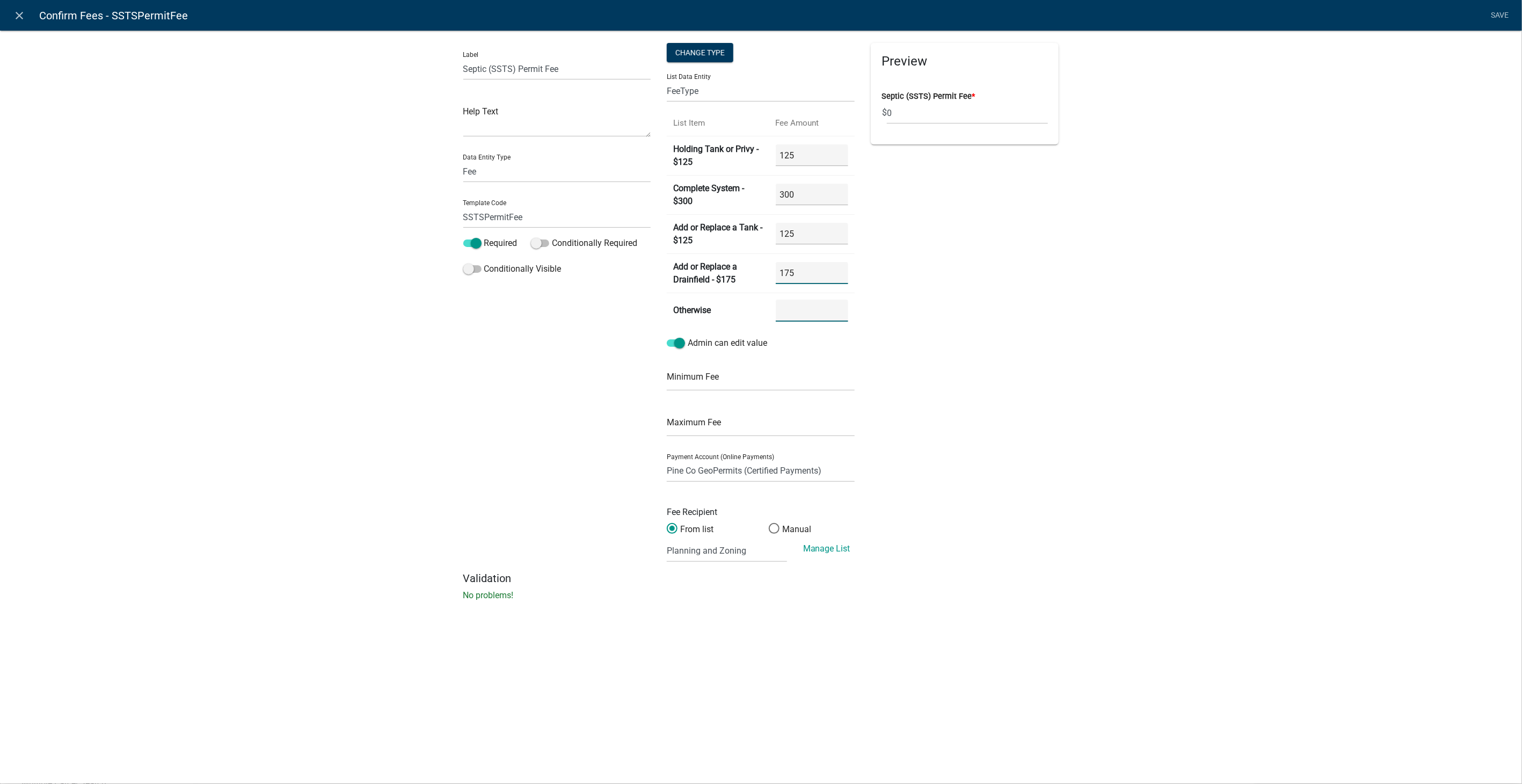
click at [802, 313] on input "number" at bounding box center [812, 310] width 73 height 22
type input "0"
click at [1501, 11] on link "Save" at bounding box center [1500, 15] width 27 height 21
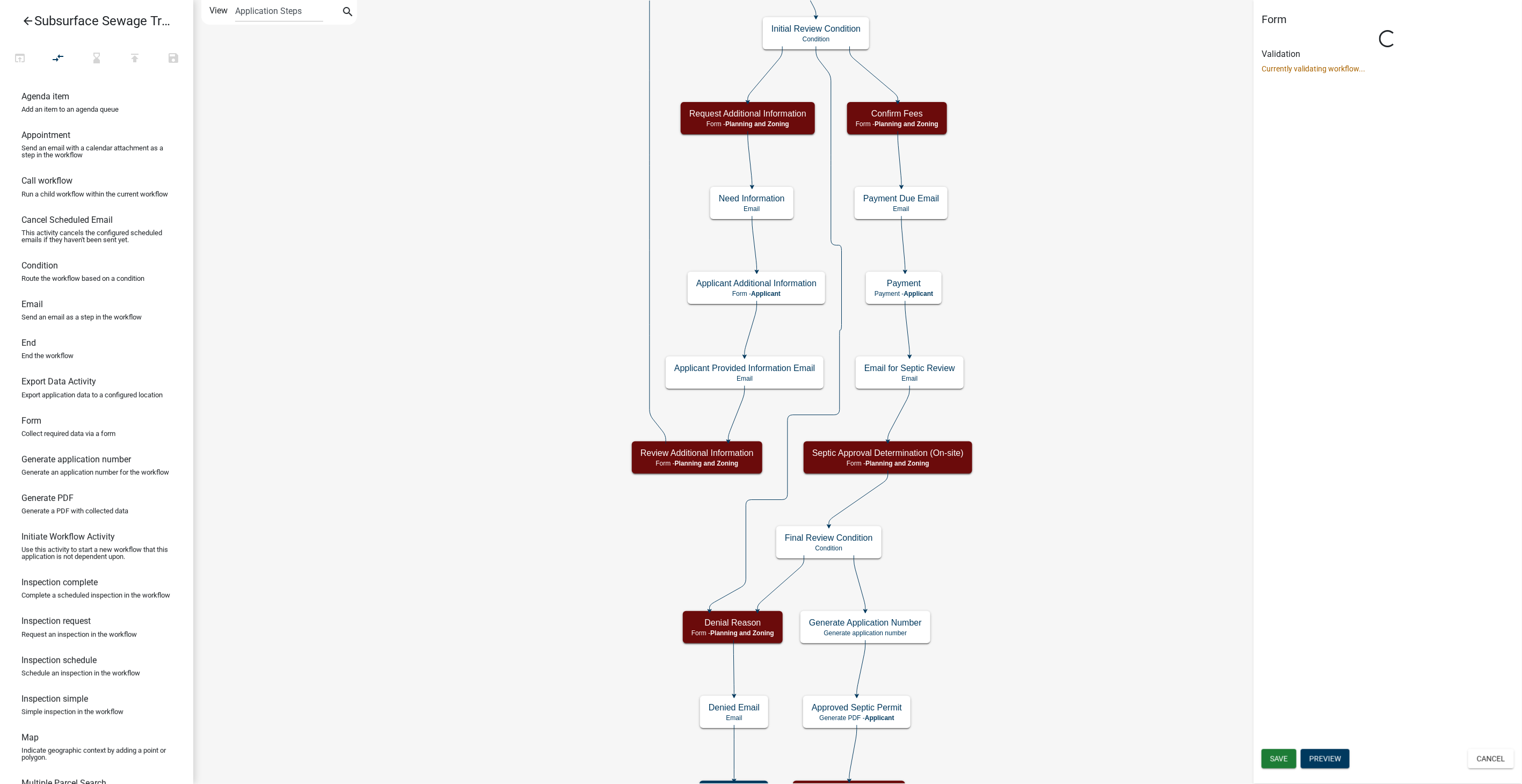
select select "D58BA222-38EB-46EB-A3AC-B20C2EB01C9B"
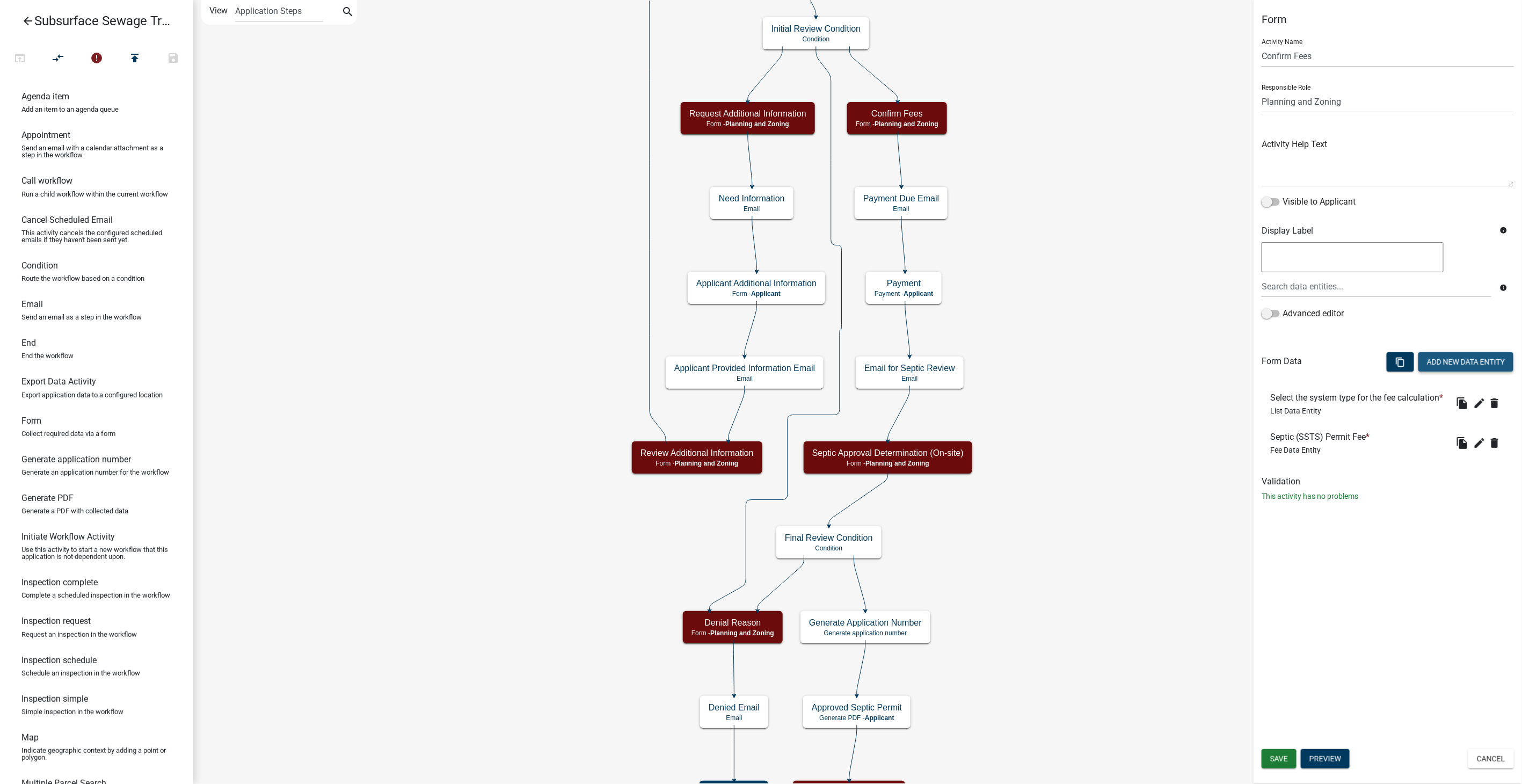
click at [1445, 354] on button "Add New Data Entity" at bounding box center [1466, 362] width 95 height 19
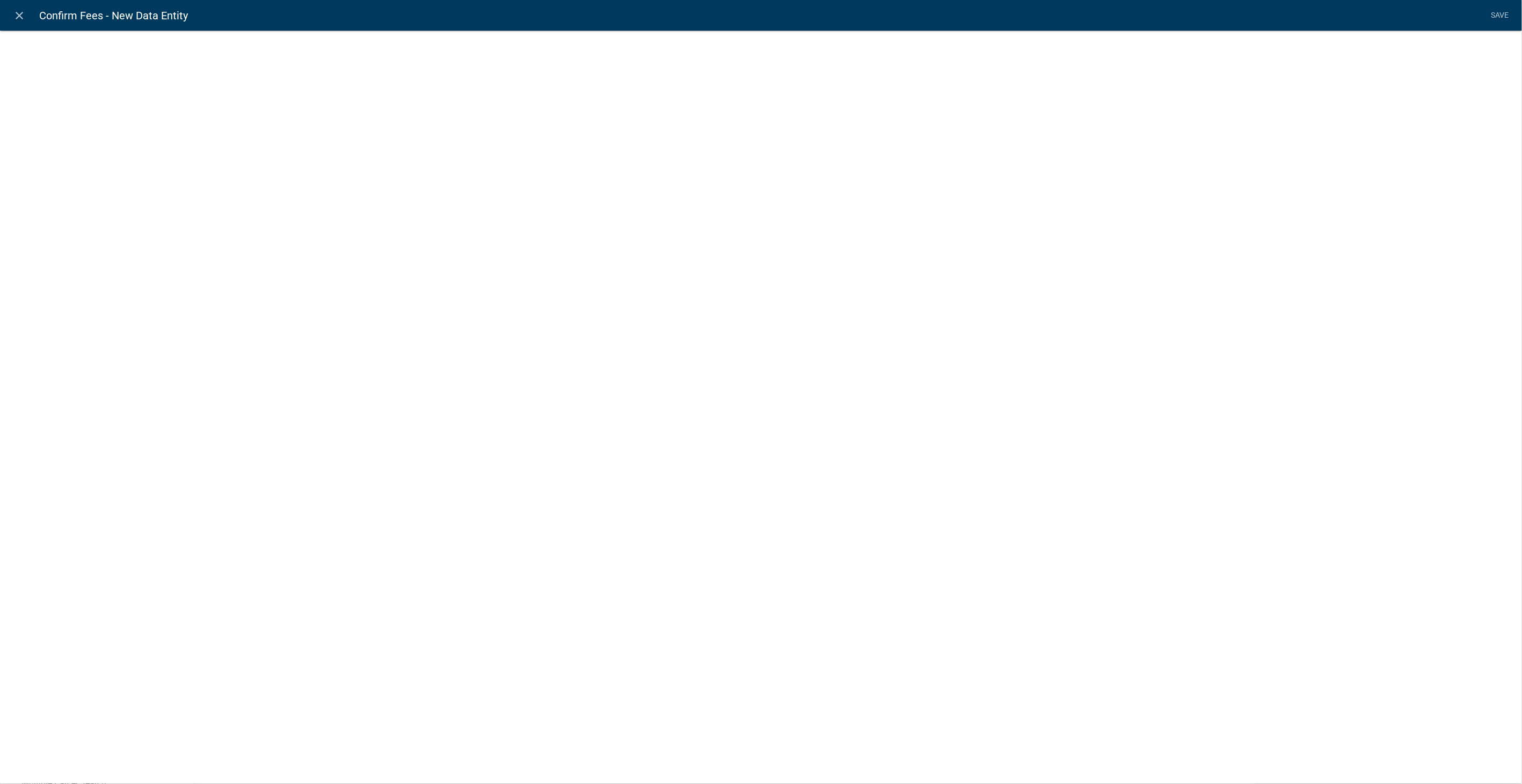
select select
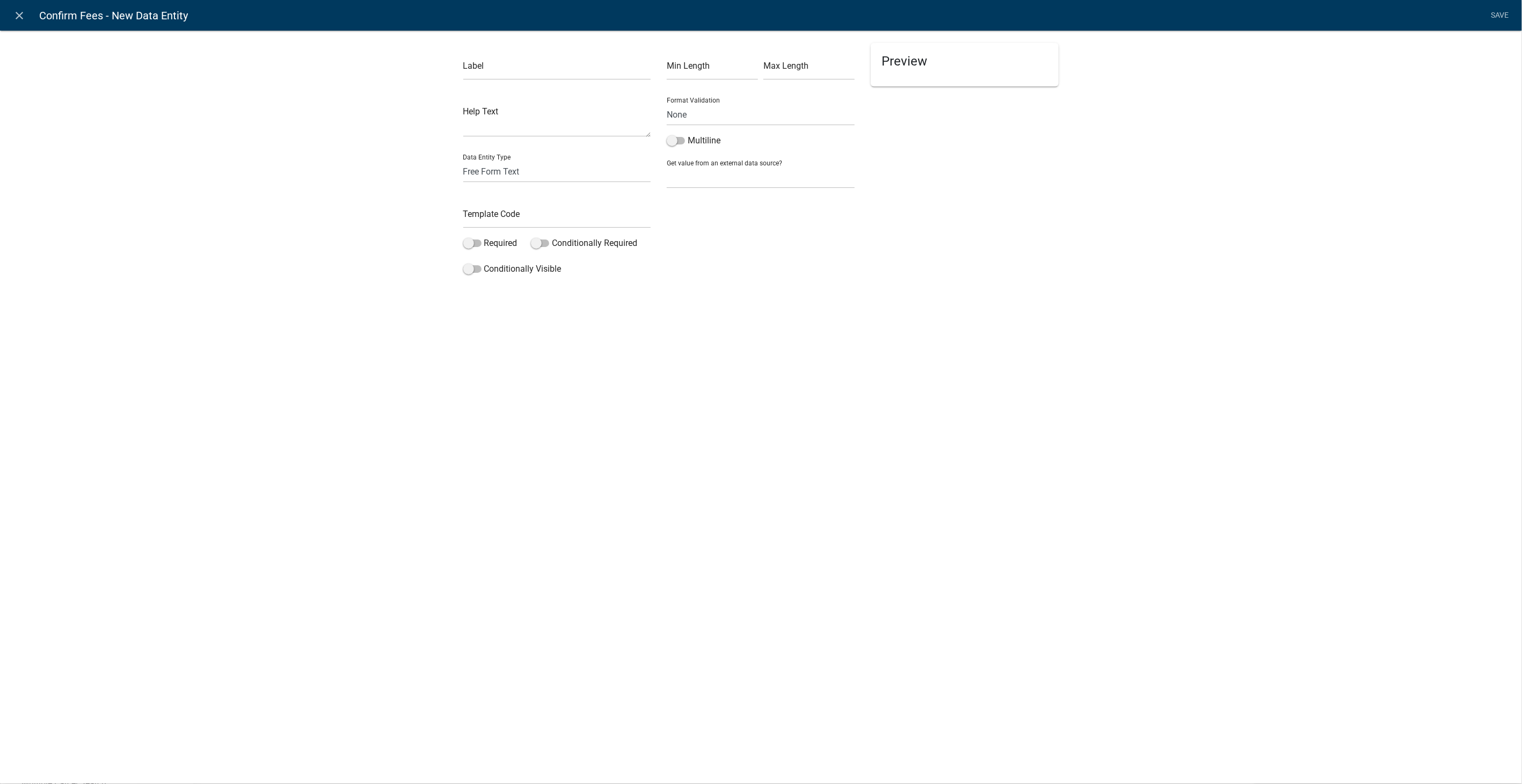
click at [508, 57] on div "Label" at bounding box center [557, 61] width 188 height 37
click at [497, 60] on input "text" at bounding box center [557, 69] width 188 height 22
type input "Assess a Late Fee?"
click at [505, 172] on select "Free Form Text Document Display Entity Value Fee Numeric Data Date Map Sketch D…" at bounding box center [557, 171] width 188 height 22
select select "list-data"
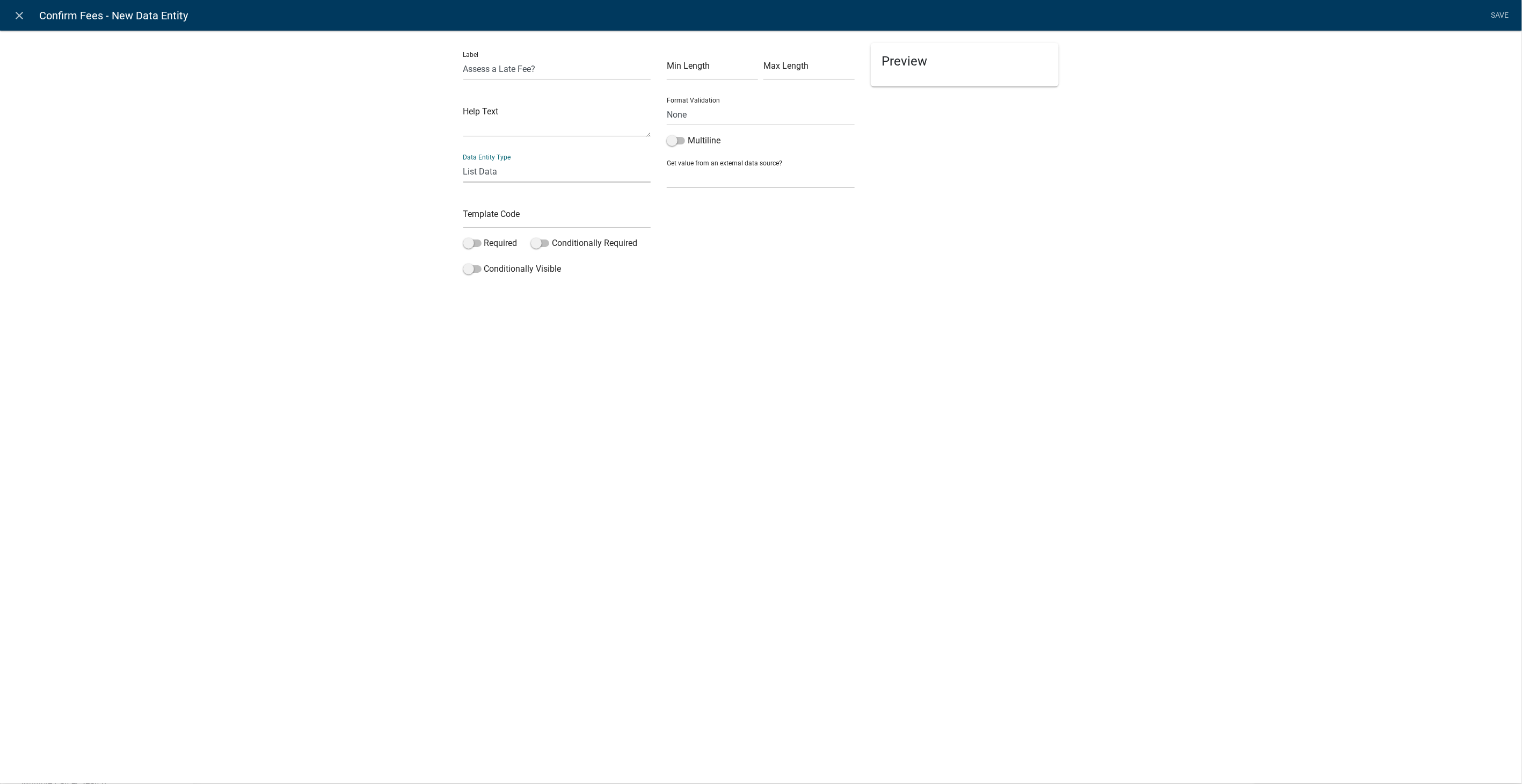
click at [463, 161] on select "Free Form Text Document Display Entity Value Fee Numeric Data Date Map Sketch D…" at bounding box center [557, 171] width 188 height 22
select select "list-data"
select select
click at [493, 212] on input "text" at bounding box center [557, 217] width 188 height 22
type input "LateFeeYN"
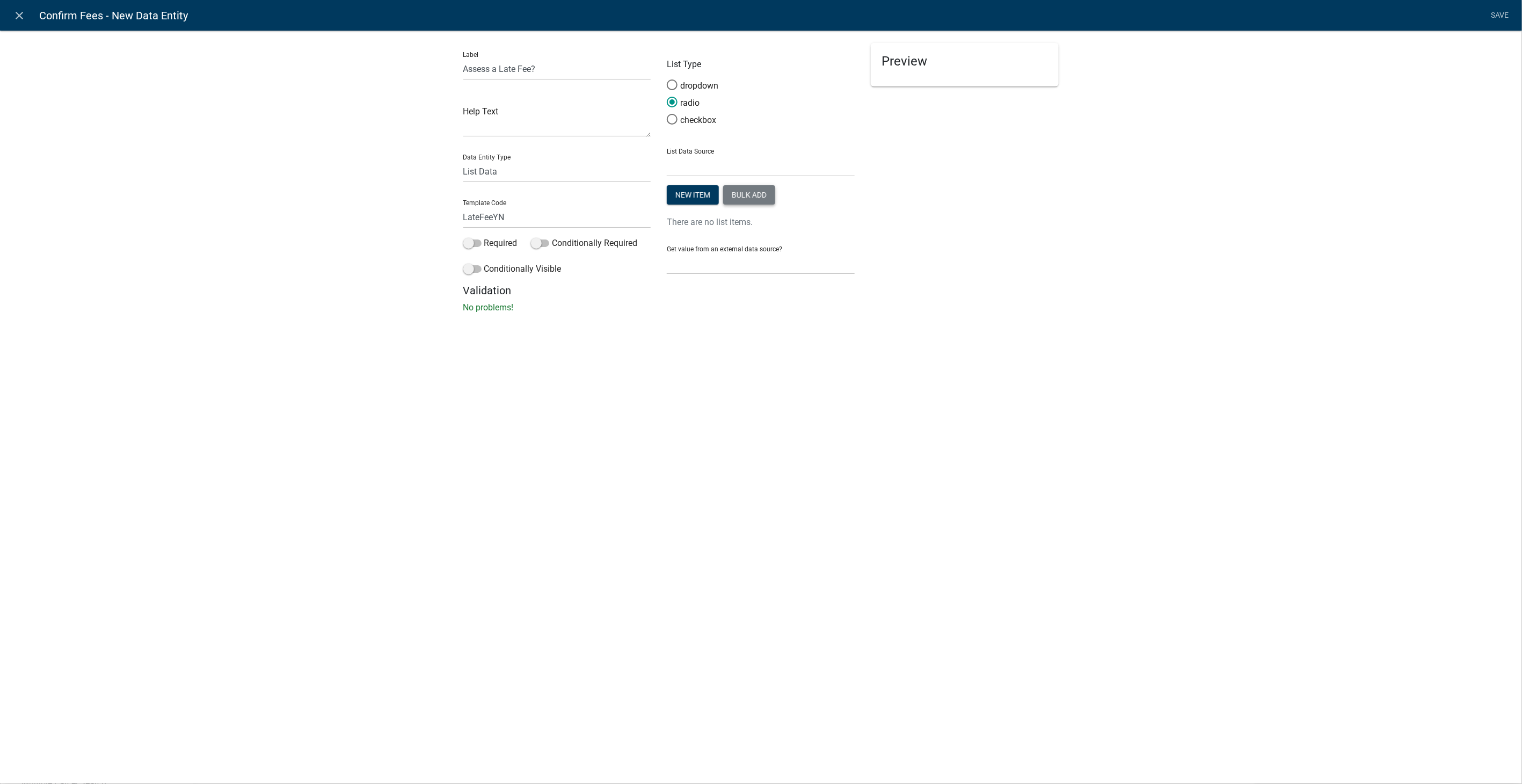
click at [763, 193] on button "Bulk add" at bounding box center [749, 194] width 52 height 19
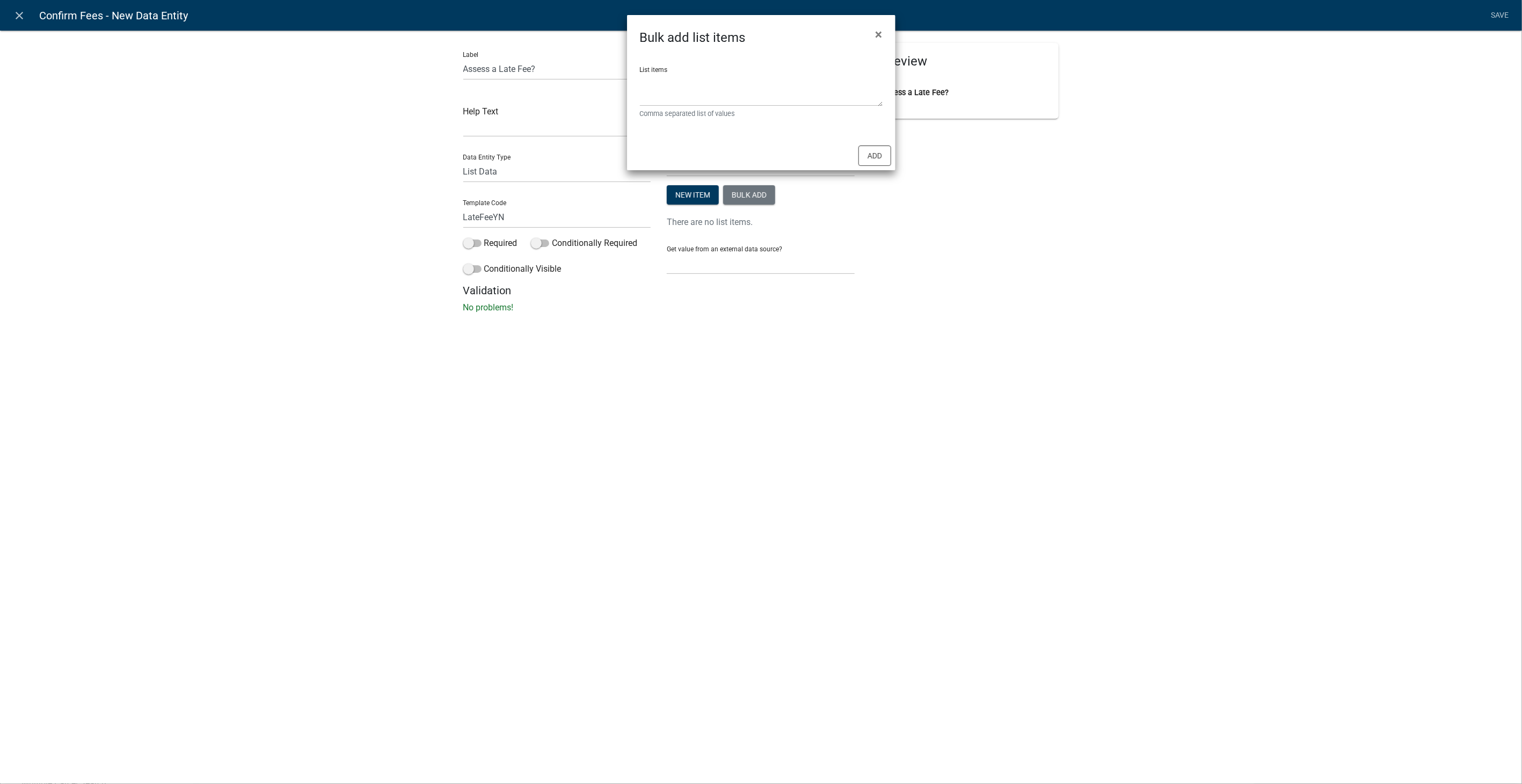
click at [664, 69] on div "List items Comma separated list of values" at bounding box center [761, 88] width 243 height 61
click at [662, 88] on textarea "List items" at bounding box center [761, 90] width 243 height 33
type textarea "Yes,No"
click at [879, 157] on button "Add" at bounding box center [874, 155] width 32 height 21
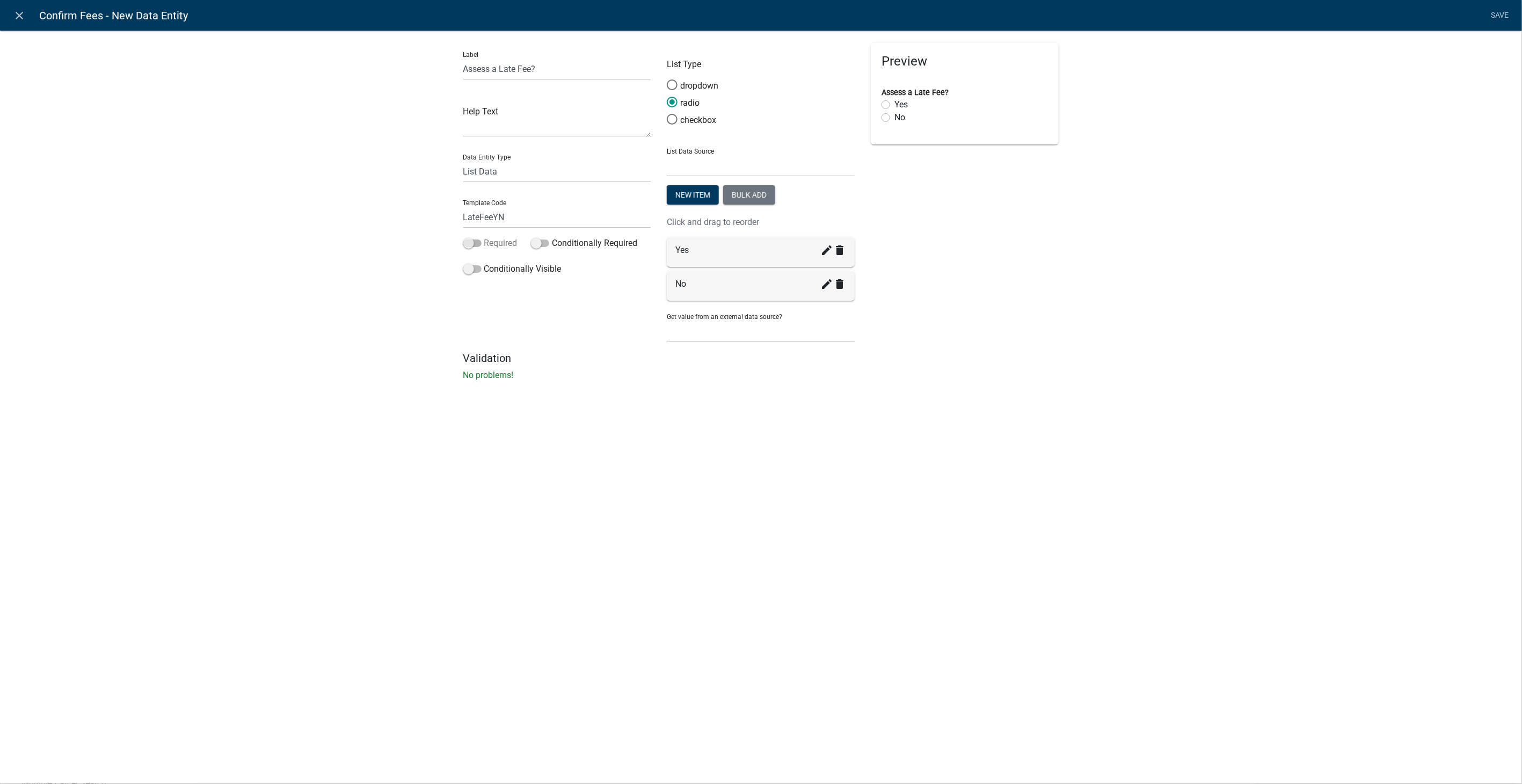
click at [466, 243] on span at bounding box center [472, 243] width 18 height 8
click at [484, 237] on input "Required" at bounding box center [484, 237] width 0 height 0
click at [1503, 9] on link "Save" at bounding box center [1500, 15] width 27 height 21
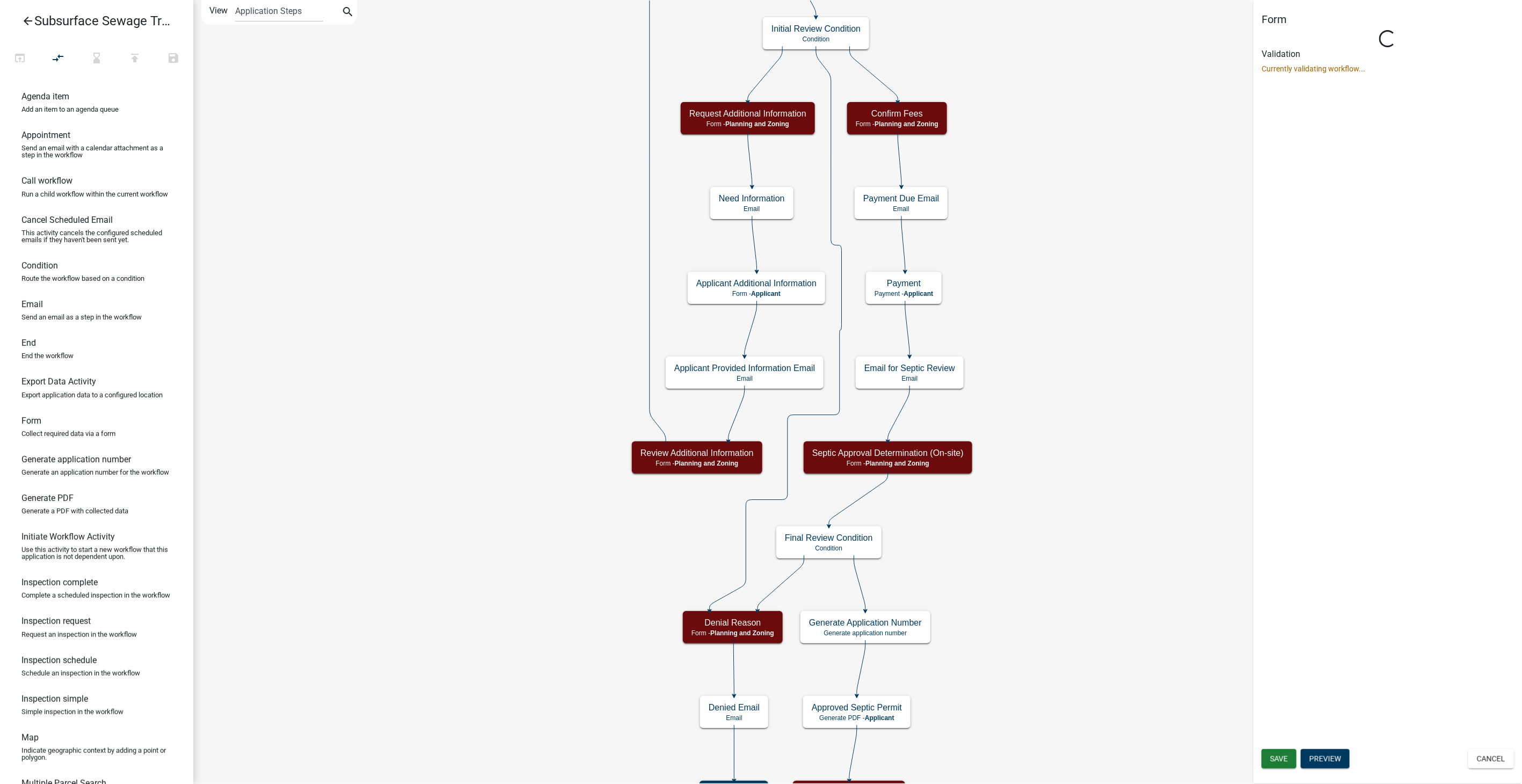
select select "D58BA222-38EB-46EB-A3AC-B20C2EB01C9B"
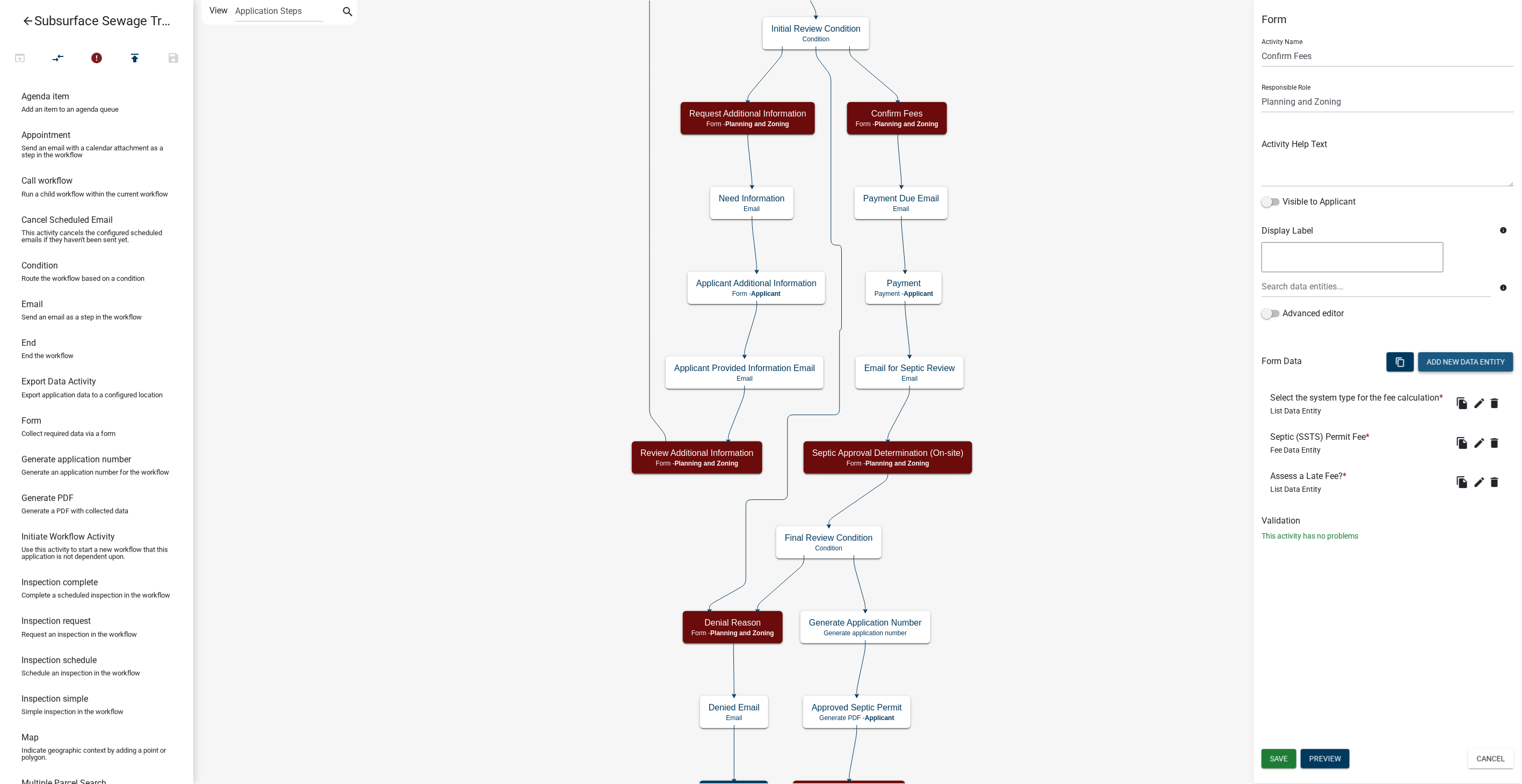
click at [1472, 353] on button "Add New Data Entity" at bounding box center [1466, 362] width 95 height 19
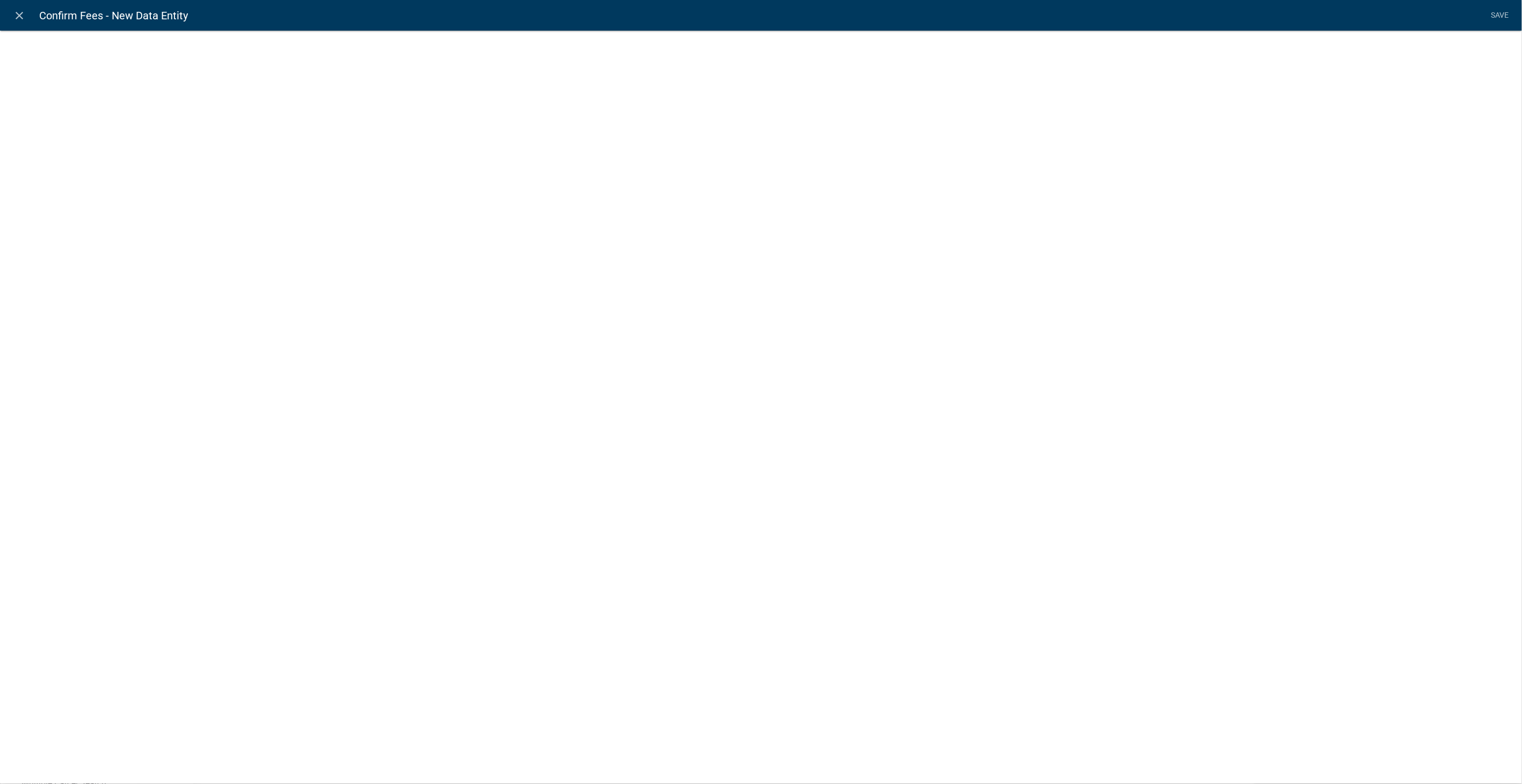
select select
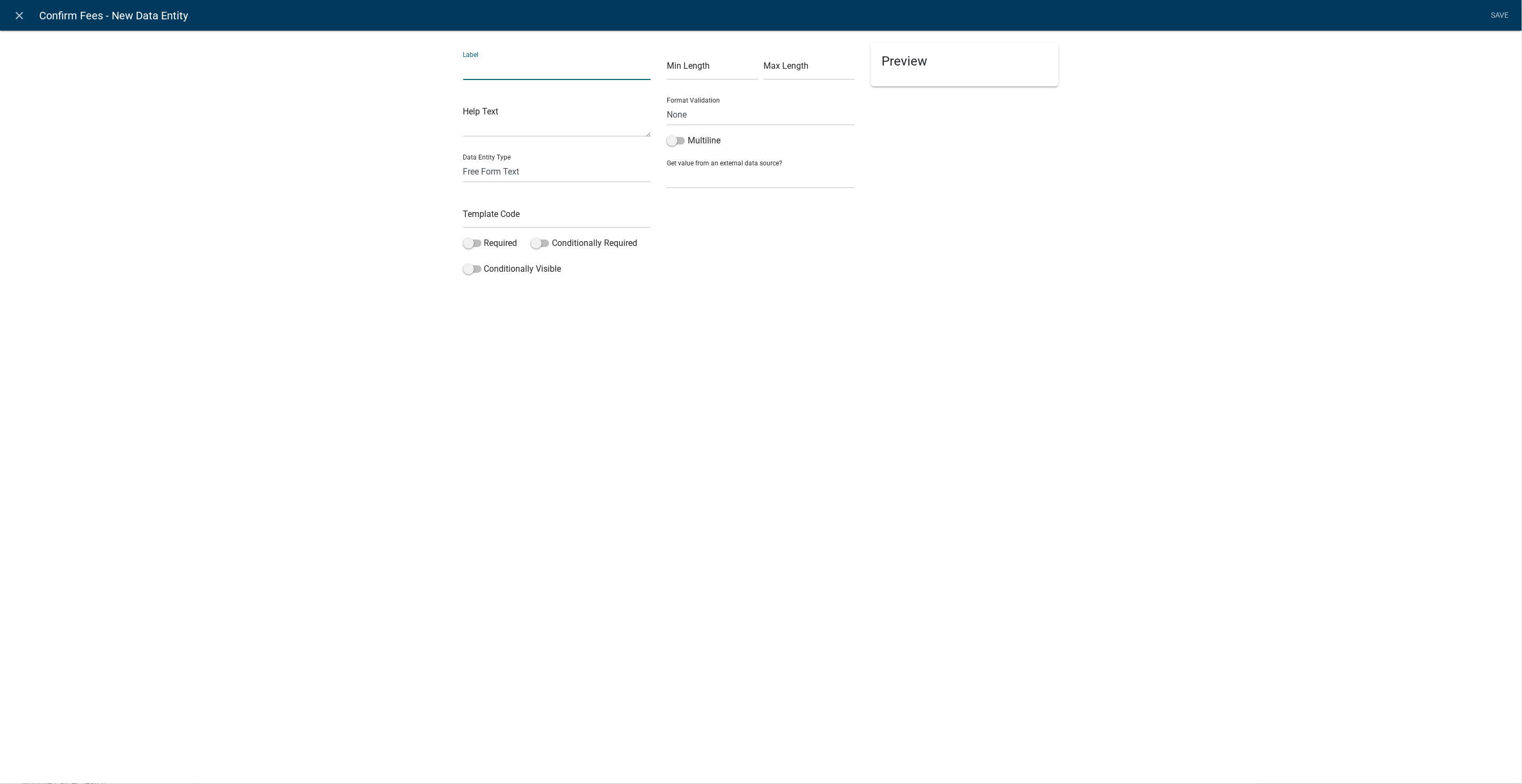
click at [532, 68] on input "text" at bounding box center [557, 69] width 188 height 22
type input "Late Fee:"
click at [508, 171] on select "Free Form Text Document Display Entity Value Fee Numeric Data Date Map Sketch D…" at bounding box center [557, 171] width 188 height 22
select select "fee"
click at [463, 161] on select "Free Form Text Document Display Entity Value Fee Numeric Data Date Map Sketch D…" at bounding box center [557, 171] width 188 height 22
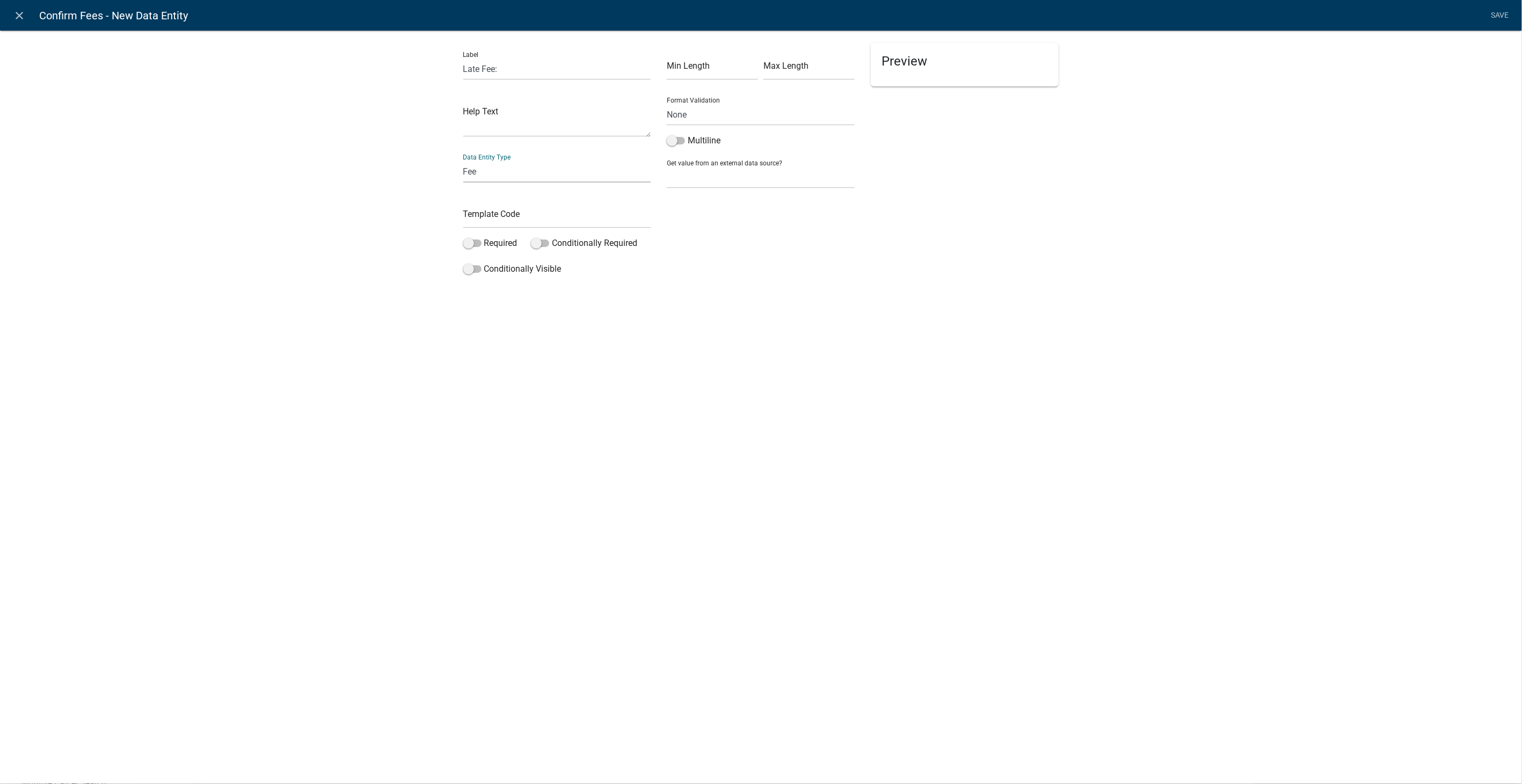
select select "fee"
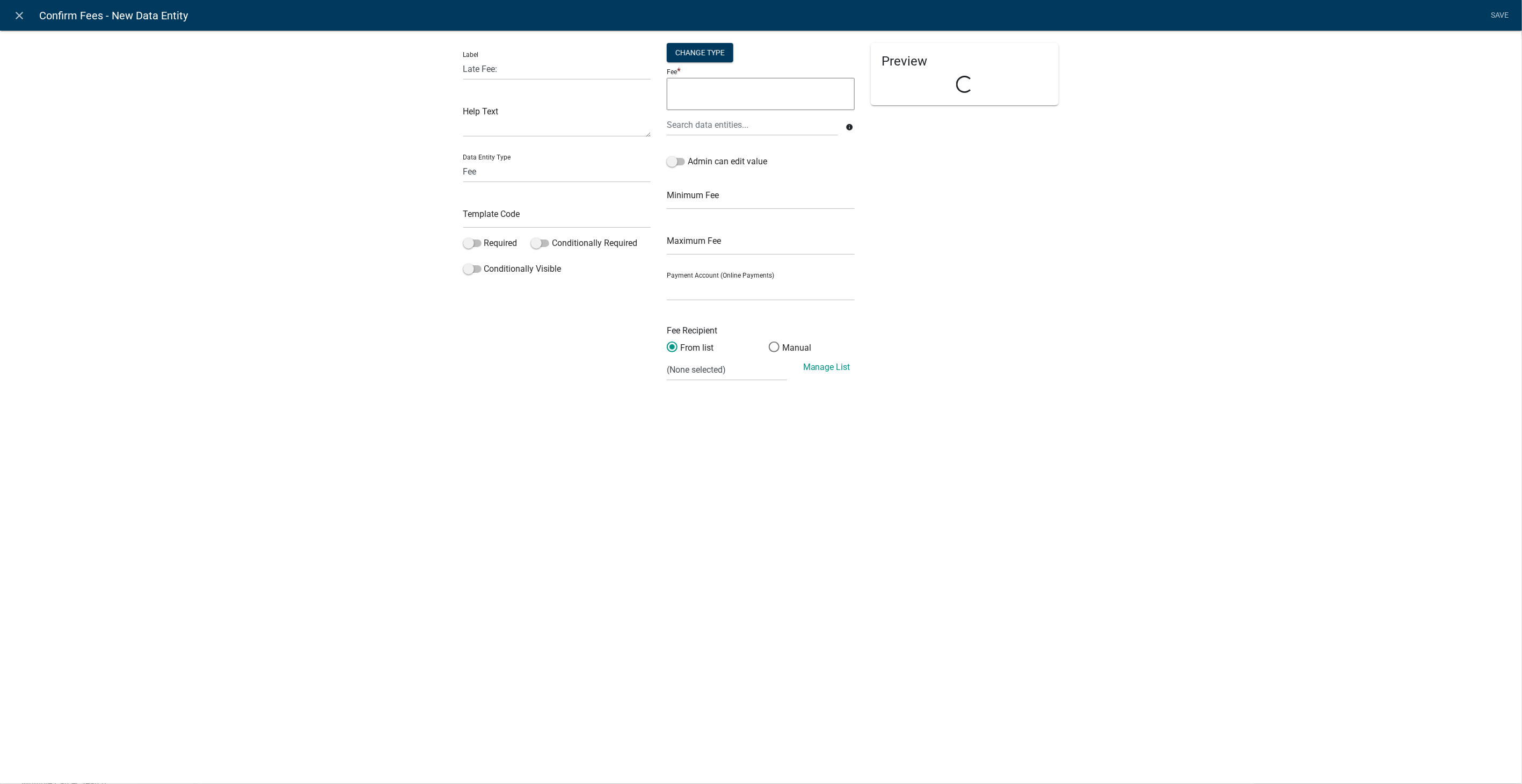
select select
click at [498, 219] on input "text" at bounding box center [557, 217] width 188 height 22
type input "LateFee"
click at [689, 290] on select "Pine Co GeoPermits (Certified Payments)" at bounding box center [761, 289] width 188 height 22
select select "a7d054f0-a35c-4ab8-9b49-303dc1332456"
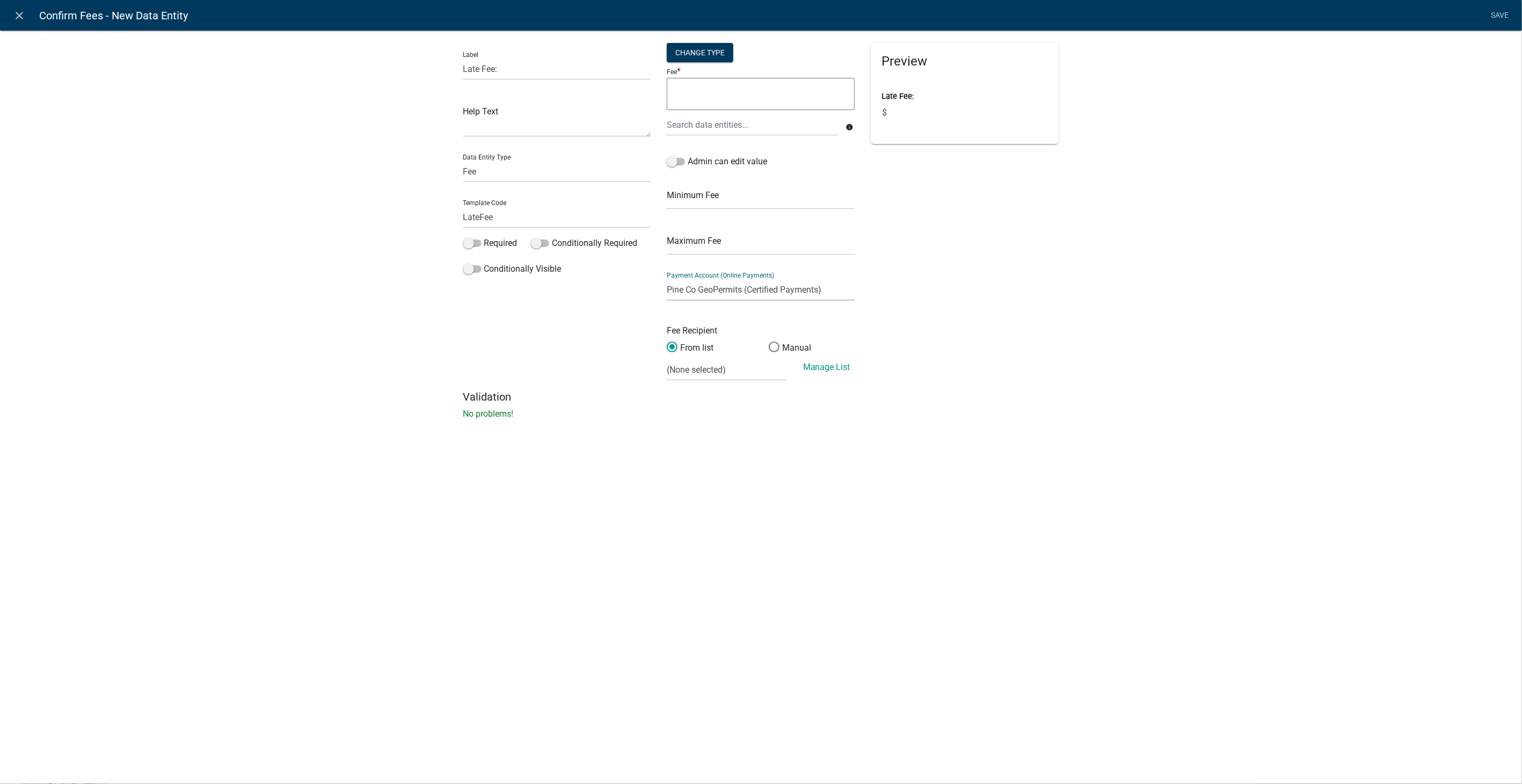
click at [667, 279] on select "Pine Co GeoPermits (Certified Payments)" at bounding box center [761, 289] width 188 height 22
click at [691, 373] on select "(None selected) Planning and Zoning" at bounding box center [727, 369] width 120 height 22
select select "1: fb148b1a-ba3b-47c8-b150-d2022026d669"
click at [667, 359] on select "(None selected) Planning and Zoning" at bounding box center [727, 369] width 120 height 22
click at [1495, 13] on link "Save" at bounding box center [1500, 15] width 27 height 21
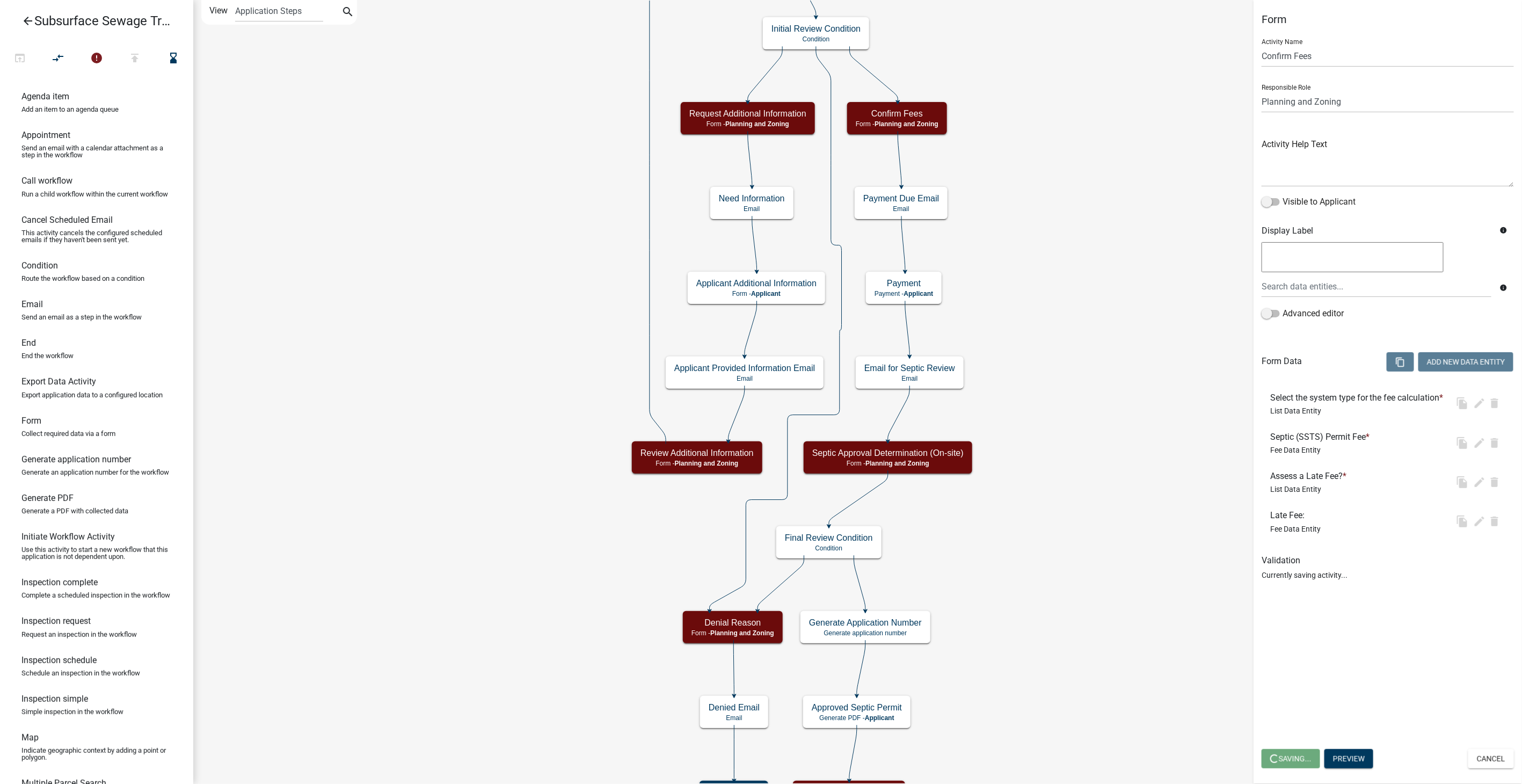
select select "D58BA222-38EB-46EB-A3AC-B20C2EB01C9B"
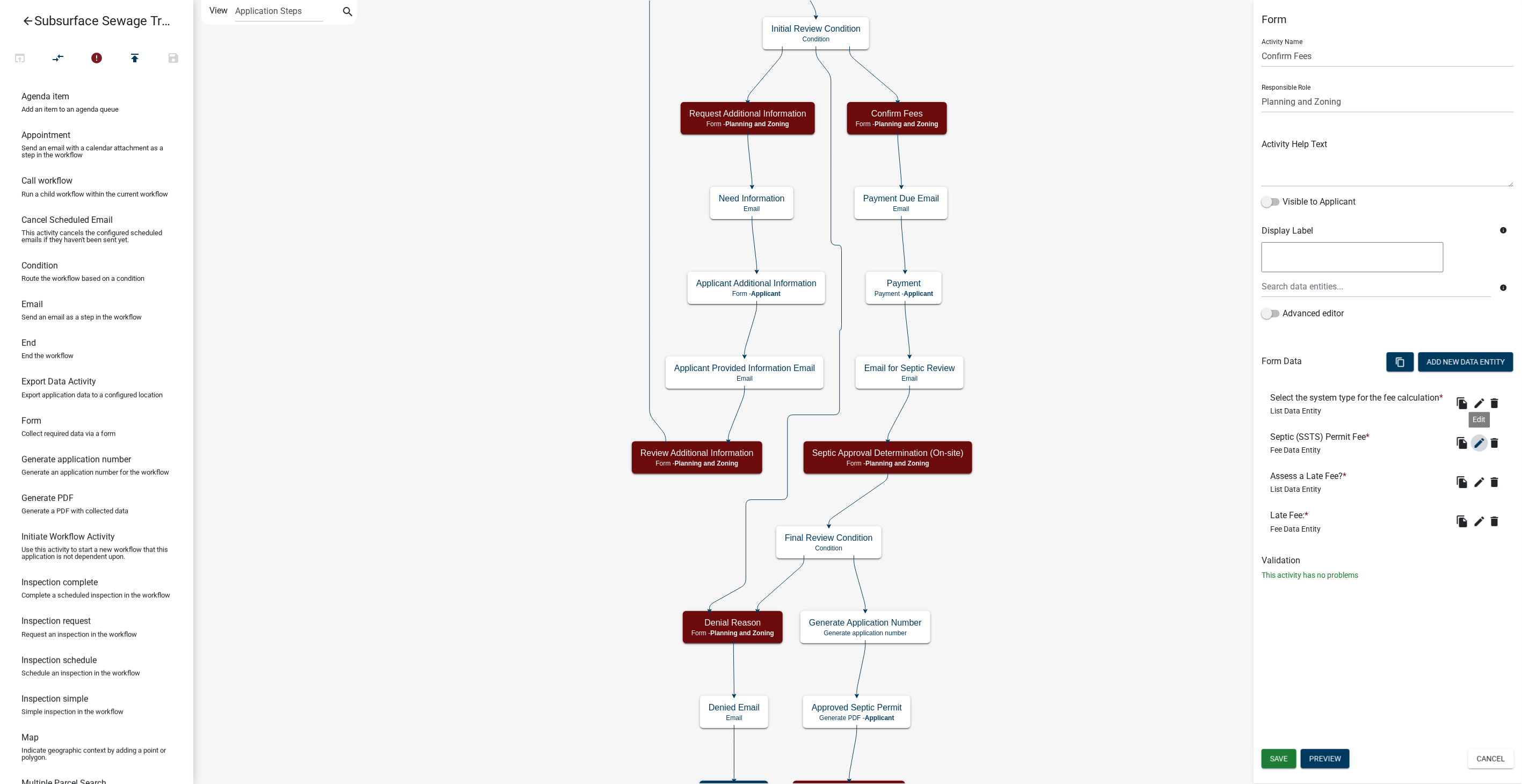
click at [1479, 438] on icon "edit" at bounding box center [1479, 443] width 13 height 13
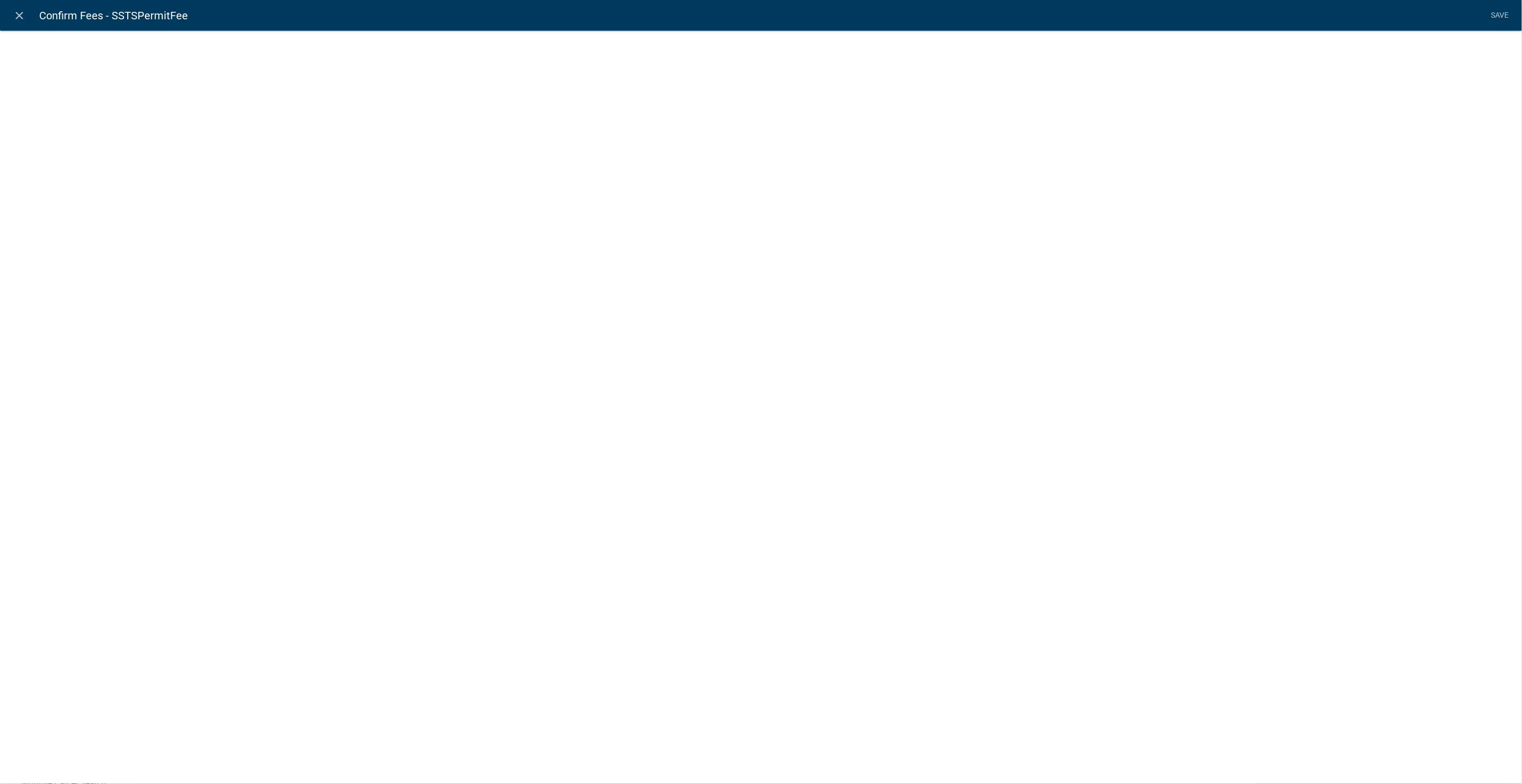
select select "fee"
select select "FeeType"
select select "1: fb148b1a-ba3b-47c8-b150-d2022026d669"
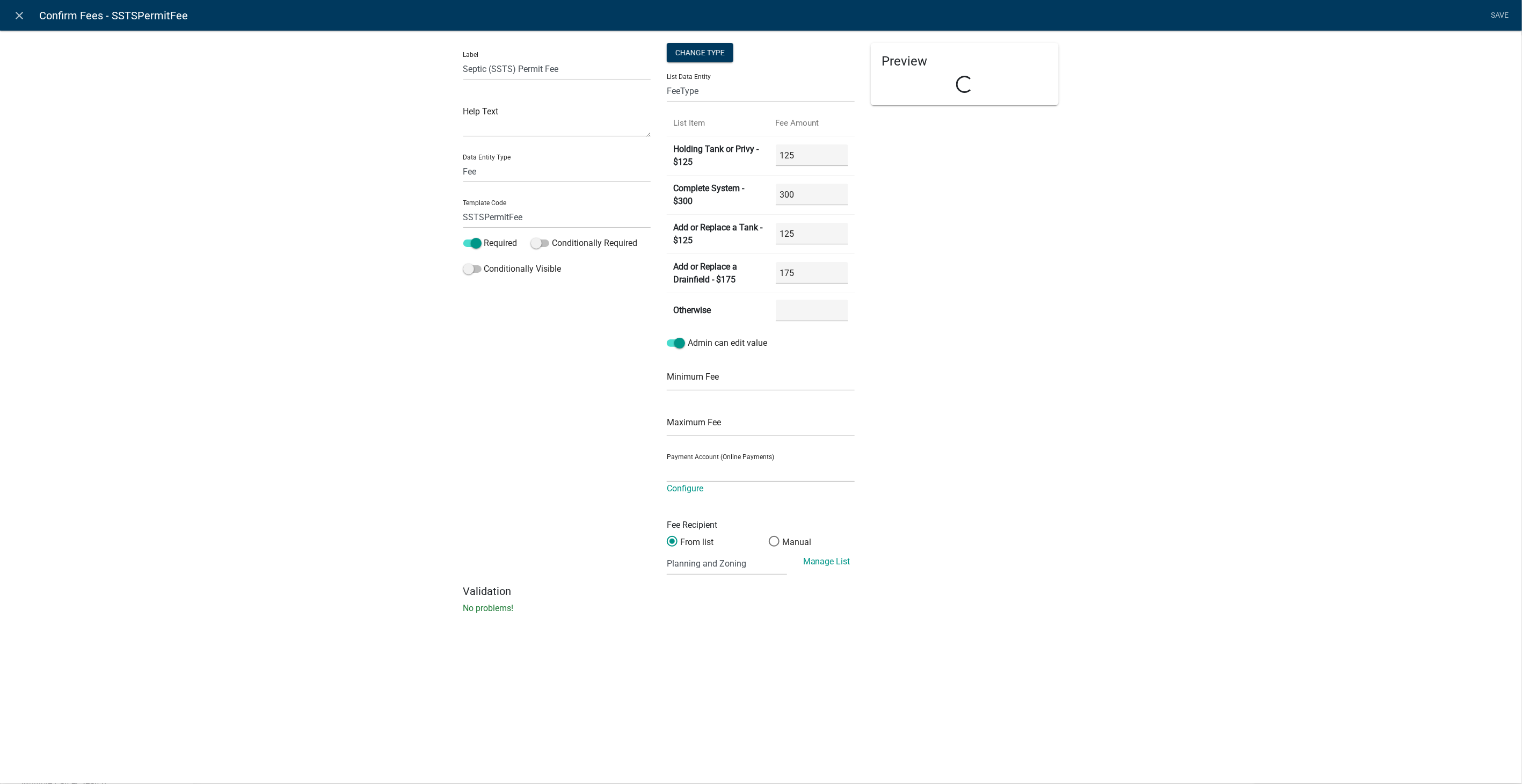
select select "a7d054f0-a35c-4ab8-9b49-303dc1332456"
click at [21, 17] on icon "close" at bounding box center [20, 15] width 13 height 13
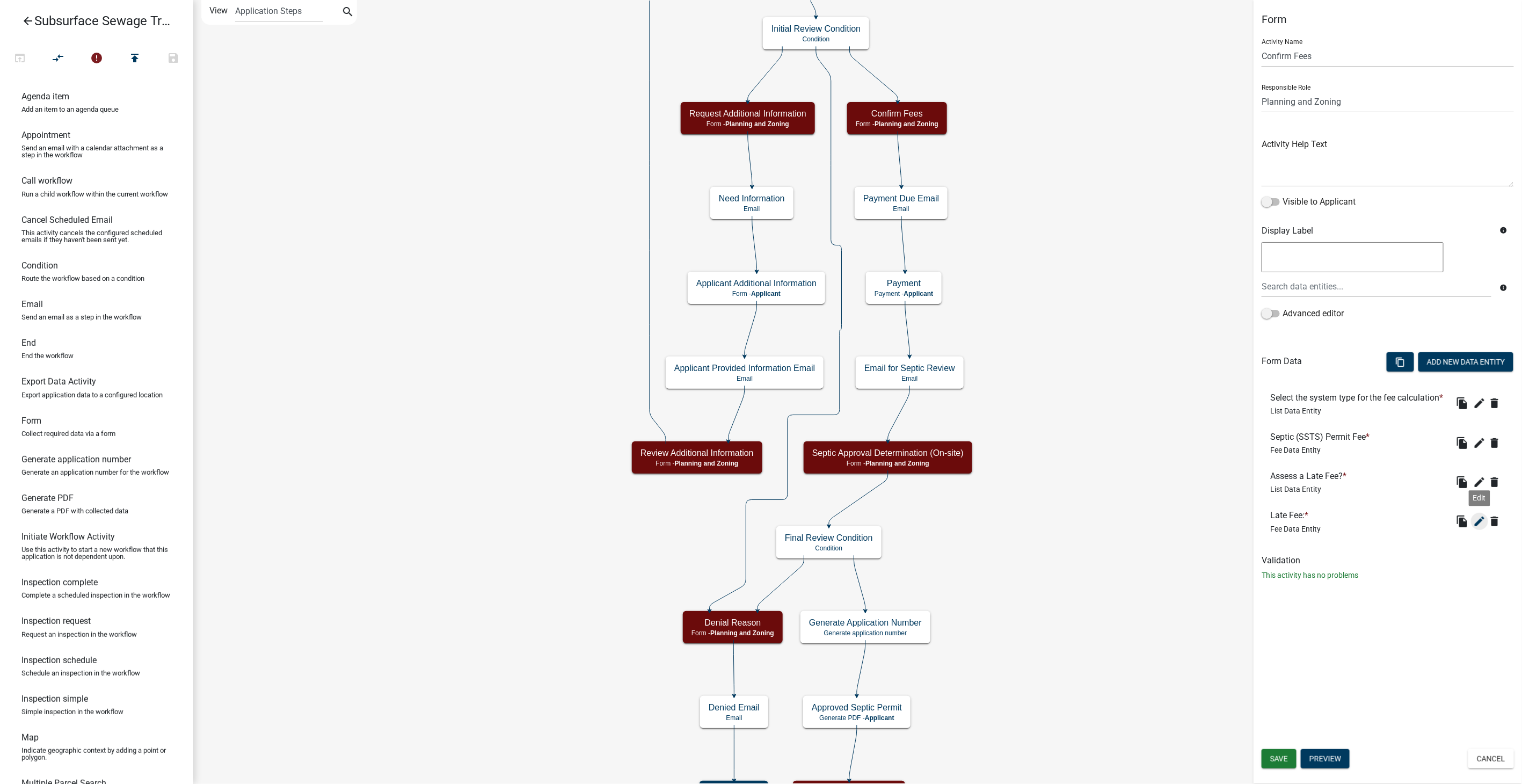
click at [1483, 523] on icon "edit" at bounding box center [1479, 521] width 13 height 13
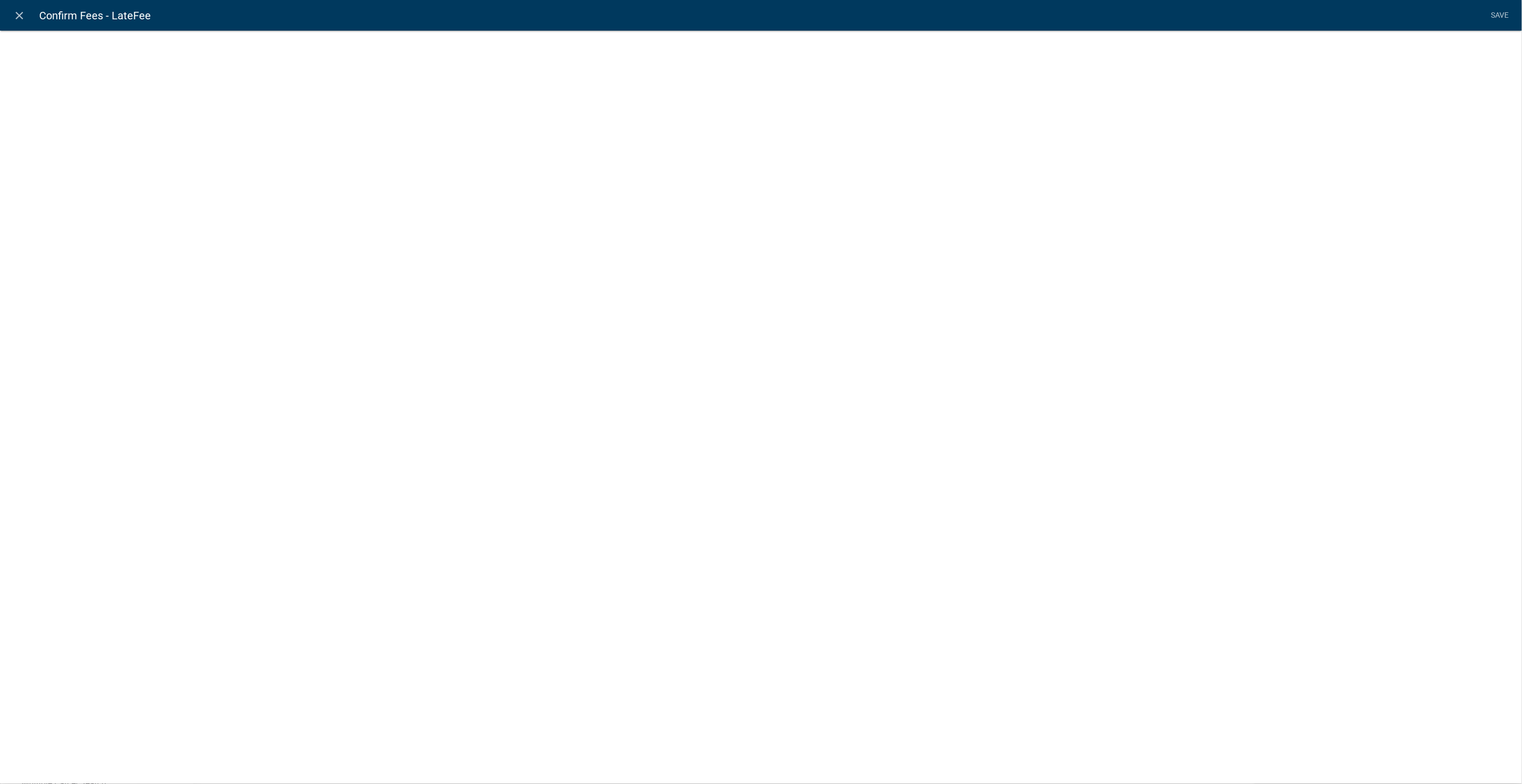
select select "1: fb148b1a-ba3b-47c8-b150-d2022026d669"
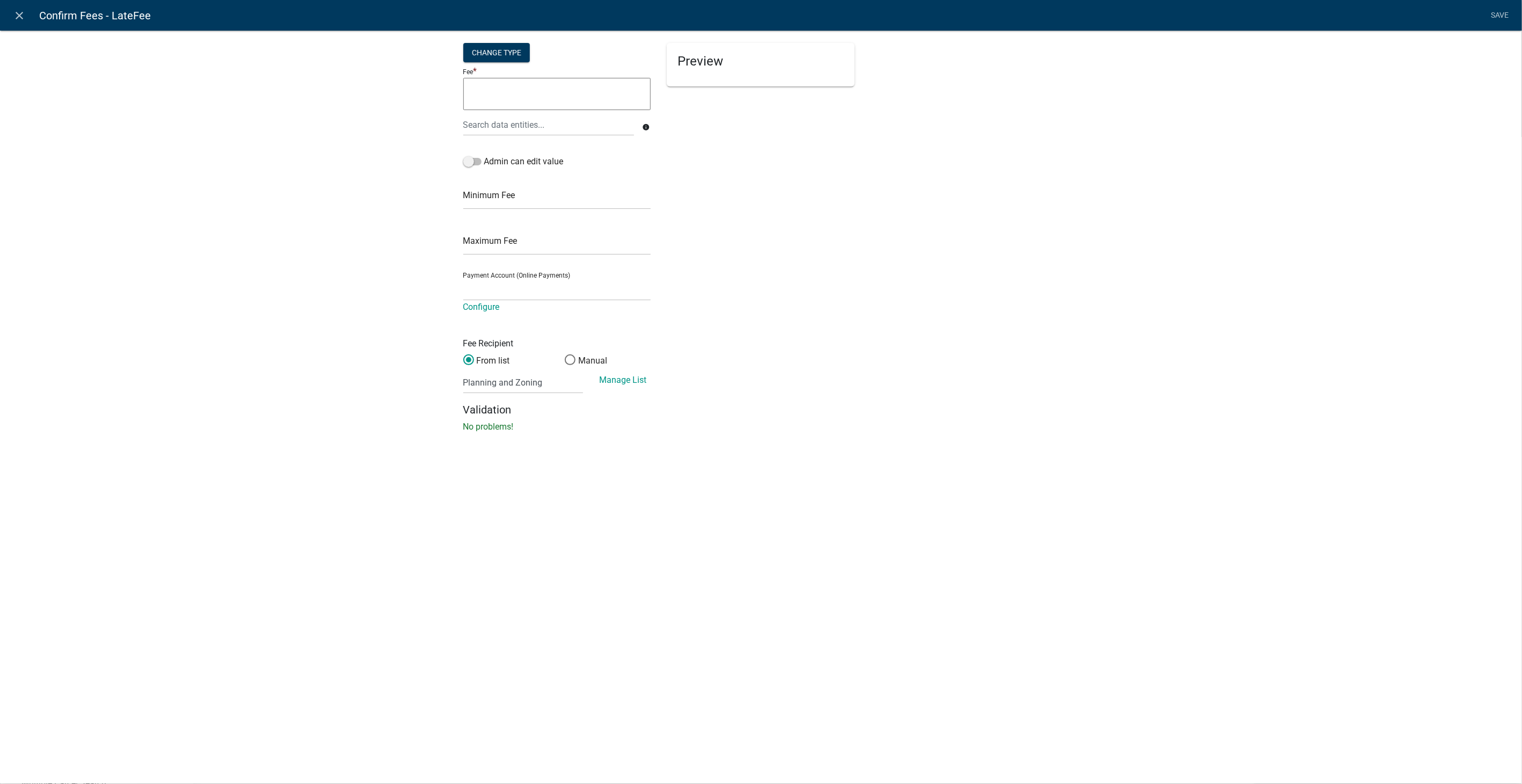
select select "a7d054f0-a35c-4ab8-9b49-303dc1332456"
select select "fee"
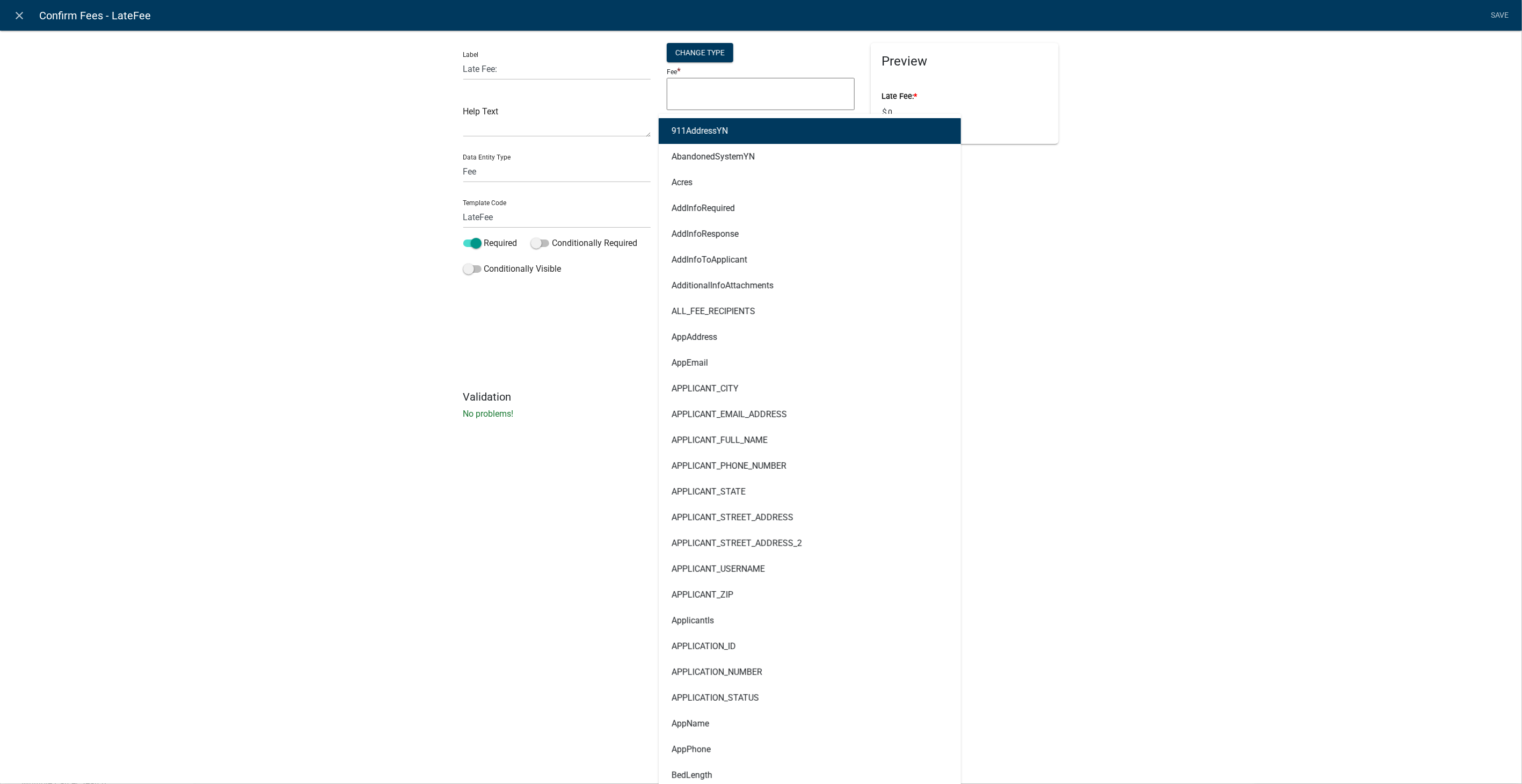
click at [679, 119] on div "911AddressYN AbandonedSystemYN Acres AddInfoRequired AddInfoResponse AddInfoToA…" at bounding box center [752, 125] width 187 height 22
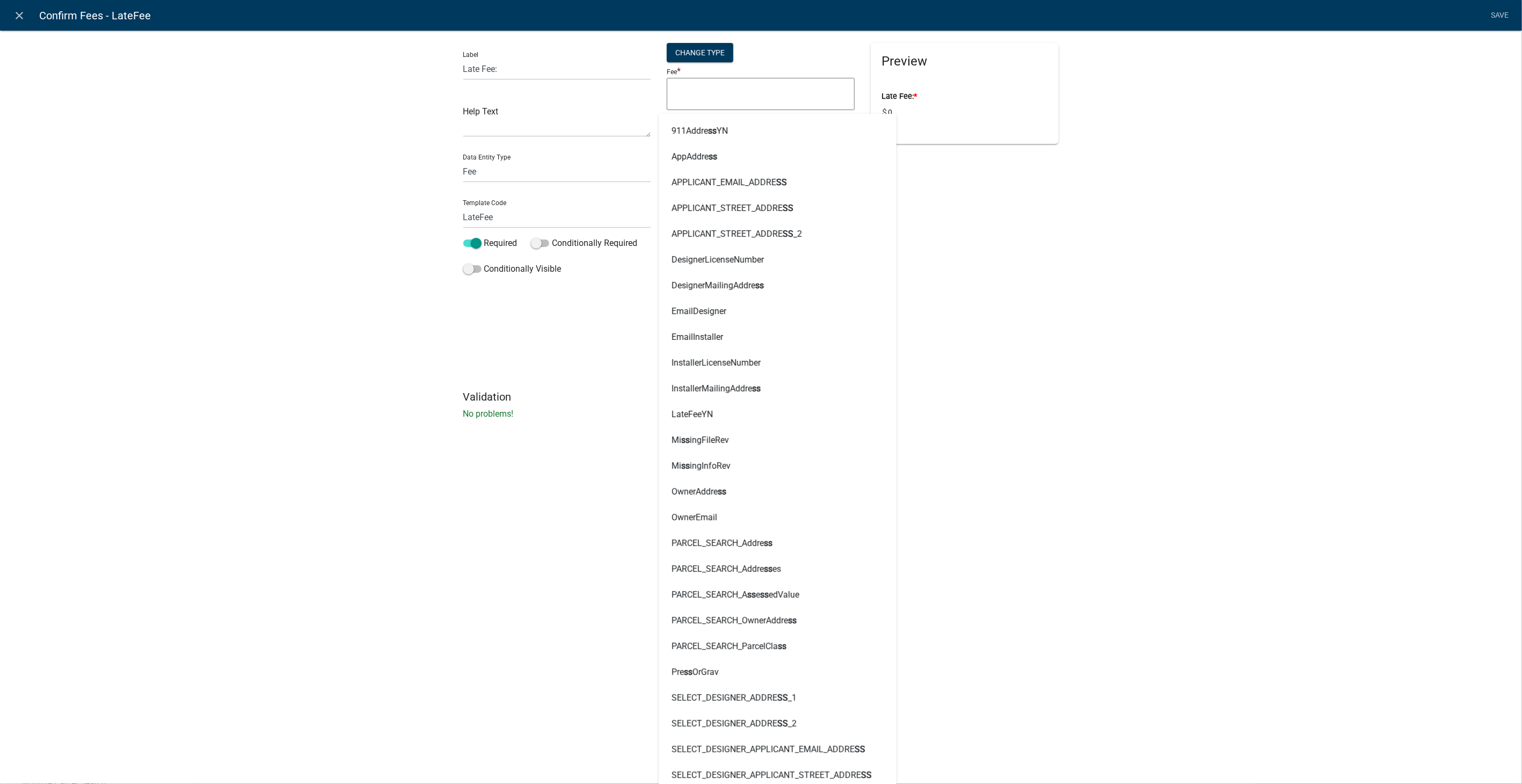
type input "sst"
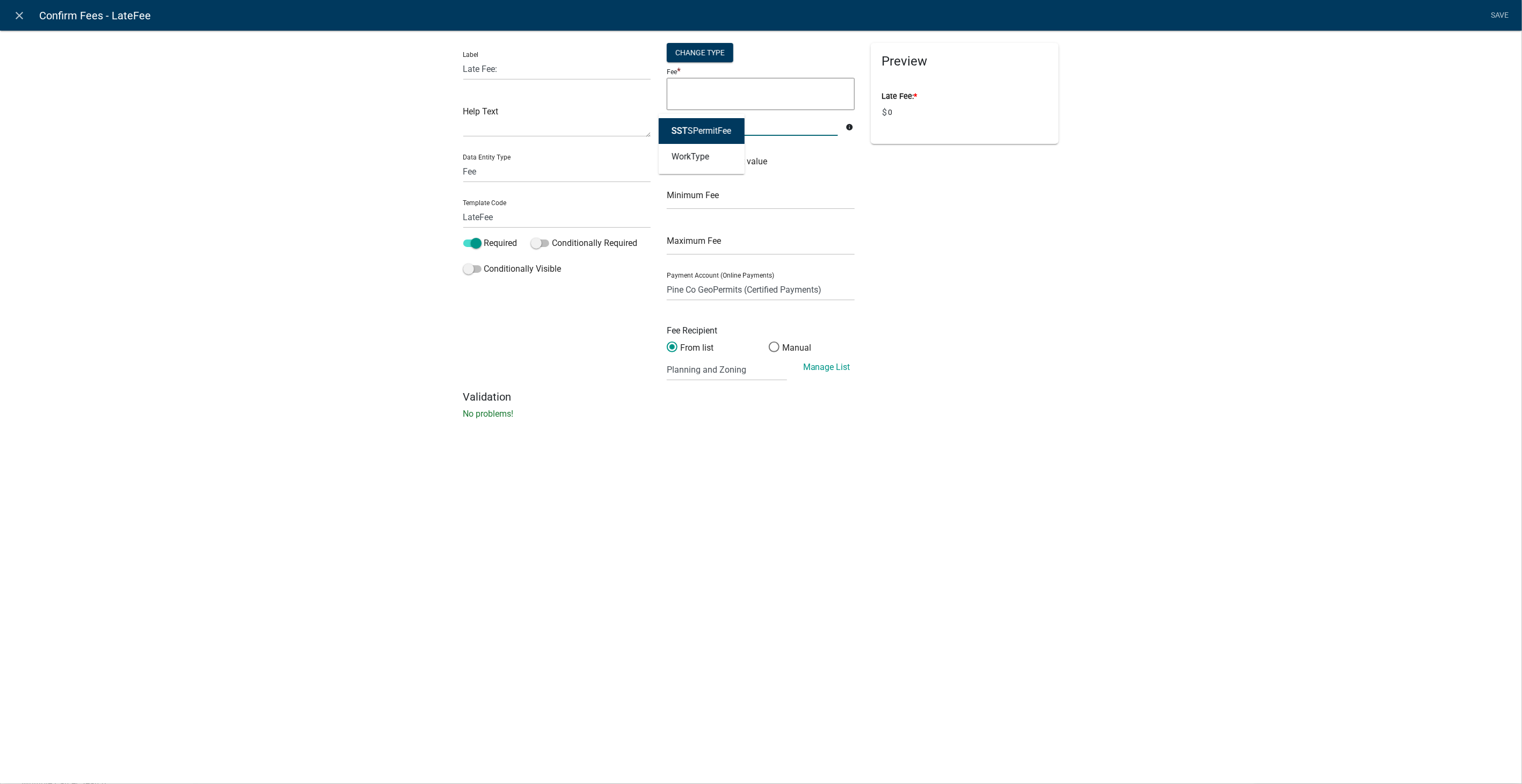
click at [682, 121] on button "SST SPermitFee" at bounding box center [701, 131] width 86 height 26
type textarea "SSTSPermitFee"
type textarea "SSTSPermitFee*2"
click at [673, 161] on span at bounding box center [676, 161] width 18 height 8
click at [688, 155] on input "Admin can edit value" at bounding box center [688, 155] width 0 height 0
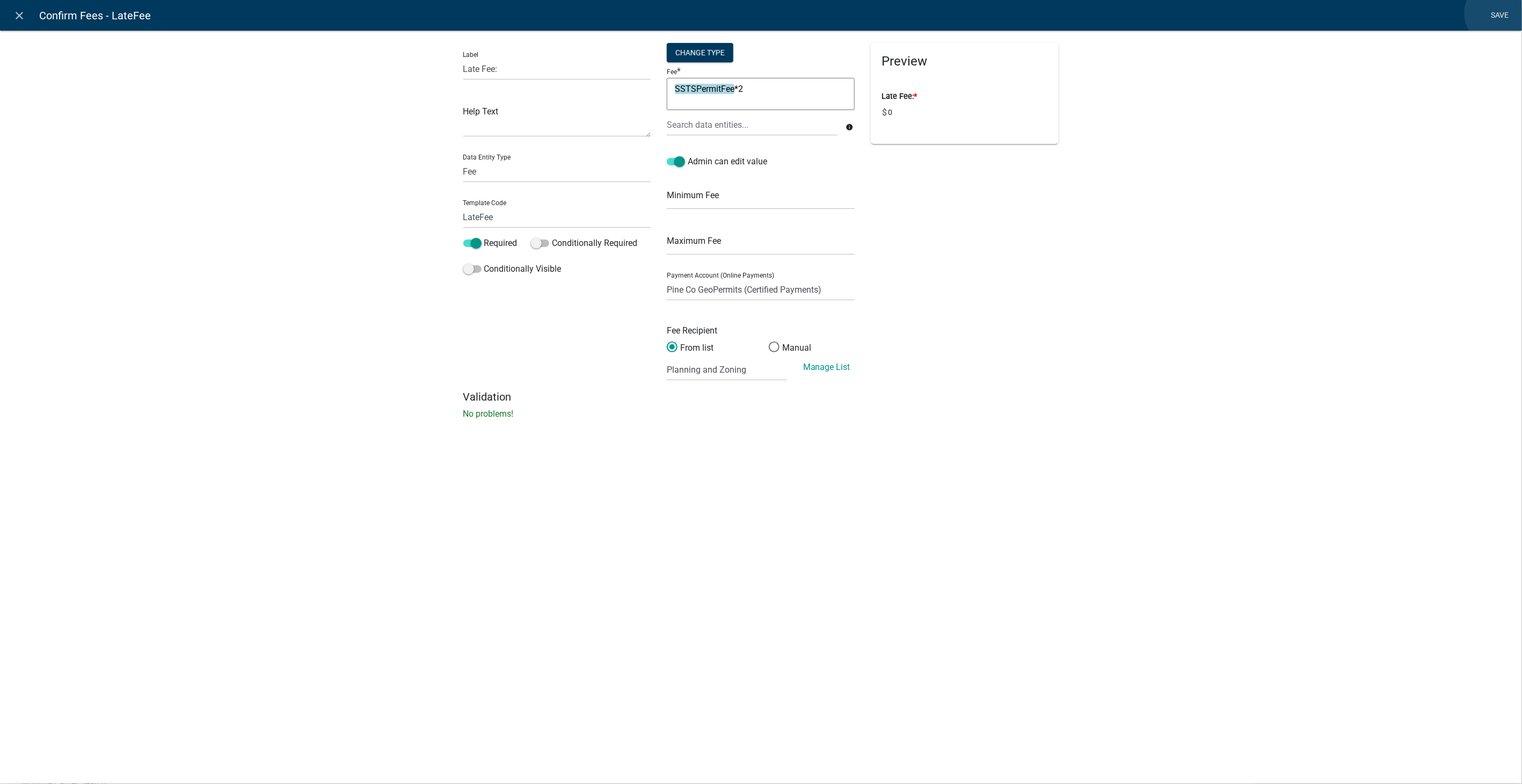
click at [1498, 13] on link "Save" at bounding box center [1500, 15] width 27 height 21
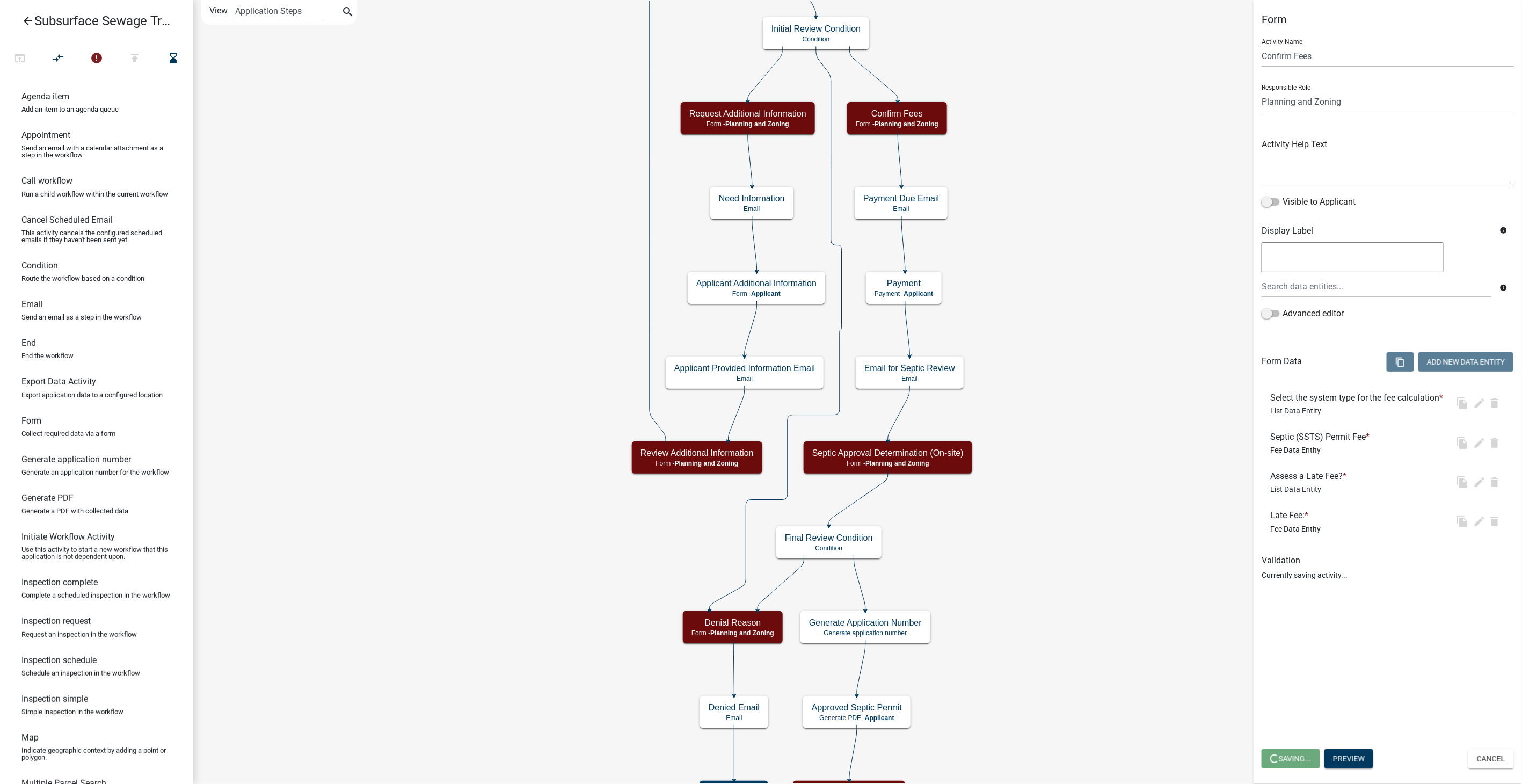
select select "D58BA222-38EB-46EB-A3AC-B20C2EB01C9B"
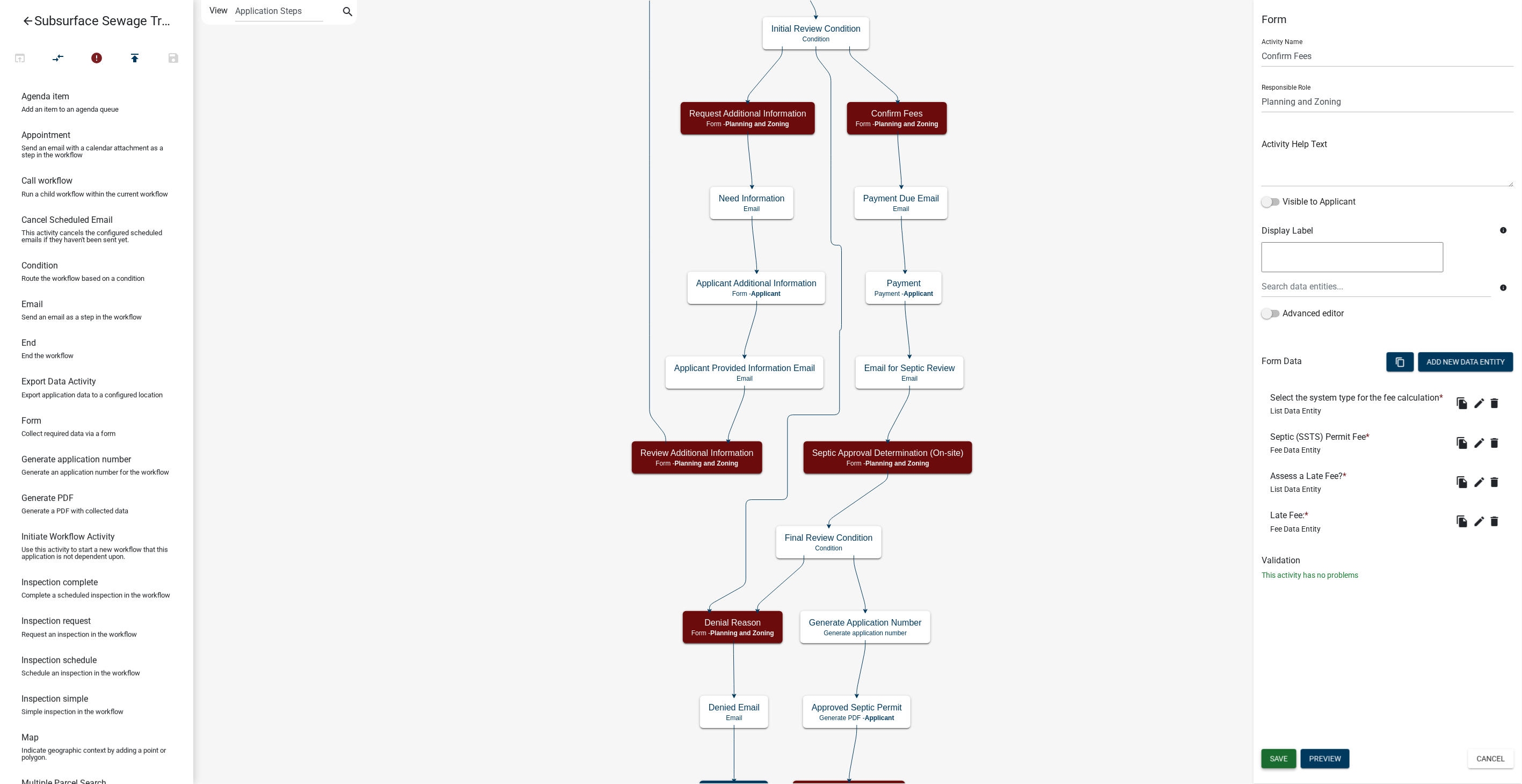
click at [1287, 761] on span "Save" at bounding box center [1279, 759] width 18 height 9
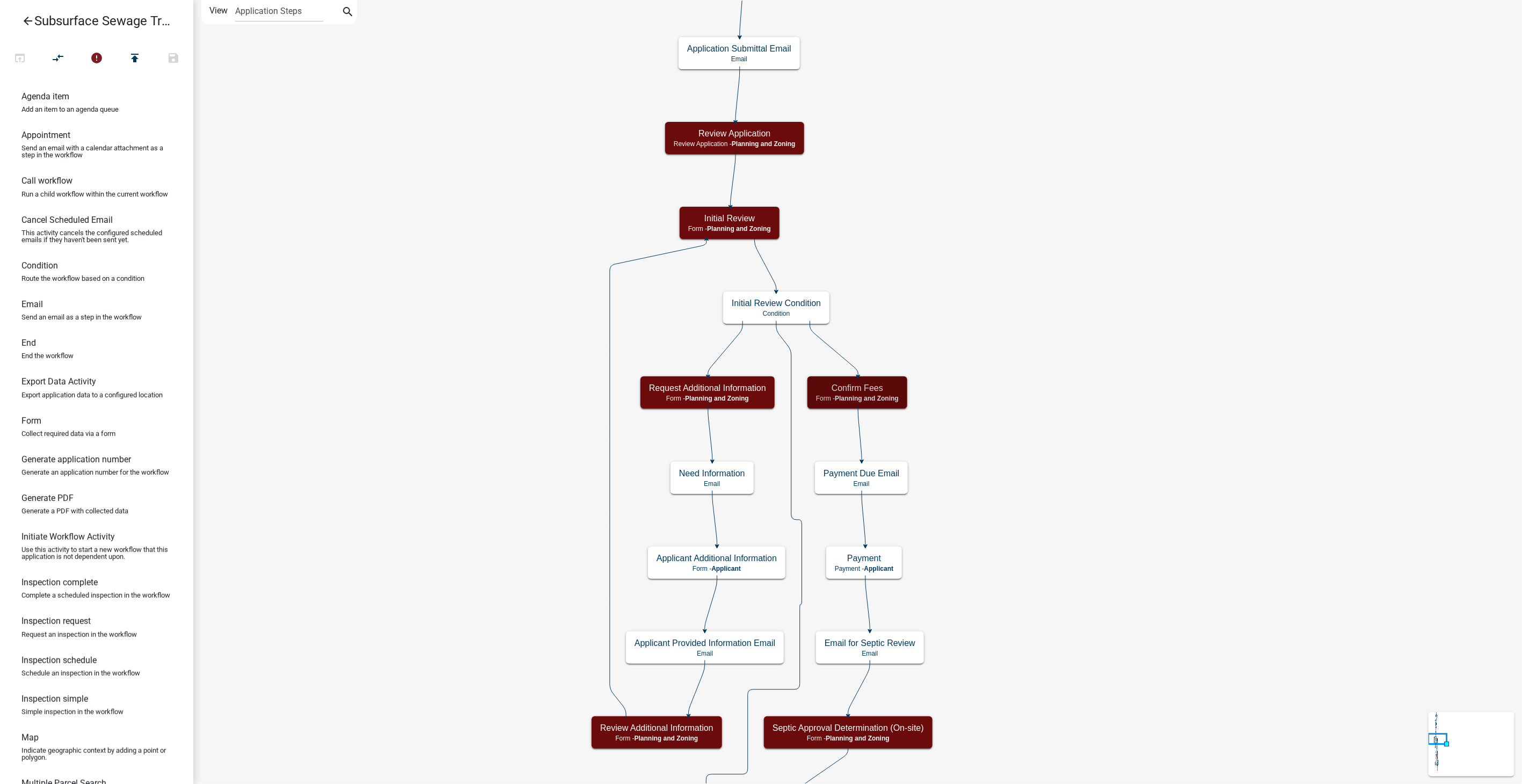
click at [856, 388] on h5 "Confirm Fees" at bounding box center [857, 388] width 83 height 10
select select "D58BA222-38EB-46EB-A3AC-B20C2EB01C9B"
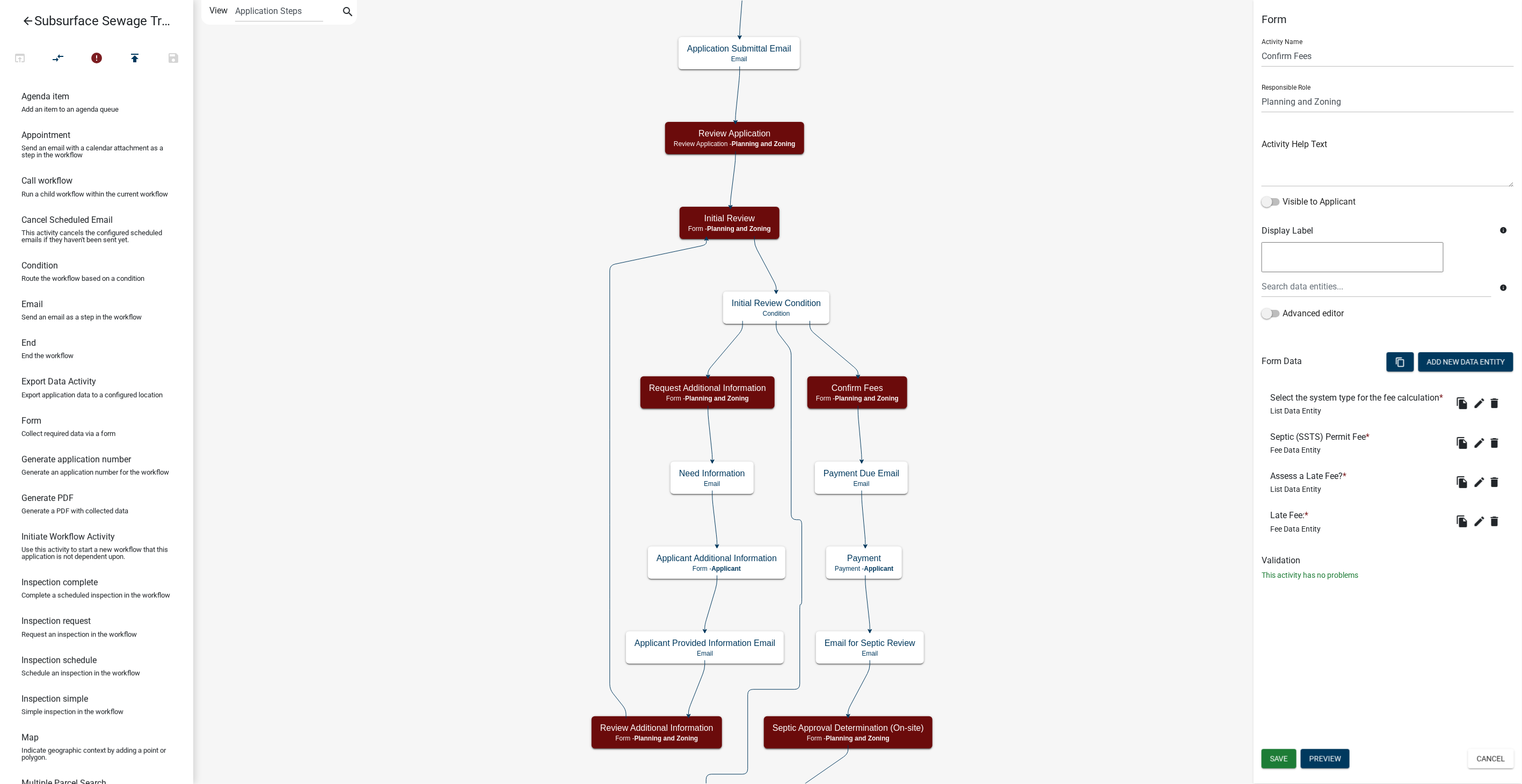
click at [1478, 339] on form "Activity Name Confirm Fees Responsible Role Applicant Septic Compliance Reviewe…" at bounding box center [1387, 288] width 252 height 515
click at [1478, 399] on icon "edit" at bounding box center [1479, 403] width 13 height 13
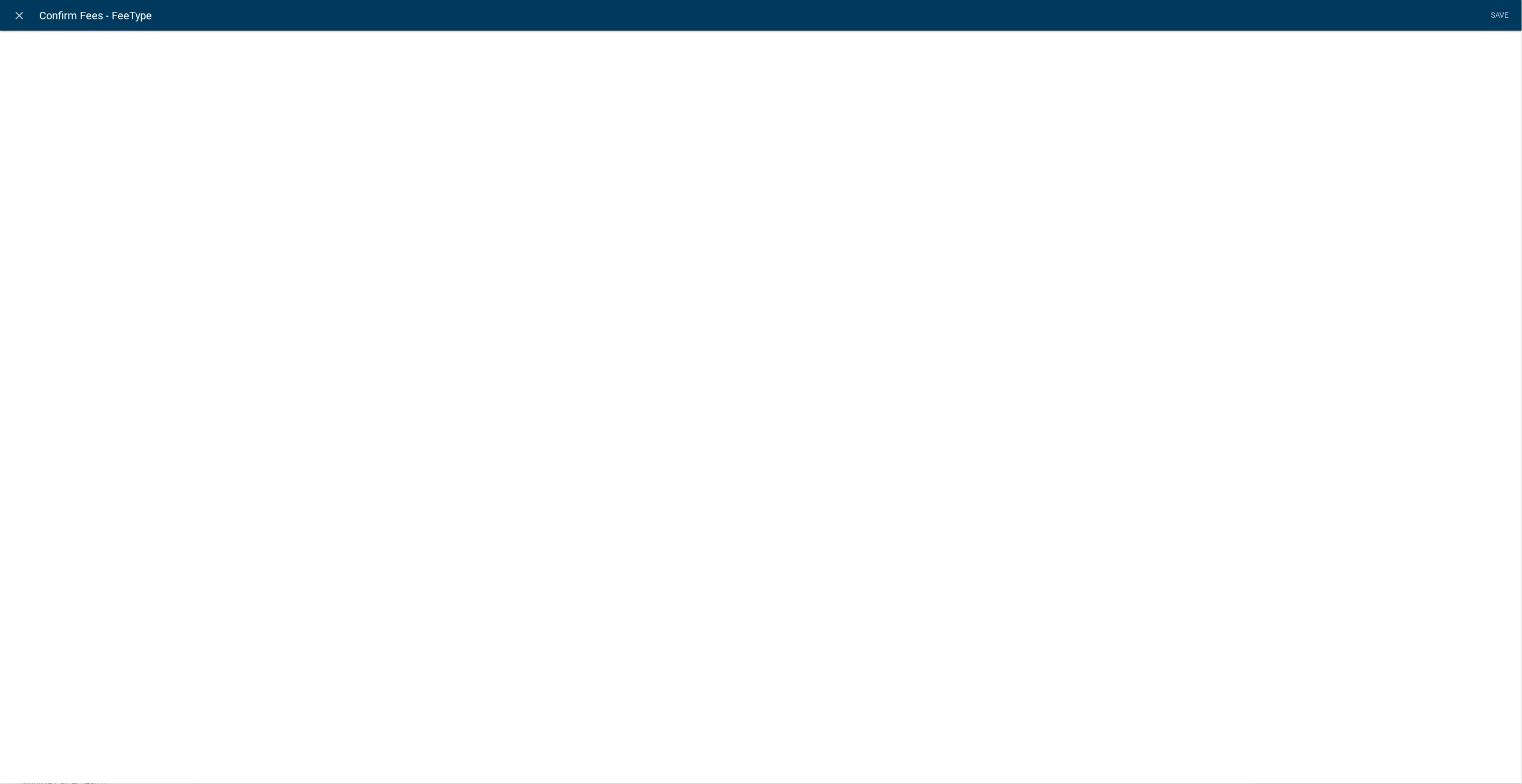
select select "list-data"
select select "custom-list-96520877-c8b7-43e1-9655-f5dccb6a41e7"
select select
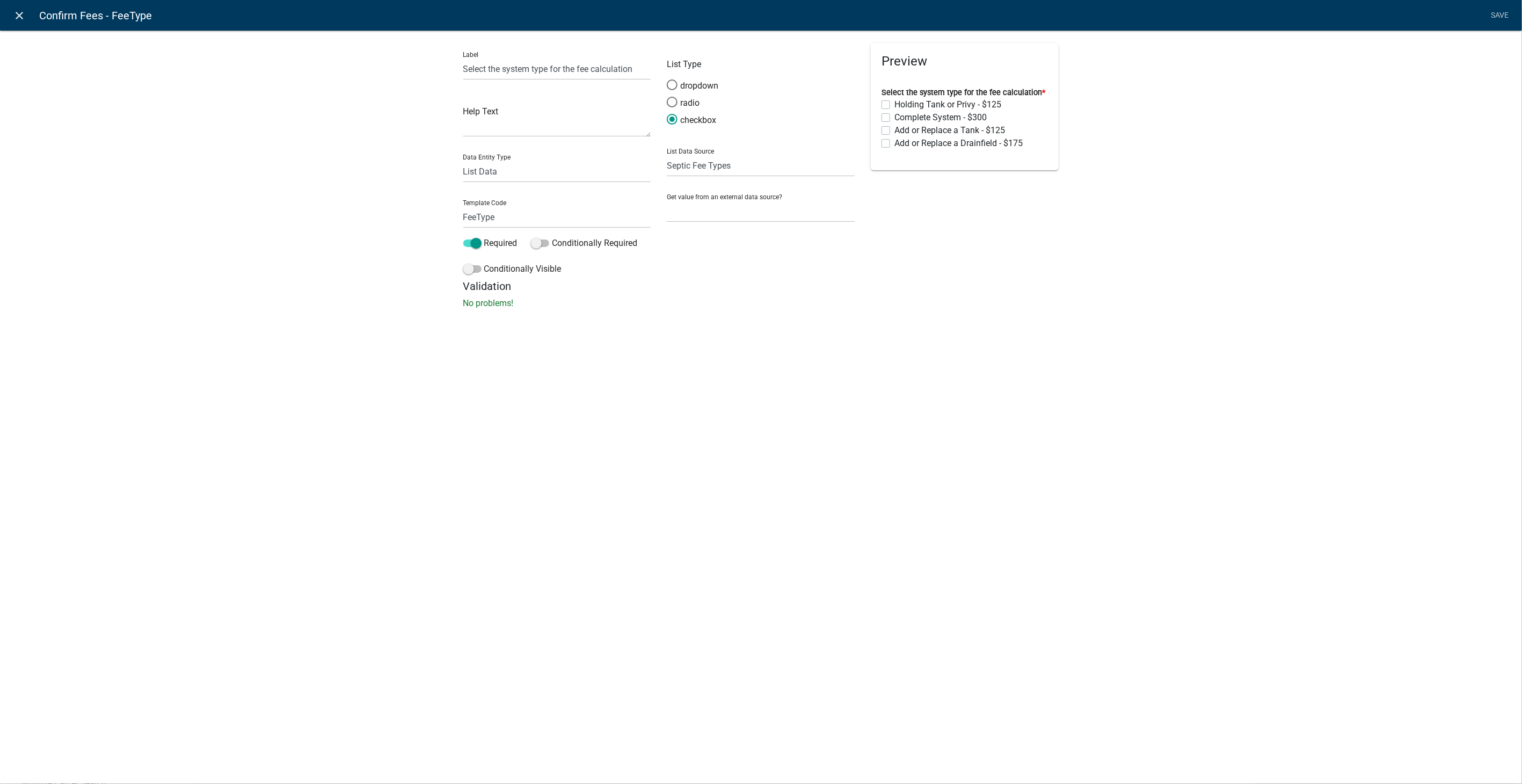
click at [20, 4] on link "close" at bounding box center [19, 15] width 22 height 22
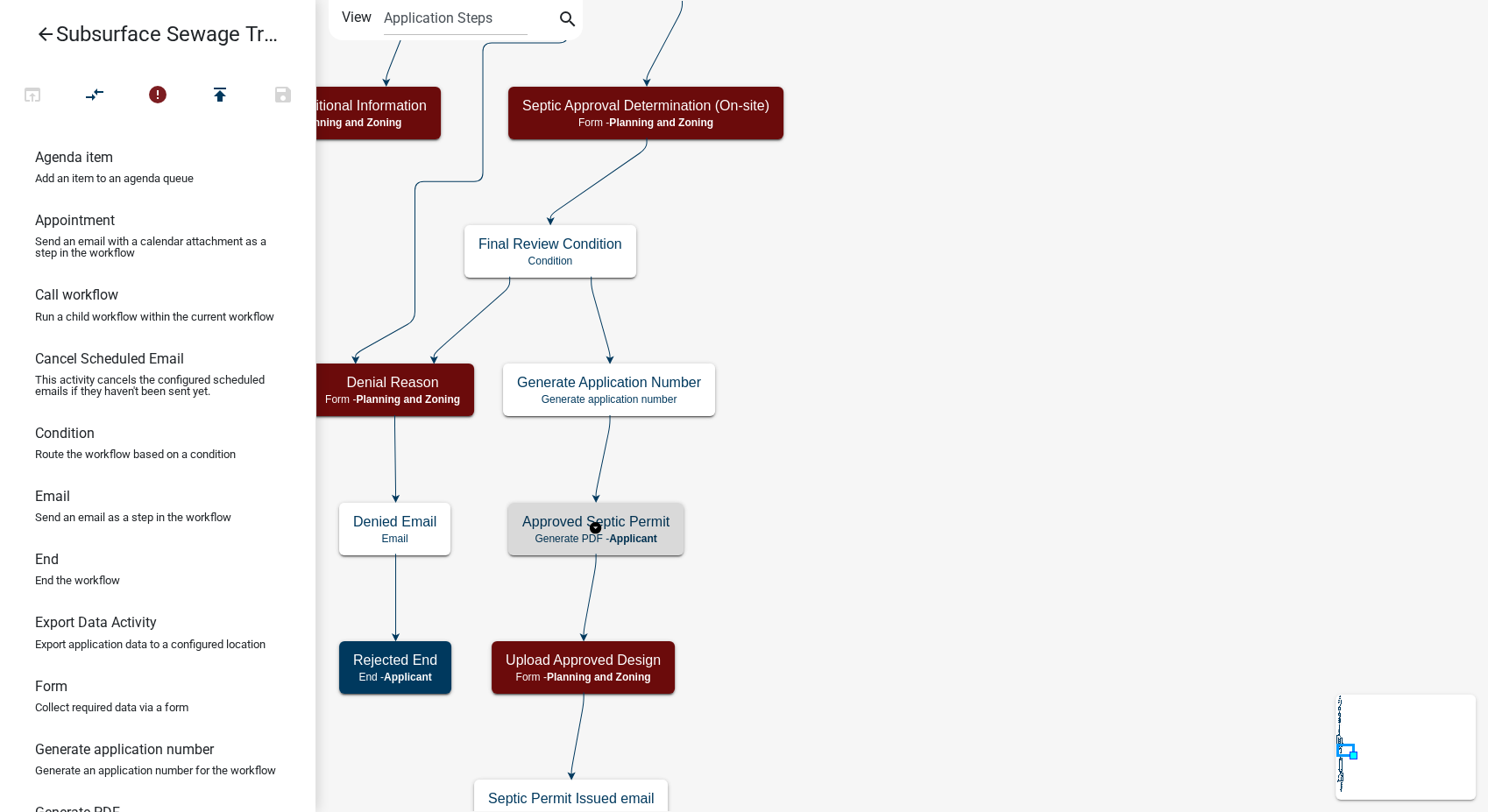
click at [646, 535] on span "Applicant" at bounding box center [634, 538] width 48 height 13
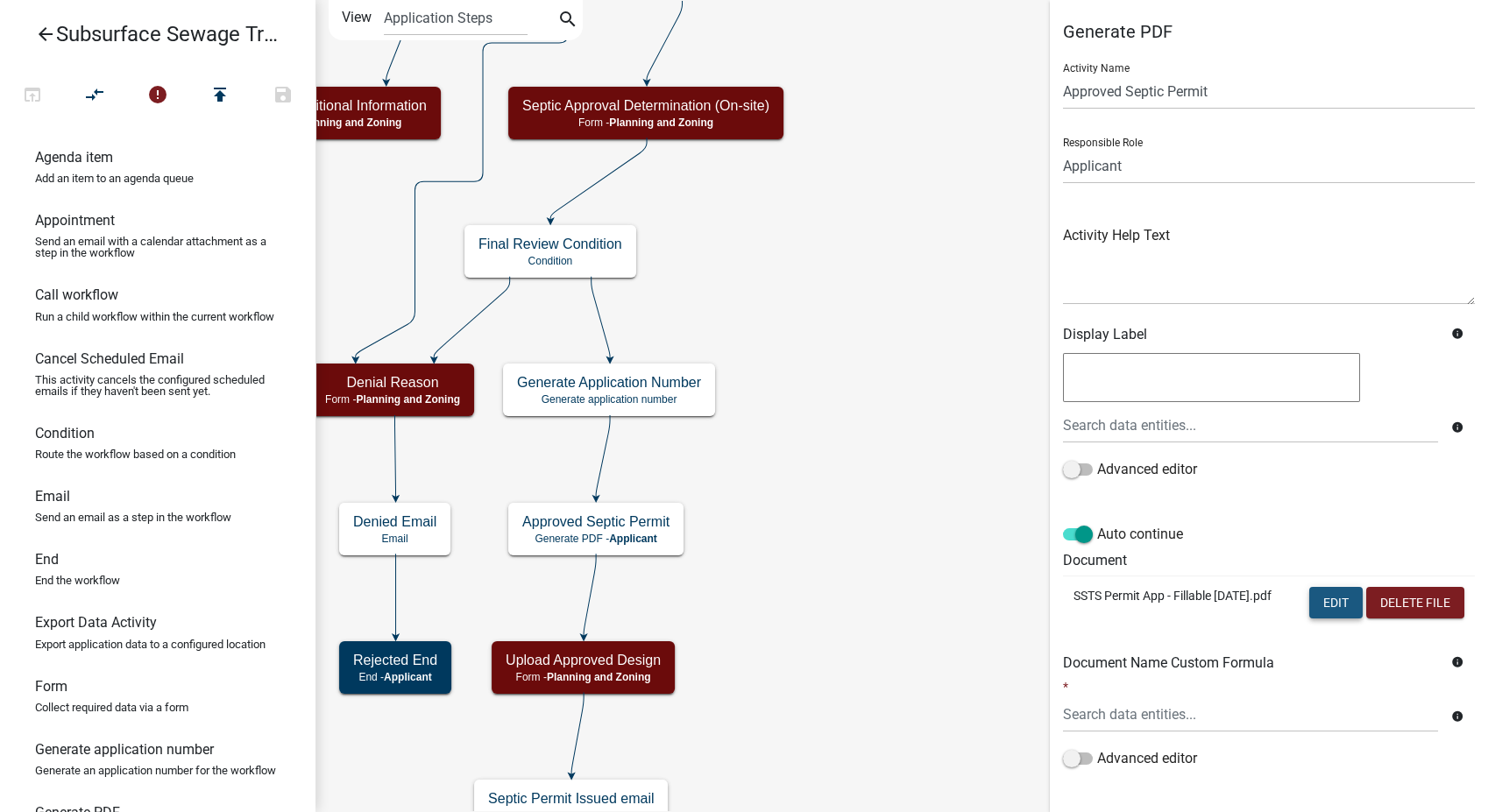
click at [1324, 612] on button "Edit" at bounding box center [1336, 603] width 53 height 32
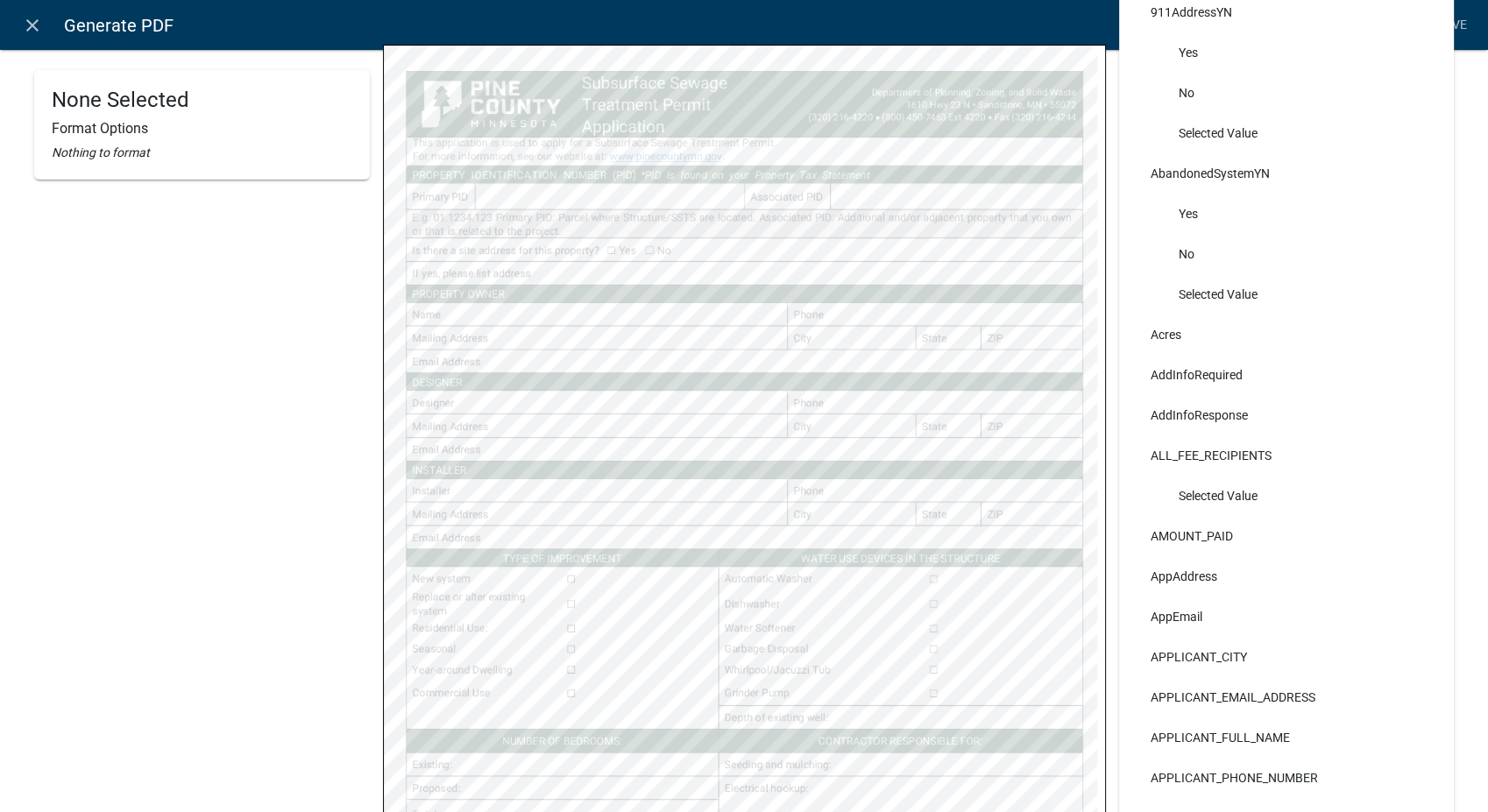
scroll to position [97, 0]
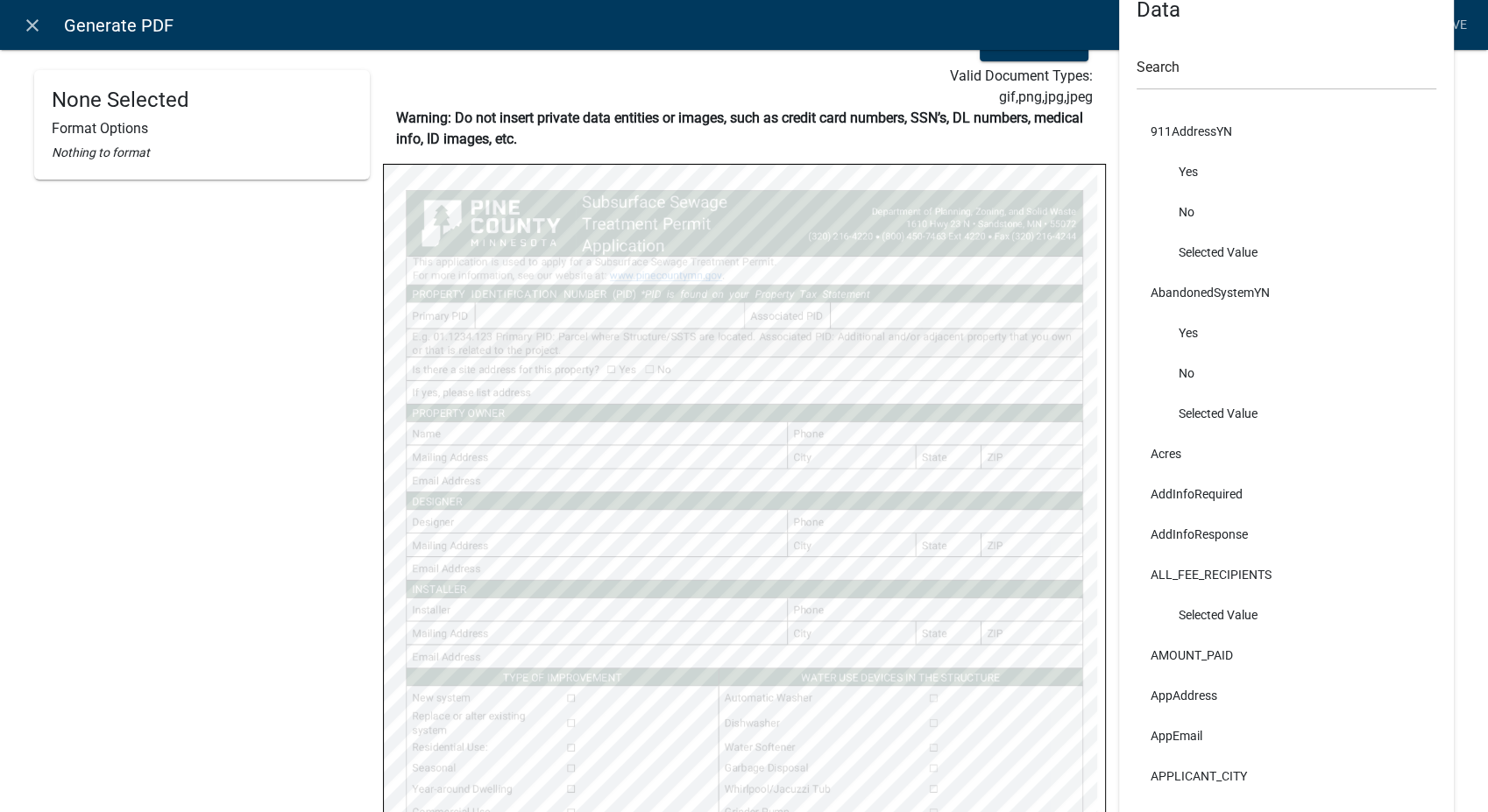
select select
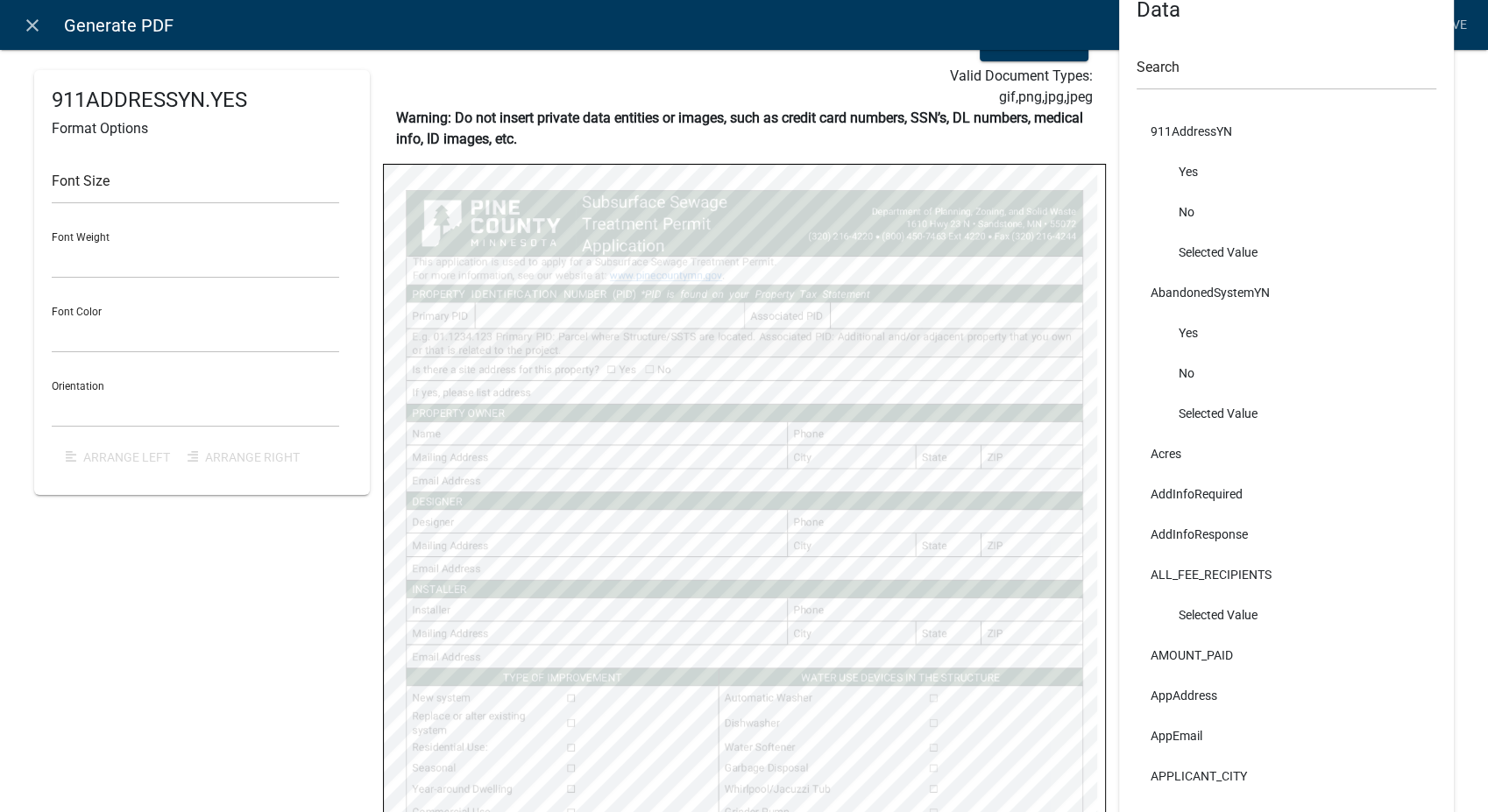
select select
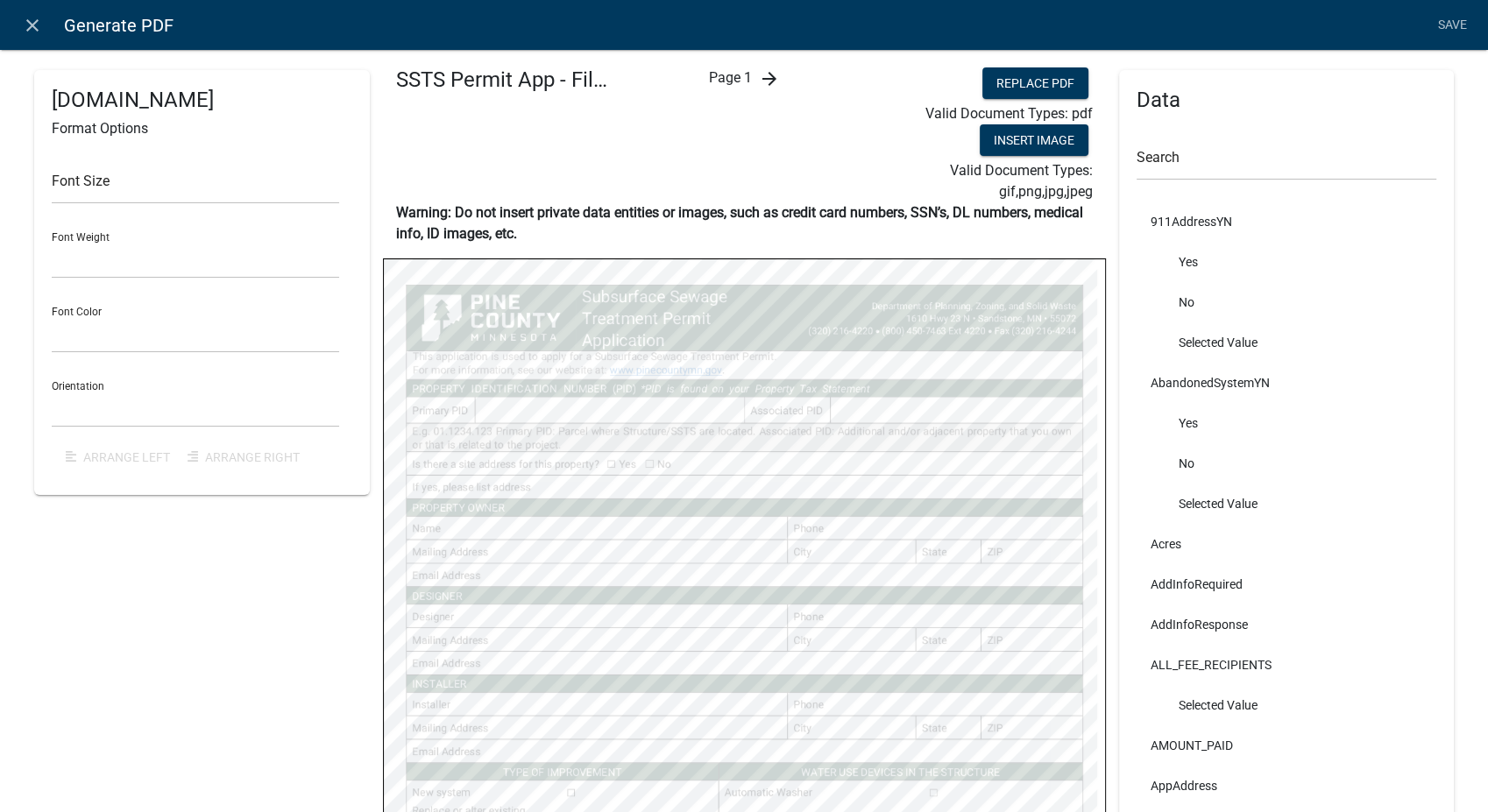
scroll to position [0, 0]
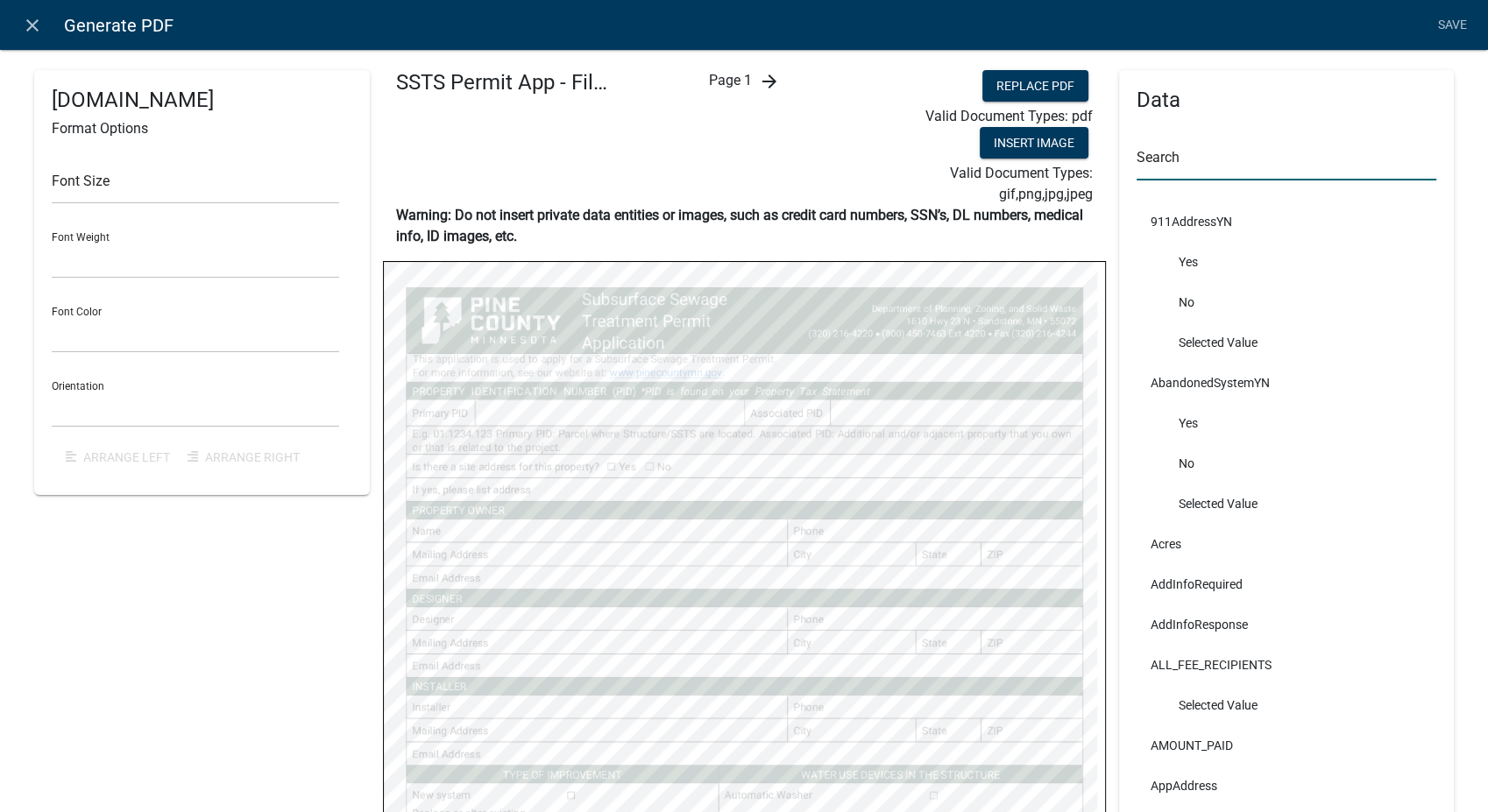
click at [1216, 153] on input "text" at bounding box center [1287, 162] width 301 height 36
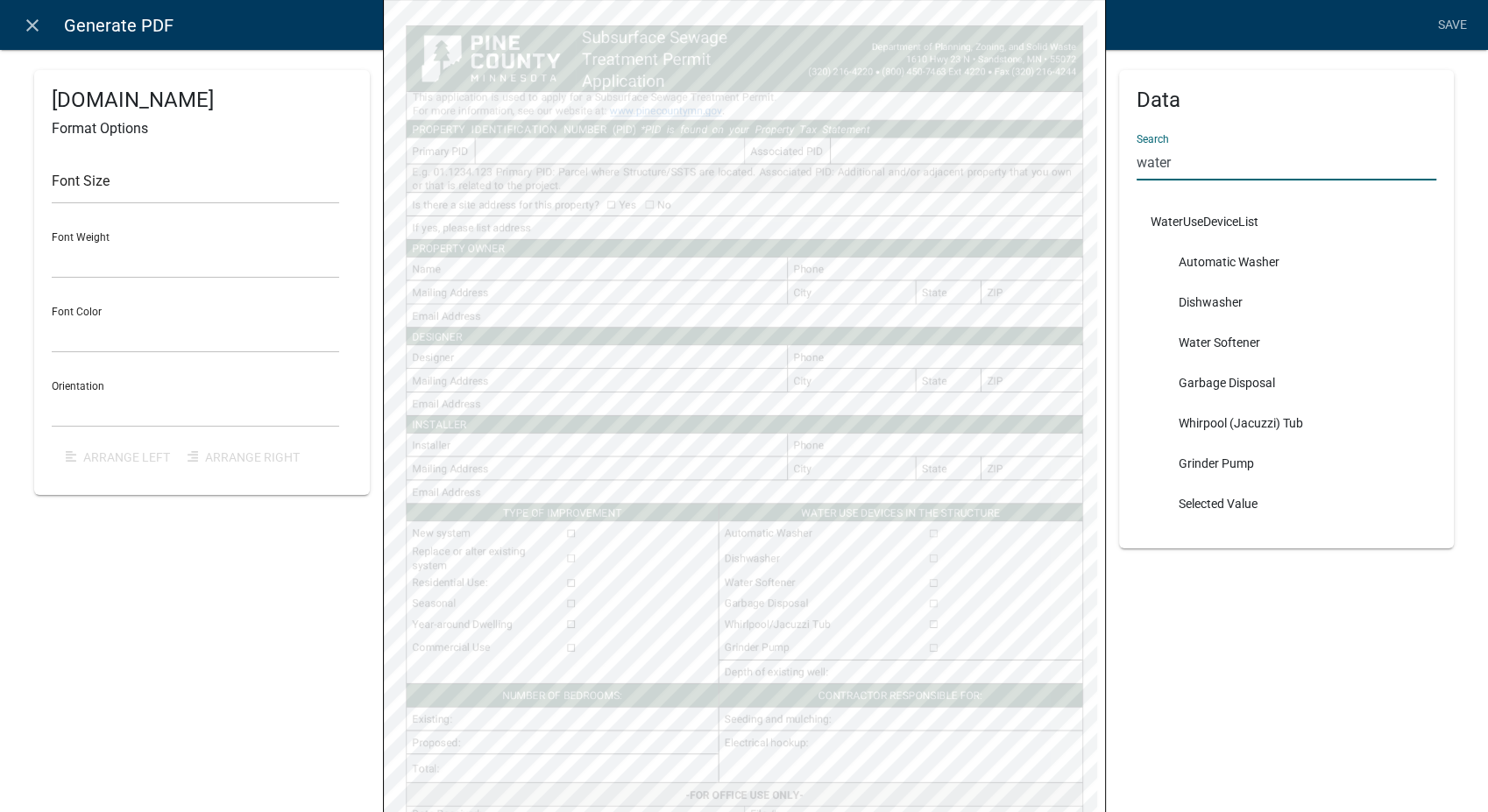
scroll to position [292, 0]
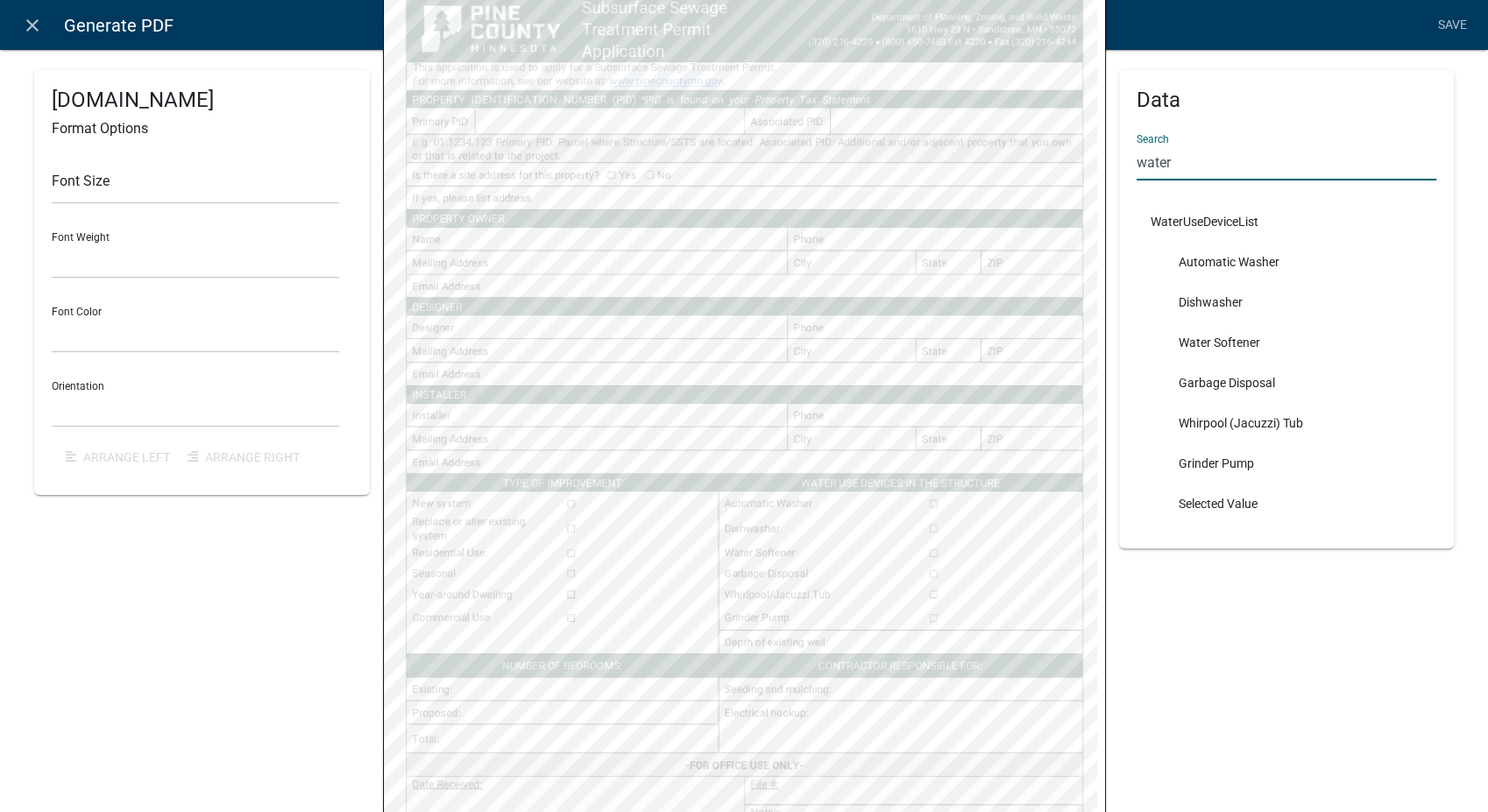
type input "water"
select select
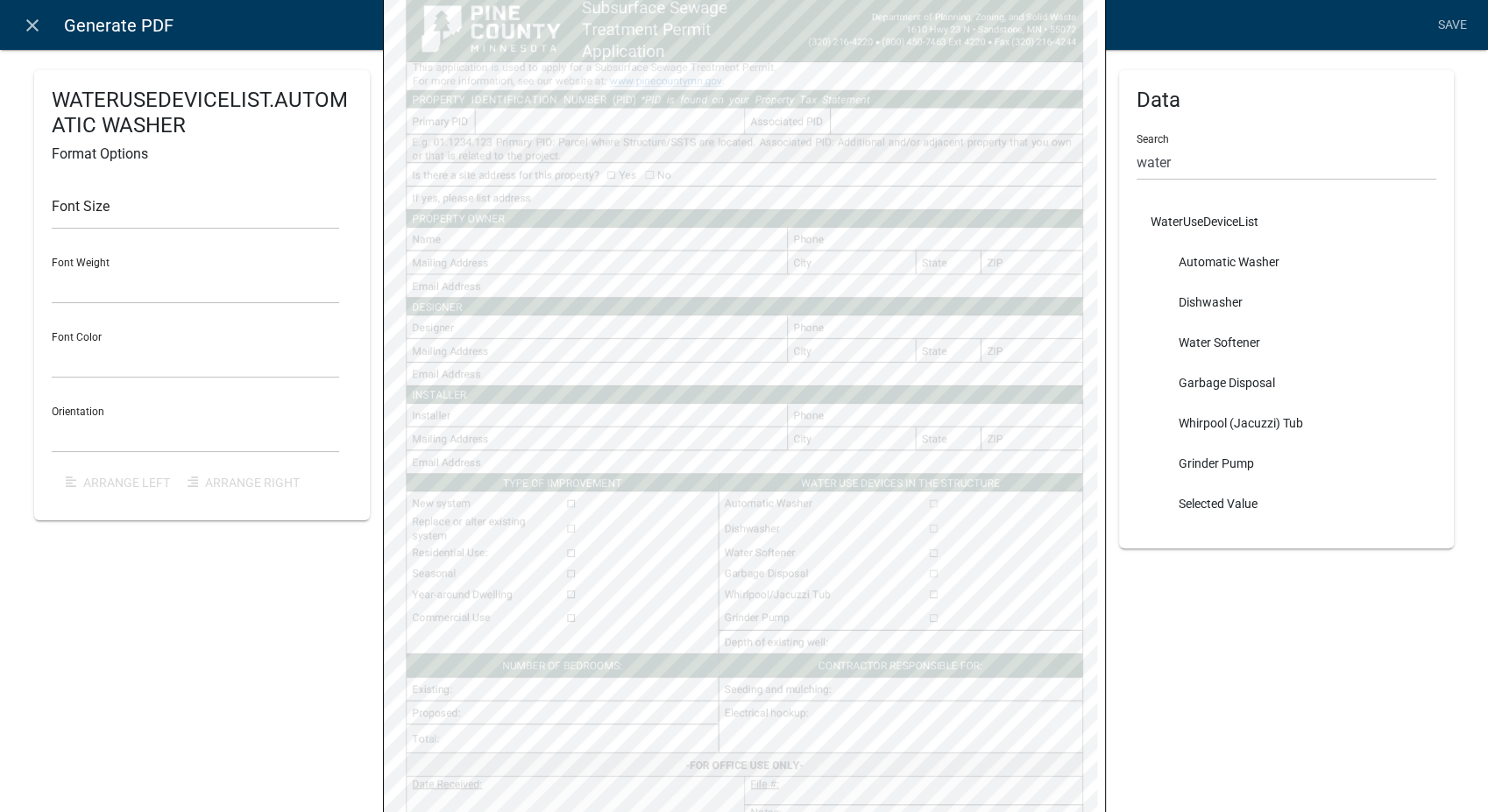
select select
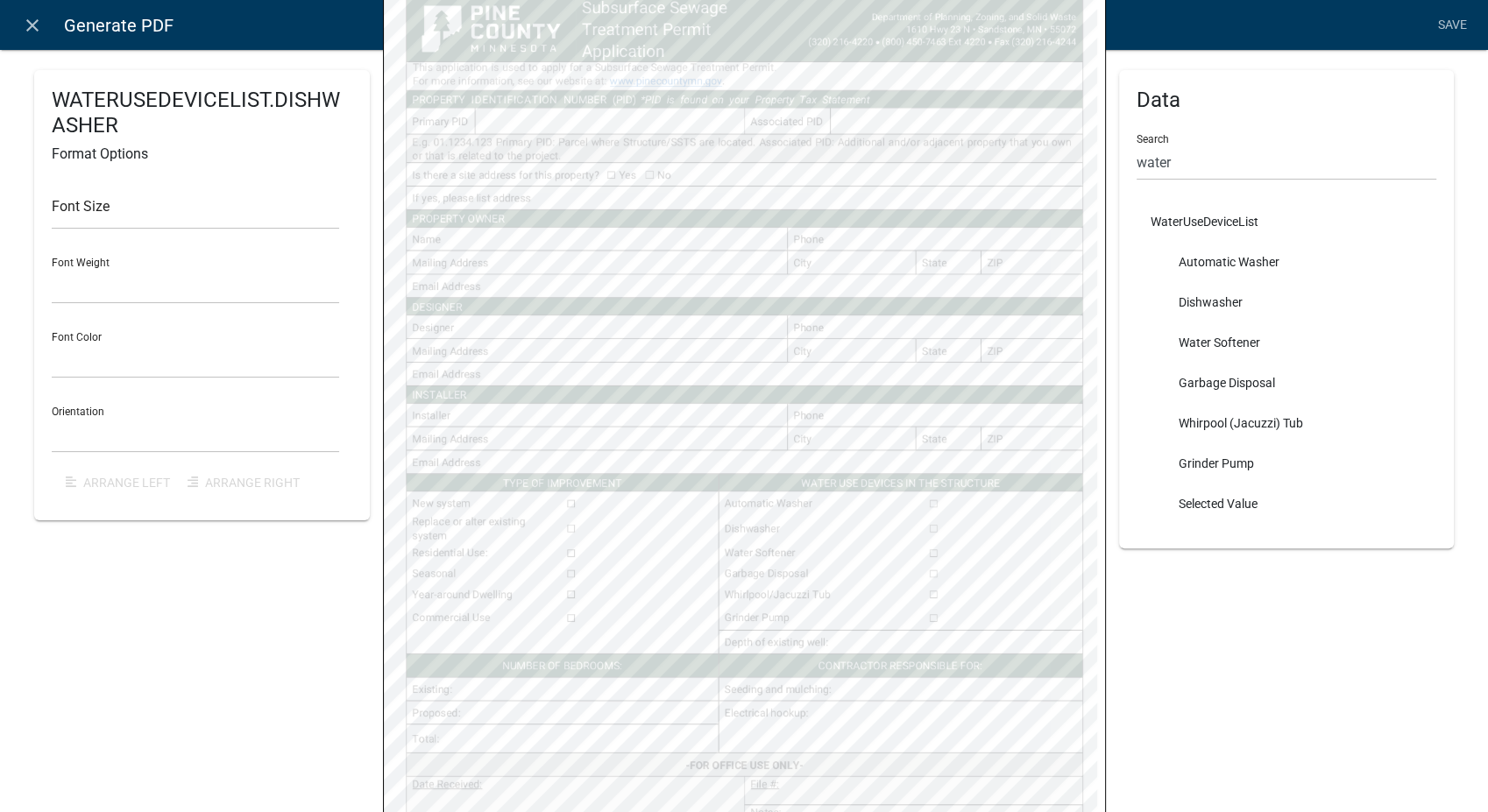
select select
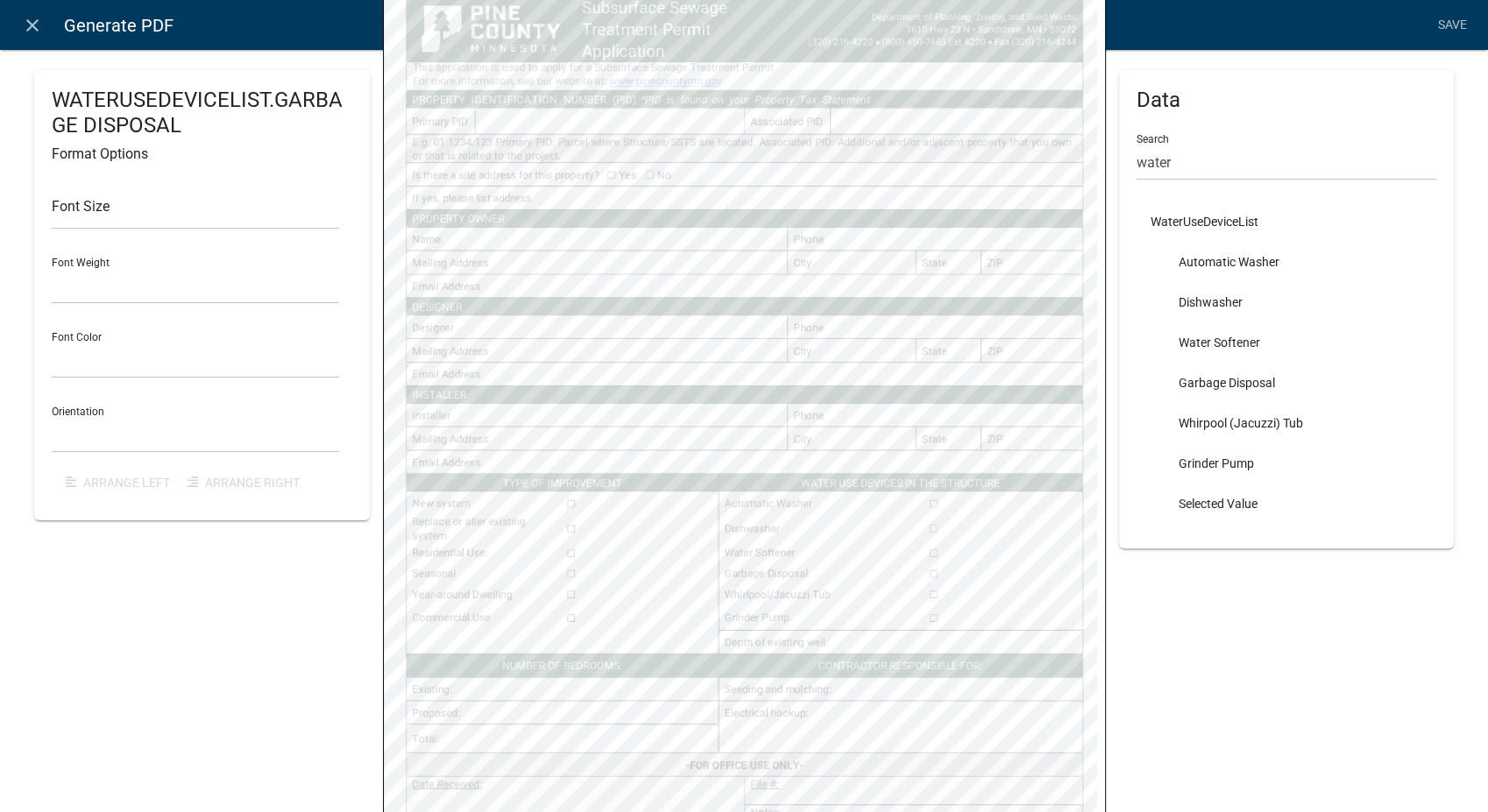
select select
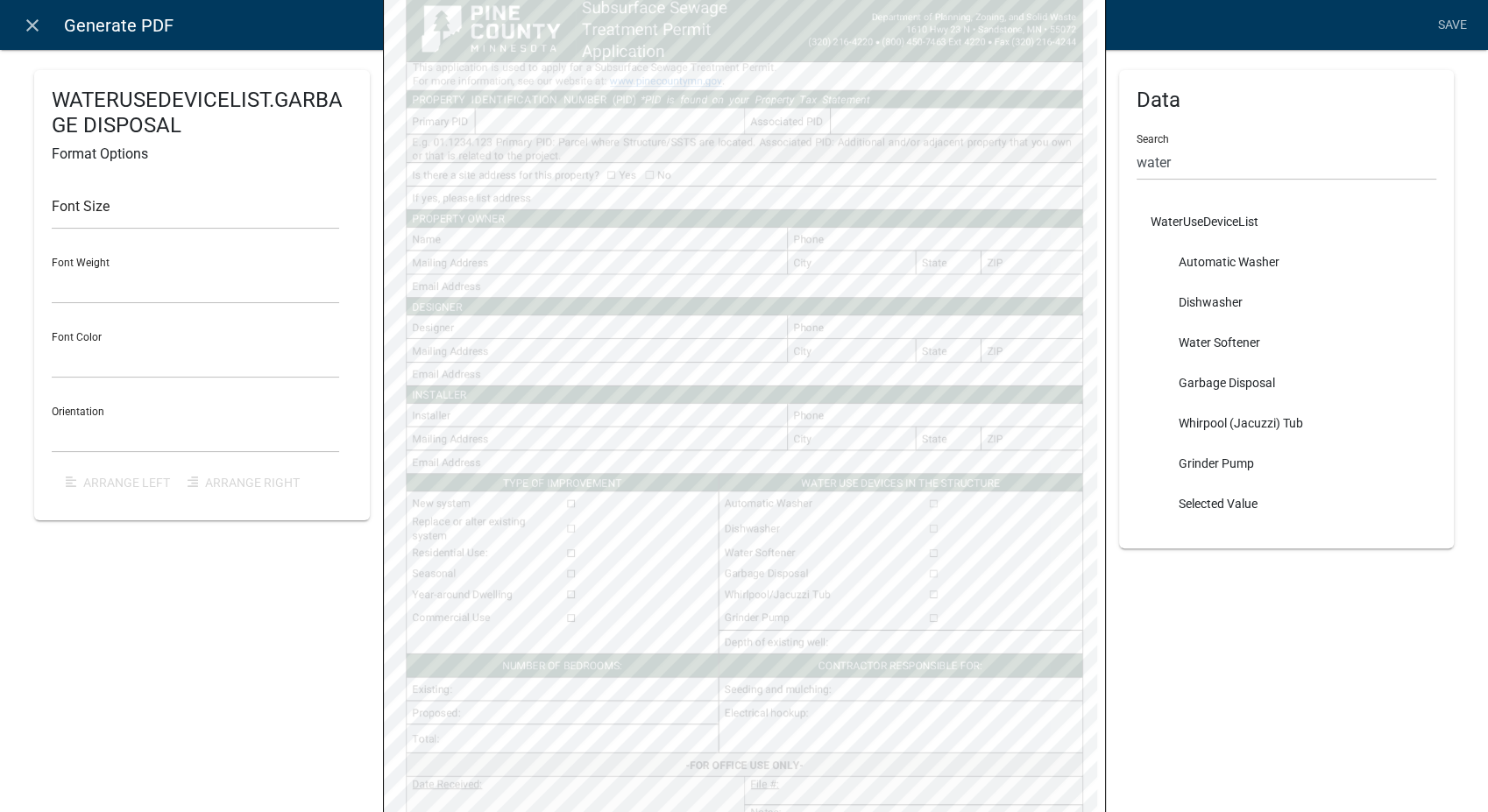
select select
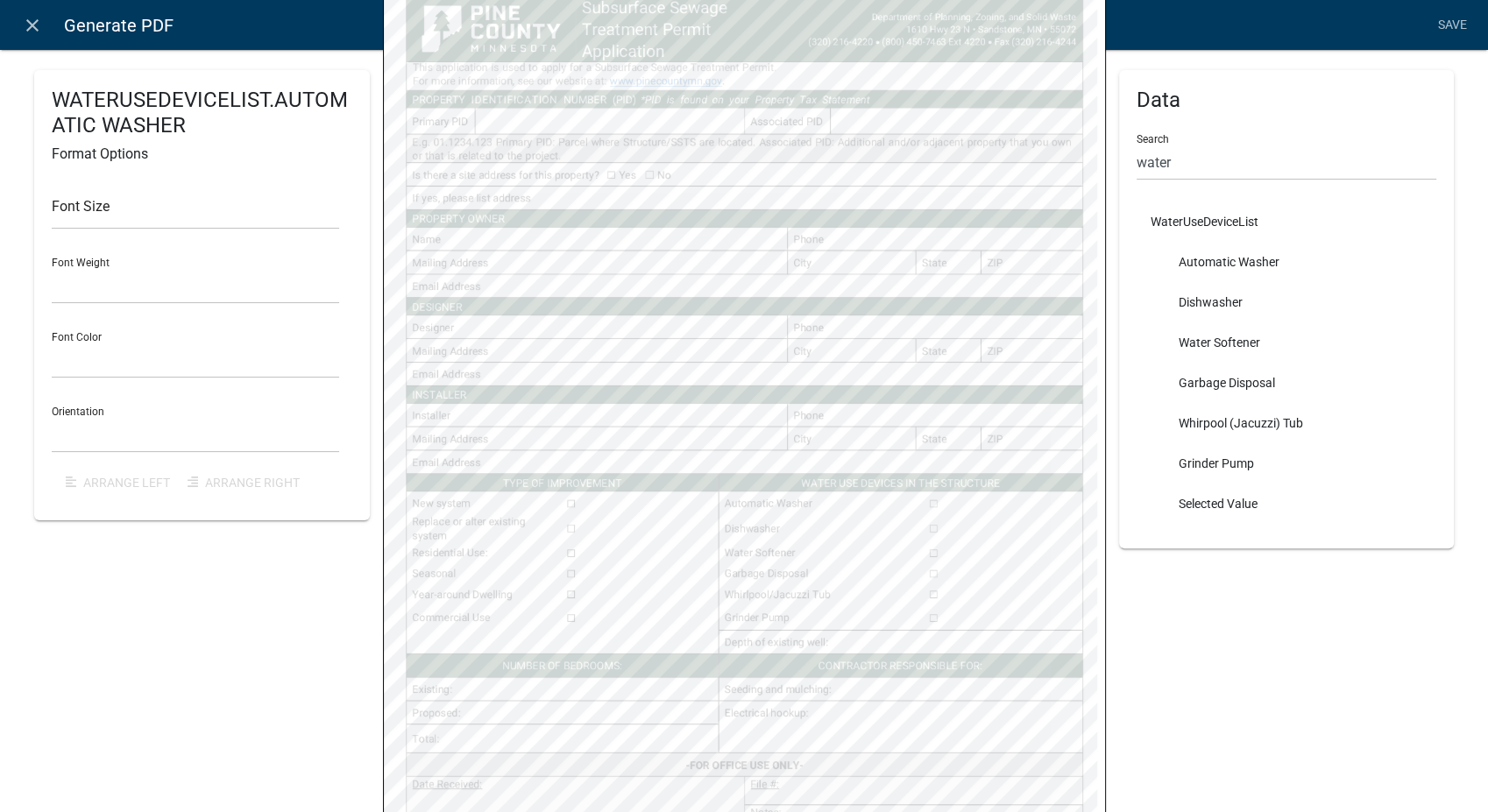
select select
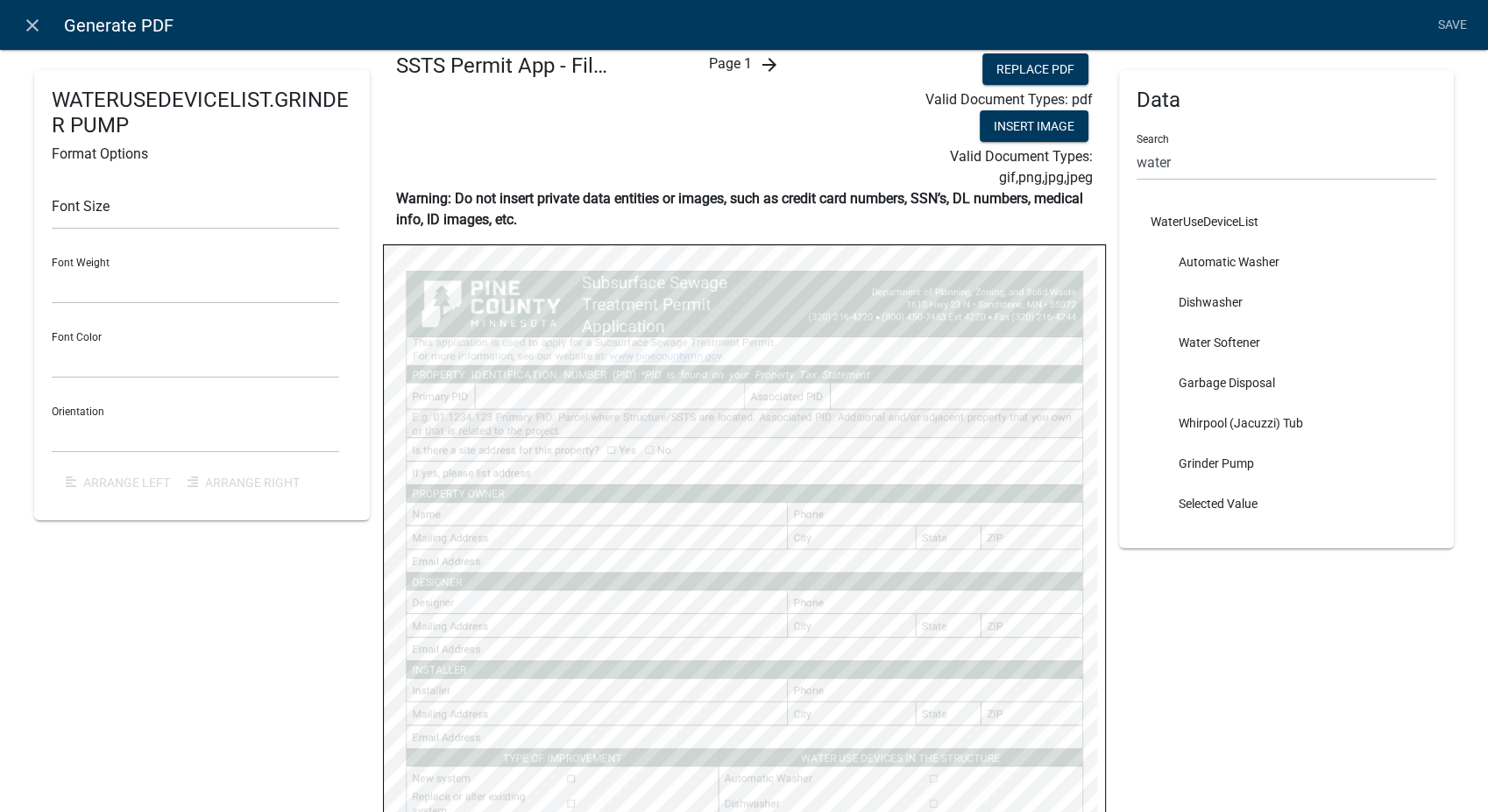
scroll to position [0, 0]
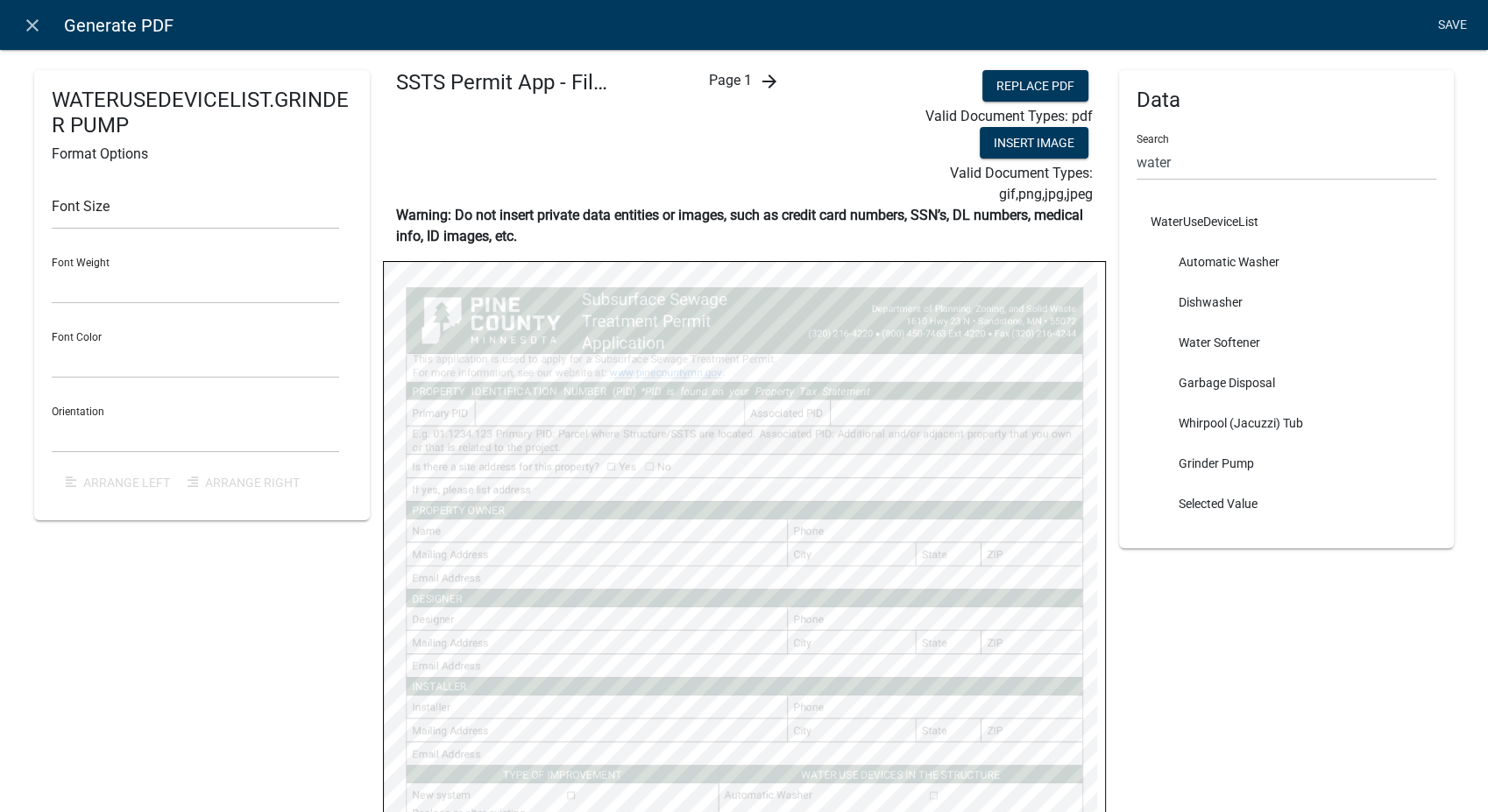
click at [1470, 27] on link "Save" at bounding box center [1451, 25] width 43 height 34
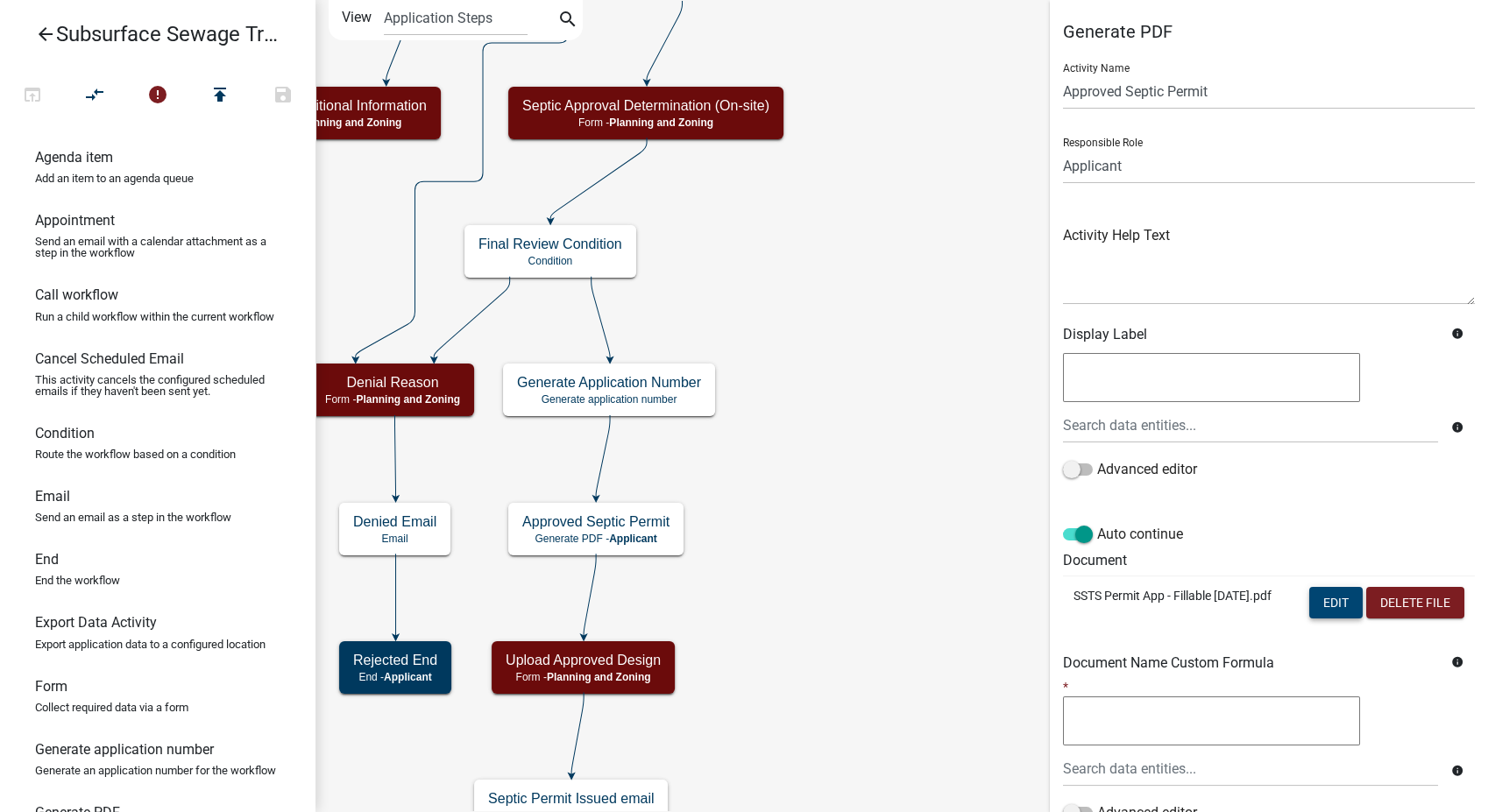
click at [1327, 601] on button "Edit" at bounding box center [1336, 603] width 53 height 32
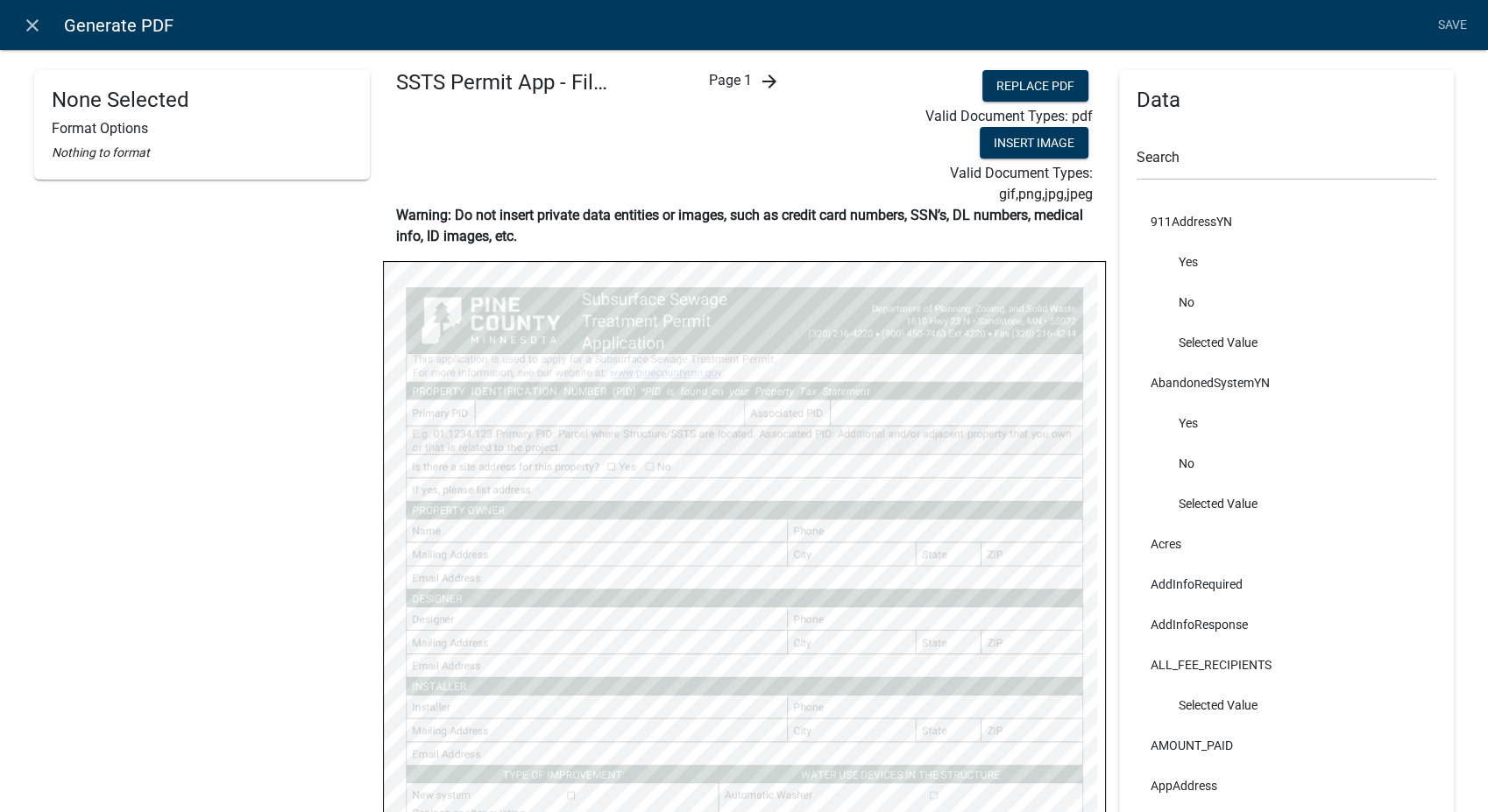
click at [763, 77] on icon "arrow_forward" at bounding box center [769, 82] width 21 height 21
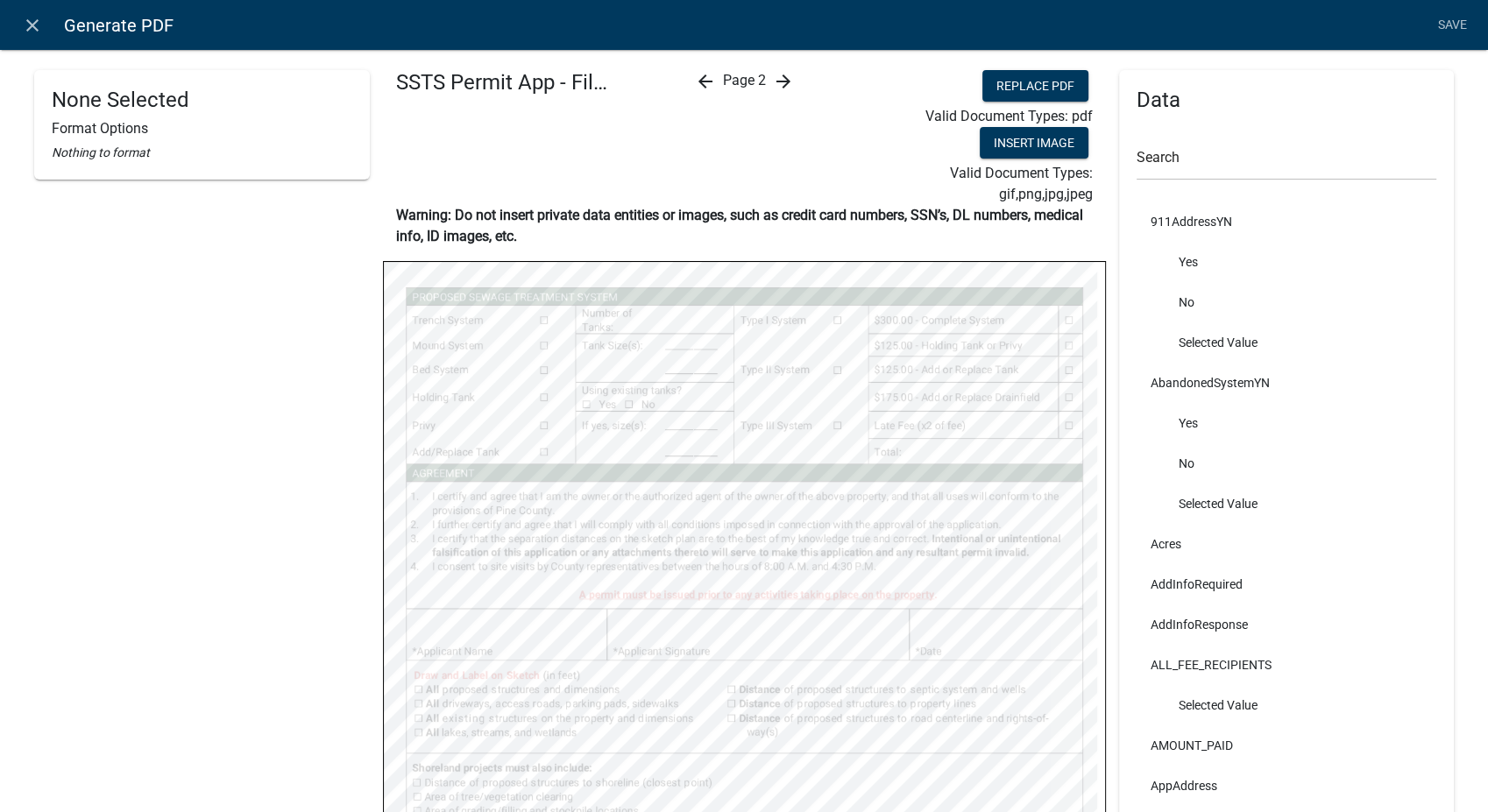
scroll to position [97, 0]
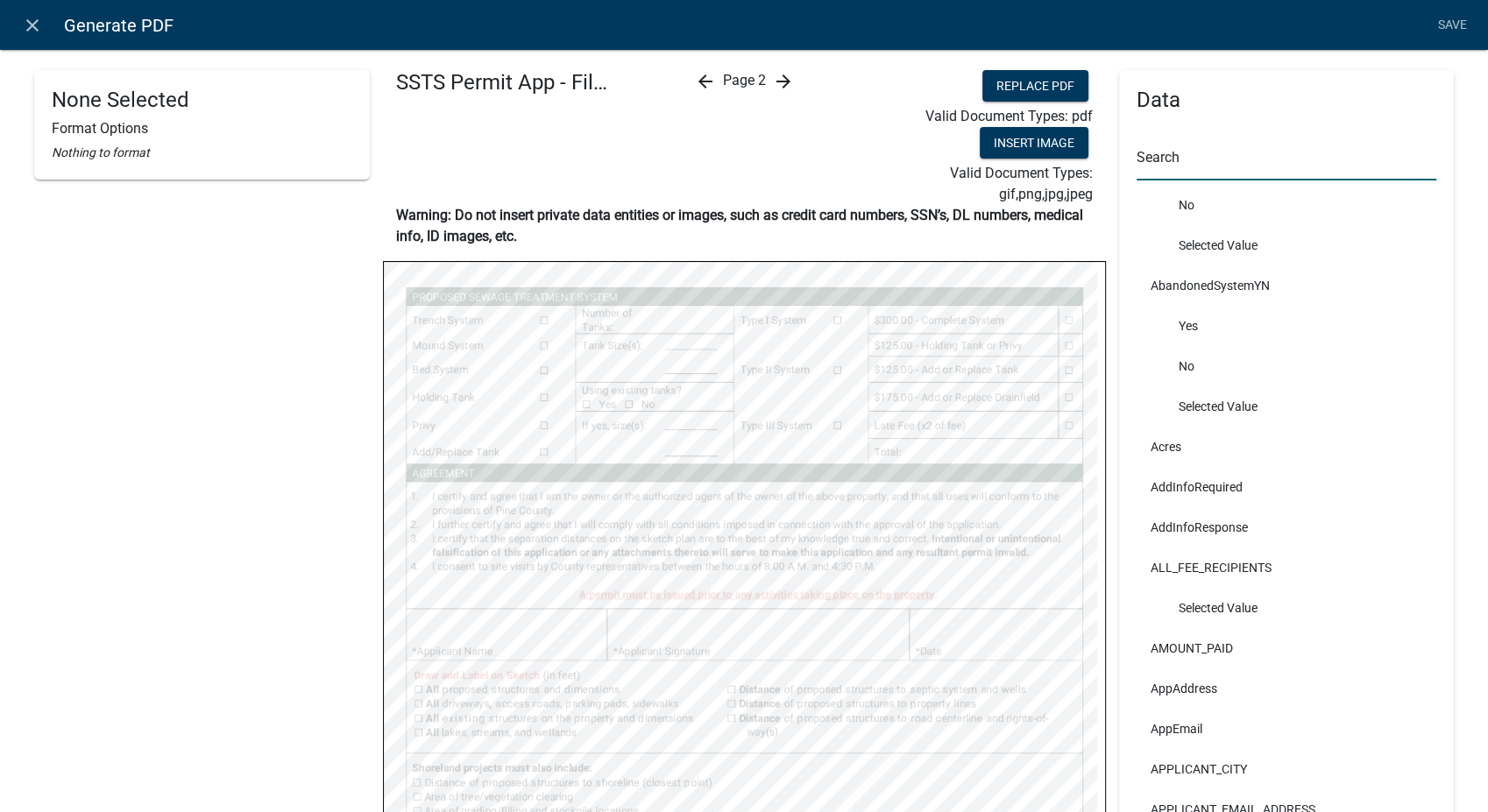
click at [1252, 166] on input "text" at bounding box center [1287, 162] width 301 height 36
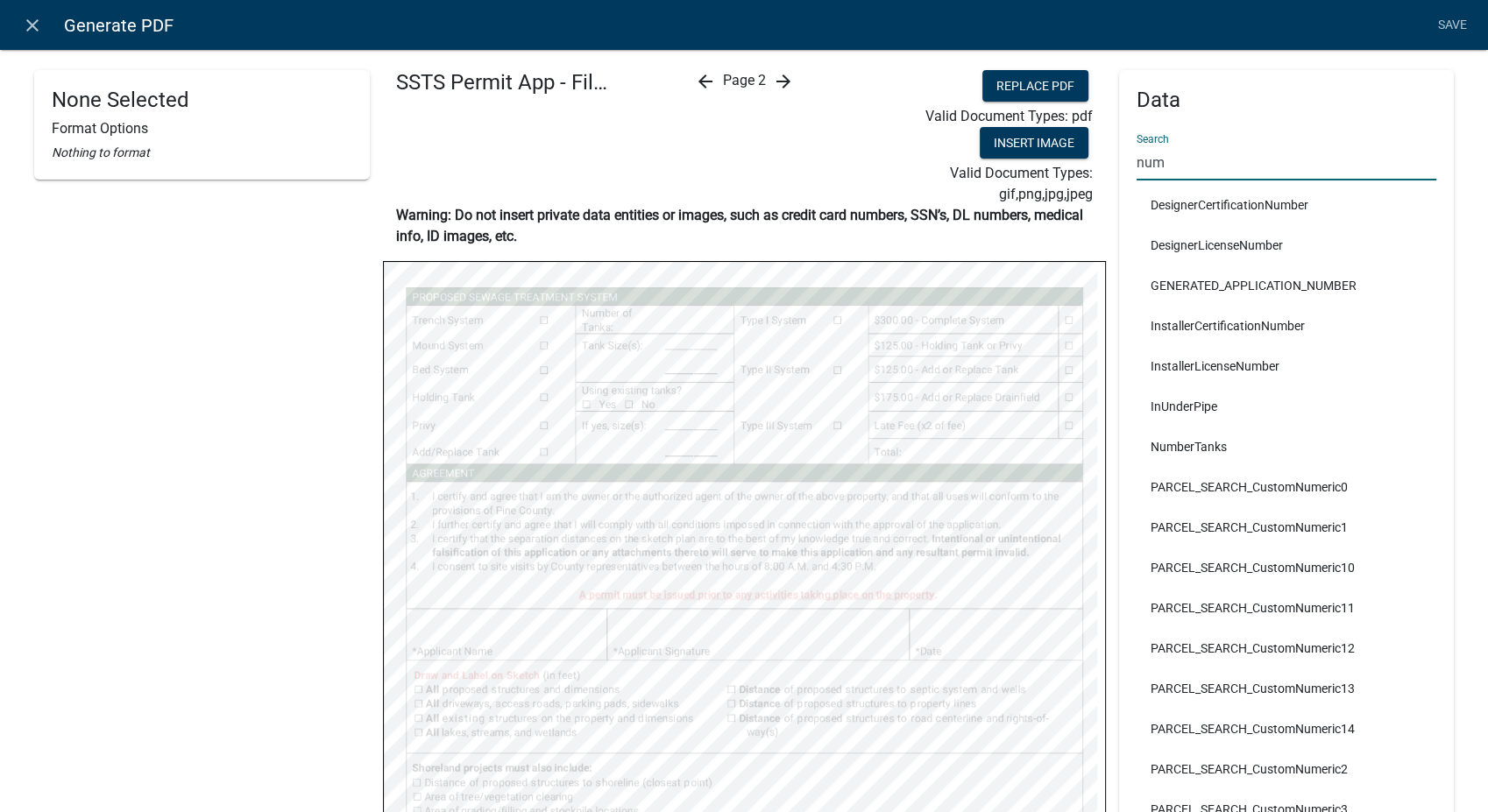
scroll to position [0, 0]
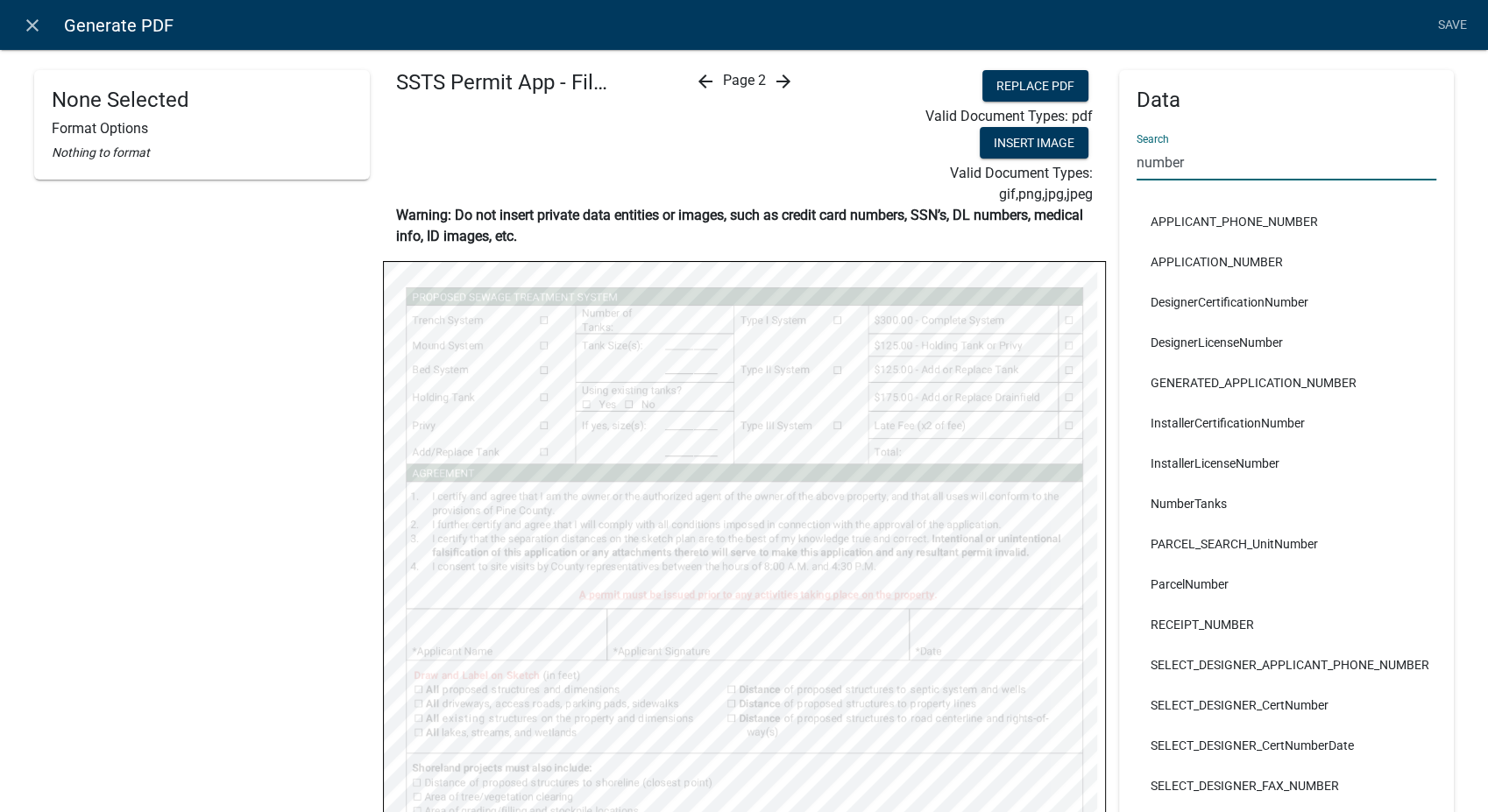
type input "number"
select select
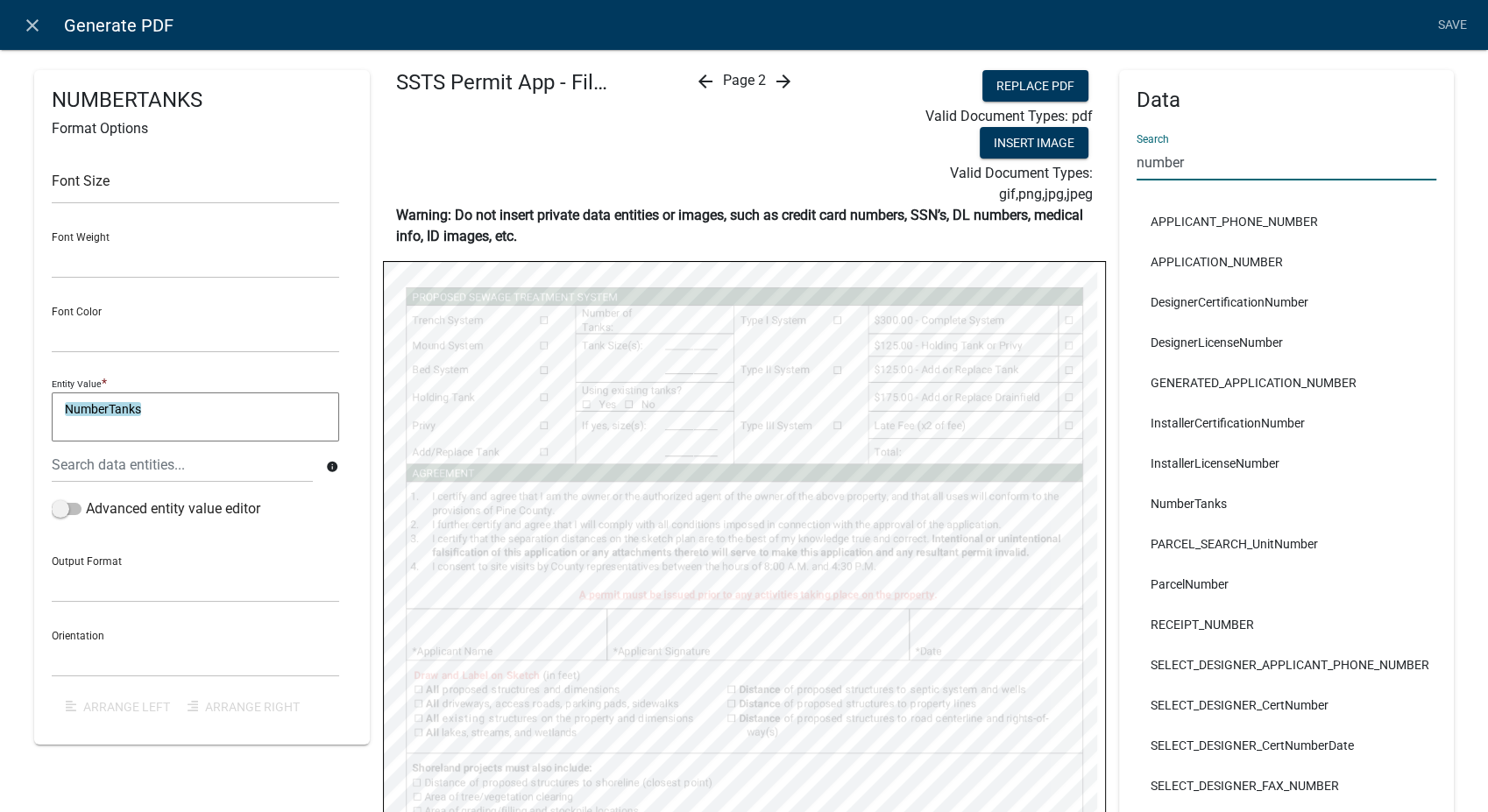
click at [1197, 152] on input "number" at bounding box center [1287, 162] width 301 height 36
type input "n"
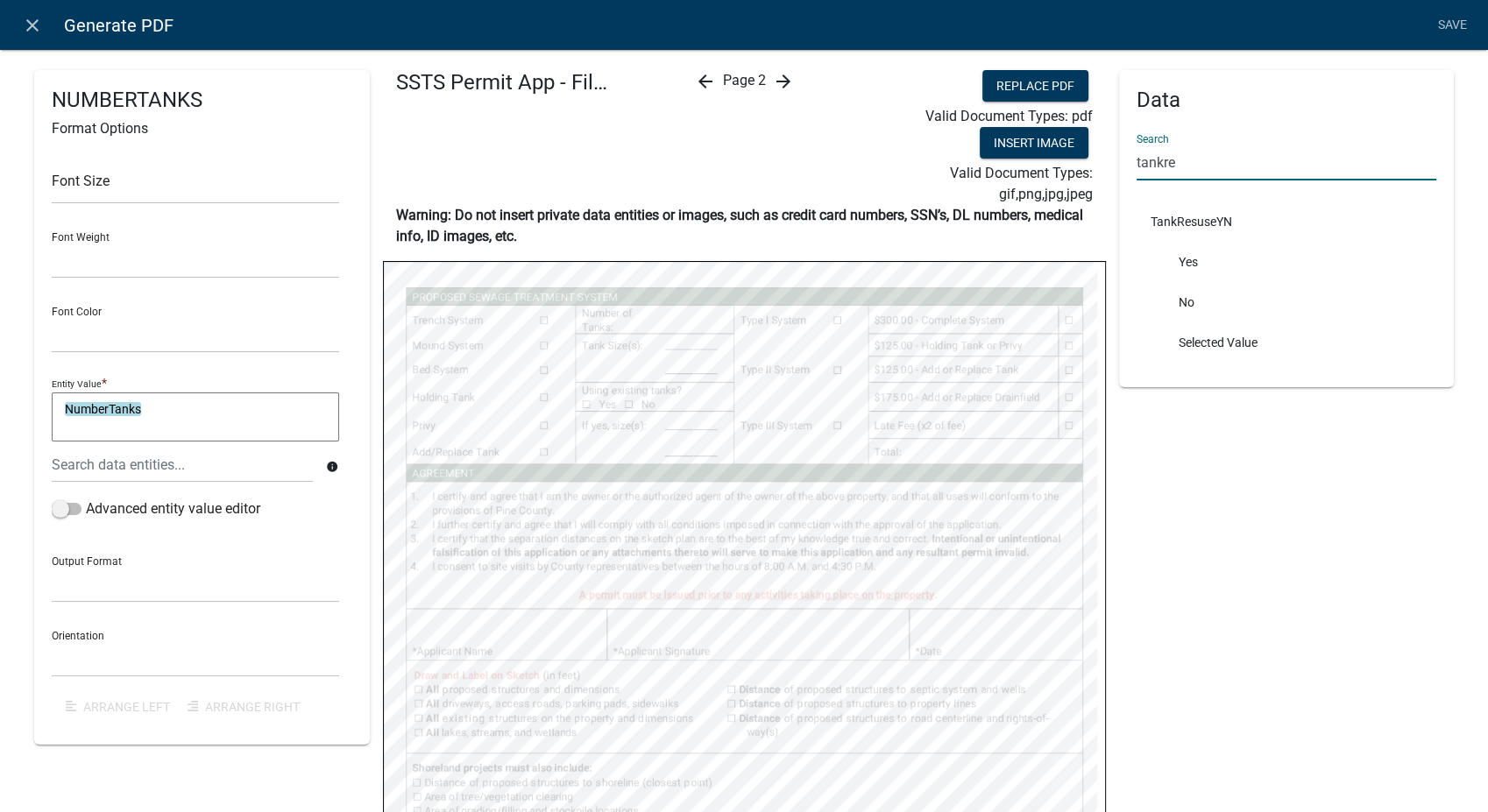
type input "tankre"
select select
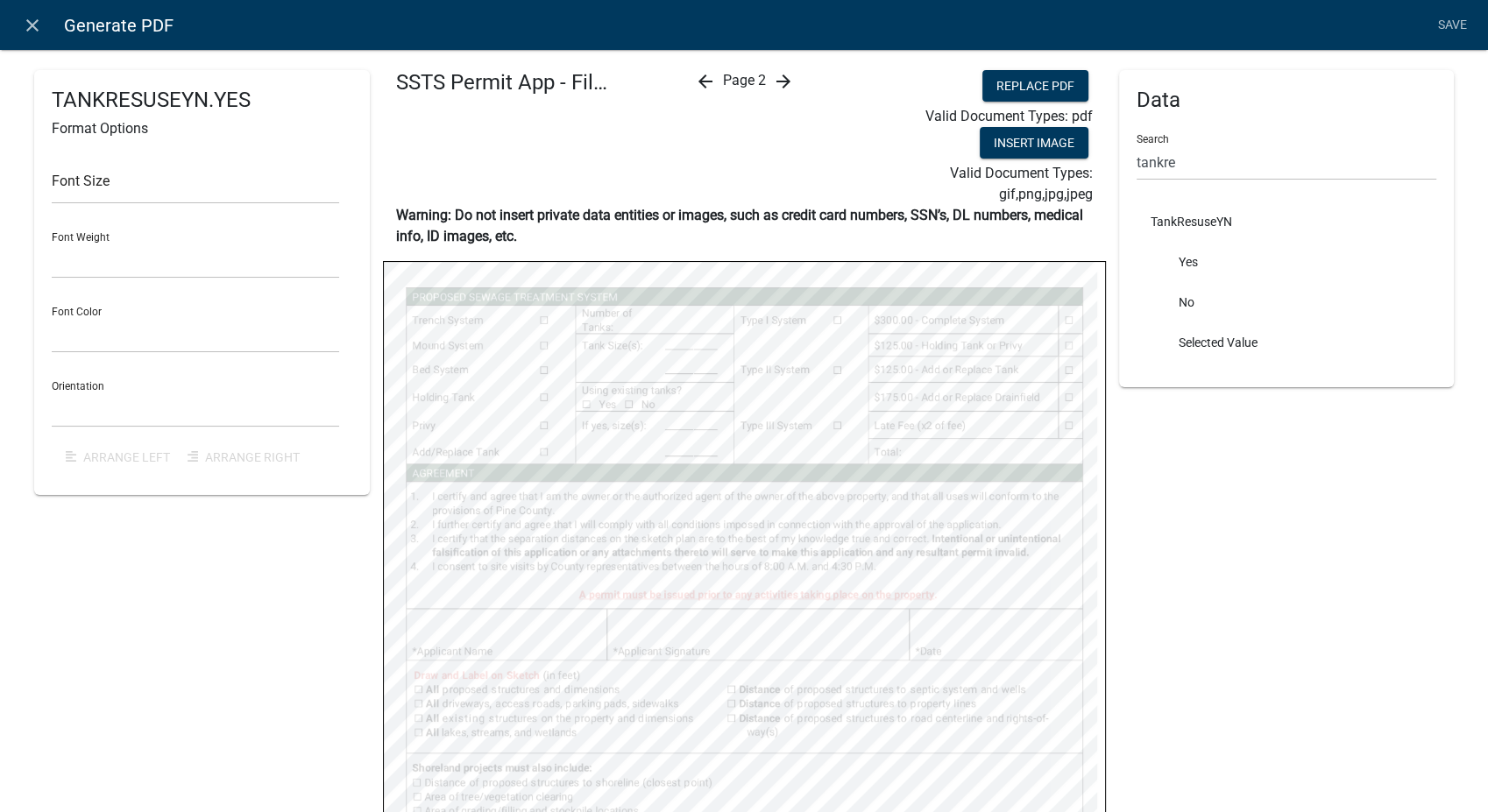
select select
click at [1165, 157] on input "tankre" at bounding box center [1287, 162] width 301 height 36
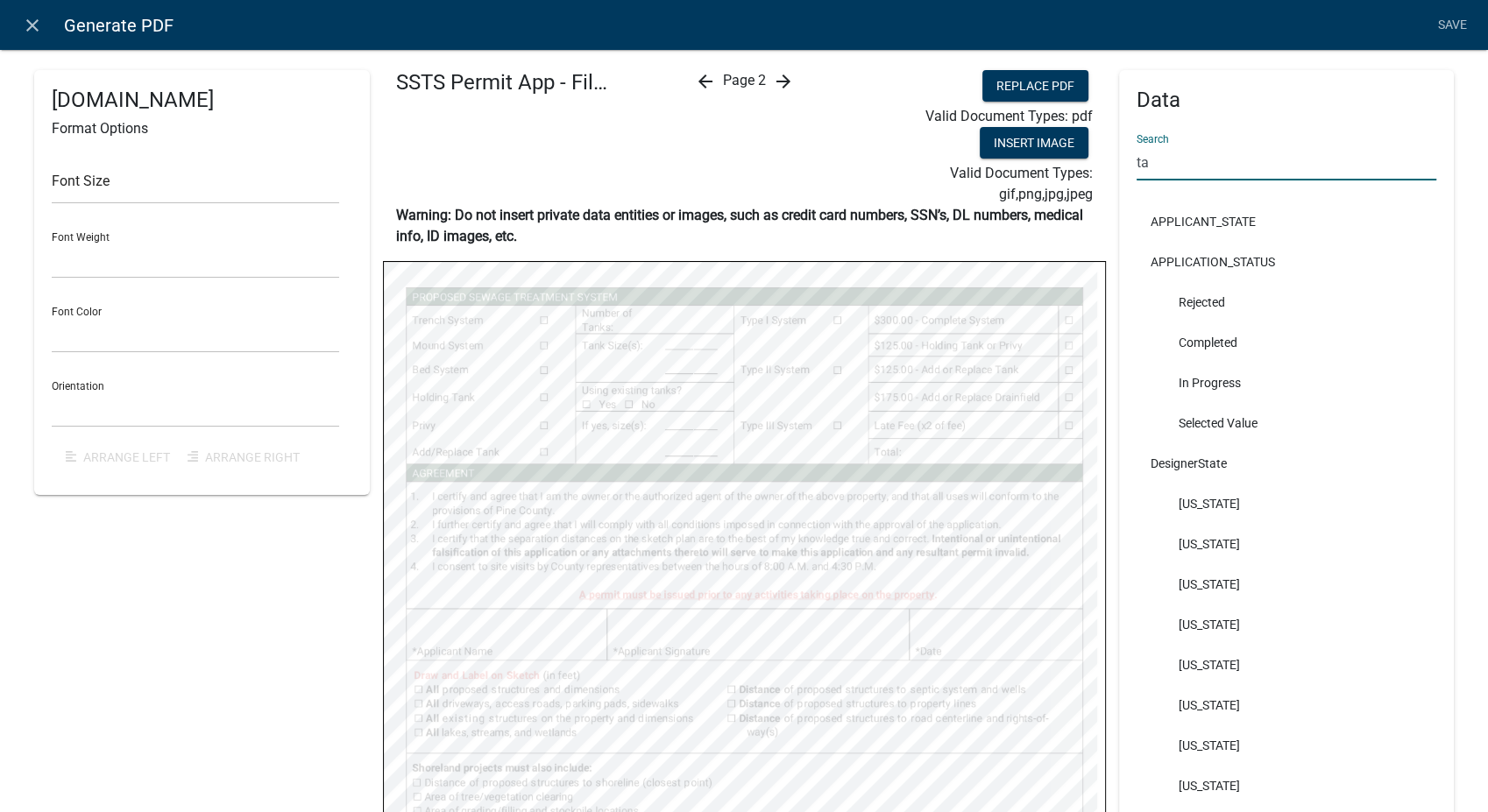
type input "t"
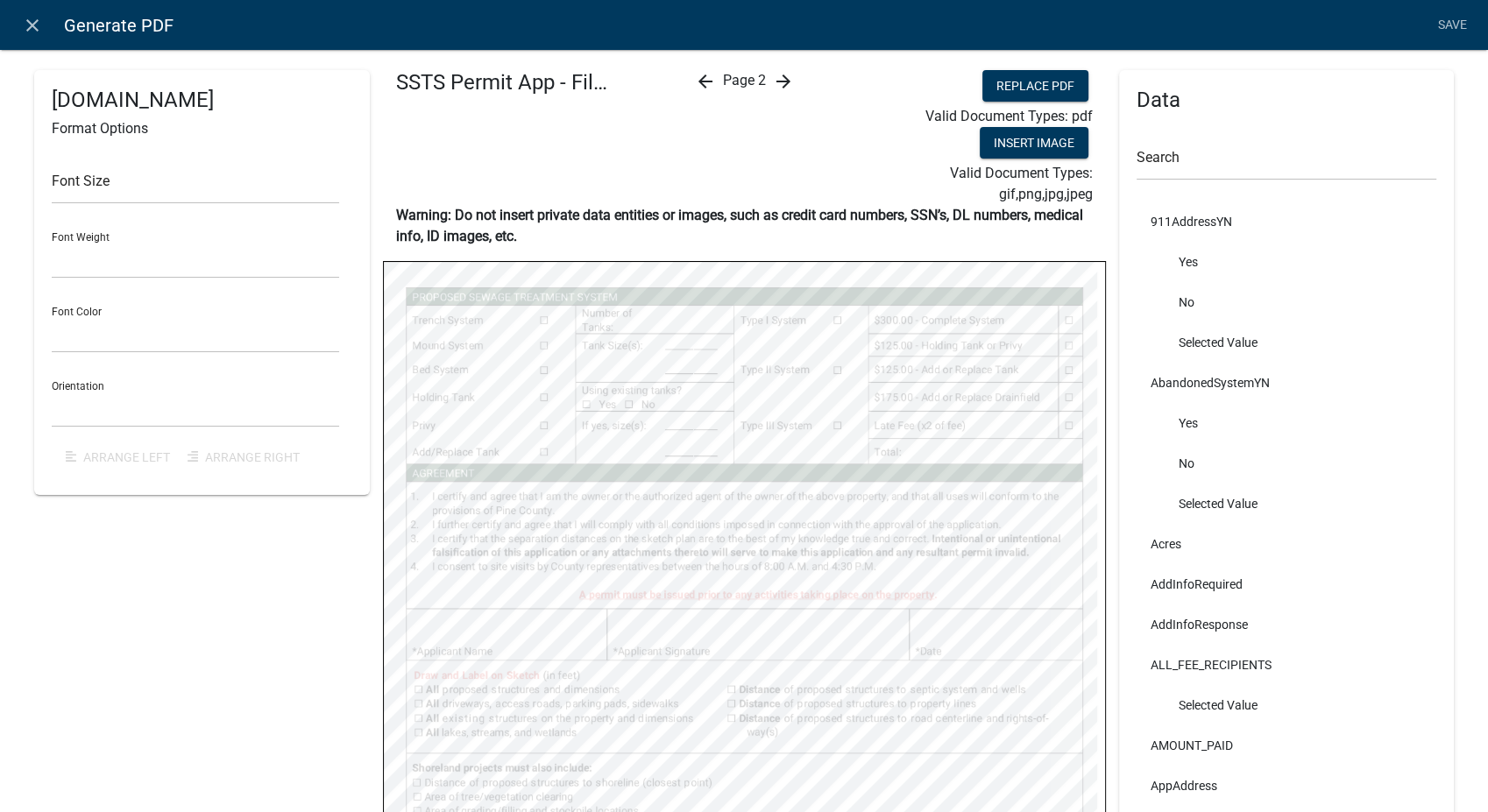
click at [778, 77] on icon "arrow_forward" at bounding box center [783, 82] width 21 height 21
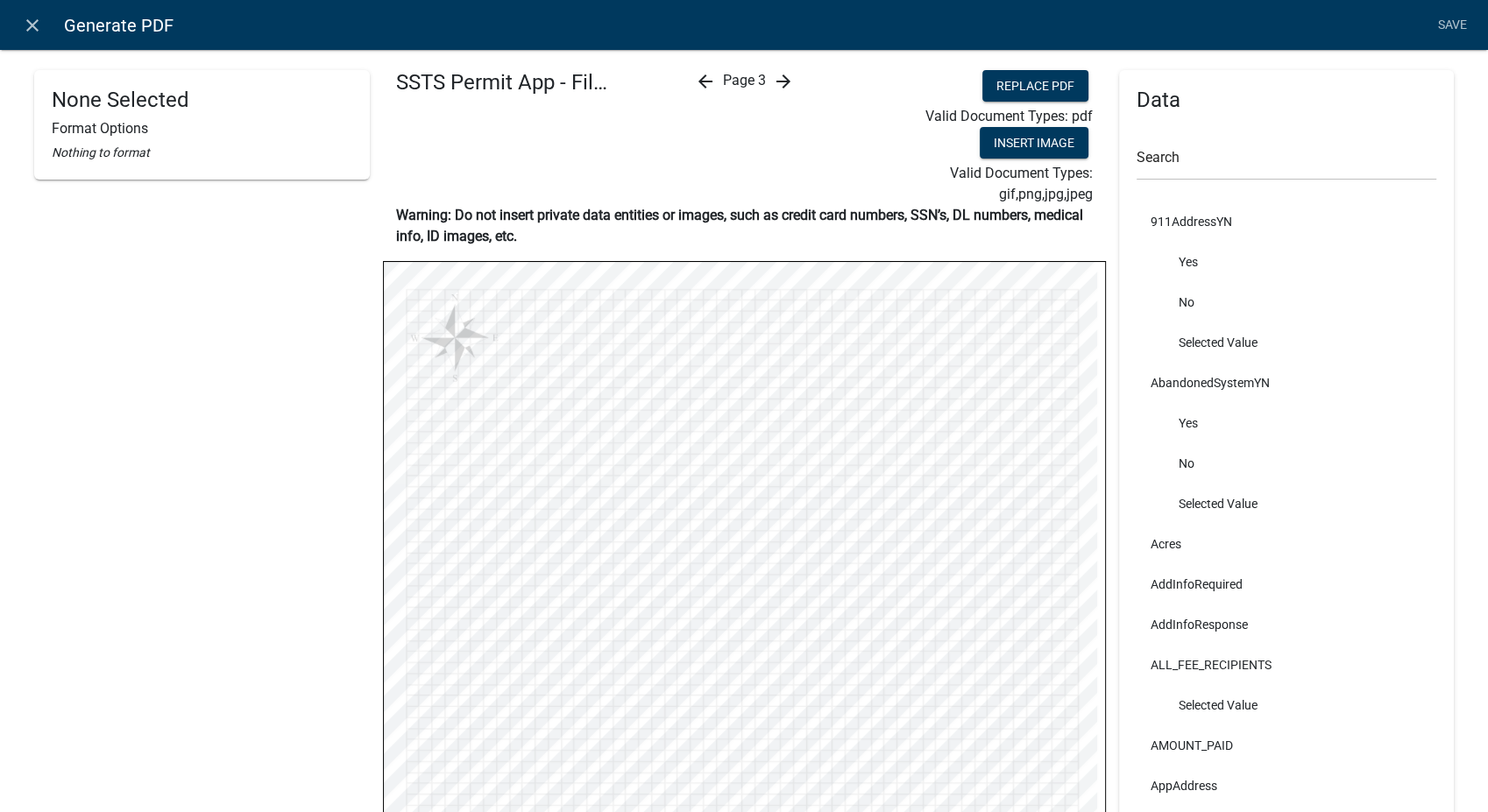
click at [694, 84] on icon "arrow_back" at bounding box center [705, 82] width 21 height 21
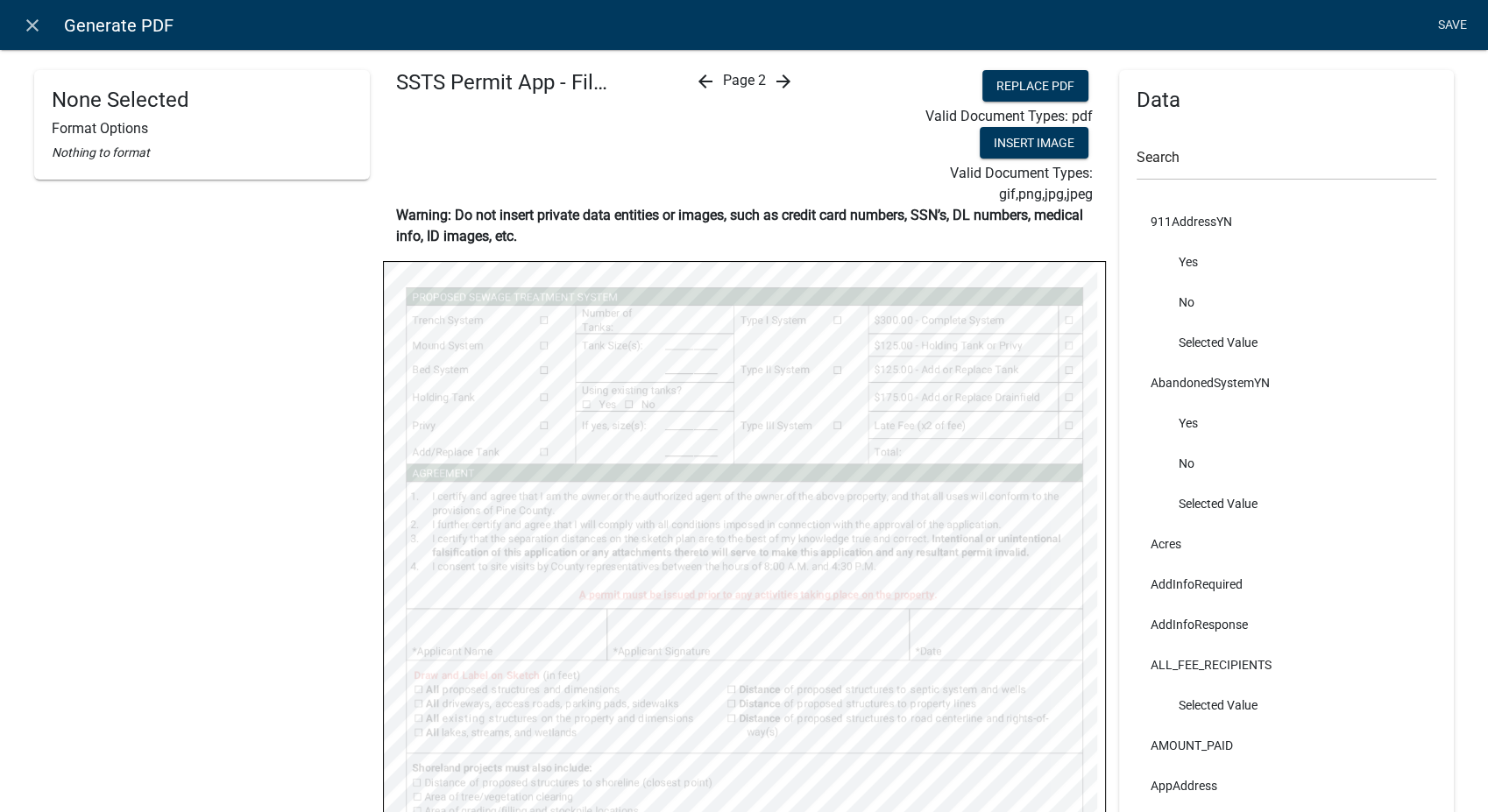
click at [1444, 24] on link "Save" at bounding box center [1451, 25] width 43 height 34
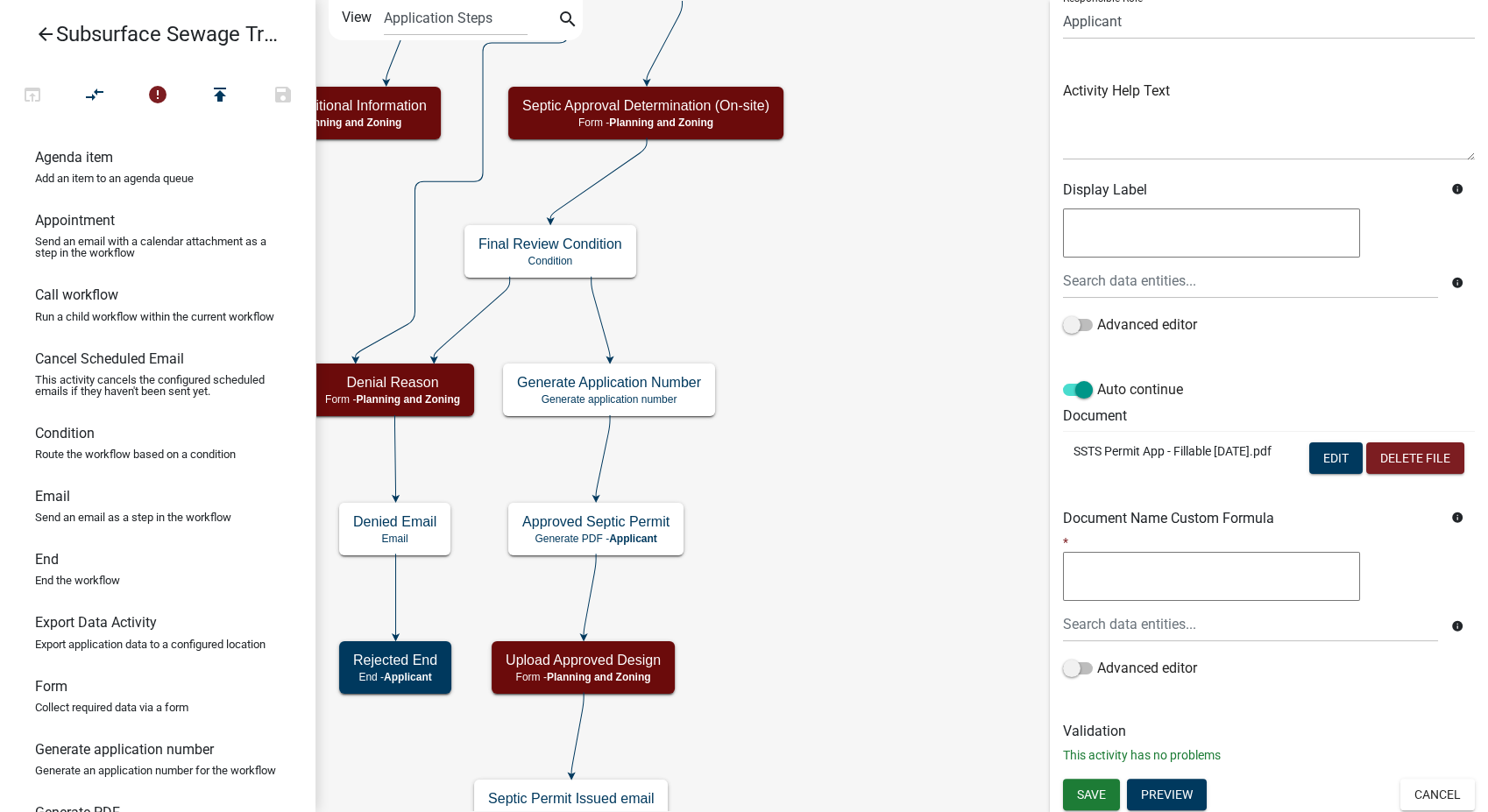
scroll to position [147, 0]
click at [1081, 781] on button "Save" at bounding box center [1091, 793] width 57 height 32
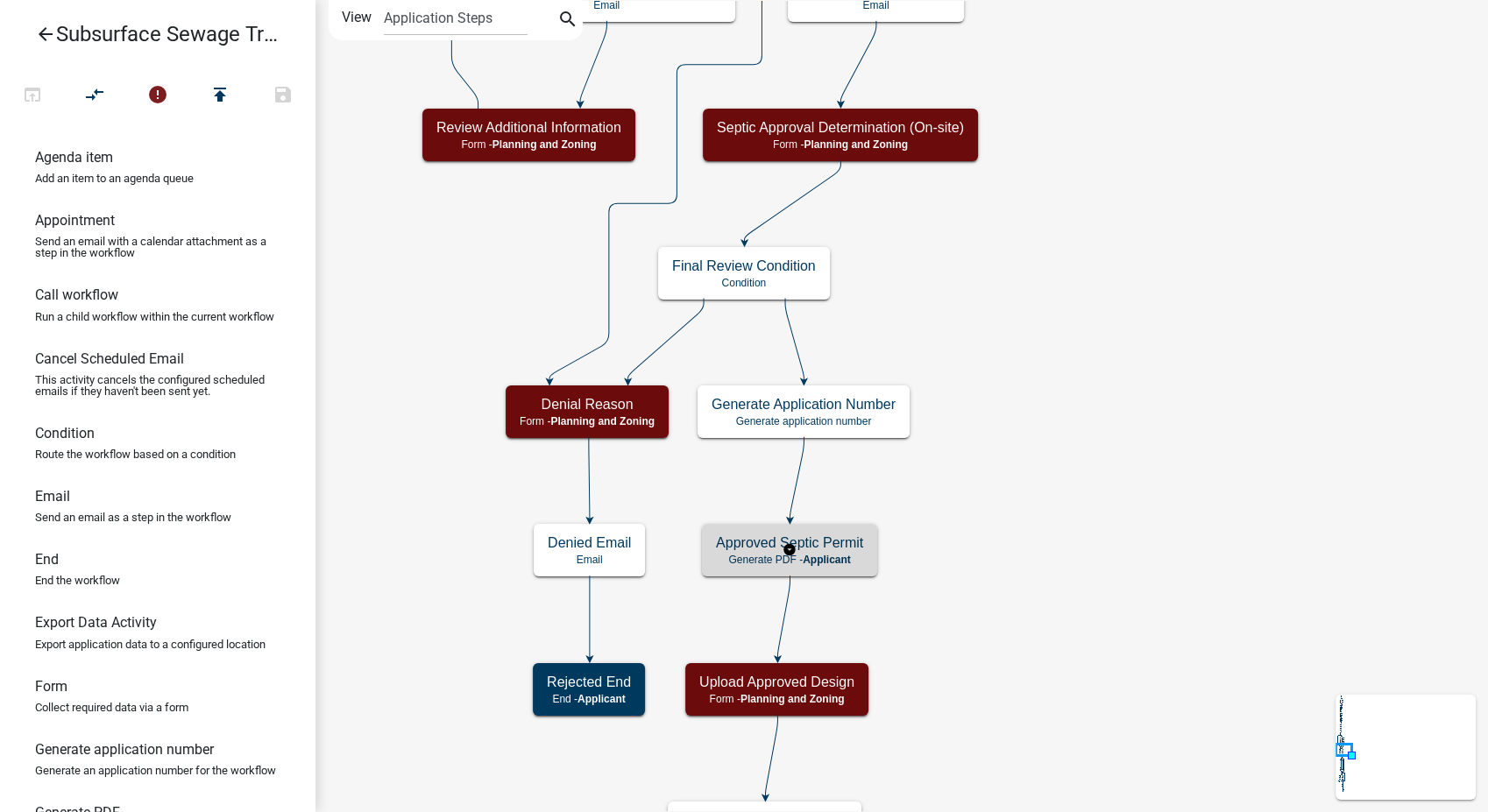
click at [861, 557] on p "Generate PDF - Applicant" at bounding box center [789, 559] width 148 height 13
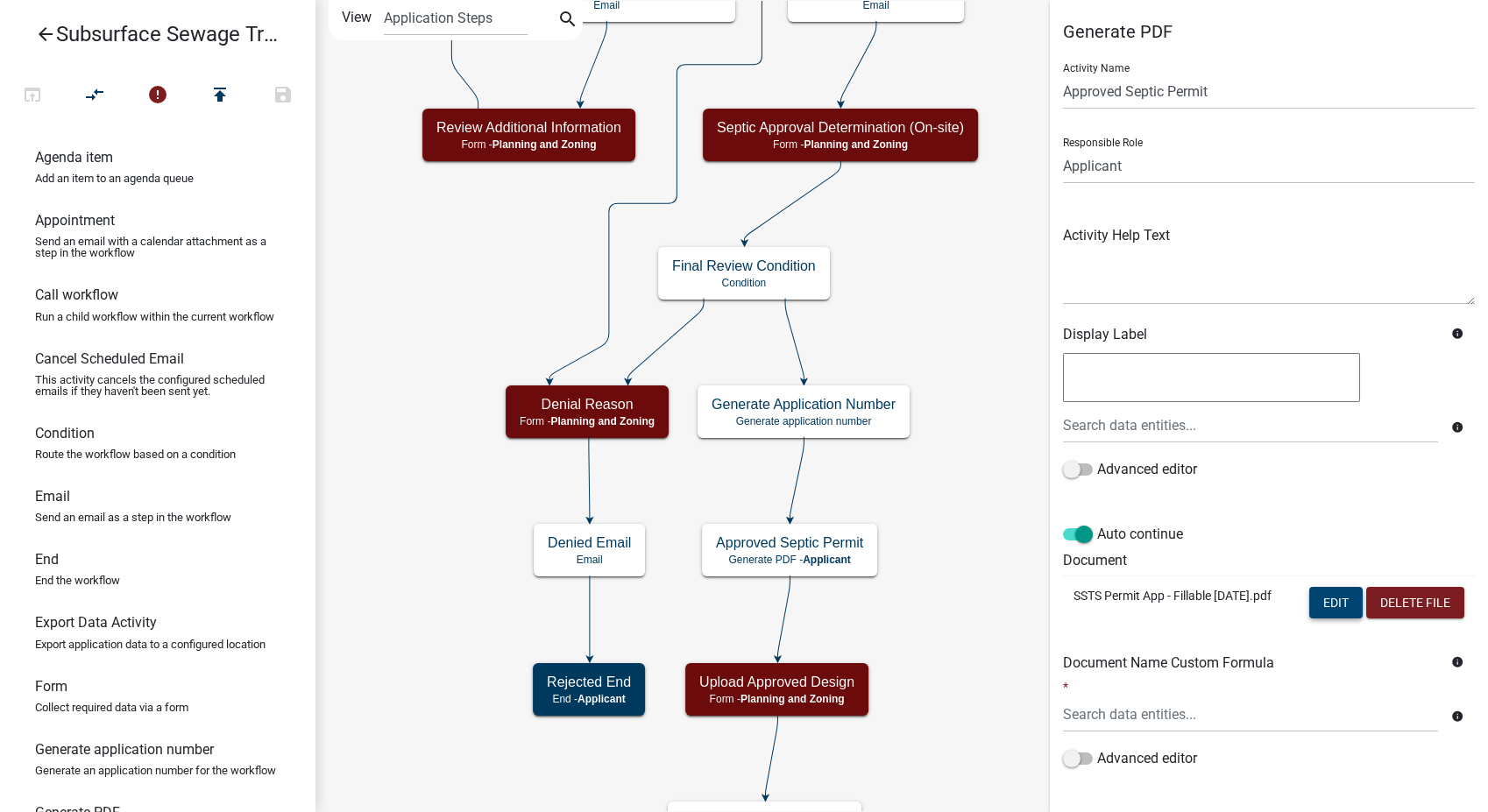
click at [1311, 598] on button "Edit" at bounding box center [1336, 603] width 53 height 32
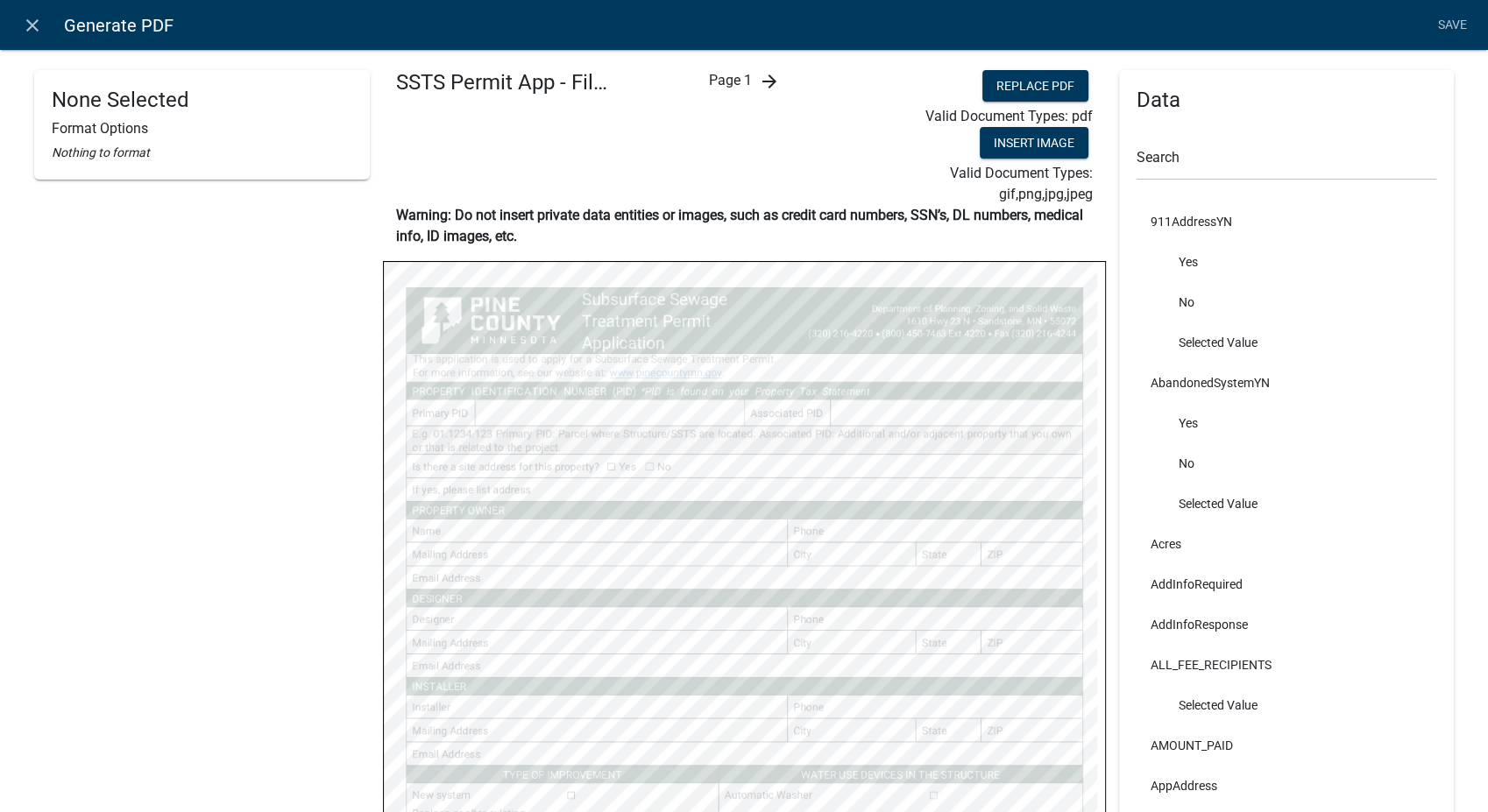
click at [758, 73] on icon "arrow_forward" at bounding box center [769, 82] width 21 height 21
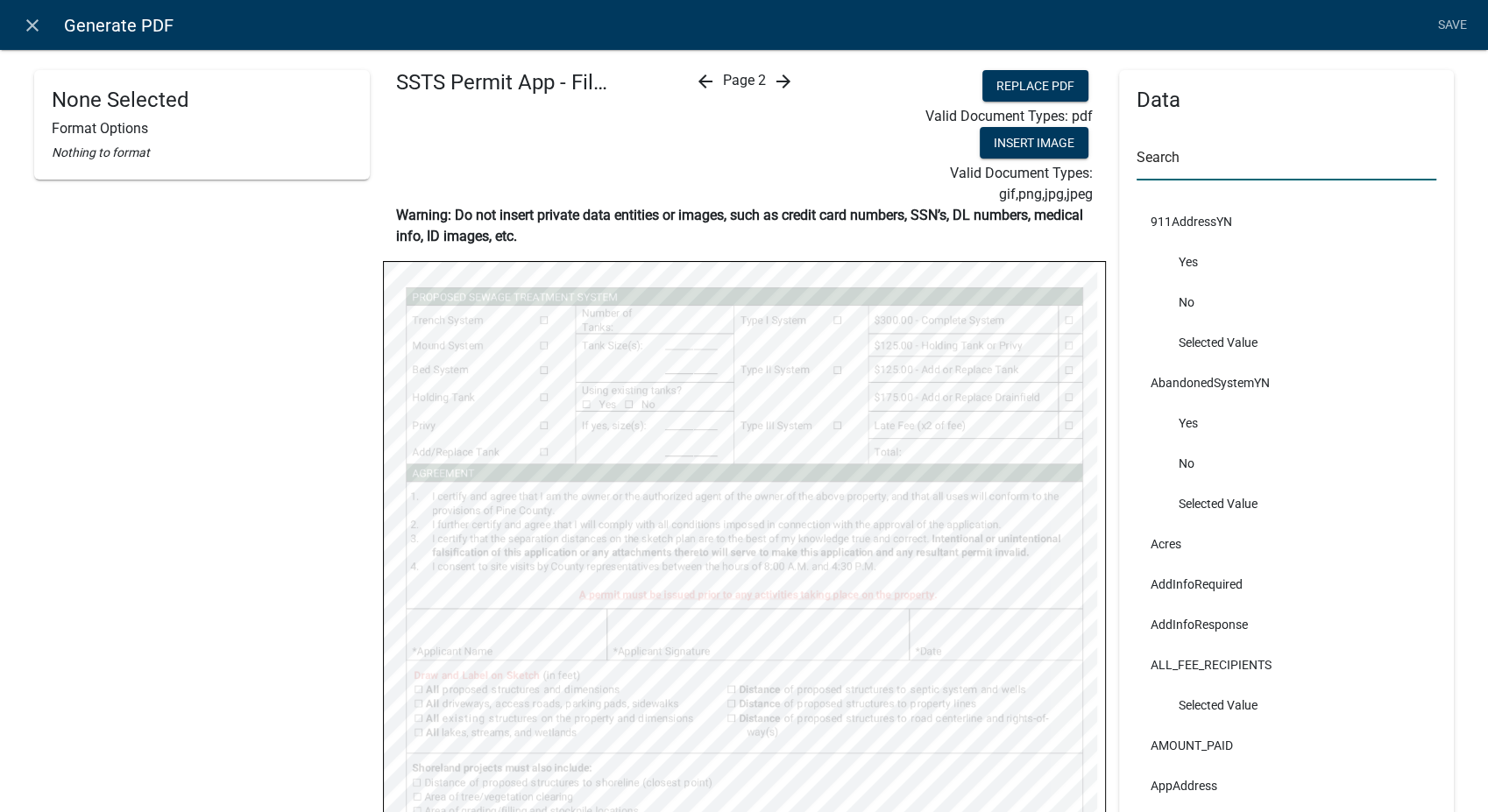
click at [1217, 164] on input "text" at bounding box center [1287, 162] width 301 height 36
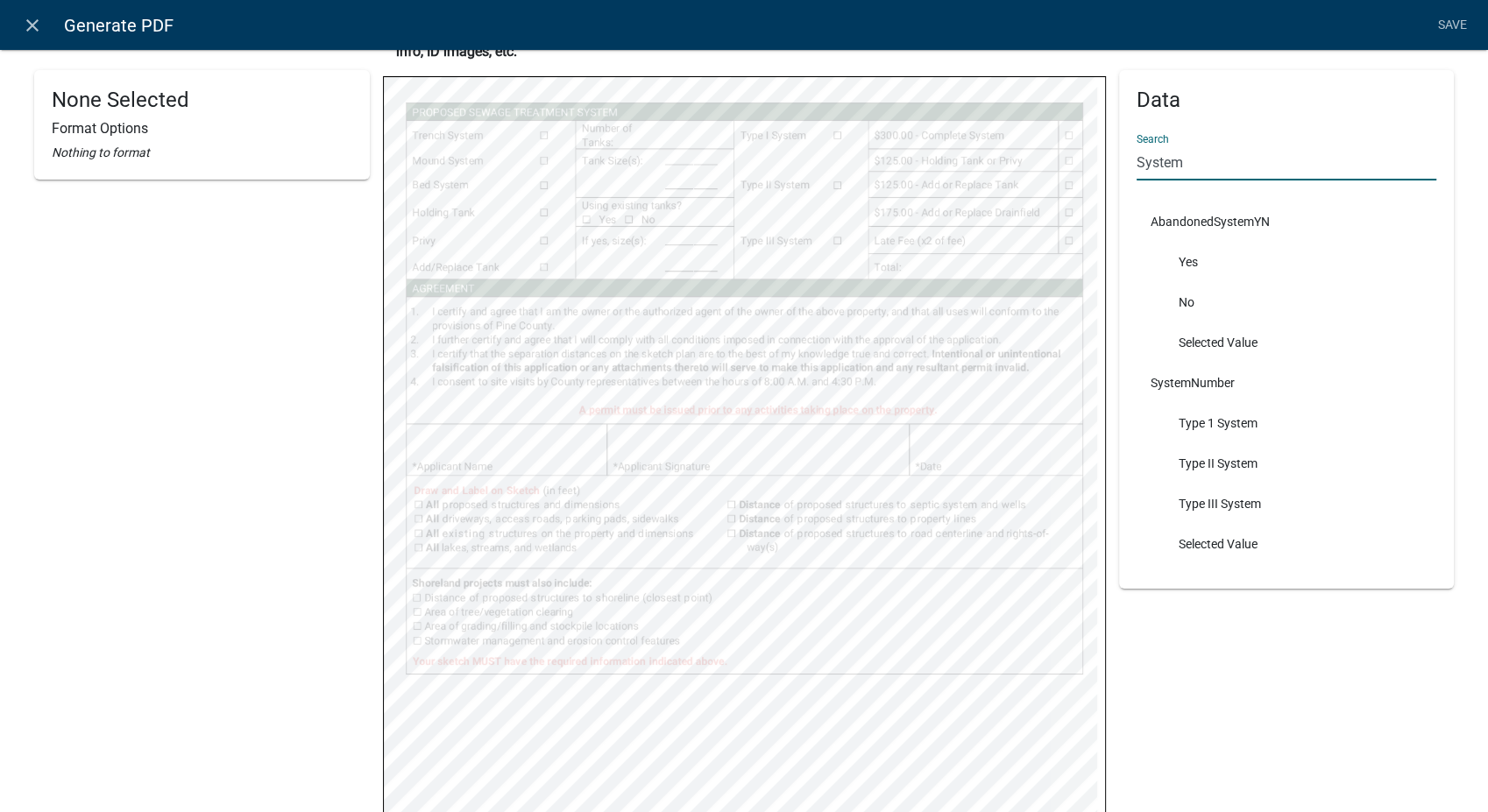
scroll to position [195, 0]
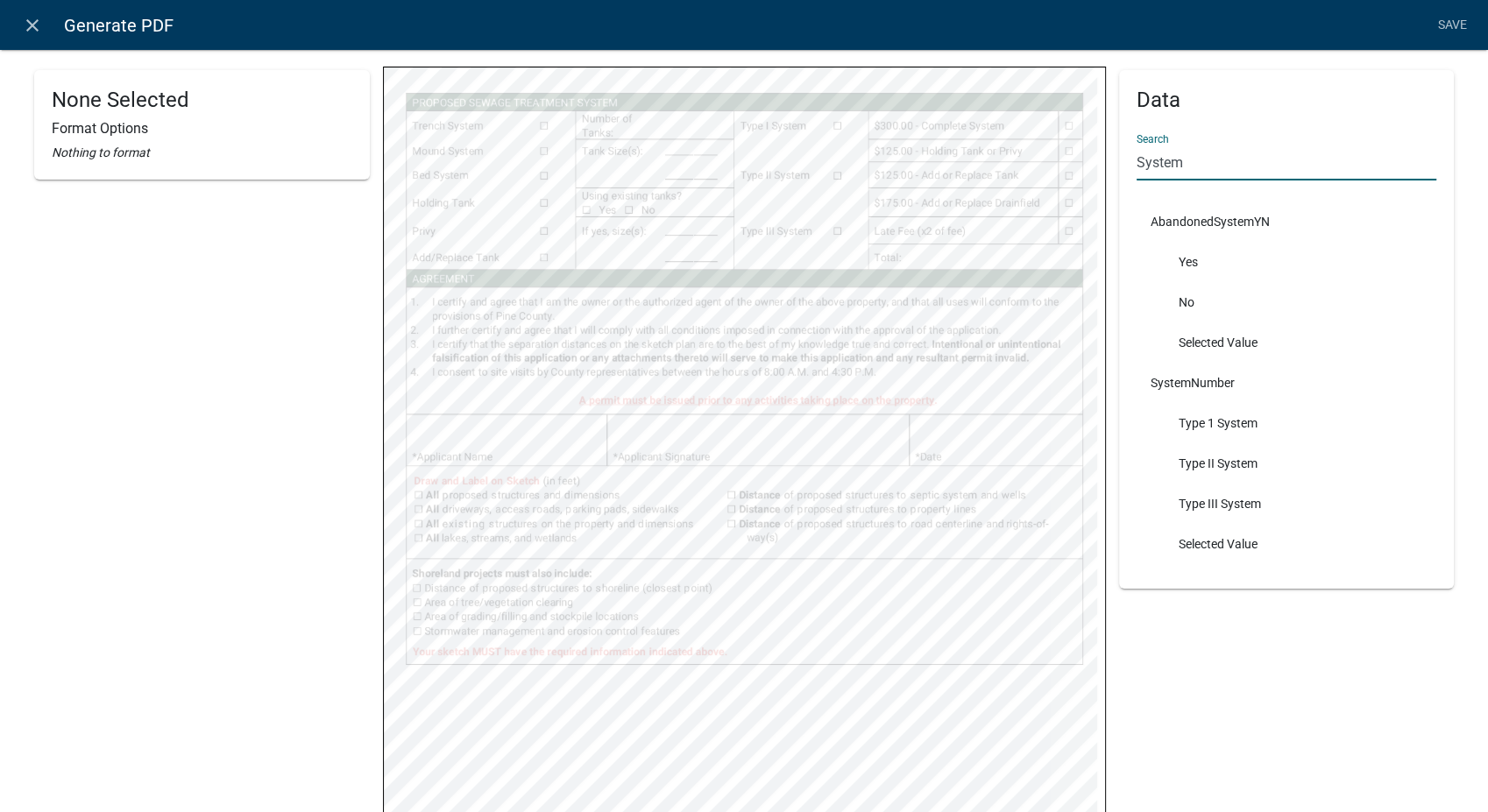
type input "System"
select select
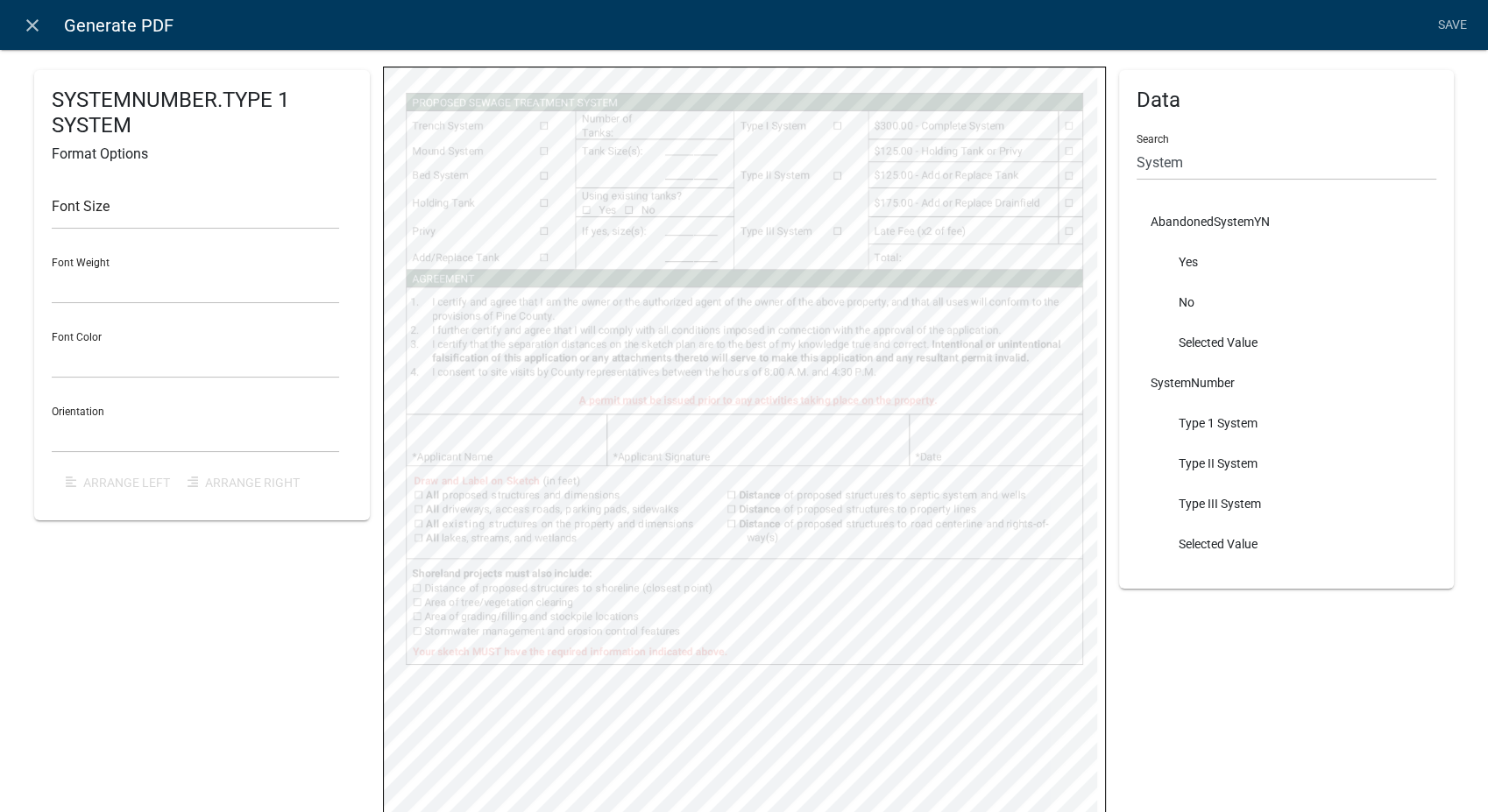
select select
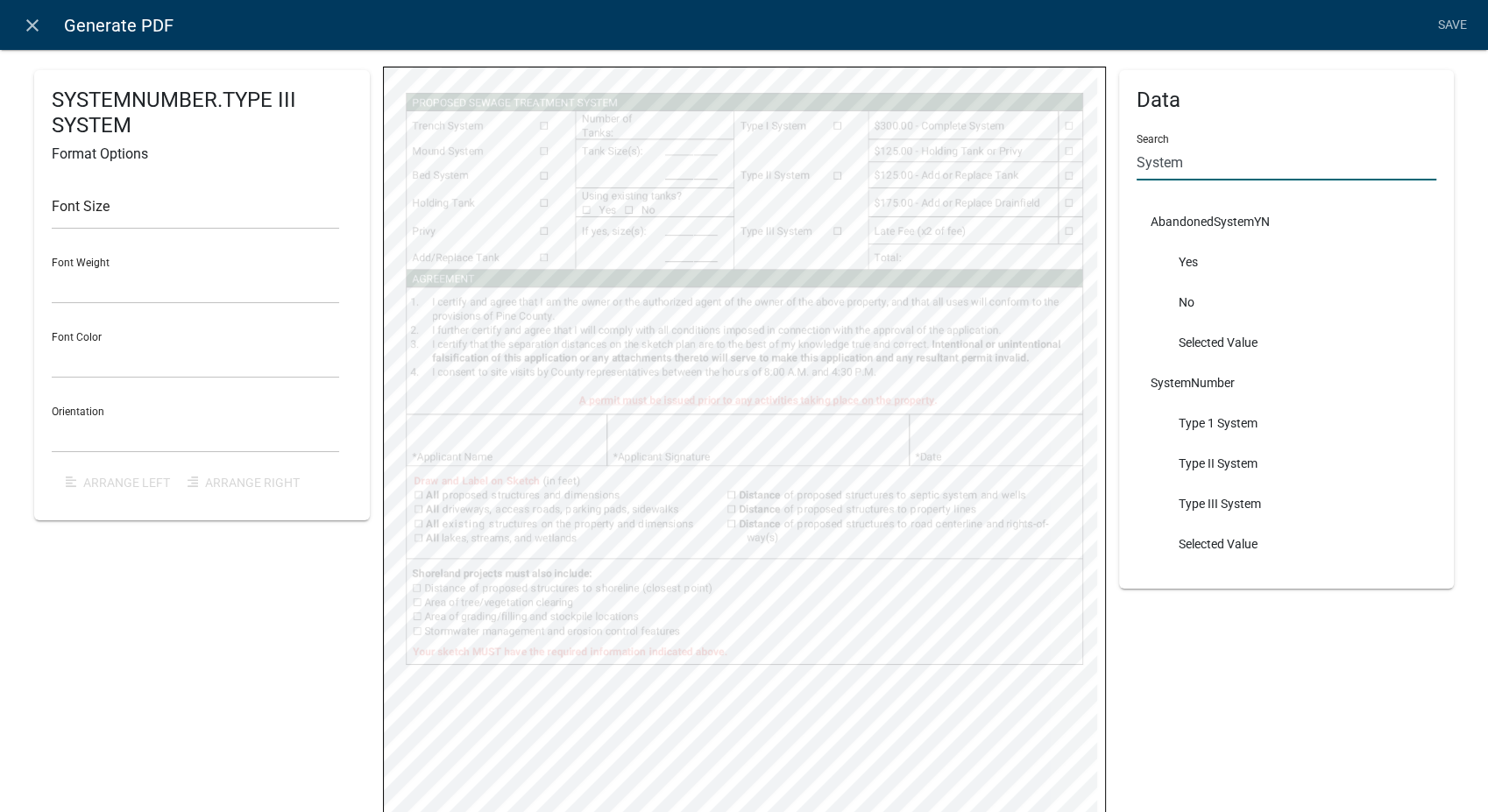
click at [1200, 162] on input "System" at bounding box center [1287, 162] width 301 height 36
type input "S"
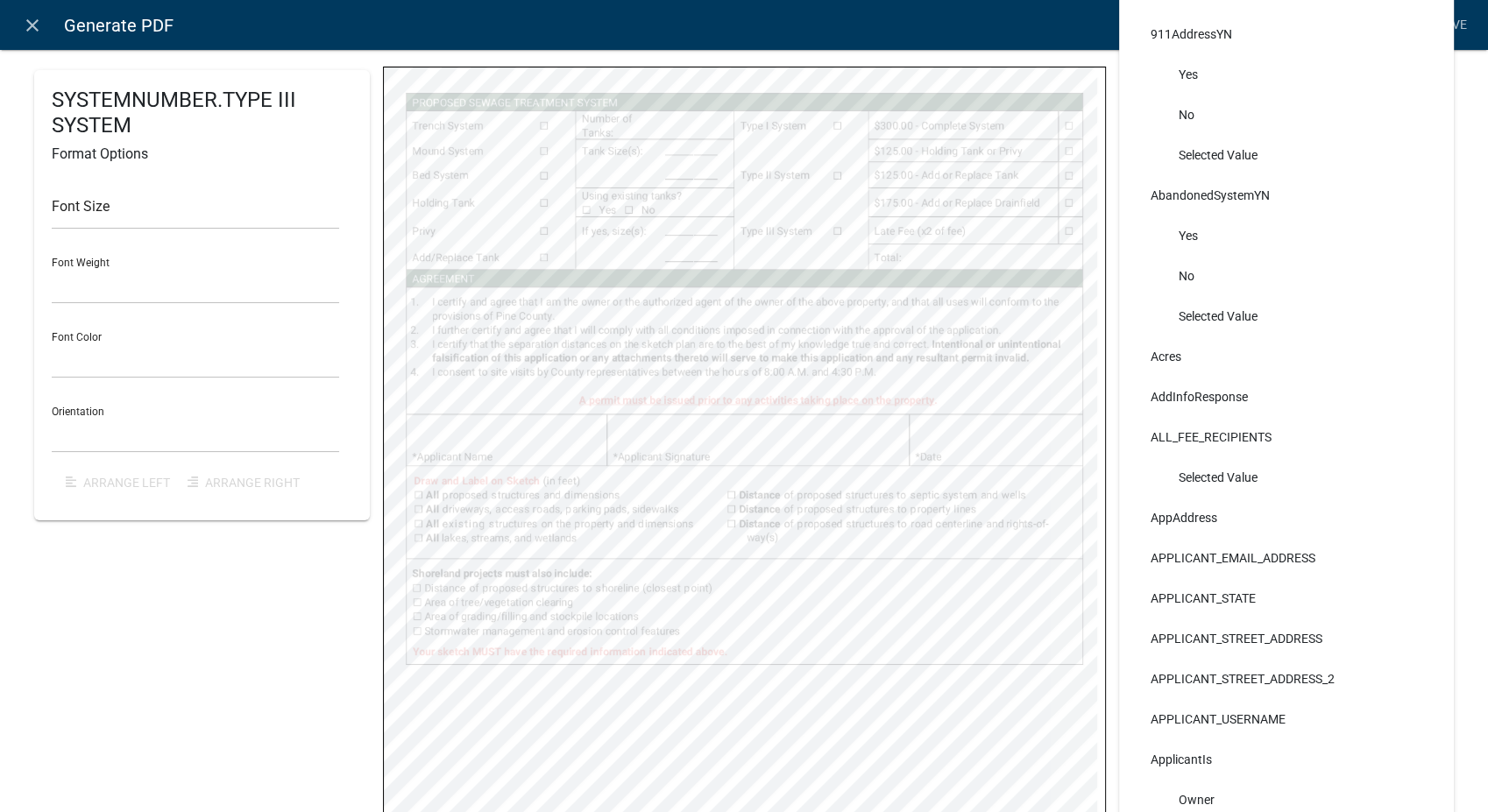
scroll to position [161, 0]
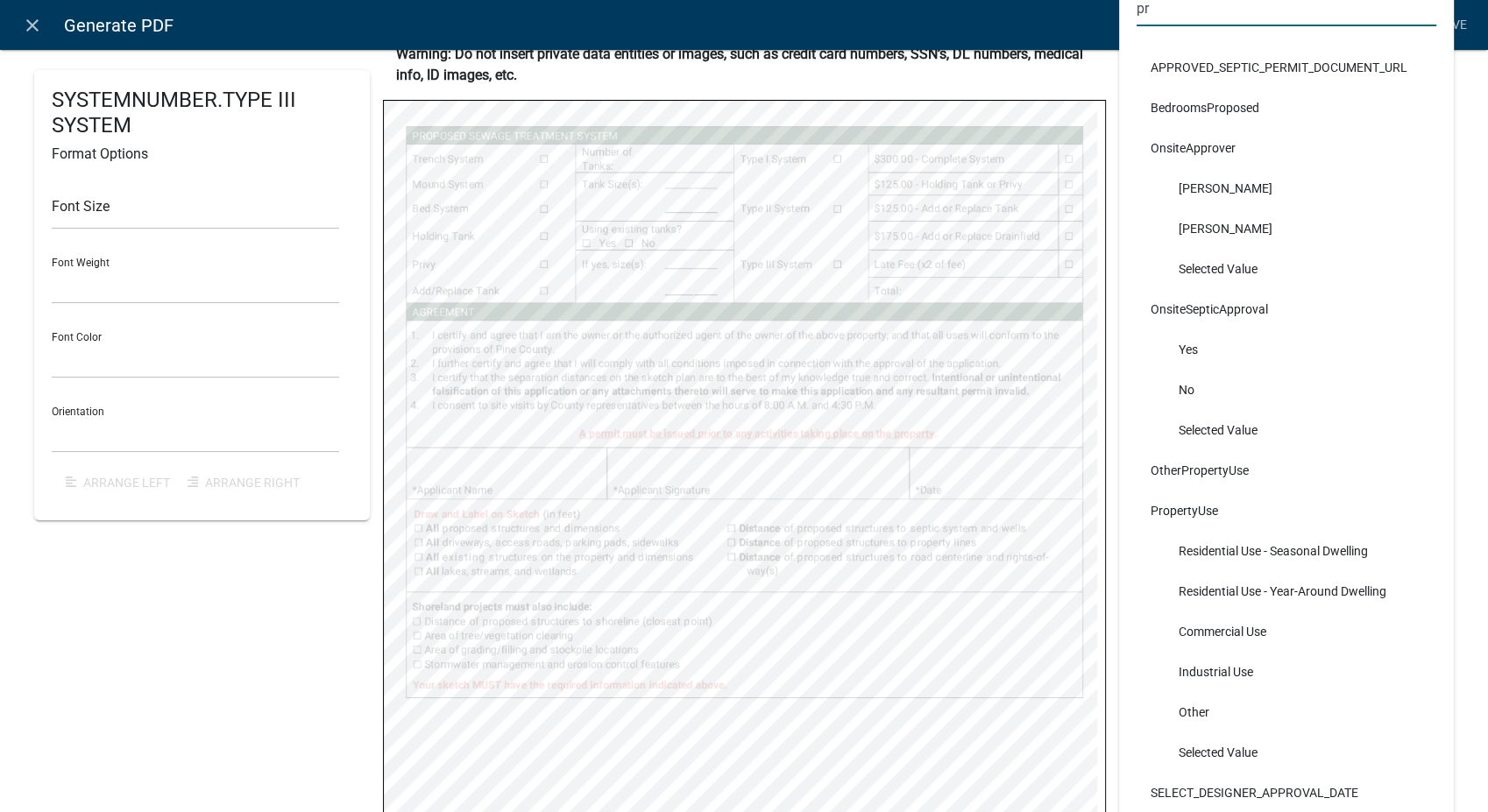
type input "p"
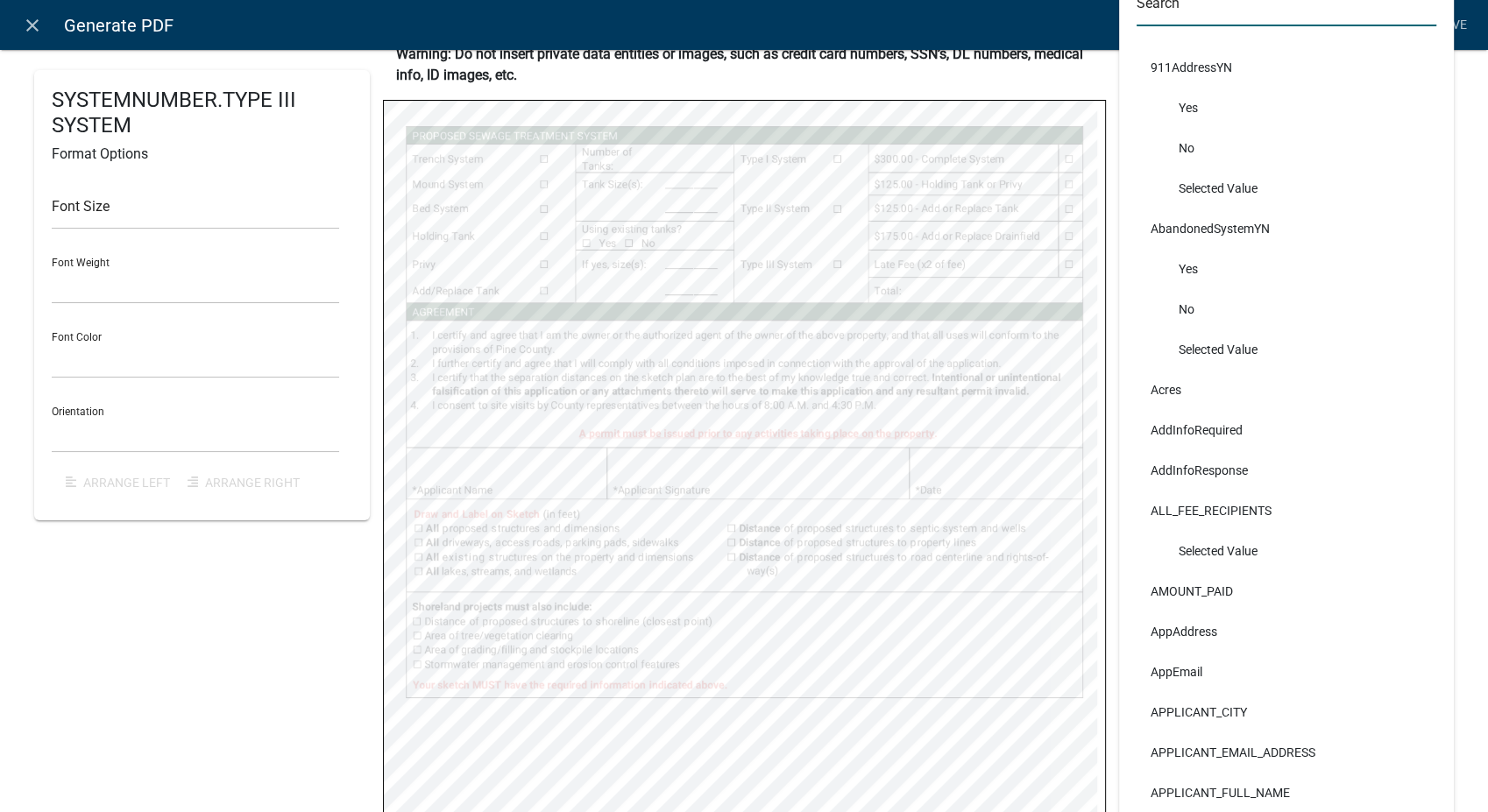
click at [1180, 20] on input "text" at bounding box center [1287, 8] width 301 height 36
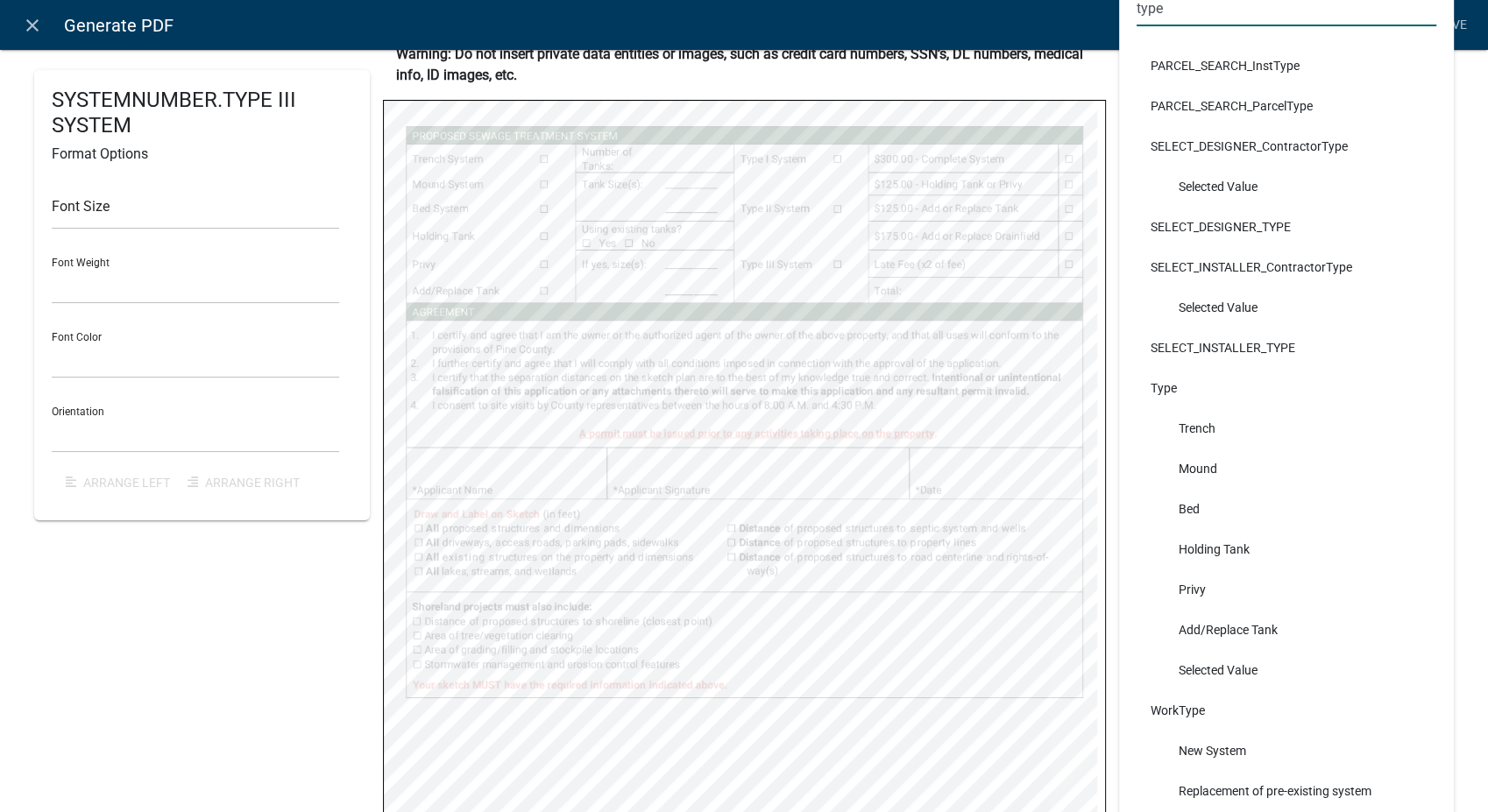
type input "type"
select select
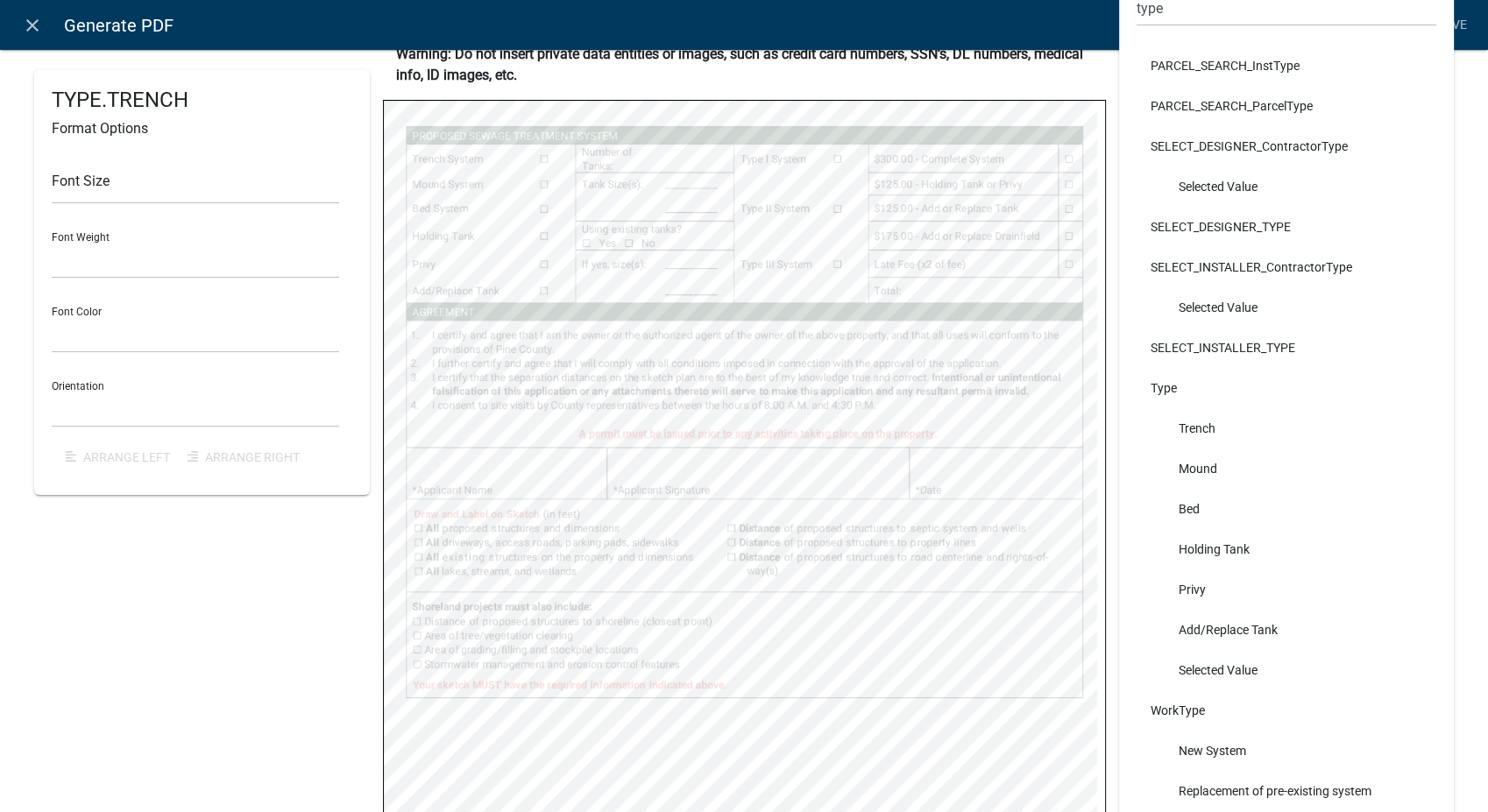
select select
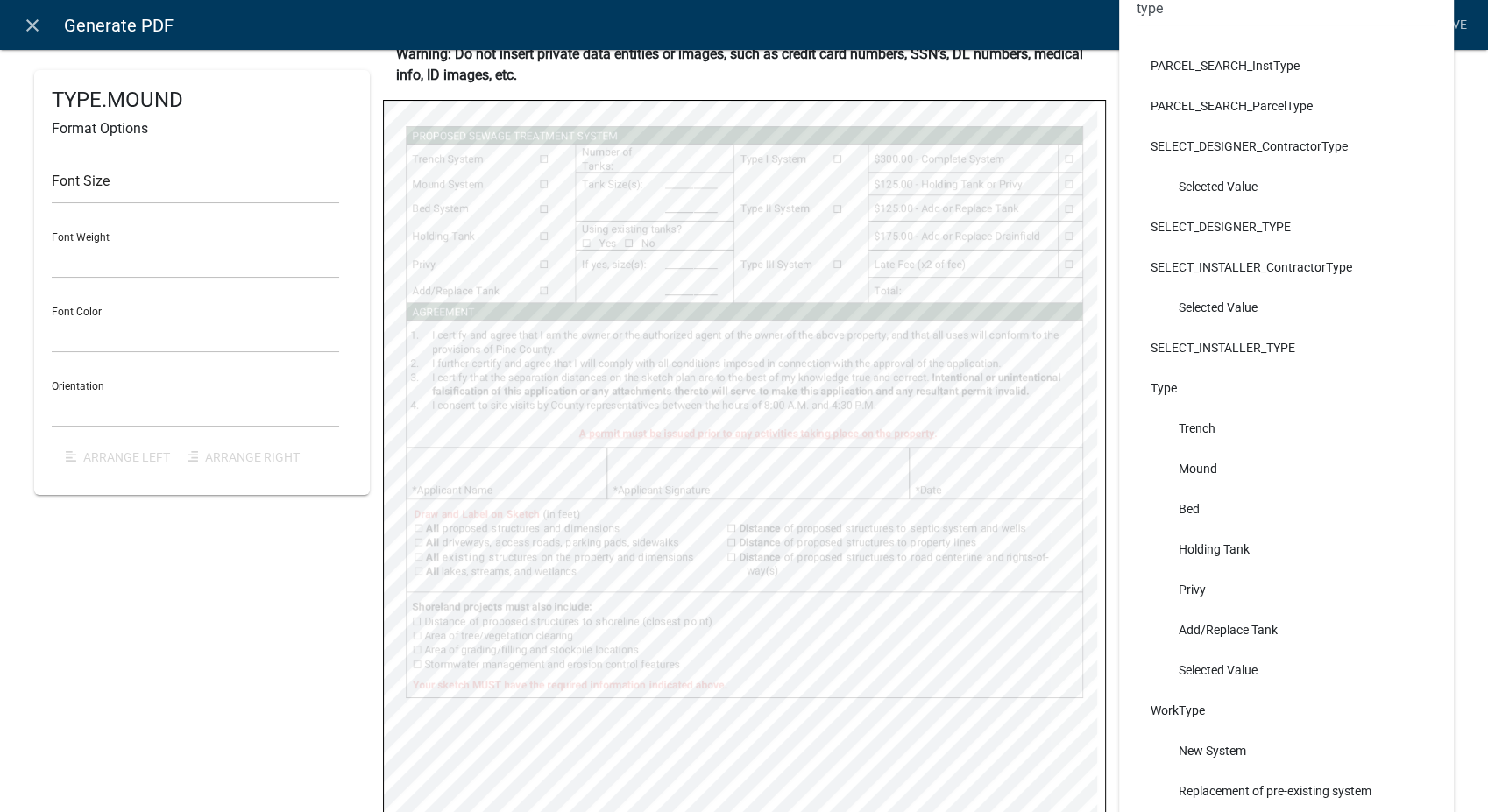
select select
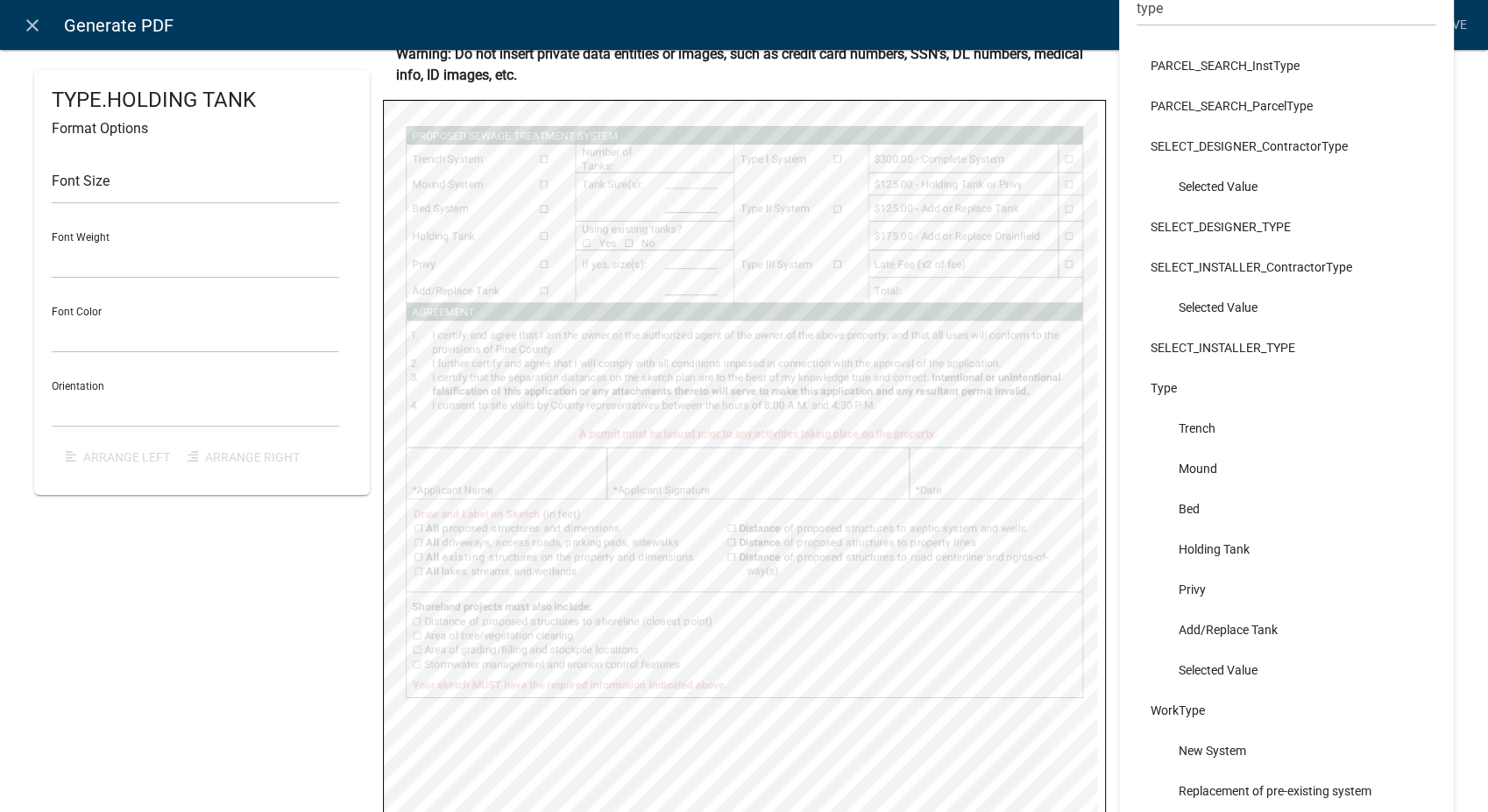
select select
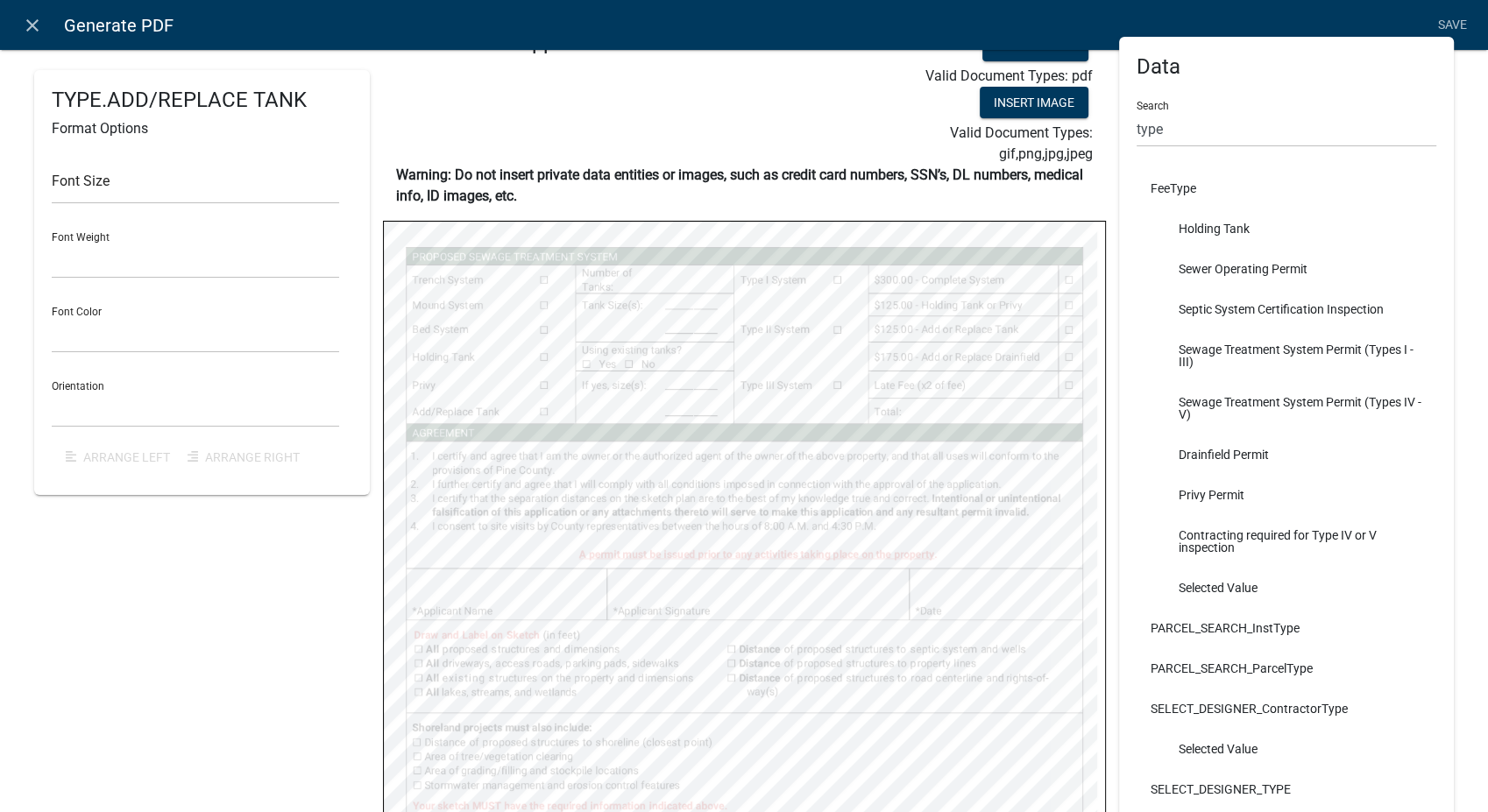
scroll to position [0, 0]
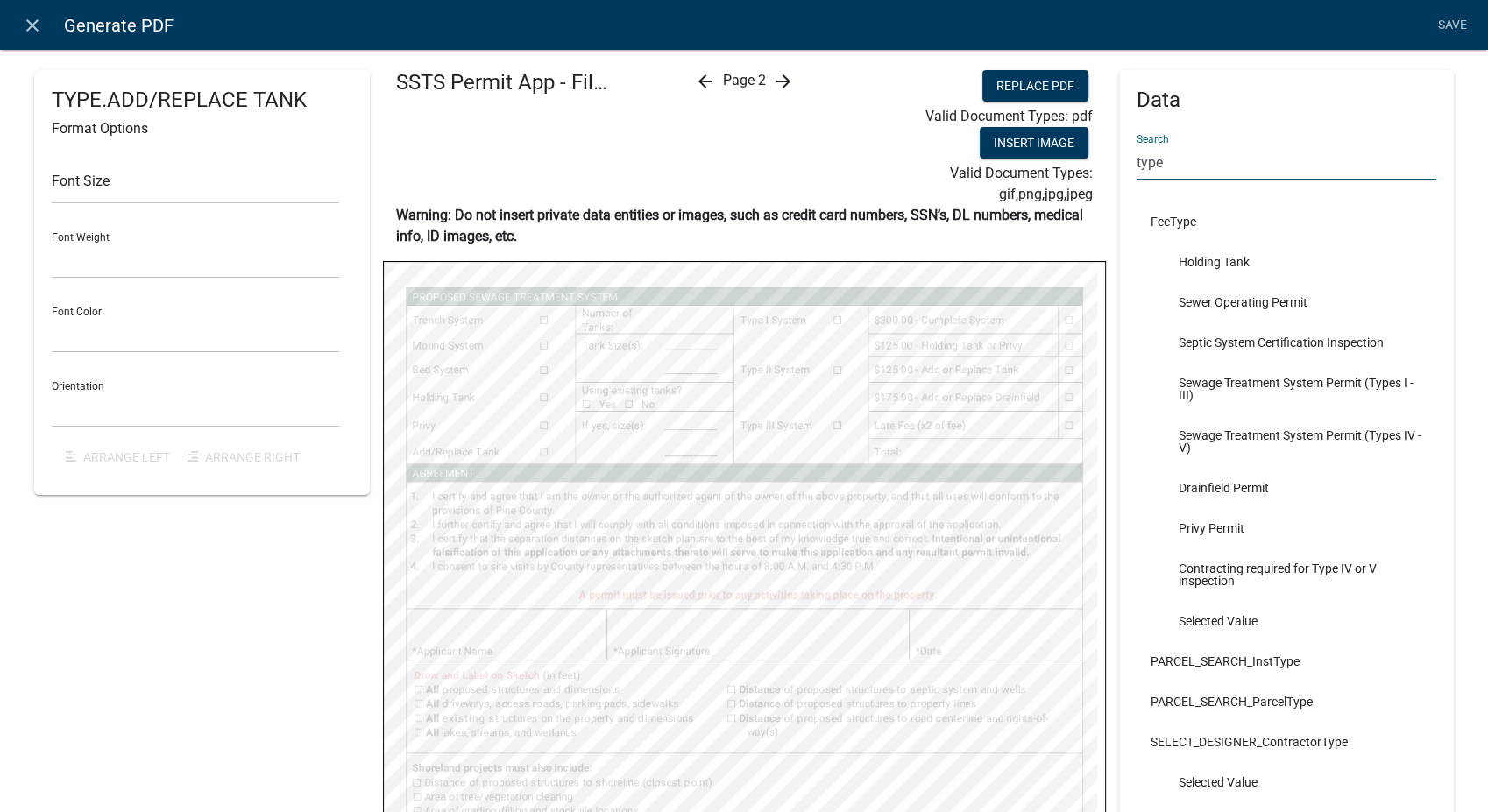
click at [1152, 154] on input "type" at bounding box center [1287, 162] width 301 height 36
type input "t"
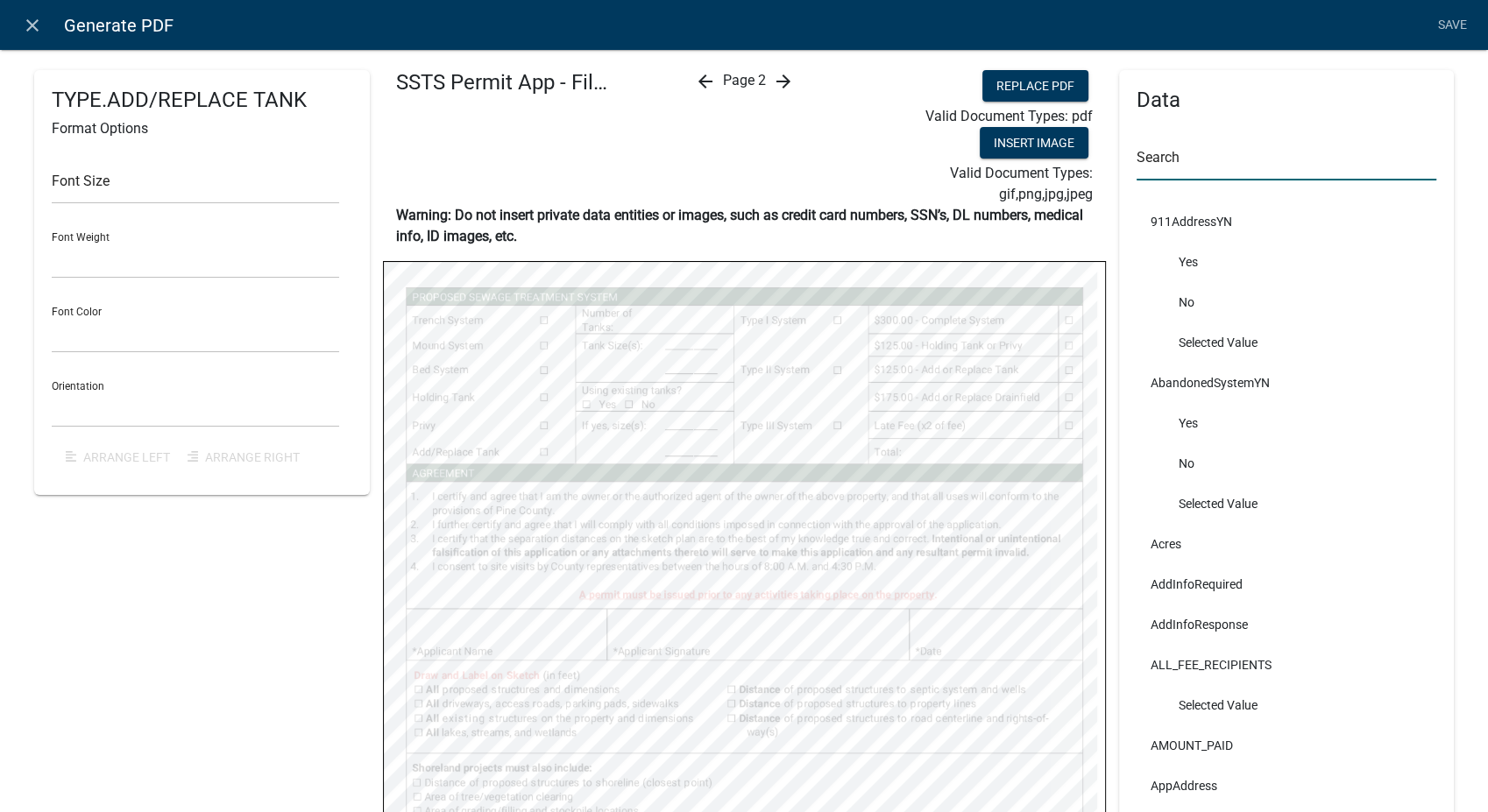
click at [1187, 164] on input "text" at bounding box center [1287, 162] width 301 height 36
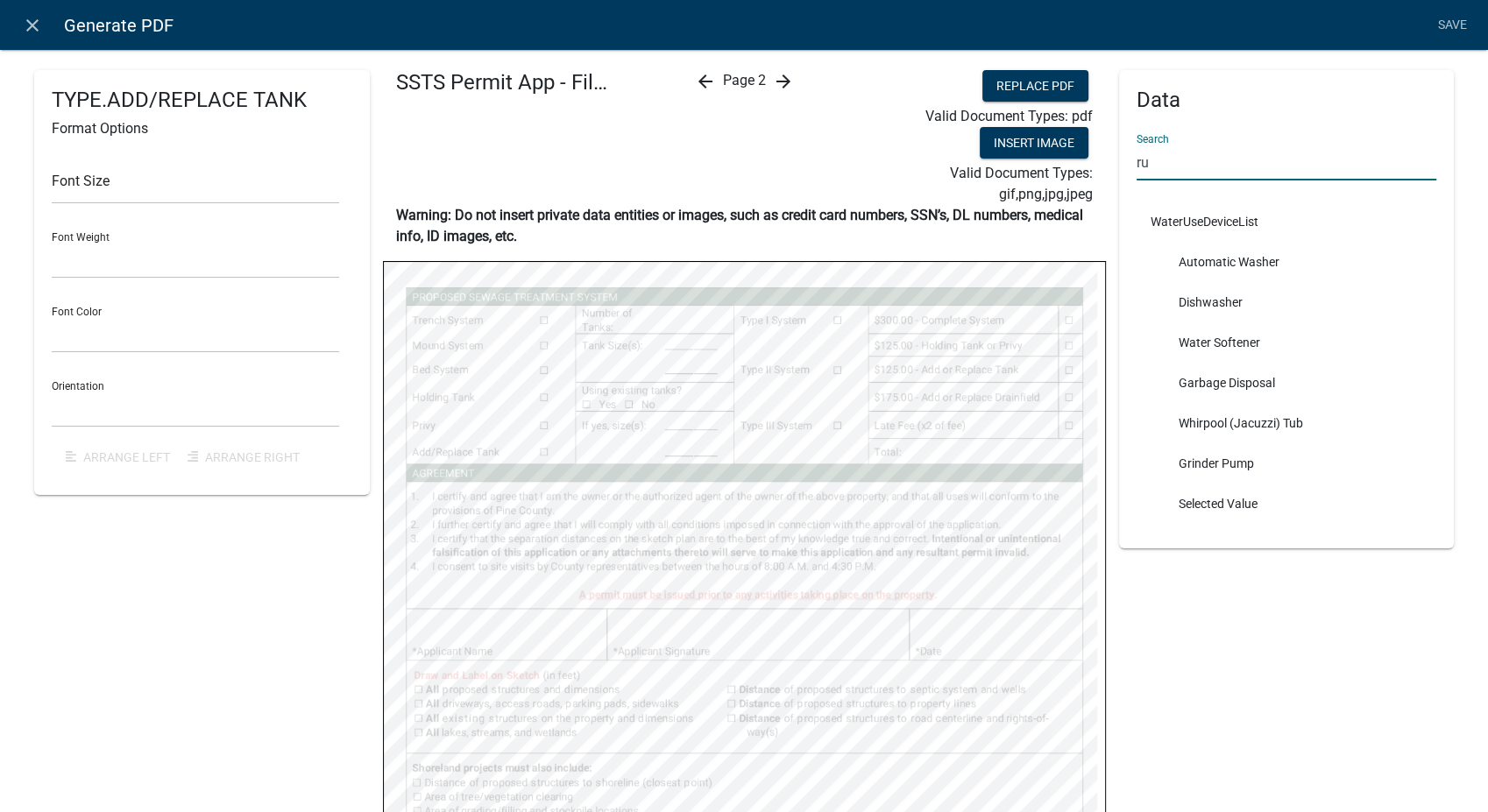
type input "r"
type input "reuse"
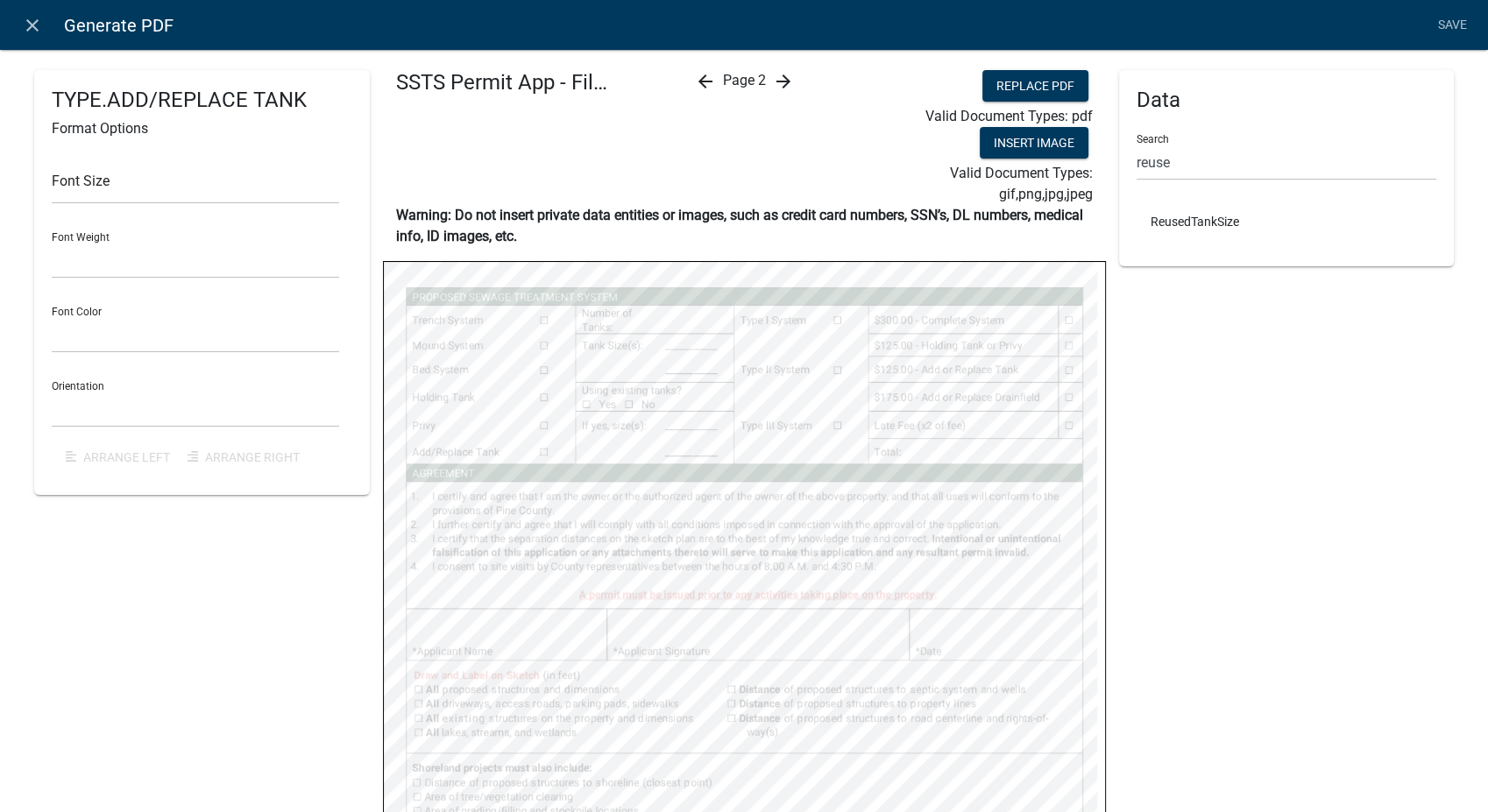
select select
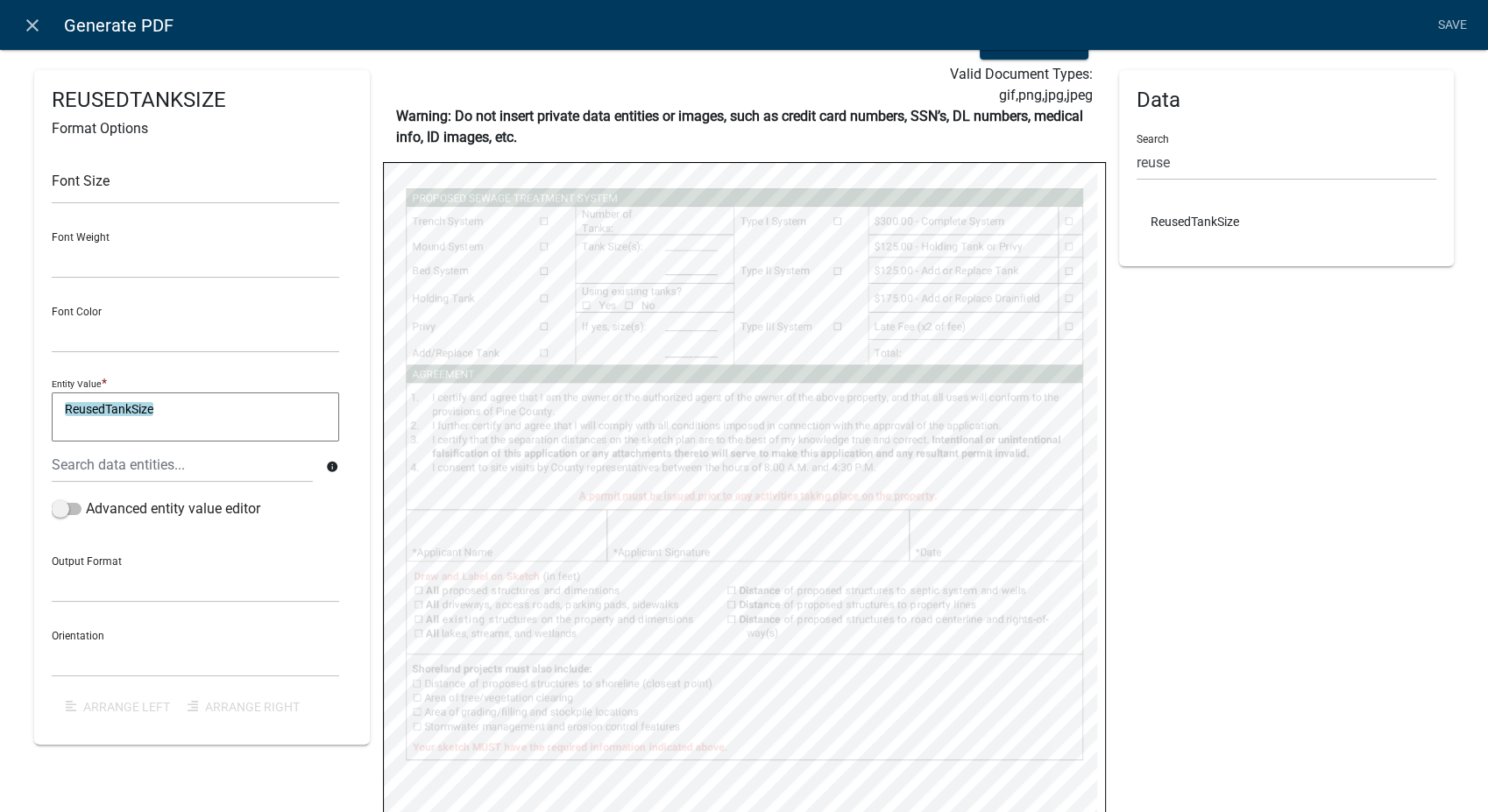
scroll to position [195, 0]
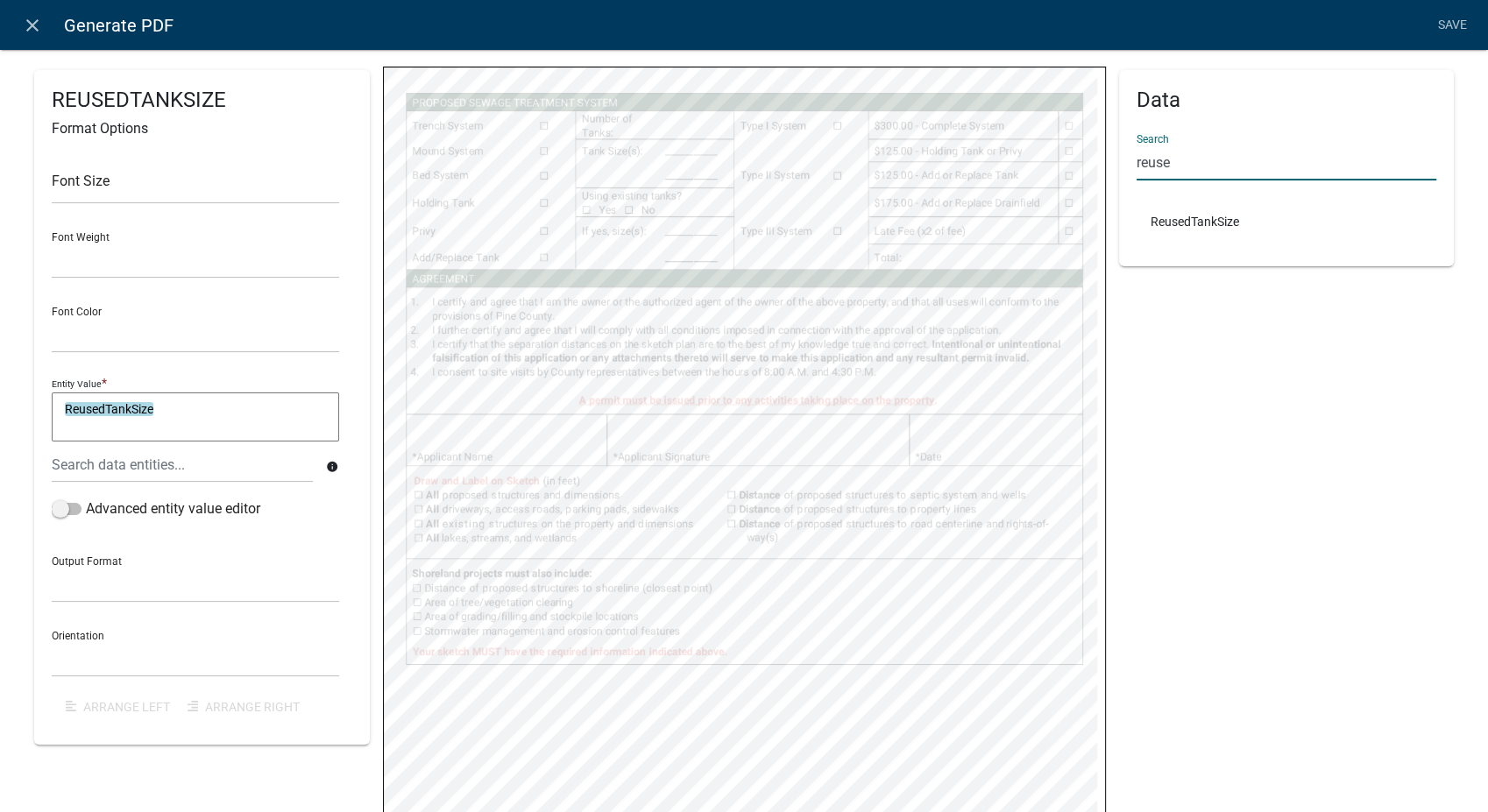
click at [1198, 165] on input "reuse" at bounding box center [1287, 162] width 301 height 36
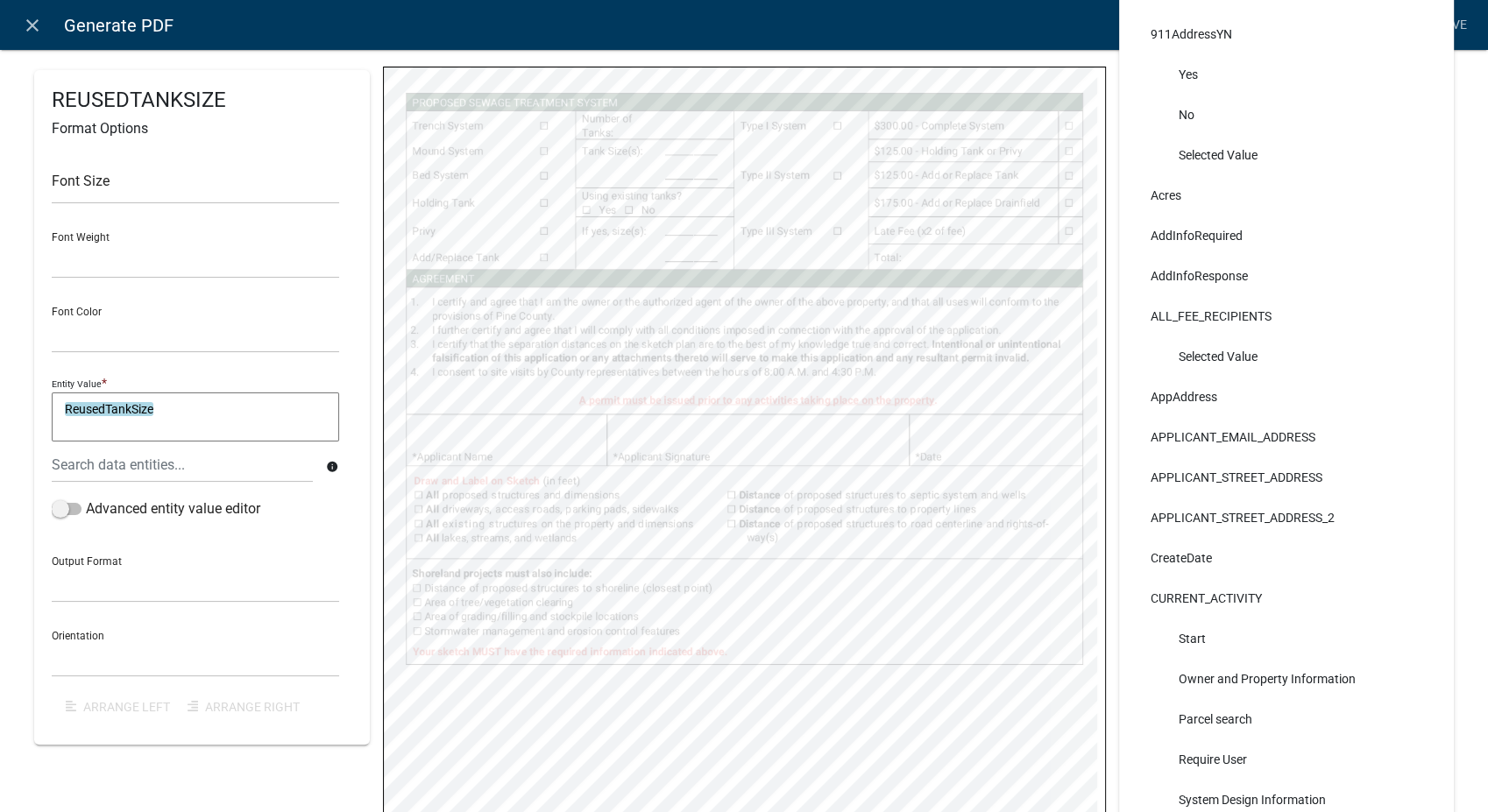
type input "r"
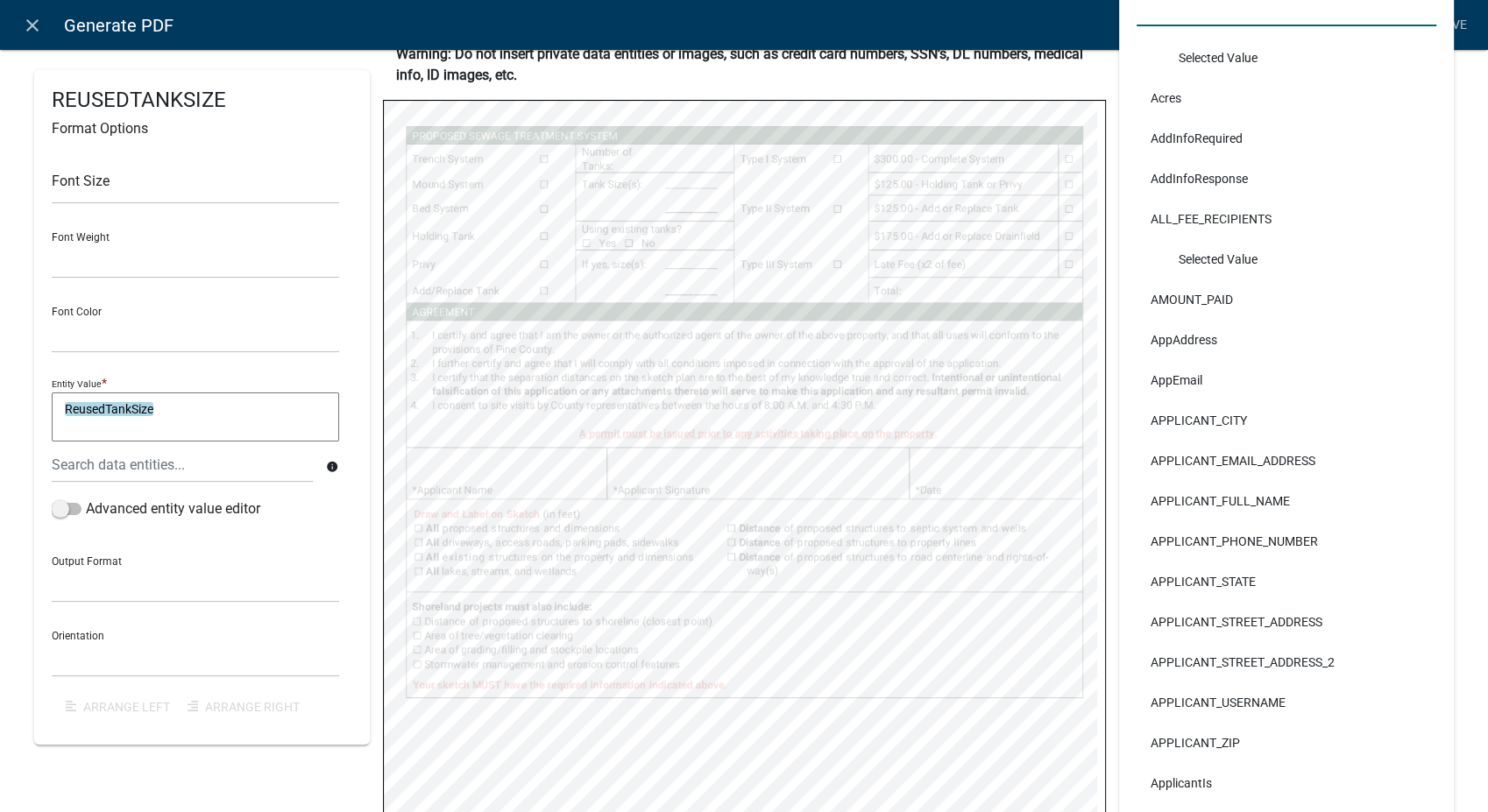
scroll to position [389, 0]
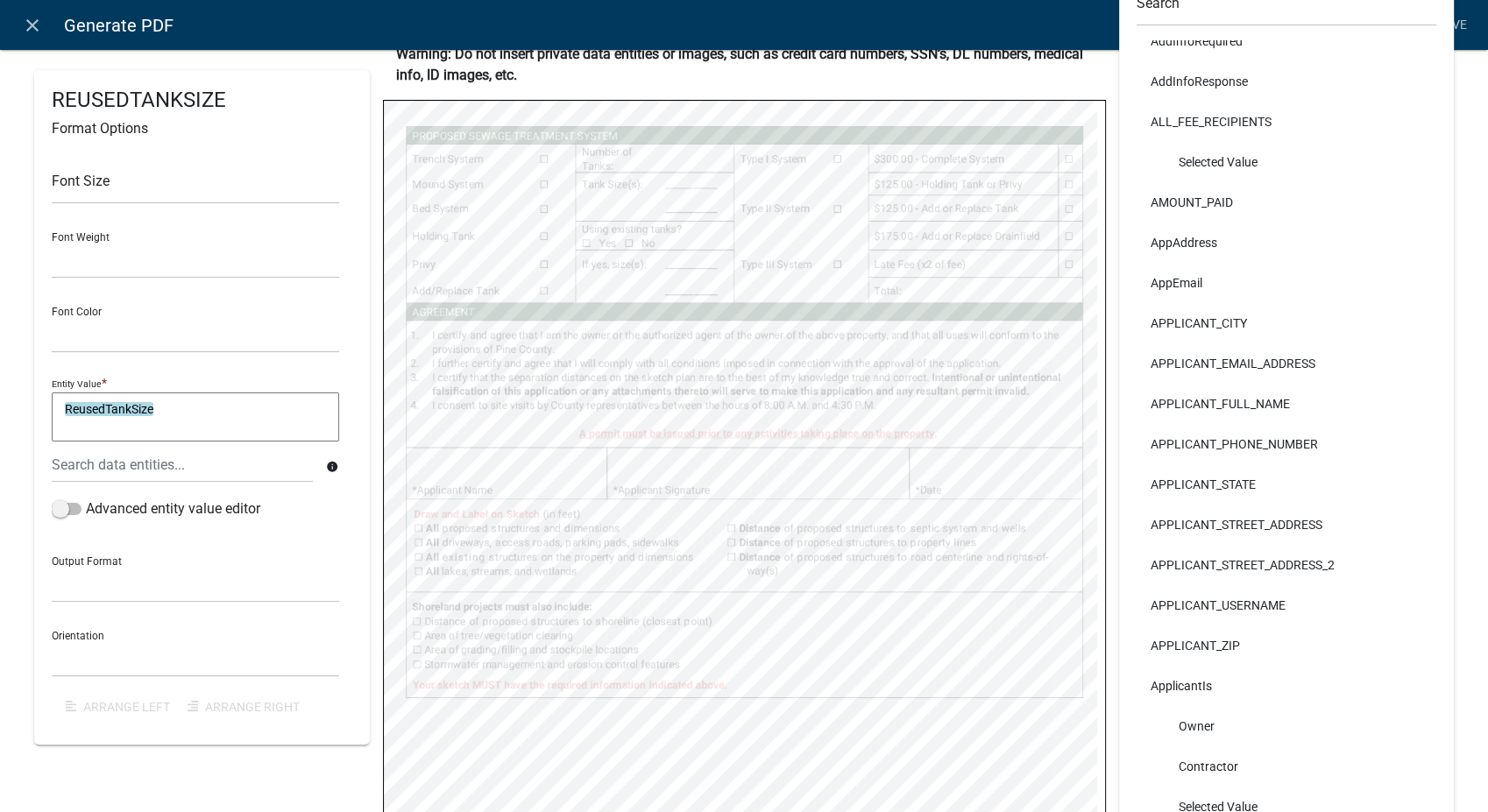
select select
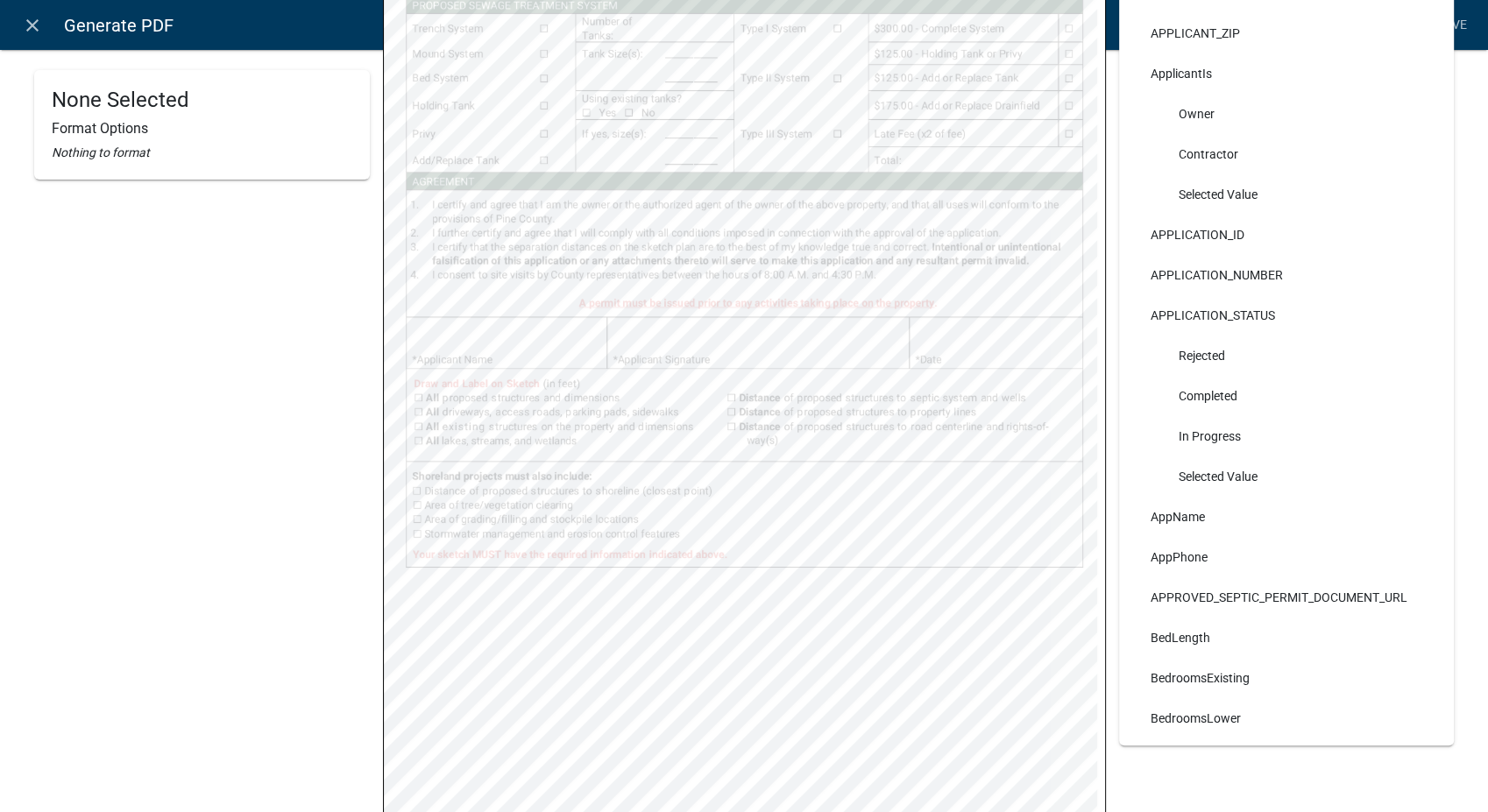
scroll to position [877, 0]
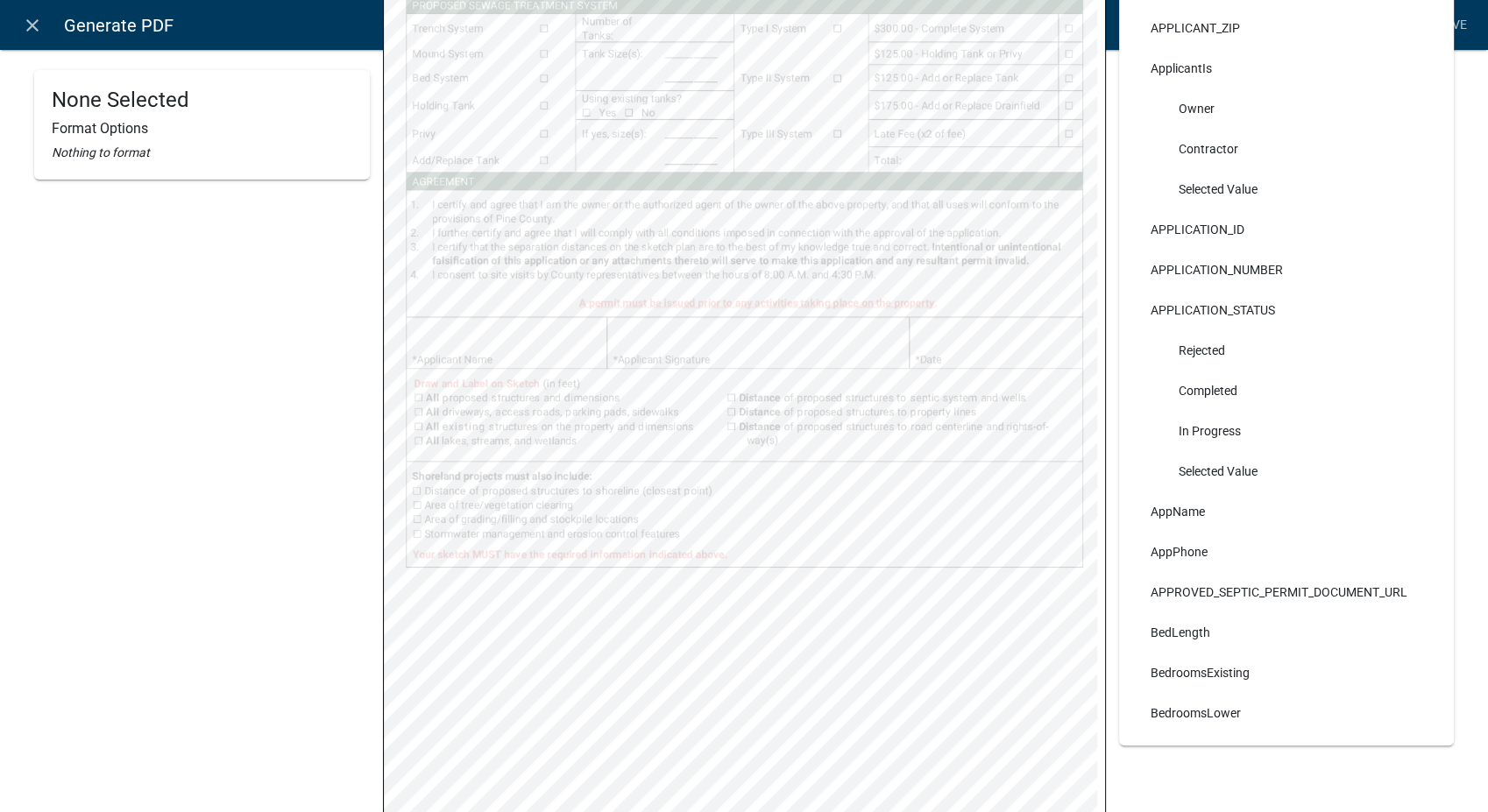
select select
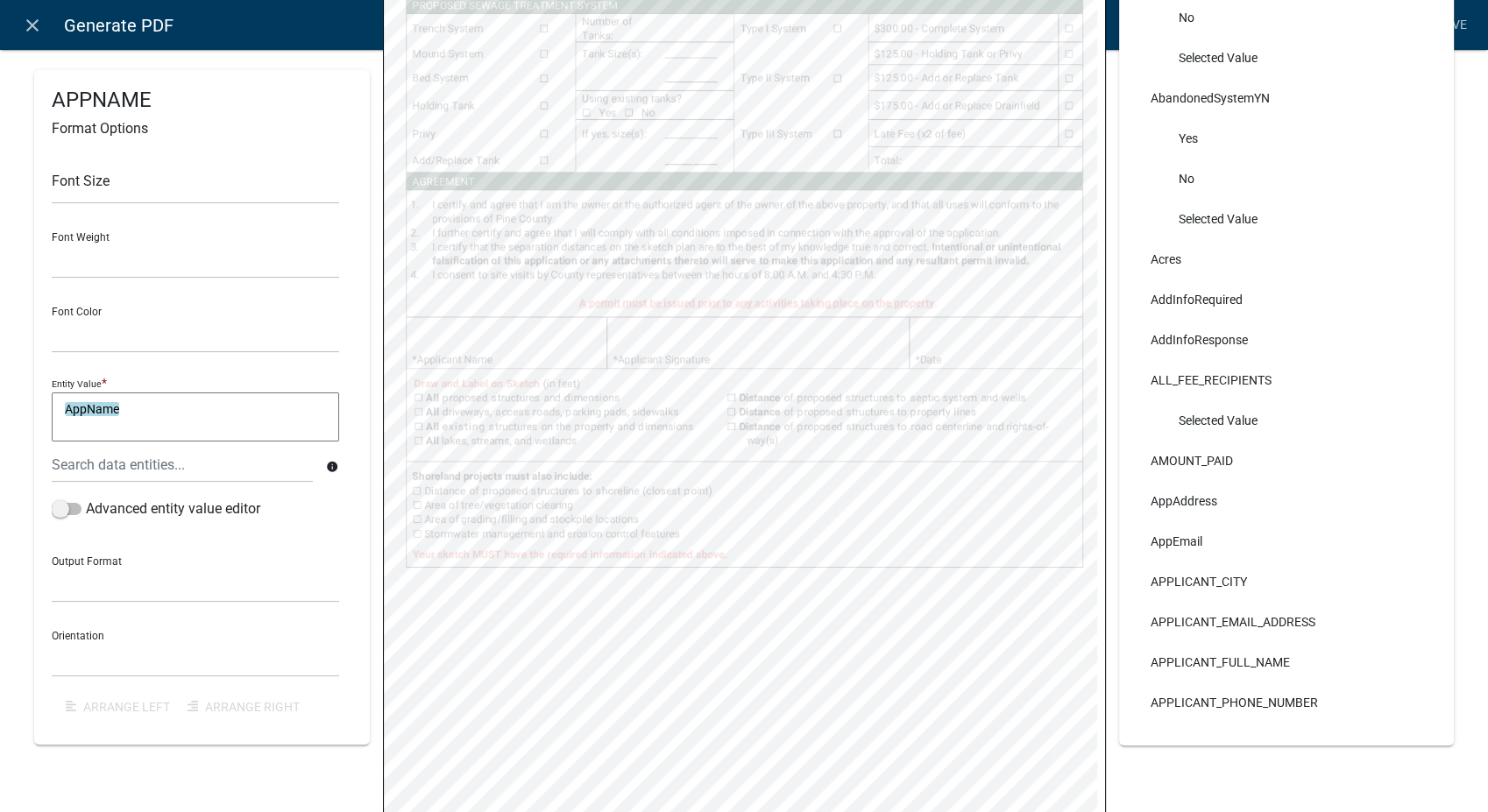
scroll to position [0, 0]
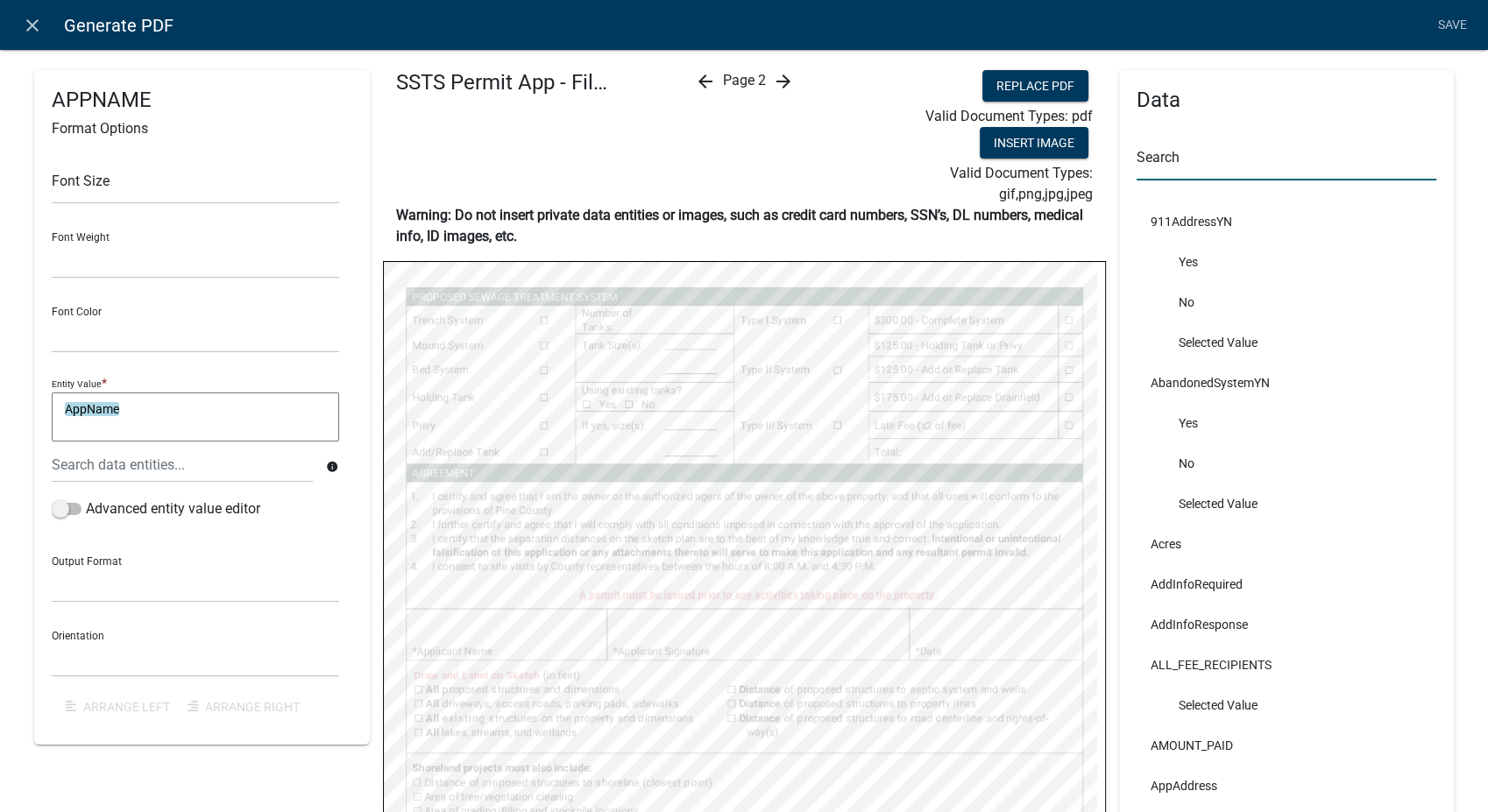
click at [1166, 165] on input "text" at bounding box center [1287, 162] width 301 height 36
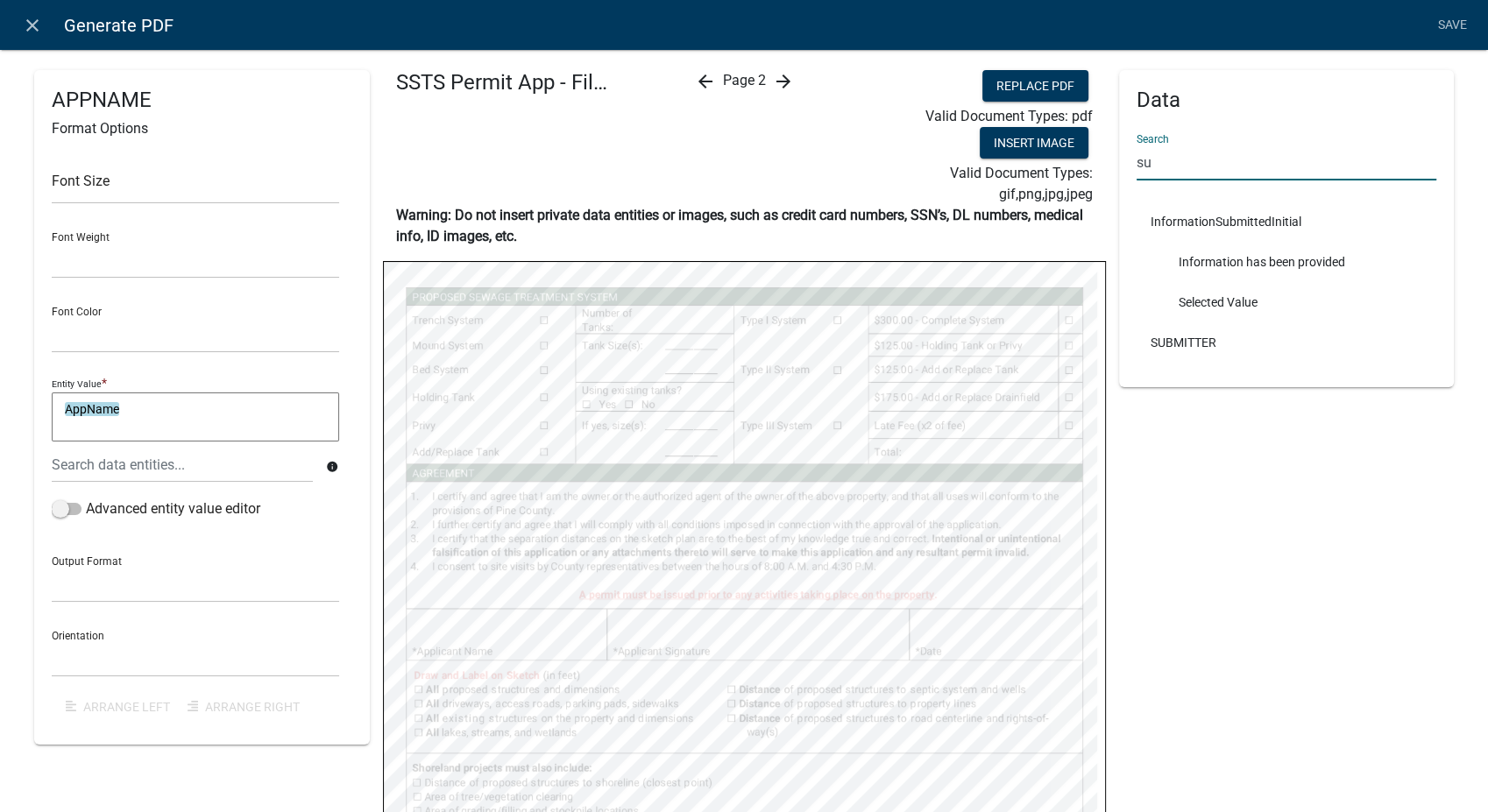
type input "s"
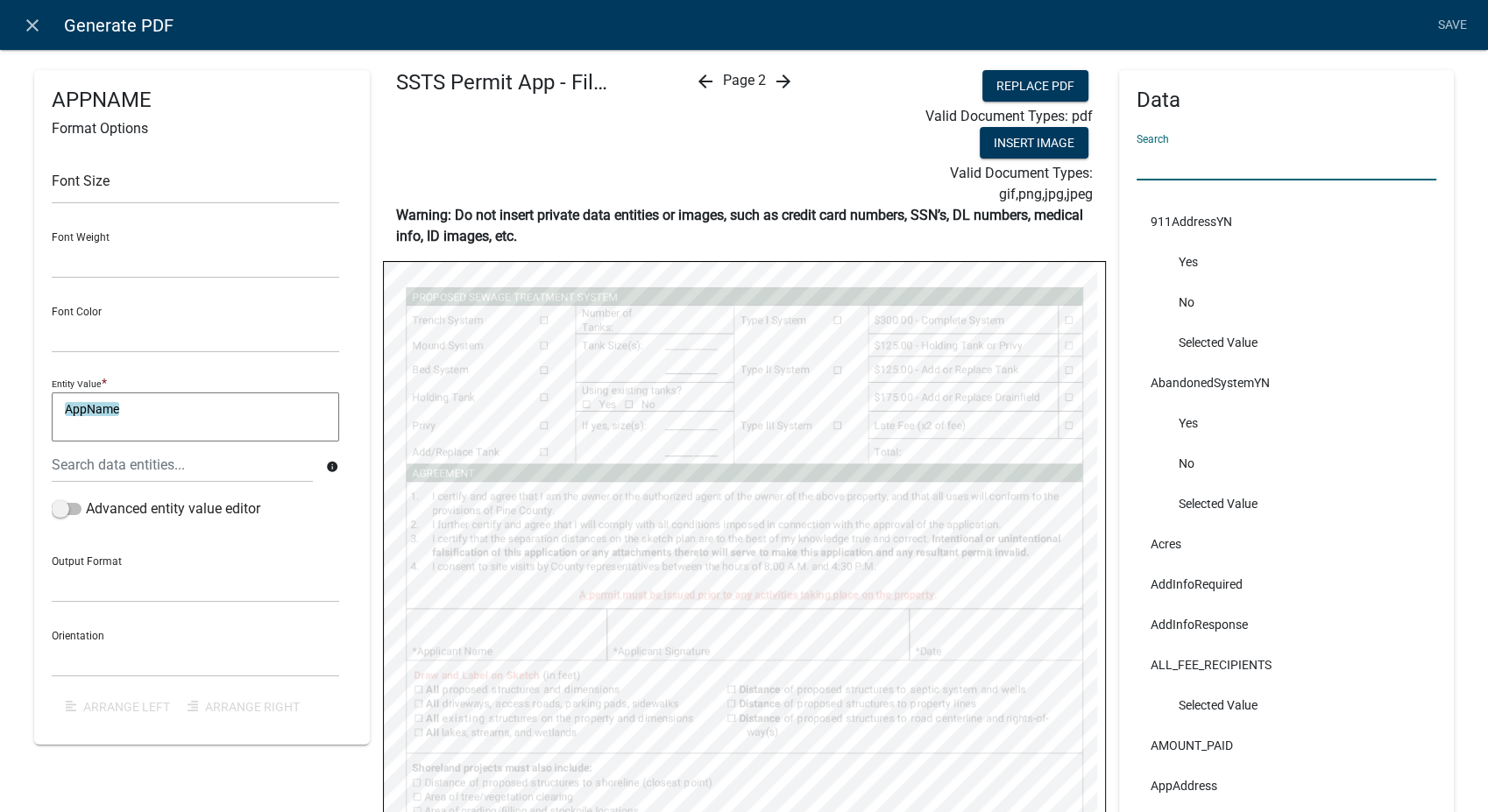
click at [1183, 152] on input "text" at bounding box center [1287, 162] width 301 height 36
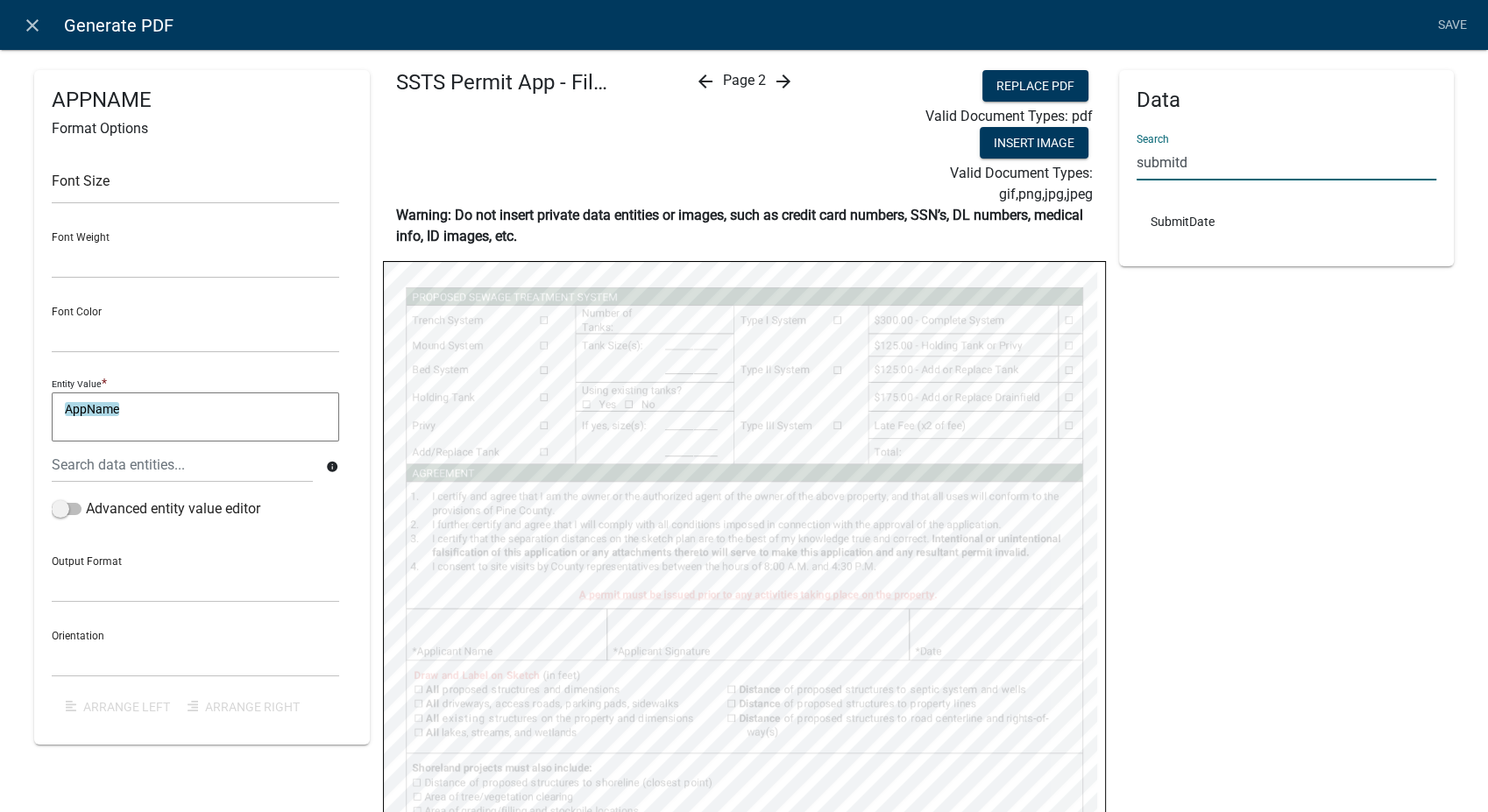
type input "submitd"
select select
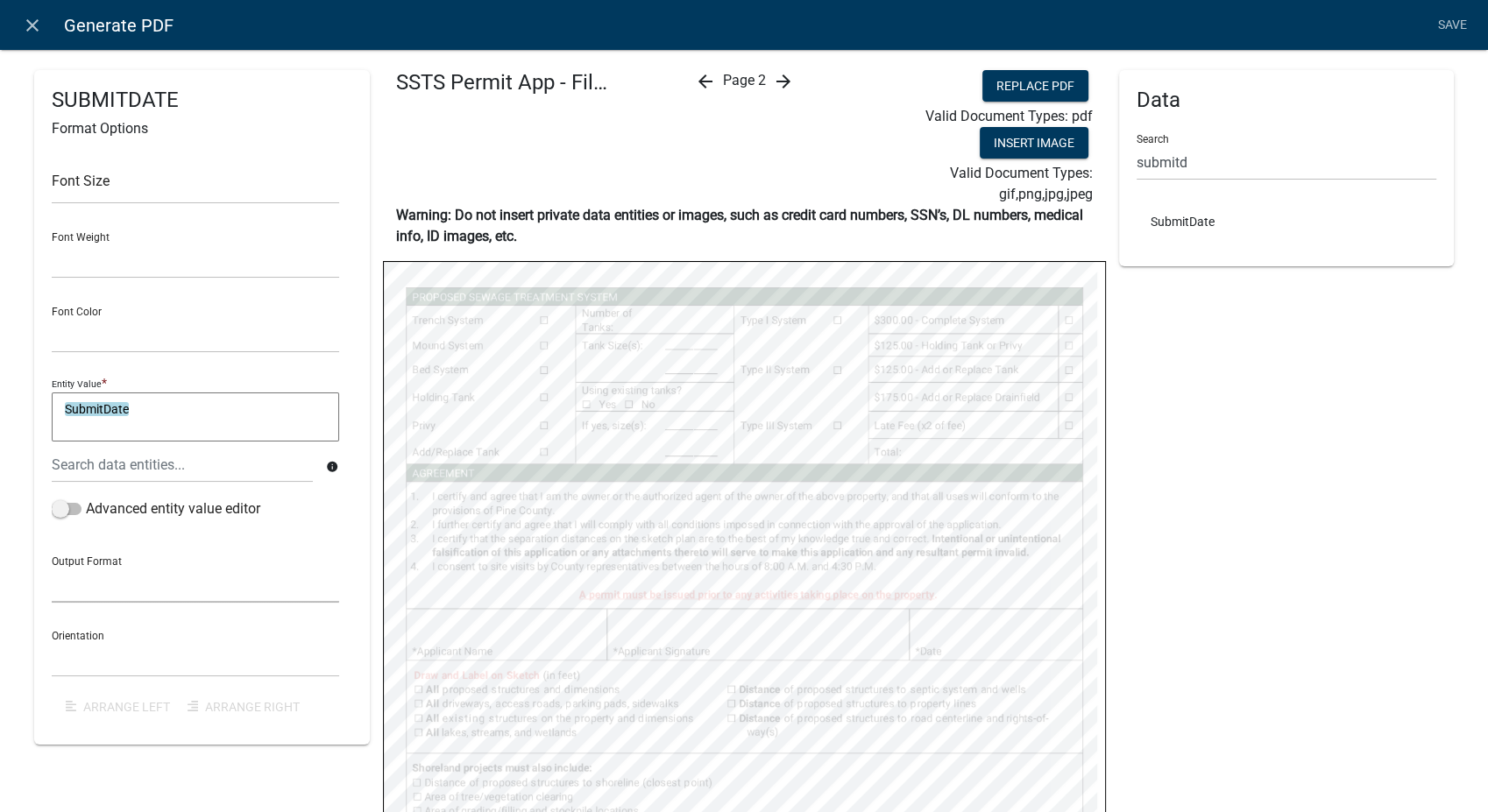
click at [86, 584] on select "General Text Number Decimal Date Date & Time" at bounding box center [196, 584] width 287 height 36
select select "3"
click at [52, 567] on select "General Text Number Decimal Date Date & Time" at bounding box center [196, 584] width 287 height 36
click at [62, 663] on select "Horizontal Vertical" at bounding box center [196, 659] width 287 height 36
select select "1"
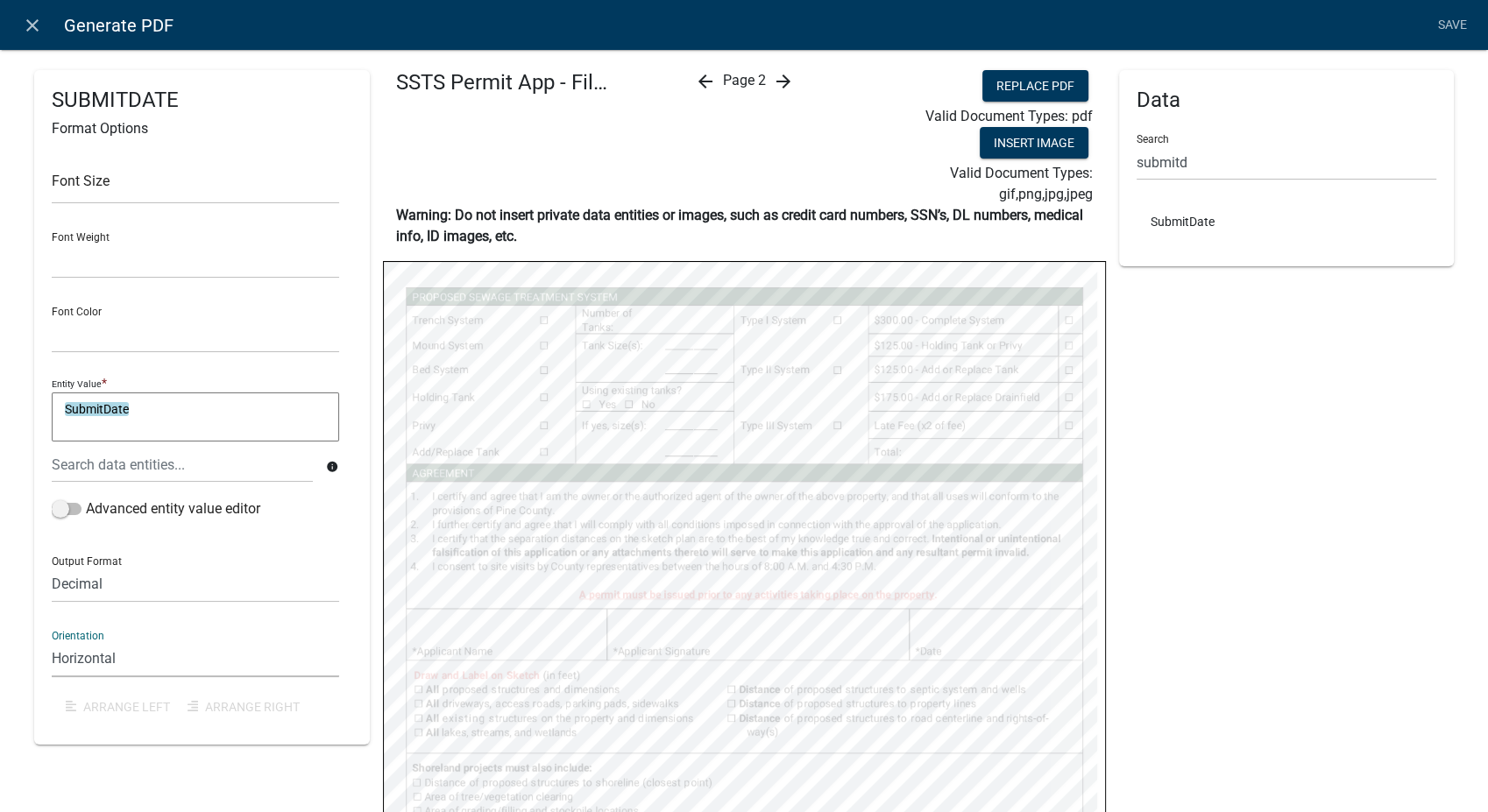
click at [52, 641] on select "Horizontal Vertical" at bounding box center [196, 659] width 287 height 36
click at [1196, 165] on input "submitd" at bounding box center [1287, 162] width 301 height 36
type input "s"
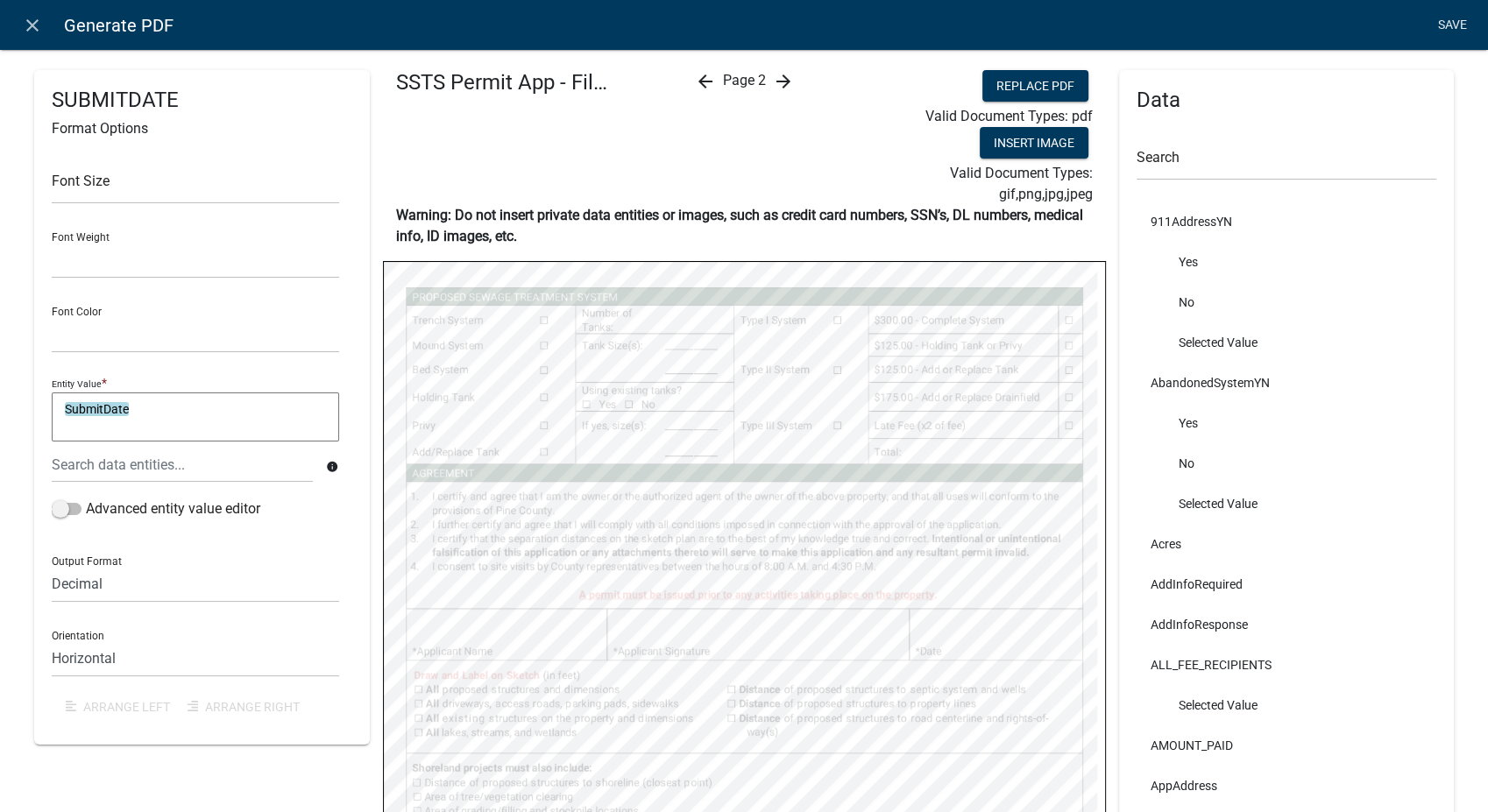
click at [1458, 24] on link "Save" at bounding box center [1451, 25] width 43 height 34
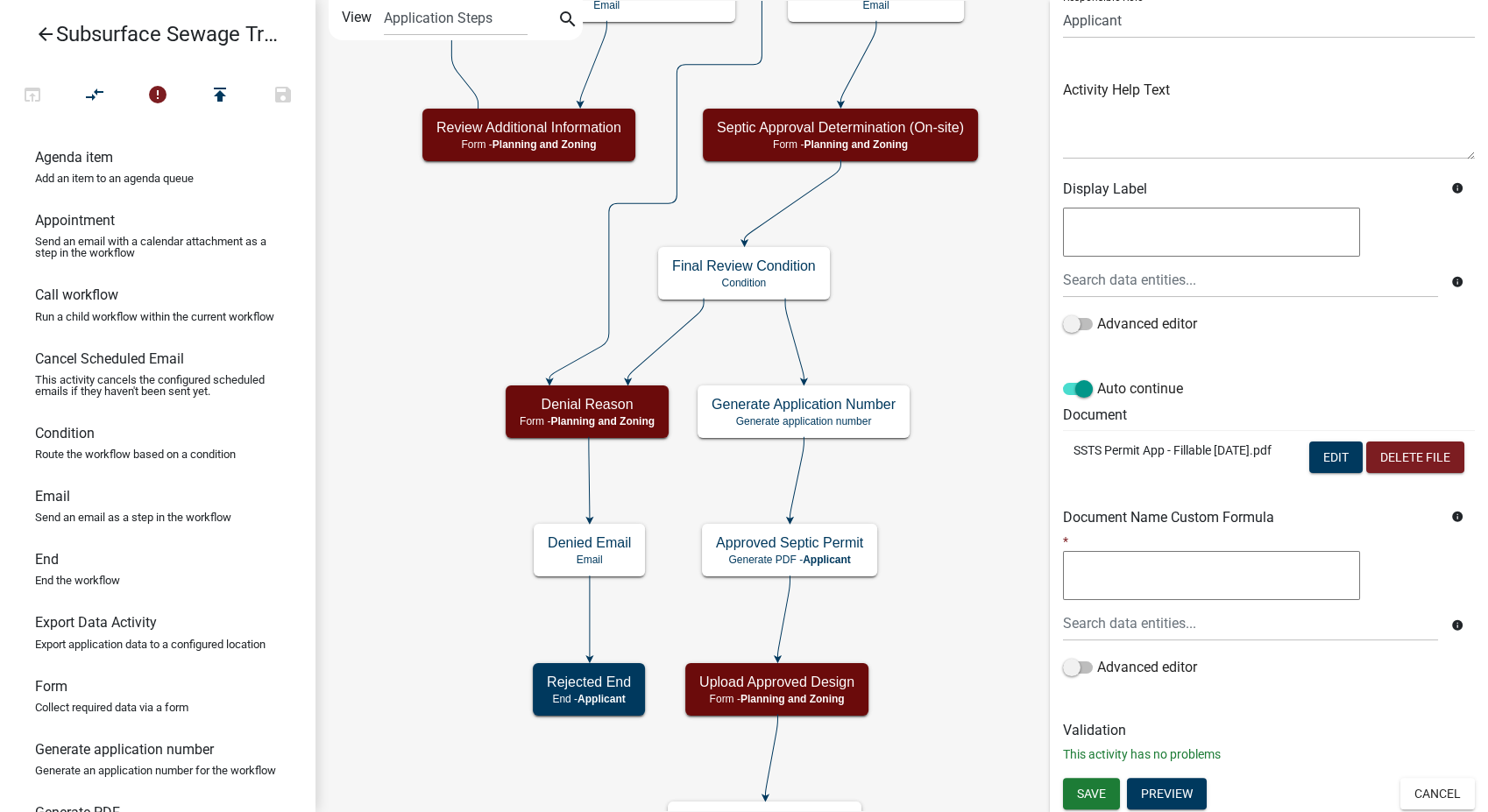
scroll to position [147, 0]
click at [1095, 802] on button "Save" at bounding box center [1091, 793] width 57 height 32
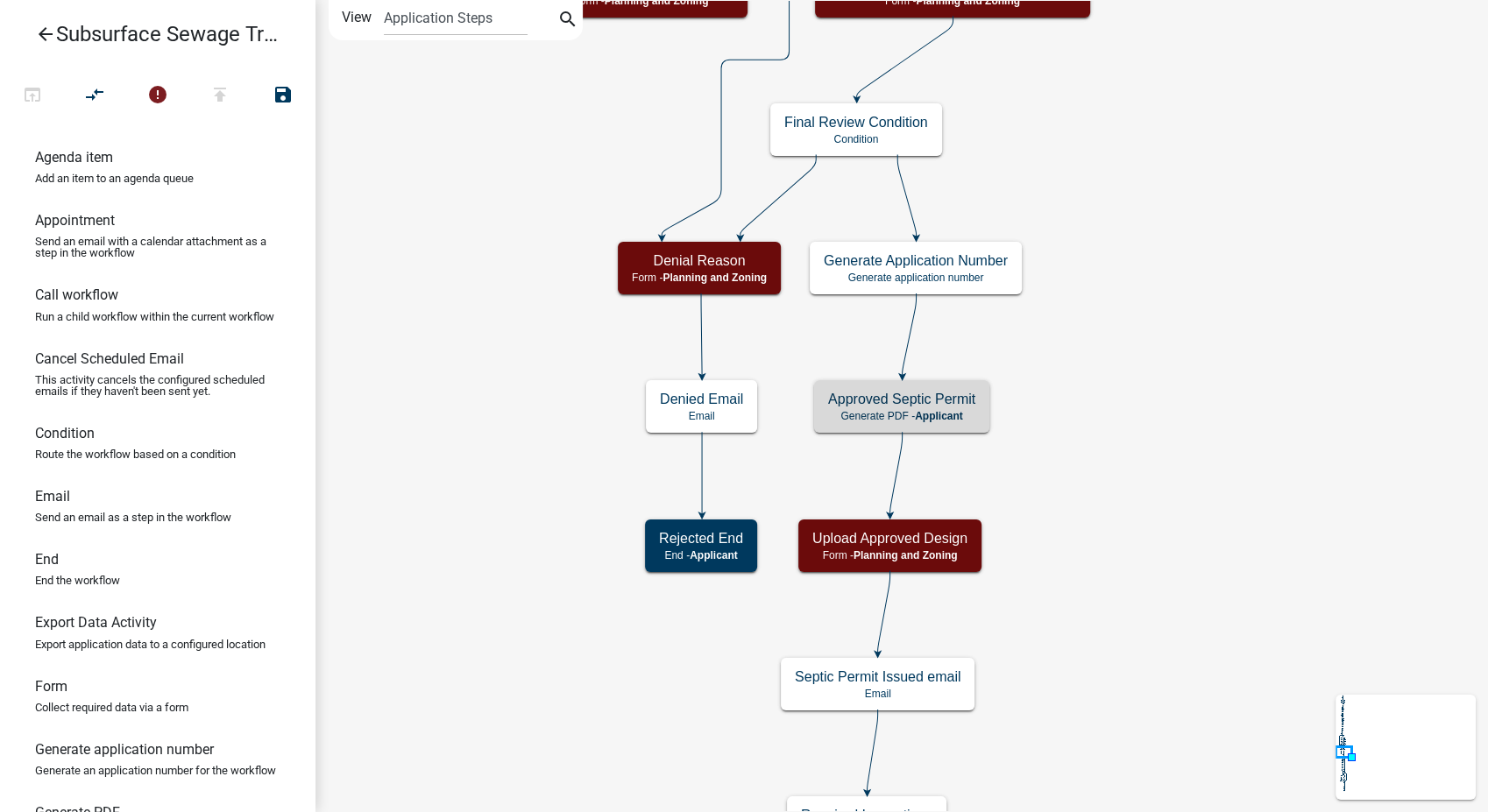
scroll to position [0, 0]
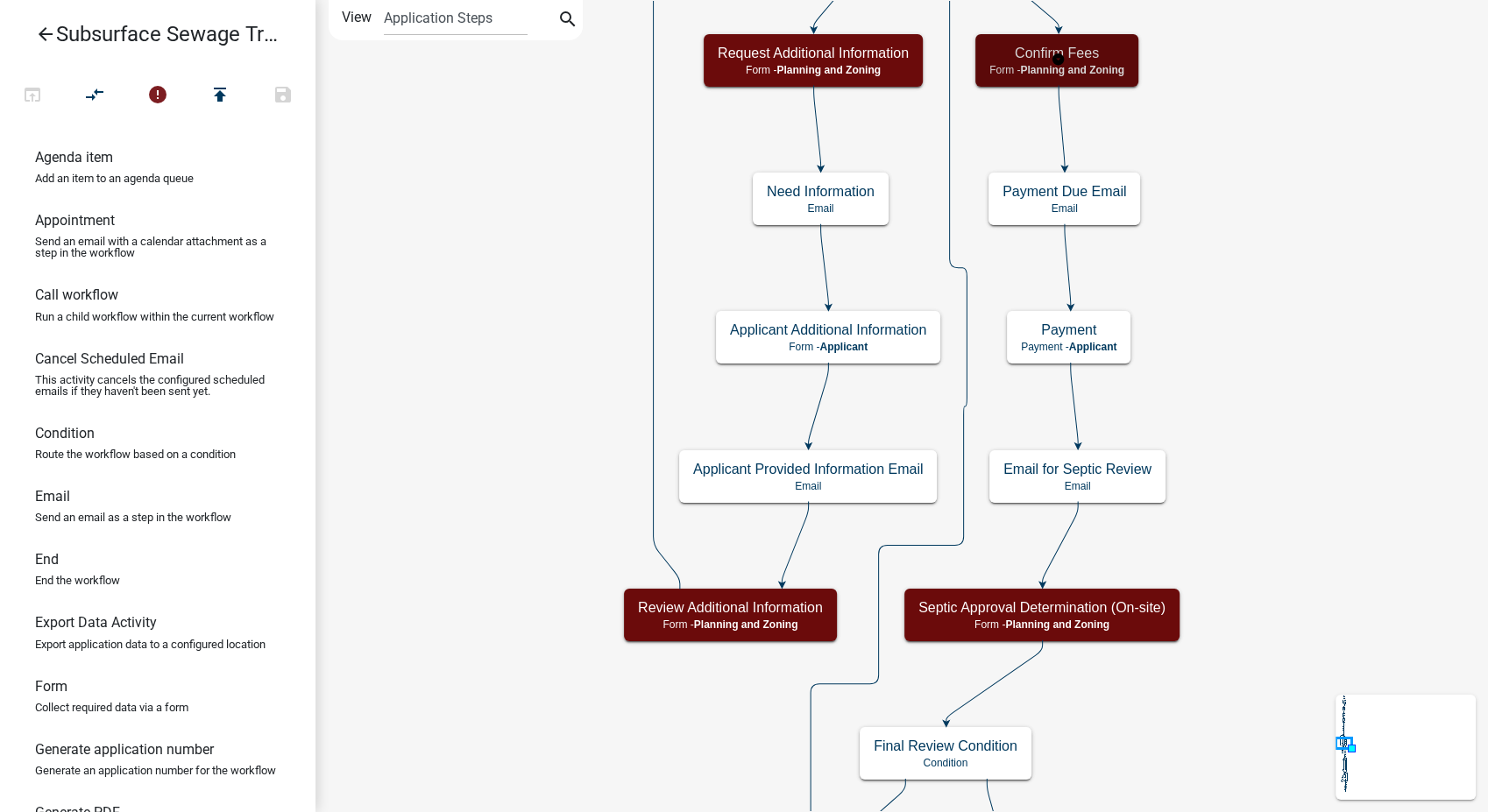
click at [1031, 60] on h5 "Confirm Fees" at bounding box center [1057, 52] width 135 height 16
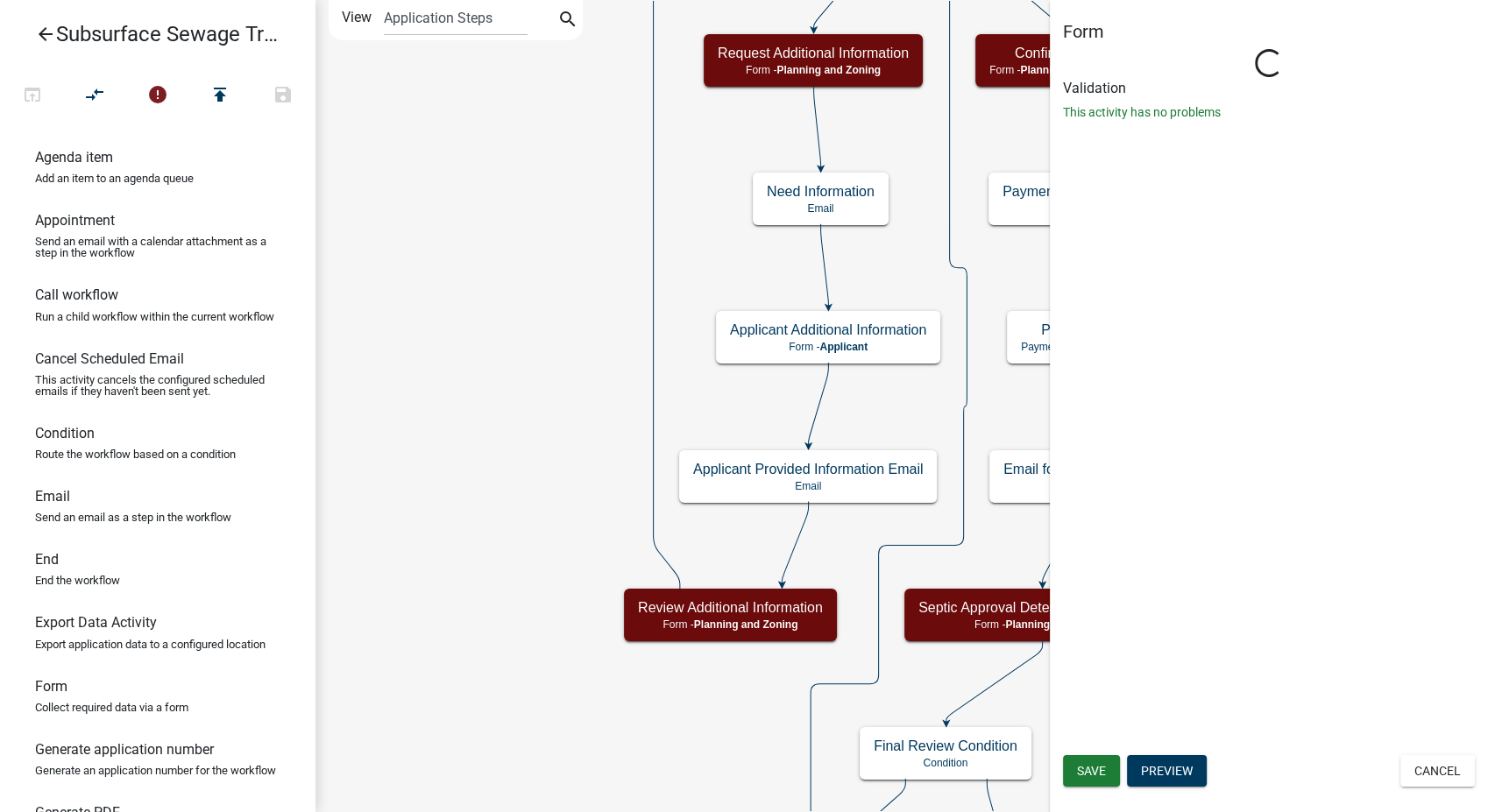
select select "D58BA222-38EB-46EB-A3AC-B20C2EB01C9B"
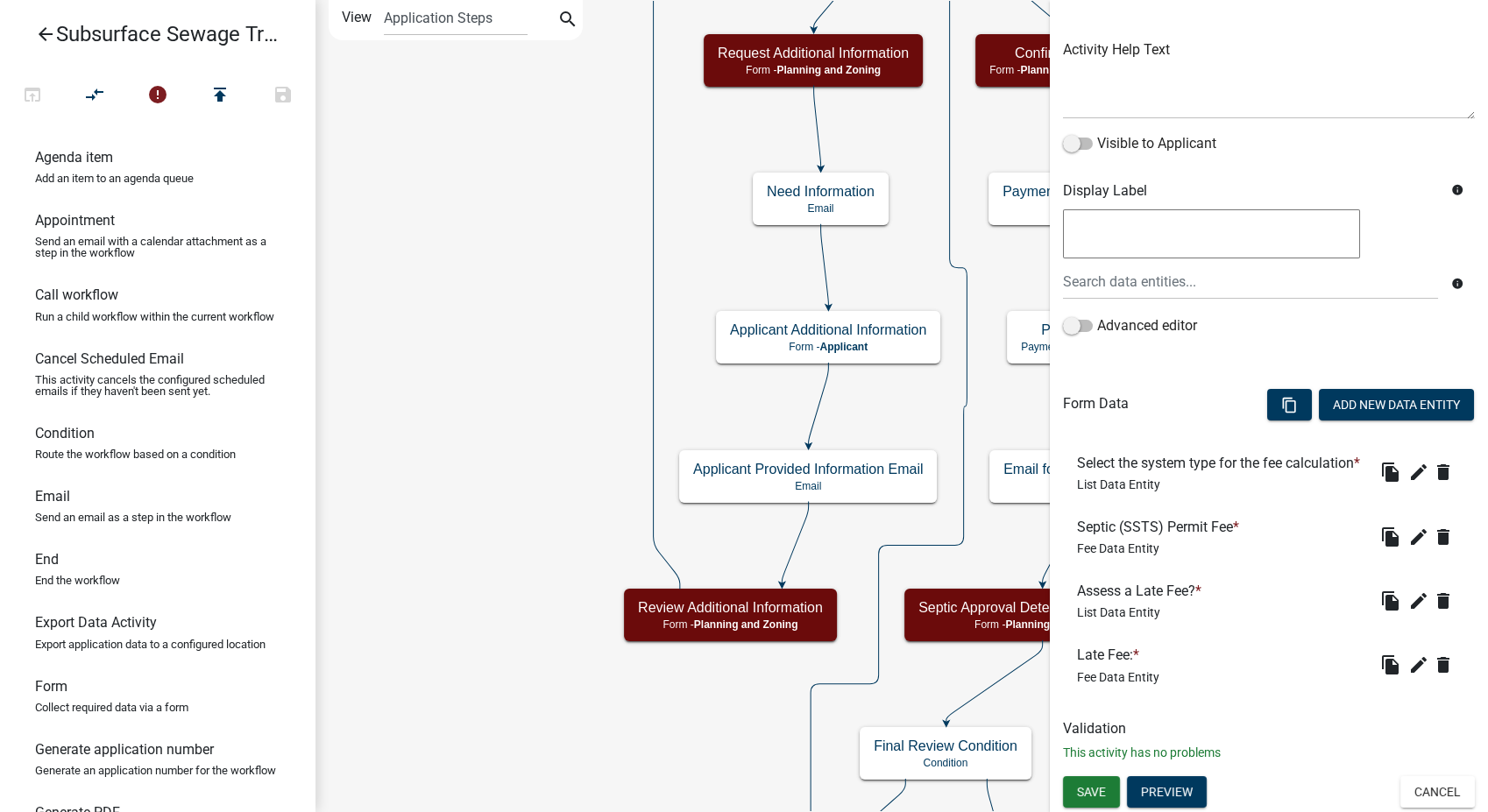
scroll to position [213, 0]
click at [1453, 792] on button "Cancel" at bounding box center [1437, 792] width 74 height 32
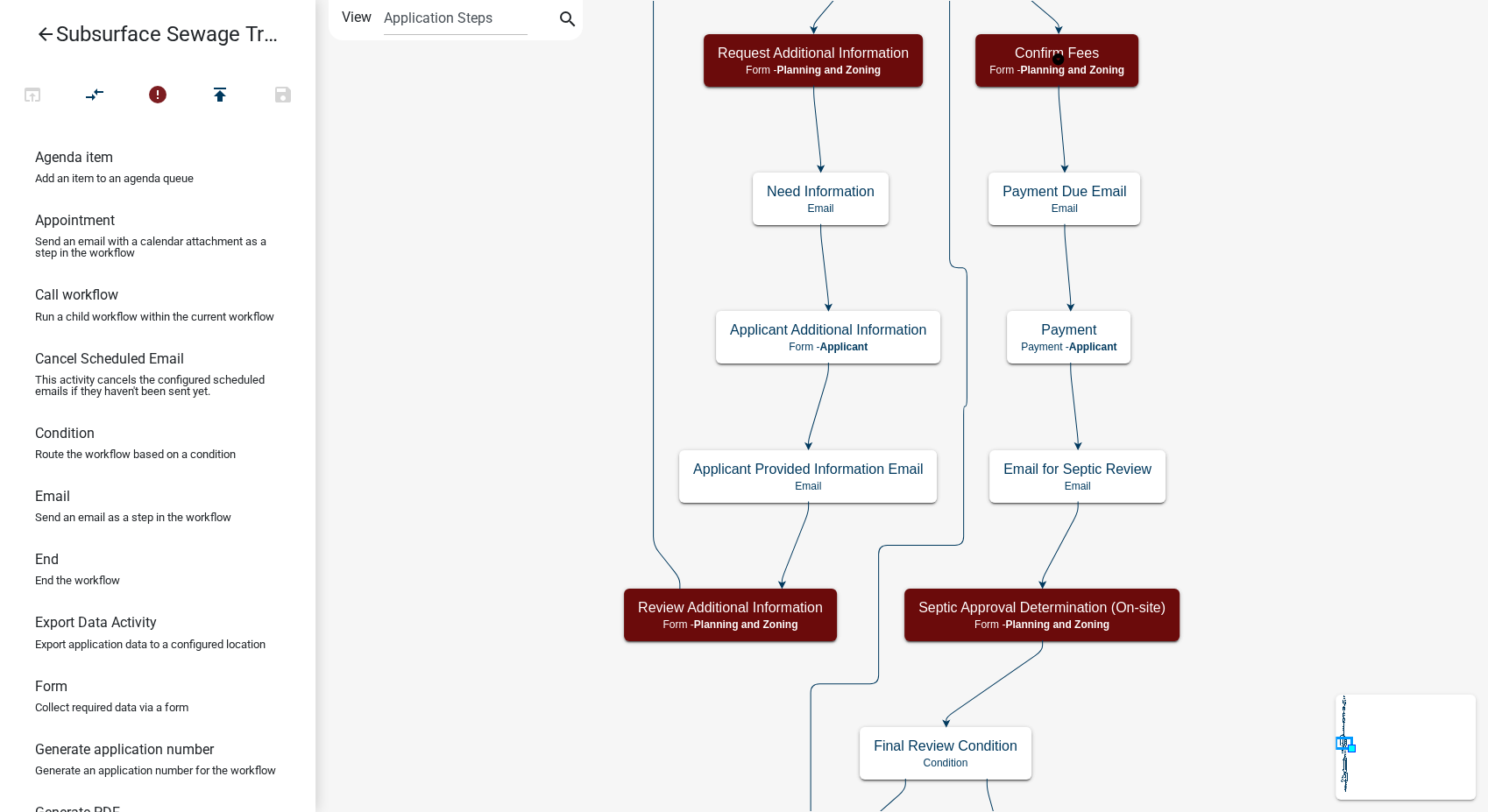
scroll to position [0, 0]
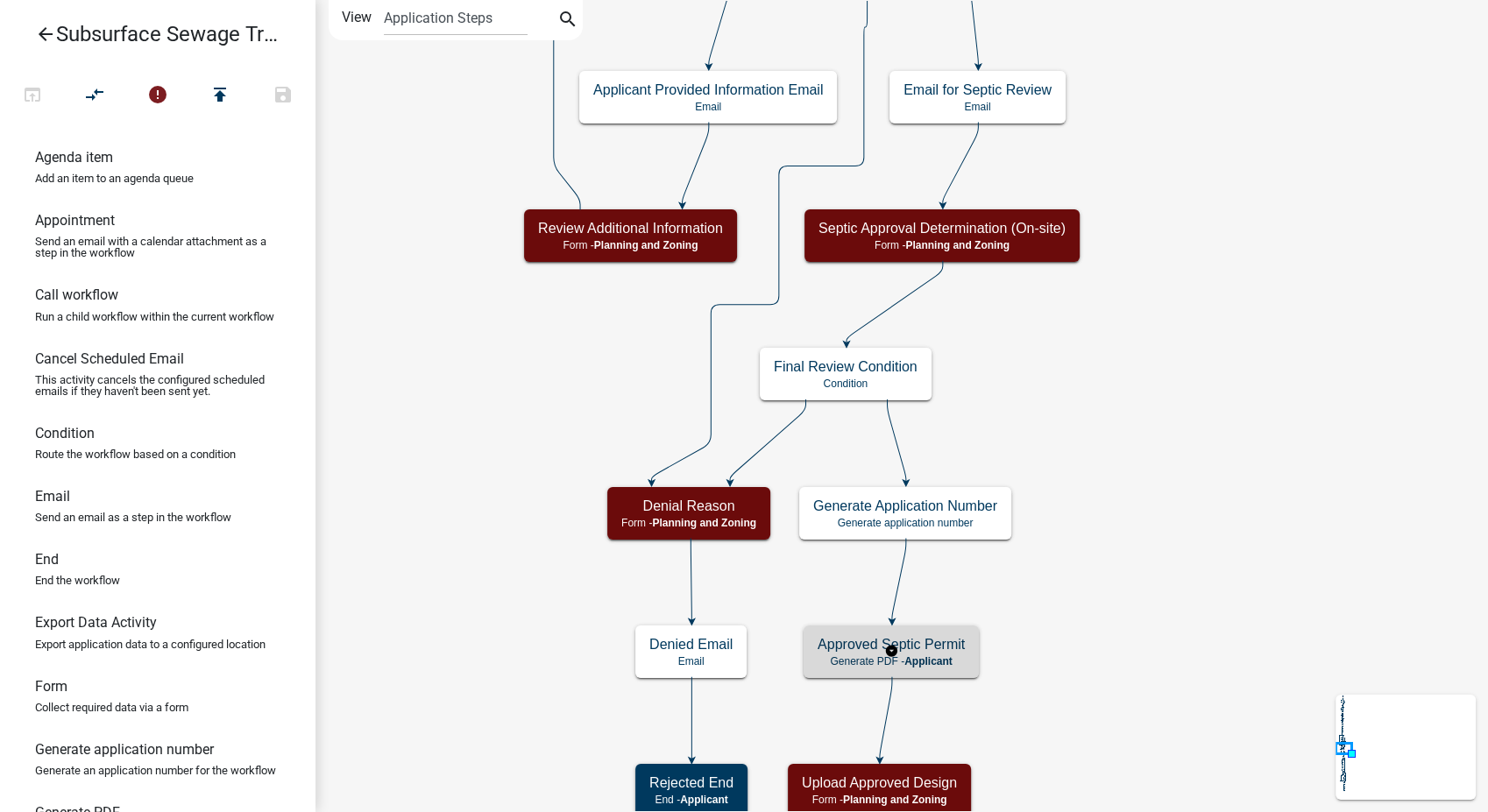
click at [940, 676] on div "Approved Septic Permit Generate PDF - Applicant" at bounding box center [891, 652] width 176 height 53
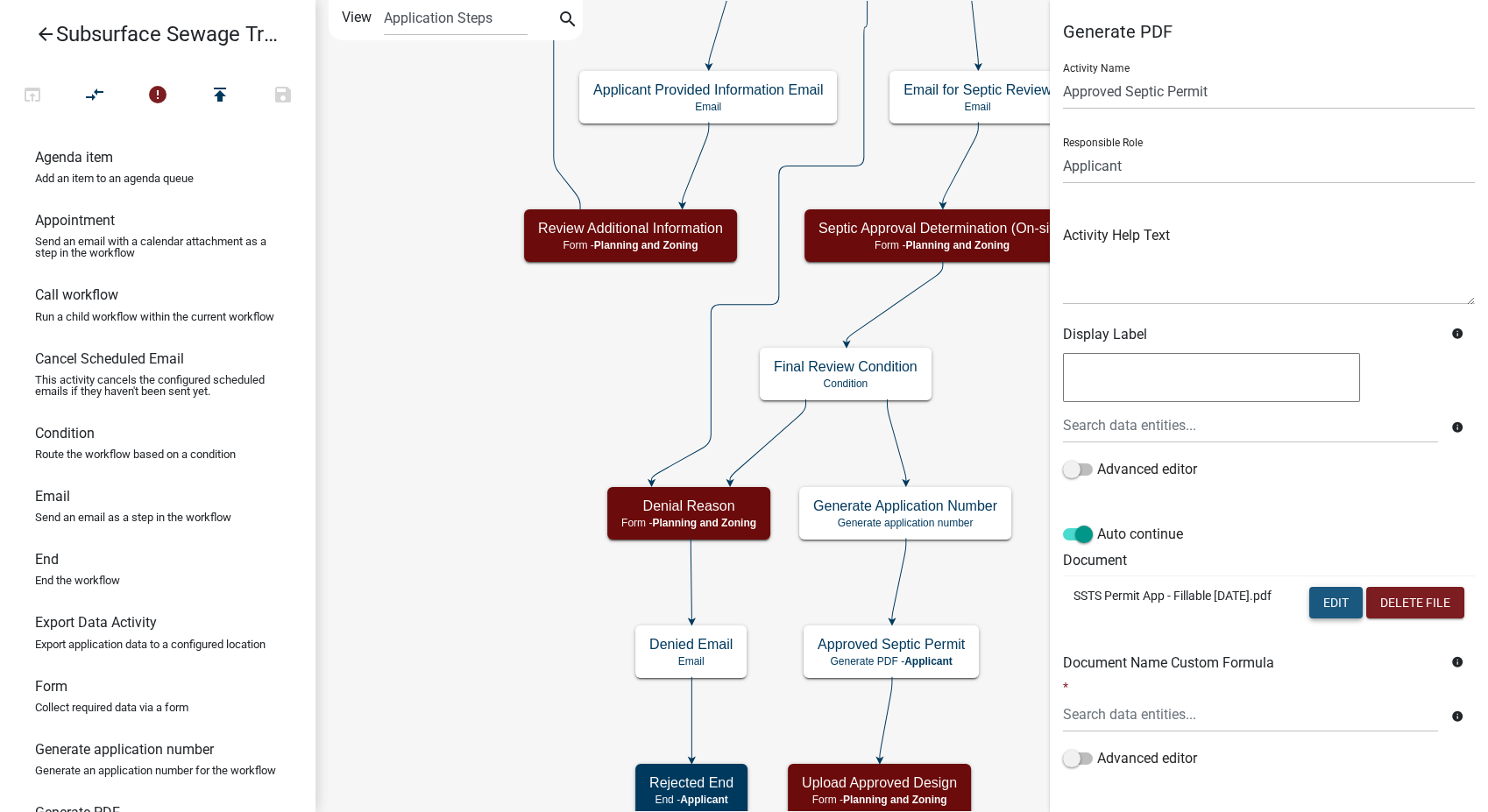
click at [1321, 592] on button "Edit" at bounding box center [1336, 603] width 53 height 32
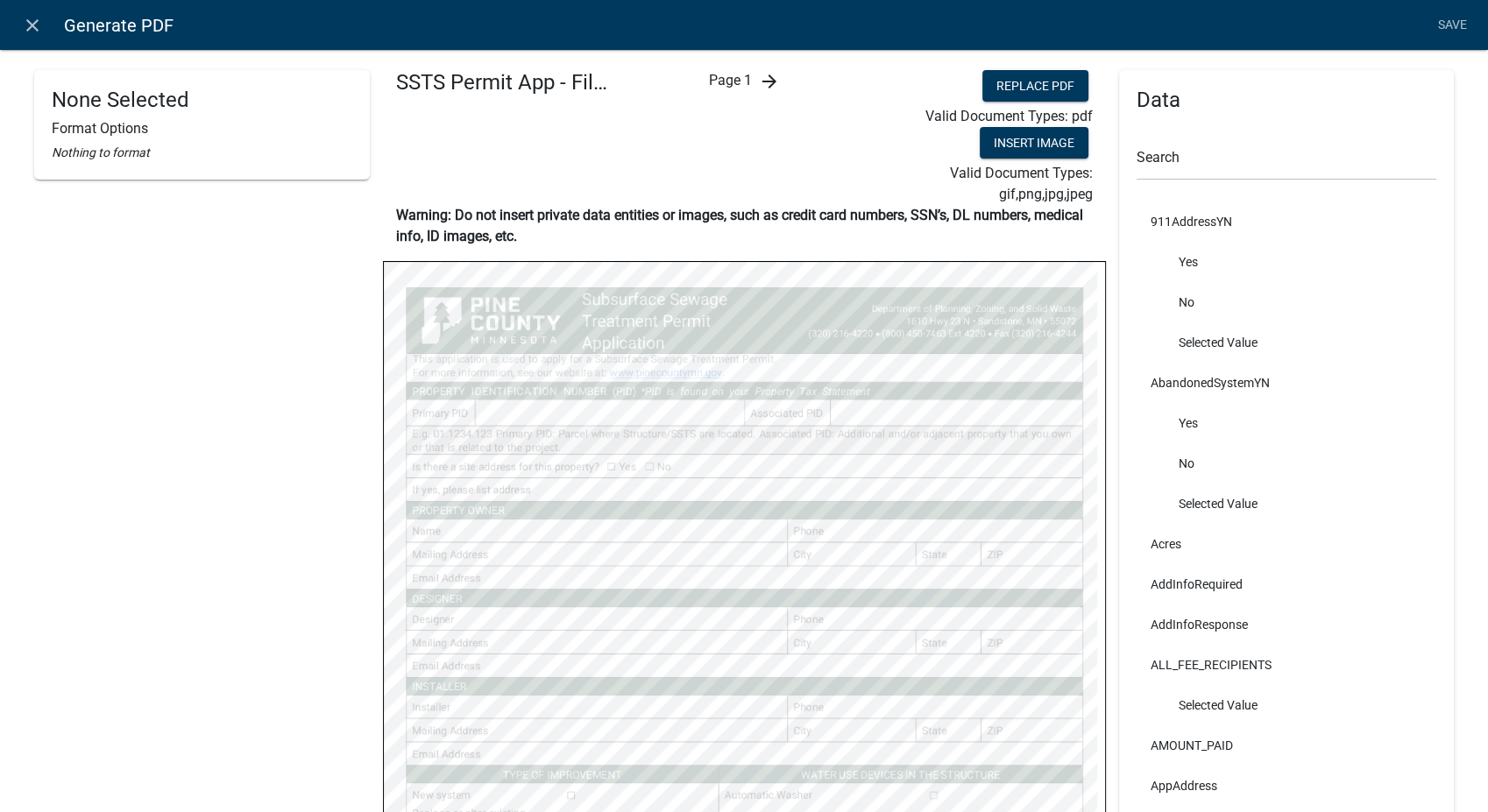
click at [764, 86] on icon "arrow_forward" at bounding box center [769, 82] width 21 height 21
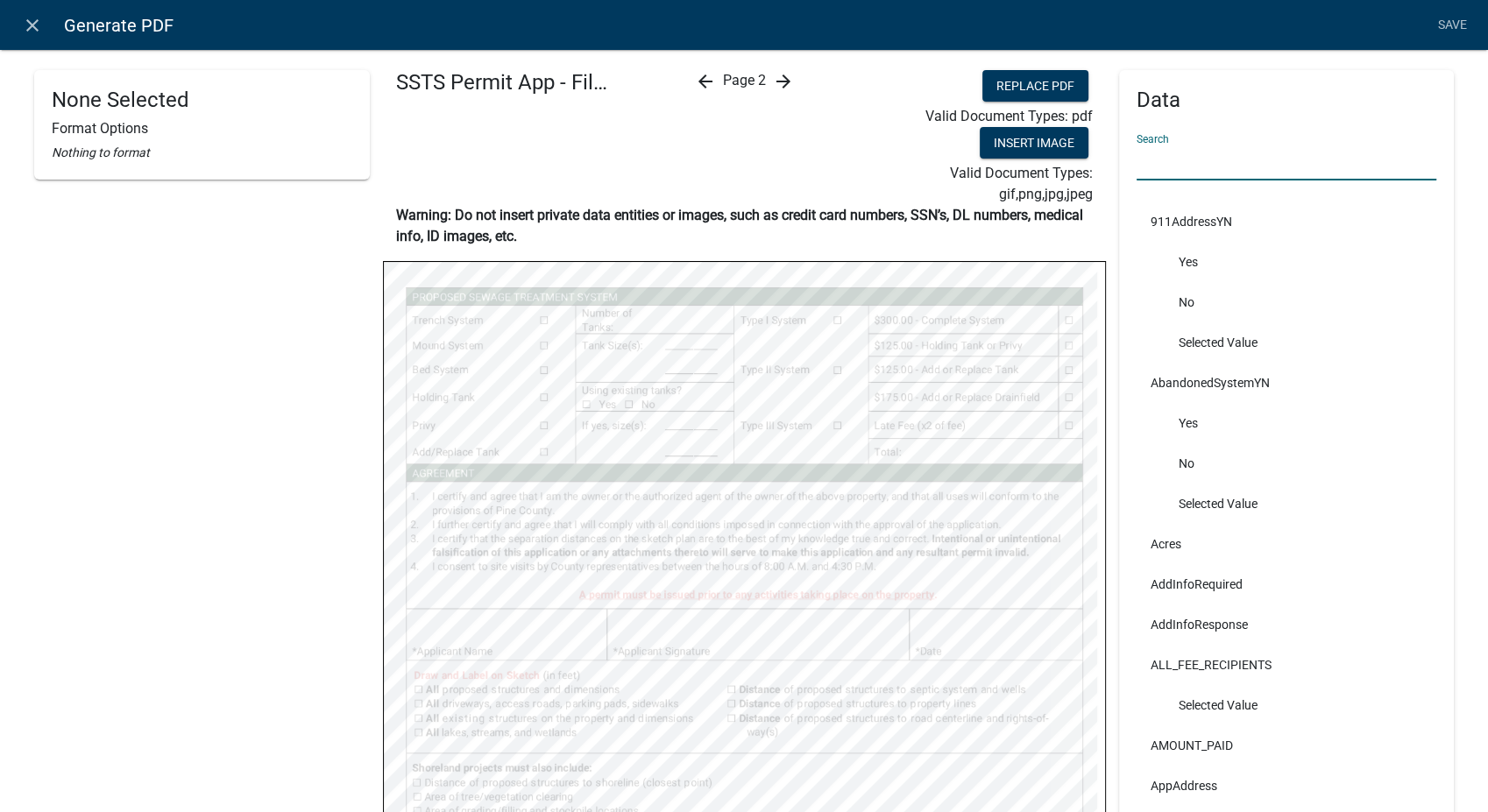
click at [1185, 171] on input "text" at bounding box center [1287, 162] width 301 height 36
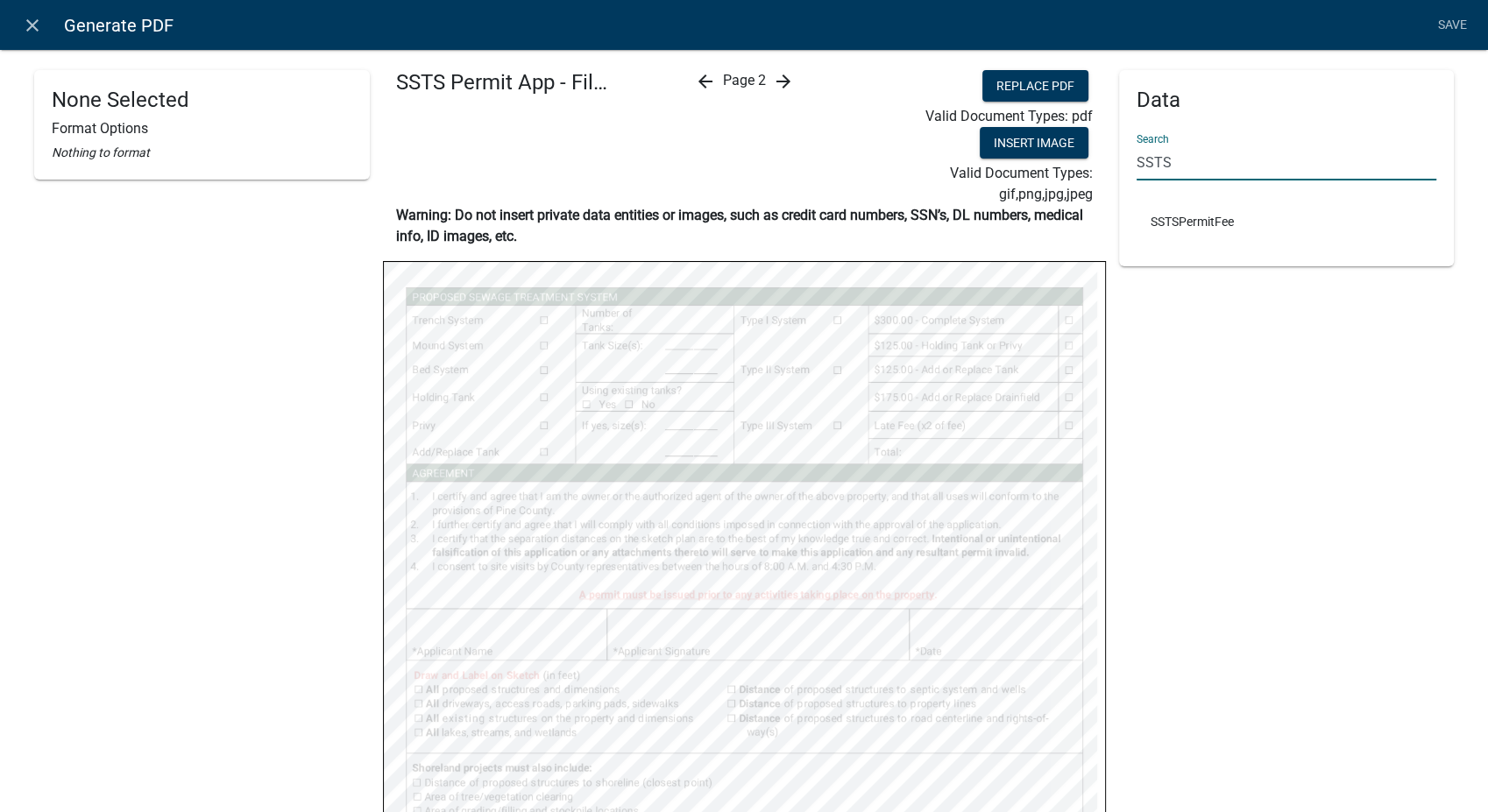
click at [1190, 221] on li "SSTSPermitFee" at bounding box center [1287, 222] width 301 height 41
click at [1171, 161] on input "SSTS" at bounding box center [1287, 162] width 301 height 36
type input "S"
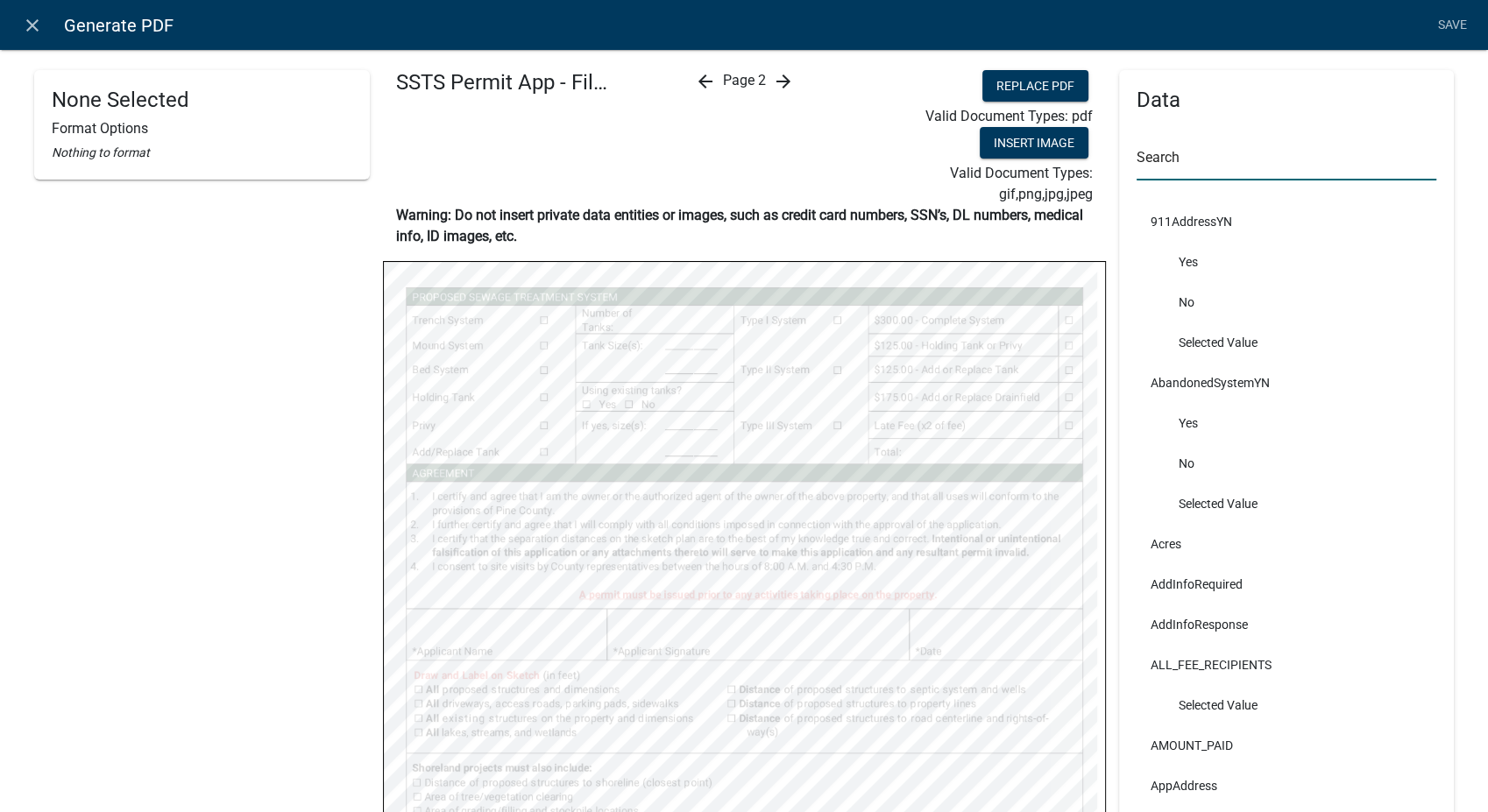
click at [1197, 145] on input "text" at bounding box center [1287, 162] width 301 height 36
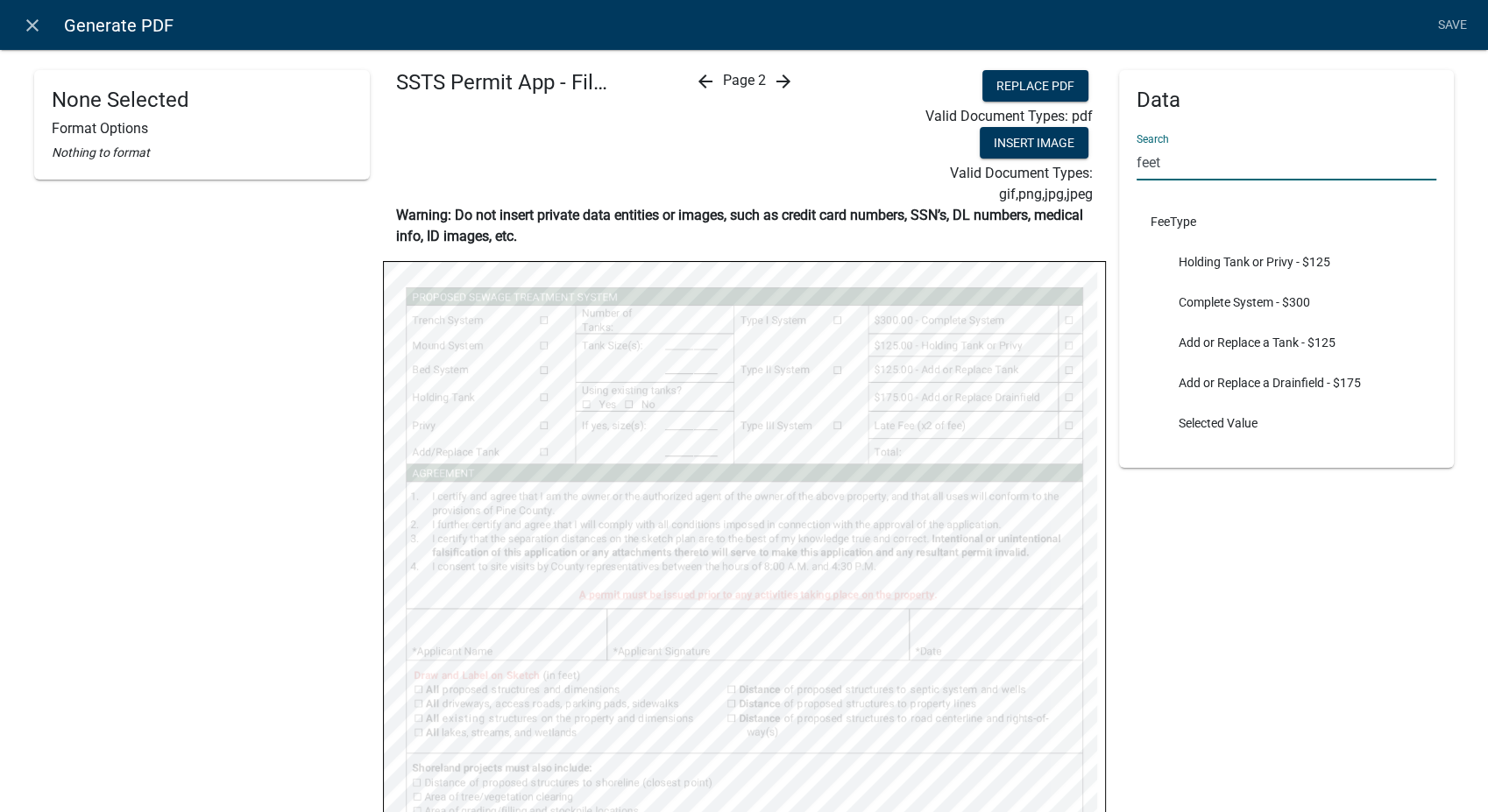
type input "feet"
select select
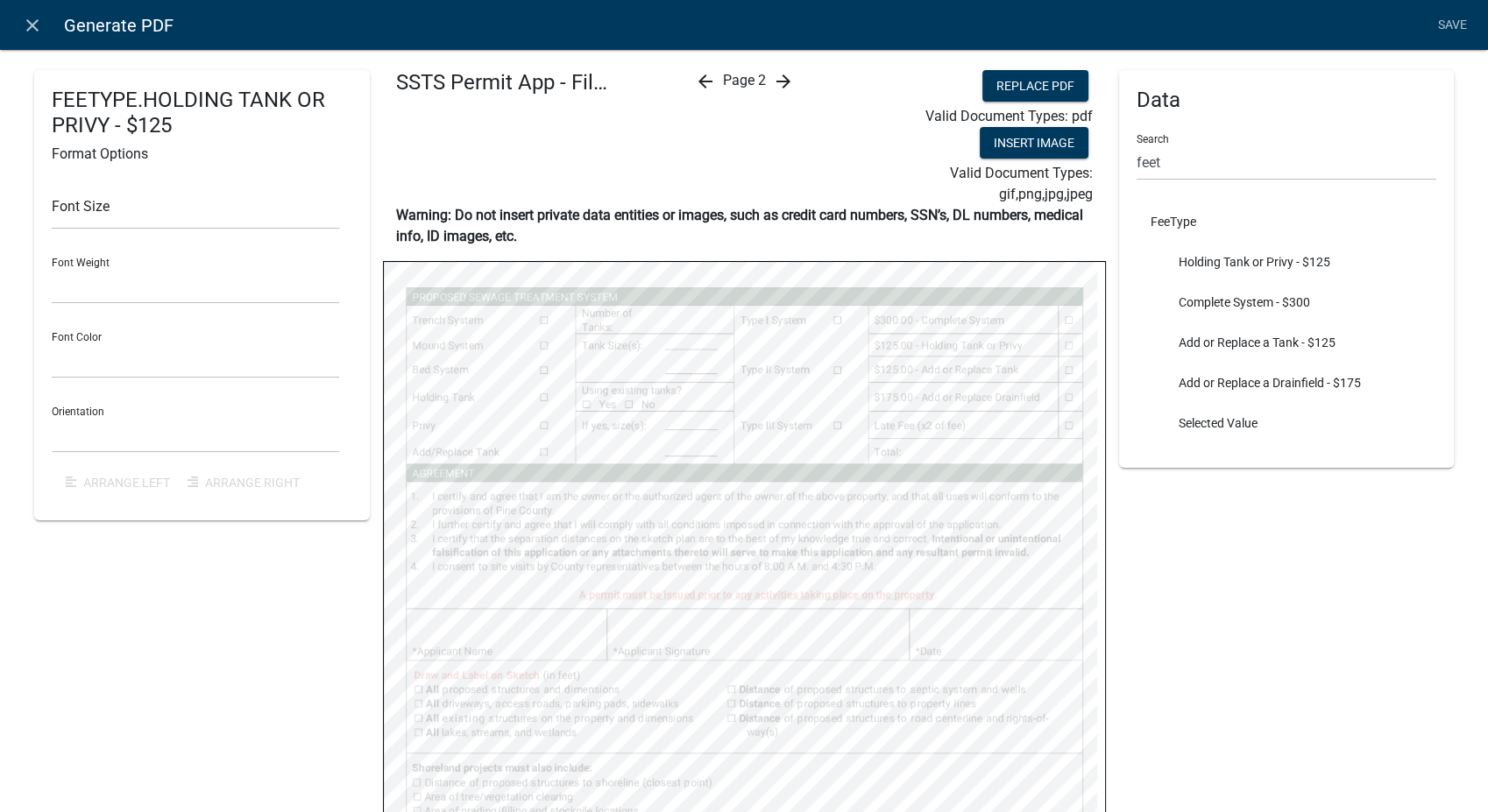
select select
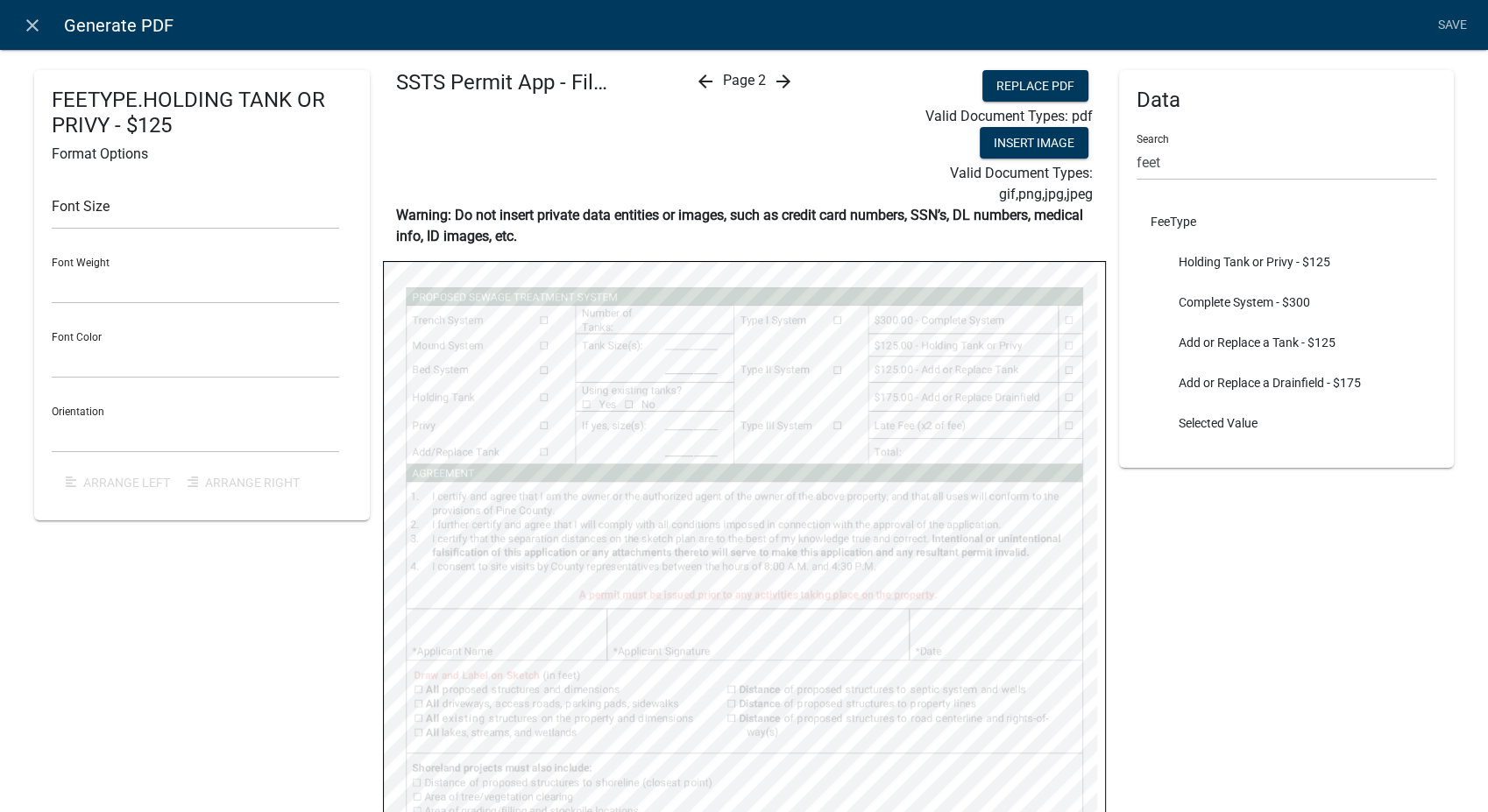
select select
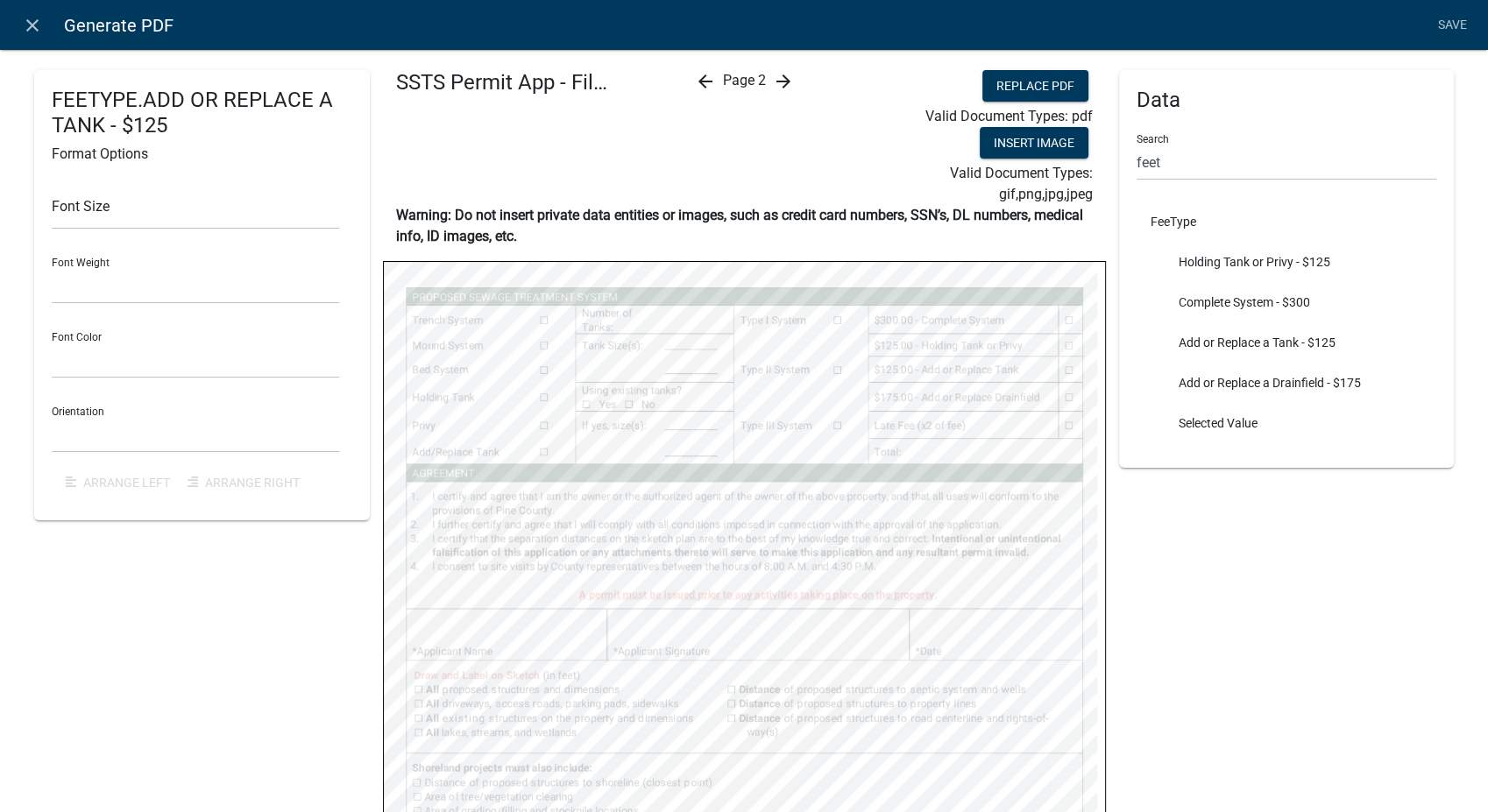
select select
click at [1235, 171] on input "feet" at bounding box center [1287, 162] width 301 height 36
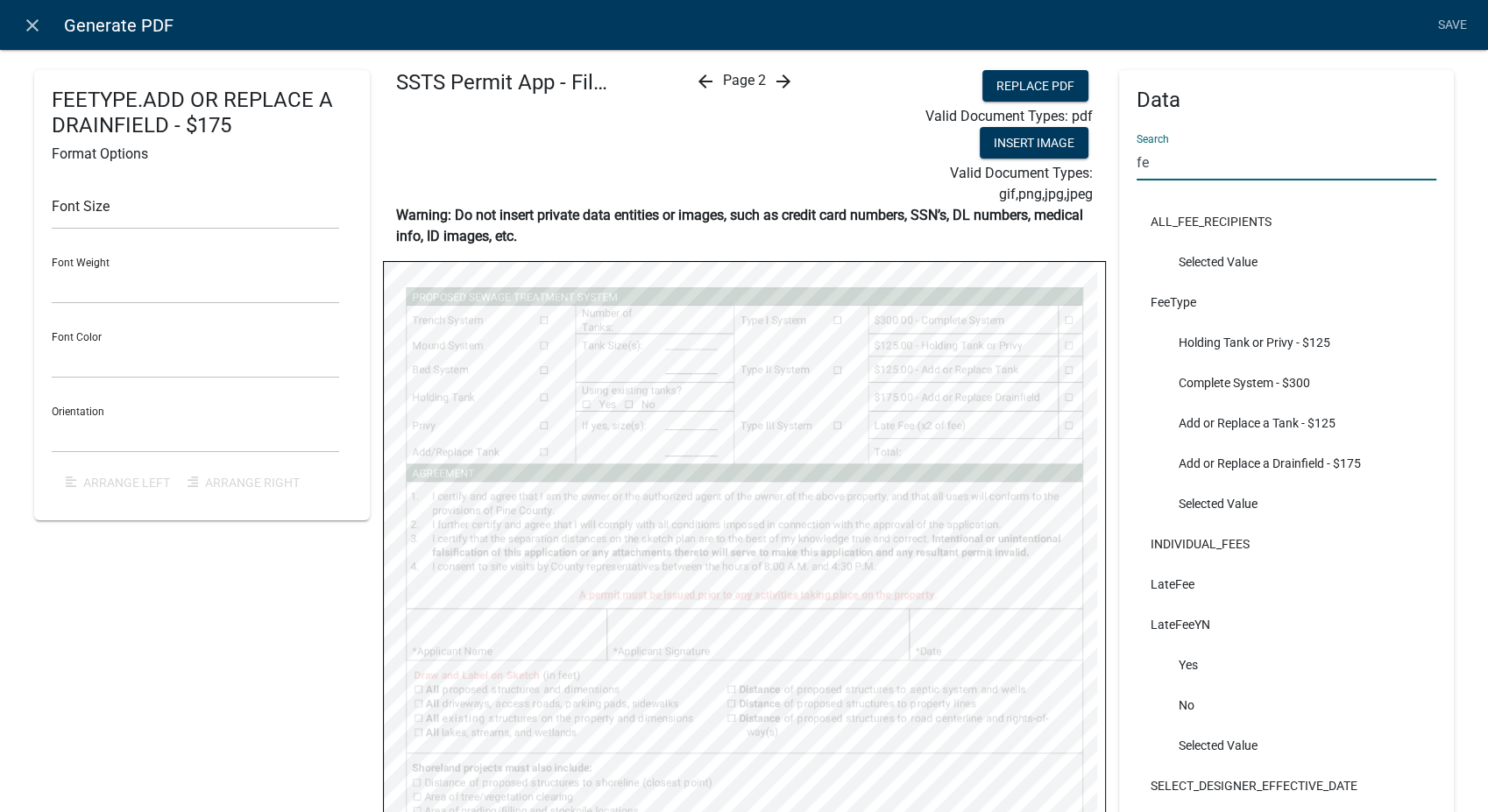
type input "f"
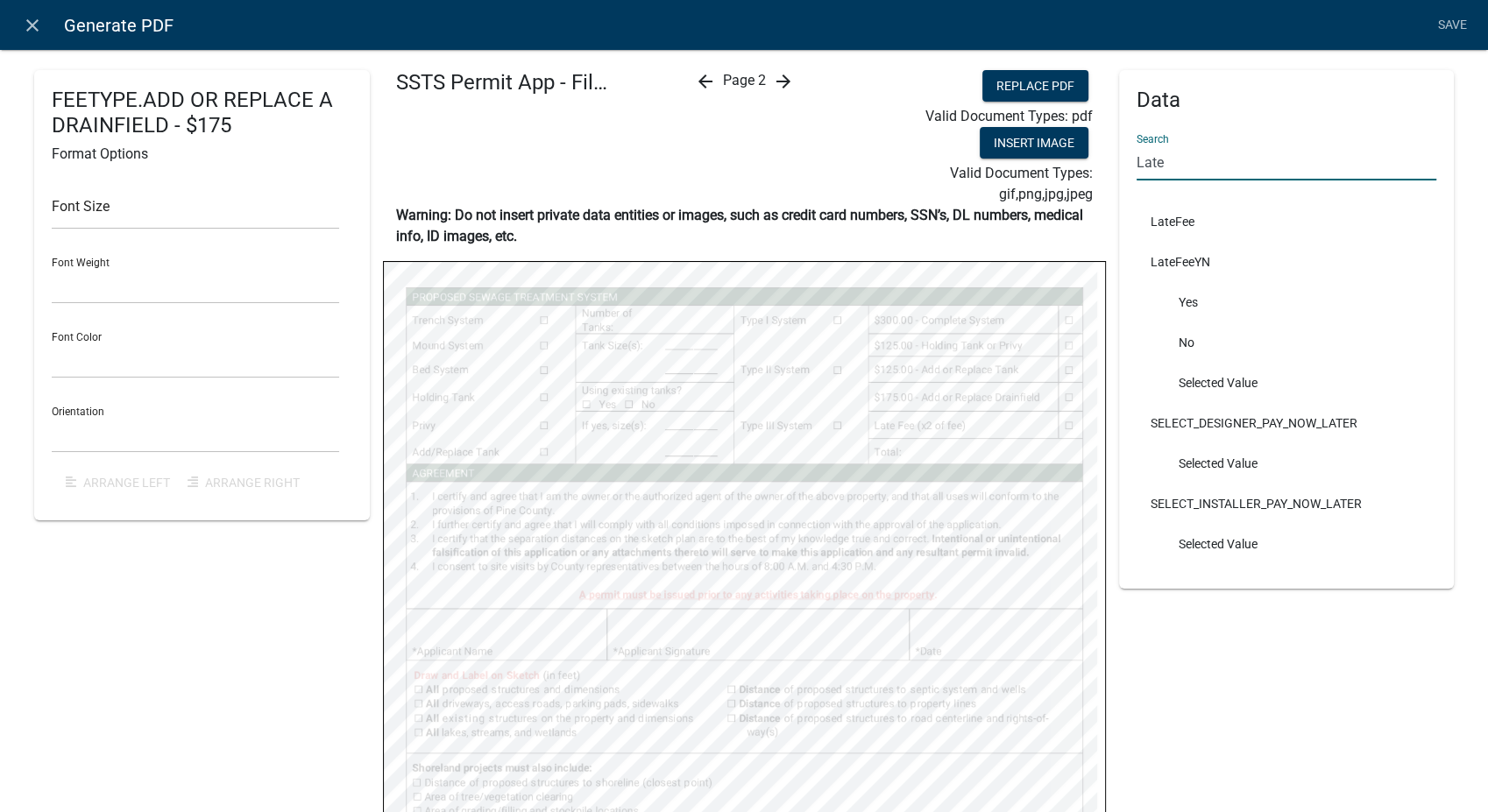
type input "Late"
select select
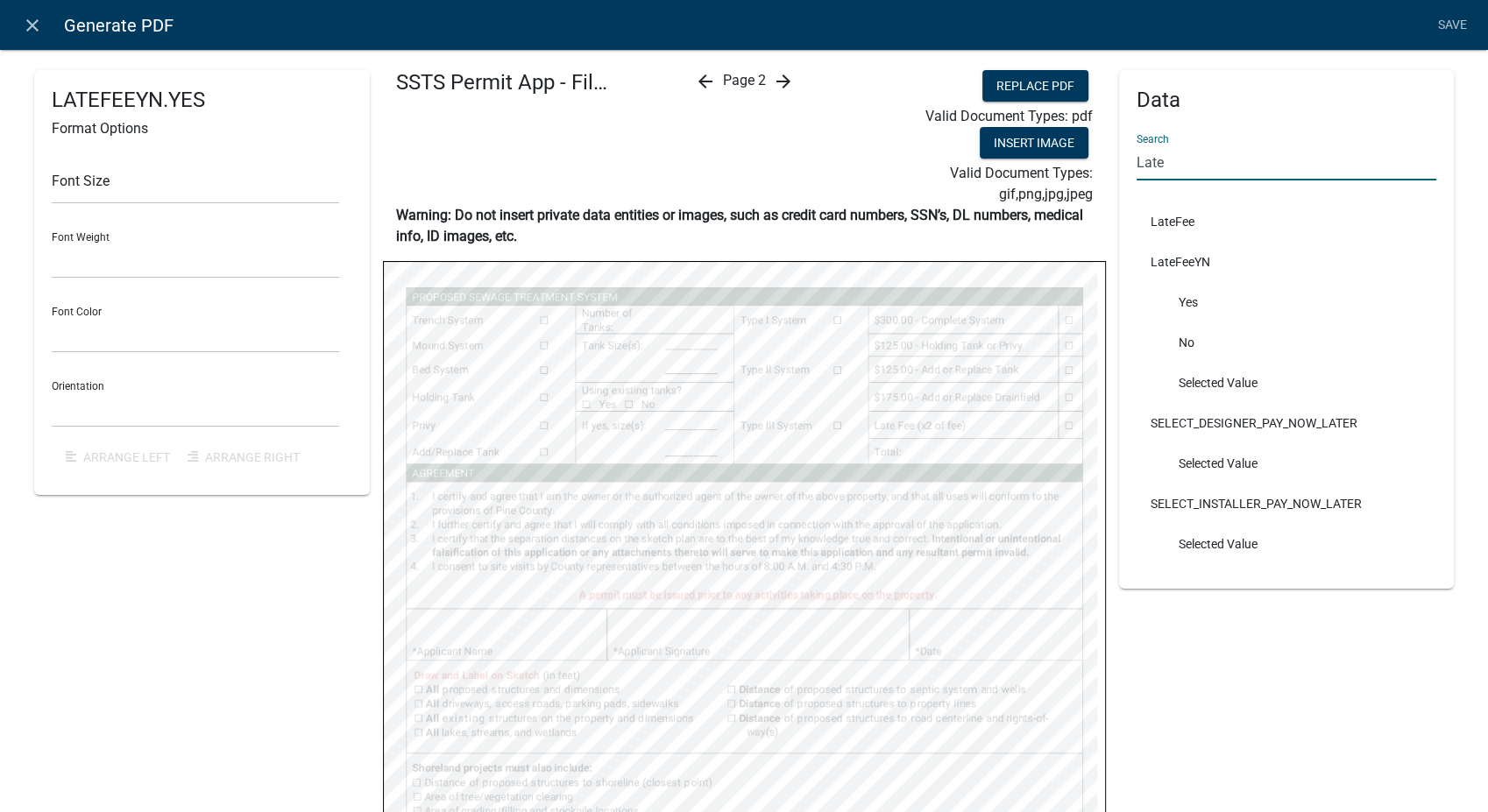
click at [1165, 176] on input "Late" at bounding box center [1287, 162] width 301 height 36
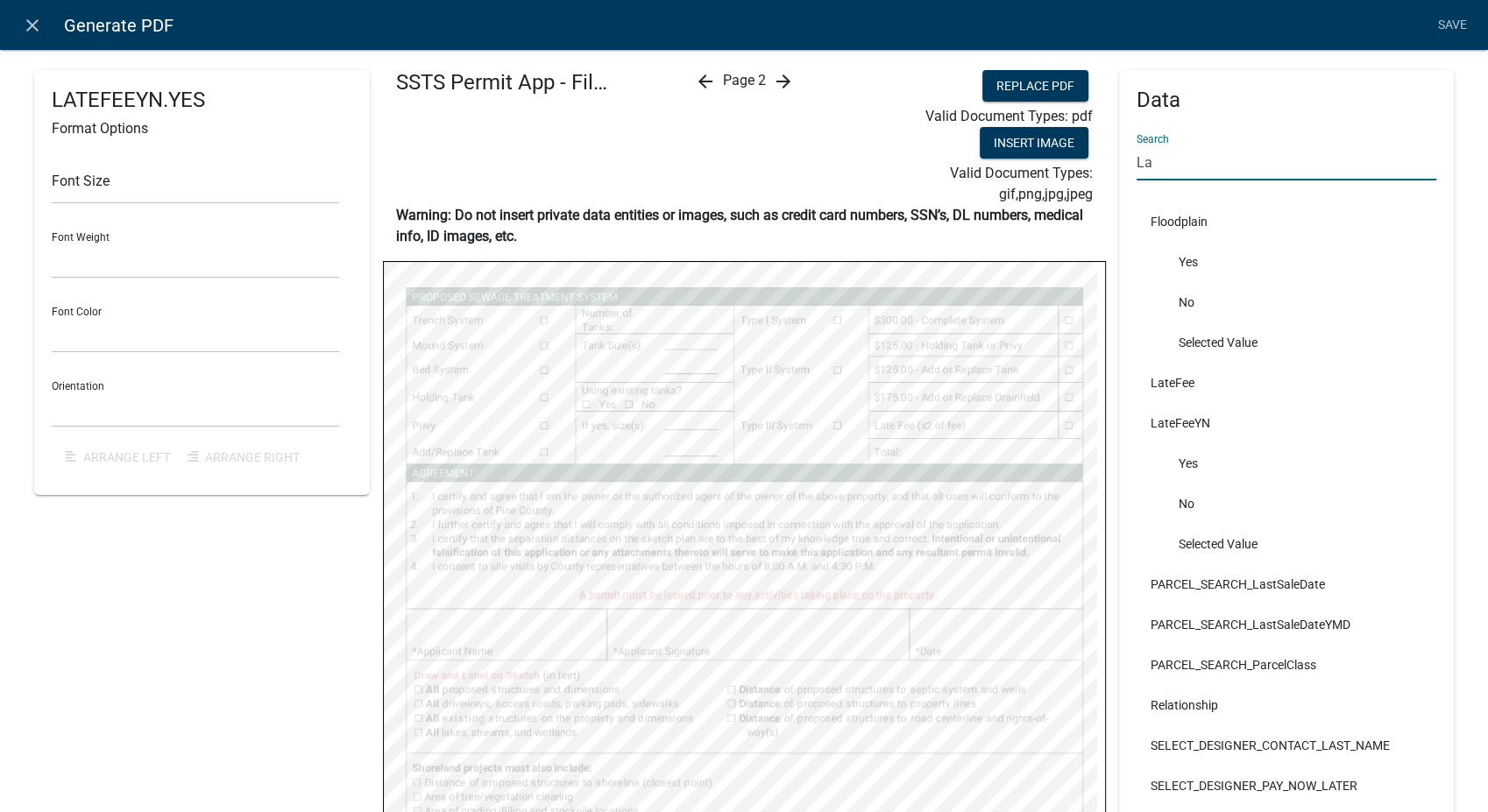
type input "L"
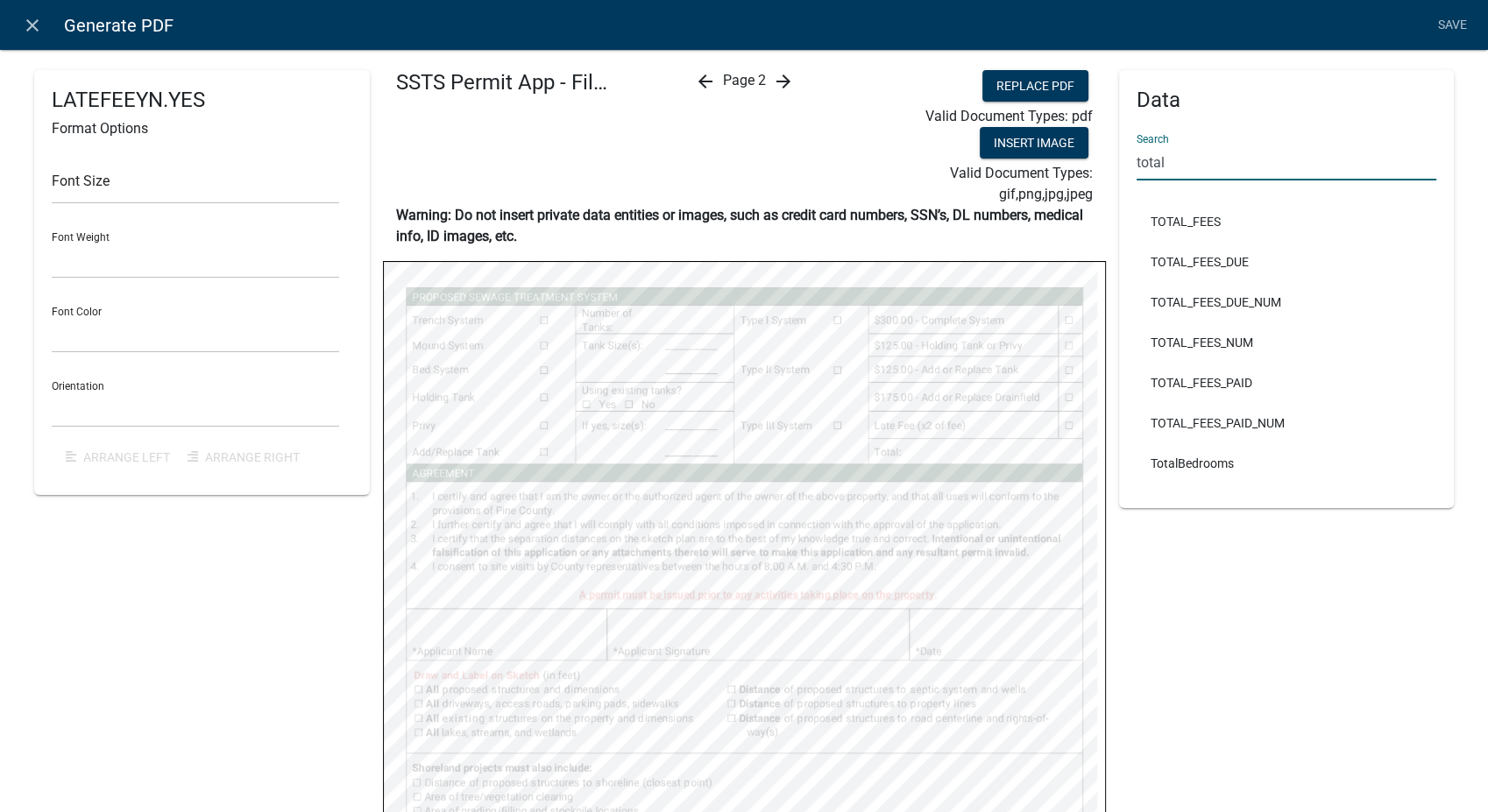
type input "total"
select select
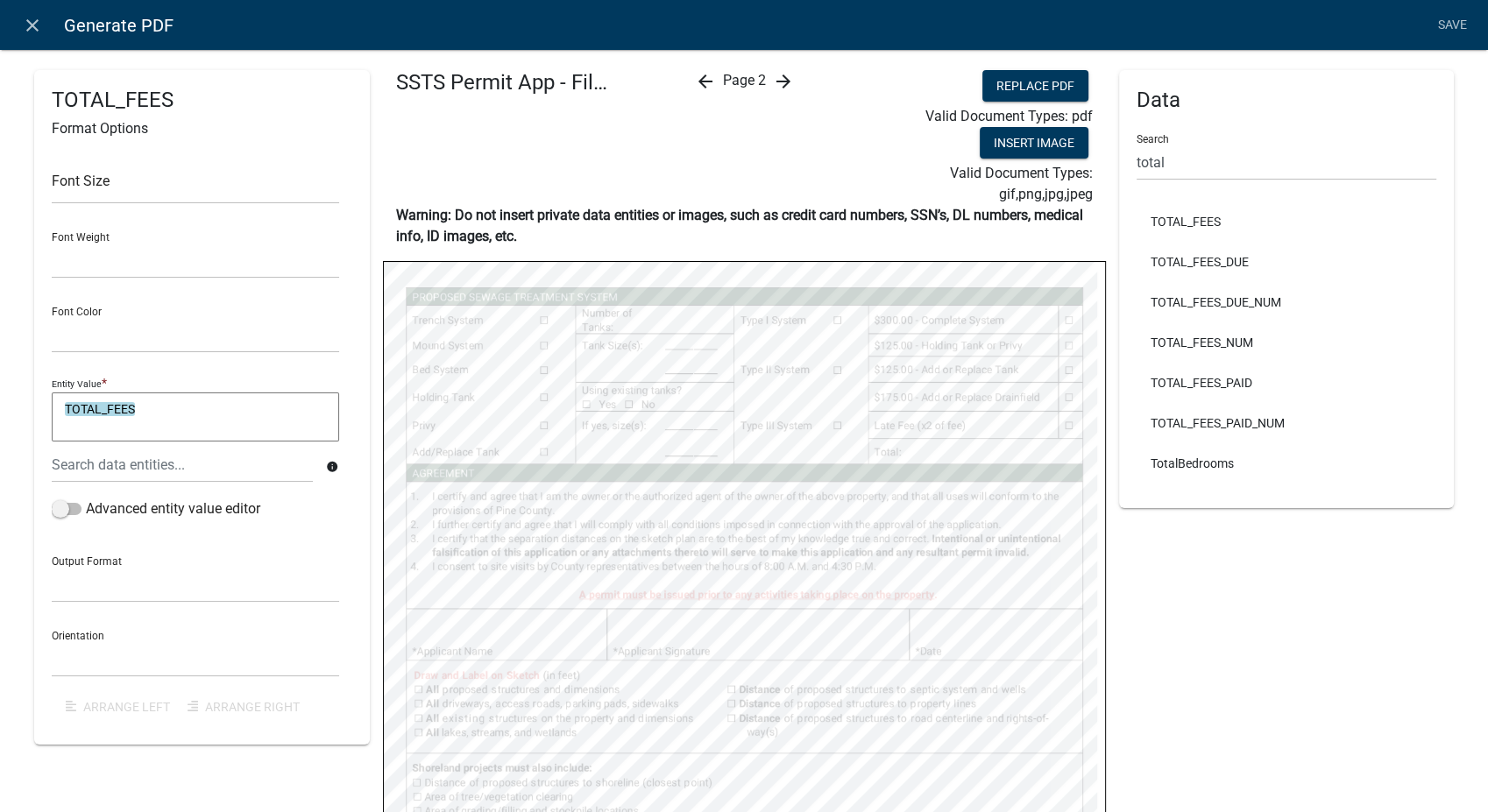
scroll to position [389, 0]
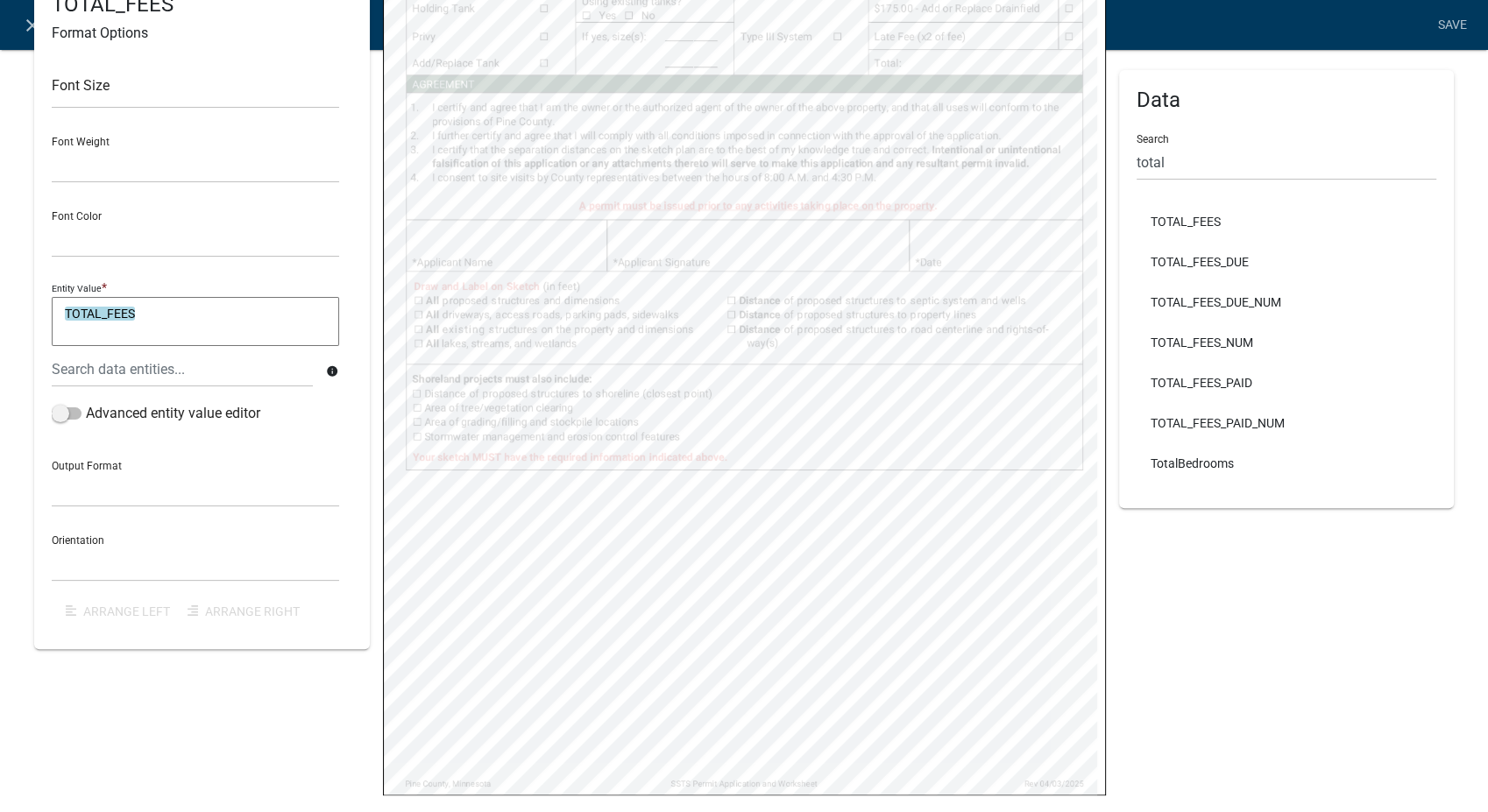
select select
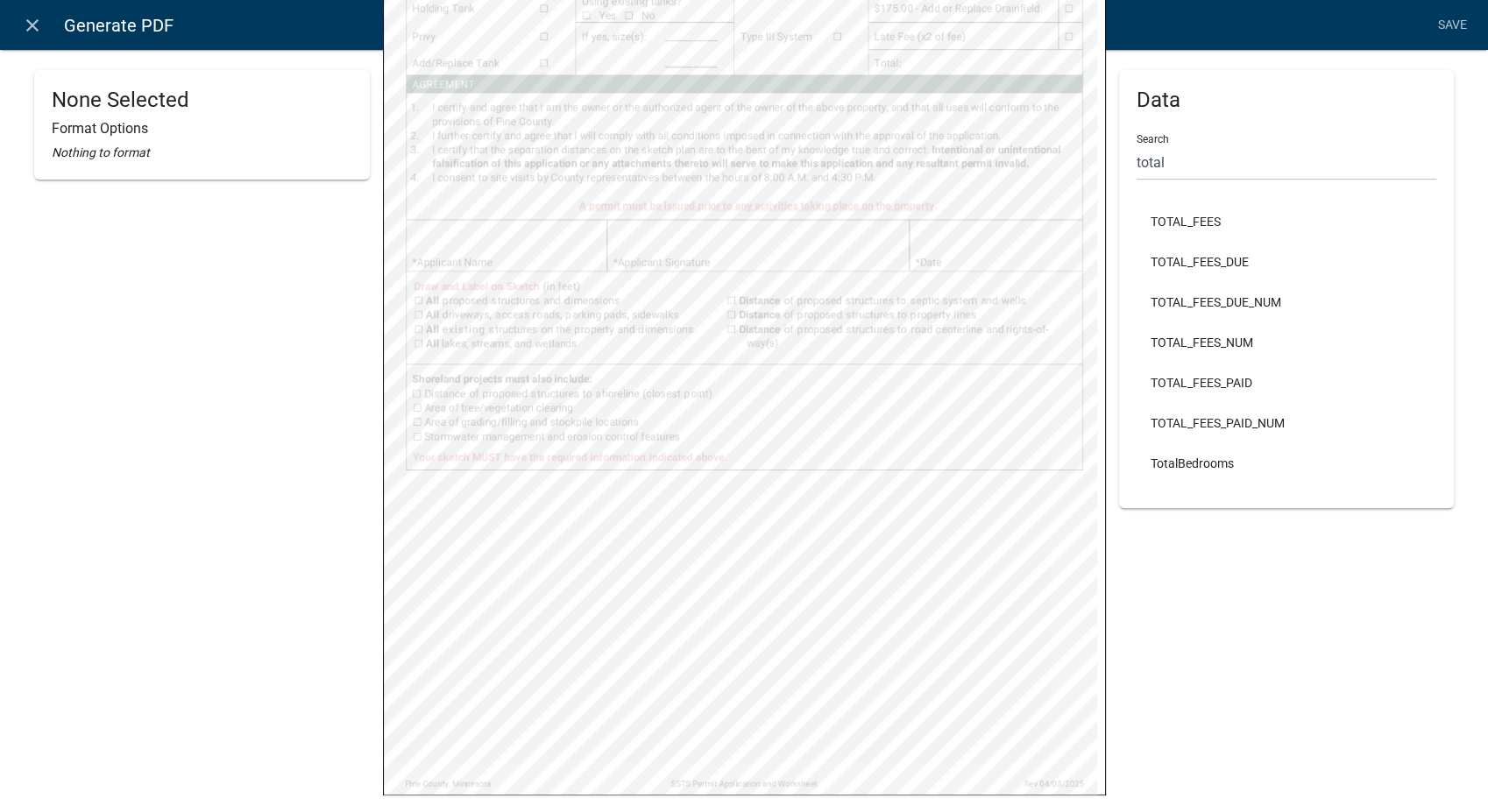
select select
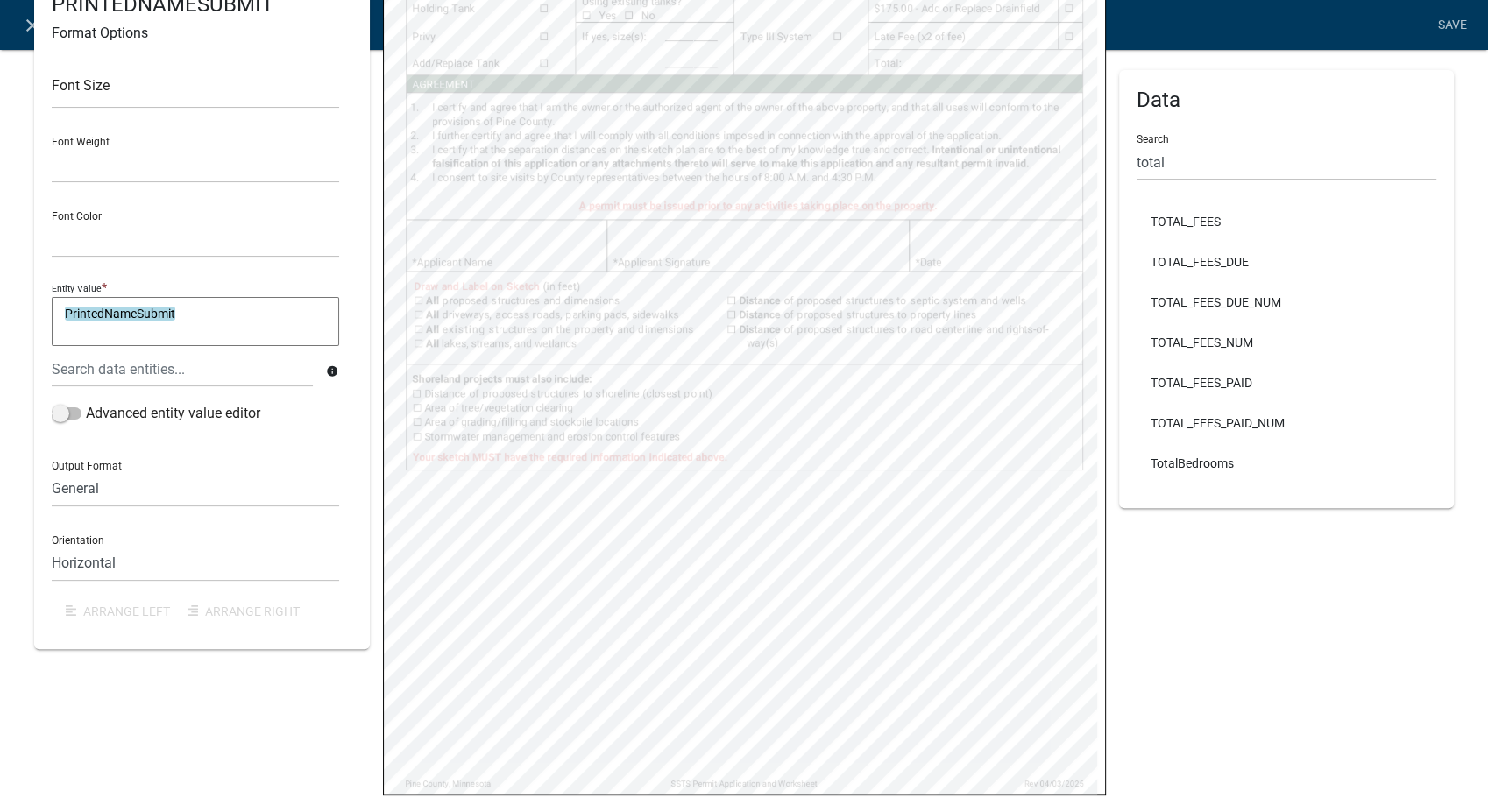
select select
select select "4"
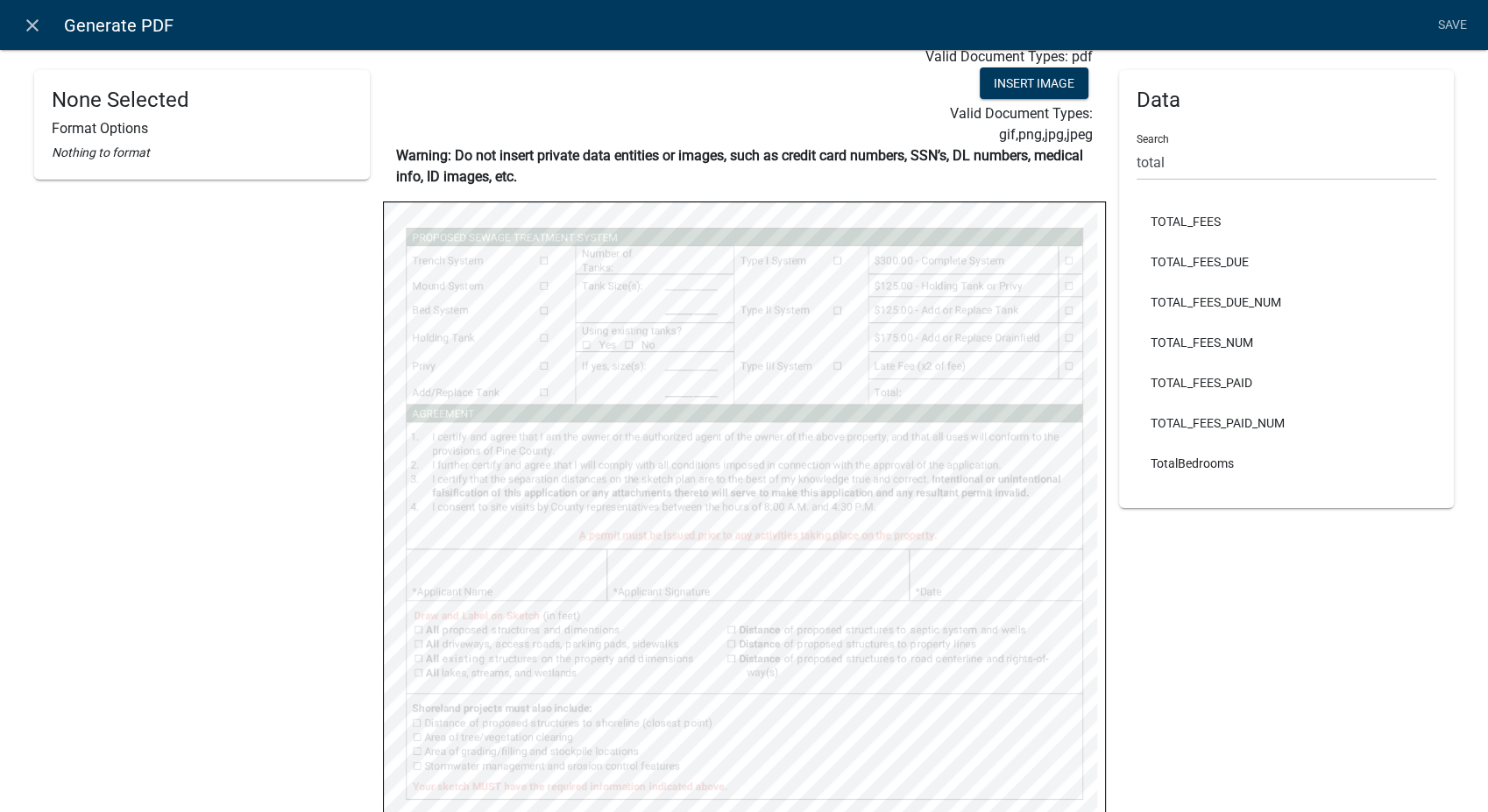
scroll to position [48, 0]
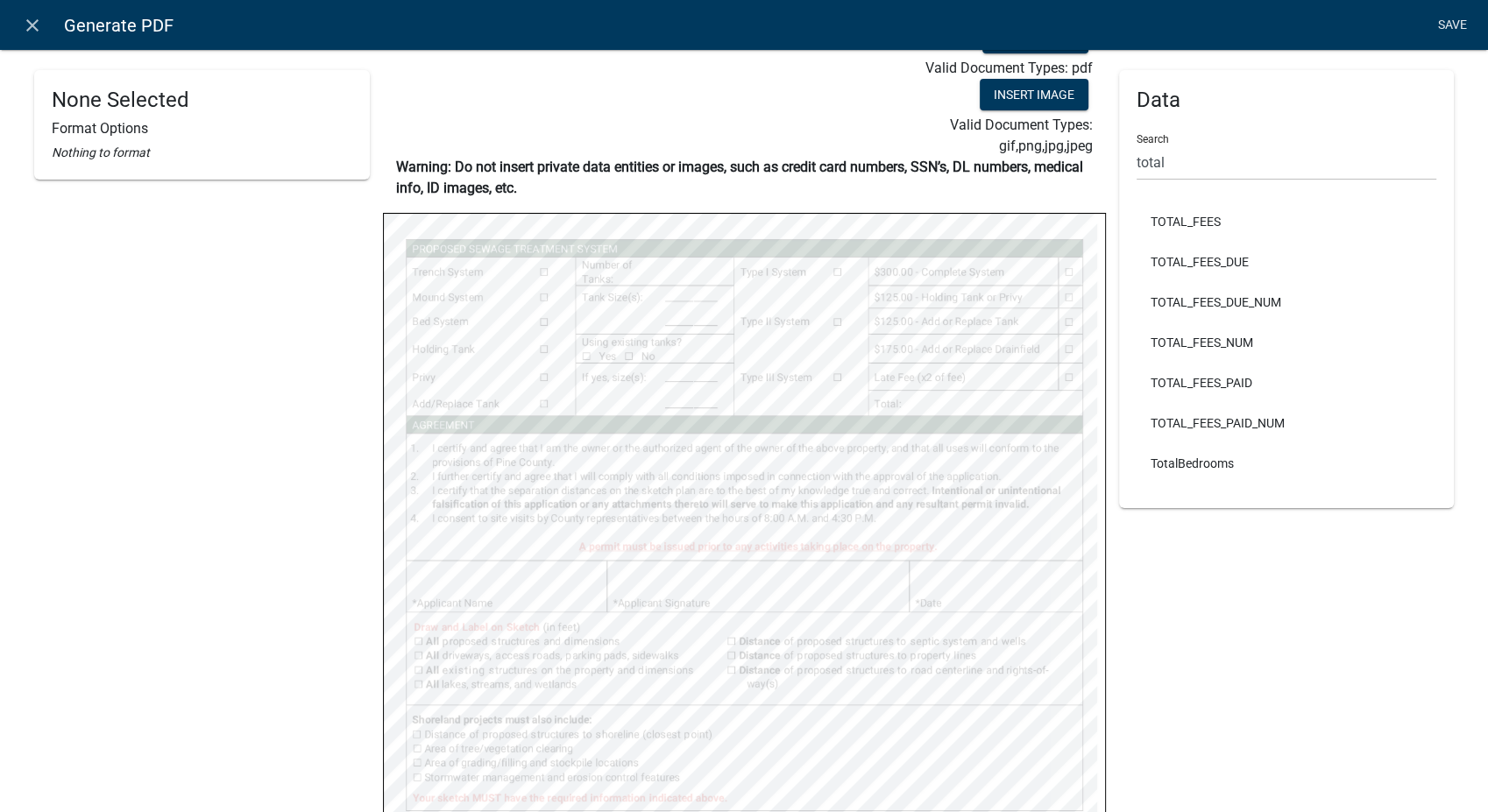
click at [1467, 17] on link "Save" at bounding box center [1451, 25] width 43 height 34
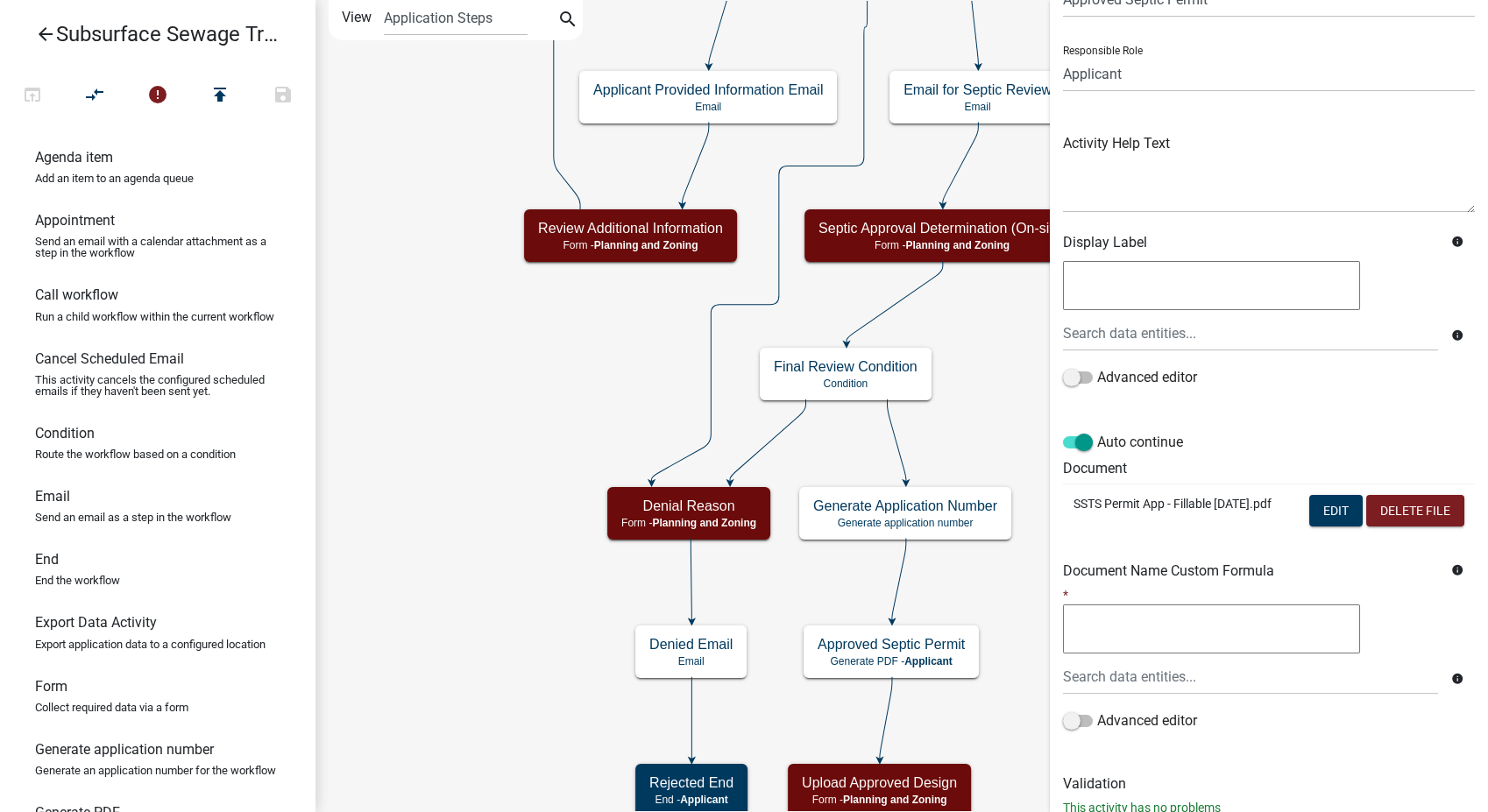
scroll to position [147, 0]
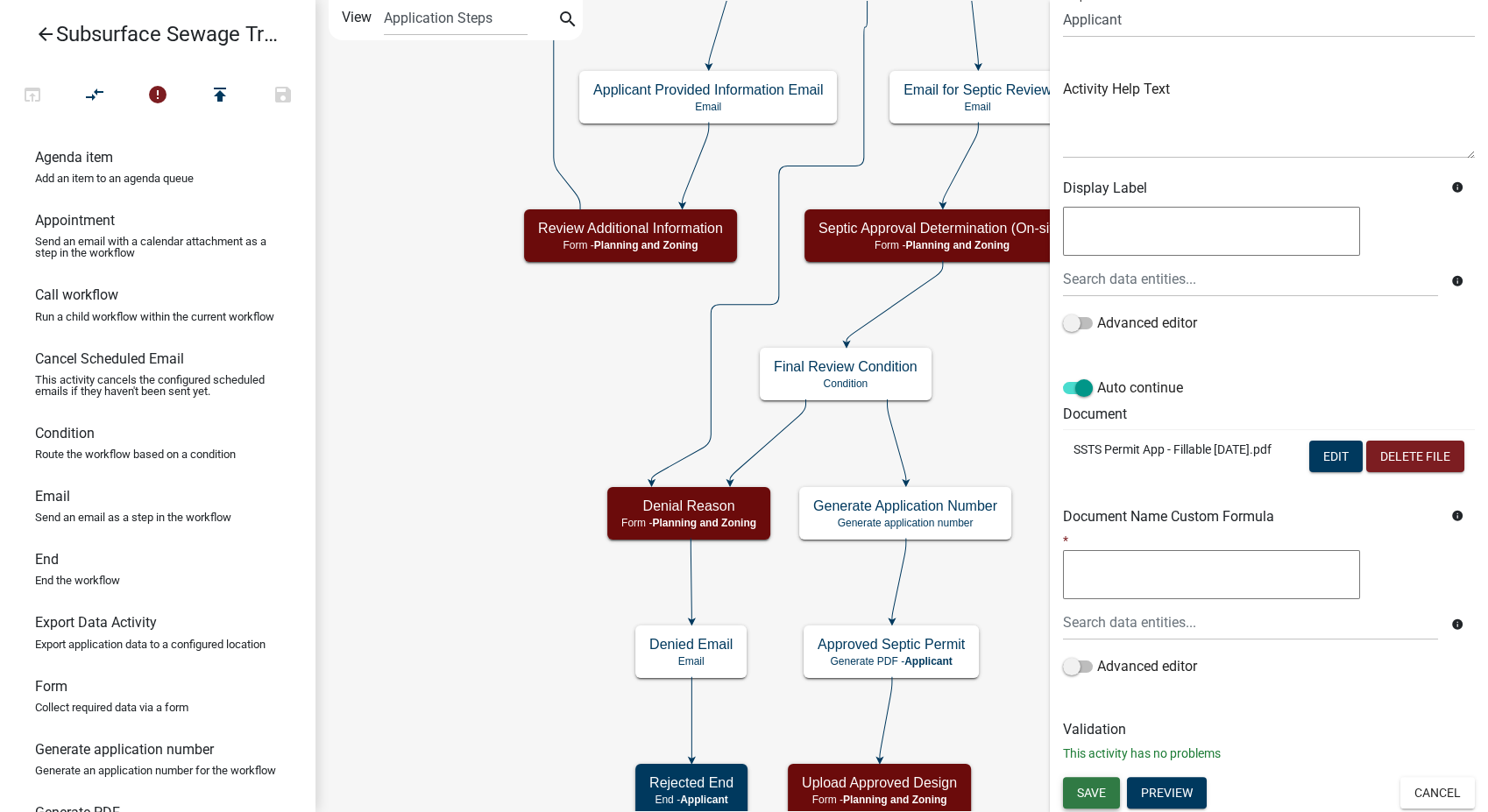
click at [1094, 792] on span "Save" at bounding box center [1092, 792] width 29 height 14
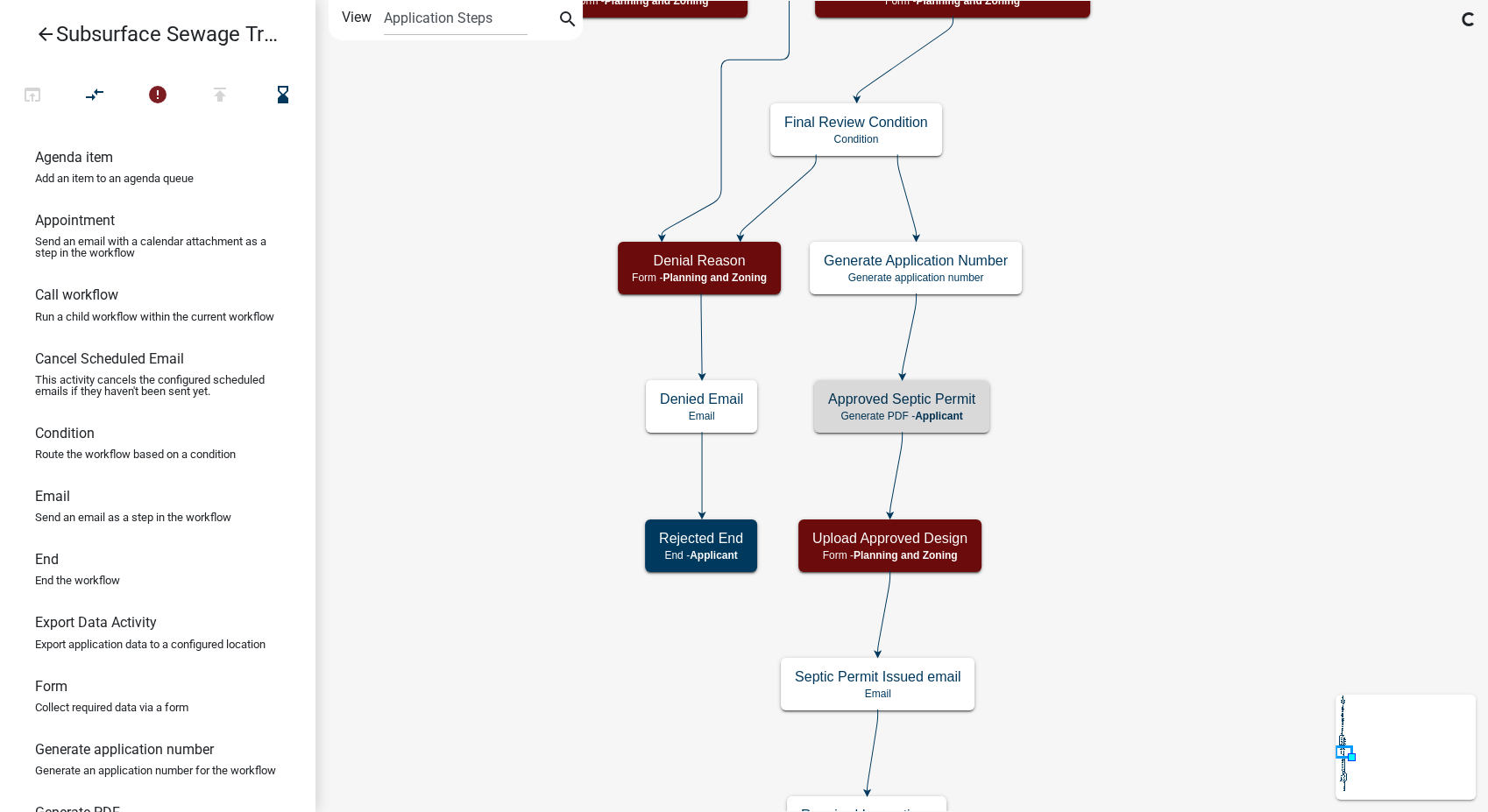
scroll to position [0, 0]
